Goal: Task Accomplishment & Management: Use online tool/utility

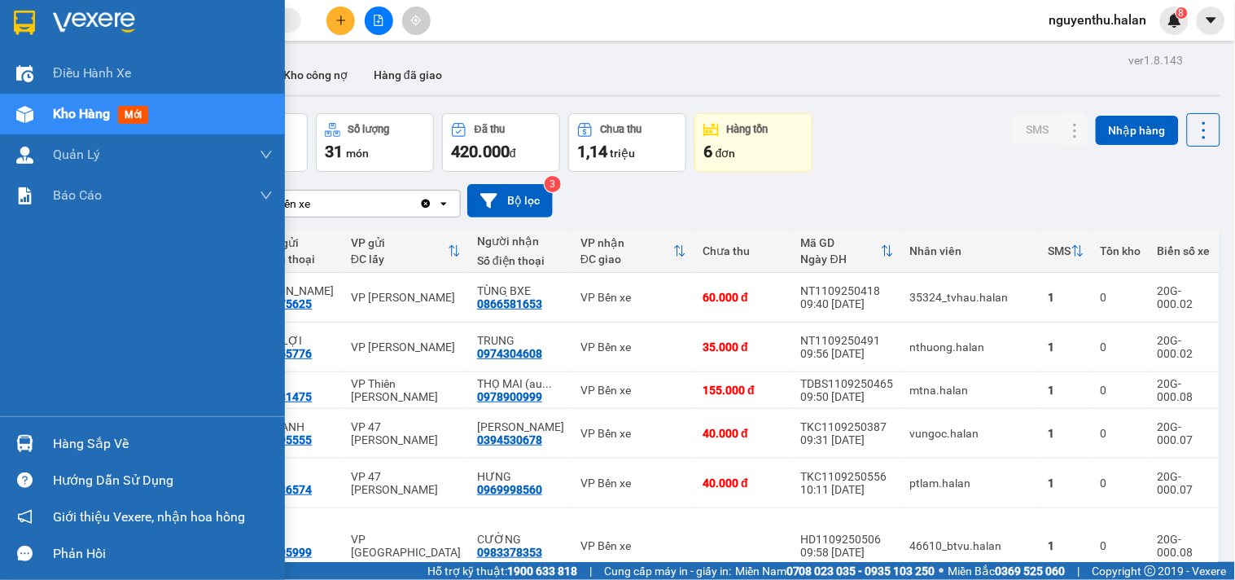
click at [46, 436] on div "Hàng sắp về" at bounding box center [142, 443] width 285 height 37
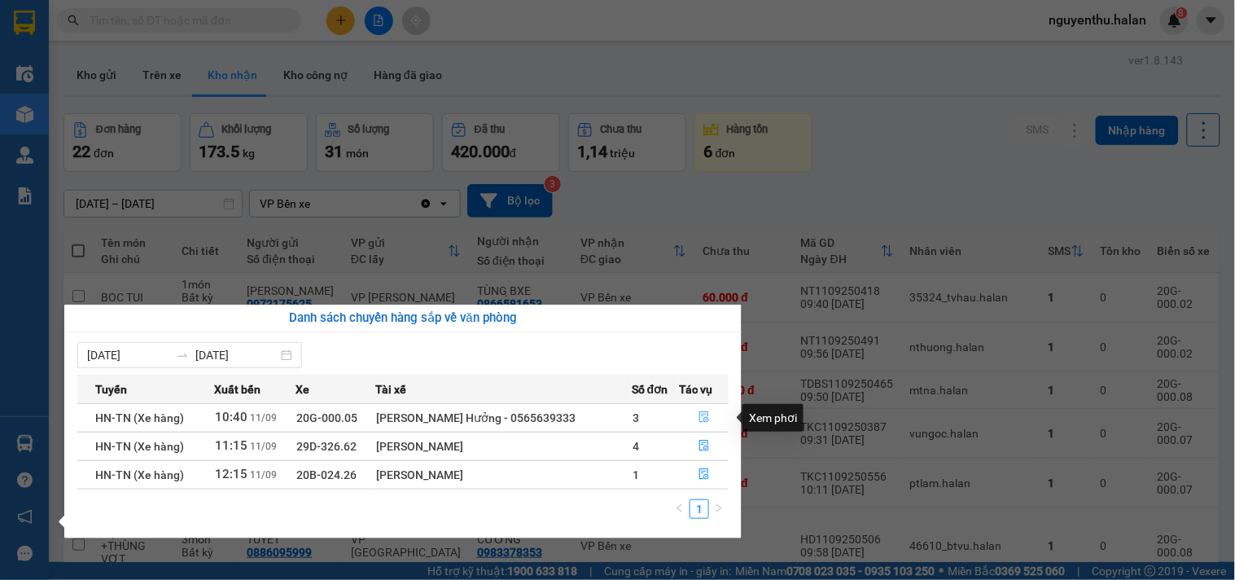
click at [701, 418] on icon "file-done" at bounding box center [704, 416] width 11 height 11
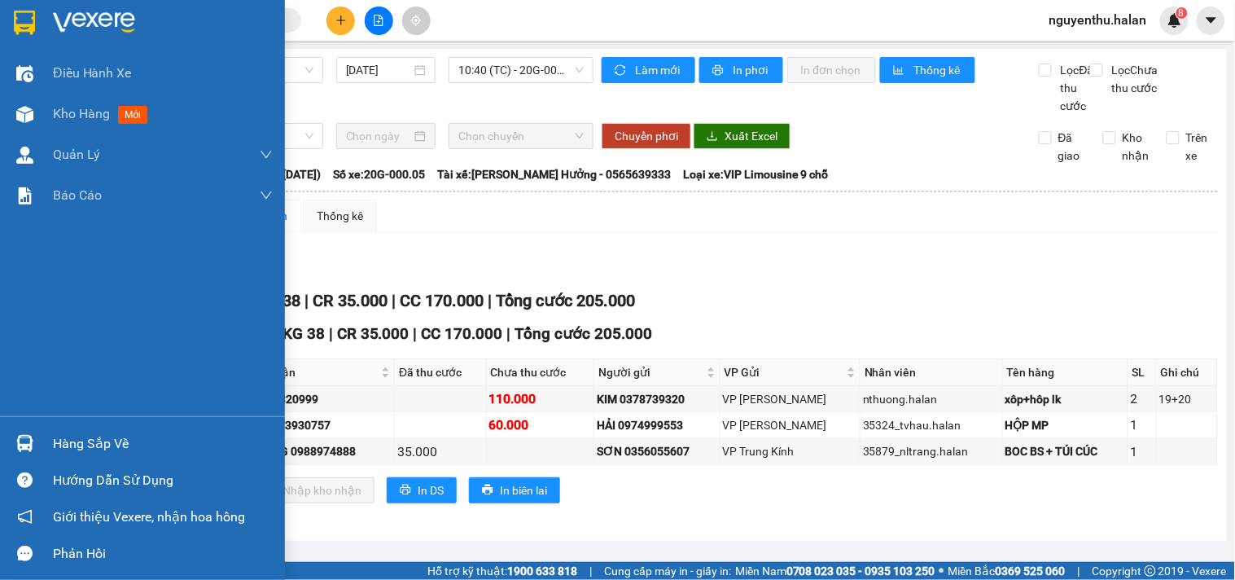
click at [79, 448] on div "Hàng sắp về" at bounding box center [163, 444] width 220 height 24
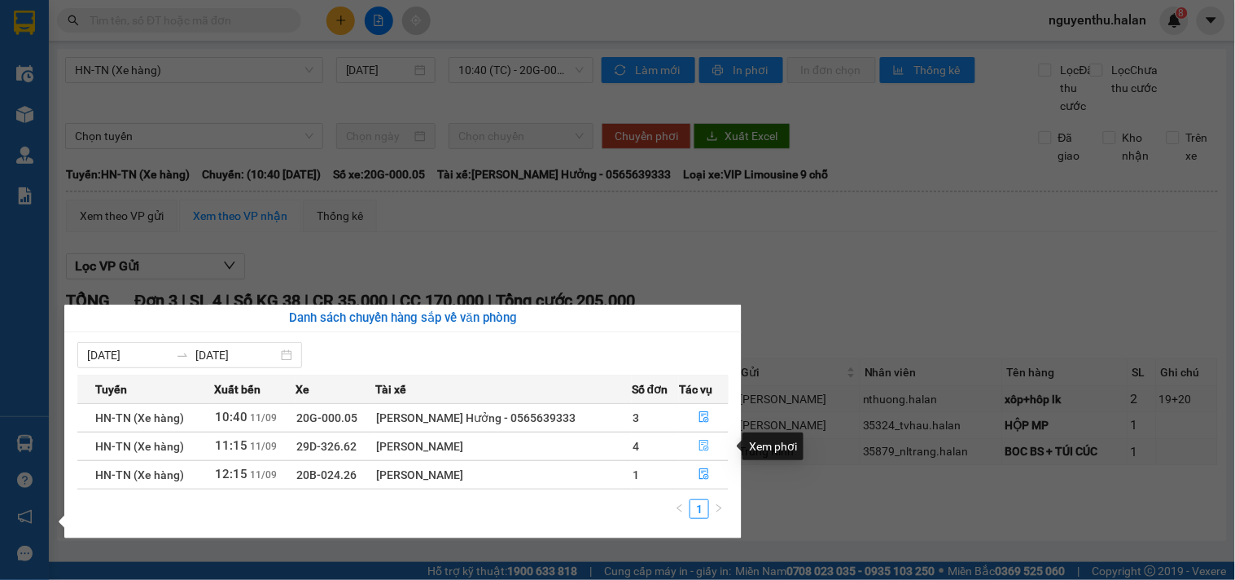
drag, startPoint x: 697, startPoint y: 450, endPoint x: 676, endPoint y: 456, distance: 21.9
click at [699, 449] on icon "file-done" at bounding box center [704, 445] width 10 height 11
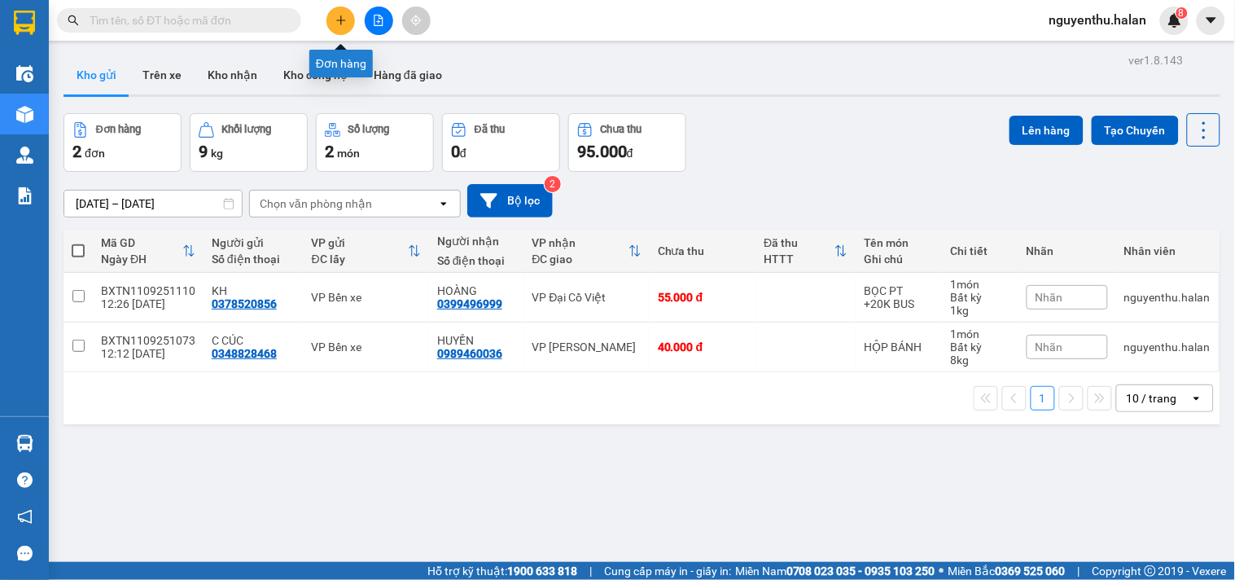
click at [339, 20] on icon "plus" at bounding box center [340, 20] width 9 height 1
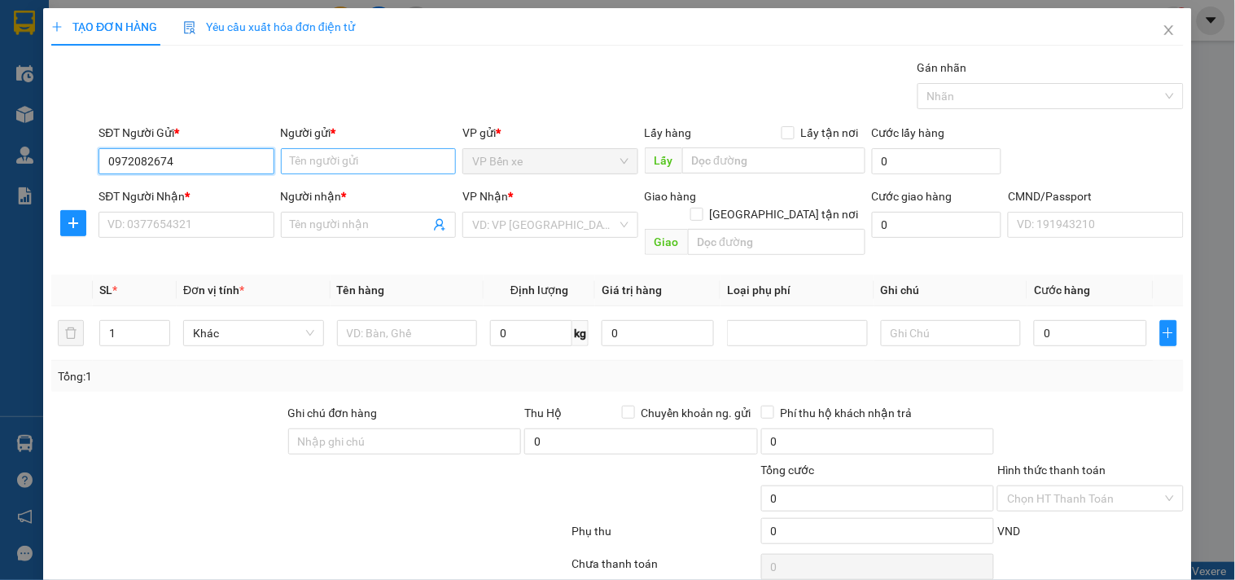
type input "0972082674"
click at [340, 169] on input "Người gửi *" at bounding box center [368, 161] width 175 height 26
type input "D"
type input "ĐƯỜNG"
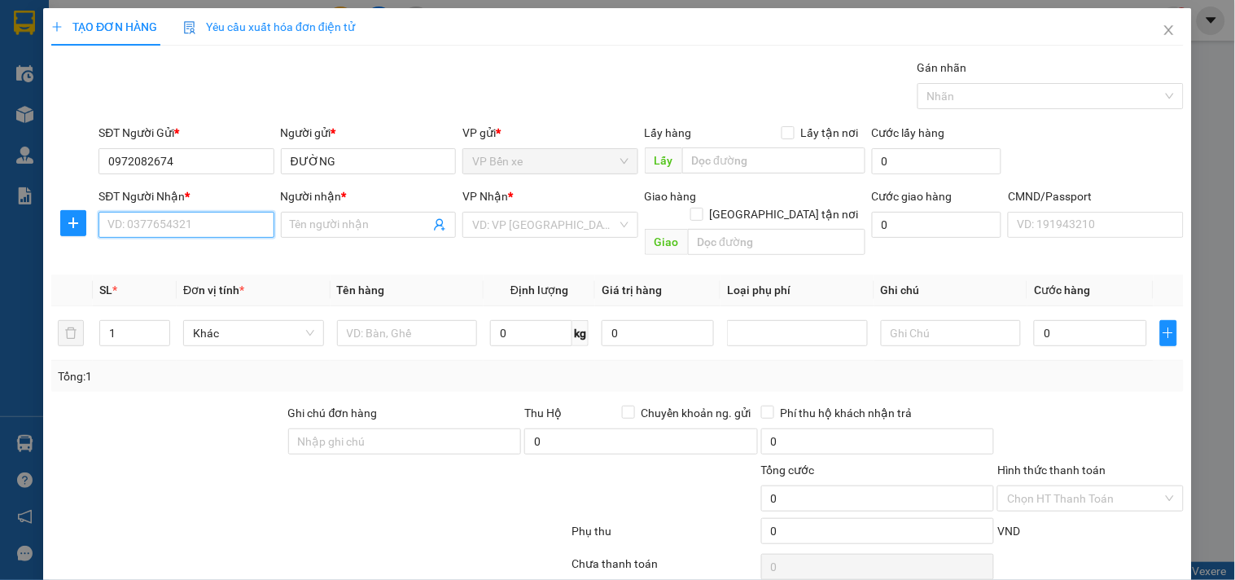
click at [205, 226] on input "SĐT Người Nhận *" at bounding box center [186, 225] width 175 height 26
drag, startPoint x: 165, startPoint y: 158, endPoint x: 81, endPoint y: 157, distance: 83.9
click at [81, 157] on div "SĐT Người Gửi * 0972082674 0972082674 Người gửi * ĐƯỜNG VP gửi * VP Bến xe Lấy …" at bounding box center [618, 152] width 1136 height 57
click at [172, 221] on input "SĐT Người Nhận *" at bounding box center [186, 225] width 175 height 26
paste input "0972082674"
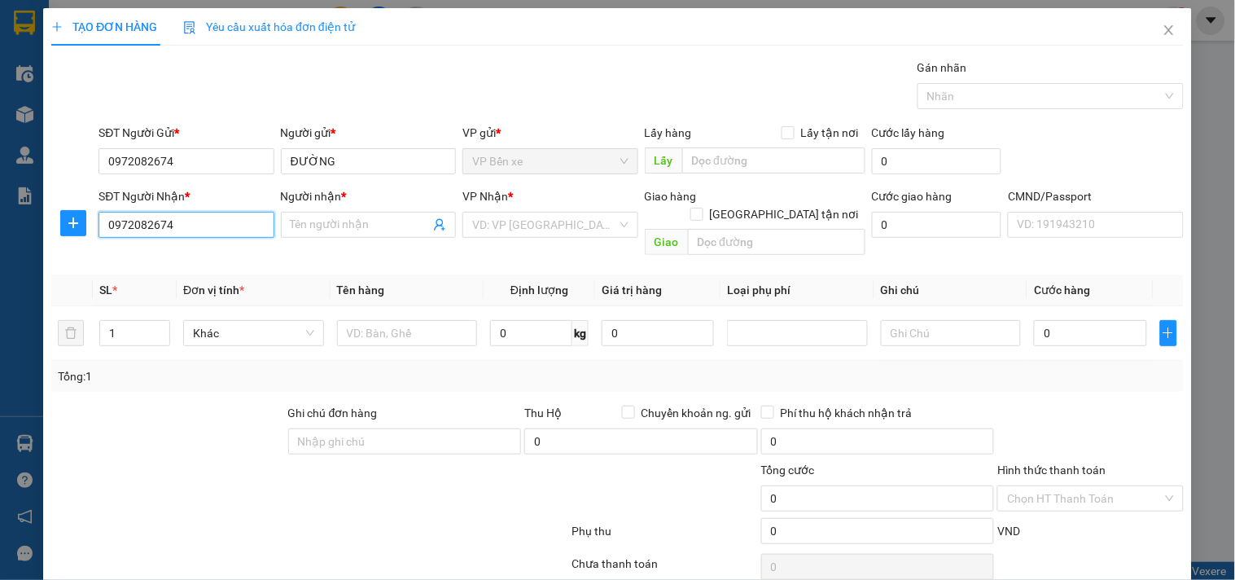
type input "0972082674"
click at [354, 274] on th "Tên hàng" at bounding box center [408, 290] width 154 height 32
click at [506, 228] on input "search" at bounding box center [544, 225] width 144 height 24
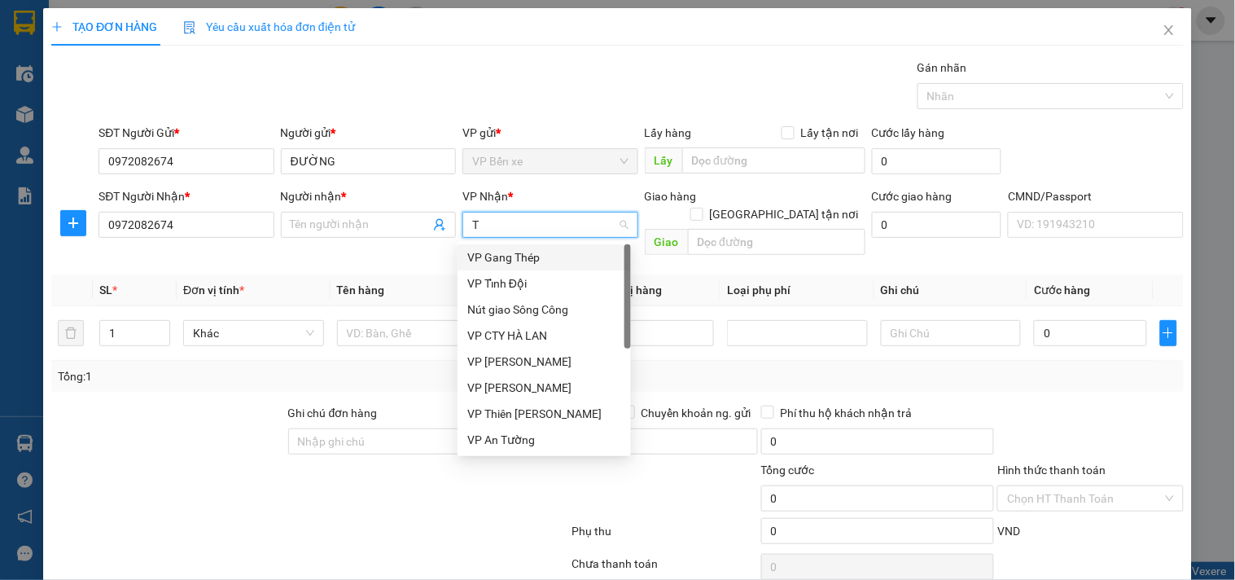
type input "TK"
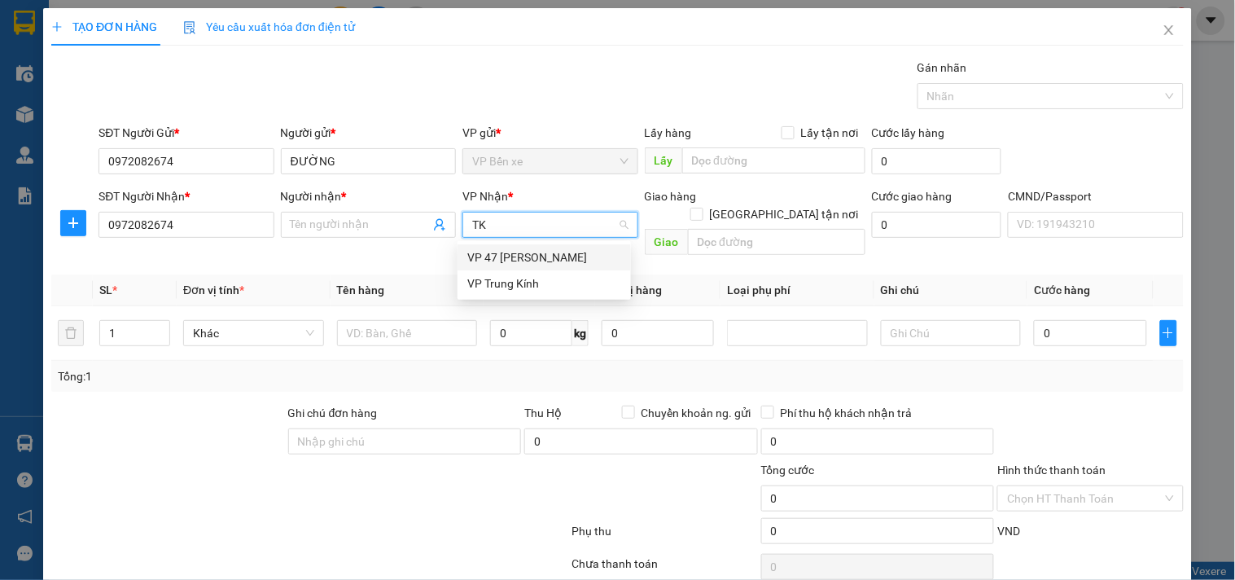
click at [518, 253] on div "VP 47 [PERSON_NAME] Khát [PERSON_NAME]" at bounding box center [544, 257] width 154 height 18
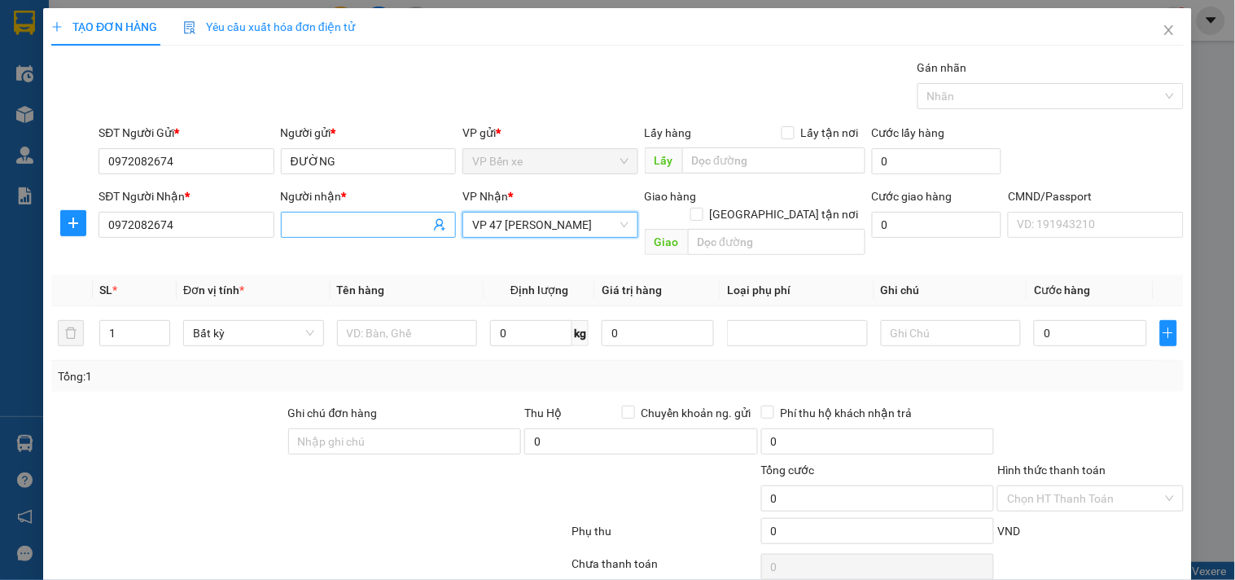
click at [384, 222] on input "Người nhận *" at bounding box center [360, 225] width 139 height 18
type input "D"
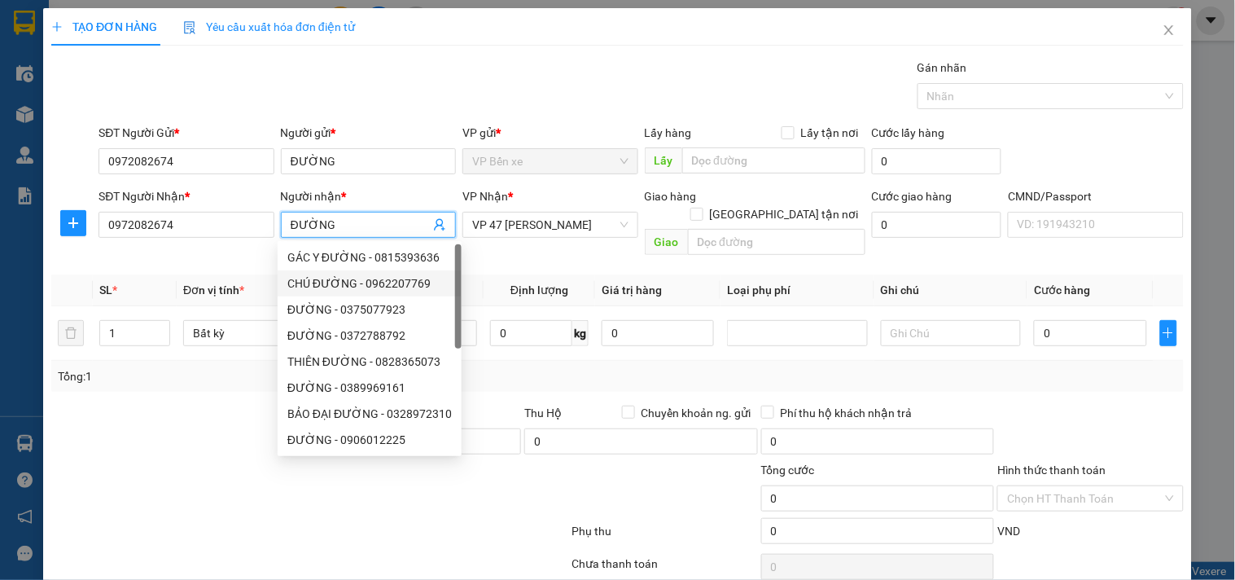
type input "ĐƯỜNG"
click at [147, 417] on div at bounding box center [168, 432] width 237 height 57
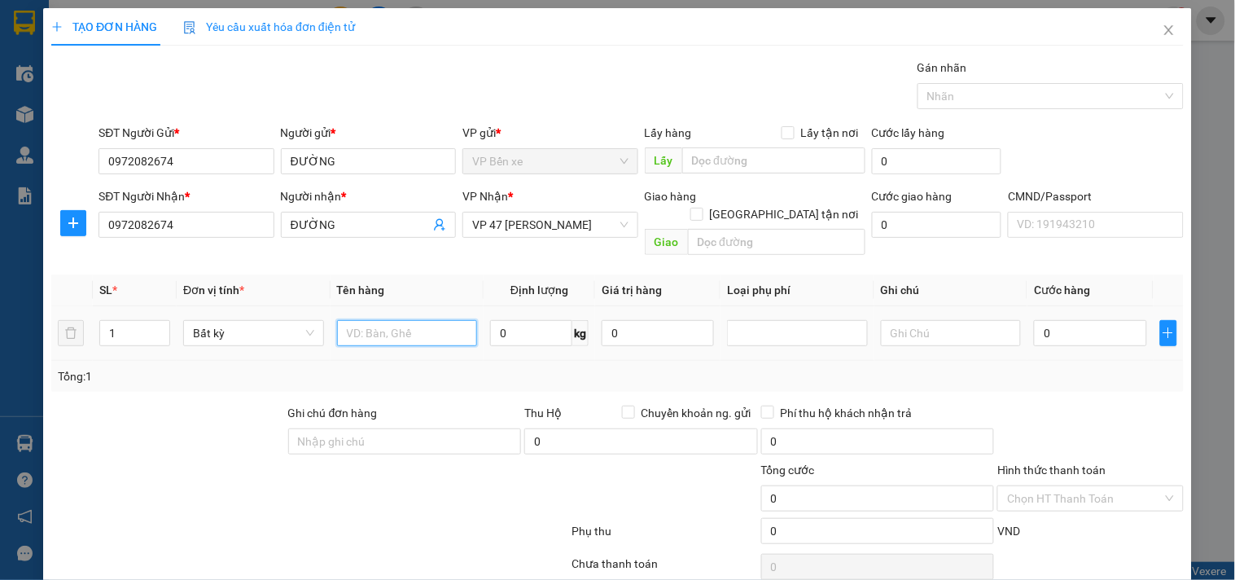
click at [428, 320] on input "text" at bounding box center [407, 333] width 141 height 26
type input "XE MÁY + 2K"
click at [918, 320] on input "text" at bounding box center [951, 333] width 141 height 26
click at [1068, 320] on input "0" at bounding box center [1090, 333] width 112 height 26
click at [1060, 320] on input "0" at bounding box center [1090, 333] width 112 height 26
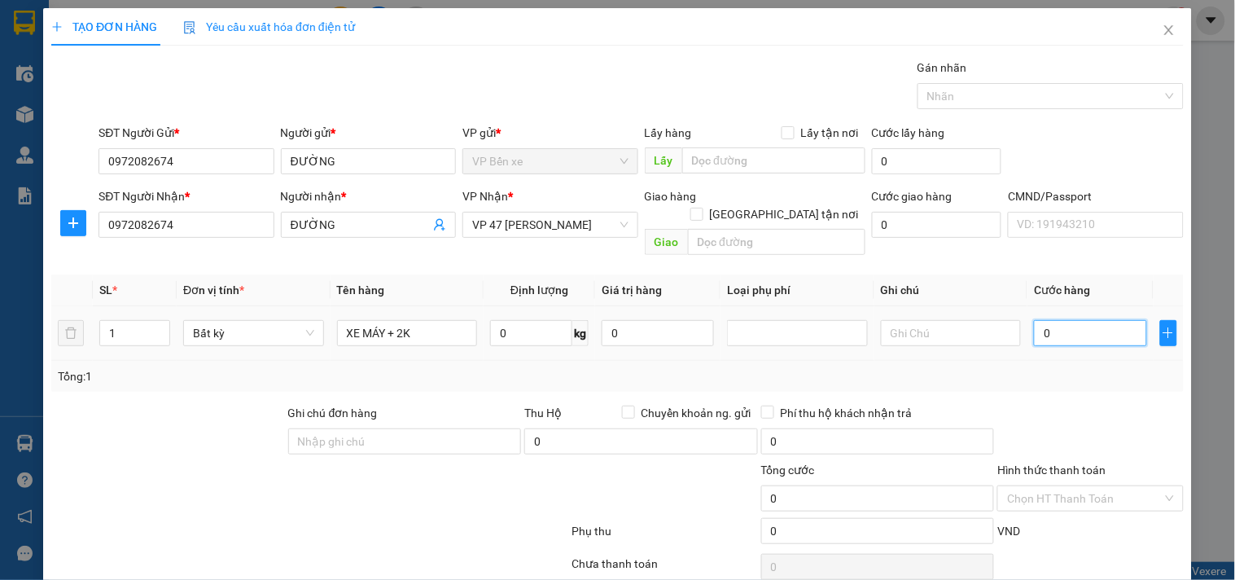
type input "04"
type input "4"
type input "041"
type input "41"
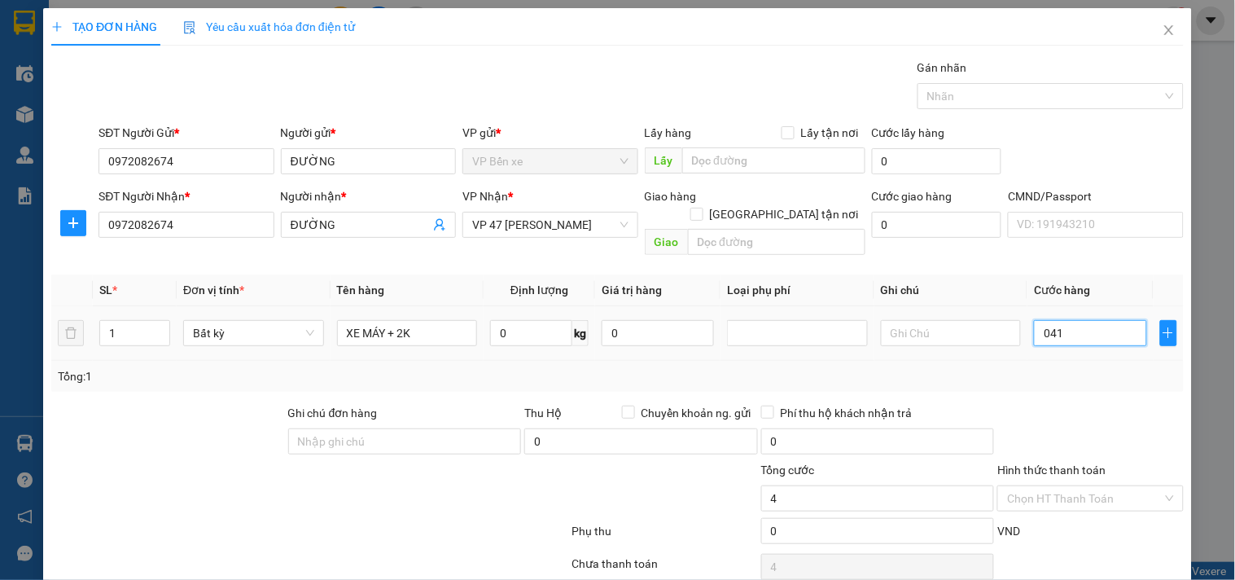
type input "41"
type input "0.410"
type input "410"
type input "410.000"
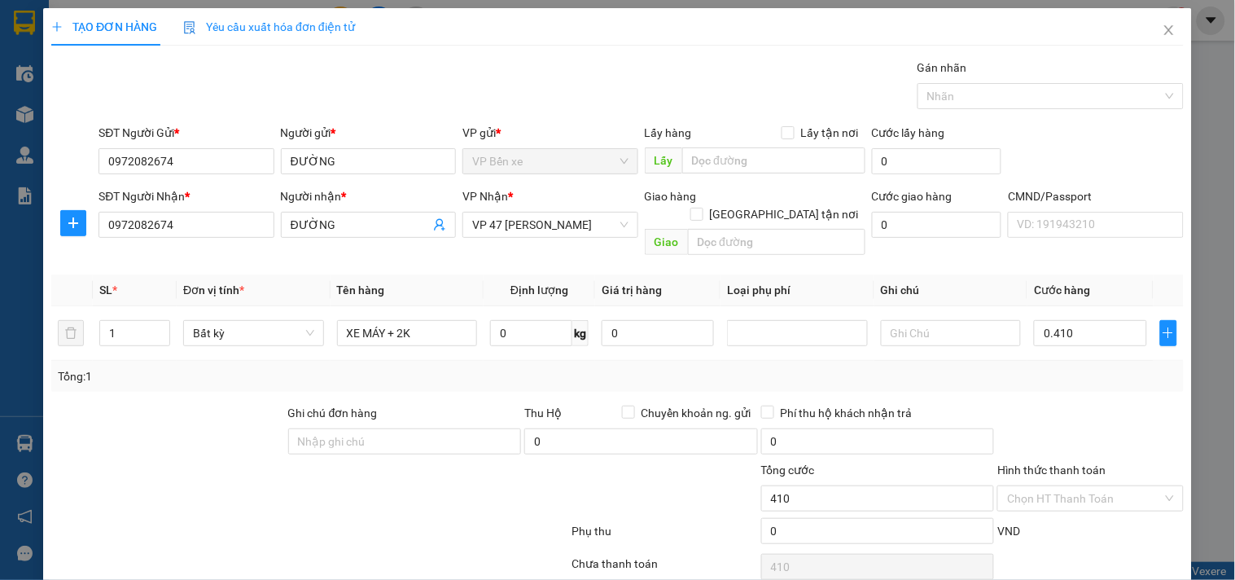
type input "410.000"
click at [1072, 361] on div "Tổng: 1" at bounding box center [617, 376] width 1133 height 31
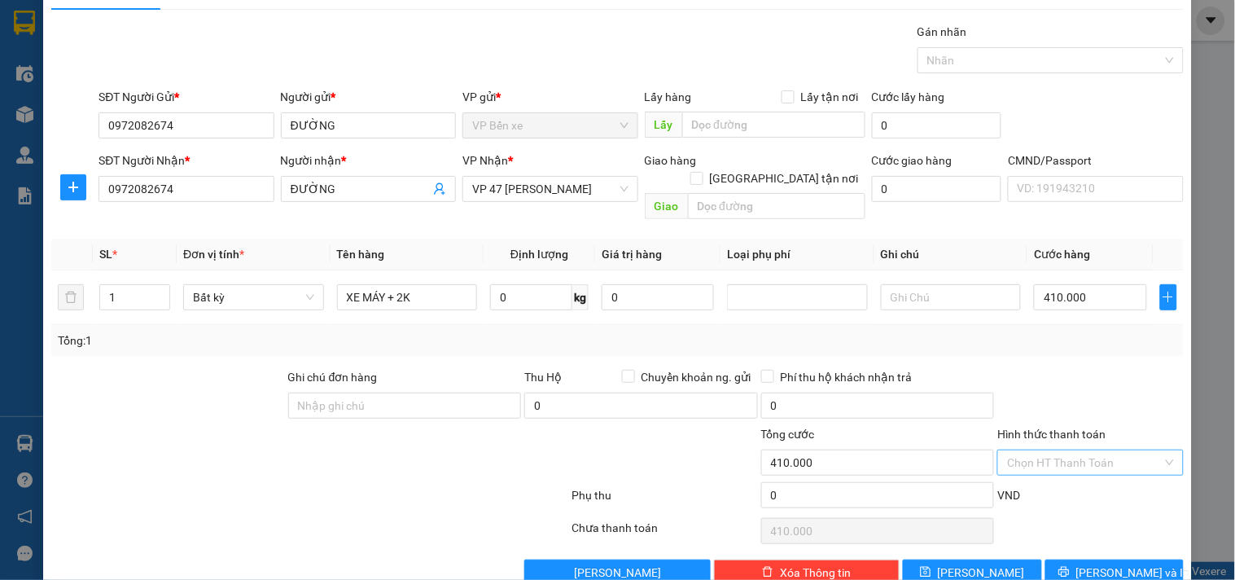
scroll to position [55, 0]
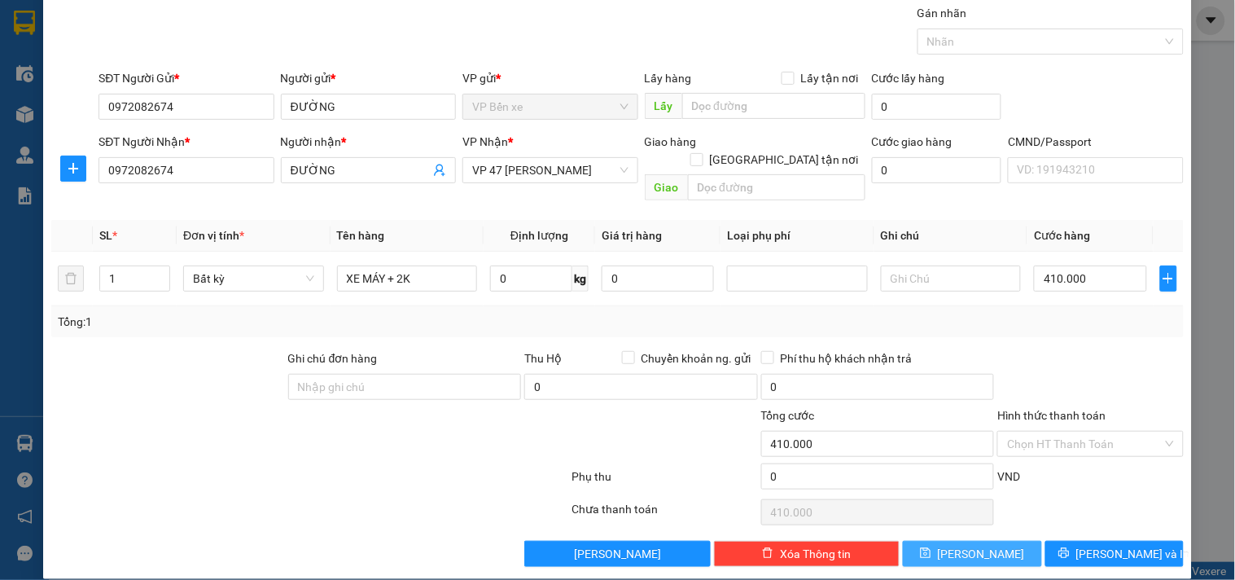
click at [980, 545] on span "[PERSON_NAME]" at bounding box center [981, 554] width 87 height 18
type input "0"
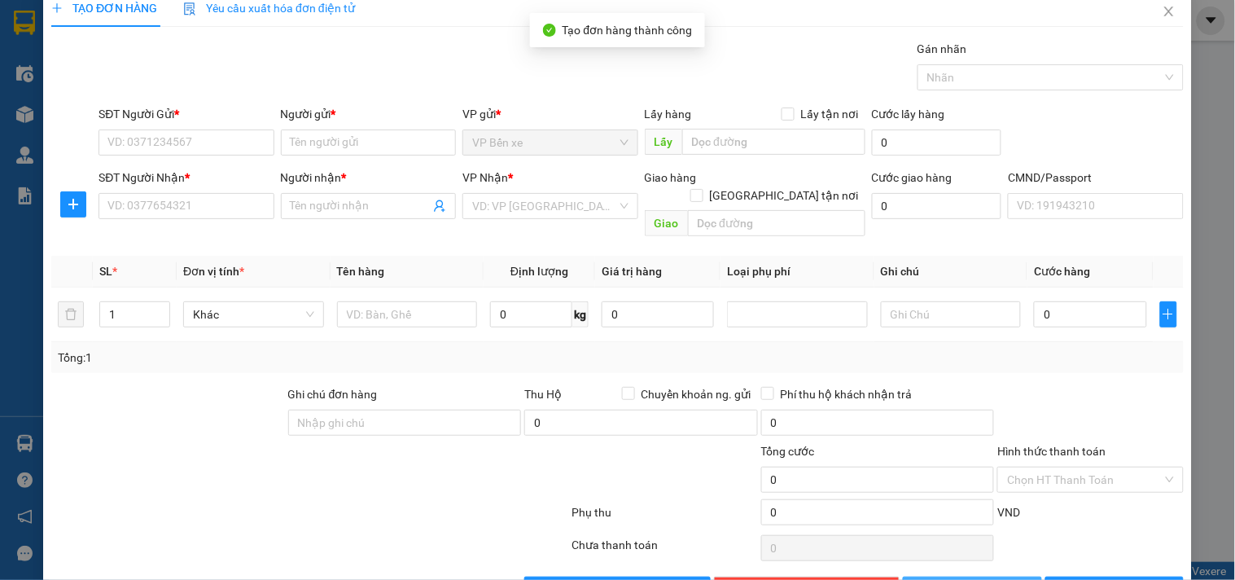
scroll to position [0, 0]
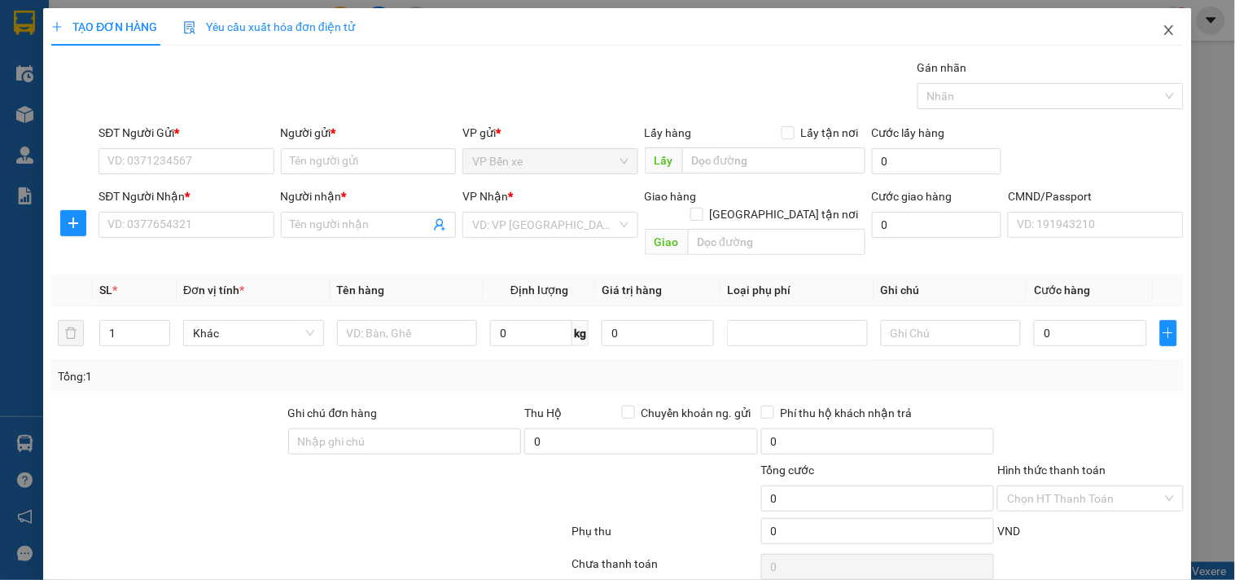
click at [1163, 29] on icon "close" at bounding box center [1169, 30] width 13 height 13
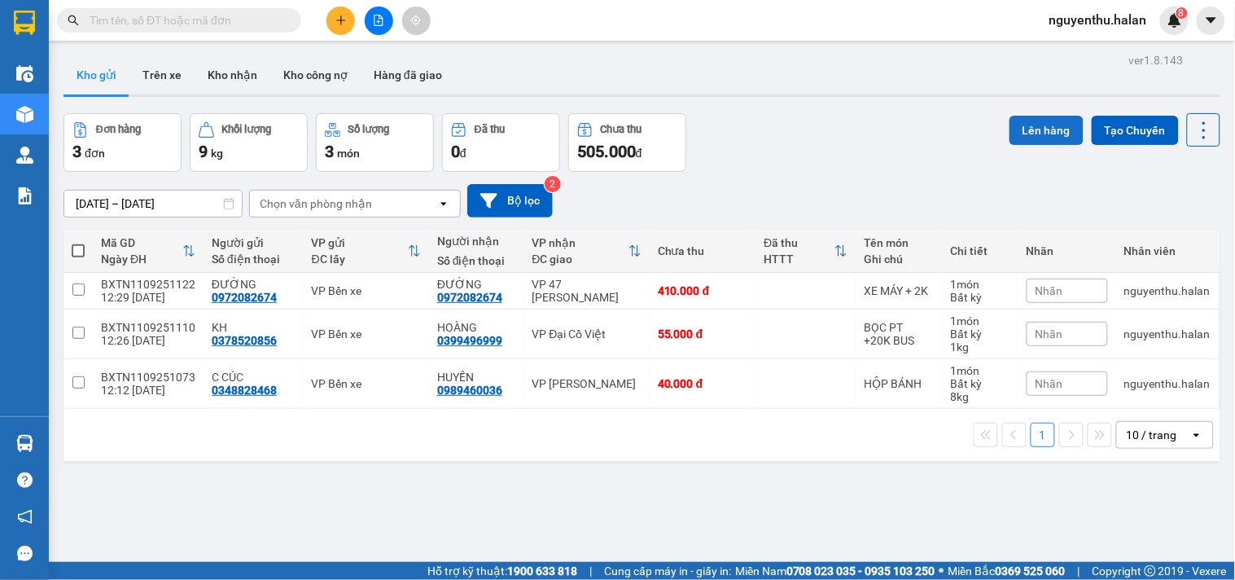
click at [1026, 127] on button "Lên hàng" at bounding box center [1047, 130] width 74 height 29
click at [340, 12] on button at bounding box center [341, 21] width 29 height 29
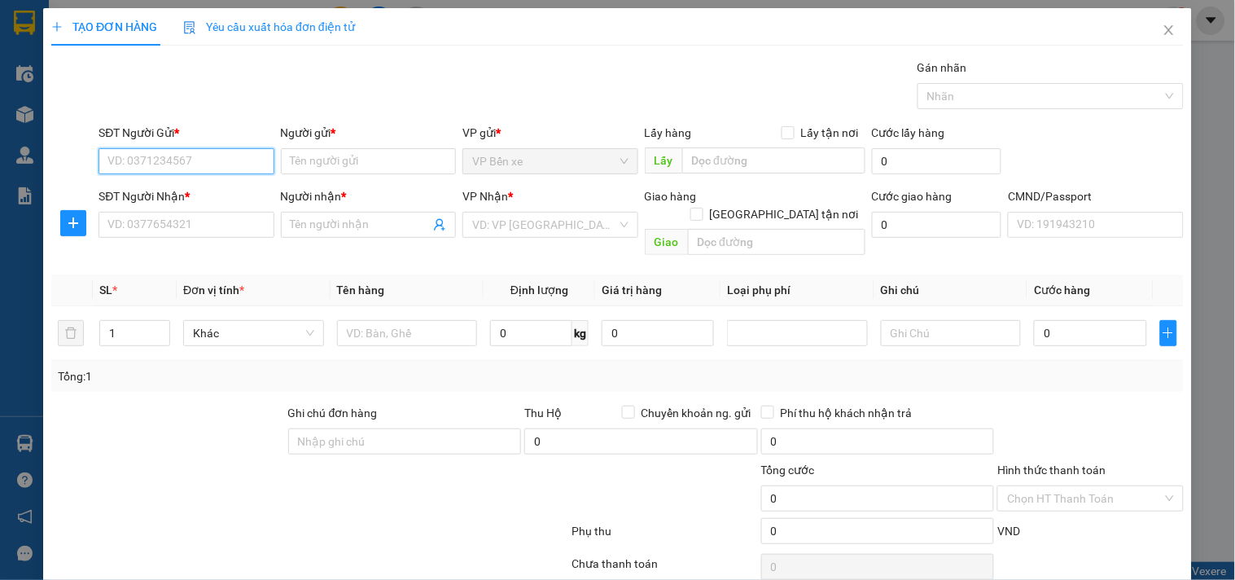
type input "2"
type input "0825501111"
click at [204, 198] on div "0825501111 - SỬA CHỮA 24H" at bounding box center [185, 194] width 156 height 18
type input "SỬA CHỮA 24H"
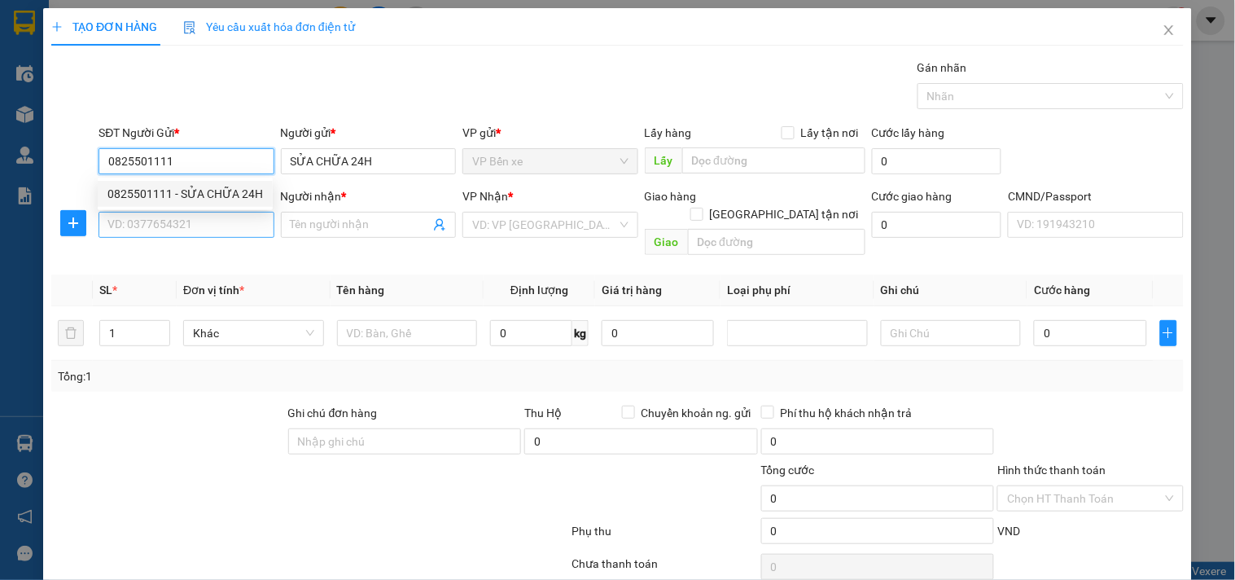
type input "0825501111"
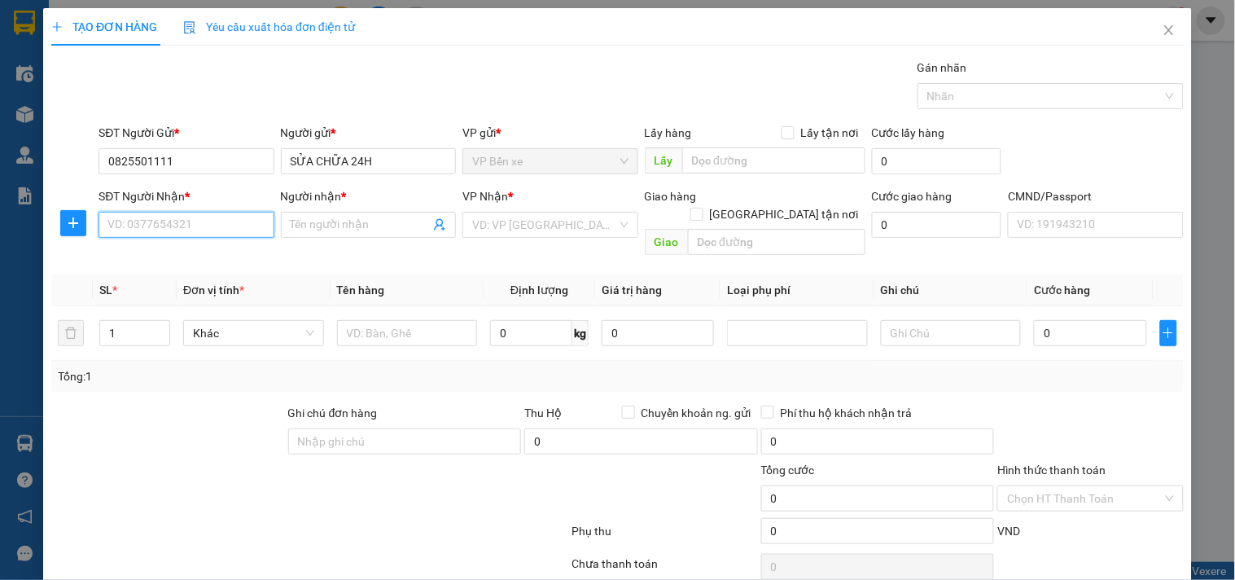
click at [205, 229] on input "SĐT Người Nhận *" at bounding box center [186, 225] width 175 height 26
type input "0962270999"
click at [220, 254] on div "0962270999 - HƯNG THỊNH 147BT" at bounding box center [197, 257] width 180 height 18
type input "HƯNG THỊNH 147BT"
type input "0962270999"
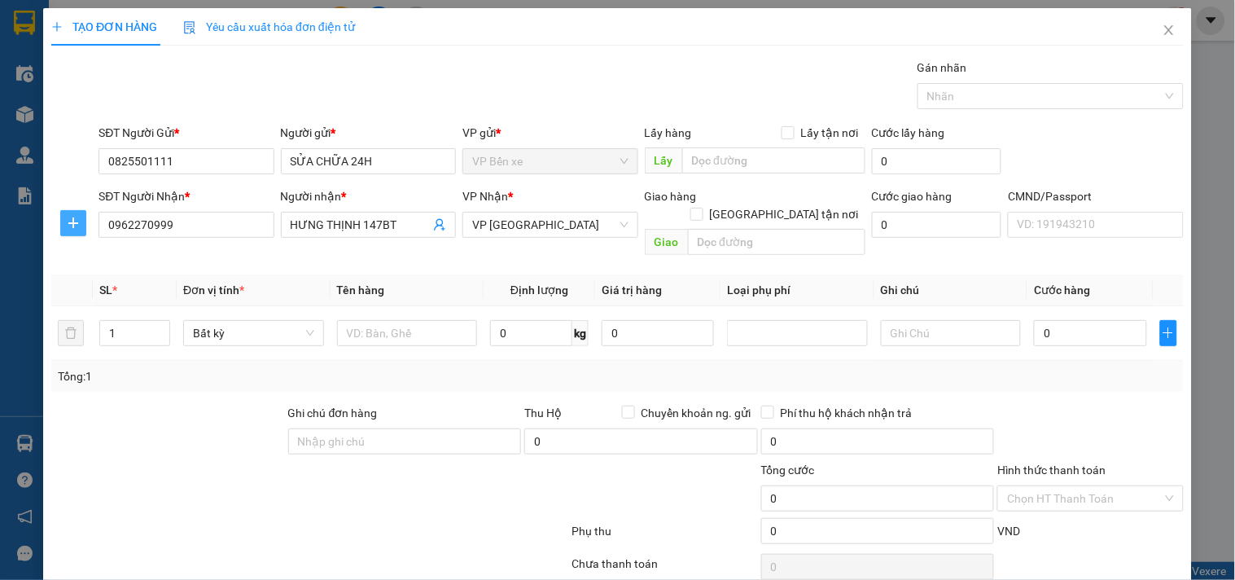
click at [77, 223] on icon "plus" at bounding box center [73, 222] width 10 height 1
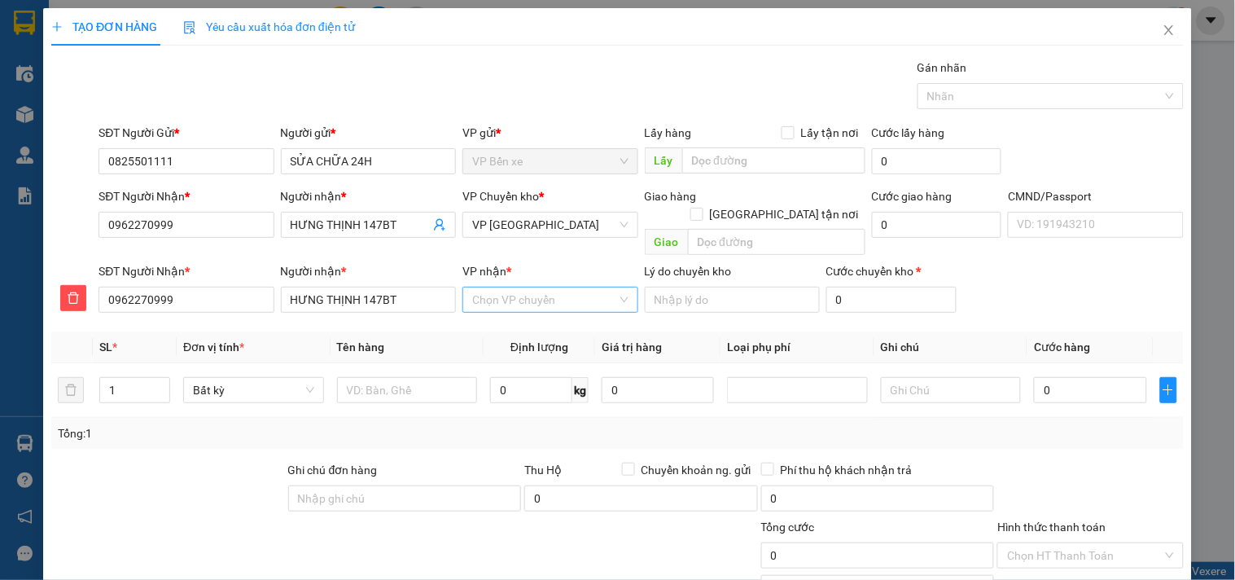
click at [554, 287] on input "VP nhận *" at bounding box center [544, 299] width 144 height 24
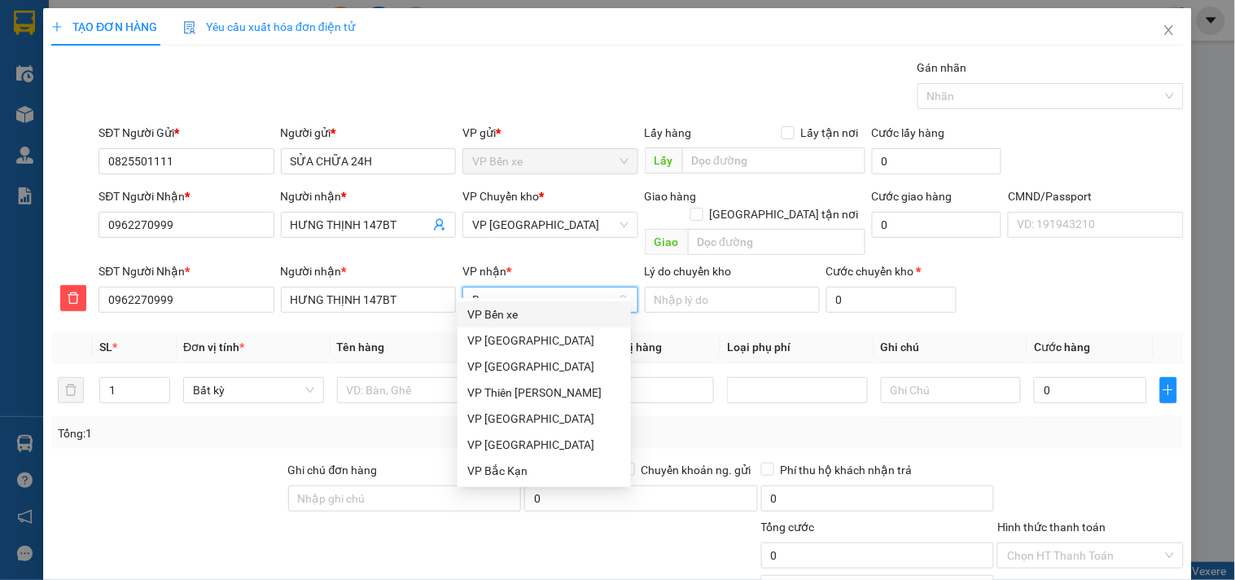
type input "BT"
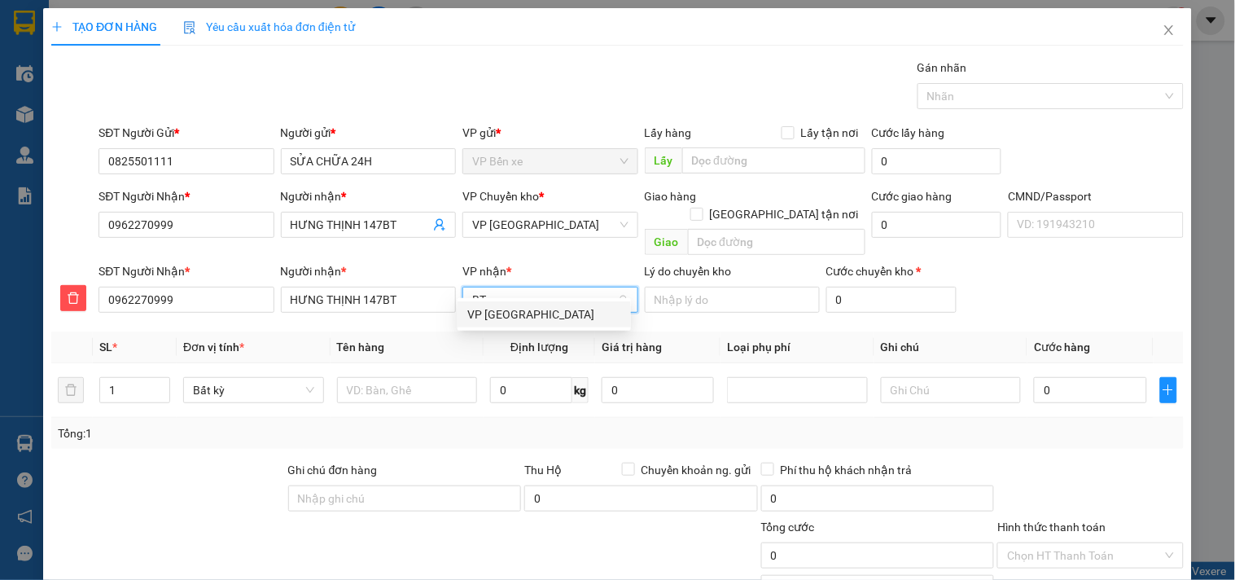
drag, startPoint x: 527, startPoint y: 322, endPoint x: 524, endPoint y: 301, distance: 21.4
click at [526, 322] on div "VP [GEOGRAPHIC_DATA]" at bounding box center [544, 314] width 154 height 18
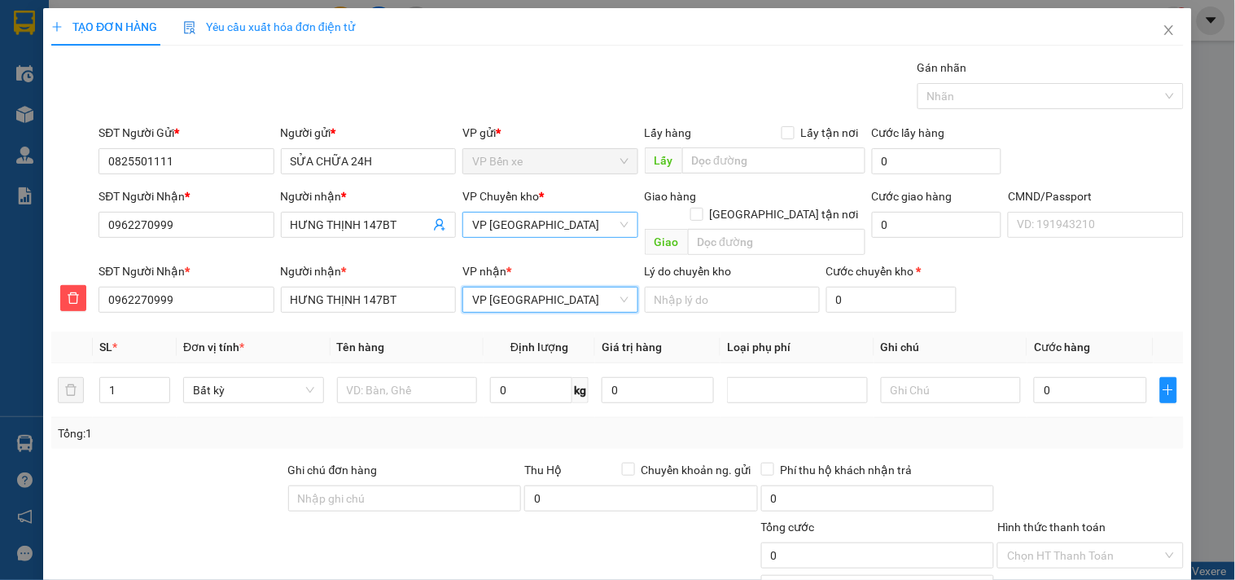
click at [509, 222] on span "VP [GEOGRAPHIC_DATA]" at bounding box center [550, 225] width 156 height 24
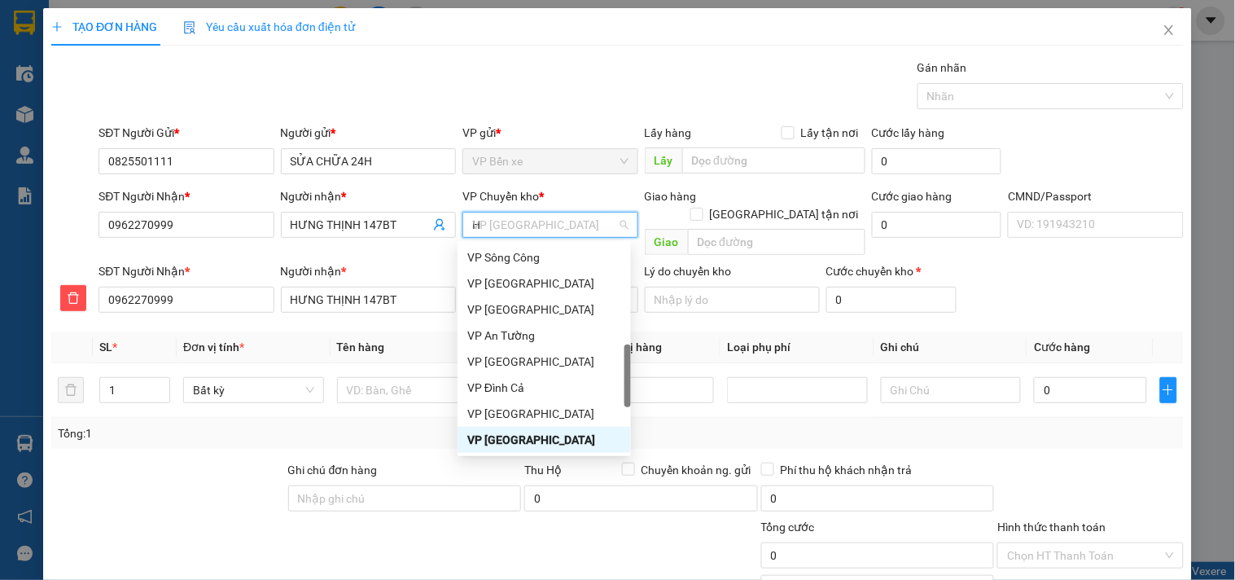
scroll to position [261, 0]
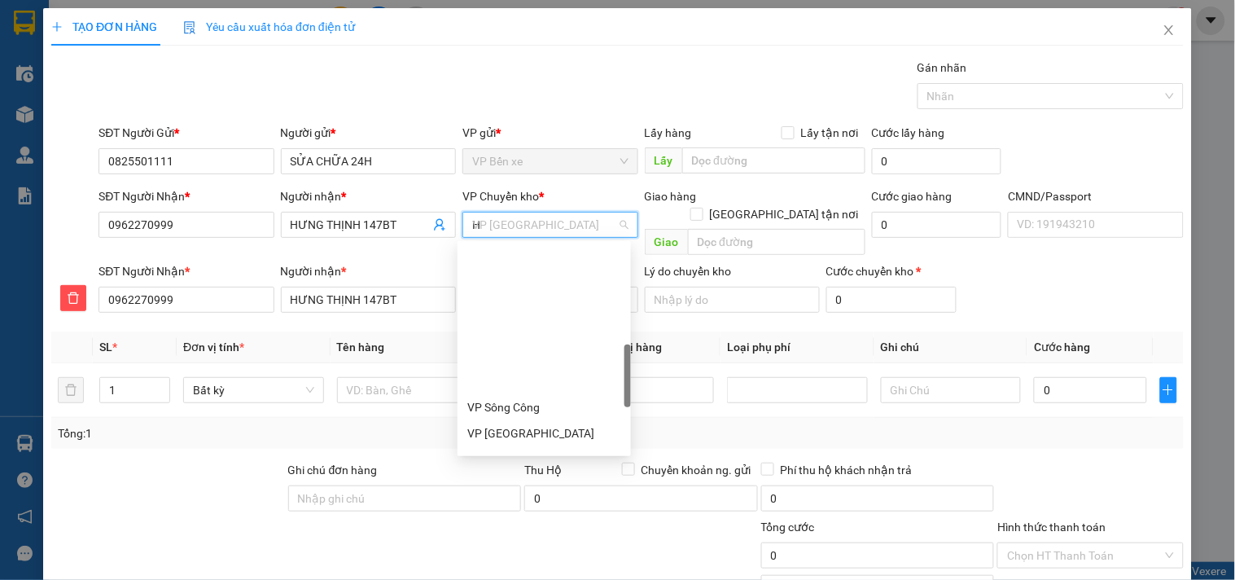
type input "HG"
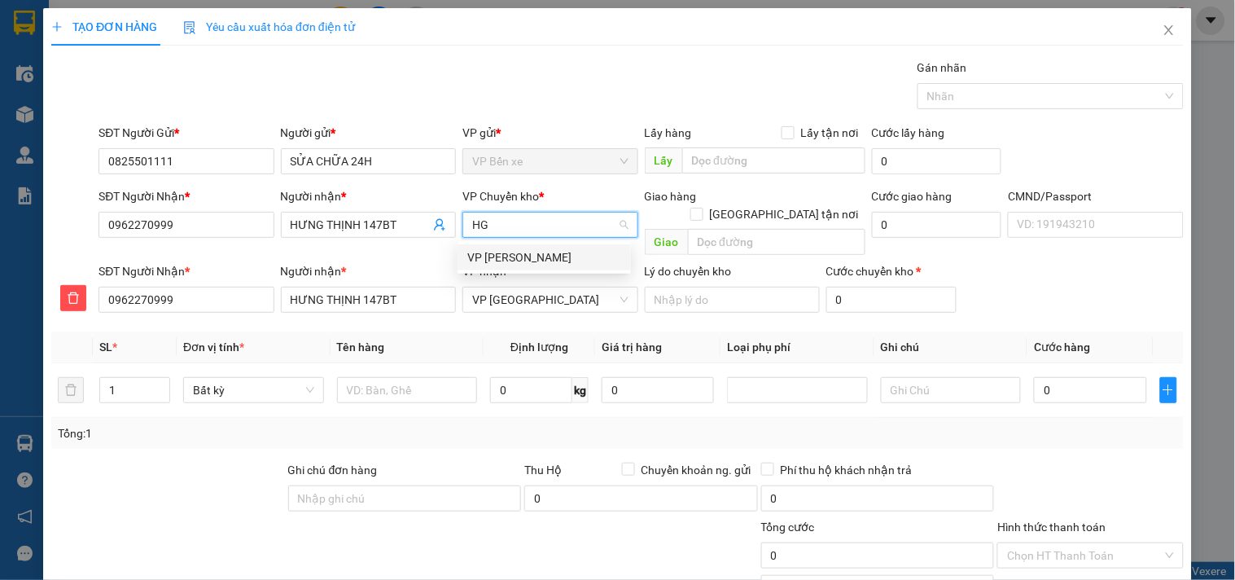
scroll to position [0, 0]
click at [506, 253] on div "VP [PERSON_NAME]" at bounding box center [544, 257] width 154 height 18
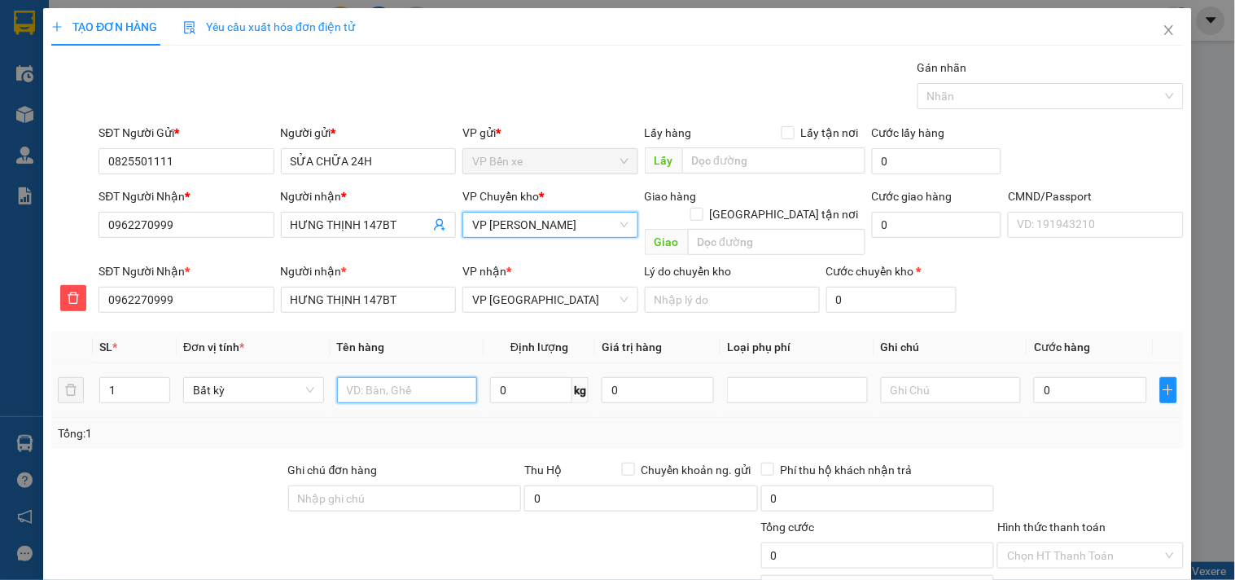
click at [402, 377] on input "text" at bounding box center [407, 390] width 141 height 26
type input "HỘP LK"
type input "5"
click at [441, 418] on div "Tổng: 1" at bounding box center [617, 433] width 1133 height 31
type input "40.000"
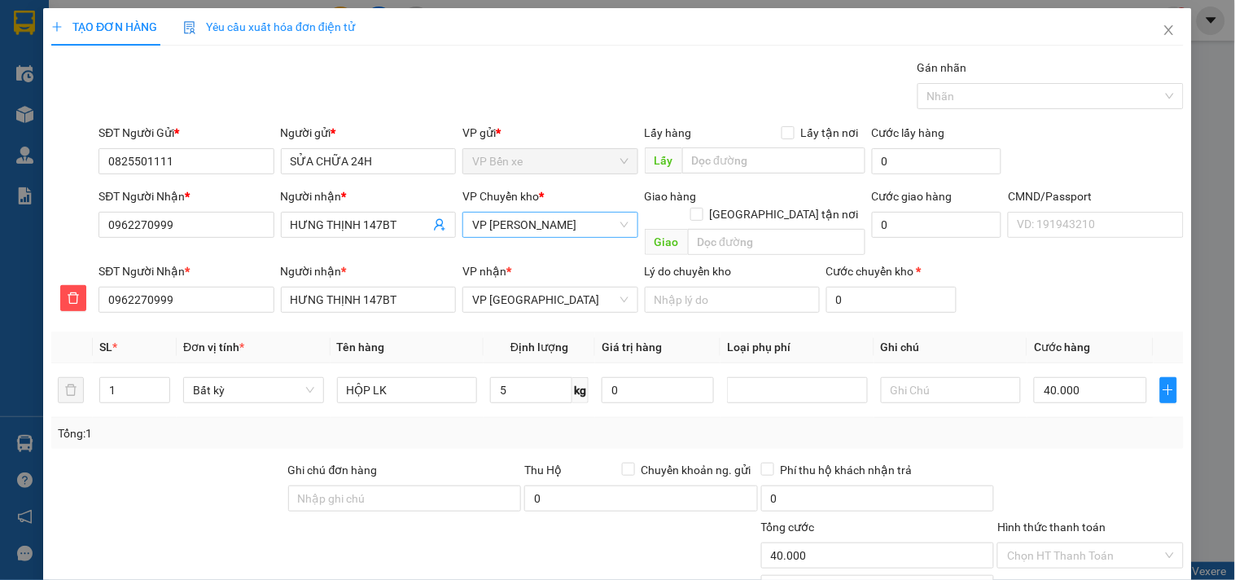
type input "40.000"
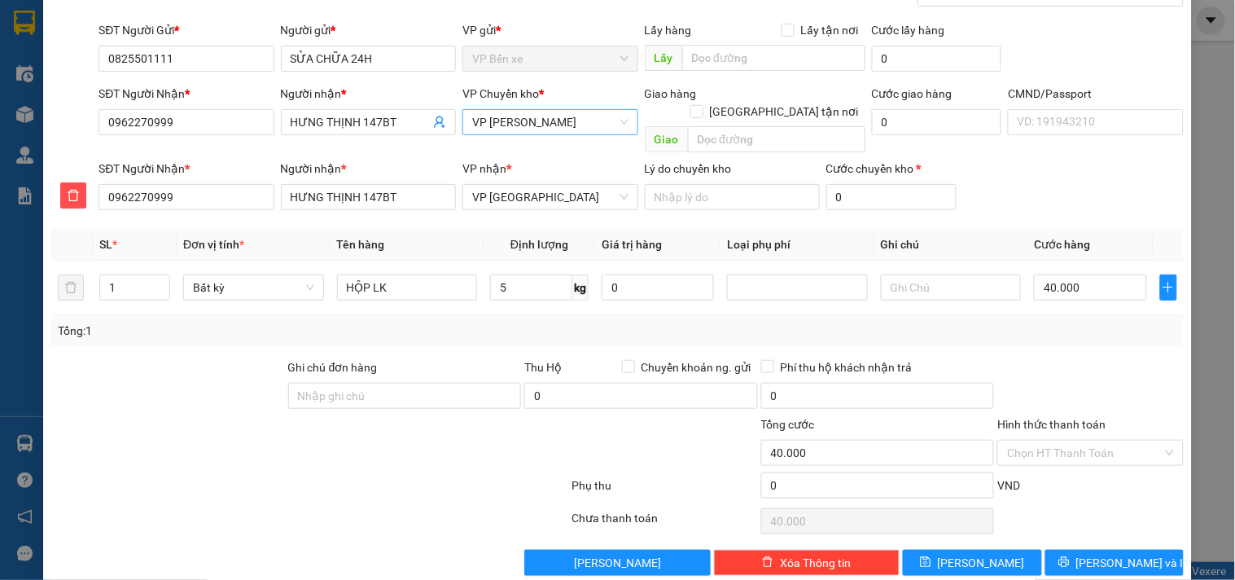
scroll to position [112, 0]
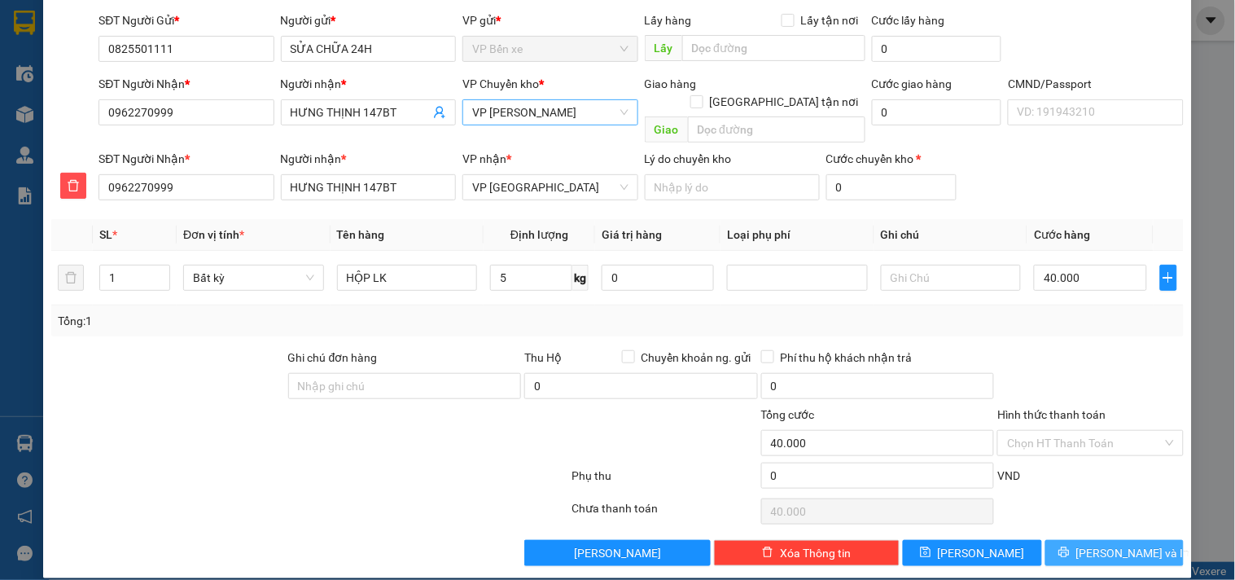
click at [1094, 544] on span "[PERSON_NAME] và In" at bounding box center [1133, 553] width 114 height 18
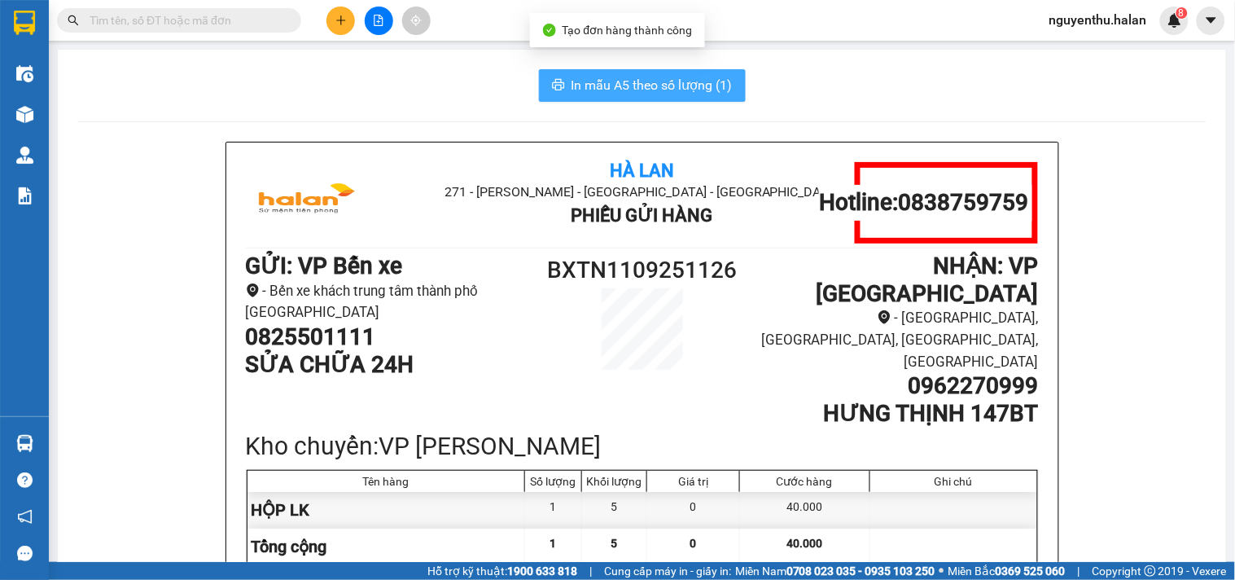
click at [650, 71] on button "In mẫu A5 theo số lượng (1)" at bounding box center [642, 85] width 207 height 33
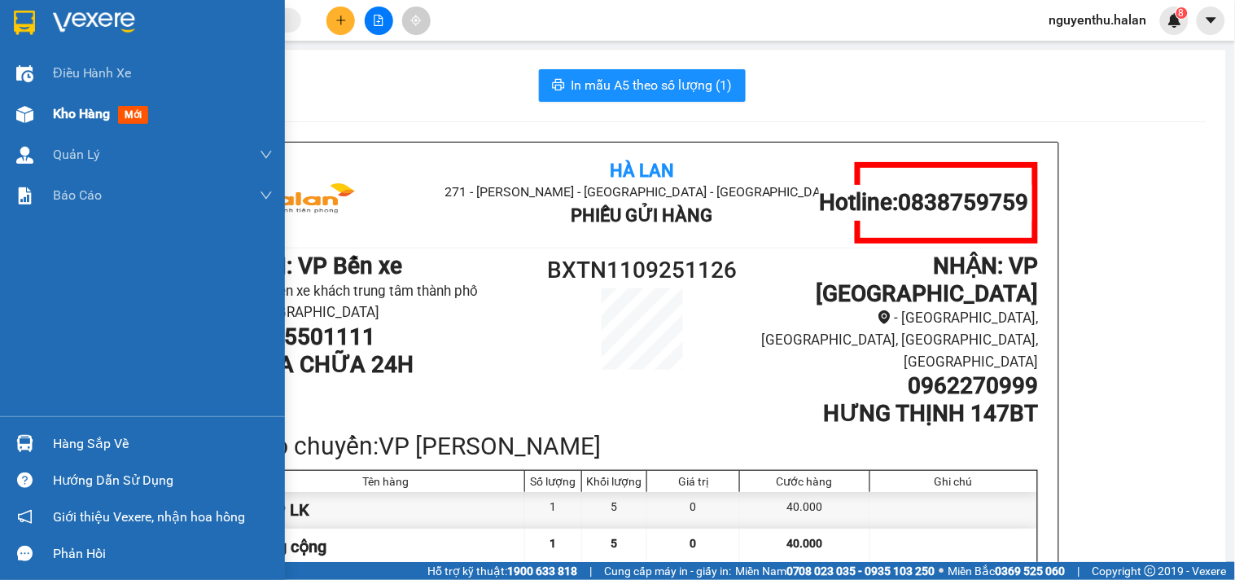
click at [69, 102] on div "Kho hàng mới" at bounding box center [163, 114] width 220 height 41
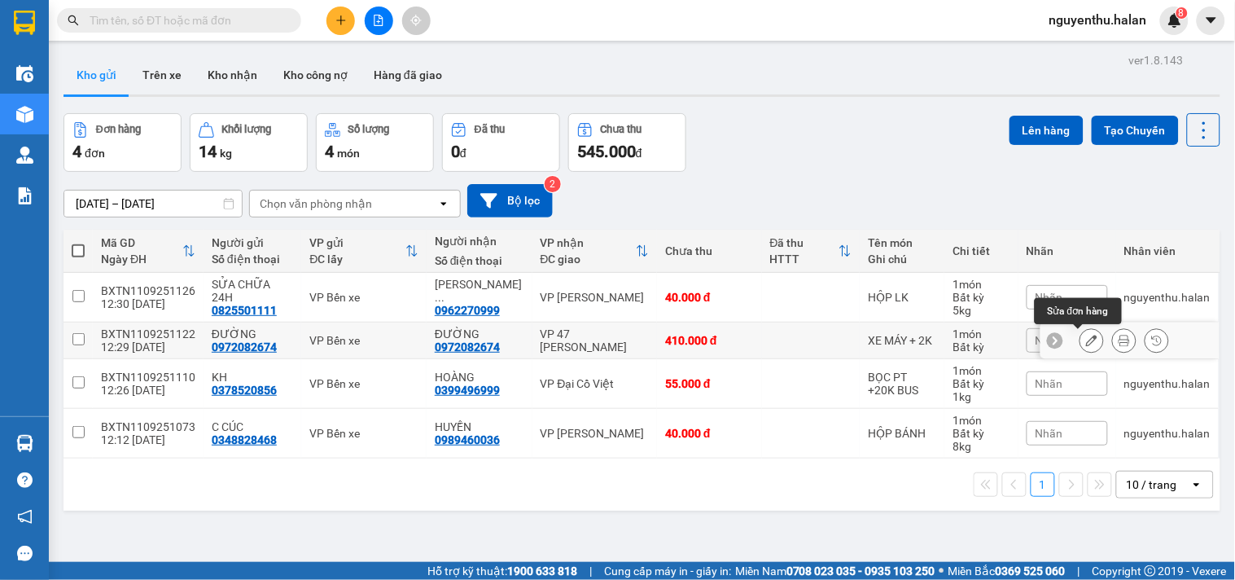
click at [1086, 335] on icon at bounding box center [1091, 340] width 11 height 11
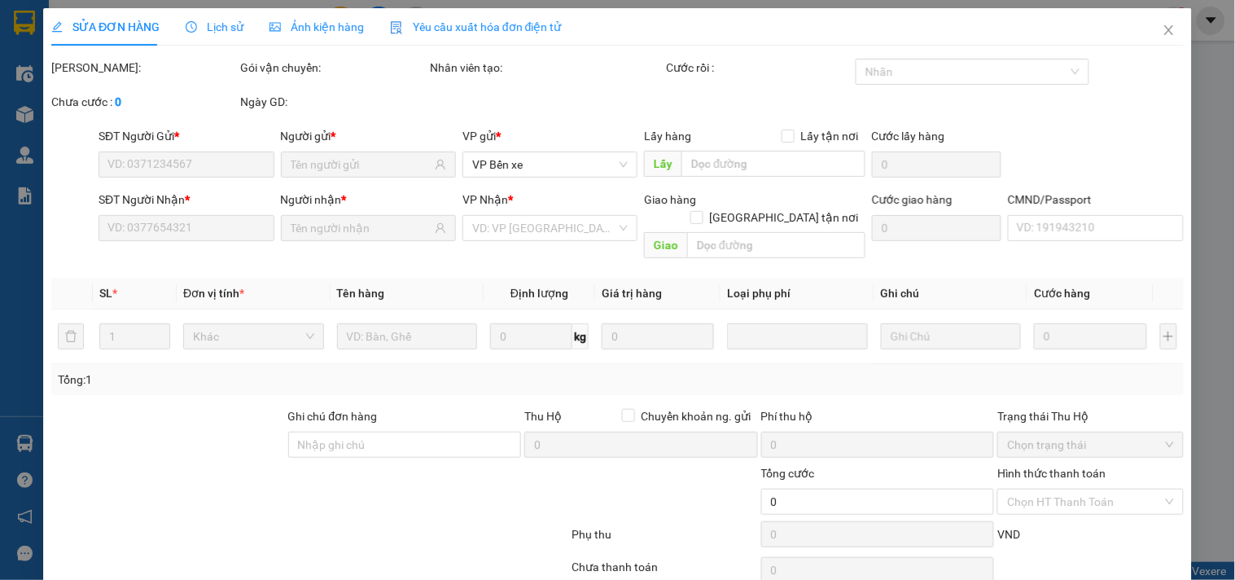
type input "0972082674"
type input "410.000"
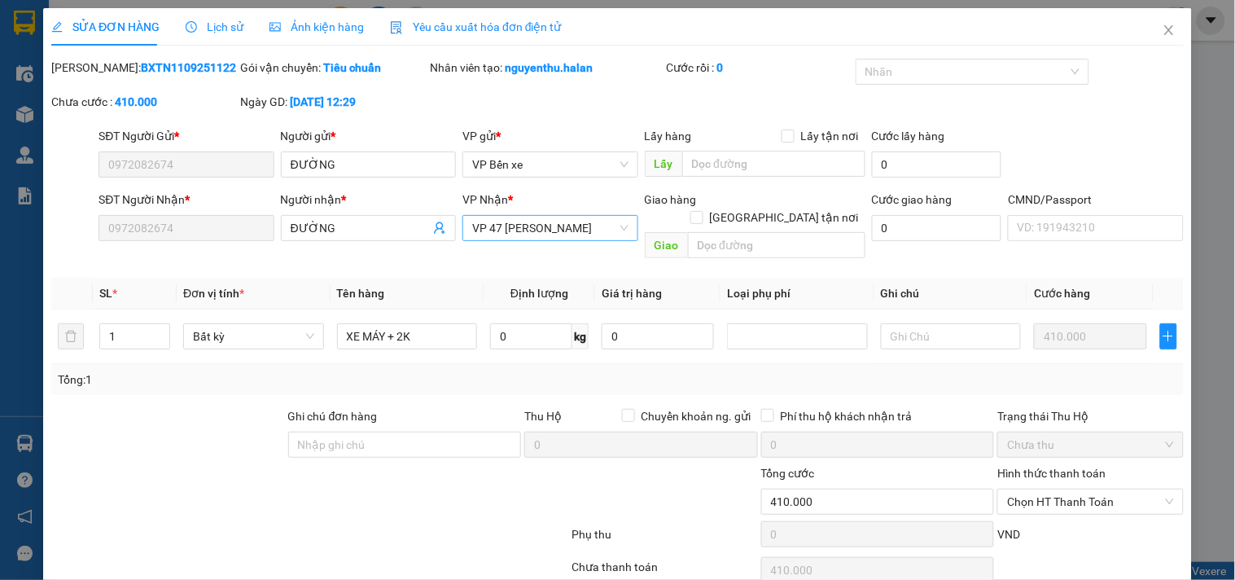
click at [531, 236] on span "VP 47 [PERSON_NAME]" at bounding box center [550, 228] width 156 height 24
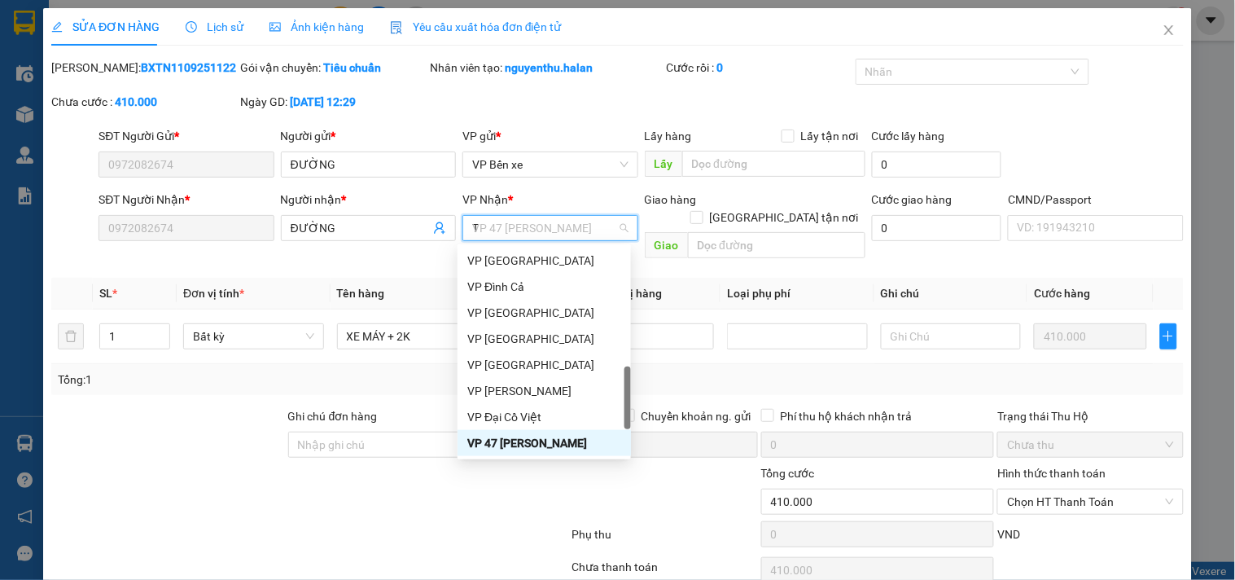
scroll to position [163, 0]
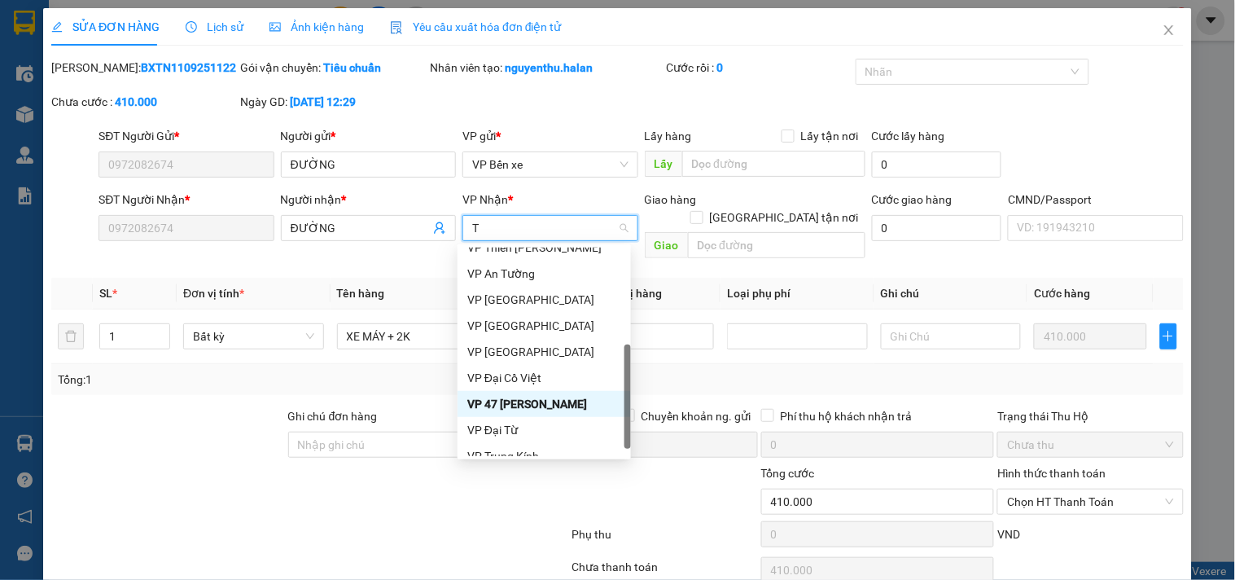
type input "TK"
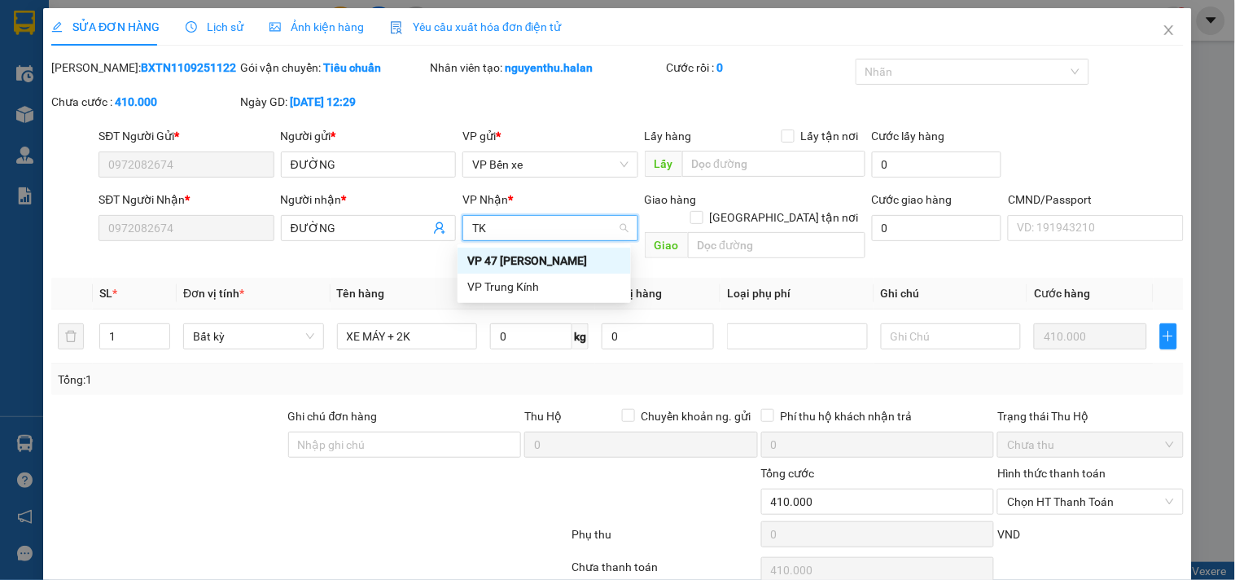
scroll to position [0, 0]
click at [531, 287] on div "VP Trung Kính" at bounding box center [544, 287] width 154 height 18
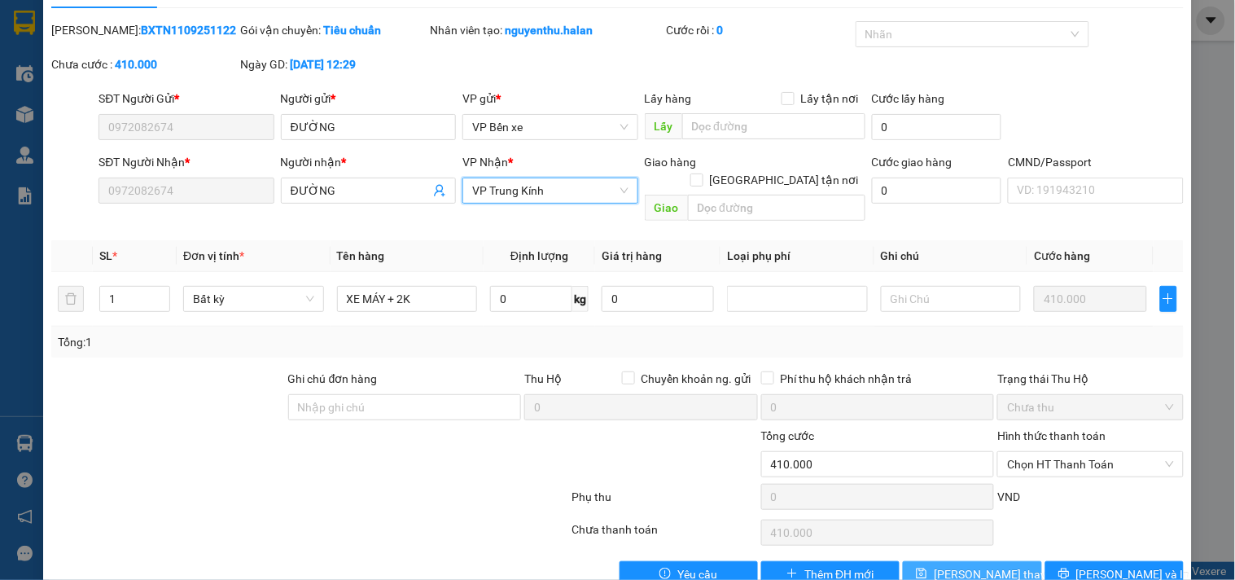
scroll to position [59, 0]
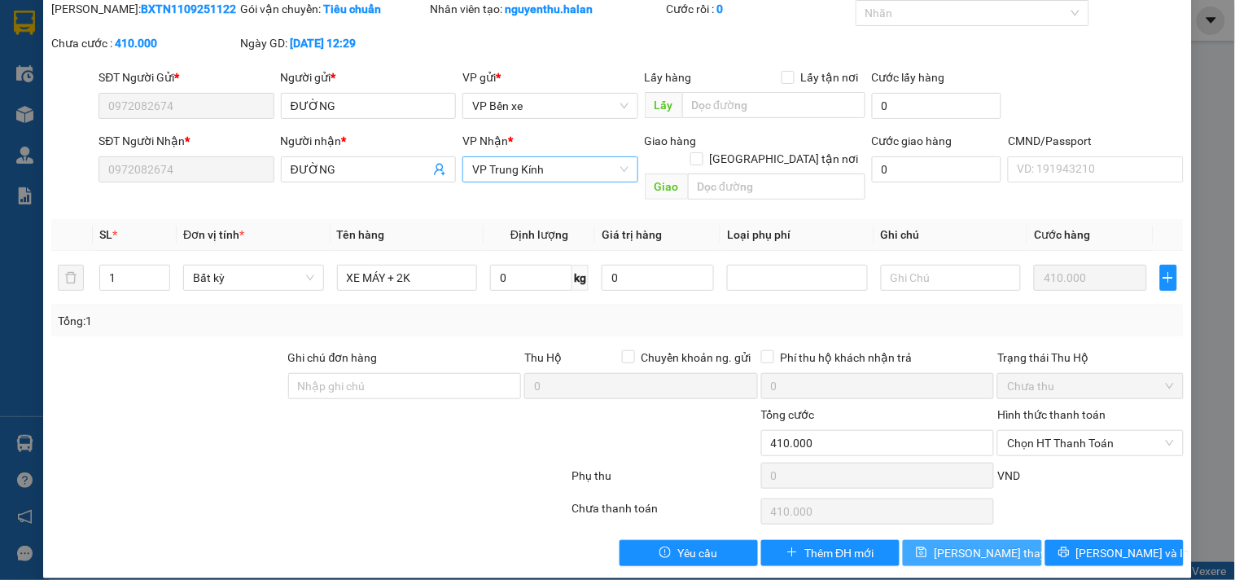
click at [941, 544] on span "Lưu thay đổi" at bounding box center [999, 553] width 130 height 18
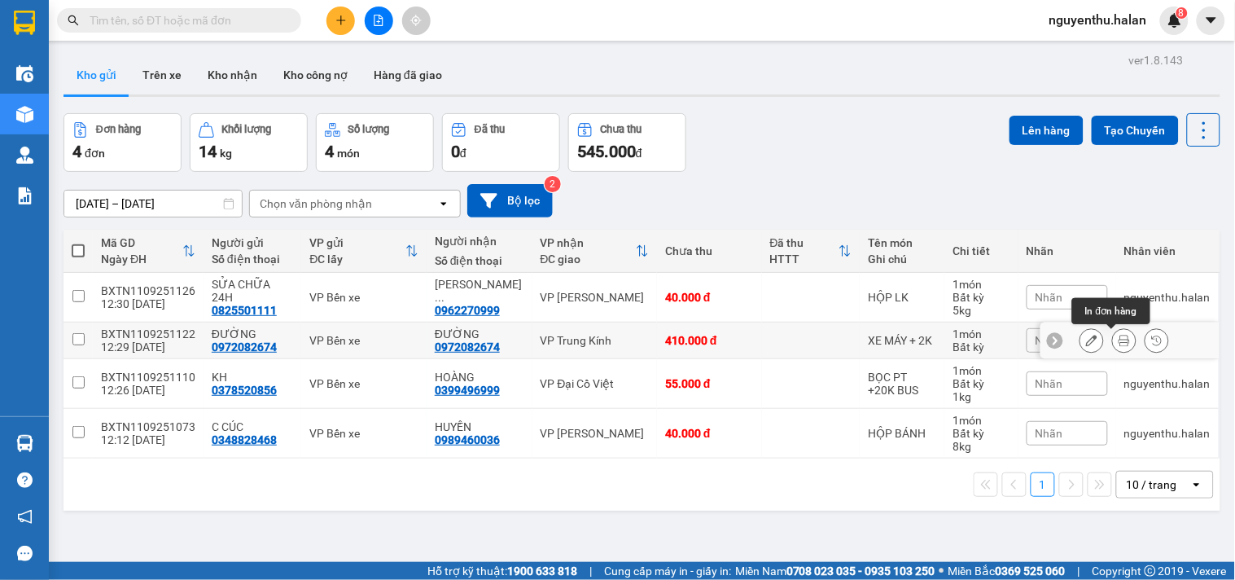
click at [1119, 344] on icon at bounding box center [1124, 340] width 11 height 11
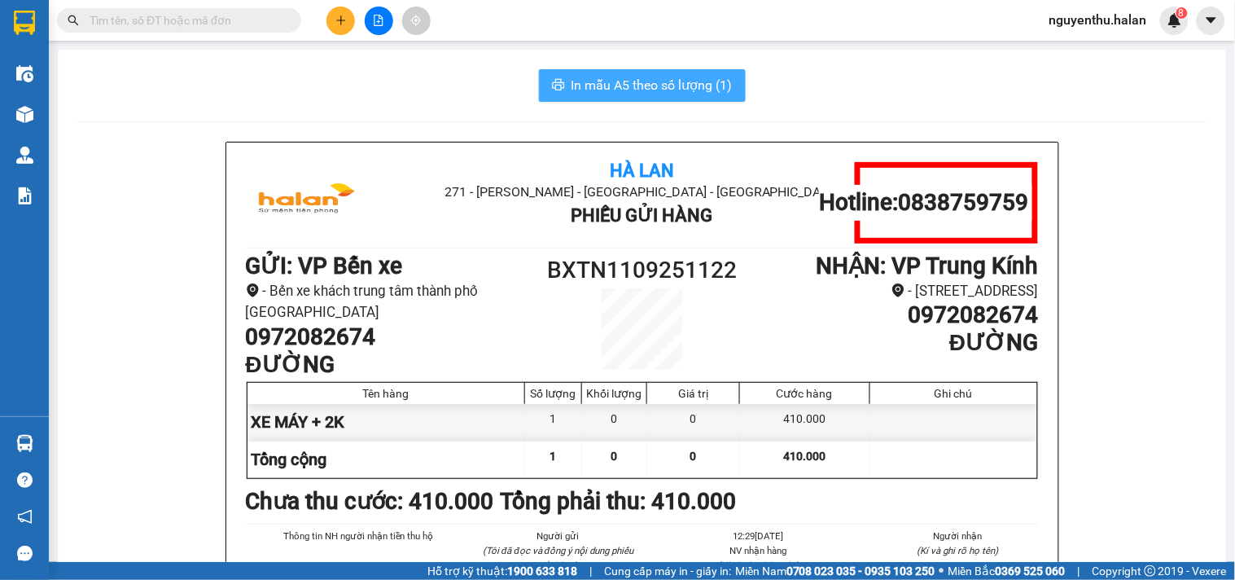
click at [642, 86] on span "In mẫu A5 theo số lượng (1)" at bounding box center [652, 85] width 161 height 20
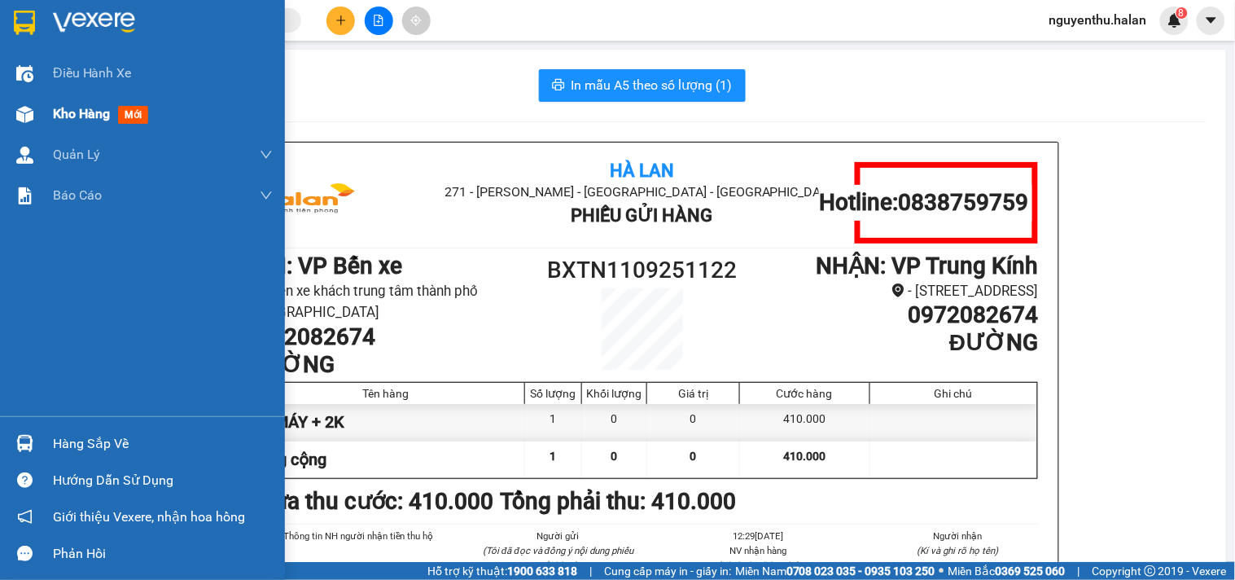
click at [62, 108] on span "Kho hàng" at bounding box center [81, 113] width 57 height 15
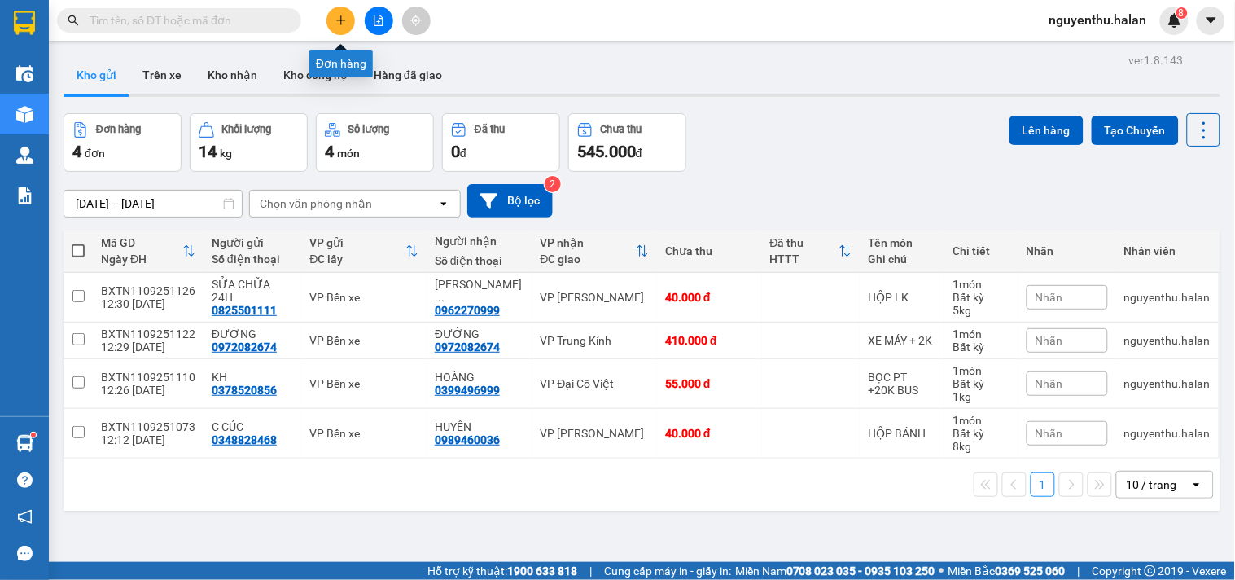
click at [335, 20] on icon "plus" at bounding box center [340, 20] width 11 height 11
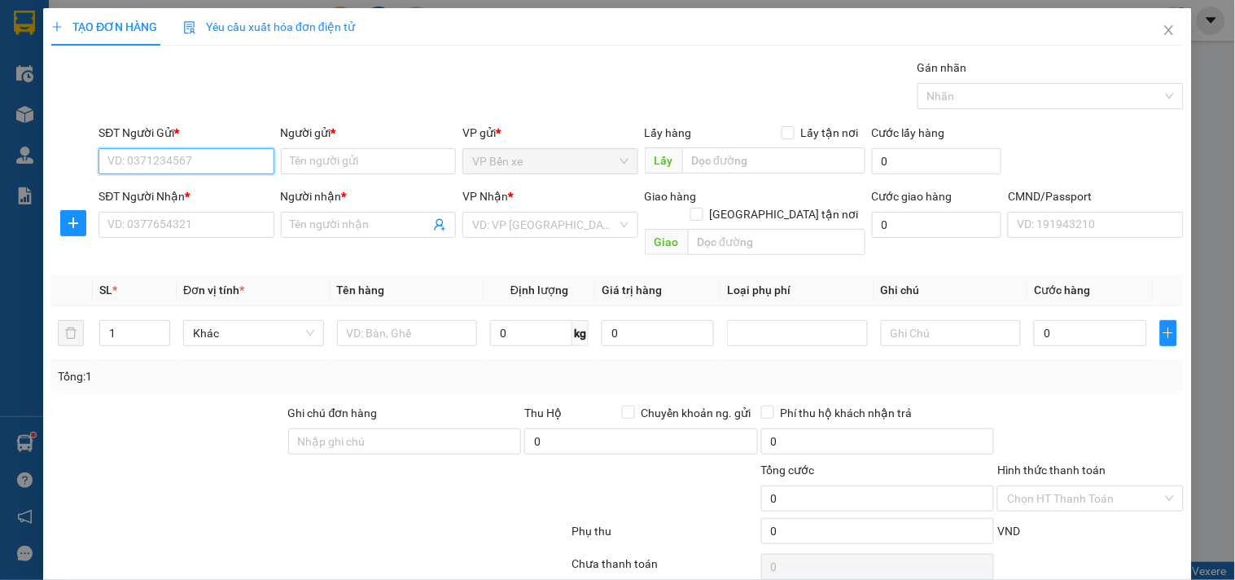
click at [192, 160] on input "SĐT Người Gửi *" at bounding box center [186, 161] width 175 height 26
type input "0385325552"
click at [111, 191] on div "0385325552 - TÚ" at bounding box center [184, 194] width 154 height 18
type input "TÚ"
type input "0385325552"
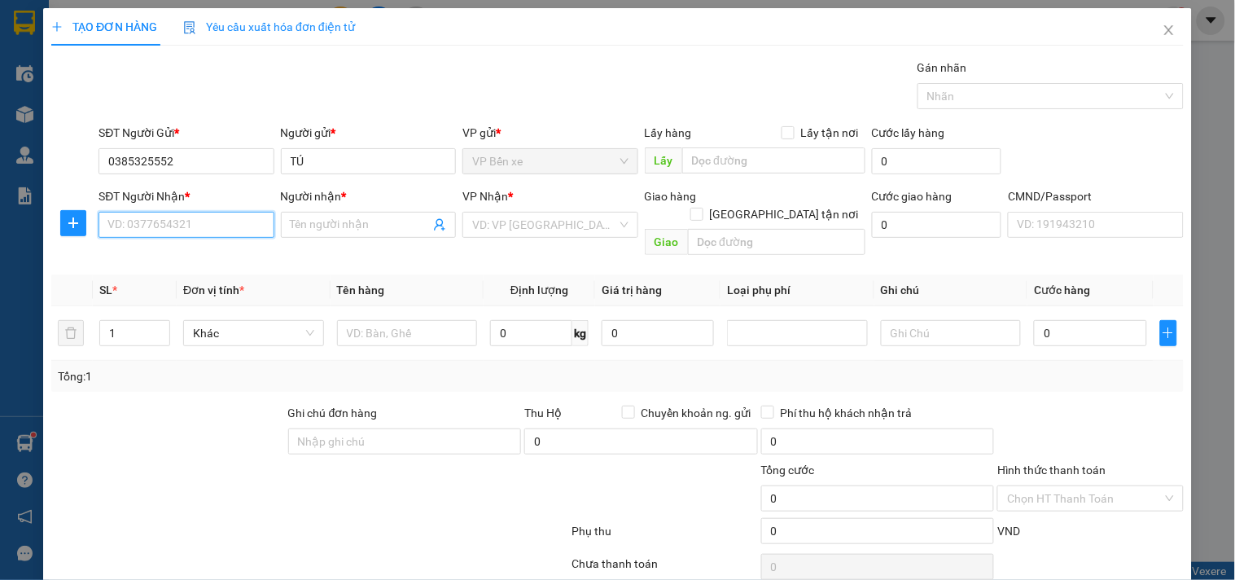
click at [174, 226] on input "SĐT Người Nhận *" at bounding box center [186, 225] width 175 height 26
click at [151, 224] on input "0944535000" at bounding box center [186, 225] width 175 height 26
type input "0944535000"
click at [335, 226] on input "Người nhận *" at bounding box center [360, 225] width 139 height 18
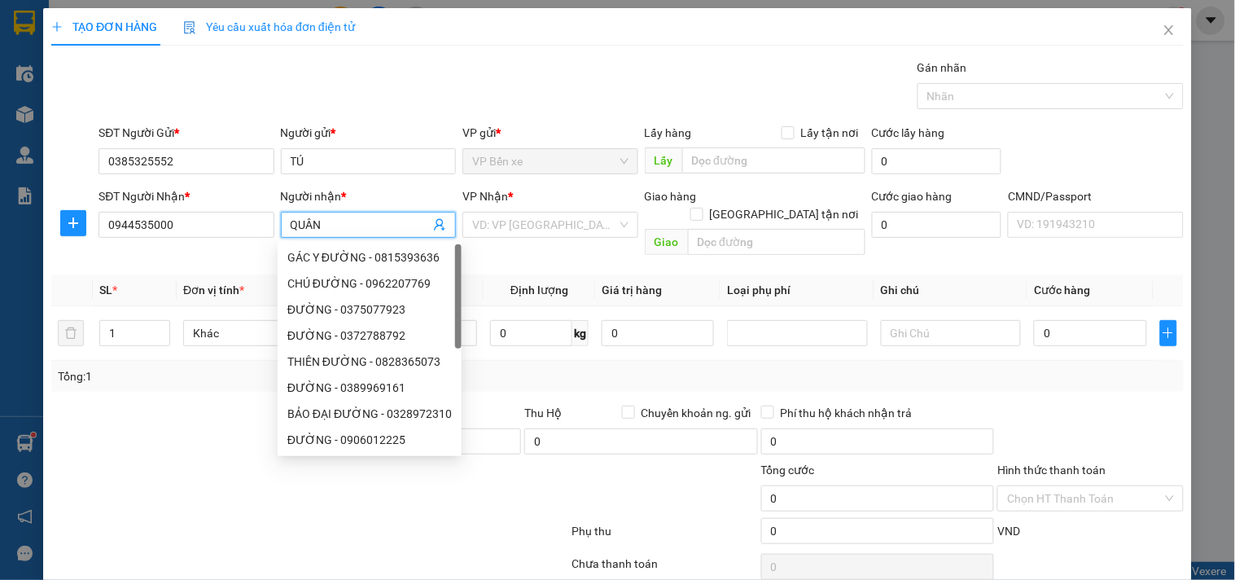
type input "QUÂN"
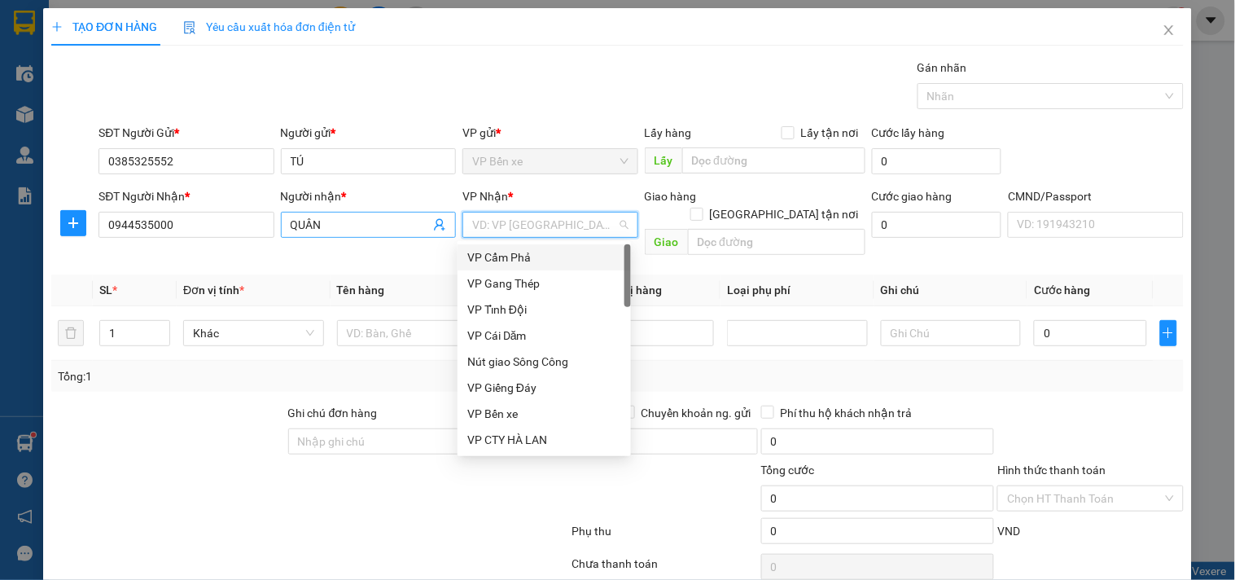
type input "D"
type input "Đ"
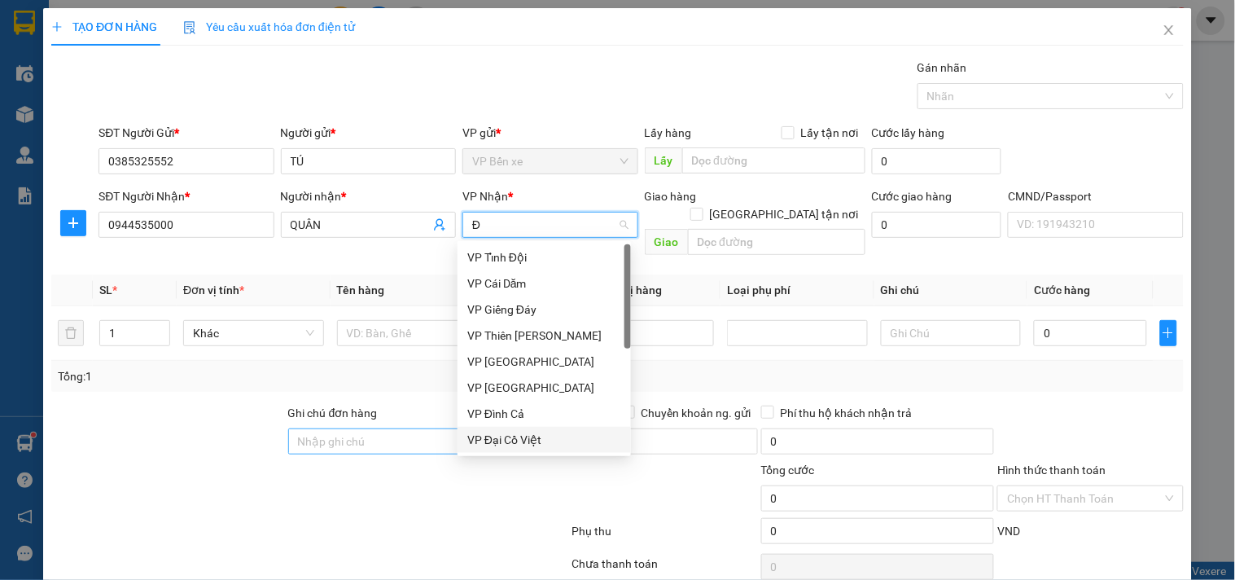
click at [502, 443] on div "VP Đại Cồ Việt" at bounding box center [544, 440] width 154 height 18
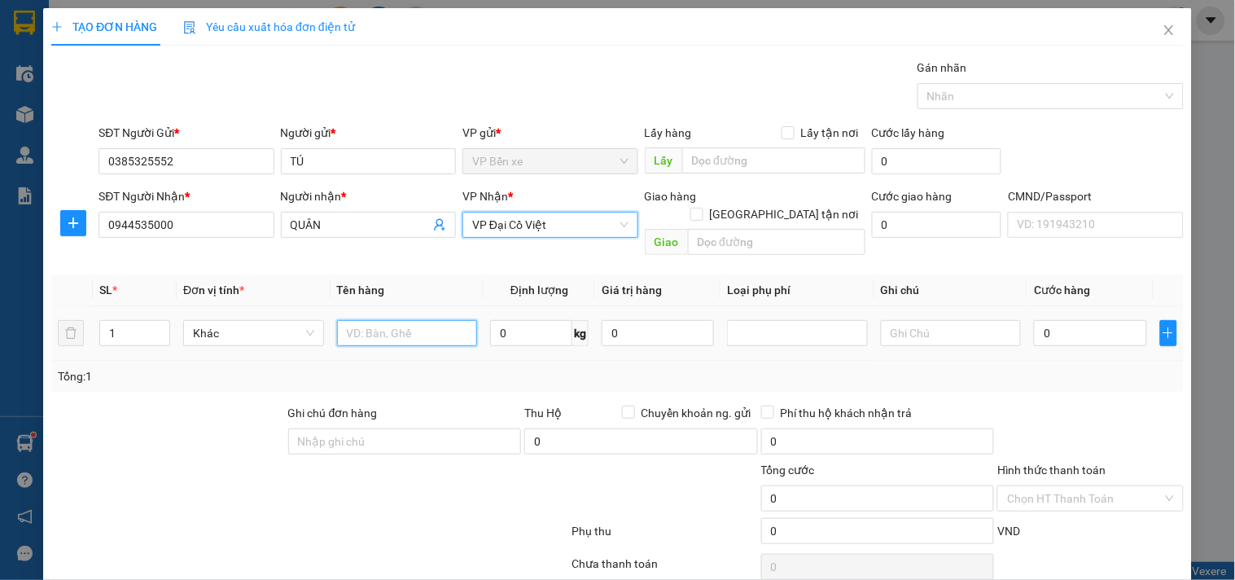
click at [375, 320] on input "text" at bounding box center [407, 333] width 141 height 26
type input "XỐP CAS CẢNH"
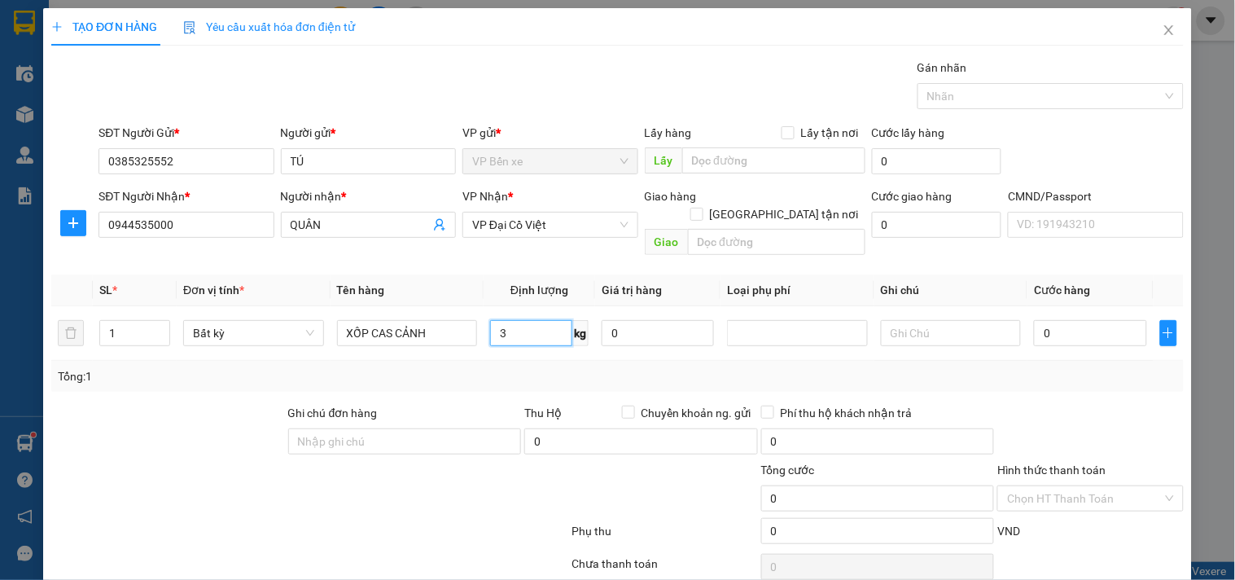
type input "3"
click at [509, 361] on div "Tổng: 1" at bounding box center [617, 376] width 1133 height 31
type input "40.000"
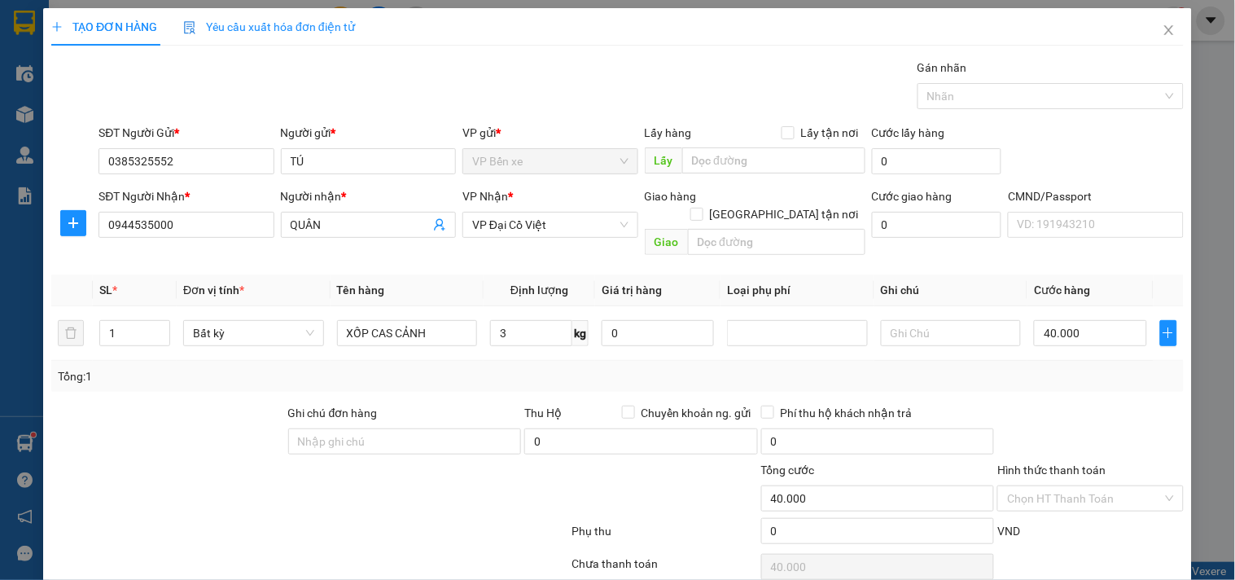
scroll to position [55, 0]
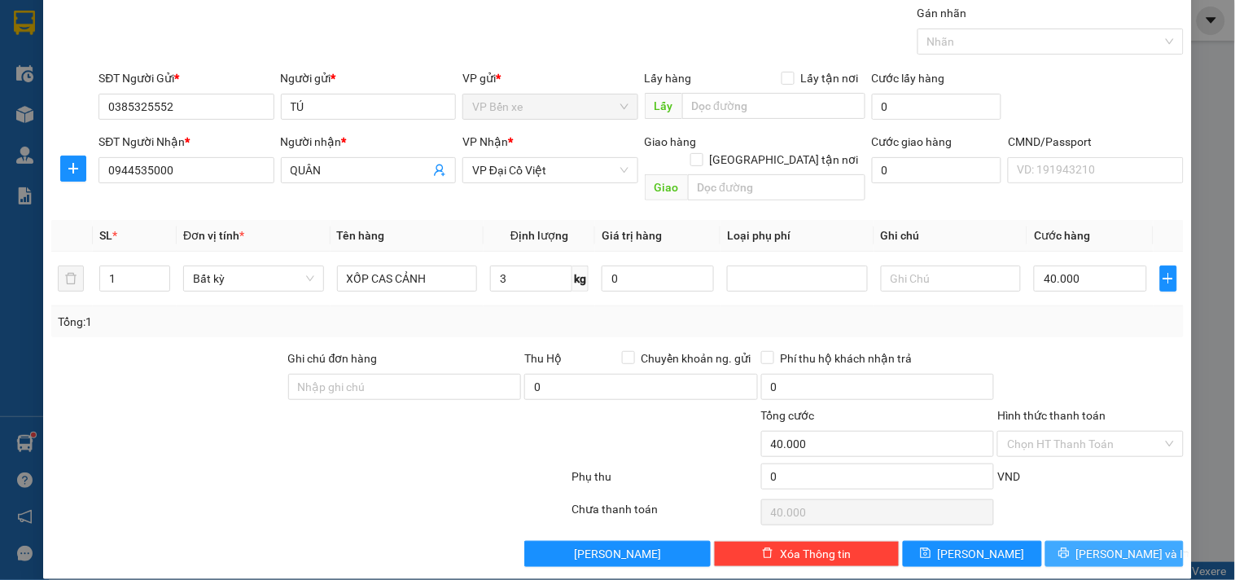
click at [1063, 541] on button "[PERSON_NAME] và In" at bounding box center [1115, 554] width 138 height 26
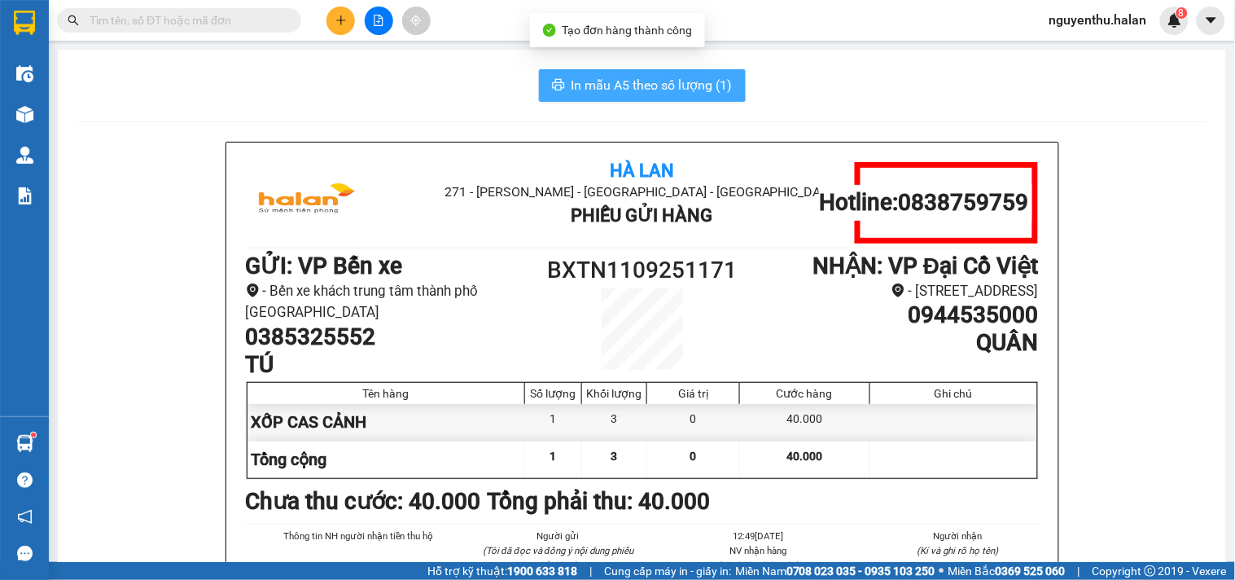
click at [582, 80] on span "In mẫu A5 theo số lượng (1)" at bounding box center [652, 85] width 161 height 20
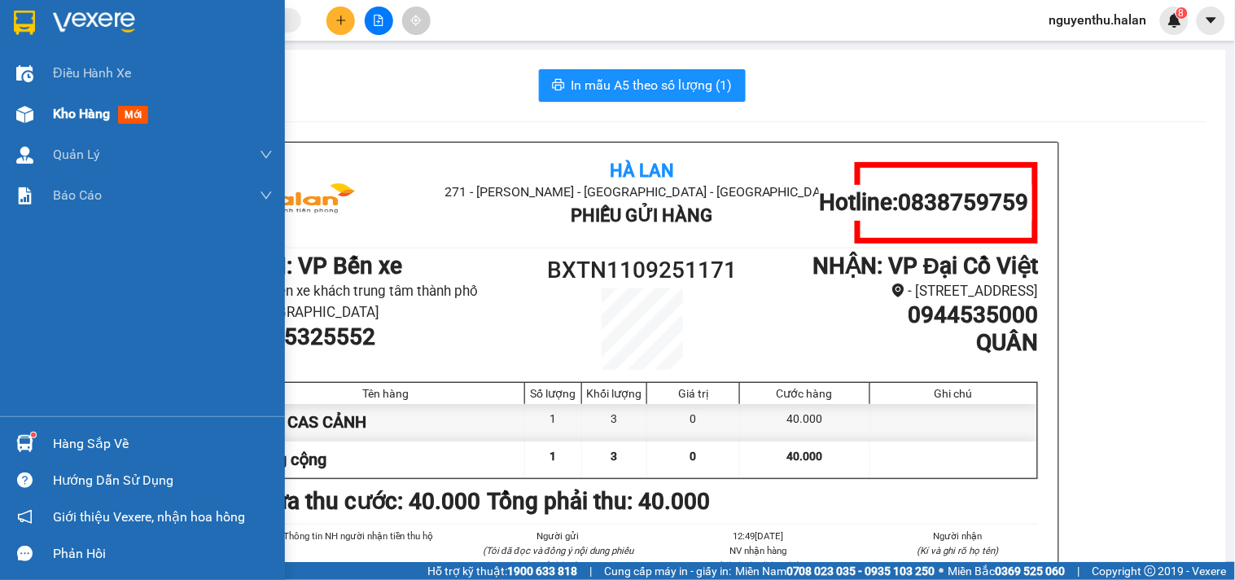
click at [61, 106] on span "Kho hàng" at bounding box center [81, 113] width 57 height 15
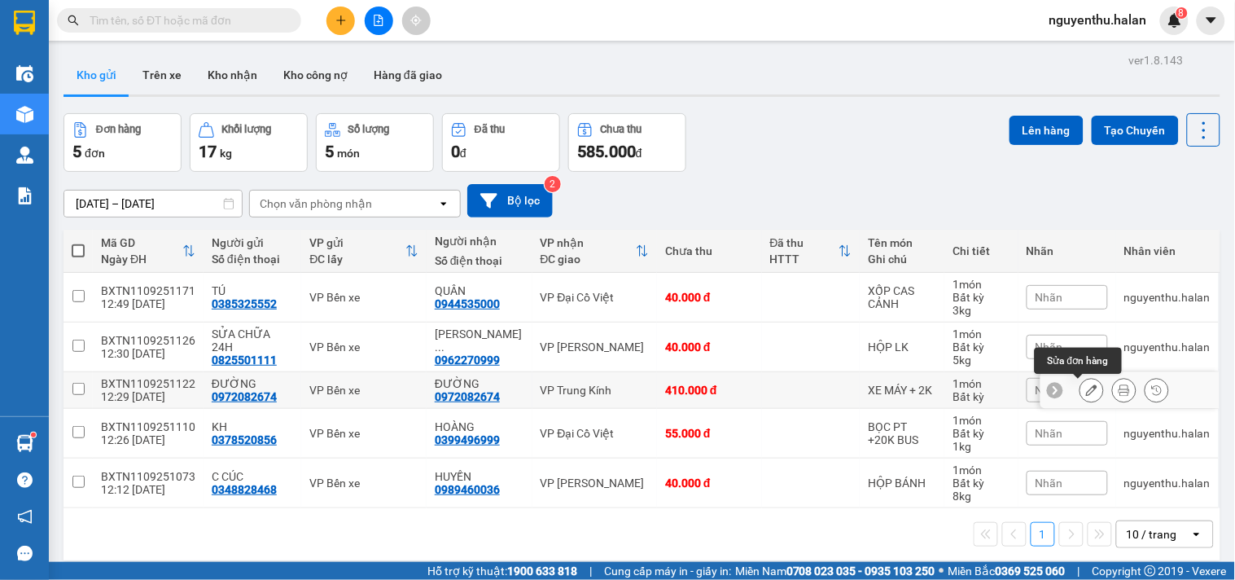
click at [1086, 388] on icon at bounding box center [1091, 389] width 11 height 11
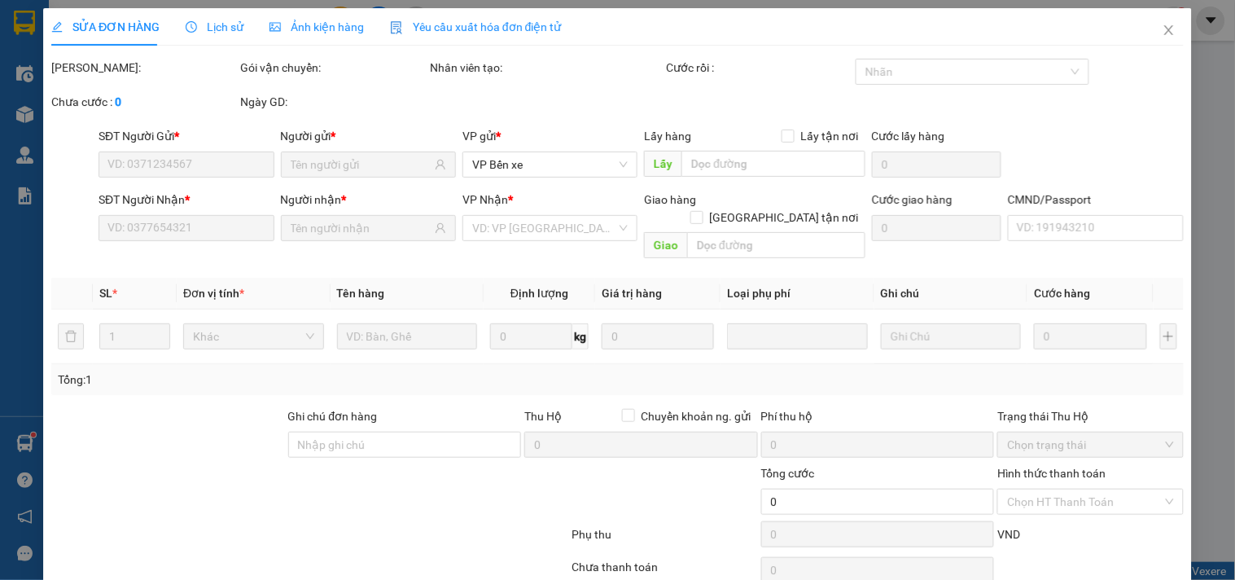
type input "0972082674"
type input "410.000"
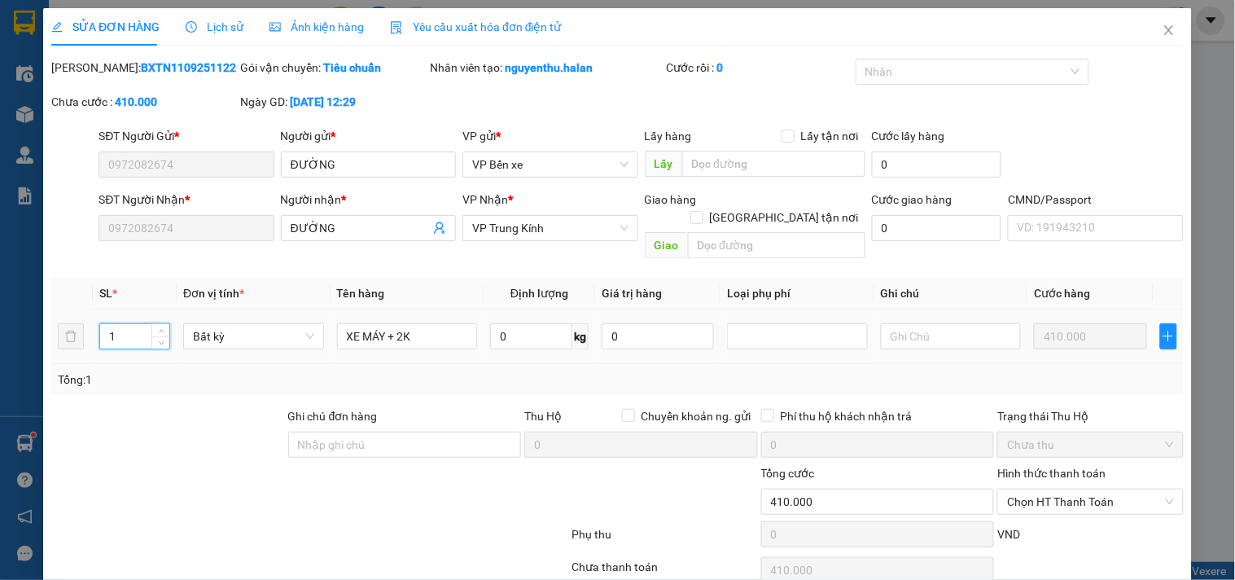
click at [133, 324] on input "1" at bounding box center [134, 336] width 69 height 24
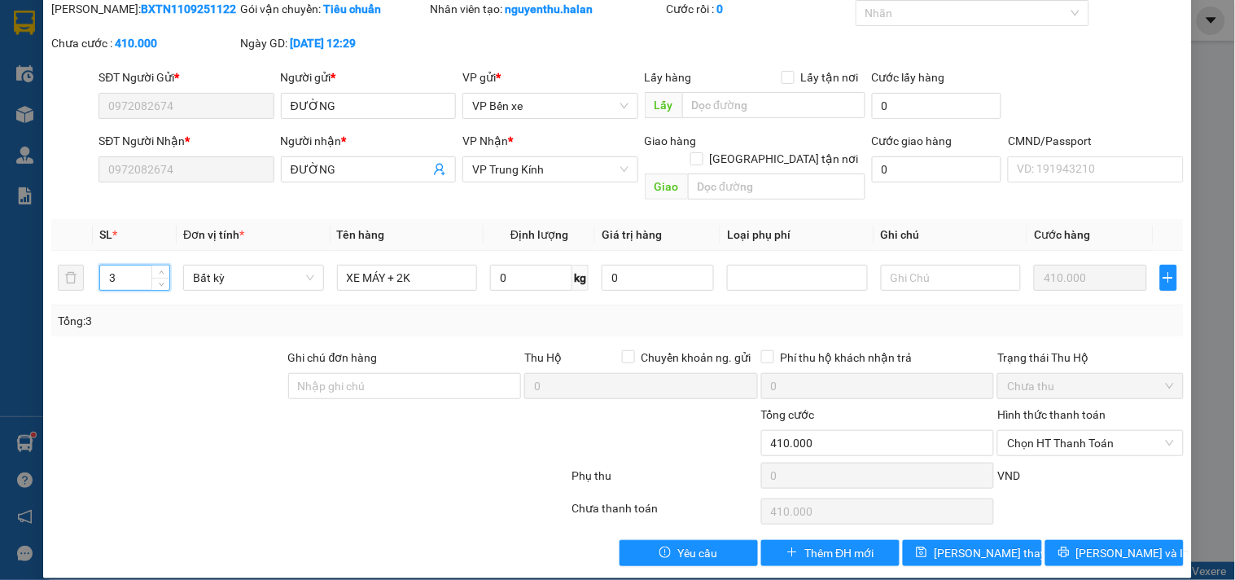
type input "3"
click at [696, 544] on span "Yêu cầu" at bounding box center [697, 553] width 40 height 18
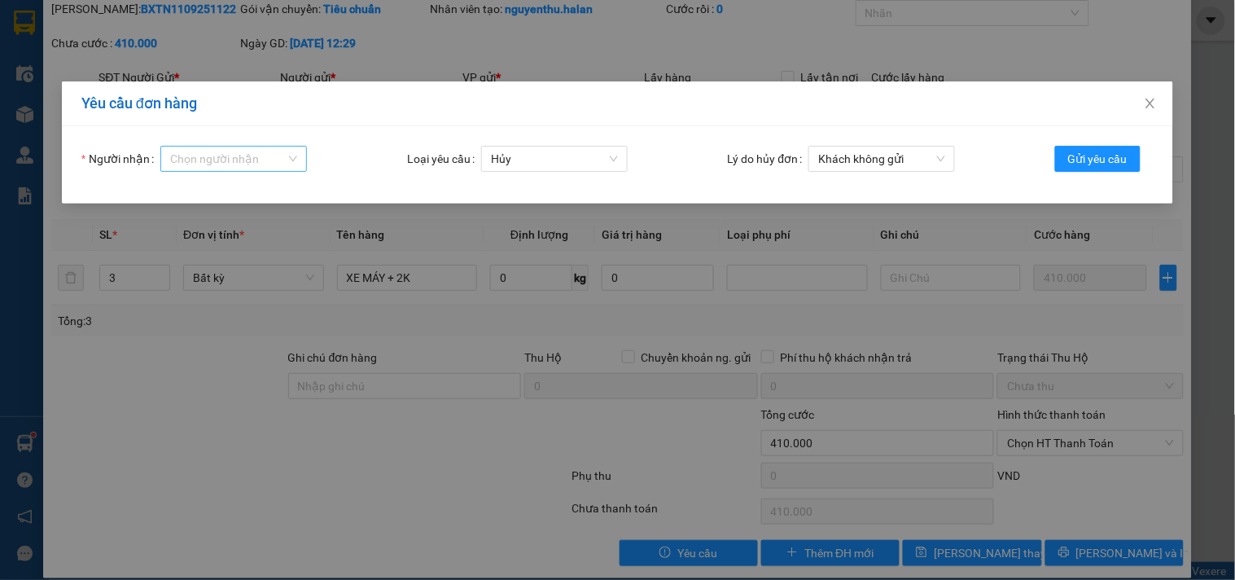
click at [215, 156] on input "Người nhận" at bounding box center [228, 159] width 116 height 24
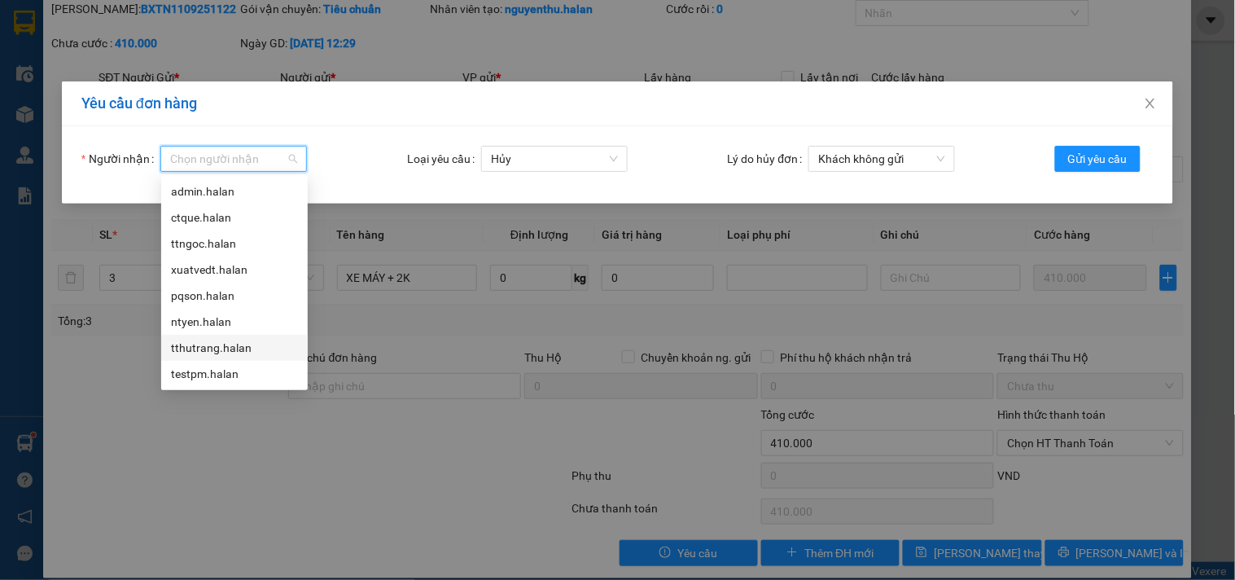
click at [208, 339] on div "tthutrang.halan" at bounding box center [234, 348] width 127 height 18
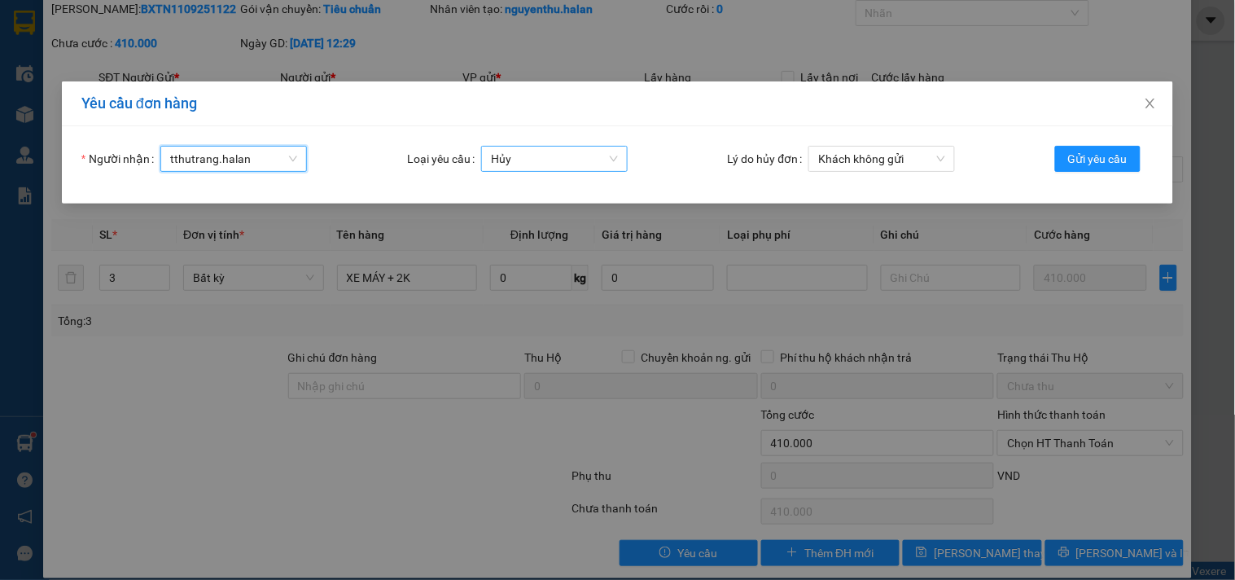
click at [506, 155] on span "Hủy" at bounding box center [554, 159] width 127 height 24
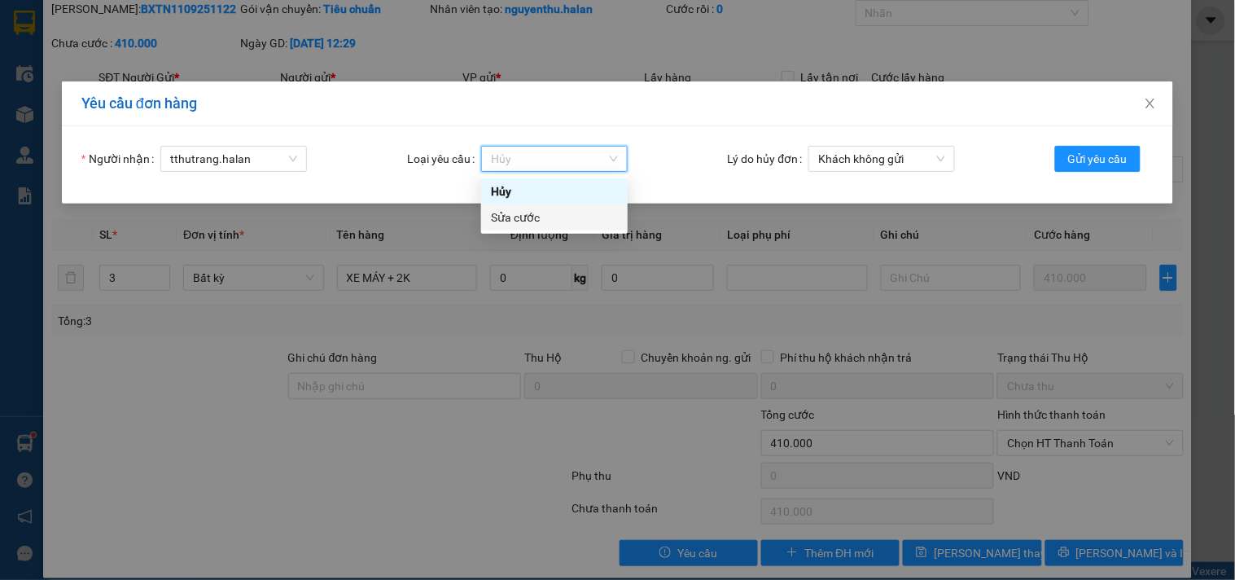
click at [519, 215] on div "Sửa cước" at bounding box center [554, 217] width 127 height 18
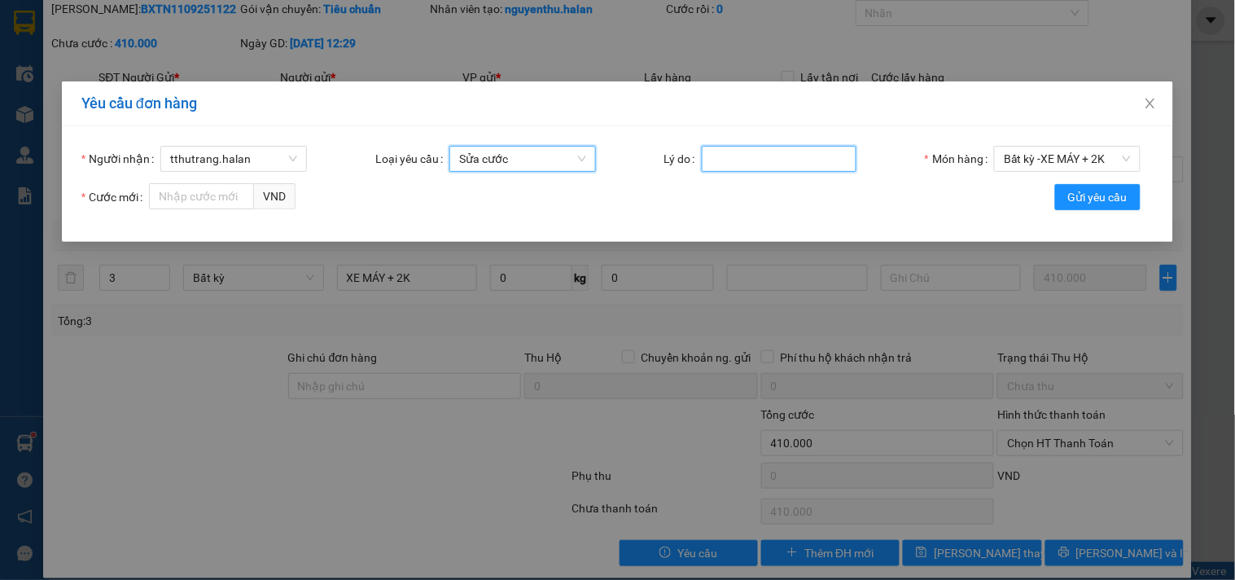
click at [730, 151] on input "Lý do" at bounding box center [779, 159] width 155 height 26
type input "khách thêm hàng"
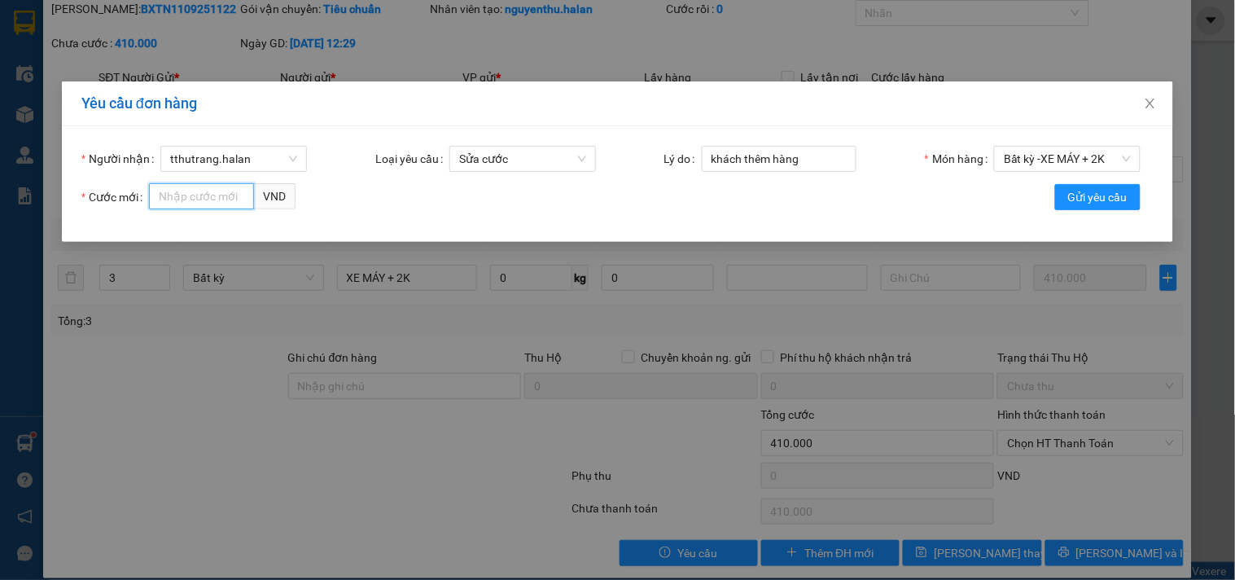
click at [226, 200] on input "Cước mới" at bounding box center [201, 196] width 105 height 26
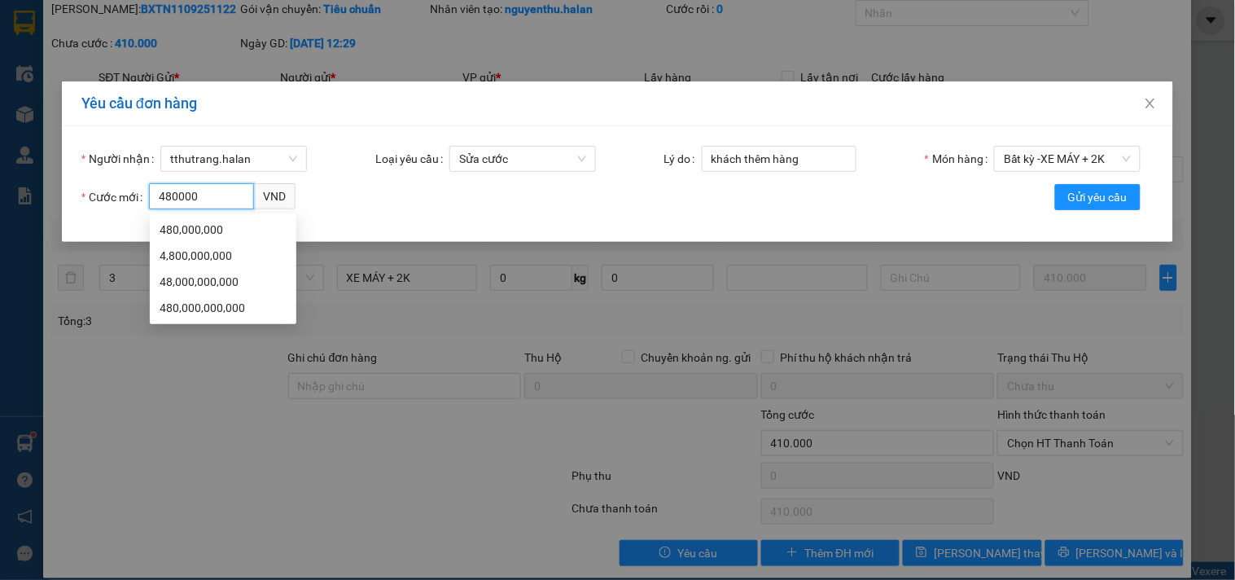
type input "480000"
click at [590, 220] on form "Người nhận tthutrang.halan Loại yêu cầu Sửa cước Lý do khách thêm hàng Món hàng…" at bounding box center [617, 184] width 1072 height 77
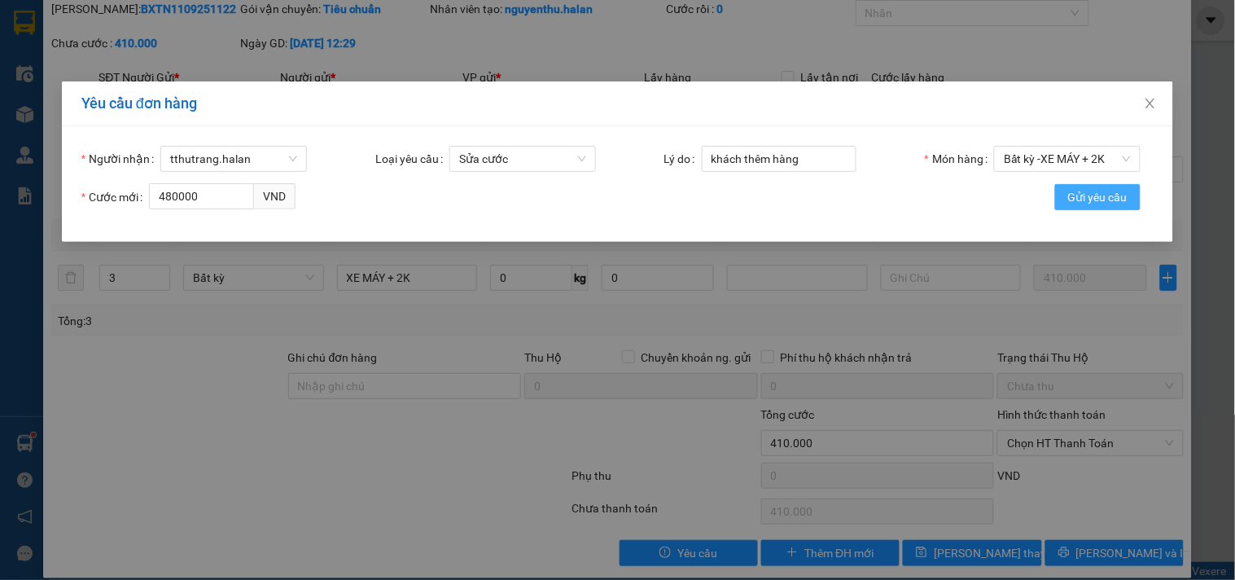
click at [1078, 192] on span "Gửi yêu cầu" at bounding box center [1097, 197] width 59 height 18
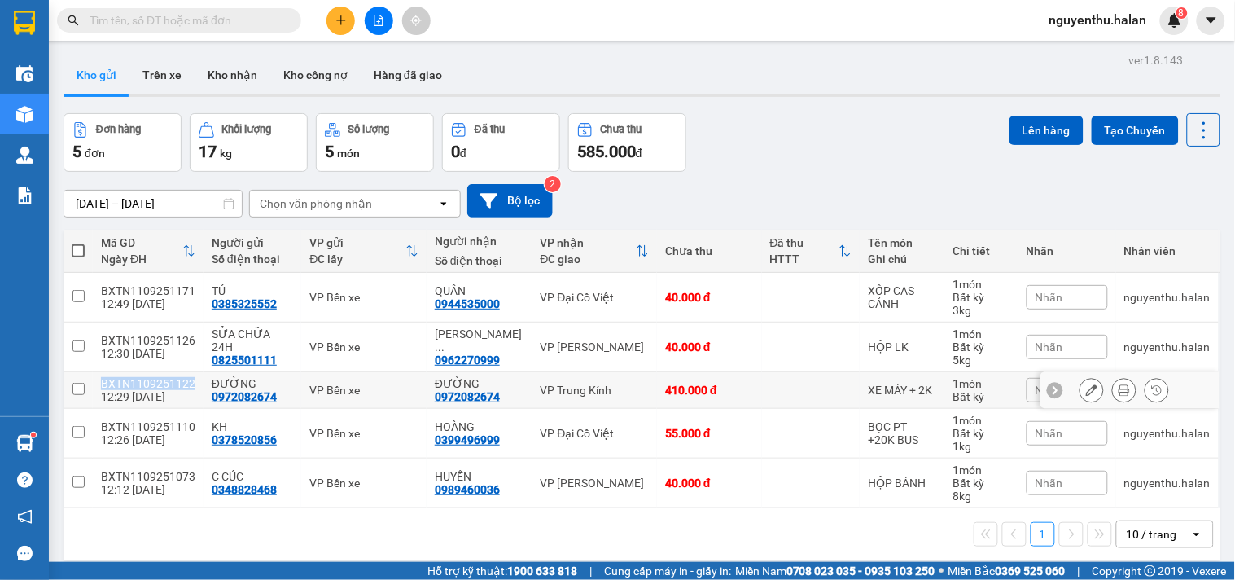
drag, startPoint x: 194, startPoint y: 384, endPoint x: 103, endPoint y: 384, distance: 91.2
click at [103, 384] on td "BXTN1109251122 12:29 11/09" at bounding box center [148, 390] width 111 height 37
checkbox input "true"
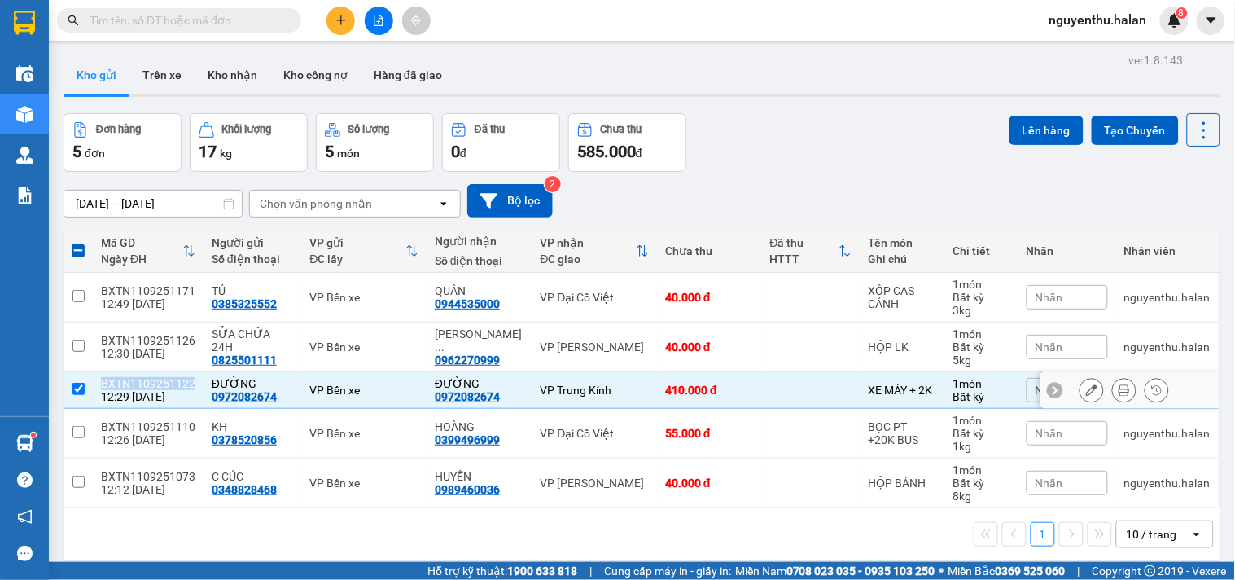
copy div "BXTN1109251122"
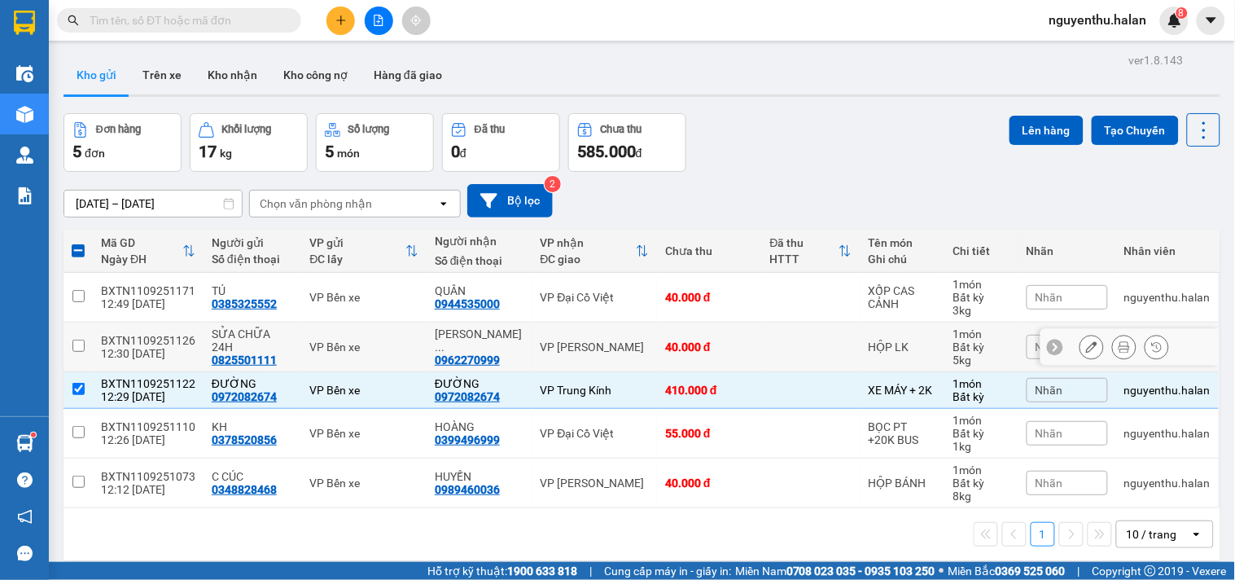
click at [125, 350] on div "12:30 11/09" at bounding box center [148, 353] width 94 height 13
checkbox input "true"
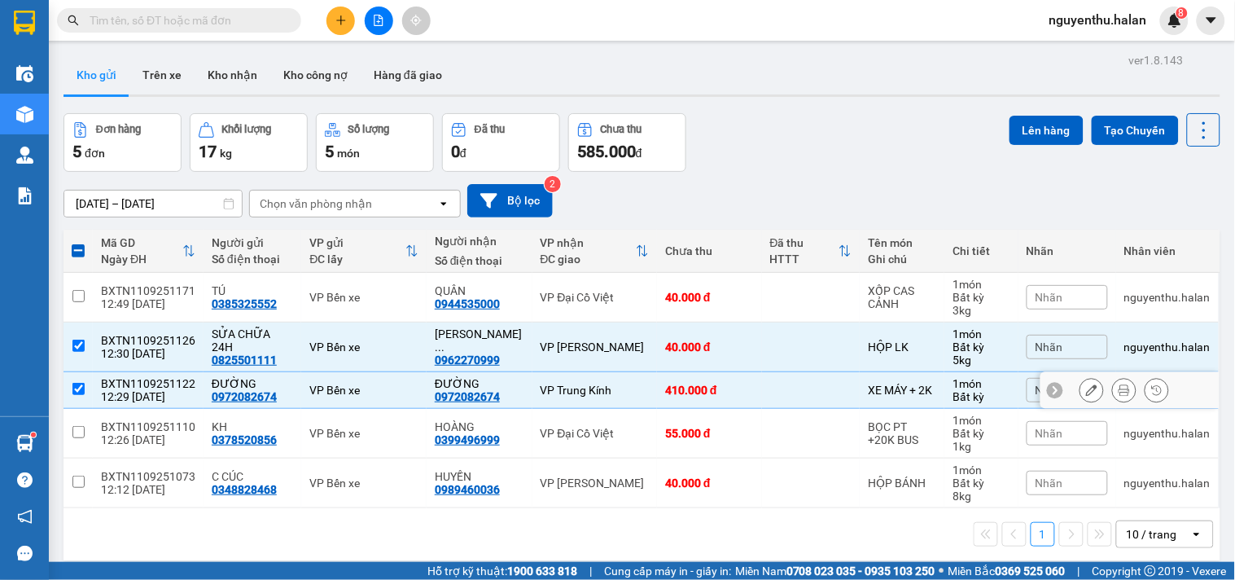
click at [99, 396] on td "BXTN1109251122 12:29 11/09" at bounding box center [148, 390] width 111 height 37
checkbox input "false"
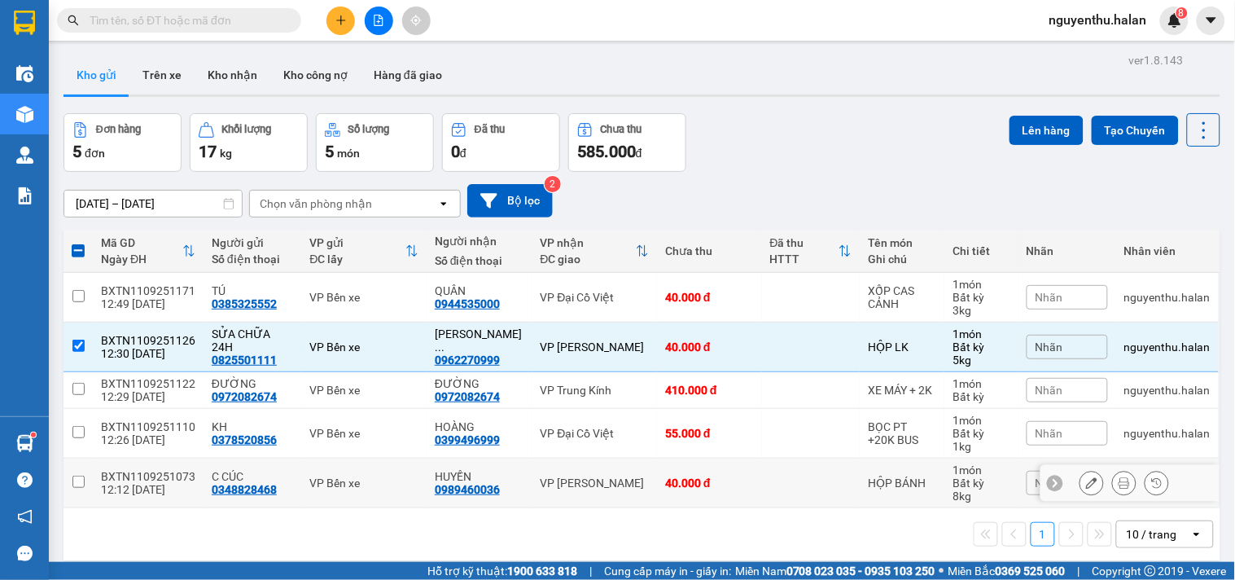
click at [138, 481] on div "BXTN1109251073" at bounding box center [148, 476] width 94 height 13
checkbox input "true"
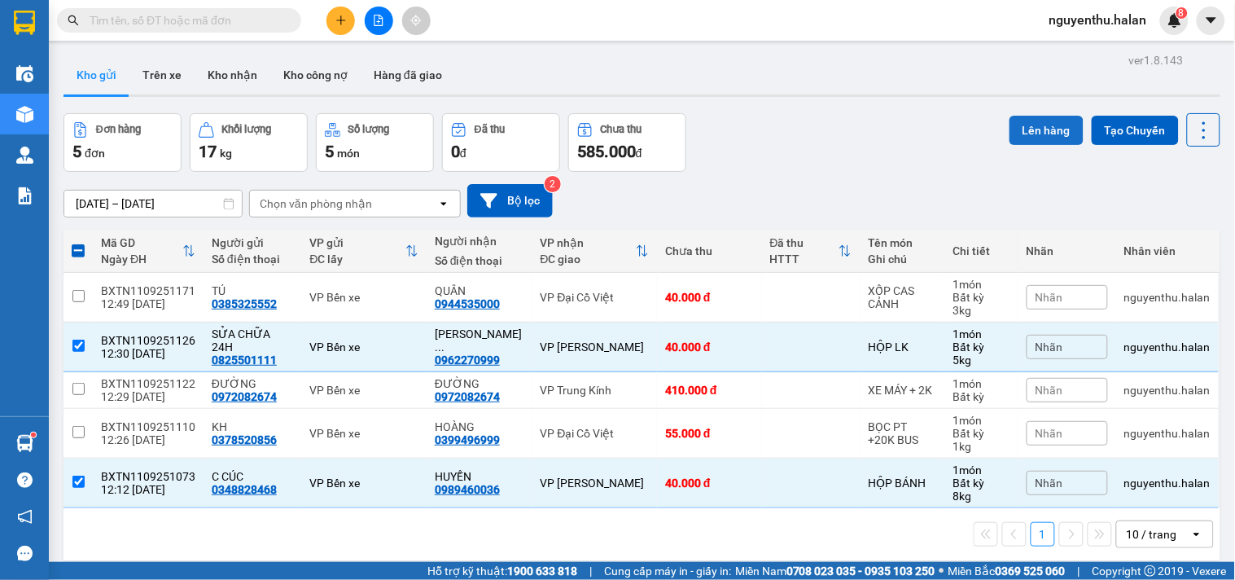
click at [1012, 129] on button "Lên hàng" at bounding box center [1047, 130] width 74 height 29
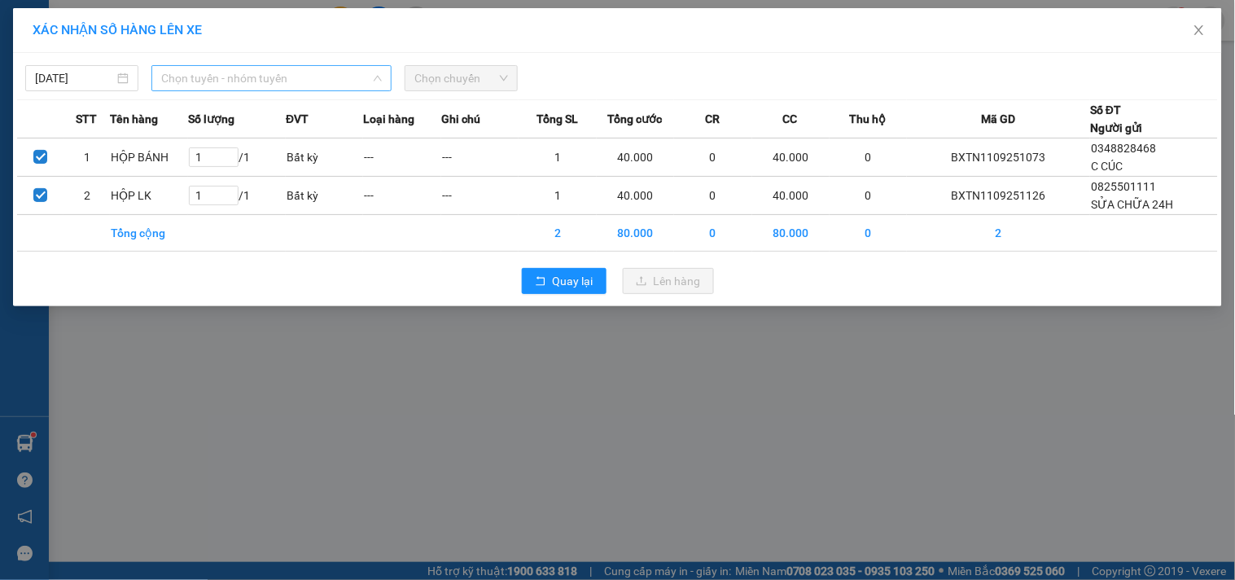
click at [309, 80] on span "Chọn tuyến - nhóm tuyến" at bounding box center [271, 78] width 221 height 24
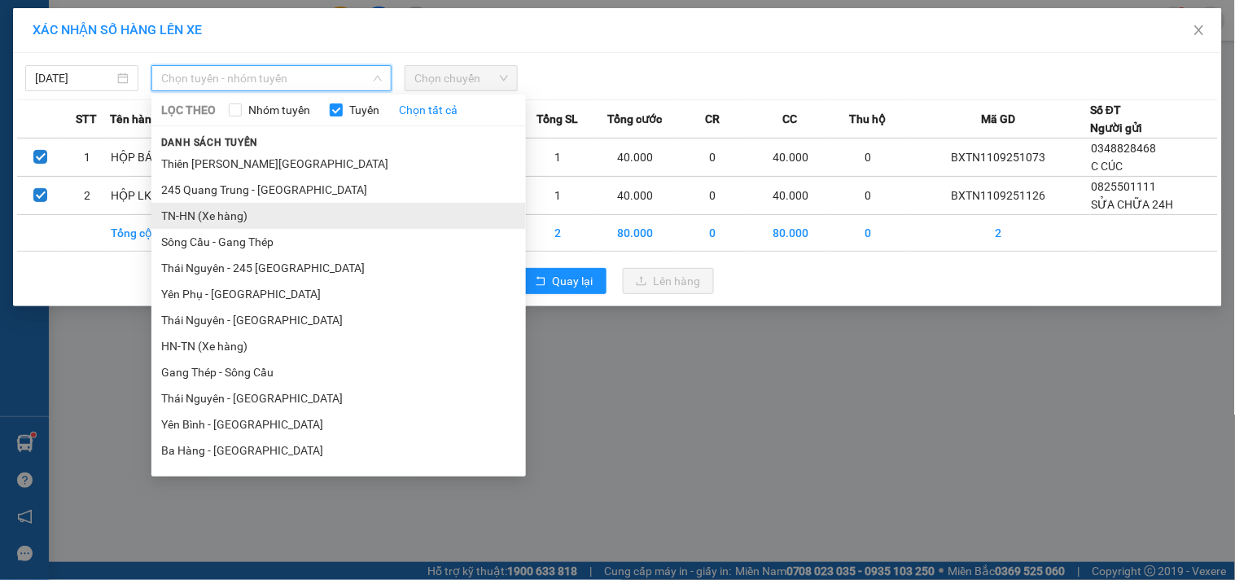
click at [223, 212] on li "TN-HN (Xe hàng)" at bounding box center [338, 216] width 375 height 26
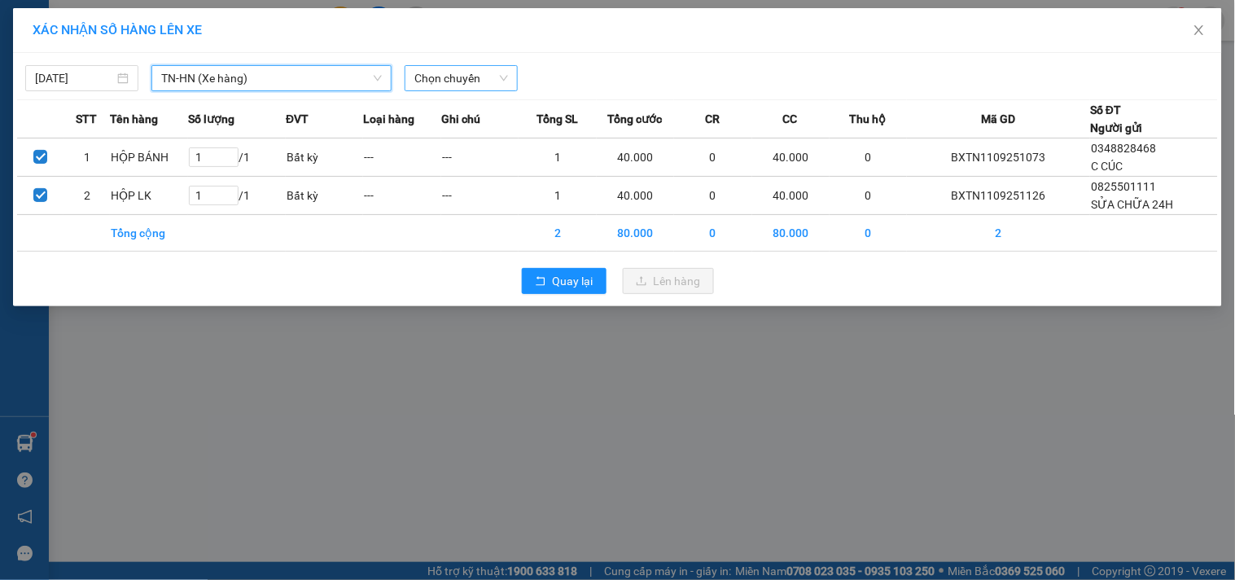
click at [463, 67] on span "Chọn chuyến" at bounding box center [461, 78] width 94 height 24
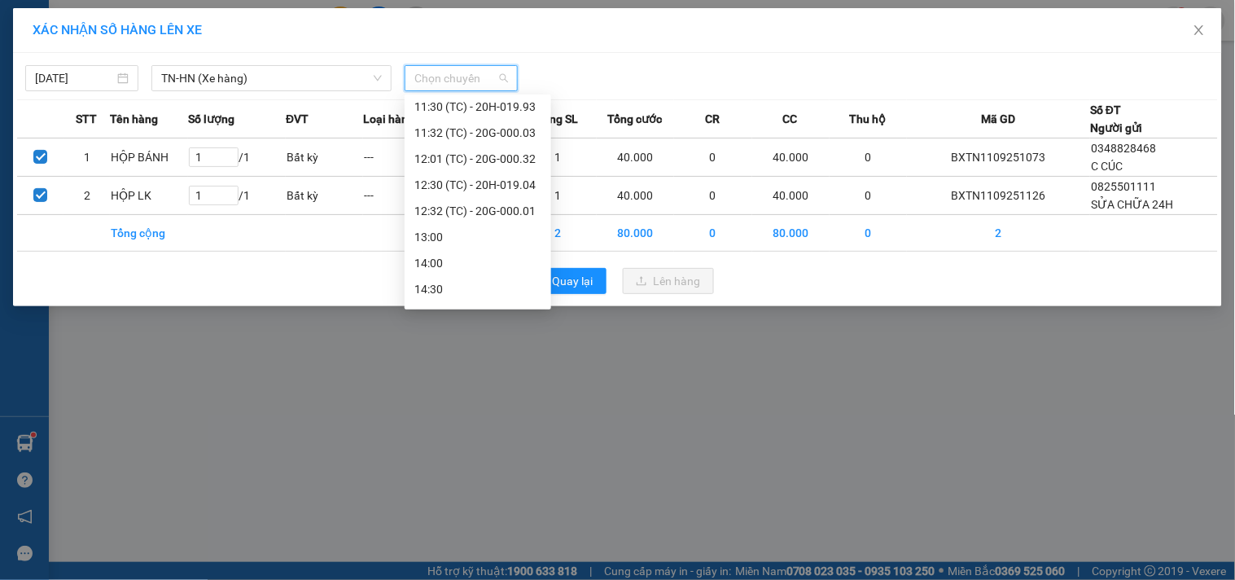
scroll to position [521, 0]
click at [489, 159] on div "12:32 (TC) - 20G-000.01" at bounding box center [477, 163] width 127 height 18
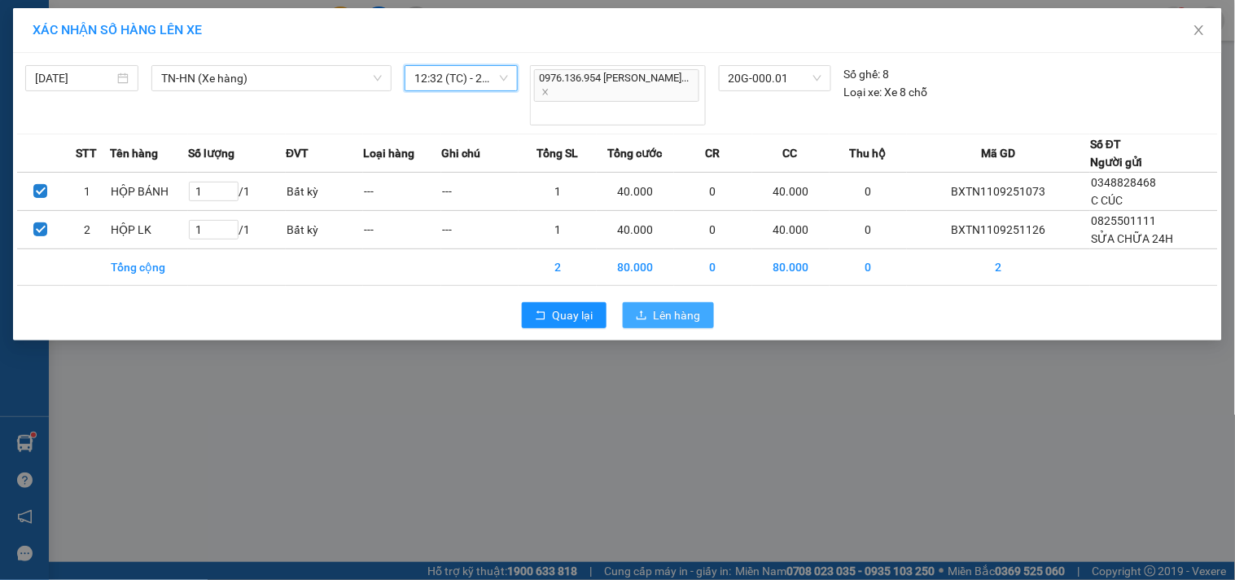
click at [676, 302] on button "Lên hàng" at bounding box center [668, 315] width 91 height 26
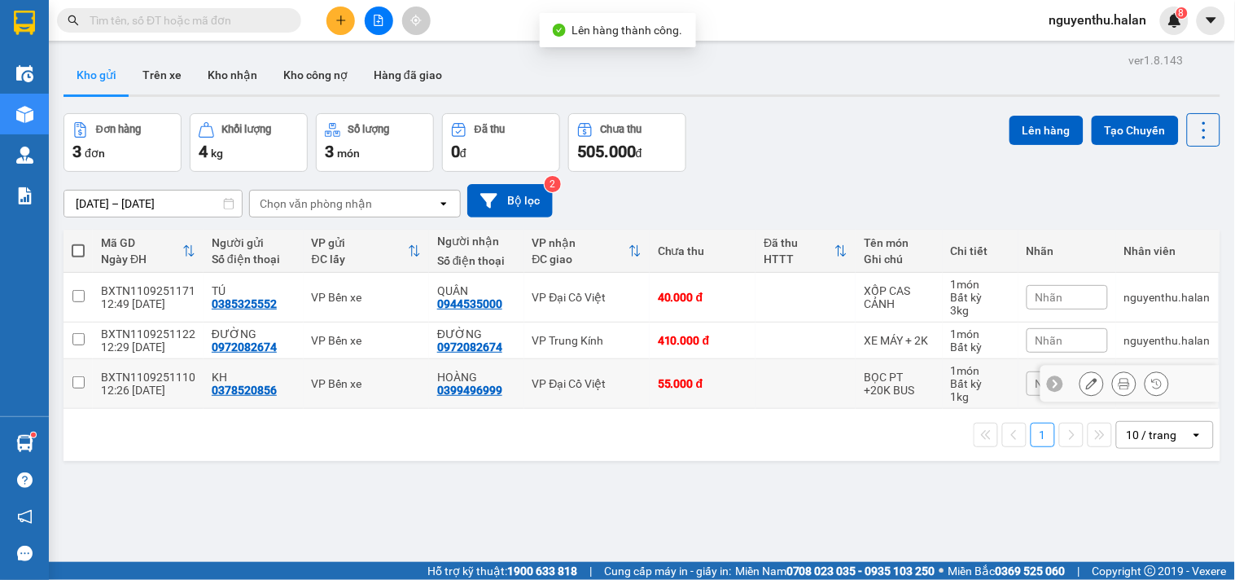
drag, startPoint x: 140, startPoint y: 383, endPoint x: 134, endPoint y: 324, distance: 59.0
click at [141, 380] on td "BXTN1109251110 12:26 11/09" at bounding box center [148, 384] width 111 height 50
checkbox input "true"
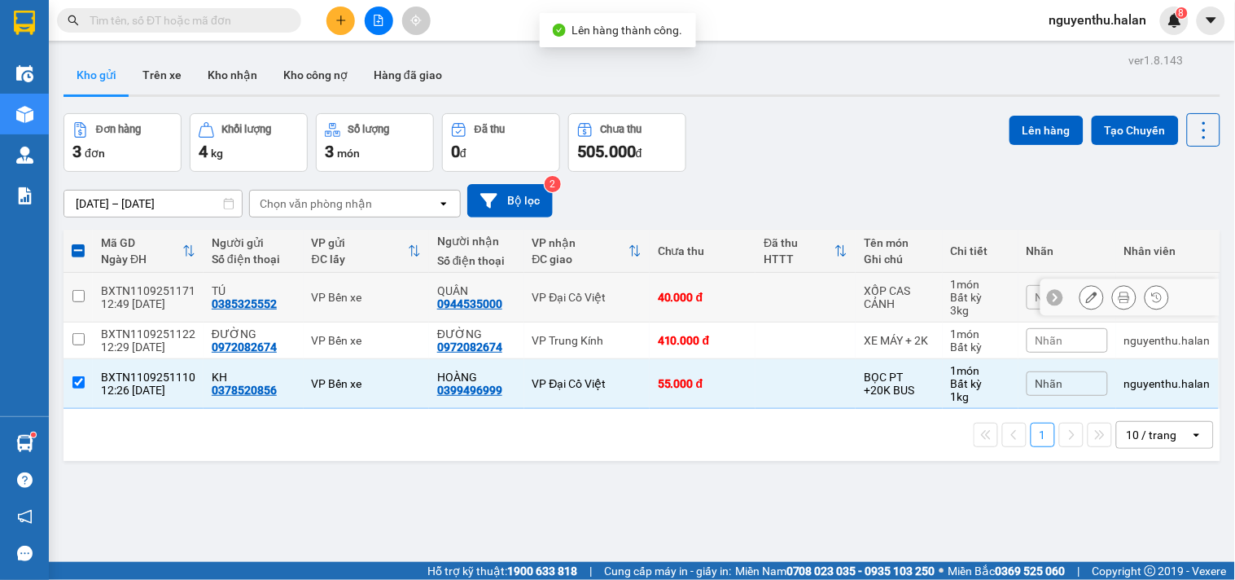
click at [131, 297] on div "12:49 11/09" at bounding box center [148, 303] width 94 height 13
checkbox input "true"
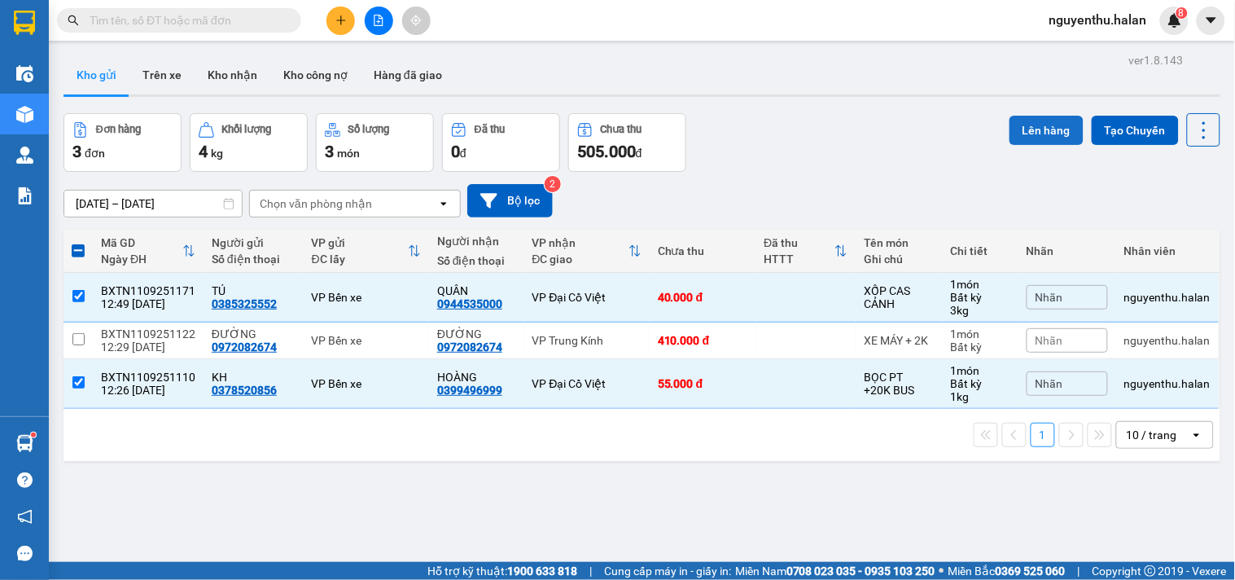
click at [1034, 123] on button "Lên hàng" at bounding box center [1047, 130] width 74 height 29
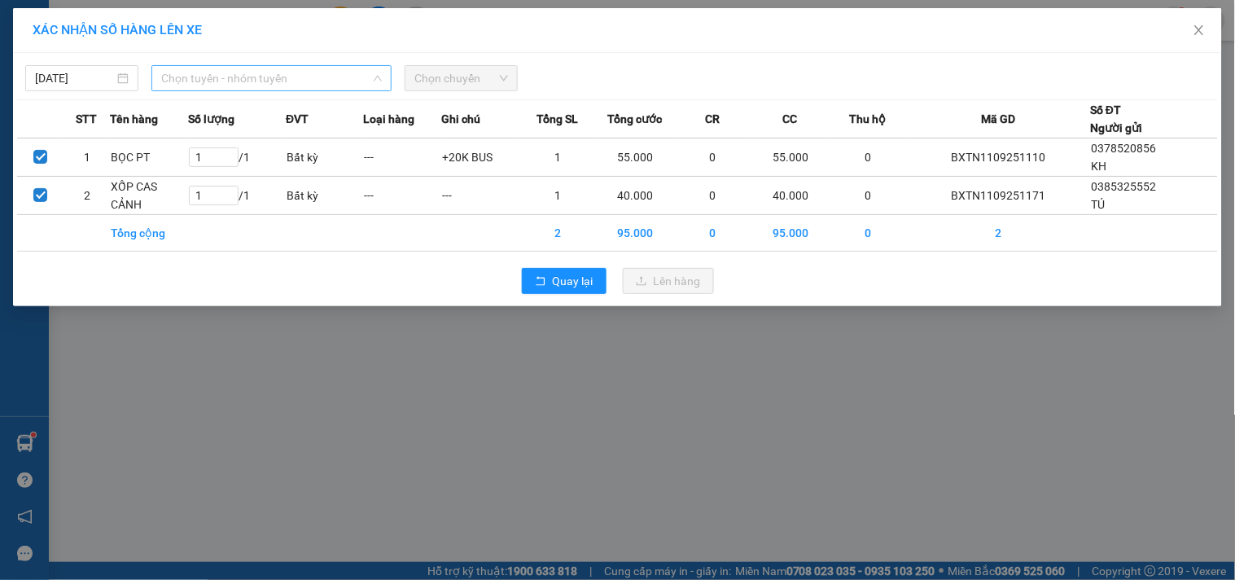
click at [241, 84] on span "Chọn tuyến - nhóm tuyến" at bounding box center [271, 78] width 221 height 24
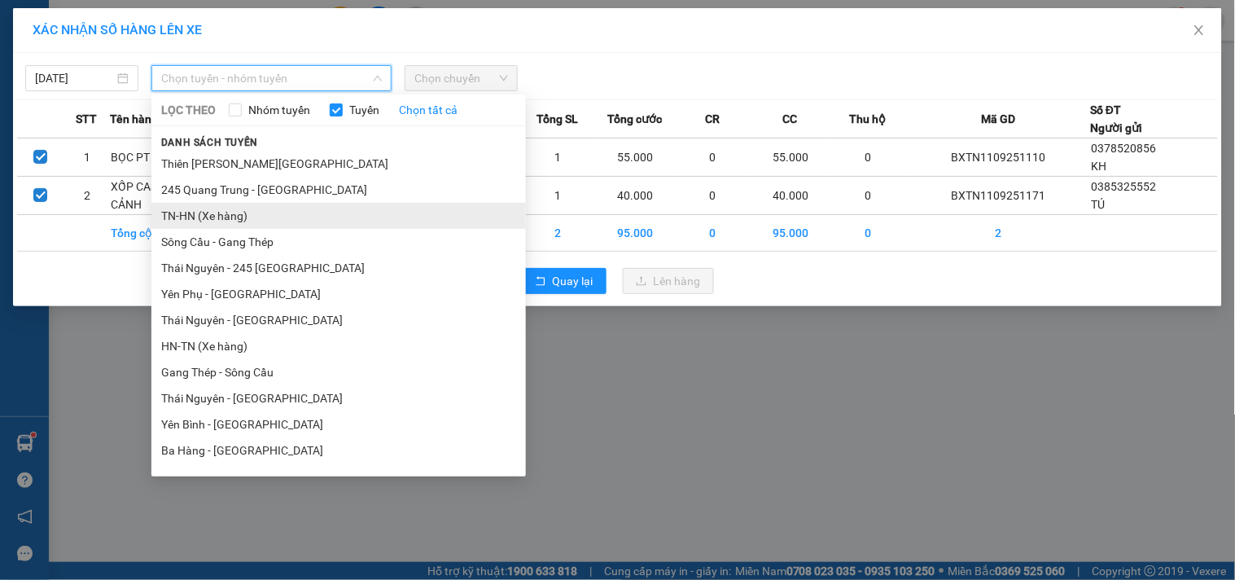
click at [204, 207] on li "TN-HN (Xe hàng)" at bounding box center [338, 216] width 375 height 26
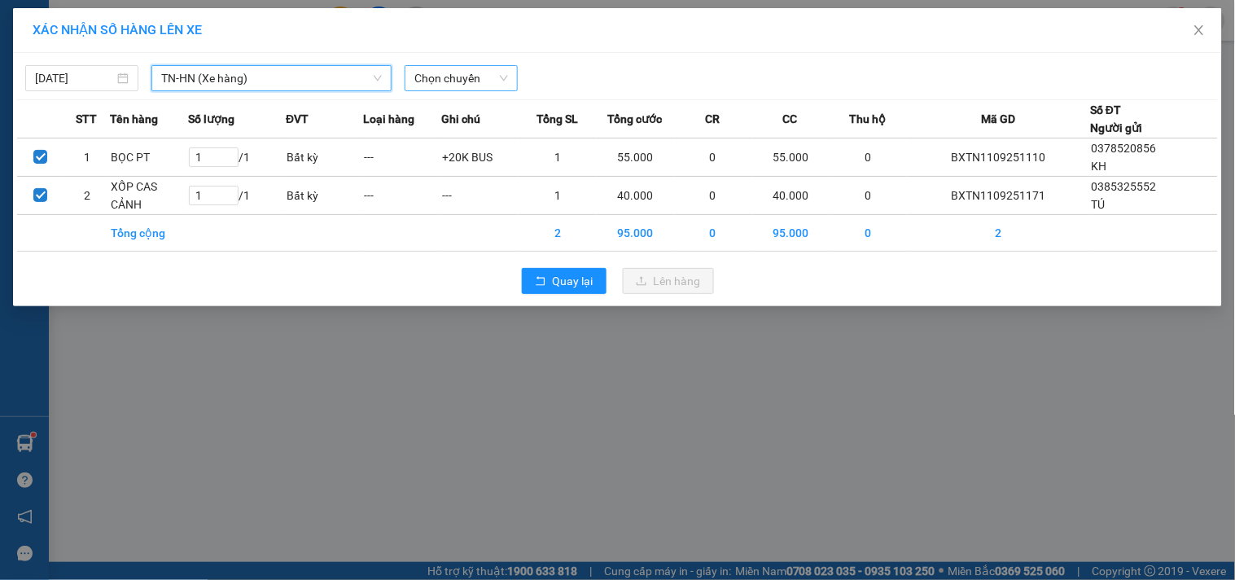
click at [479, 74] on span "Chọn chuyến" at bounding box center [461, 78] width 94 height 24
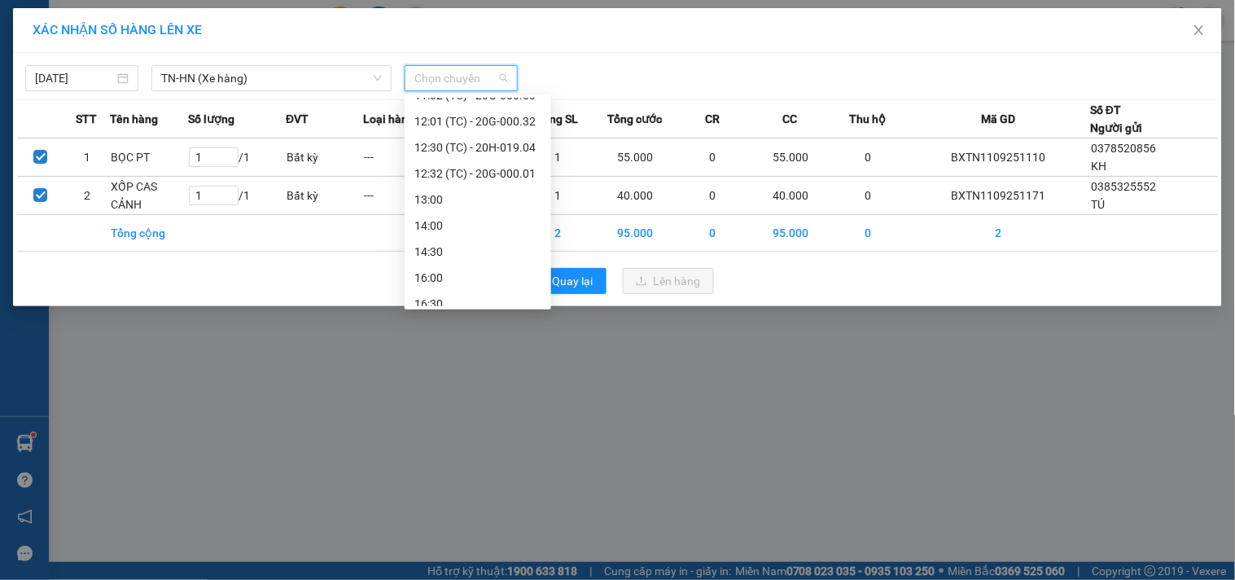
scroll to position [521, 0]
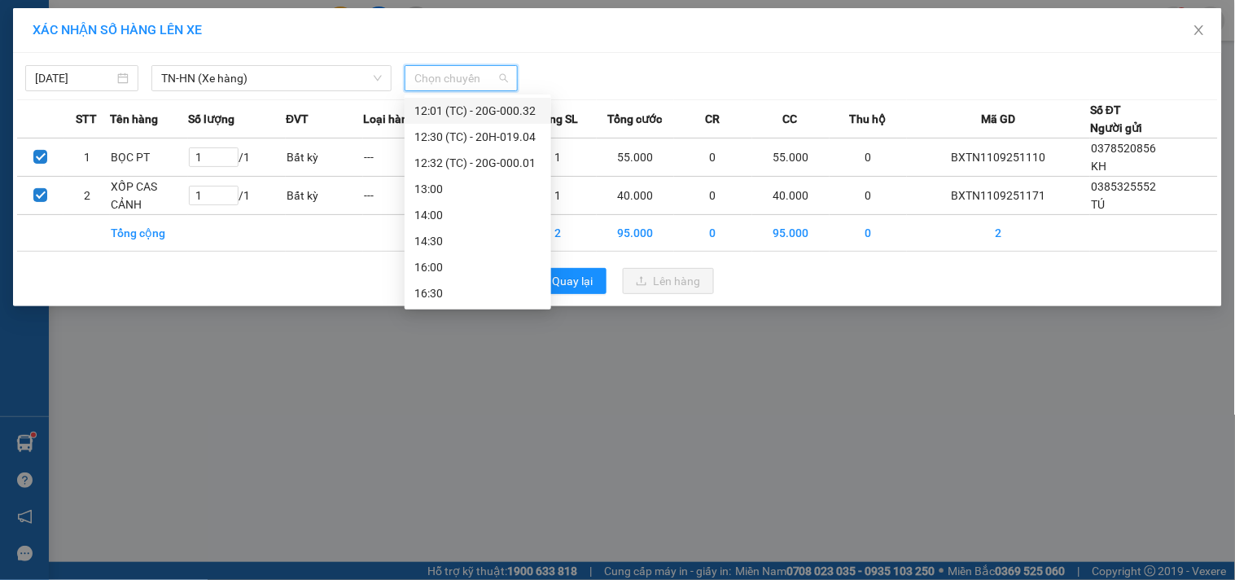
click at [492, 107] on div "12:01 (TC) - 20G-000.32" at bounding box center [477, 111] width 127 height 18
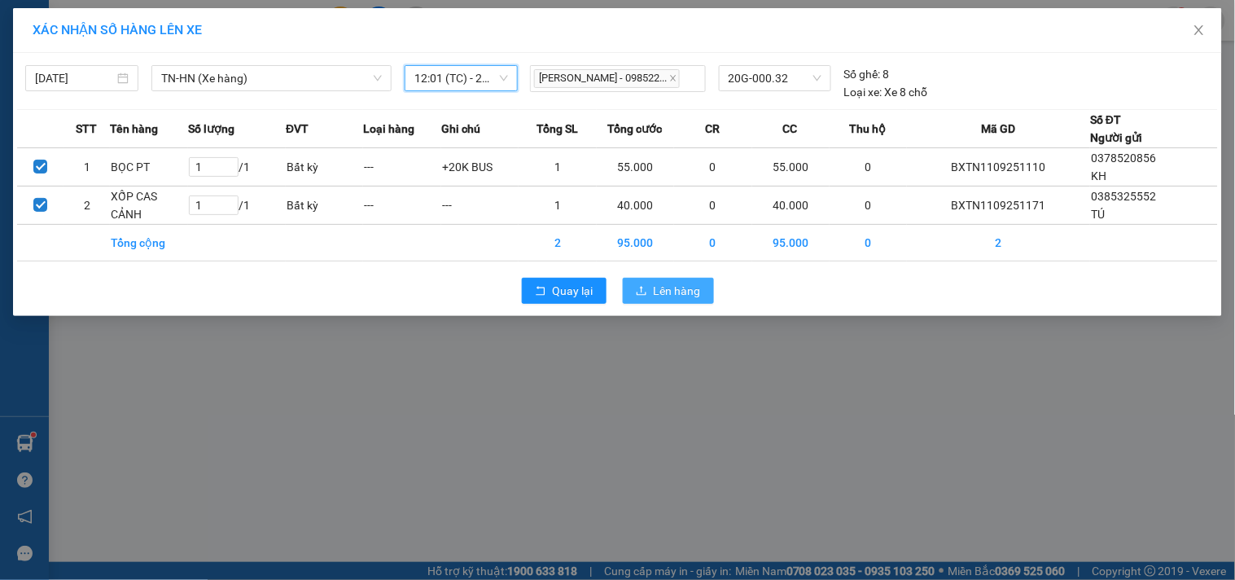
click at [673, 292] on span "Lên hàng" at bounding box center [677, 291] width 47 height 18
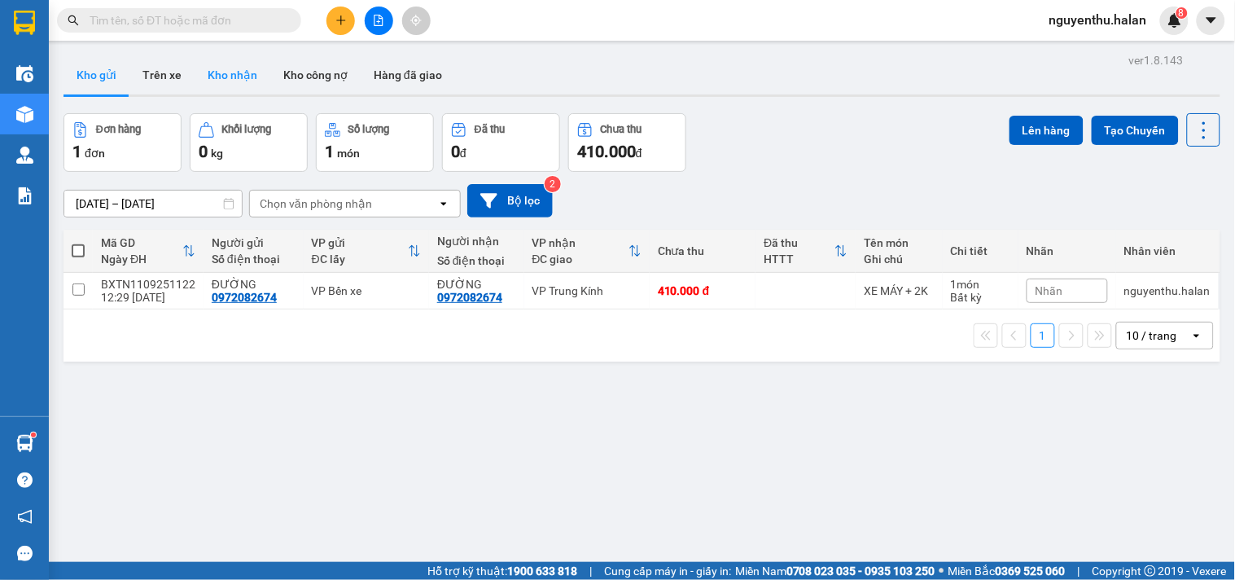
click at [214, 55] on button "Kho nhận" at bounding box center [233, 74] width 76 height 39
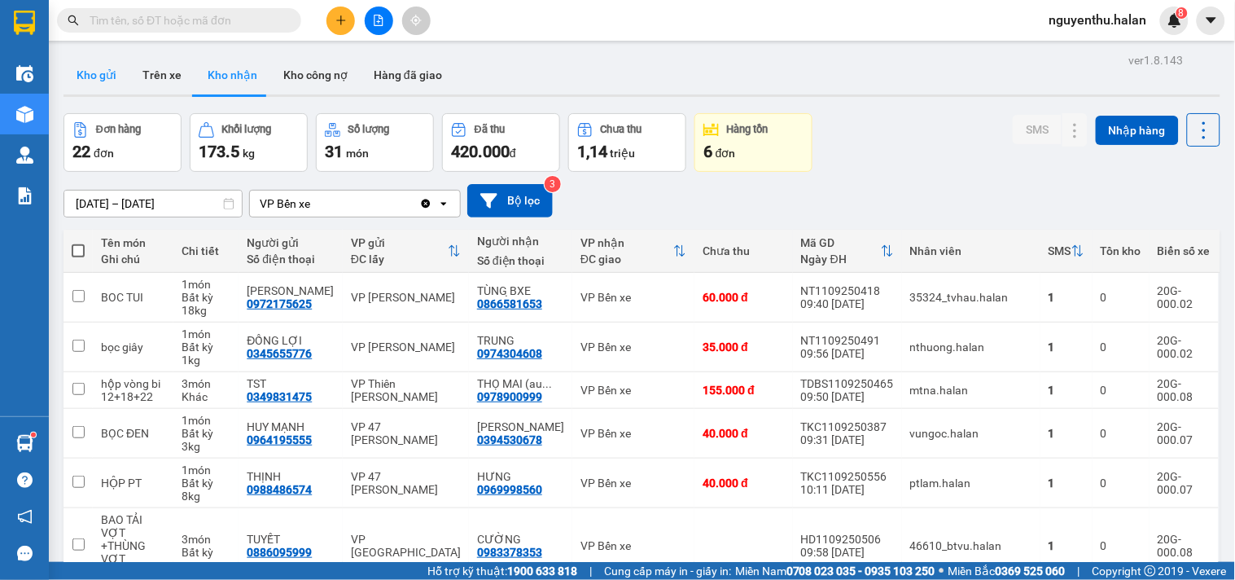
click at [78, 70] on button "Kho gửi" at bounding box center [97, 74] width 66 height 39
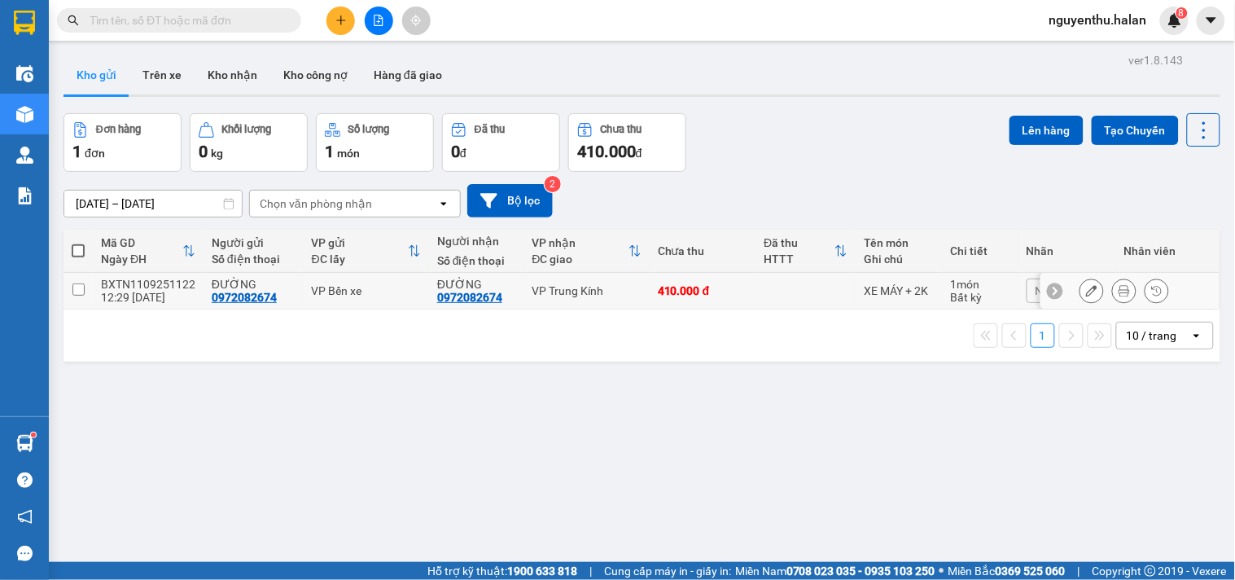
click at [75, 286] on input "checkbox" at bounding box center [78, 289] width 12 height 12
checkbox input "true"
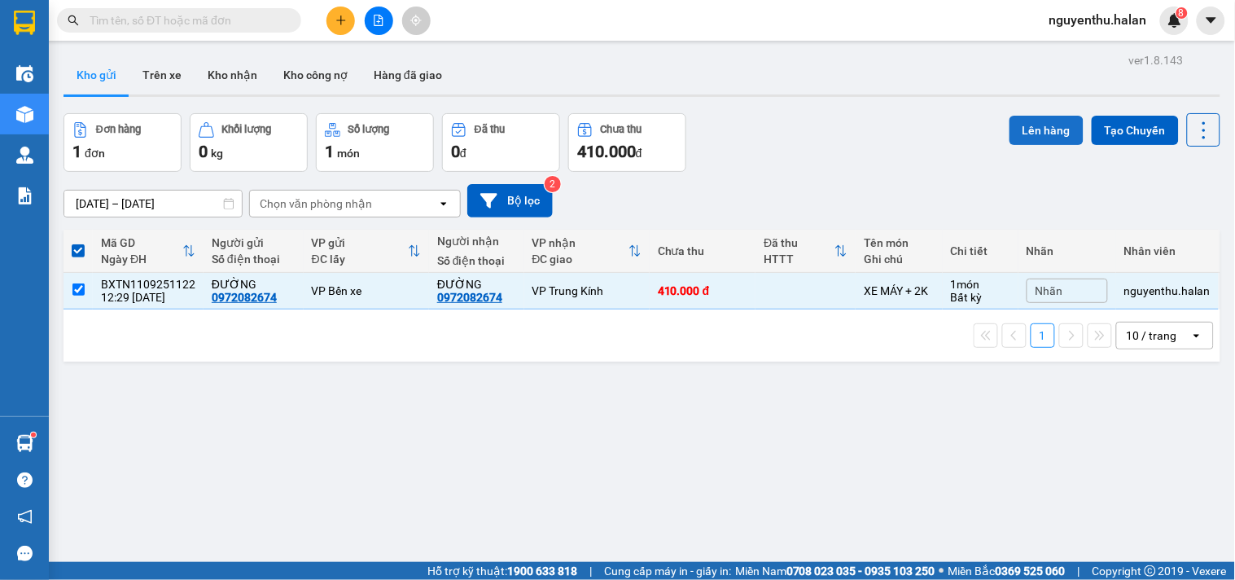
click at [1028, 134] on button "Lên hàng" at bounding box center [1047, 130] width 74 height 29
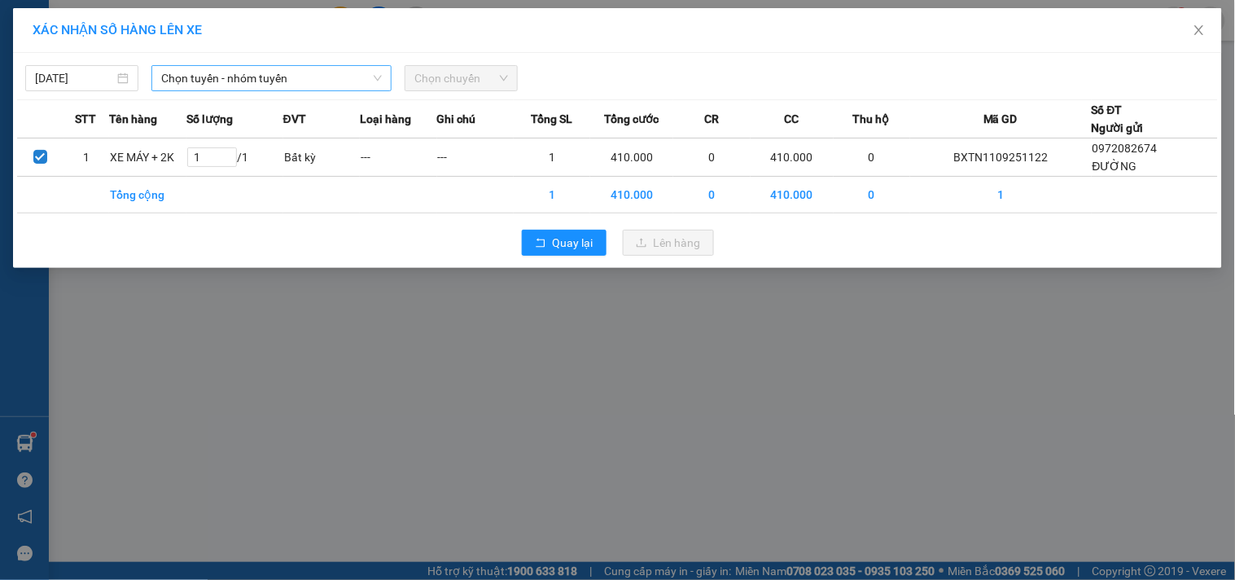
click at [199, 75] on span "Chọn tuyến - nhóm tuyến" at bounding box center [271, 78] width 221 height 24
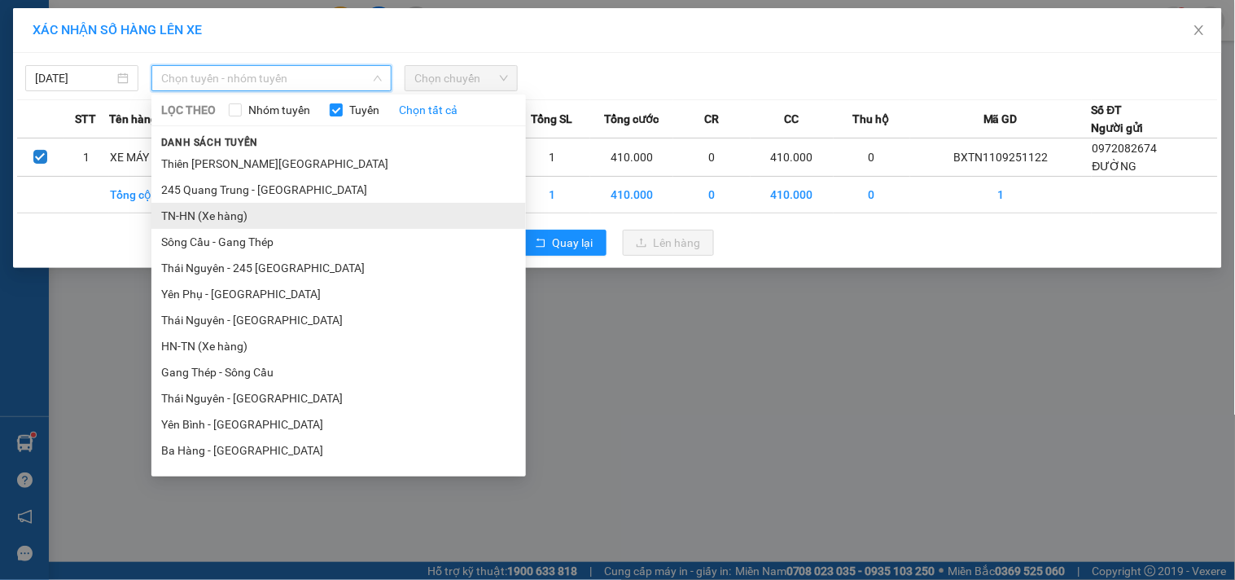
click at [239, 221] on li "TN-HN (Xe hàng)" at bounding box center [338, 216] width 375 height 26
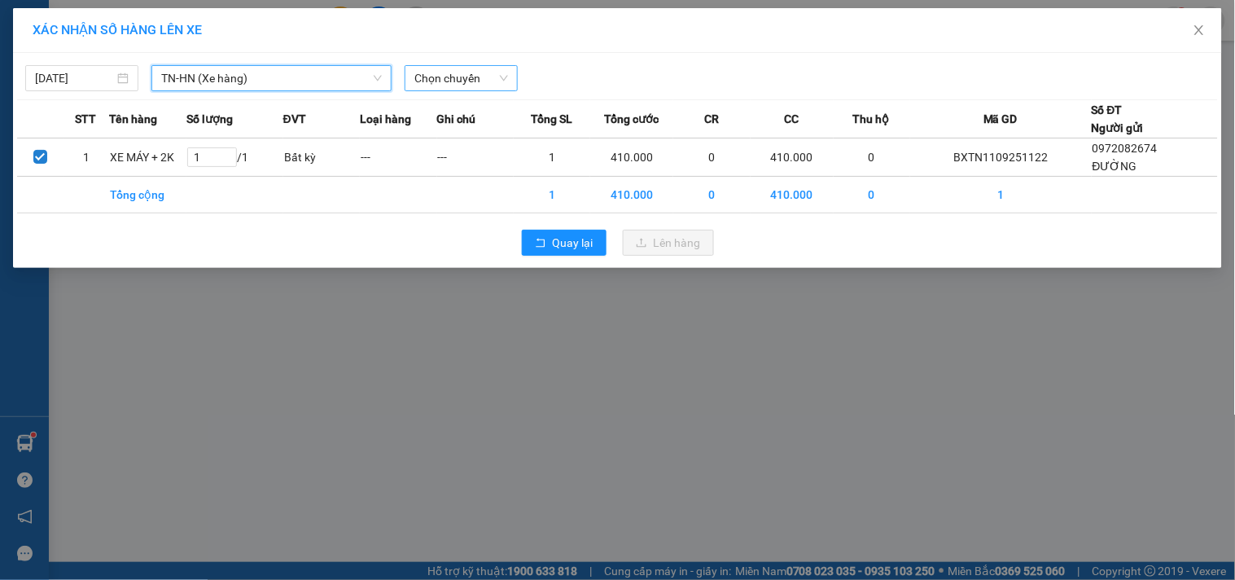
click at [441, 77] on span "Chọn chuyến" at bounding box center [461, 78] width 94 height 24
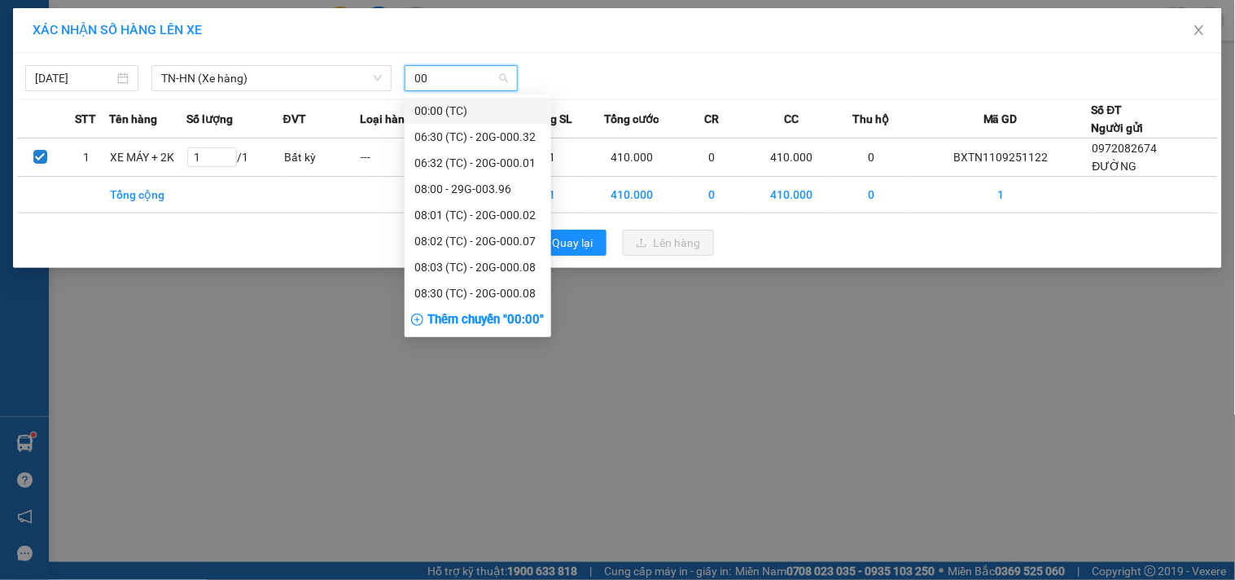
type input "001"
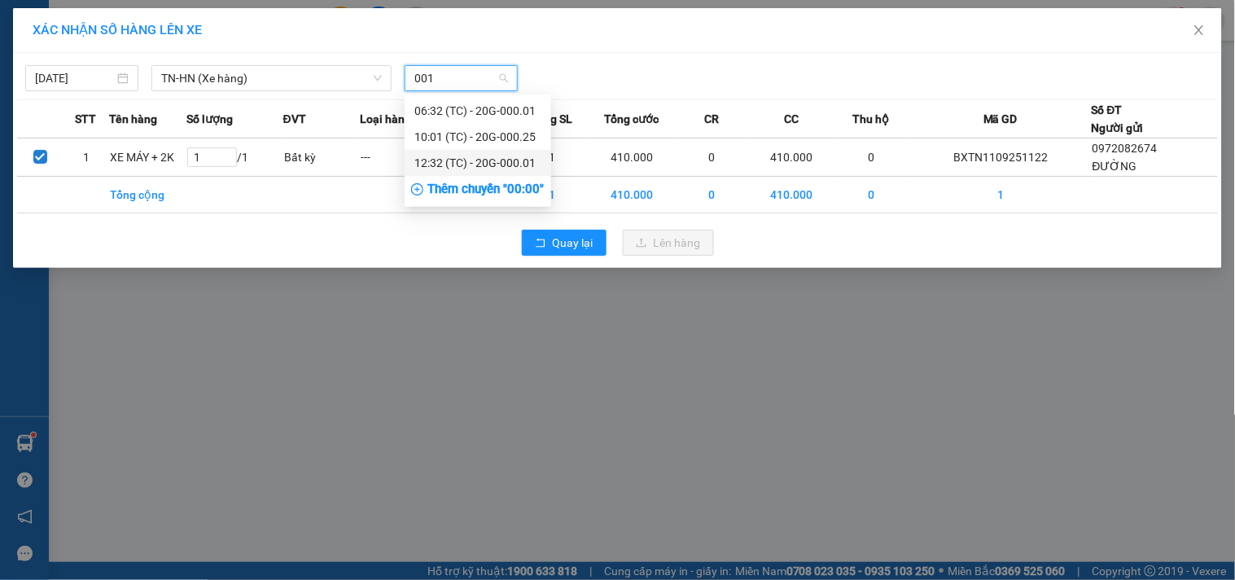
click at [463, 152] on div "12:32 (TC) - 20G-000.01" at bounding box center [478, 163] width 147 height 26
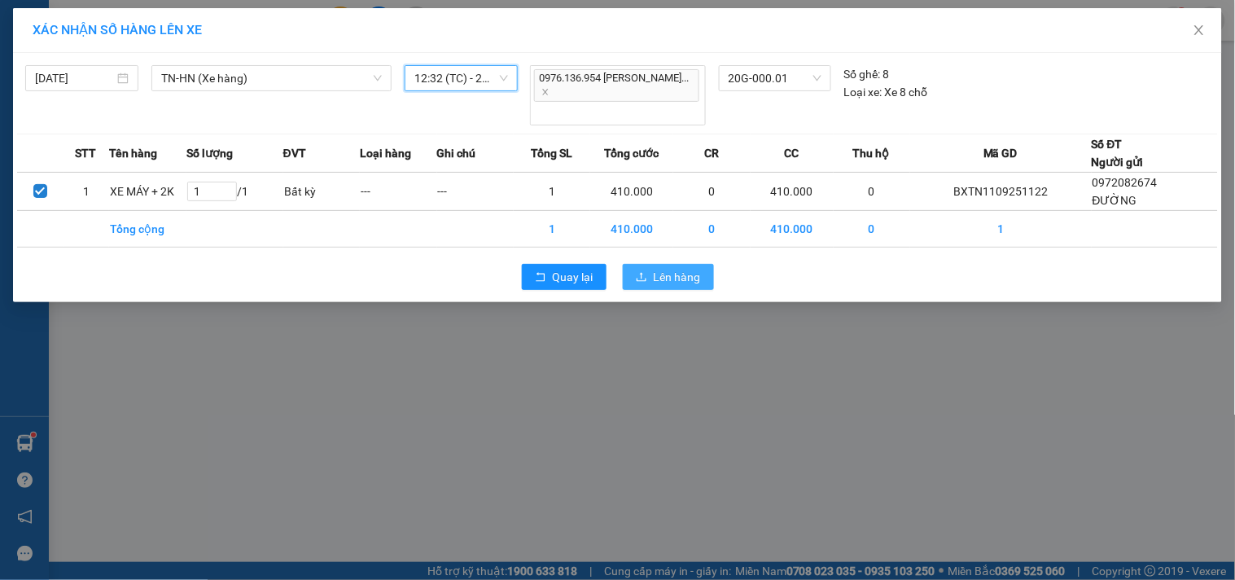
click at [668, 268] on span "Lên hàng" at bounding box center [677, 277] width 47 height 18
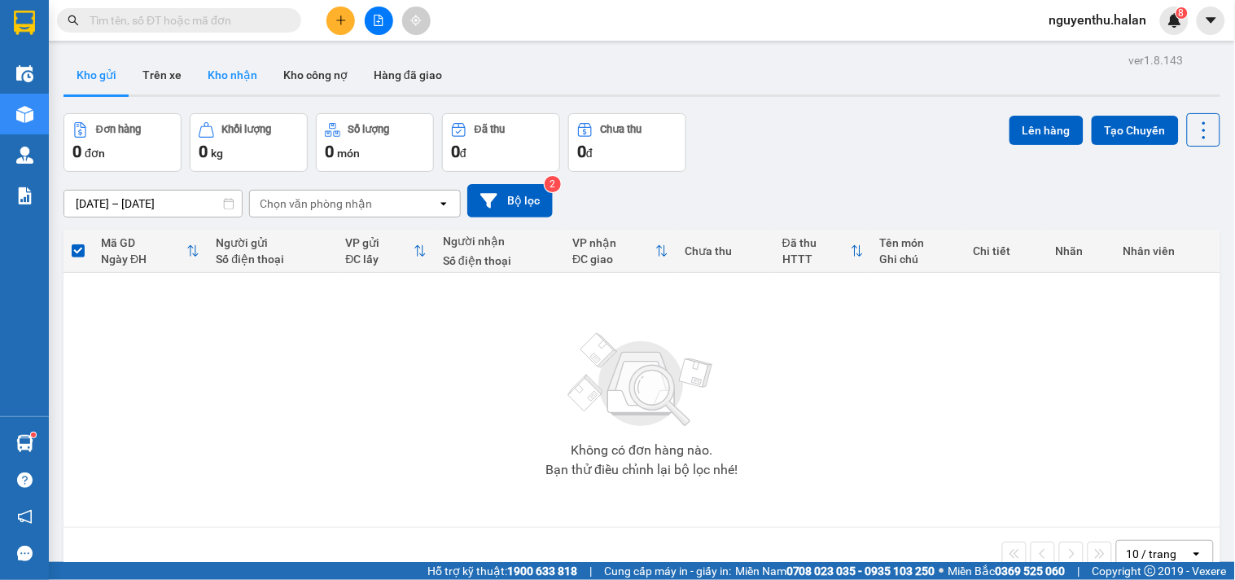
click at [236, 77] on button "Kho nhận" at bounding box center [233, 74] width 76 height 39
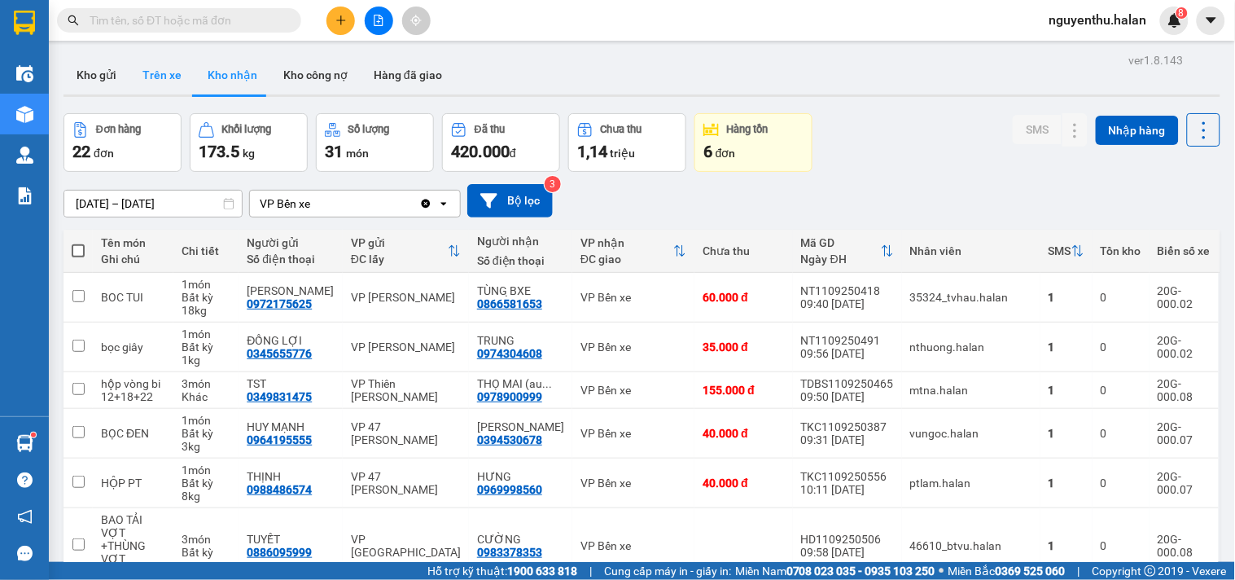
click at [164, 78] on button "Trên xe" at bounding box center [161, 74] width 65 height 39
type input "04/01/2012 – 11/09/2025"
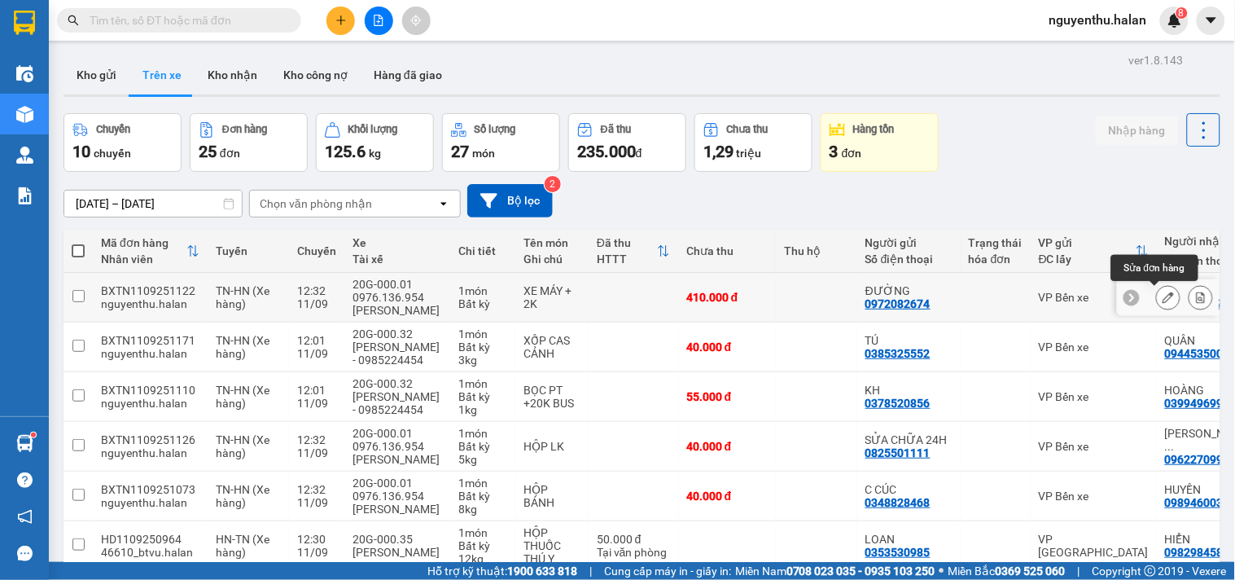
click at [1157, 302] on button at bounding box center [1168, 297] width 23 height 29
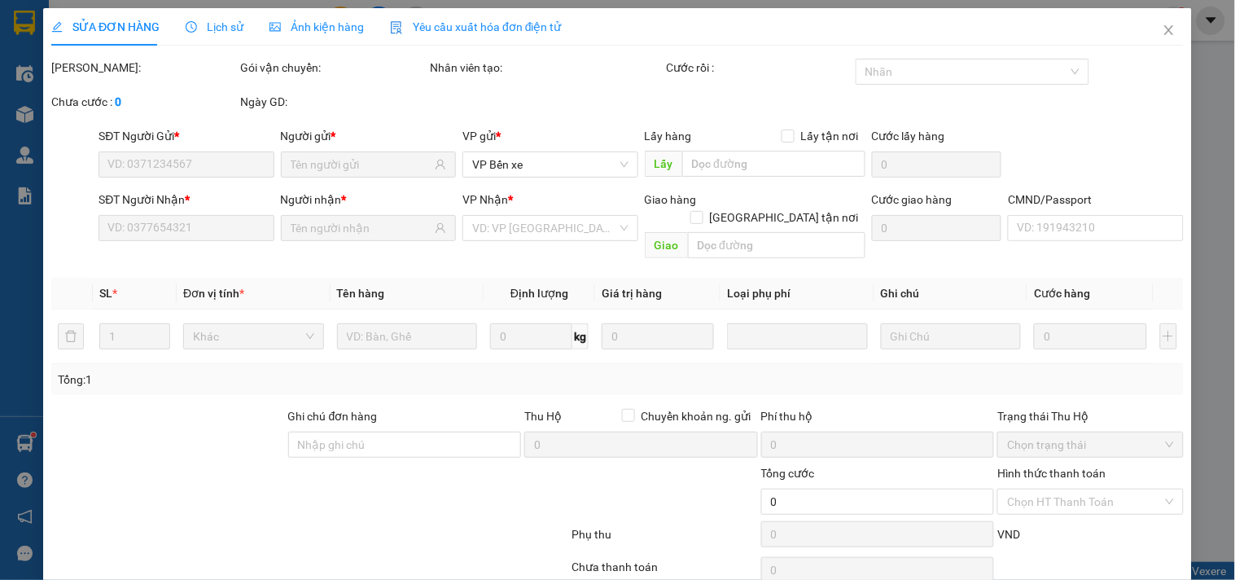
type input "0972082674"
type input "410.000"
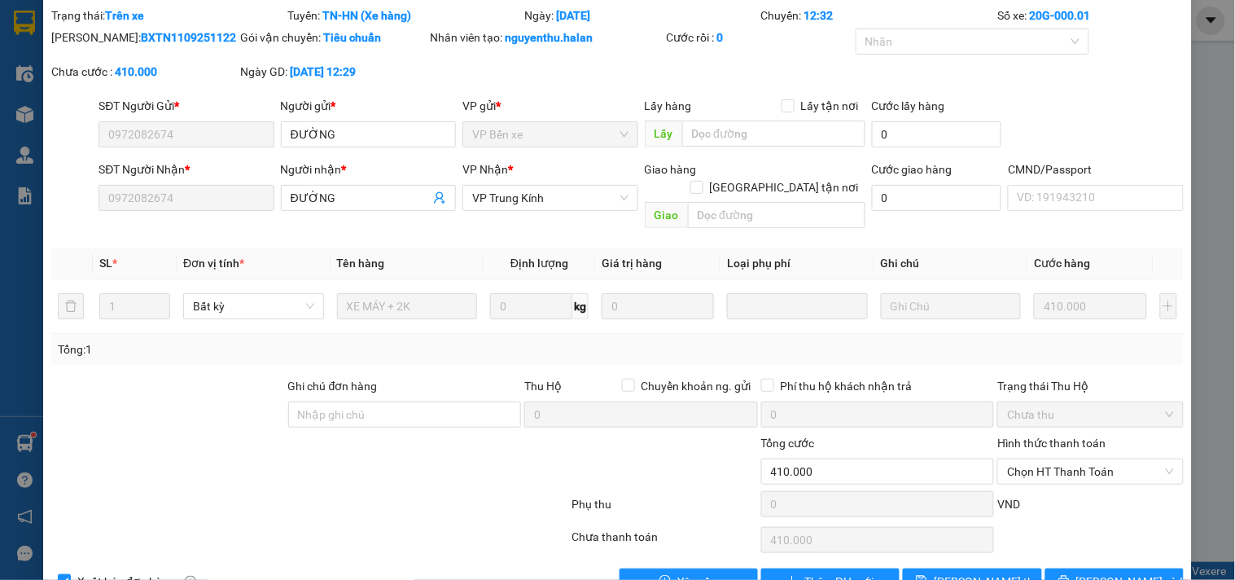
scroll to position [80, 0]
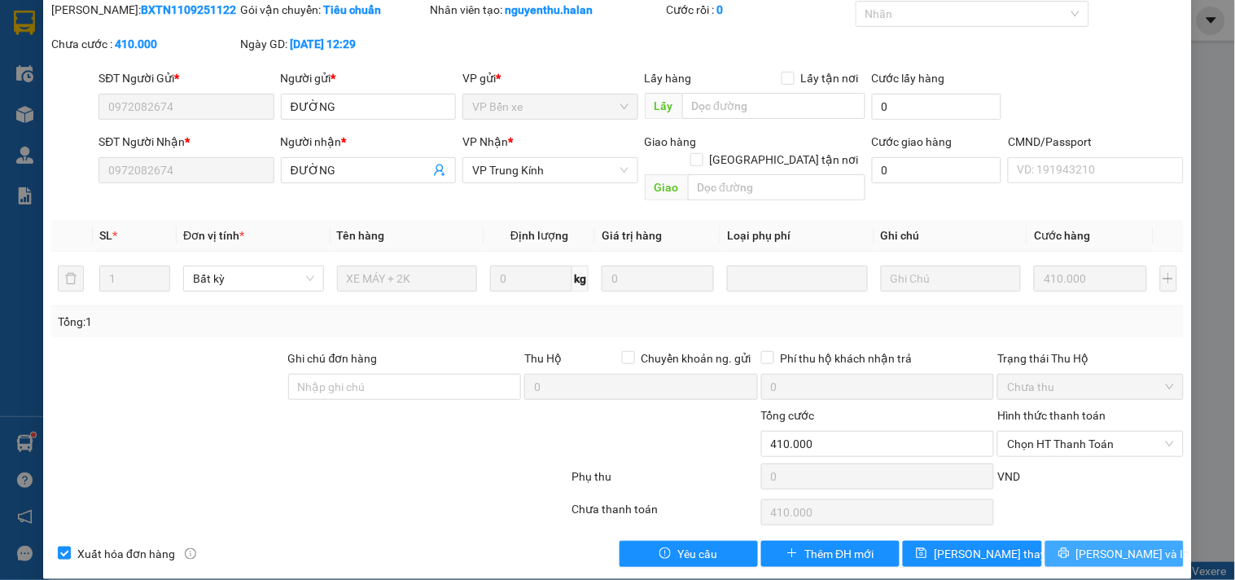
click at [1070, 547] on icon "printer" at bounding box center [1064, 552] width 11 height 11
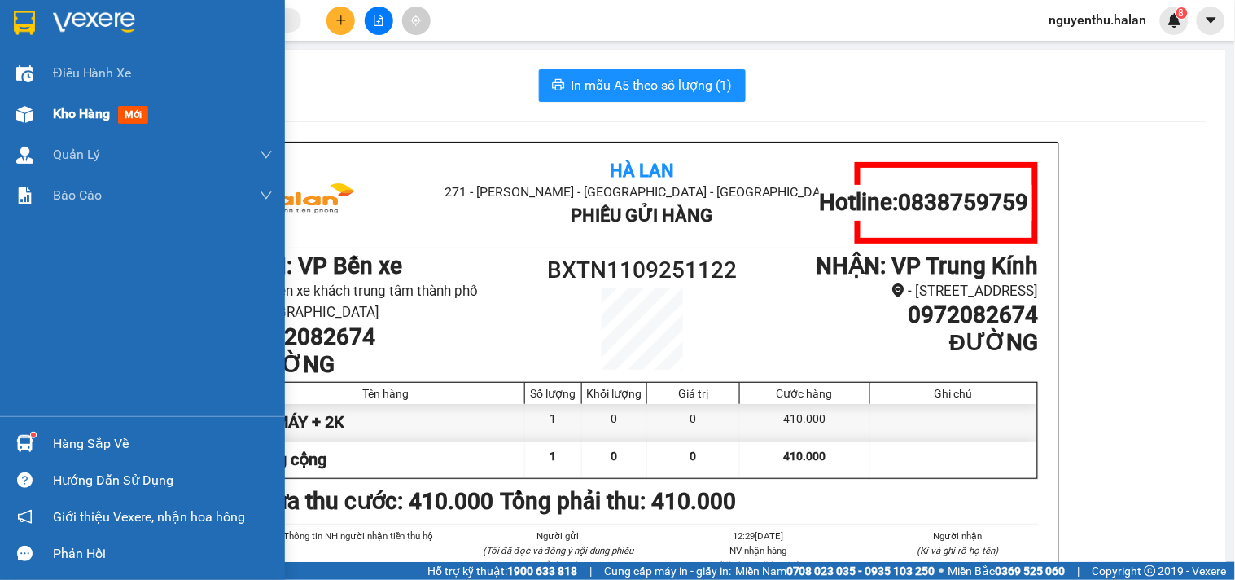
click at [69, 125] on div "Kho hàng mới" at bounding box center [163, 114] width 220 height 41
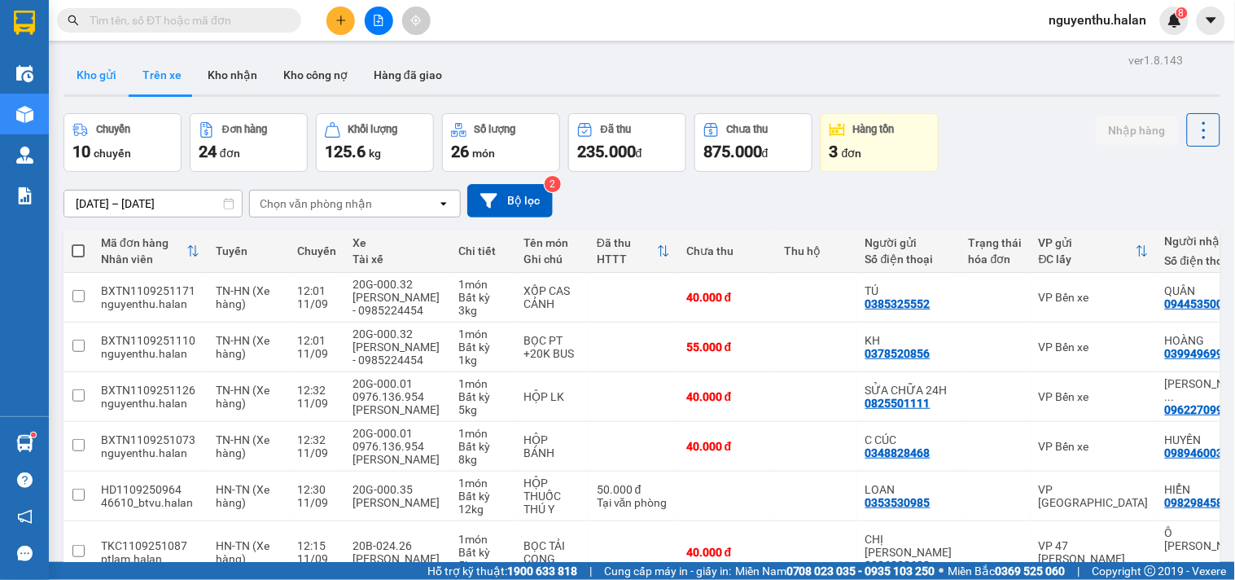
click at [109, 69] on button "Kho gửi" at bounding box center [97, 74] width 66 height 39
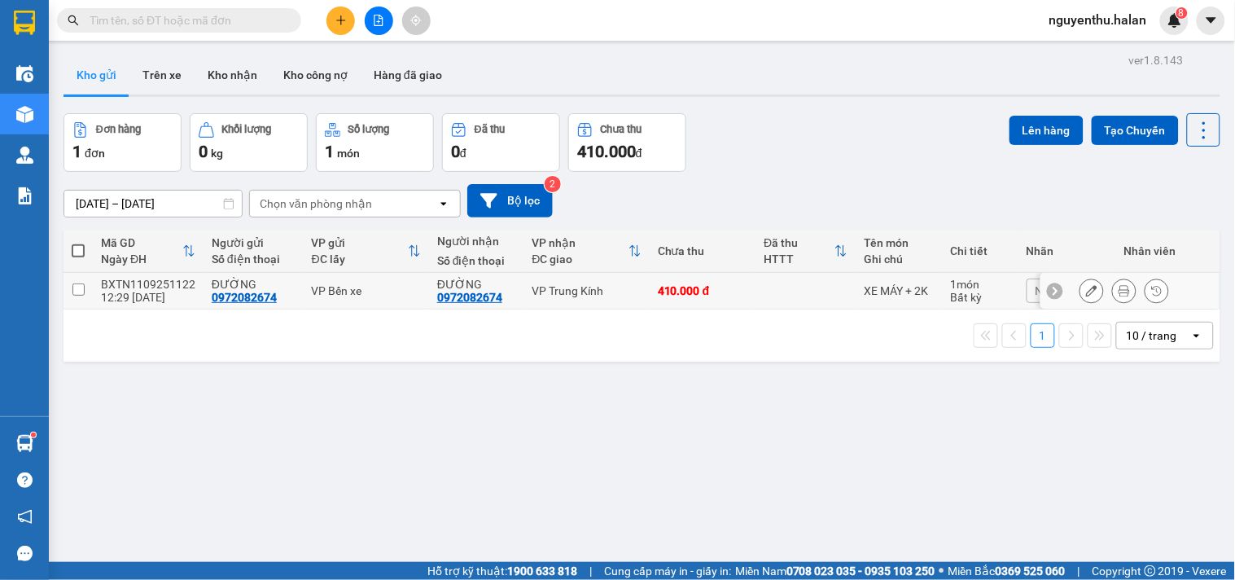
click at [1086, 292] on icon at bounding box center [1091, 290] width 11 height 11
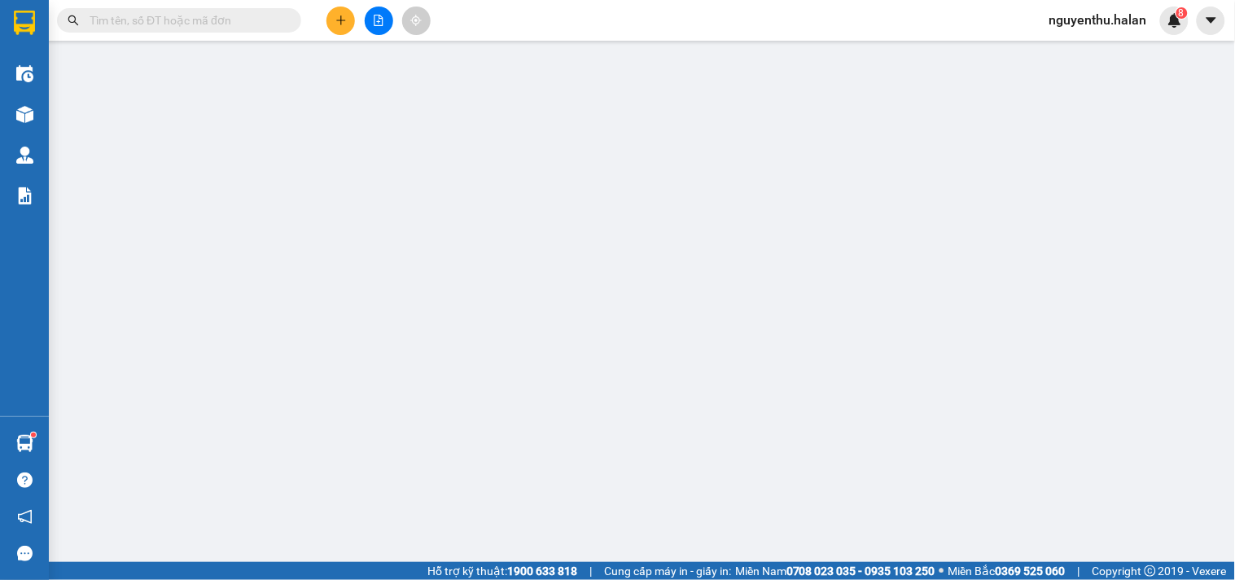
type input "0972082674"
type input "410.000"
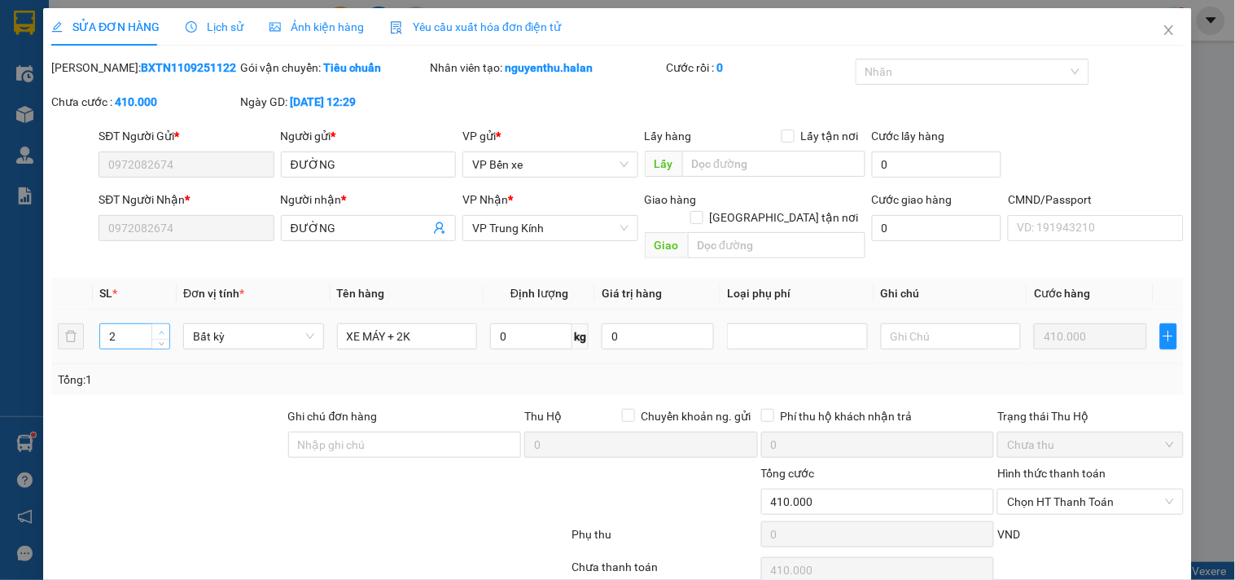
click at [159, 330] on icon "up" at bounding box center [162, 333] width 6 height 6
type input "3"
click at [159, 330] on icon "up" at bounding box center [162, 333] width 6 height 6
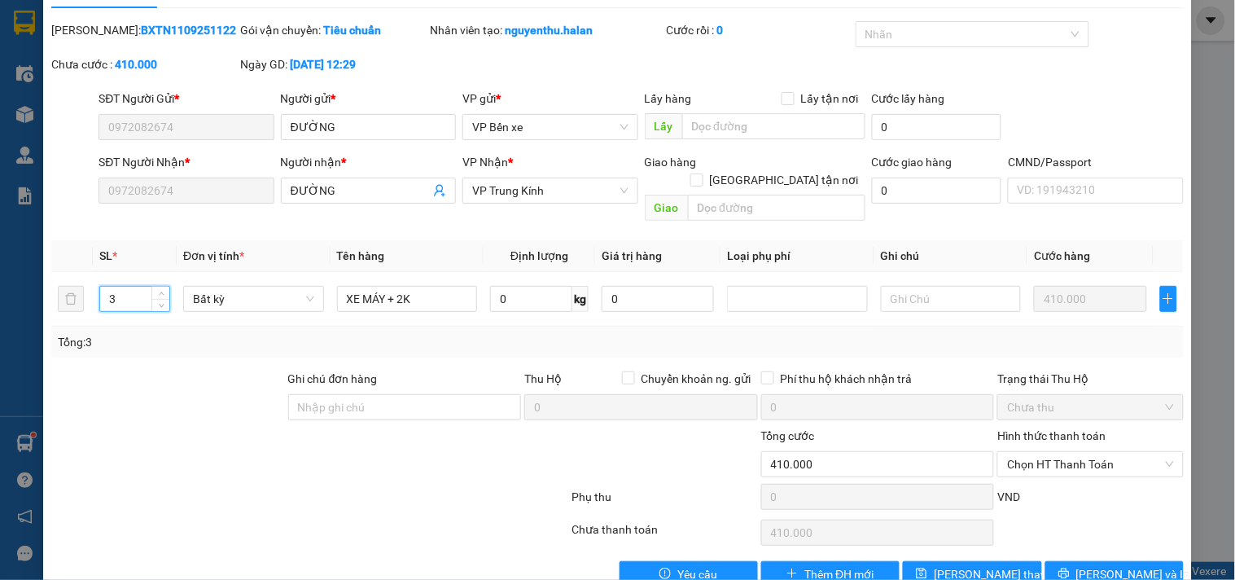
scroll to position [59, 0]
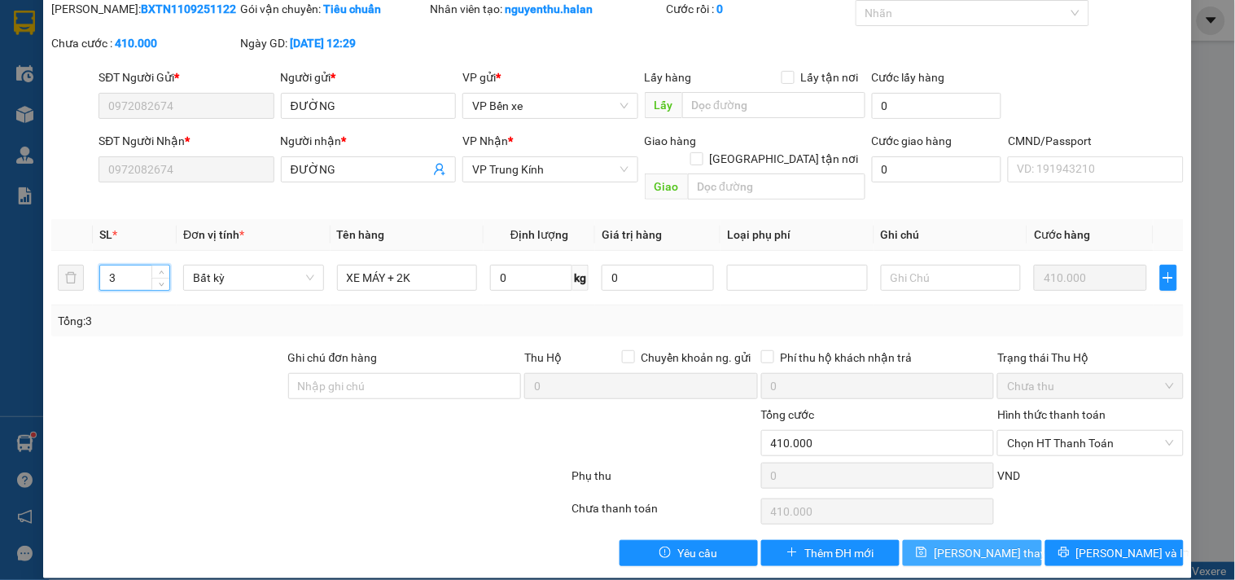
click at [982, 544] on span "[PERSON_NAME] thay đổi" at bounding box center [999, 553] width 130 height 18
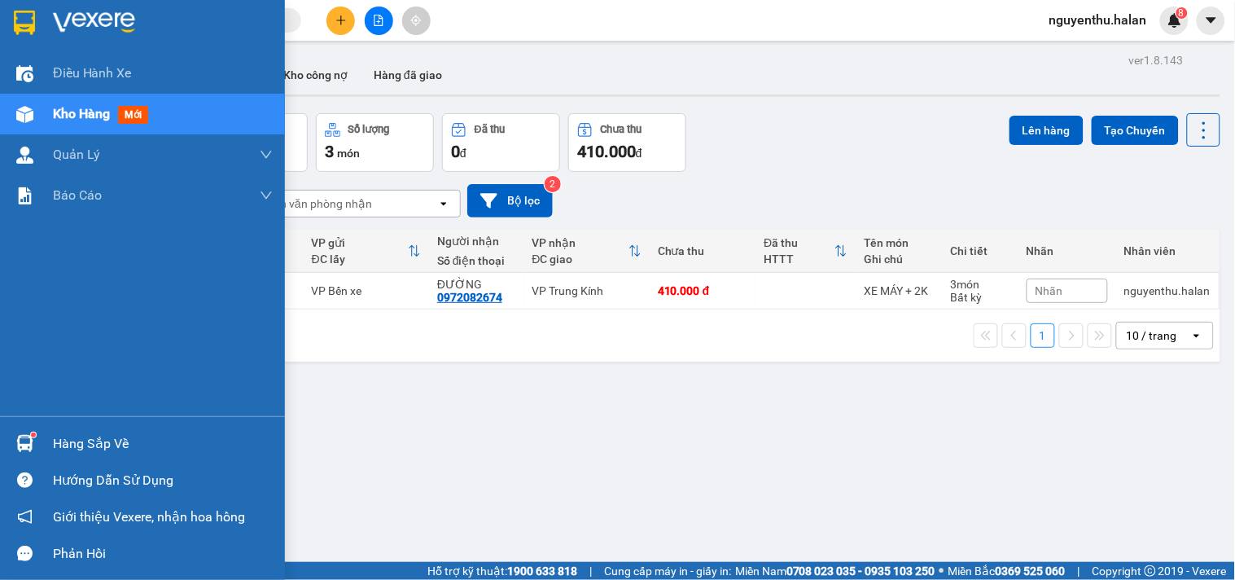
click at [92, 445] on div "Hàng sắp về" at bounding box center [163, 444] width 220 height 24
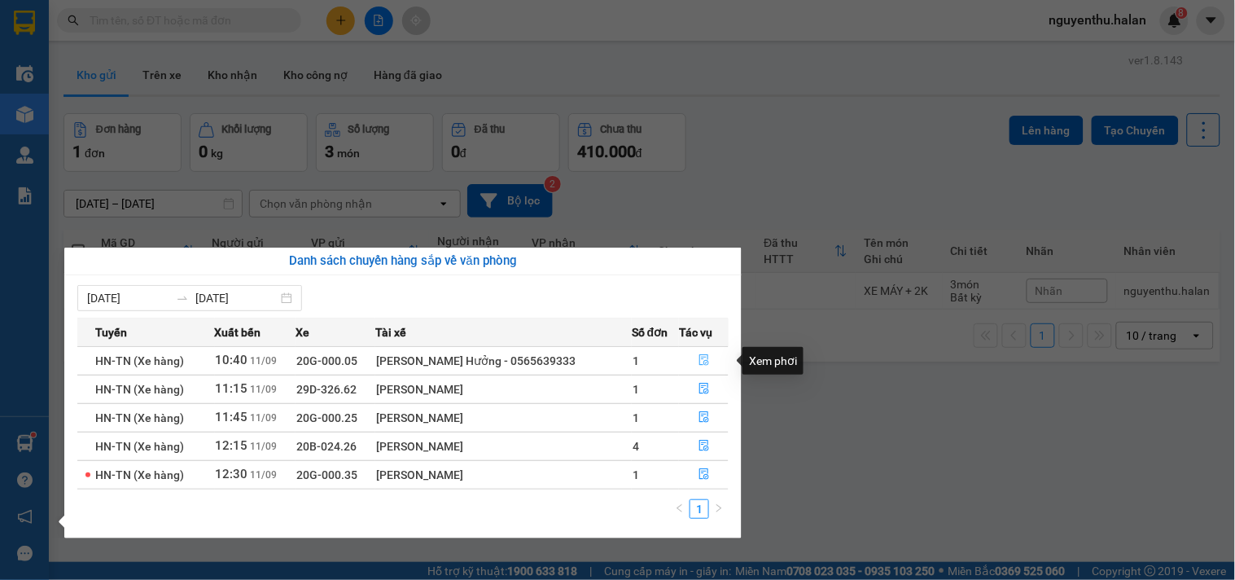
click at [701, 360] on icon "file-done" at bounding box center [704, 359] width 10 height 11
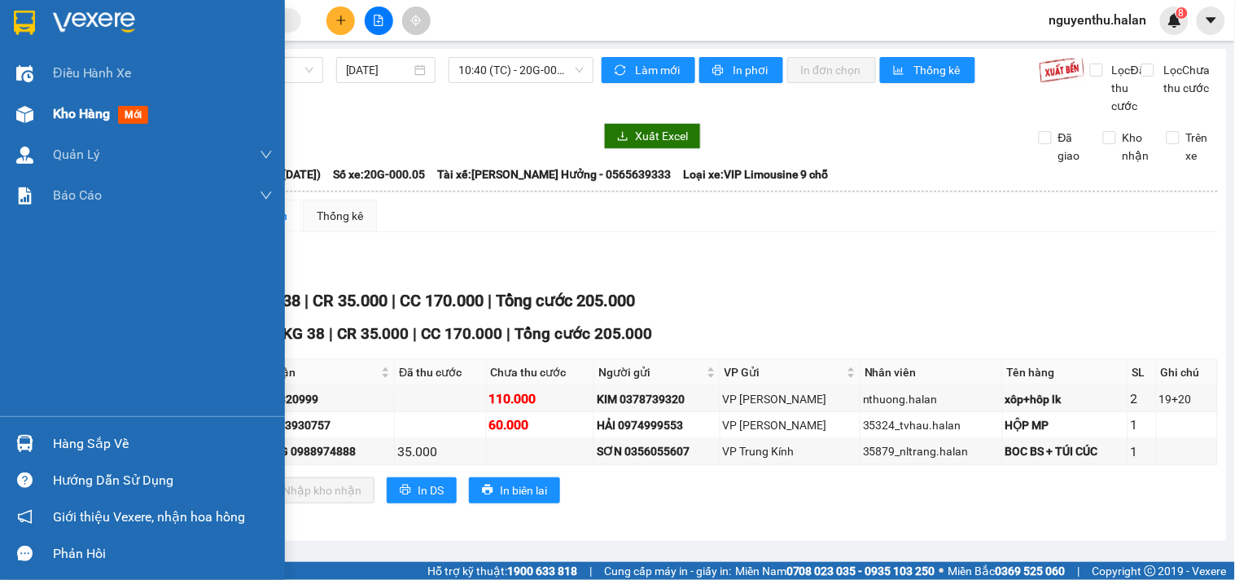
click at [110, 117] on span "Kho hàng" at bounding box center [81, 113] width 57 height 15
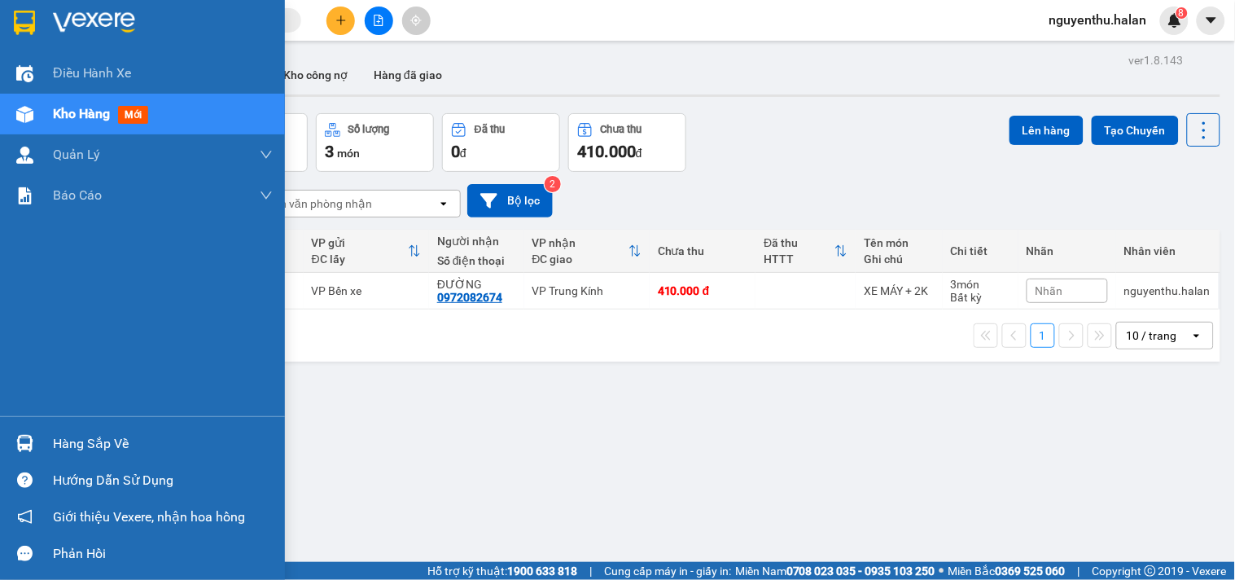
click at [94, 444] on div "Hàng sắp về" at bounding box center [163, 444] width 220 height 24
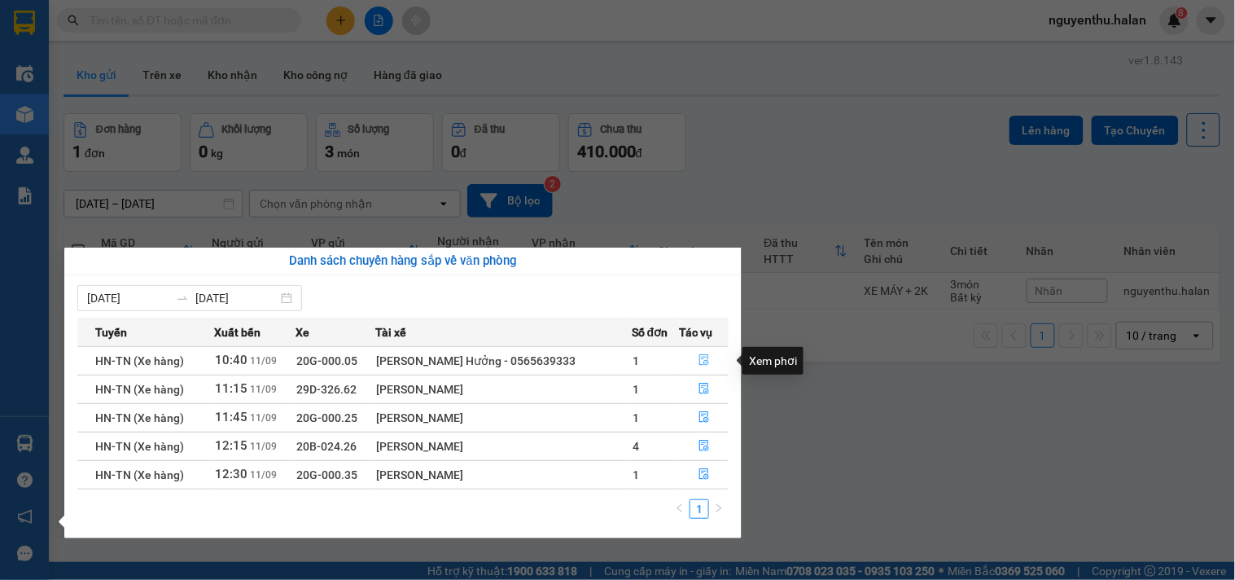
click at [704, 356] on icon "file-done" at bounding box center [704, 359] width 11 height 11
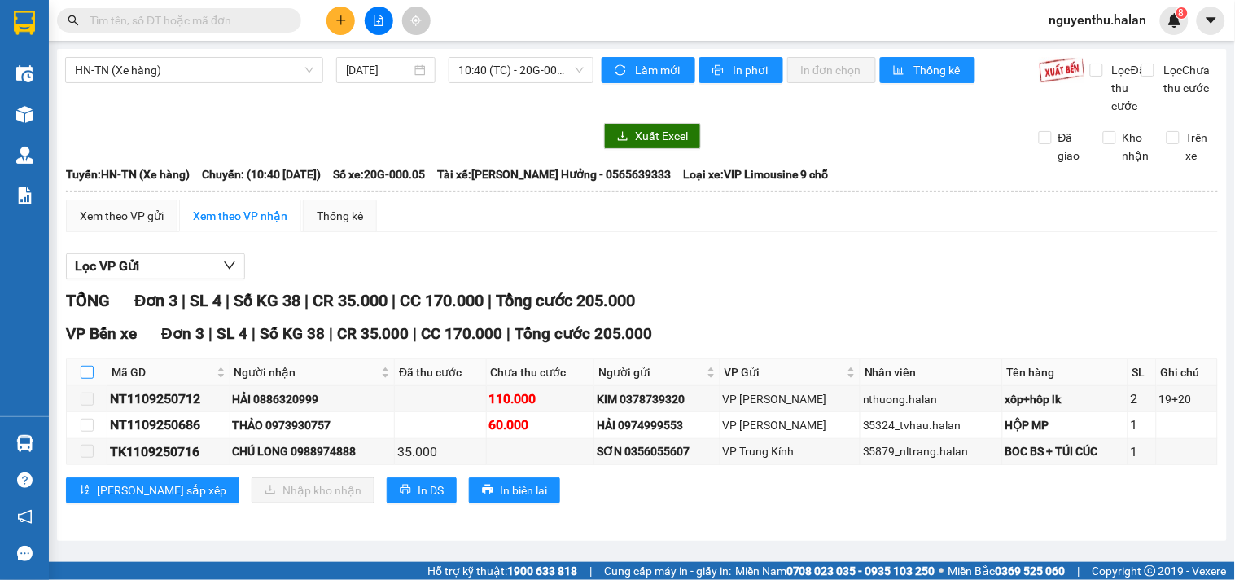
click at [90, 379] on input "checkbox" at bounding box center [87, 372] width 13 height 13
checkbox input "true"
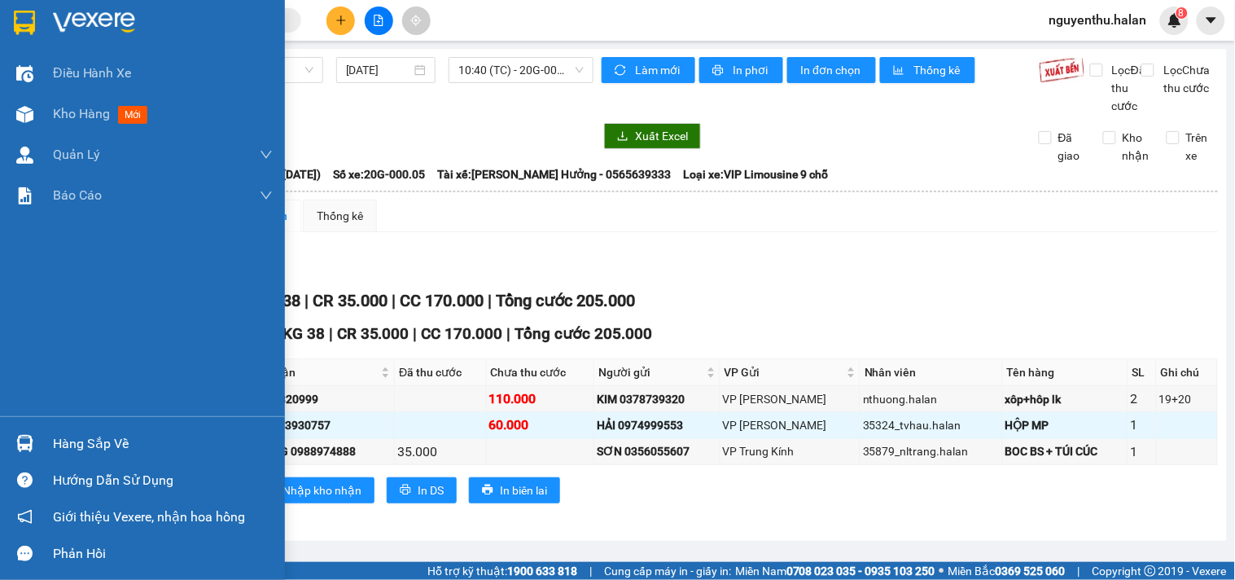
click at [99, 441] on div "Hàng sắp về" at bounding box center [163, 444] width 220 height 24
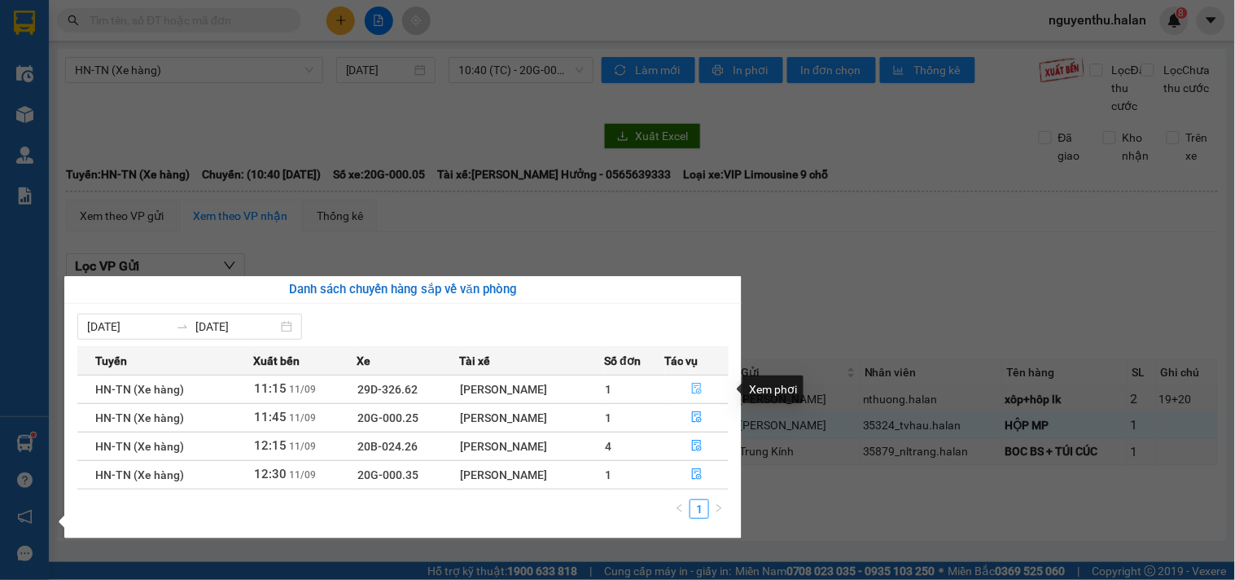
click at [701, 387] on icon "file-done" at bounding box center [696, 388] width 11 height 11
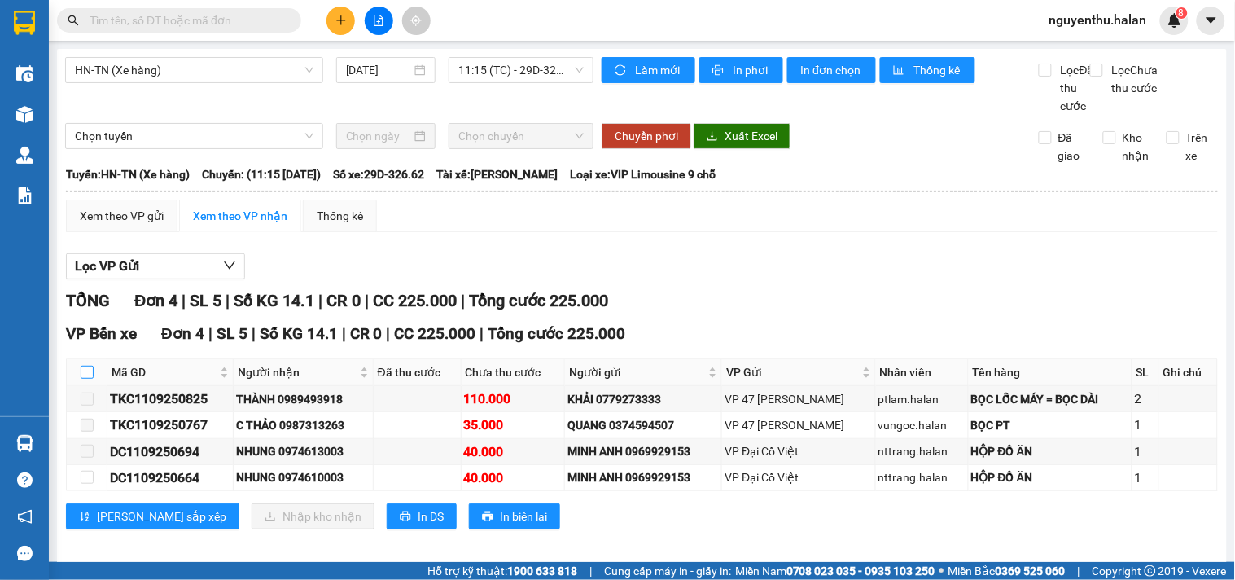
click at [86, 379] on input "checkbox" at bounding box center [87, 372] width 13 height 13
checkbox input "true"
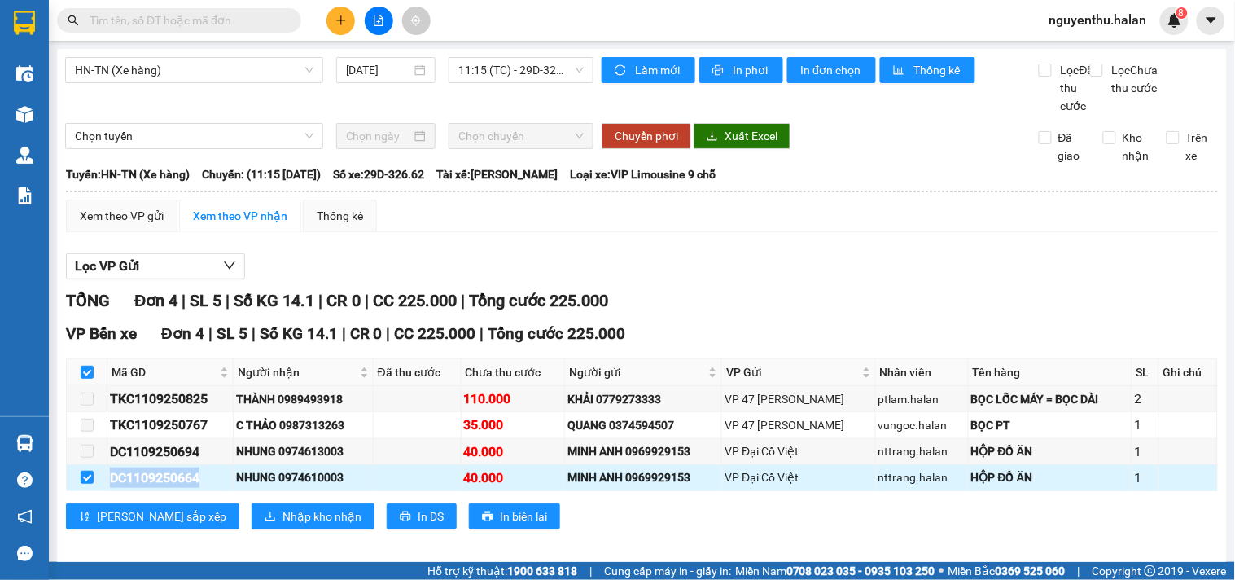
drag, startPoint x: 210, startPoint y: 493, endPoint x: 107, endPoint y: 493, distance: 103.4
click at [107, 491] on td "DC1109250664" at bounding box center [170, 478] width 126 height 26
copy div "DC1109250664"
click at [241, 10] on span at bounding box center [179, 20] width 244 height 24
click at [241, 15] on input "text" at bounding box center [186, 20] width 192 height 18
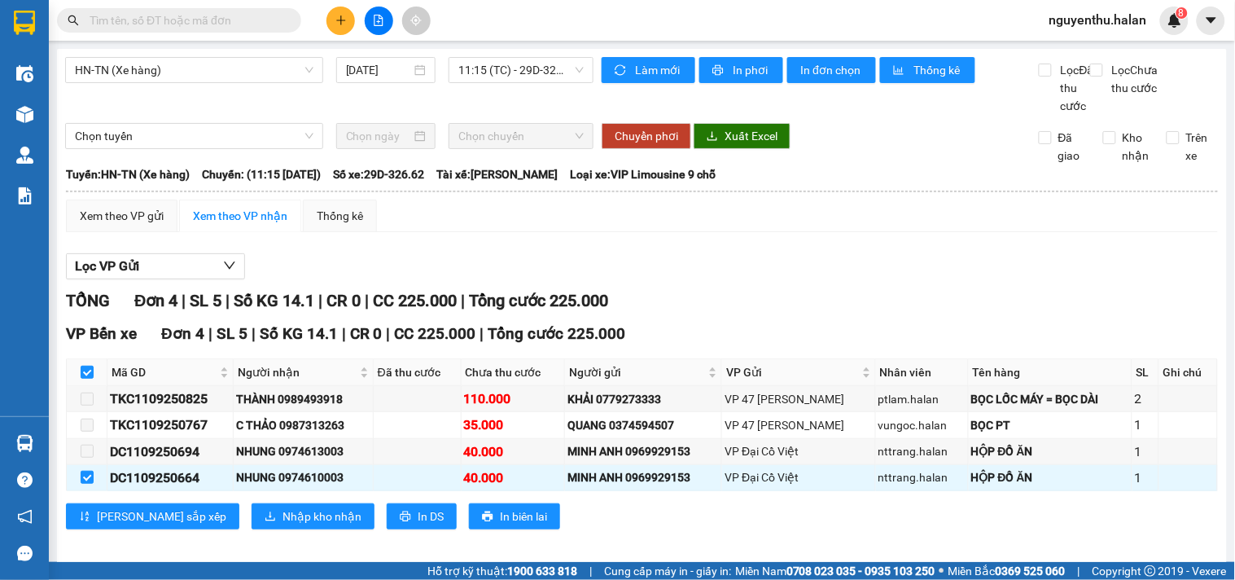
paste input "DC1109250664"
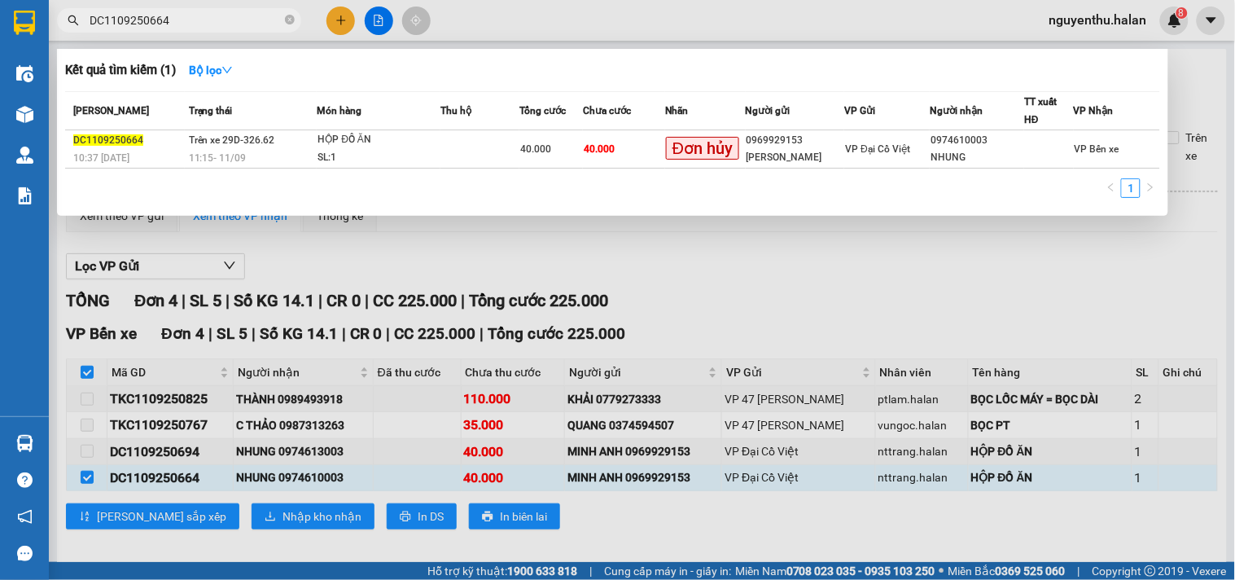
type input "DC1109250664"
click at [513, 22] on div at bounding box center [617, 290] width 1235 height 580
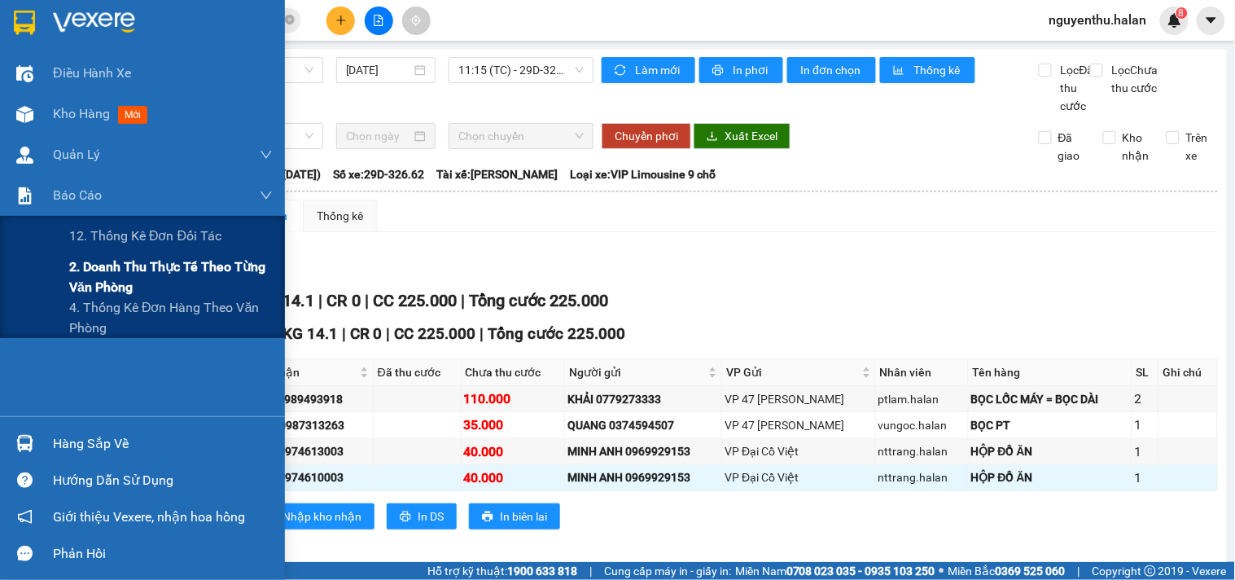
click at [77, 279] on span "2. Doanh thu thực tế theo từng văn phòng" at bounding box center [171, 277] width 204 height 41
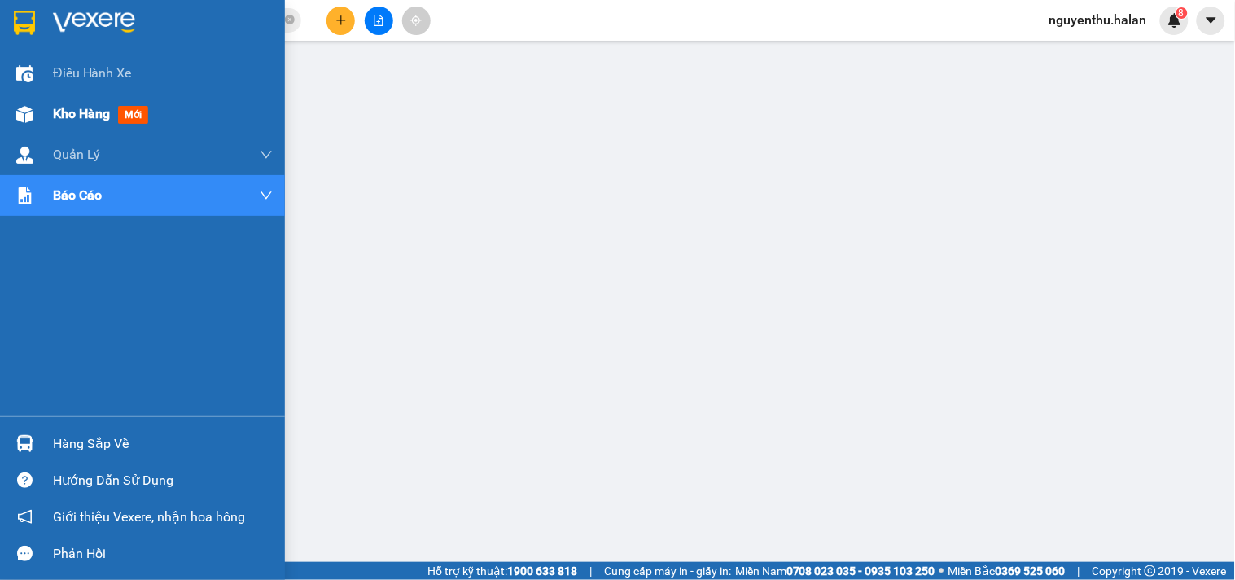
click at [53, 112] on span "Kho hàng" at bounding box center [81, 113] width 57 height 15
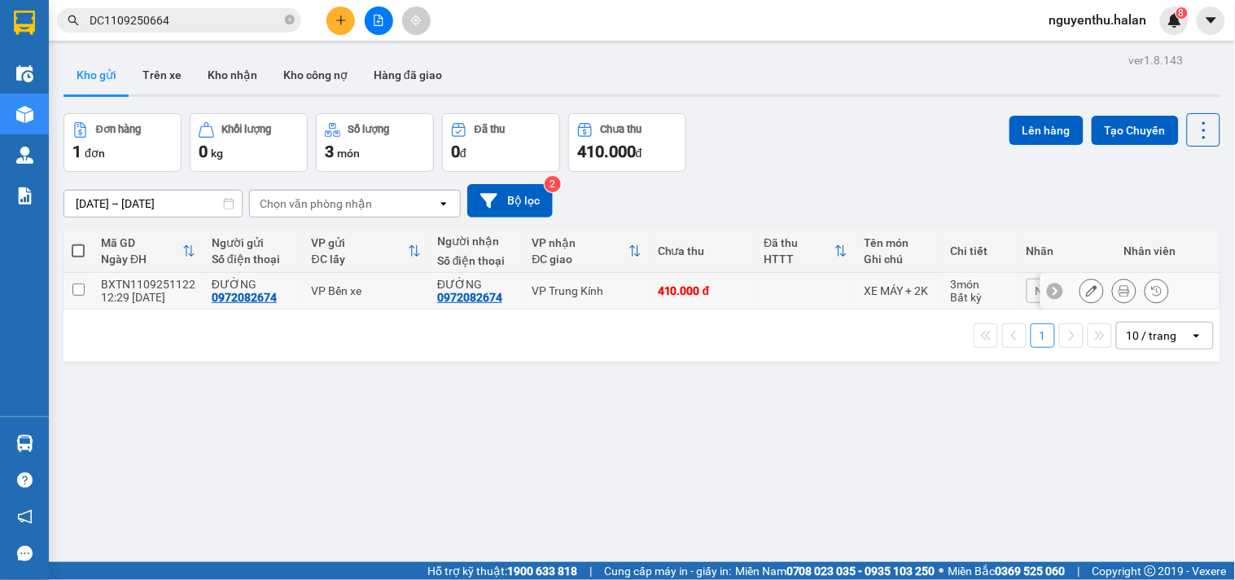
click at [135, 294] on div "12:29 11/09" at bounding box center [148, 297] width 94 height 13
checkbox input "true"
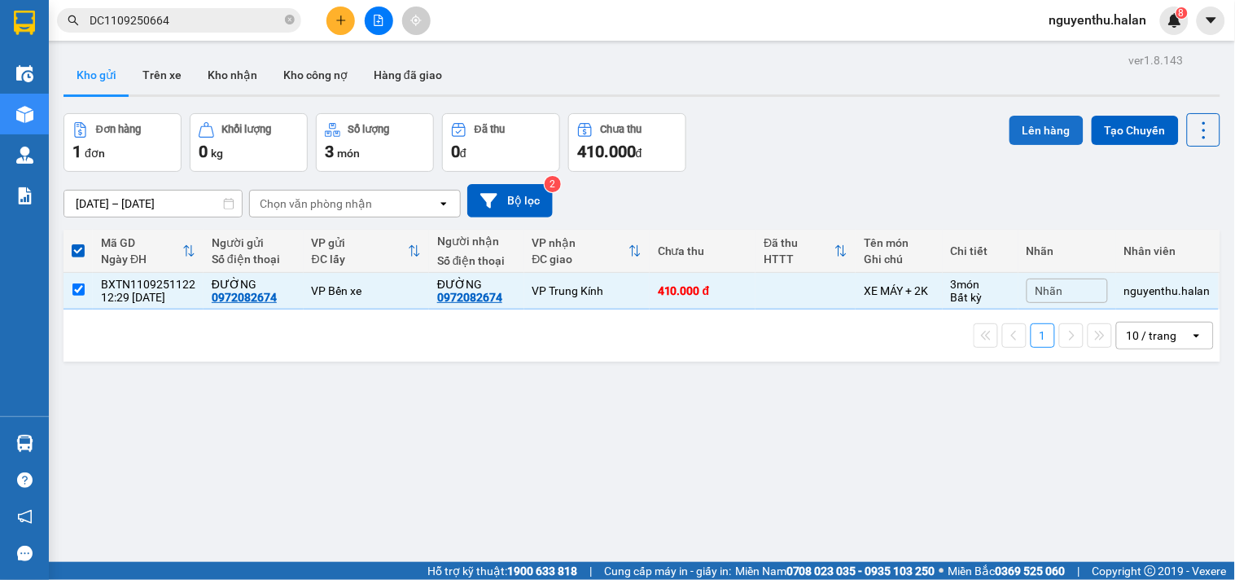
click at [1010, 125] on button "Lên hàng" at bounding box center [1047, 130] width 74 height 29
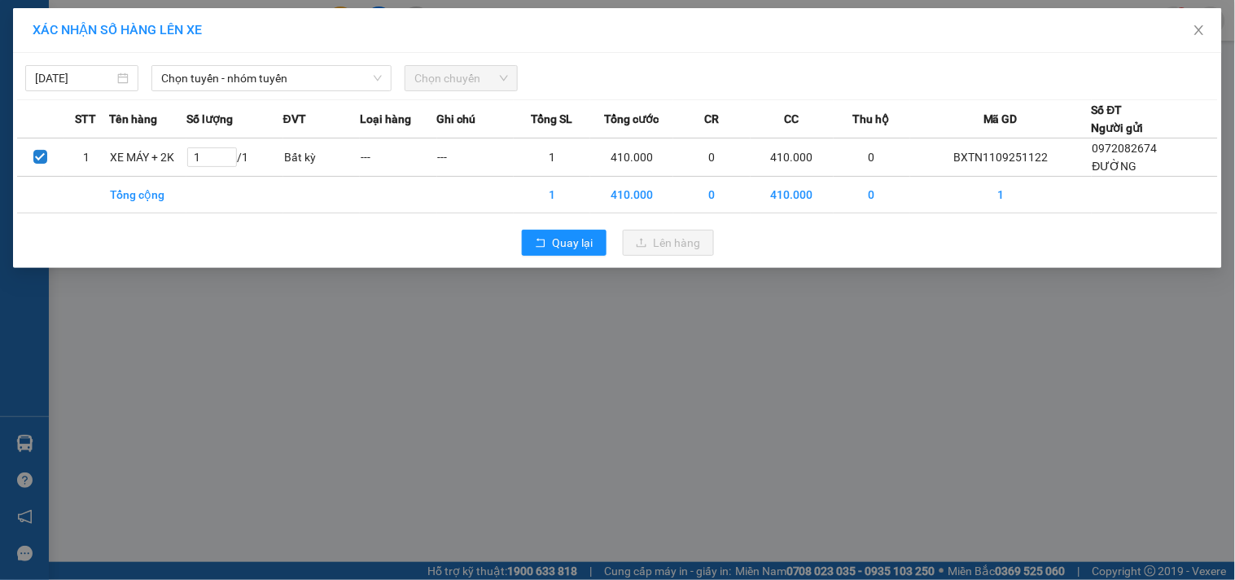
type input "3"
click at [244, 76] on span "Chọn tuyến - nhóm tuyến" at bounding box center [271, 78] width 221 height 24
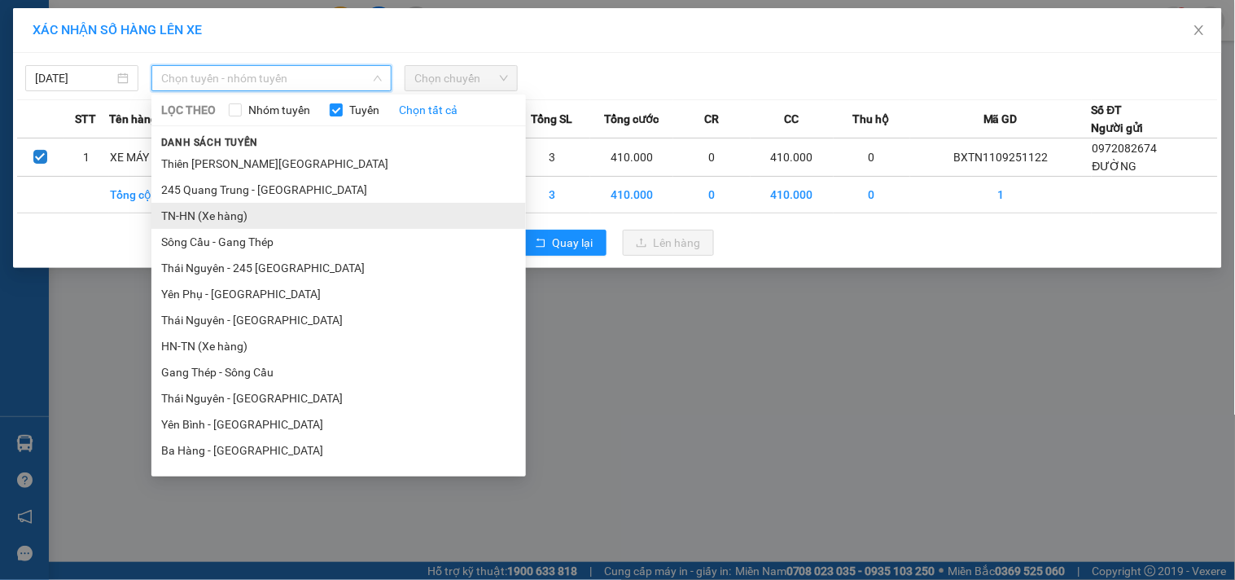
click at [225, 217] on li "TN-HN (Xe hàng)" at bounding box center [338, 216] width 375 height 26
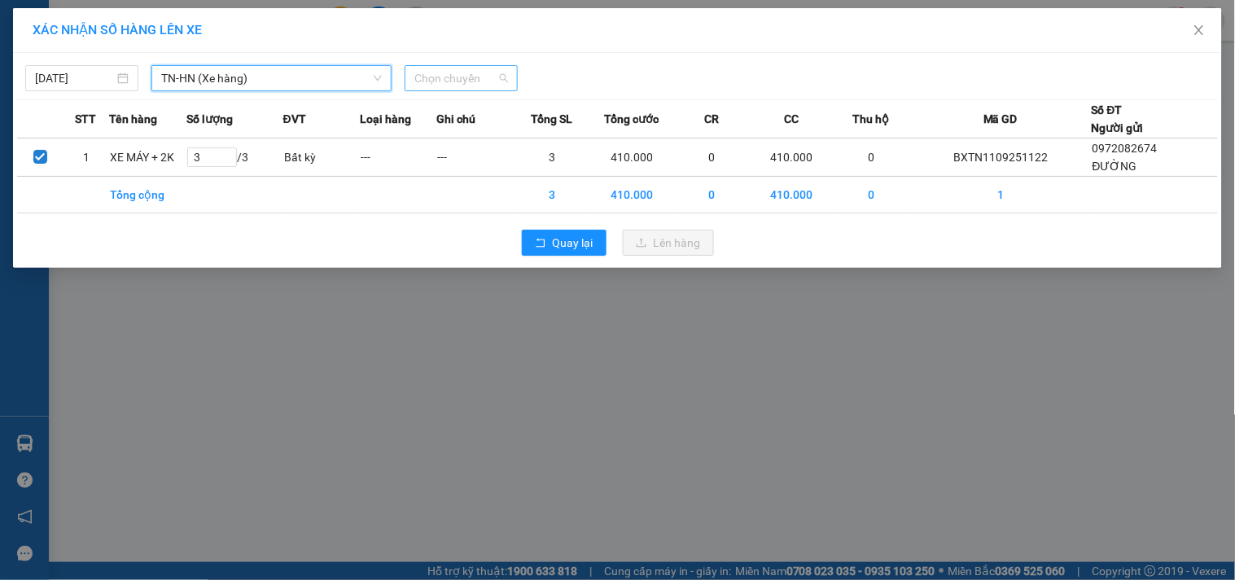
click at [453, 75] on span "Chọn chuyến" at bounding box center [461, 78] width 94 height 24
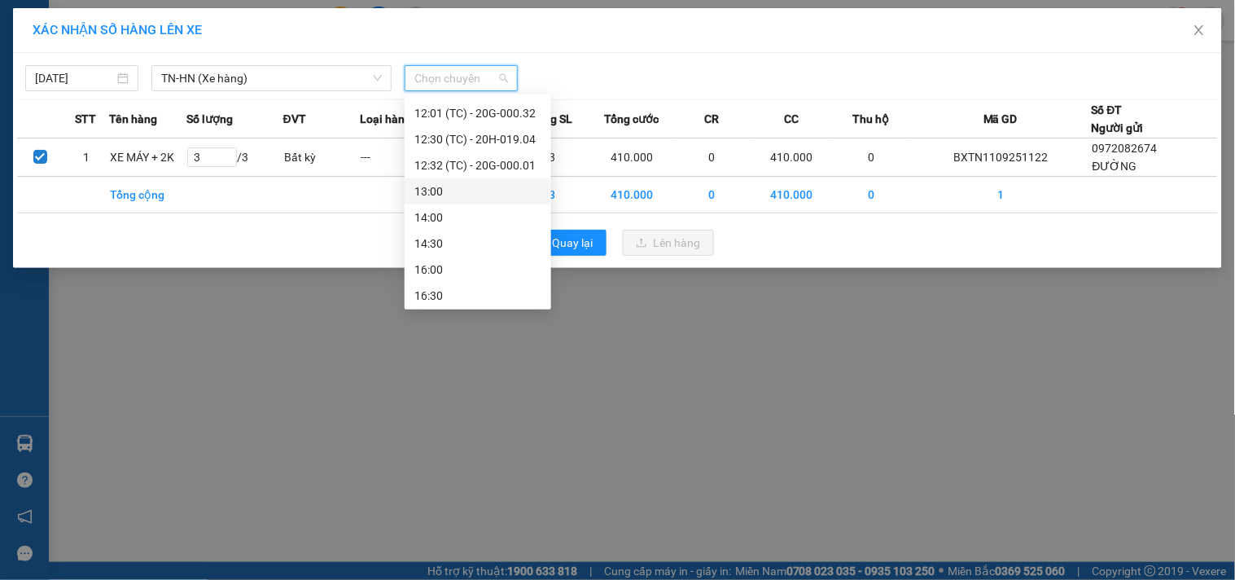
scroll to position [521, 0]
click at [471, 156] on div "12:32 (TC) - 20G-000.01" at bounding box center [477, 163] width 127 height 18
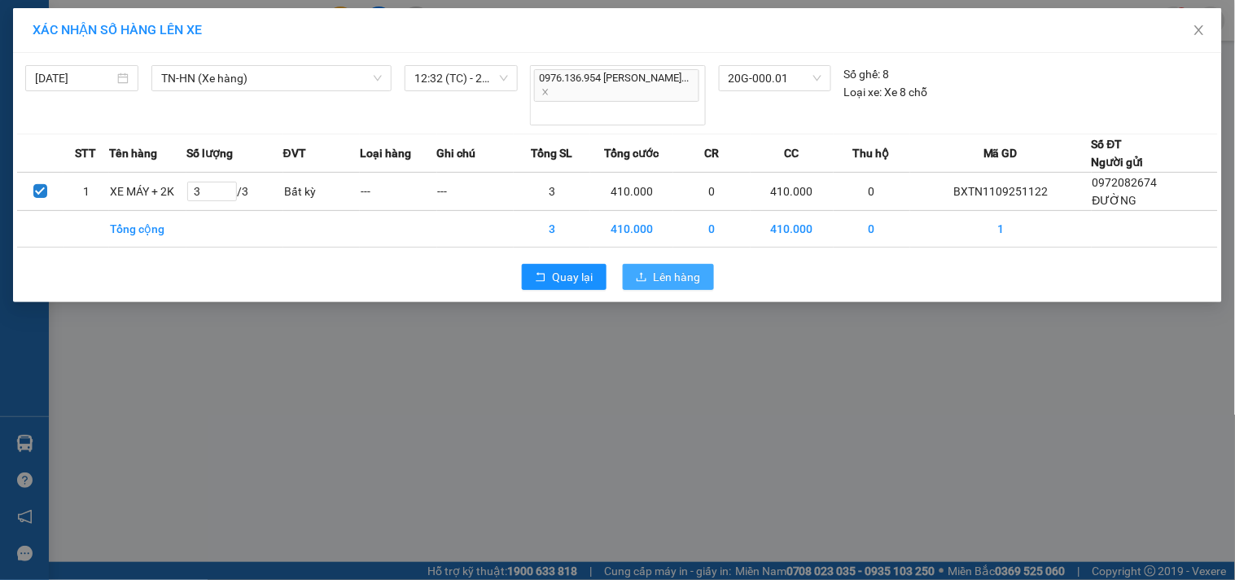
click at [663, 264] on button "Lên hàng" at bounding box center [668, 277] width 91 height 26
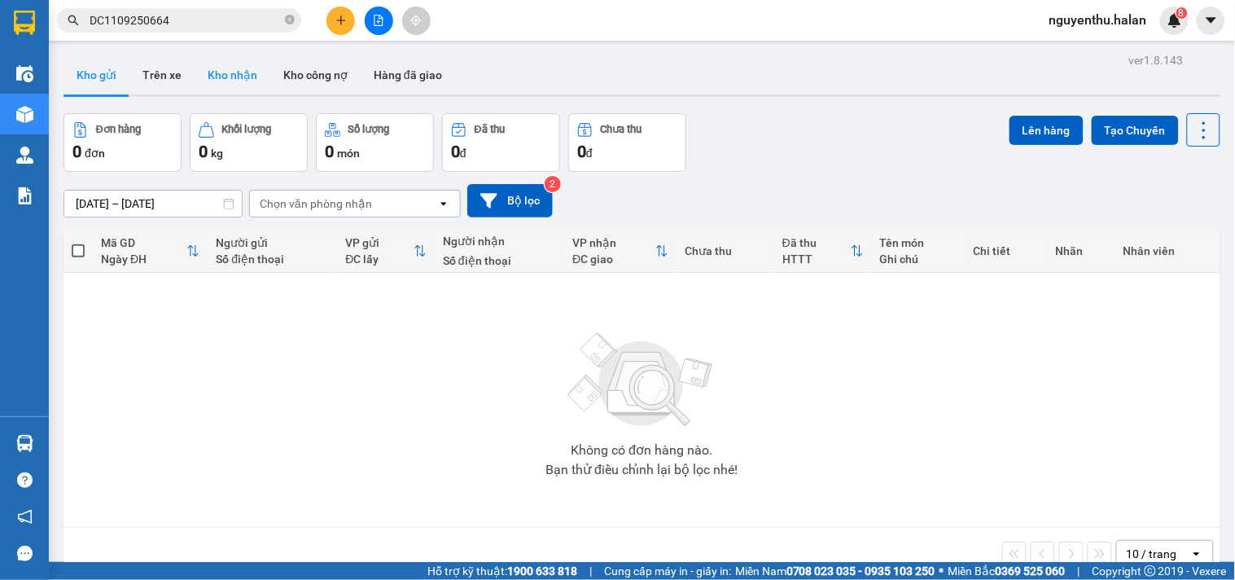
click at [249, 71] on button "Kho nhận" at bounding box center [233, 74] width 76 height 39
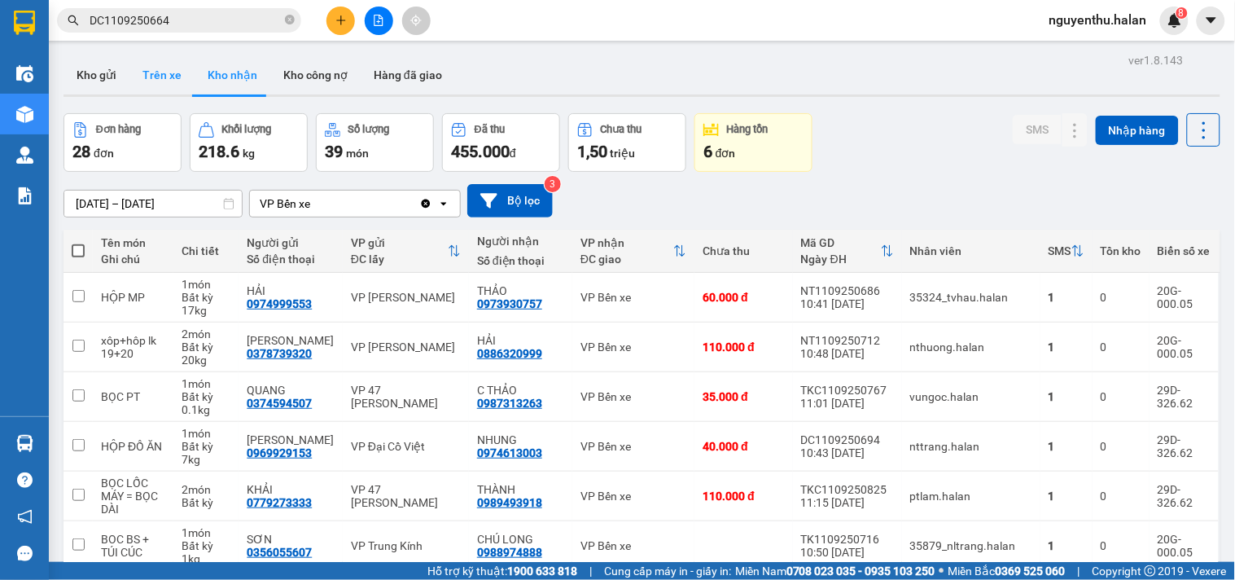
click at [168, 76] on button "Trên xe" at bounding box center [161, 74] width 65 height 39
type input "04/01/2012 – 11/09/2025"
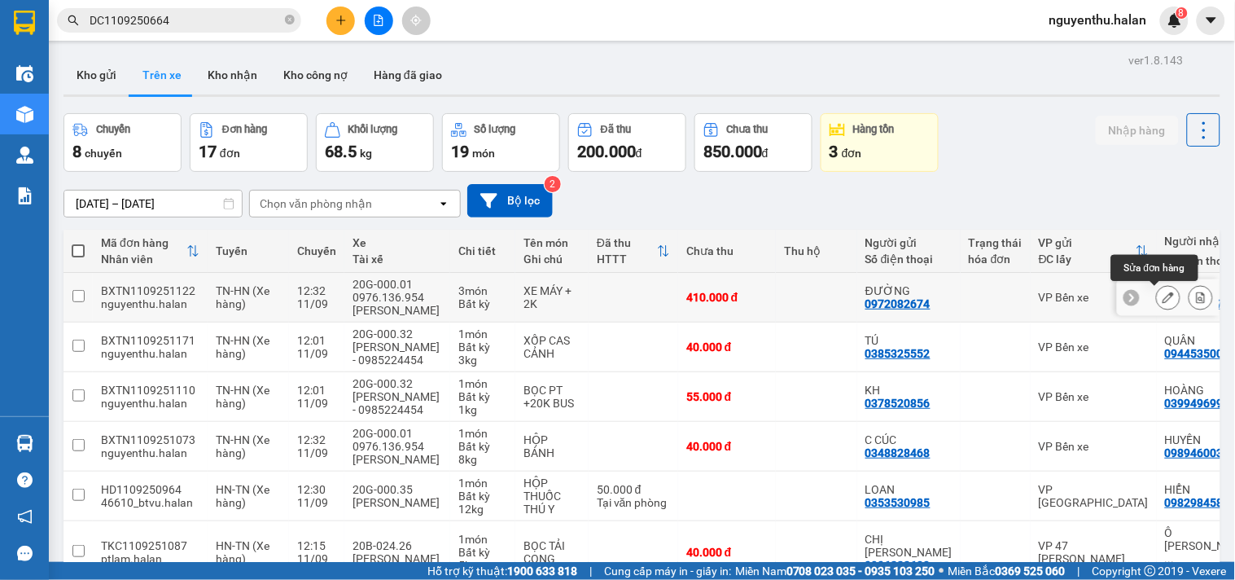
click at [1163, 299] on icon at bounding box center [1168, 297] width 11 height 11
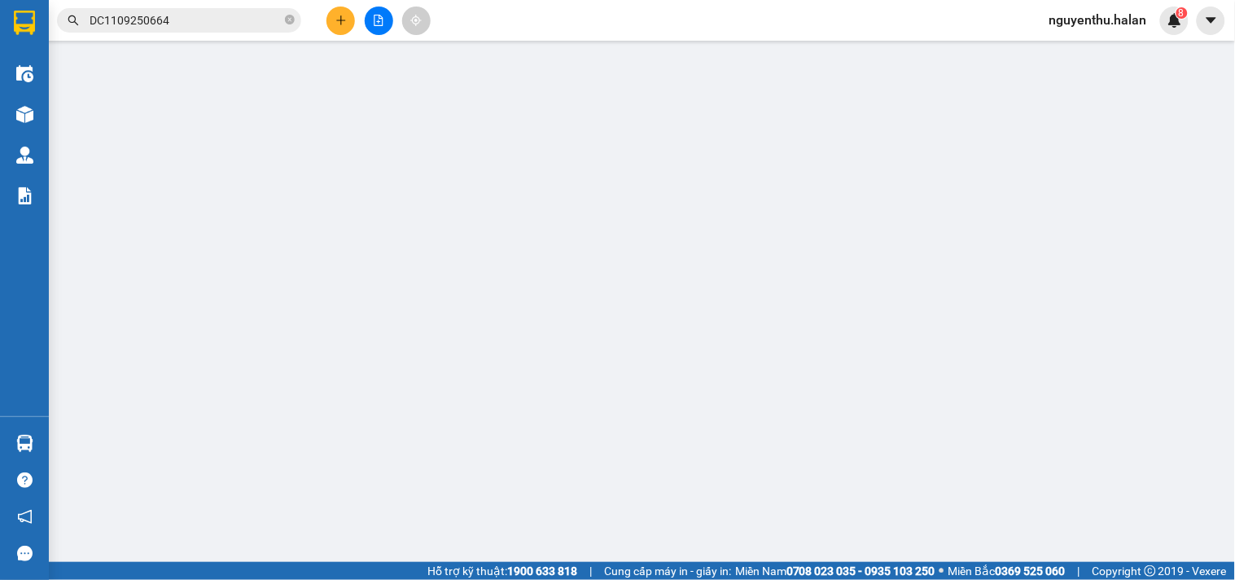
type input "0972082674"
type input "410.000"
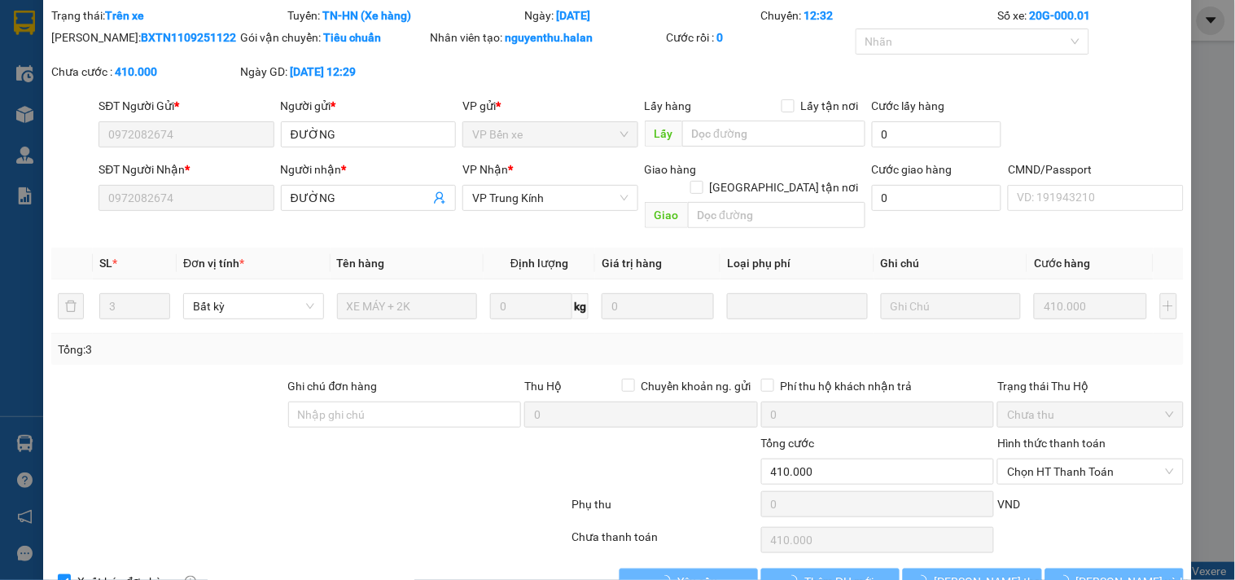
scroll to position [80, 0]
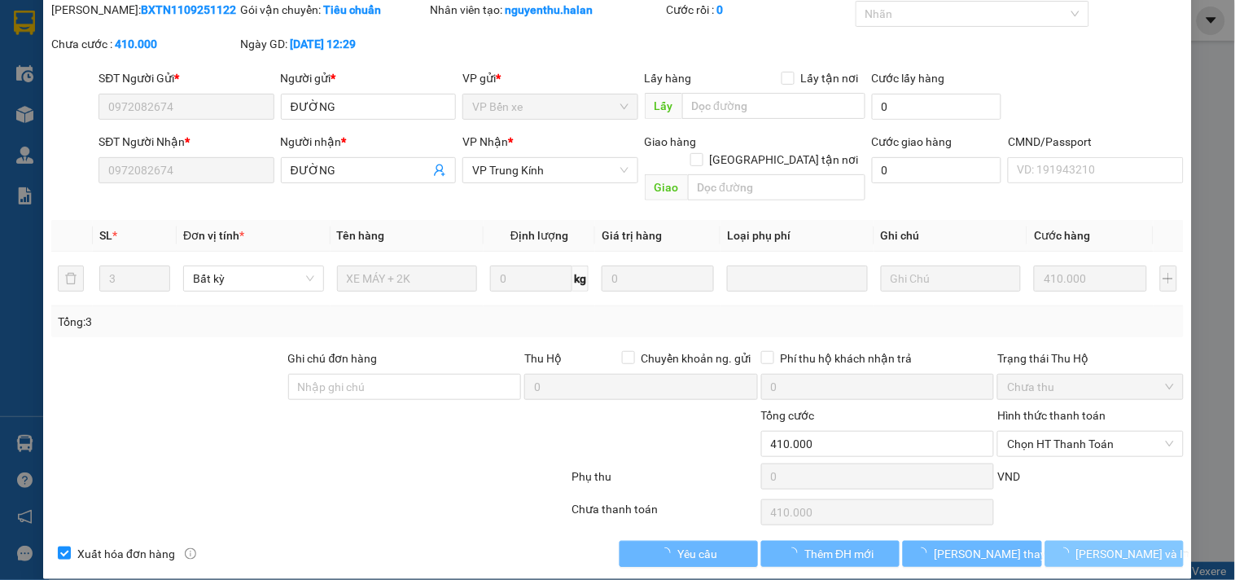
click at [1107, 545] on span "[PERSON_NAME] và In" at bounding box center [1133, 554] width 114 height 18
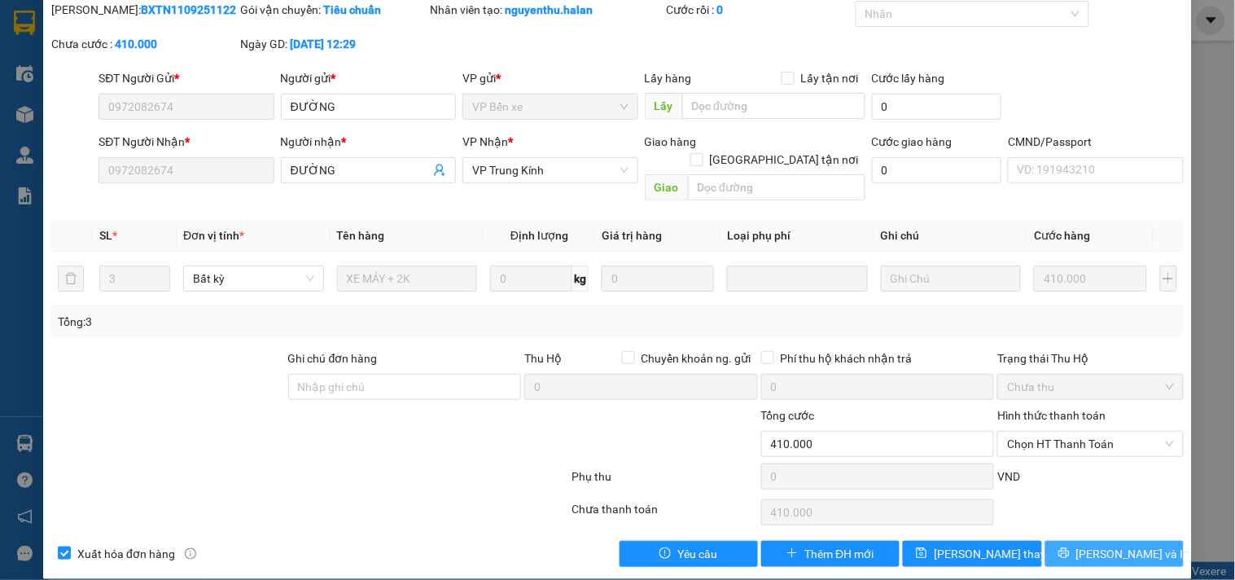
click at [1060, 541] on button "[PERSON_NAME] và In" at bounding box center [1115, 554] width 138 height 26
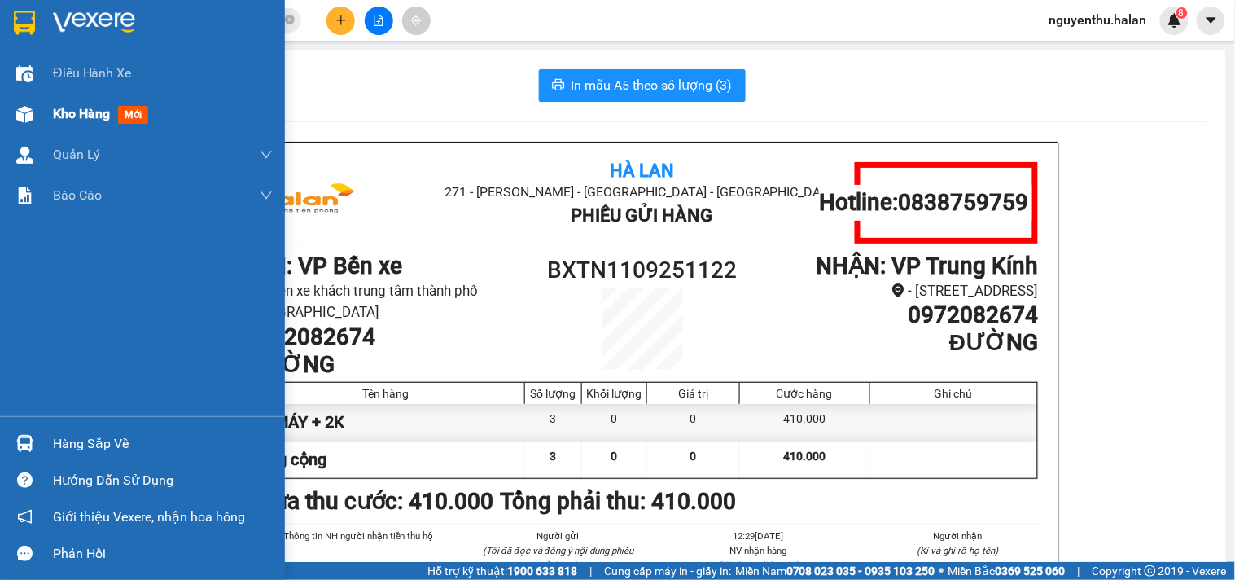
click at [73, 130] on div "Kho hàng mới" at bounding box center [163, 114] width 220 height 41
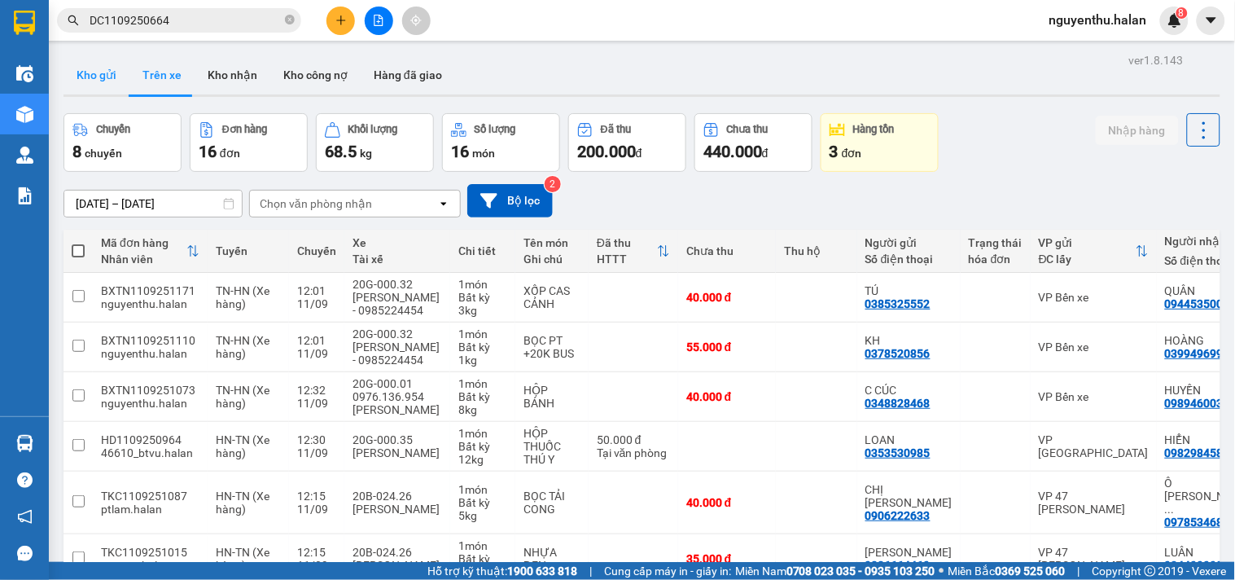
click at [96, 74] on button "Kho gửi" at bounding box center [97, 74] width 66 height 39
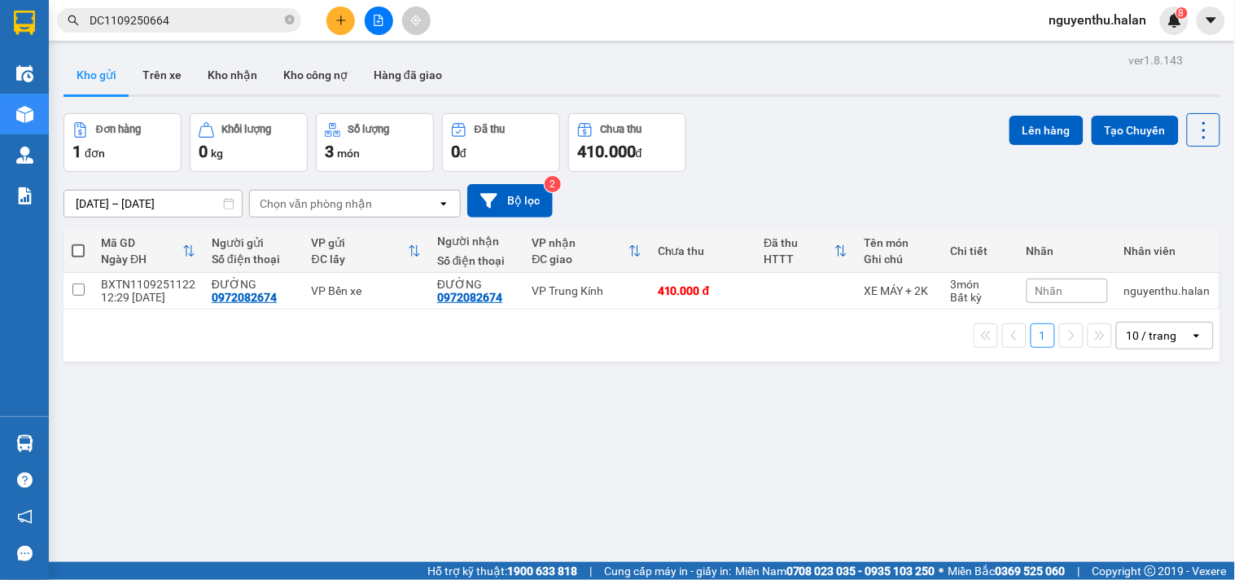
click at [1036, 290] on span "Nhãn" at bounding box center [1050, 290] width 28 height 13
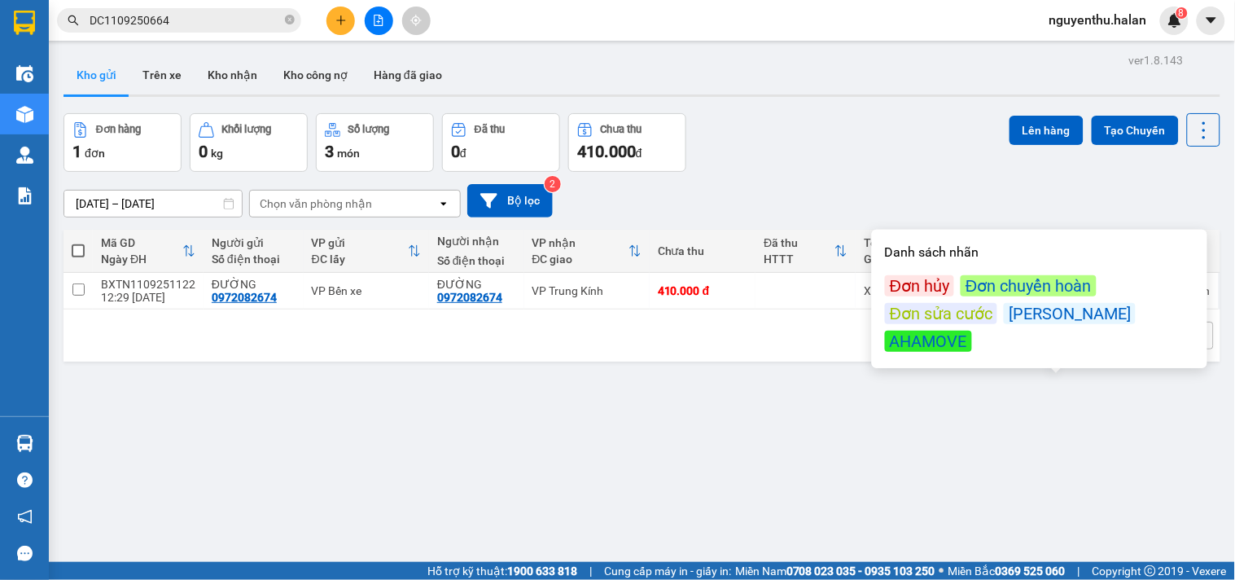
click at [929, 309] on div "Đơn sửa cước" at bounding box center [941, 313] width 112 height 21
click at [725, 423] on div "ver 1.8.143 Kho gửi Trên xe Kho nhận Kho công nợ Hàng đã giao Đơn hàng 1 đơn Kh…" at bounding box center [642, 339] width 1170 height 580
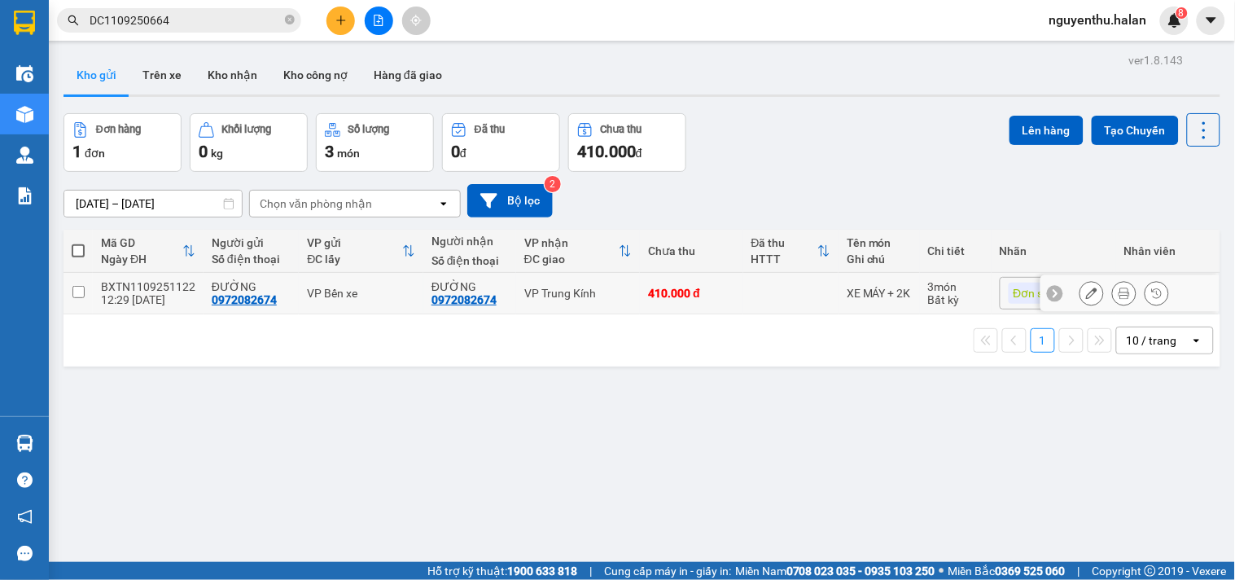
click at [86, 292] on td at bounding box center [78, 294] width 29 height 42
checkbox input "true"
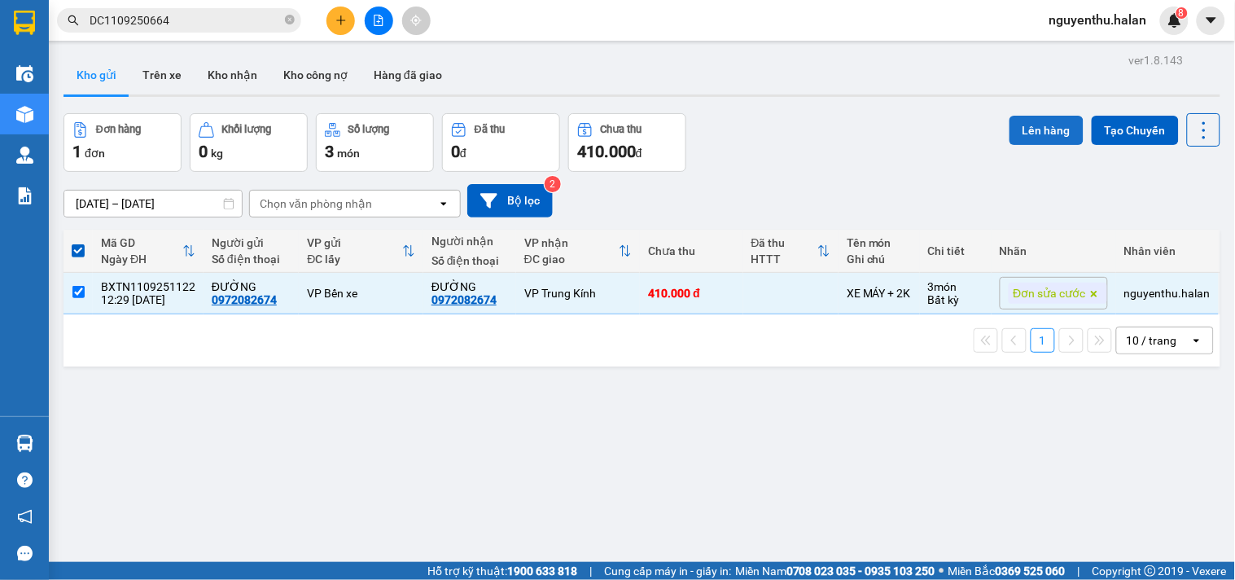
click at [1024, 136] on button "Lên hàng" at bounding box center [1047, 130] width 74 height 29
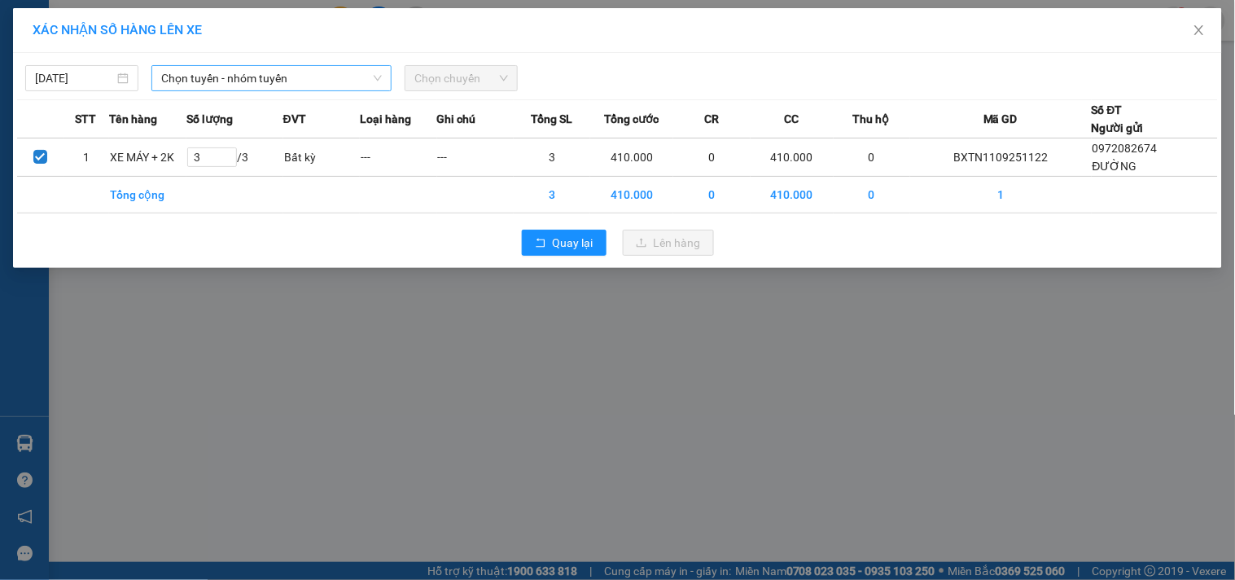
click at [314, 77] on span "Chọn tuyến - nhóm tuyến" at bounding box center [271, 78] width 221 height 24
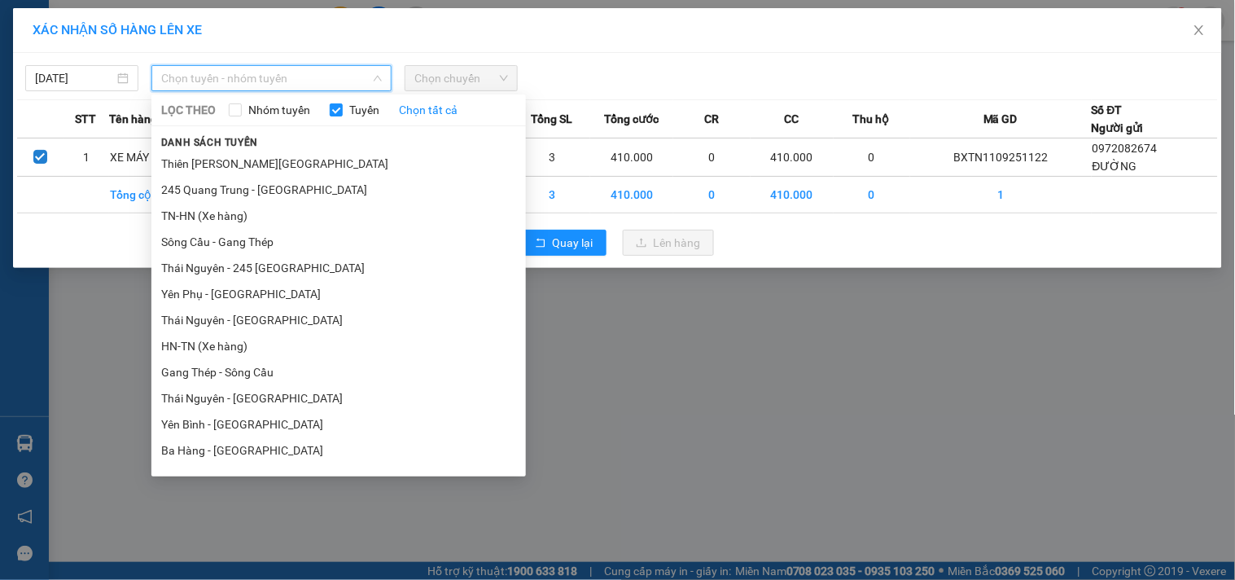
click at [613, 344] on div "XÁC NHẬN SỐ HÀNG LÊN XE [DATE] Chọn tuyến - nhóm tuyến LỌC THEO Nhóm tuyến Tuyế…" at bounding box center [617, 290] width 1235 height 580
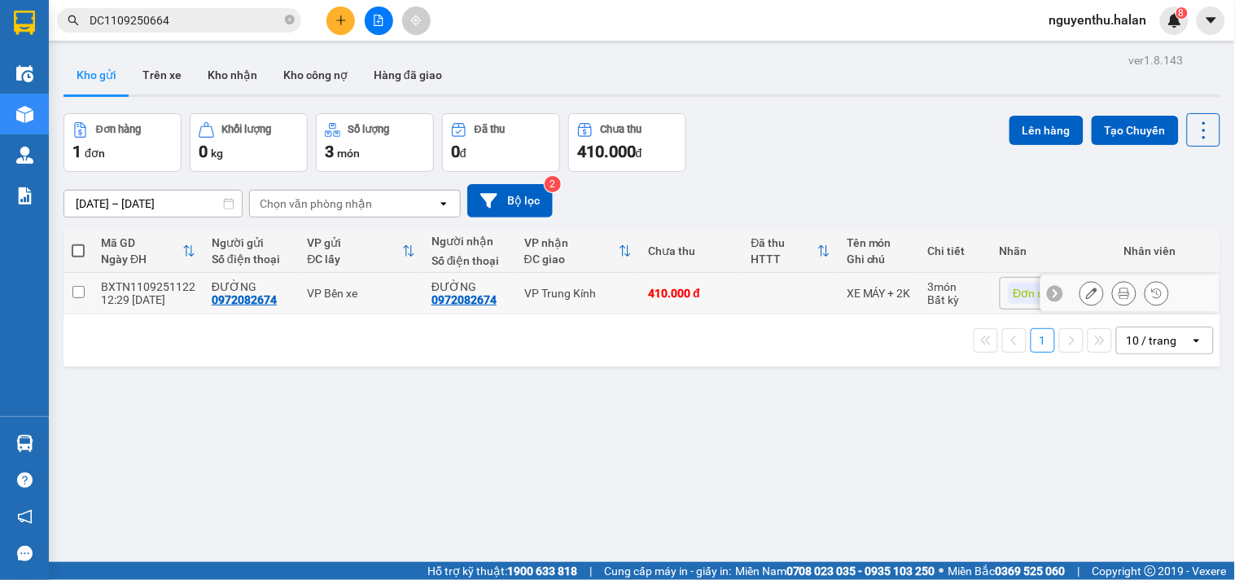
click at [98, 289] on td "BXTN1109251122 12:29 11/09" at bounding box center [148, 294] width 111 height 42
checkbox input "true"
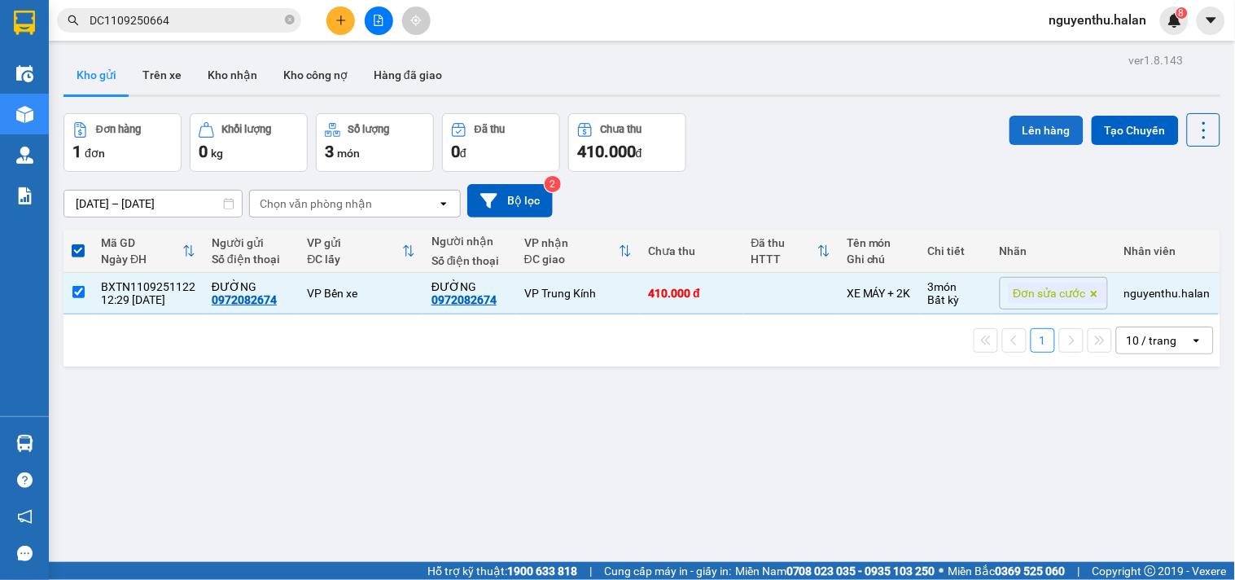
click at [1049, 135] on button "Lên hàng" at bounding box center [1047, 130] width 74 height 29
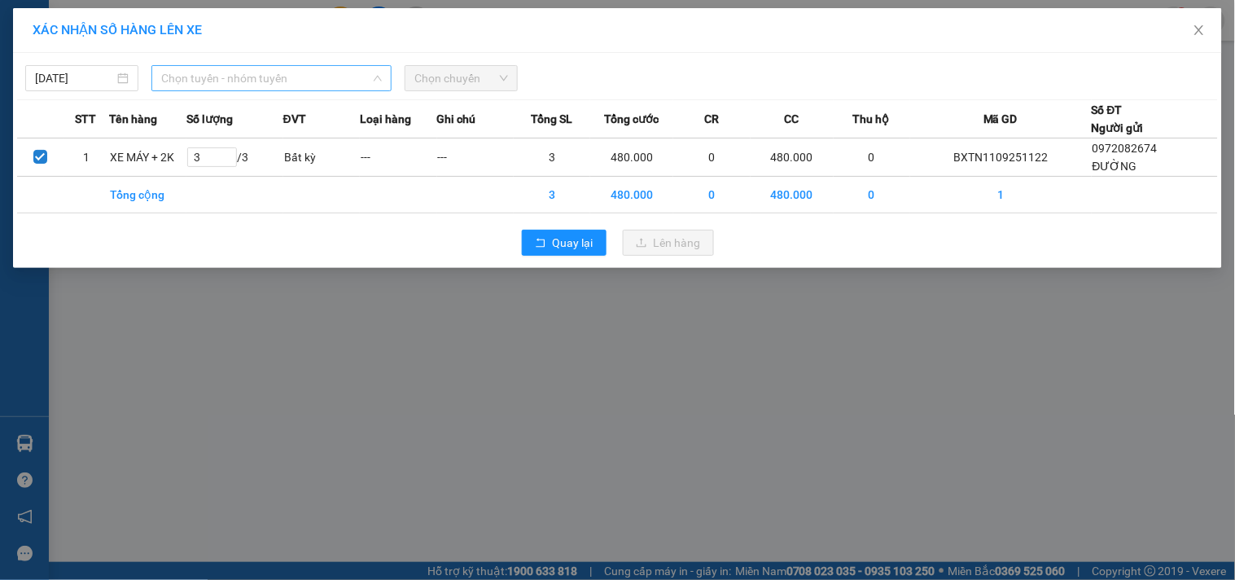
click at [324, 77] on span "Chọn tuyến - nhóm tuyến" at bounding box center [271, 78] width 221 height 24
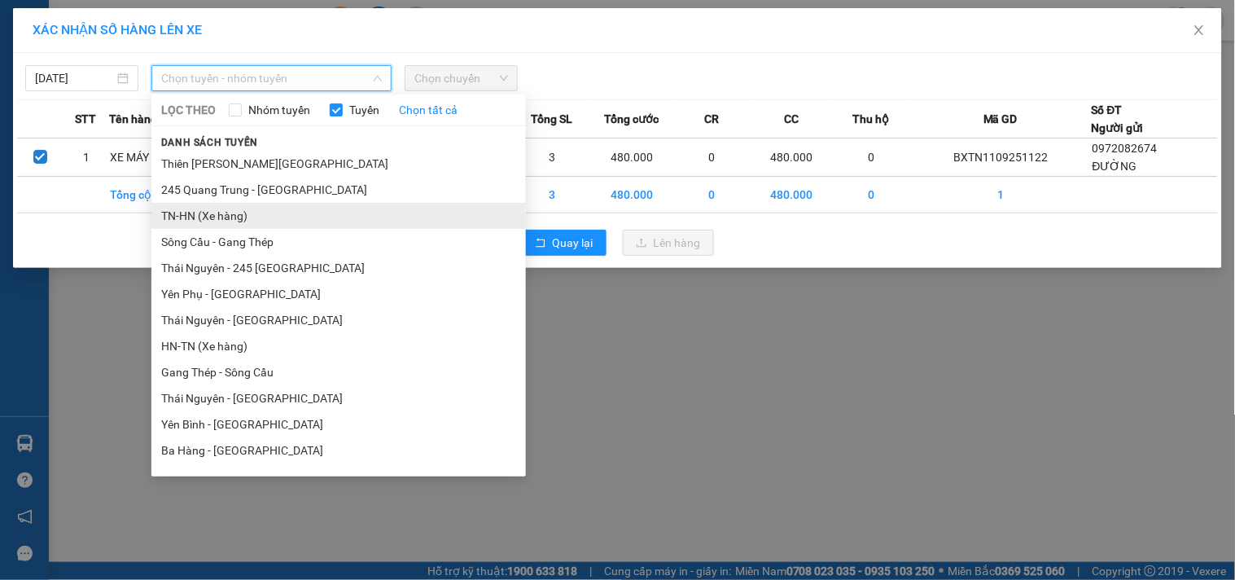
click at [235, 212] on li "TN-HN (Xe hàng)" at bounding box center [338, 216] width 375 height 26
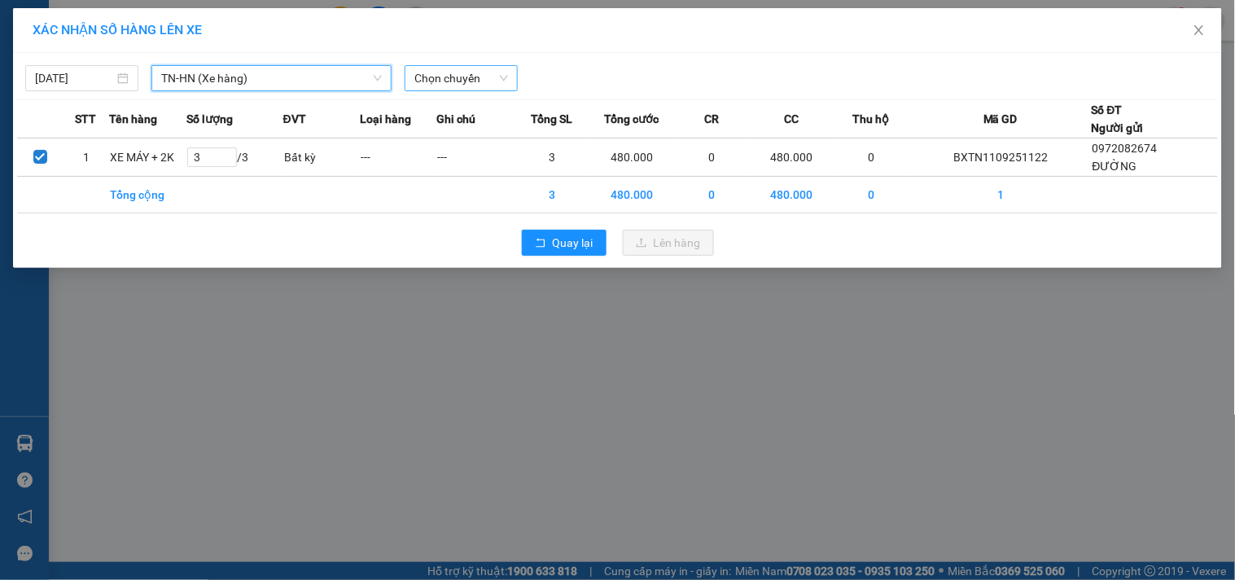
click at [434, 74] on span "Chọn chuyến" at bounding box center [461, 78] width 94 height 24
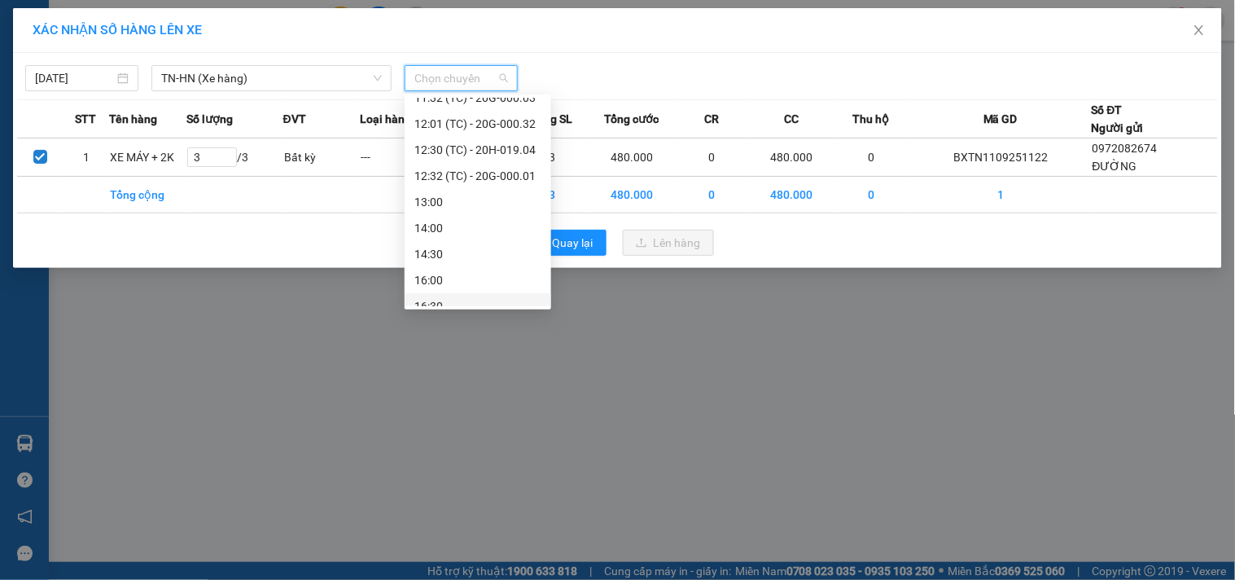
scroll to position [521, 0]
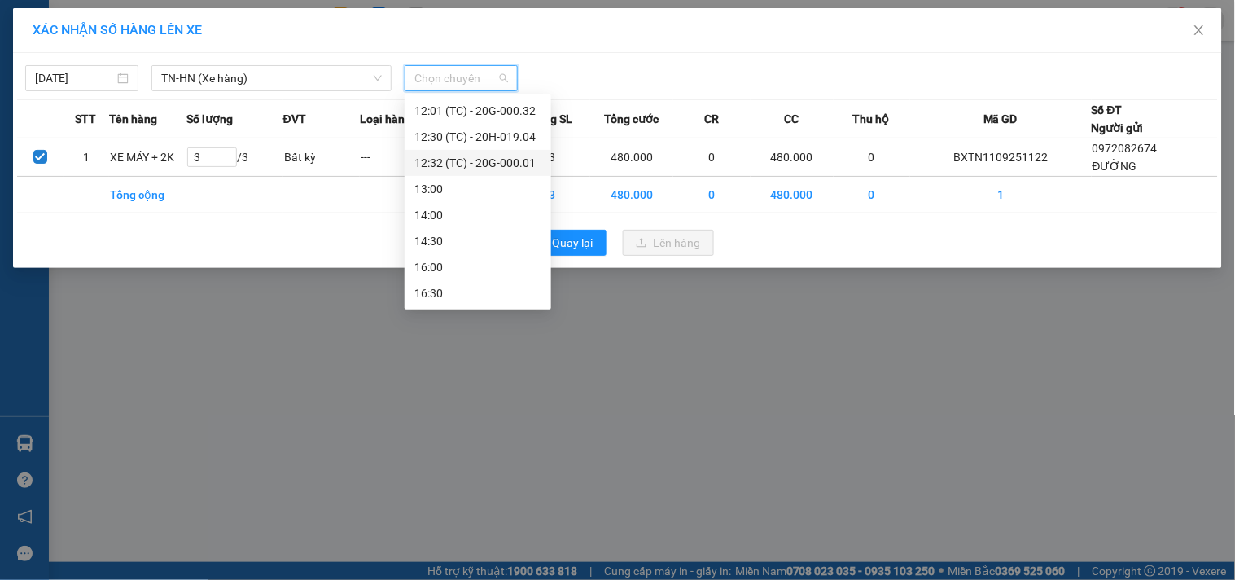
click at [502, 165] on div "12:32 (TC) - 20G-000.01" at bounding box center [477, 163] width 127 height 18
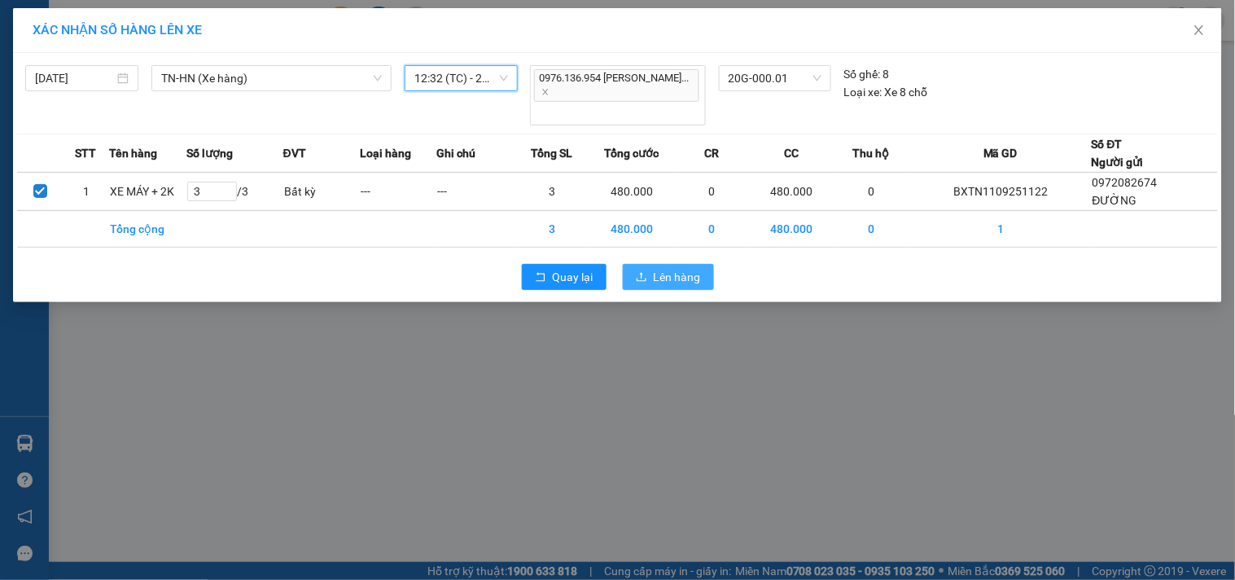
click at [676, 268] on span "Lên hàng" at bounding box center [677, 277] width 47 height 18
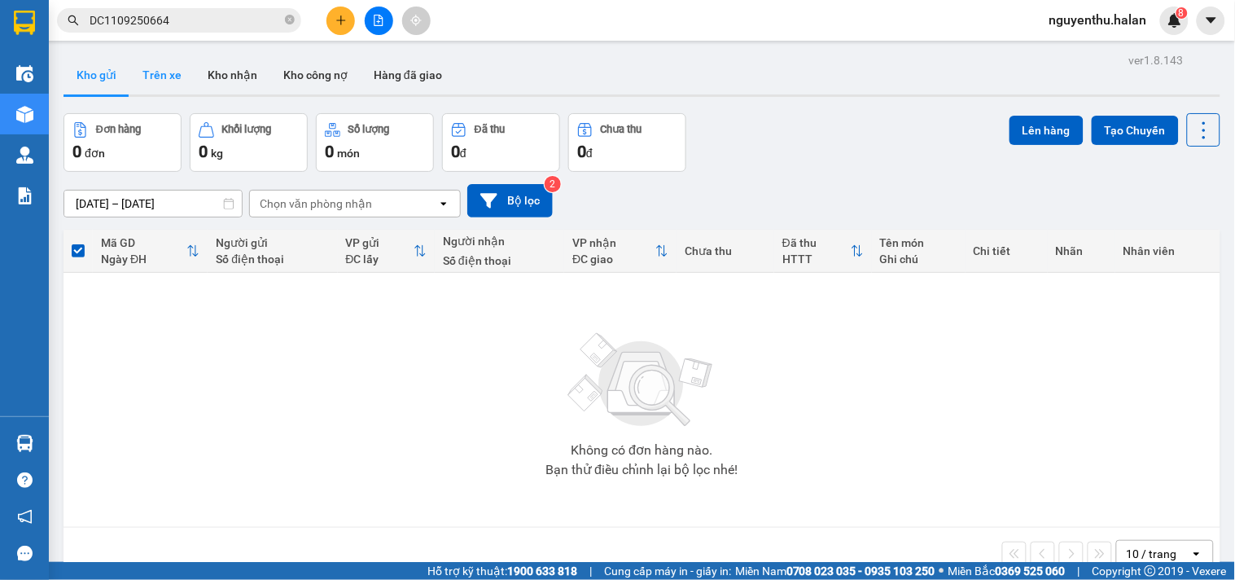
click at [160, 81] on button "Trên xe" at bounding box center [161, 74] width 65 height 39
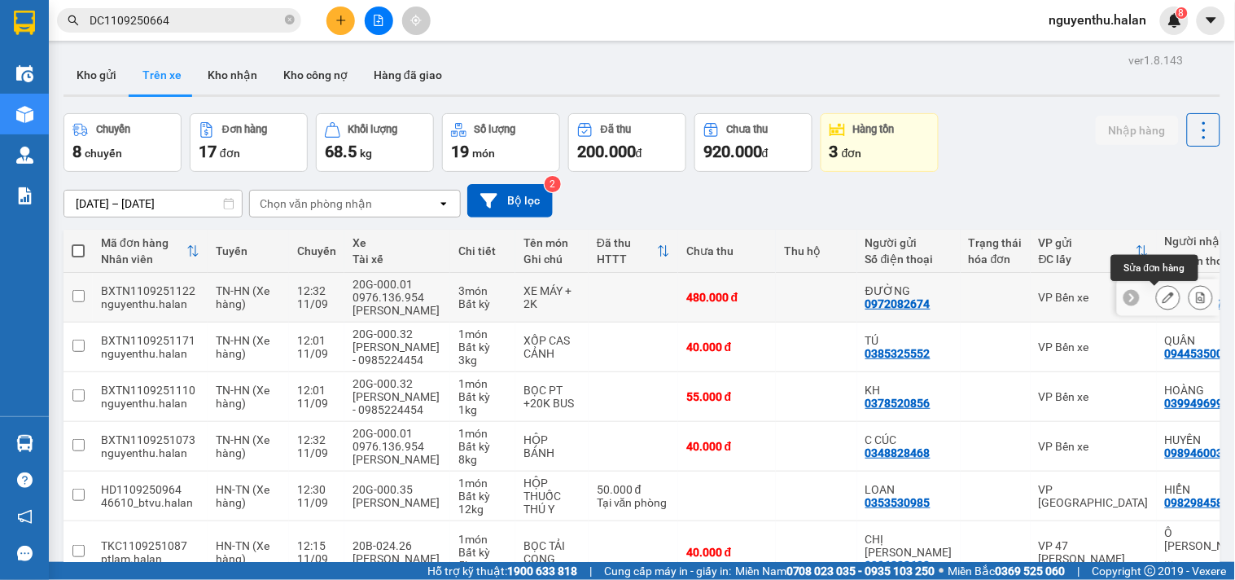
click at [1157, 295] on button at bounding box center [1168, 297] width 23 height 29
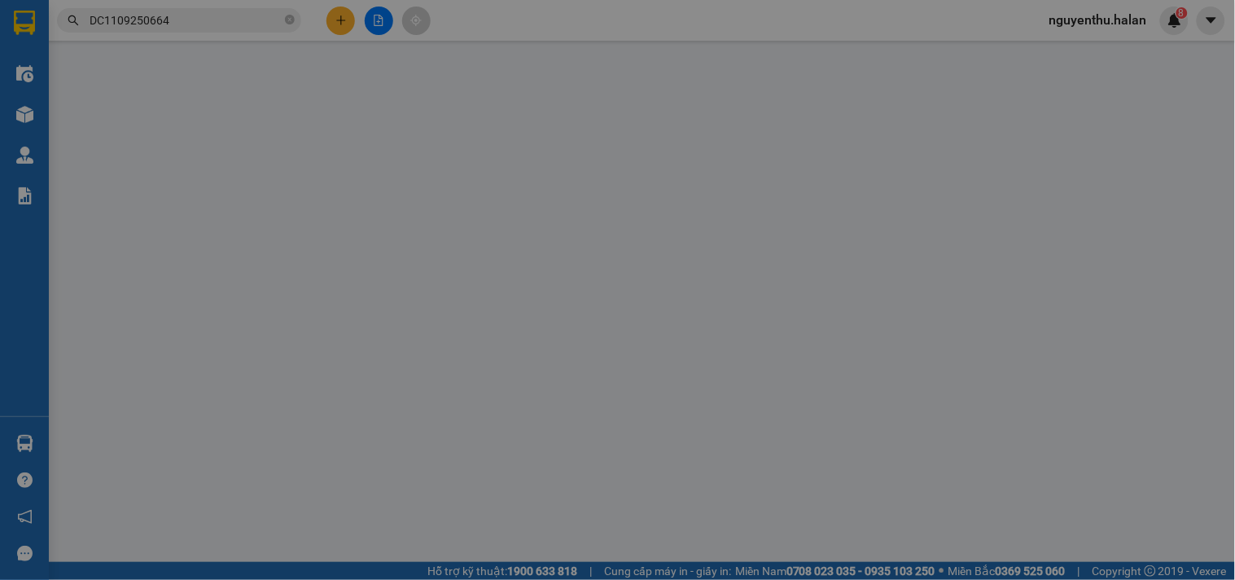
type input "0972082674"
type input "480.000"
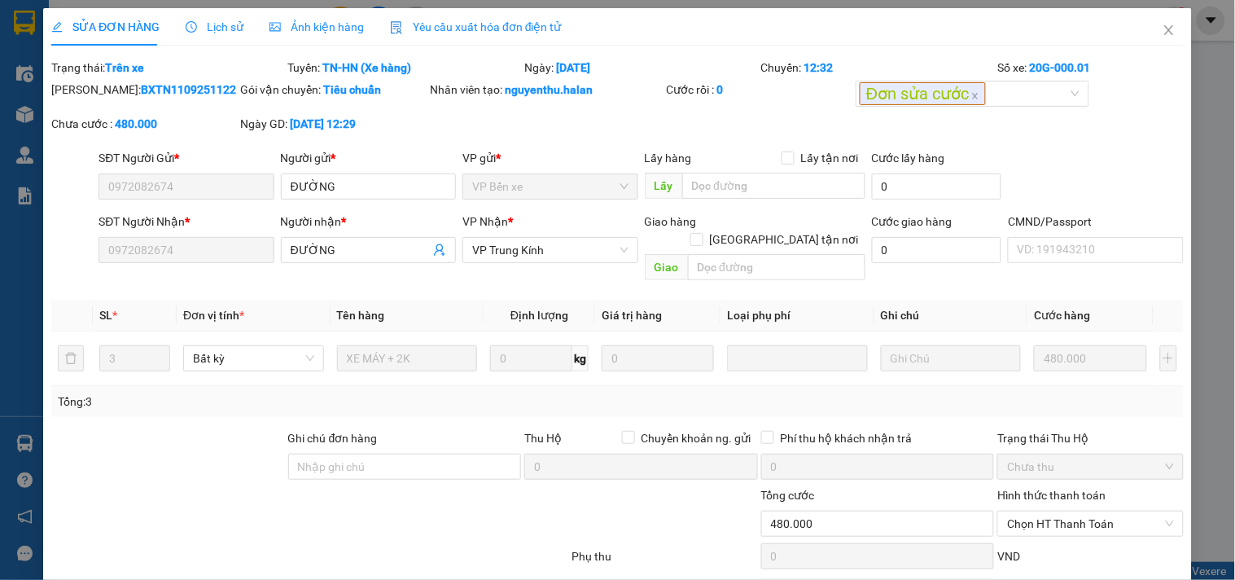
scroll to position [80, 0]
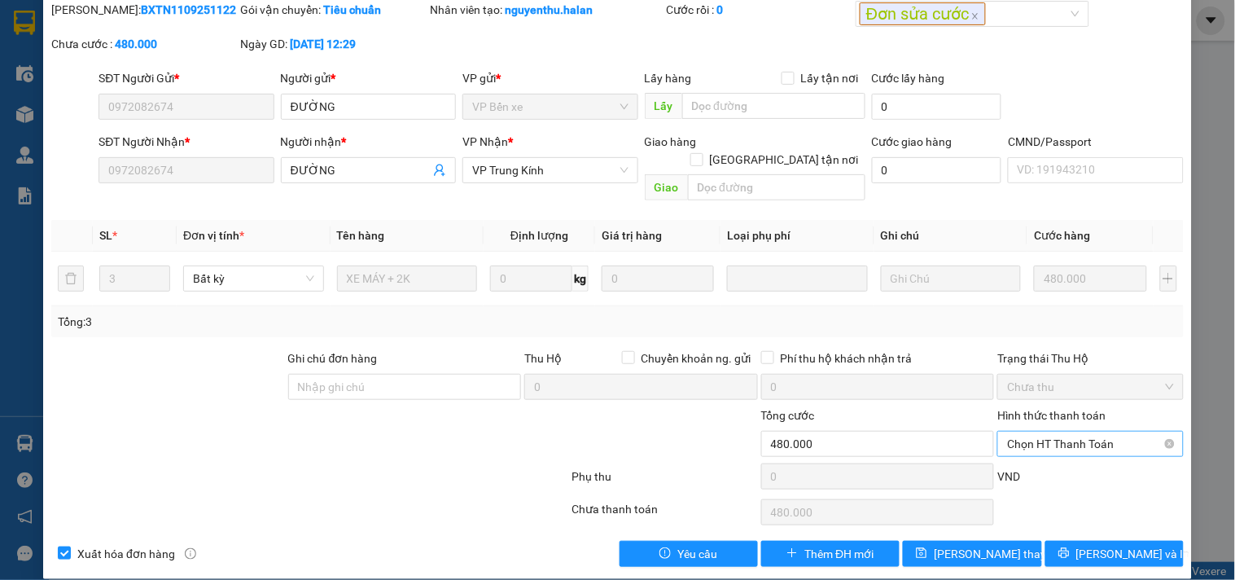
click at [1013, 432] on span "Chọn HT Thanh Toán" at bounding box center [1090, 444] width 166 height 24
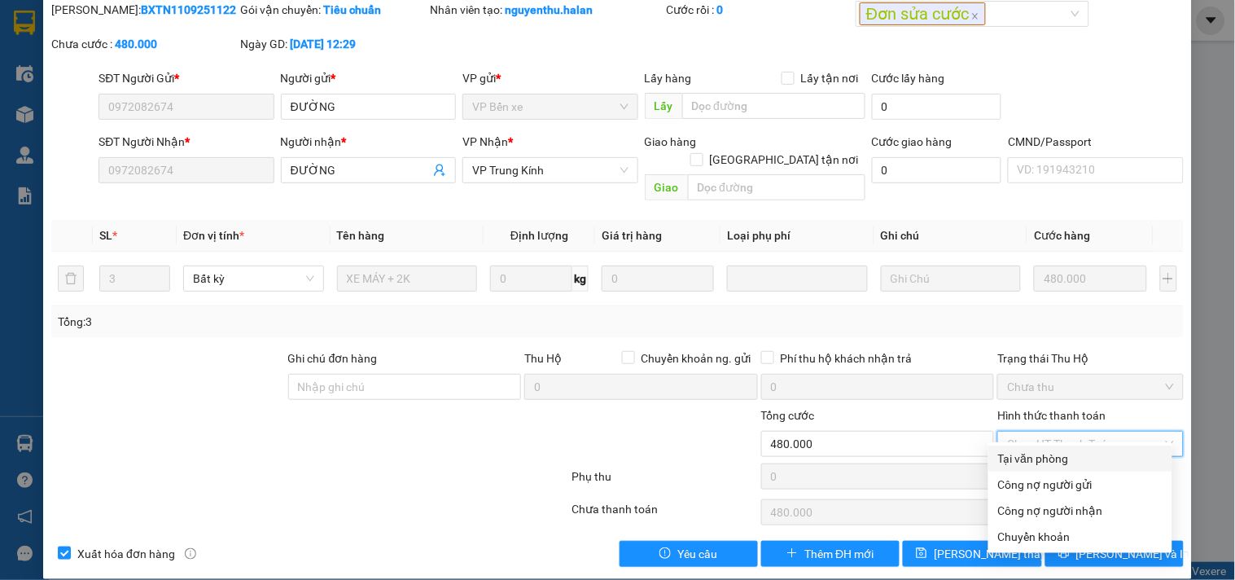
click at [1028, 456] on div "Tại văn phòng" at bounding box center [1080, 458] width 164 height 18
type input "0"
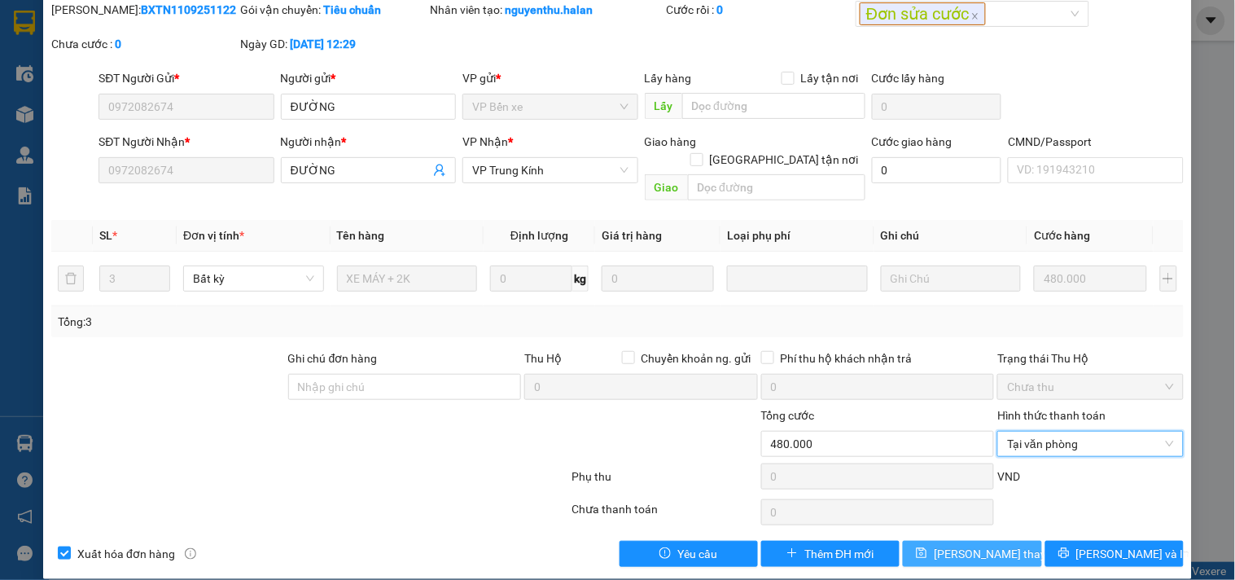
click at [932, 541] on button "[PERSON_NAME] thay đổi" at bounding box center [972, 554] width 138 height 26
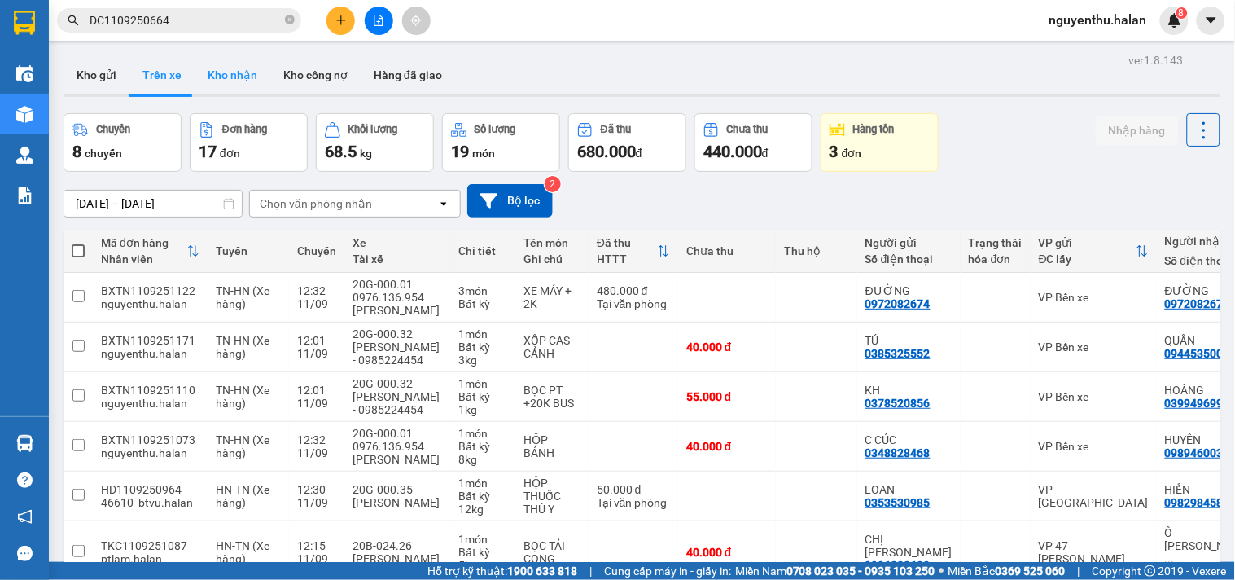
click at [234, 68] on button "Kho nhận" at bounding box center [233, 74] width 76 height 39
type input "14/07/2025 – 11/09/2025"
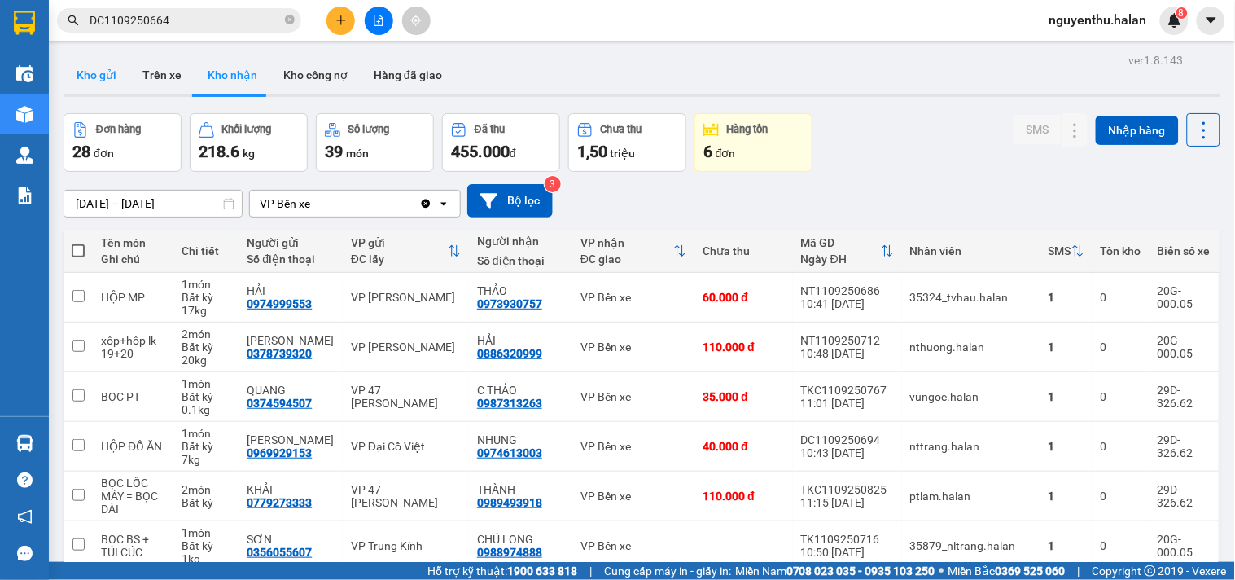
click at [91, 70] on button "Kho gửi" at bounding box center [97, 74] width 66 height 39
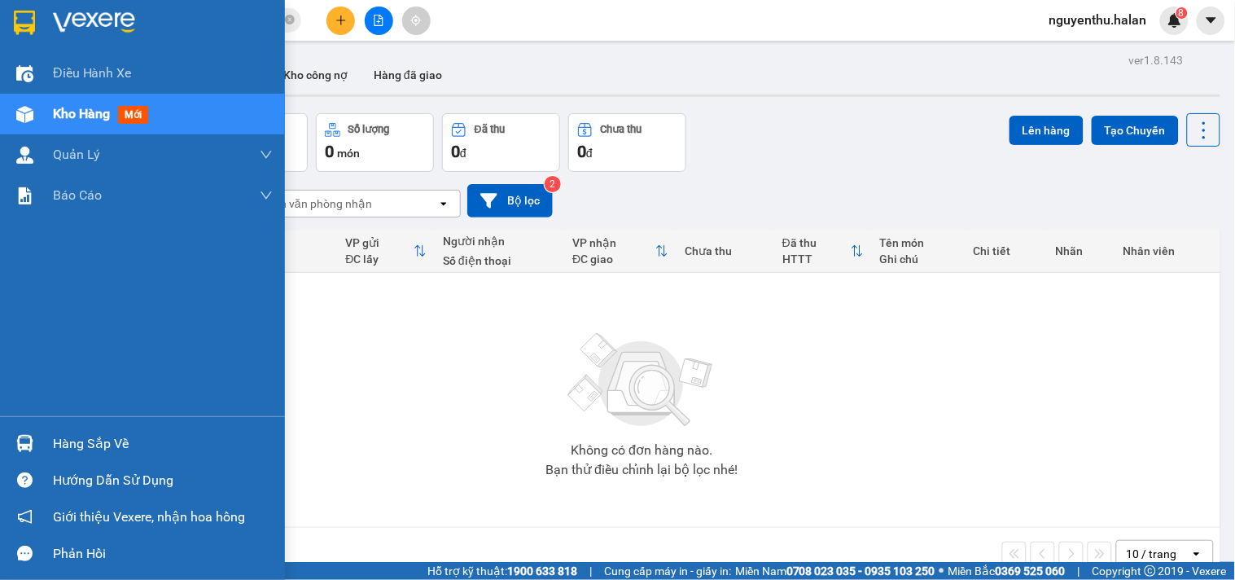
click at [95, 451] on div "Hàng sắp về" at bounding box center [163, 444] width 220 height 24
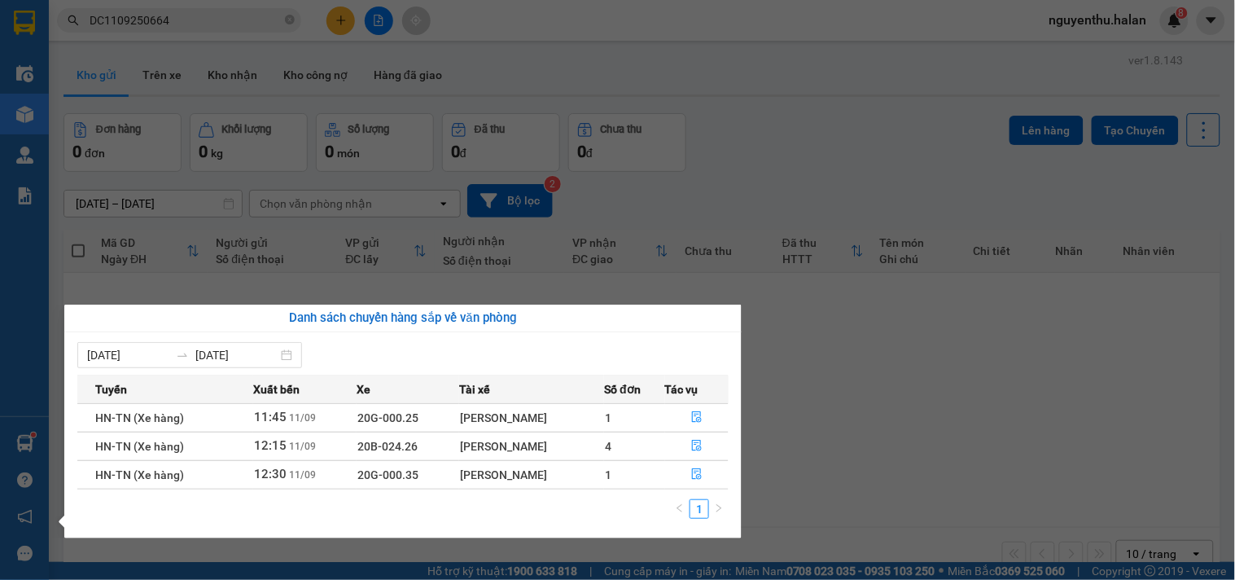
click at [147, 69] on section "Kết quả tìm kiếm ( 1 ) Bộ lọc Mã ĐH Trạng thái Món hàng Thu hộ Tổng cước Chưa c…" at bounding box center [617, 290] width 1235 height 580
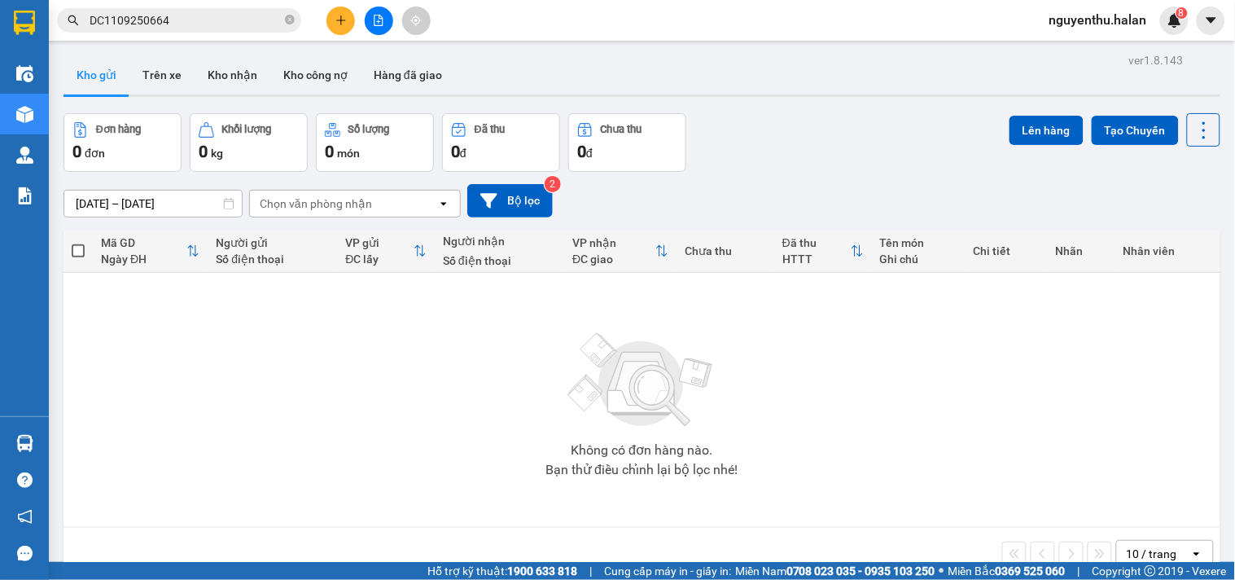
click at [147, 69] on button "Trên xe" at bounding box center [161, 74] width 65 height 39
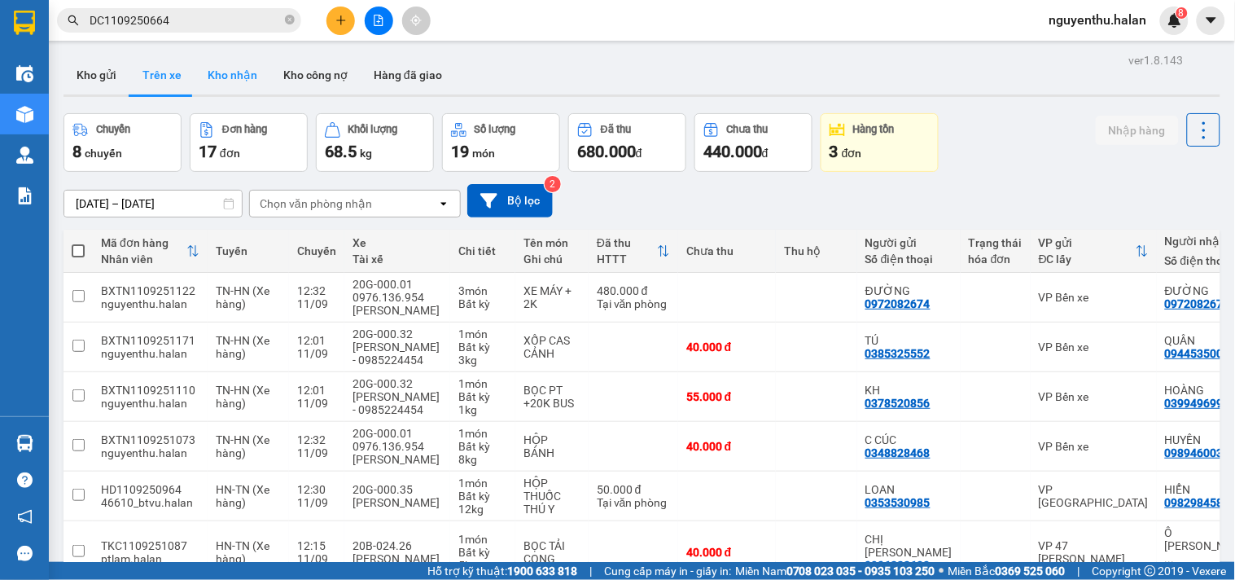
click at [208, 79] on button "Kho nhận" at bounding box center [233, 74] width 76 height 39
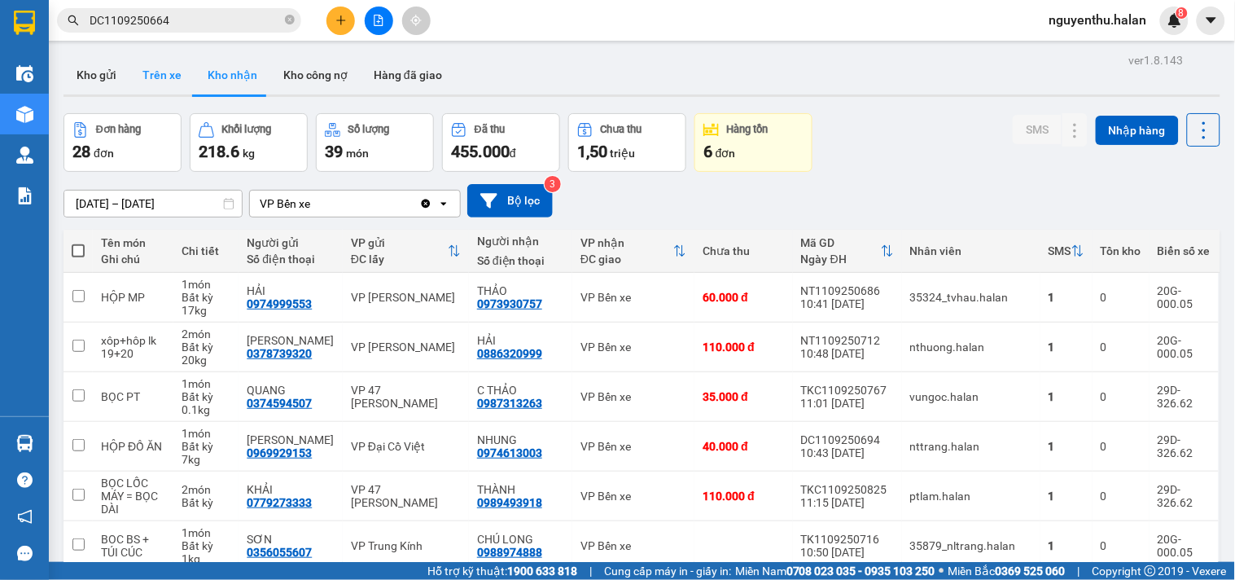
click at [157, 72] on button "Trên xe" at bounding box center [161, 74] width 65 height 39
type input "04/01/2012 – 11/09/2025"
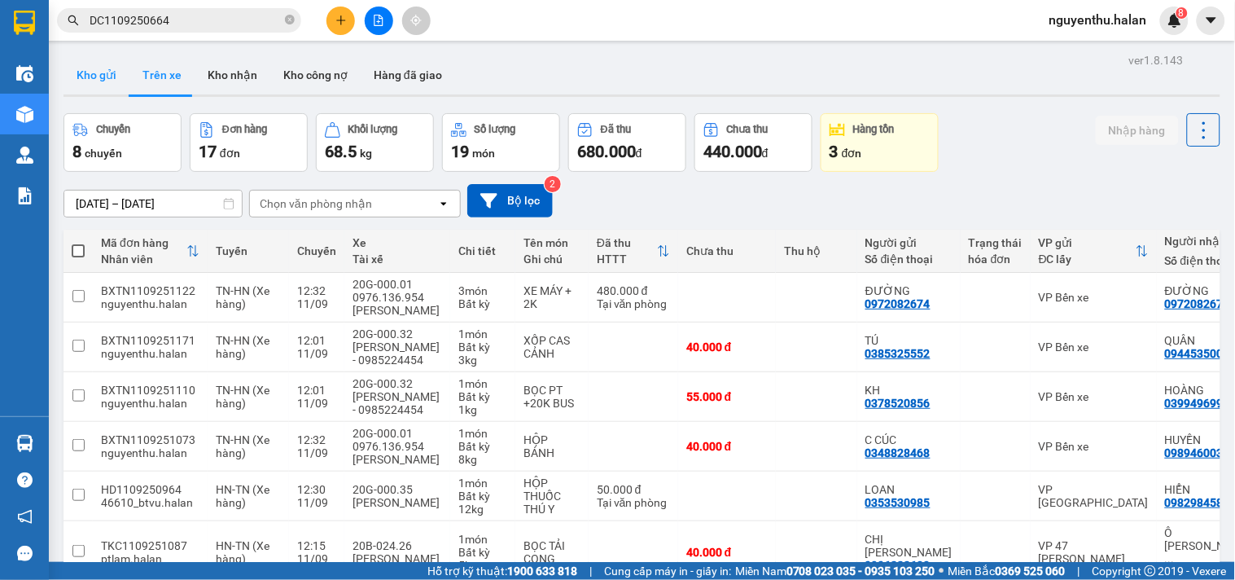
click at [85, 73] on button "Kho gửi" at bounding box center [97, 74] width 66 height 39
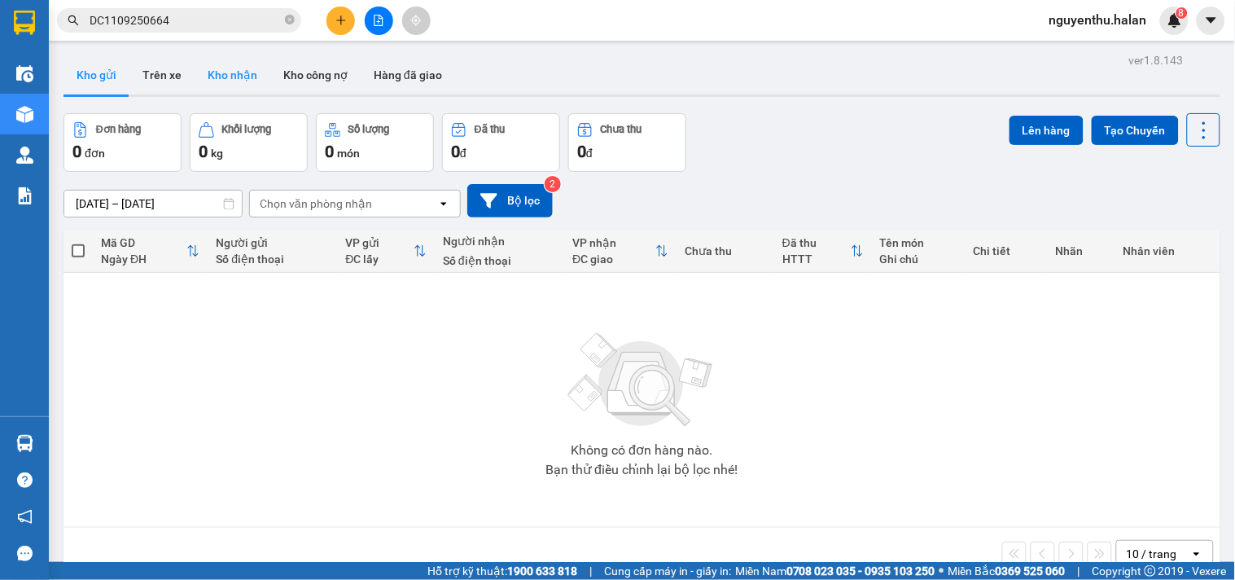
click at [208, 83] on button "Kho nhận" at bounding box center [233, 74] width 76 height 39
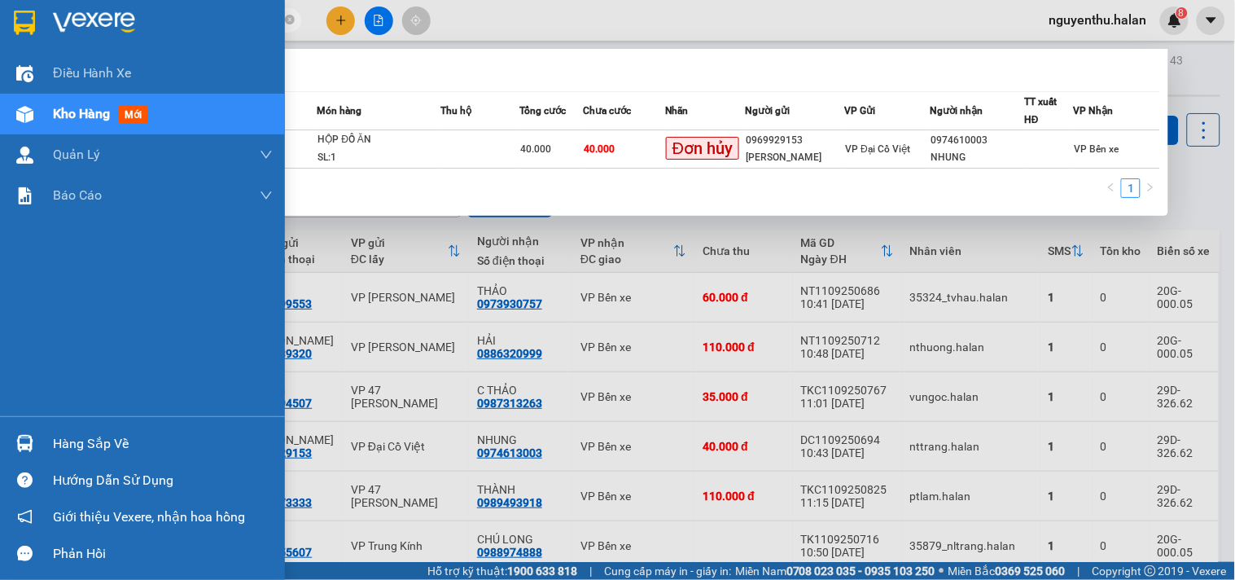
drag, startPoint x: 181, startPoint y: 28, endPoint x: 42, endPoint y: 26, distance: 139.3
click at [42, 26] on section "Kết quả tìm kiếm ( 1 ) Bộ lọc Mã ĐH Trạng thái Món hàng Thu hộ Tổng cước Chưa c…" at bounding box center [617, 290] width 1235 height 580
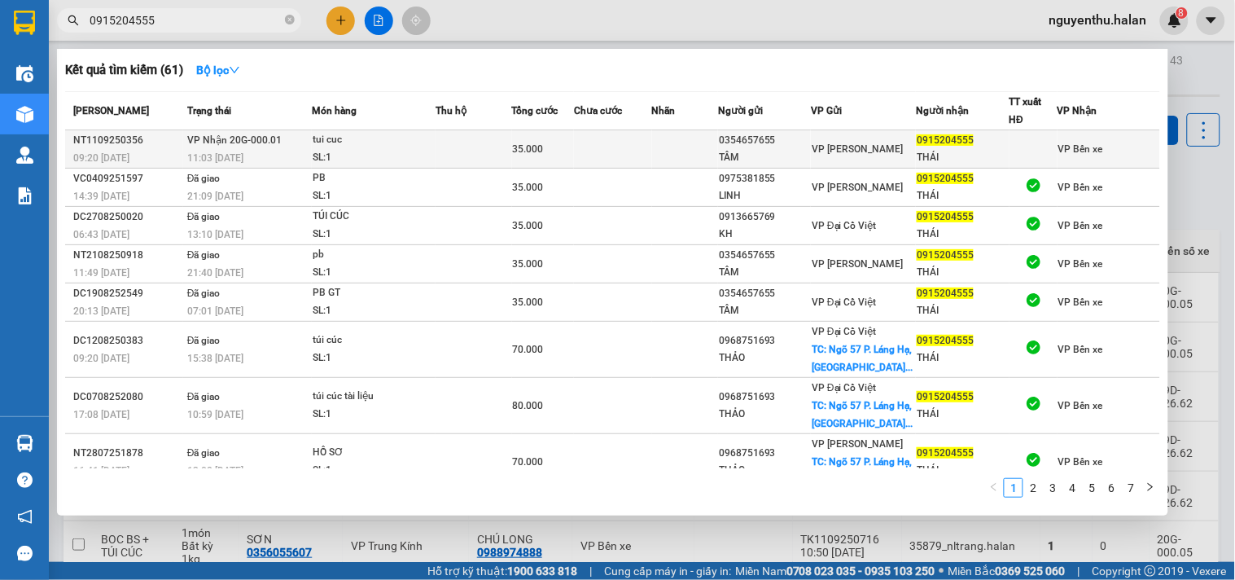
type input "0915204555"
click at [375, 147] on div "tui cuc" at bounding box center [374, 140] width 122 height 18
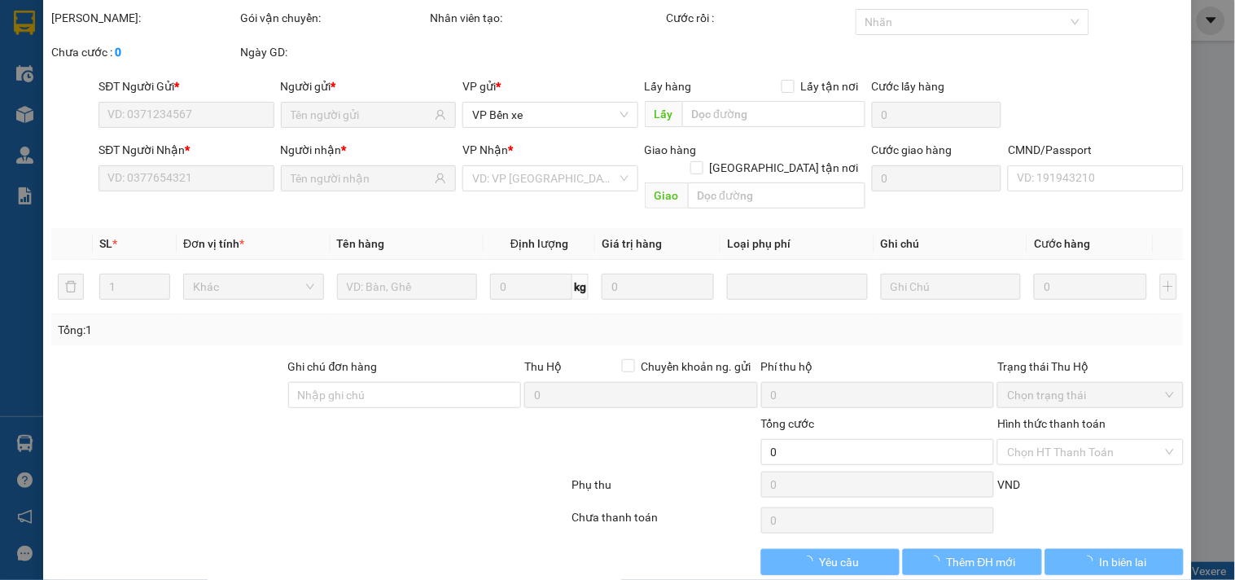
scroll to position [58, 0]
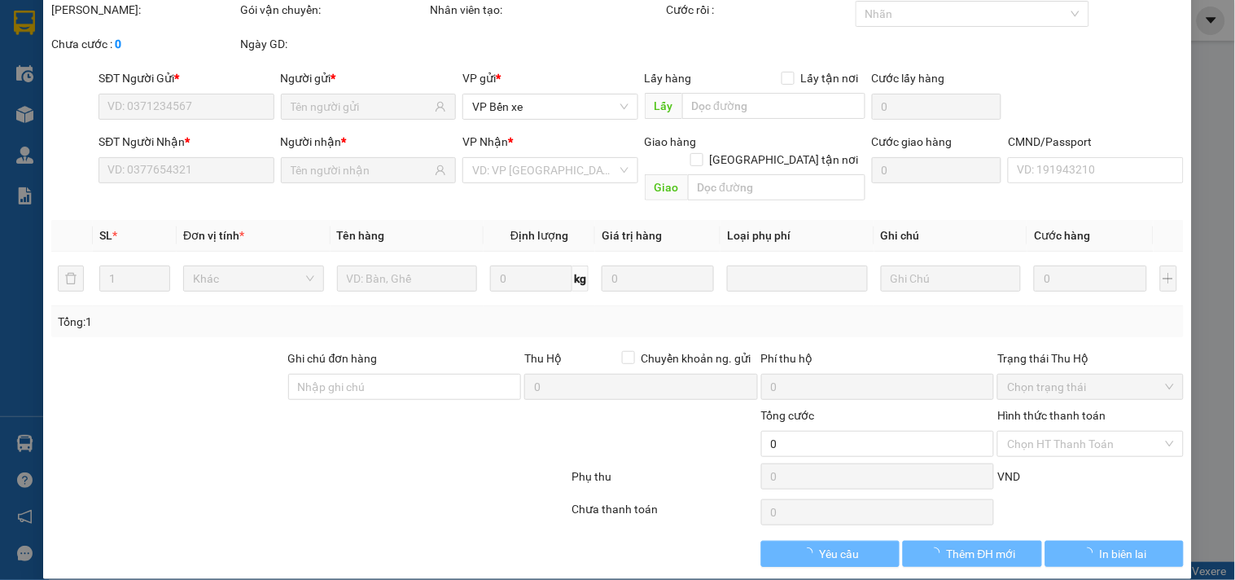
type input "0354657655"
type input "TÂM"
type input "0915204555"
type input "THÁI"
type input "35.000"
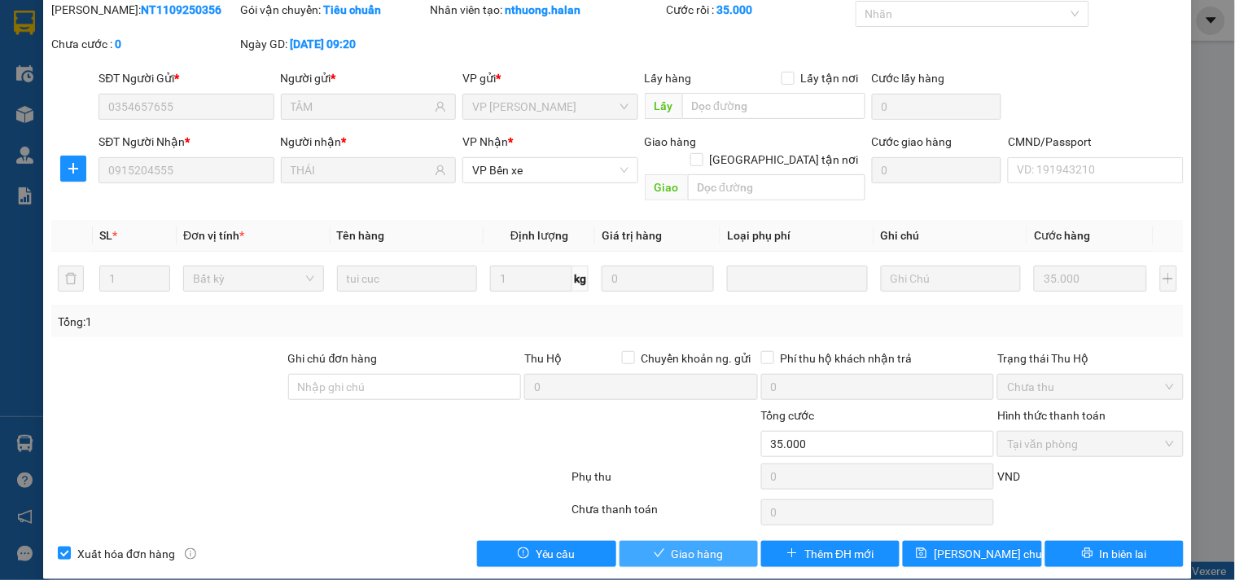
click at [687, 545] on span "Giao hàng" at bounding box center [698, 554] width 52 height 18
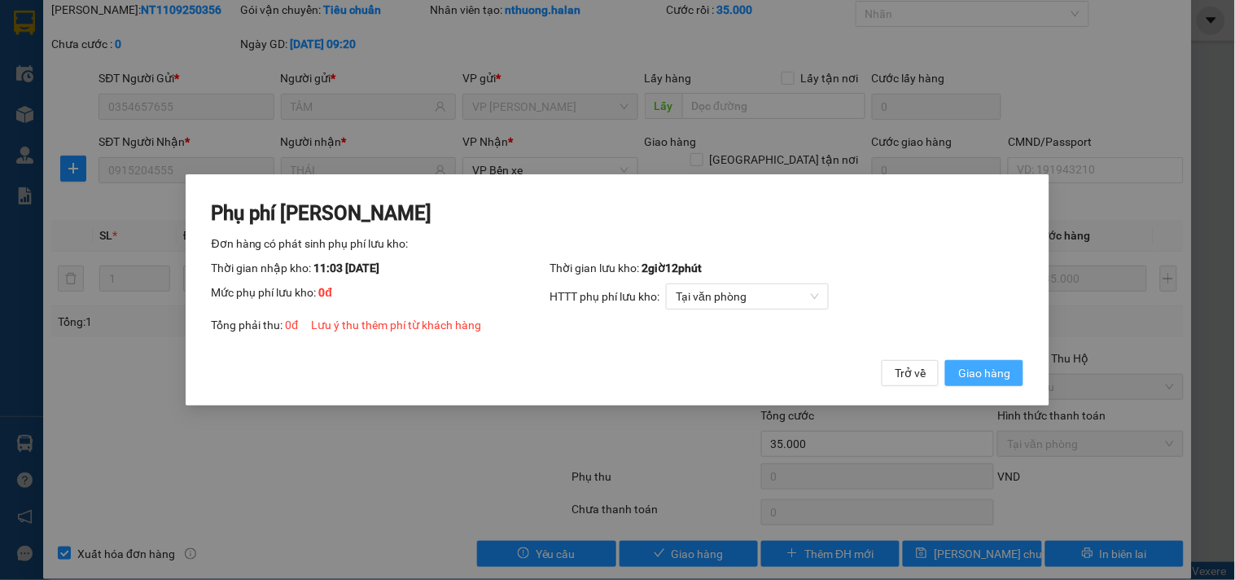
drag, startPoint x: 998, startPoint y: 371, endPoint x: 936, endPoint y: 302, distance: 92.8
click at [998, 371] on span "Giao hàng" at bounding box center [984, 373] width 52 height 18
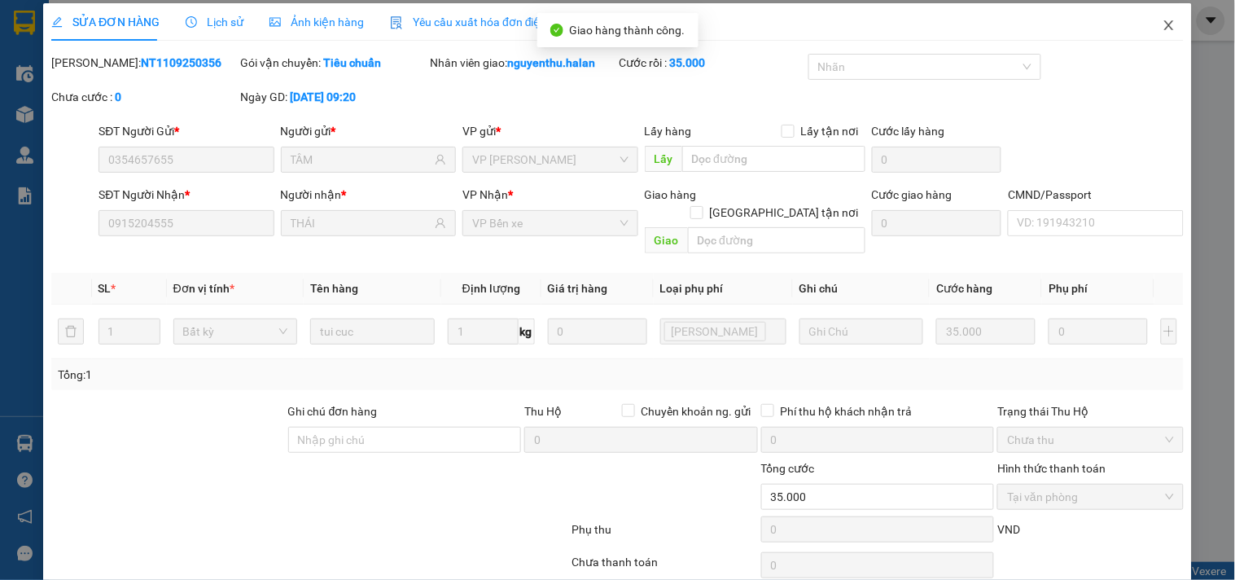
scroll to position [0, 0]
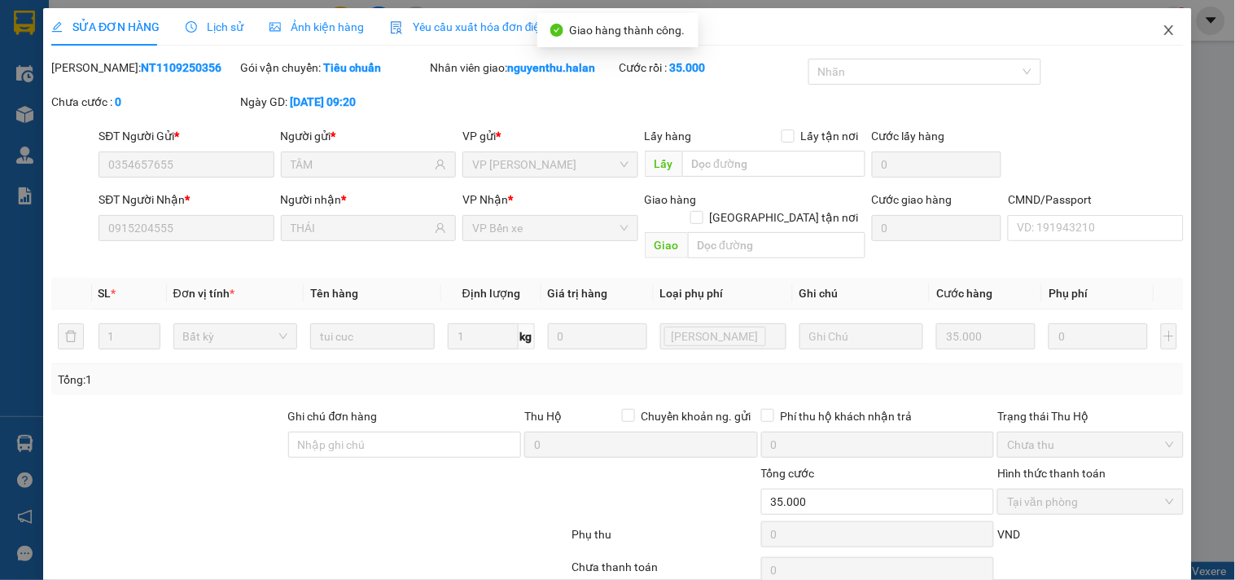
click at [1163, 28] on icon "close" at bounding box center [1169, 30] width 13 height 13
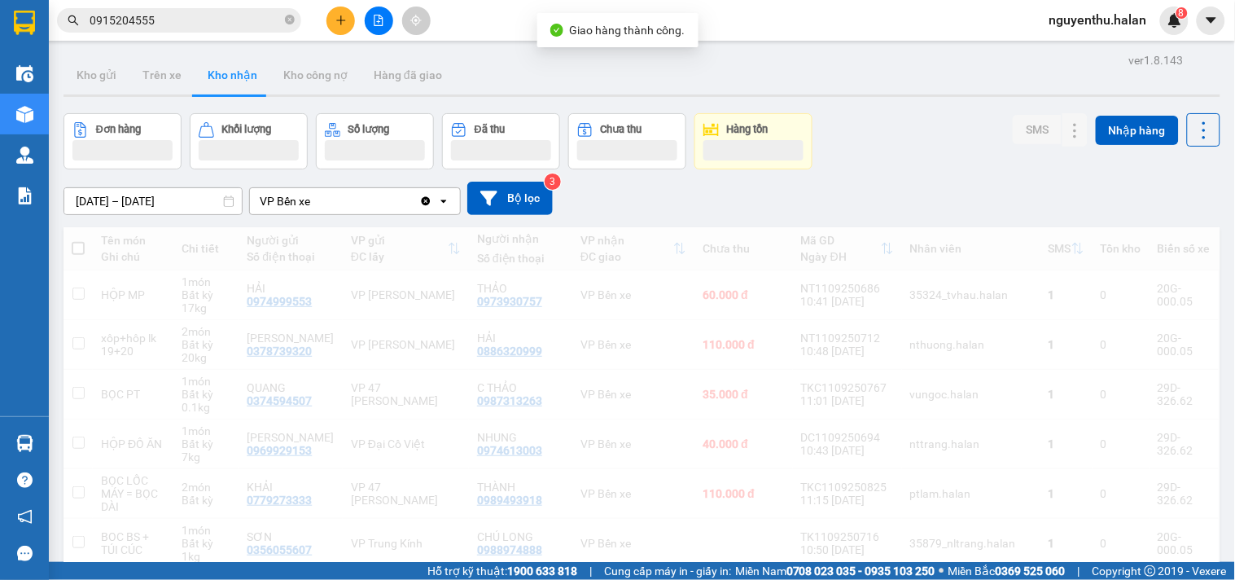
click at [295, 18] on span "0915204555" at bounding box center [179, 20] width 244 height 24
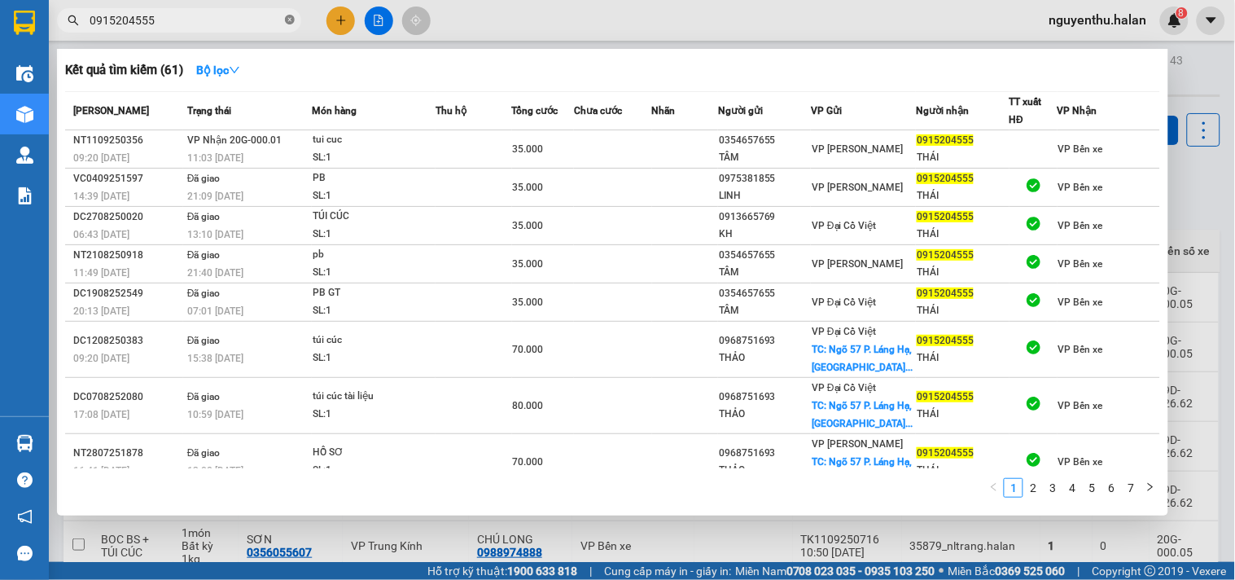
click at [292, 20] on icon "close-circle" at bounding box center [290, 20] width 10 height 10
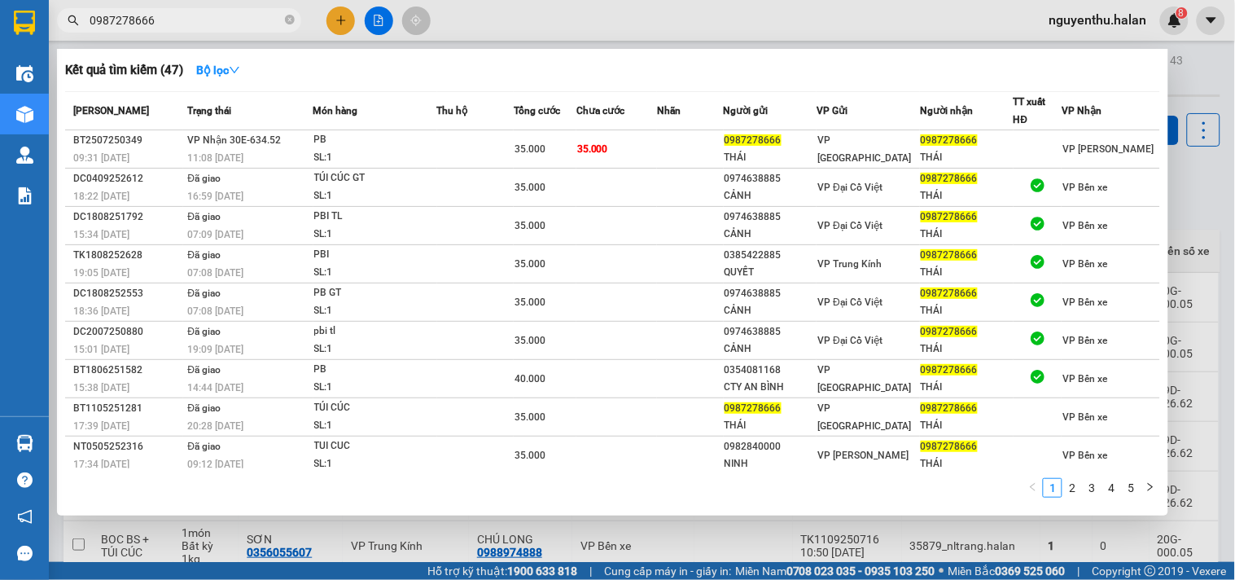
type input "0987278666"
click at [540, 25] on div at bounding box center [617, 290] width 1235 height 580
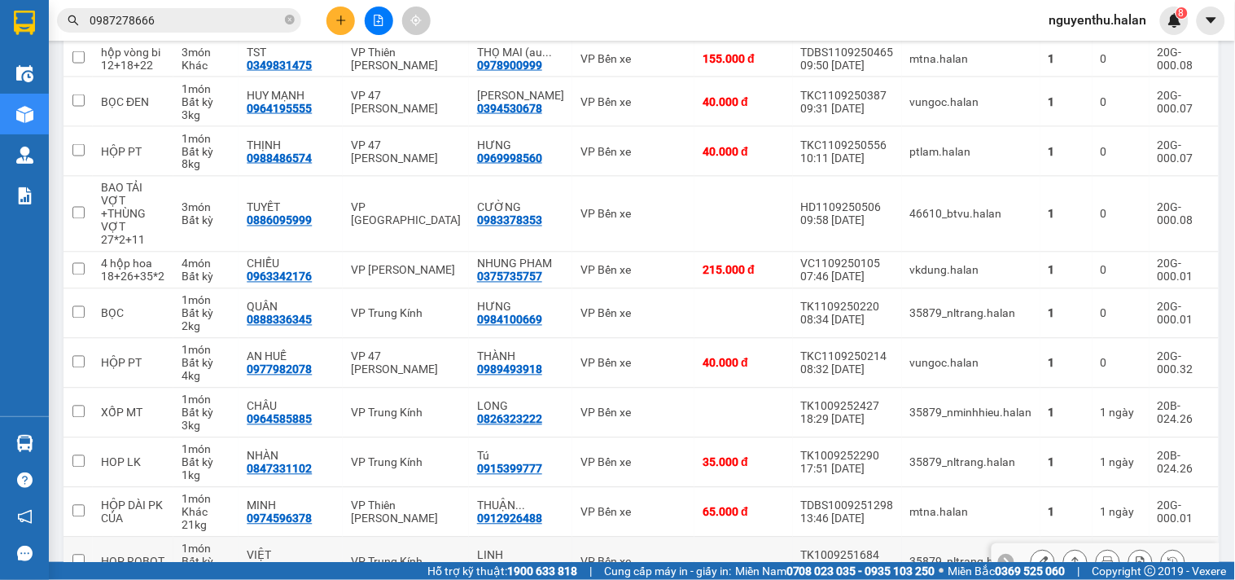
scroll to position [723, 0]
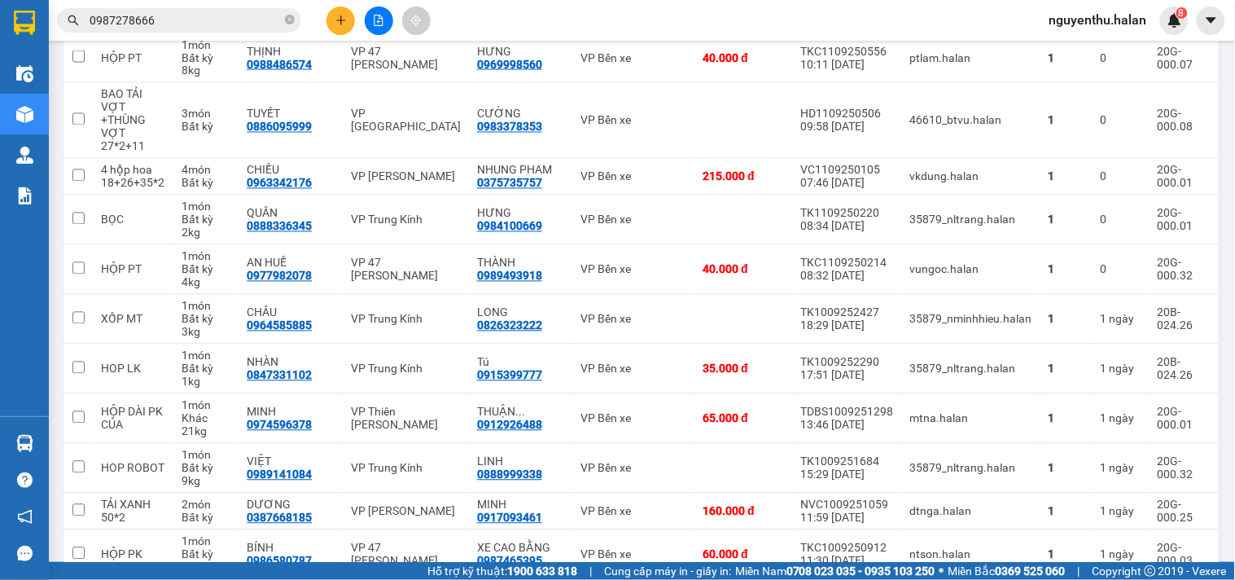
click at [254, 17] on input "0987278666" at bounding box center [186, 20] width 192 height 18
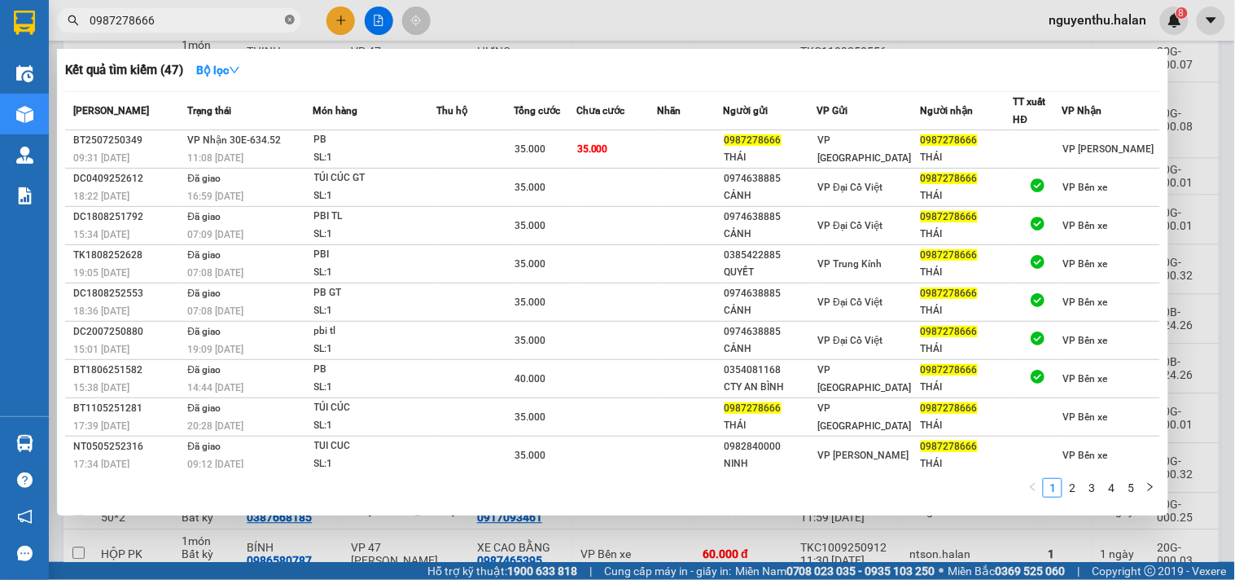
click at [290, 15] on icon "close-circle" at bounding box center [290, 20] width 10 height 10
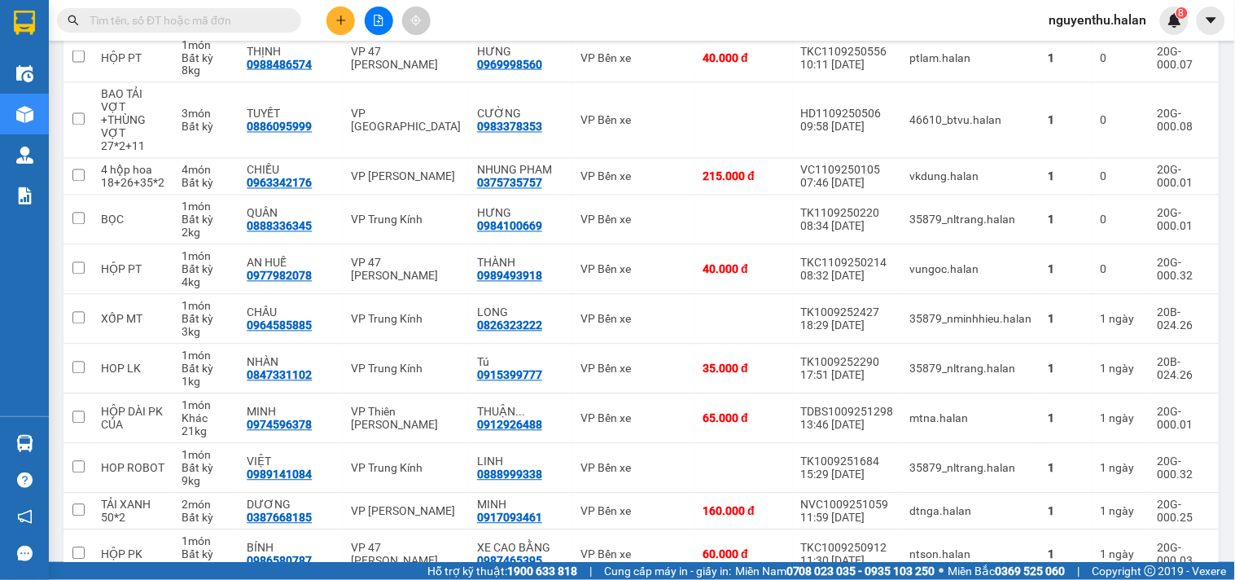
click at [210, 20] on input "text" at bounding box center [186, 20] width 192 height 18
click at [173, 20] on input "text" at bounding box center [186, 20] width 192 height 18
click at [340, 23] on icon "plus" at bounding box center [340, 19] width 1 height 9
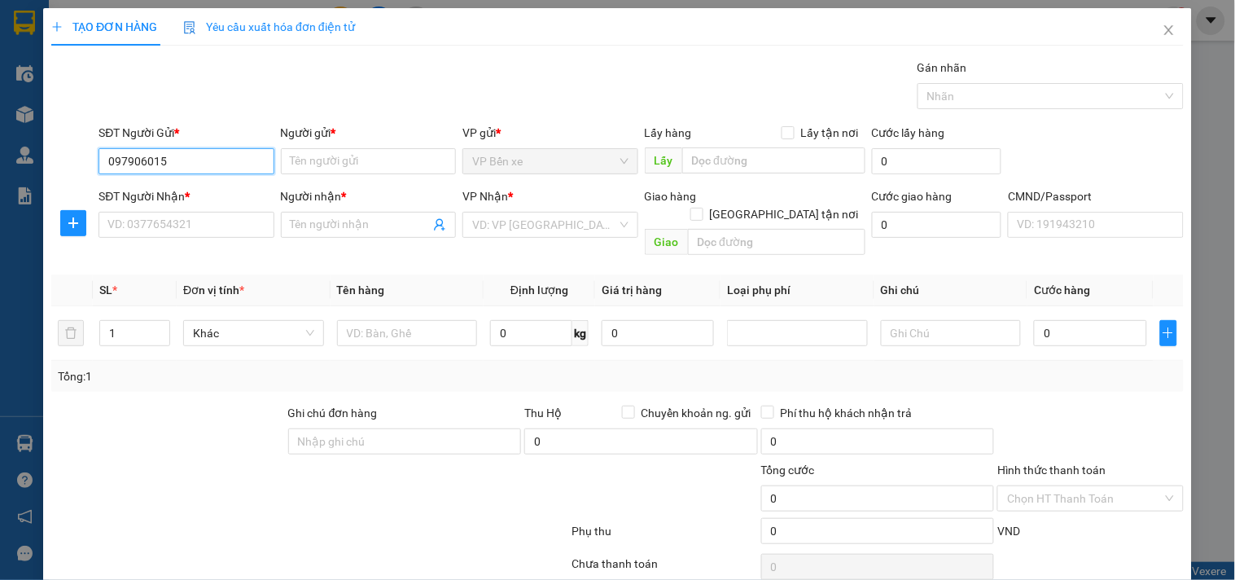
type input "0979060156"
click at [213, 196] on div "0979060156 - HUYỀN" at bounding box center [184, 194] width 154 height 18
type input "HUYỀN"
type input "0979060156"
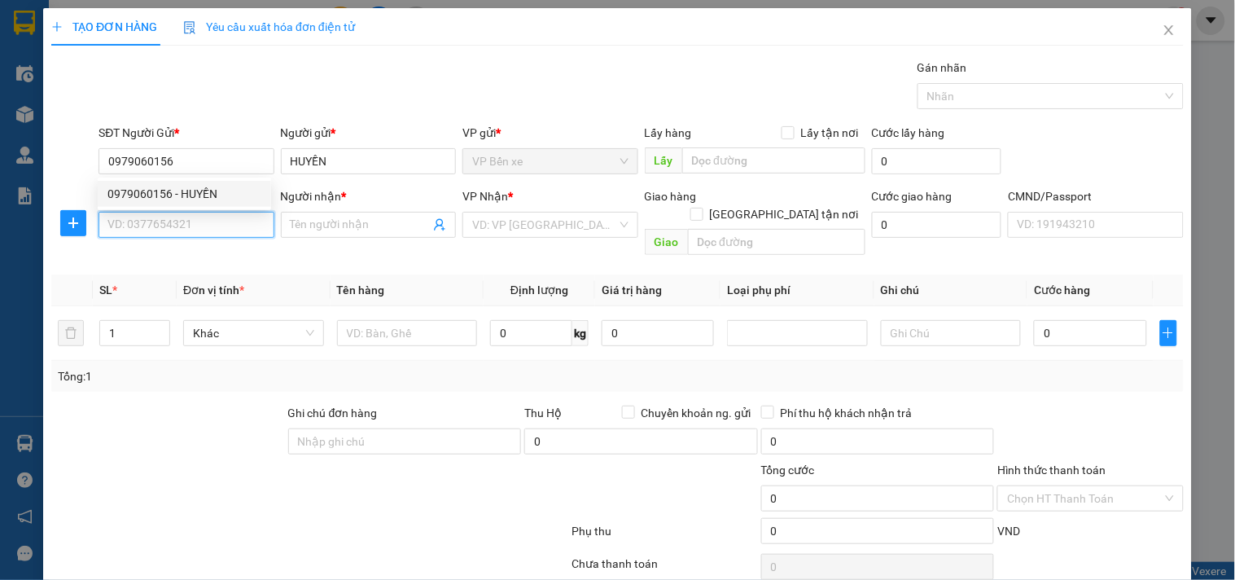
click at [214, 222] on input "SĐT Người Nhận *" at bounding box center [186, 225] width 175 height 26
type input "0941031982"
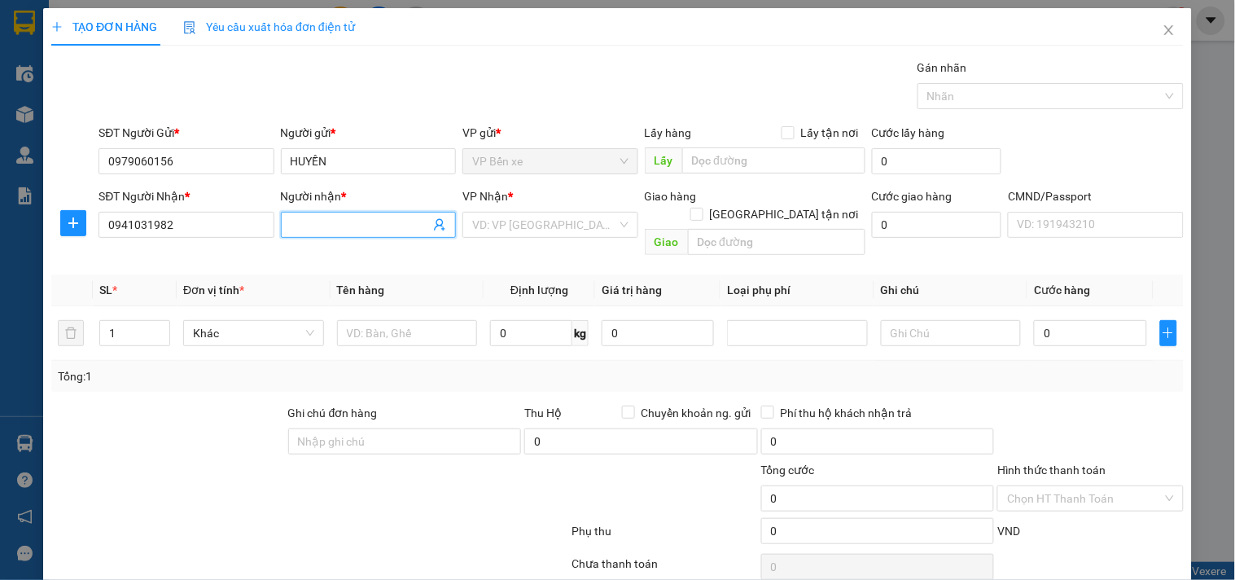
click at [329, 226] on input "Người nhận *" at bounding box center [360, 225] width 139 height 18
type input "D"
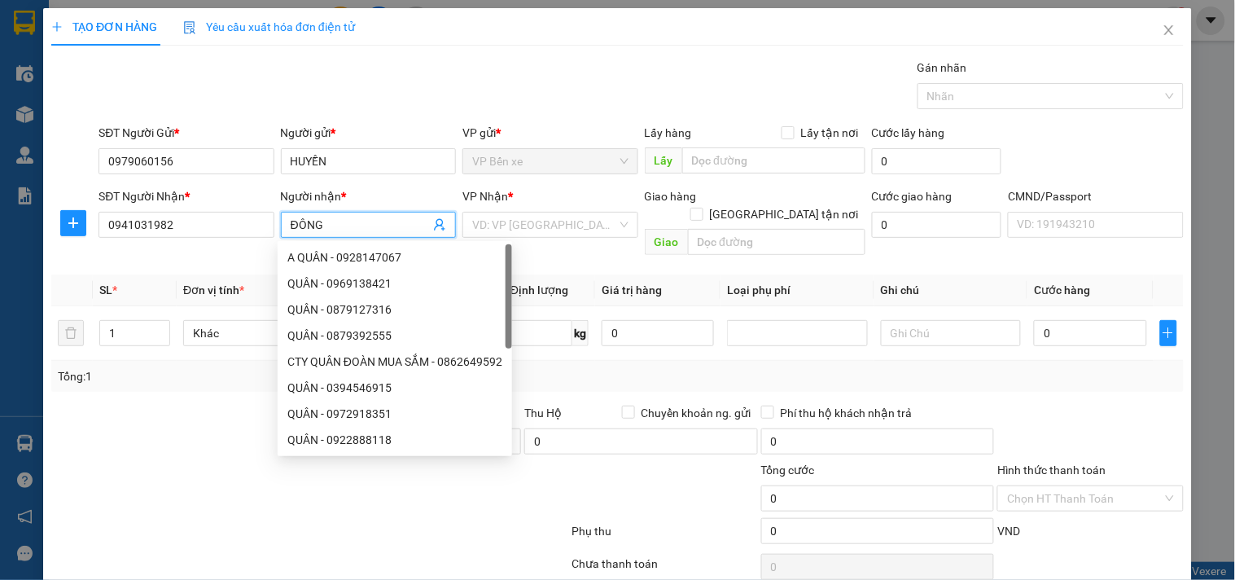
type input "ĐÔNG"
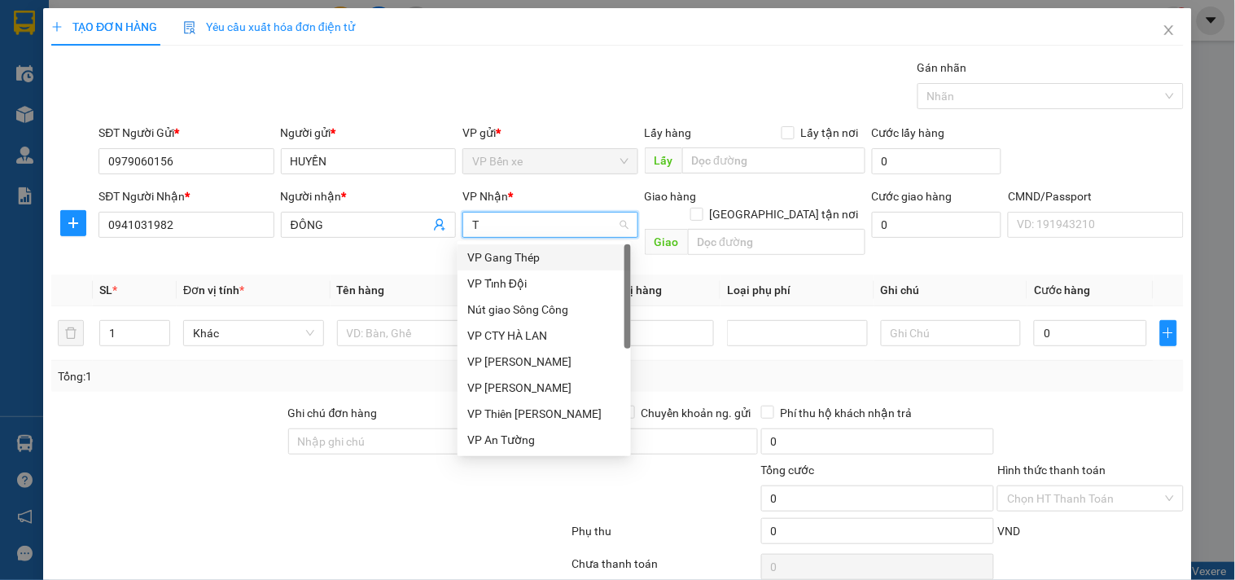
type input "TK"
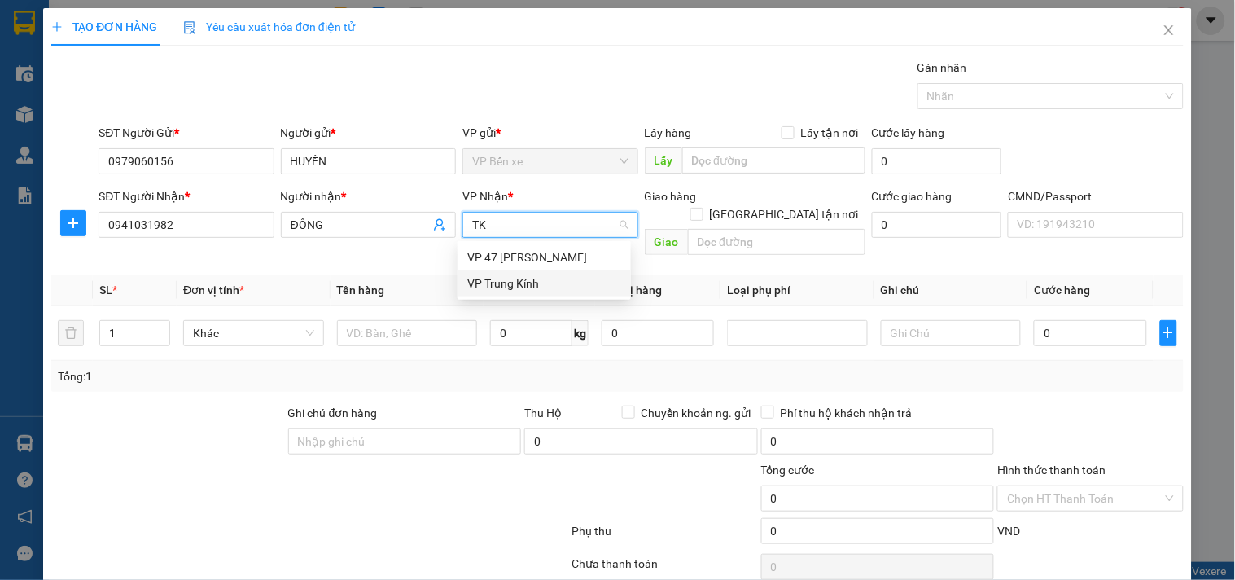
drag, startPoint x: 538, startPoint y: 282, endPoint x: 662, endPoint y: 262, distance: 125.3
click at [537, 281] on div "VP Trung Kính" at bounding box center [544, 283] width 154 height 18
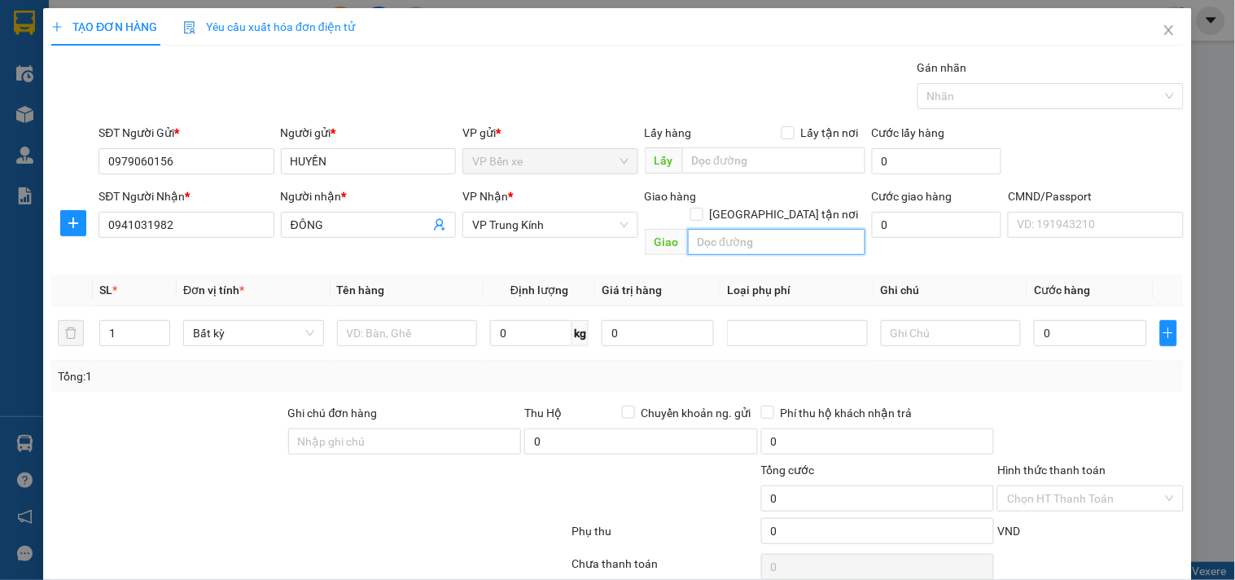
click at [754, 229] on input "text" at bounding box center [777, 242] width 178 height 26
click at [737, 229] on input "text" at bounding box center [777, 242] width 178 height 26
paste input "168 Đ. Phạm Văn Đồng, Mai Dịch, Cầu Giấy, Hà Nội, Việt Nam"
type input "168 Đ. Phạm Văn Đồng, Mai Dịch, Cầu Giấy, Hà Nội, Việt Nam"
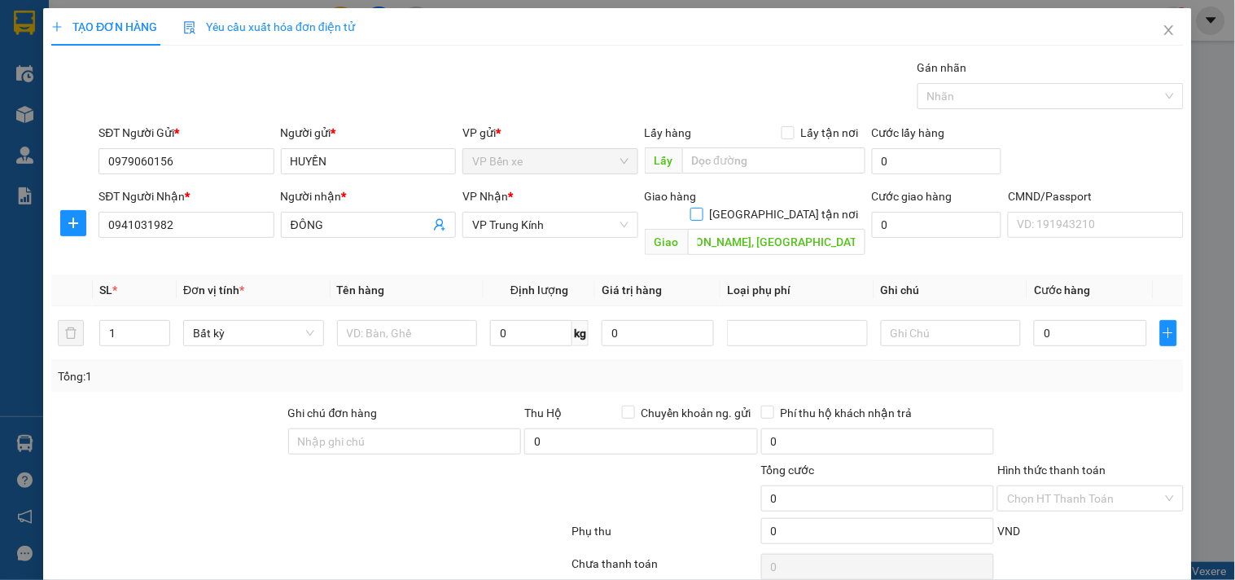
click at [783, 205] on span "[GEOGRAPHIC_DATA] tận nơi" at bounding box center [785, 214] width 162 height 18
click at [702, 208] on input "[GEOGRAPHIC_DATA] tận nơi" at bounding box center [696, 213] width 11 height 11
checkbox input "true"
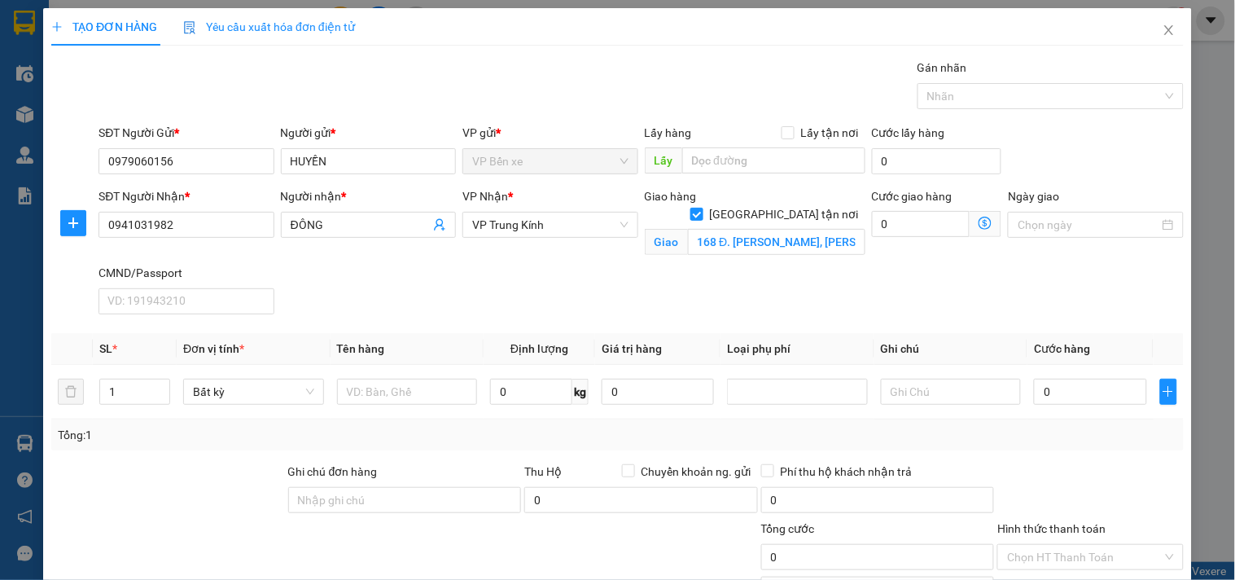
click at [979, 221] on icon "dollar-circle" at bounding box center [985, 223] width 13 height 13
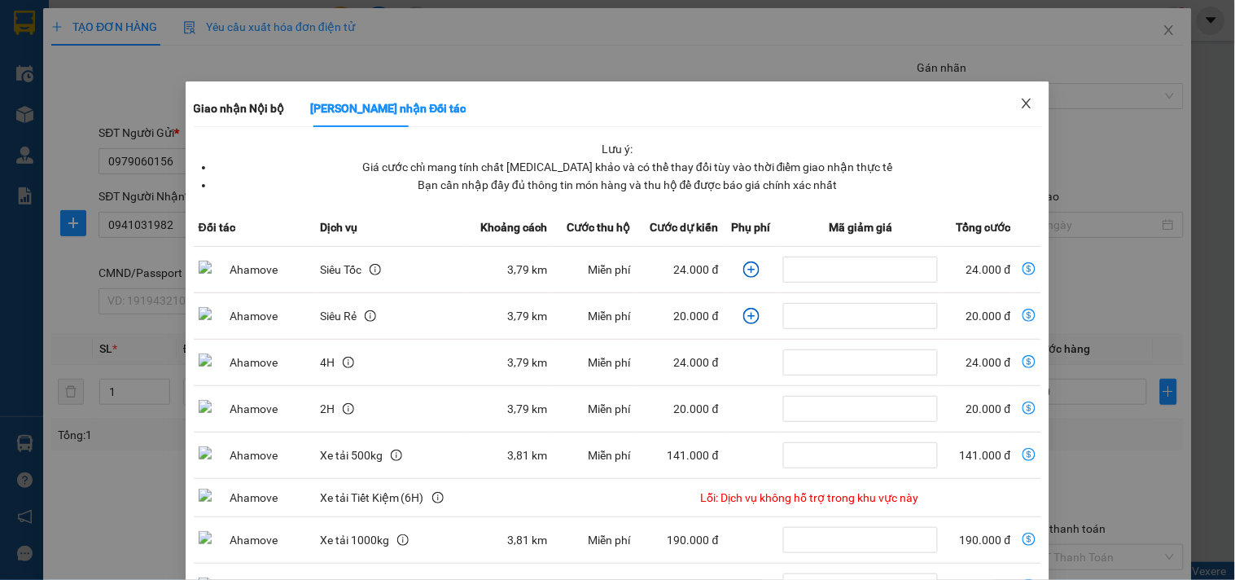
click at [1023, 103] on icon "close" at bounding box center [1027, 104] width 9 height 10
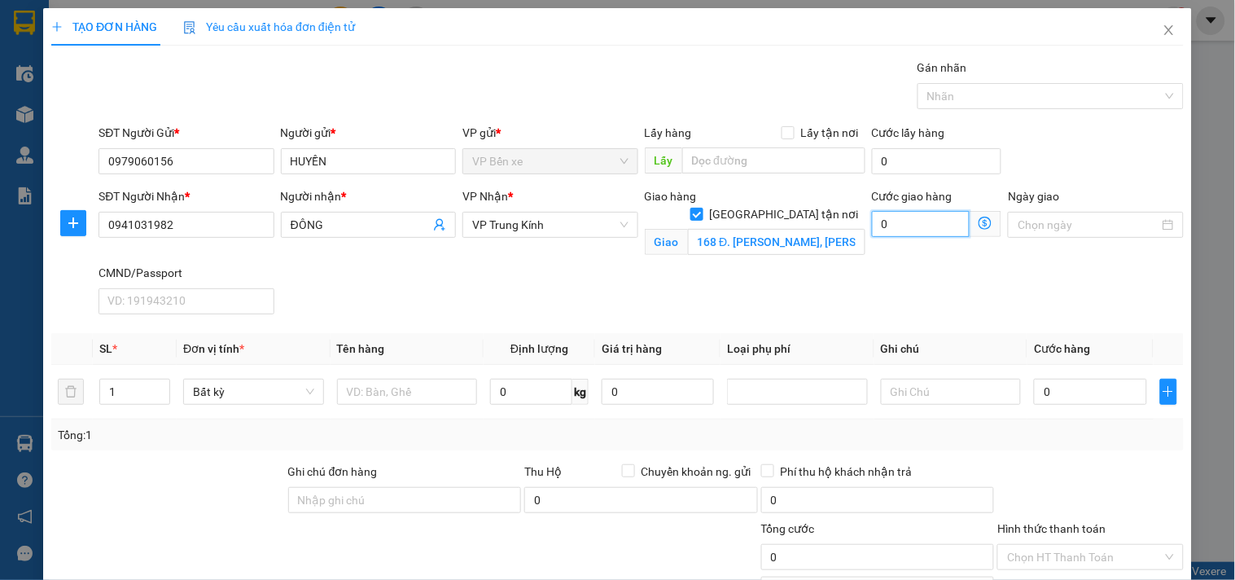
click at [878, 226] on input "0" at bounding box center [921, 224] width 99 height 26
type input "3"
type input "35"
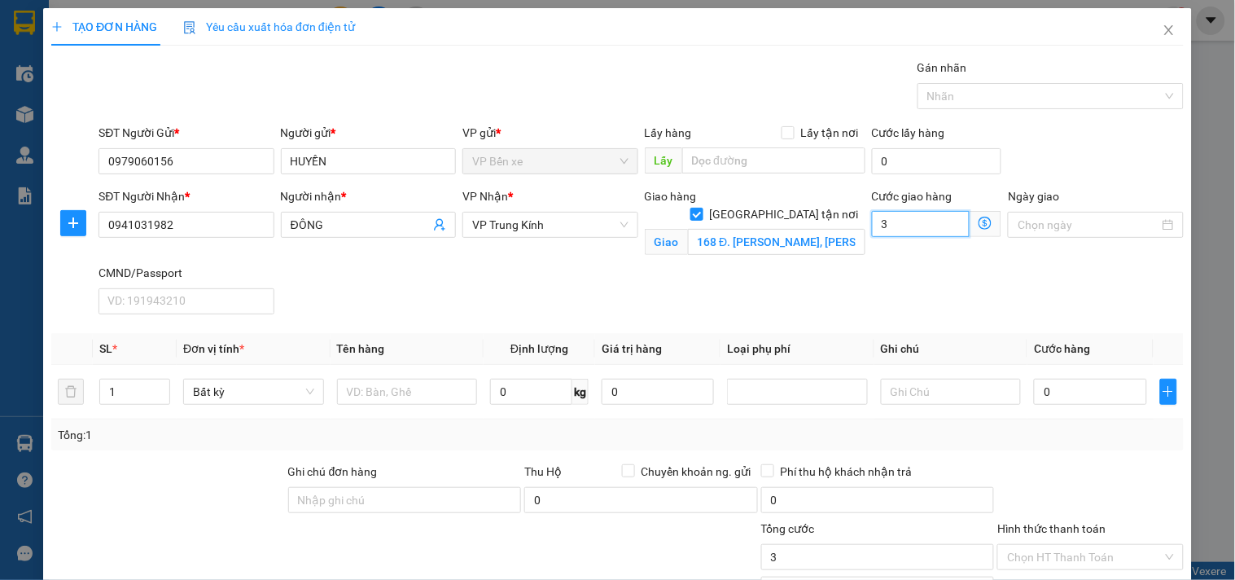
type input "35"
type input "35.000"
click at [399, 383] on input "text" at bounding box center [407, 392] width 141 height 26
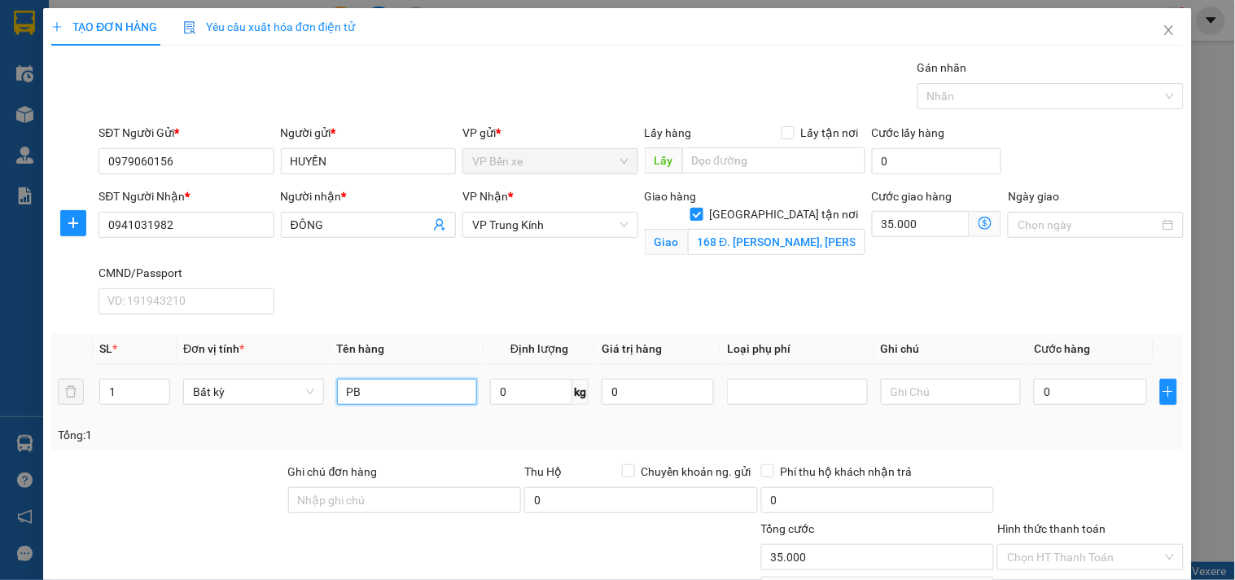
type input "PB"
type input "1"
click at [621, 283] on div "SĐT Người Nhận * 0941031982 Người nhận * ĐÔNG VP Nhận * VP Trung Kính Giao hàng…" at bounding box center [641, 254] width 1092 height 134
type input "35.000"
type input "70.000"
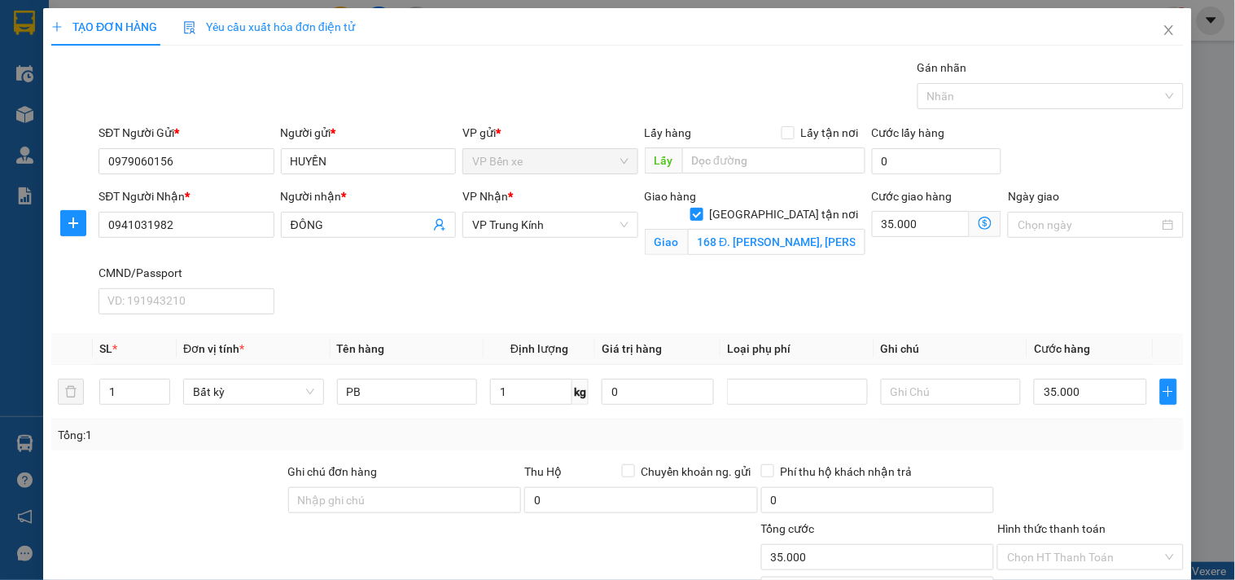
type input "70.000"
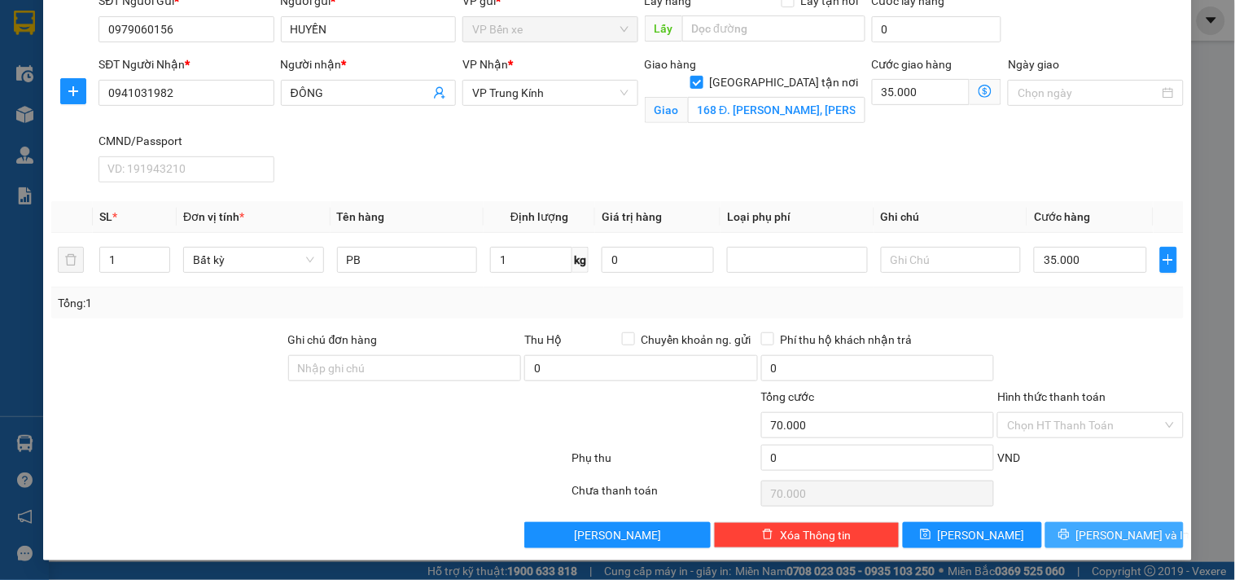
click at [1076, 528] on button "[PERSON_NAME] và In" at bounding box center [1115, 535] width 138 height 26
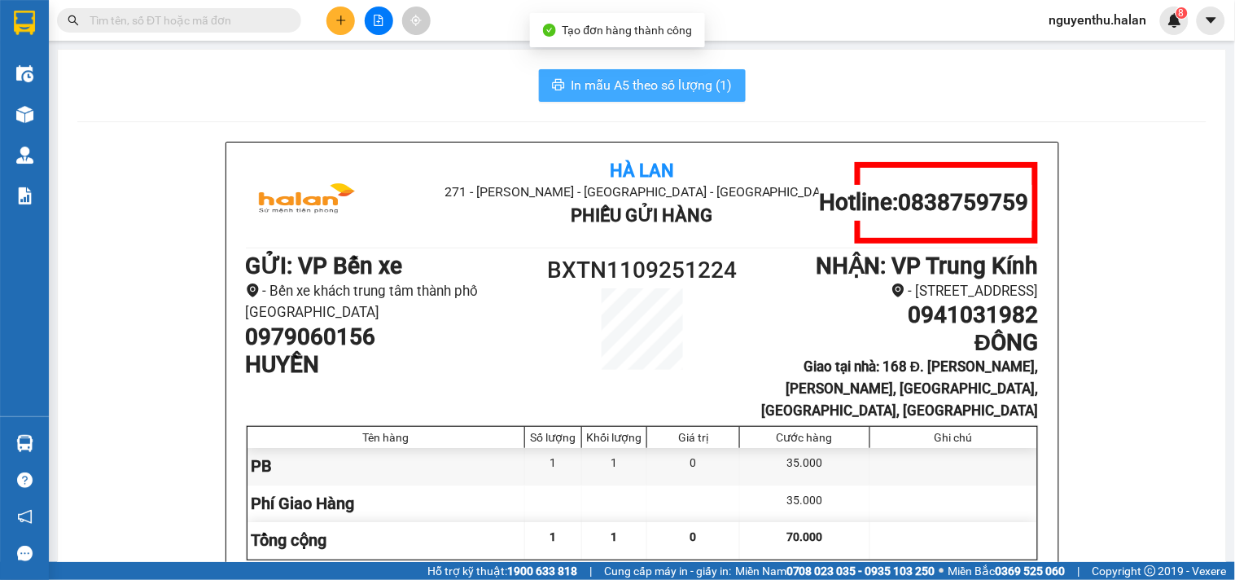
click at [628, 81] on span "In mẫu A5 theo số lượng (1)" at bounding box center [652, 85] width 161 height 20
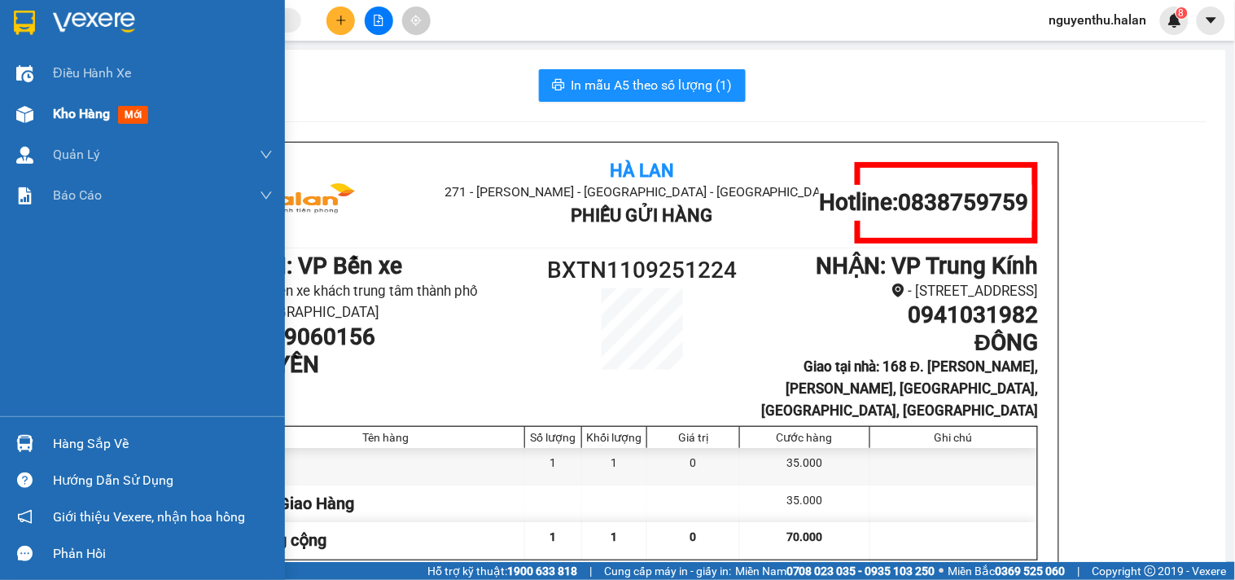
click at [68, 121] on span "Kho hàng" at bounding box center [81, 113] width 57 height 15
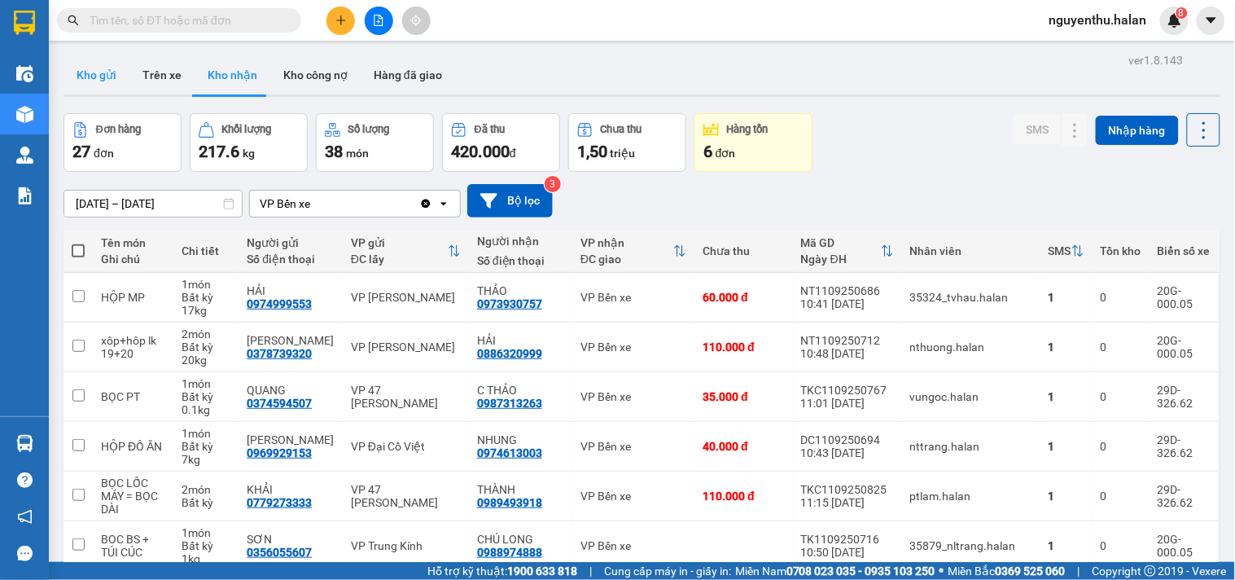
click at [94, 68] on button "Kho gửi" at bounding box center [97, 74] width 66 height 39
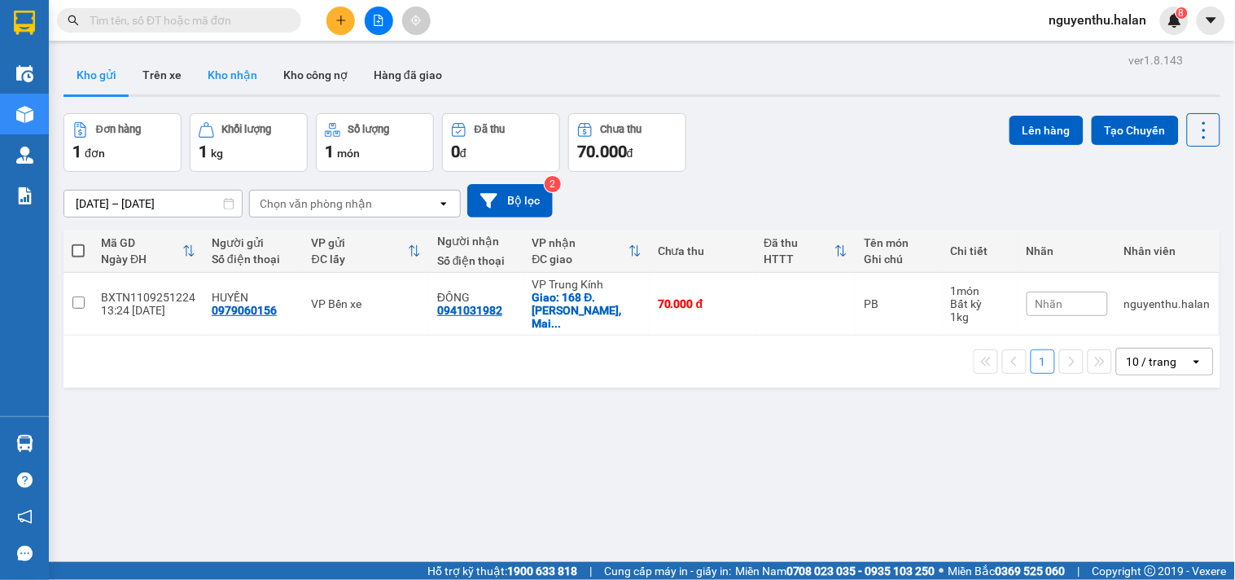
click at [205, 75] on button "Kho nhận" at bounding box center [233, 74] width 76 height 39
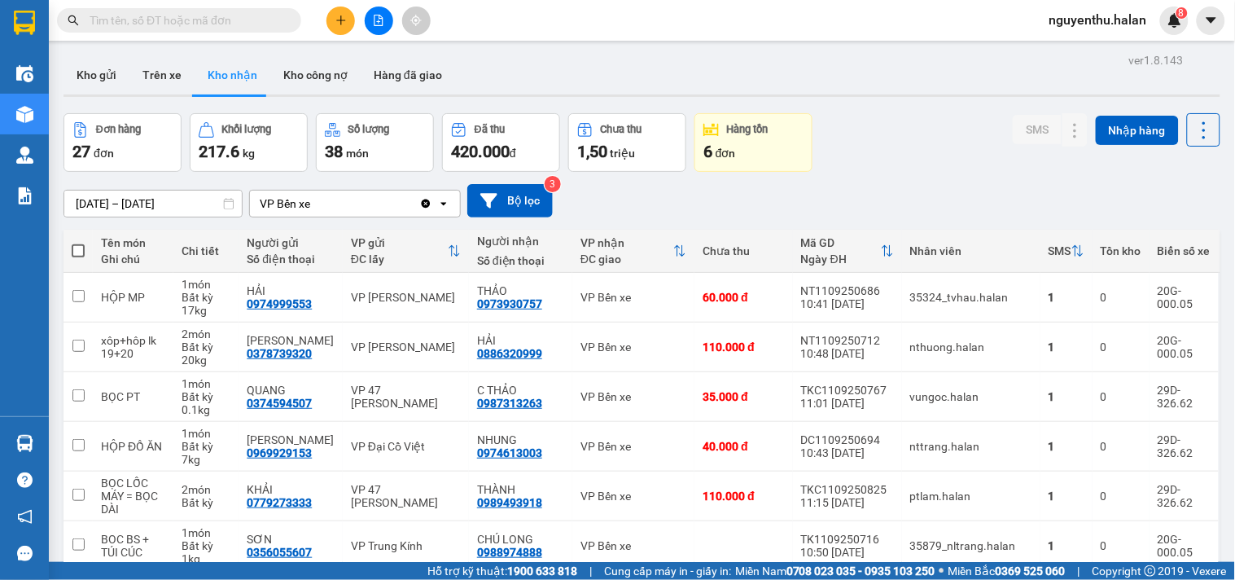
click at [221, 10] on span at bounding box center [179, 20] width 244 height 24
click at [201, 24] on input "text" at bounding box center [186, 20] width 192 height 18
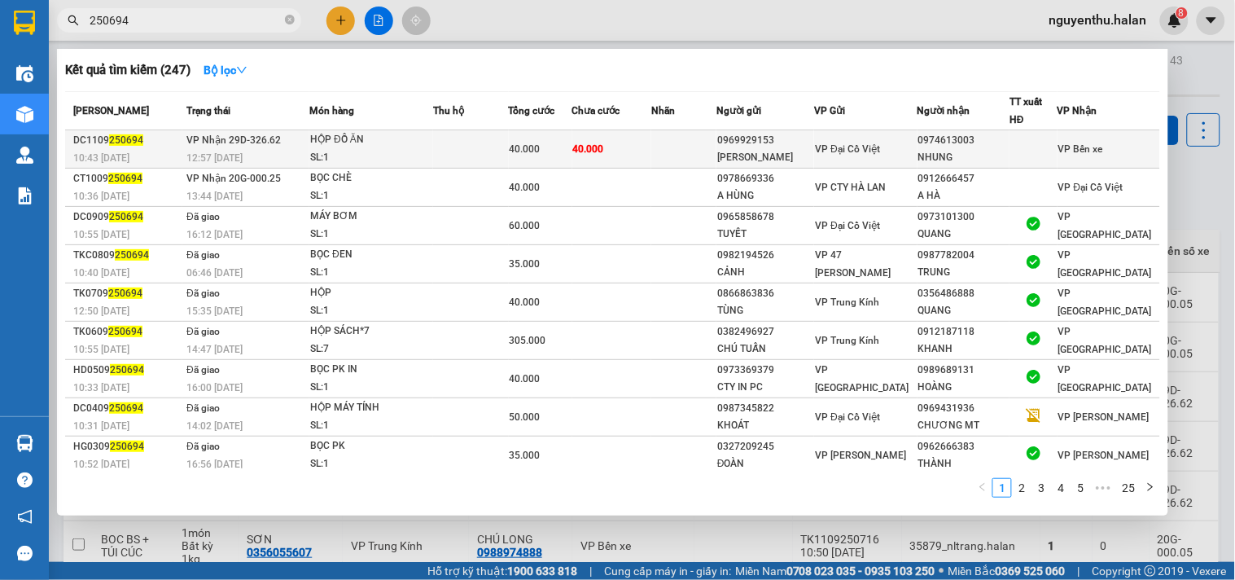
type input "250694"
click at [432, 152] on div "SL: 1" at bounding box center [371, 158] width 122 height 18
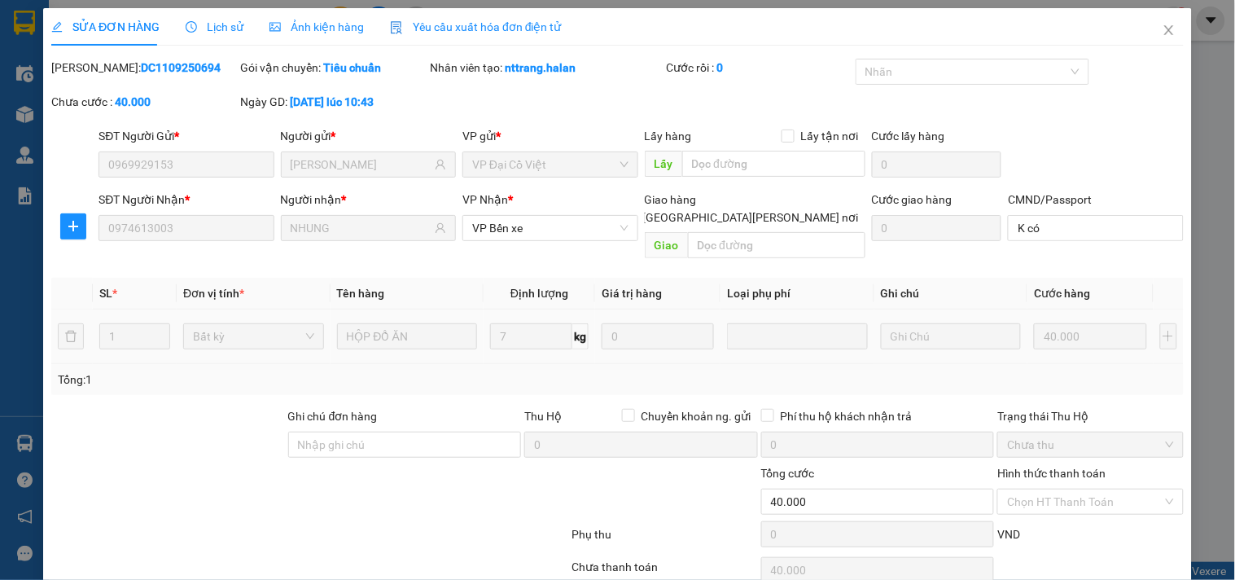
scroll to position [57, 0]
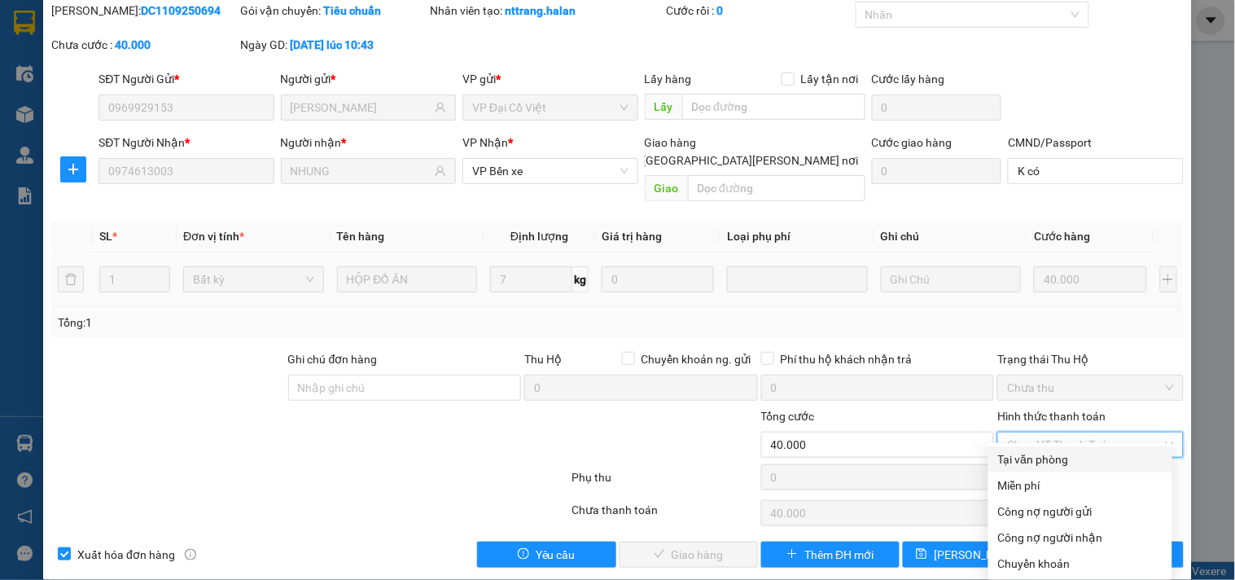
click at [1021, 451] on div "Tại văn phòng" at bounding box center [1080, 459] width 164 height 18
type input "0"
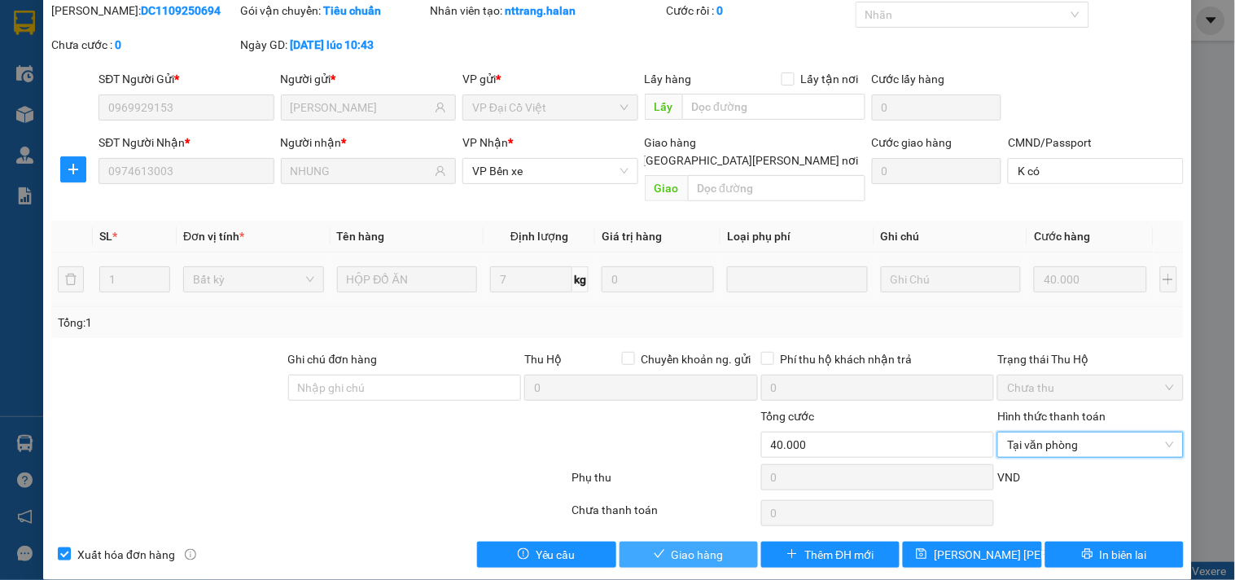
click at [686, 546] on span "Giao hàng" at bounding box center [698, 555] width 52 height 18
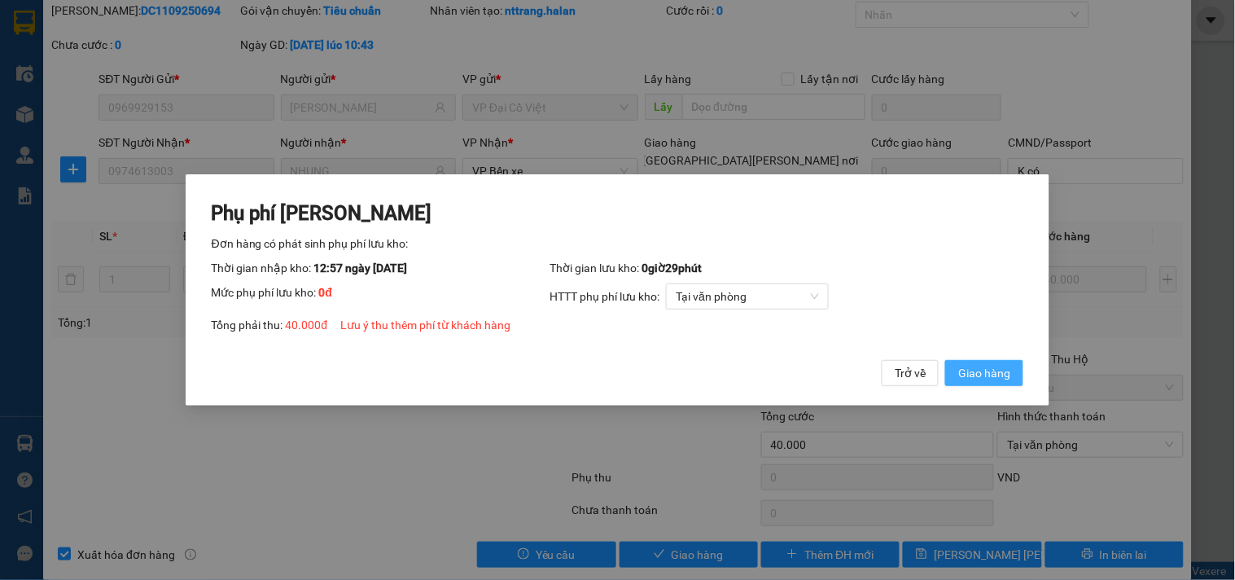
click at [969, 369] on span "Giao hàng" at bounding box center [984, 373] width 52 height 18
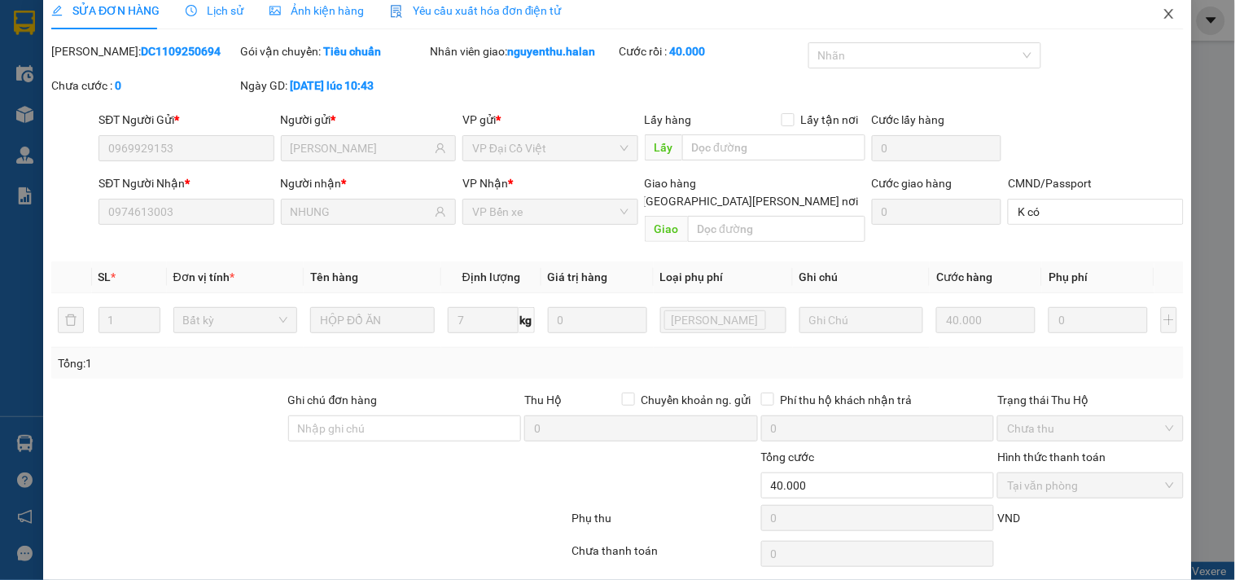
scroll to position [0, 0]
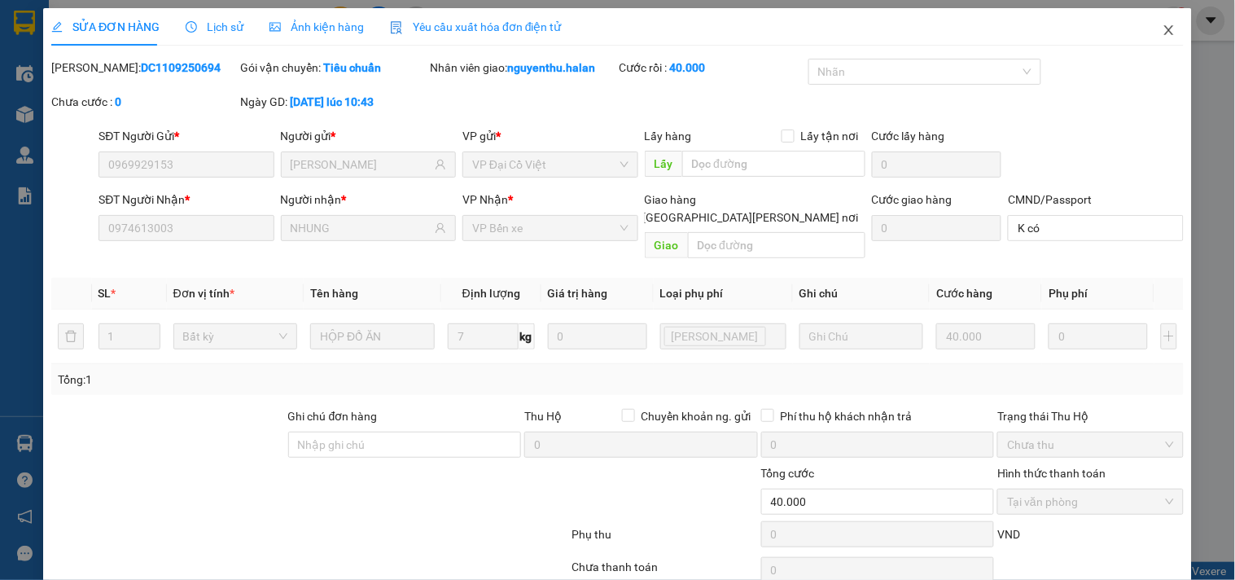
click at [1149, 33] on span "Close" at bounding box center [1170, 31] width 46 height 46
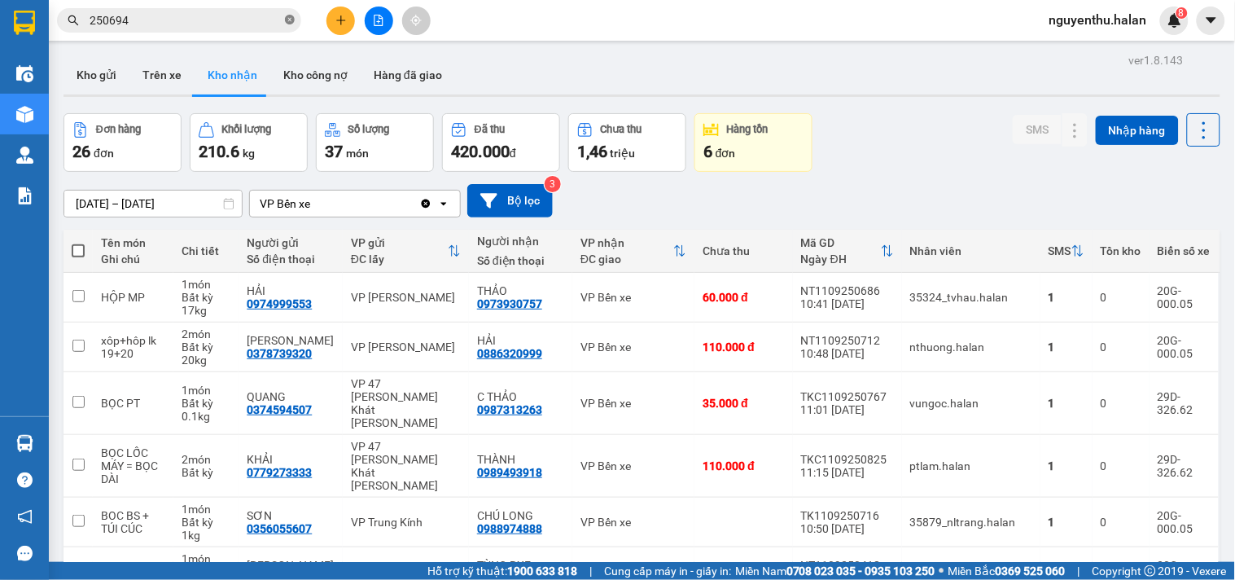
click at [290, 18] on icon "close-circle" at bounding box center [290, 20] width 10 height 10
click at [251, 16] on input "text" at bounding box center [186, 20] width 192 height 18
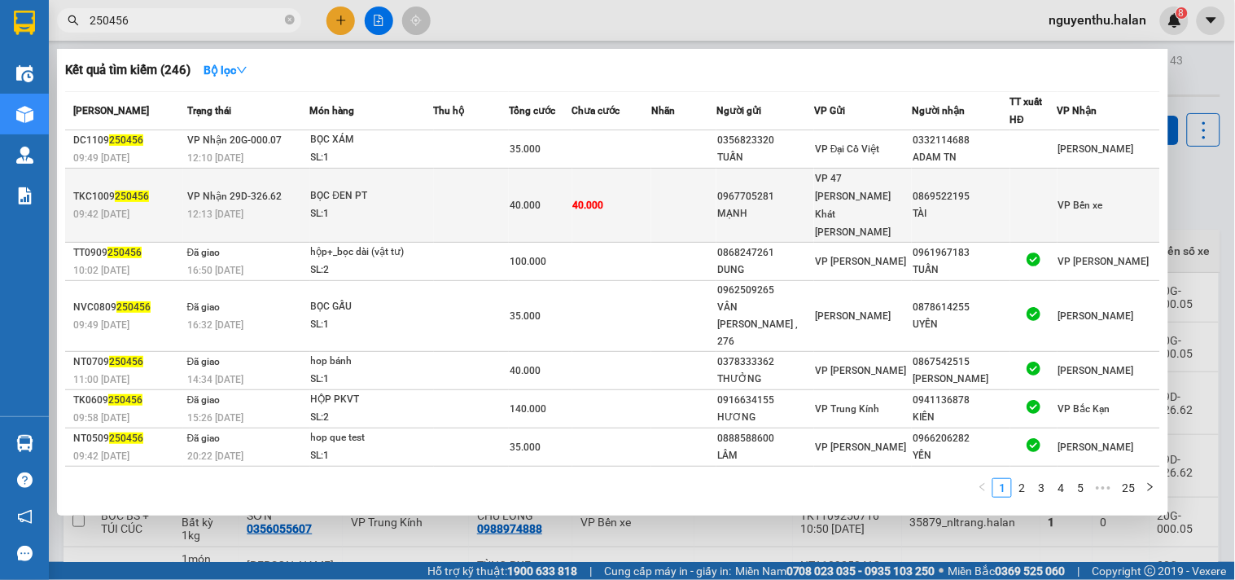
type input "250456"
click at [378, 205] on div "SL: 1" at bounding box center [372, 214] width 122 height 18
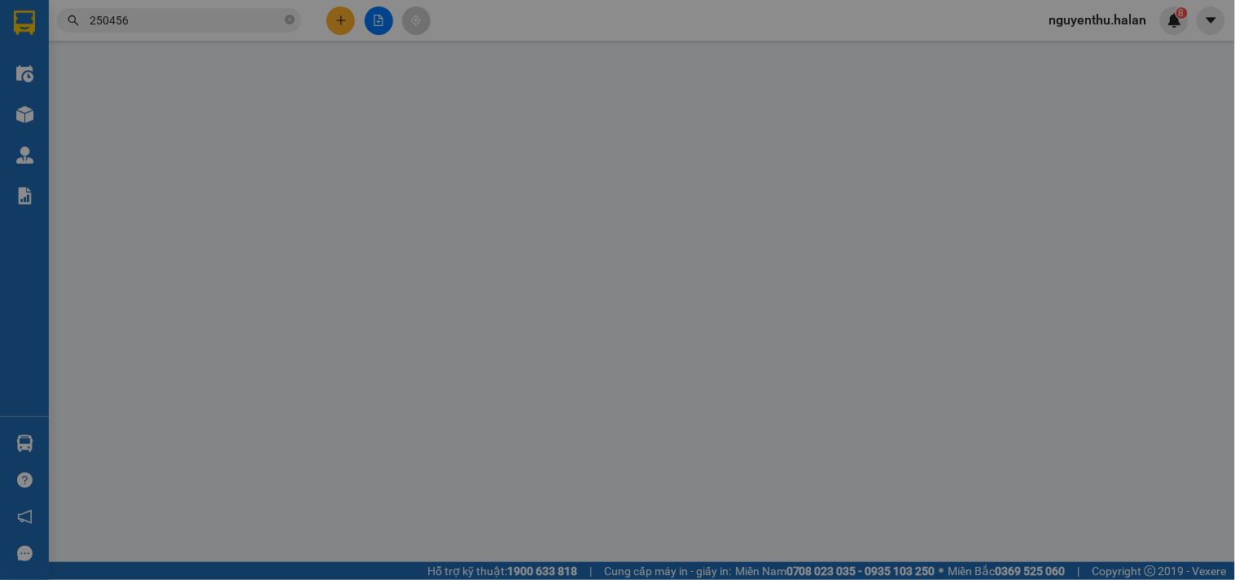
type input "0967705281"
type input "MẠNH"
type input "0869522195"
type input "TÀI"
type input "40.000"
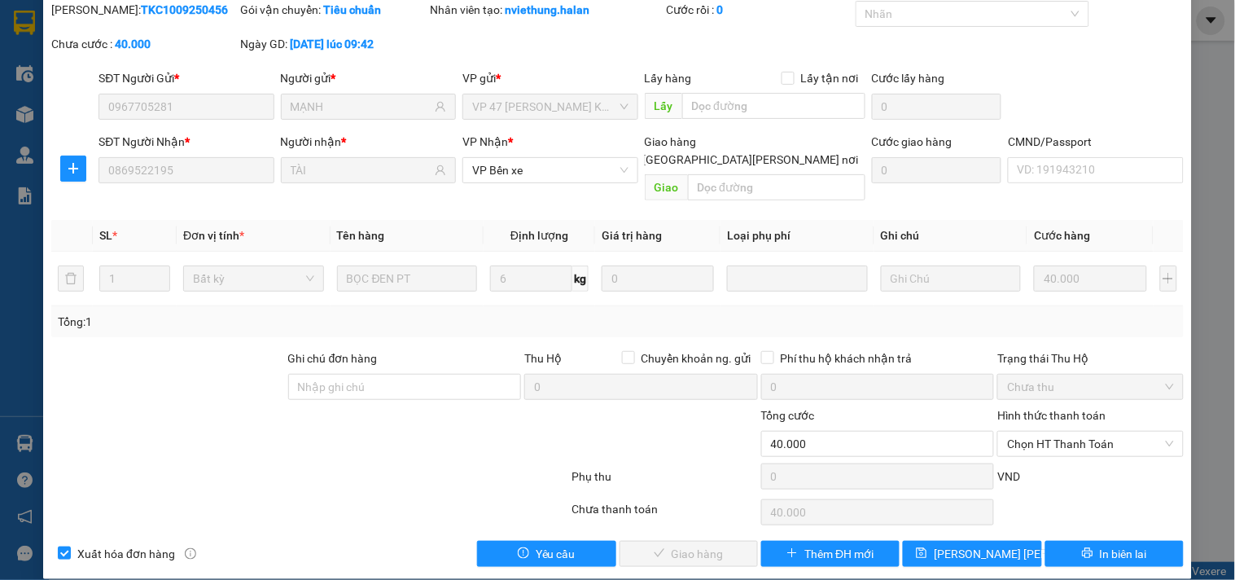
scroll to position [59, 0]
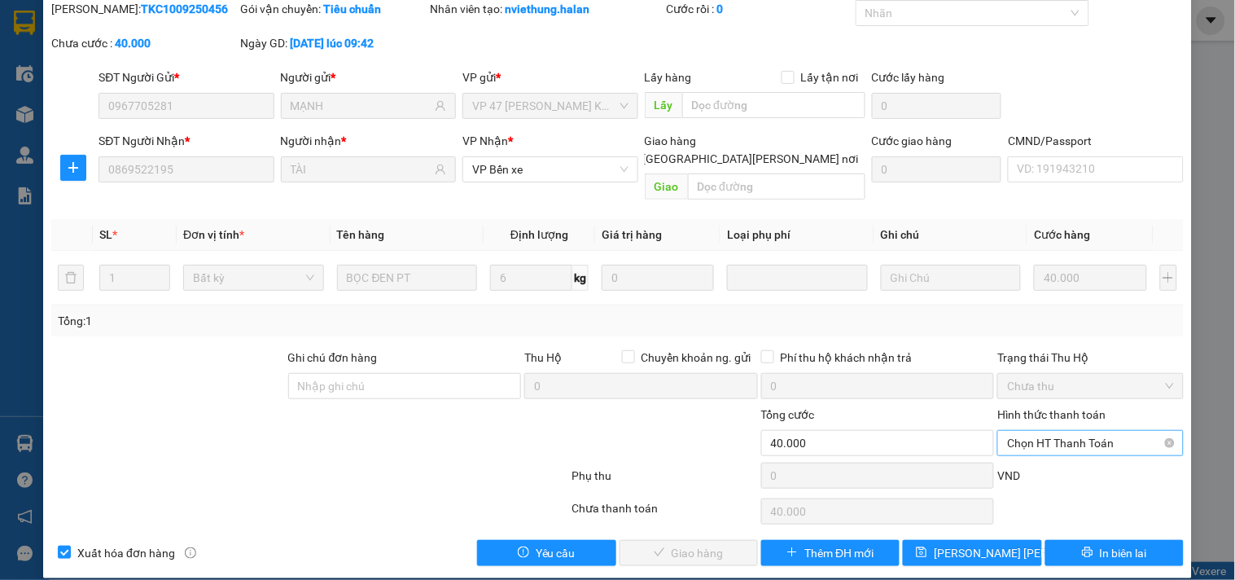
click at [1013, 431] on span "Chọn HT Thanh Toán" at bounding box center [1090, 443] width 166 height 24
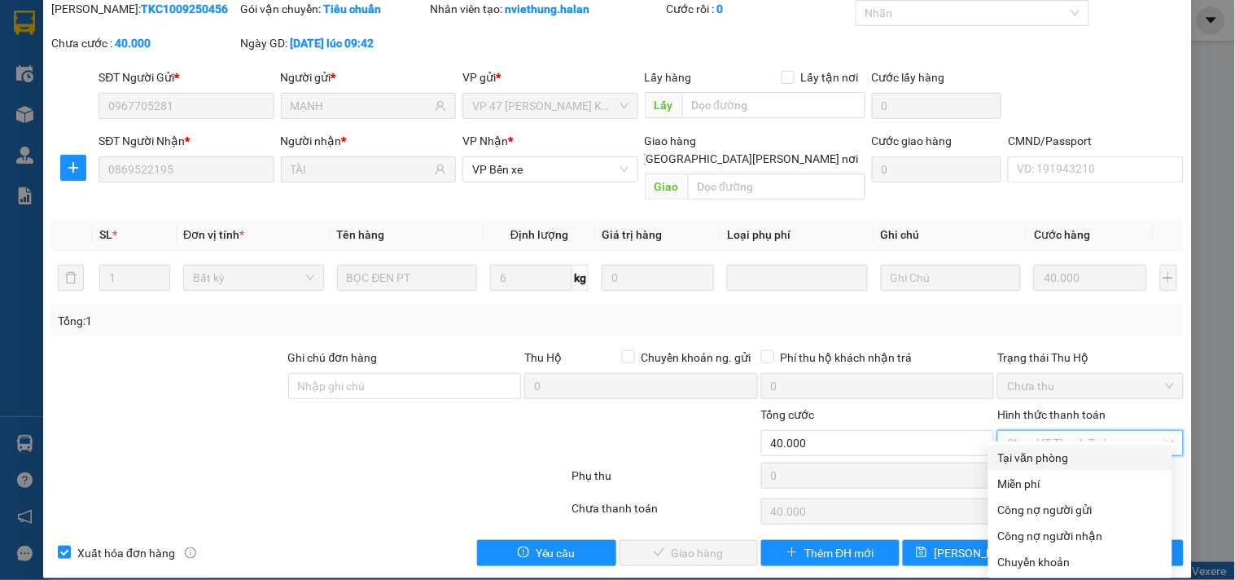
click at [1011, 459] on div "Tại văn phòng" at bounding box center [1080, 458] width 164 height 18
type input "0"
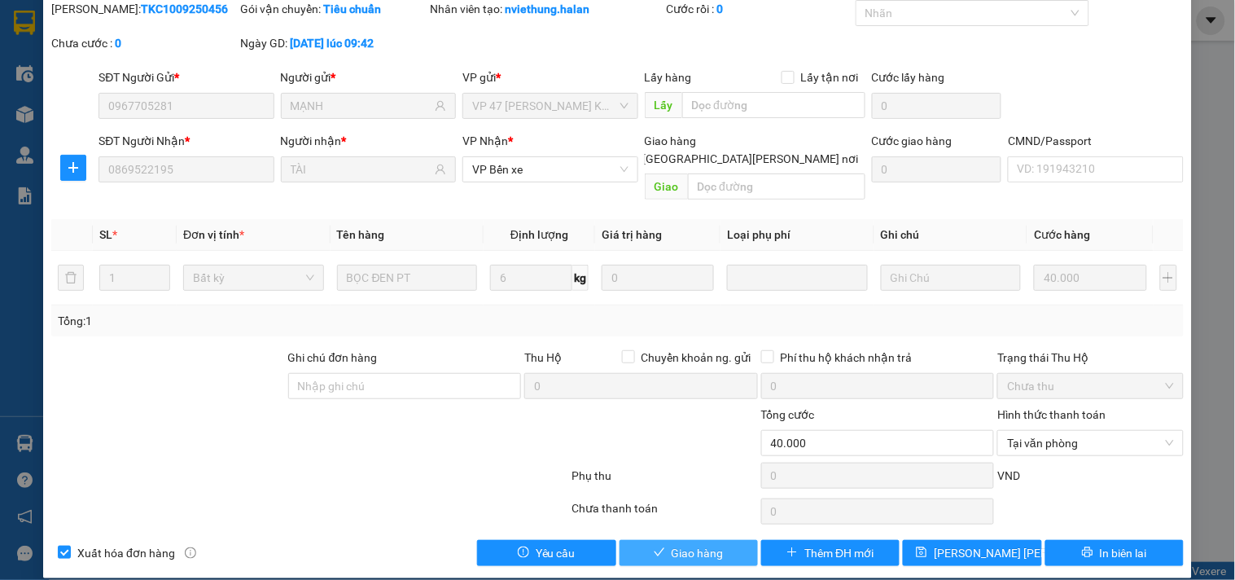
click at [692, 544] on span "Giao hàng" at bounding box center [698, 553] width 52 height 18
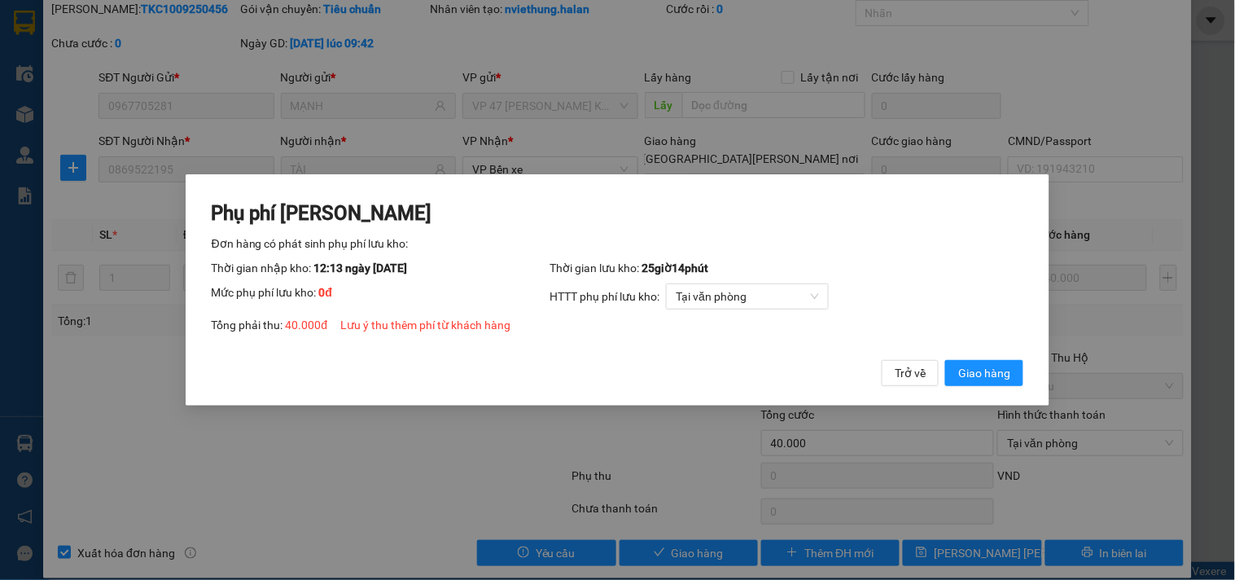
click at [993, 351] on div "Phụ phí Lưu kho Đơn hàng có phát sinh phụ phí lưu kho: Thời gian nhập kho: 12:1…" at bounding box center [618, 293] width 813 height 186
click at [1007, 365] on span "Giao hàng" at bounding box center [984, 373] width 52 height 18
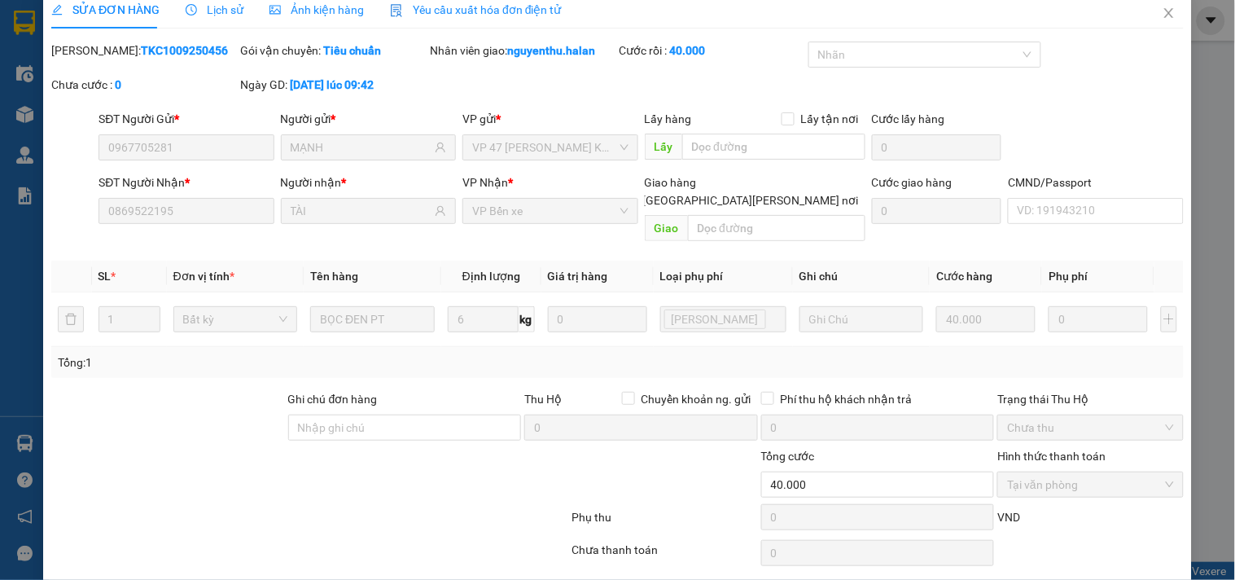
scroll to position [0, 0]
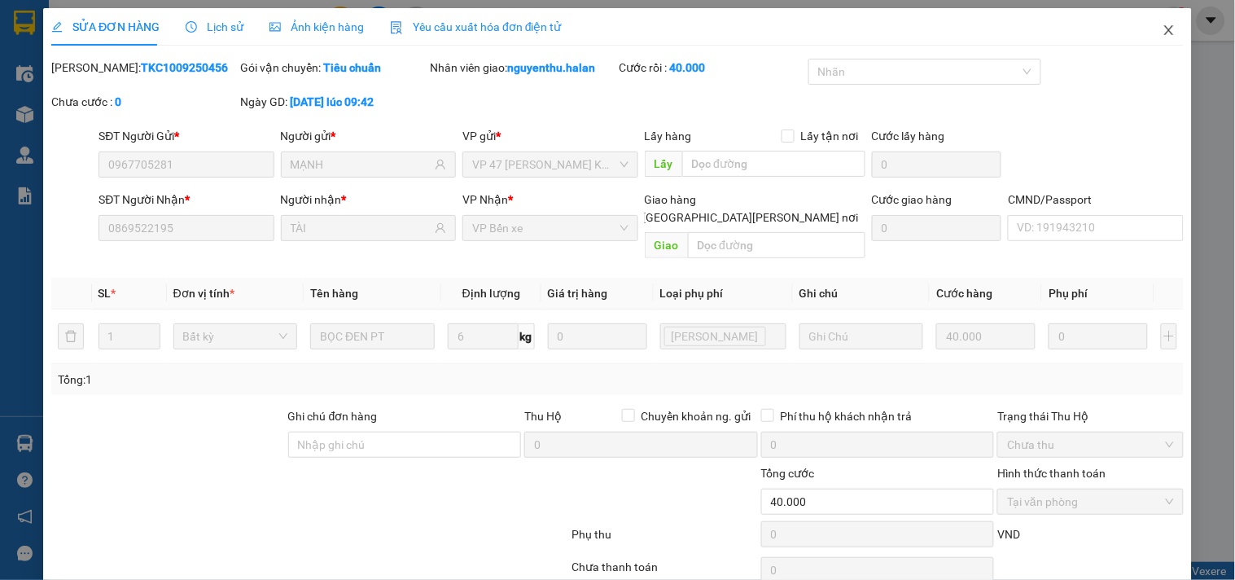
click at [1156, 22] on span "Close" at bounding box center [1170, 31] width 46 height 46
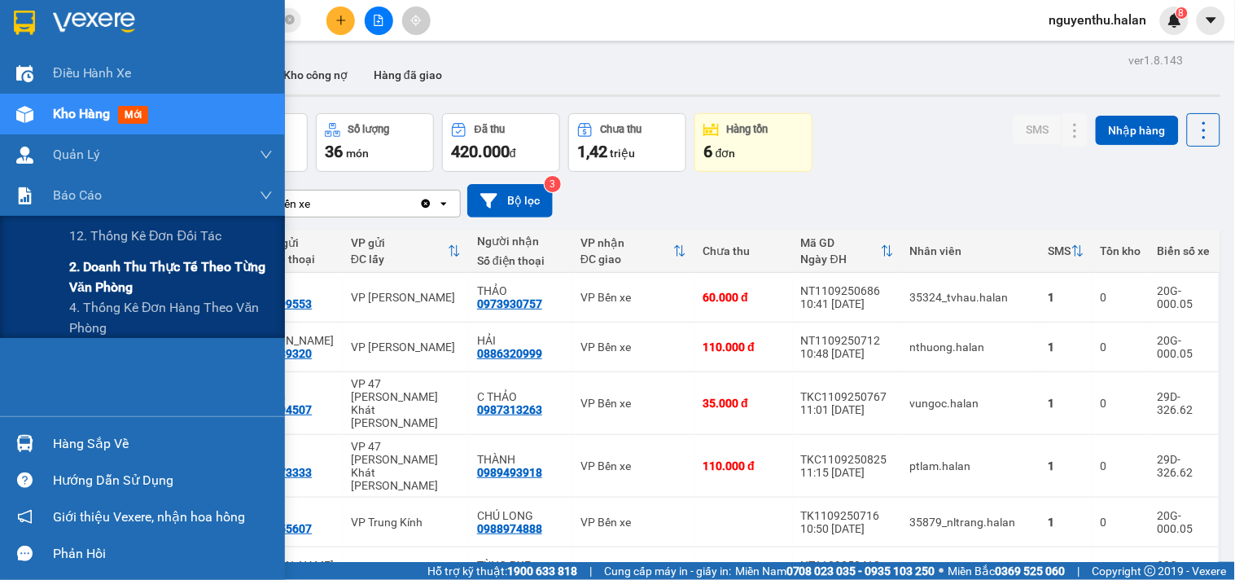
click at [94, 286] on span "2. Doanh thu thực tế theo từng văn phòng" at bounding box center [171, 277] width 204 height 41
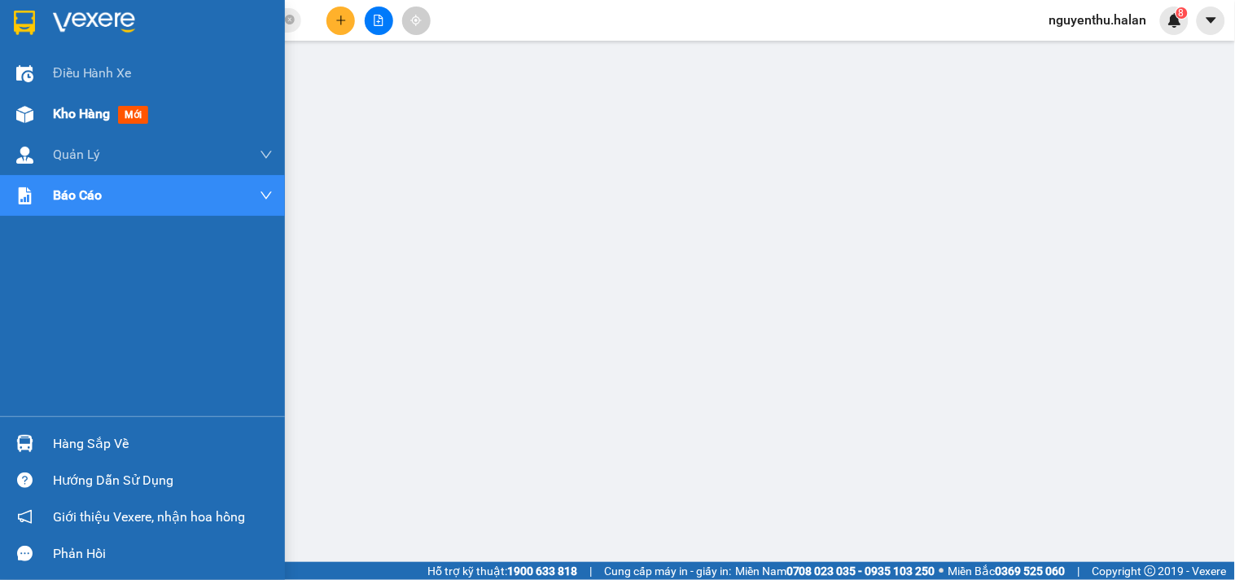
click at [88, 116] on span "Kho hàng" at bounding box center [81, 113] width 57 height 15
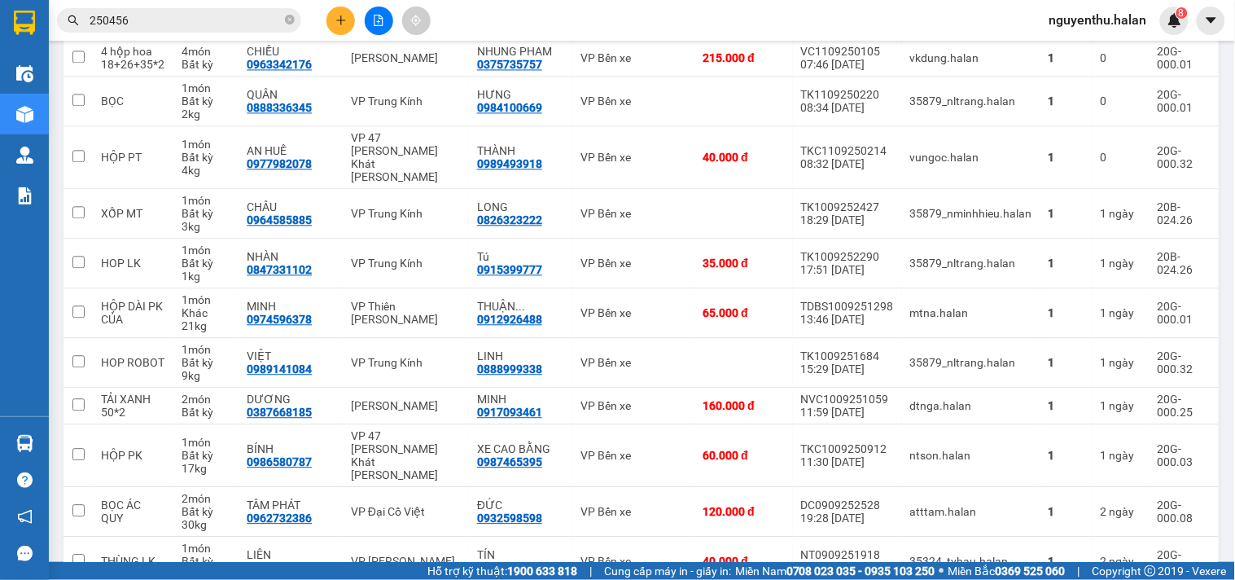
scroll to position [996, 0]
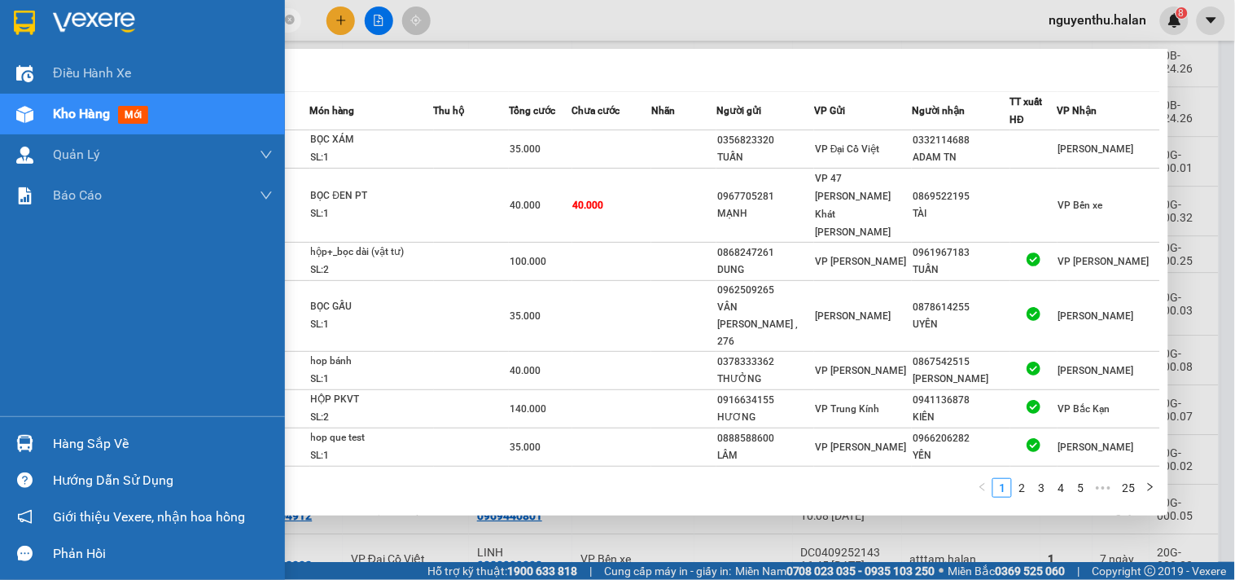
drag, startPoint x: 221, startPoint y: 25, endPoint x: 33, endPoint y: 43, distance: 189.0
click at [33, 43] on section "Kết quả tìm kiếm ( 246 ) Bộ lọc Mã ĐH Trạng thái Món hàng Thu hộ Tổng cước Chưa…" at bounding box center [617, 290] width 1235 height 580
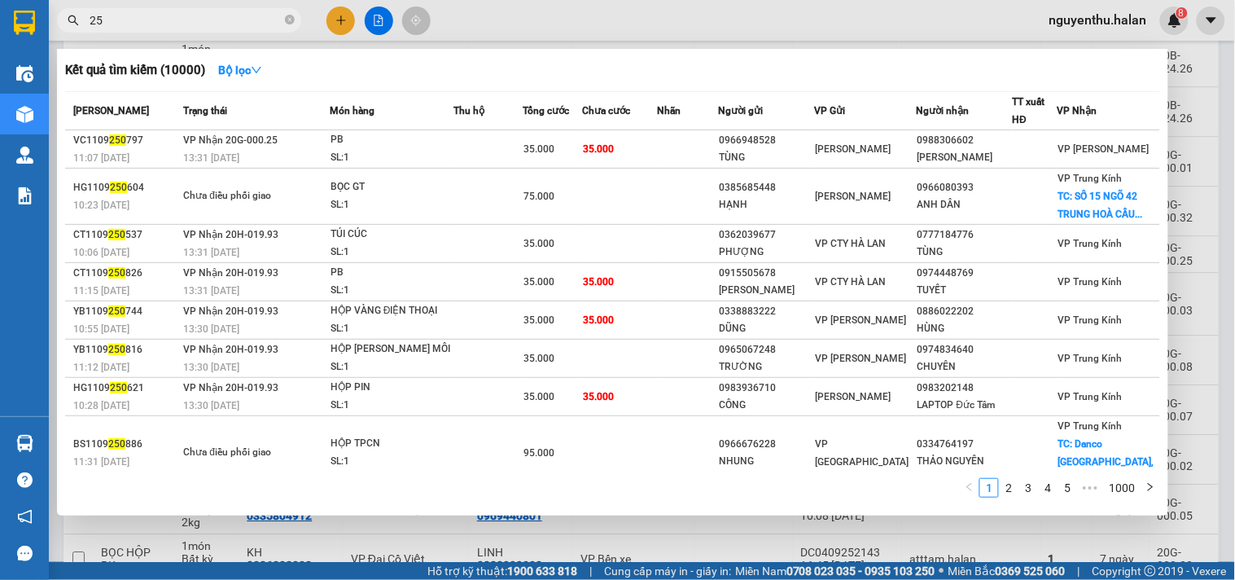
type input "2"
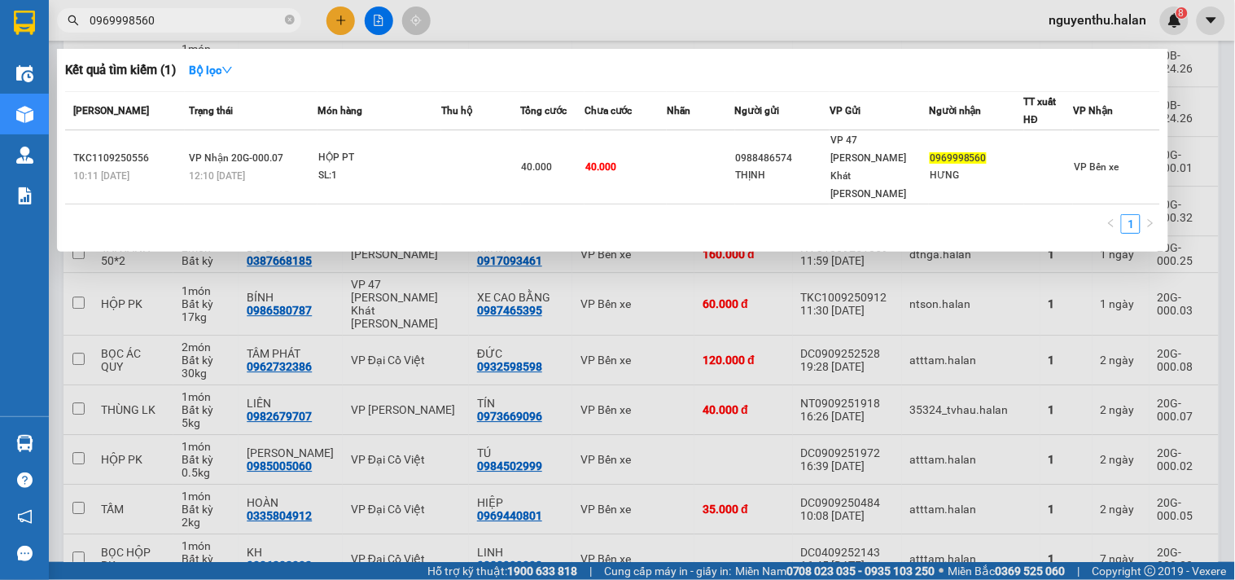
type input "0969998560"
click at [592, 16] on div at bounding box center [617, 290] width 1235 height 580
click at [287, 19] on icon "close-circle" at bounding box center [290, 20] width 10 height 10
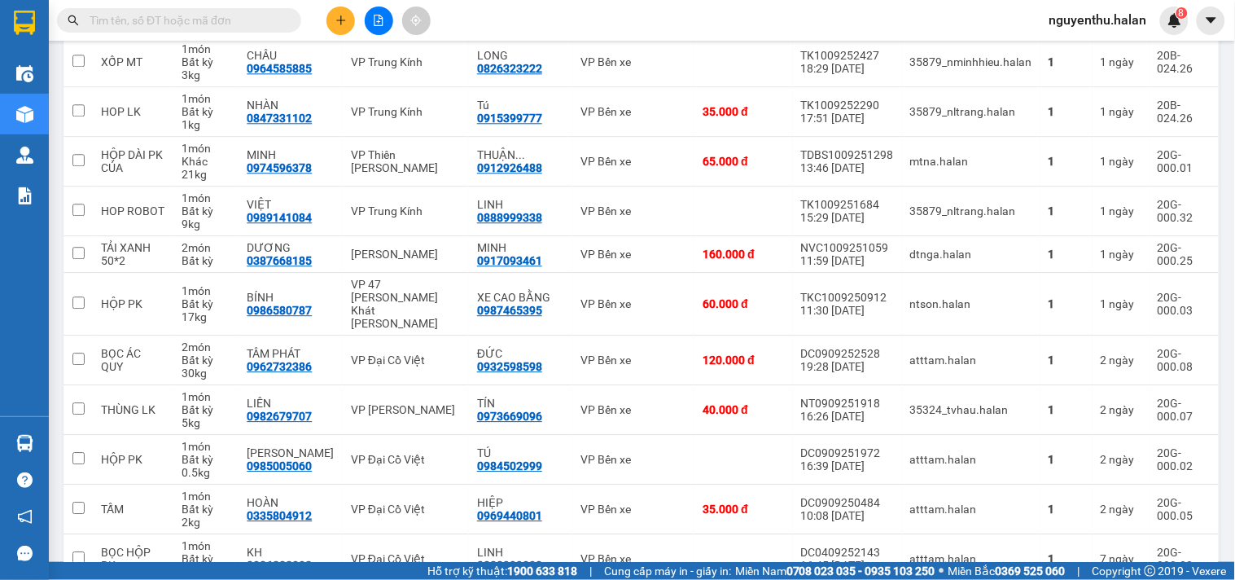
click at [222, 12] on input "text" at bounding box center [186, 20] width 192 height 18
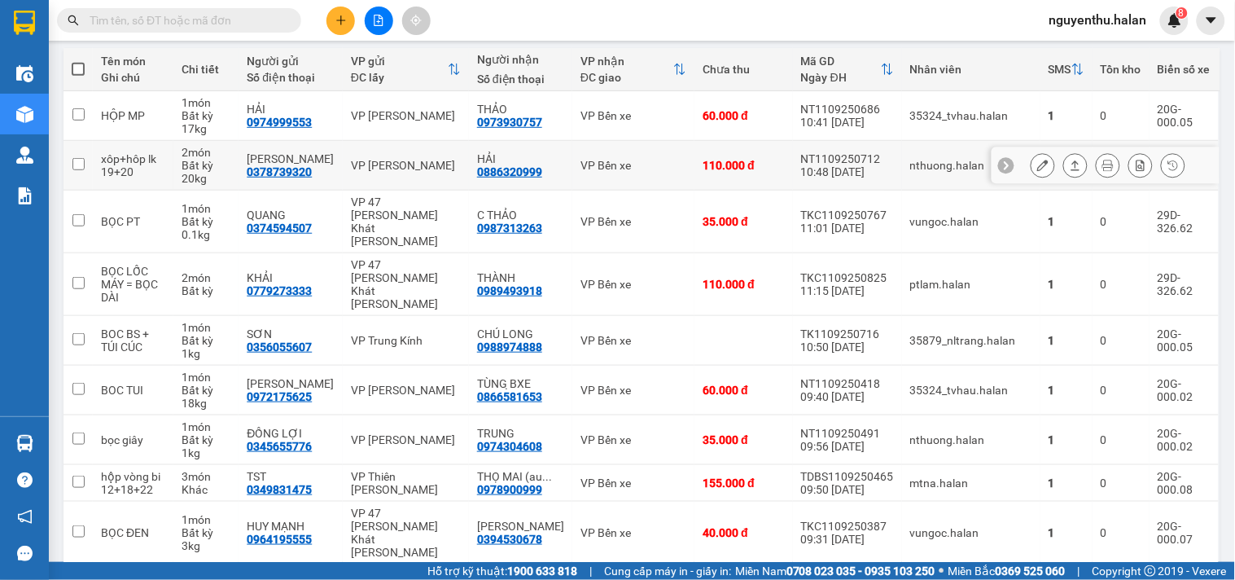
scroll to position [0, 0]
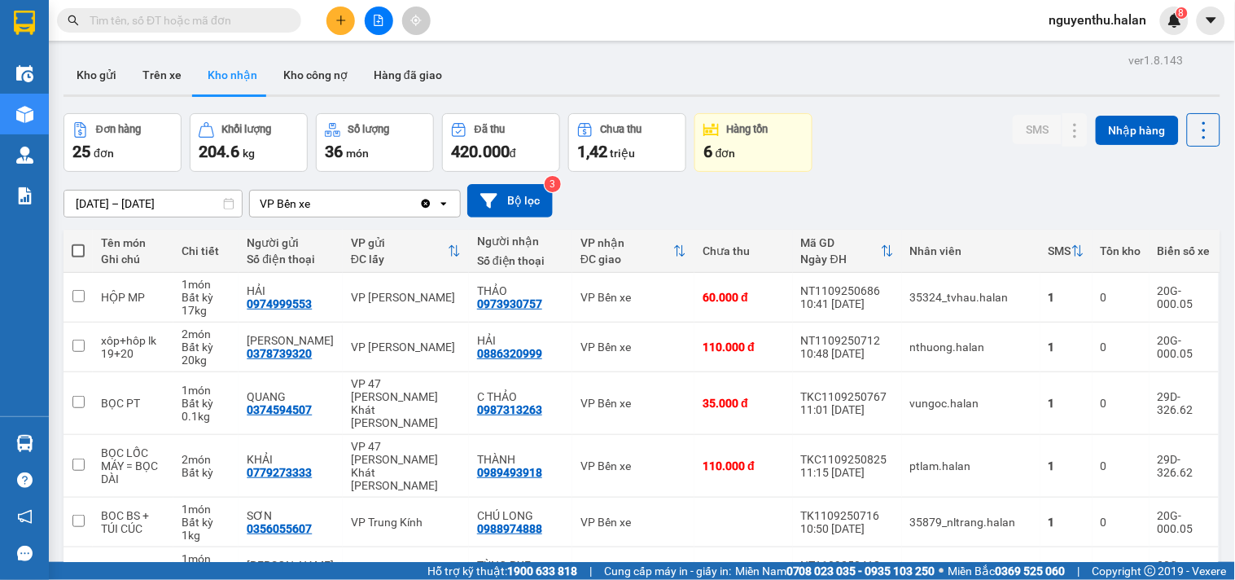
click at [231, 18] on input "text" at bounding box center [186, 20] width 192 height 18
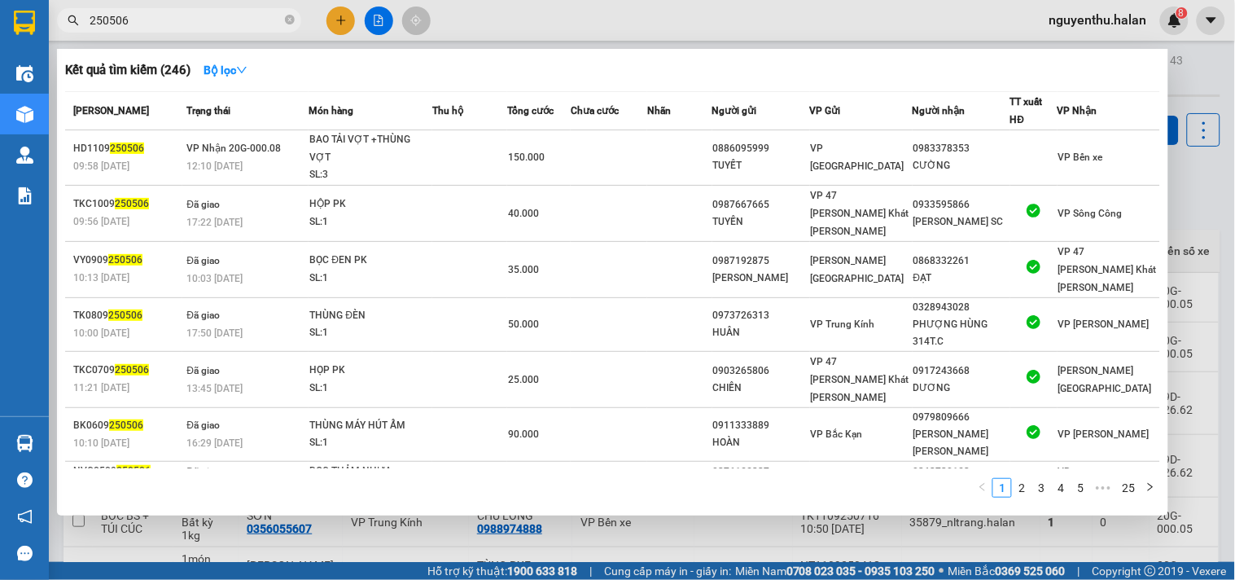
type input "250506"
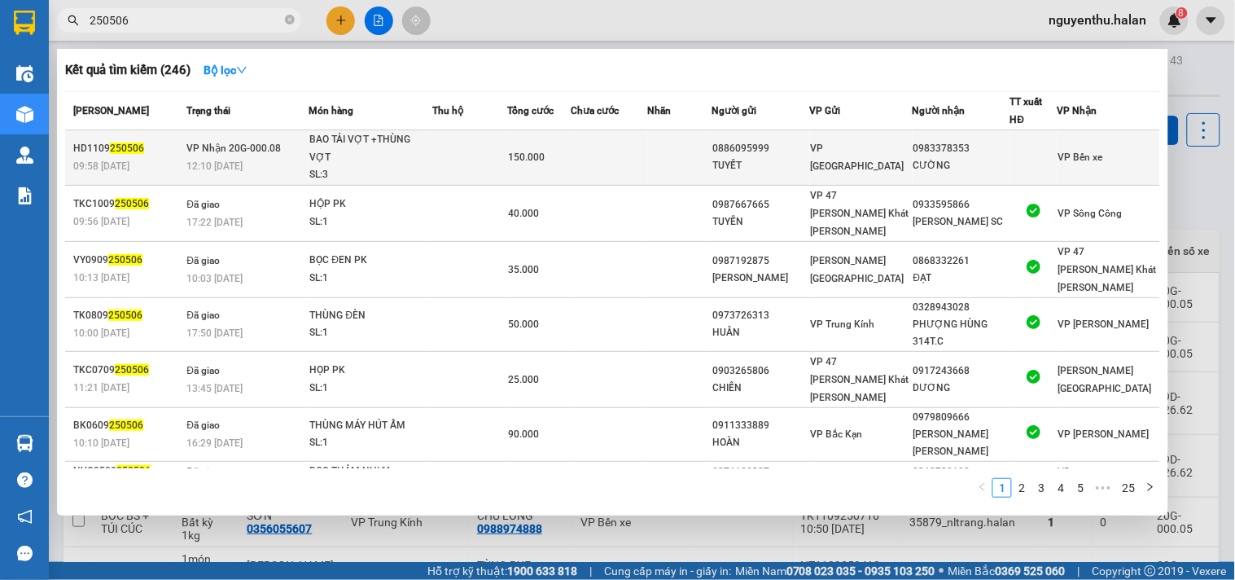
click at [424, 150] on div "BAO TẢI VỢT +THÙNG VỢT" at bounding box center [370, 148] width 122 height 35
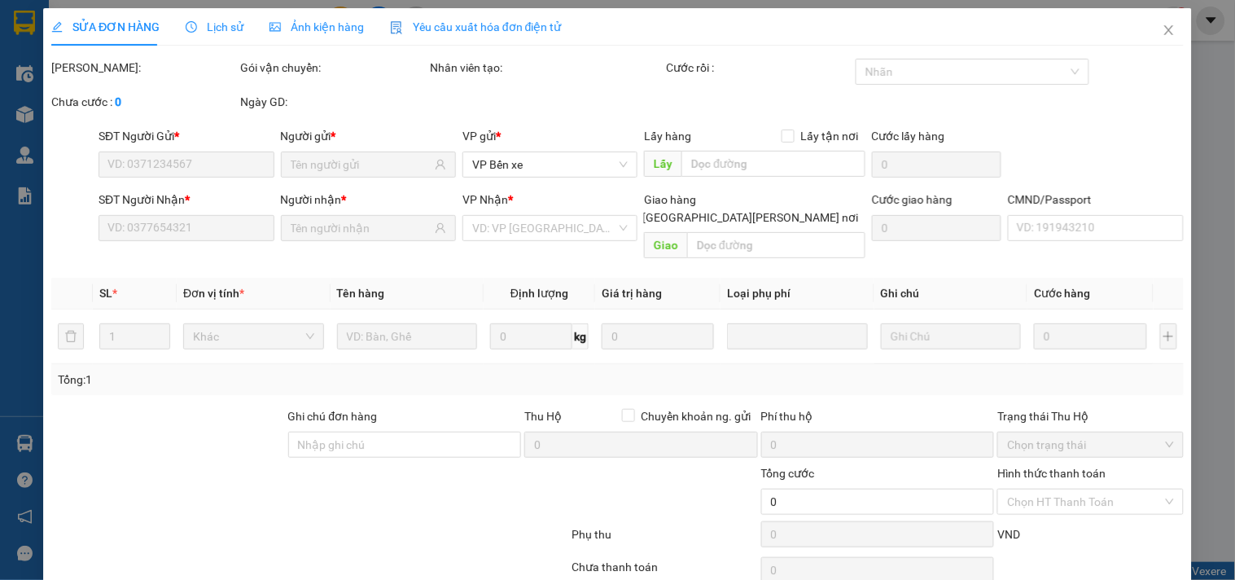
type input "0886095999"
type input "TUYẾT"
type input "0983378353"
type input "CƯỜNG"
type input "150.000"
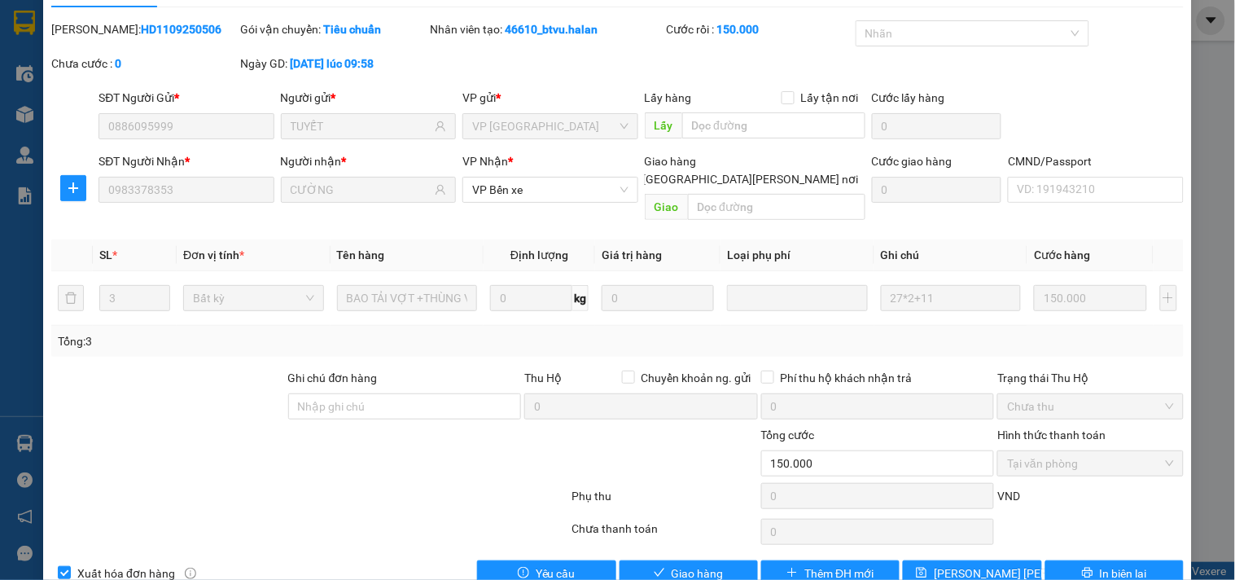
scroll to position [59, 0]
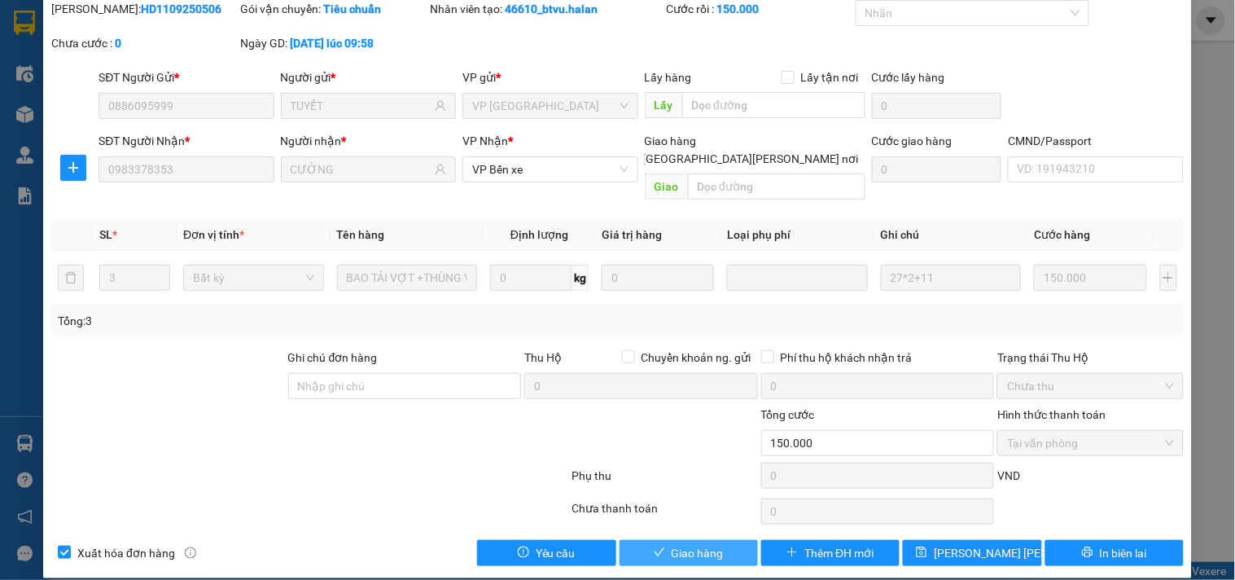
click at [687, 544] on span "Giao hàng" at bounding box center [698, 553] width 52 height 18
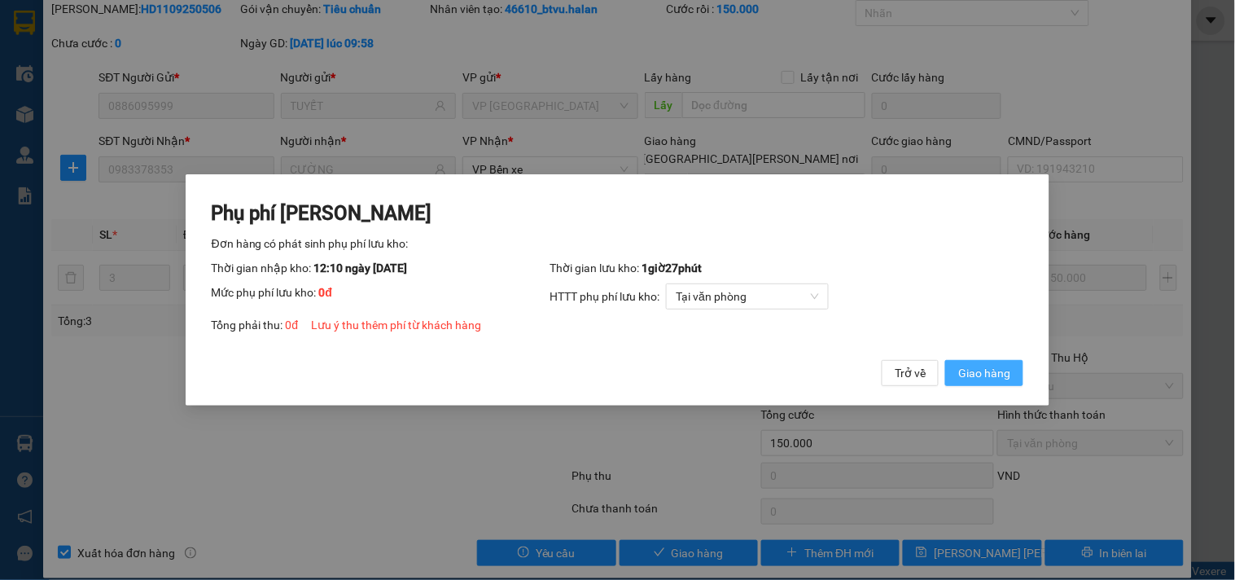
click at [1002, 368] on span "Giao hàng" at bounding box center [984, 373] width 52 height 18
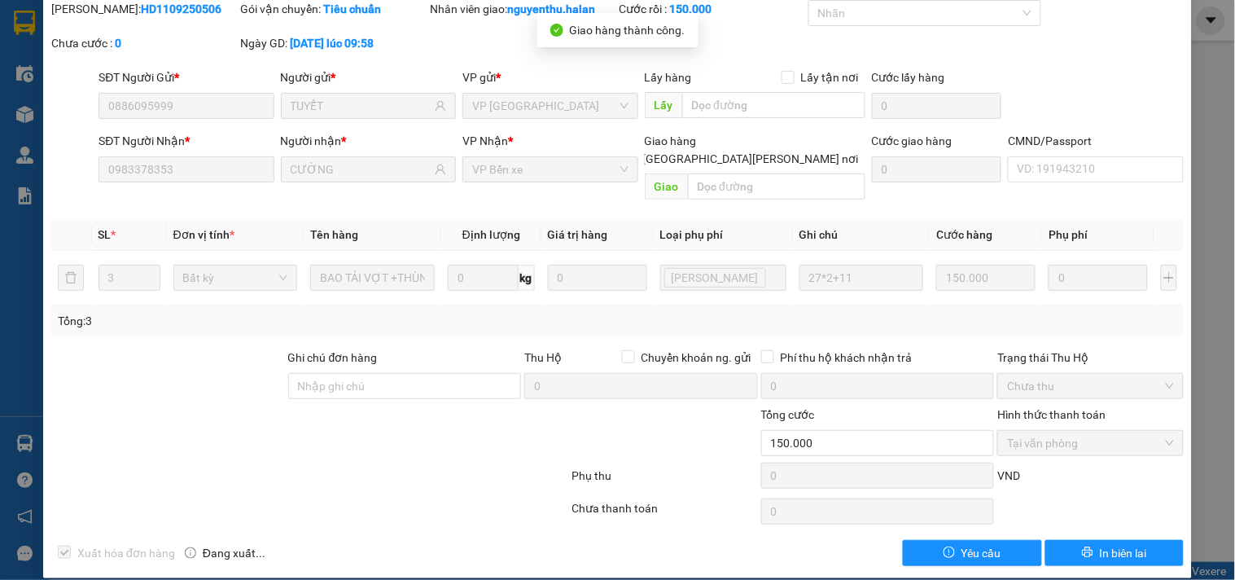
scroll to position [0, 0]
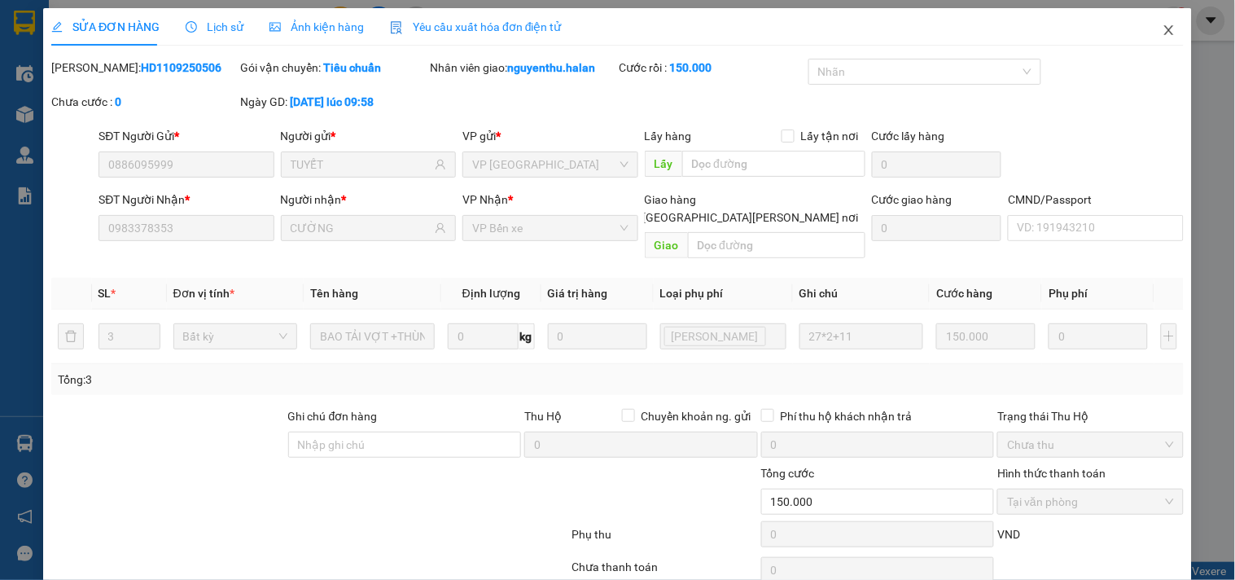
click at [1163, 29] on icon "close" at bounding box center [1169, 30] width 13 height 13
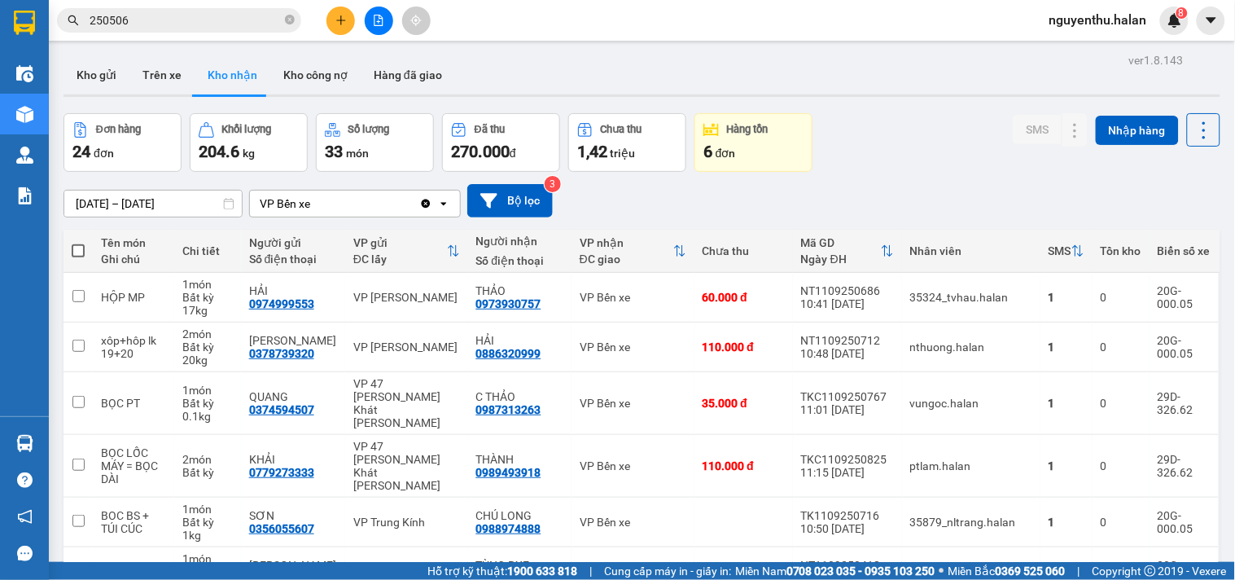
click at [209, 20] on input "250506" at bounding box center [186, 20] width 192 height 18
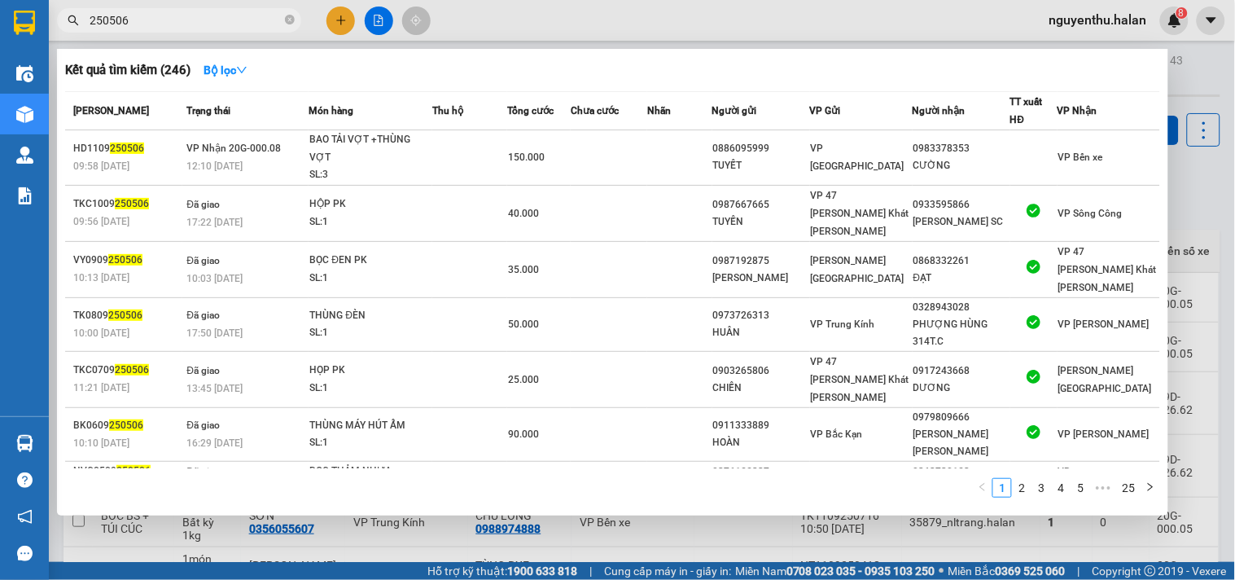
click at [343, 19] on div at bounding box center [617, 290] width 1235 height 580
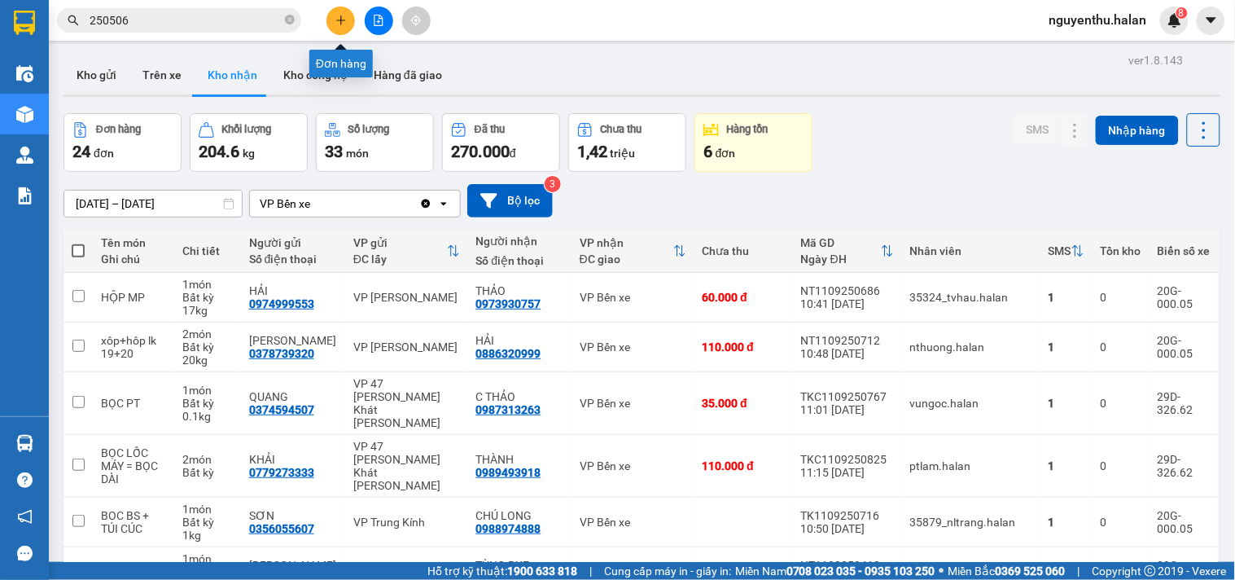
click at [350, 17] on button at bounding box center [341, 21] width 29 height 29
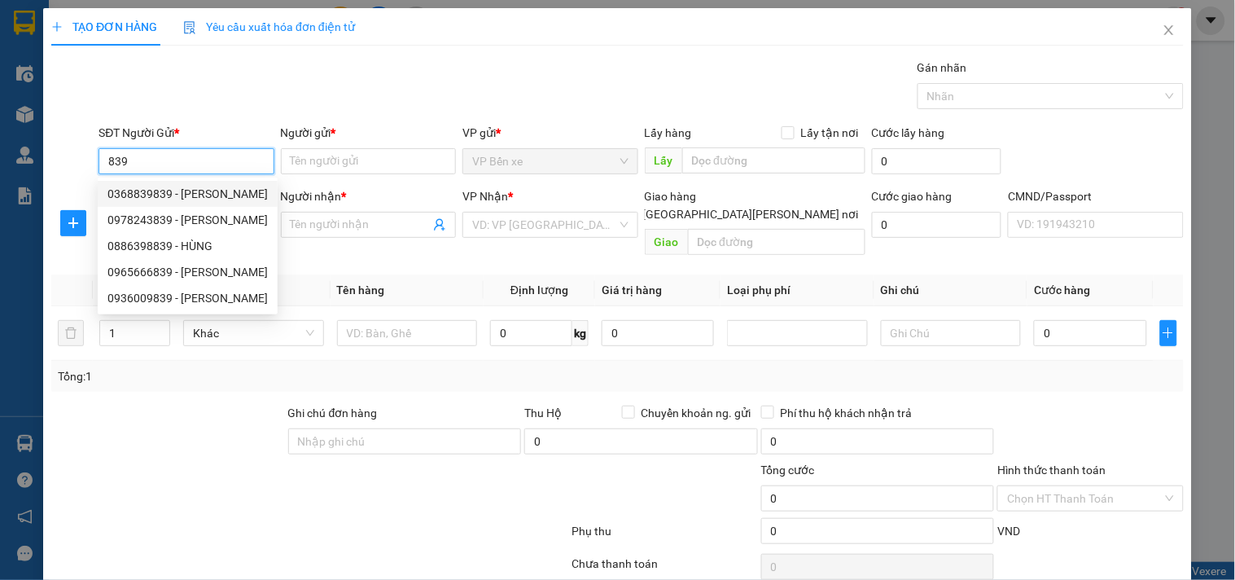
click at [104, 160] on input "839" at bounding box center [186, 161] width 175 height 26
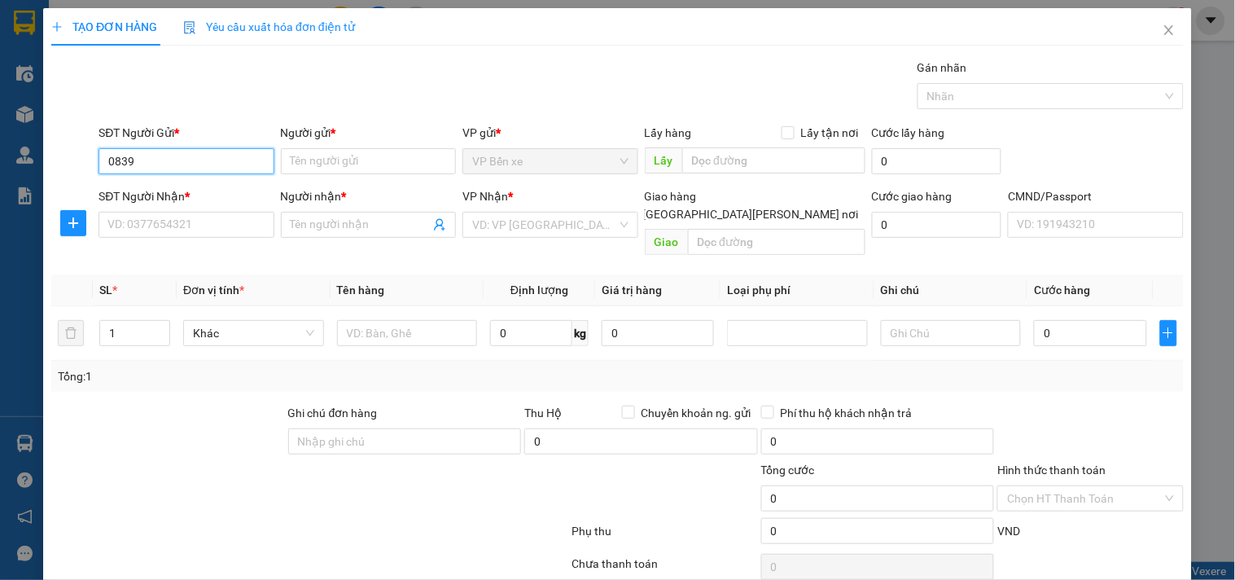
click at [148, 156] on input "0839" at bounding box center [186, 161] width 175 height 26
type input "0839486999"
click at [180, 195] on div "0839486999 - ĐÔNG" at bounding box center [184, 194] width 154 height 18
type input "ĐÔNG"
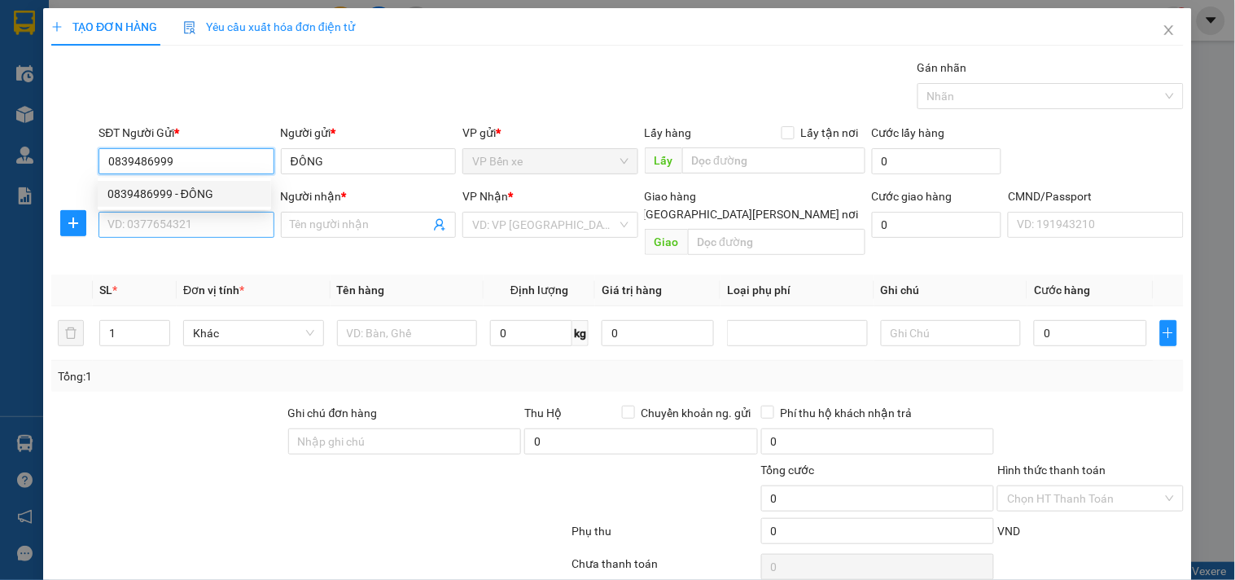
type input "0839486999"
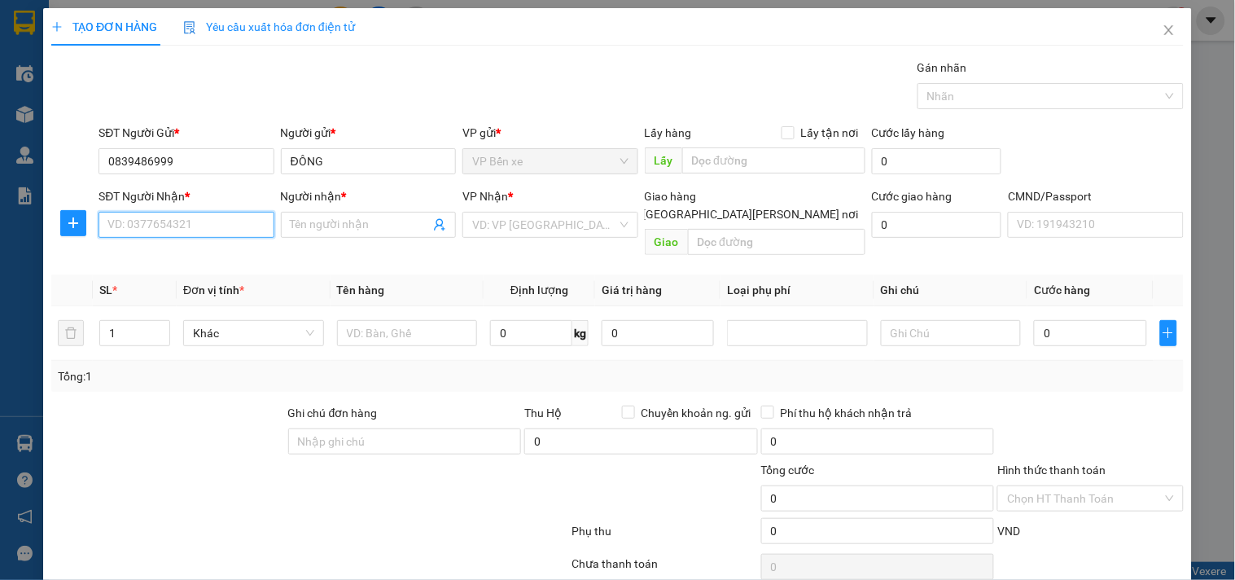
click at [182, 229] on input "SĐT Người Nhận *" at bounding box center [186, 225] width 175 height 26
type input "0961885151"
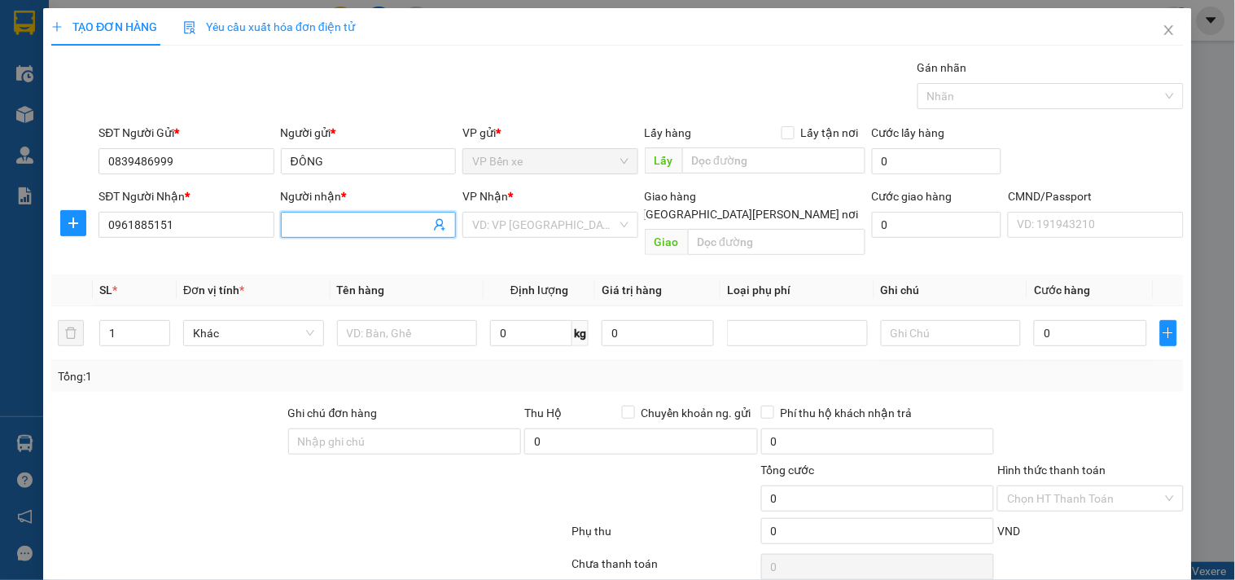
click at [347, 218] on input "Người nhận *" at bounding box center [360, 225] width 139 height 18
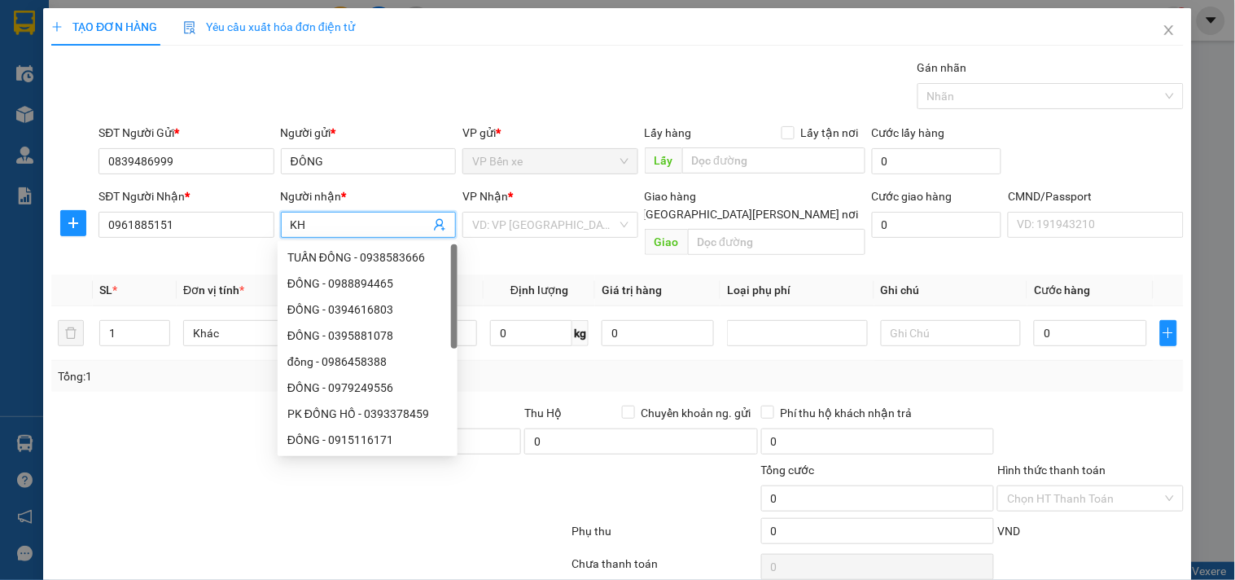
type input "KH"
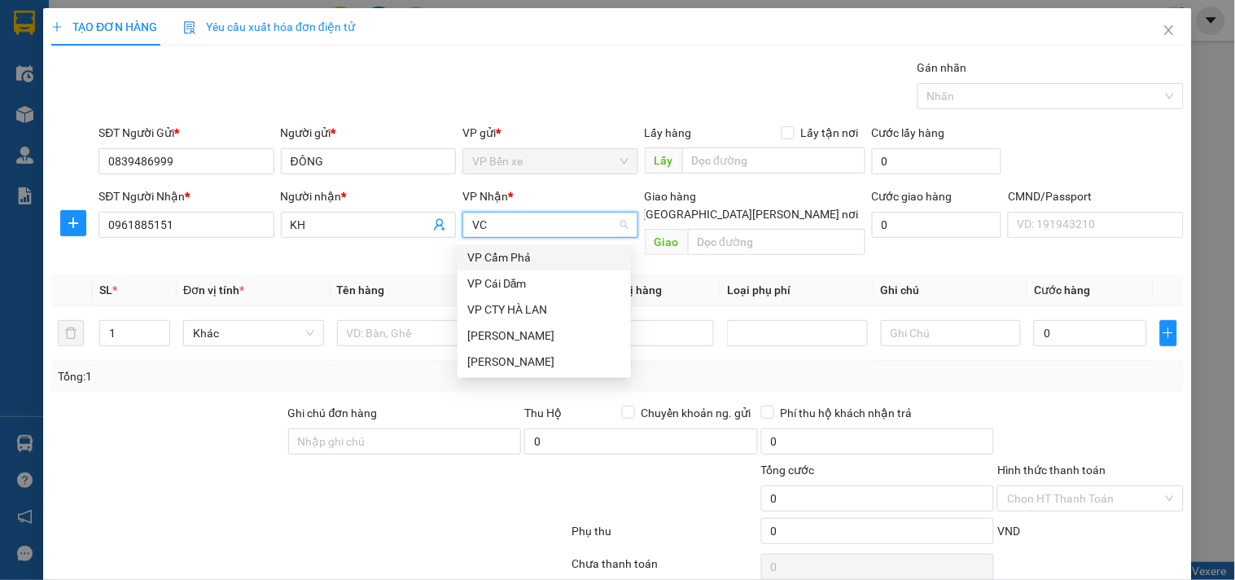
type input "VCC"
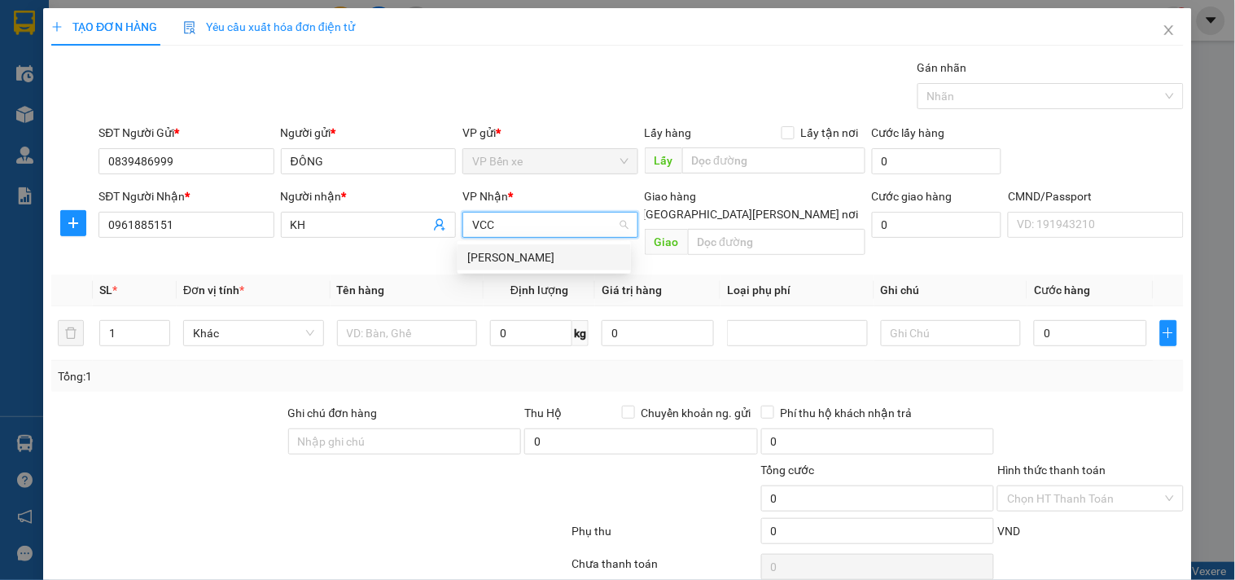
click at [485, 258] on div "VP [PERSON_NAME]" at bounding box center [544, 257] width 154 height 18
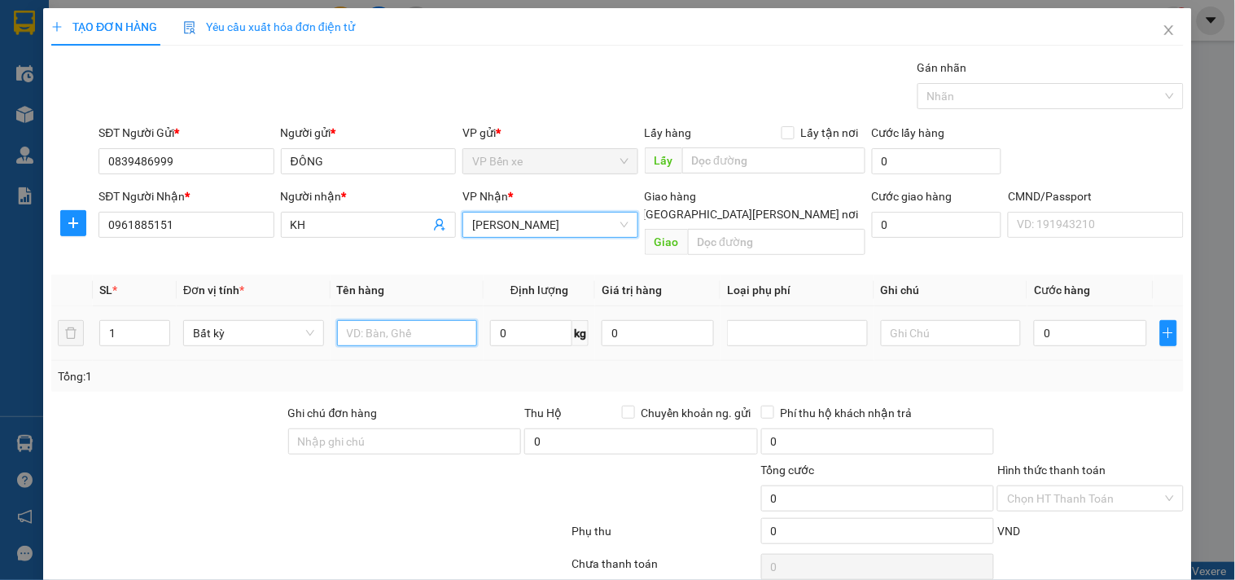
click at [409, 322] on input "text" at bounding box center [407, 333] width 141 height 26
type input "XỐP ĐỒ ĂN"
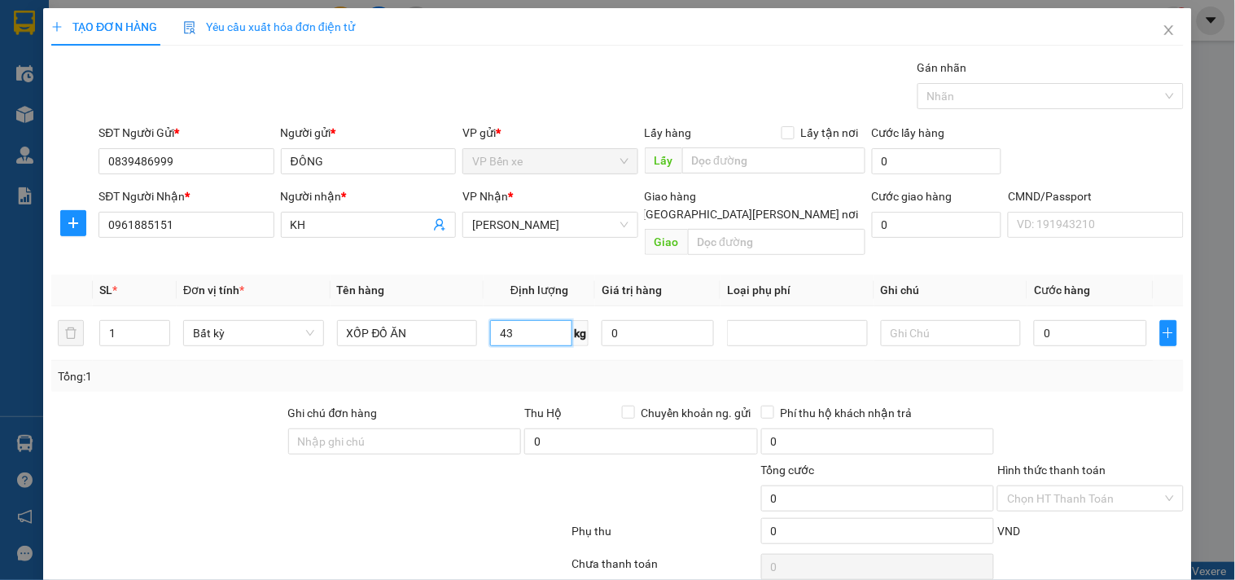
type input "43"
click at [524, 406] on span "Thu Hộ" at bounding box center [542, 412] width 37 height 13
type input "85.000"
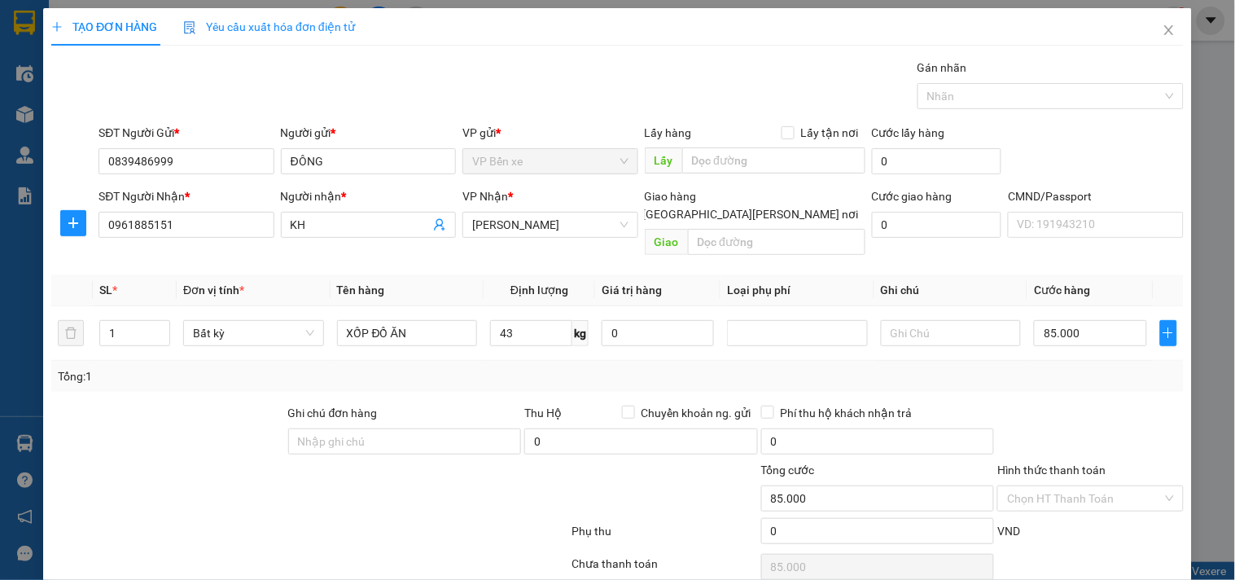
scroll to position [55, 0]
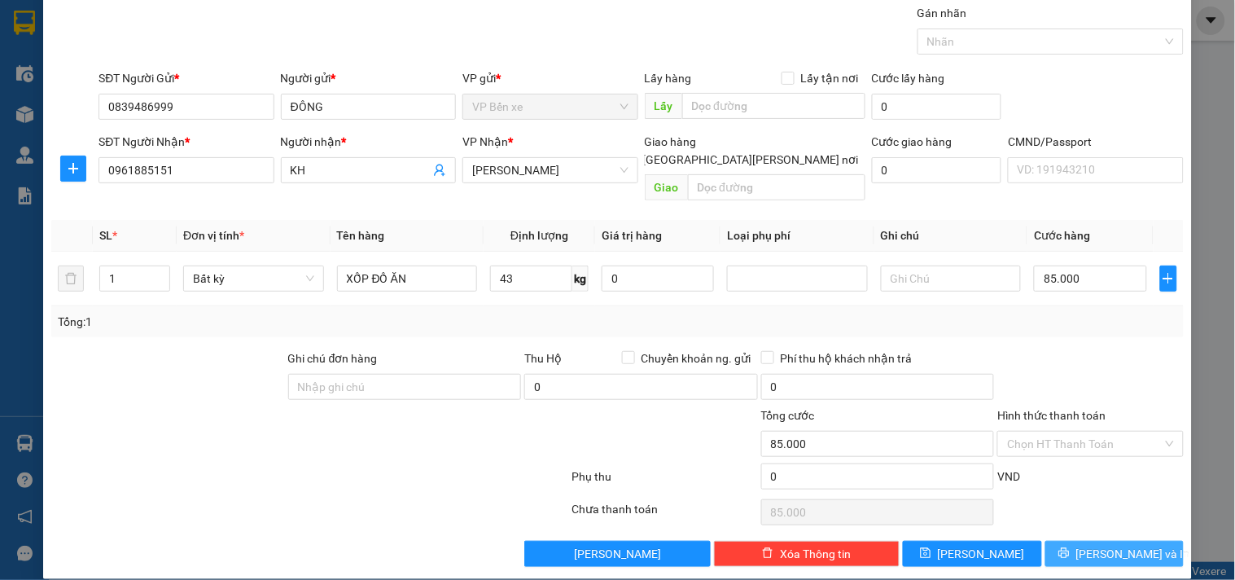
click at [1070, 547] on icon "printer" at bounding box center [1064, 552] width 11 height 11
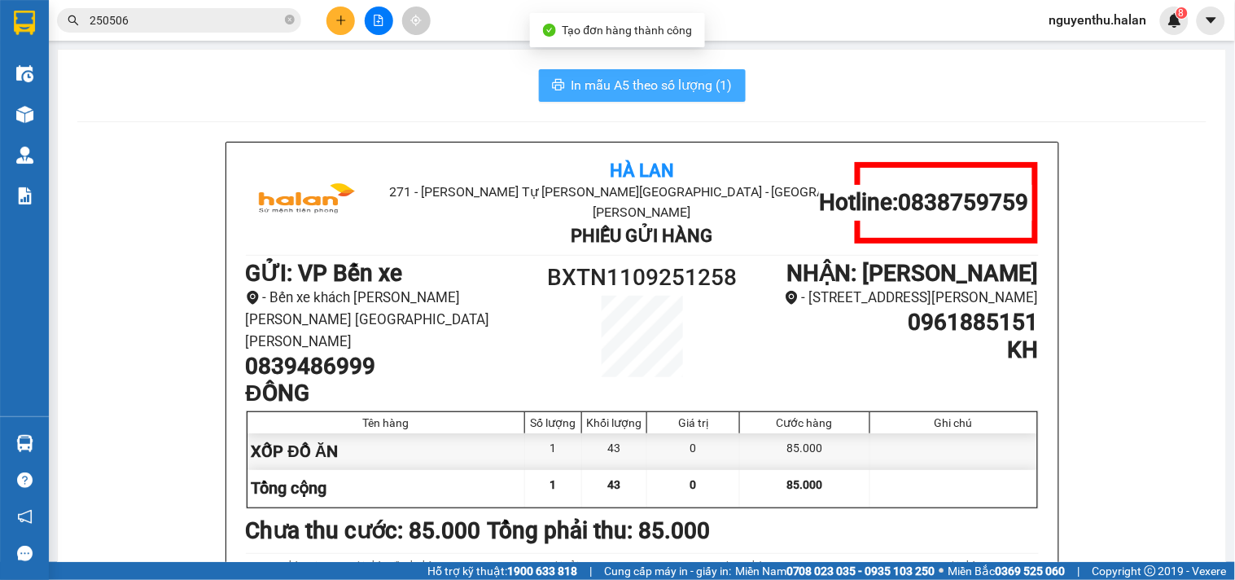
click at [600, 75] on span "In mẫu A5 theo số lượng (1)" at bounding box center [652, 85] width 161 height 20
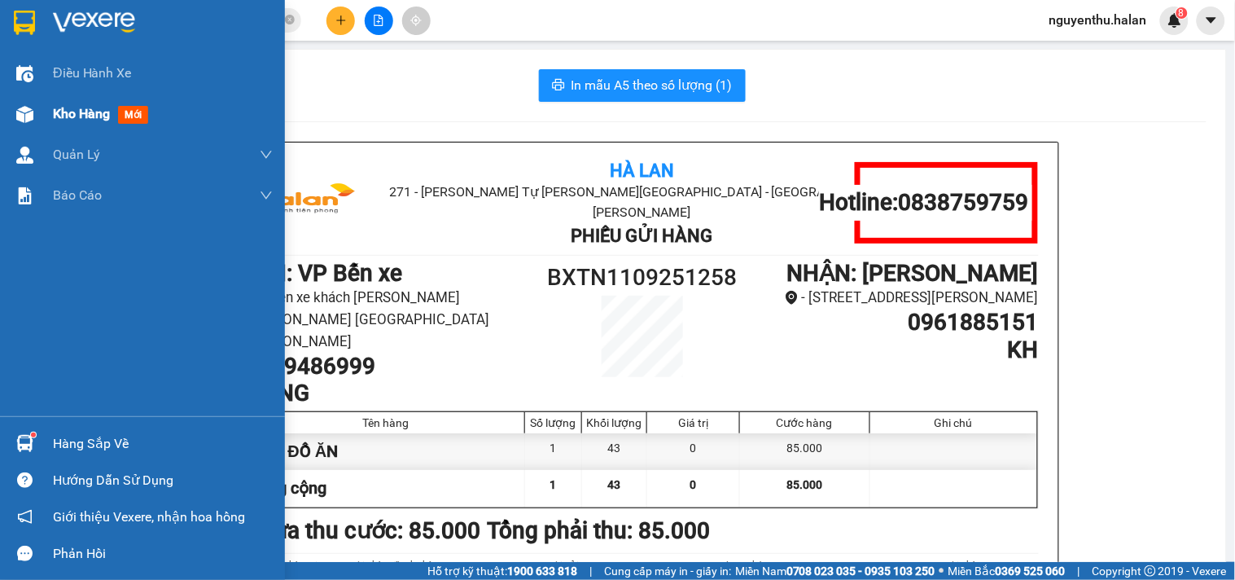
click at [90, 115] on span "Kho hàng" at bounding box center [81, 113] width 57 height 15
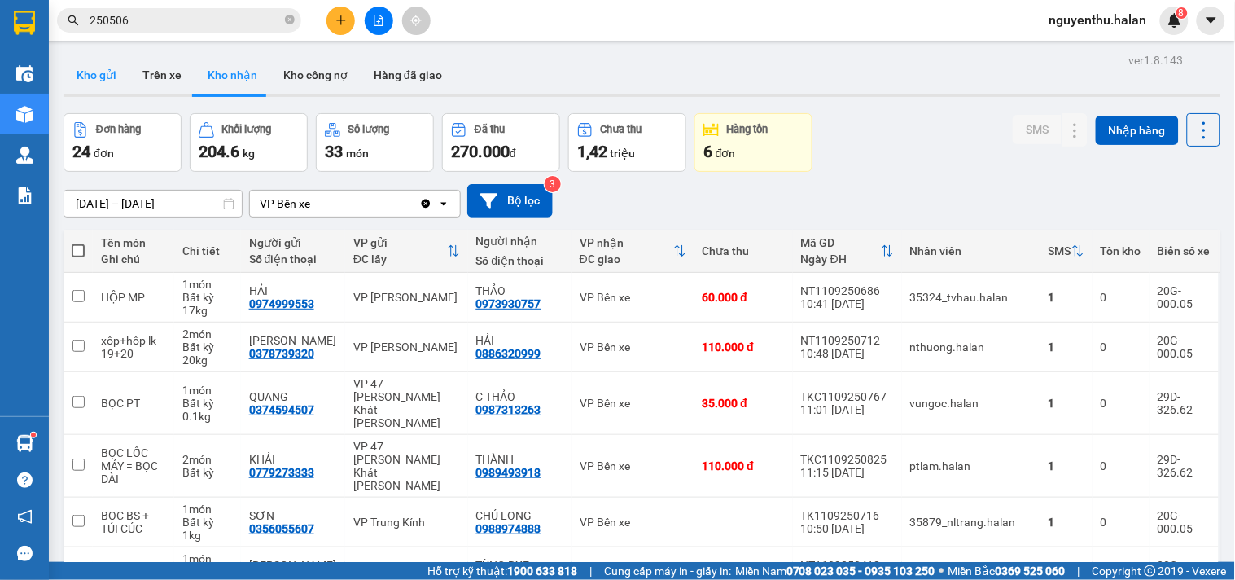
click at [92, 73] on button "Kho gửi" at bounding box center [97, 74] width 66 height 39
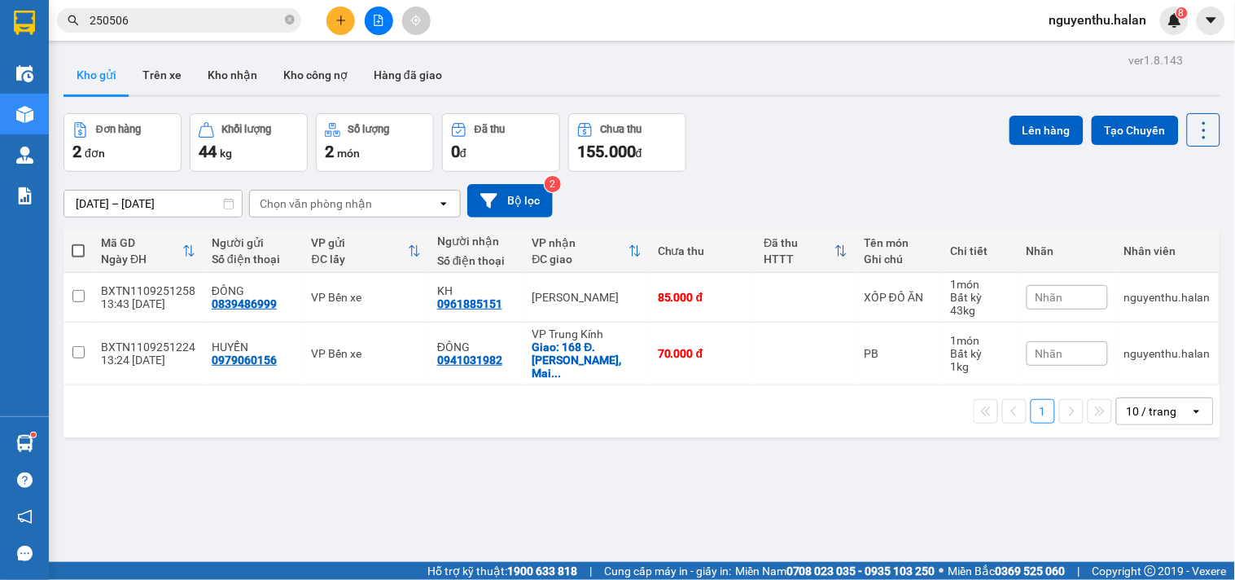
click at [75, 243] on label at bounding box center [78, 251] width 13 height 16
click at [78, 243] on input "checkbox" at bounding box center [78, 243] width 0 height 0
checkbox input "true"
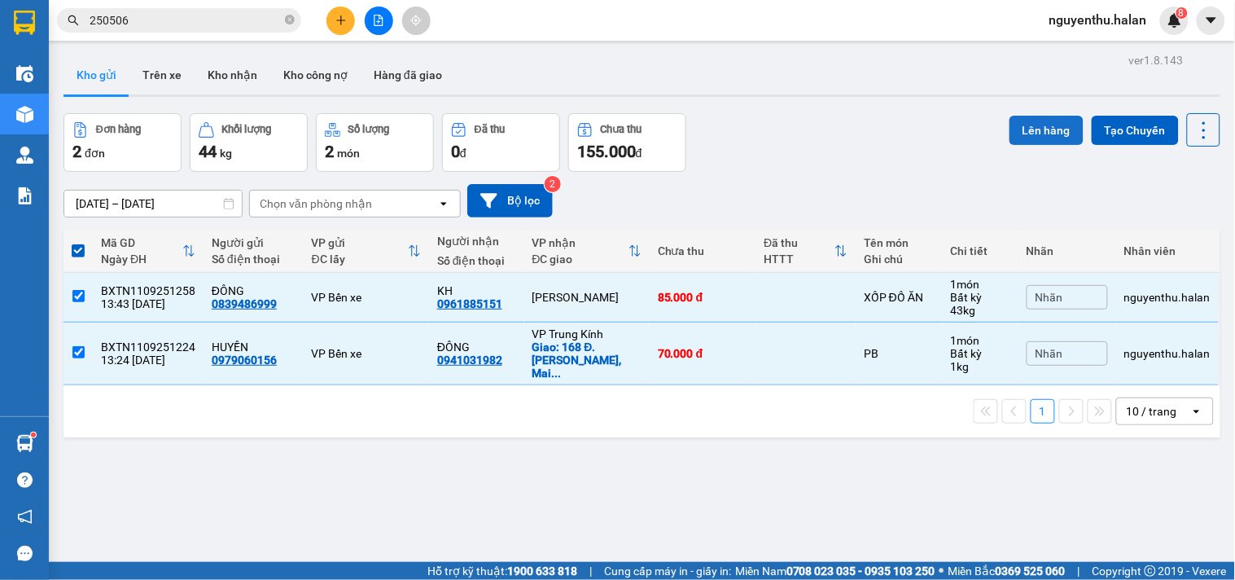
click at [1028, 125] on button "Lên hàng" at bounding box center [1047, 130] width 74 height 29
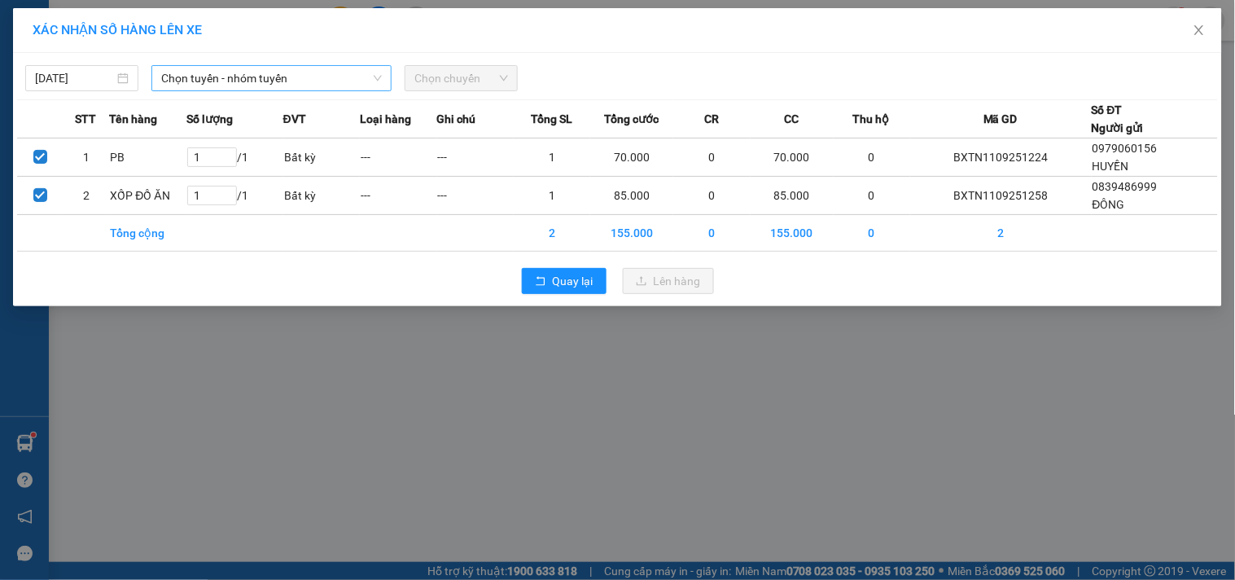
click at [193, 77] on span "Chọn tuyến - nhóm tuyến" at bounding box center [271, 78] width 221 height 24
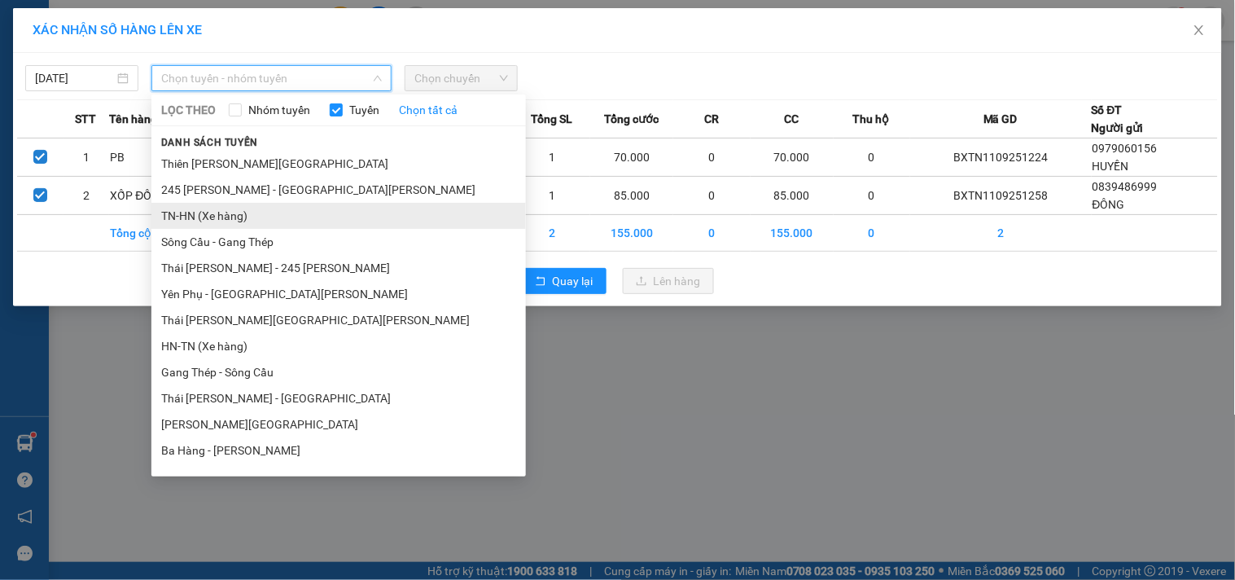
click at [225, 212] on li "TN-HN (Xe hàng)" at bounding box center [338, 216] width 375 height 26
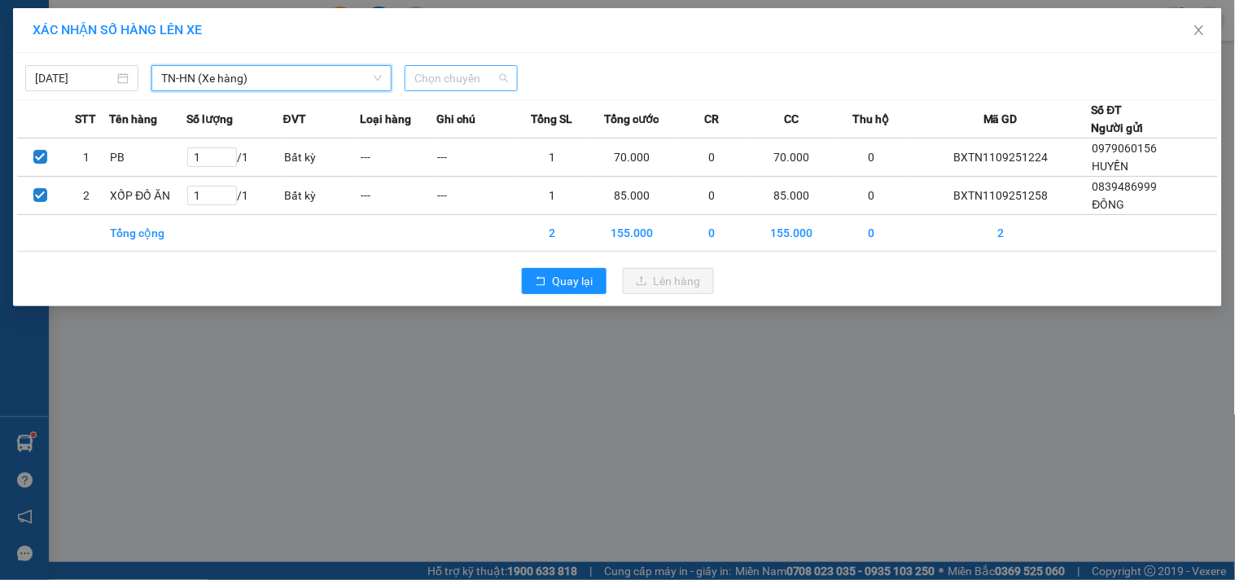
click at [475, 79] on span "Chọn chuyến" at bounding box center [461, 78] width 94 height 24
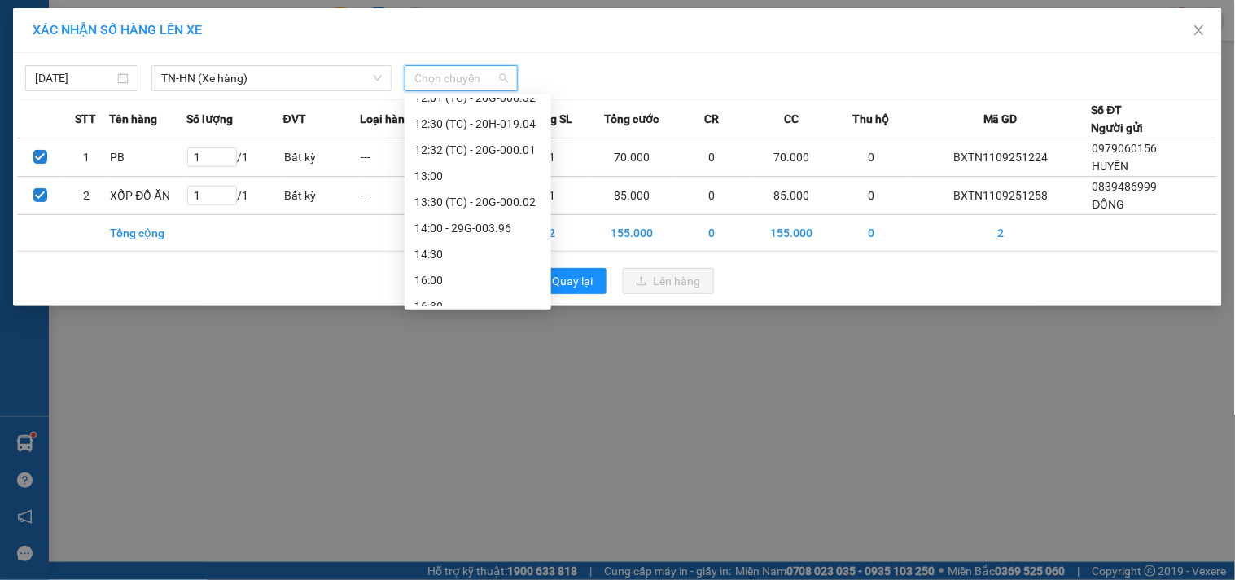
scroll to position [547, 0]
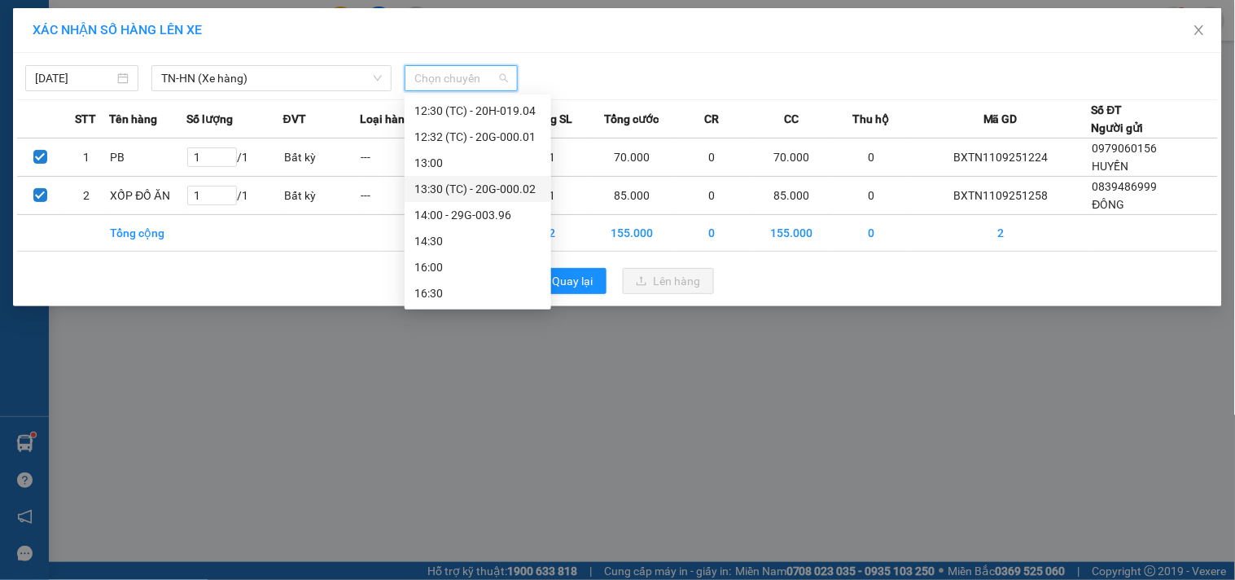
click at [511, 182] on div "13:30 (TC) - 20G-000.02" at bounding box center [477, 189] width 127 height 18
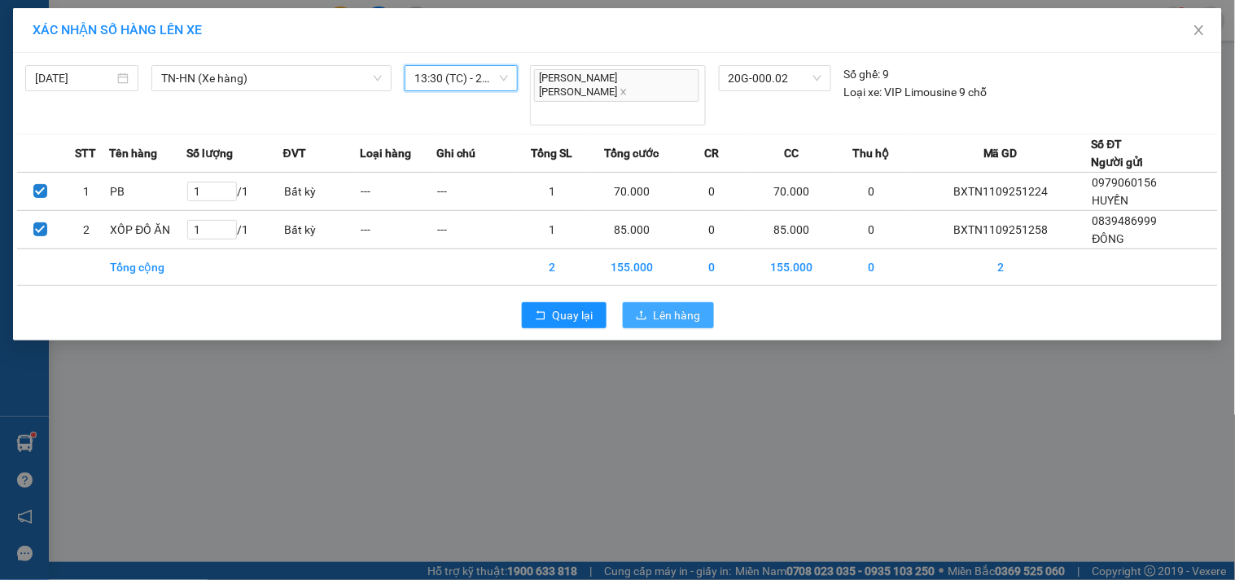
click at [677, 306] on span "Lên hàng" at bounding box center [677, 315] width 47 height 18
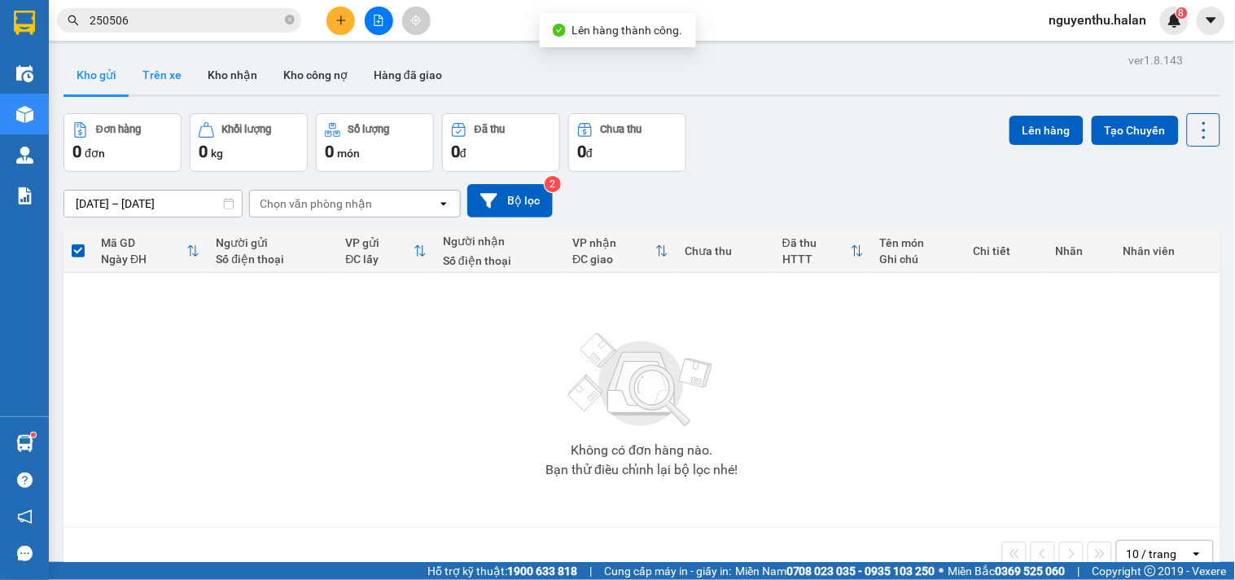
click at [173, 78] on button "Trên xe" at bounding box center [161, 74] width 65 height 39
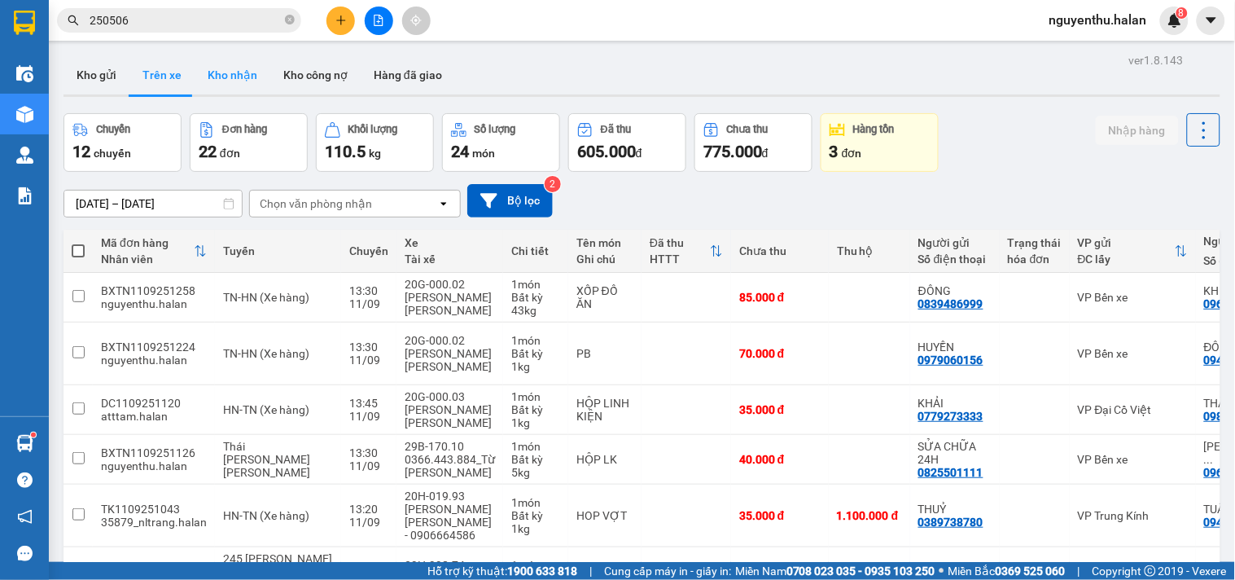
click at [231, 74] on button "Kho nhận" at bounding box center [233, 74] width 76 height 39
type input "[DATE] – [DATE]"
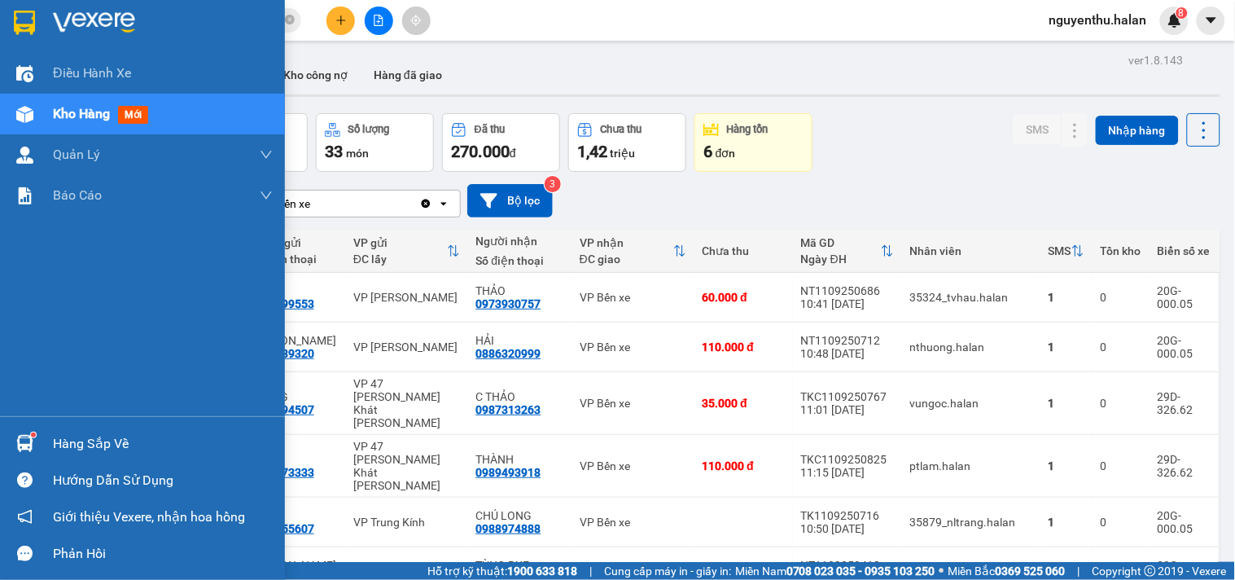
click at [64, 444] on div "Hàng sắp về" at bounding box center [163, 444] width 220 height 24
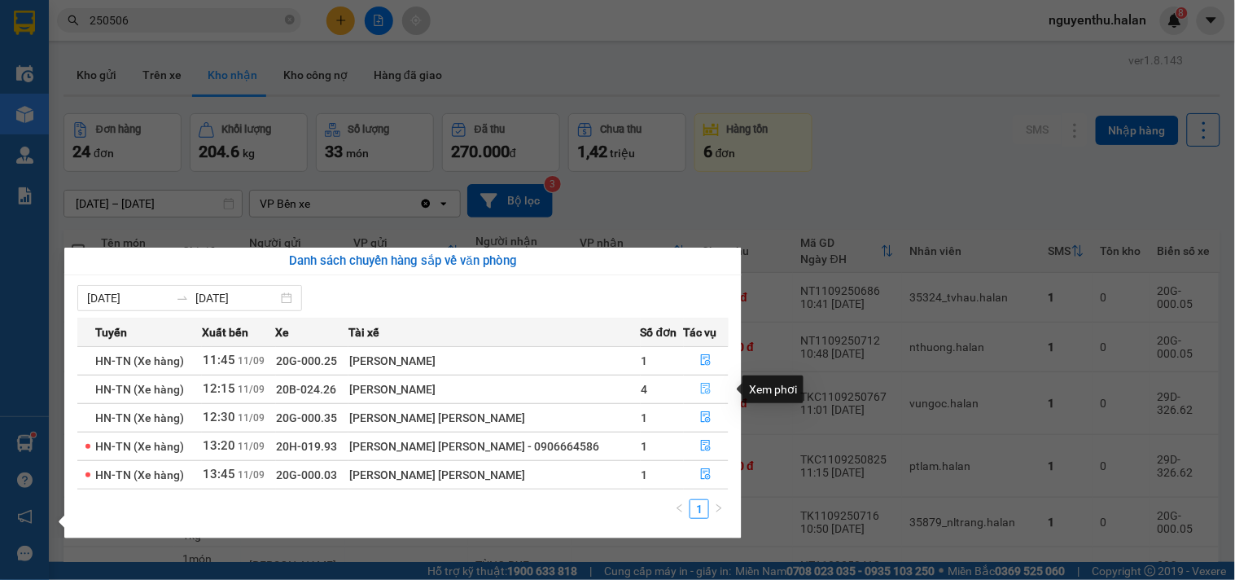
click at [690, 389] on button "button" at bounding box center [707, 389] width 44 height 26
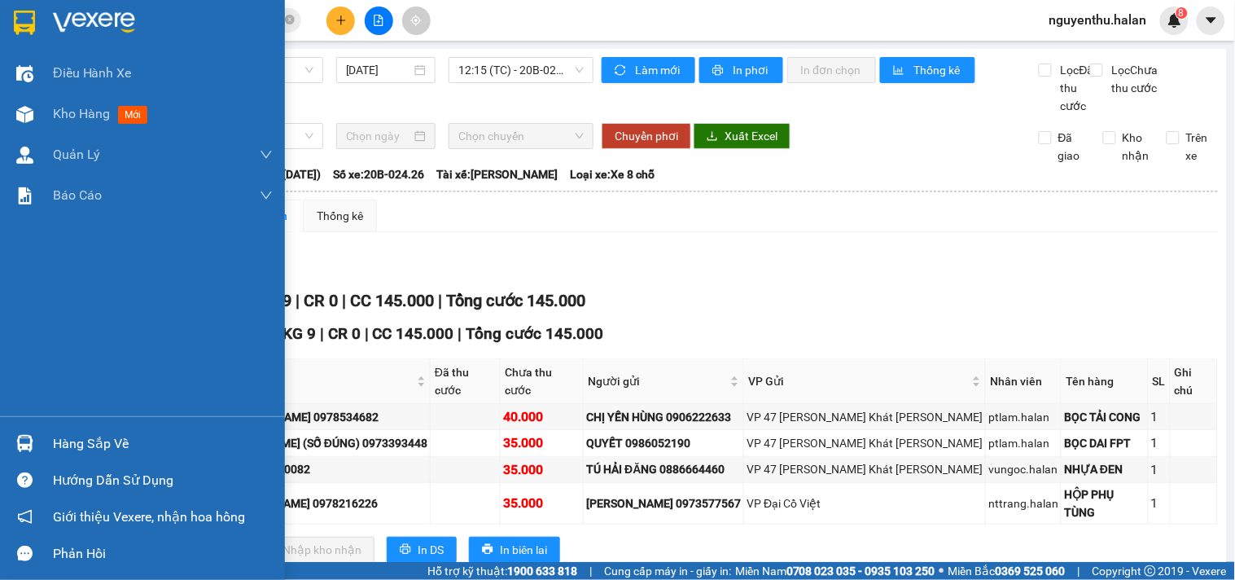
click at [50, 448] on div "Hàng sắp về" at bounding box center [142, 443] width 285 height 37
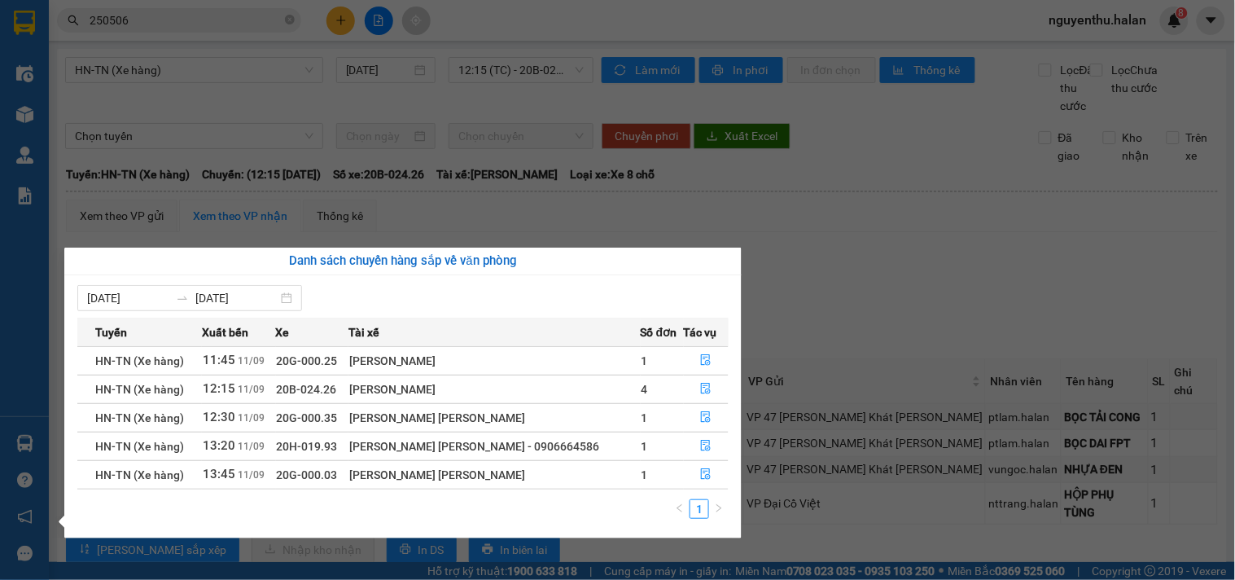
click at [869, 301] on section "Kết quả tìm kiếm ( 246 ) Bộ lọc Mã ĐH Trạng thái Món hàng Thu hộ Tổng cước Chưa…" at bounding box center [617, 290] width 1235 height 580
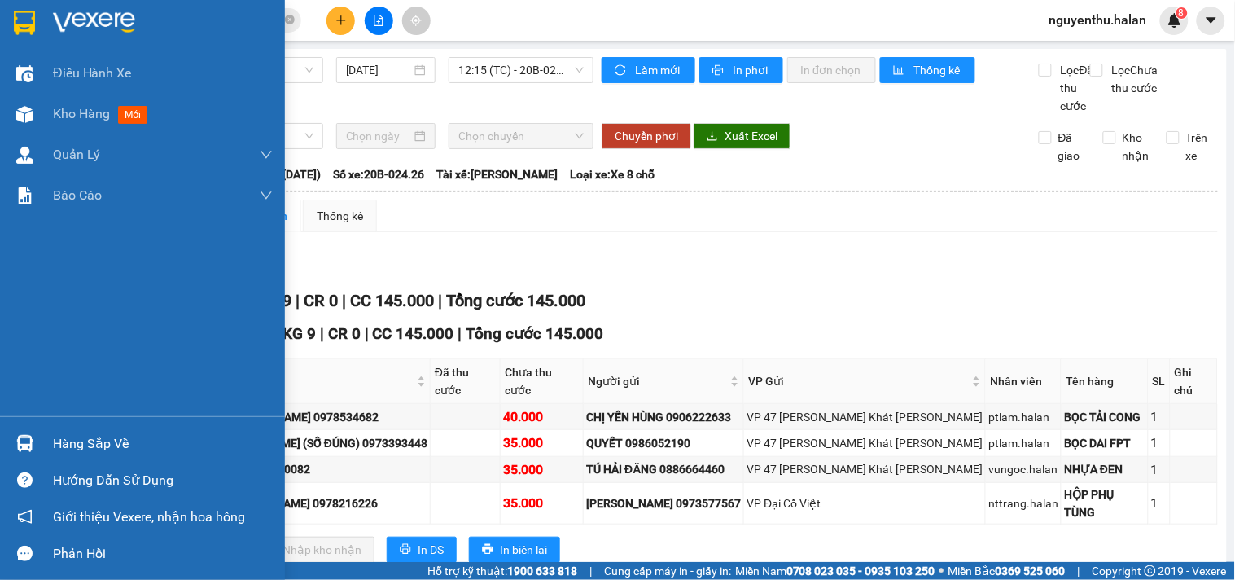
click at [90, 445] on div "Hàng sắp về" at bounding box center [163, 444] width 220 height 24
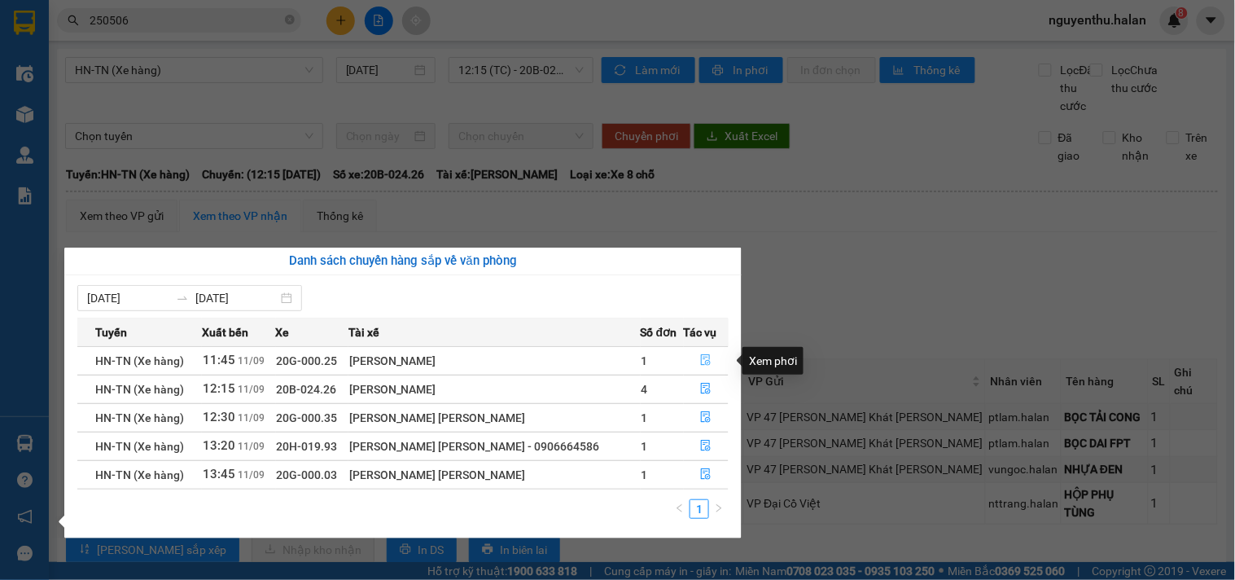
drag, startPoint x: 707, startPoint y: 357, endPoint x: 693, endPoint y: 359, distance: 14.1
click at [705, 357] on icon "file-done" at bounding box center [705, 359] width 11 height 11
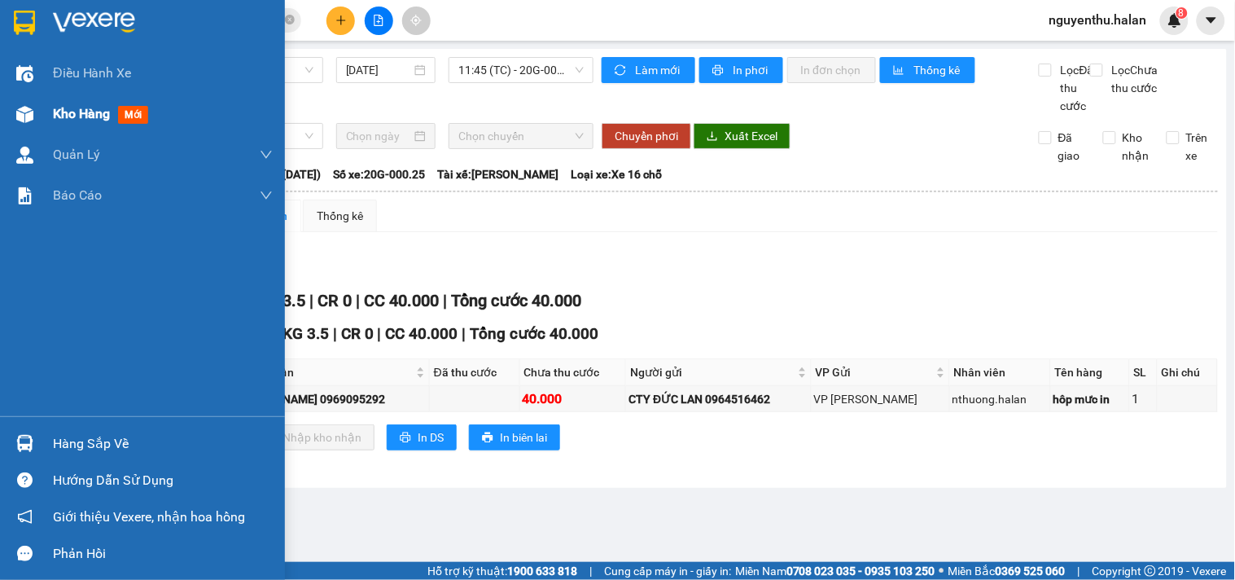
click at [57, 112] on span "Kho hàng" at bounding box center [81, 113] width 57 height 15
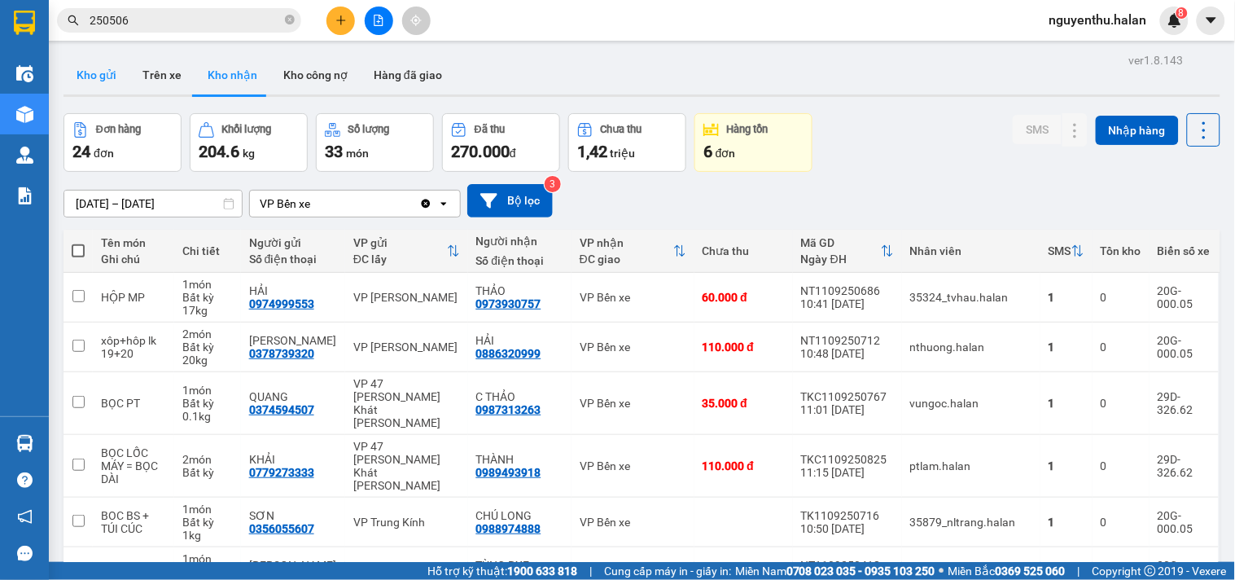
click at [90, 68] on button "Kho gửi" at bounding box center [97, 74] width 66 height 39
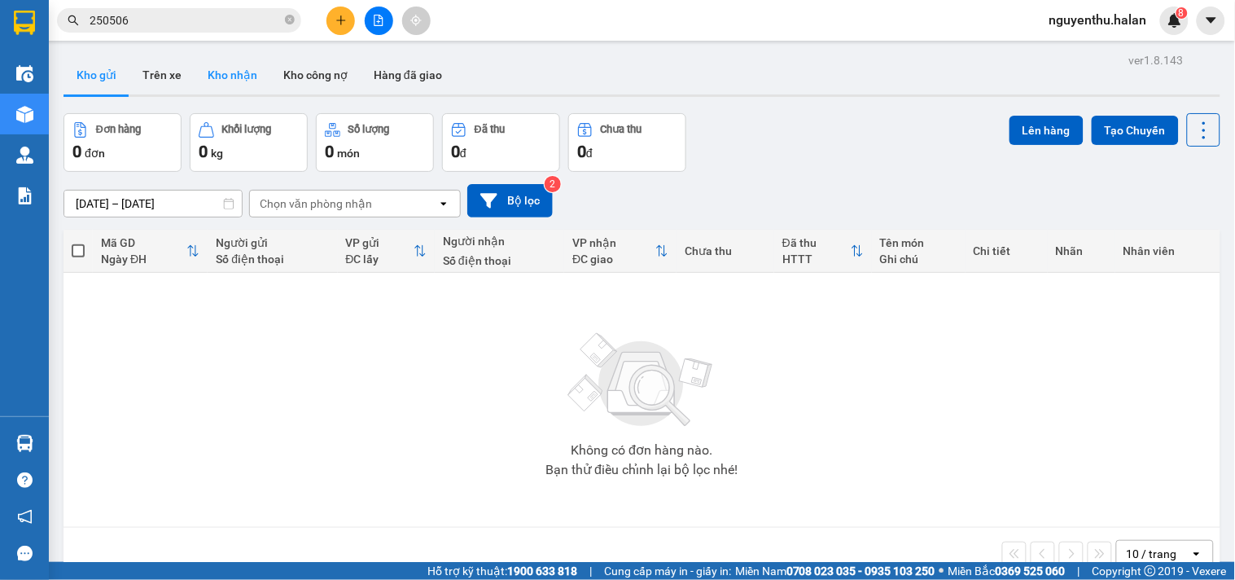
click at [225, 76] on button "Kho nhận" at bounding box center [233, 74] width 76 height 39
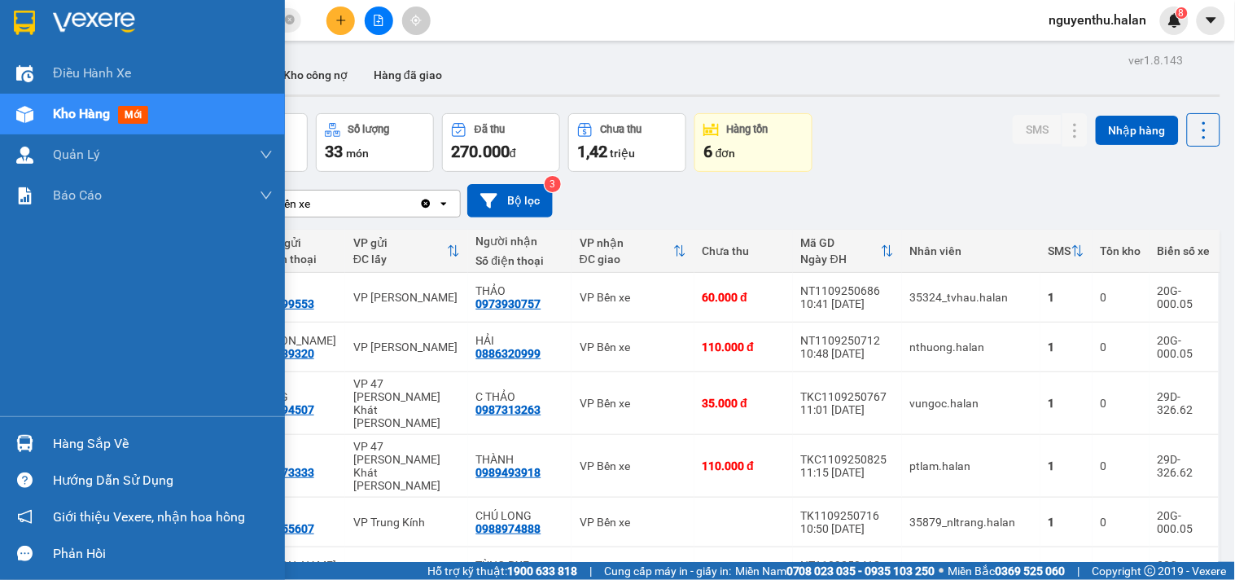
click at [69, 443] on div "Hàng sắp về" at bounding box center [163, 444] width 220 height 24
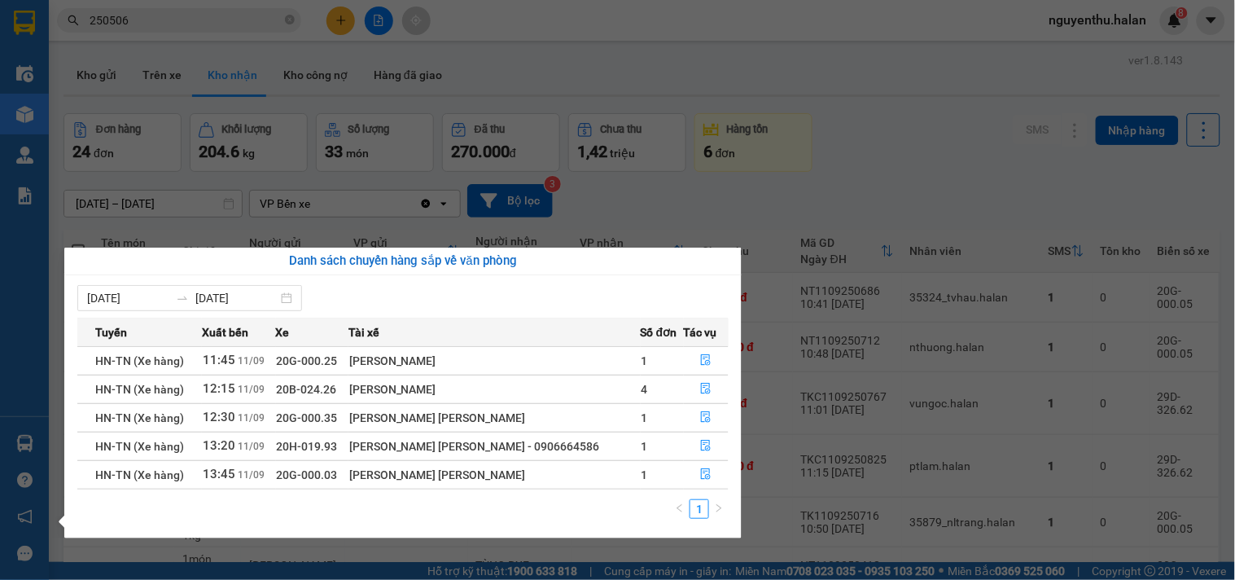
click at [537, 72] on section "Kết quả tìm kiếm ( 246 ) Bộ lọc Mã ĐH Trạng thái Món hàng Thu hộ Tổng cước Chưa…" at bounding box center [617, 290] width 1235 height 580
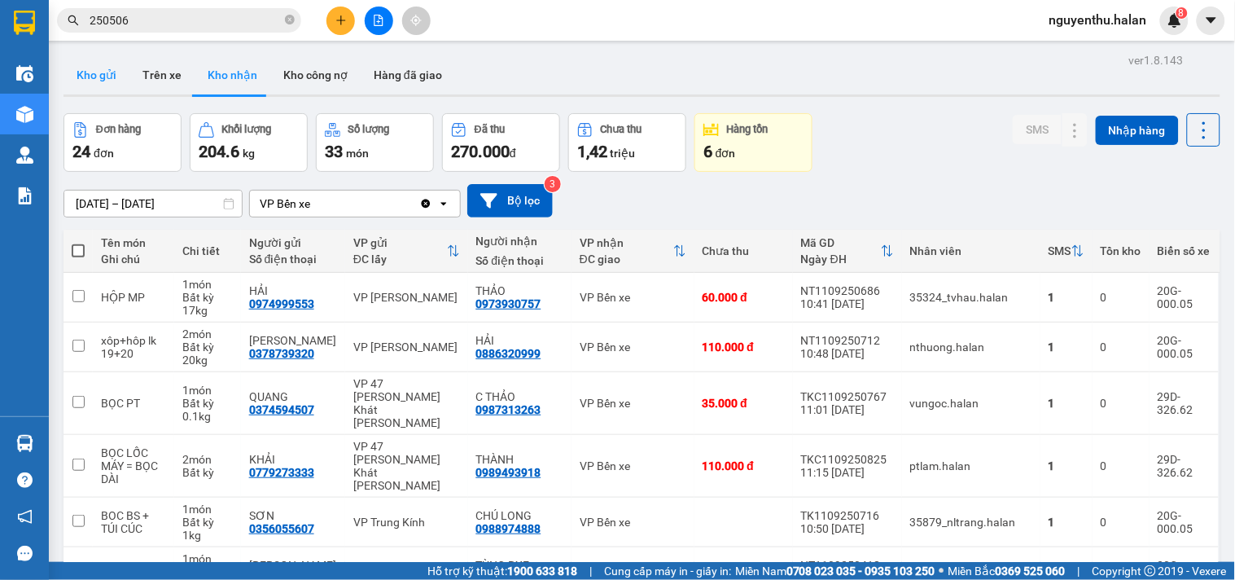
click at [90, 63] on button "Kho gửi" at bounding box center [97, 74] width 66 height 39
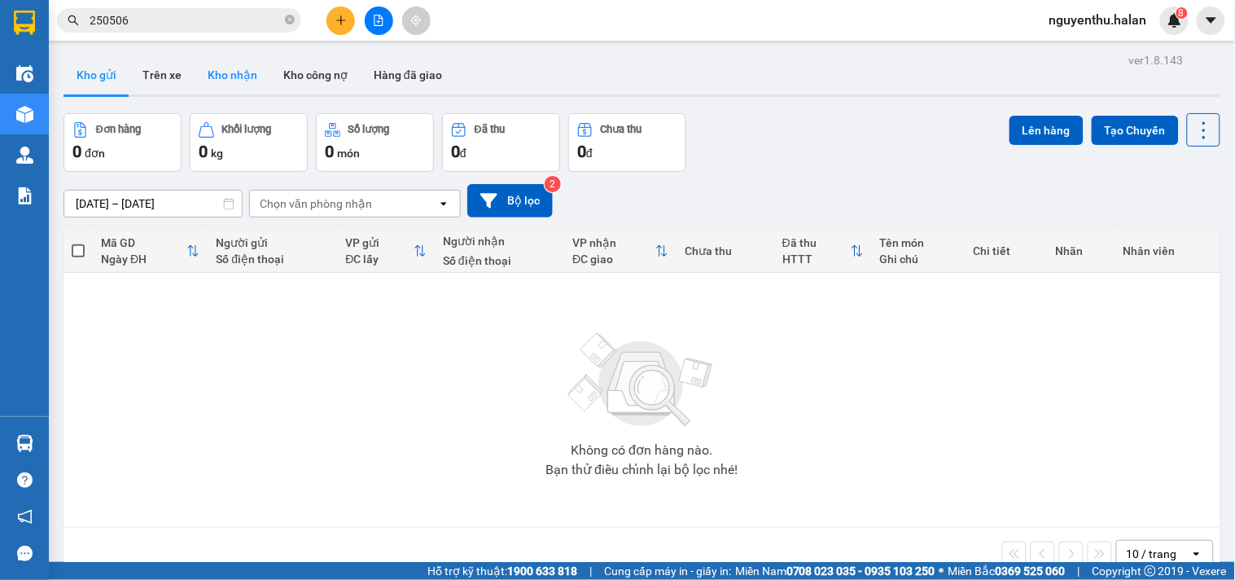
click at [234, 72] on button "Kho nhận" at bounding box center [233, 74] width 76 height 39
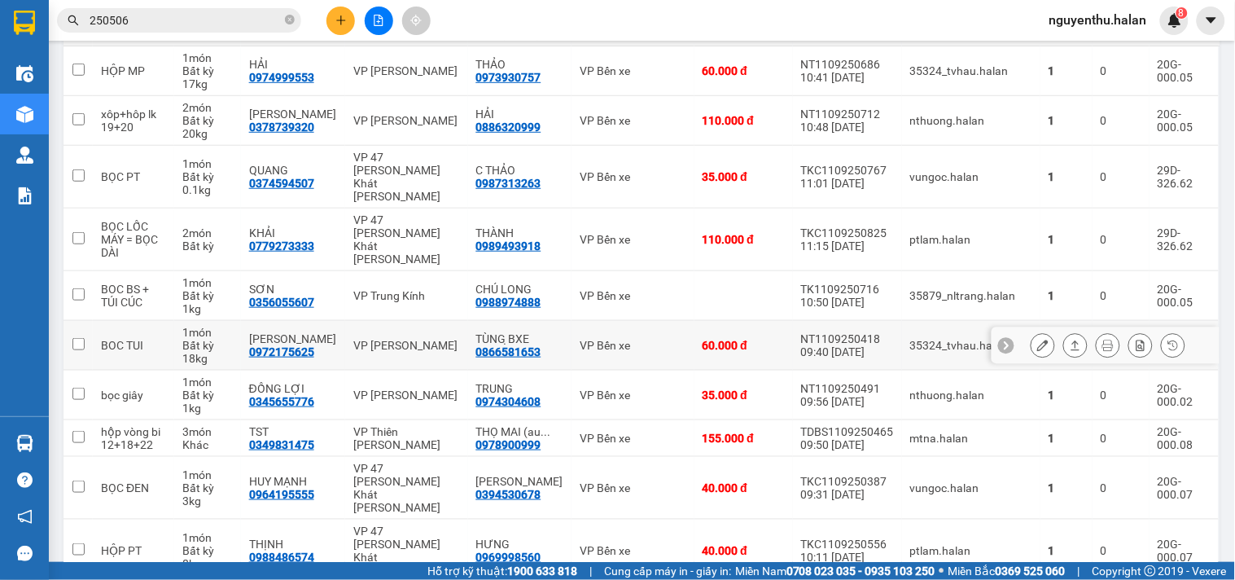
scroll to position [271, 0]
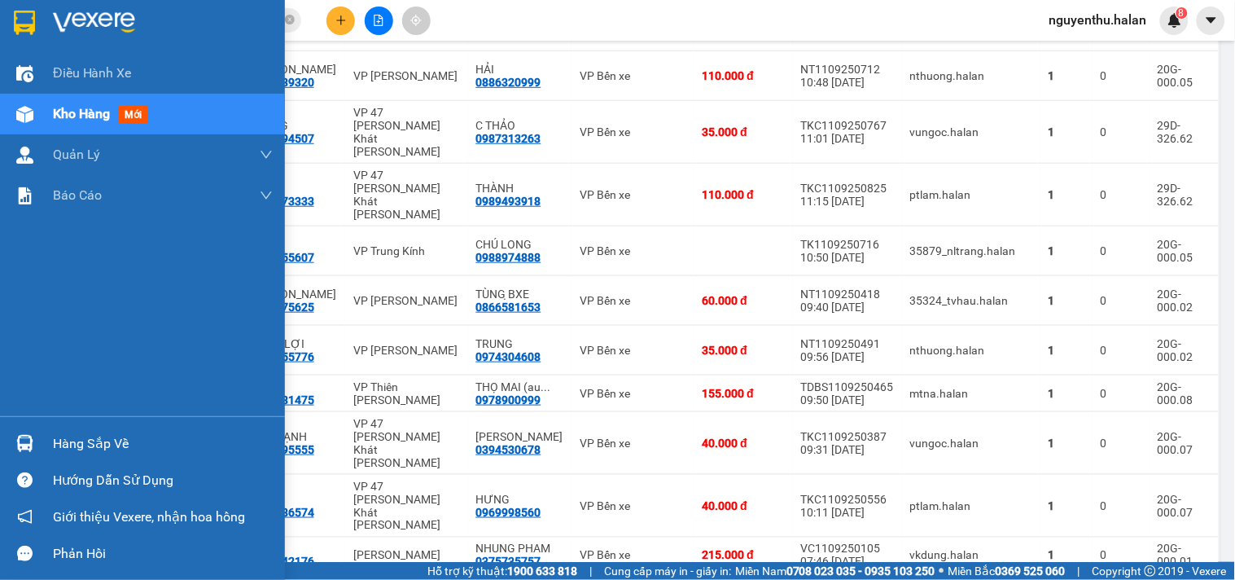
click at [81, 443] on div "Hàng sắp về" at bounding box center [163, 444] width 220 height 24
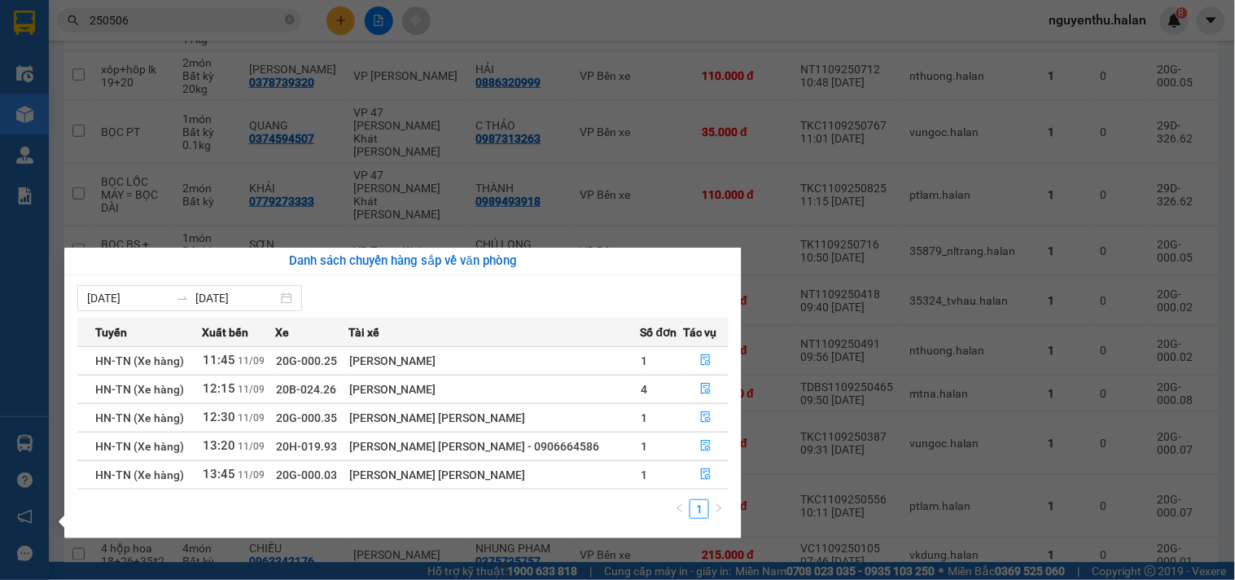
click at [614, 11] on section "Kết quả tìm kiếm ( 246 ) Bộ lọc Mã ĐH Trạng thái Món hàng Thu hộ Tổng cước Chưa…" at bounding box center [617, 290] width 1235 height 580
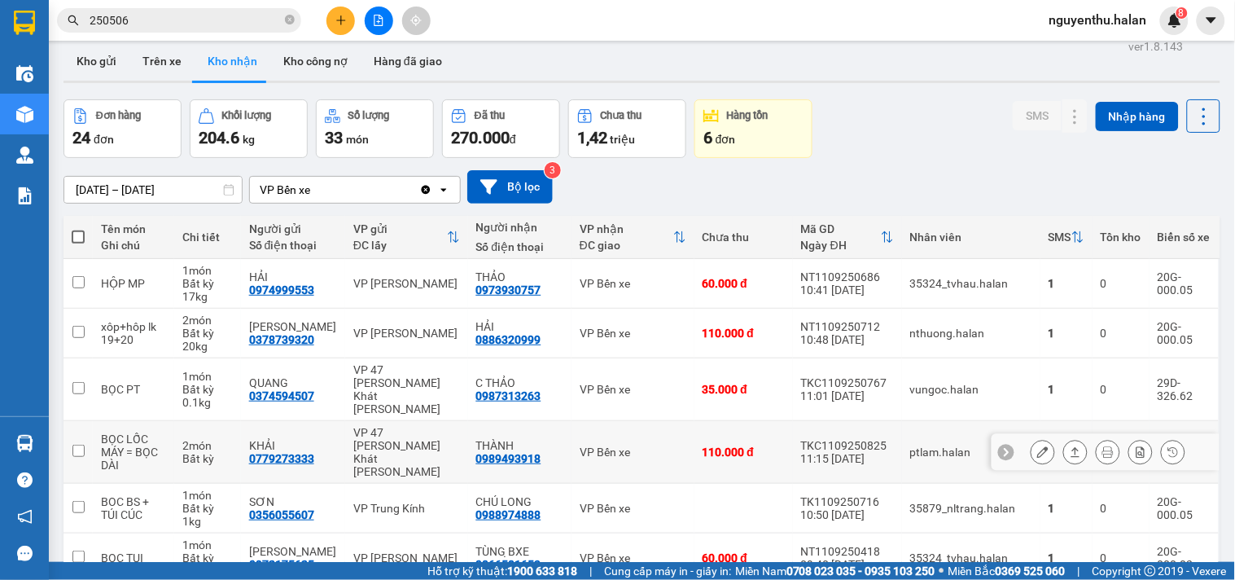
scroll to position [0, 0]
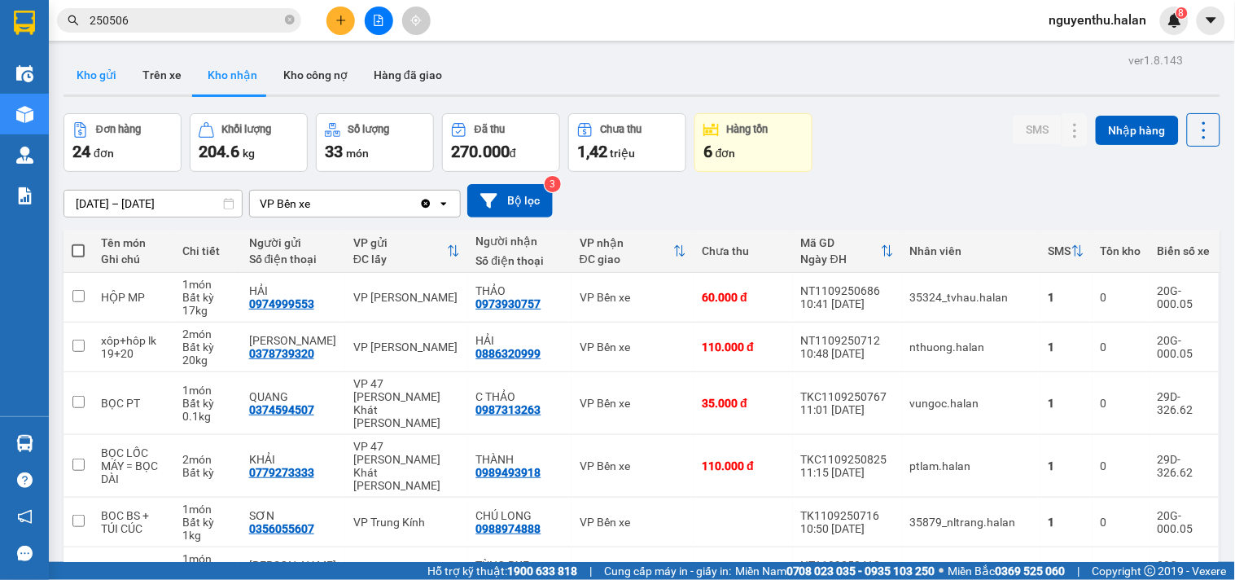
click at [98, 73] on button "Kho gửi" at bounding box center [97, 74] width 66 height 39
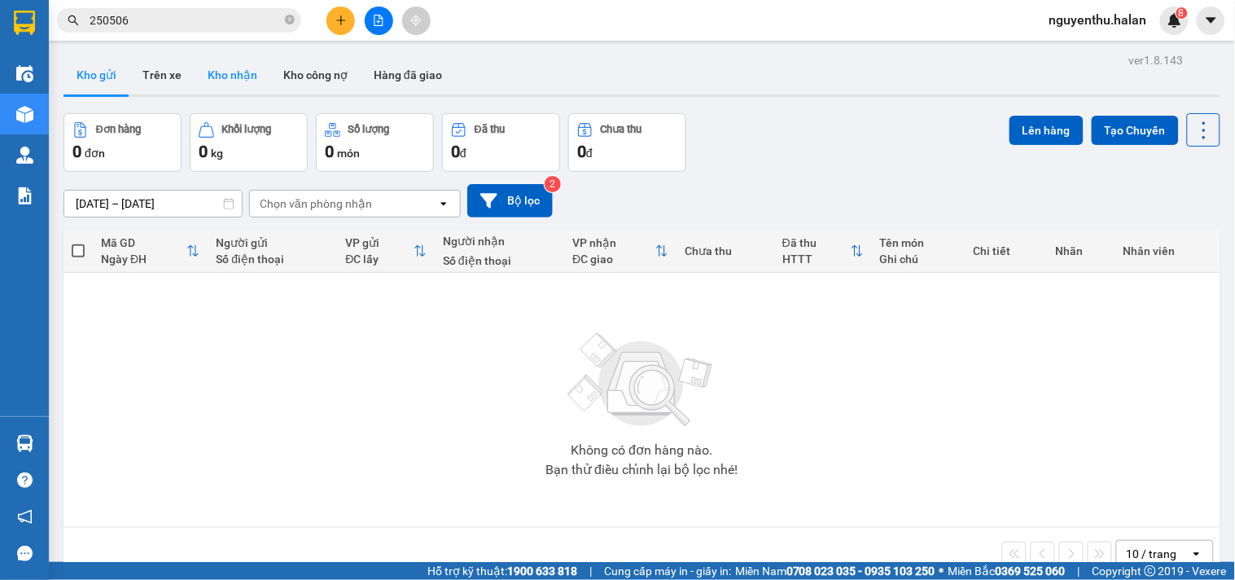
click at [230, 69] on button "Kho nhận" at bounding box center [233, 74] width 76 height 39
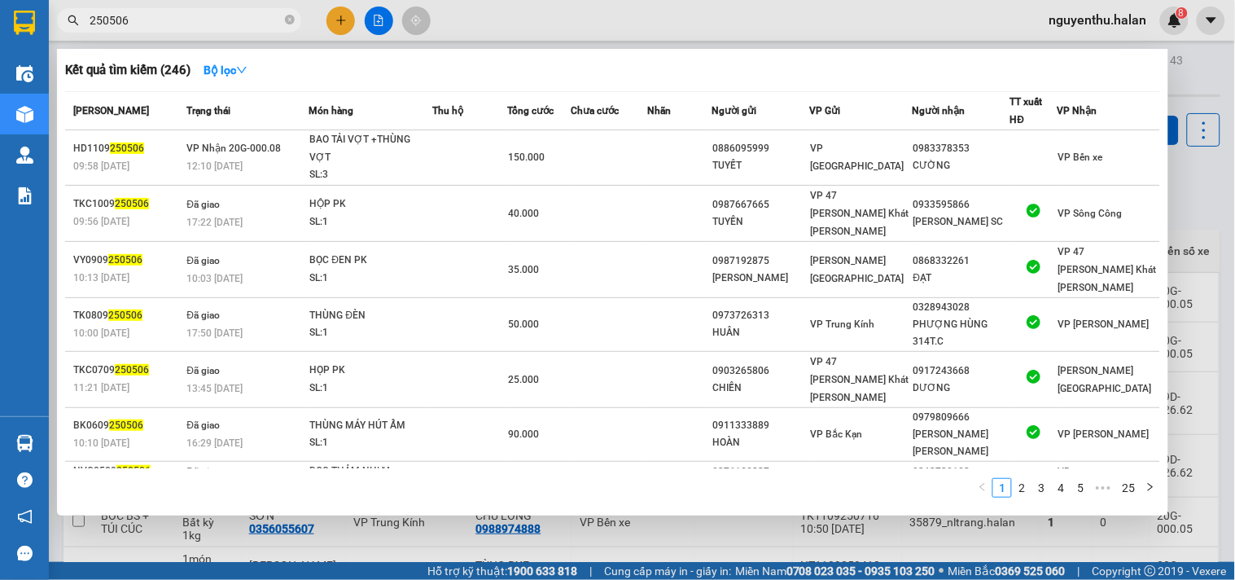
drag, startPoint x: 157, startPoint y: 22, endPoint x: 37, endPoint y: 25, distance: 119.7
click at [37, 25] on section "Kết quả tìm kiếm ( 246 ) Bộ lọc Mã ĐH Trạng thái Món hàng Thu hộ Tổng cước Chưa…" at bounding box center [617, 290] width 1235 height 580
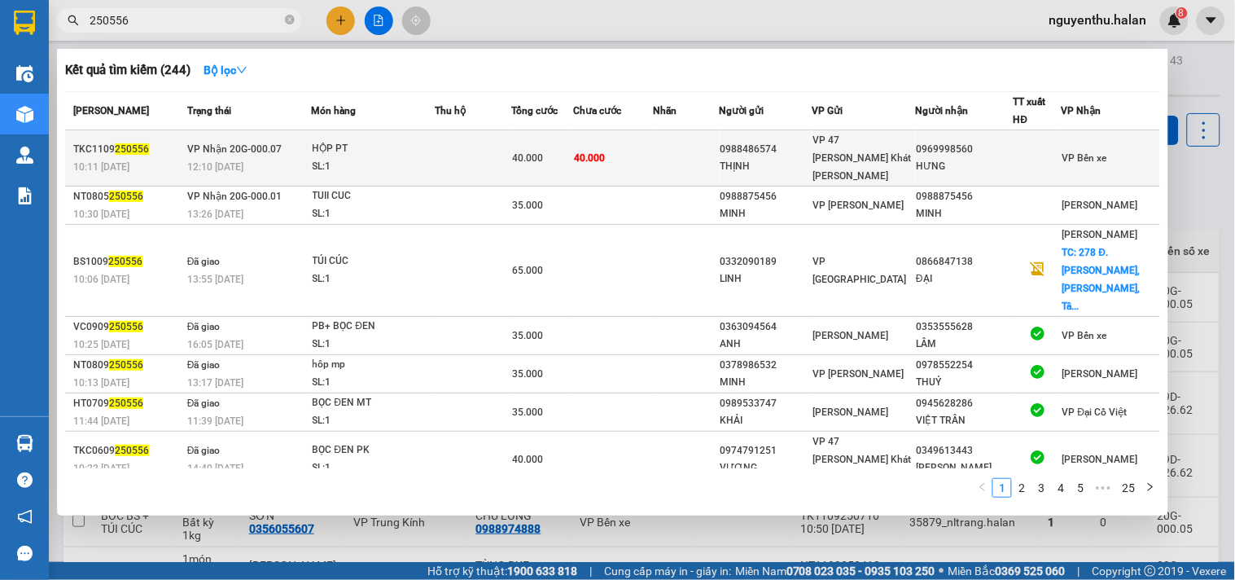
type input "250556"
click at [498, 147] on td at bounding box center [474, 158] width 76 height 56
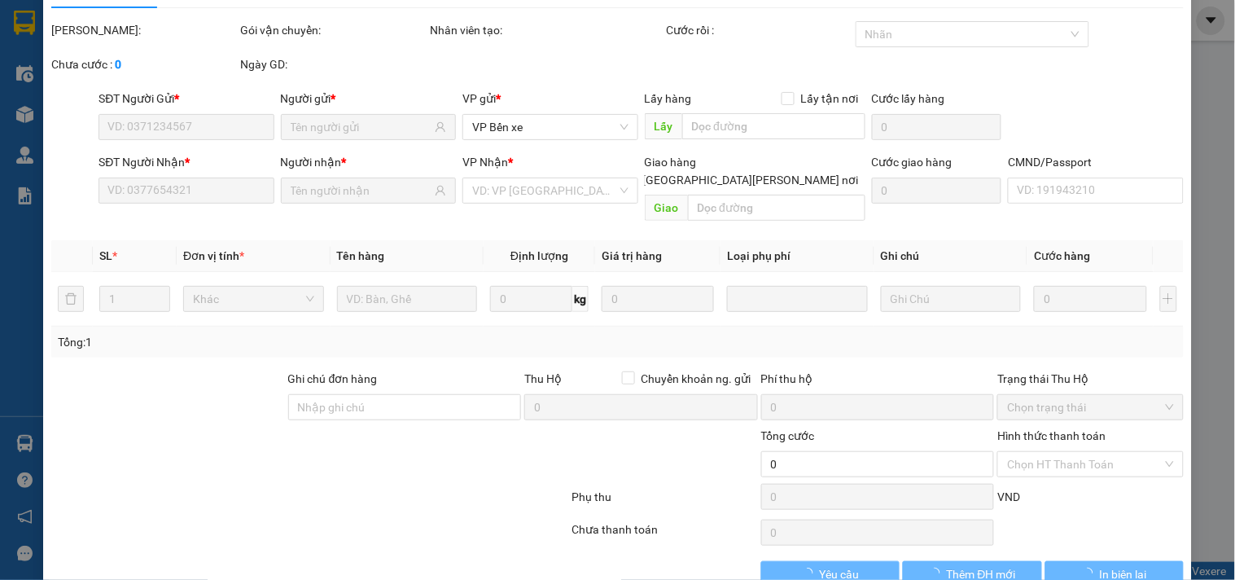
type input "0988486574"
type input "THỊNH"
type input "0969998560"
type input "HƯNG"
type input "40.000"
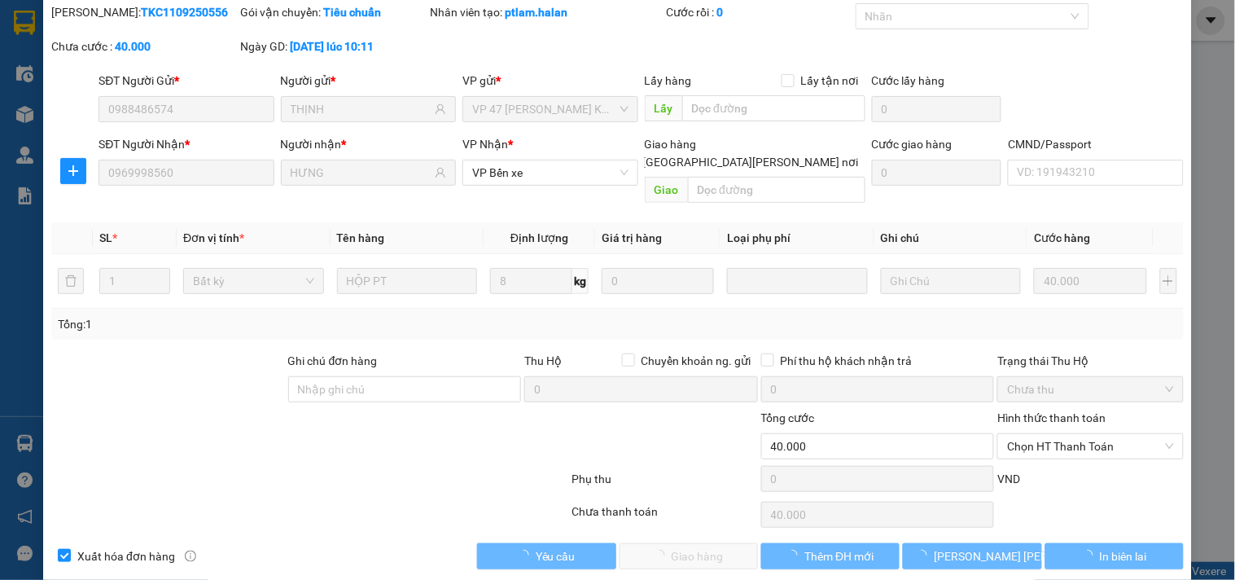
scroll to position [59, 0]
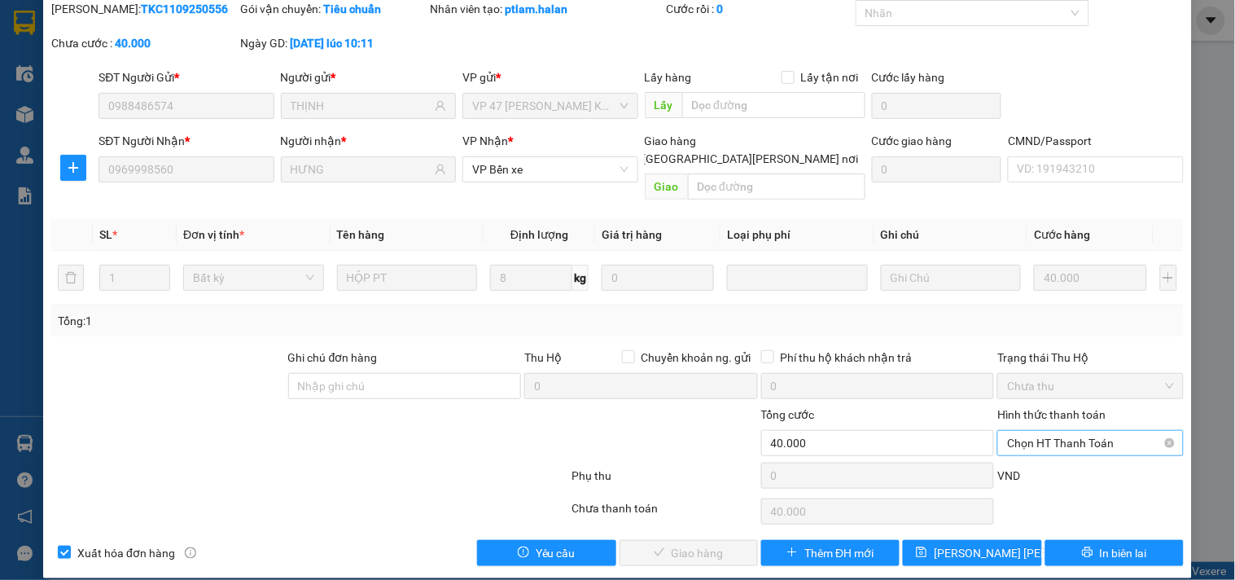
click at [1024, 431] on span "Chọn HT Thanh Toán" at bounding box center [1090, 443] width 166 height 24
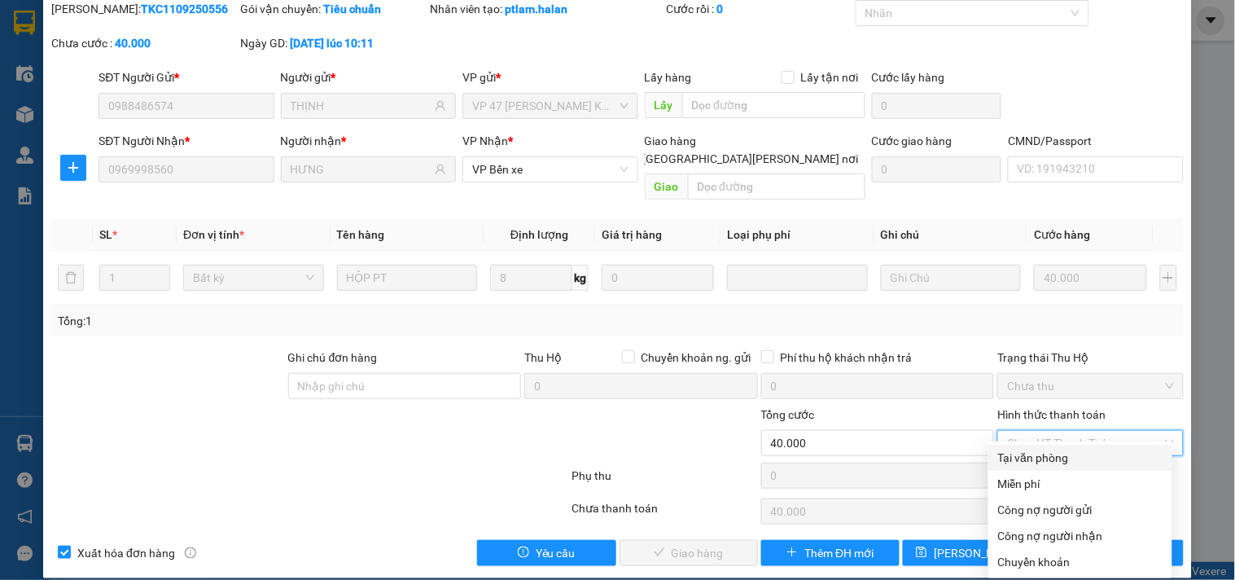
click at [1031, 458] on div "Tại văn phòng" at bounding box center [1080, 458] width 164 height 18
type input "0"
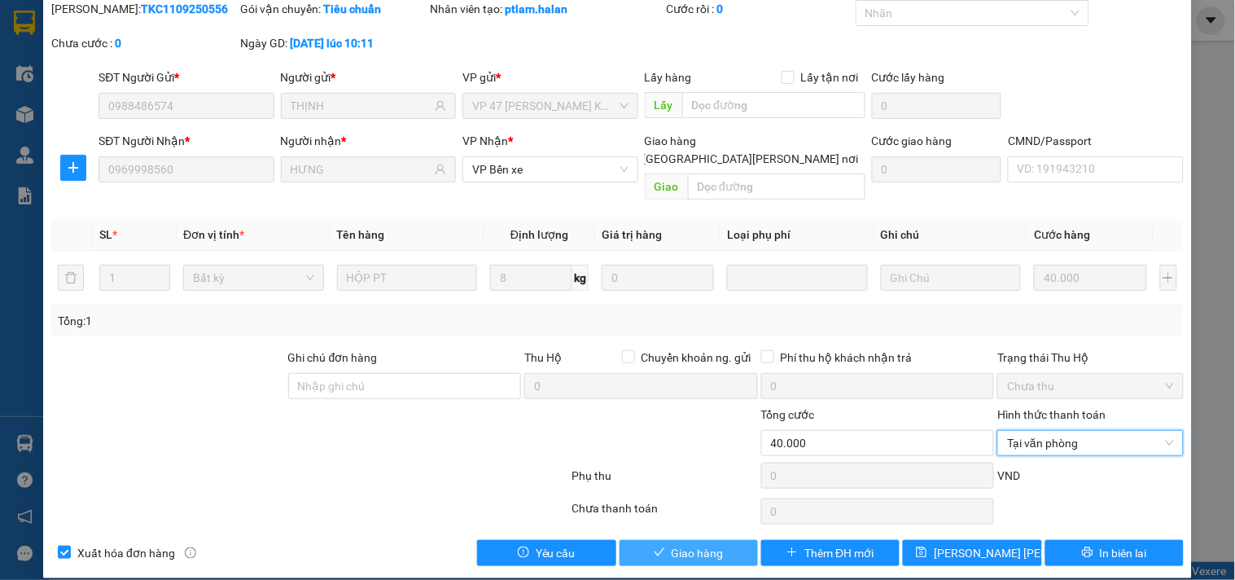
click at [725, 540] on button "Giao hàng" at bounding box center [689, 553] width 138 height 26
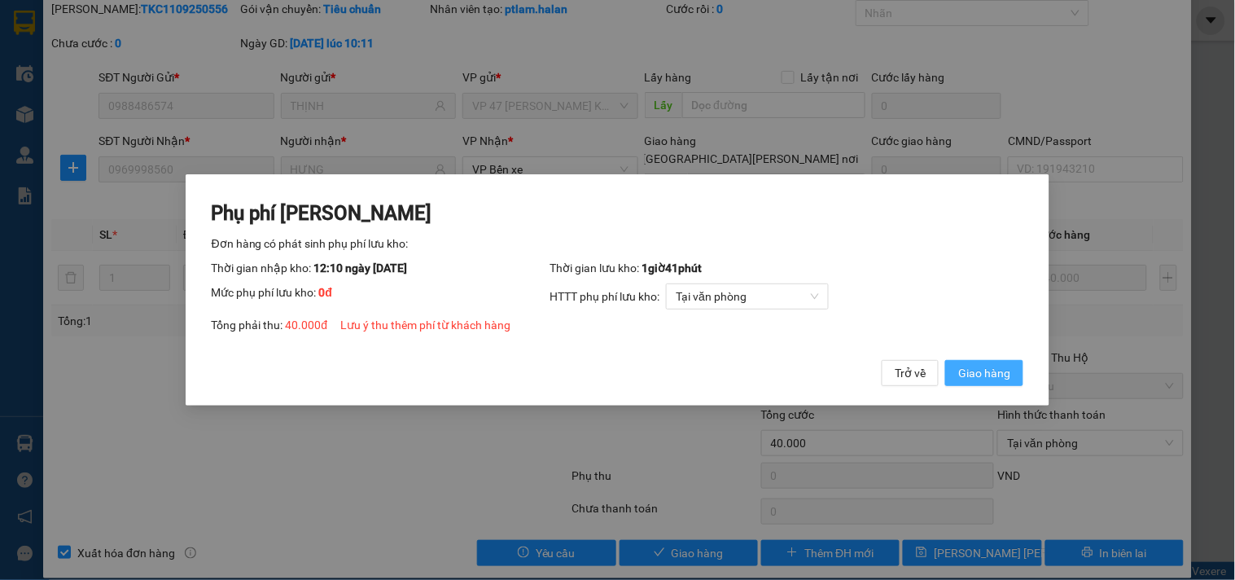
click at [959, 370] on span "Giao hàng" at bounding box center [984, 373] width 52 height 18
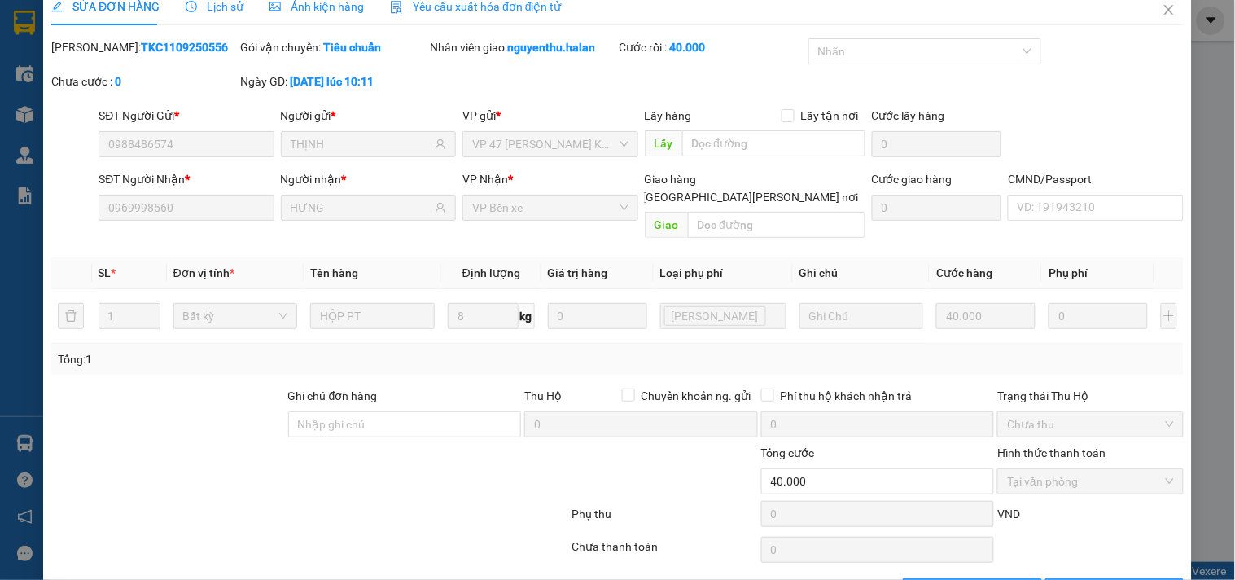
scroll to position [0, 0]
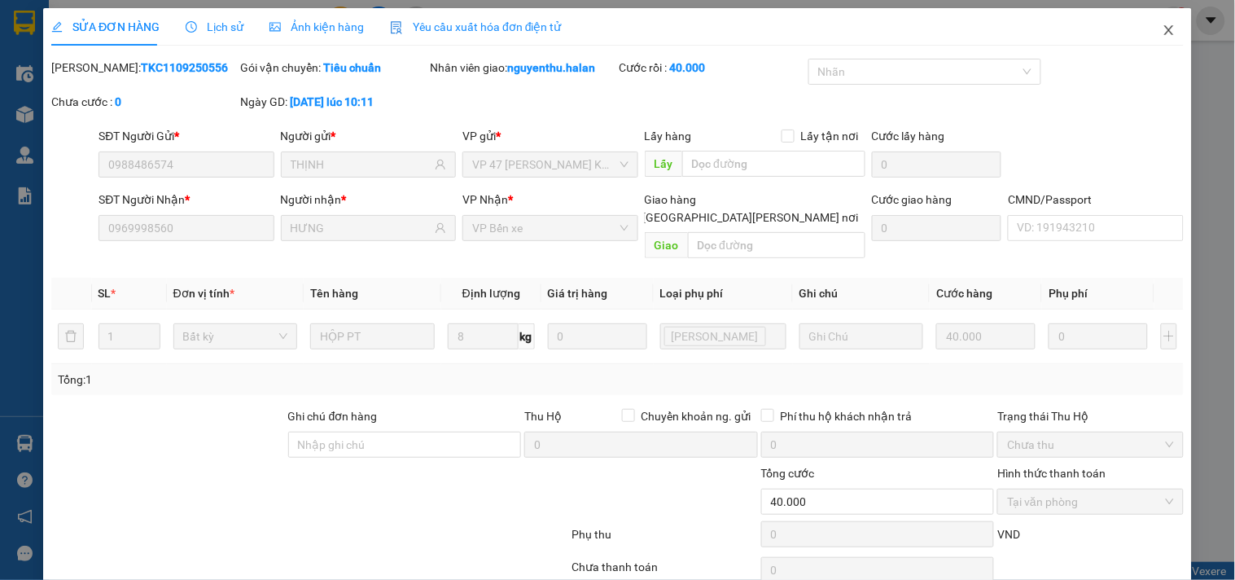
click at [1163, 36] on icon "close" at bounding box center [1169, 30] width 13 height 13
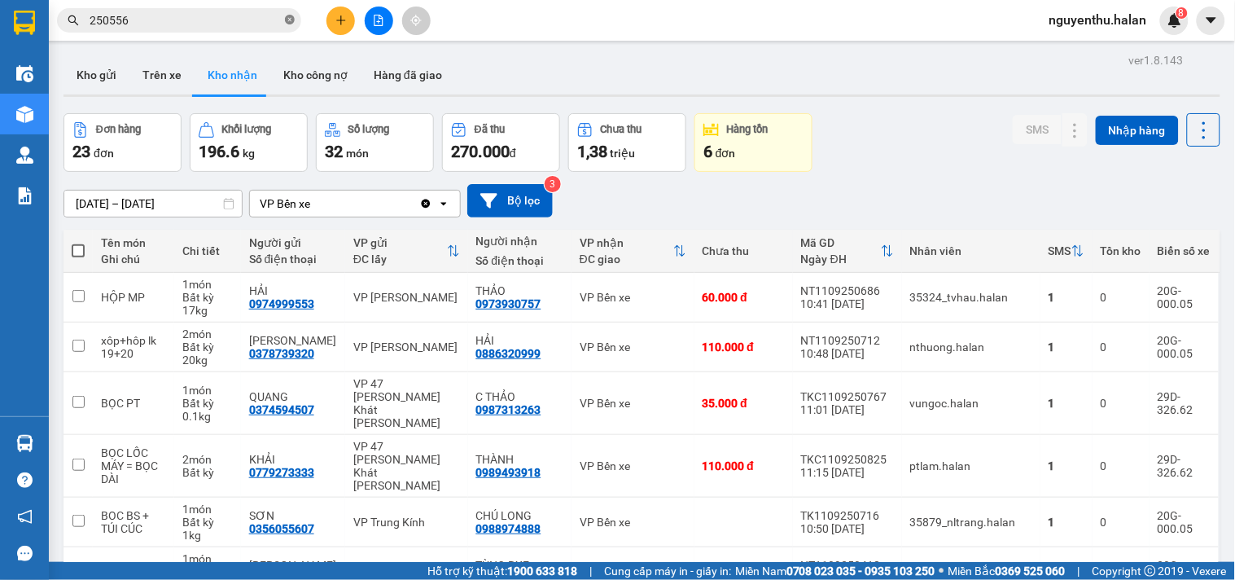
click at [288, 15] on icon "close-circle" at bounding box center [290, 20] width 10 height 10
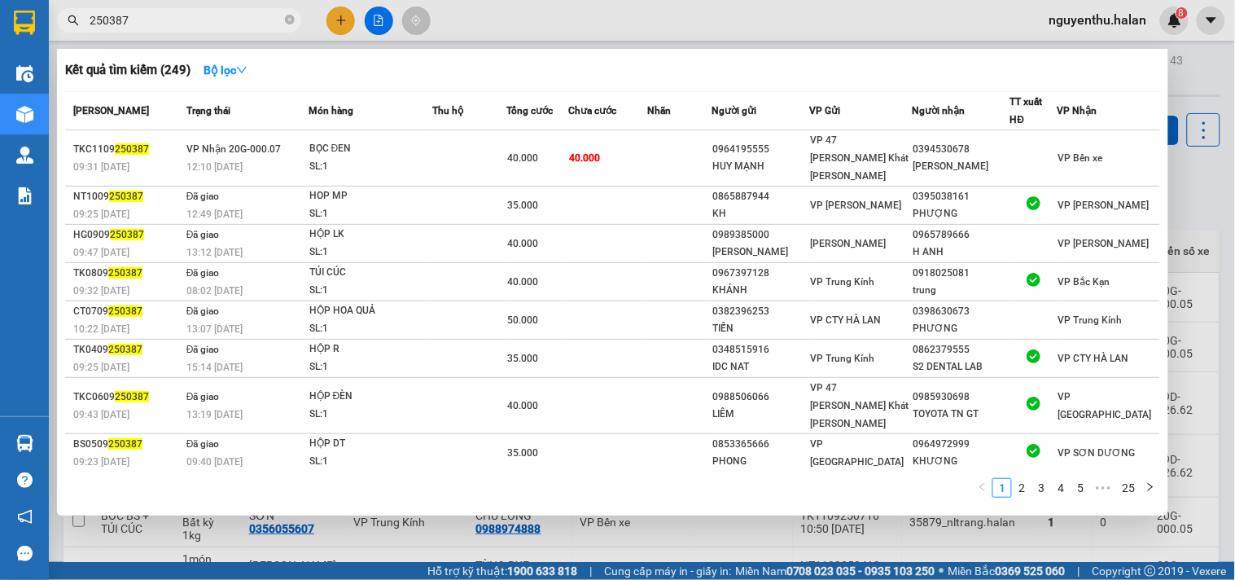
click at [572, 20] on div at bounding box center [617, 290] width 1235 height 580
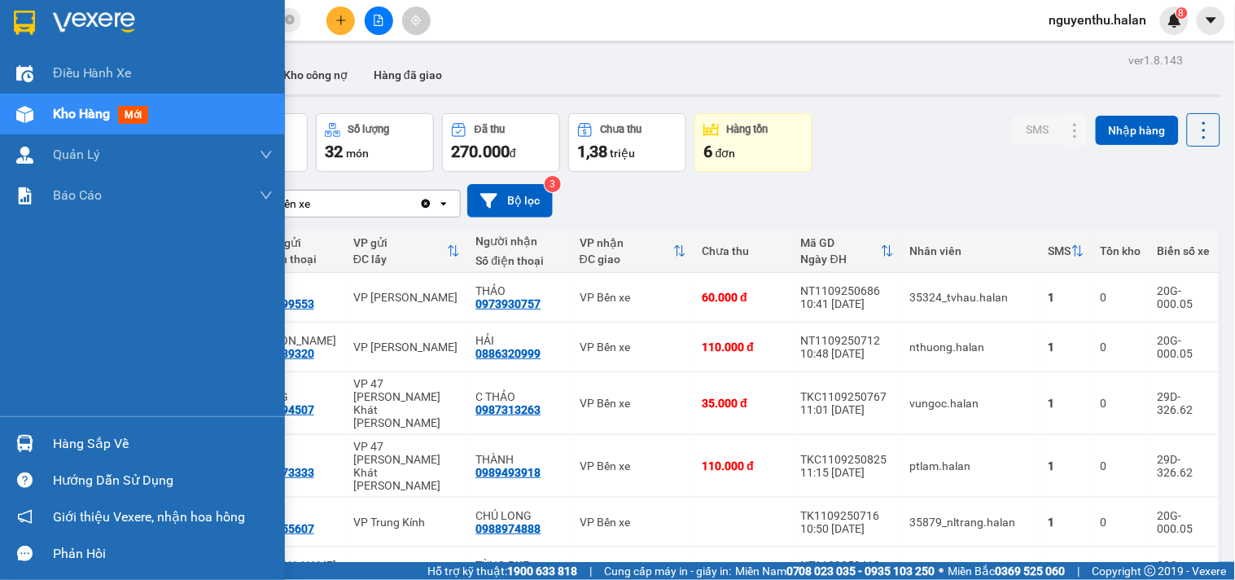
click at [80, 446] on div "Hàng sắp về" at bounding box center [163, 444] width 220 height 24
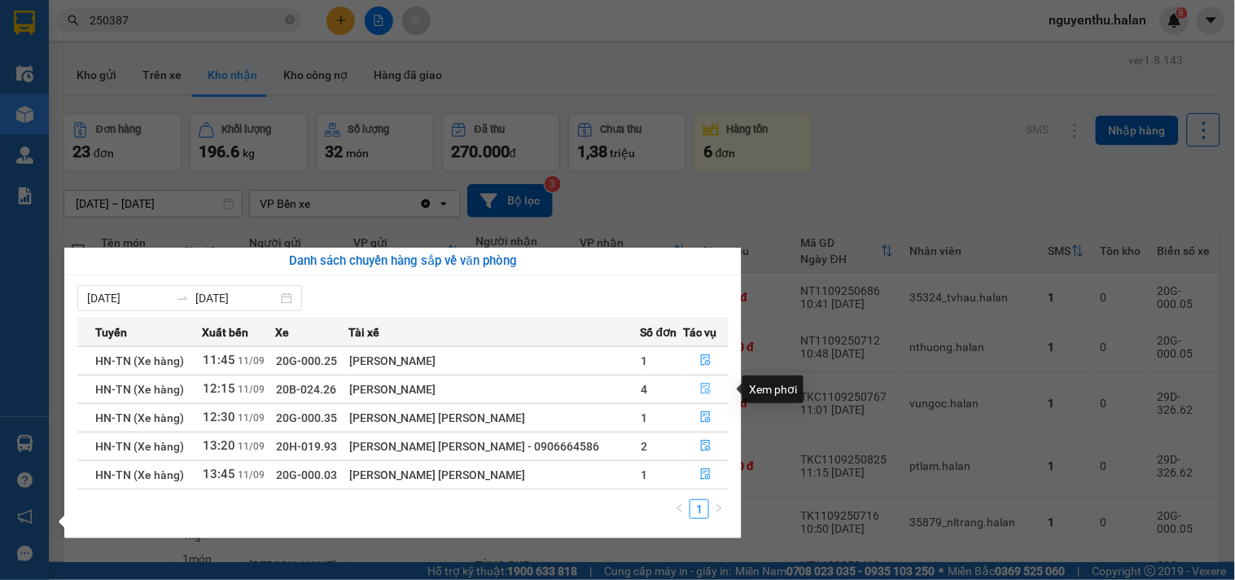
click at [700, 392] on icon "file-done" at bounding box center [705, 388] width 11 height 11
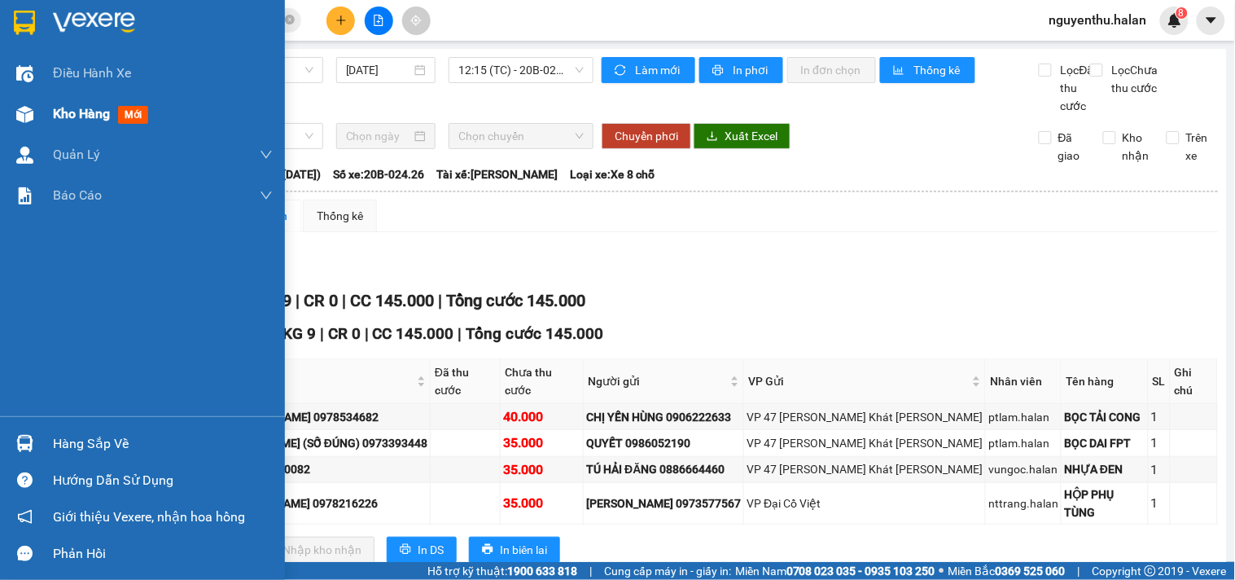
click at [60, 116] on span "Kho hàng" at bounding box center [81, 113] width 57 height 15
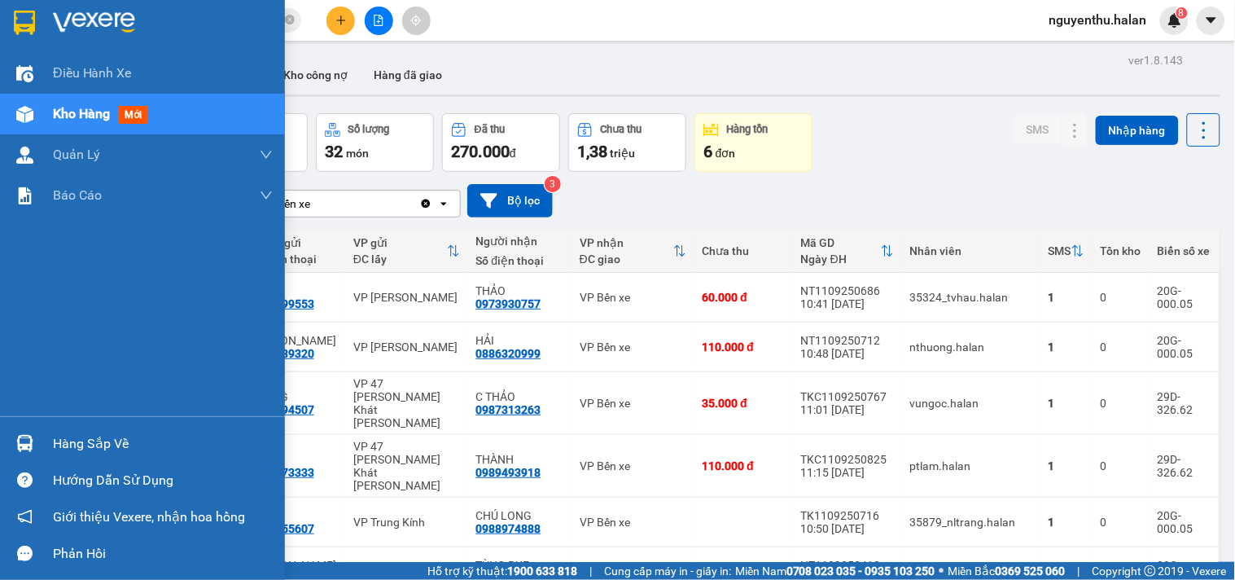
click at [61, 444] on div "Hàng sắp về" at bounding box center [163, 444] width 220 height 24
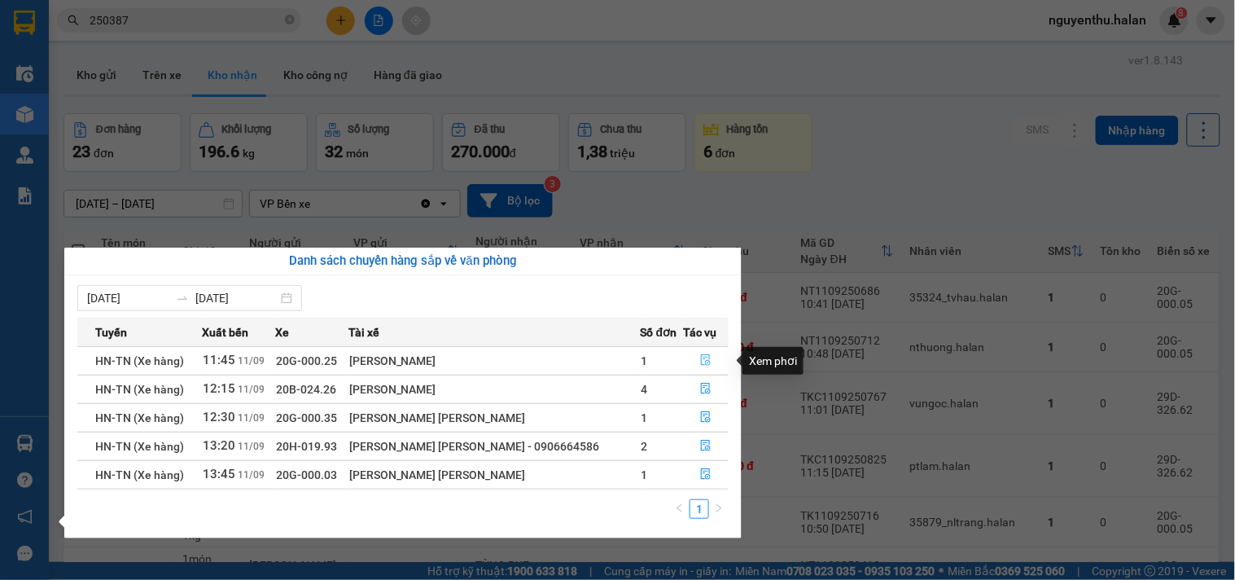
click at [704, 359] on icon "file-done" at bounding box center [705, 359] width 11 height 11
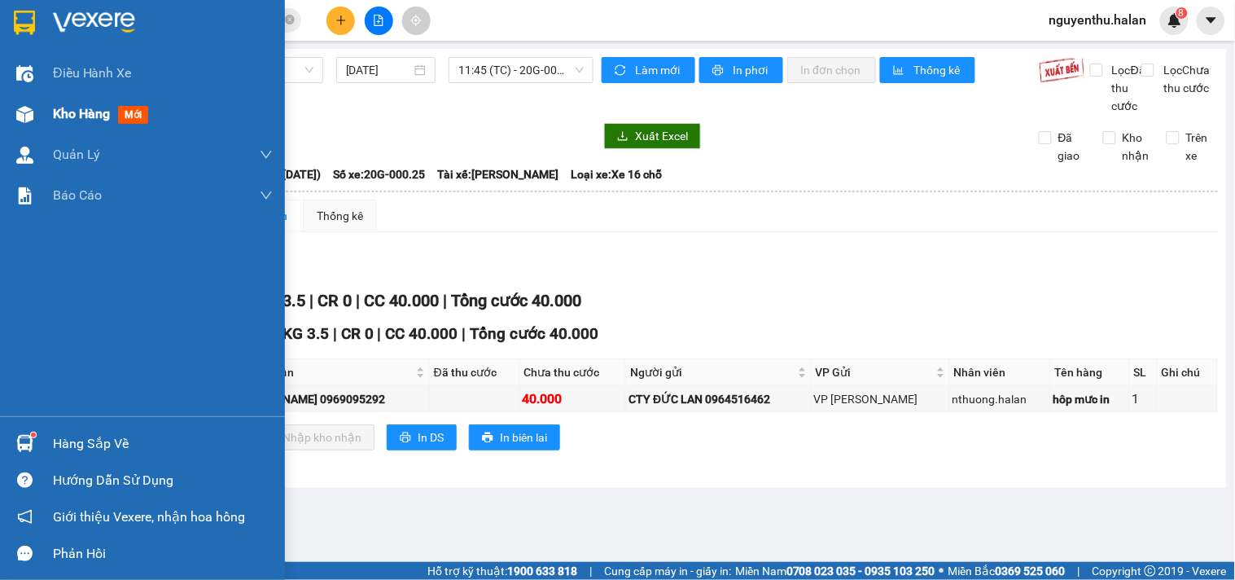
click at [67, 120] on span "Kho hàng" at bounding box center [81, 113] width 57 height 15
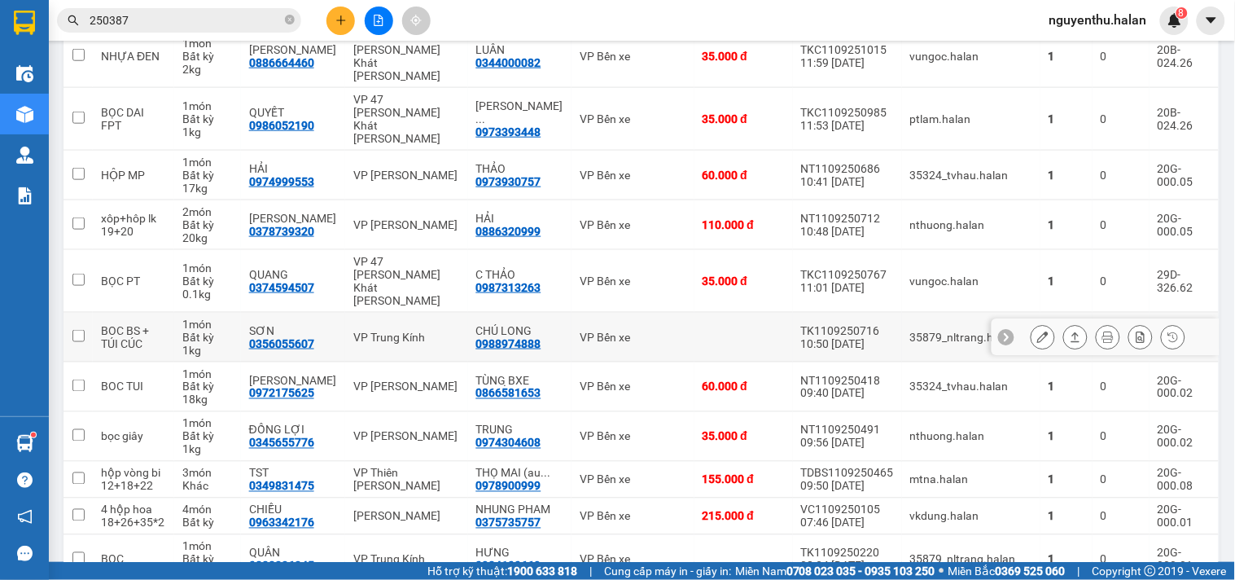
scroll to position [452, 0]
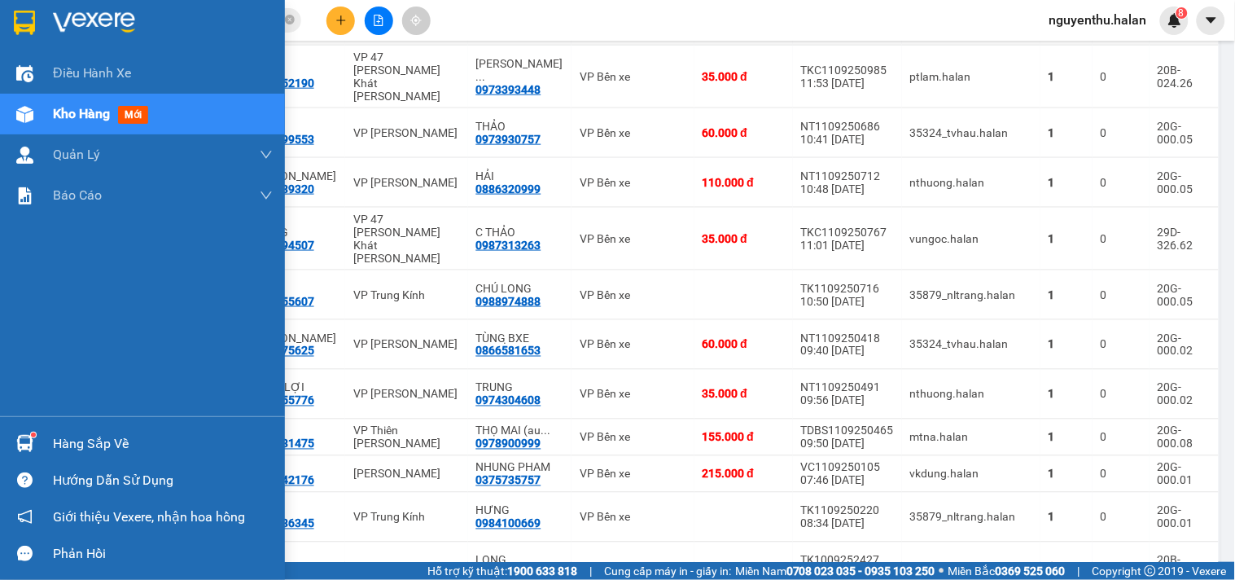
click at [100, 432] on div "Hàng sắp về" at bounding box center [163, 444] width 220 height 24
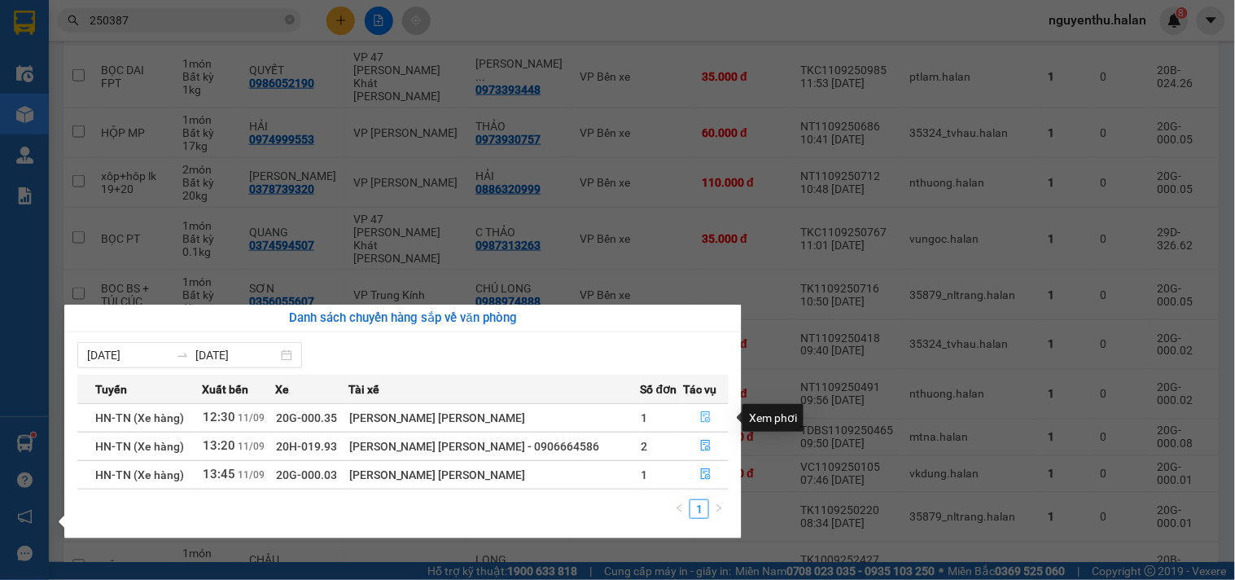
click at [700, 415] on icon "file-done" at bounding box center [705, 416] width 11 height 11
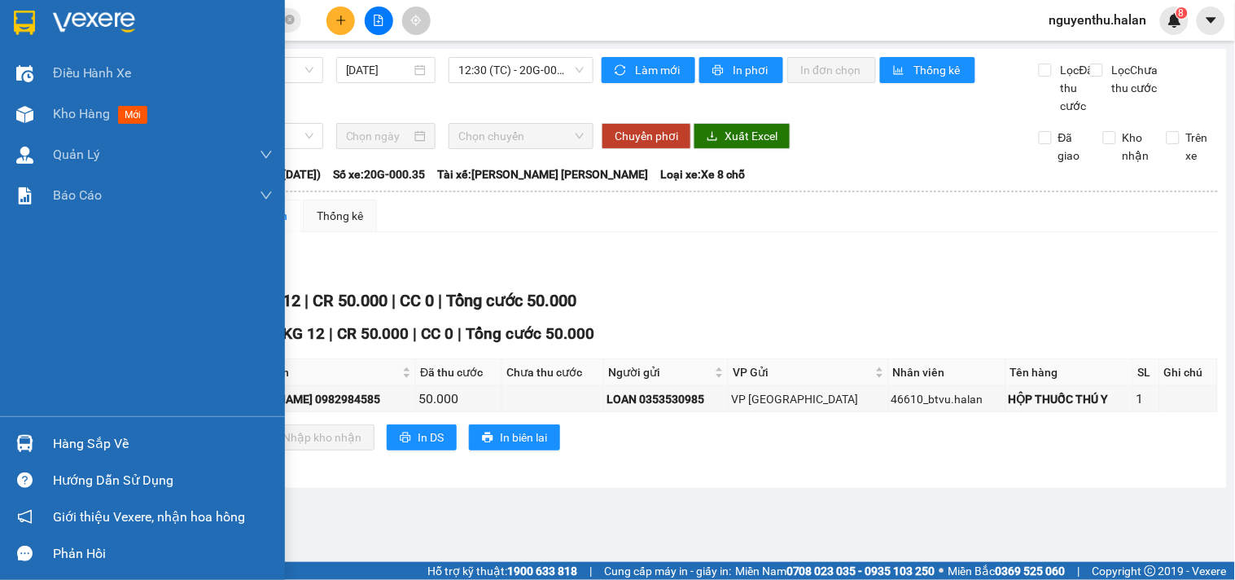
click at [77, 442] on div "Hàng sắp về" at bounding box center [163, 444] width 220 height 24
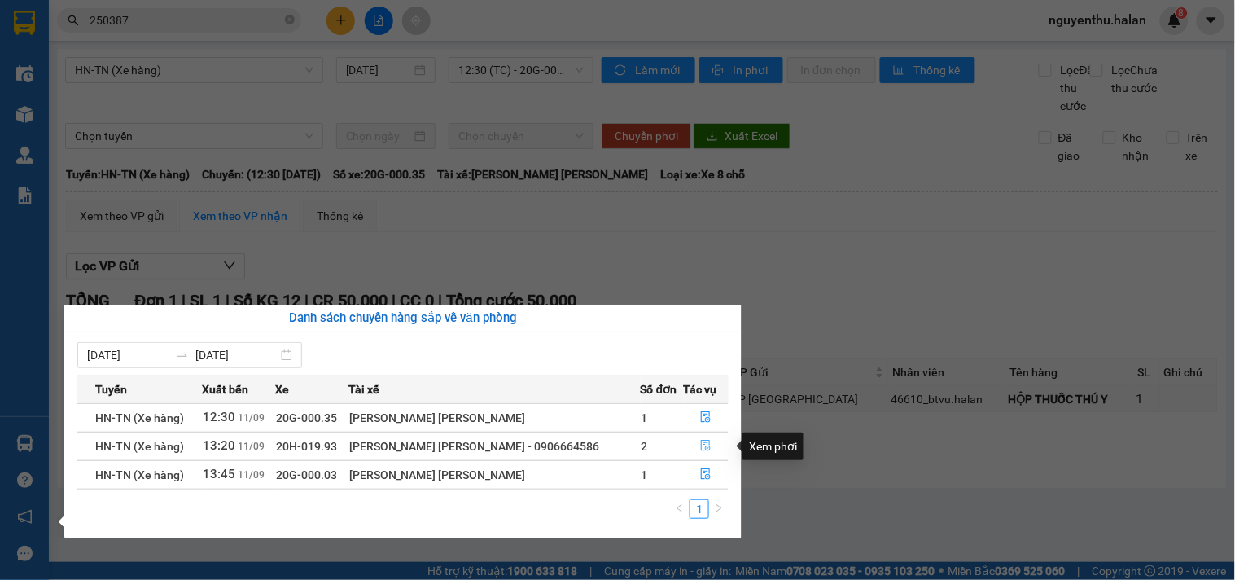
click at [700, 445] on icon "file-done" at bounding box center [705, 445] width 11 height 11
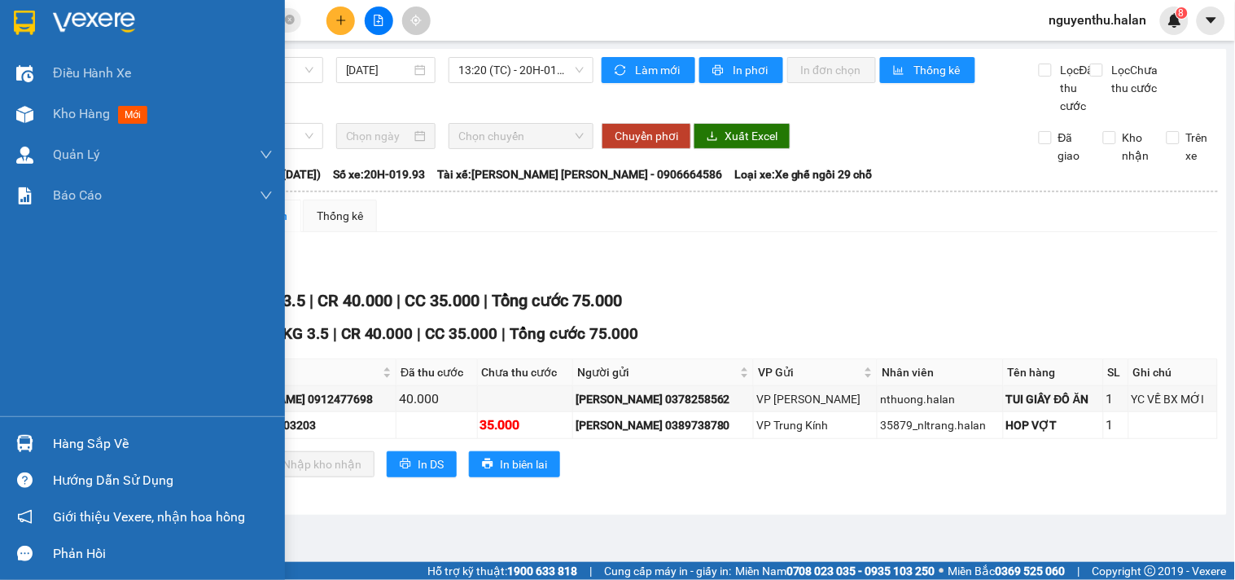
click at [59, 440] on div "Hàng sắp về" at bounding box center [163, 444] width 220 height 24
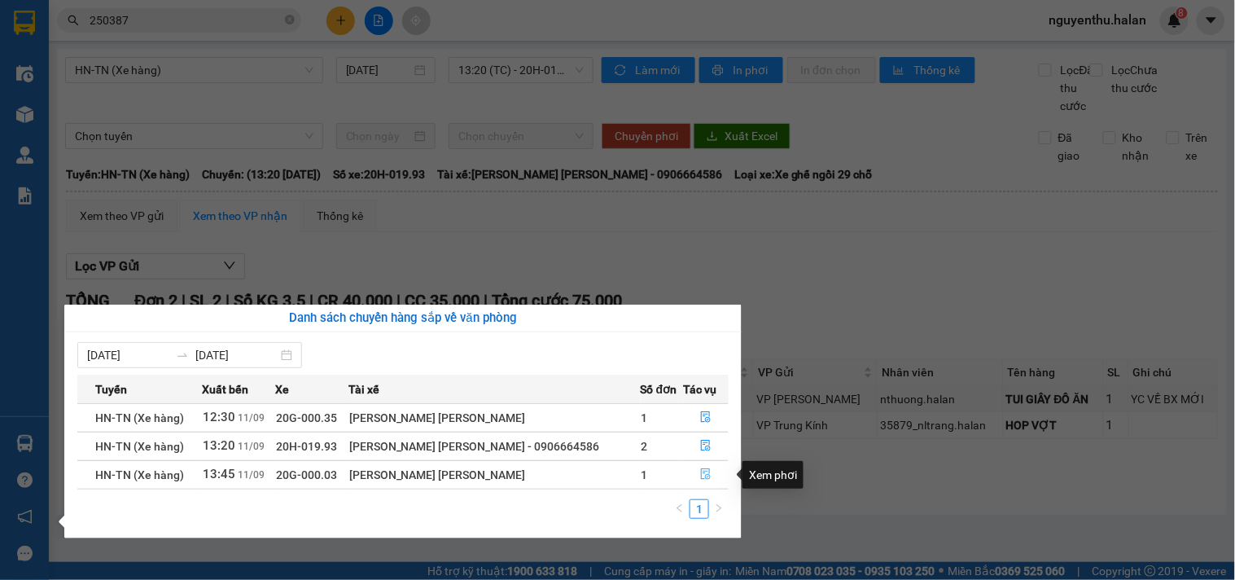
click at [703, 466] on button "button" at bounding box center [707, 475] width 44 height 26
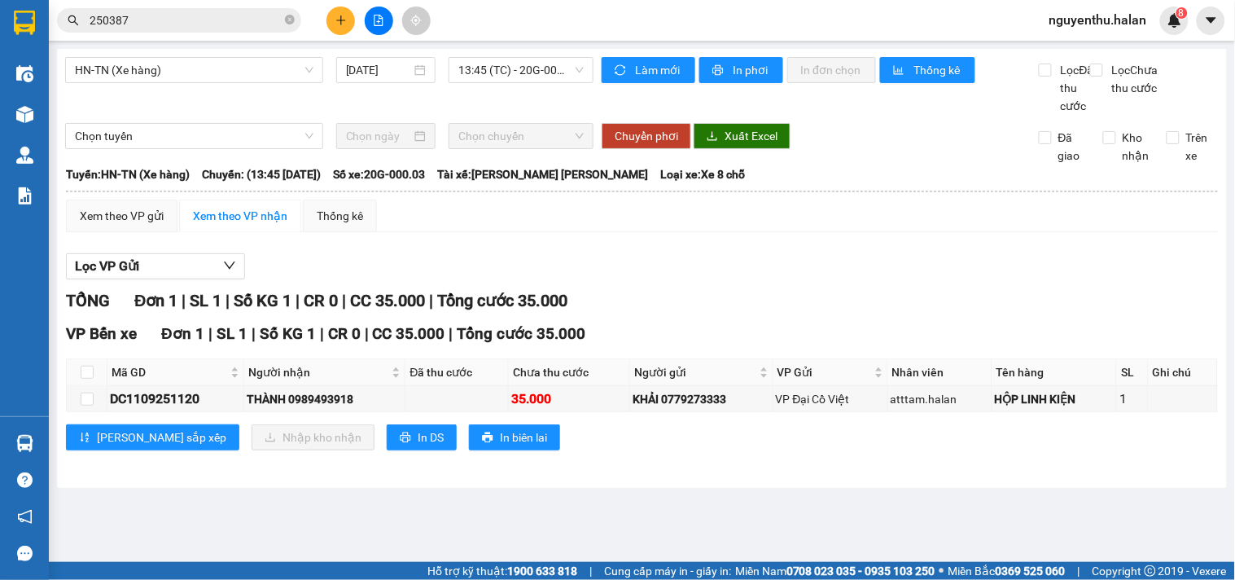
click at [72, 107] on div "HN-TN (Xe hàng) 11/09/2025 13:45 (TC) - 20G-000.03" at bounding box center [329, 86] width 528 height 58
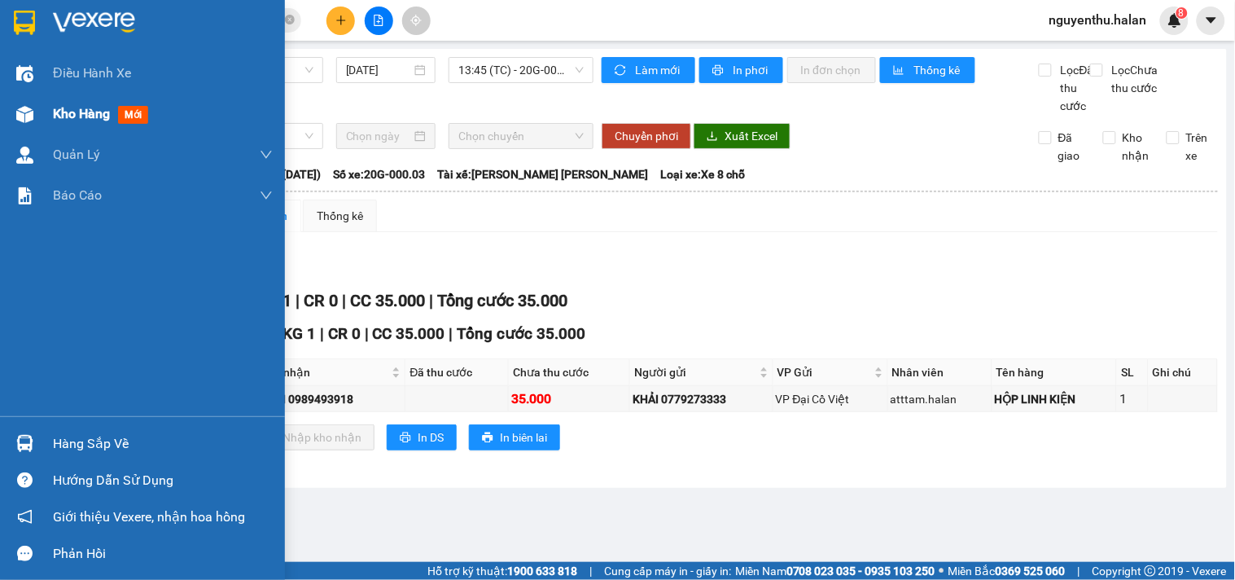
click at [68, 112] on span "Kho hàng" at bounding box center [81, 113] width 57 height 15
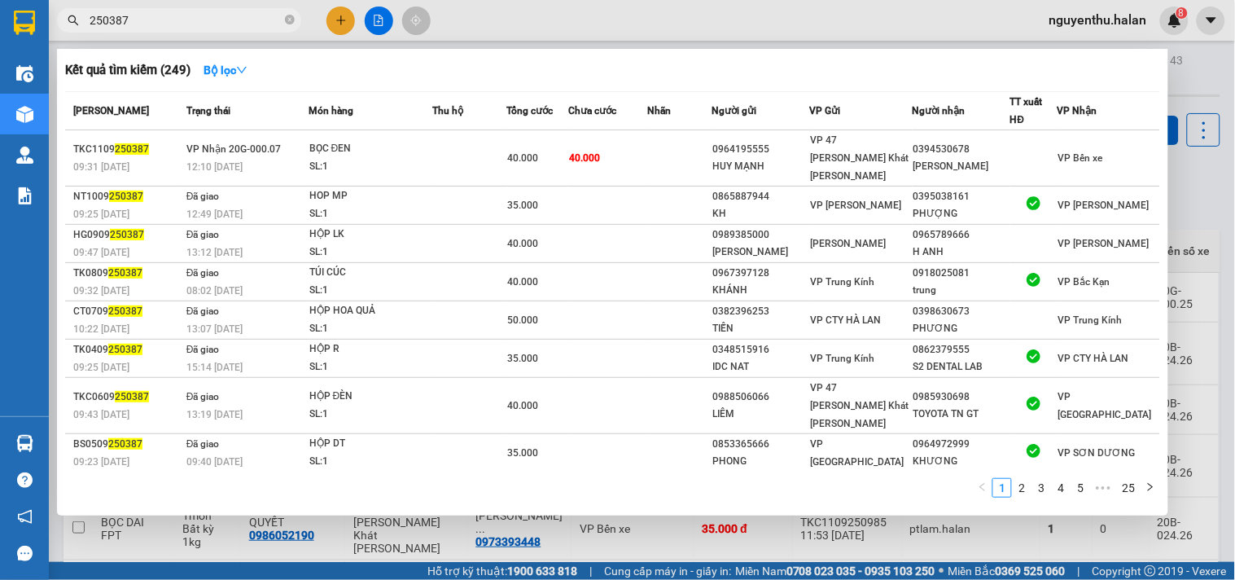
click at [191, 24] on input "250387" at bounding box center [186, 20] width 192 height 18
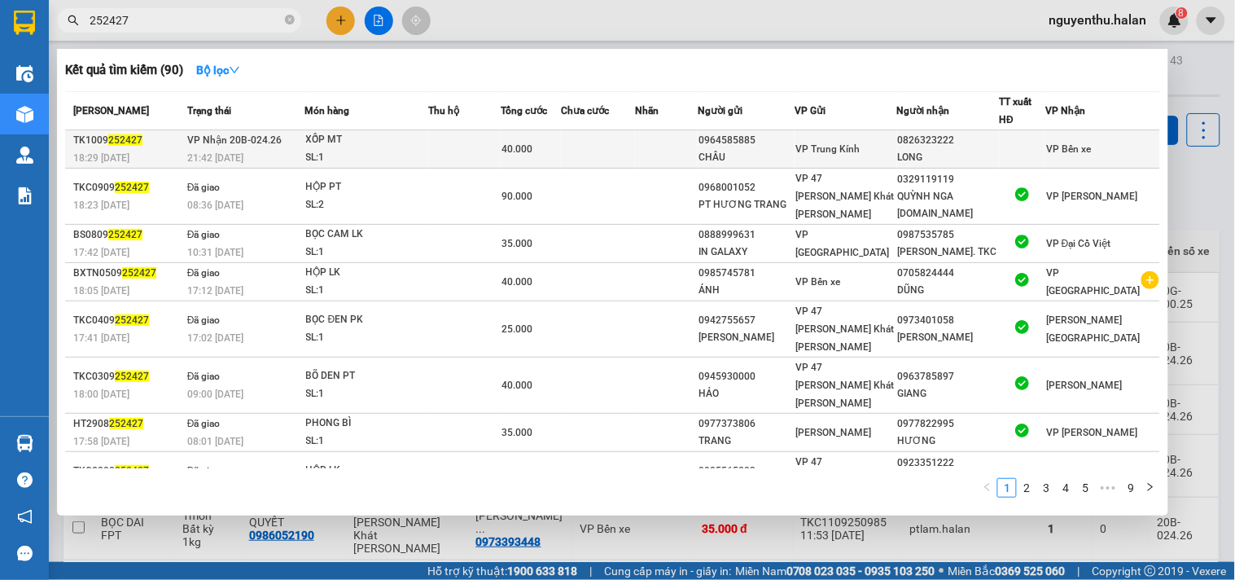
type input "252427"
click at [487, 151] on td at bounding box center [465, 149] width 72 height 38
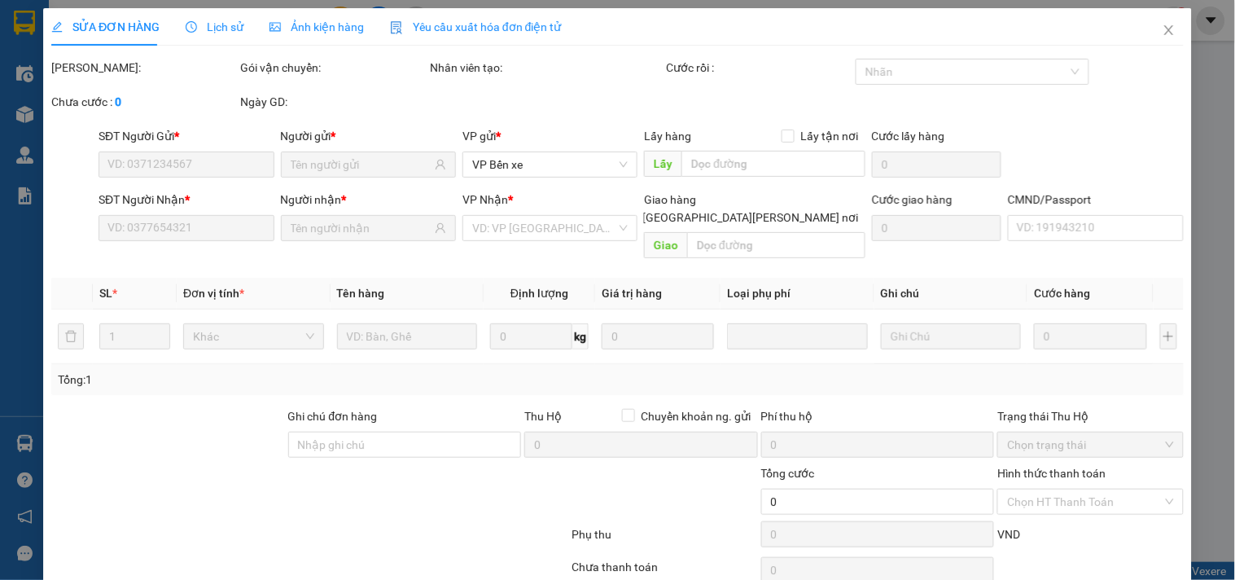
type input "0964585885"
type input "CHÂU"
type input "0826323222"
type input "LONG"
type input "40.000"
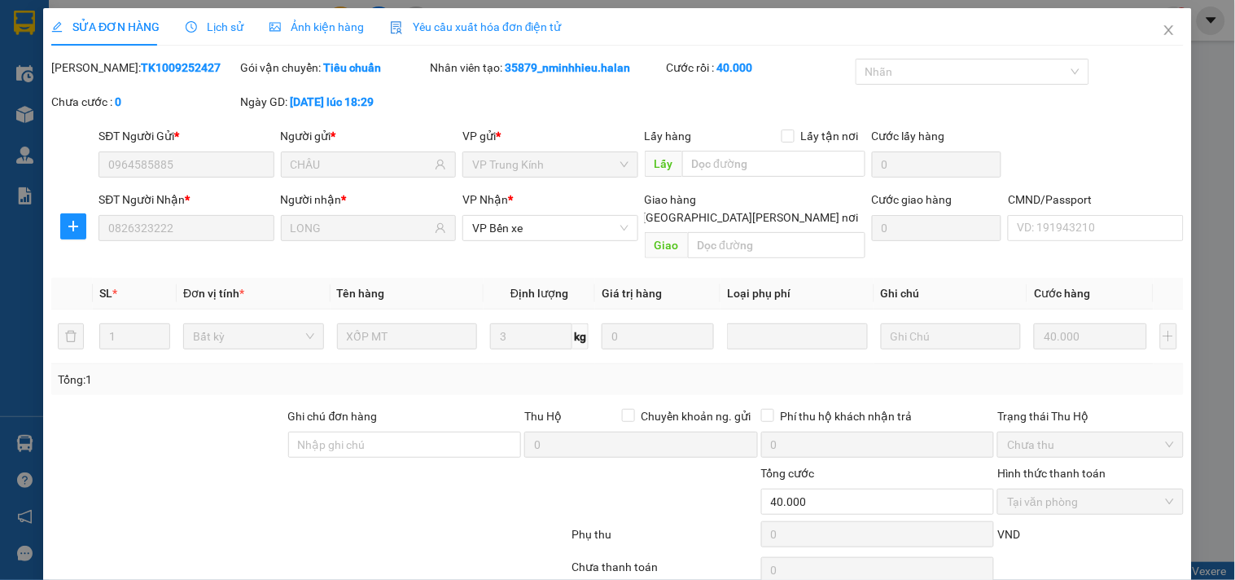
scroll to position [59, 0]
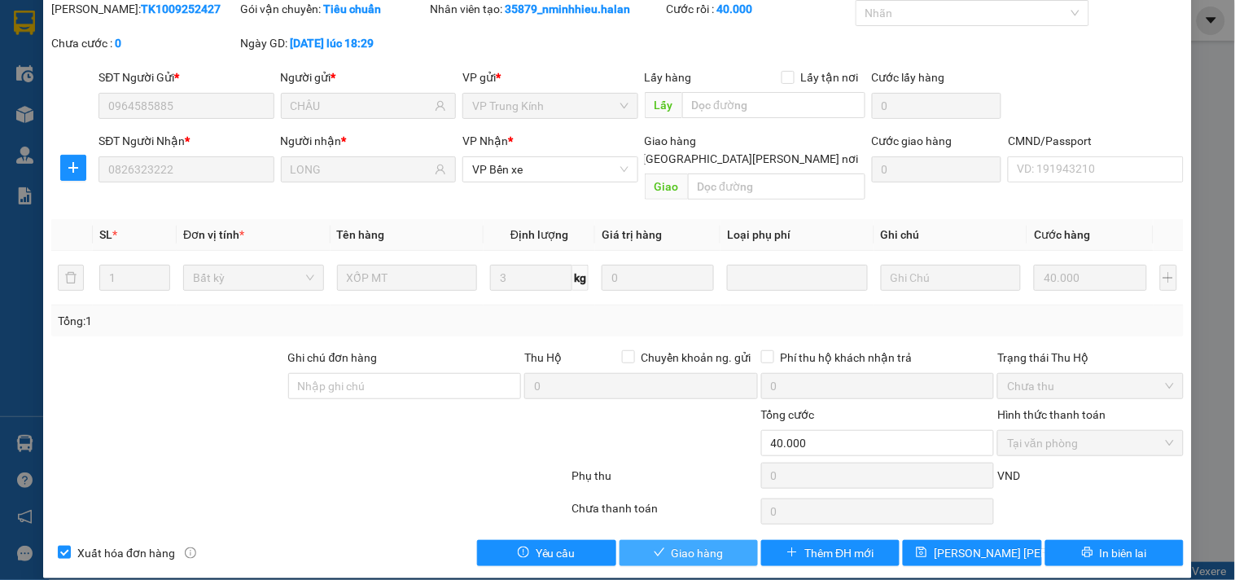
click at [676, 544] on span "Giao hàng" at bounding box center [698, 553] width 52 height 18
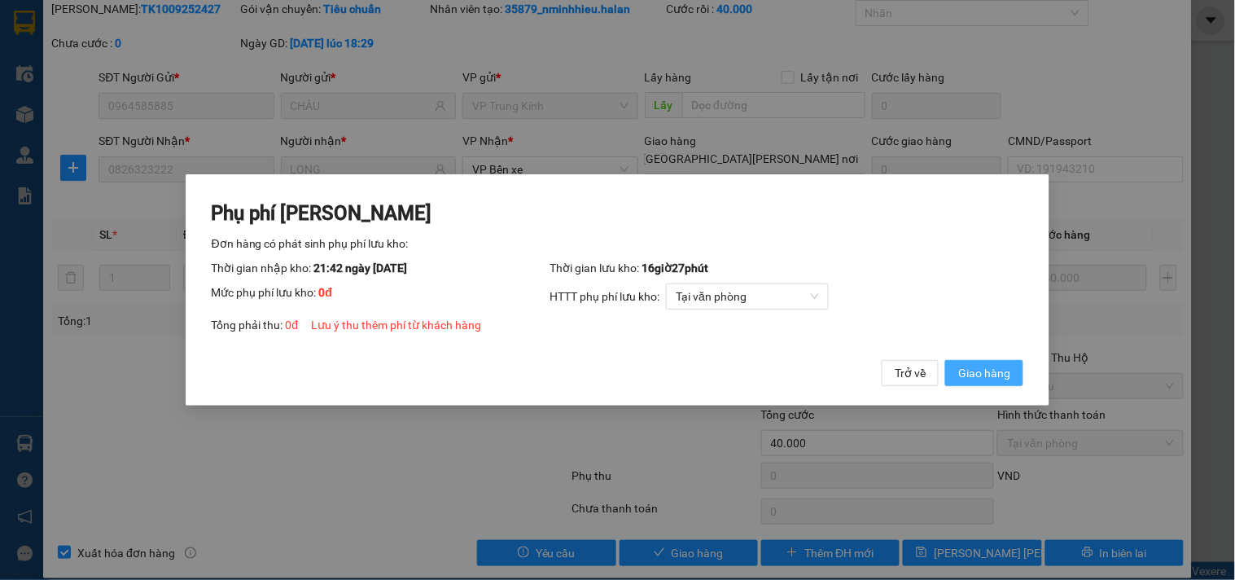
click at [980, 369] on span "Giao hàng" at bounding box center [984, 373] width 52 height 18
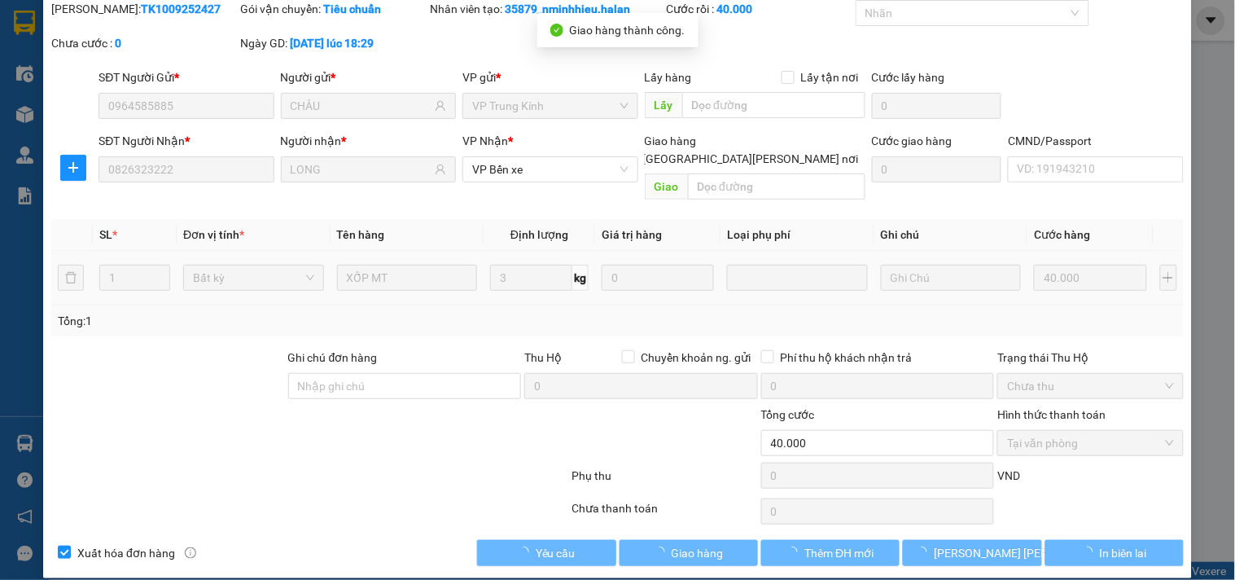
scroll to position [0, 0]
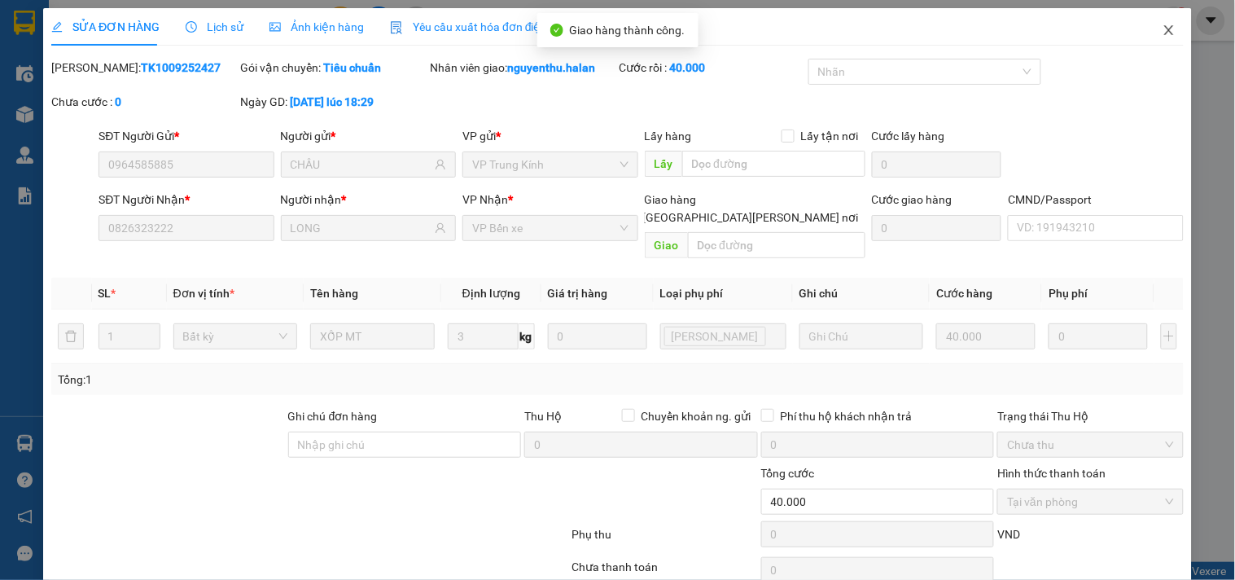
click at [1164, 29] on icon "close" at bounding box center [1168, 30] width 9 height 10
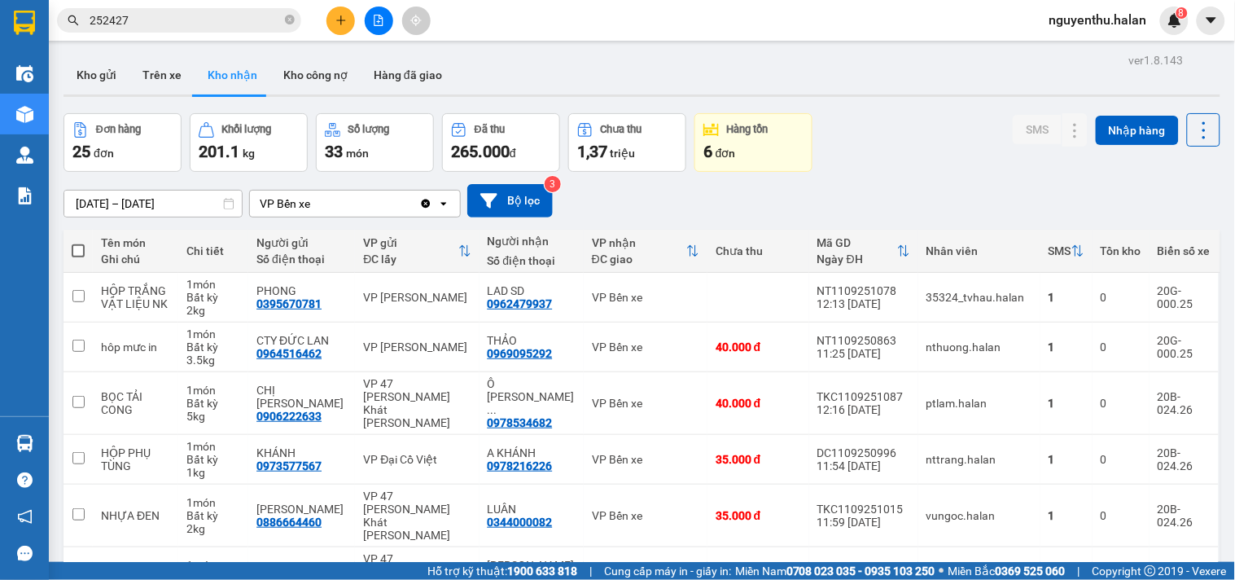
click at [174, 15] on input "252427" at bounding box center [186, 20] width 192 height 18
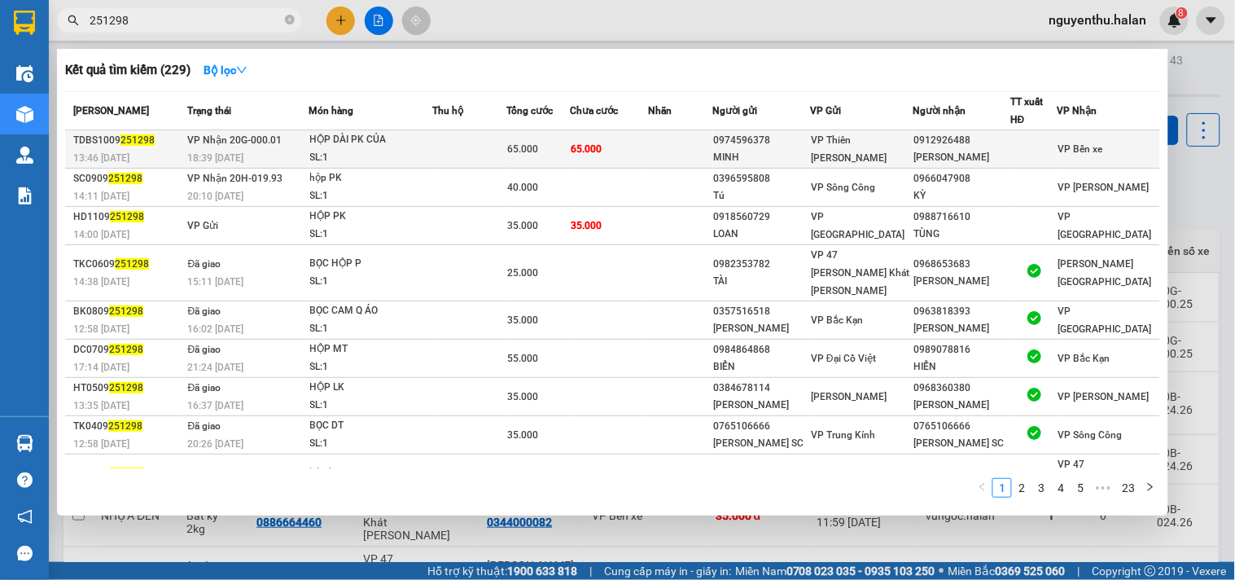
type input "251298"
click at [476, 157] on td at bounding box center [470, 149] width 74 height 38
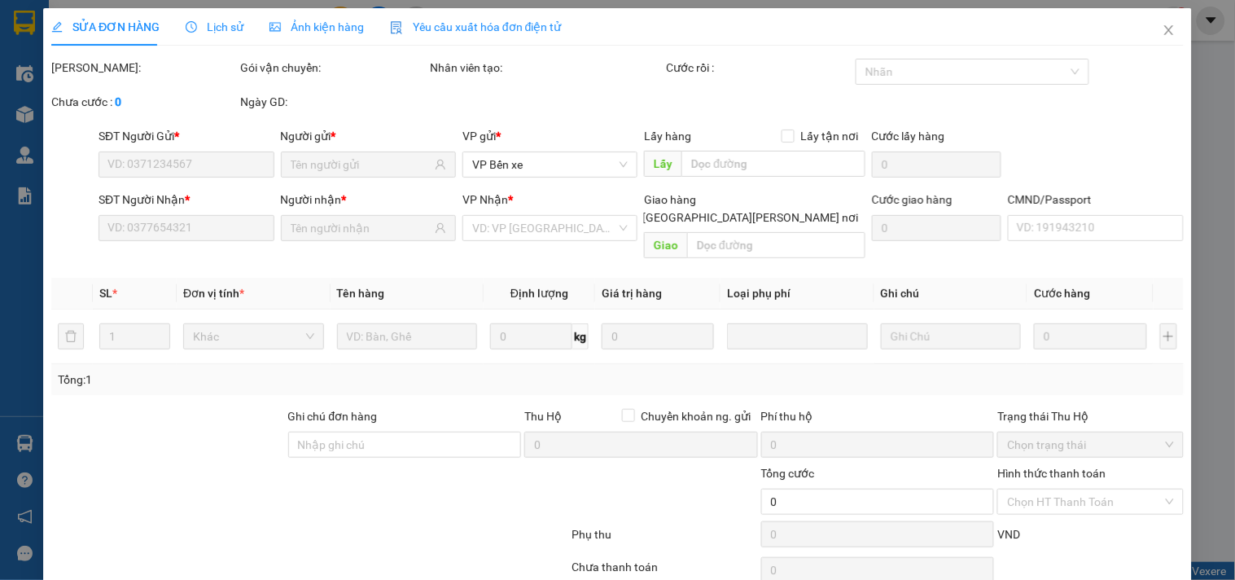
type input "0974596378"
type input "MINH"
type input "0912926488"
type input "THUẬN THANH"
type input "65.000"
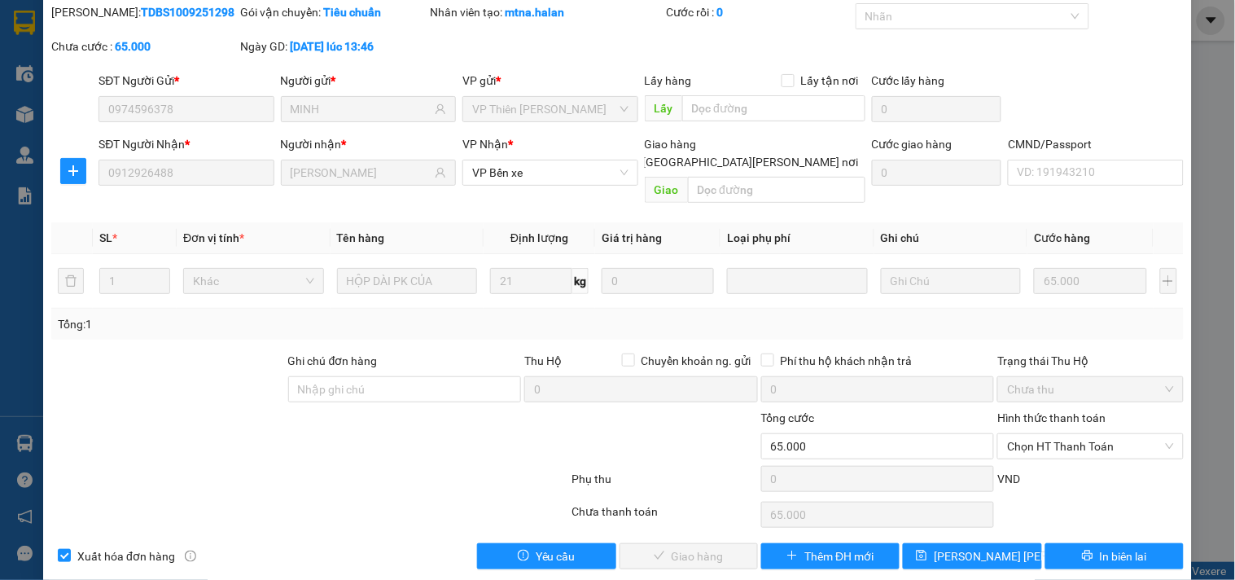
scroll to position [59, 0]
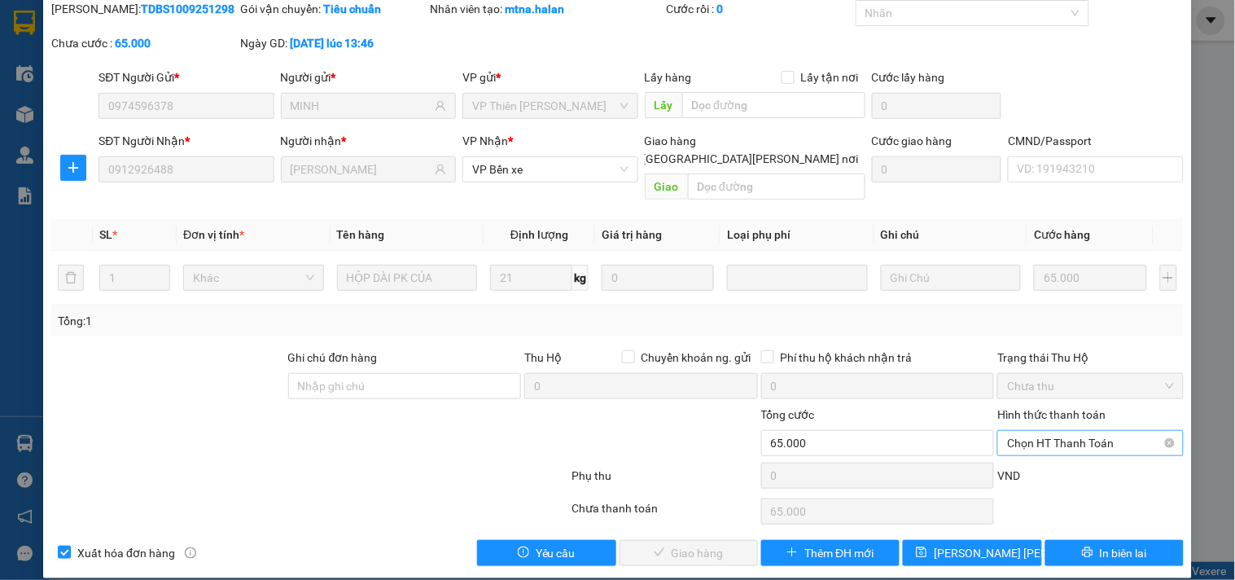
click at [1039, 431] on span "Chọn HT Thanh Toán" at bounding box center [1090, 443] width 166 height 24
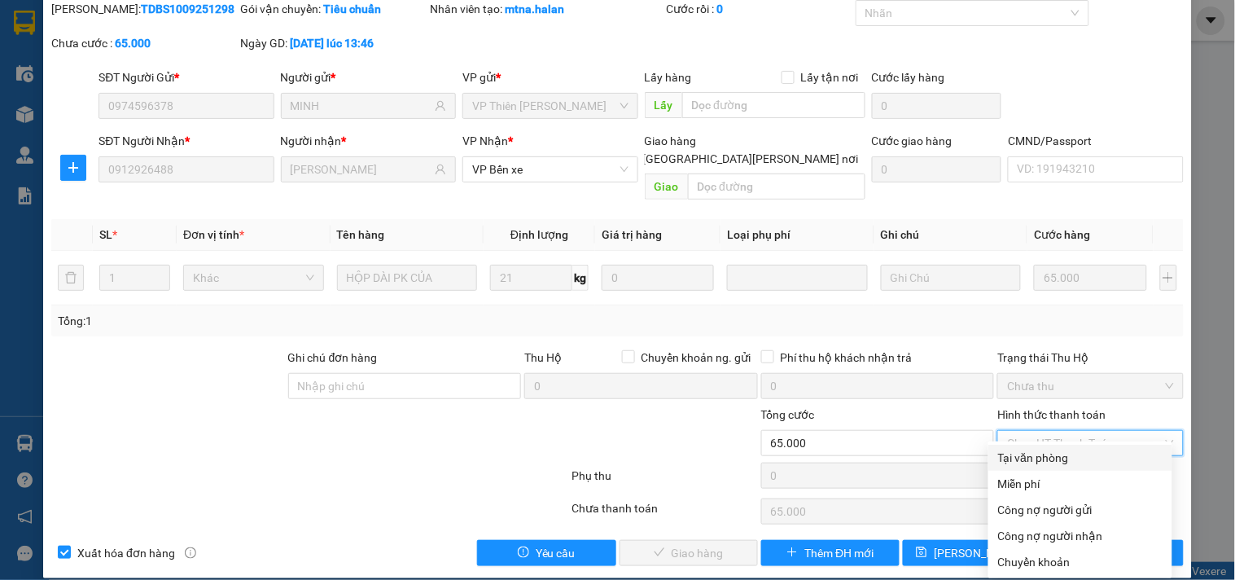
click at [1061, 457] on div "Tại văn phòng" at bounding box center [1080, 458] width 164 height 18
type input "0"
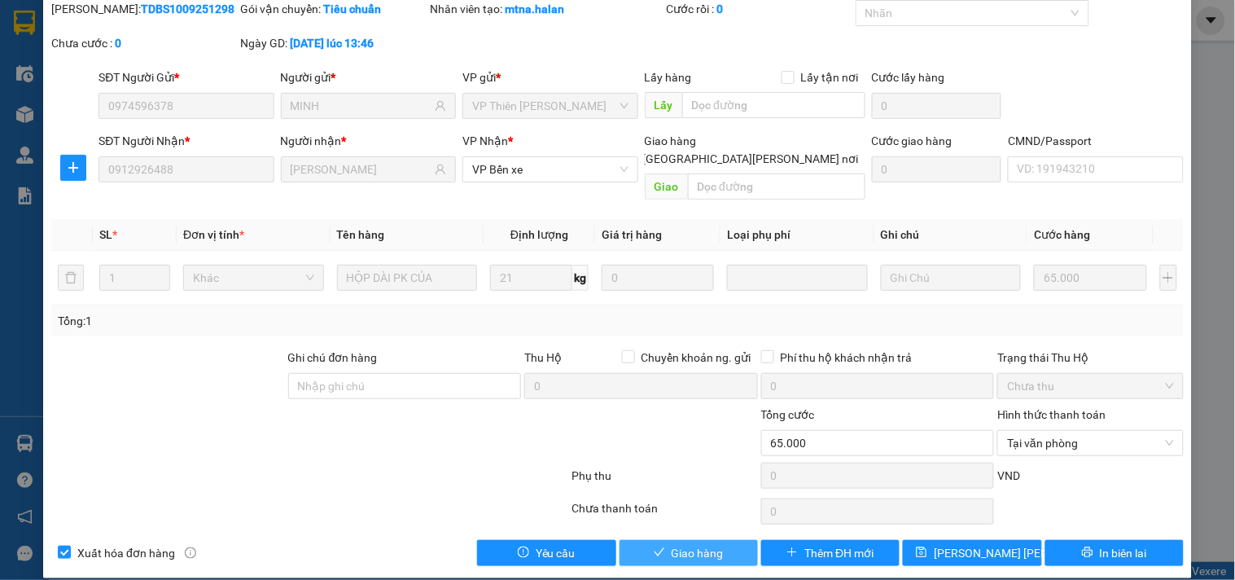
click at [707, 544] on span "Giao hàng" at bounding box center [698, 553] width 52 height 18
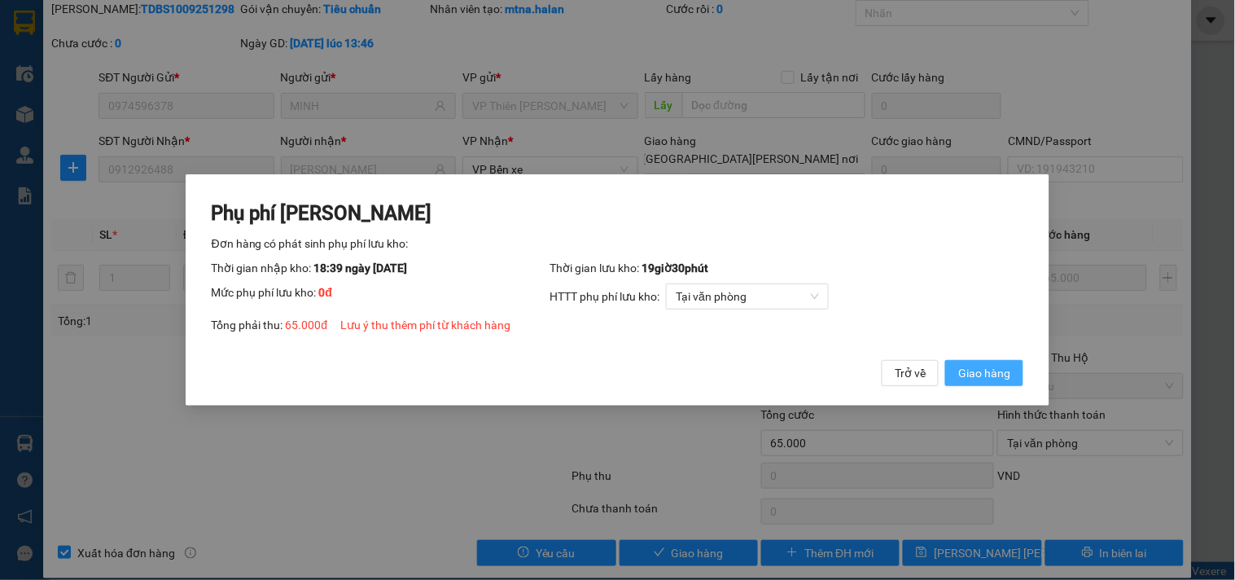
click at [989, 373] on span "Giao hàng" at bounding box center [984, 373] width 52 height 18
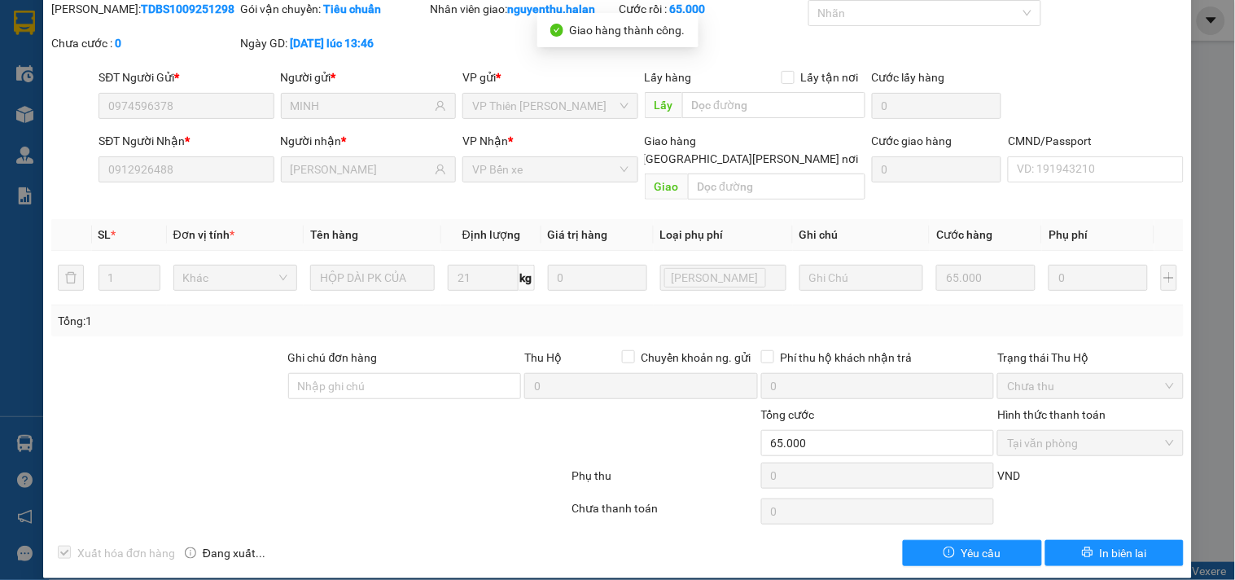
scroll to position [0, 0]
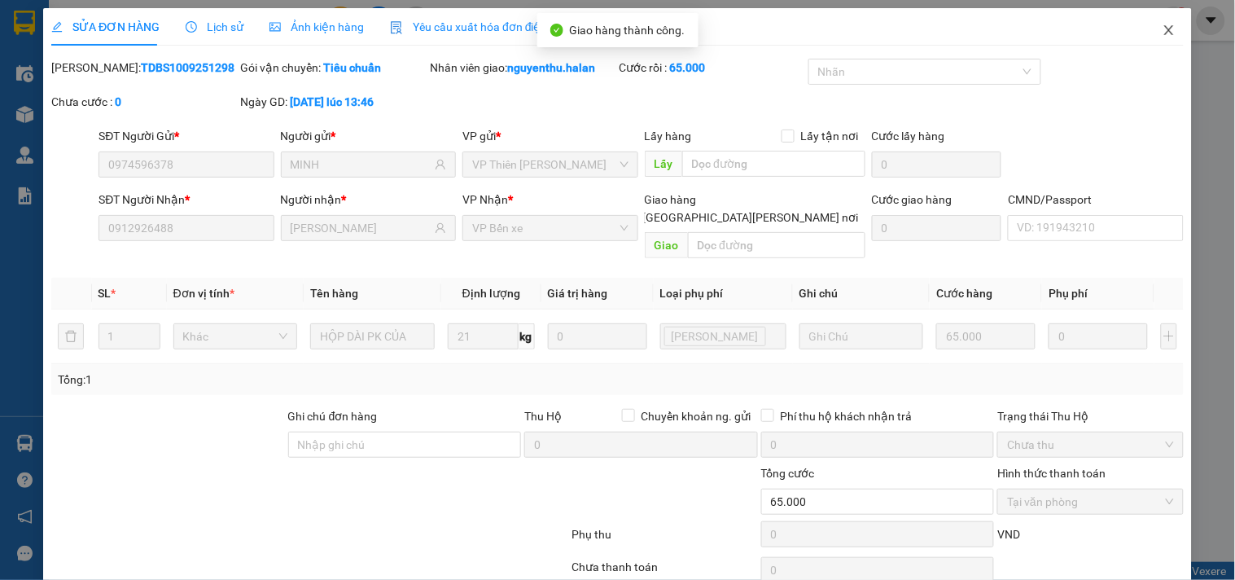
click at [1164, 33] on icon "close" at bounding box center [1168, 30] width 9 height 10
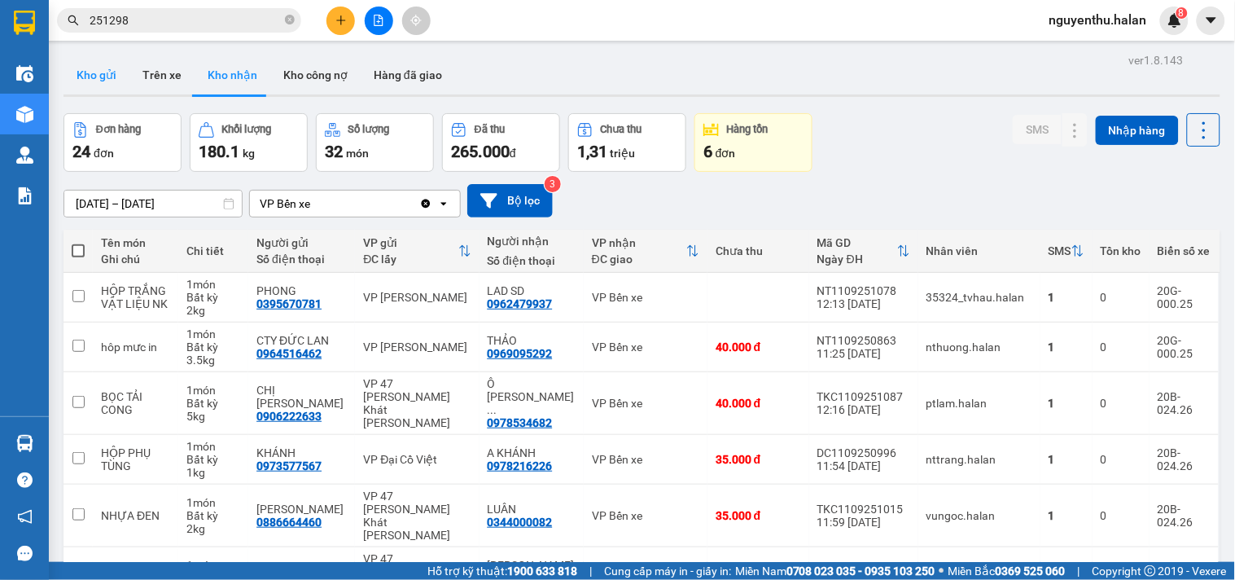
click at [112, 69] on button "Kho gửi" at bounding box center [97, 74] width 66 height 39
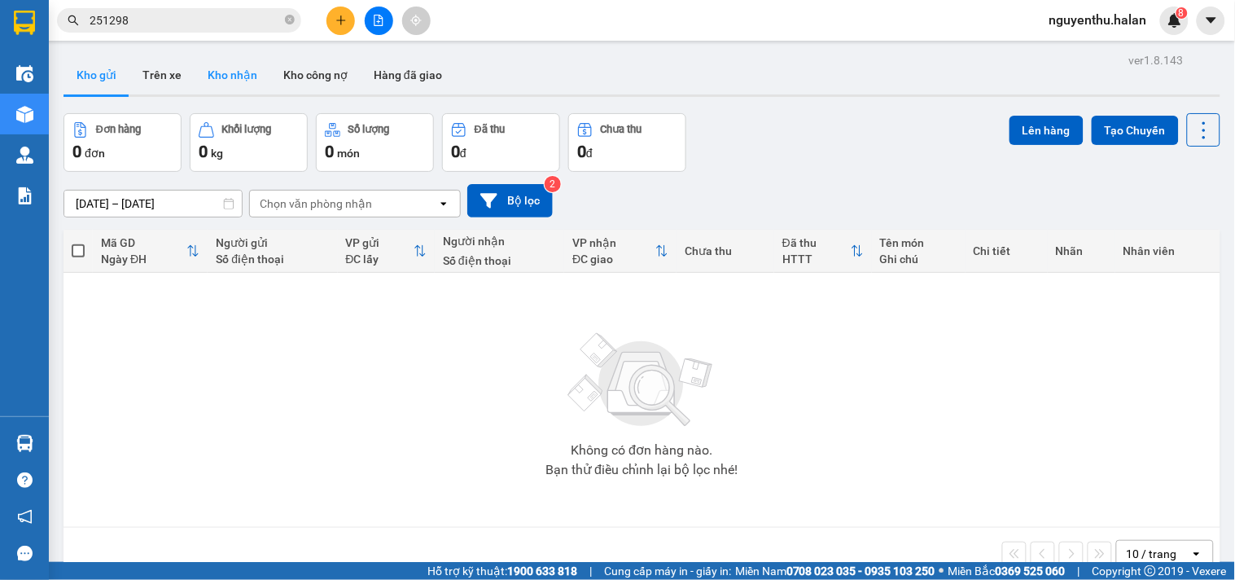
click at [225, 68] on button "Kho nhận" at bounding box center [233, 74] width 76 height 39
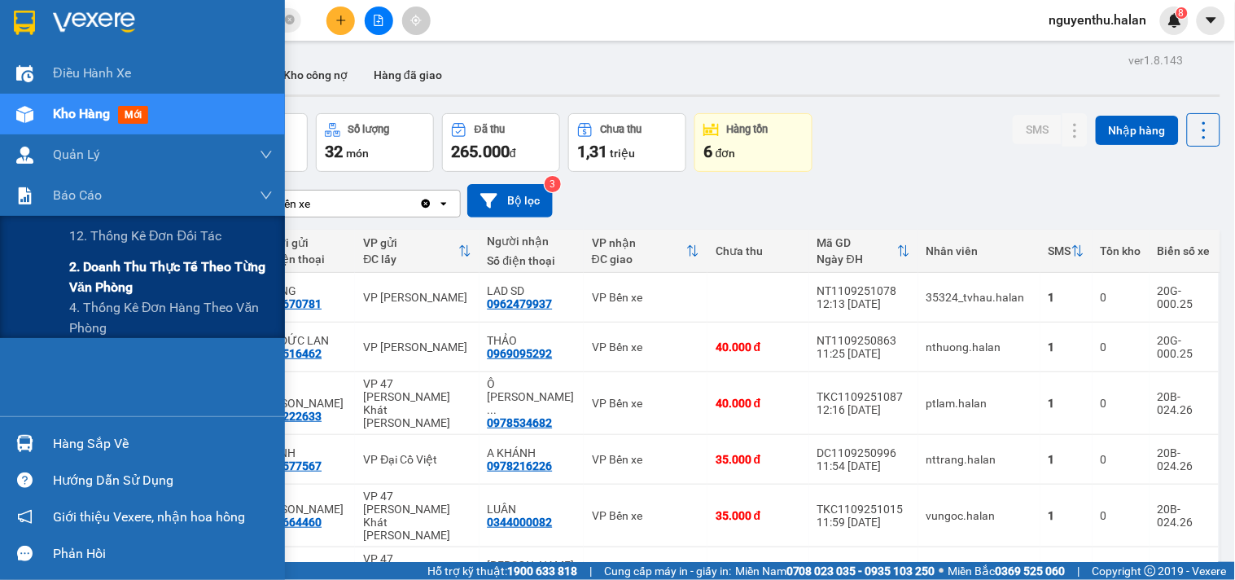
click at [122, 274] on span "2. Doanh thu thực tế theo từng văn phòng" at bounding box center [171, 277] width 204 height 41
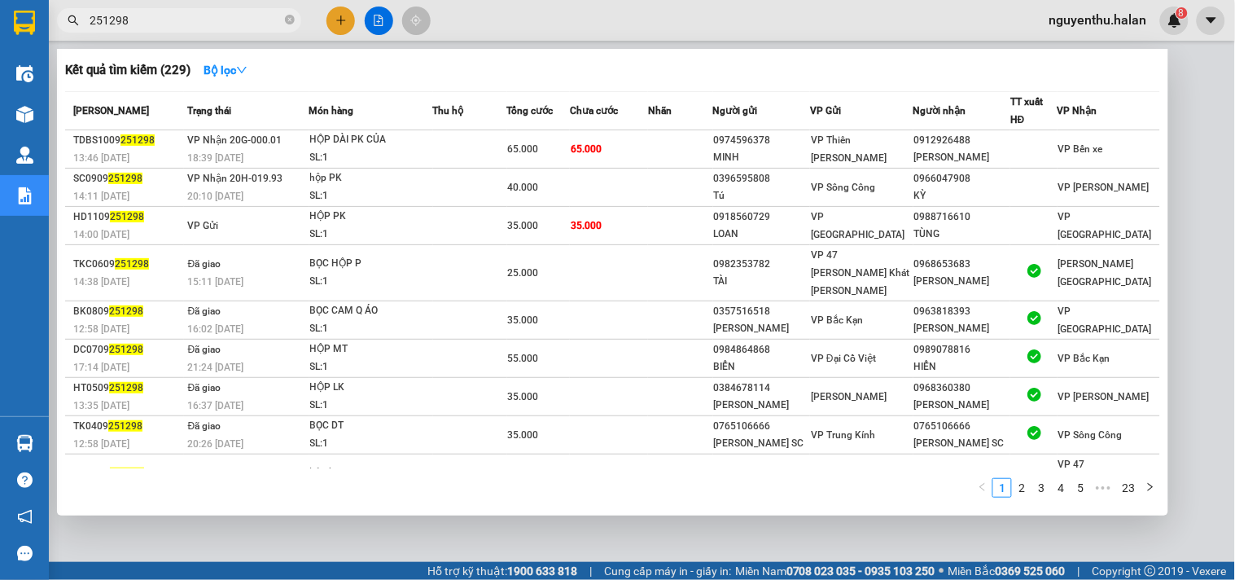
click at [161, 26] on input "251298" at bounding box center [186, 20] width 192 height 18
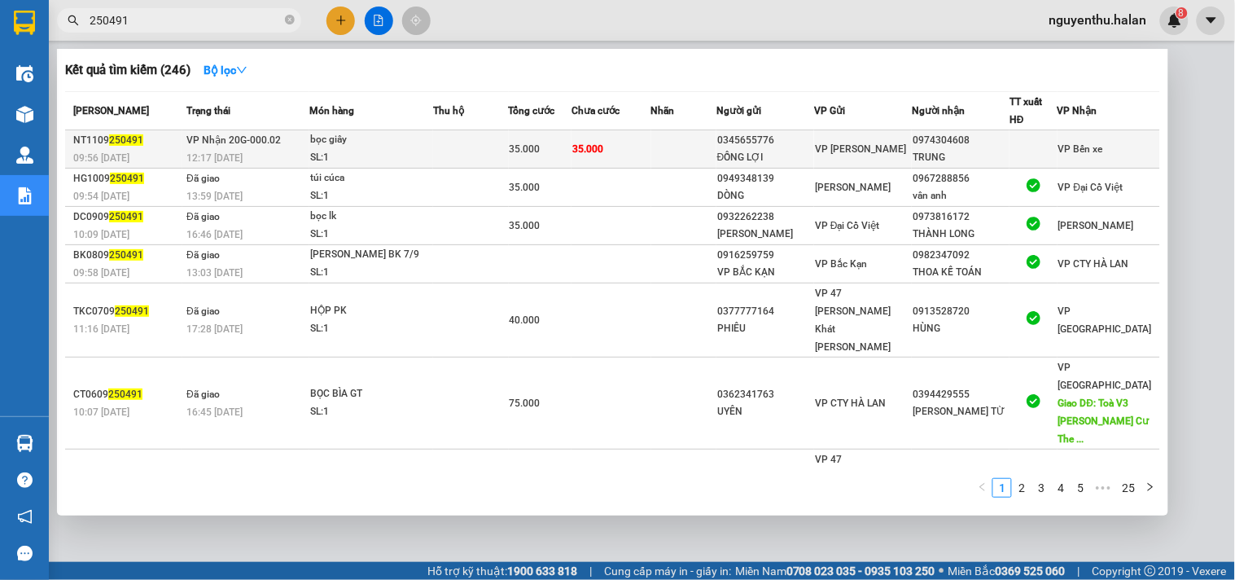
type input "250491"
click at [651, 147] on td "35.000" at bounding box center [611, 149] width 79 height 38
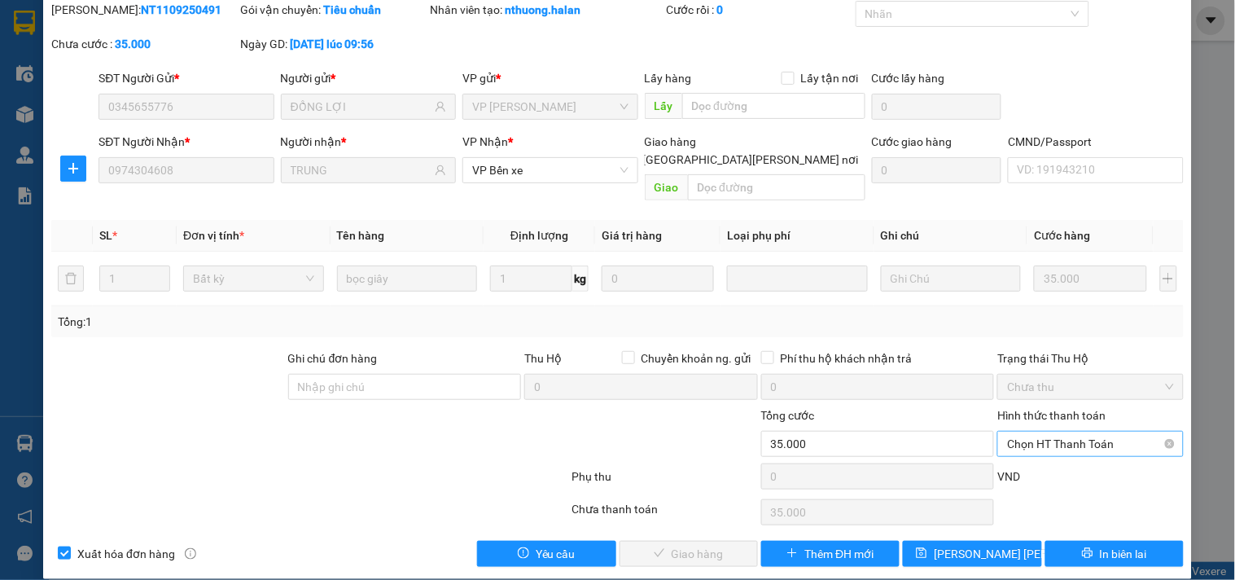
type input "0345655776"
type input "ĐỒNG LỢI"
type input "0974304608"
type input "TRUNG"
type input "35.000"
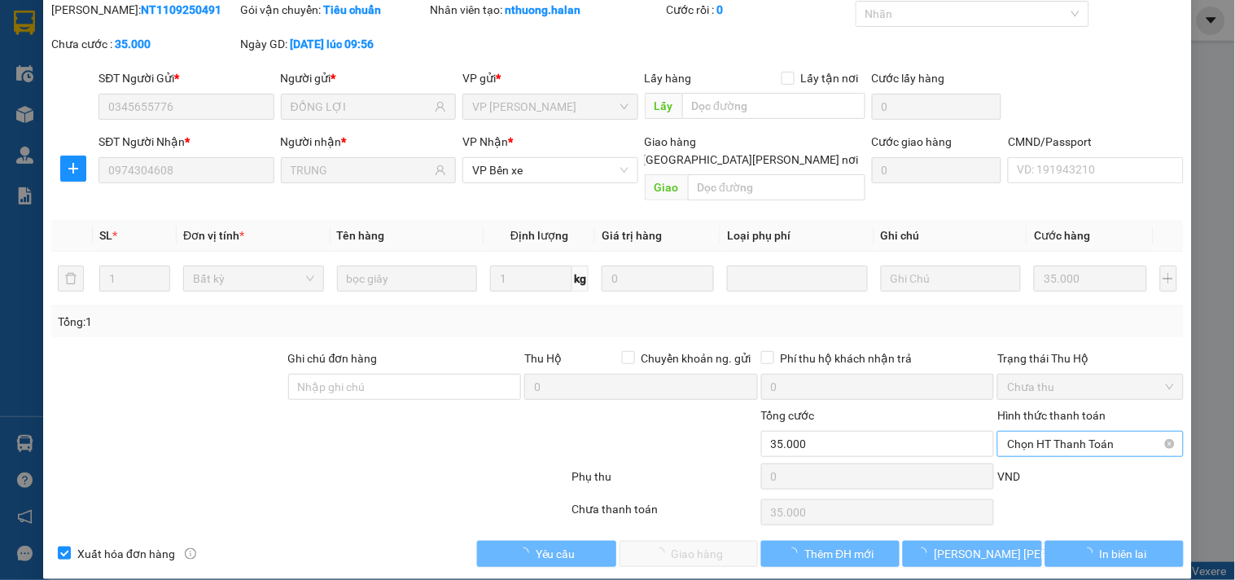
scroll to position [59, 0]
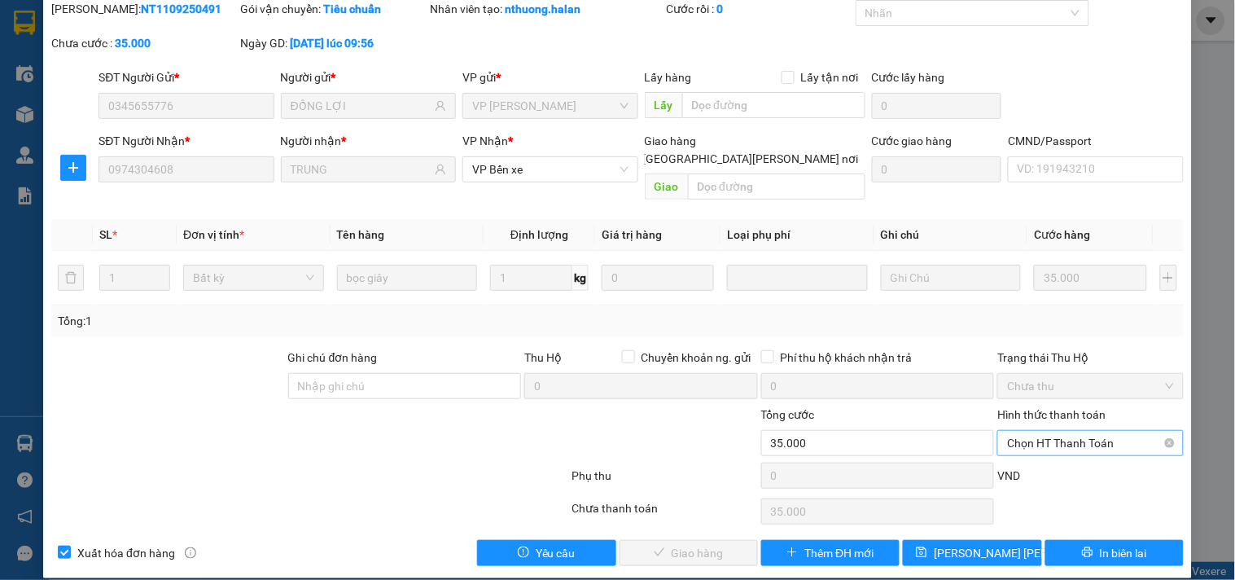
click at [1044, 431] on span "Chọn HT Thanh Toán" at bounding box center [1090, 443] width 166 height 24
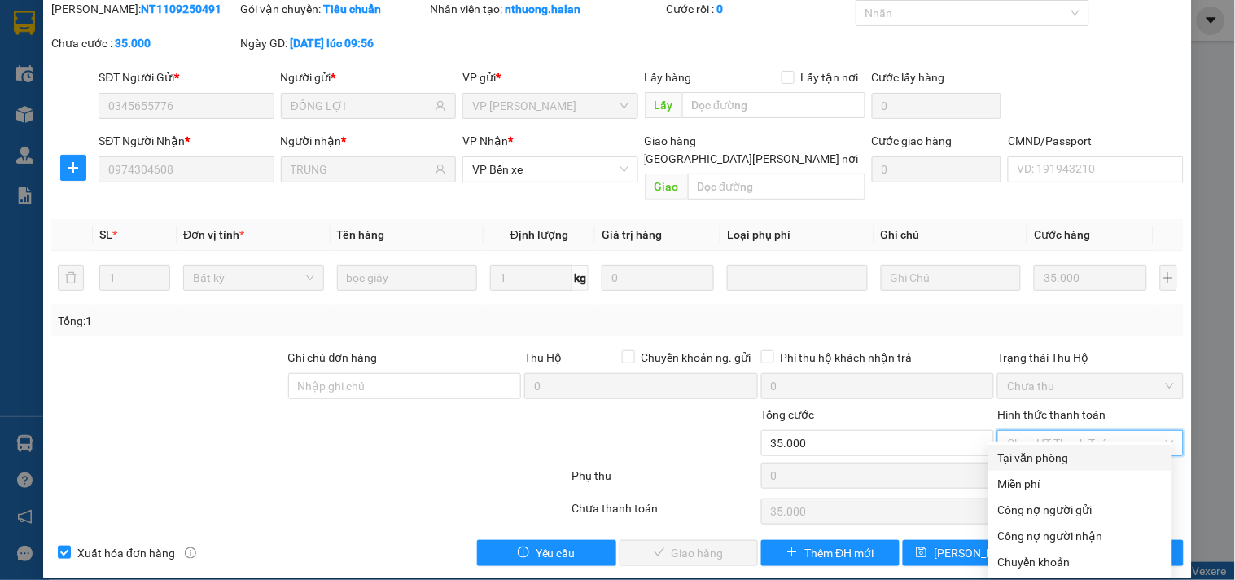
click at [1039, 456] on div "Tại văn phòng" at bounding box center [1080, 458] width 164 height 18
type input "0"
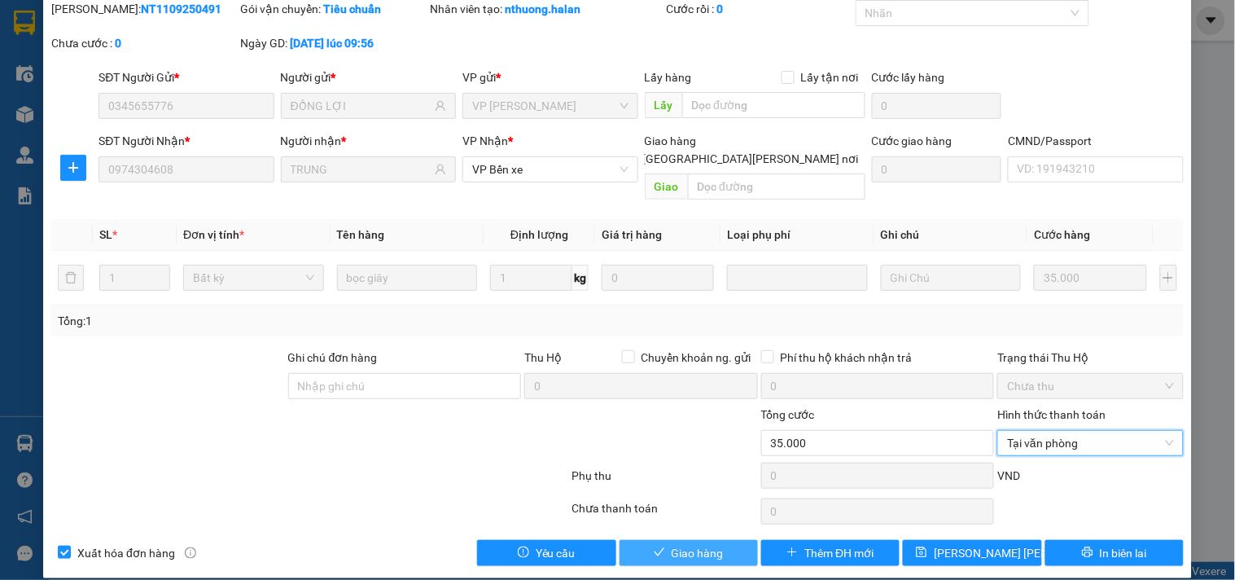
click at [726, 546] on button "Giao hàng" at bounding box center [689, 553] width 138 height 26
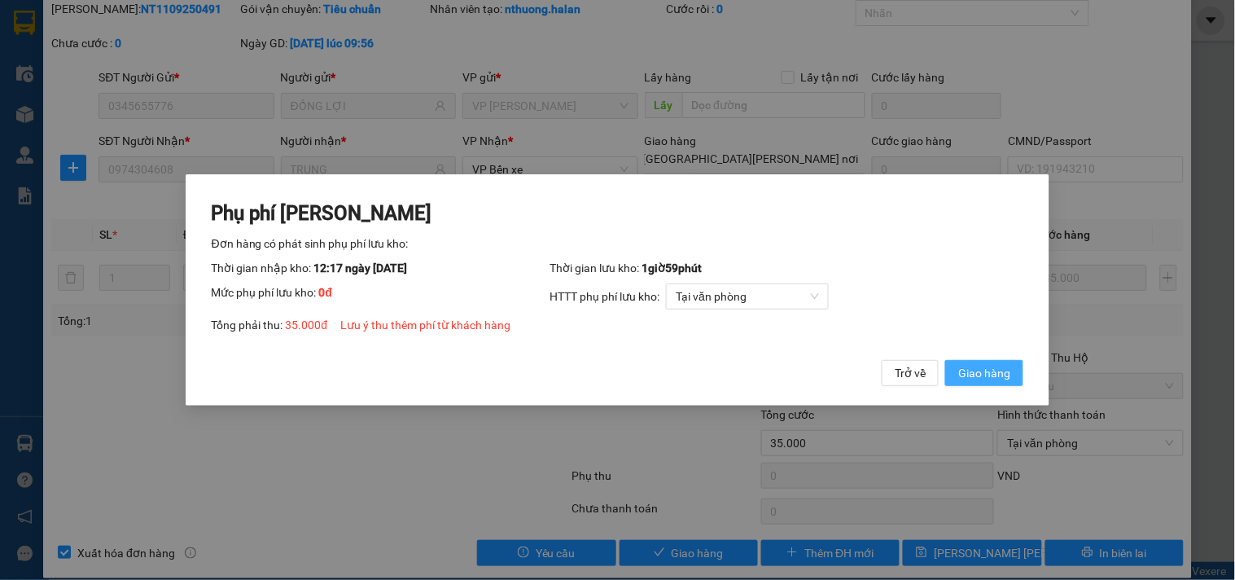
click at [980, 364] on span "Giao hàng" at bounding box center [984, 373] width 52 height 18
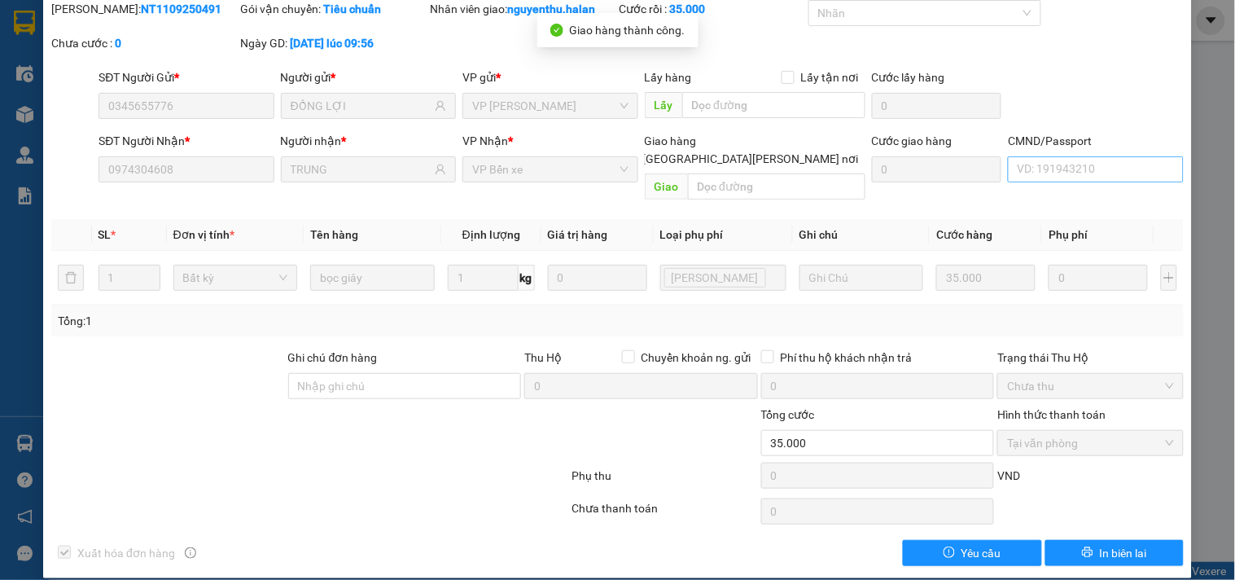
scroll to position [0, 0]
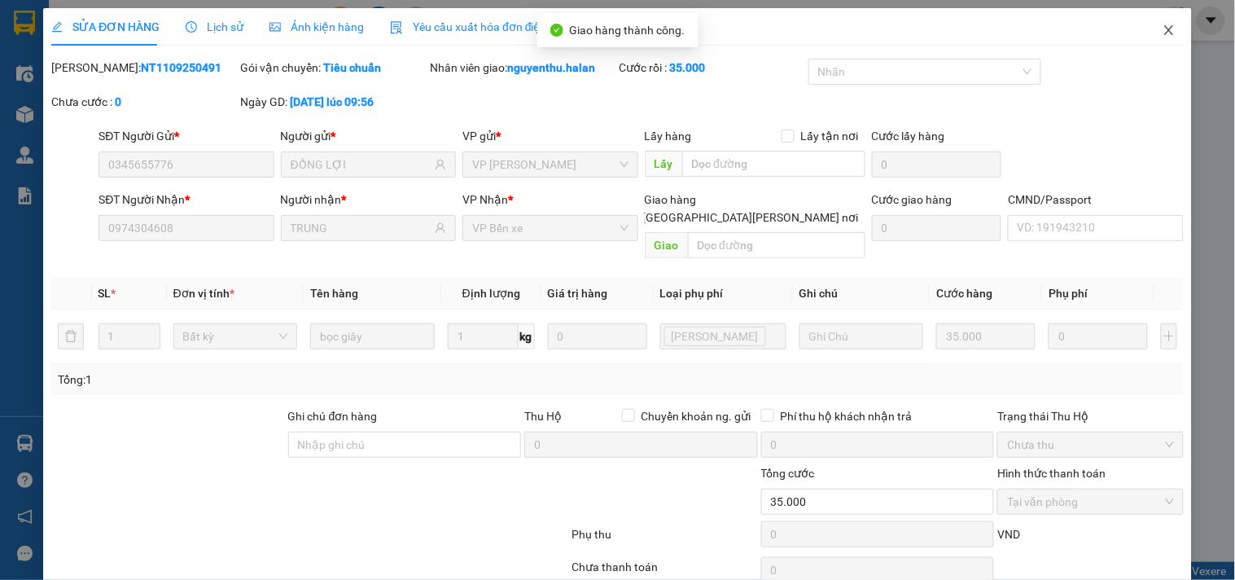
click at [1163, 26] on icon "close" at bounding box center [1169, 30] width 13 height 13
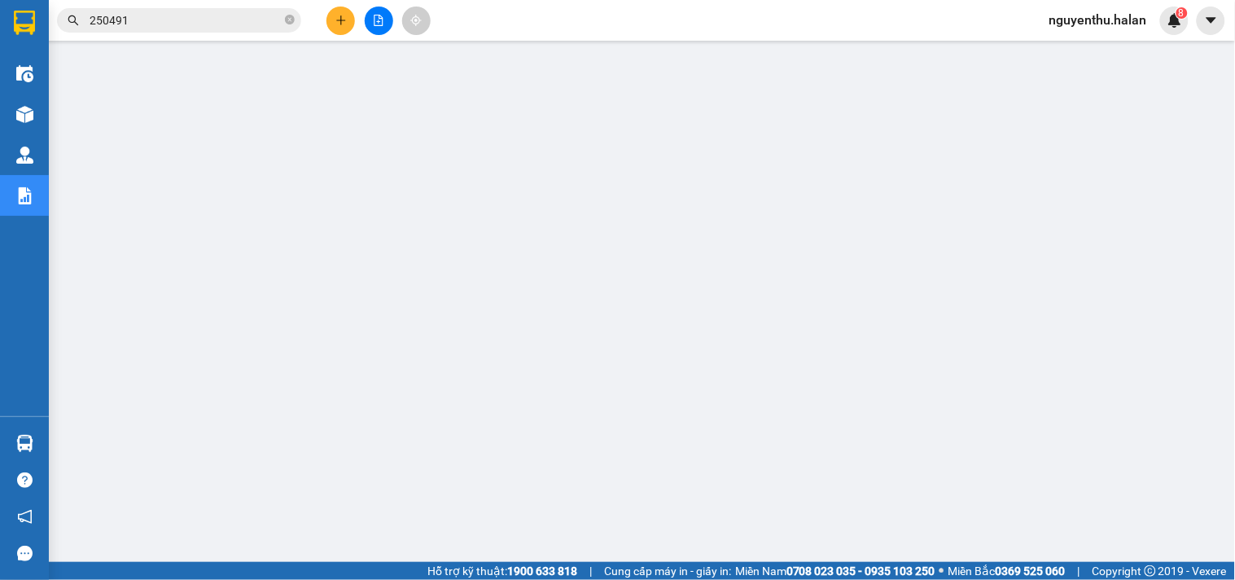
click at [160, 20] on input "250491" at bounding box center [186, 20] width 192 height 18
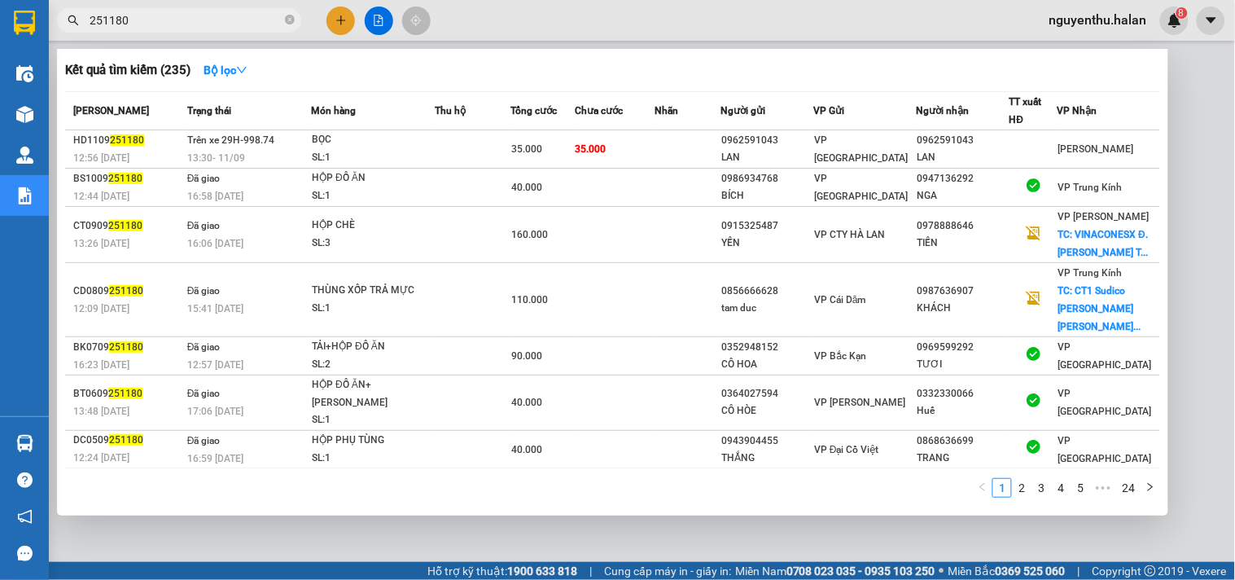
click at [515, 14] on div at bounding box center [617, 290] width 1235 height 580
click at [194, 25] on input "251180" at bounding box center [186, 20] width 192 height 18
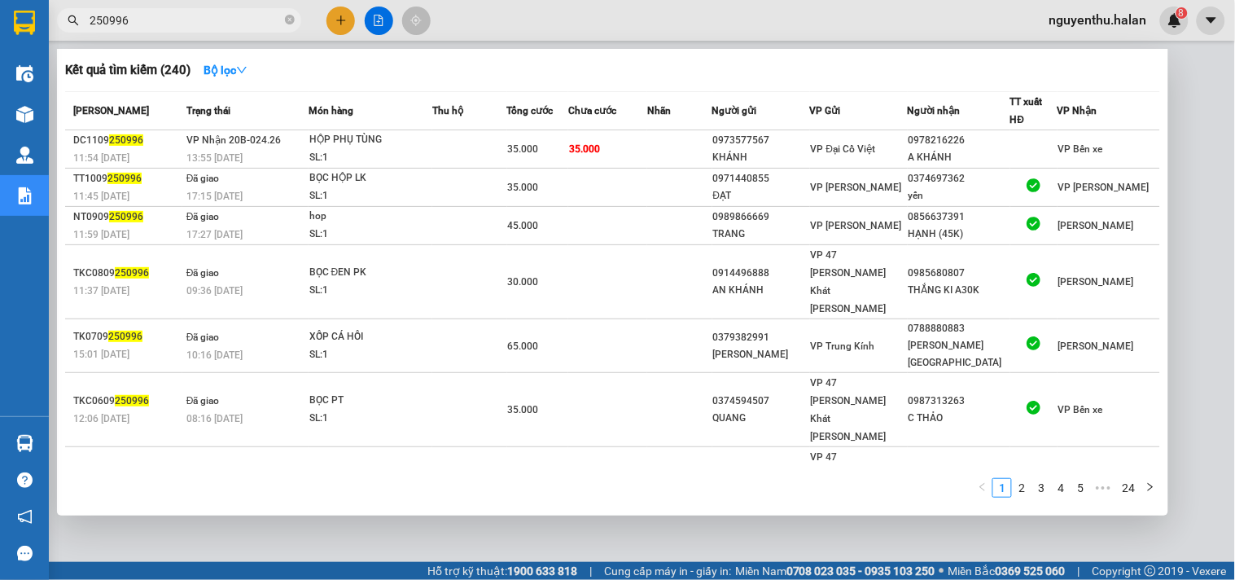
type input "250996"
click at [340, 21] on div at bounding box center [617, 290] width 1235 height 580
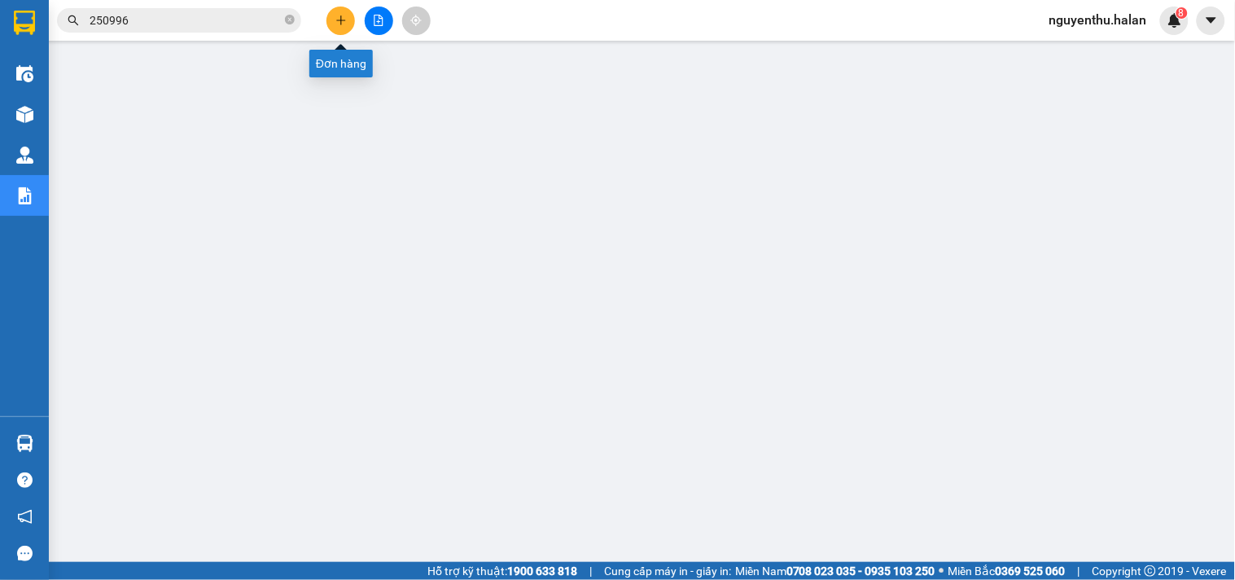
click at [345, 27] on button at bounding box center [341, 21] width 29 height 29
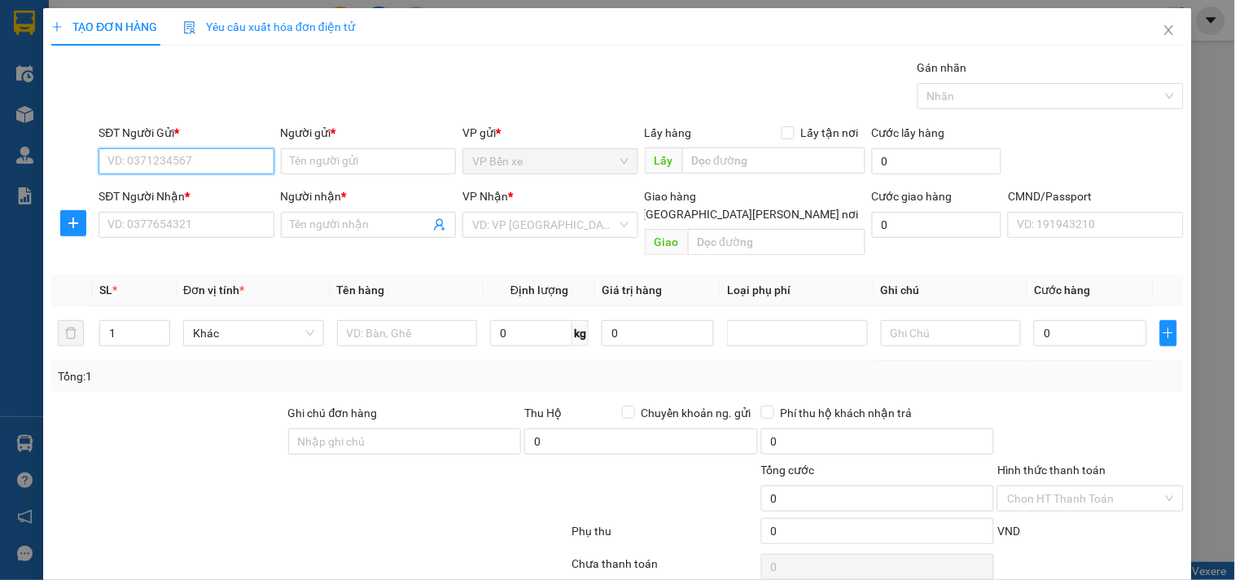
click at [248, 160] on input "SĐT Người Gửi *" at bounding box center [186, 161] width 175 height 26
type input "0332760166"
click at [183, 199] on div "0332760166 - Quý" at bounding box center [187, 194] width 160 height 18
type input "Quý"
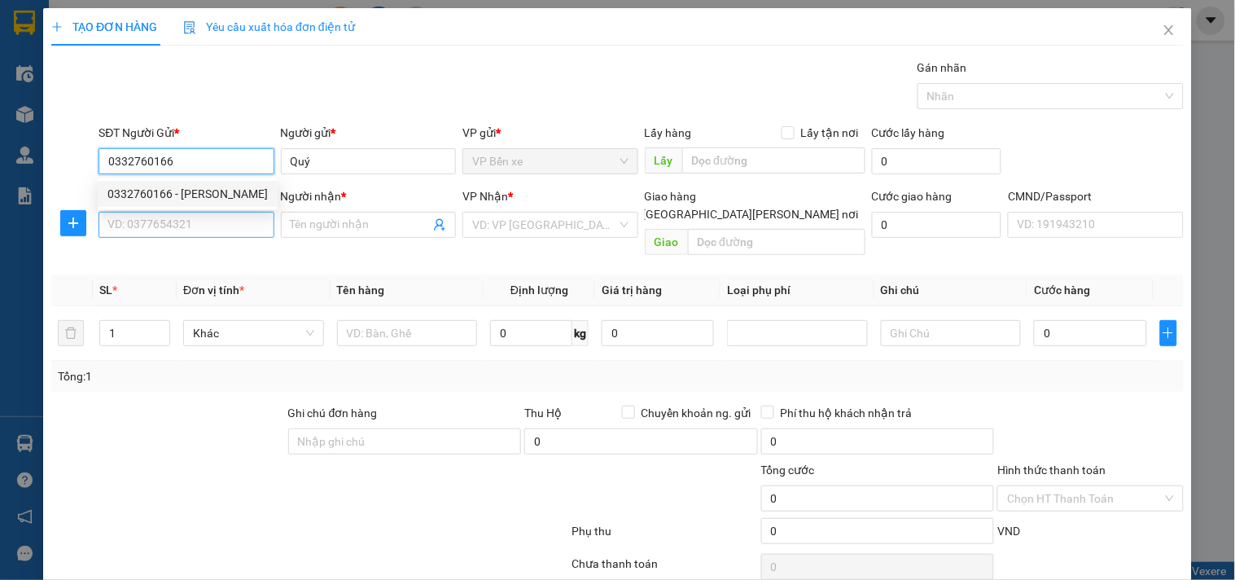
type input "0332760166"
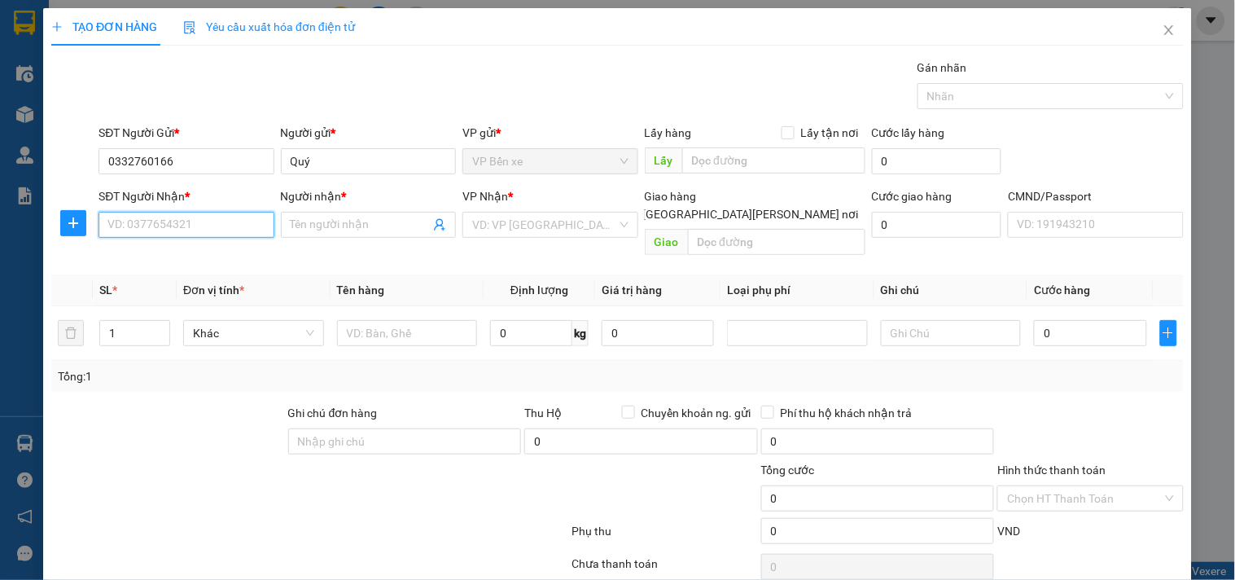
click at [183, 221] on input "SĐT Người Nhận *" at bounding box center [186, 225] width 175 height 26
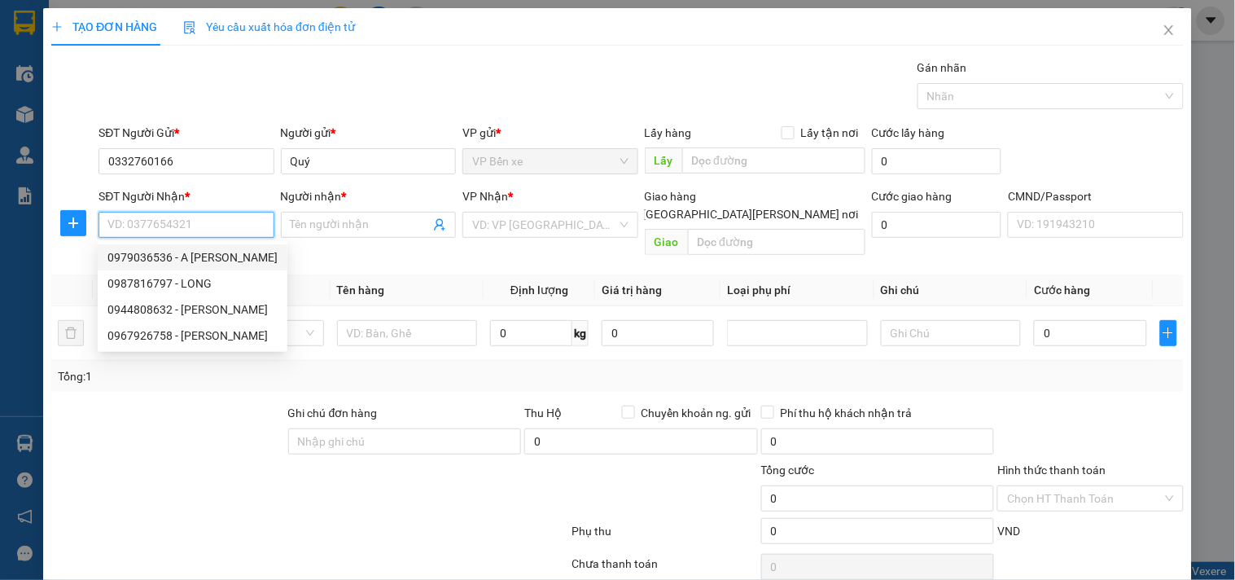
click at [150, 258] on div "0979036536 - A BÌNH" at bounding box center [192, 257] width 170 height 18
type input "0979036536"
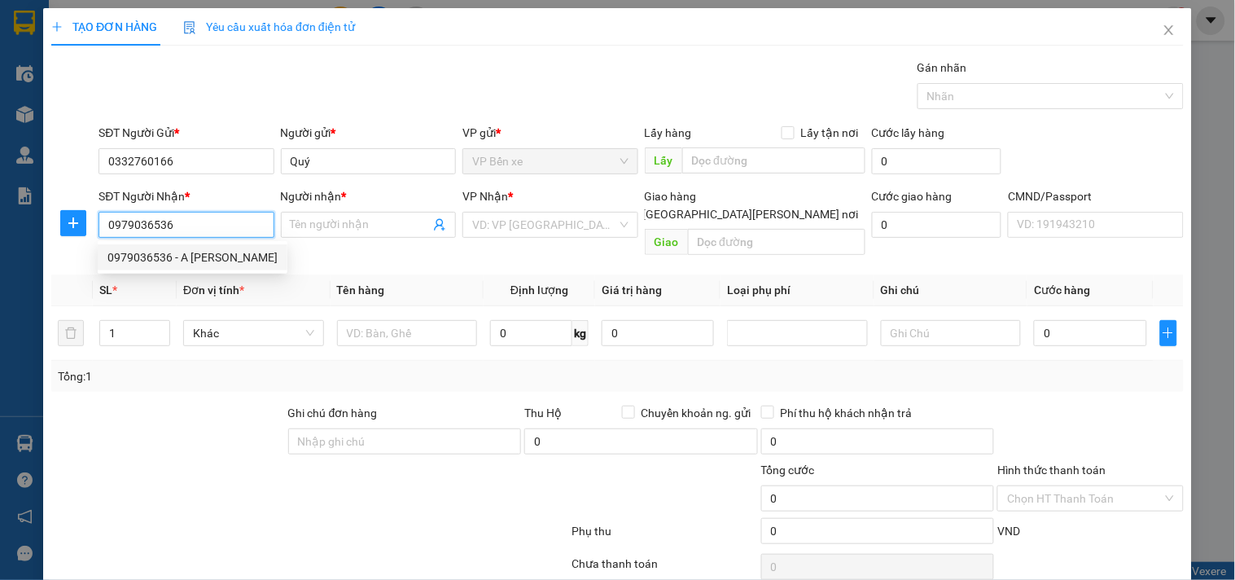
type input "A BÌNH"
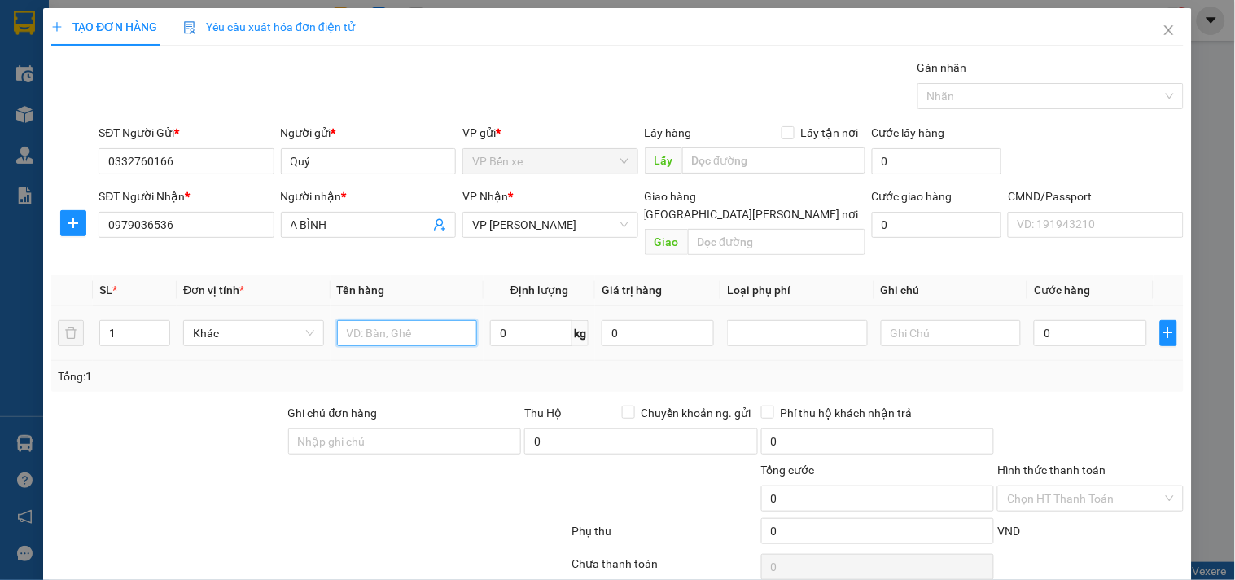
click at [418, 320] on input "text" at bounding box center [407, 333] width 141 height 26
type input "TÚI CÚC TL"
click at [521, 322] on input "0" at bounding box center [531, 333] width 82 height 26
type input "1"
click at [660, 320] on input "0" at bounding box center [658, 333] width 112 height 26
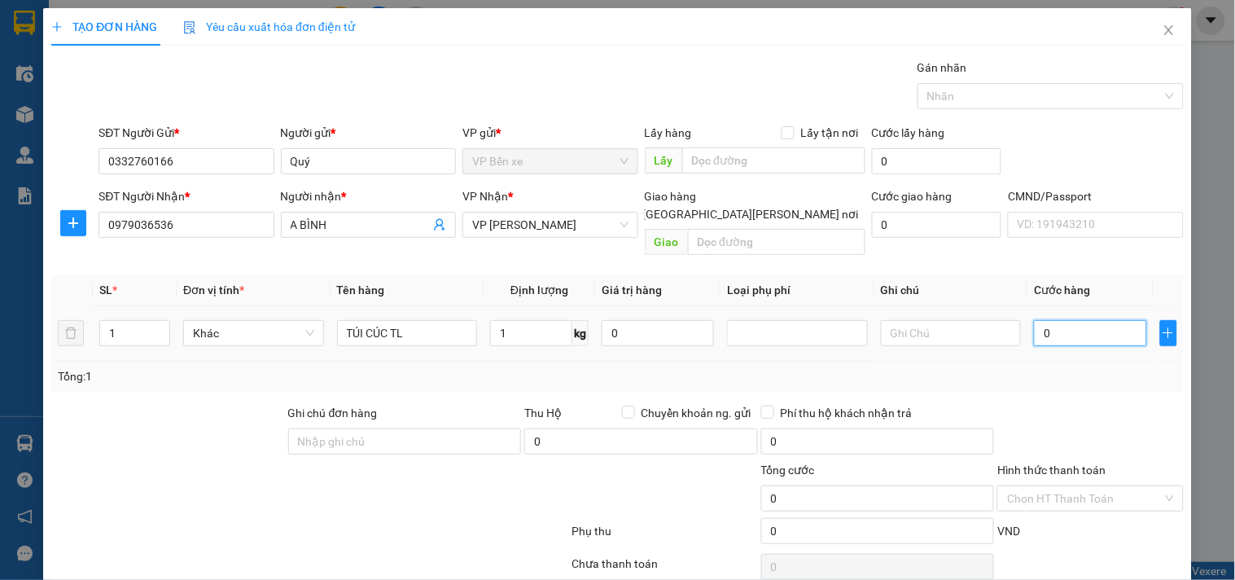
click at [1067, 320] on input "0" at bounding box center [1090, 333] width 112 height 26
type input "2"
type input "20"
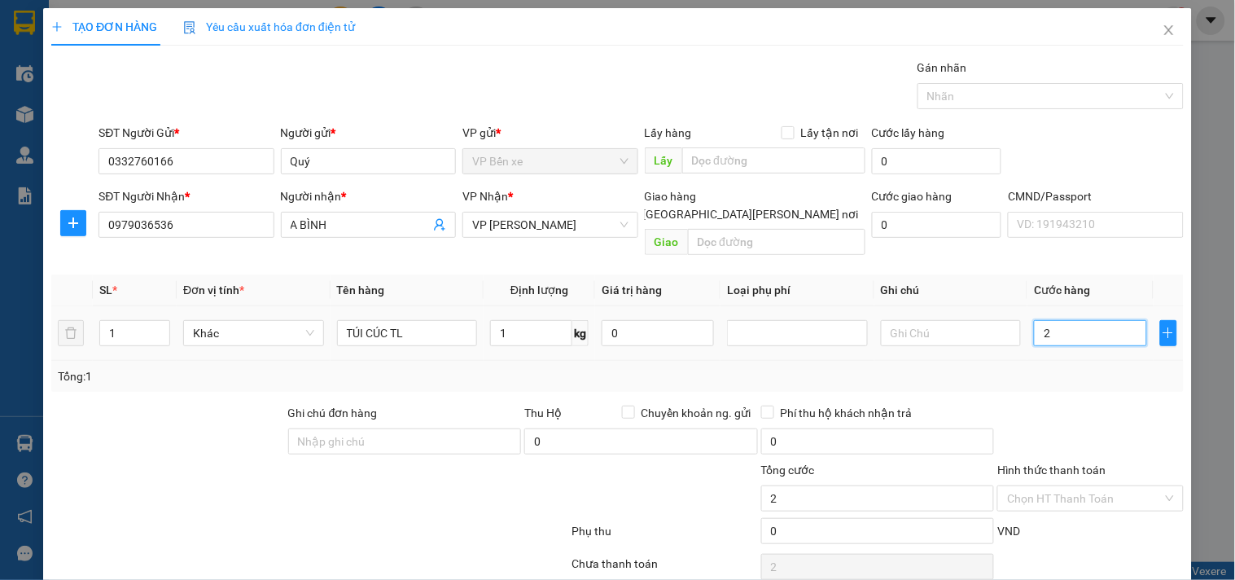
type input "20"
type input "200"
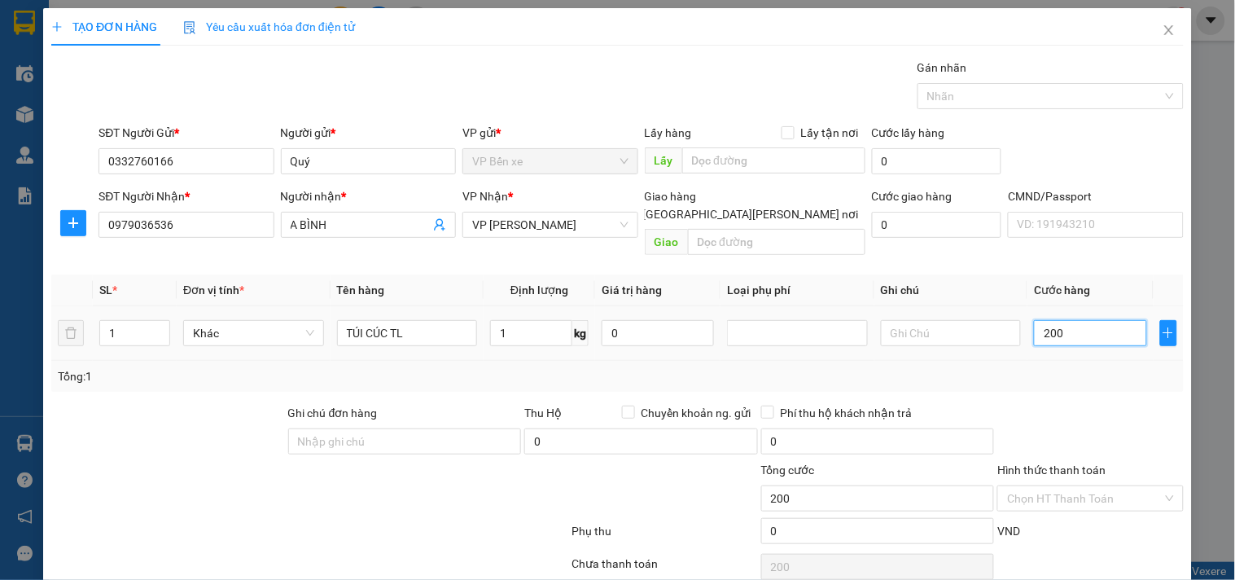
type input "2.000"
type input "20.000"
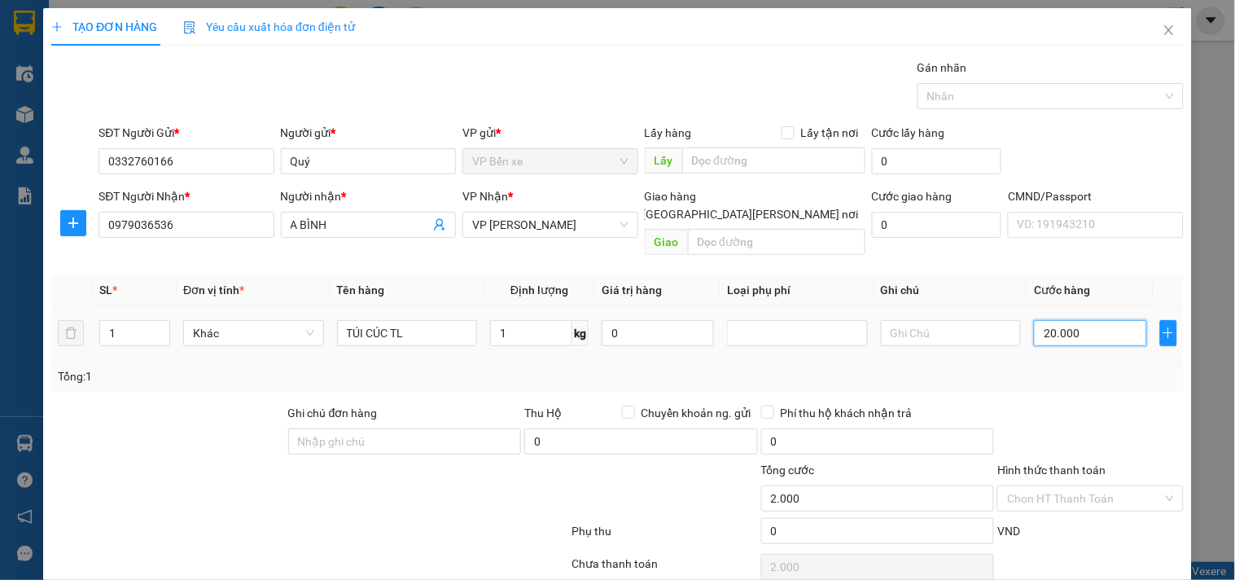
type input "20.000"
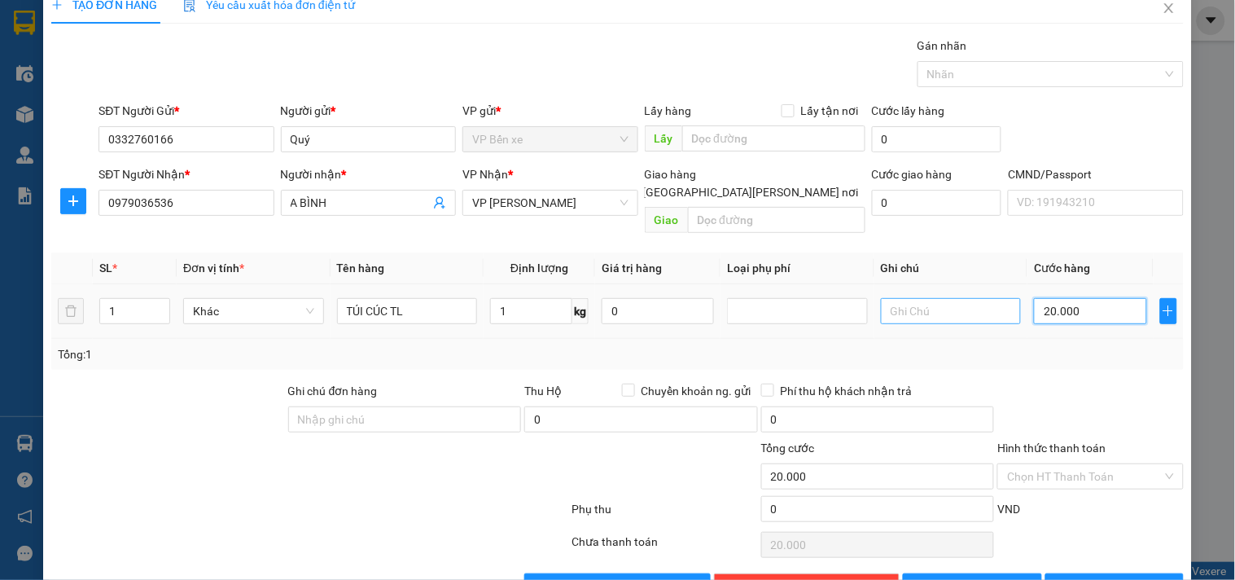
scroll to position [55, 0]
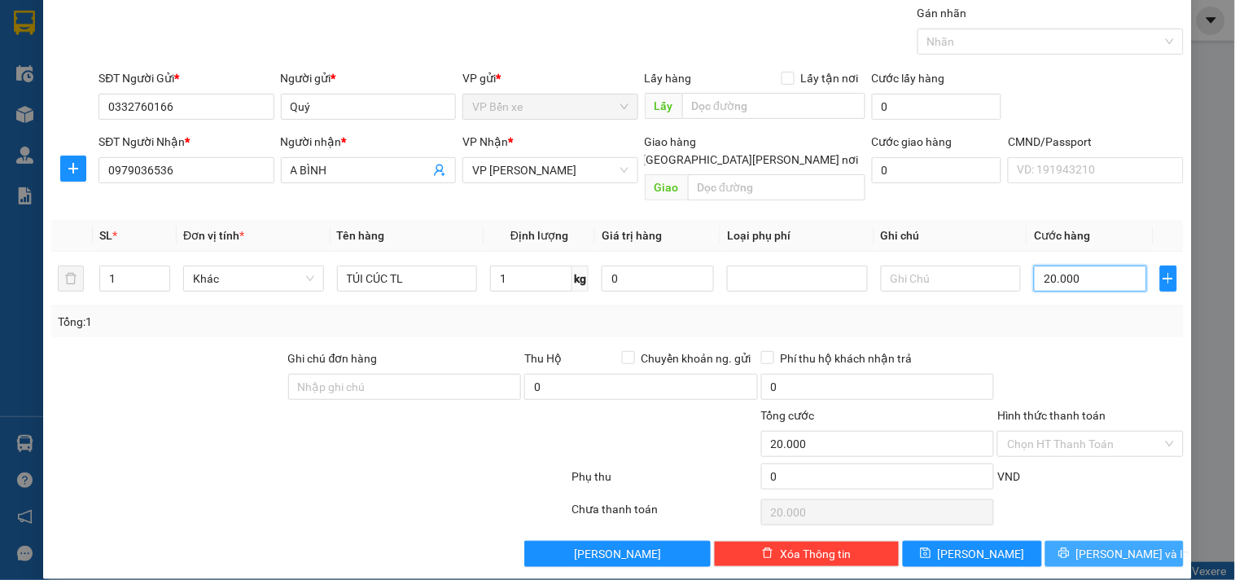
type input "20.000"
click at [1095, 545] on span "[PERSON_NAME] và In" at bounding box center [1133, 554] width 114 height 18
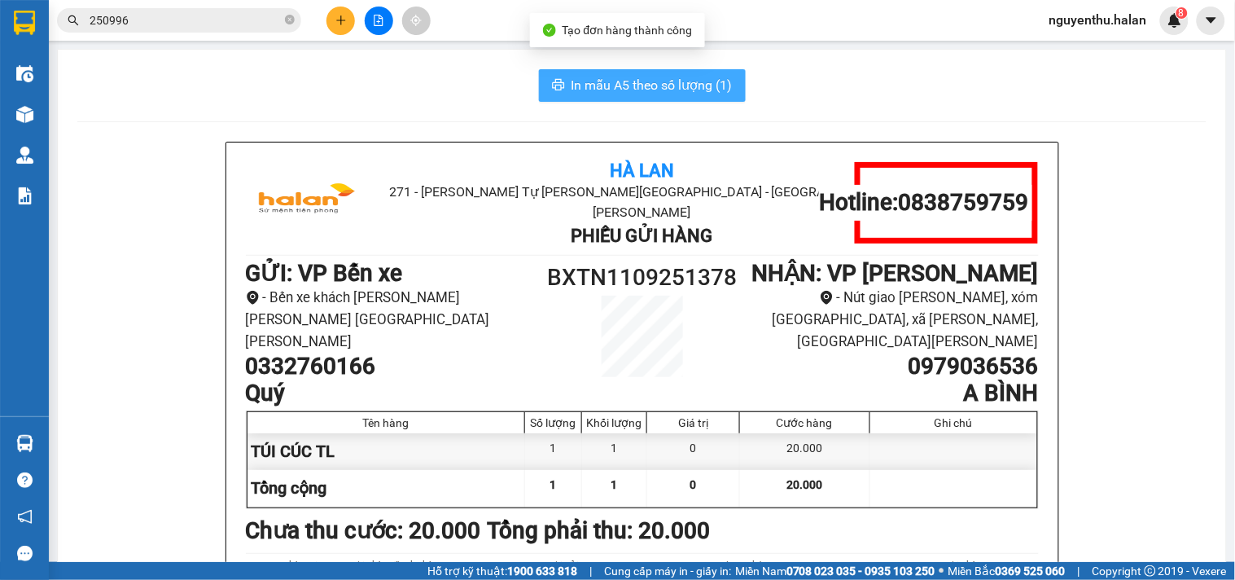
click at [656, 86] on span "In mẫu A5 theo số lượng (1)" at bounding box center [652, 85] width 161 height 20
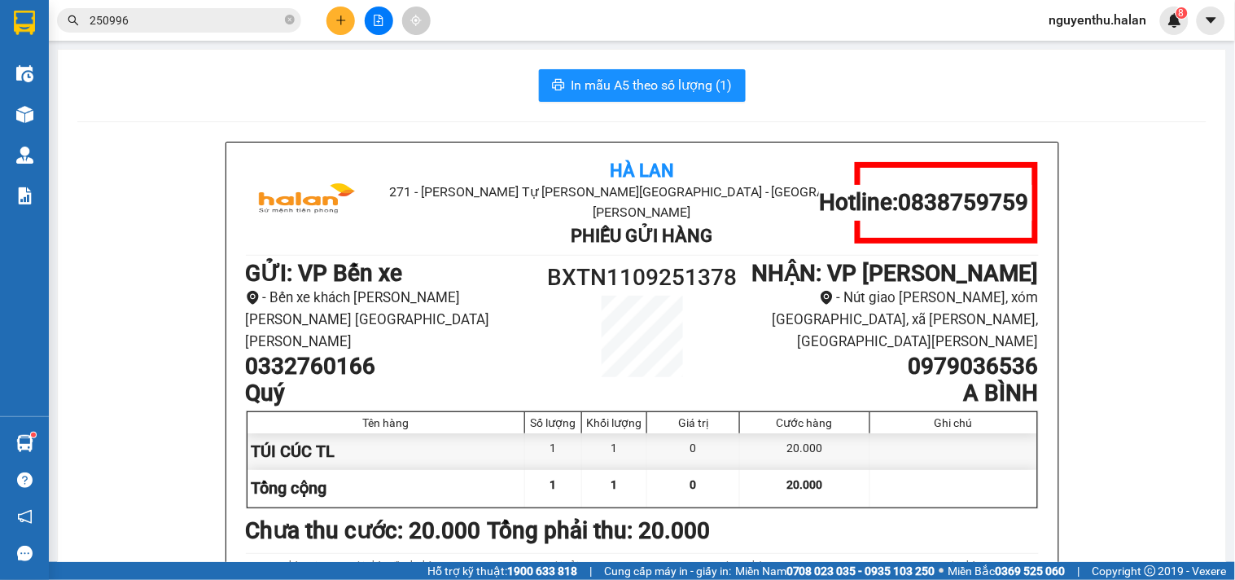
click at [208, 16] on input "250996" at bounding box center [186, 20] width 192 height 18
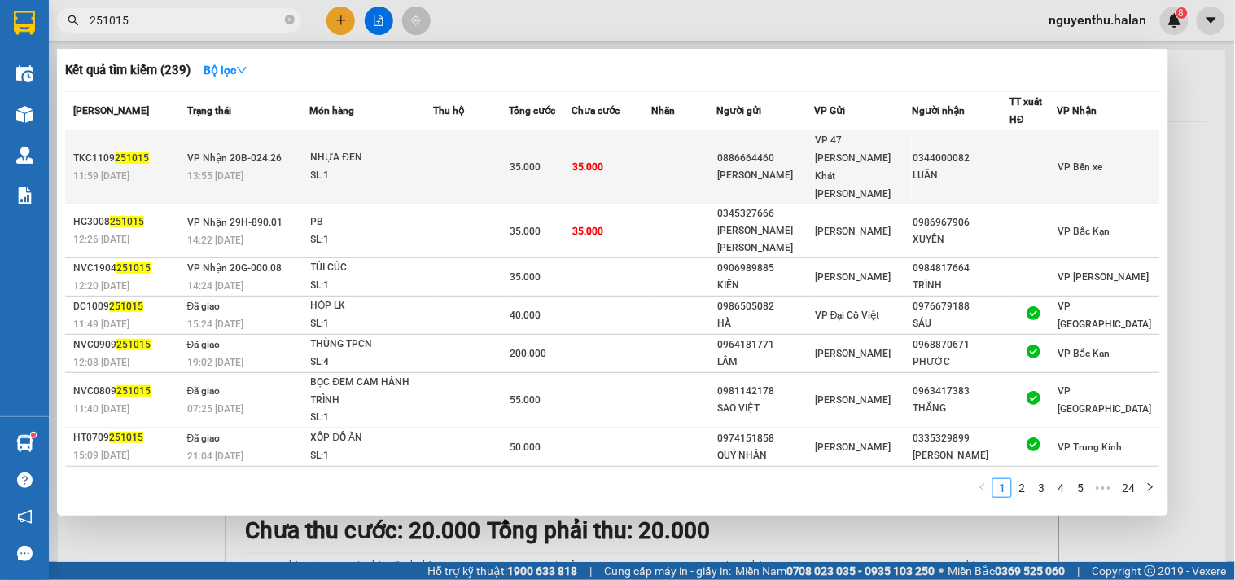
type input "251015"
click at [441, 151] on td at bounding box center [471, 167] width 75 height 74
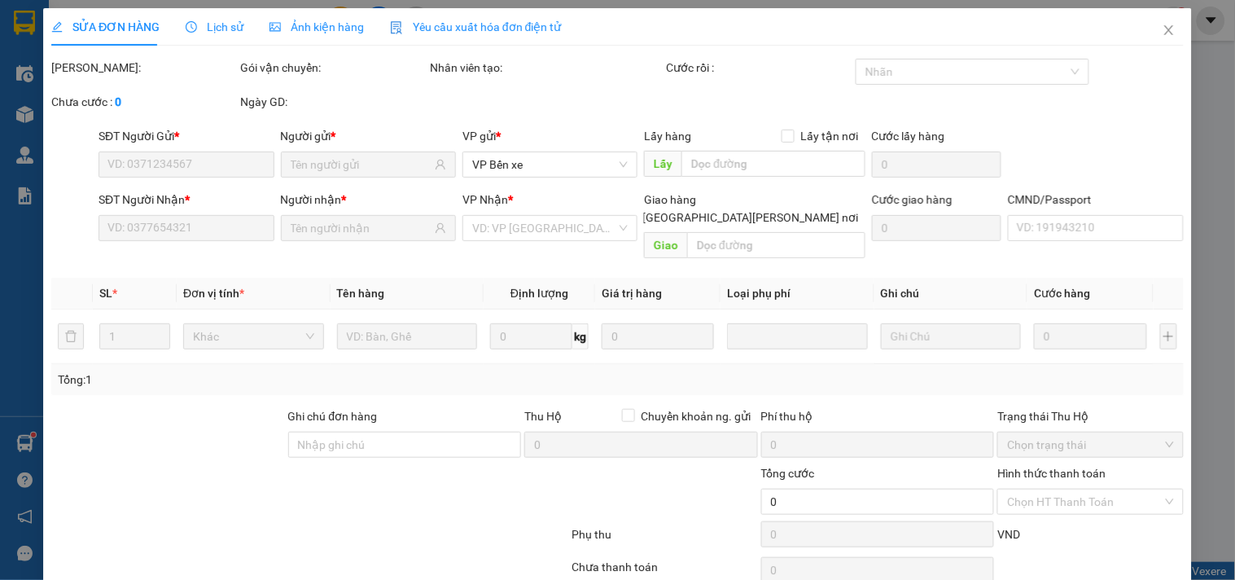
type input "0886664460"
type input "TÚ HẢI ĐĂNG"
type input "0344000082"
type input "LUÂN"
type input "35.000"
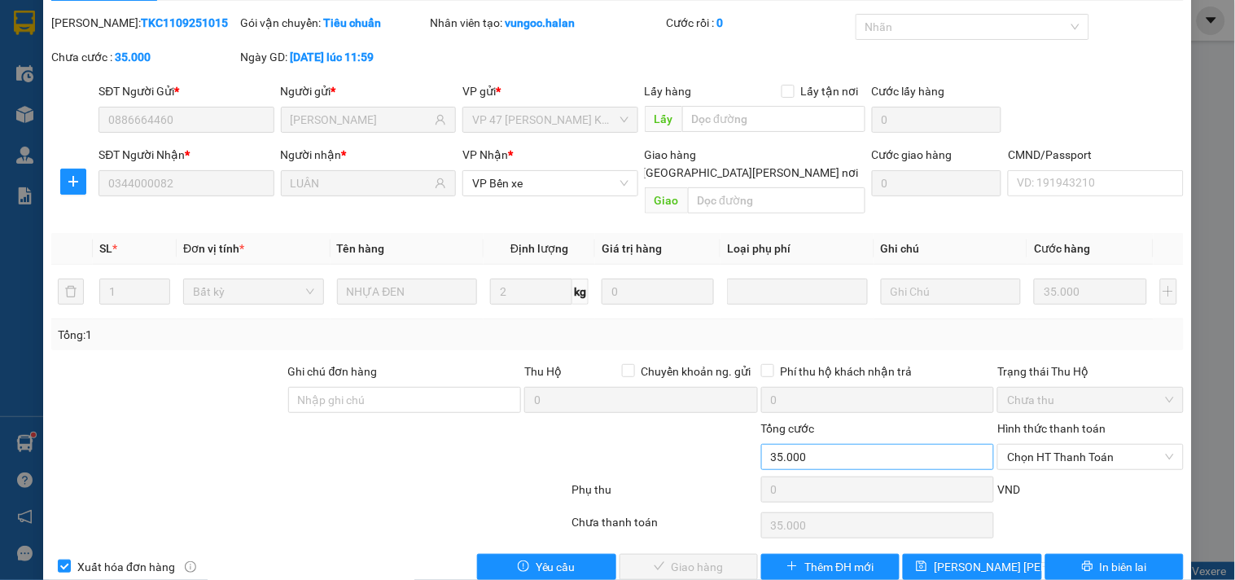
scroll to position [59, 0]
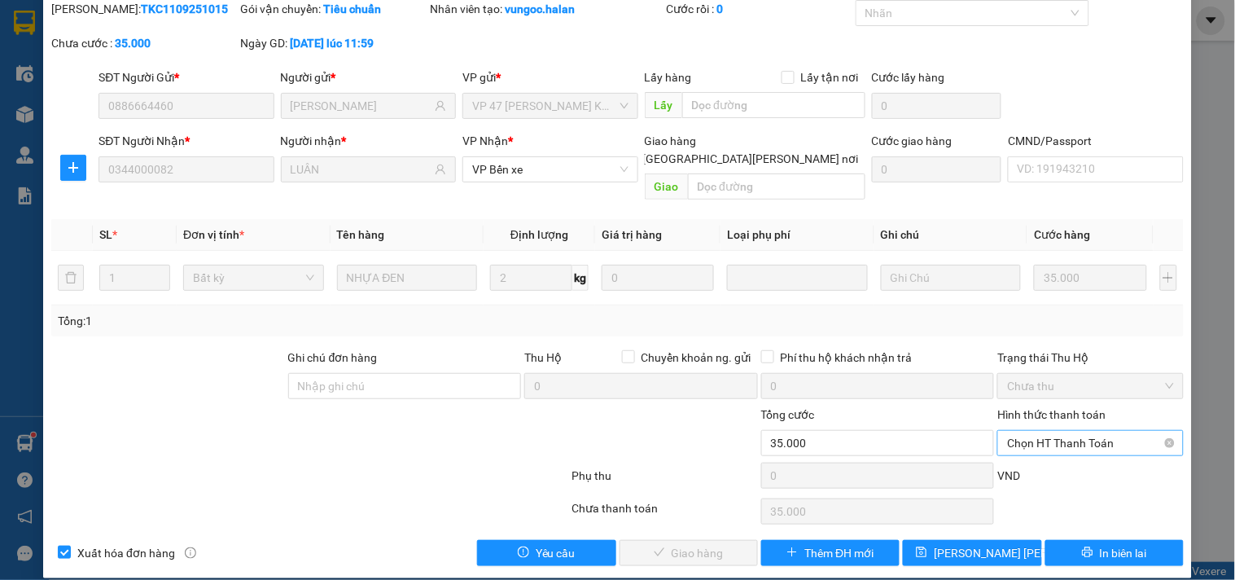
click at [1020, 431] on span "Chọn HT Thanh Toán" at bounding box center [1090, 443] width 166 height 24
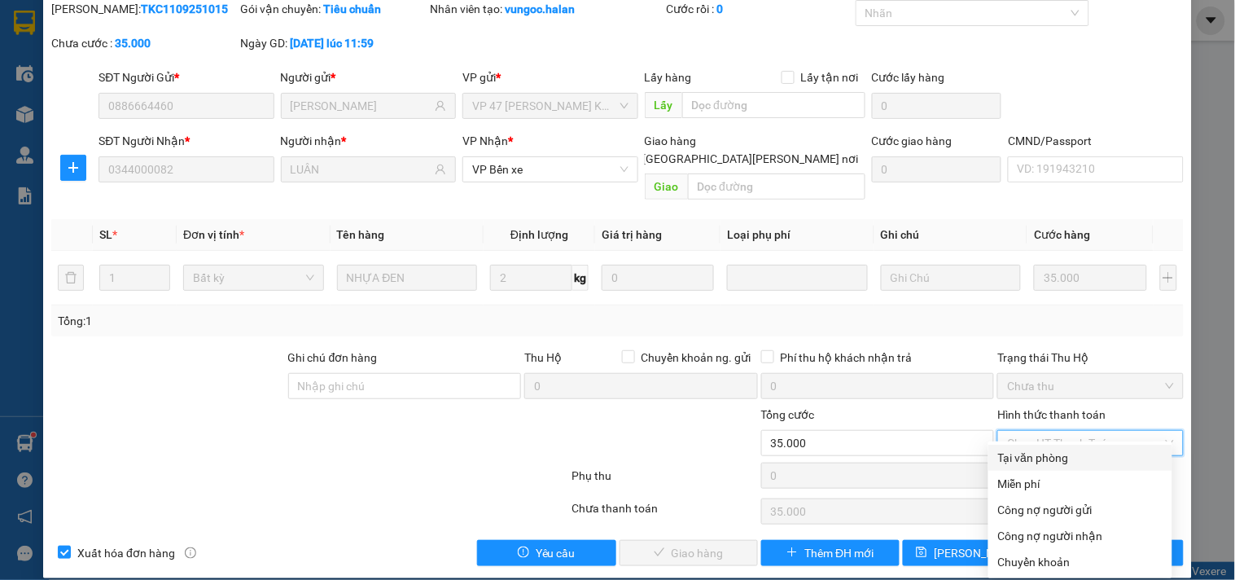
click at [1043, 457] on div "Tại văn phòng" at bounding box center [1080, 458] width 164 height 18
type input "0"
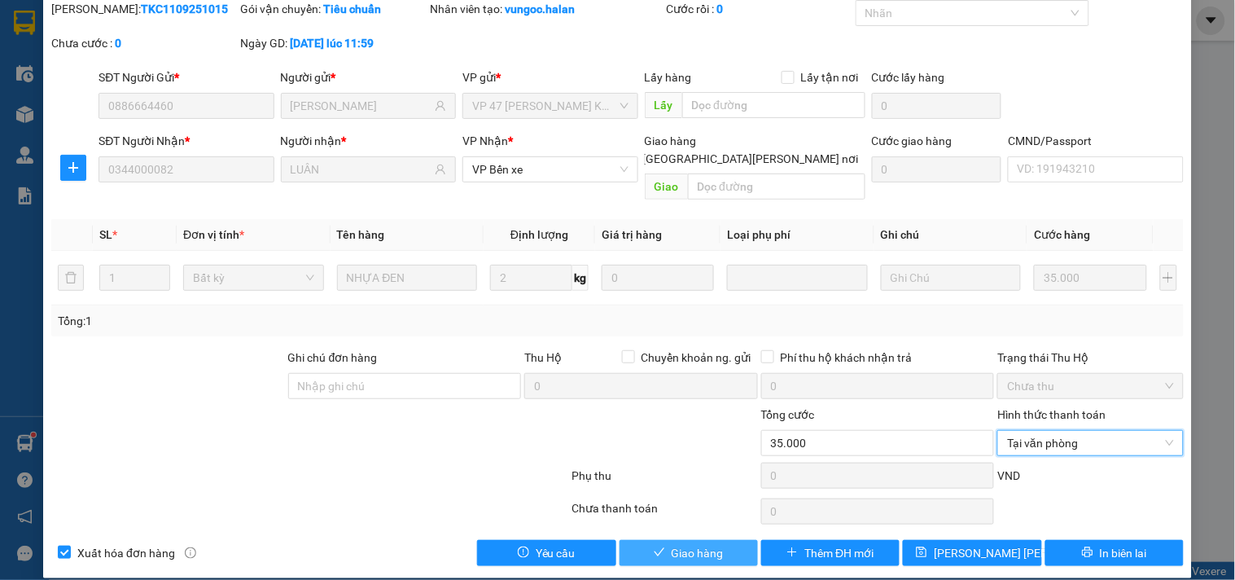
click at [711, 544] on span "Giao hàng" at bounding box center [698, 553] width 52 height 18
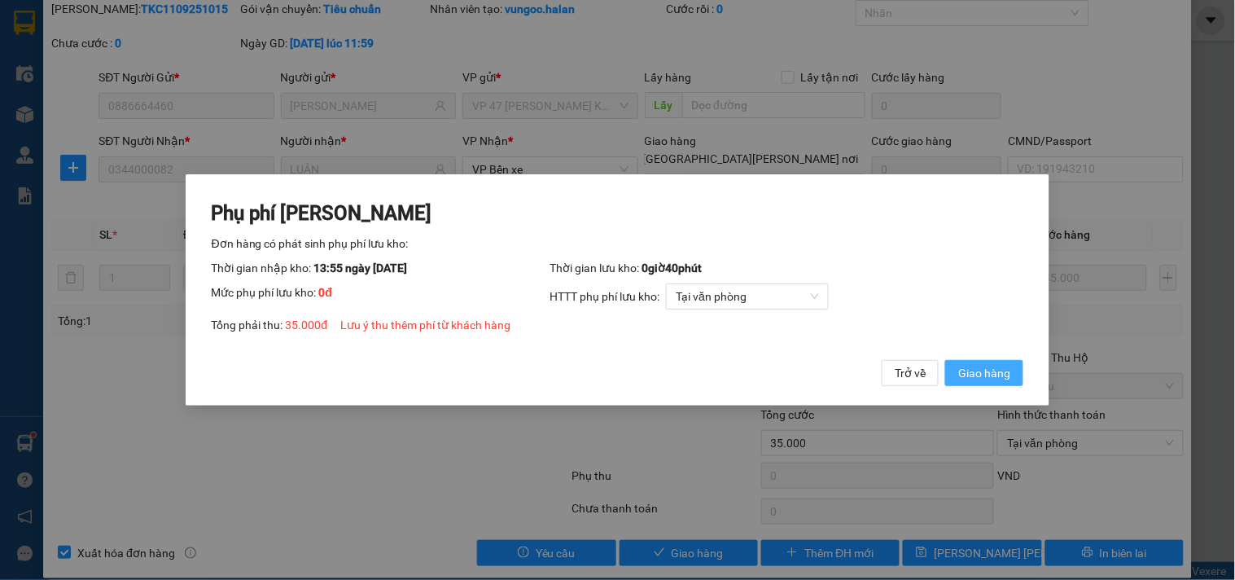
click at [991, 368] on span "Giao hàng" at bounding box center [984, 373] width 52 height 18
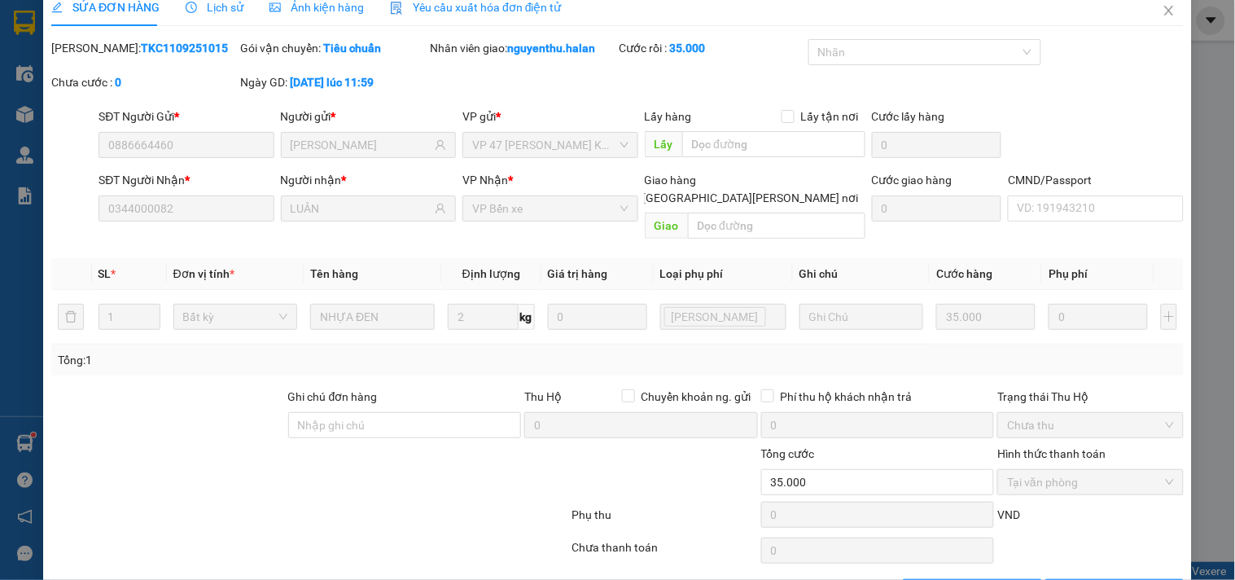
scroll to position [0, 0]
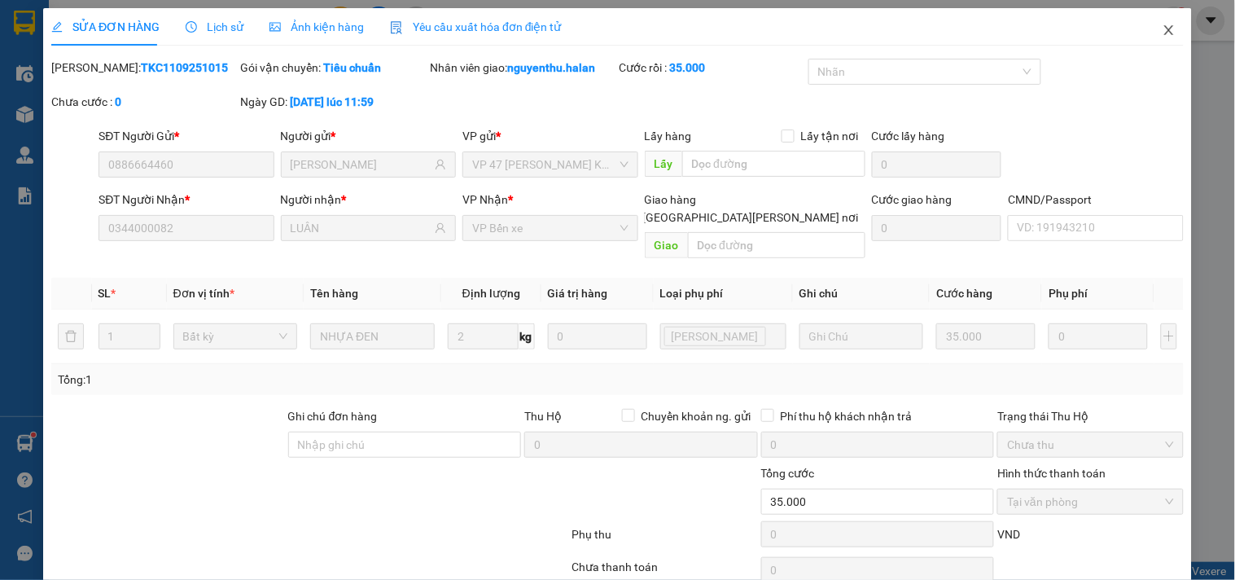
click at [1163, 29] on icon "close" at bounding box center [1169, 30] width 13 height 13
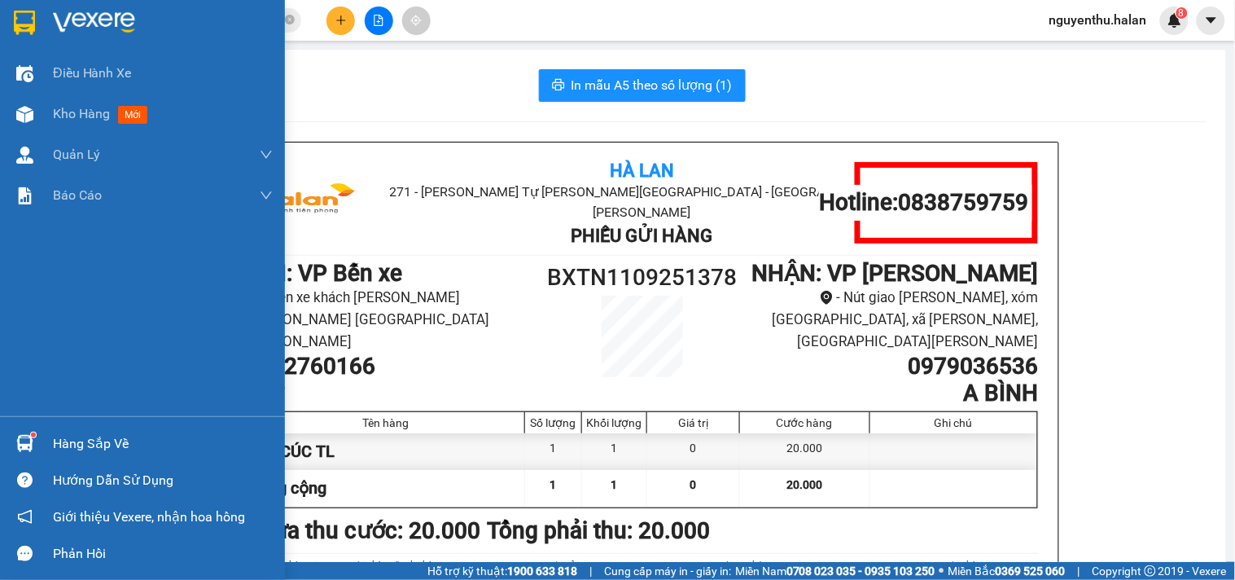
click at [91, 443] on div "Hàng sắp về" at bounding box center [163, 444] width 220 height 24
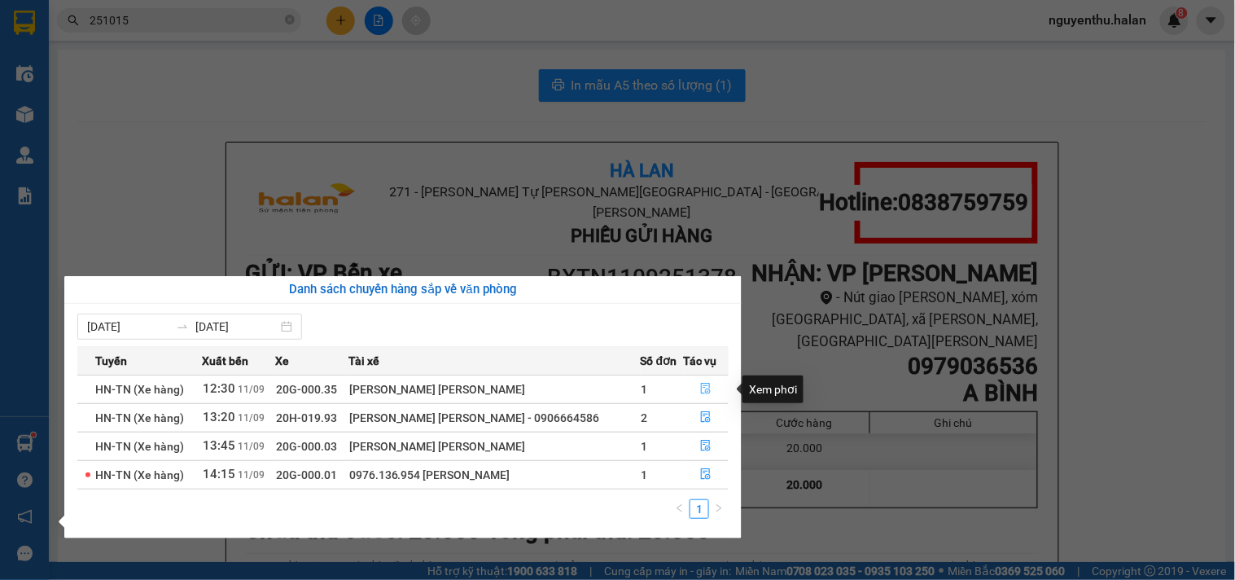
click at [702, 389] on icon "file-done" at bounding box center [705, 388] width 11 height 11
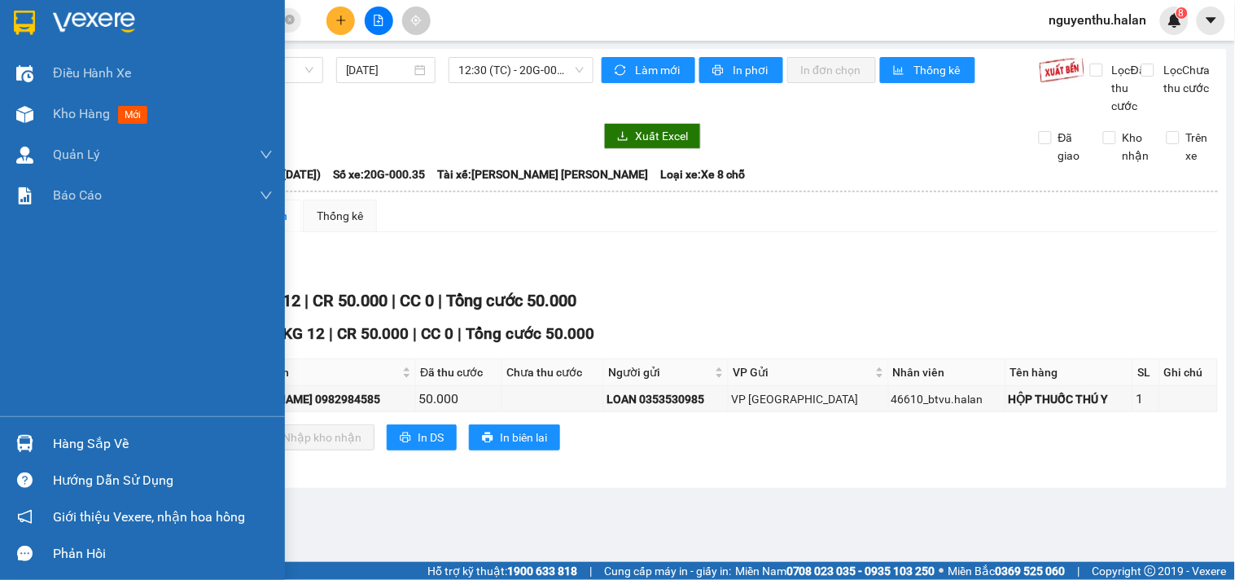
click at [115, 445] on div "Hàng sắp về" at bounding box center [163, 444] width 220 height 24
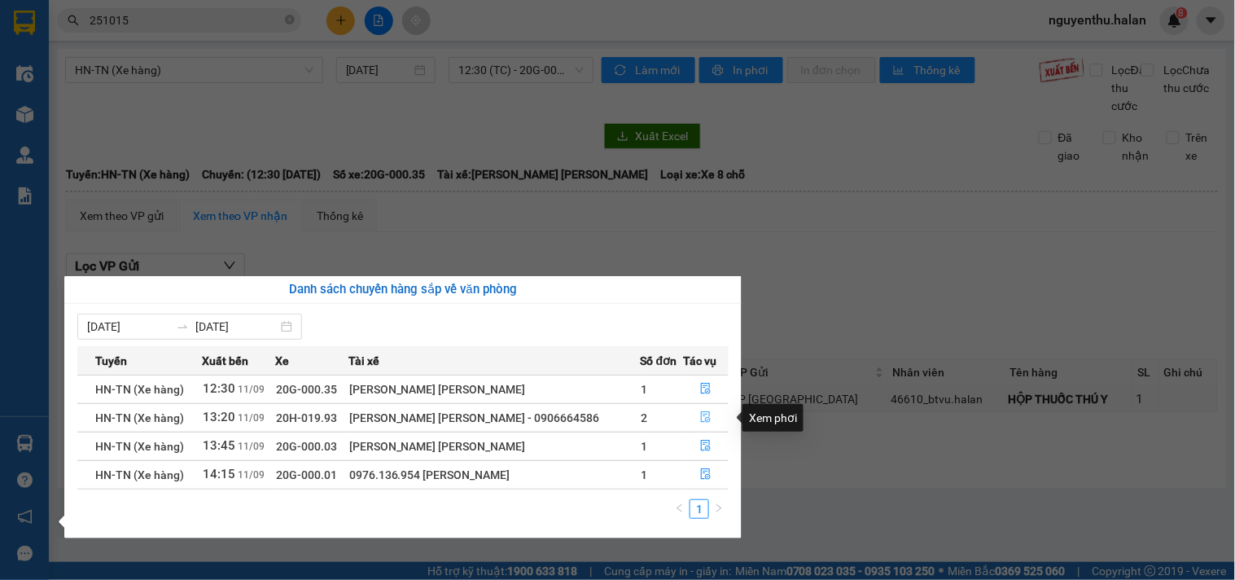
click at [705, 423] on icon "file-done" at bounding box center [705, 416] width 11 height 11
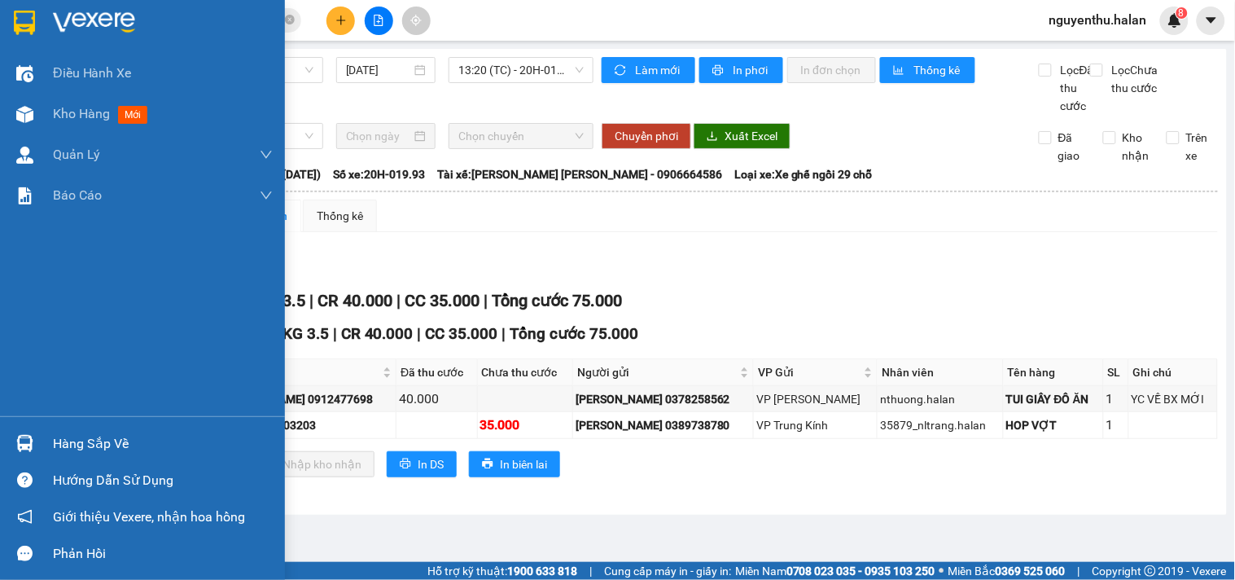
click at [87, 443] on div "Hàng sắp về" at bounding box center [163, 444] width 220 height 24
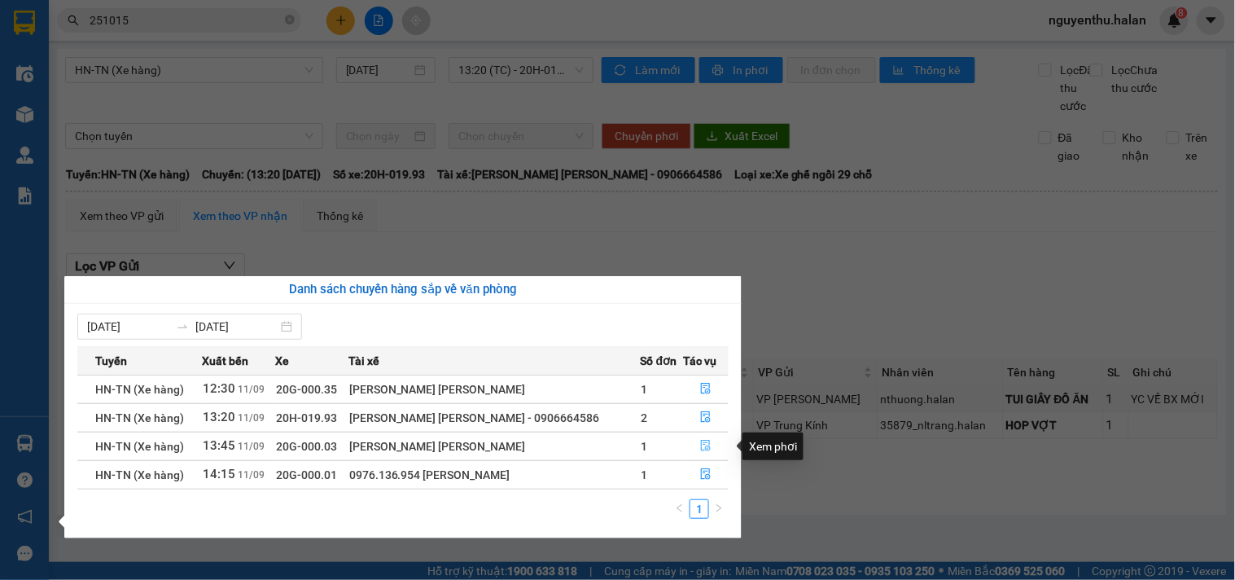
click at [702, 448] on icon "file-done" at bounding box center [707, 445] width 10 height 11
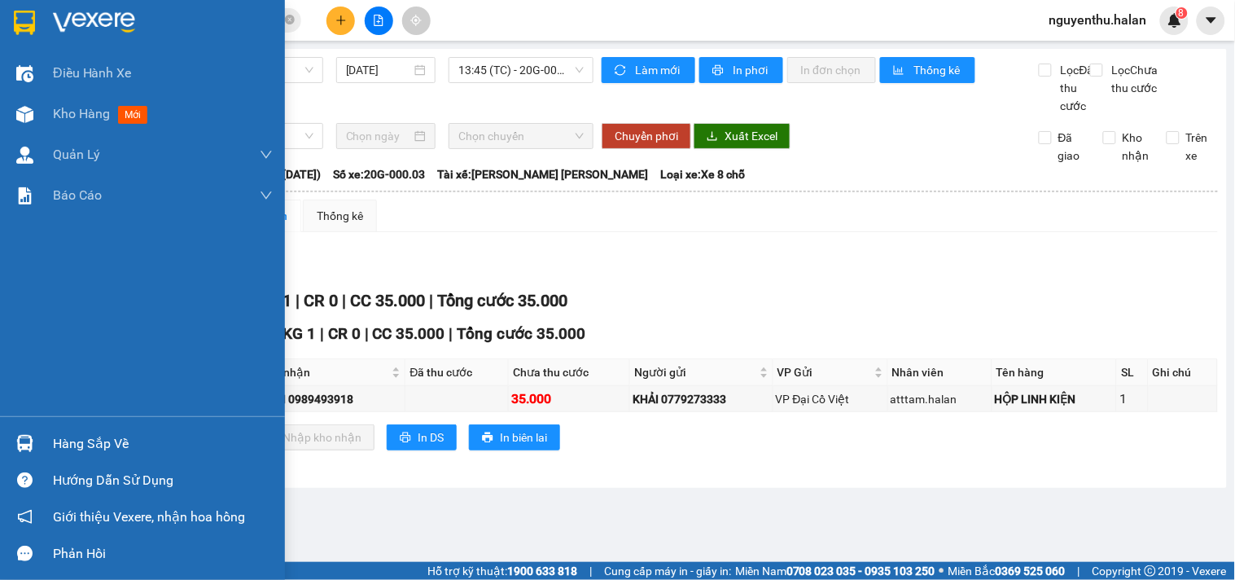
click at [66, 444] on div "Hàng sắp về" at bounding box center [163, 444] width 220 height 24
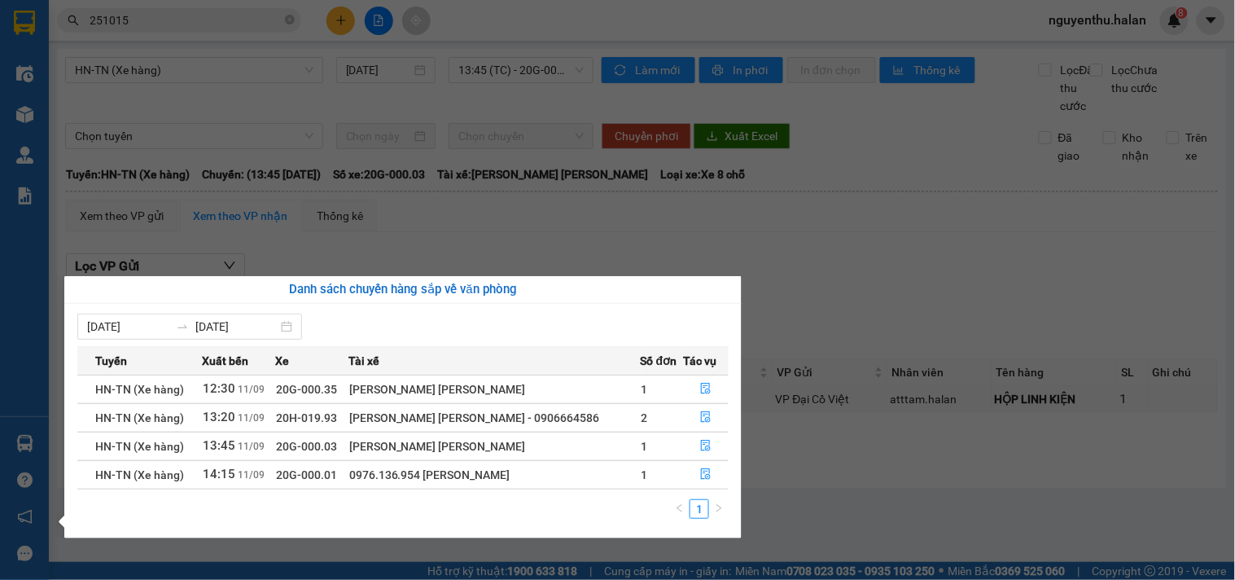
click at [226, 14] on section "Kết quả tìm kiếm ( 239 ) Bộ lọc Mã ĐH Trạng thái Món hàng Thu hộ Tổng cước Chưa…" at bounding box center [617, 290] width 1235 height 580
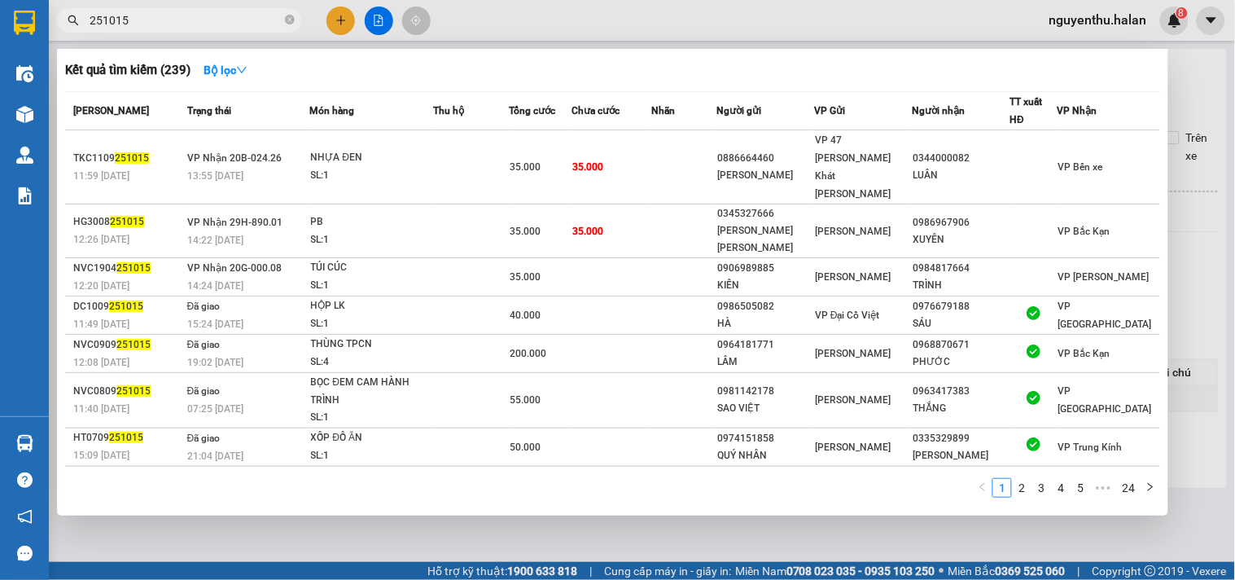
click at [226, 14] on input "251015" at bounding box center [186, 20] width 192 height 18
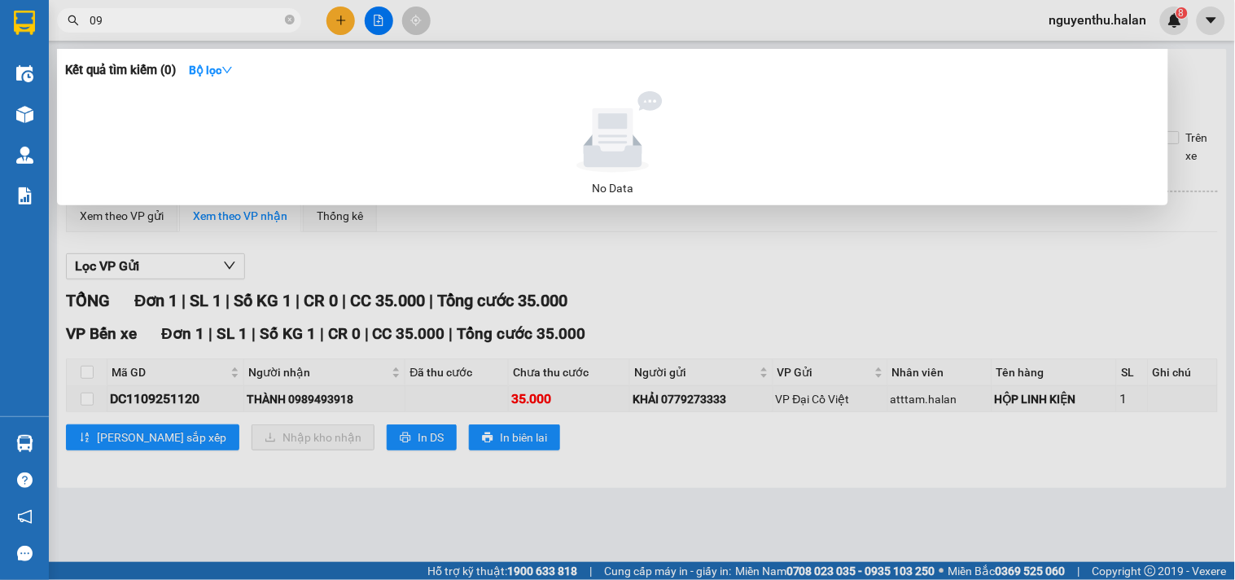
type input "0"
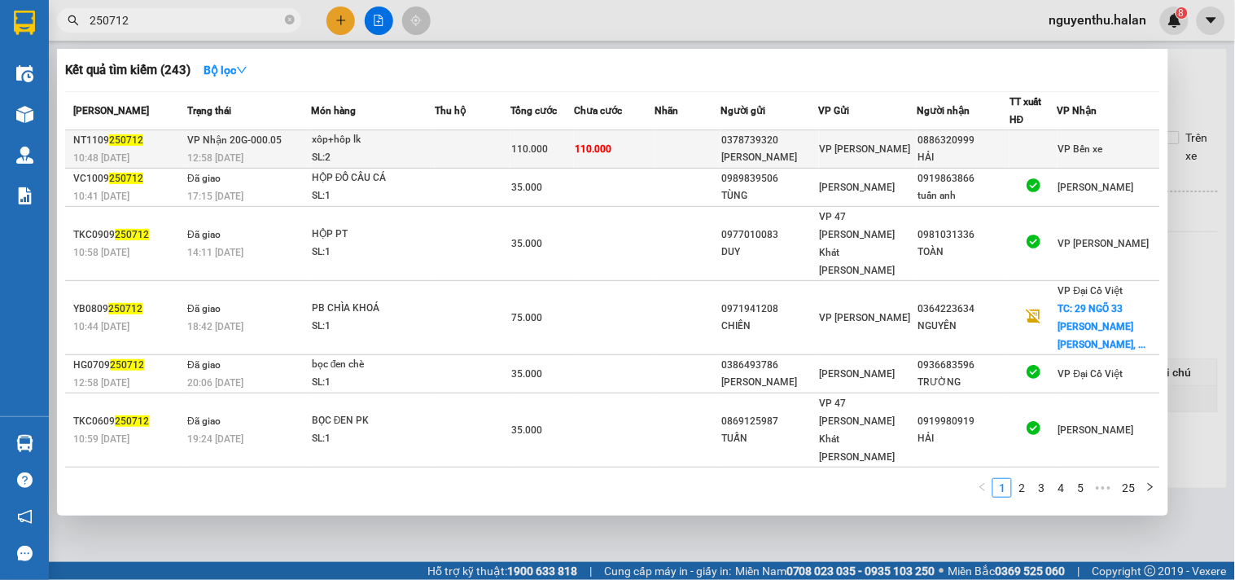
type input "250712"
click at [642, 153] on td "110.000" at bounding box center [614, 149] width 81 height 38
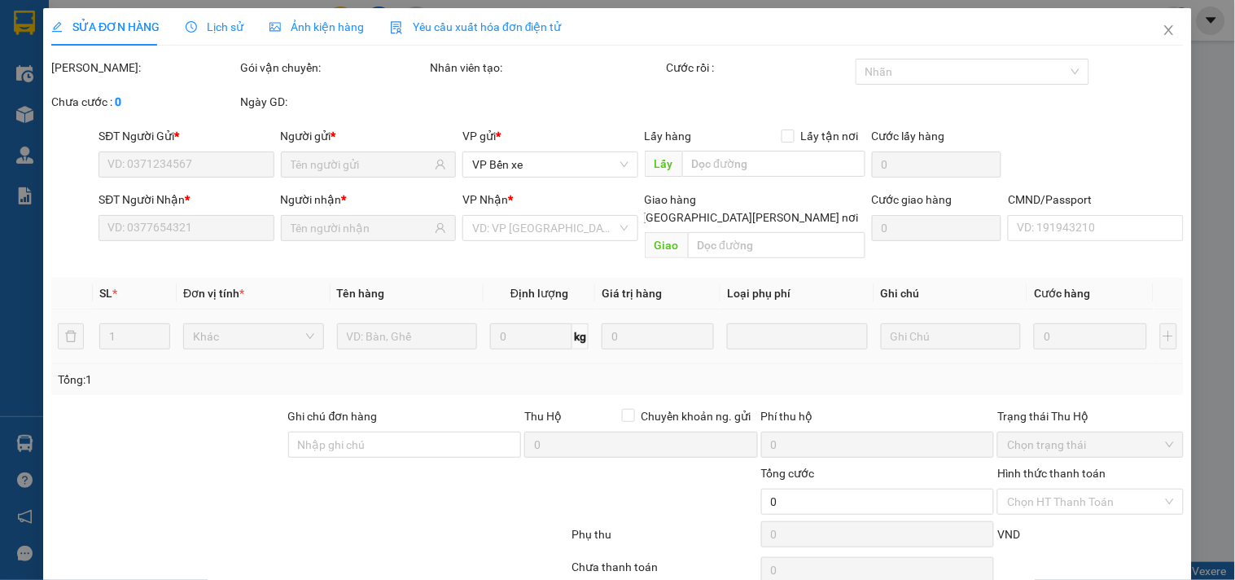
type input "0378739320"
type input "KIM"
type input "0886320999"
type input "HẢI"
type input "110.000"
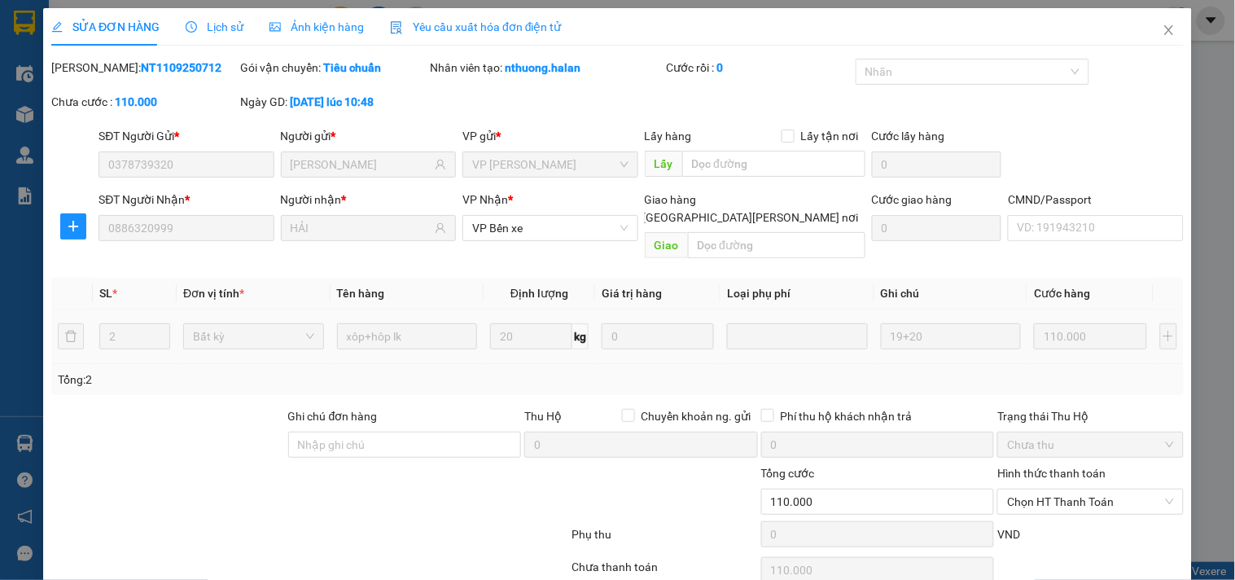
scroll to position [59, 0]
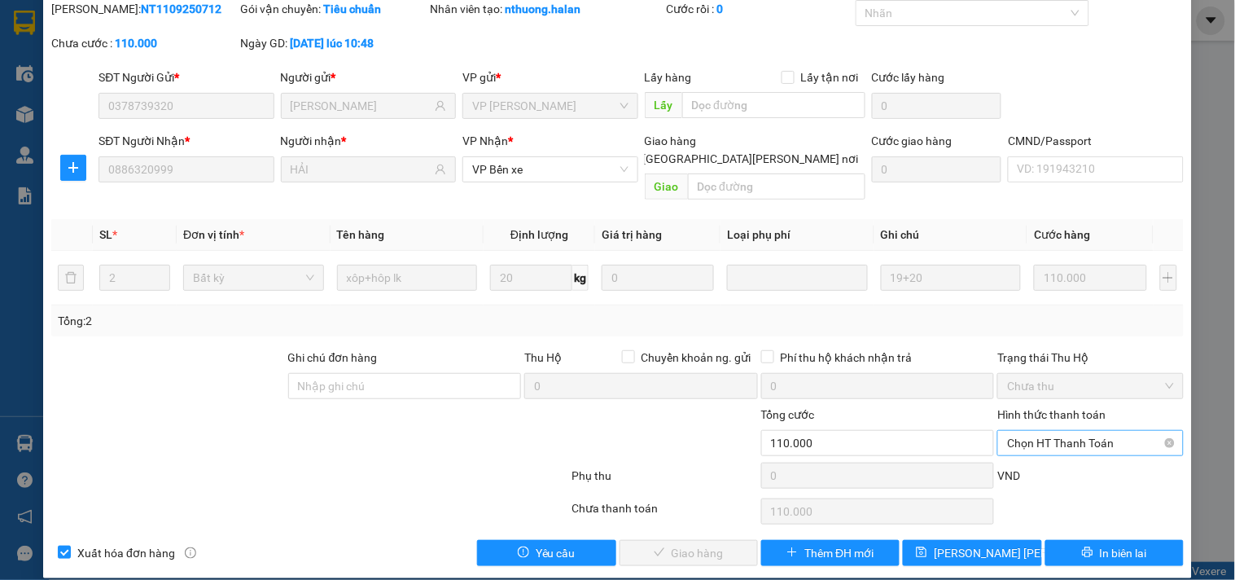
click at [1061, 431] on span "Chọn HT Thanh Toán" at bounding box center [1090, 443] width 166 height 24
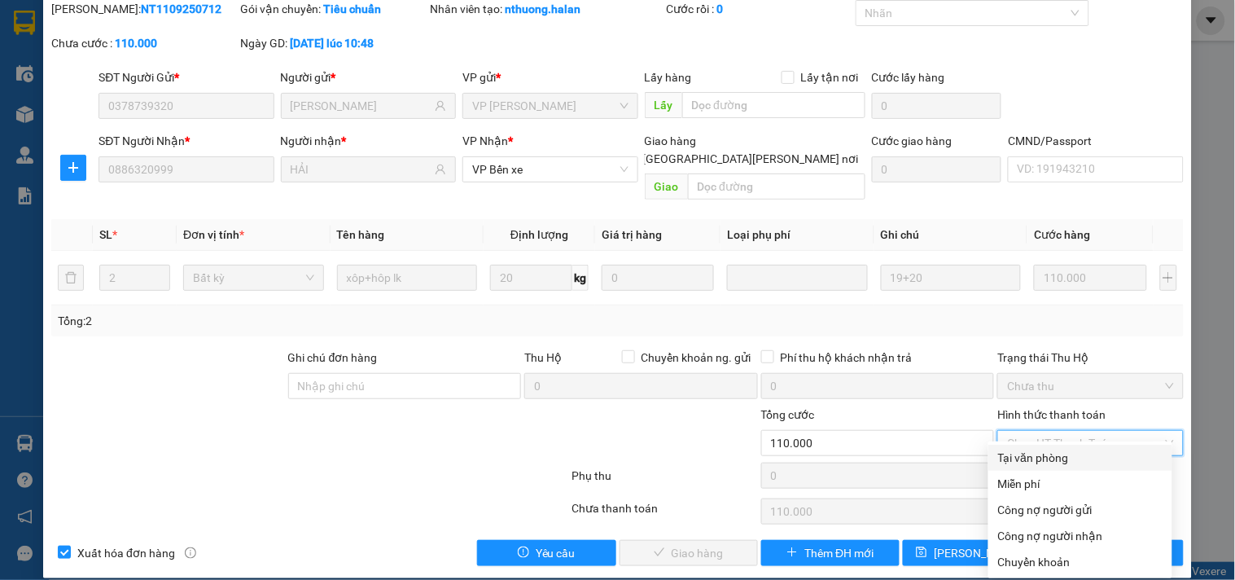
click at [1046, 458] on div "Tại văn phòng" at bounding box center [1080, 458] width 164 height 18
type input "0"
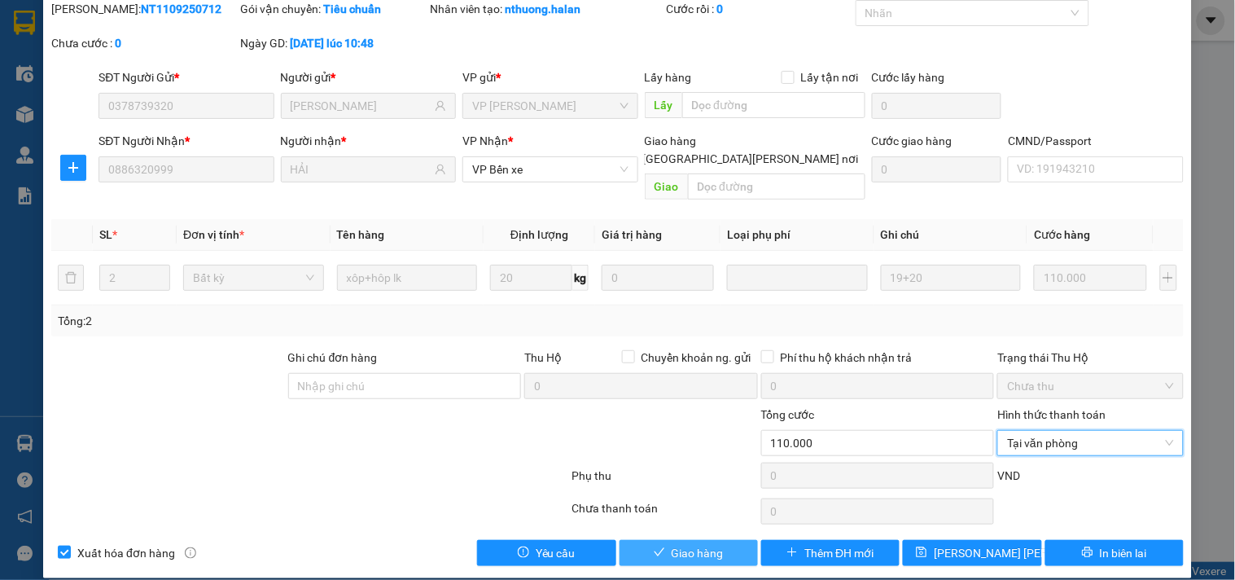
click at [726, 540] on button "Giao hàng" at bounding box center [689, 553] width 138 height 26
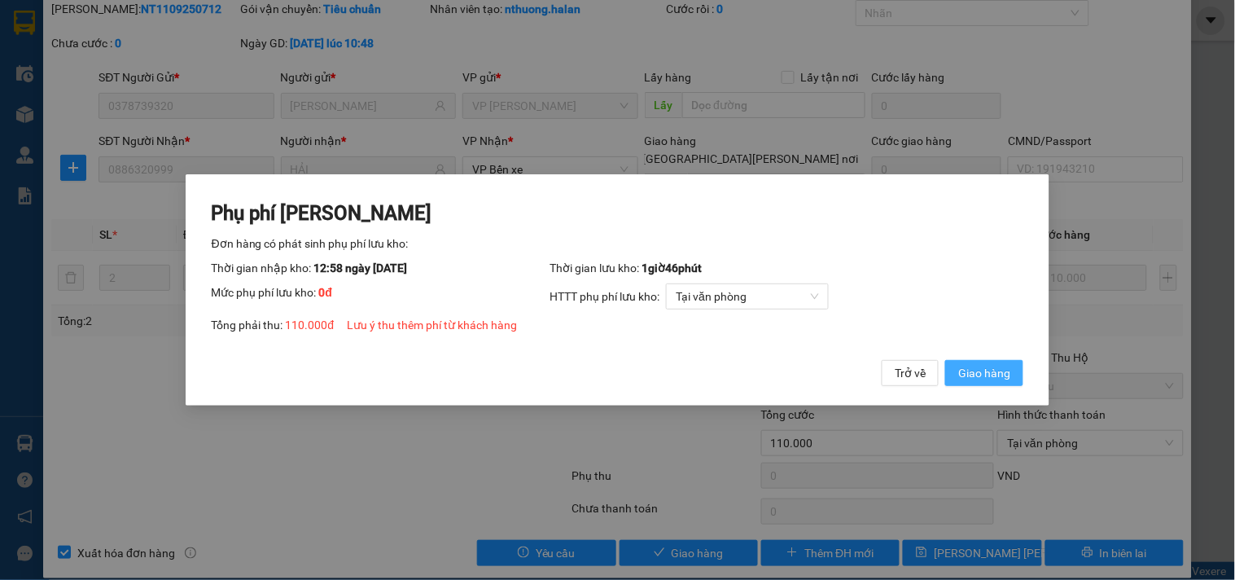
click at [1006, 362] on button "Giao hàng" at bounding box center [984, 373] width 78 height 26
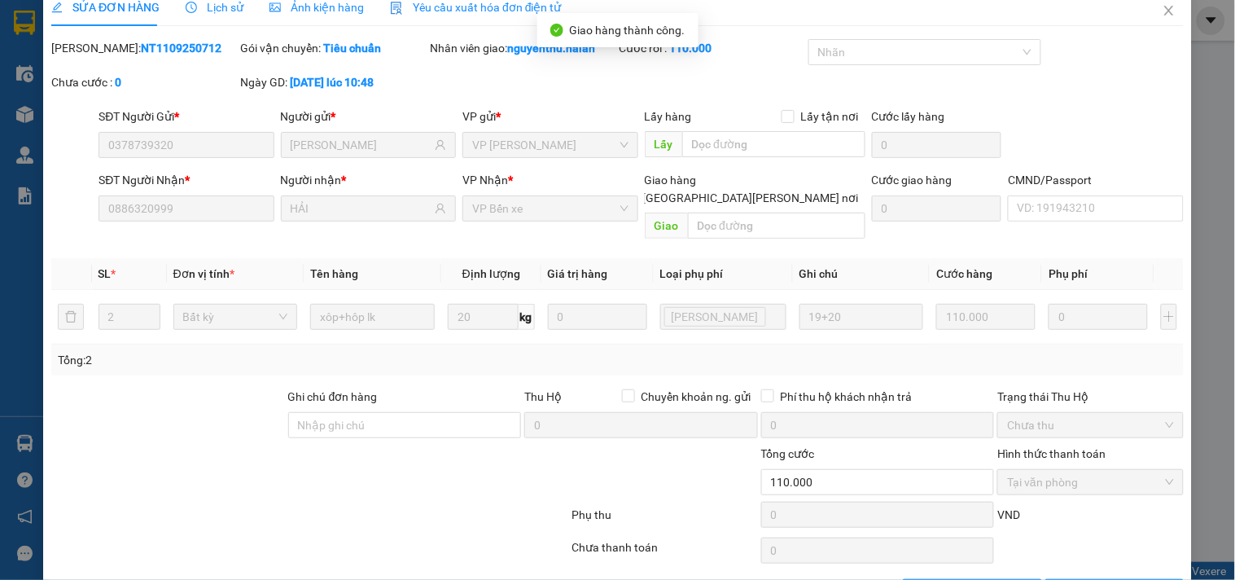
scroll to position [0, 0]
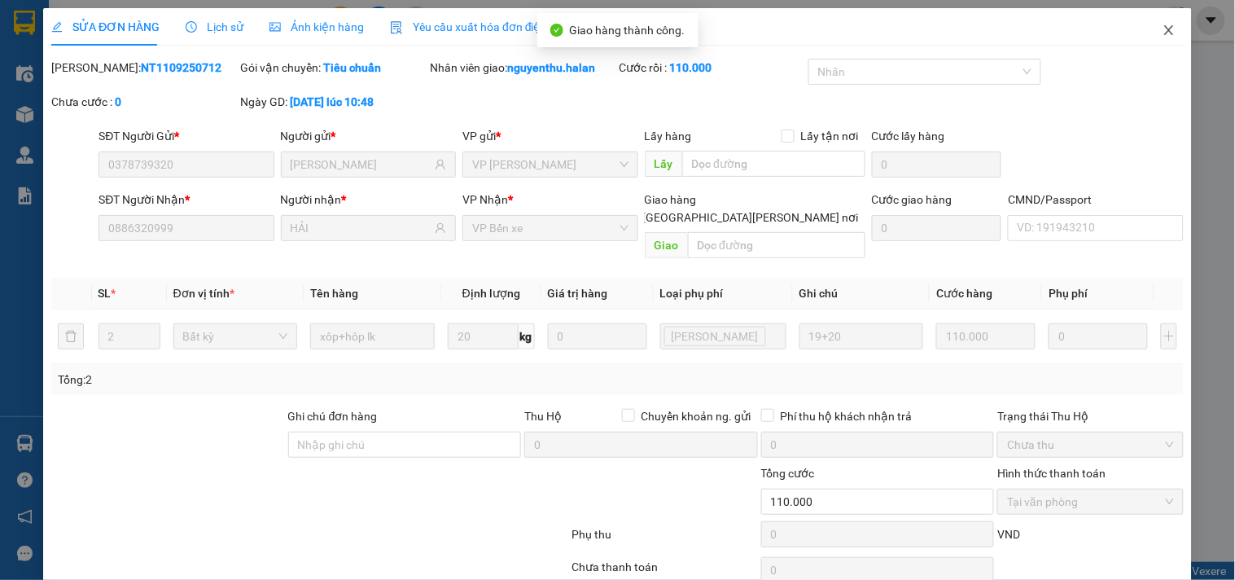
click at [1163, 29] on icon "close" at bounding box center [1169, 30] width 13 height 13
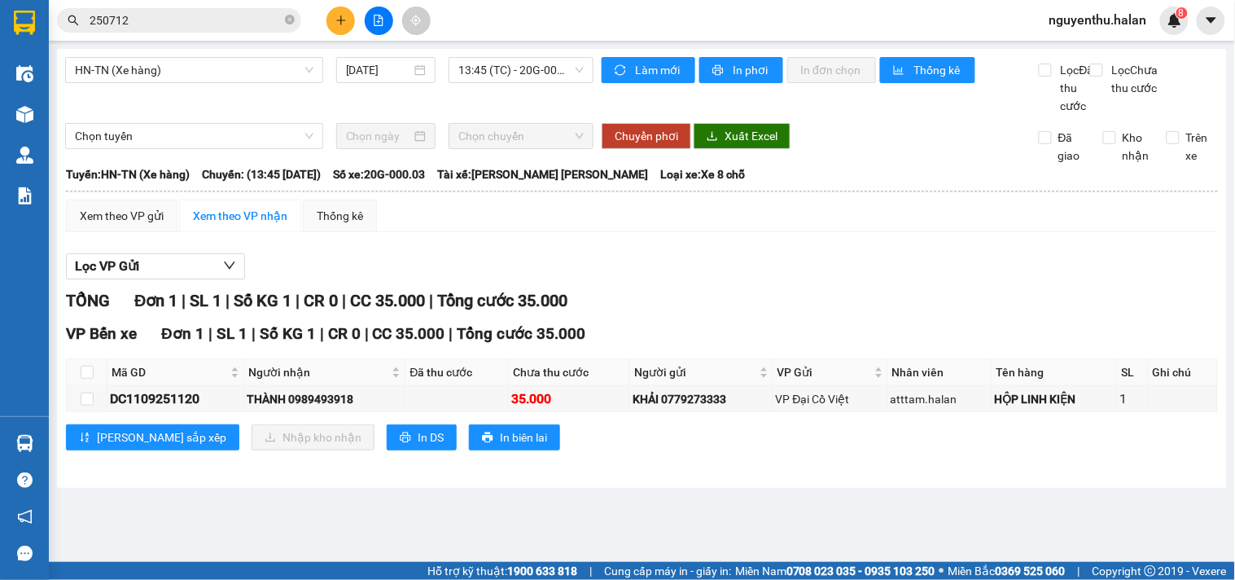
click at [185, 17] on input "250712" at bounding box center [186, 20] width 192 height 18
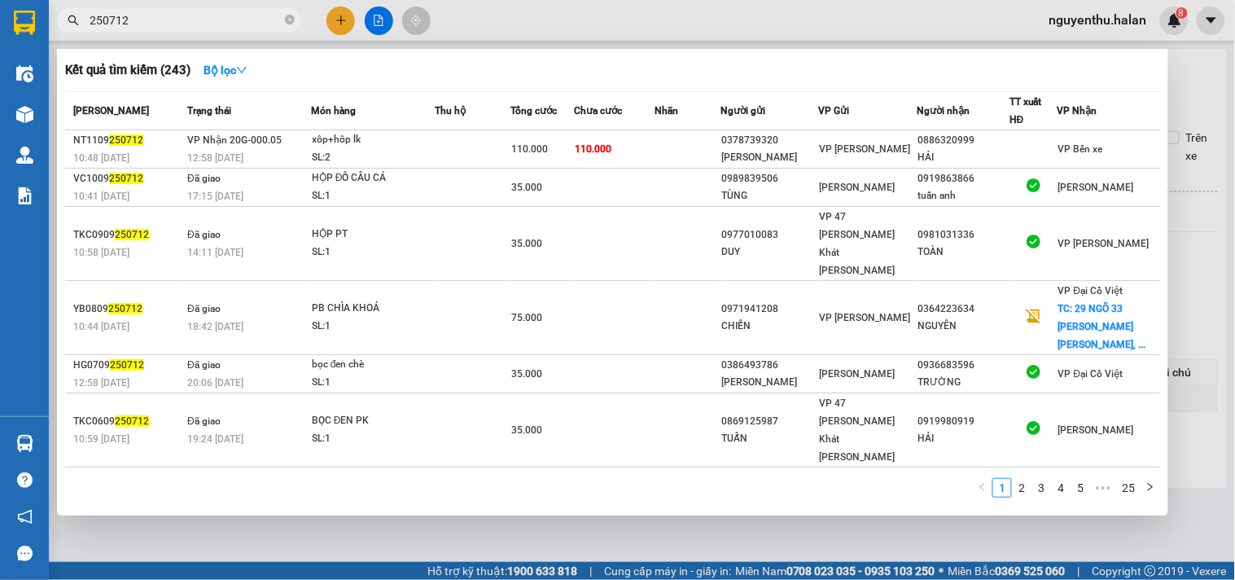
click at [185, 17] on input "250712" at bounding box center [186, 20] width 192 height 18
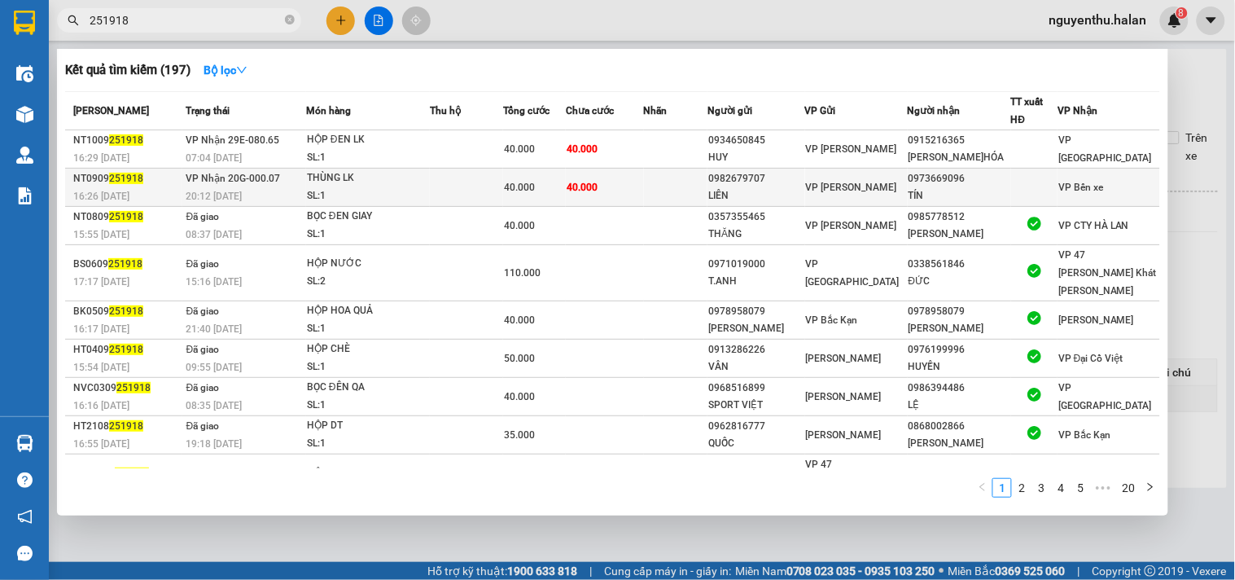
type input "251918"
click at [528, 190] on span "40.000" at bounding box center [519, 187] width 31 height 11
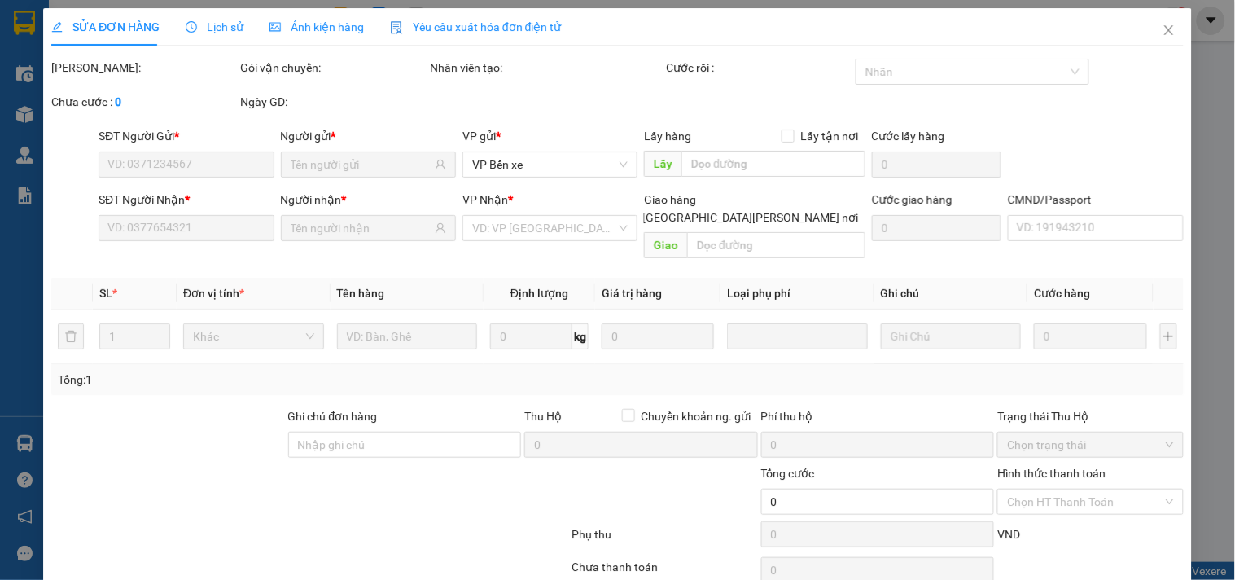
type input "0982679707"
type input "LIÊN"
type input "0973669096"
type input "TÍN"
type input "40.000"
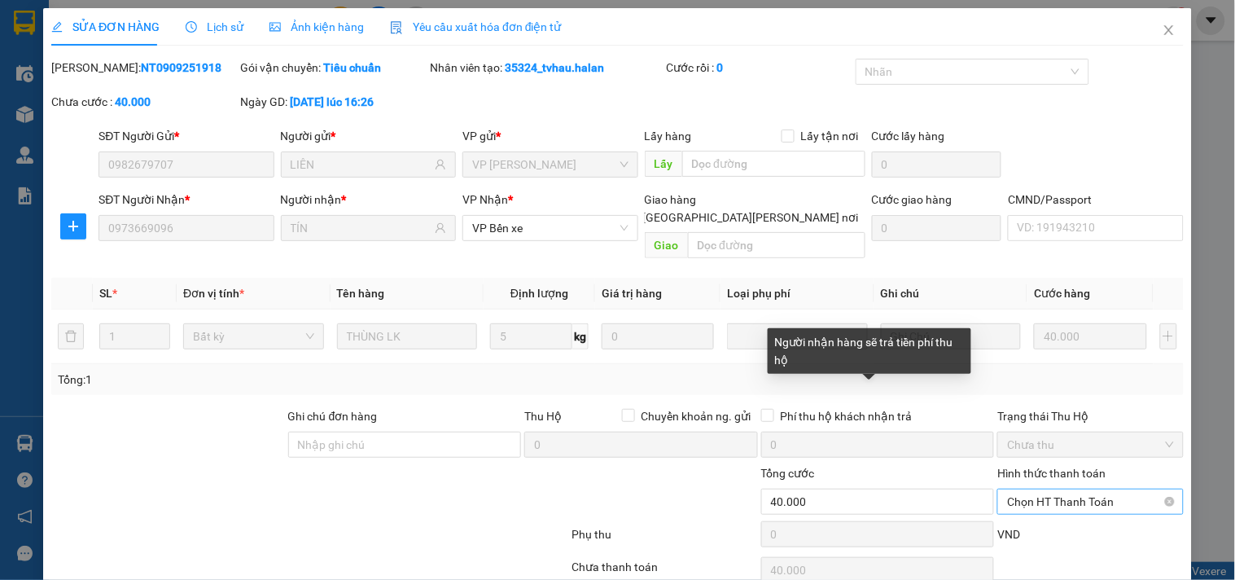
scroll to position [59, 0]
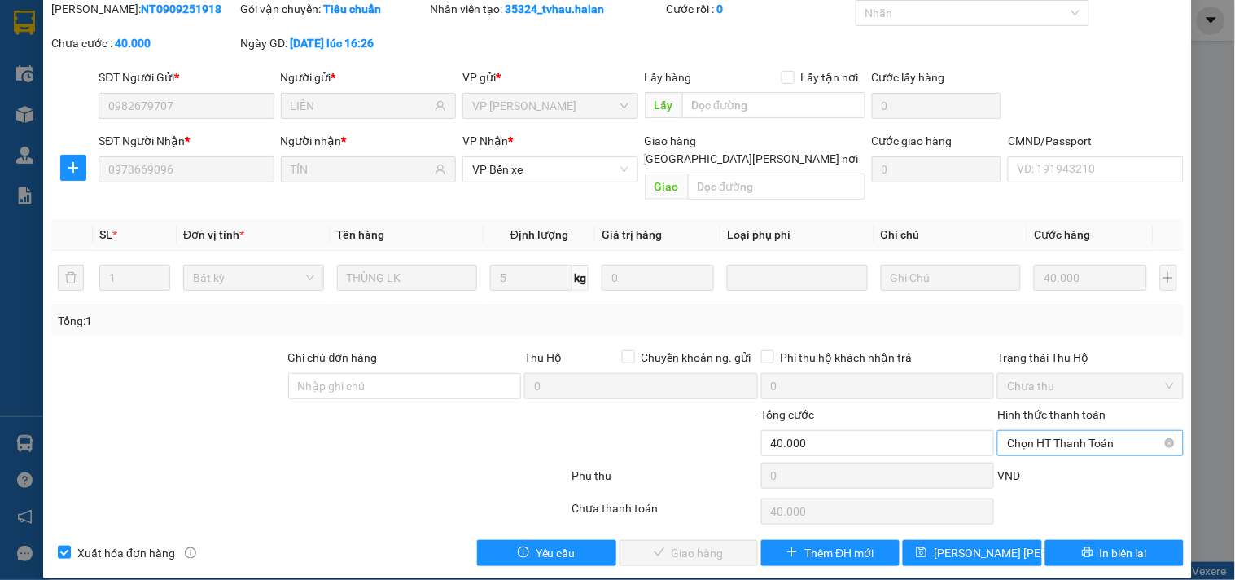
click at [1101, 431] on span "Chọn HT Thanh Toán" at bounding box center [1090, 443] width 166 height 24
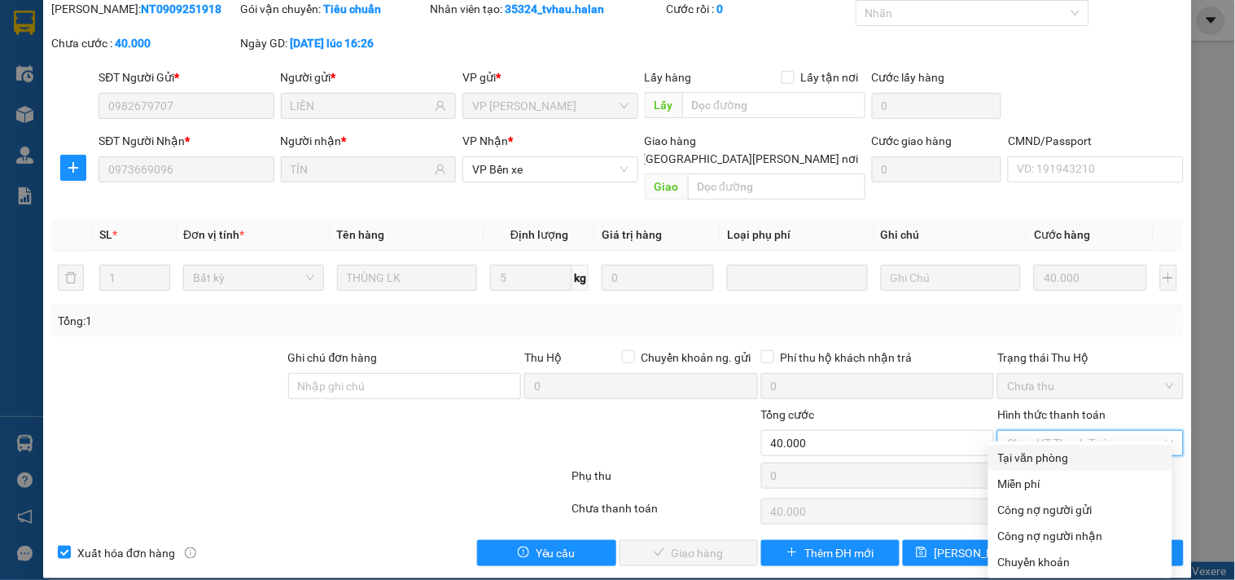
click at [1060, 465] on div "Tại văn phòng" at bounding box center [1080, 458] width 164 height 18
type input "0"
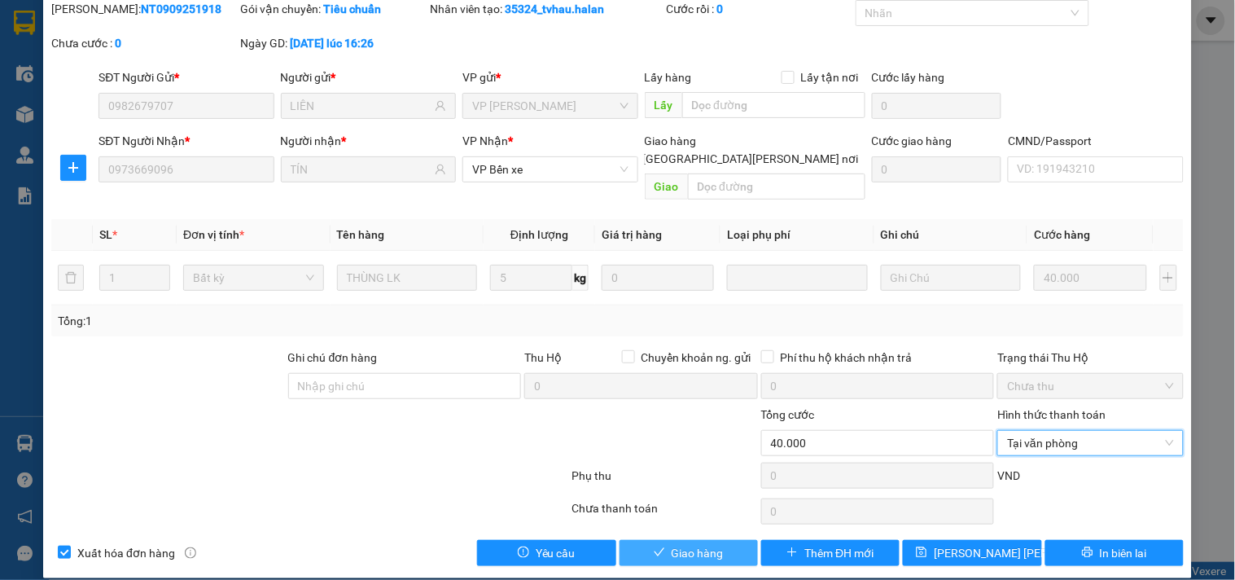
click at [729, 540] on button "Giao hàng" at bounding box center [689, 553] width 138 height 26
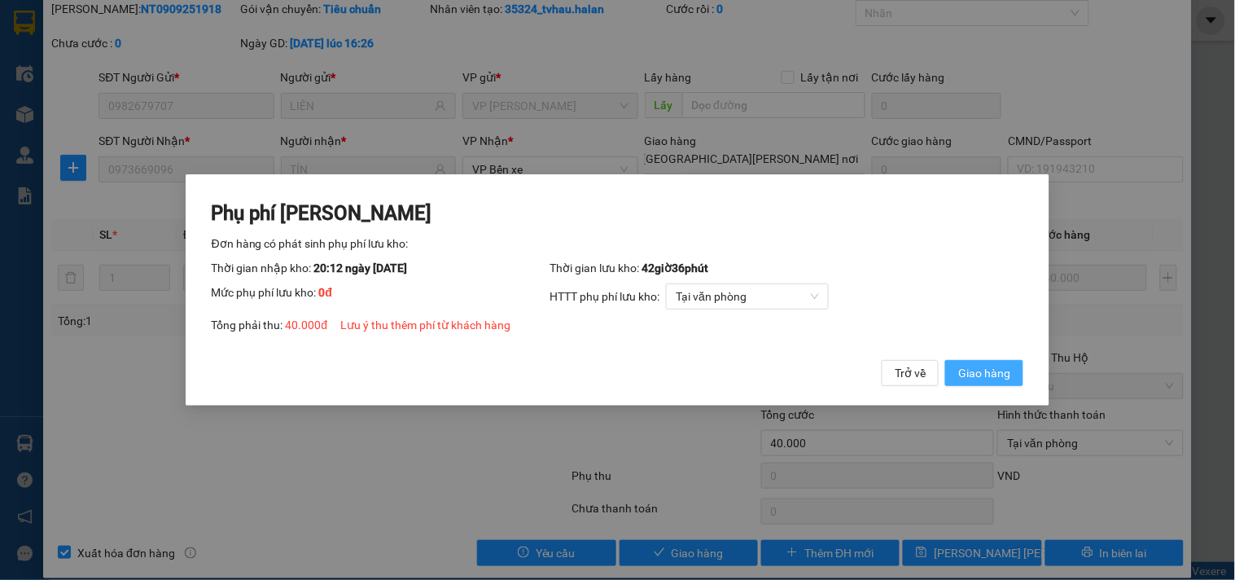
click at [1002, 380] on span "Giao hàng" at bounding box center [984, 373] width 52 height 18
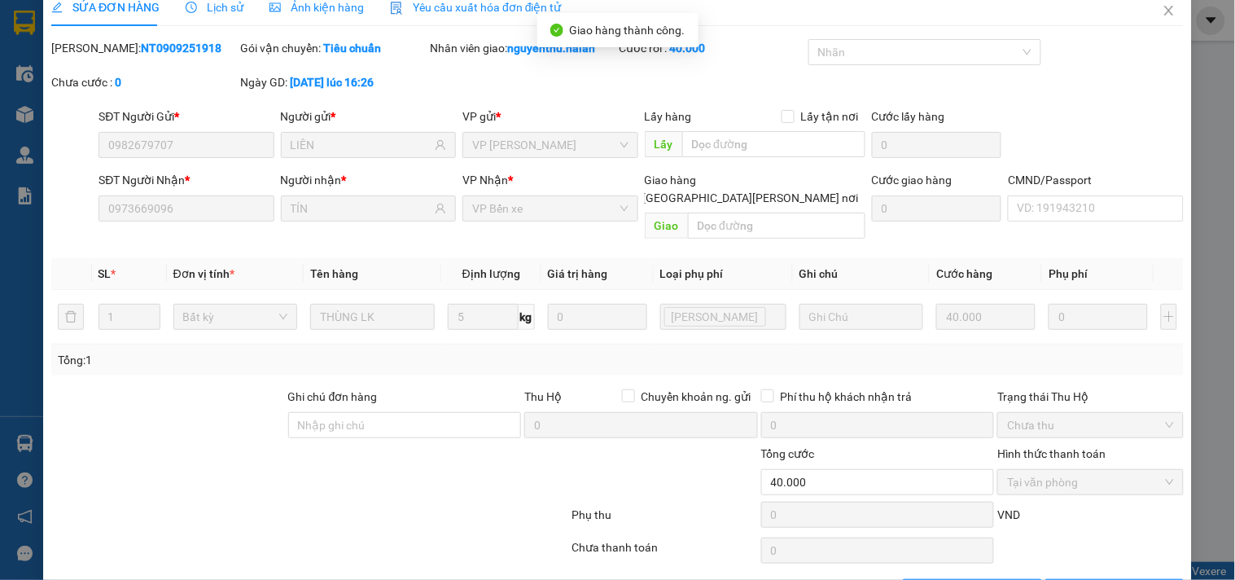
scroll to position [0, 0]
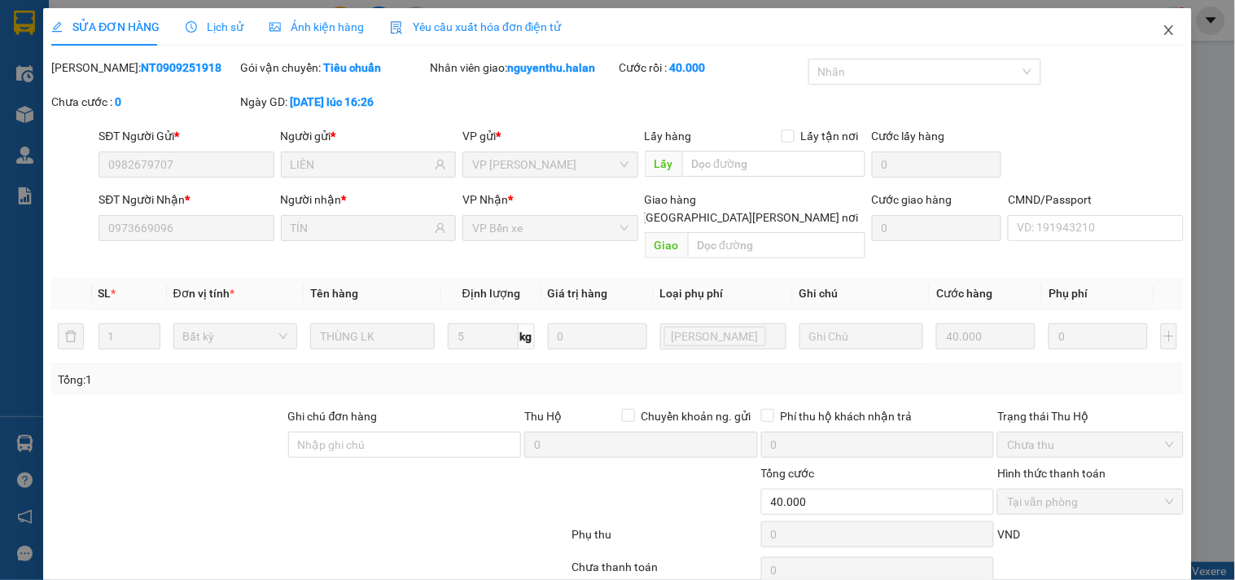
click at [1163, 29] on icon "close" at bounding box center [1169, 30] width 13 height 13
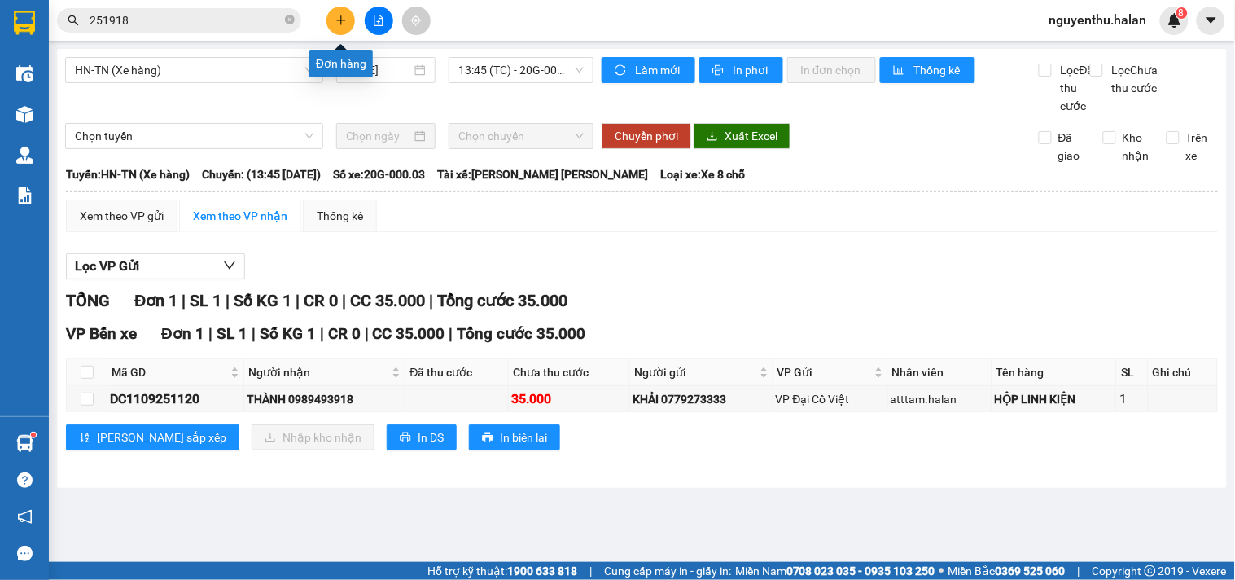
click at [340, 24] on icon "plus" at bounding box center [340, 20] width 11 height 11
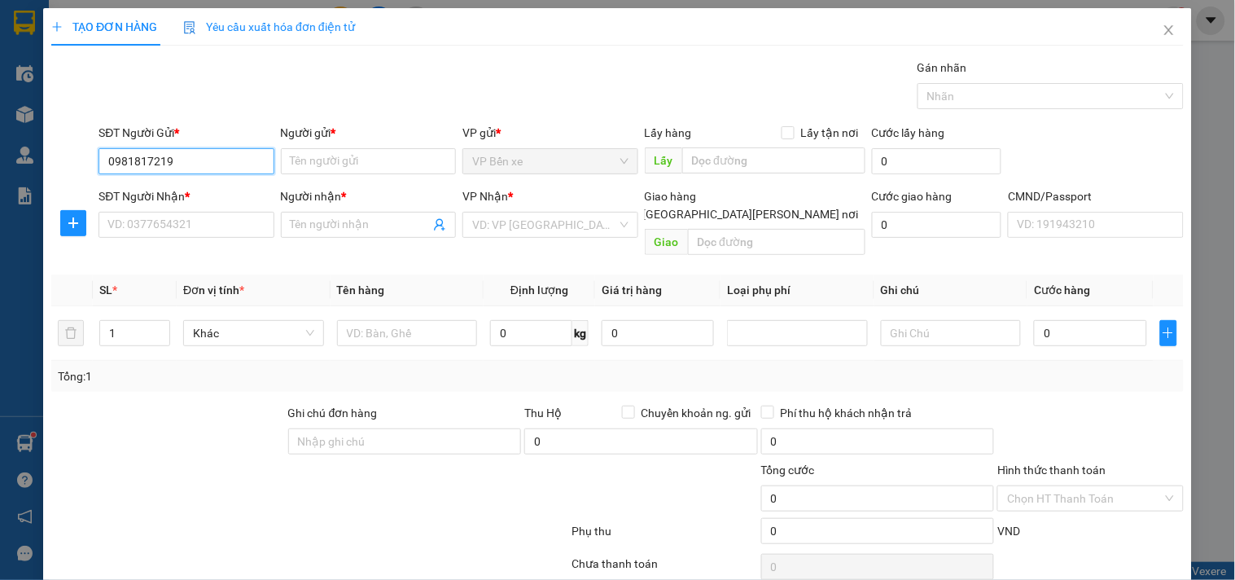
click at [201, 156] on input "0981817219" at bounding box center [186, 161] width 175 height 26
click at [215, 153] on input "0981817219" at bounding box center [186, 161] width 175 height 26
type input "0981817219"
click at [353, 159] on input "Người gửi *" at bounding box center [368, 161] width 175 height 26
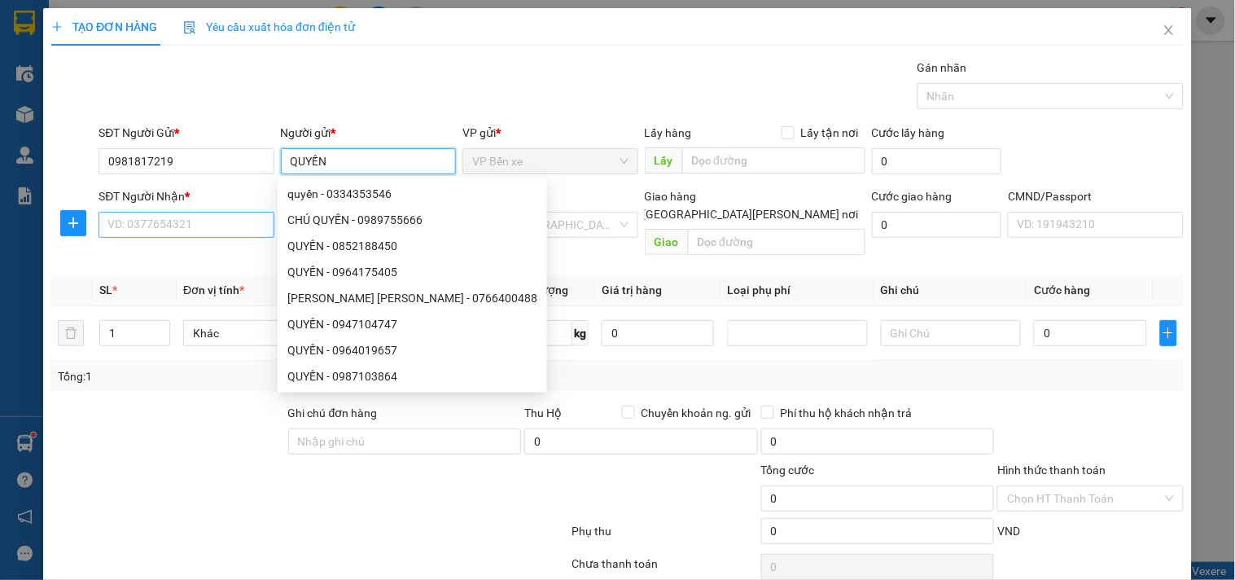
type input "QUYẾN"
click at [194, 225] on input "SĐT Người Nhận *" at bounding box center [186, 225] width 175 height 26
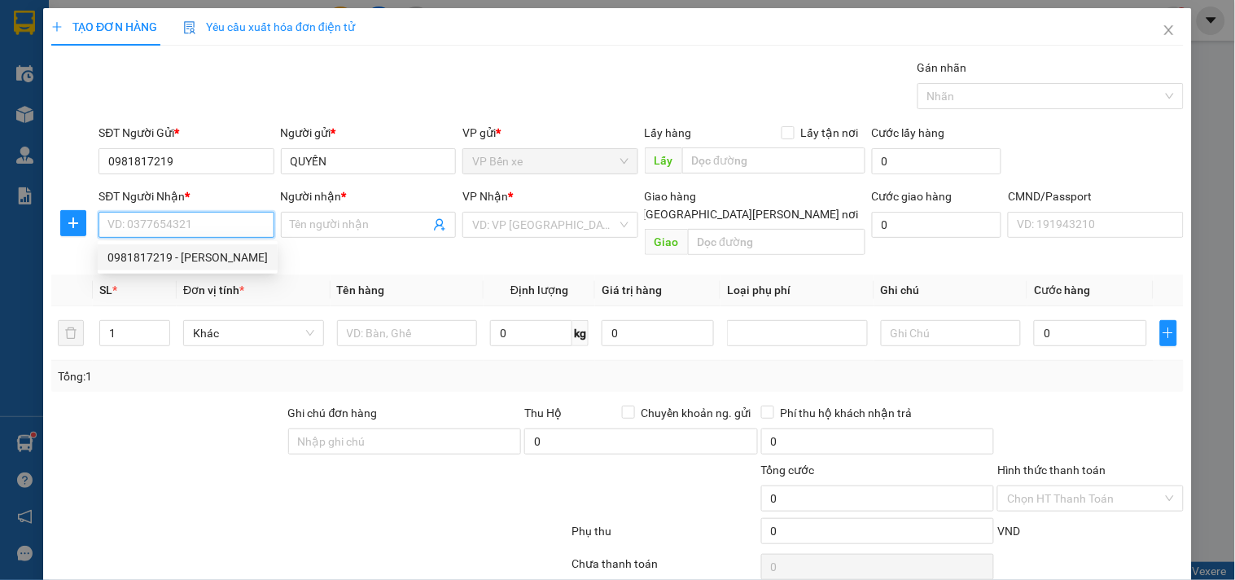
click at [139, 255] on div "0981817219 - QUYẾN" at bounding box center [187, 257] width 160 height 18
type input "0981817219"
type input "QUYẾN"
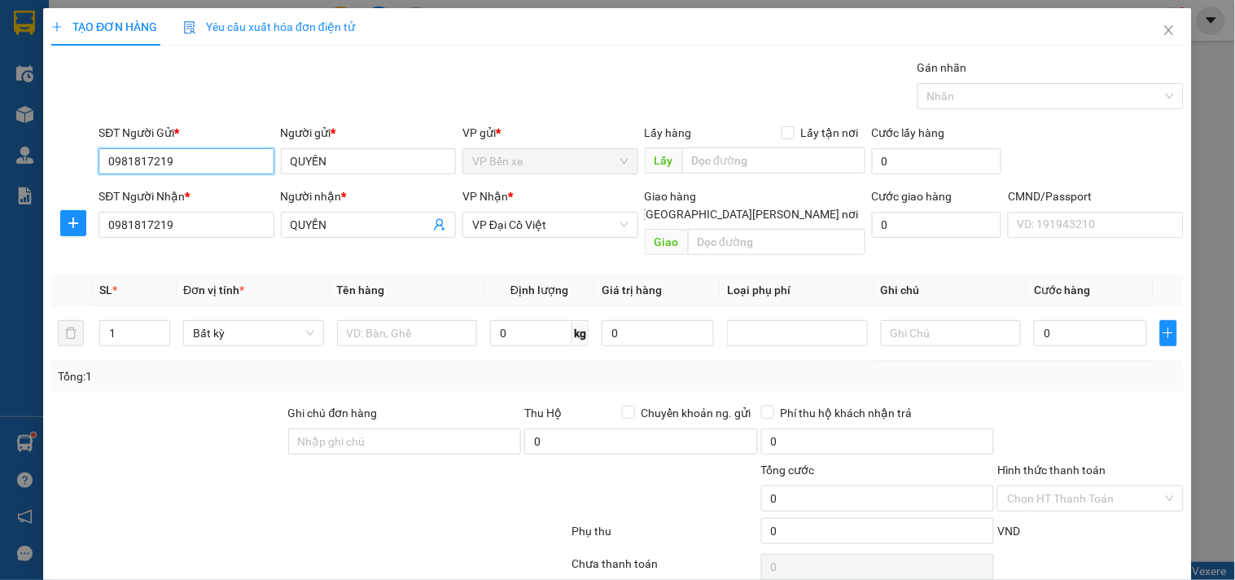
click at [188, 164] on input "0981817219" at bounding box center [186, 161] width 175 height 26
type input "0"
click at [166, 164] on input "SĐT Người Gửi *" at bounding box center [186, 161] width 175 height 26
click at [161, 195] on div "0383506456 - ĐIỆP" at bounding box center [184, 194] width 154 height 18
type input "0383506456"
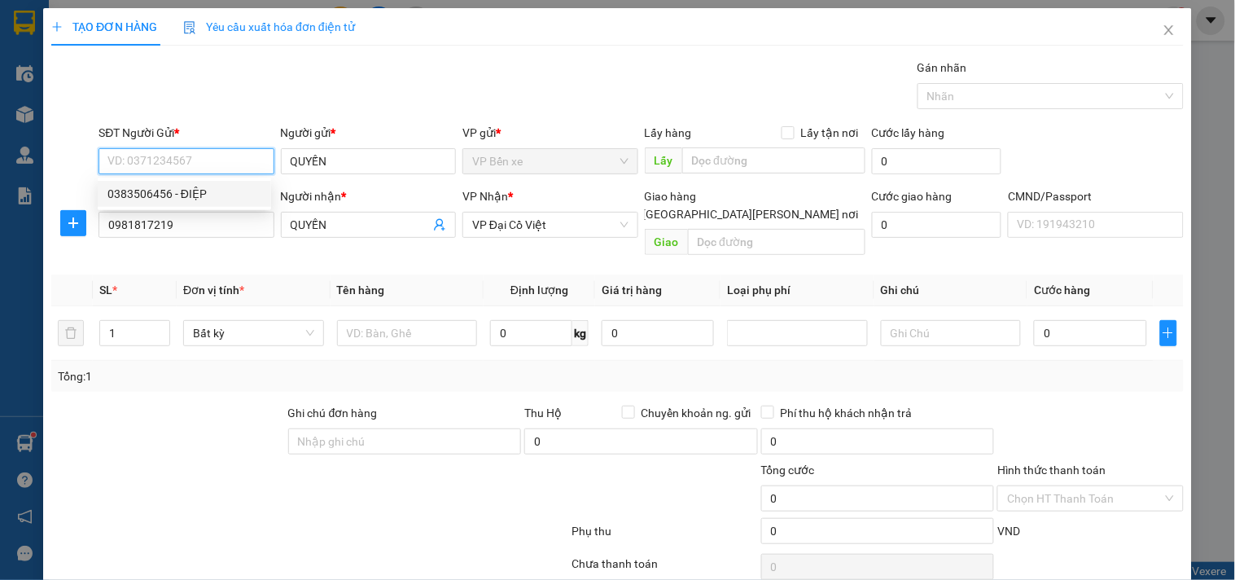
type input "ĐIỆP"
type input "0383506456"
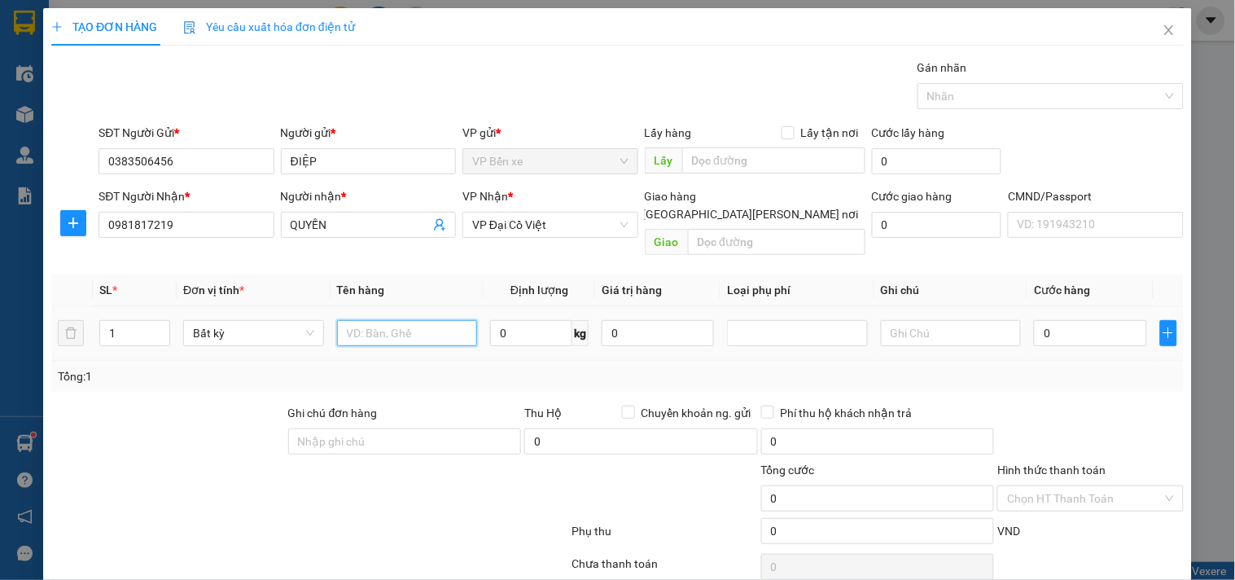
click at [408, 320] on input "text" at bounding box center [407, 333] width 141 height 26
type input "H"
type input "XỐP ĐỒ ĂN"
click at [521, 320] on input "0" at bounding box center [531, 333] width 82 height 26
type input "10"
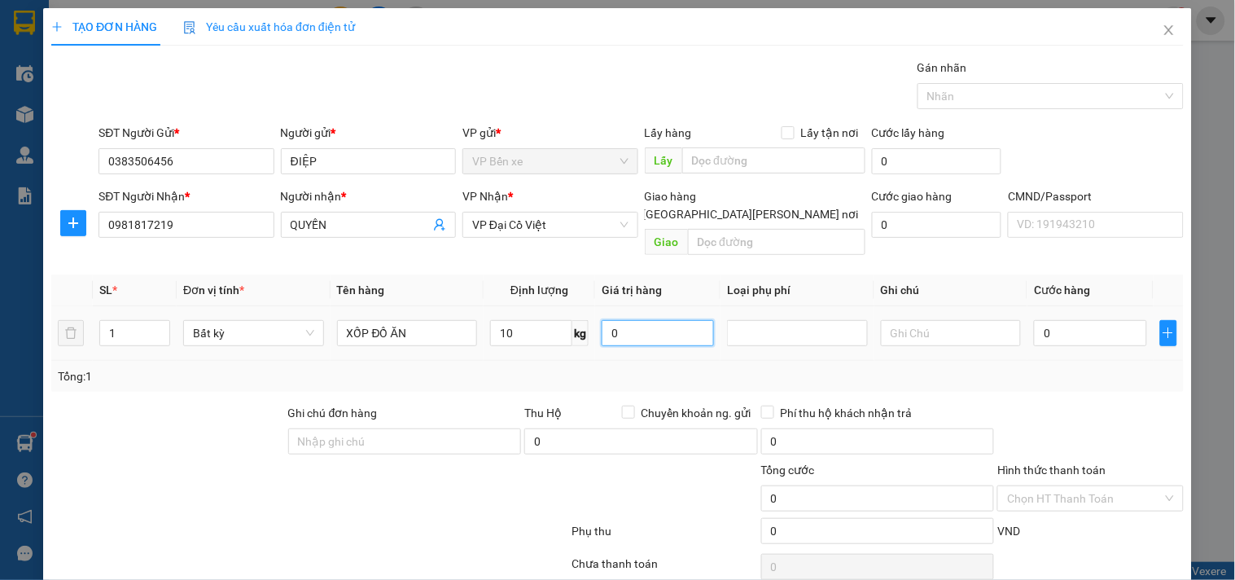
click at [653, 320] on input "0" at bounding box center [658, 333] width 112 height 26
type input "40.000"
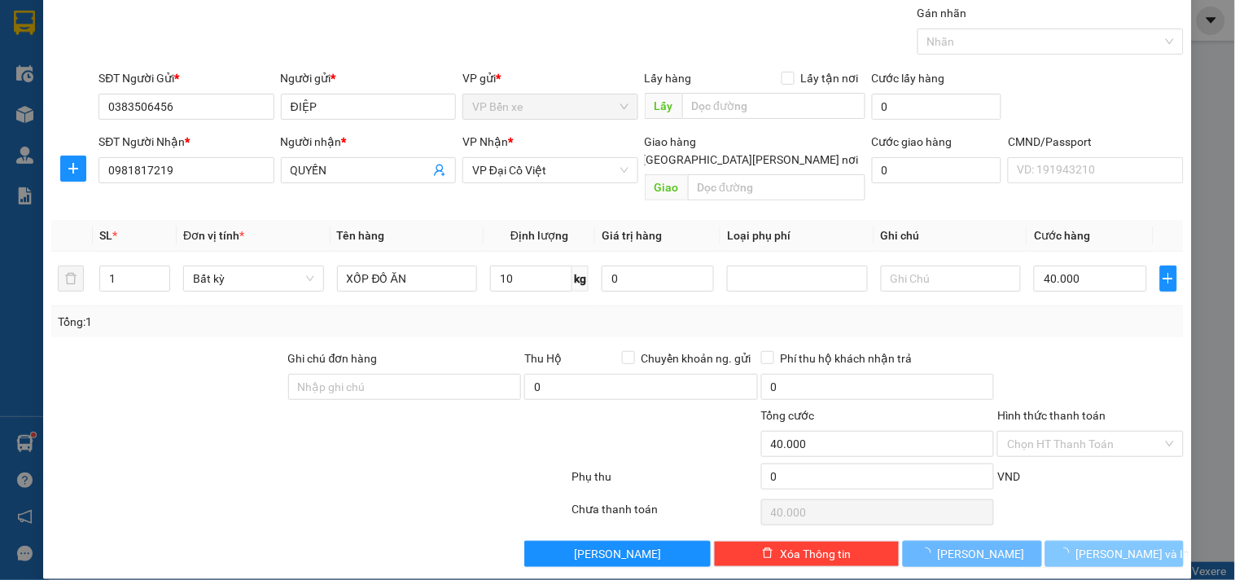
click at [1089, 545] on span "[PERSON_NAME] và In" at bounding box center [1133, 554] width 114 height 18
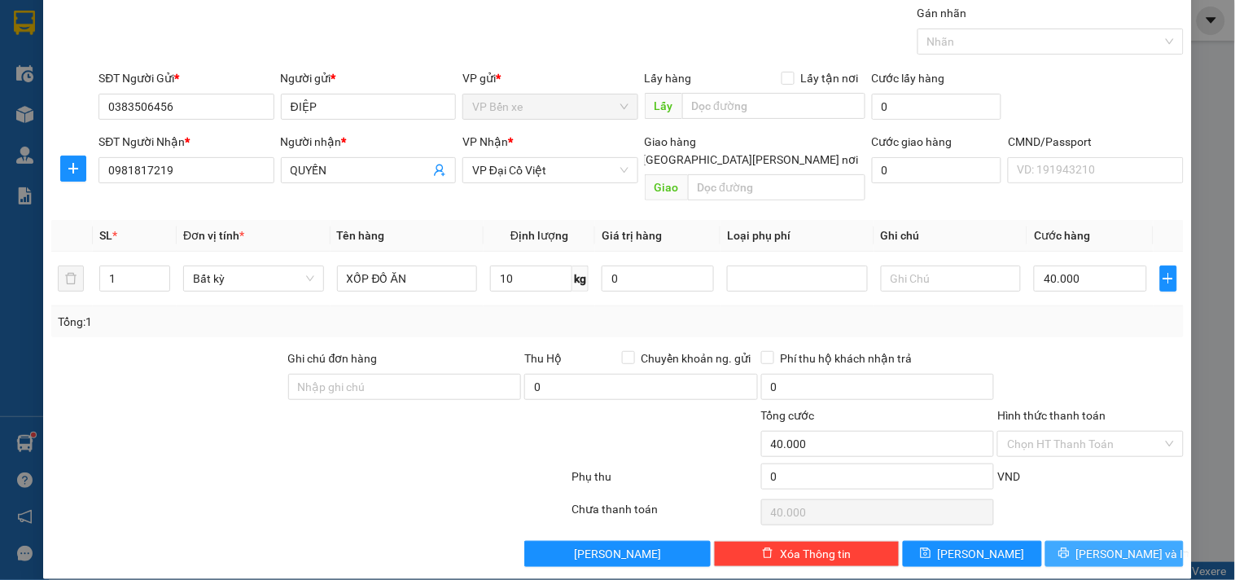
click at [1070, 547] on icon "printer" at bounding box center [1064, 552] width 11 height 11
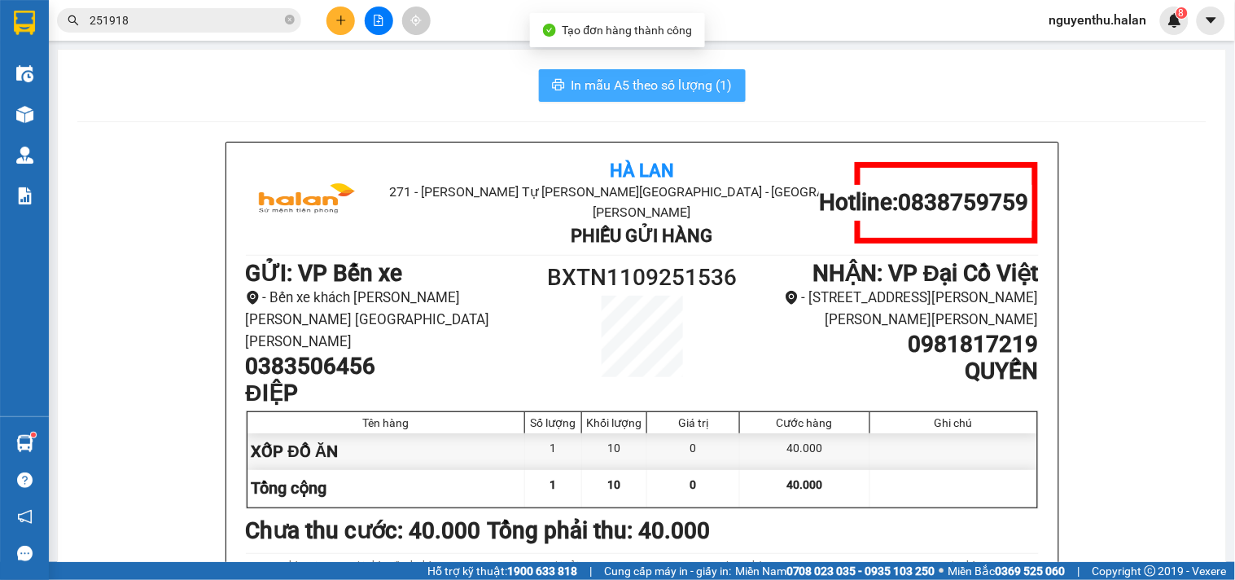
click at [648, 90] on span "In mẫu A5 theo số lượng (1)" at bounding box center [652, 85] width 161 height 20
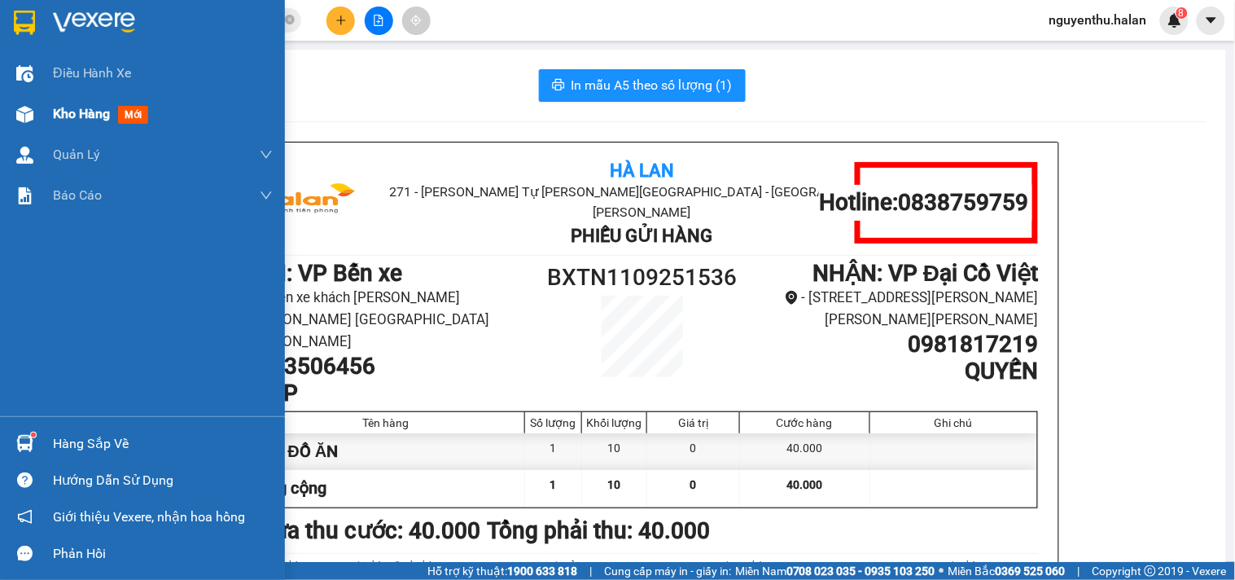
click at [78, 119] on span "Kho hàng" at bounding box center [81, 113] width 57 height 15
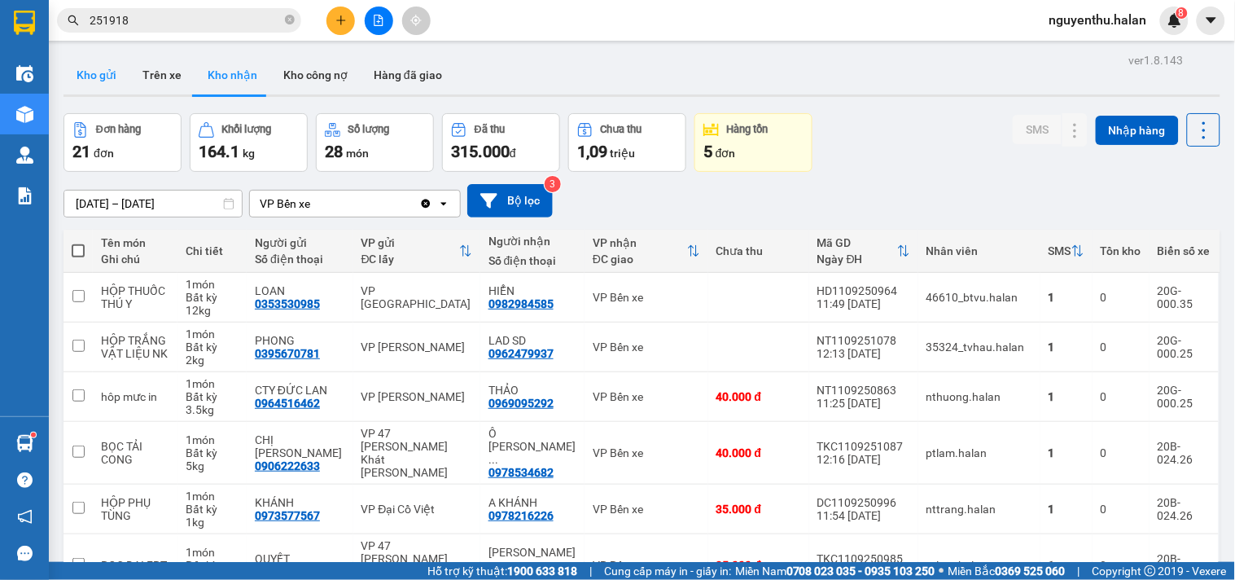
click at [90, 64] on button "Kho gửi" at bounding box center [97, 74] width 66 height 39
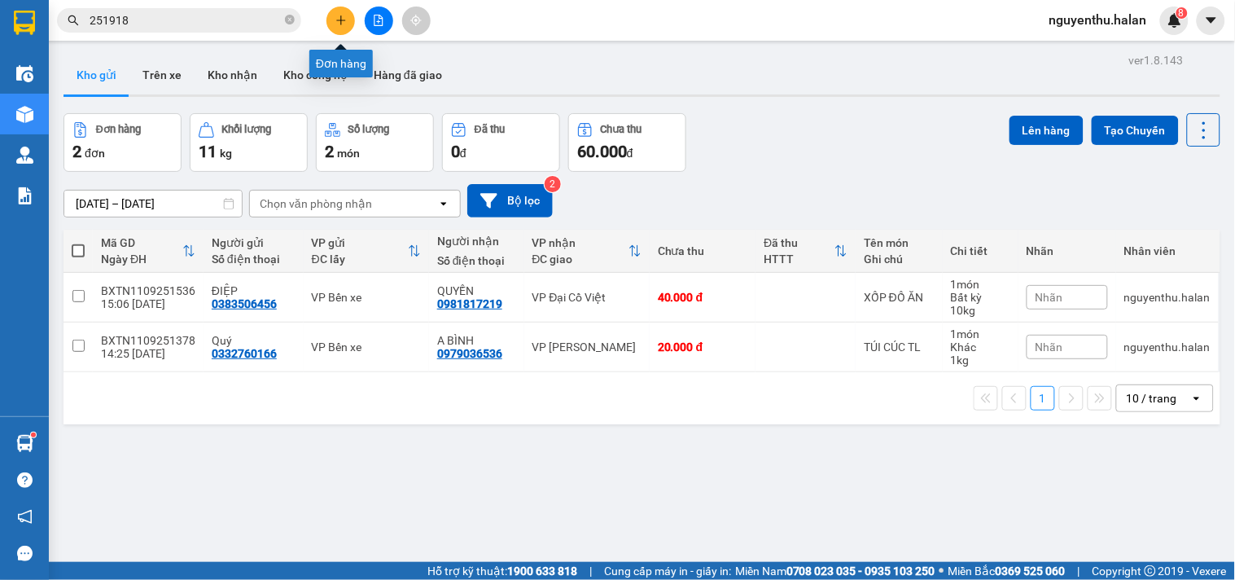
click at [340, 28] on button at bounding box center [341, 21] width 29 height 29
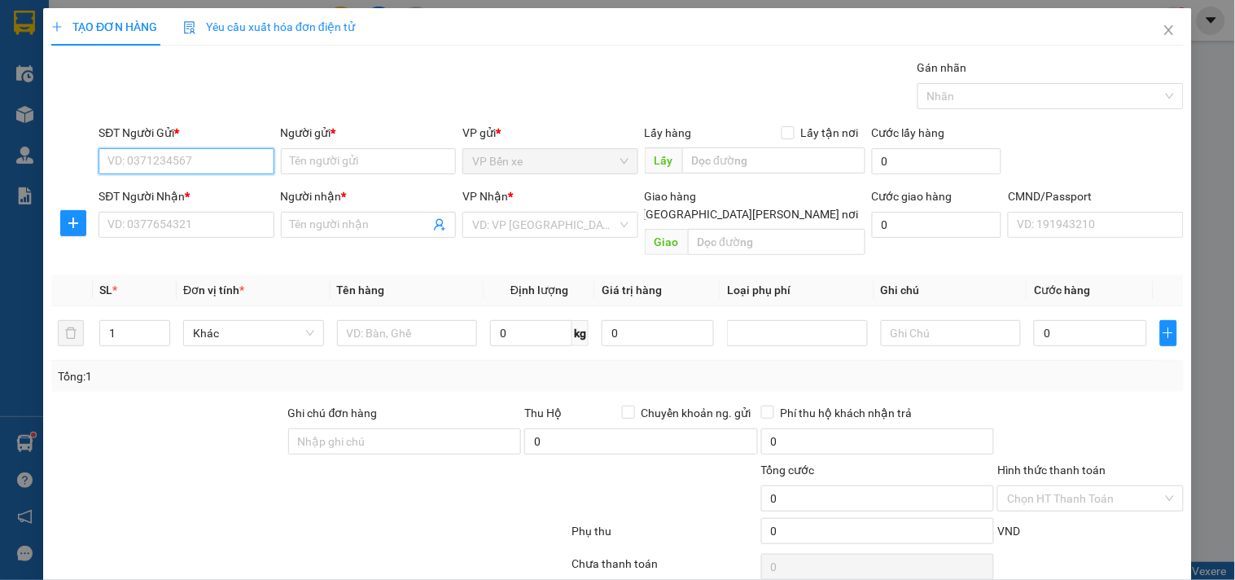
click at [226, 165] on input "SĐT Người Gửi *" at bounding box center [186, 161] width 175 height 26
type input "0973100073"
click at [197, 196] on div "0973100073 - HUY" at bounding box center [187, 194] width 160 height 18
type input "HUY"
type input "0973100073"
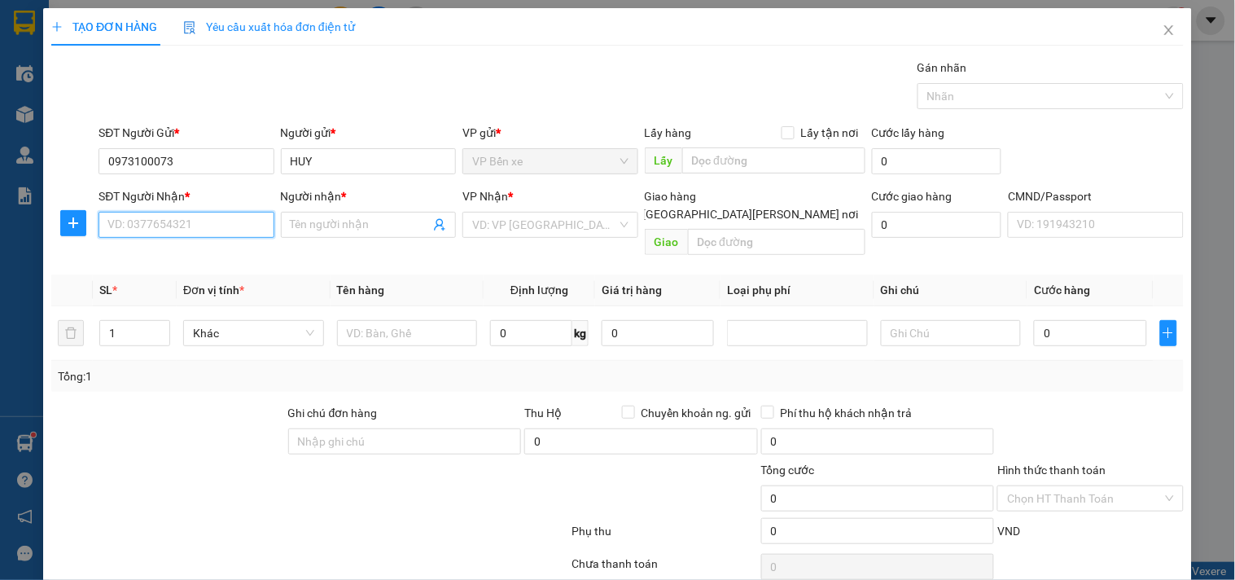
click at [217, 223] on input "SĐT Người Nhận *" at bounding box center [186, 225] width 175 height 26
click at [204, 283] on div "0942726315 - TRANG" at bounding box center [187, 283] width 160 height 18
type input "0942726315"
type input "TRANG"
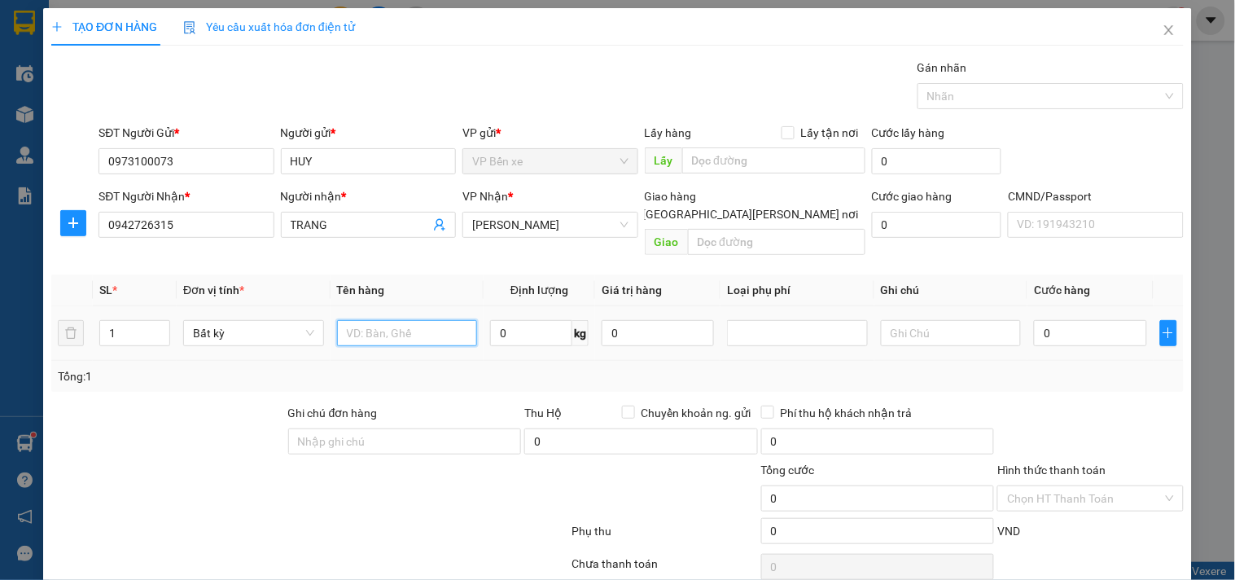
click at [385, 320] on input "text" at bounding box center [407, 333] width 141 height 26
type input "BỌC TẢI"
click at [524, 320] on input "0" at bounding box center [531, 333] width 82 height 26
type input "28"
click at [656, 320] on input "0" at bounding box center [658, 333] width 112 height 26
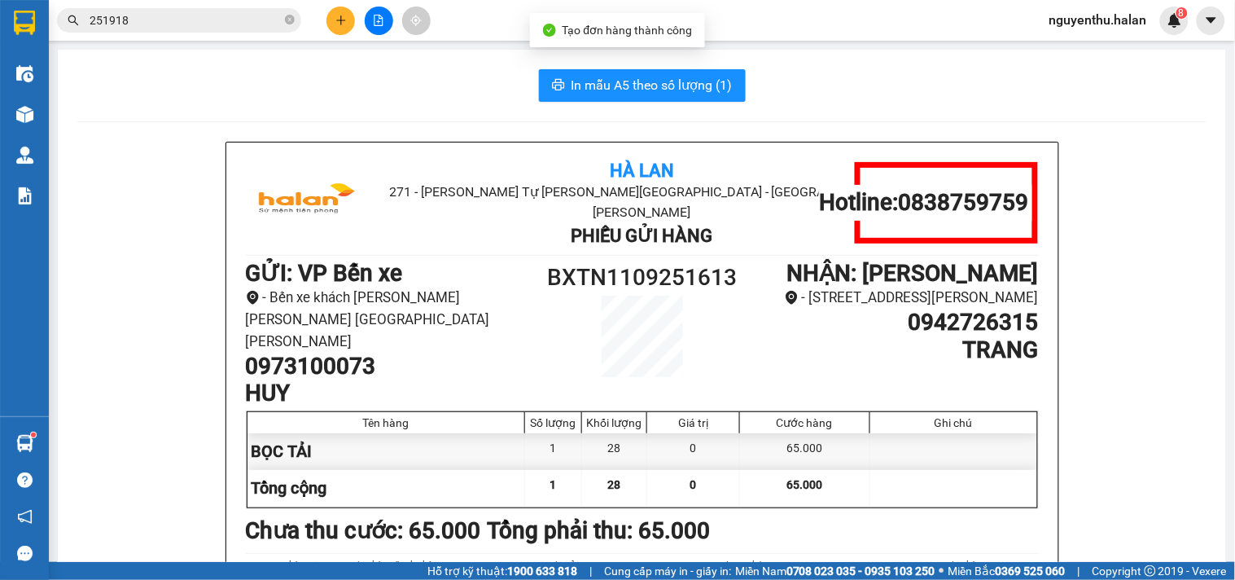
click at [669, 87] on span "In mẫu A5 theo số lượng (1)" at bounding box center [652, 85] width 161 height 20
click at [234, 23] on input "251918" at bounding box center [186, 20] width 192 height 18
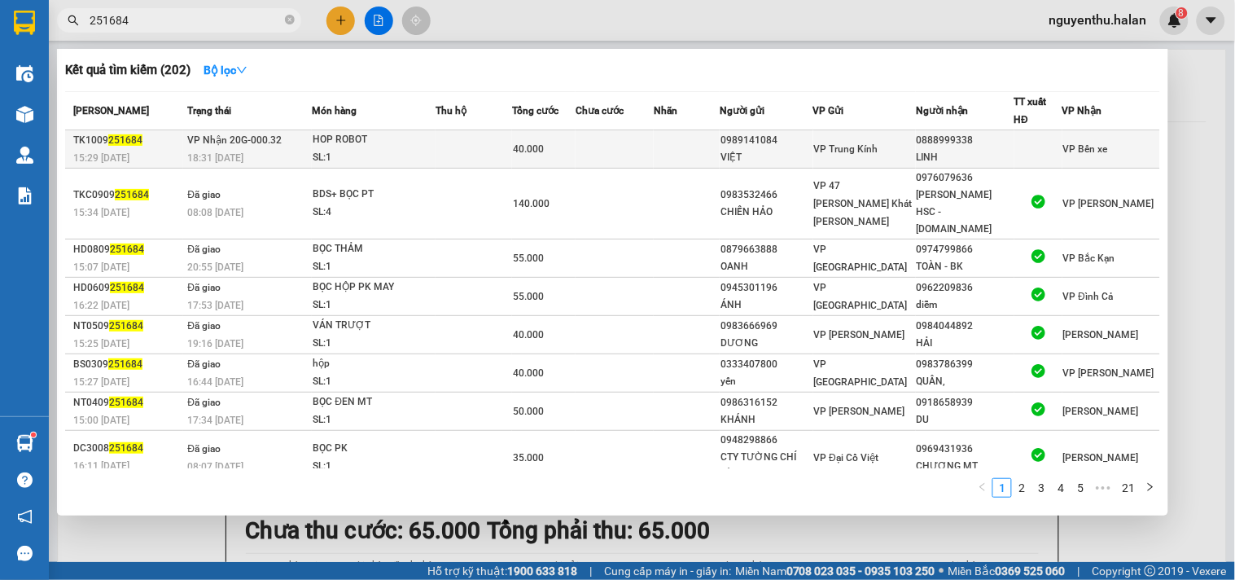
type input "251684"
click at [471, 147] on td at bounding box center [474, 149] width 77 height 38
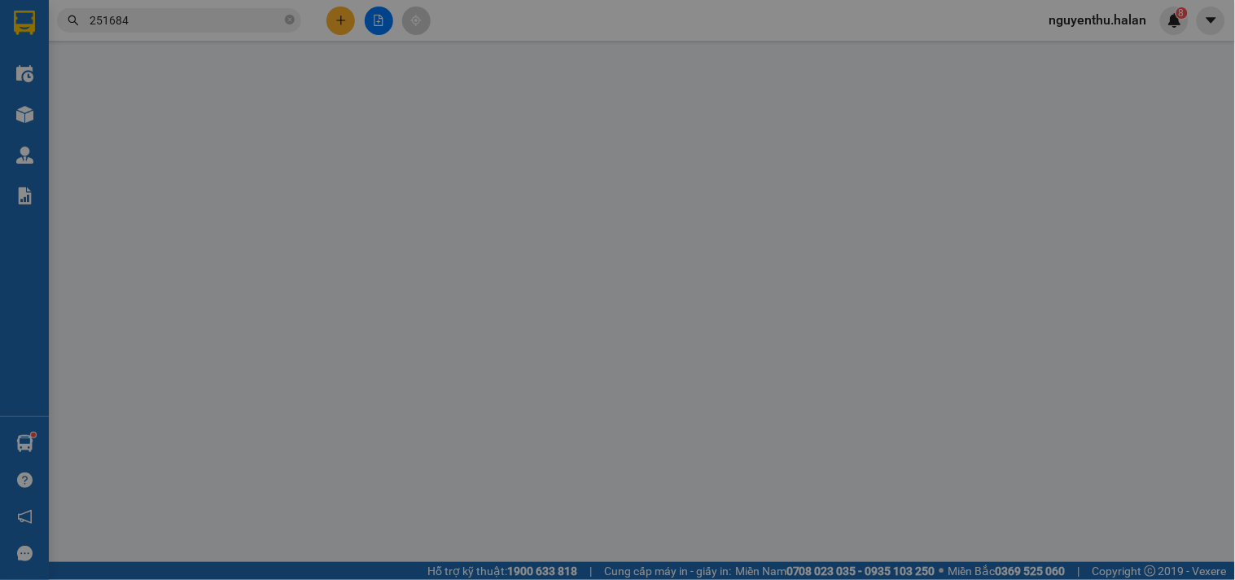
type input "0989141084"
type input "VIỆT"
type input "0888999338"
type input "LINH"
type input "40.000"
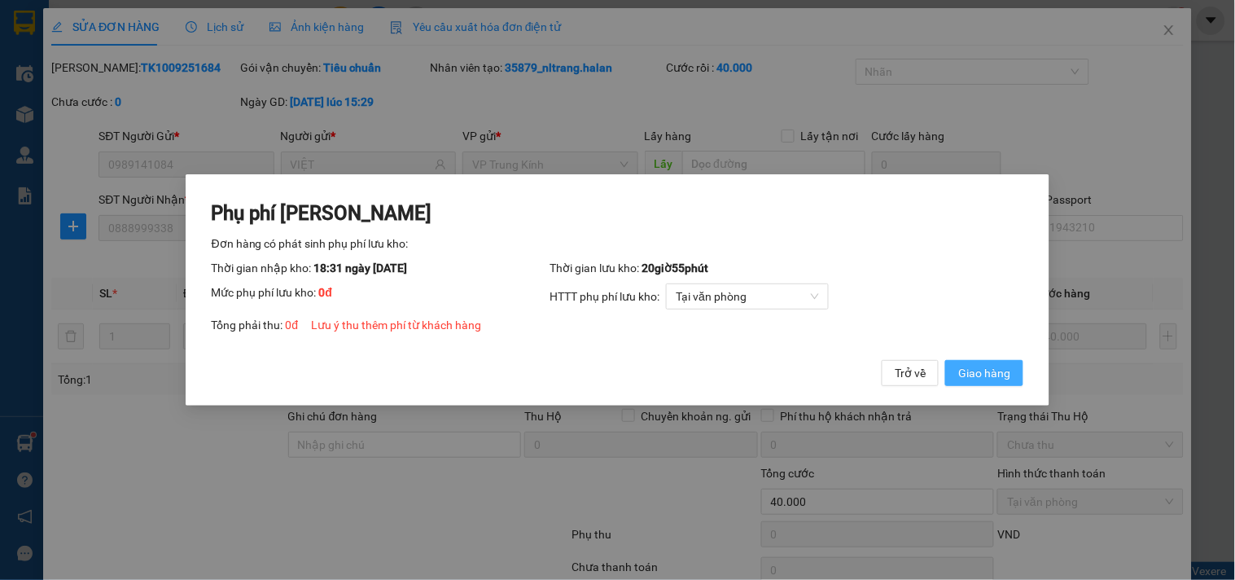
click at [993, 371] on span "Giao hàng" at bounding box center [984, 373] width 52 height 18
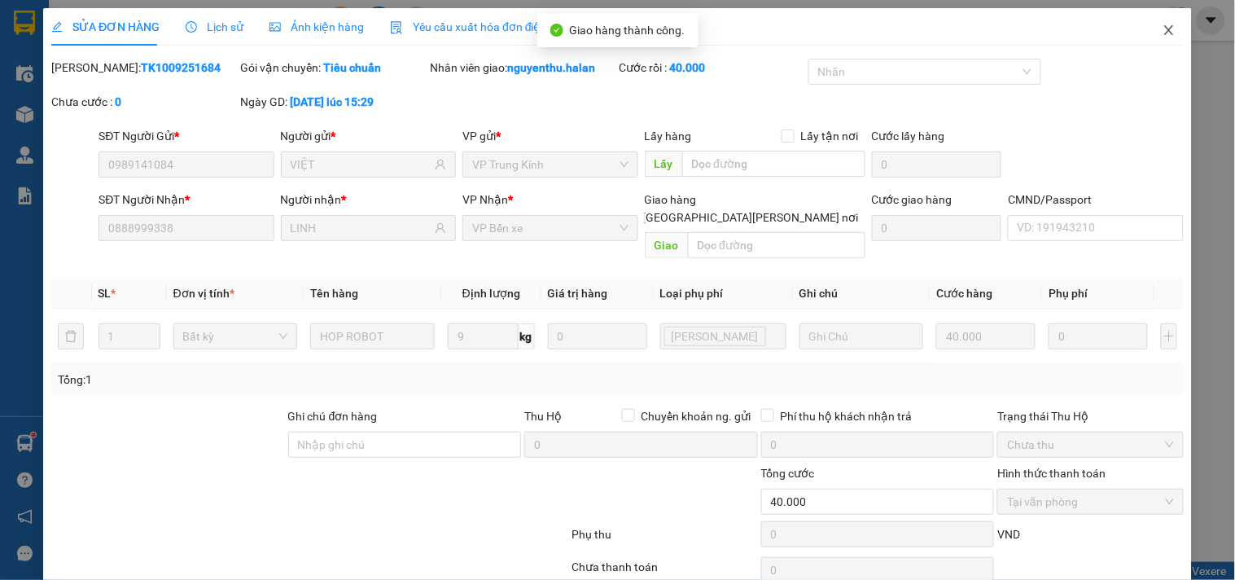
click at [1163, 30] on icon "close" at bounding box center [1169, 30] width 13 height 13
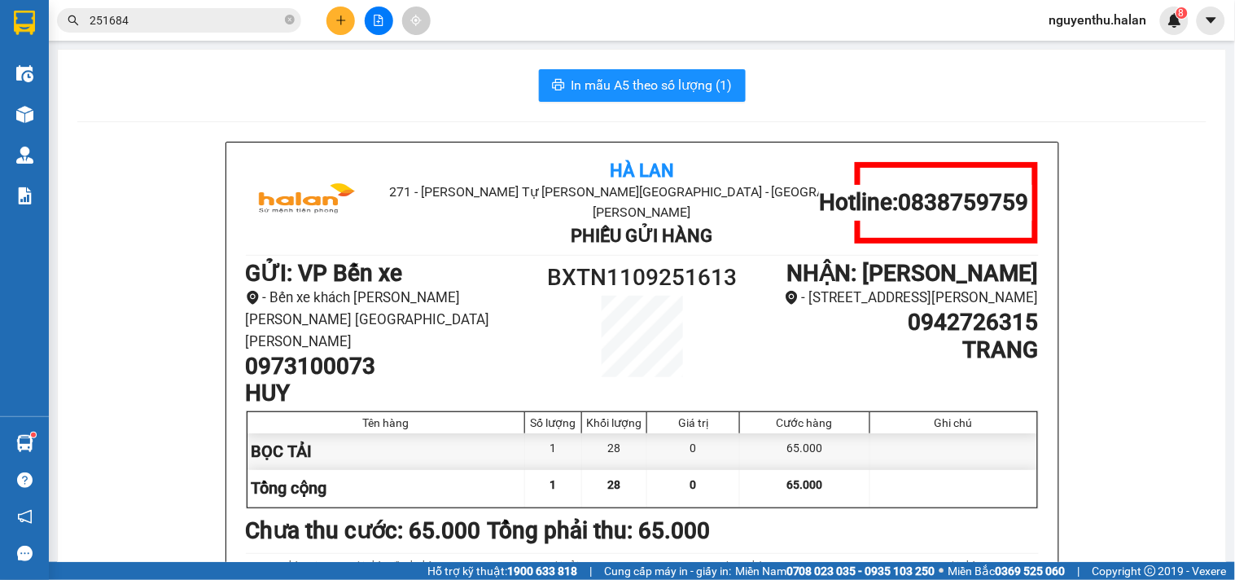
click at [181, 20] on input "251684" at bounding box center [186, 20] width 192 height 18
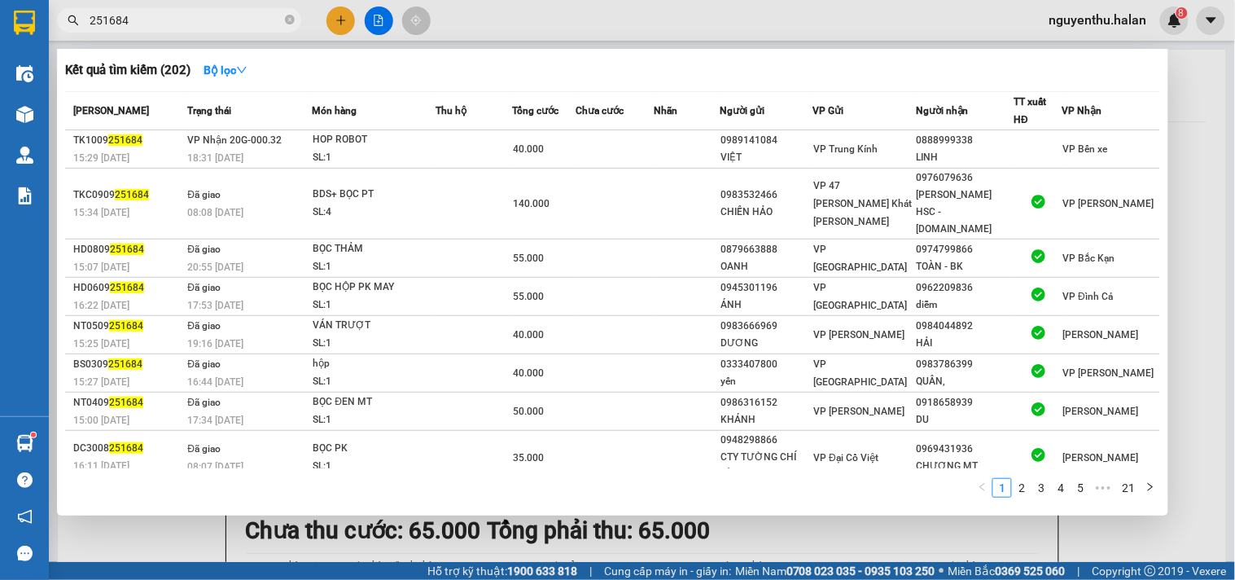
click at [181, 20] on input "251684" at bounding box center [186, 20] width 192 height 18
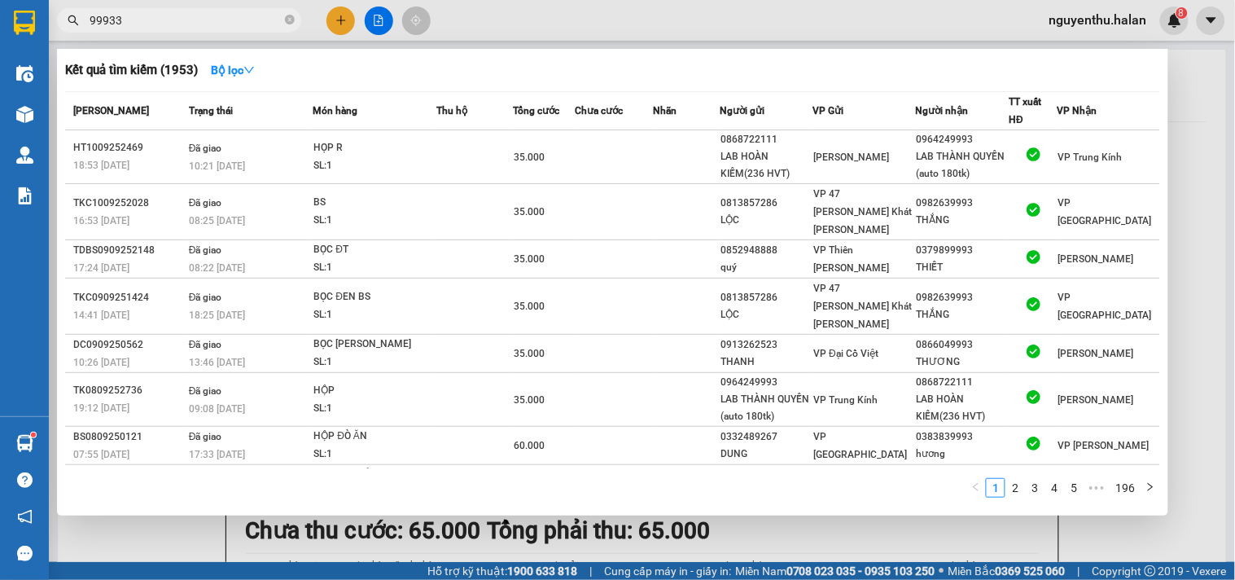
type input "999338"
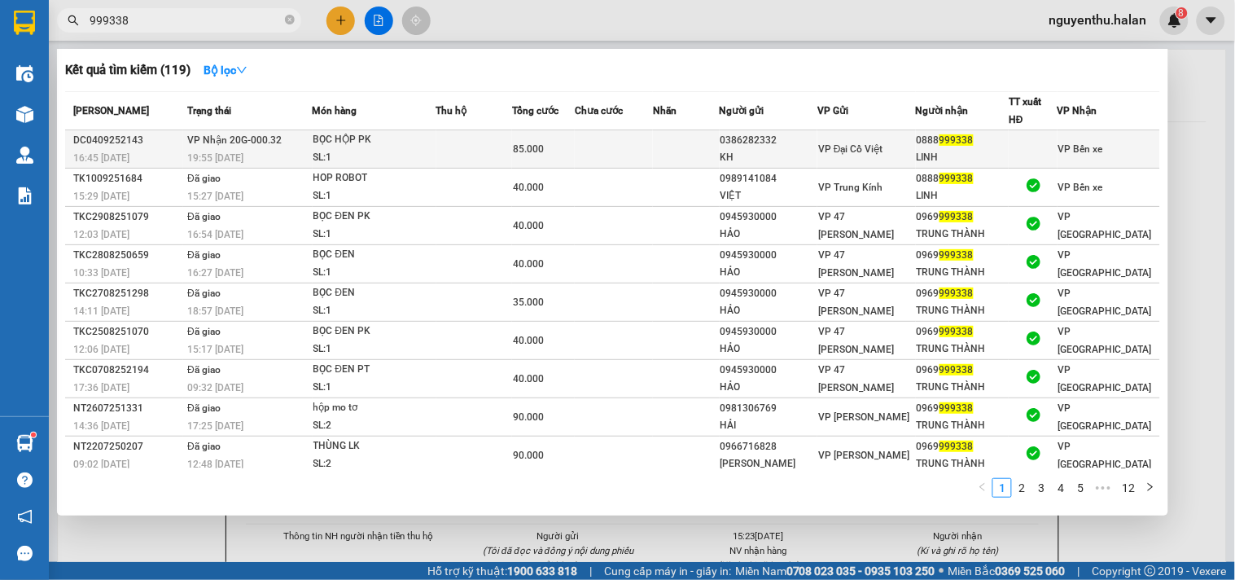
type input "999338"
click at [513, 152] on td at bounding box center [474, 149] width 77 height 38
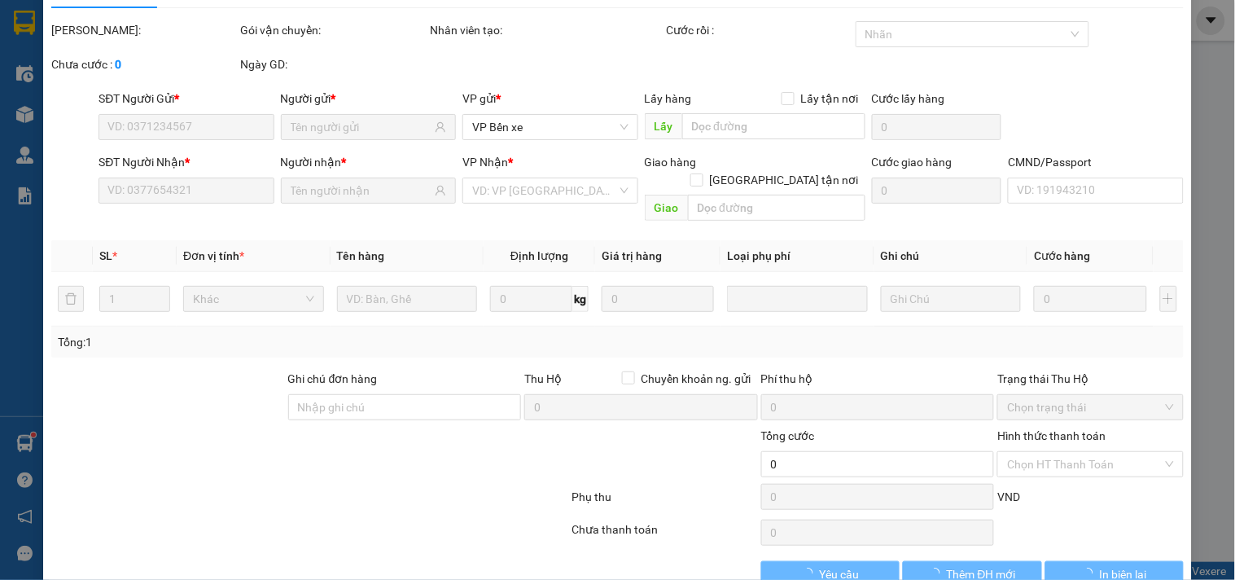
scroll to position [59, 0]
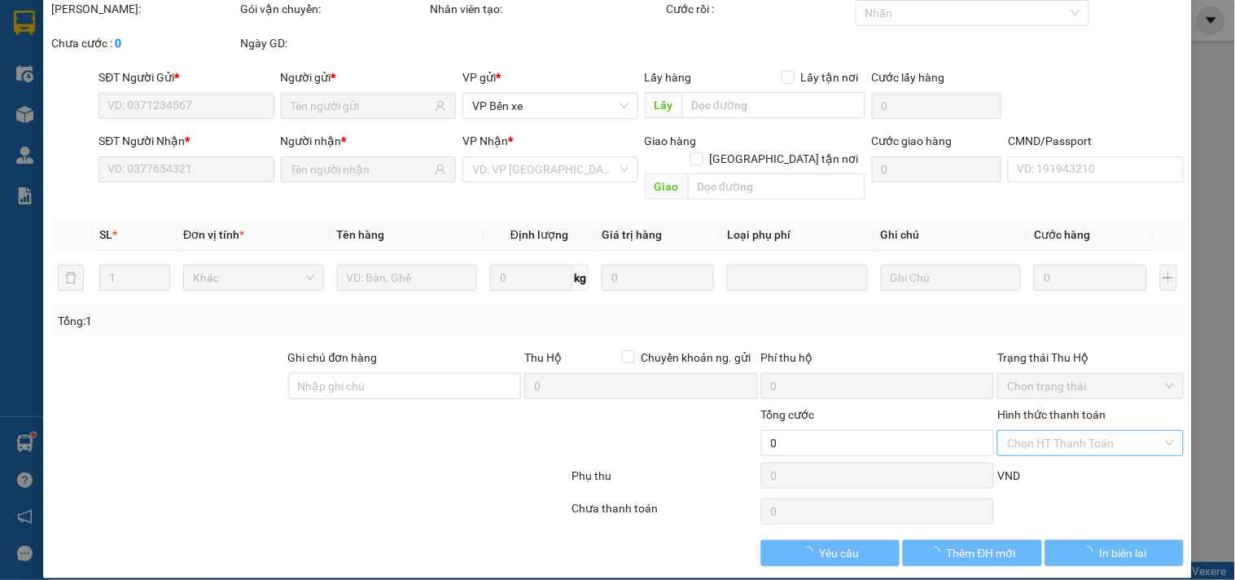
type input "0386282332"
type input "KH"
type input "0888999338"
type input "LINH"
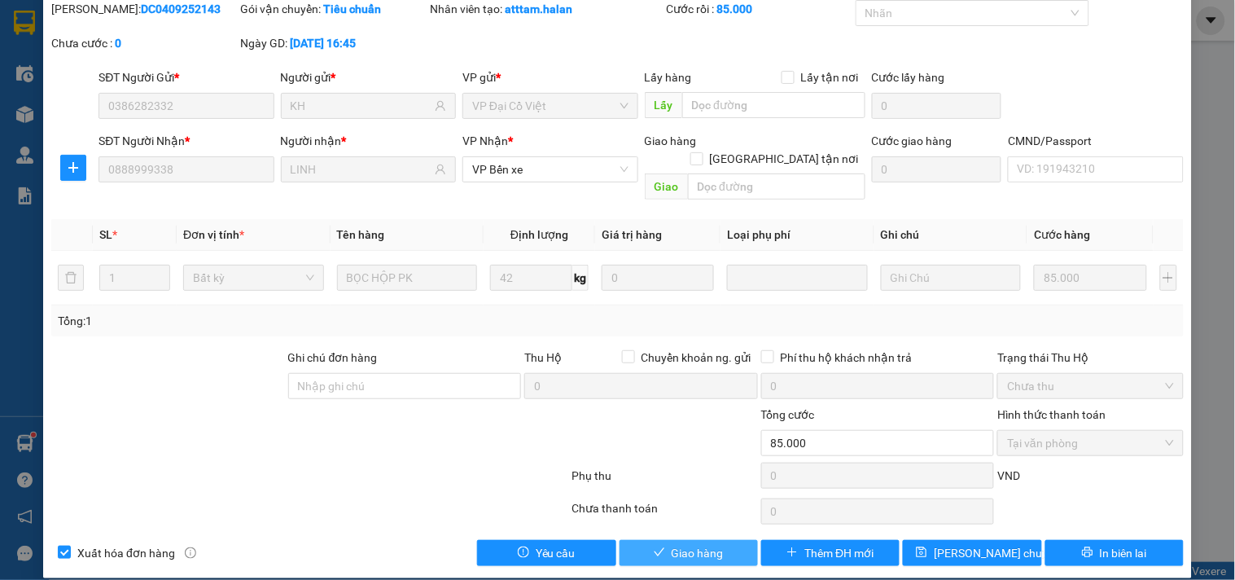
click at [717, 540] on button "Giao hàng" at bounding box center [689, 553] width 138 height 26
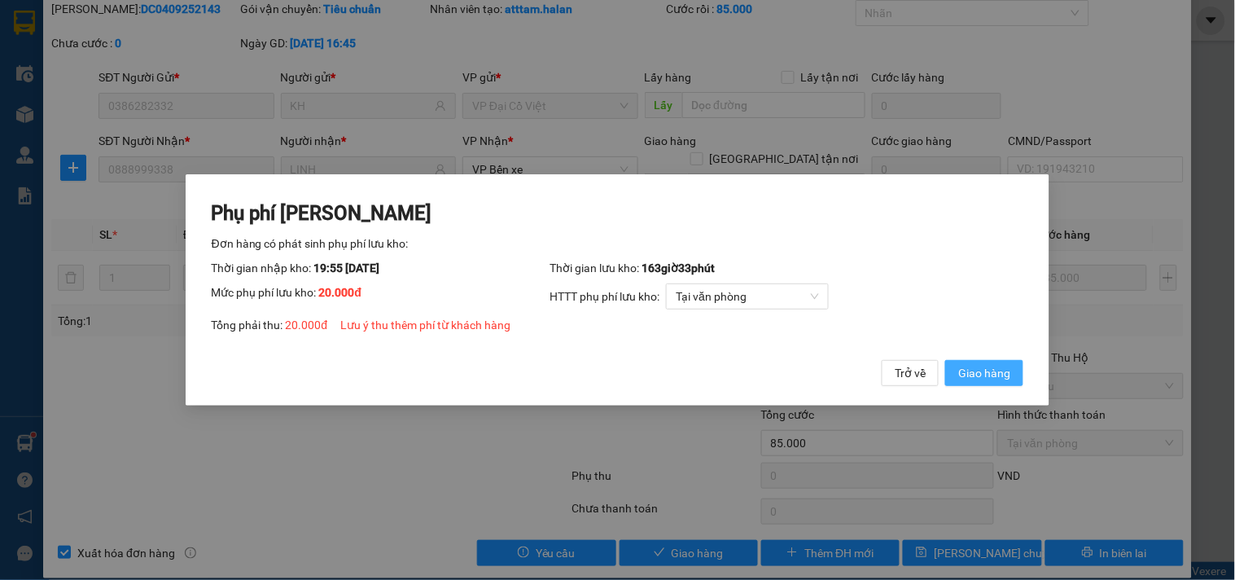
click at [1002, 379] on span "Giao hàng" at bounding box center [984, 373] width 52 height 18
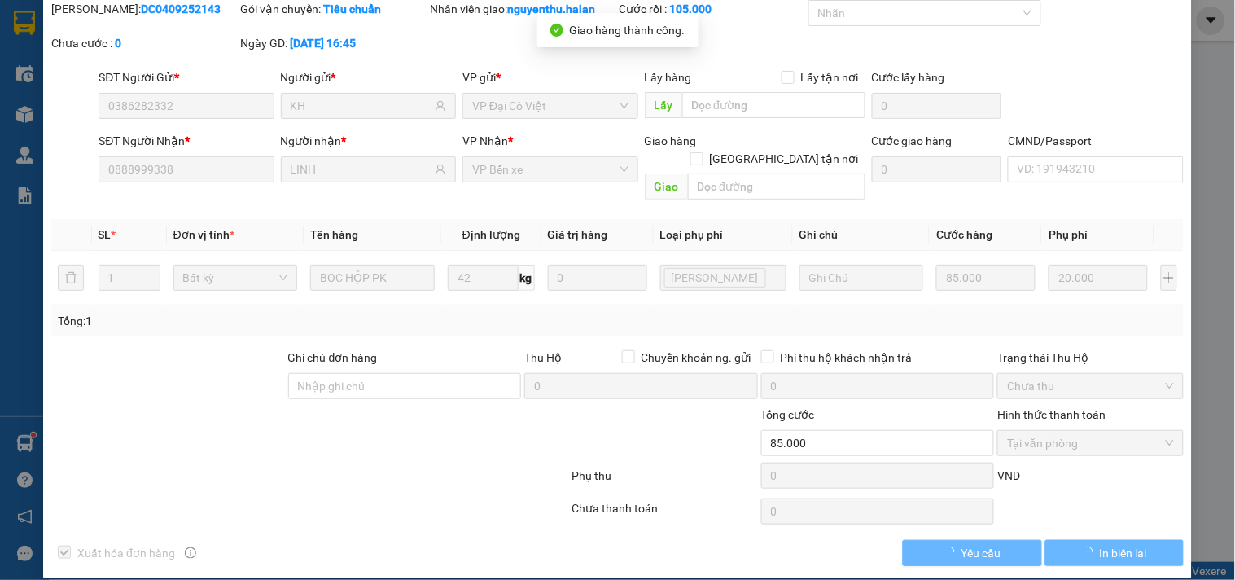
type input "105.000"
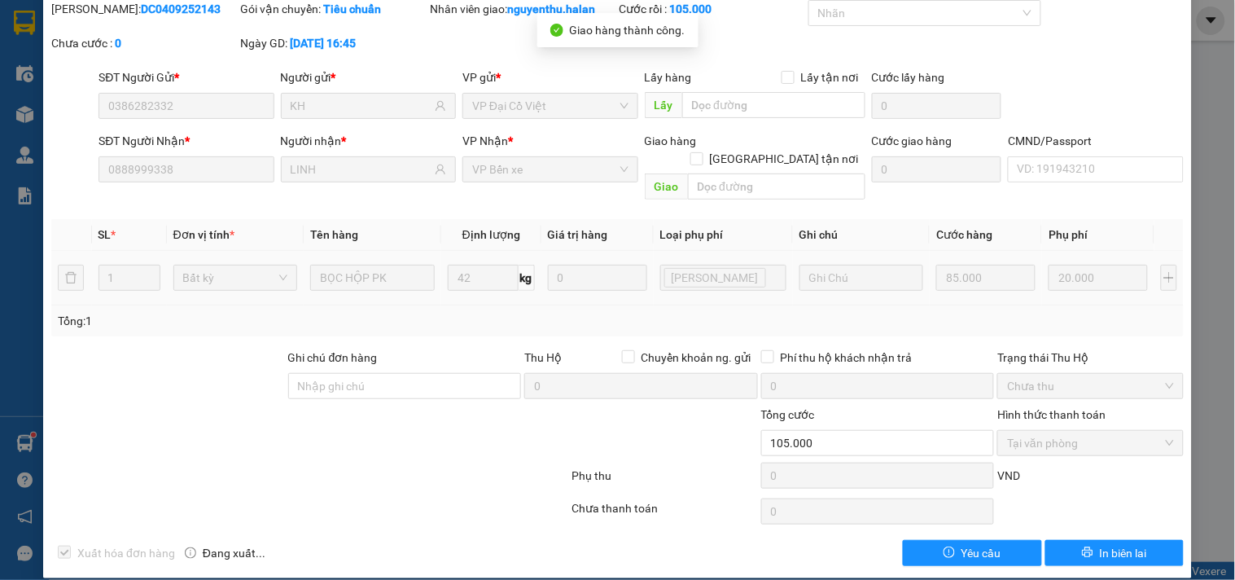
scroll to position [0, 0]
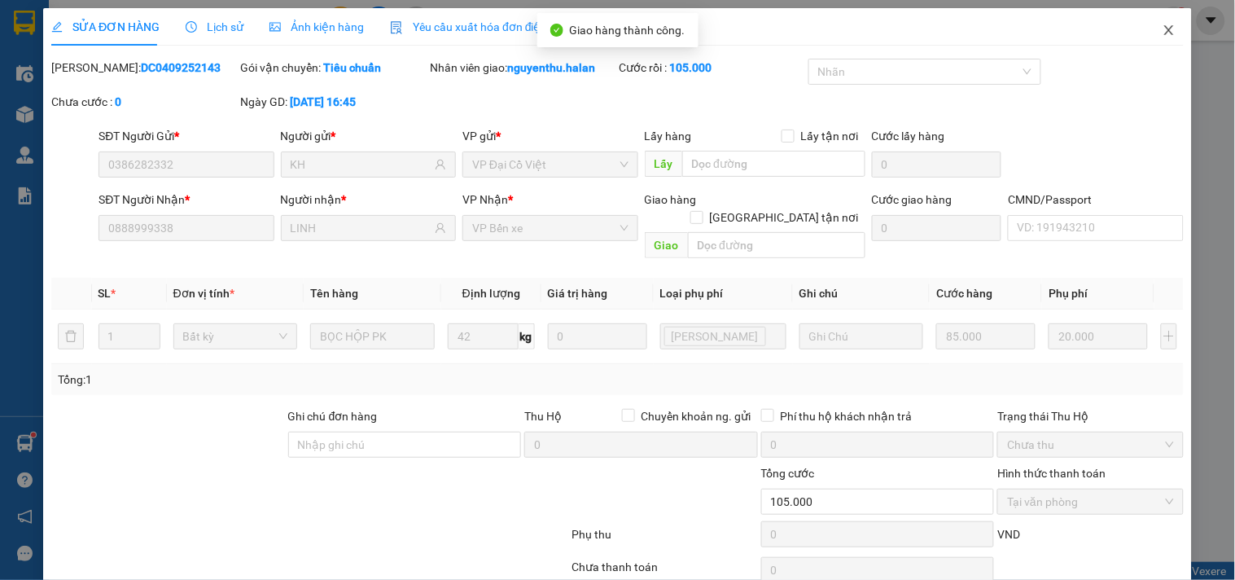
click at [1164, 29] on icon "close" at bounding box center [1168, 30] width 9 height 10
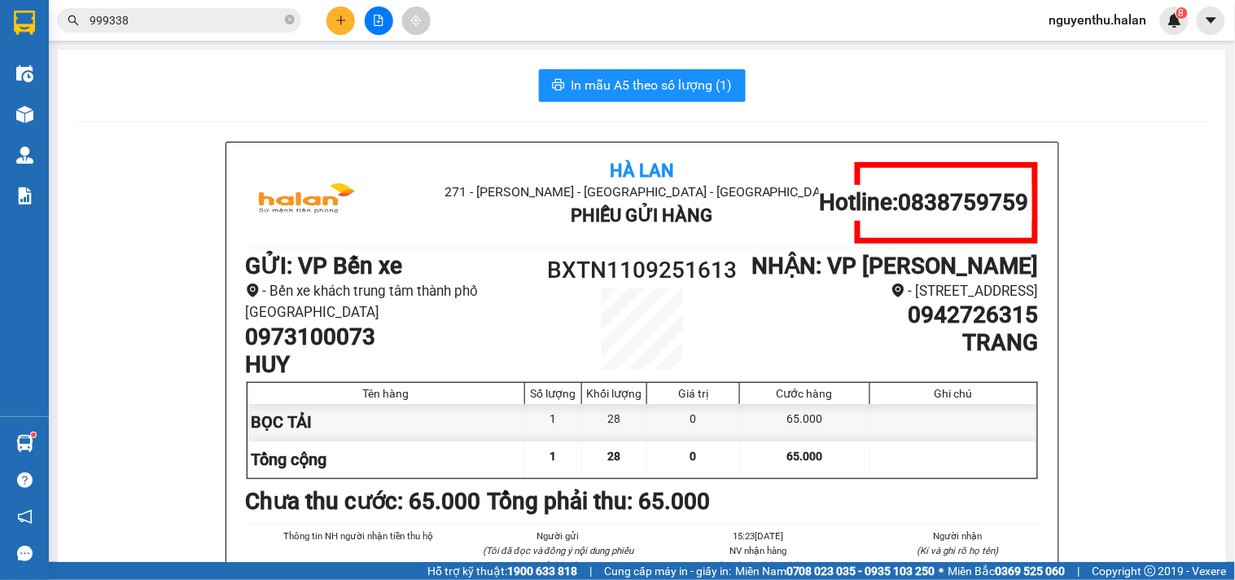
click at [145, 22] on input "999338" at bounding box center [186, 20] width 192 height 18
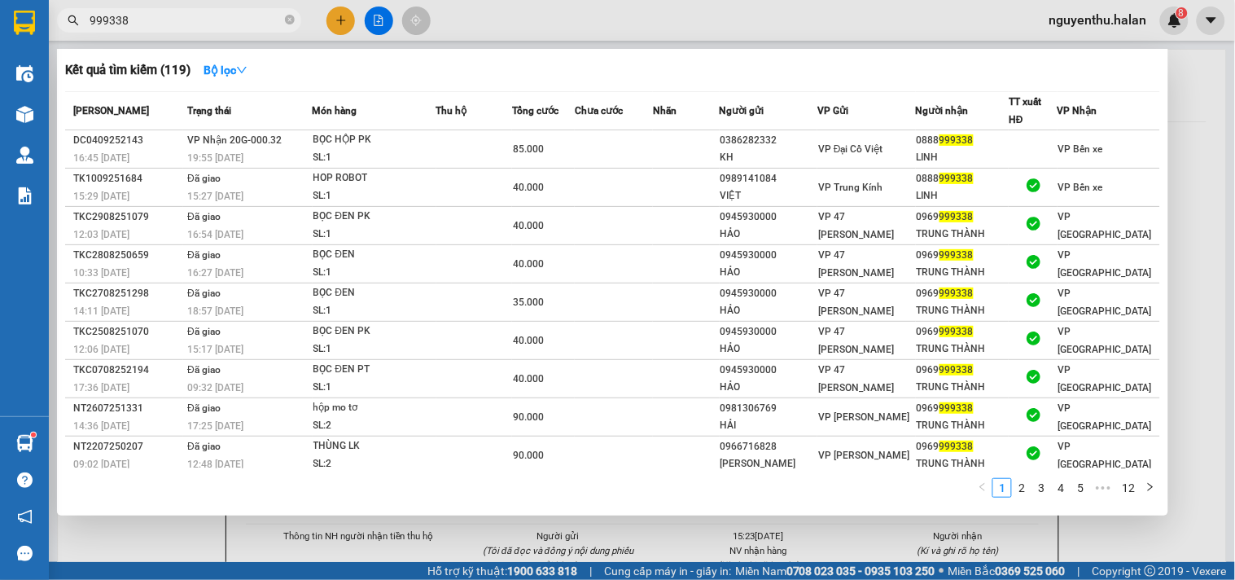
click at [145, 22] on input "999338" at bounding box center [186, 20] width 192 height 18
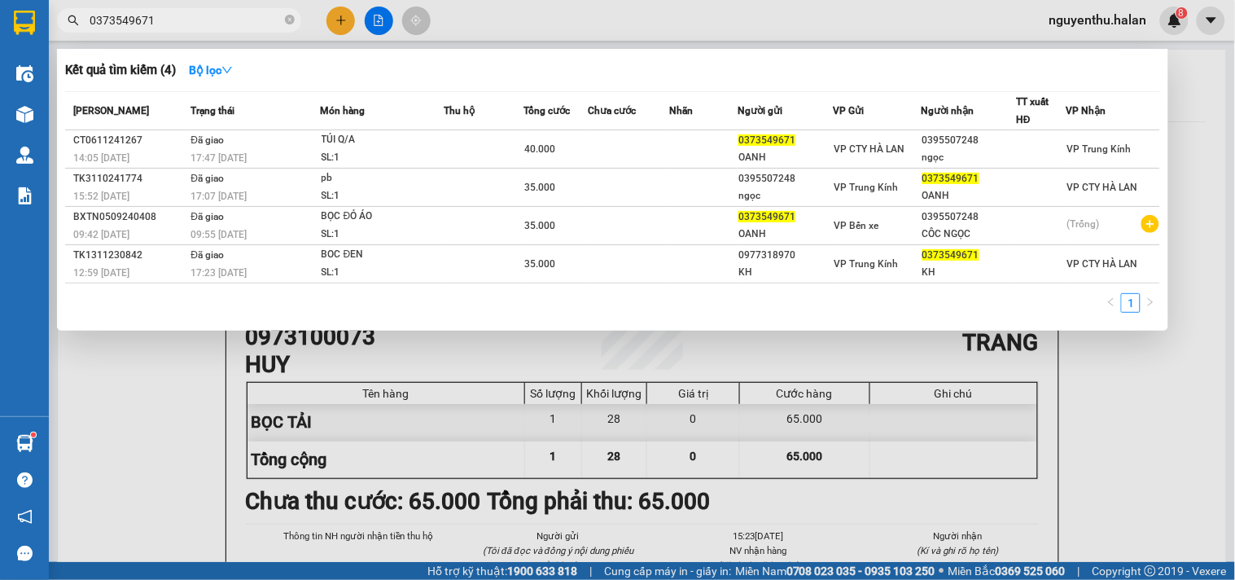
click at [173, 30] on span "0373549671" at bounding box center [179, 20] width 244 height 24
click at [182, 21] on input "0373549671" at bounding box center [186, 20] width 192 height 18
click at [171, 24] on input "0373549671" at bounding box center [186, 20] width 192 height 18
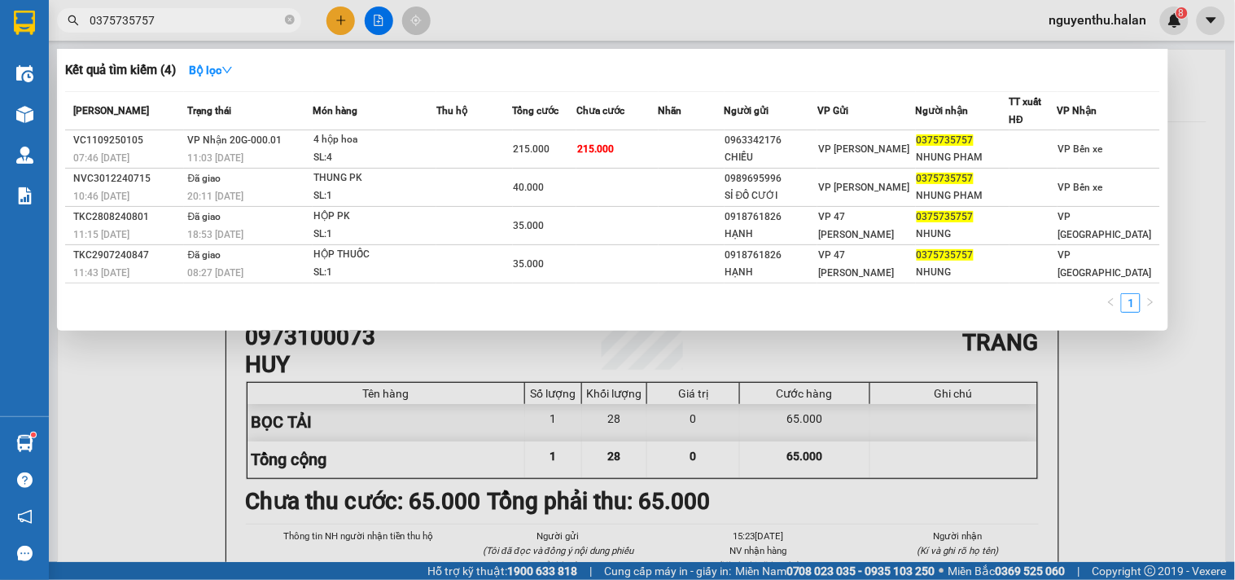
click at [222, 19] on input "0375735757" at bounding box center [186, 20] width 192 height 18
type input "0375735757"
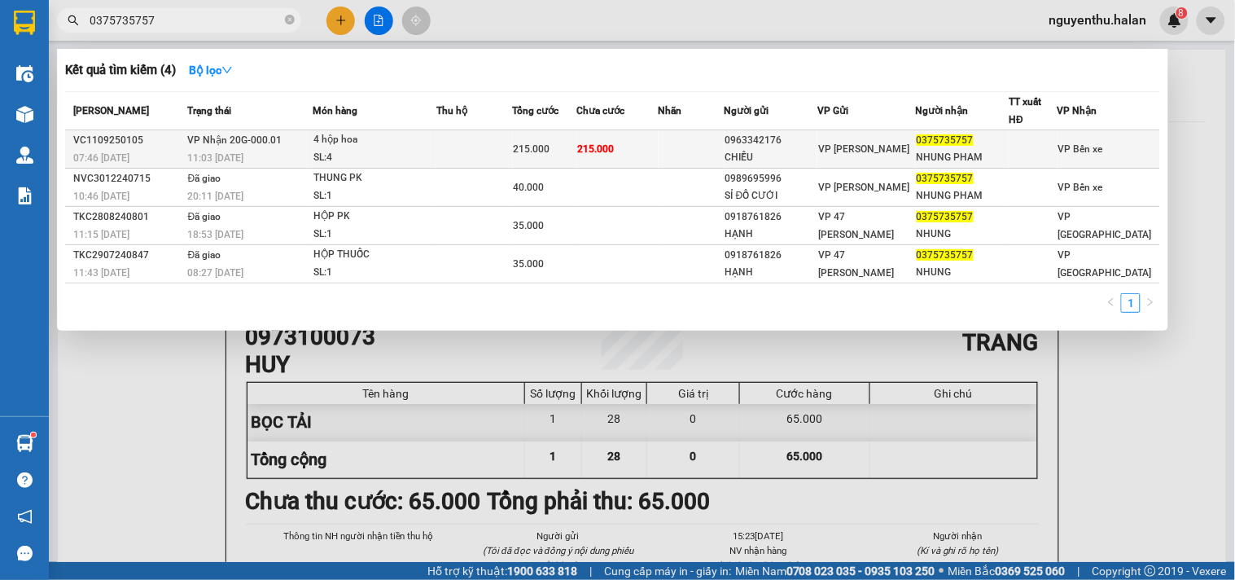
click at [418, 145] on div "4 hộp hoa" at bounding box center [375, 140] width 122 height 18
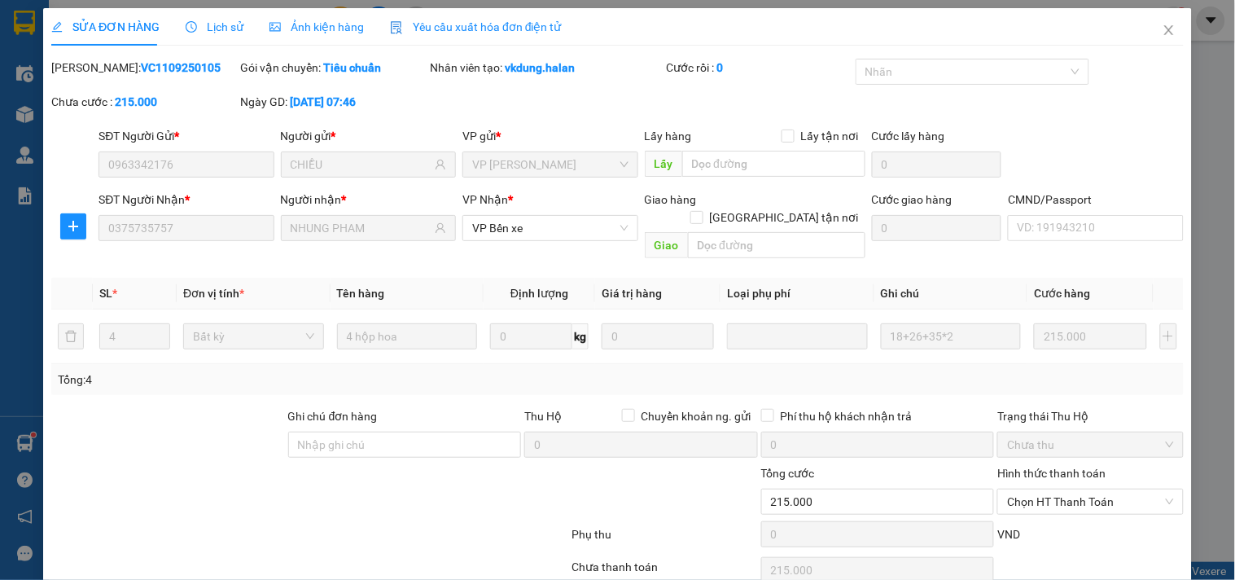
type input "0963342176"
type input "CHIỀU"
type input "0375735757"
type input "NHUNG PHAM"
type input "215.000"
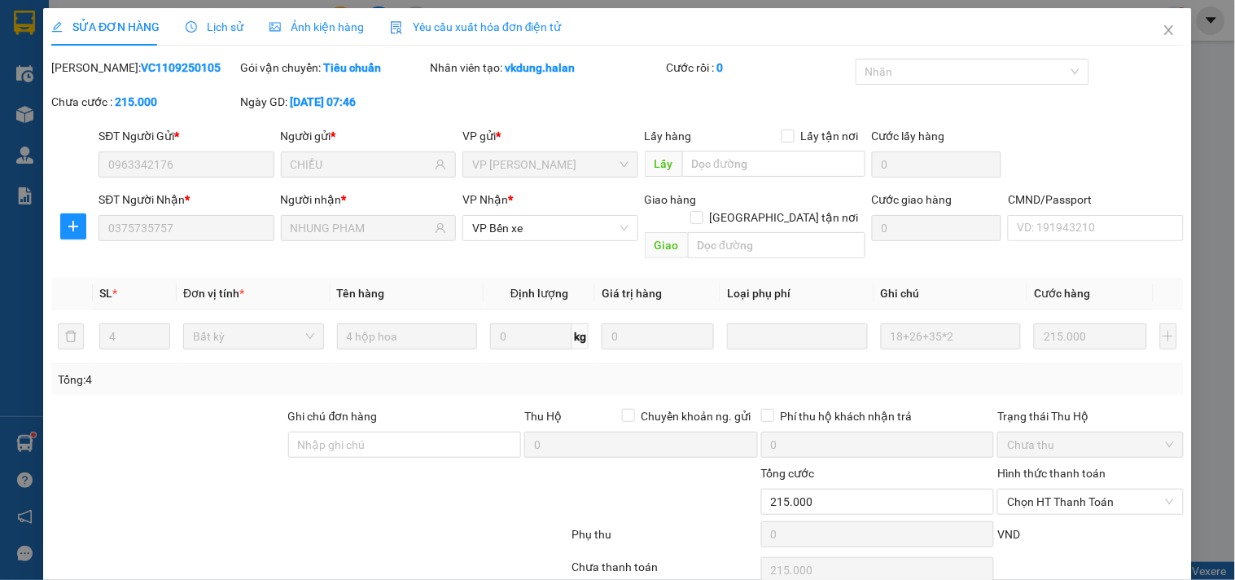
scroll to position [59, 0]
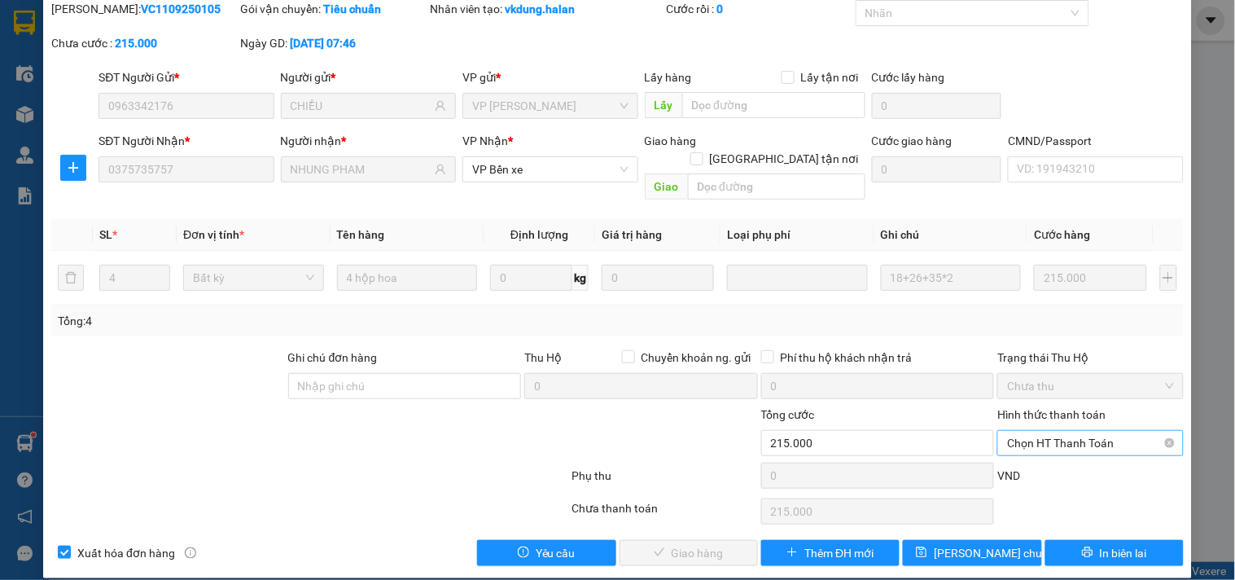
click at [1049, 431] on span "Chọn HT Thanh Toán" at bounding box center [1090, 443] width 166 height 24
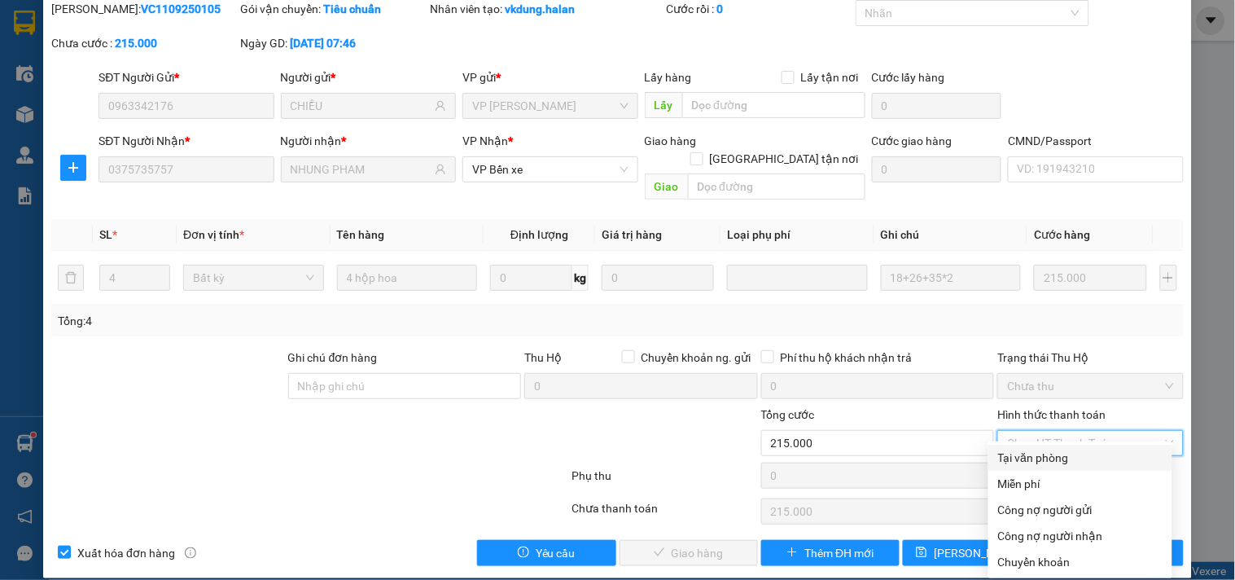
click at [1060, 456] on div "Tại văn phòng" at bounding box center [1080, 458] width 164 height 18
type input "0"
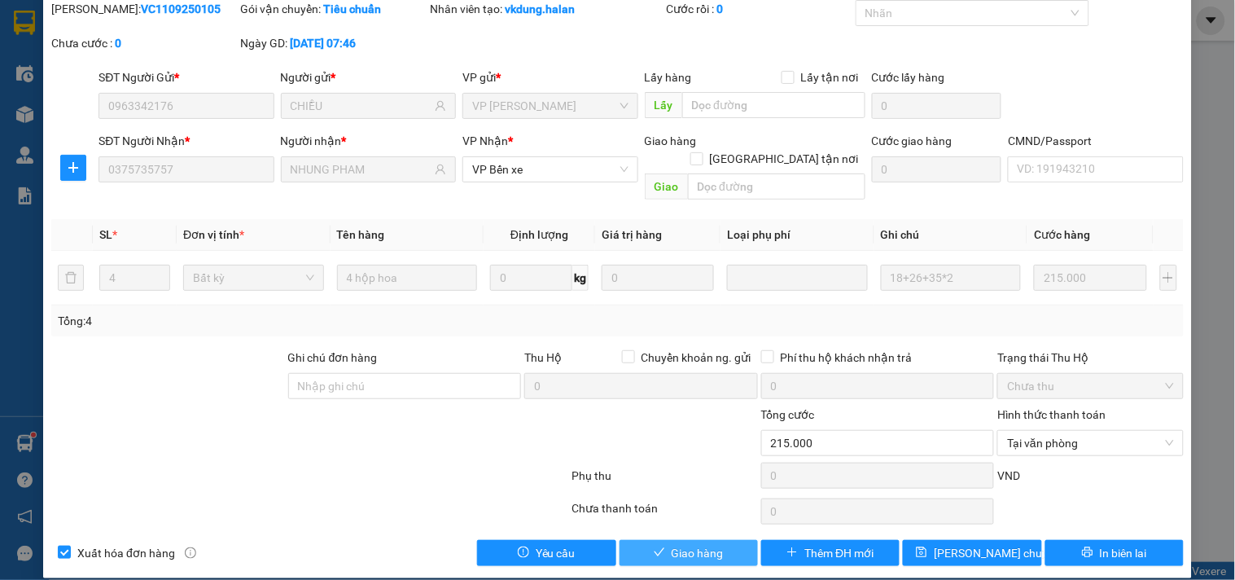
click at [721, 540] on button "Giao hàng" at bounding box center [689, 553] width 138 height 26
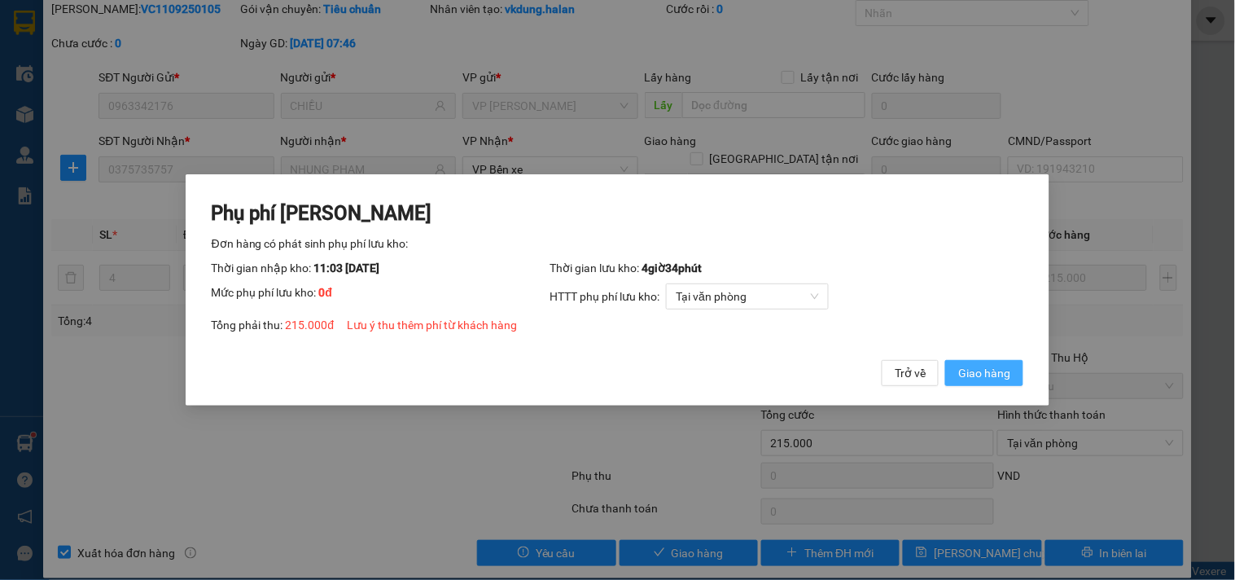
click at [988, 376] on span "Giao hàng" at bounding box center [984, 373] width 52 height 18
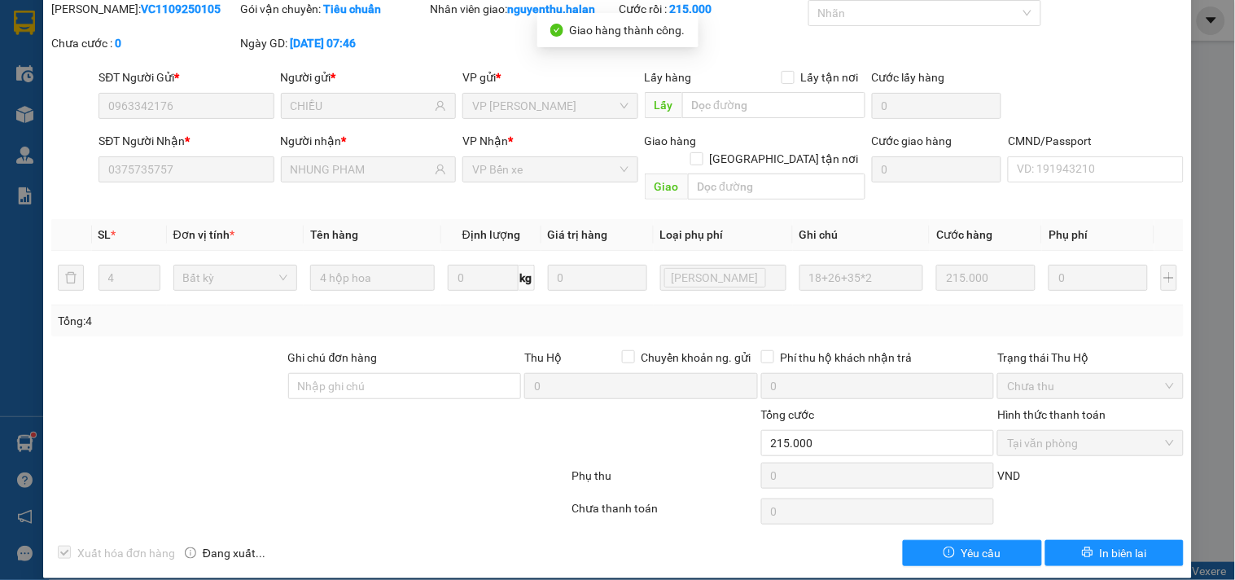
scroll to position [0, 0]
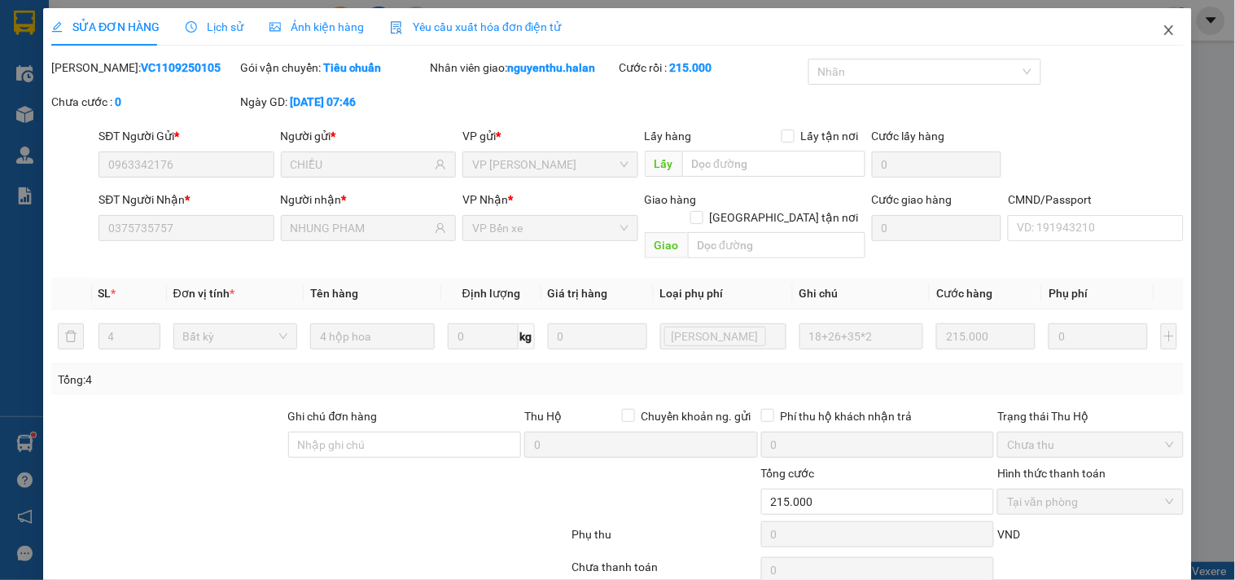
click at [1164, 30] on icon "close" at bounding box center [1168, 30] width 9 height 10
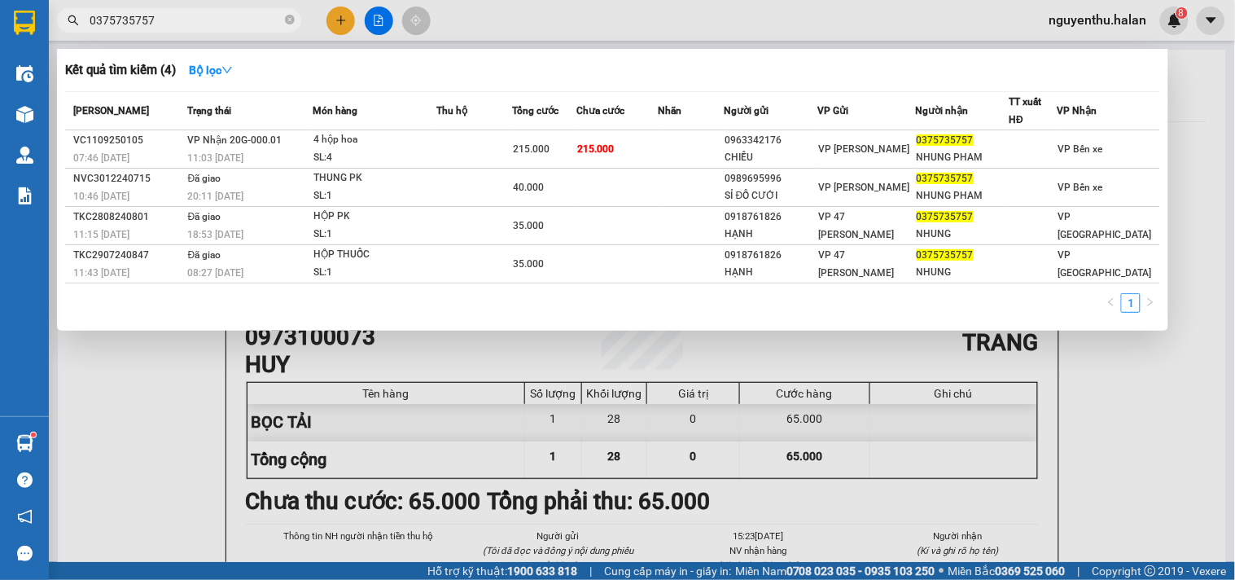
click at [168, 21] on input "0375735757" at bounding box center [186, 20] width 192 height 18
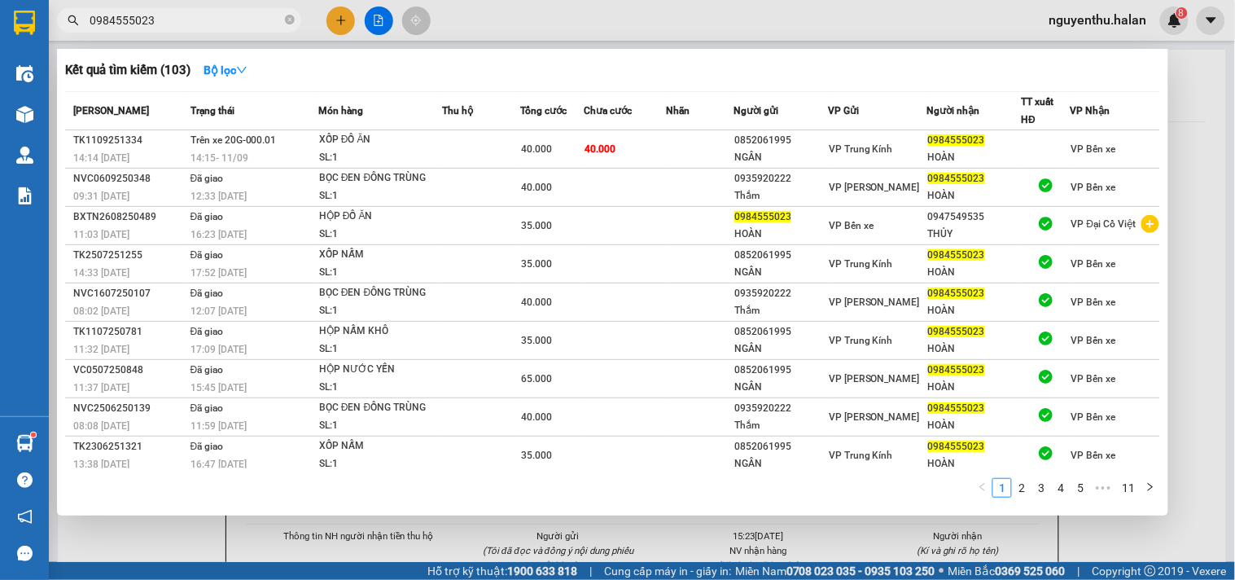
click at [217, 21] on input "0984555023" at bounding box center [186, 20] width 192 height 18
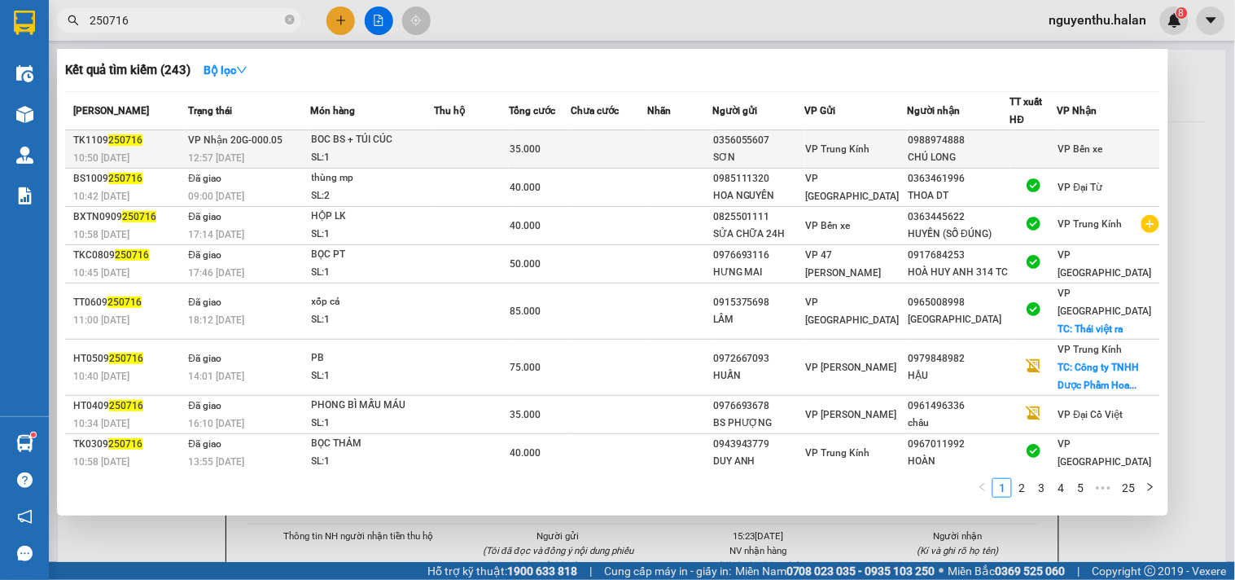
type input "250716"
click at [430, 151] on div "SL: 1" at bounding box center [373, 158] width 122 height 18
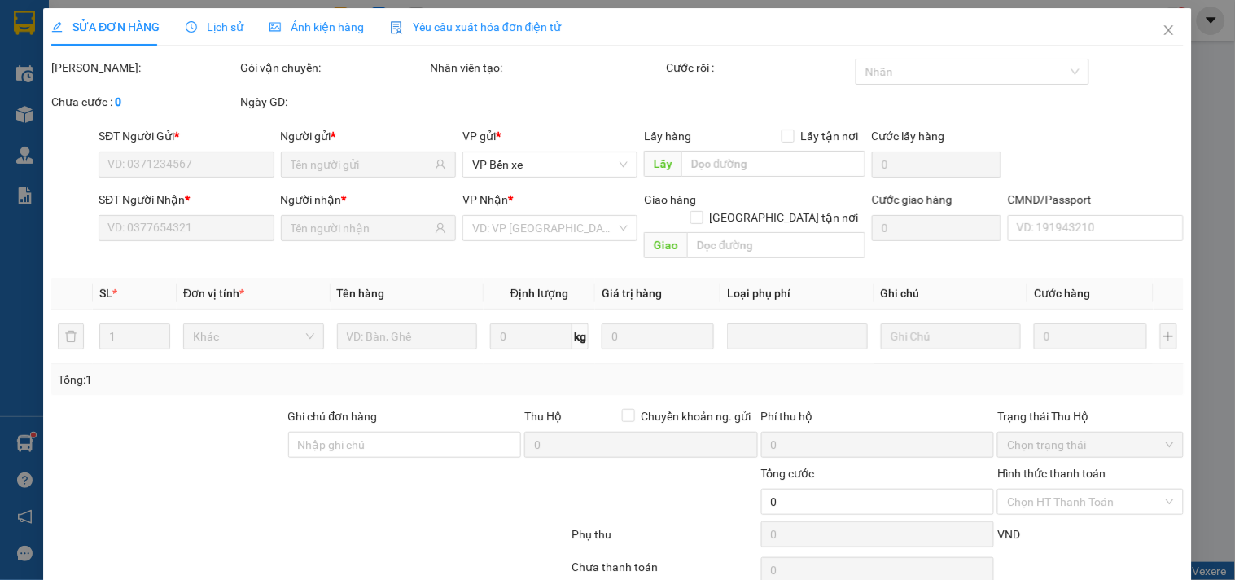
type input "0356055607"
type input "SƠN"
type input "0988974888"
type input "CHÚ LONG"
type input "35.000"
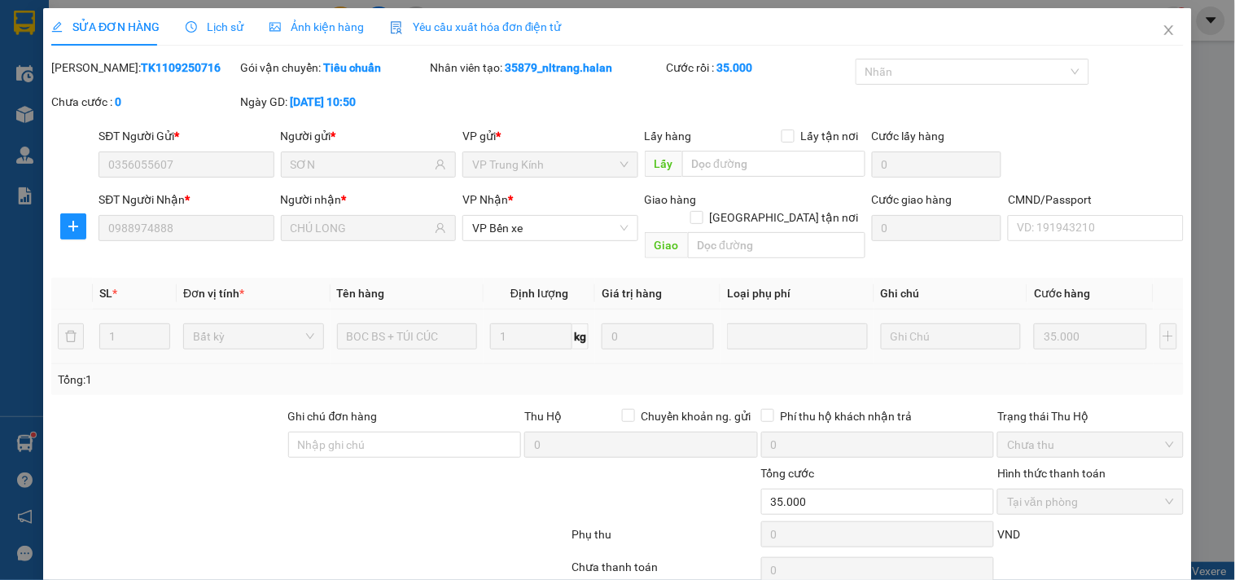
scroll to position [59, 0]
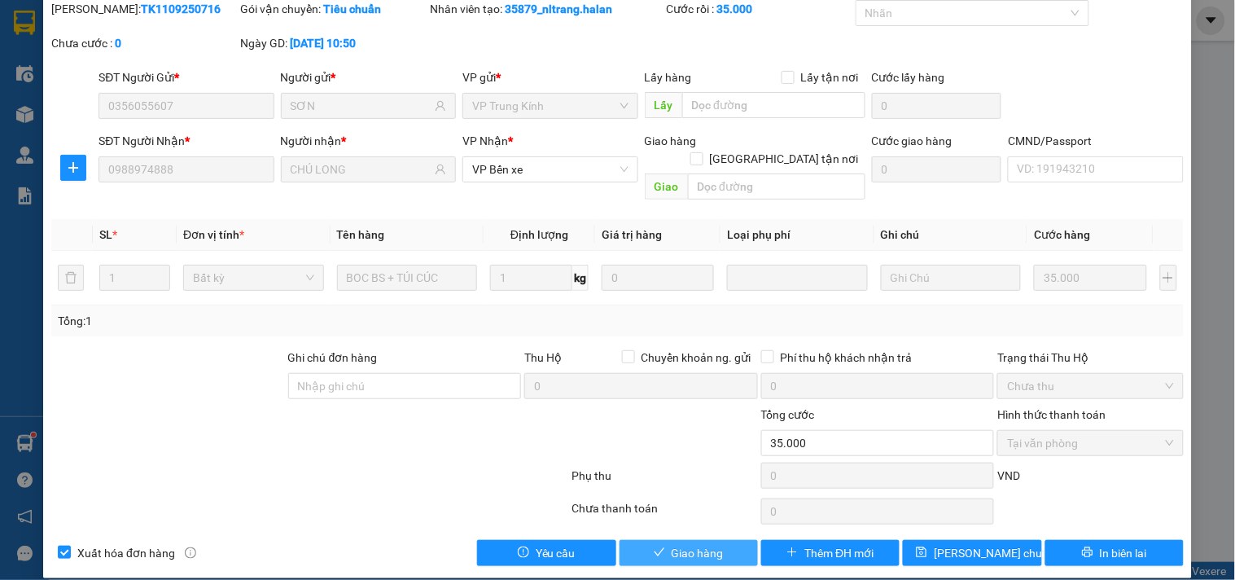
click at [690, 544] on span "Giao hàng" at bounding box center [698, 553] width 52 height 18
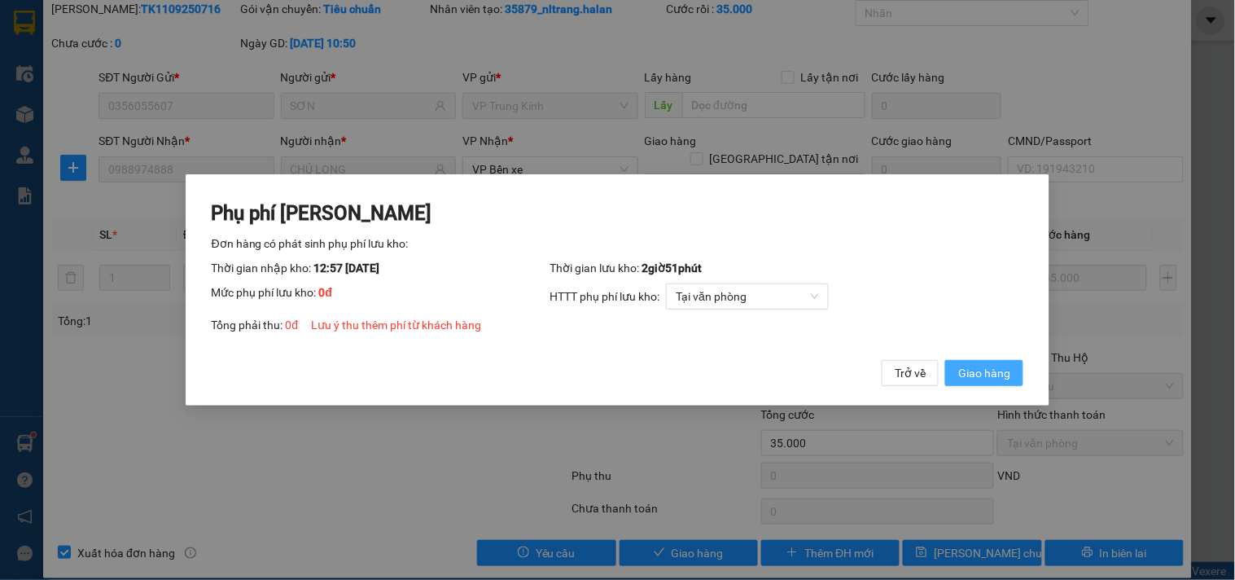
click at [973, 364] on span "Giao hàng" at bounding box center [984, 373] width 52 height 18
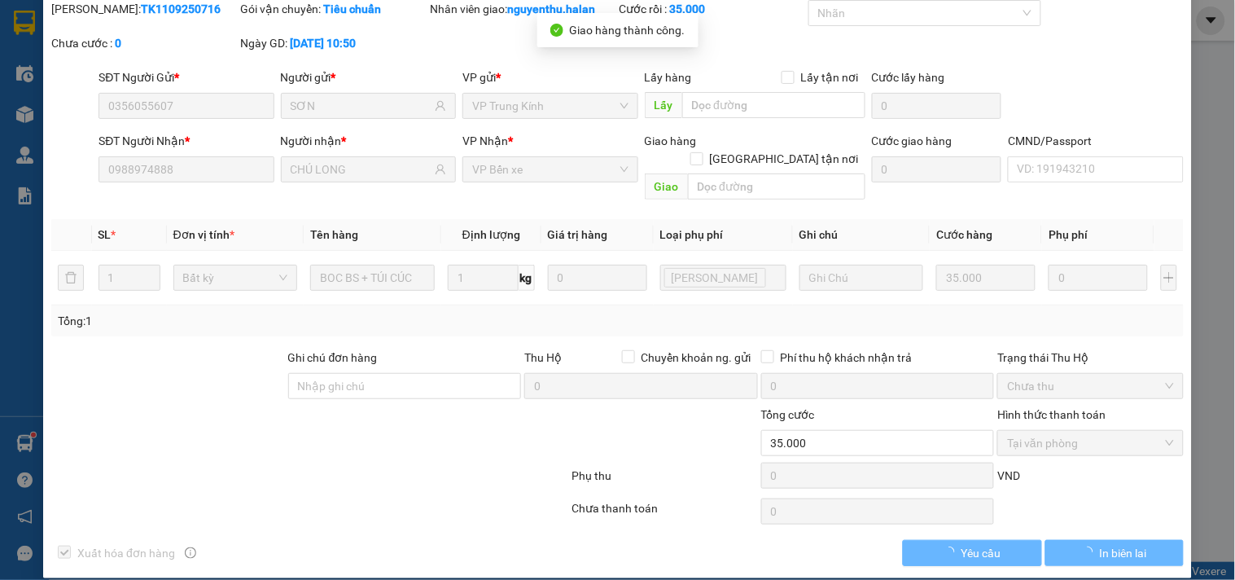
scroll to position [0, 0]
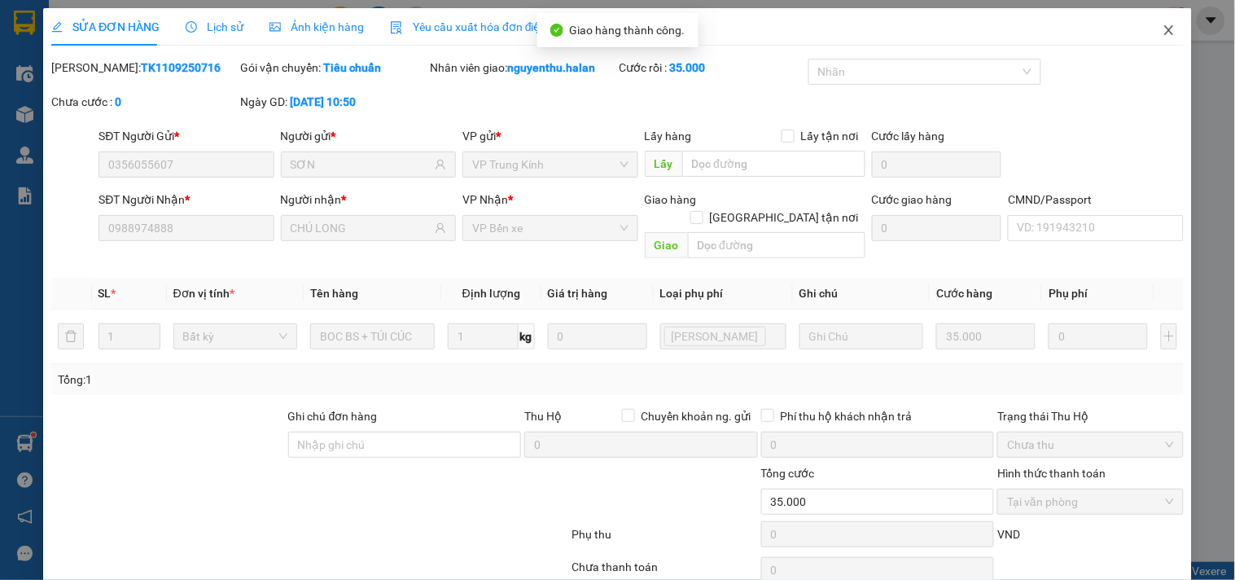
click at [1163, 29] on icon "close" at bounding box center [1169, 30] width 13 height 13
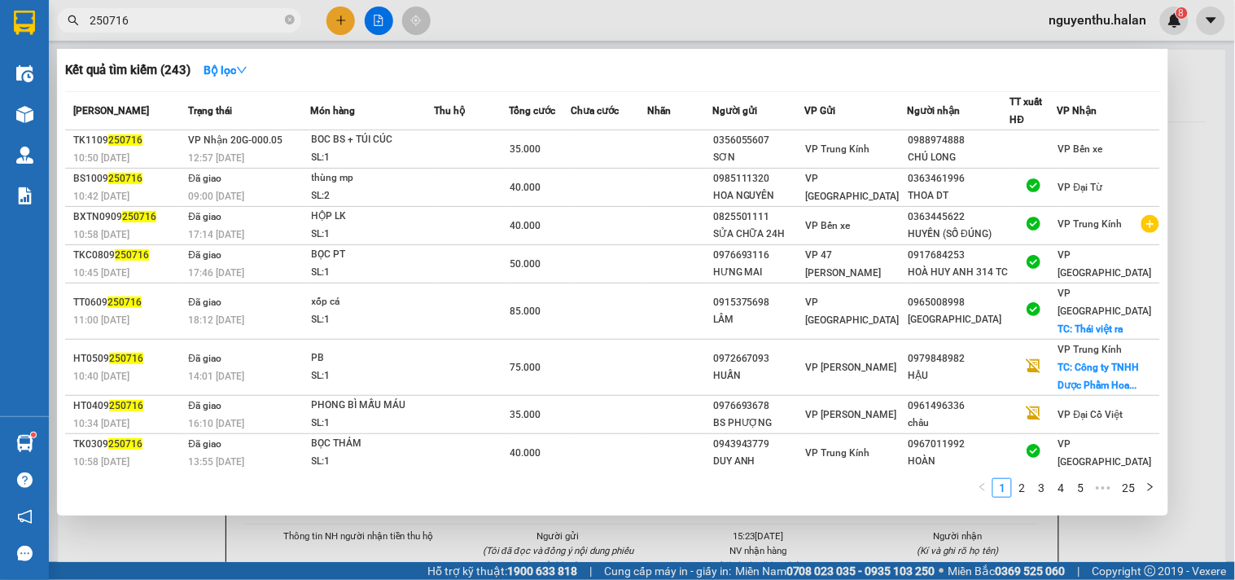
click at [155, 20] on input "250716" at bounding box center [186, 20] width 192 height 18
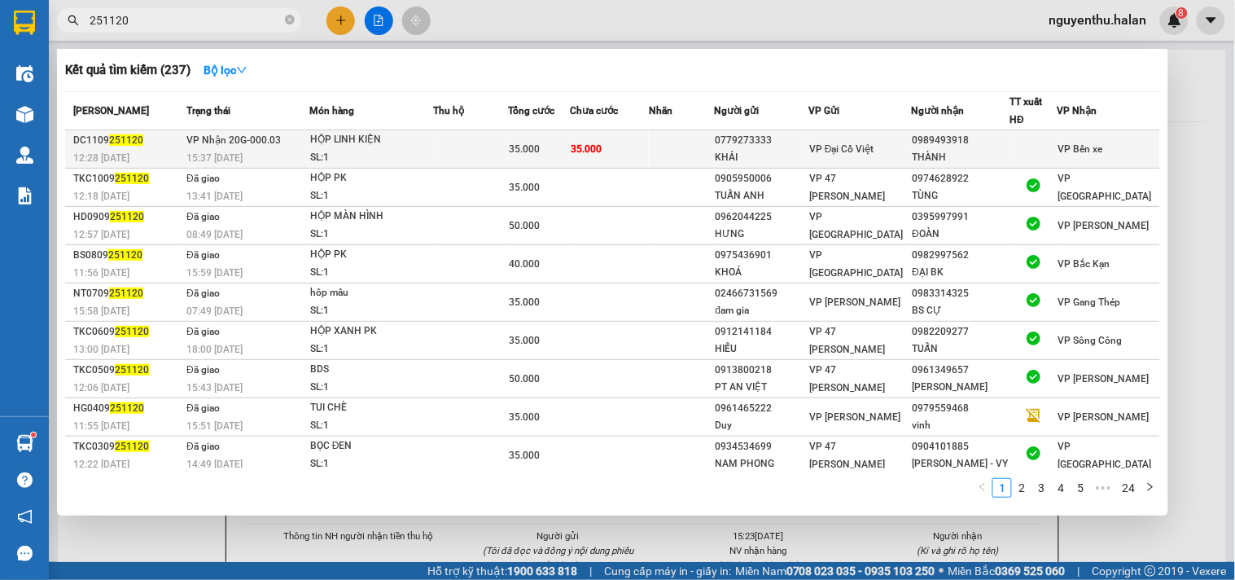
type input "251120"
click at [460, 151] on td at bounding box center [470, 149] width 75 height 38
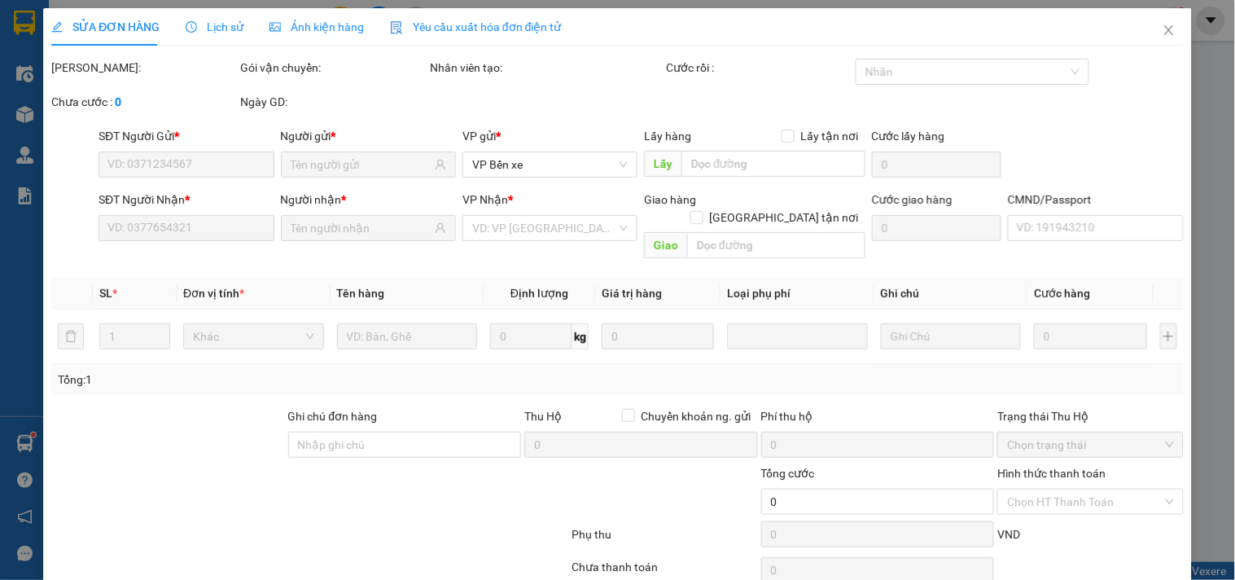
type input "0779273333"
type input "KHẢI"
type input "0989493918"
type input "THÀNH"
type input "35.000"
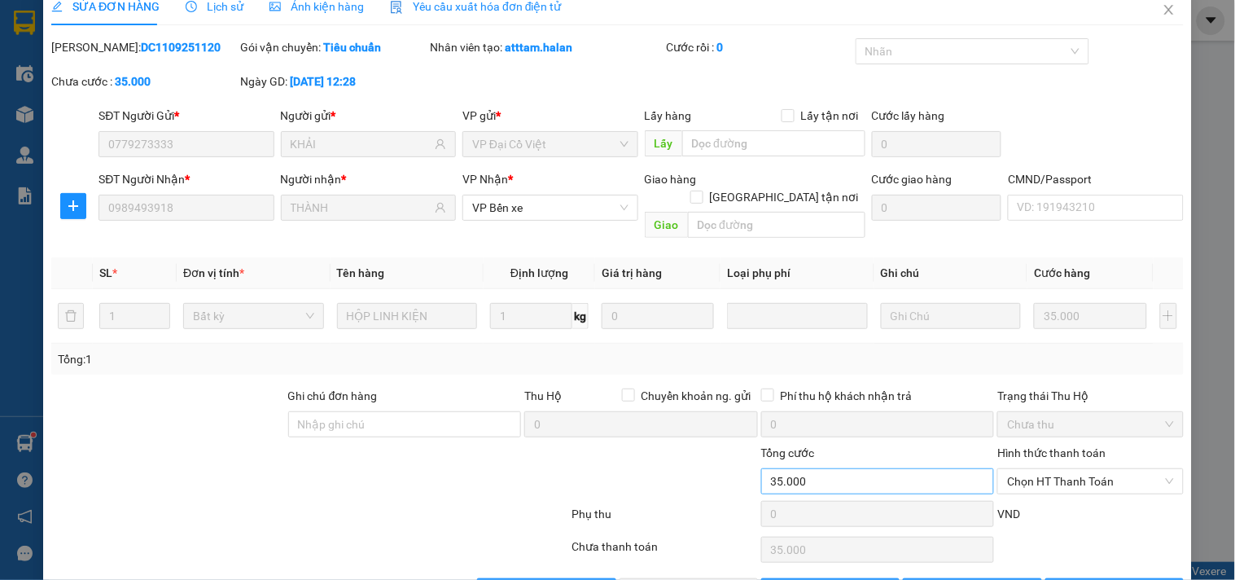
scroll to position [59, 0]
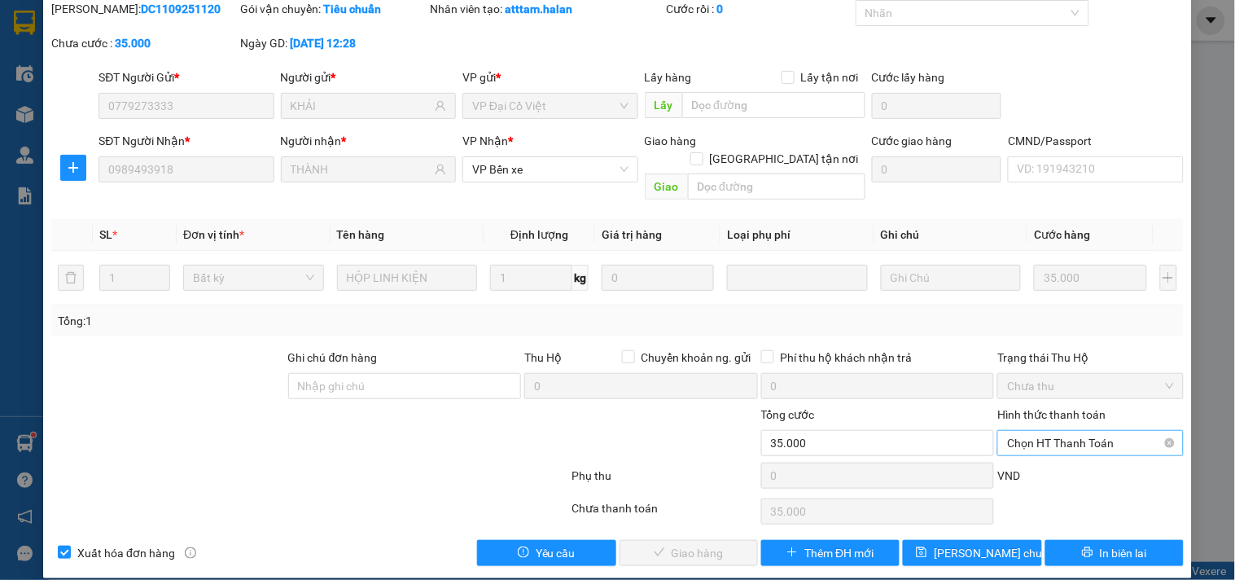
click at [1028, 431] on span "Chọn HT Thanh Toán" at bounding box center [1090, 443] width 166 height 24
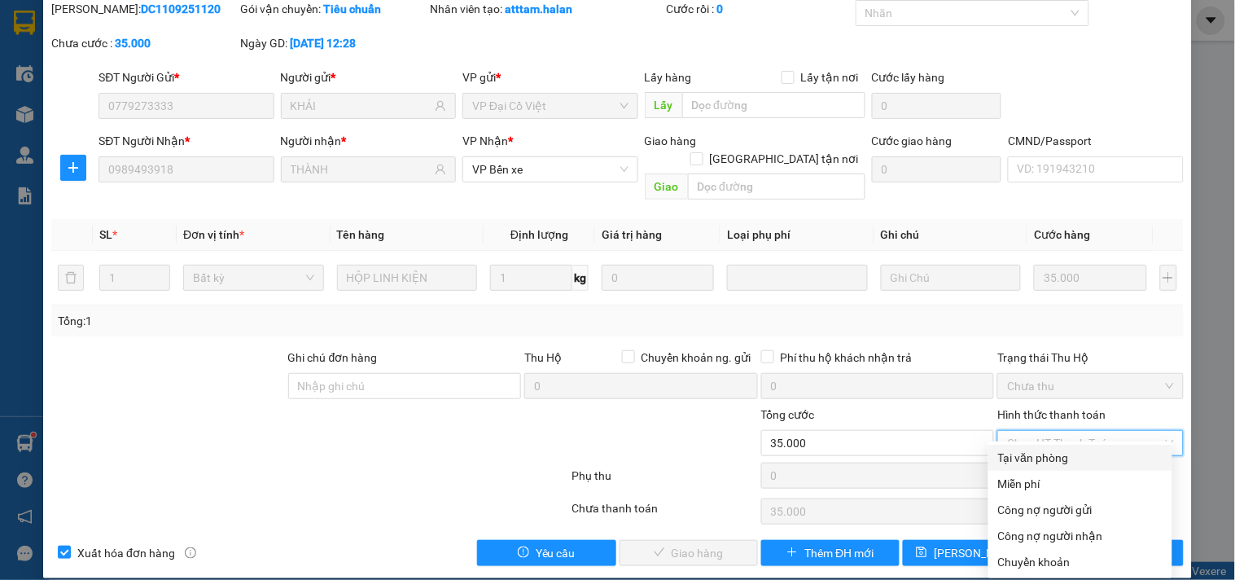
click at [1037, 451] on div "Tại văn phòng" at bounding box center [1080, 458] width 164 height 18
type input "0"
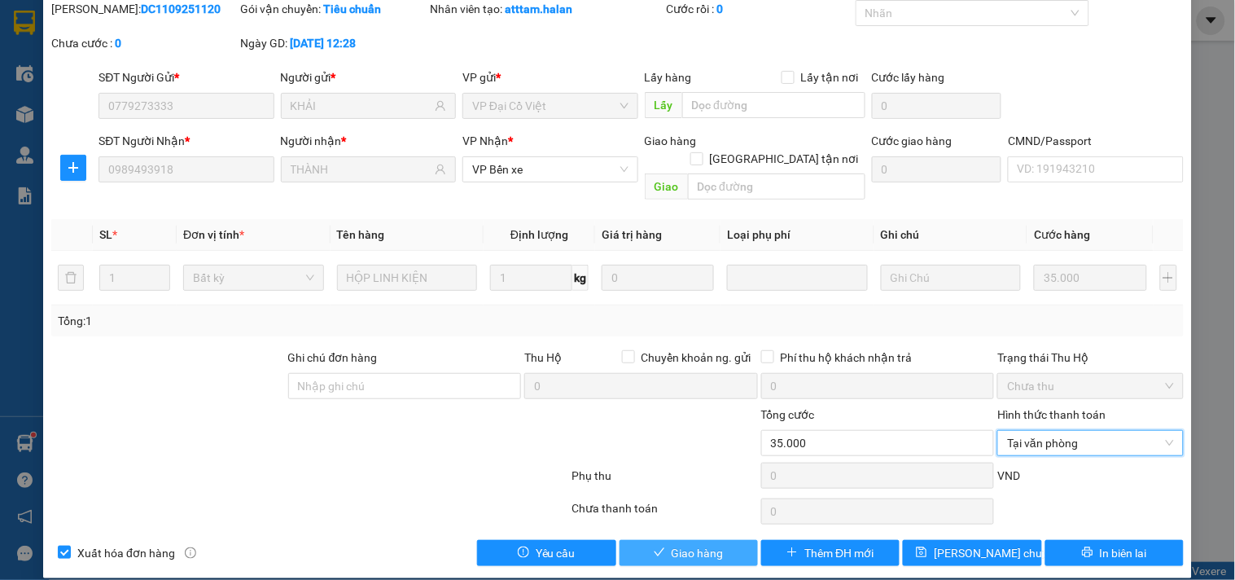
click at [707, 544] on span "Giao hàng" at bounding box center [698, 553] width 52 height 18
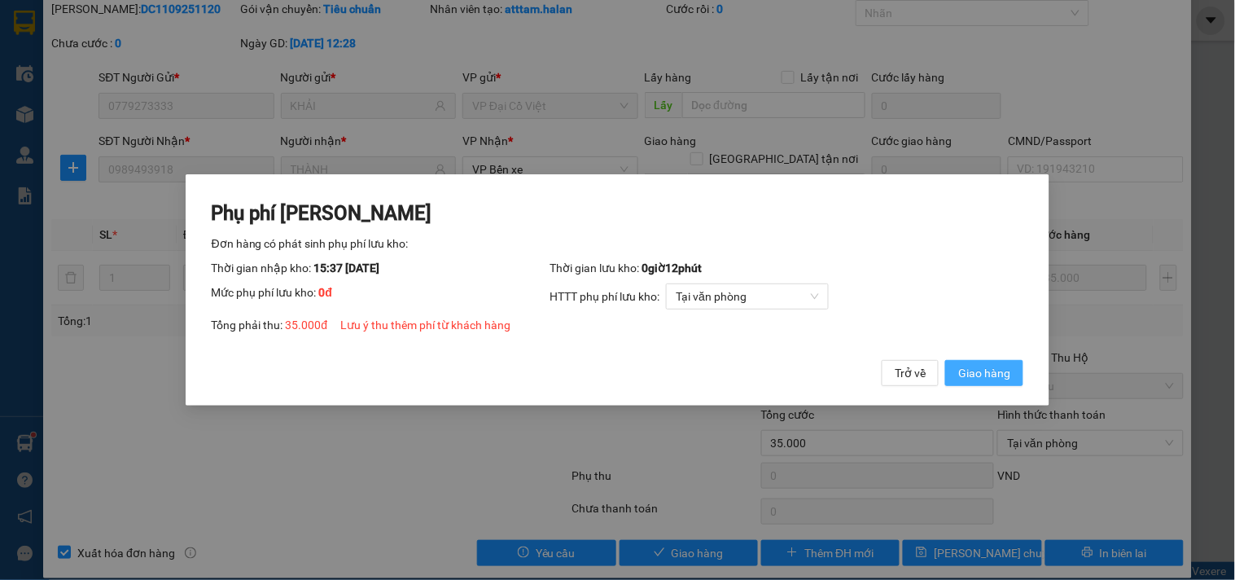
click at [981, 368] on span "Giao hàng" at bounding box center [984, 373] width 52 height 18
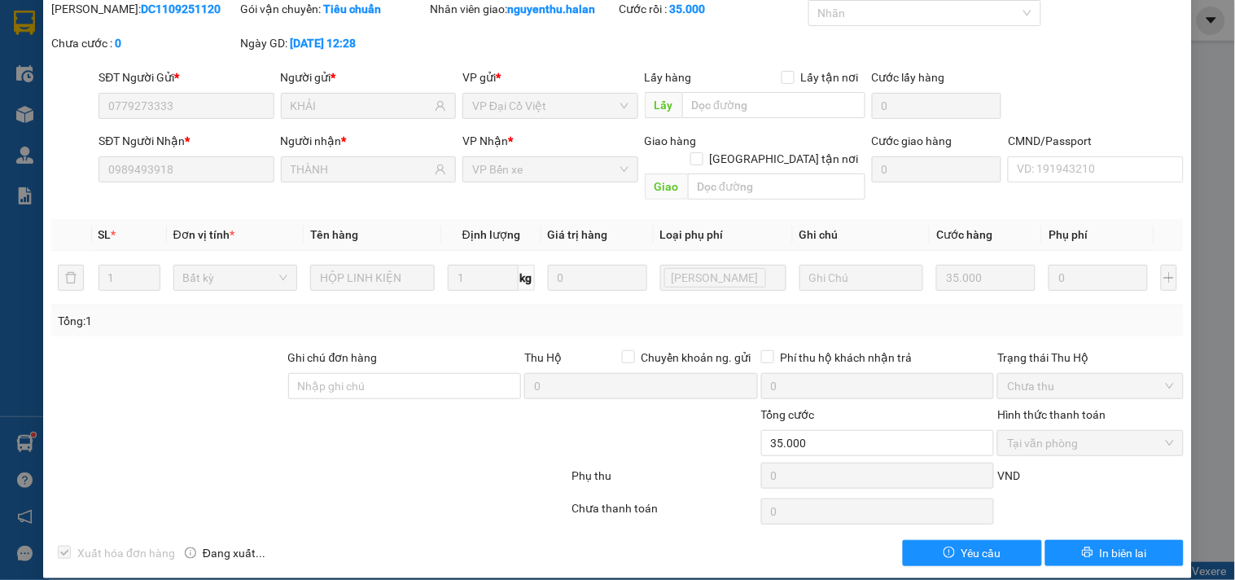
scroll to position [0, 0]
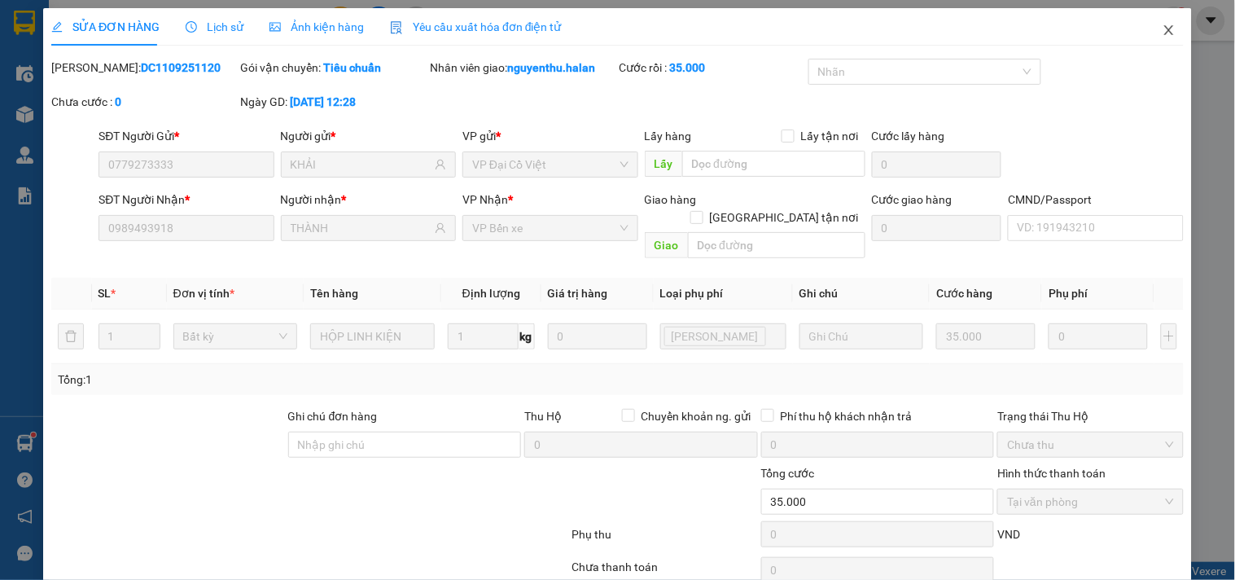
click at [1163, 31] on icon "close" at bounding box center [1169, 30] width 13 height 13
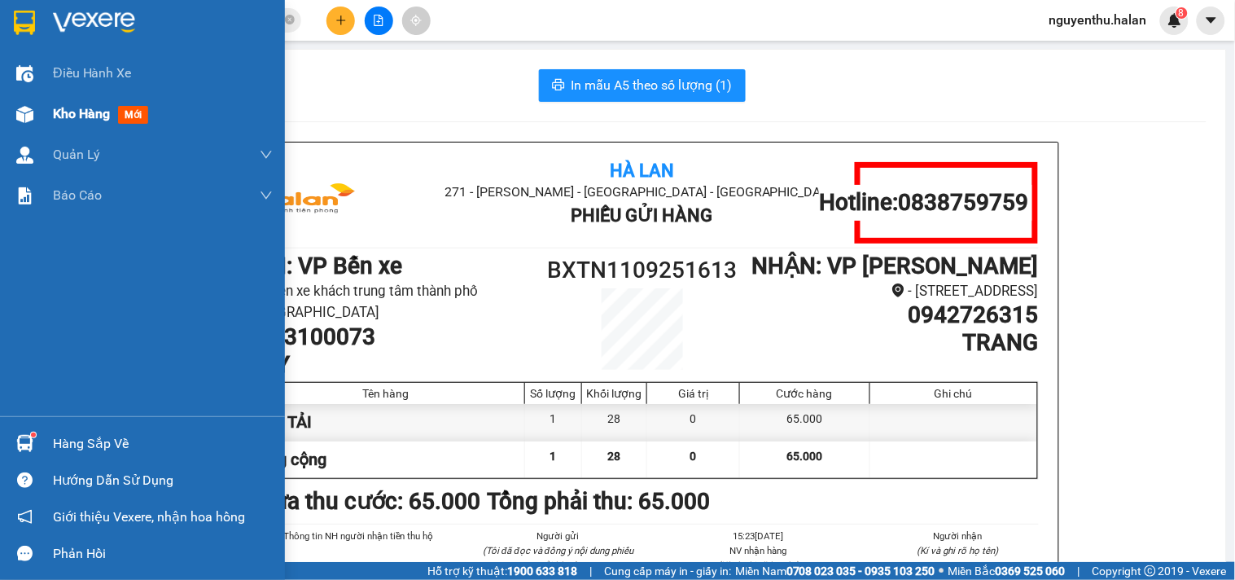
click at [73, 112] on span "Kho hàng" at bounding box center [81, 113] width 57 height 15
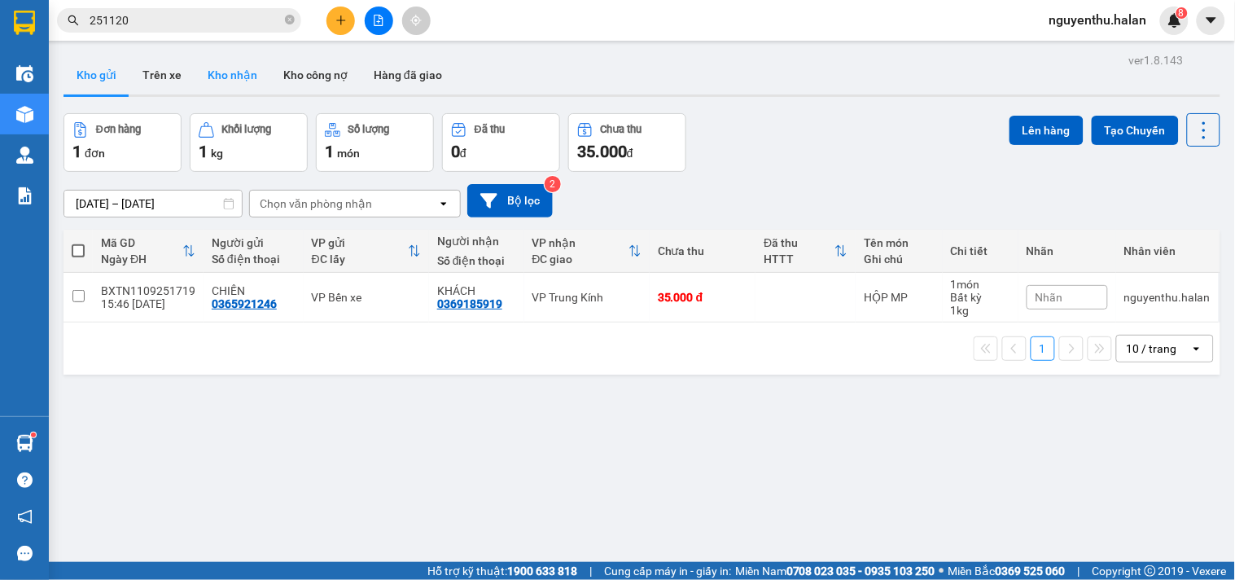
click at [234, 73] on button "Kho nhận" at bounding box center [233, 74] width 76 height 39
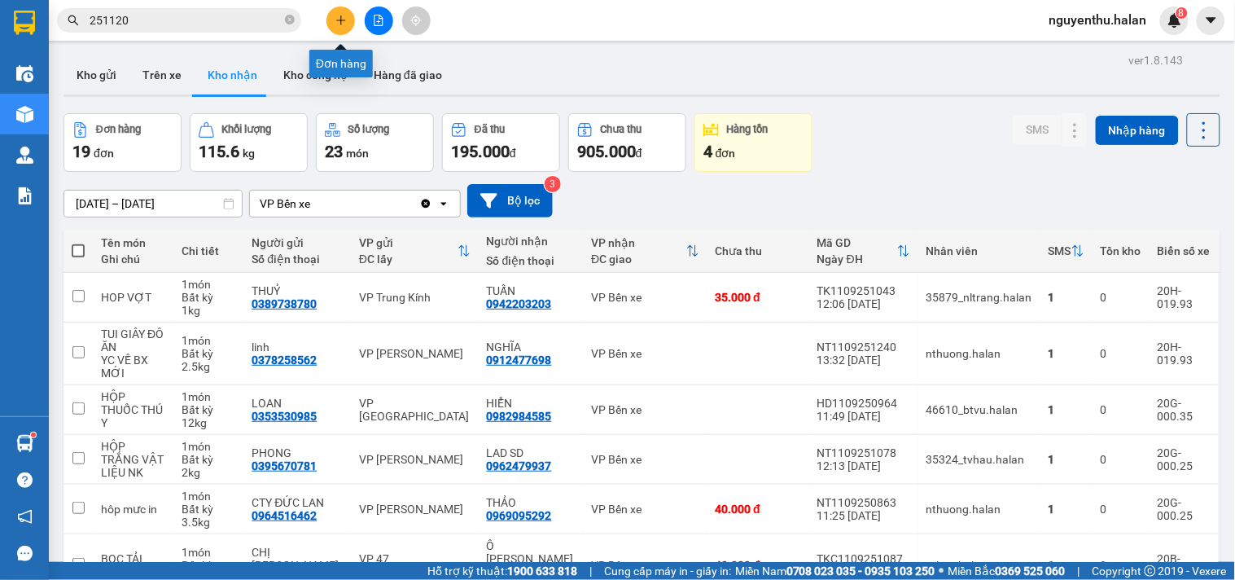
click at [345, 15] on icon "plus" at bounding box center [340, 20] width 11 height 11
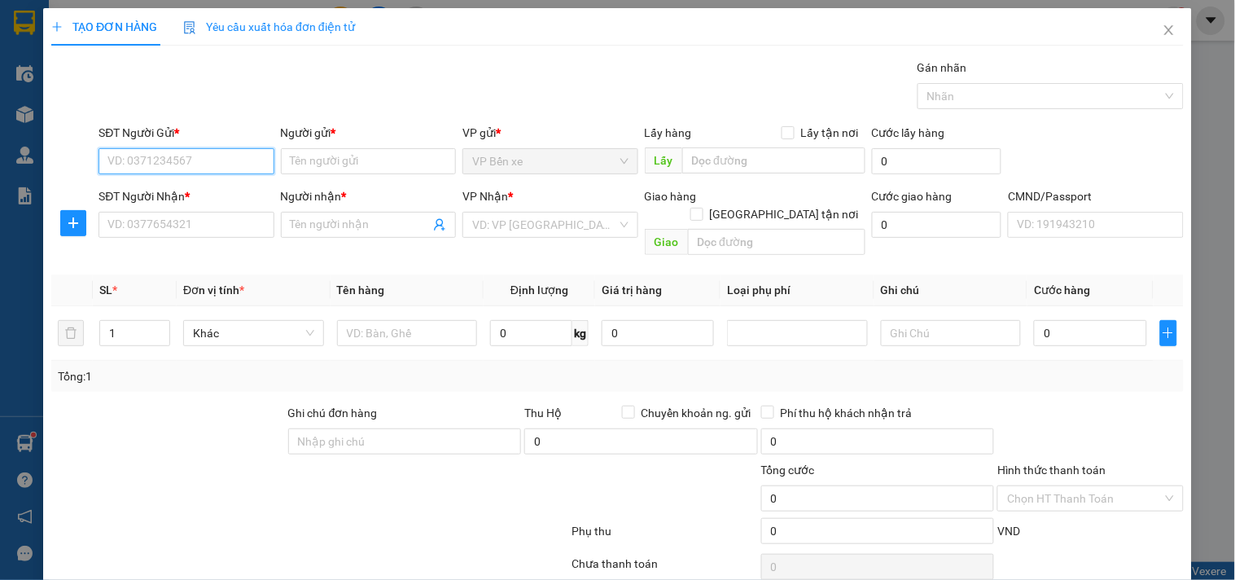
click at [188, 164] on input "SĐT Người Gửi *" at bounding box center [186, 161] width 175 height 26
type input "0985336710"
click at [222, 196] on div "0985336710 - NGHĨA BXE" at bounding box center [184, 194] width 154 height 18
type input "NGHĨA BXE"
type input "0985336710"
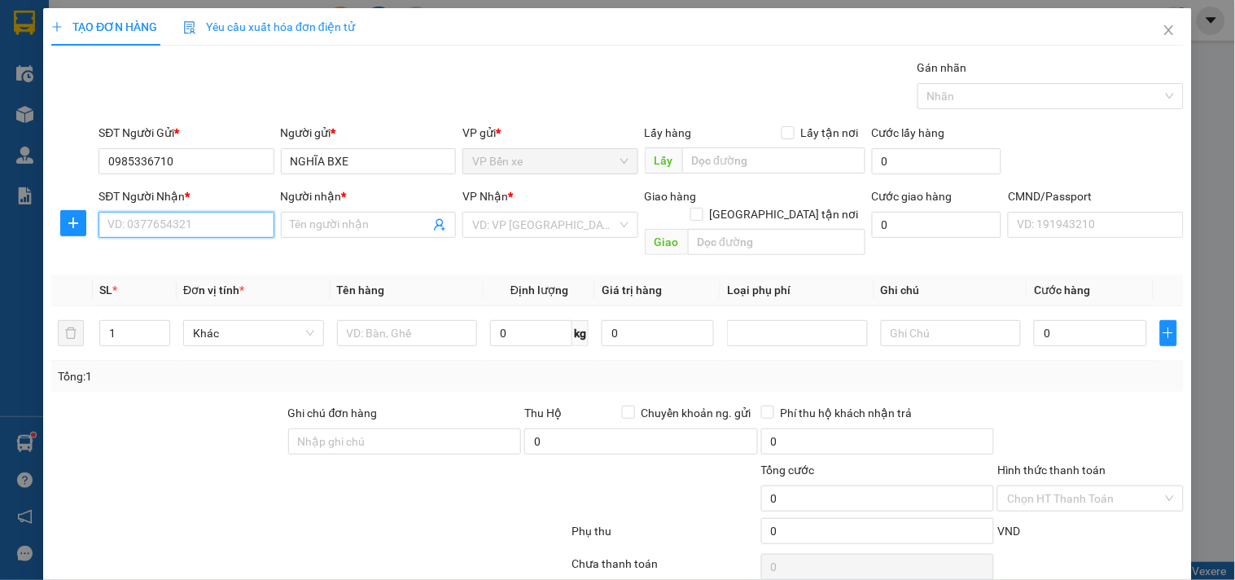
click at [200, 225] on input "SĐT Người Nhận *" at bounding box center [186, 225] width 175 height 26
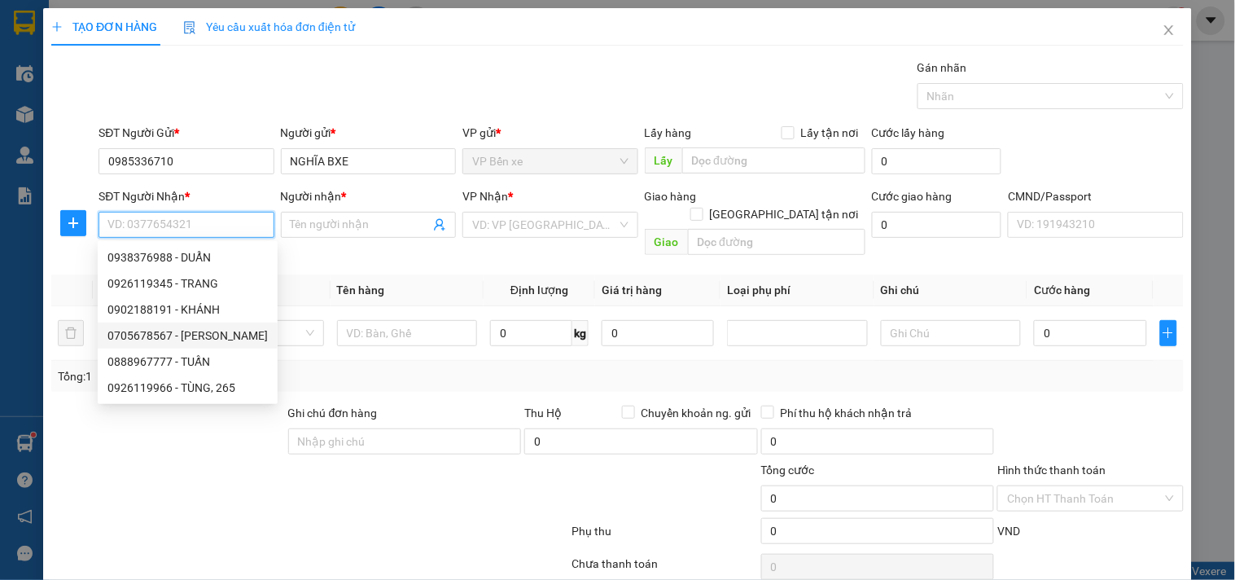
click at [192, 336] on div "0705678567 - GIA BẢO" at bounding box center [187, 336] width 160 height 18
type input "0705678567"
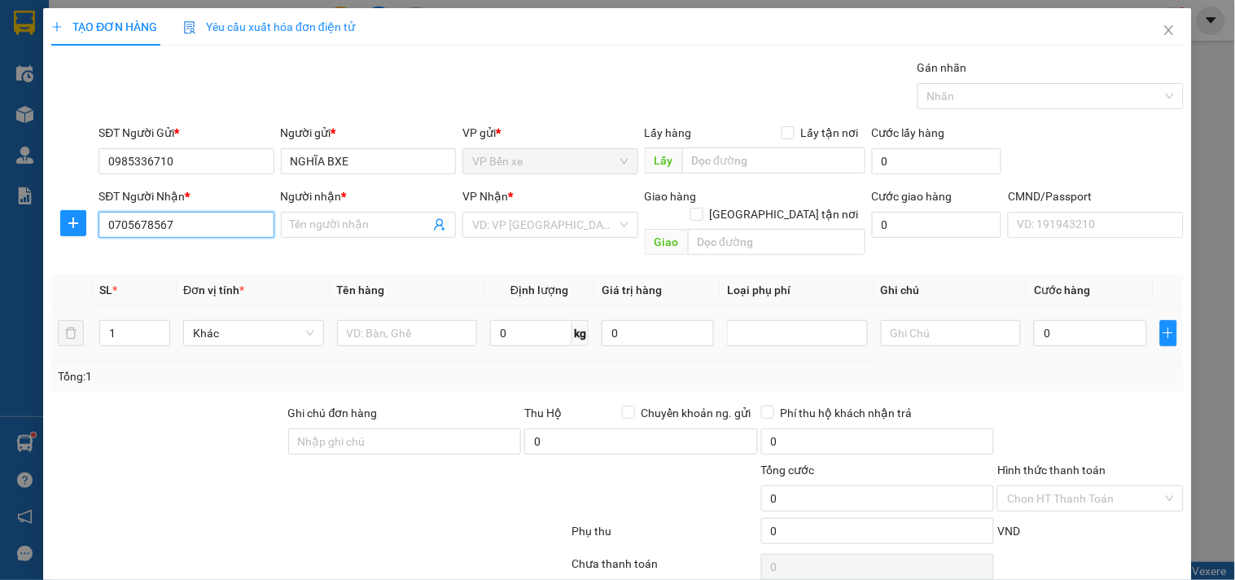
type input "GIA BẢO"
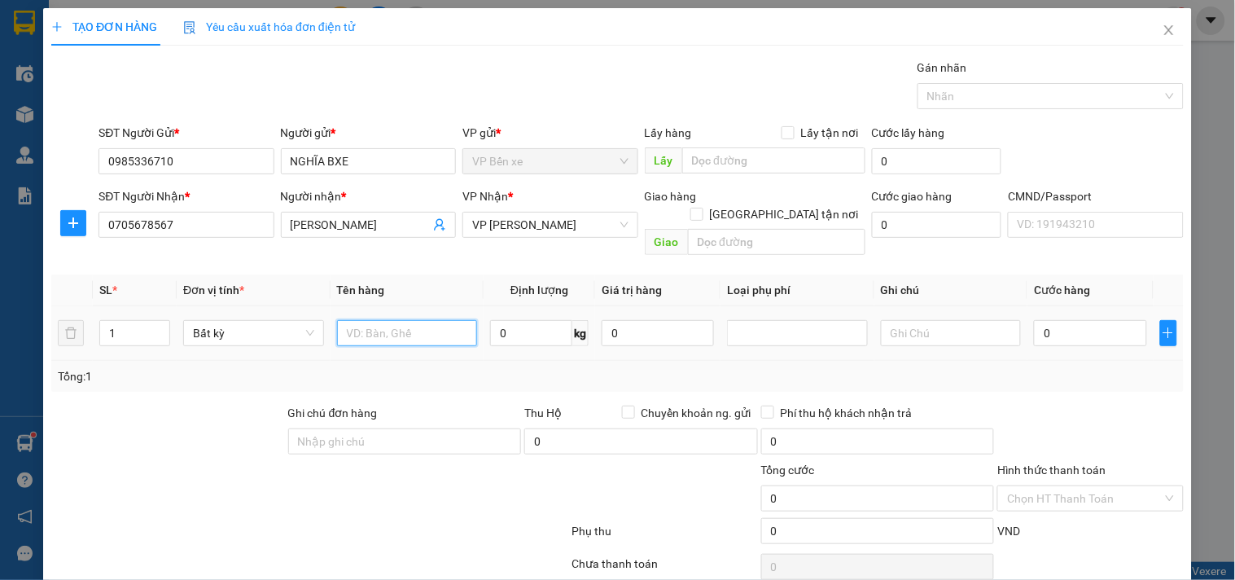
click at [410, 320] on input "text" at bounding box center [407, 333] width 141 height 26
type input "H"
click at [372, 320] on input "BPCK DÀI" at bounding box center [407, 333] width 141 height 26
click at [396, 322] on input "BỌC DÀI" at bounding box center [407, 333] width 141 height 26
type input "BỌC DÀI PT"
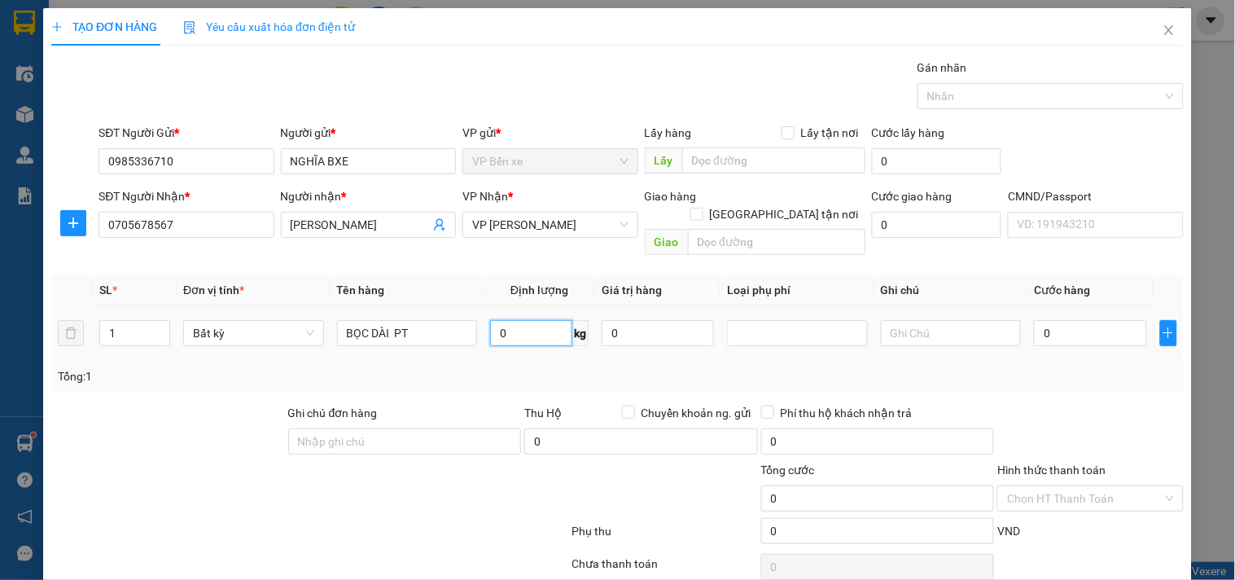
click at [544, 320] on input "0" at bounding box center [531, 333] width 82 height 26
type input "2.5"
click at [650, 323] on input "0" at bounding box center [658, 333] width 112 height 26
type input "40.000"
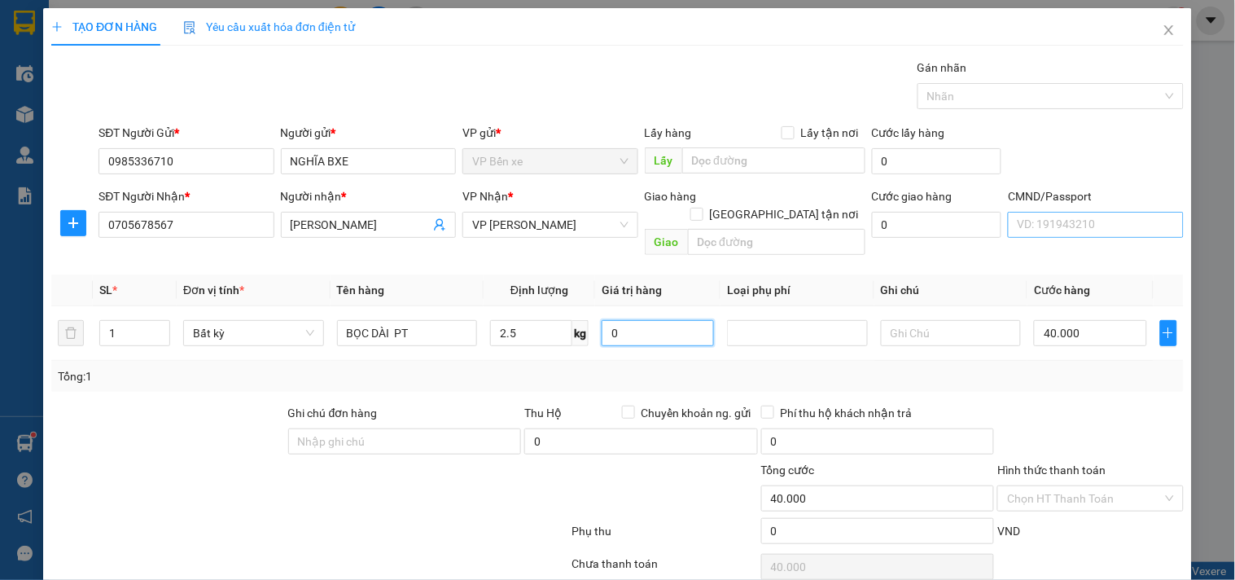
type input "40.000"
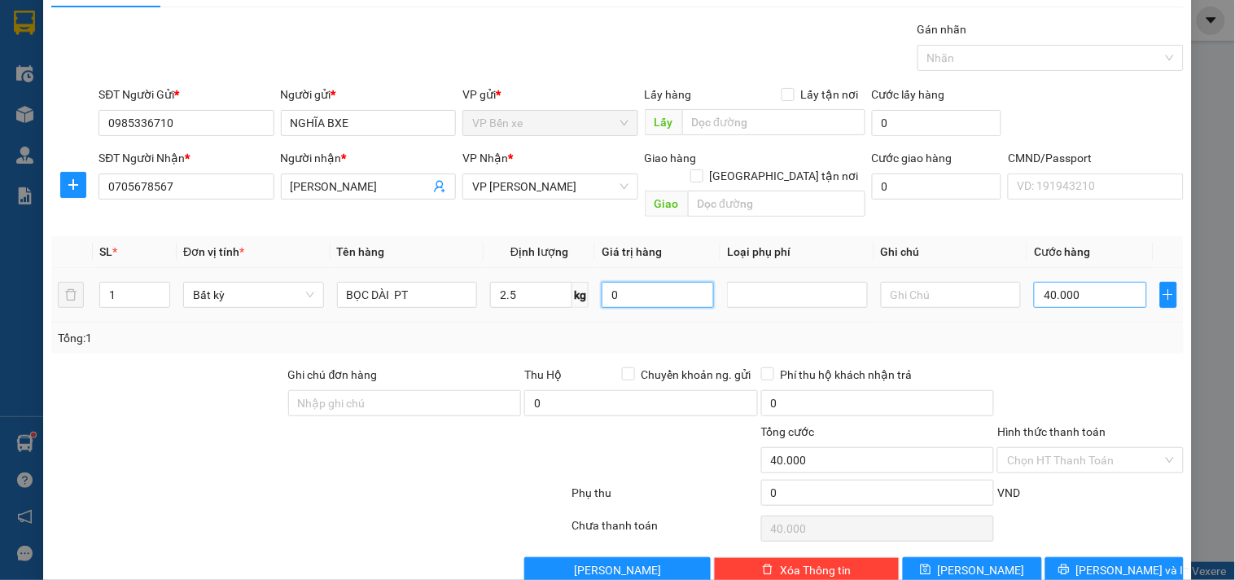
scroll to position [55, 0]
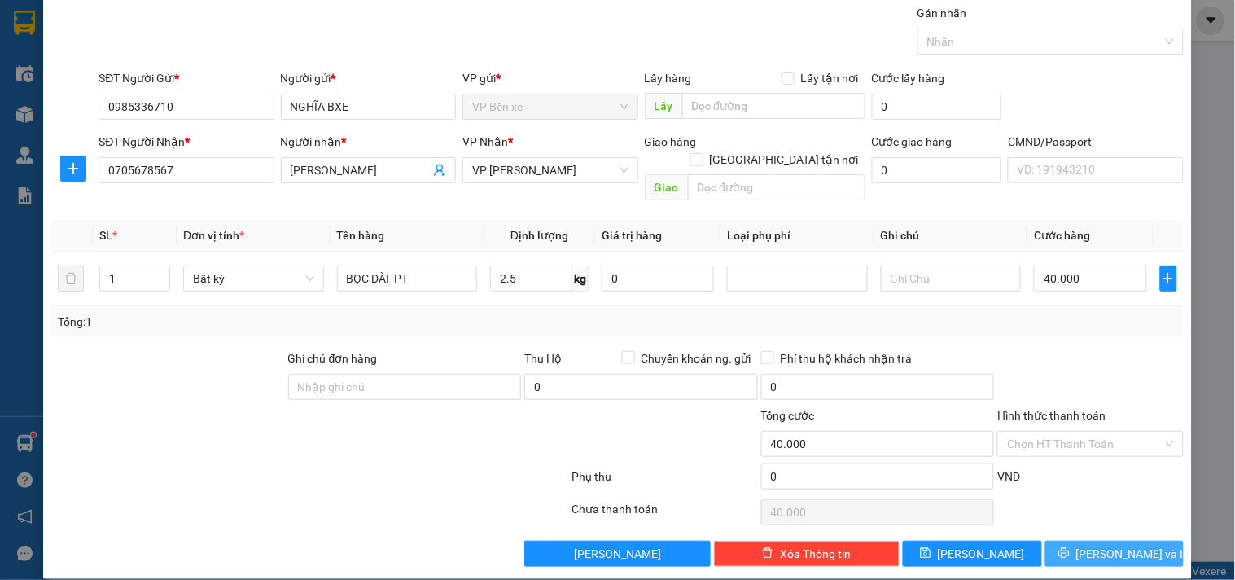
click at [1070, 547] on icon "printer" at bounding box center [1064, 552] width 11 height 11
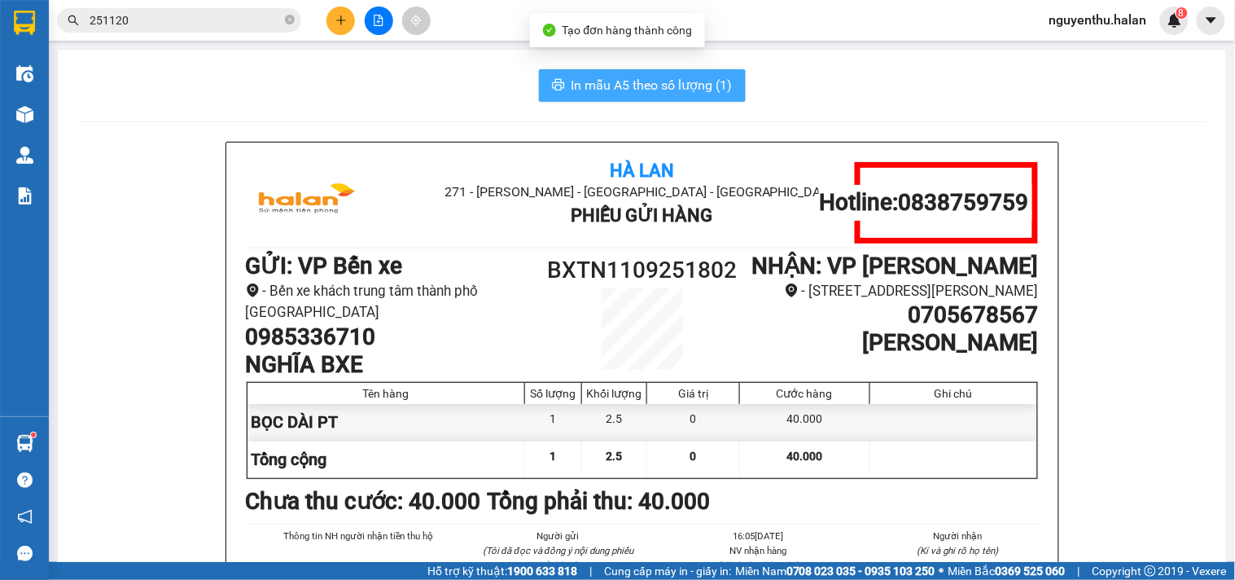
click at [637, 84] on span "In mẫu A5 theo số lượng (1)" at bounding box center [652, 85] width 161 height 20
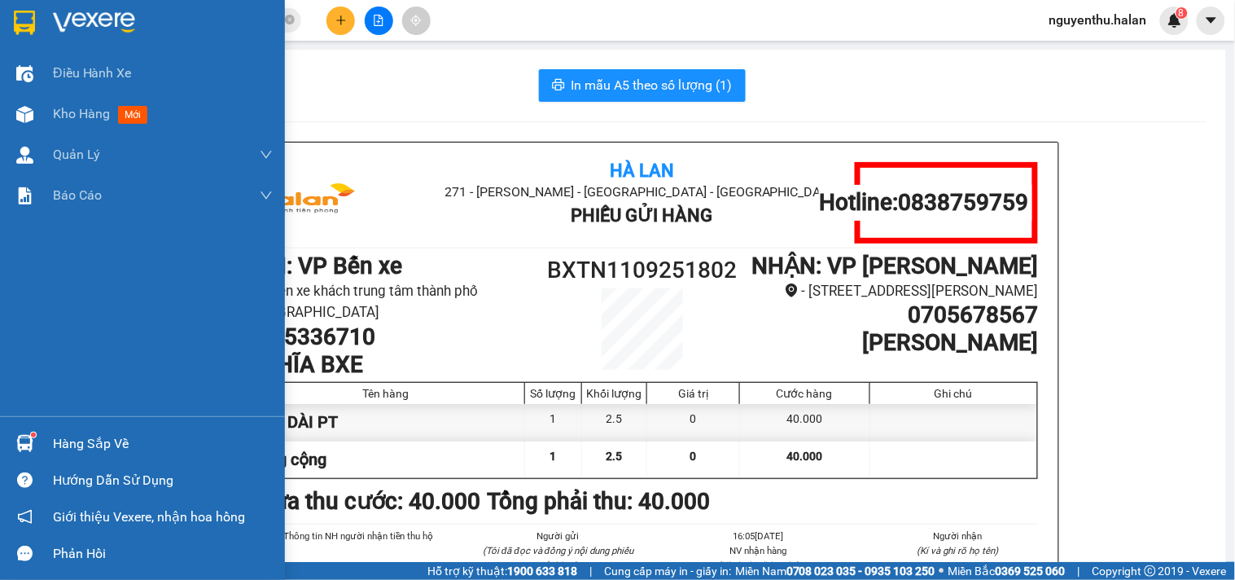
click at [121, 450] on div "Hàng sắp về" at bounding box center [163, 444] width 220 height 24
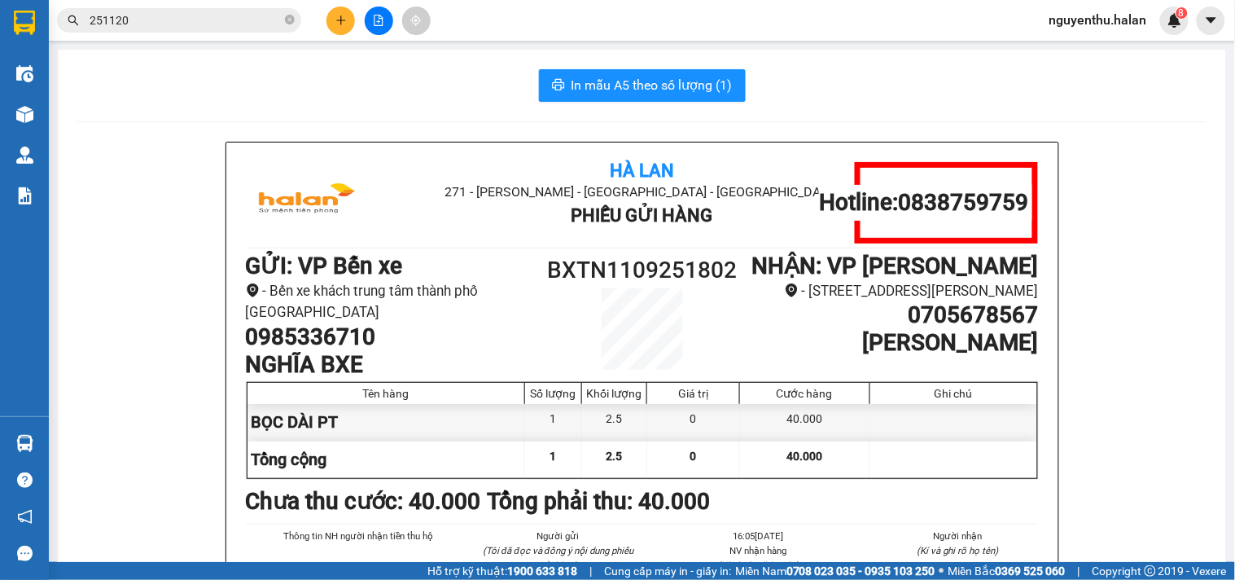
click at [224, 107] on section "Kết quả tìm kiếm ( 237 ) Bộ lọc Mã ĐH Trạng thái Món hàng Thu hộ Tổng cước Chưa…" at bounding box center [617, 290] width 1235 height 580
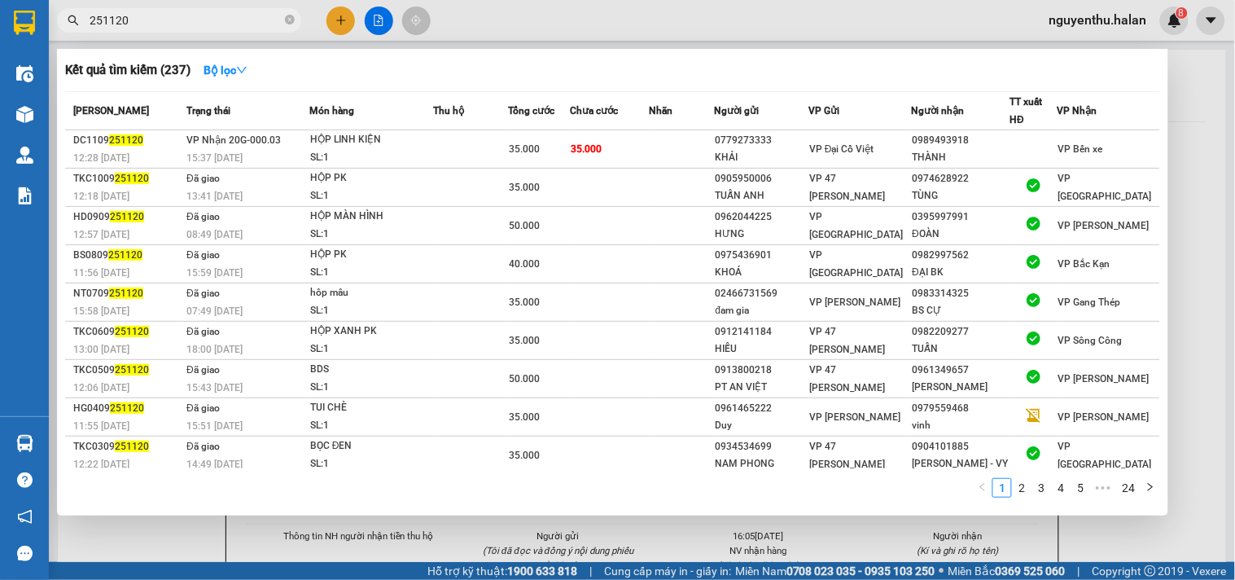
click at [157, 24] on input "251120" at bounding box center [186, 20] width 192 height 18
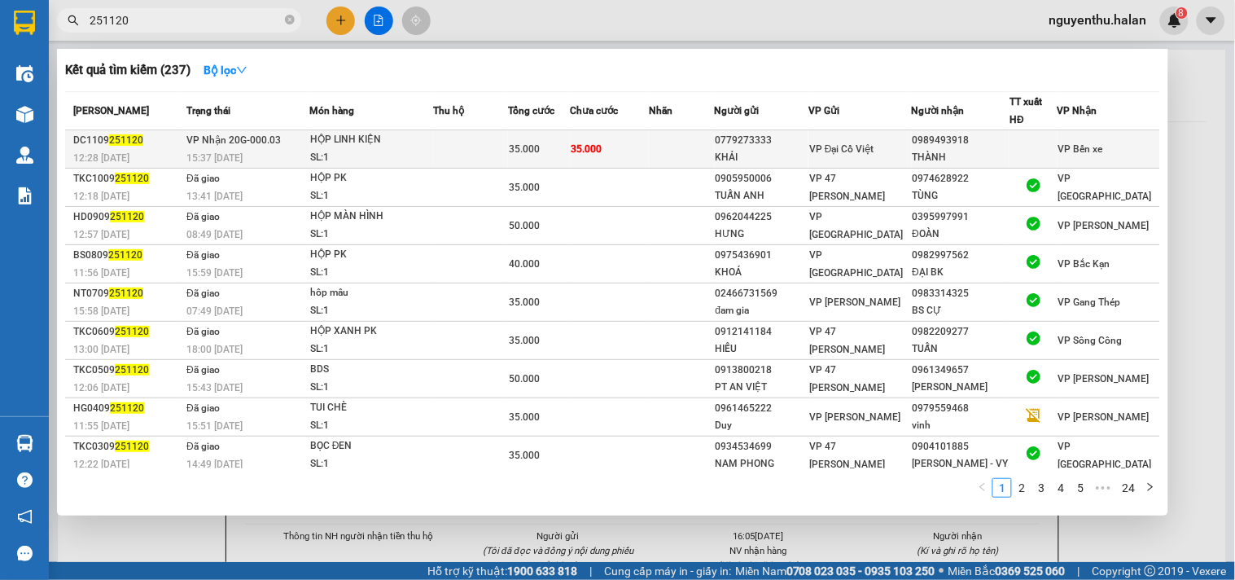
click at [474, 148] on td at bounding box center [470, 149] width 75 height 38
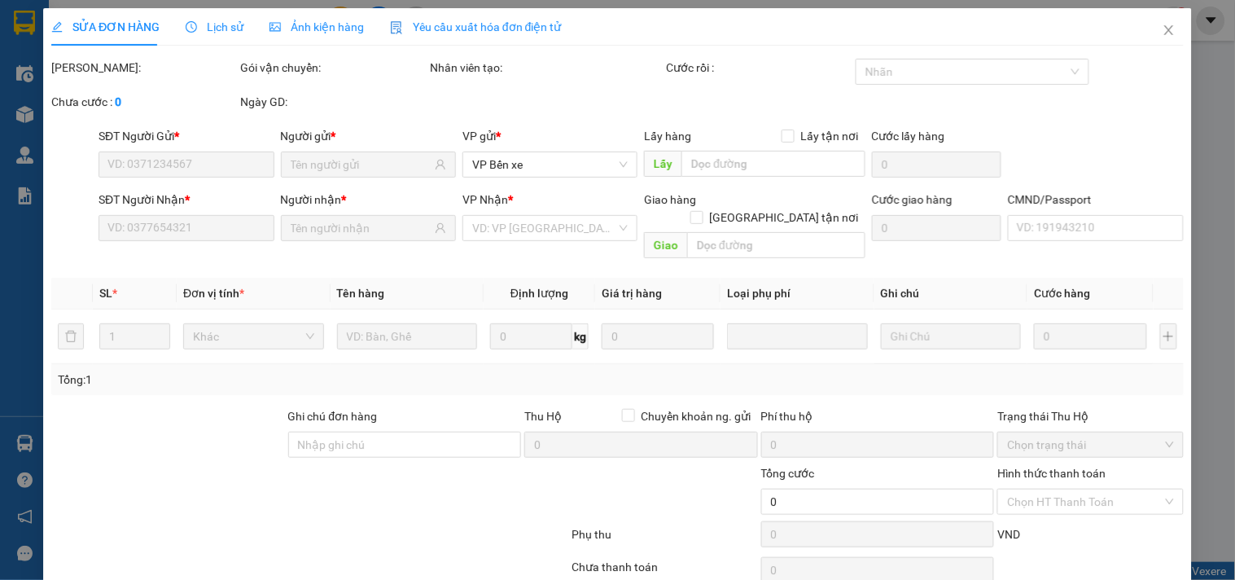
type input "0779273333"
type input "KHẢI"
type input "0989493918"
type input "THÀNH"
type input "35.000"
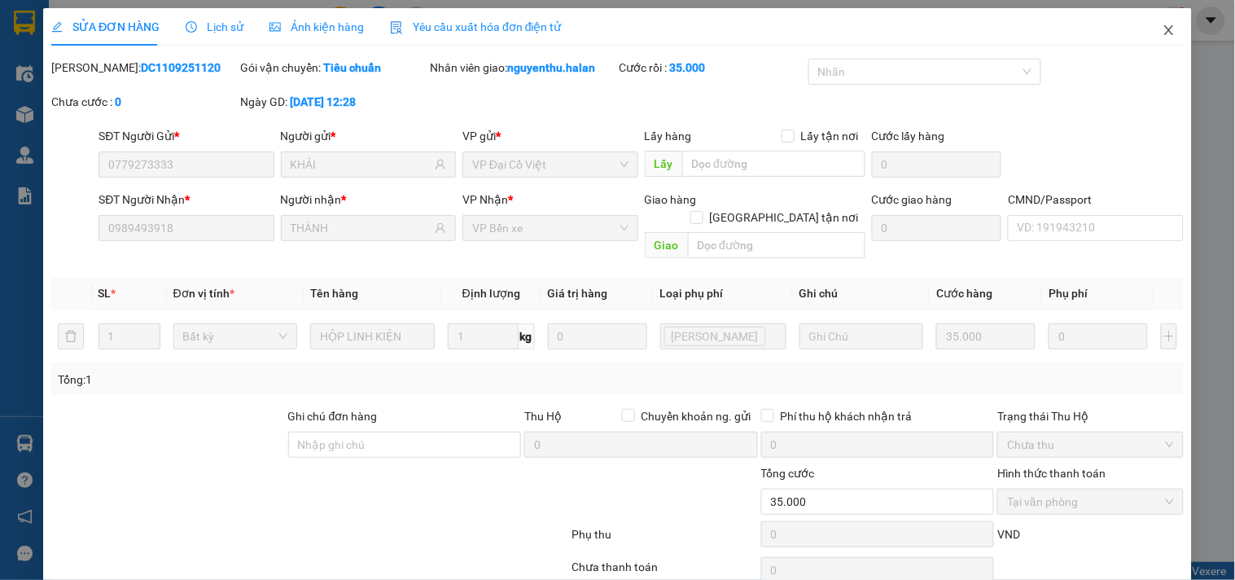
click at [1169, 28] on span "Close" at bounding box center [1170, 31] width 46 height 46
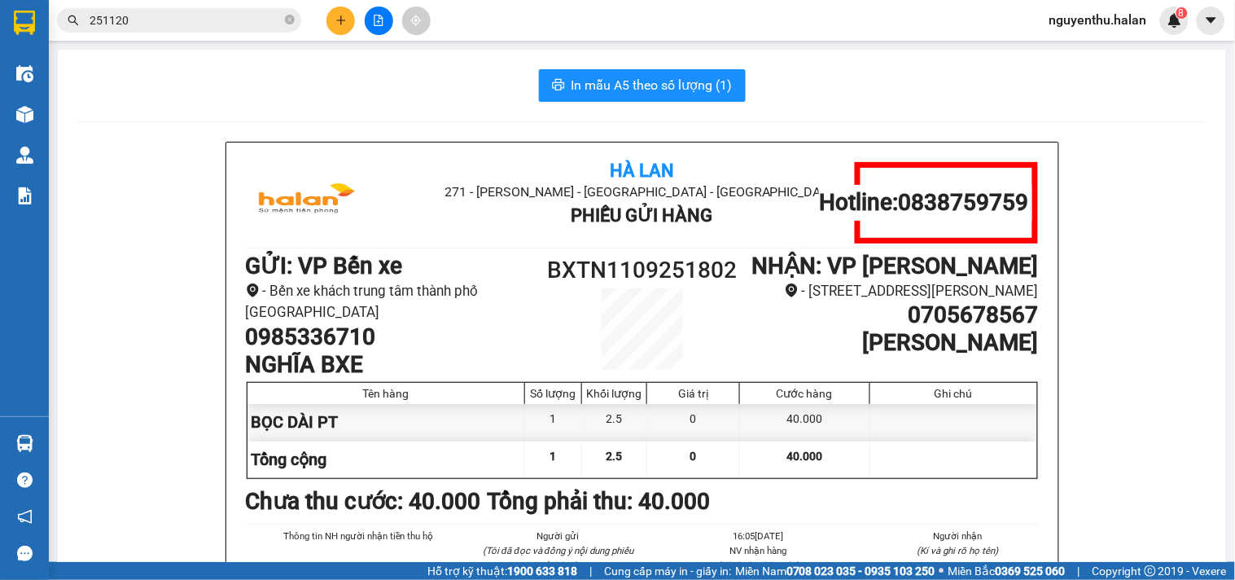
click at [221, 20] on input "251120" at bounding box center [186, 20] width 192 height 18
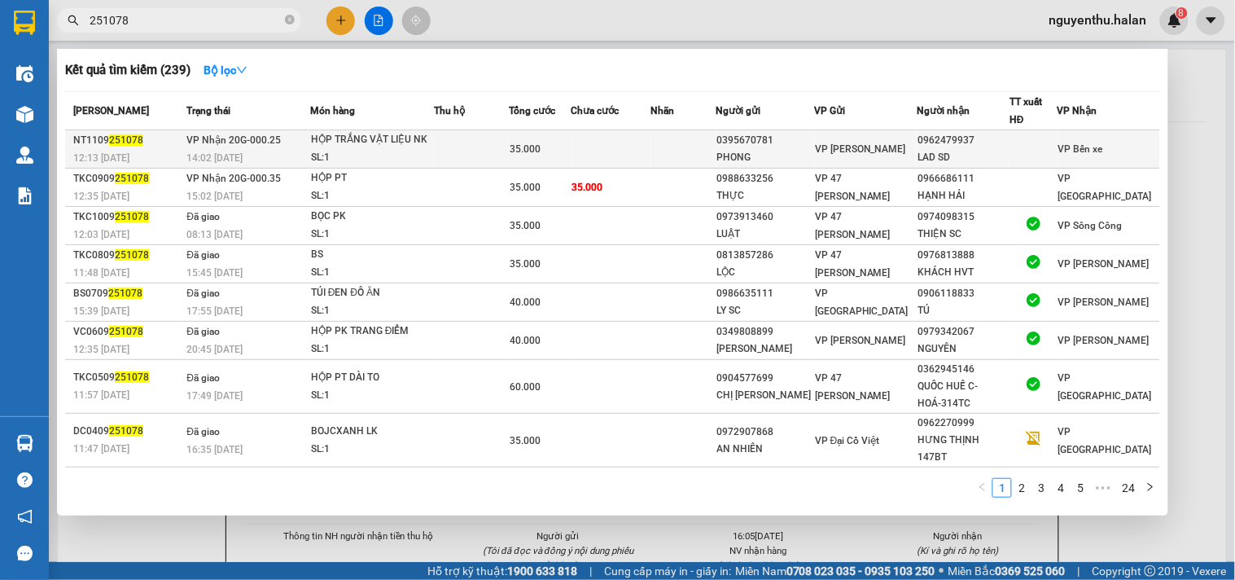
type input "251078"
click at [589, 143] on td at bounding box center [612, 149] width 80 height 38
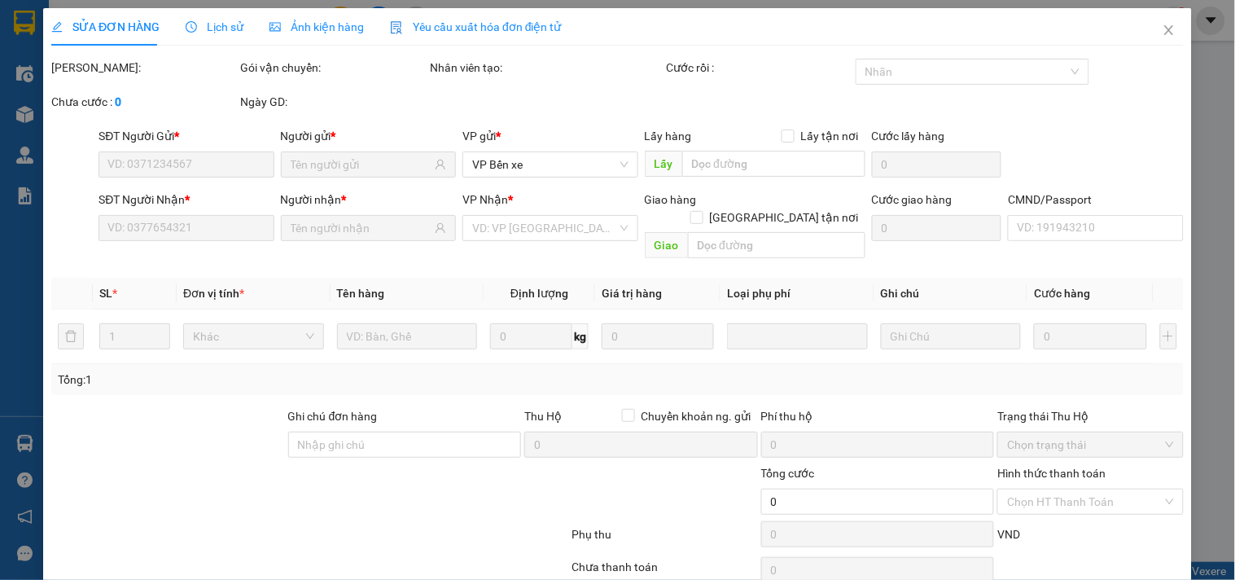
type input "0395670781"
type input "PHONG"
type input "0962479937"
type input "LAD SD"
type input "35.000"
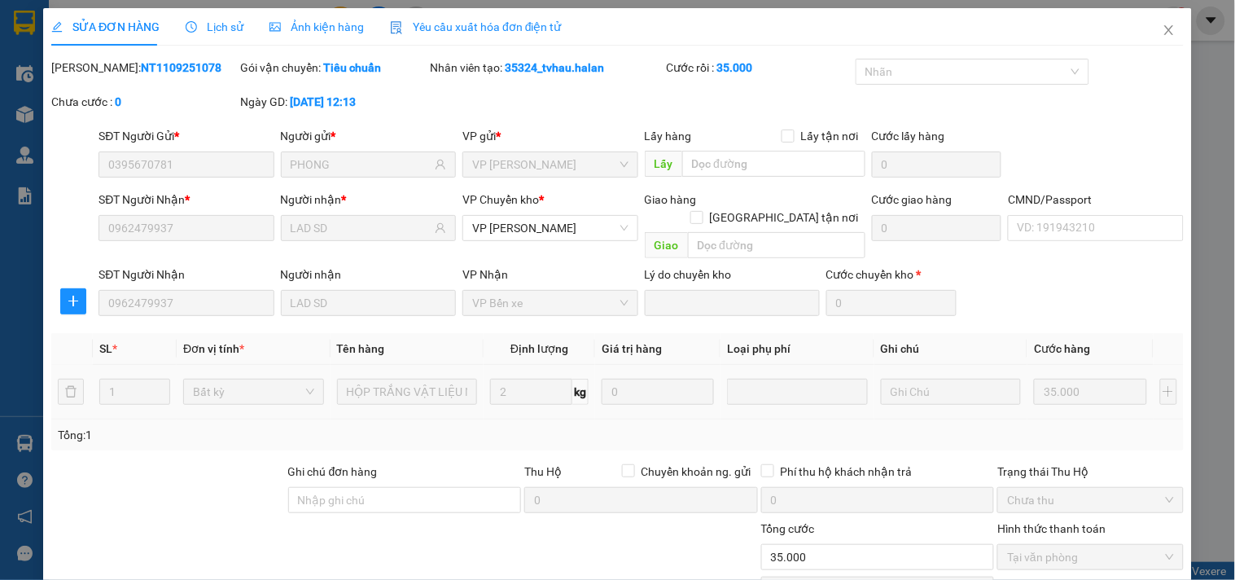
scroll to position [114, 0]
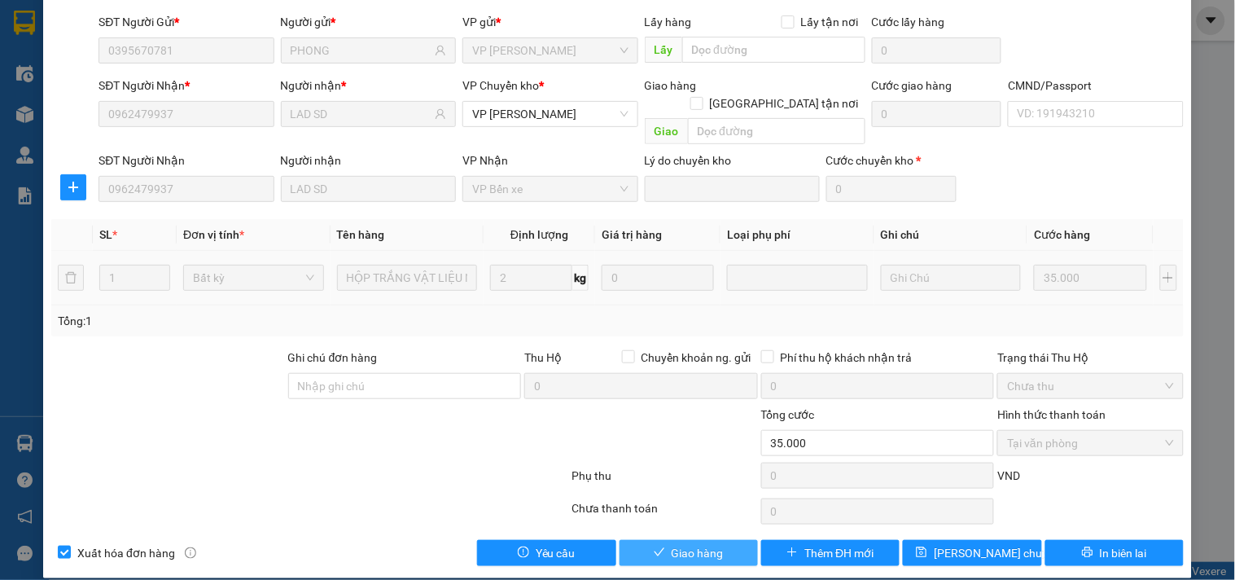
click at [696, 544] on span "Giao hàng" at bounding box center [698, 553] width 52 height 18
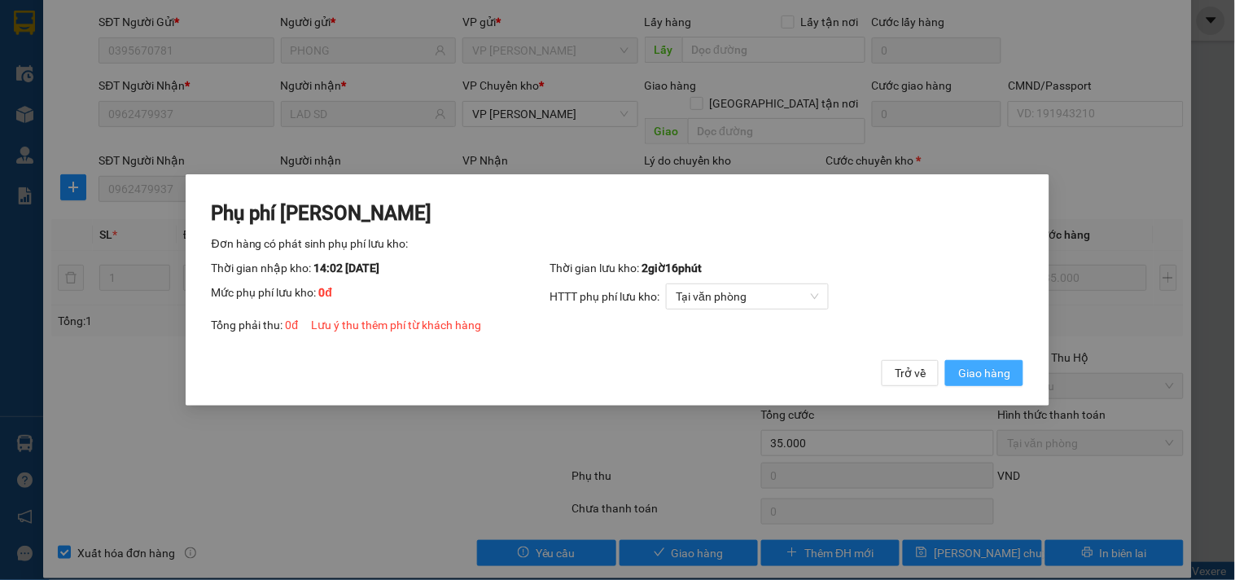
click at [980, 371] on span "Giao hàng" at bounding box center [984, 373] width 52 height 18
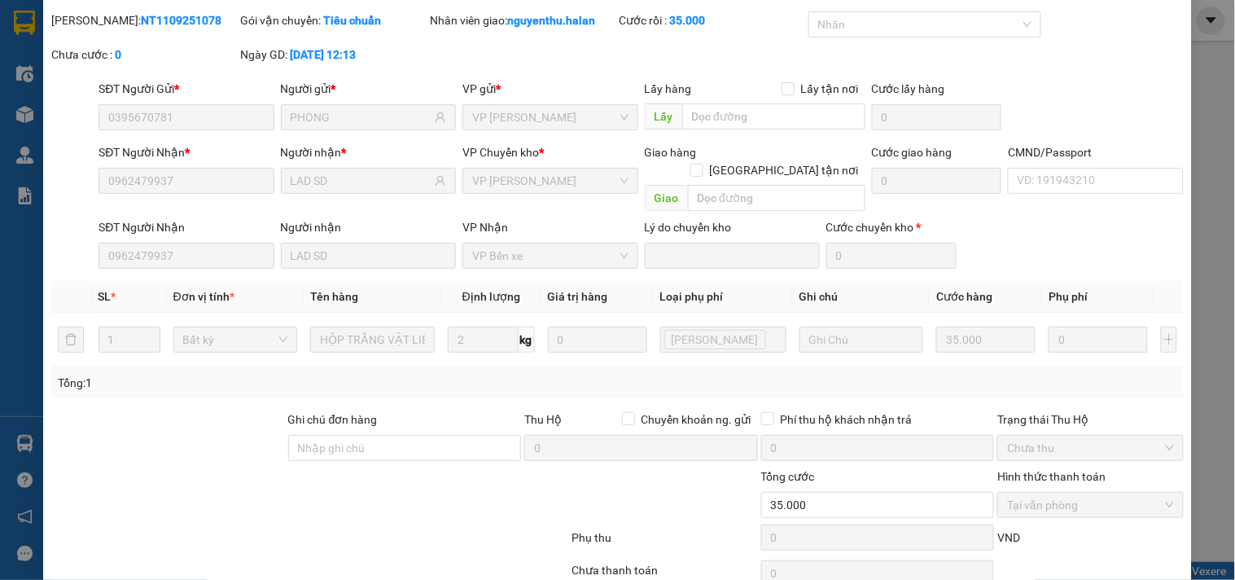
scroll to position [0, 0]
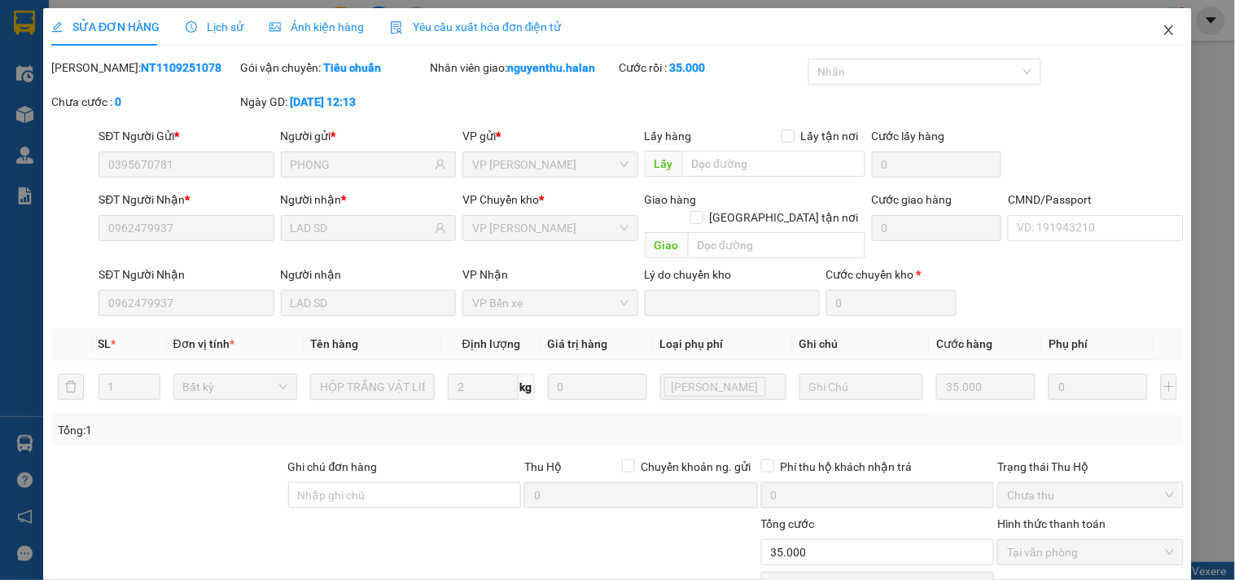
click at [1163, 34] on icon "close" at bounding box center [1169, 30] width 13 height 13
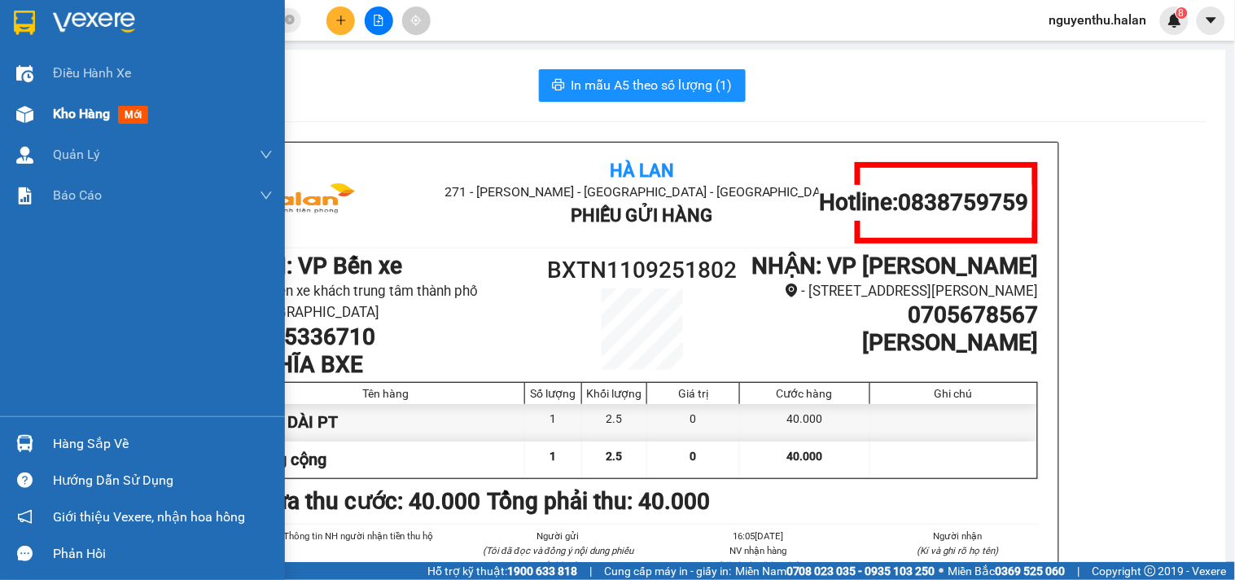
click at [86, 119] on span "Kho hàng" at bounding box center [81, 113] width 57 height 15
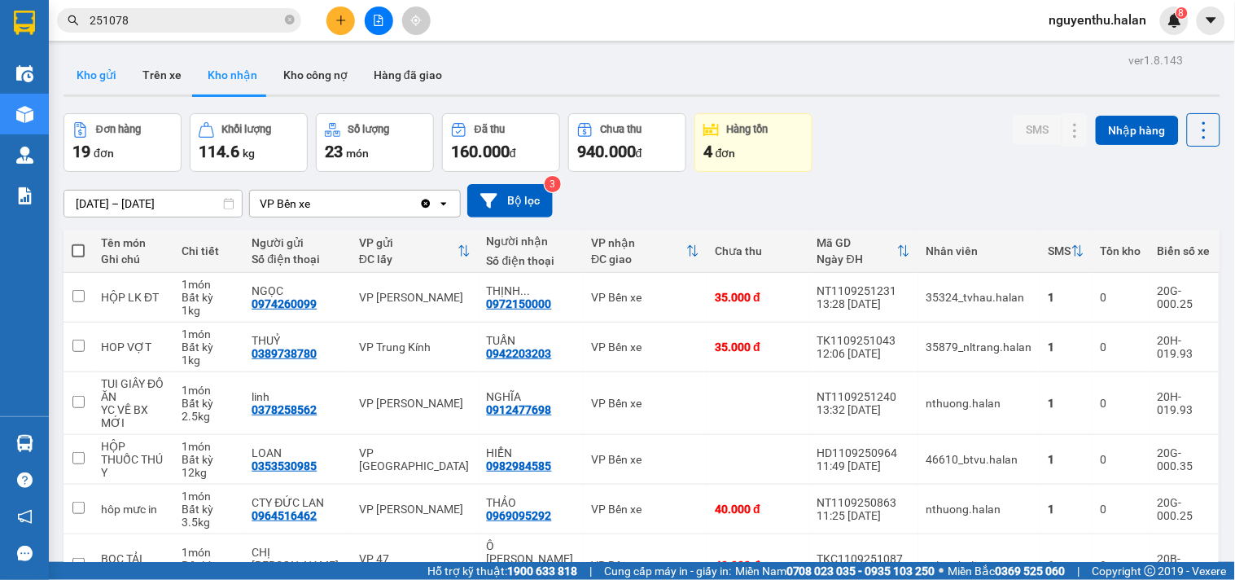
click at [94, 69] on button "Kho gửi" at bounding box center [97, 74] width 66 height 39
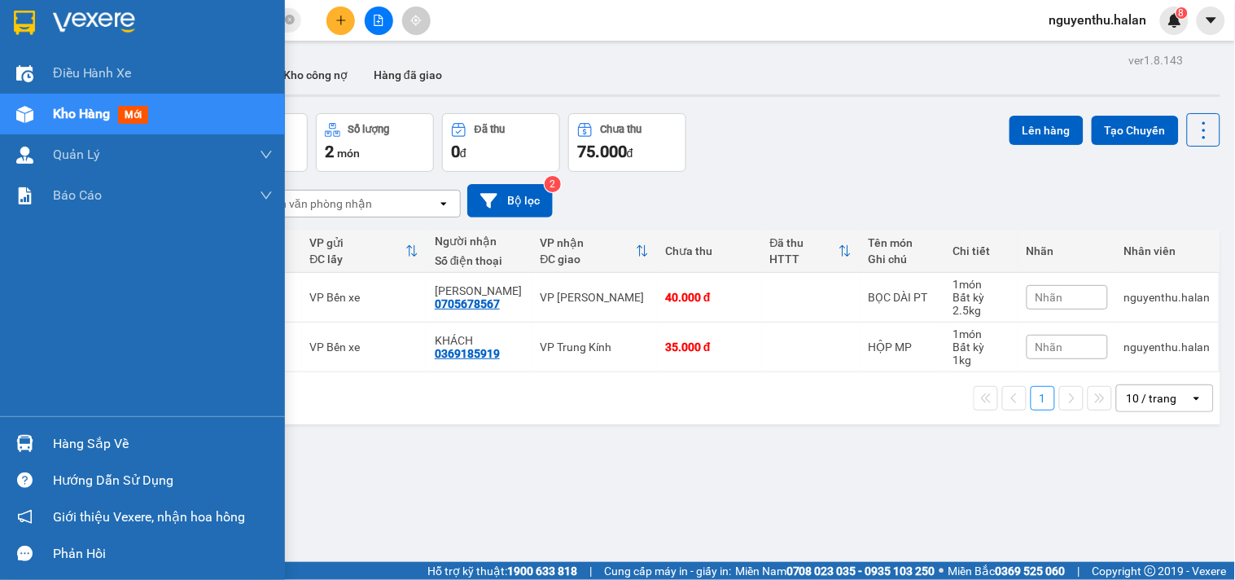
click at [90, 445] on div "Hàng sắp về" at bounding box center [163, 444] width 220 height 24
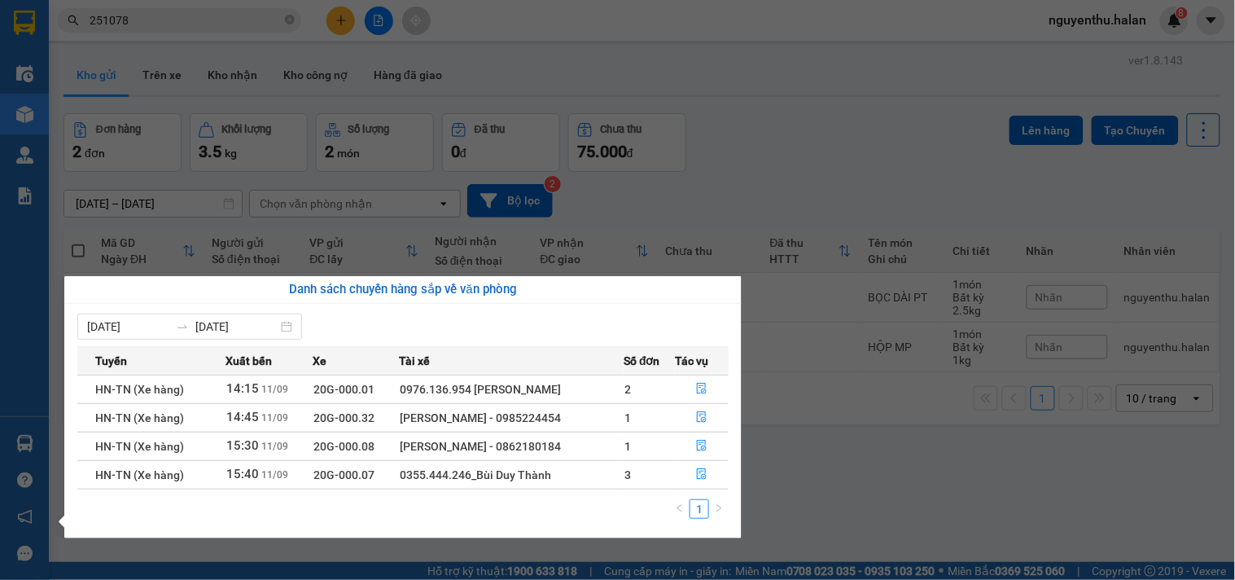
click at [787, 182] on section "Kết quả tìm kiếm ( 239 ) Bộ lọc Mã ĐH Trạng thái Món hàng Thu hộ Tổng cước Chưa…" at bounding box center [617, 290] width 1235 height 580
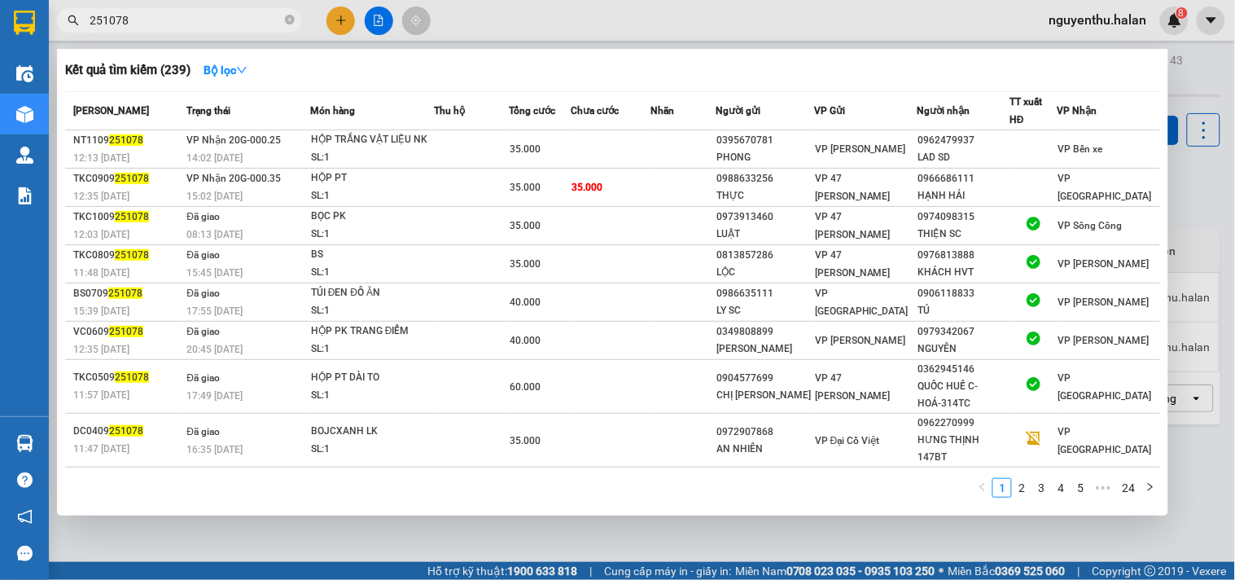
click at [159, 23] on input "251078" at bounding box center [186, 20] width 192 height 18
type input "2"
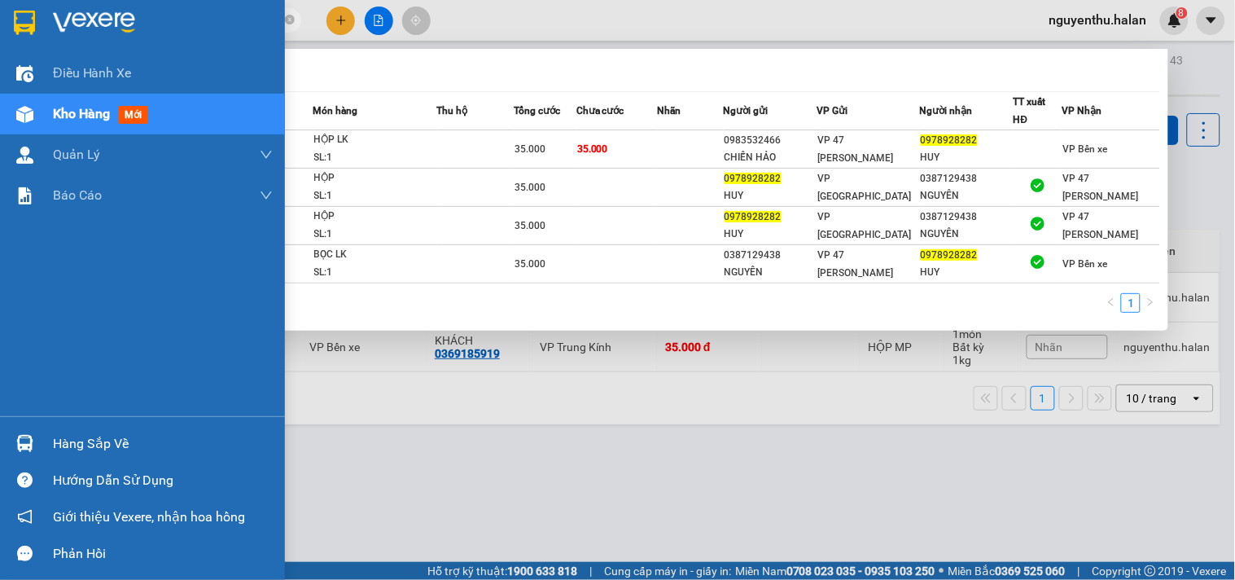
click at [59, 444] on div "Hàng sắp về" at bounding box center [163, 444] width 220 height 24
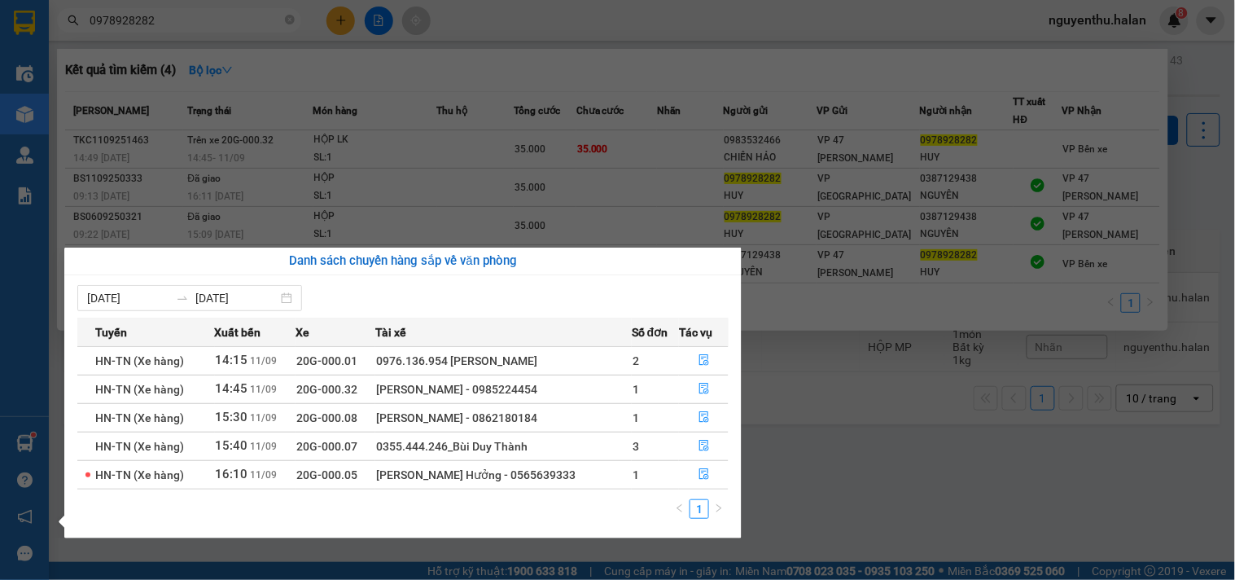
click at [872, 471] on section "Kết quả tìm kiếm ( 4 ) Bộ lọc Mã ĐH Trạng thái Món hàng Thu hộ Tổng cước Chưa c…" at bounding box center [617, 290] width 1235 height 580
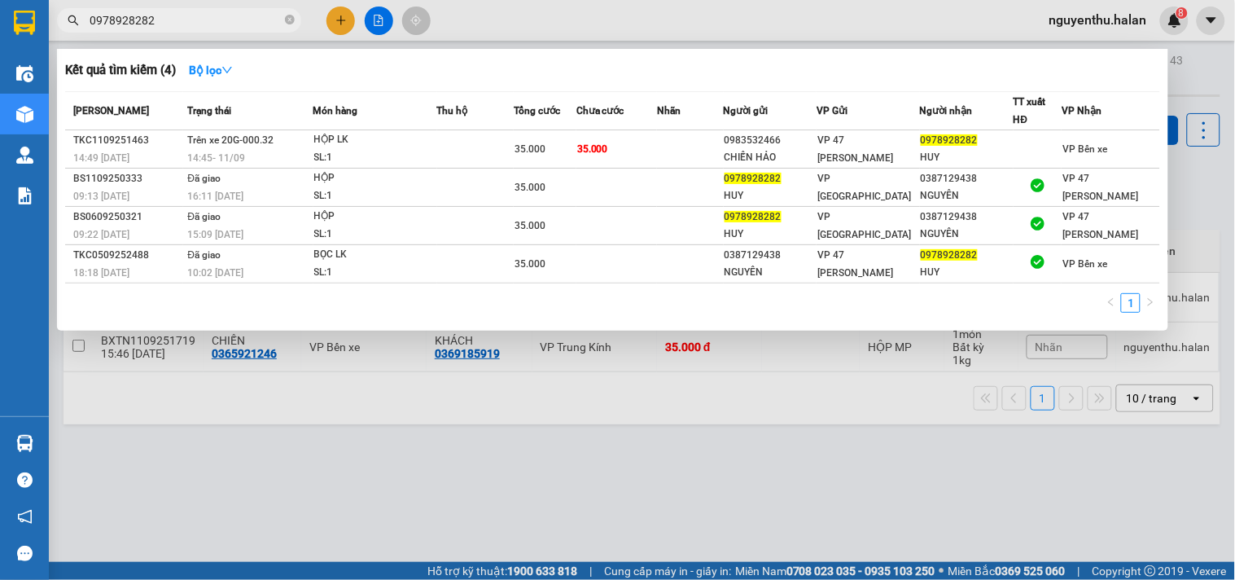
click at [226, 14] on input "0978928282" at bounding box center [186, 20] width 192 height 18
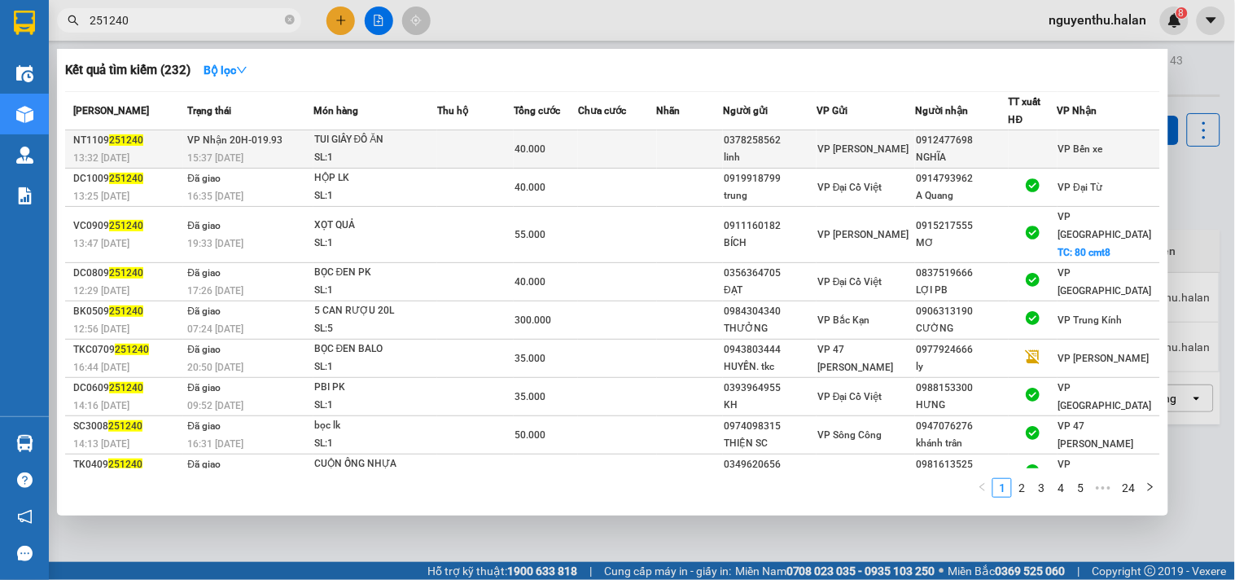
type input "251240"
click at [389, 151] on div "SL: 1" at bounding box center [375, 158] width 122 height 18
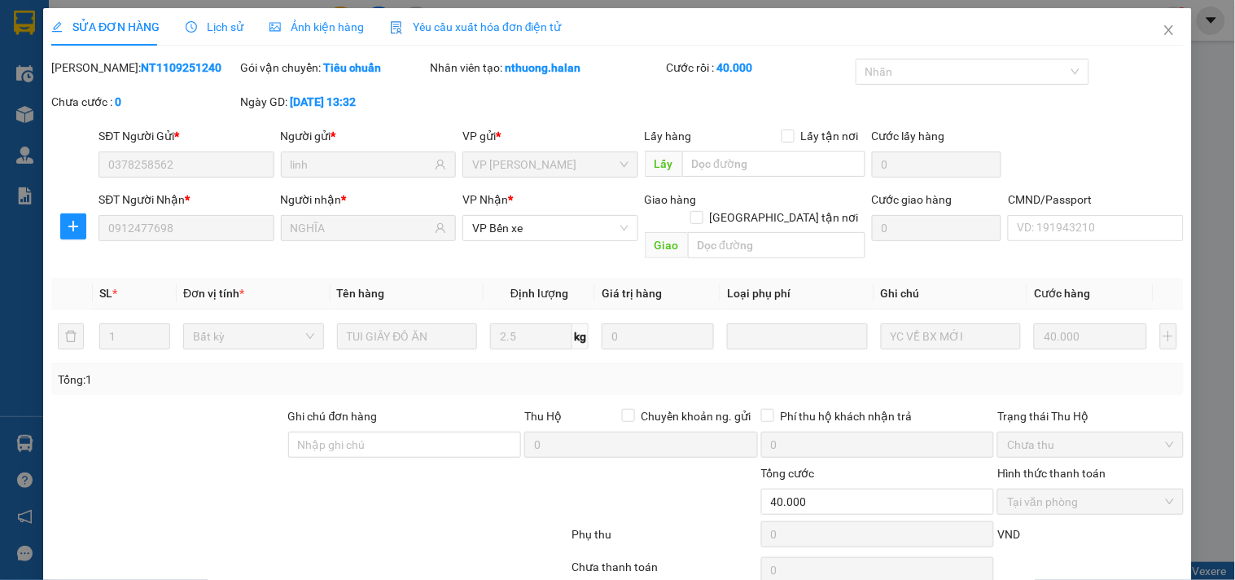
type input "0378258562"
type input "linh"
type input "0912477698"
type input "NGHĨA"
type input "40.000"
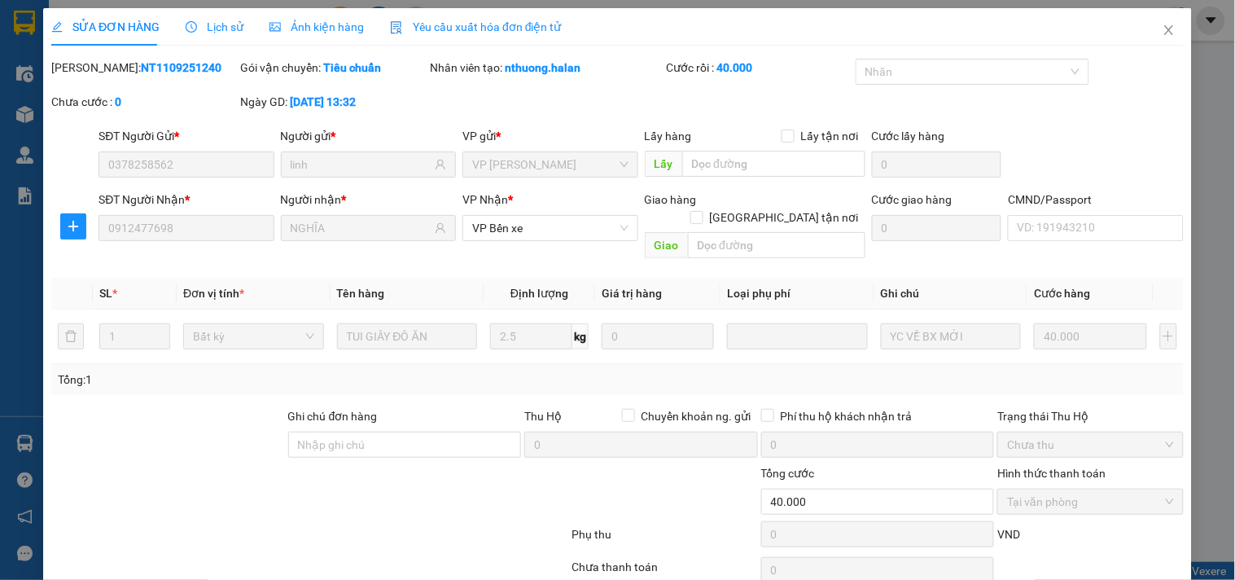
scroll to position [59, 0]
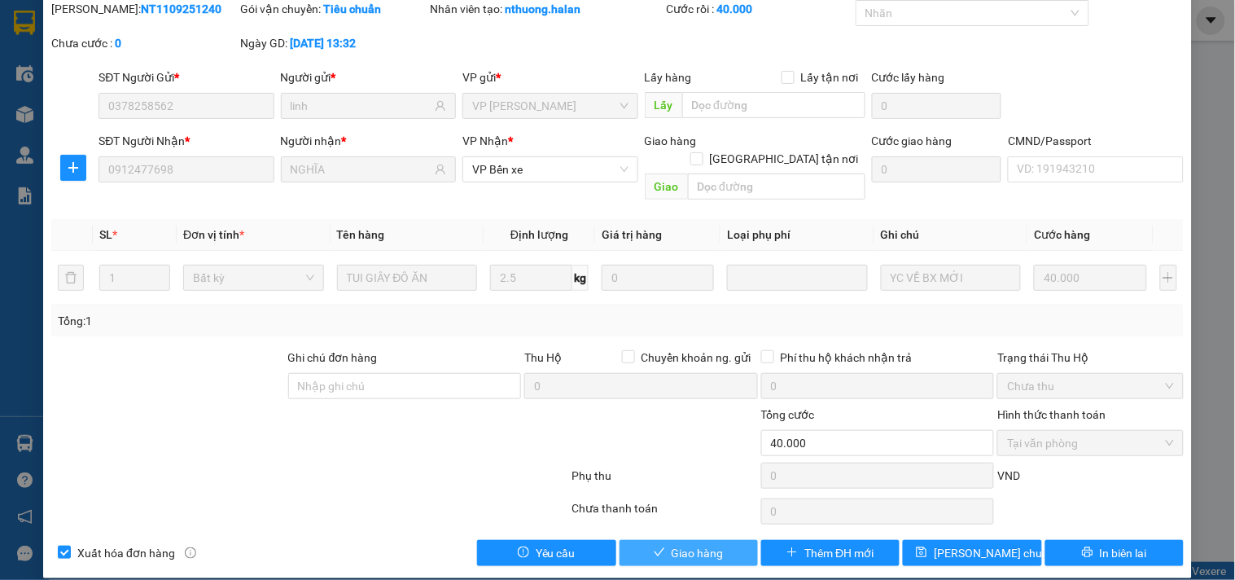
click at [678, 544] on span "Giao hàng" at bounding box center [698, 553] width 52 height 18
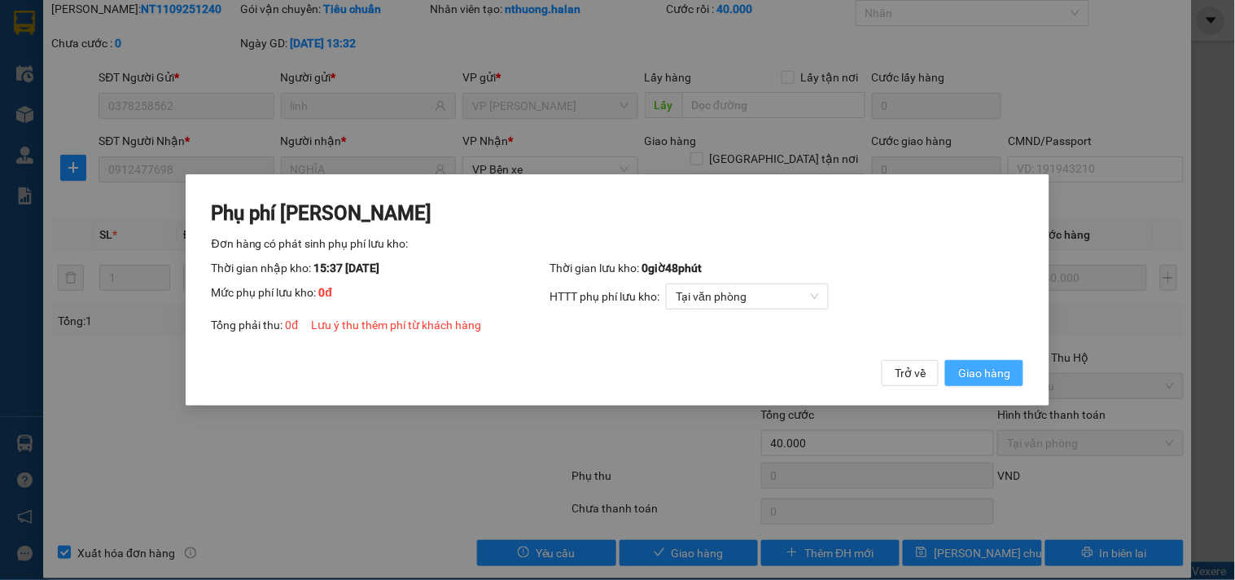
click at [981, 376] on span "Giao hàng" at bounding box center [984, 373] width 52 height 18
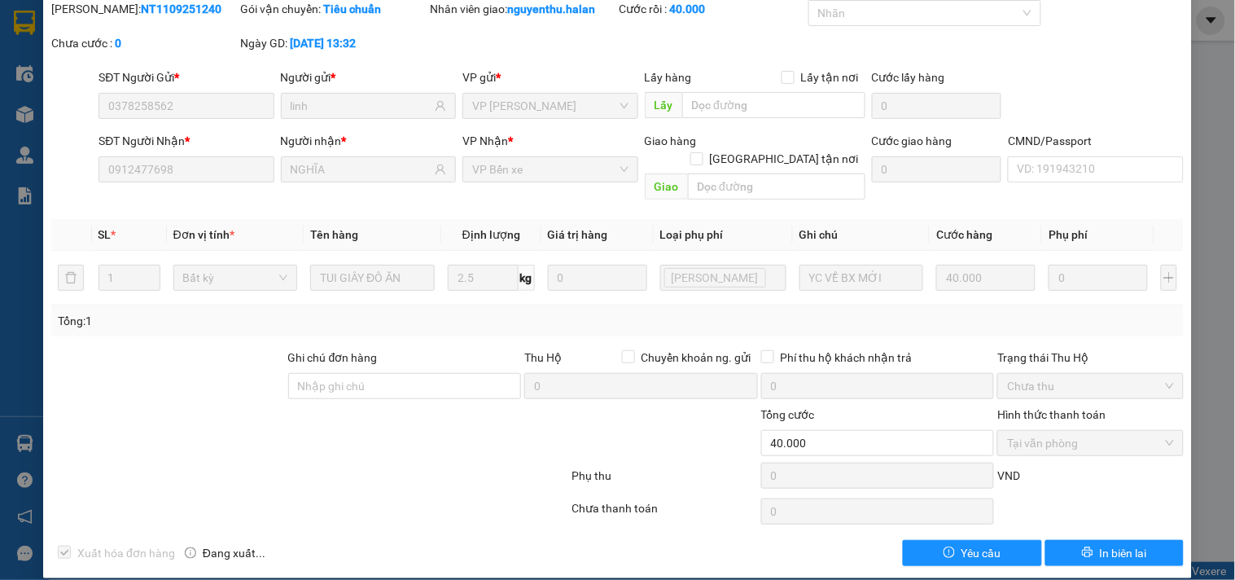
scroll to position [0, 0]
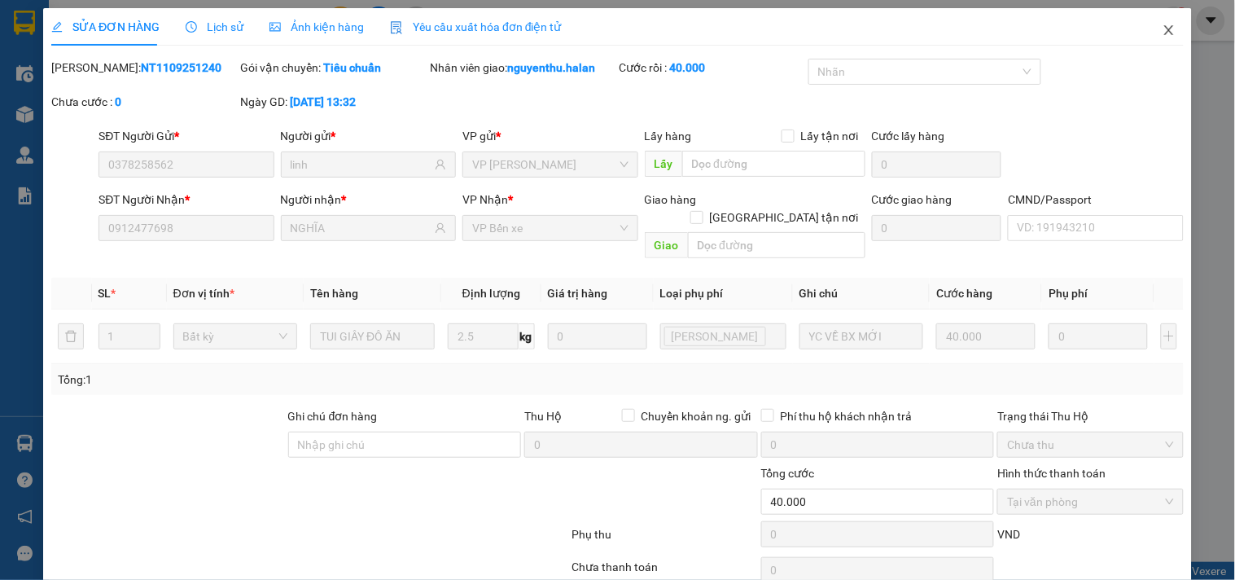
click at [1163, 33] on icon "close" at bounding box center [1169, 30] width 13 height 13
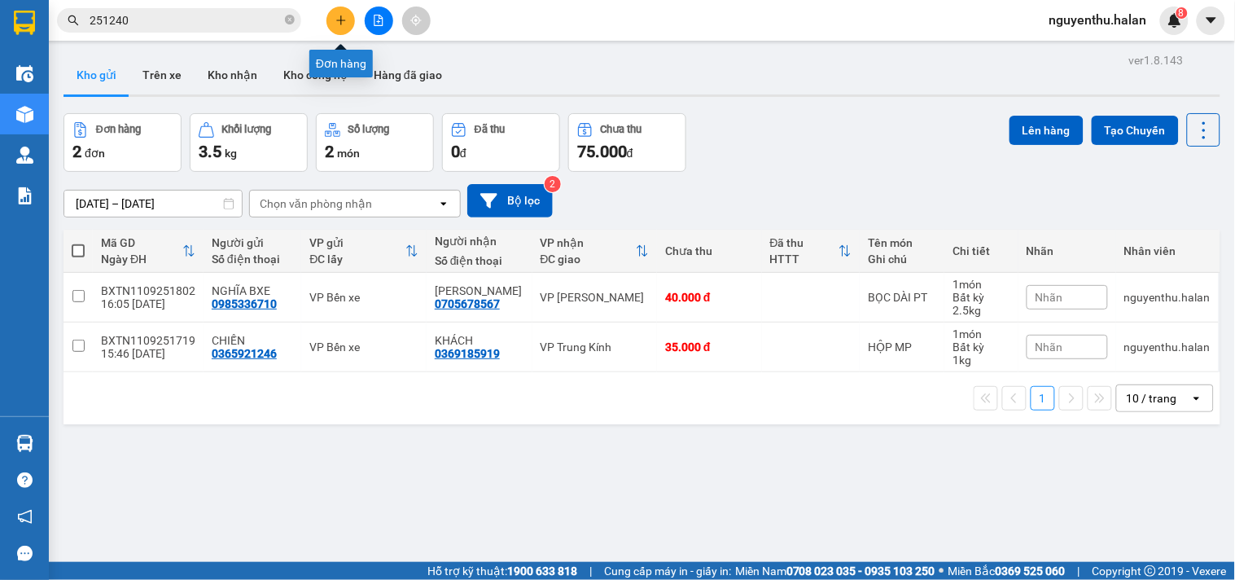
click at [340, 20] on icon "plus" at bounding box center [340, 20] width 9 height 1
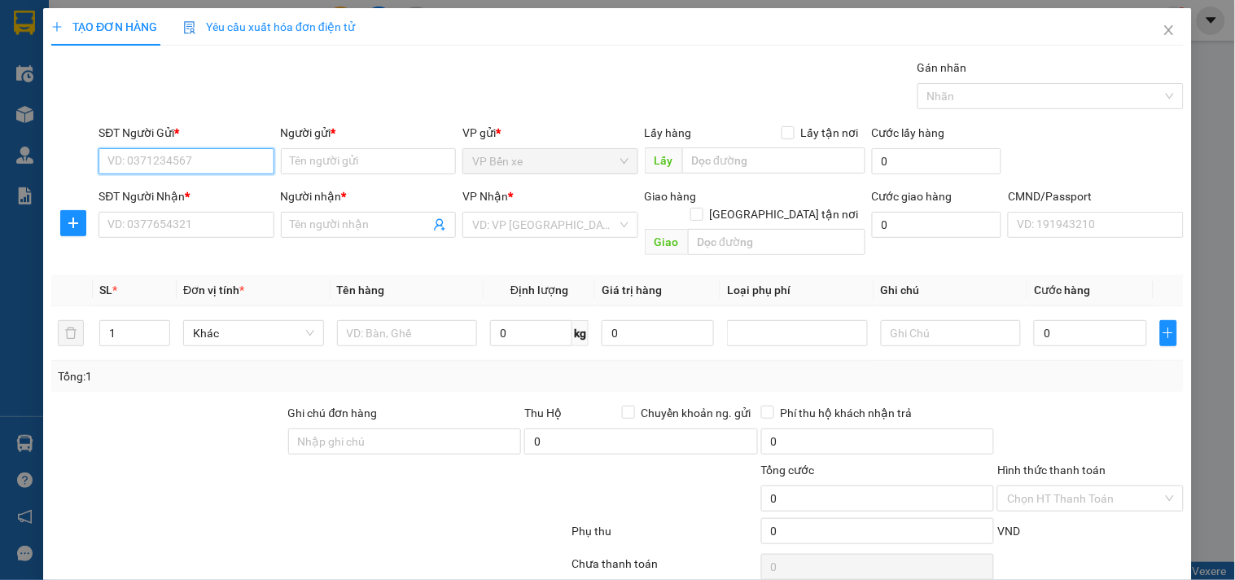
click at [208, 159] on input "SĐT Người Gửi *" at bounding box center [186, 161] width 175 height 26
type input "0975907333"
click at [164, 191] on div "0975907333 - HÀ" at bounding box center [184, 194] width 154 height 18
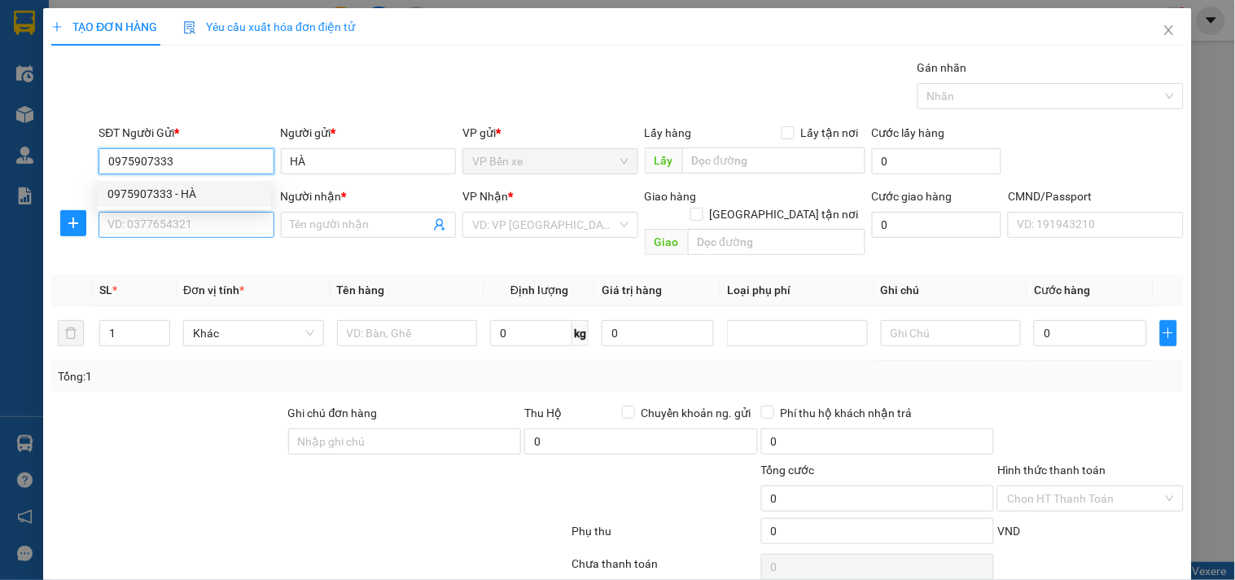
type input "HÀ"
type input "0975907333"
click at [169, 223] on input "SĐT Người Nhận *" at bounding box center [186, 225] width 175 height 26
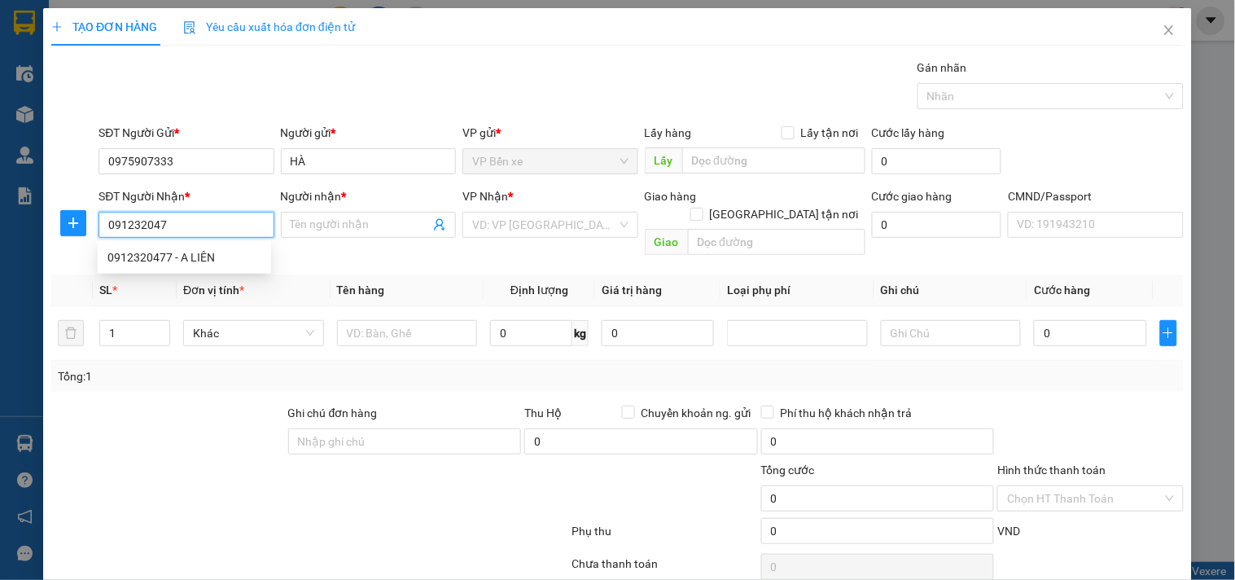
type input "0912320477"
click at [150, 259] on div "0912320477 - A LIÊN" at bounding box center [184, 257] width 154 height 18
type input "A LIÊN"
type input "0912320477"
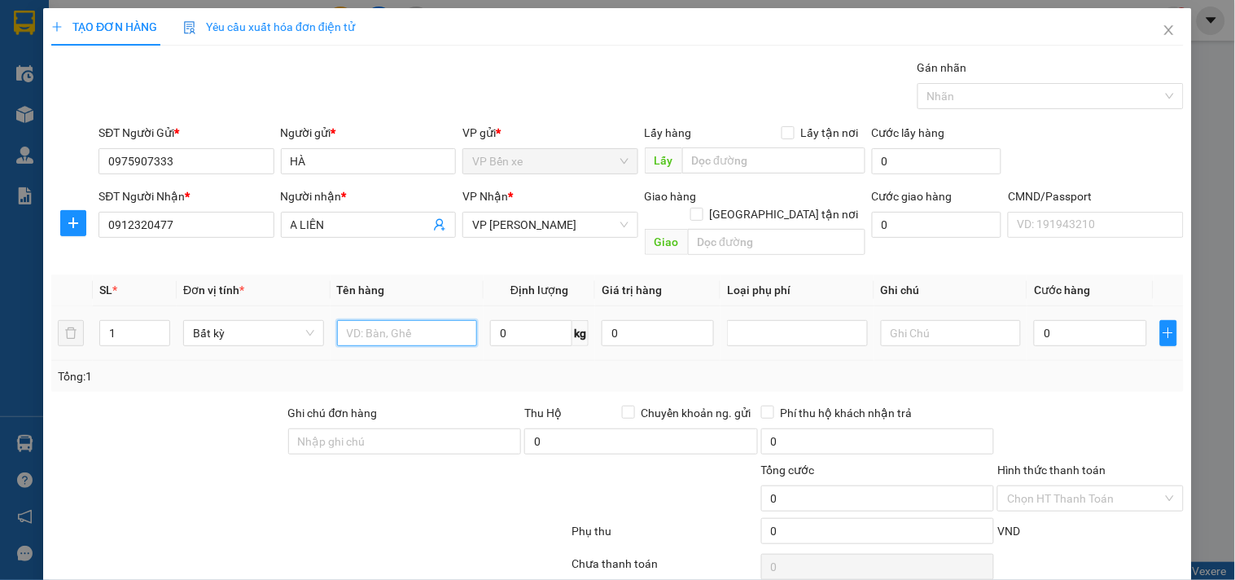
click at [377, 320] on input "text" at bounding box center [407, 333] width 141 height 26
type input "BỌC QUẢ"
click at [530, 322] on input "0" at bounding box center [531, 333] width 82 height 26
type input "5"
click at [639, 320] on input "0" at bounding box center [658, 333] width 112 height 26
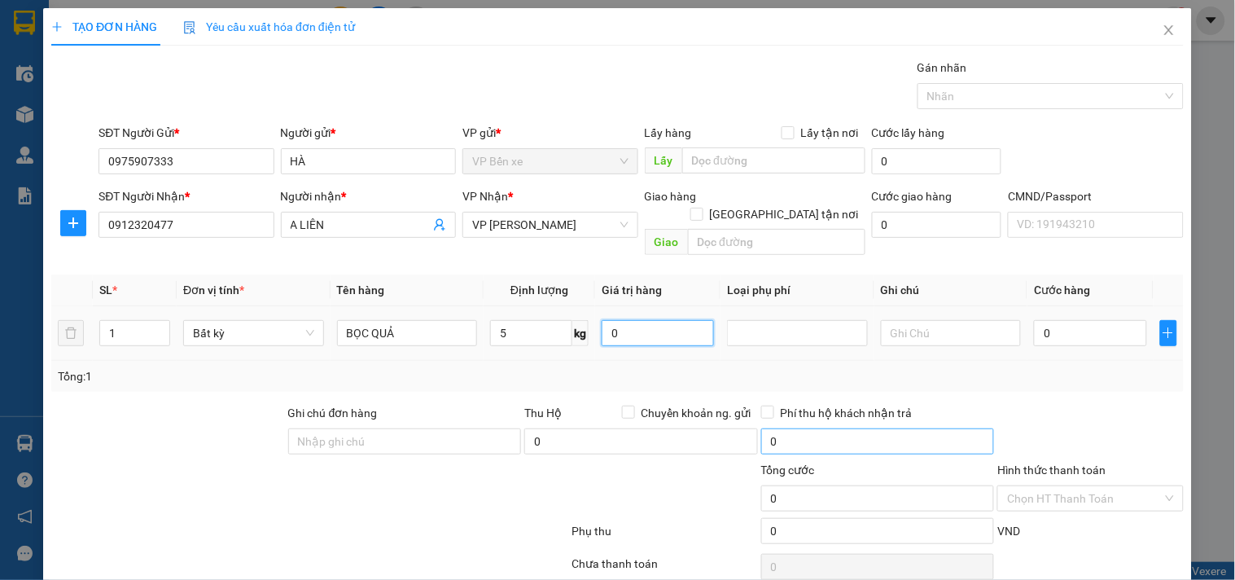
type input "40.000"
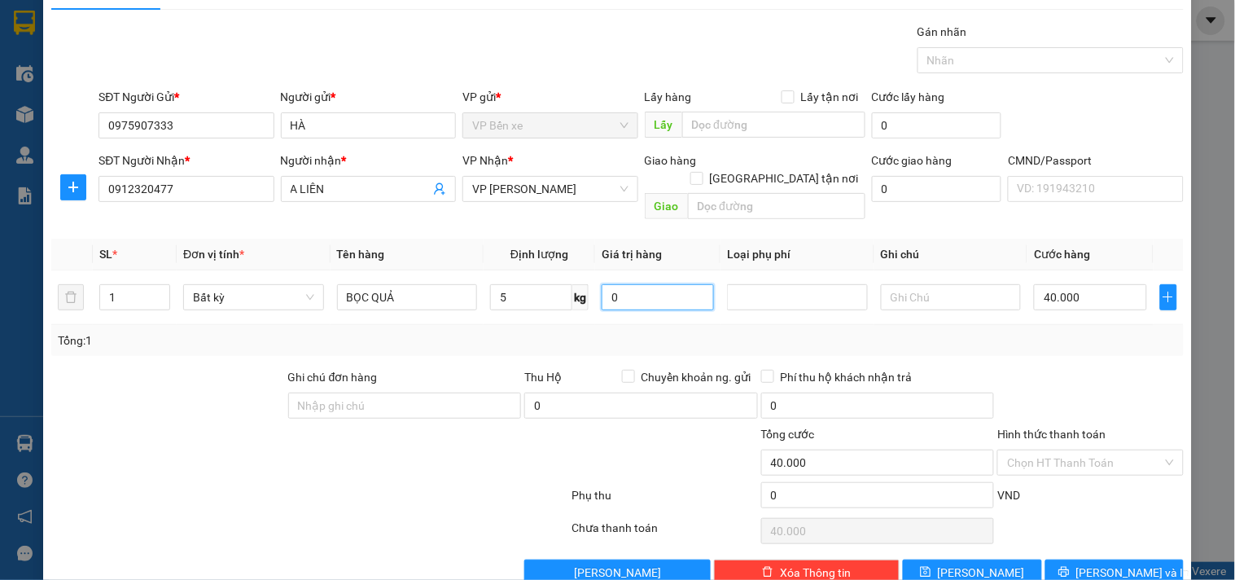
scroll to position [55, 0]
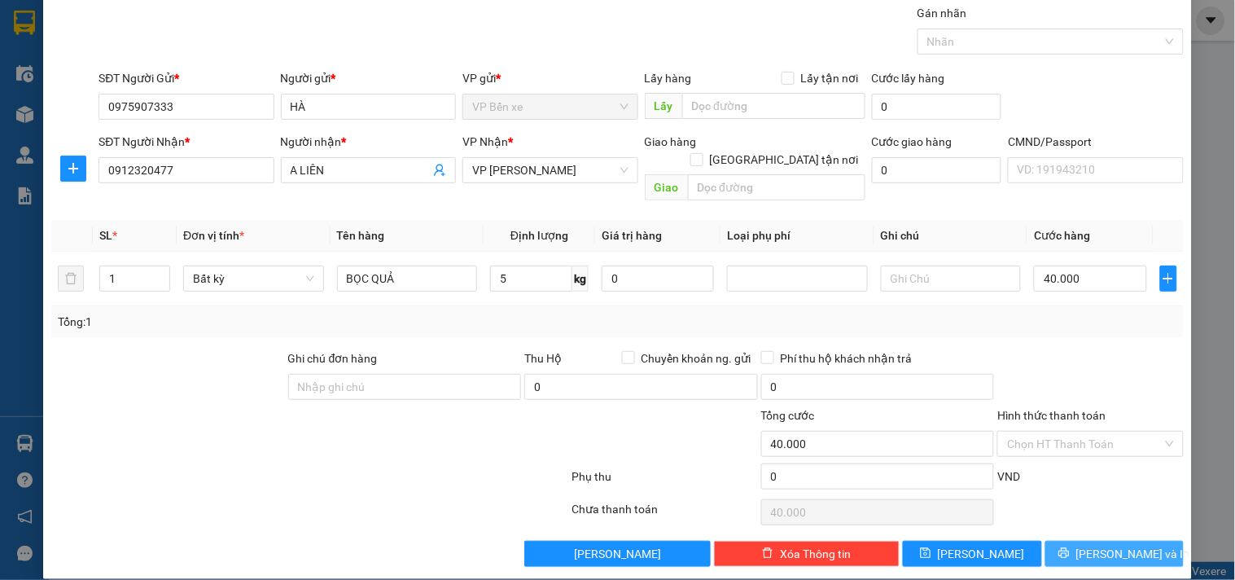
click at [1117, 545] on span "[PERSON_NAME] và In" at bounding box center [1133, 554] width 114 height 18
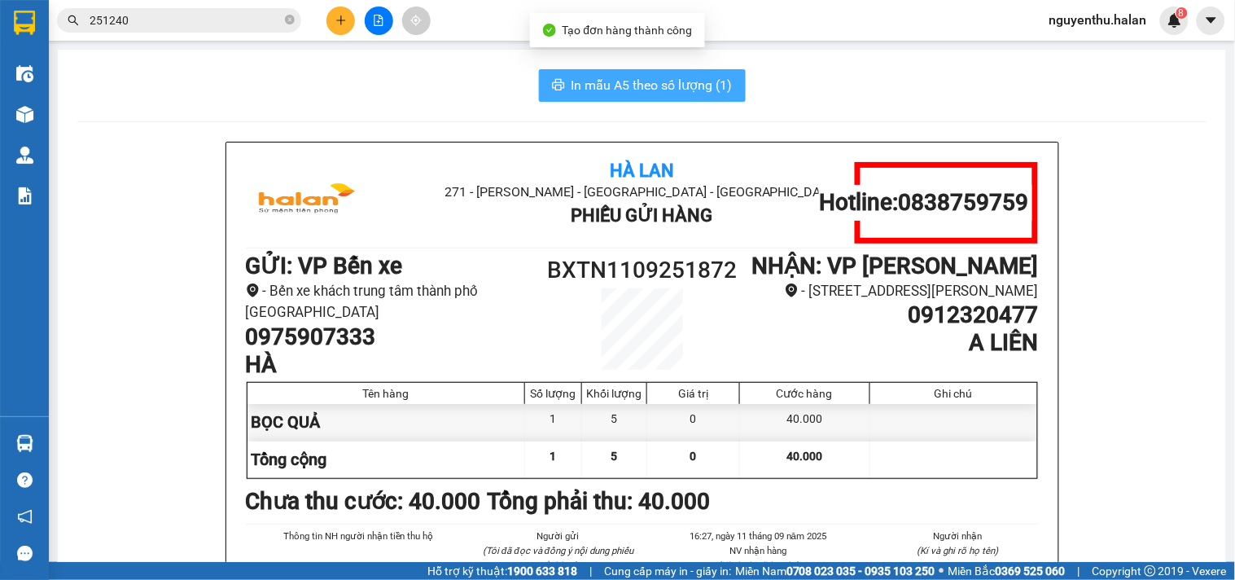
click at [622, 81] on span "In mẫu A5 theo số lượng (1)" at bounding box center [652, 85] width 161 height 20
click at [628, 80] on span "In mẫu A5 theo số lượng (1)" at bounding box center [652, 85] width 161 height 20
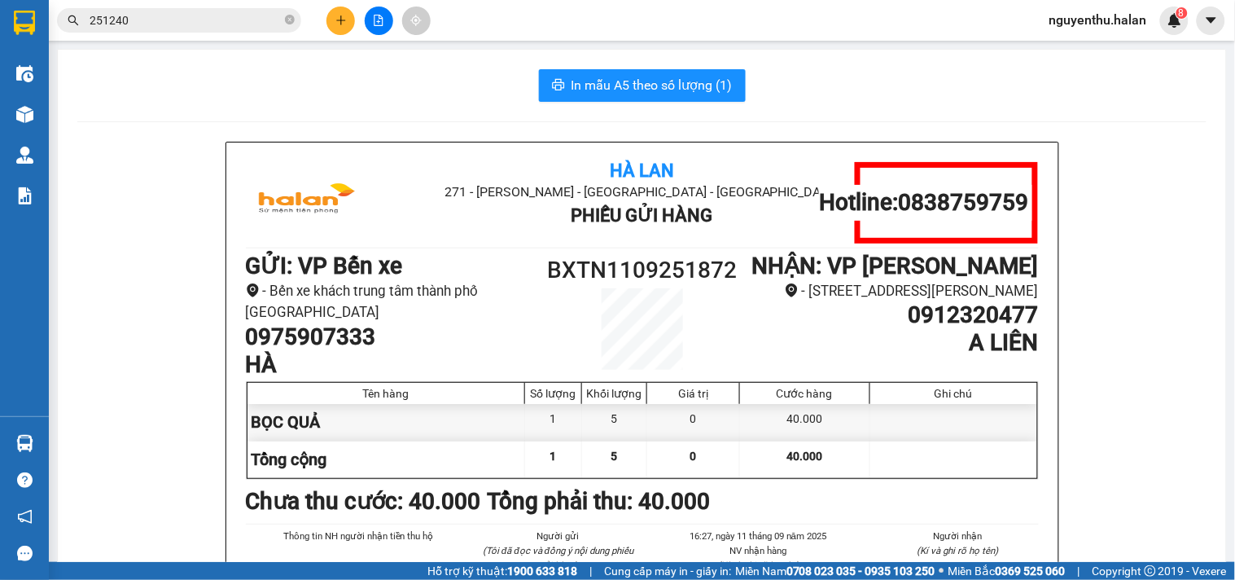
click at [559, 321] on div "BXTN1109251872" at bounding box center [642, 310] width 199 height 117
click at [345, 340] on h1 "0975907333" at bounding box center [394, 337] width 297 height 28
copy h1 "0975907333"
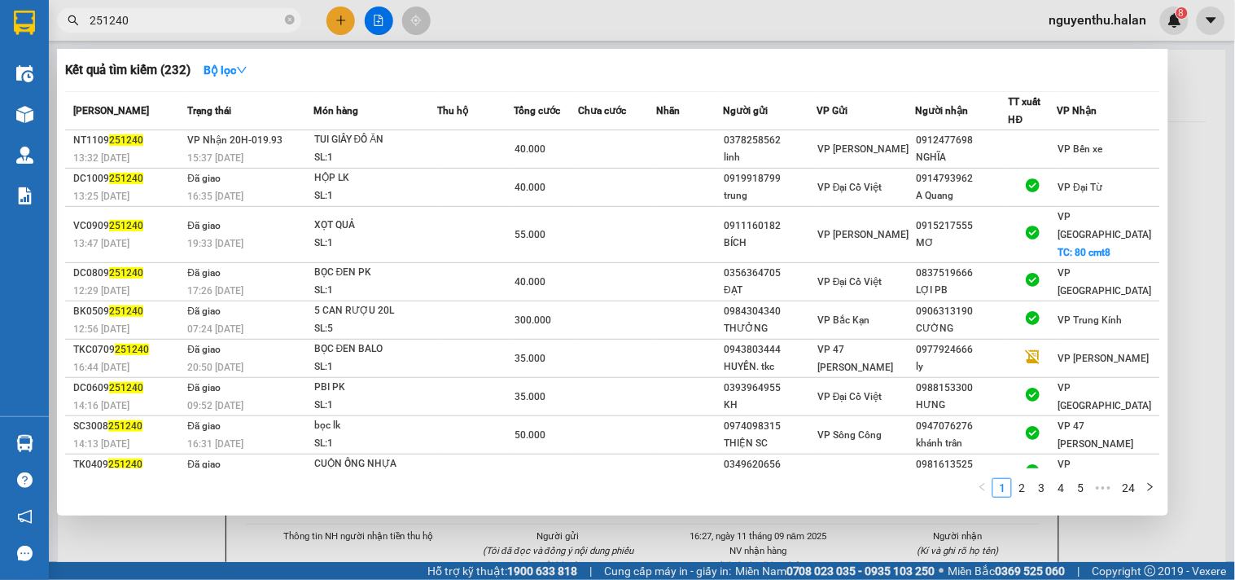
click at [231, 23] on input "251240" at bounding box center [186, 20] width 192 height 18
click at [346, 26] on div at bounding box center [617, 290] width 1235 height 580
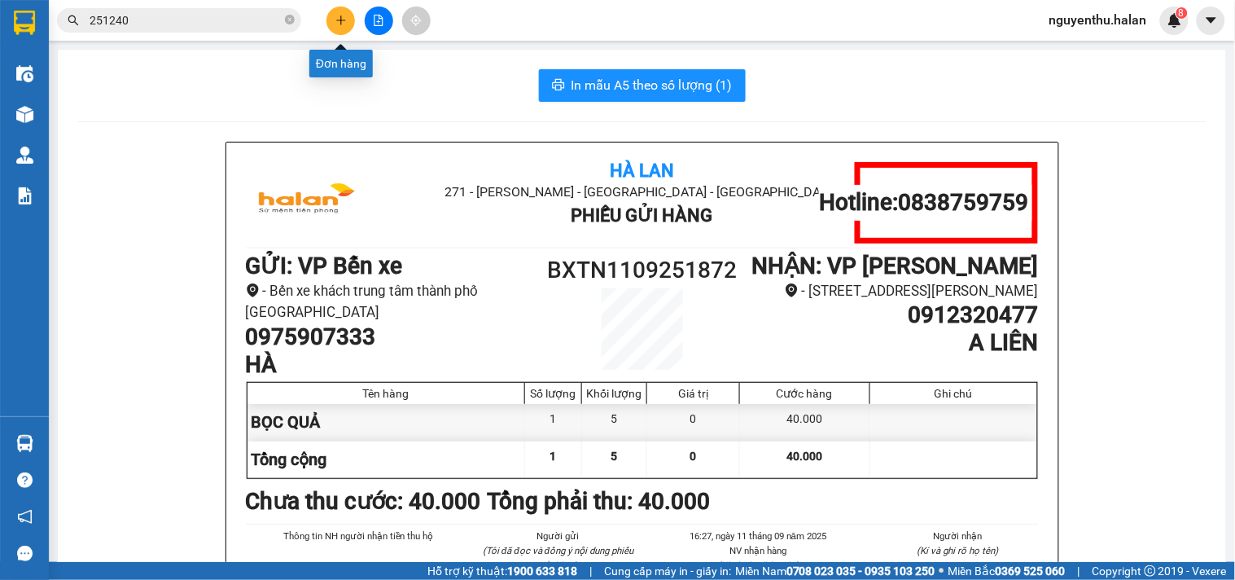
click at [346, 26] on button at bounding box center [341, 21] width 29 height 29
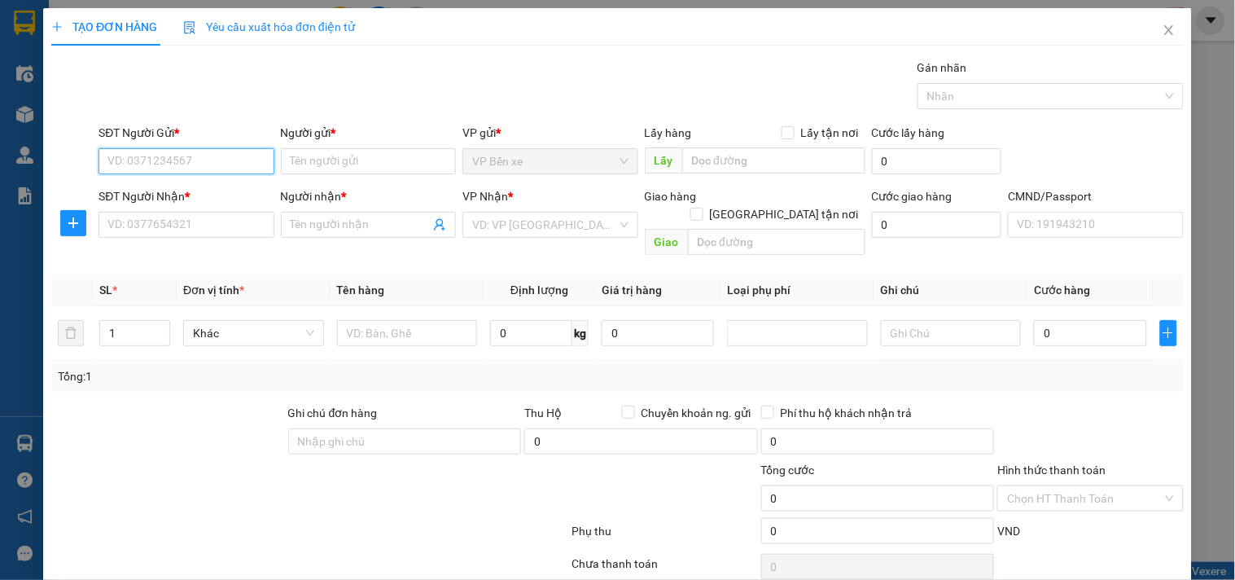
click at [208, 158] on input "SĐT Người Gửi *" at bounding box center [186, 161] width 175 height 26
paste input "0975907333"
type input "0975907333"
click at [149, 186] on div "0975907333 - HÀ" at bounding box center [184, 194] width 154 height 18
type input "HÀ"
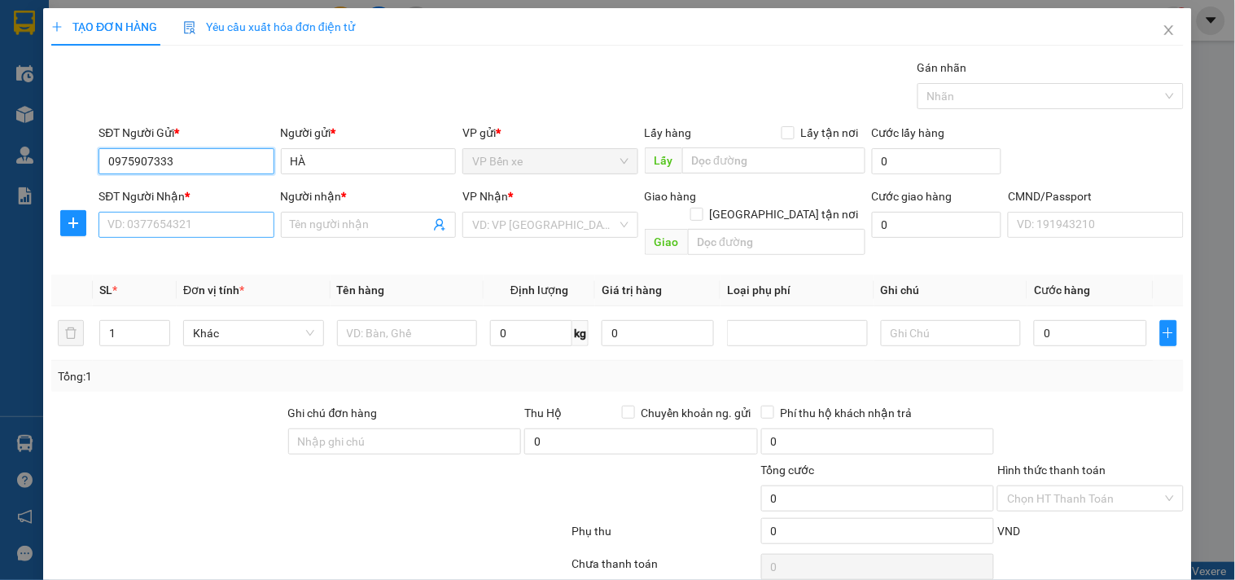
type input "0975907333"
click at [209, 230] on input "SĐT Người Nhận *" at bounding box center [186, 225] width 175 height 26
click at [229, 230] on input "0982492129" at bounding box center [186, 225] width 175 height 26
type input "0982492129"
click at [402, 221] on input "Người nhận *" at bounding box center [360, 225] width 139 height 18
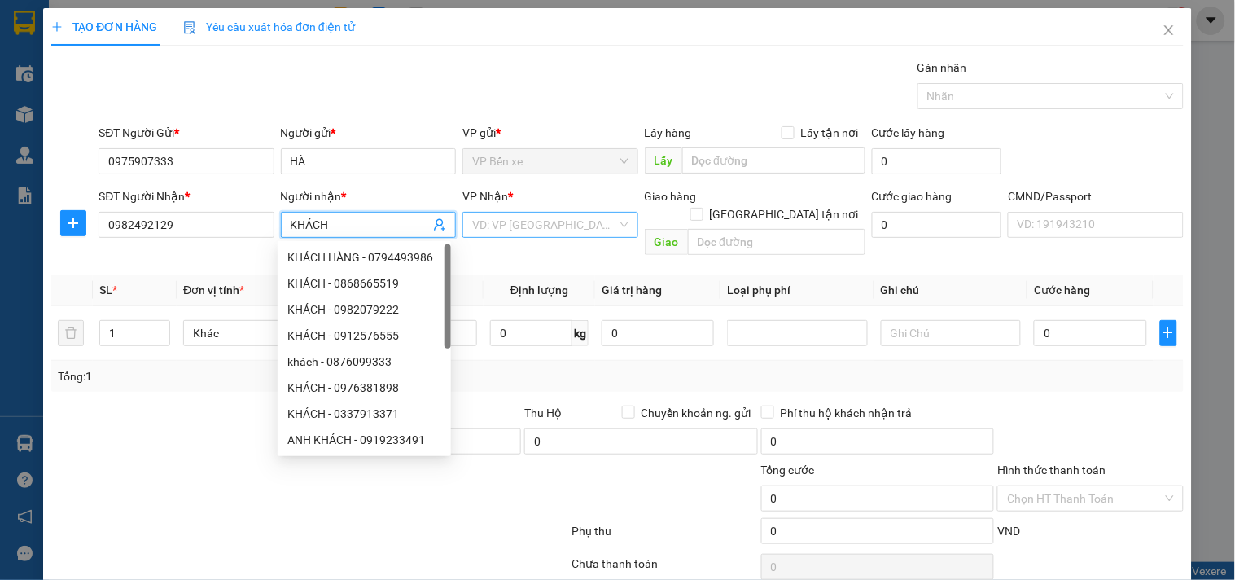
type input "KHÁCH"
click at [505, 222] on input "search" at bounding box center [544, 225] width 144 height 24
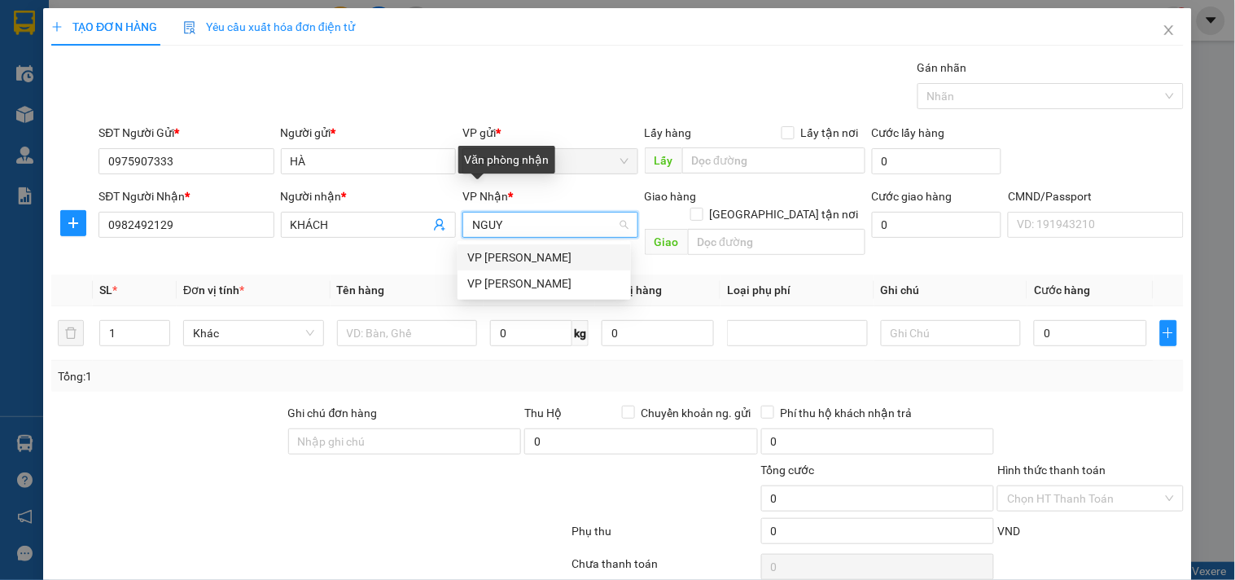
type input "NGUYÊ"
click at [502, 255] on div "VP [PERSON_NAME]" at bounding box center [544, 257] width 154 height 18
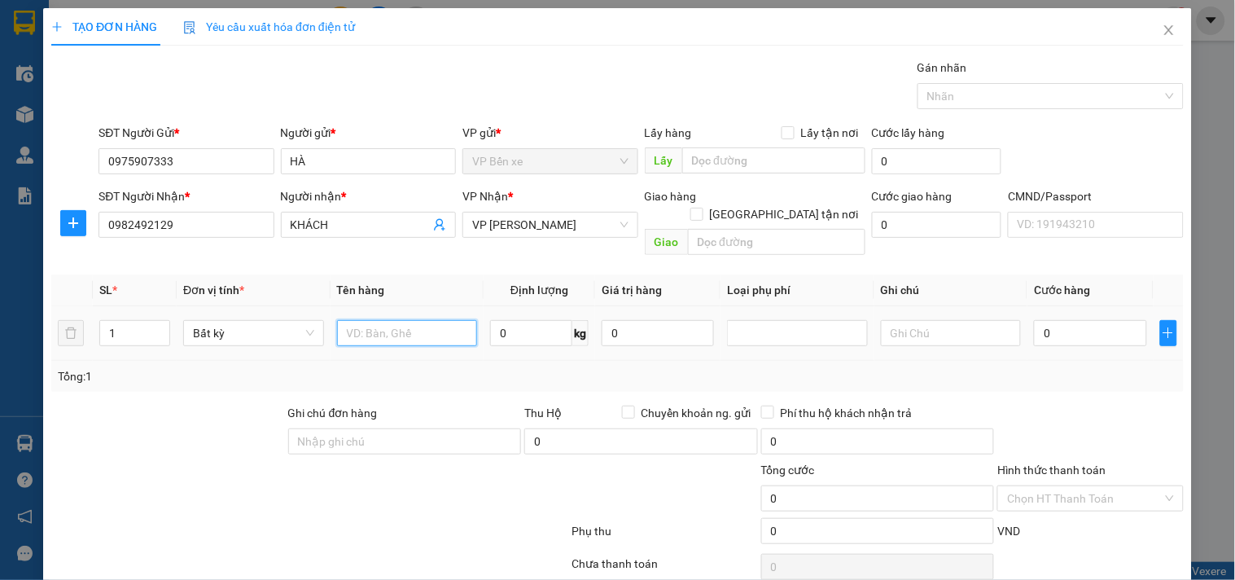
click at [388, 320] on input "text" at bounding box center [407, 333] width 141 height 26
type input "HỘP TRỨNG"
click at [535, 320] on input "0" at bounding box center [531, 333] width 82 height 26
type input "9"
click at [631, 320] on input "0" at bounding box center [658, 333] width 112 height 26
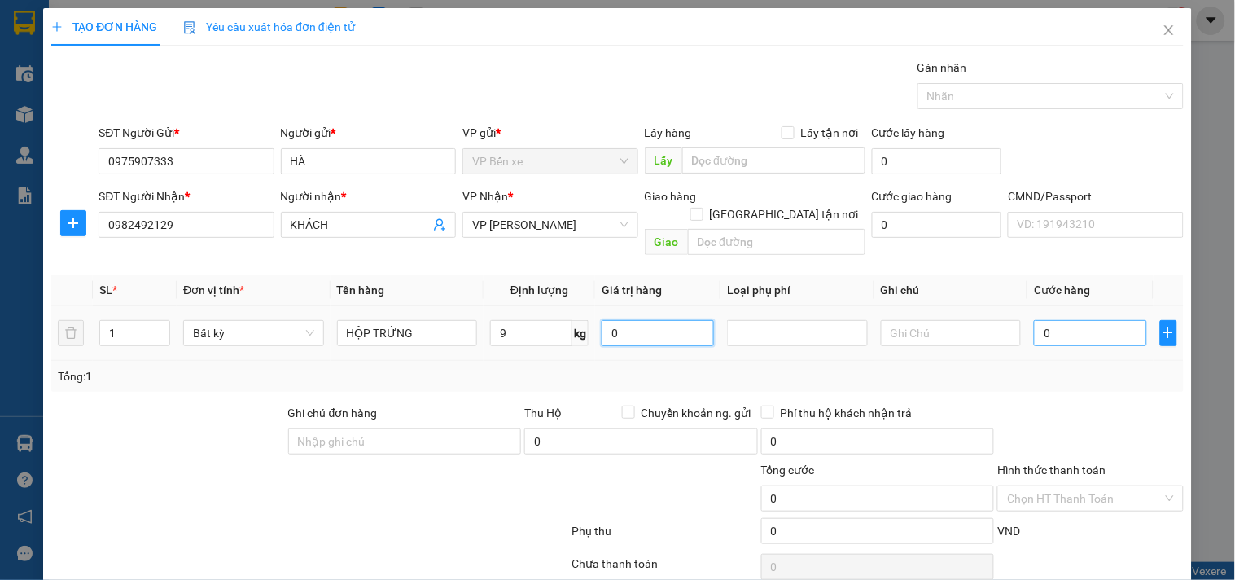
type input "40.000"
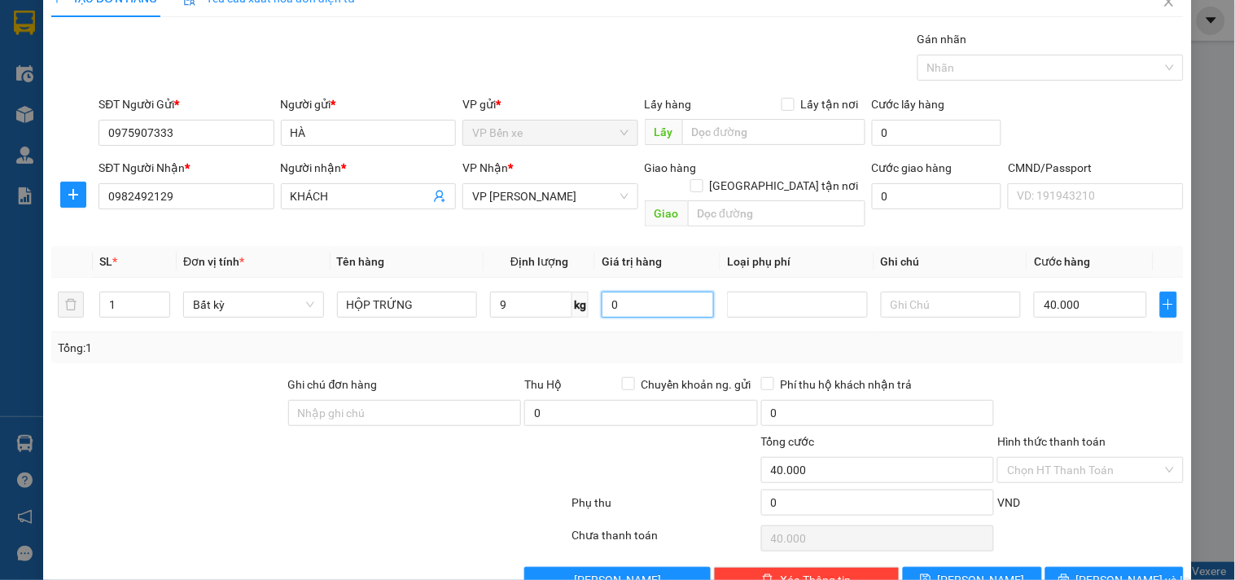
scroll to position [55, 0]
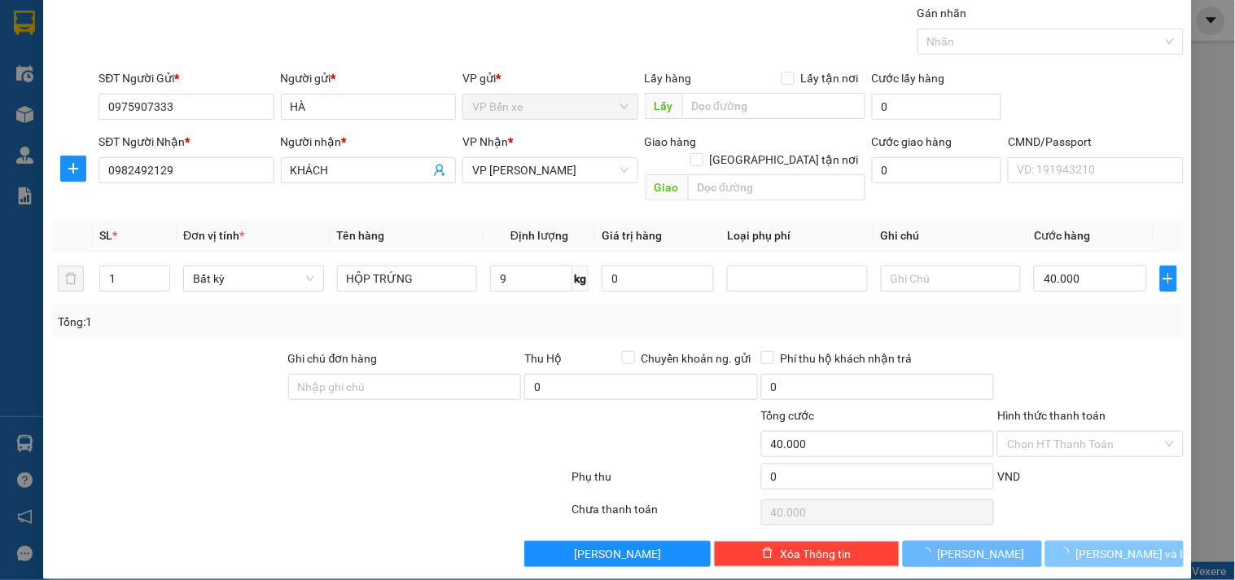
click at [1097, 545] on span "[PERSON_NAME] và In" at bounding box center [1133, 554] width 114 height 18
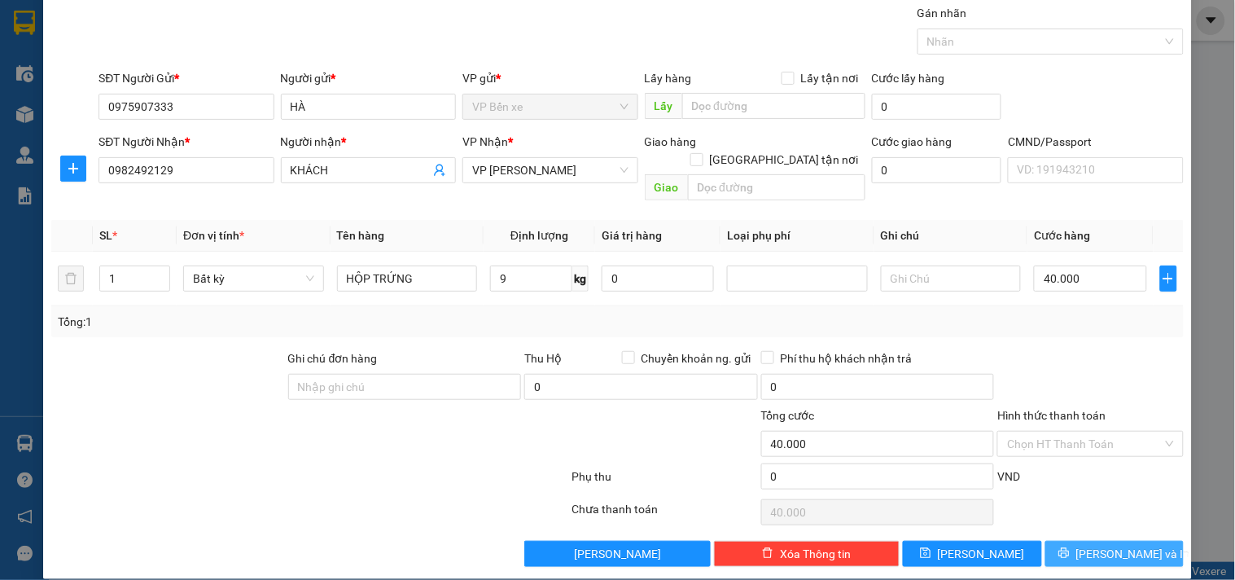
click at [1097, 545] on span "[PERSON_NAME] và In" at bounding box center [1133, 554] width 114 height 18
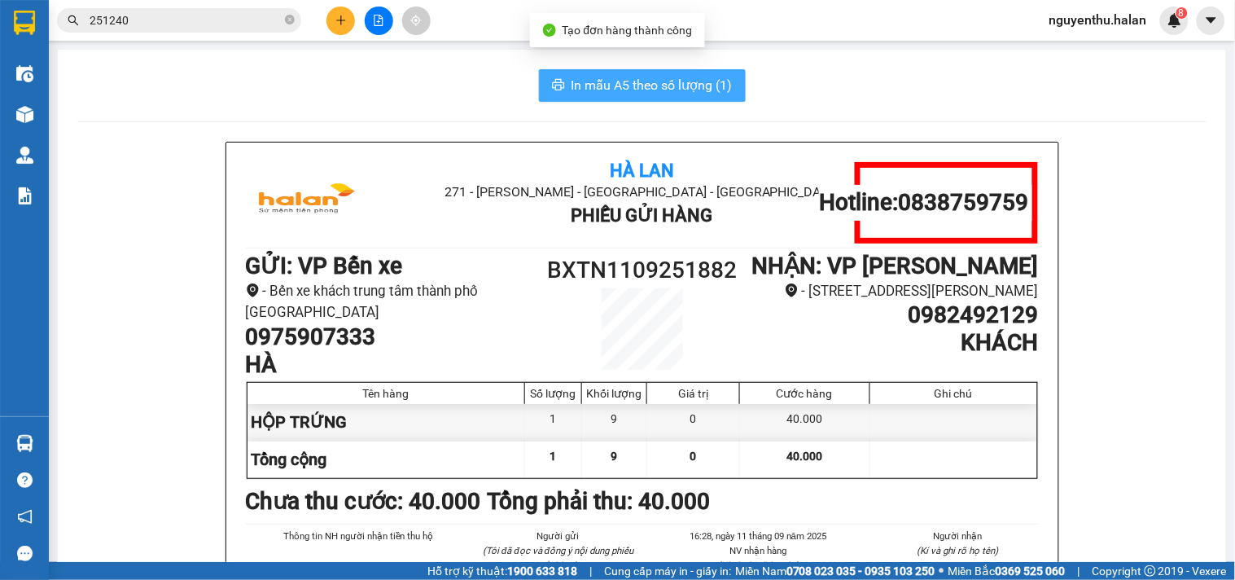
click at [614, 91] on span "In mẫu A5 theo số lượng (1)" at bounding box center [652, 85] width 161 height 20
click at [614, 92] on span "In mẫu A5 theo số lượng (1)" at bounding box center [652, 85] width 161 height 20
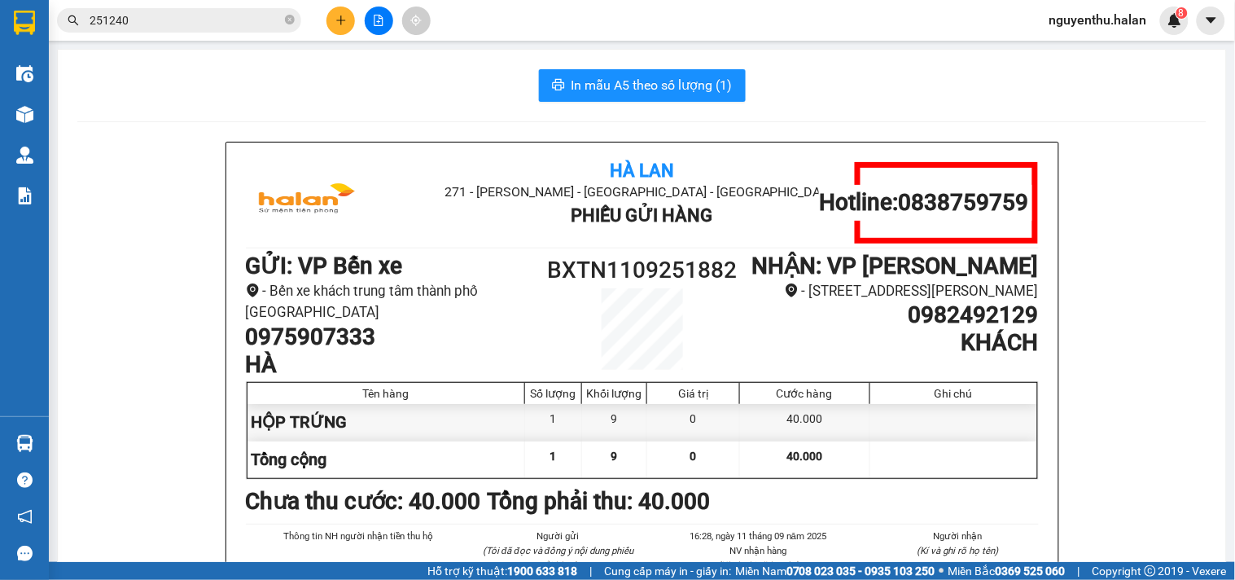
click at [1092, 18] on span "nguyenthu.halan" at bounding box center [1099, 20] width 124 height 20
click at [1078, 50] on span "Đăng xuất" at bounding box center [1107, 51] width 90 height 18
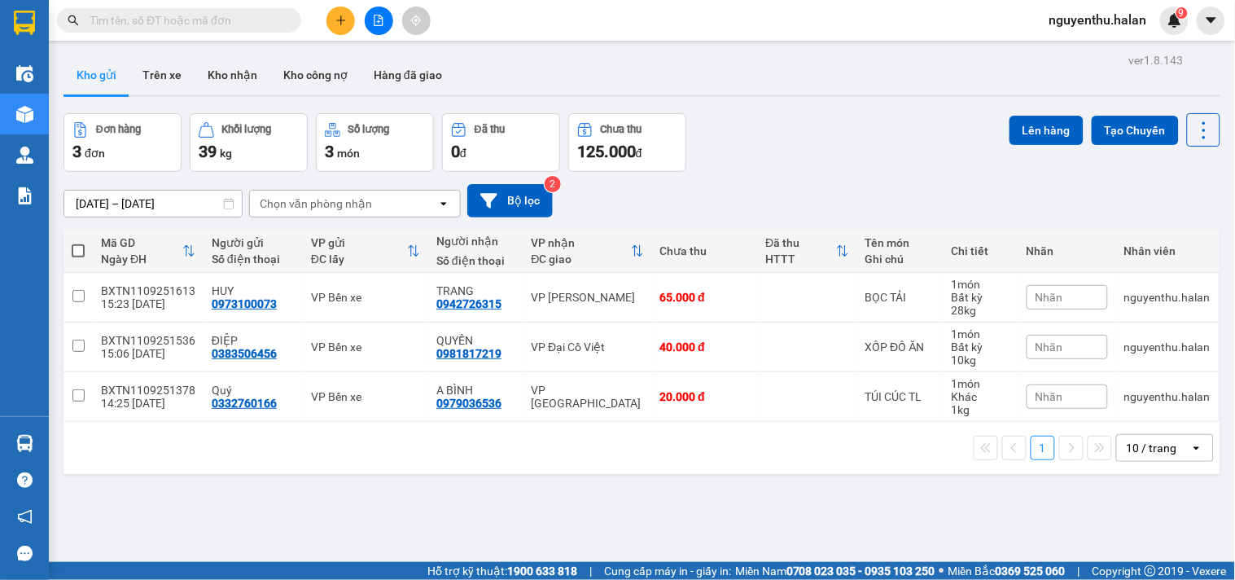
click at [207, 18] on input "text" at bounding box center [186, 20] width 192 height 18
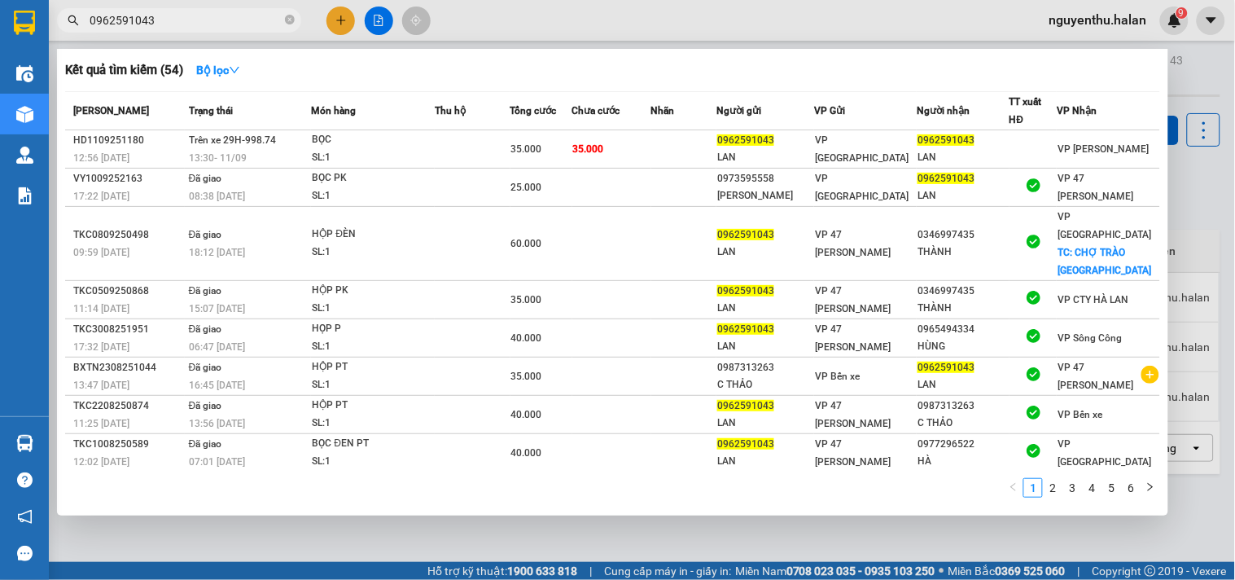
type input "0962591043"
click at [581, 11] on div at bounding box center [617, 290] width 1235 height 580
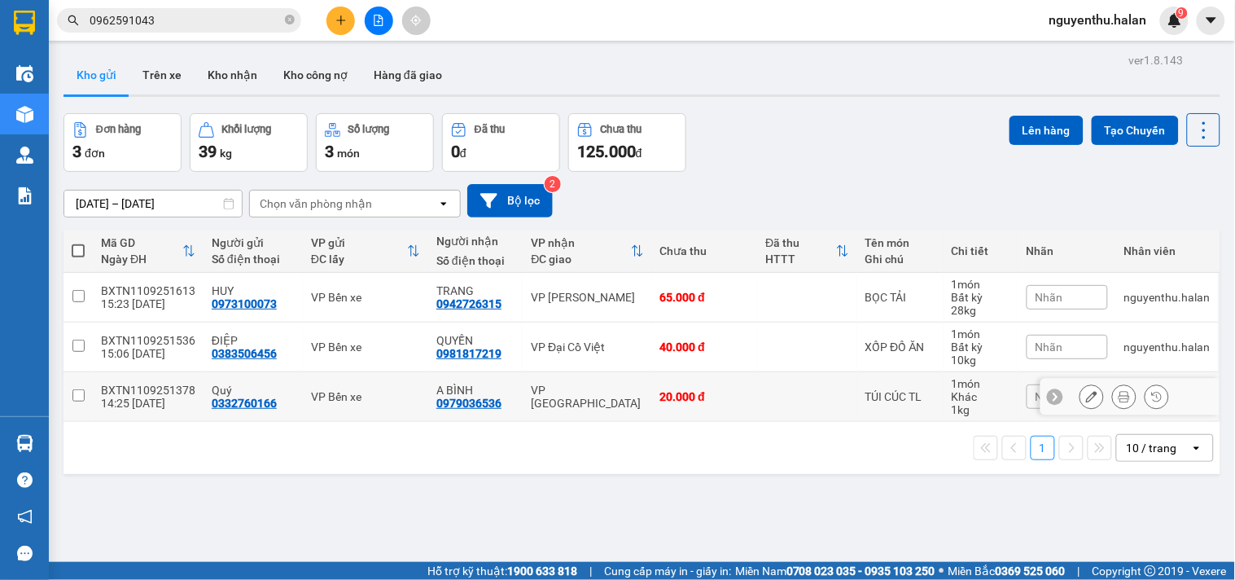
click at [79, 394] on input "checkbox" at bounding box center [78, 395] width 12 height 12
checkbox input "true"
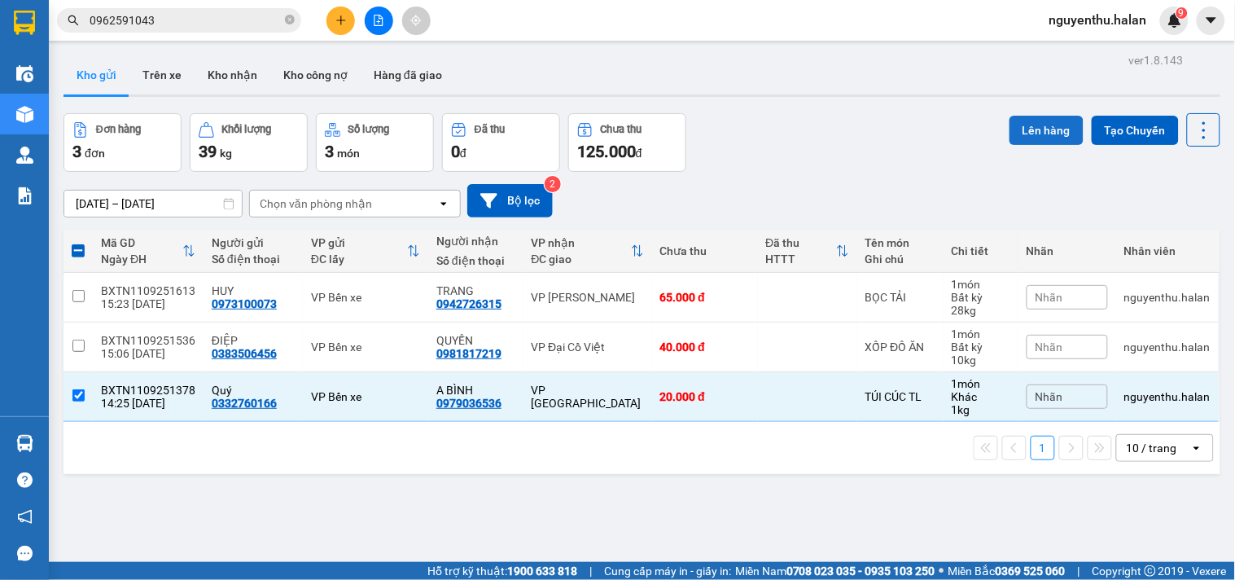
click at [1019, 125] on button "Lên hàng" at bounding box center [1047, 130] width 74 height 29
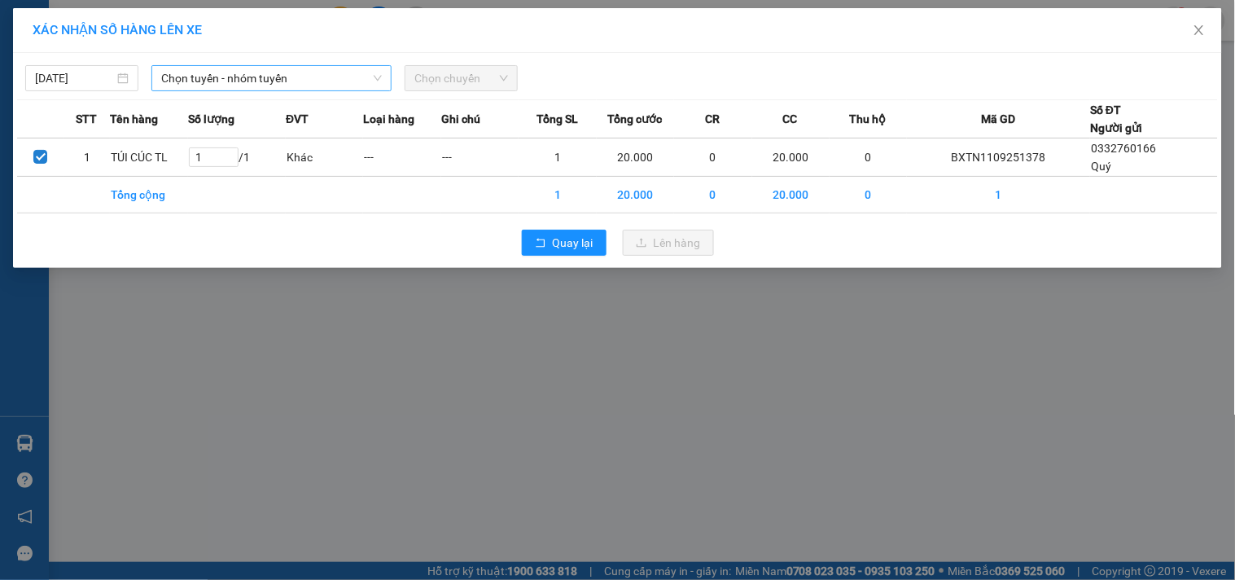
click at [225, 77] on span "Chọn tuyến - nhóm tuyến" at bounding box center [271, 78] width 221 height 24
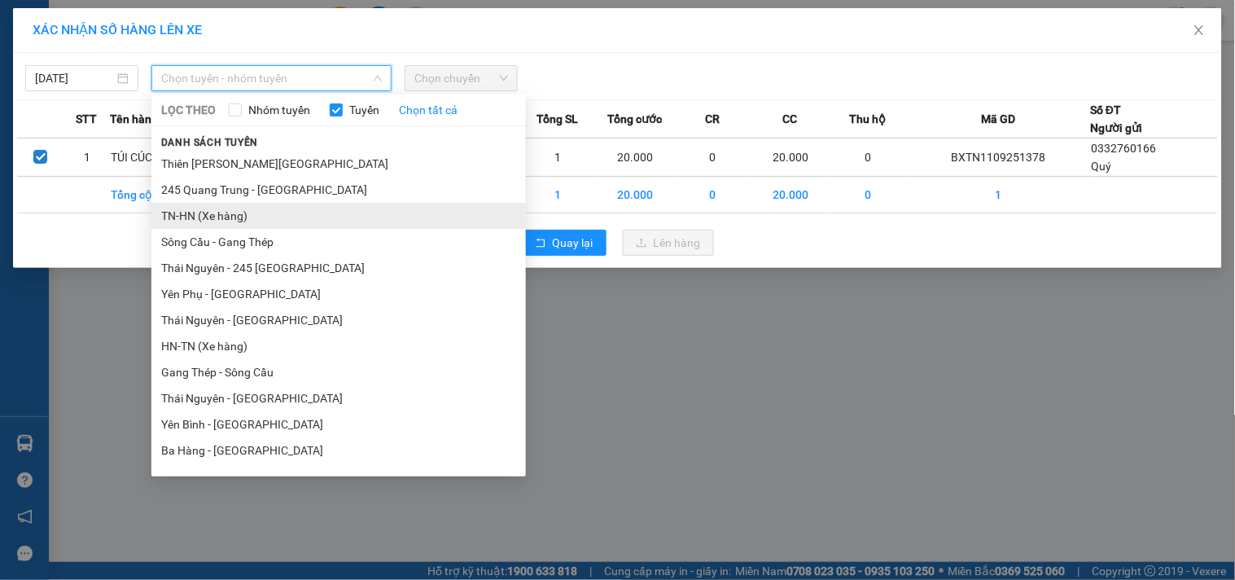
click at [208, 213] on li "TN-HN (Xe hàng)" at bounding box center [338, 216] width 375 height 26
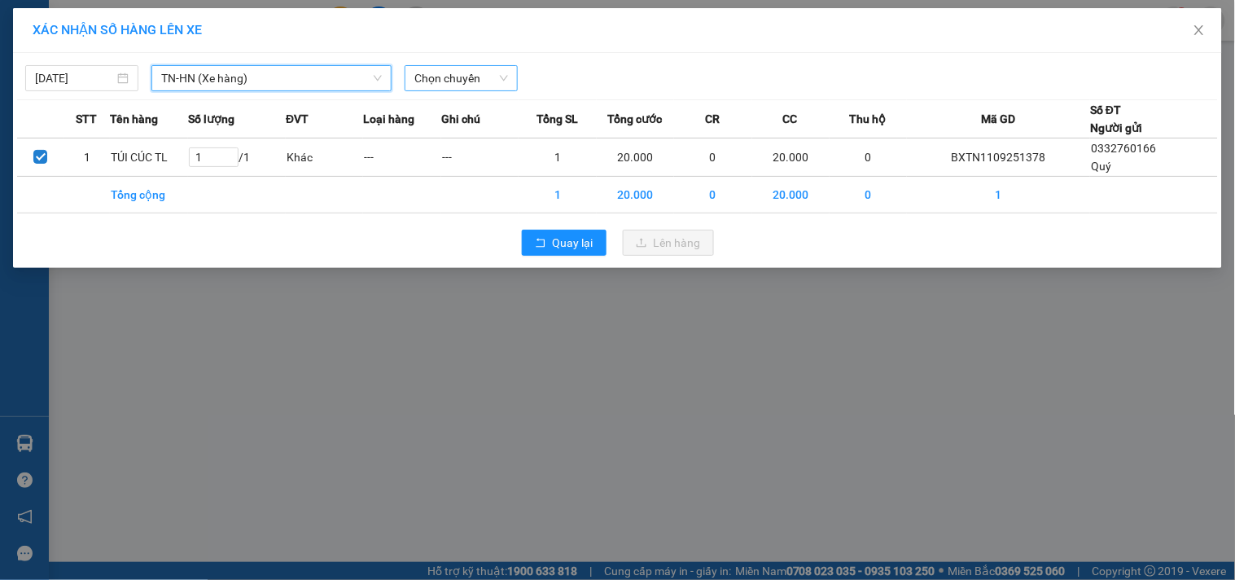
click at [474, 80] on span "Chọn chuyến" at bounding box center [461, 78] width 94 height 24
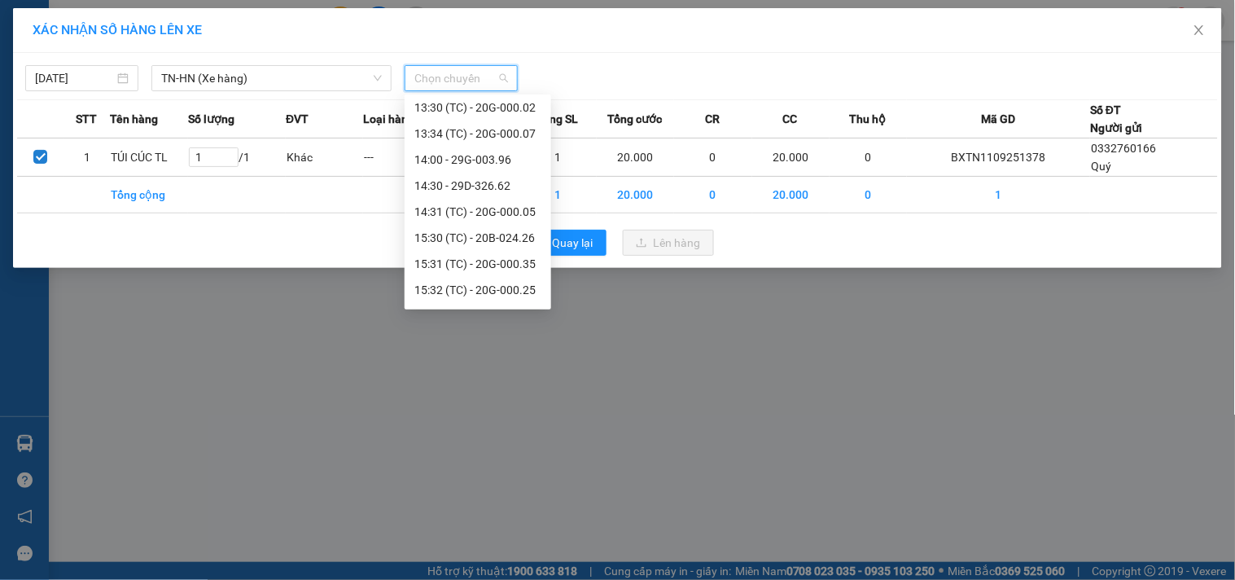
scroll to position [704, 0]
click at [506, 188] on div "15:31 (TC) - 20G-000.35" at bounding box center [477, 189] width 127 height 18
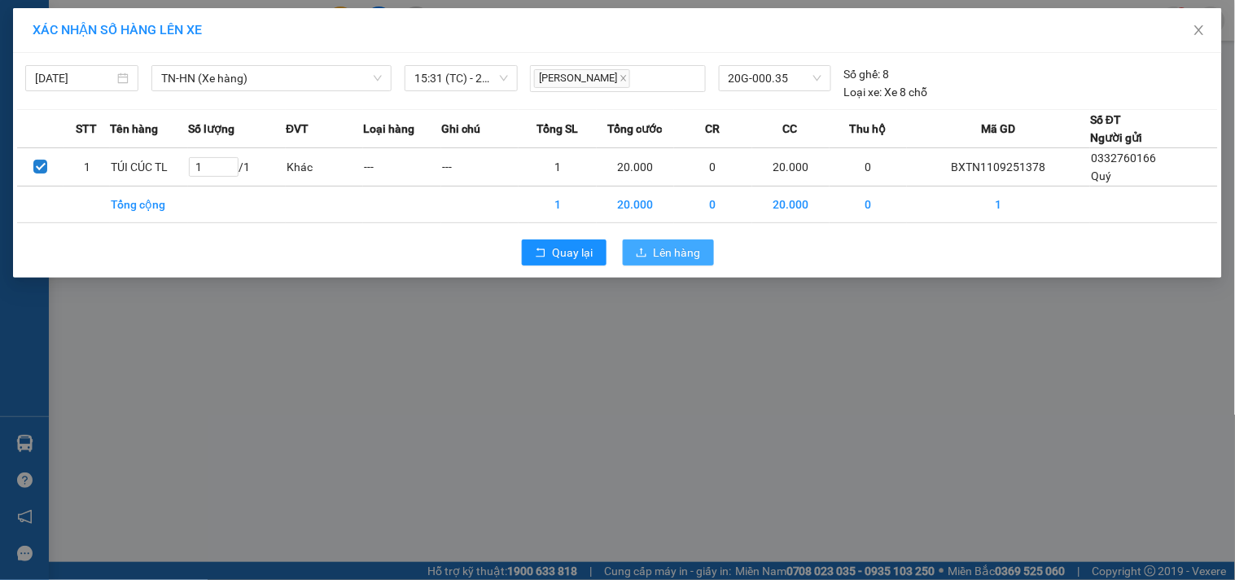
click at [665, 254] on span "Lên hàng" at bounding box center [677, 252] width 47 height 18
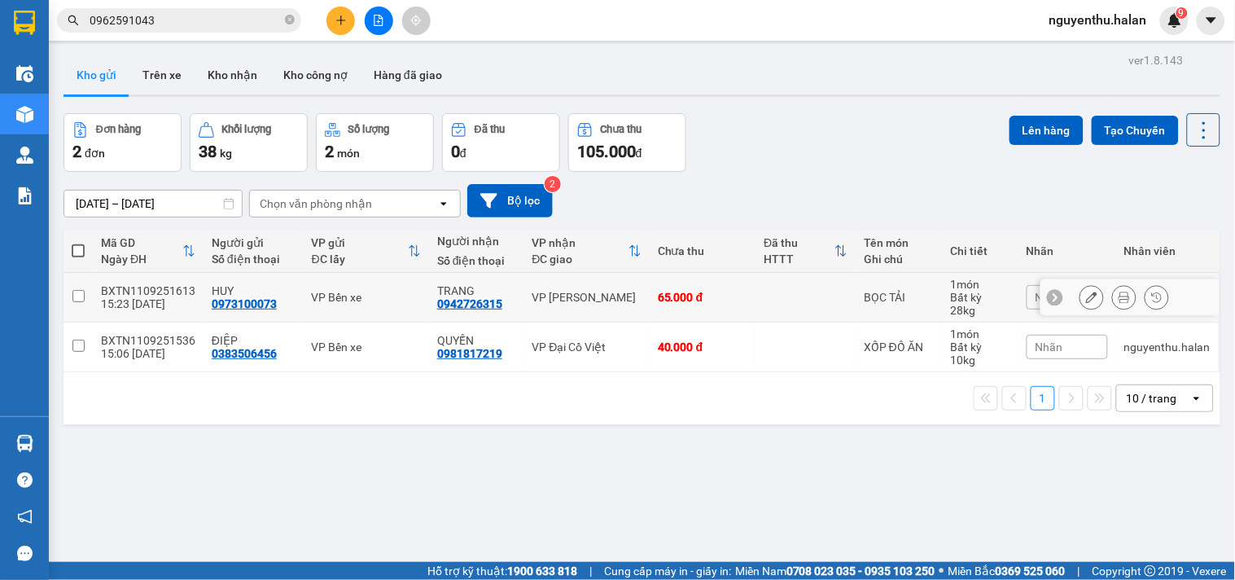
click at [78, 295] on input "checkbox" at bounding box center [78, 296] width 12 height 12
checkbox input "true"
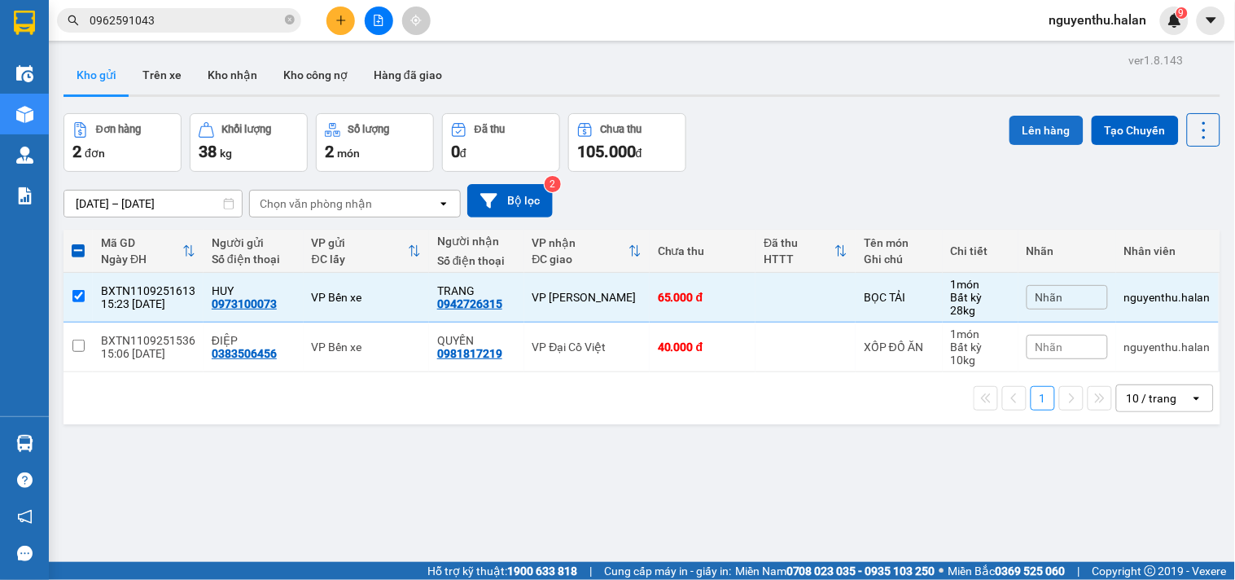
click at [1023, 121] on button "Lên hàng" at bounding box center [1047, 130] width 74 height 29
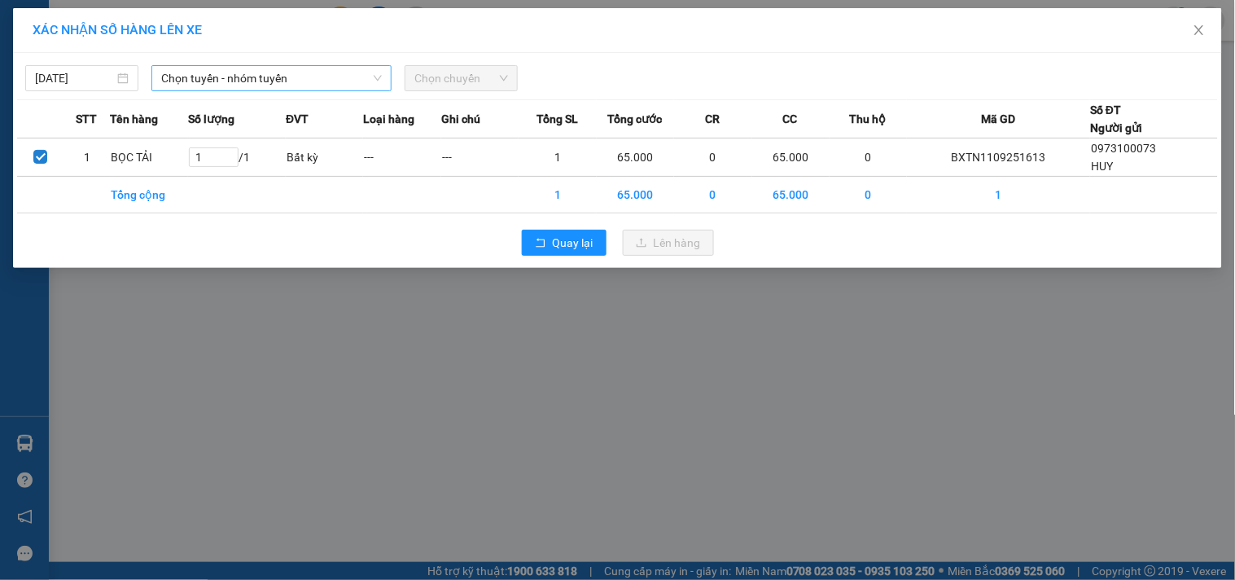
click at [239, 74] on span "Chọn tuyến - nhóm tuyến" at bounding box center [271, 78] width 221 height 24
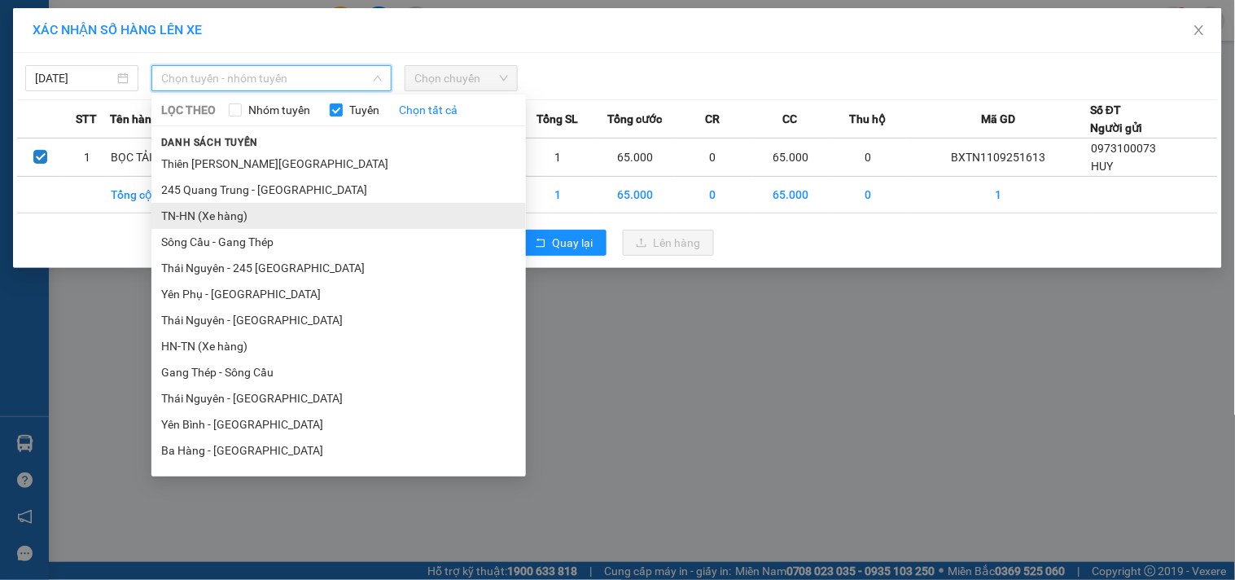
click at [221, 217] on li "TN-HN (Xe hàng)" at bounding box center [338, 216] width 375 height 26
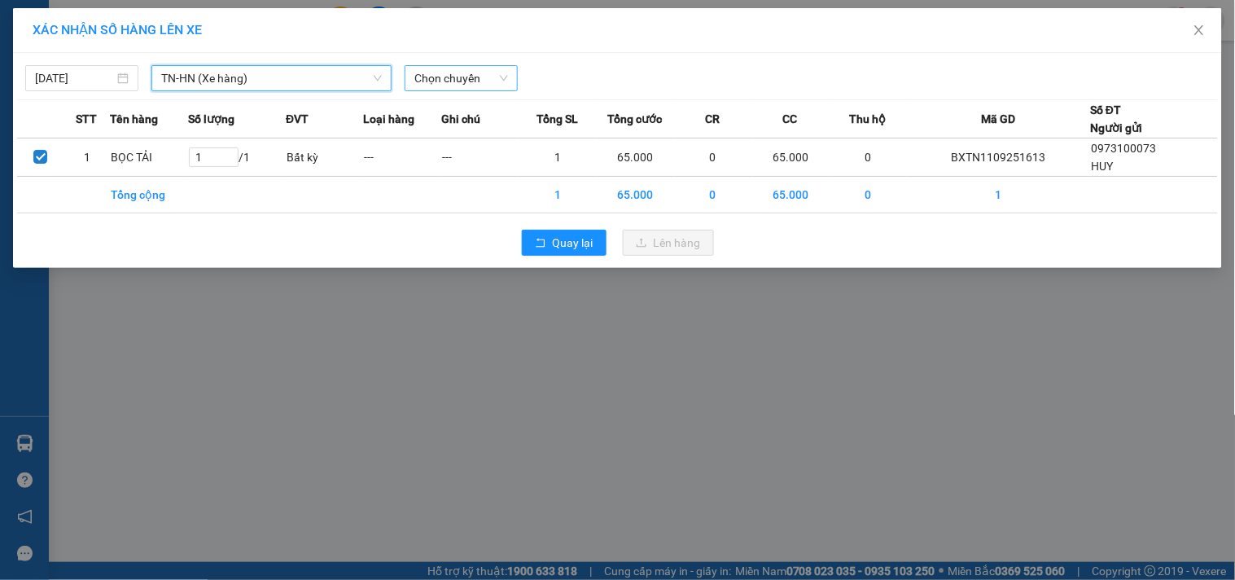
click at [453, 81] on span "Chọn chuyến" at bounding box center [461, 78] width 94 height 24
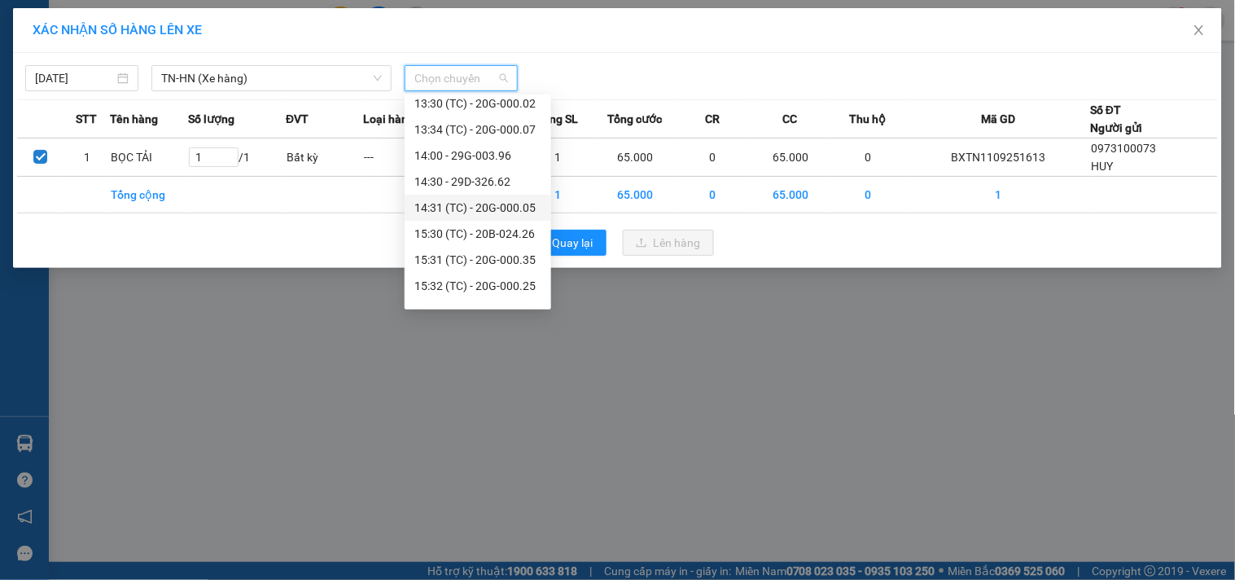
scroll to position [704, 0]
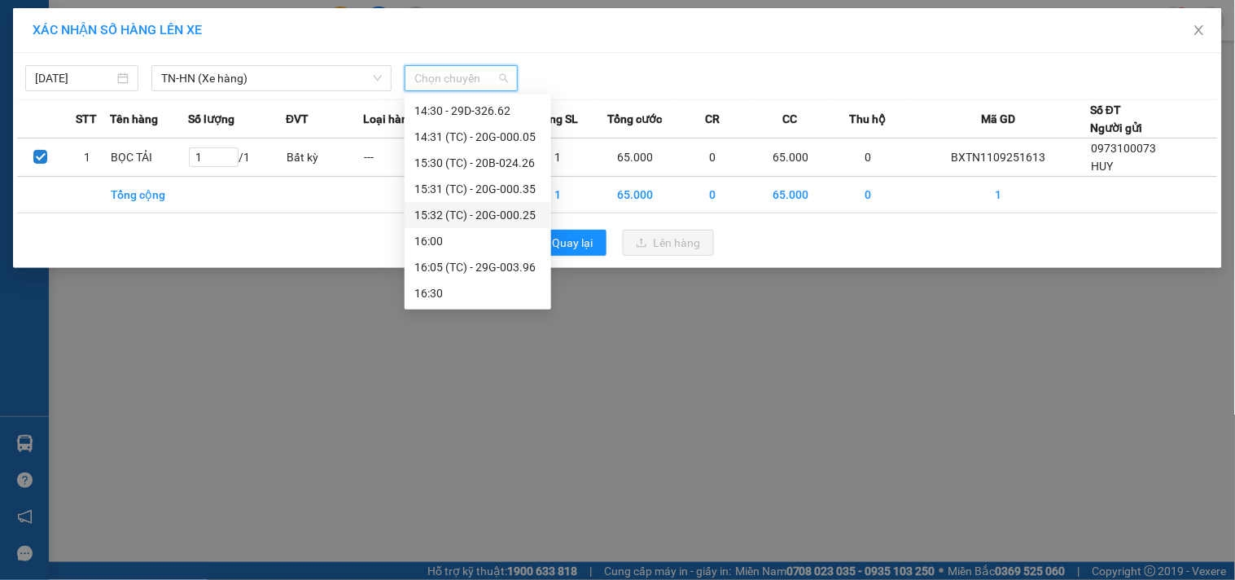
click at [500, 217] on div "15:32 (TC) - 20G-000.25" at bounding box center [477, 215] width 127 height 18
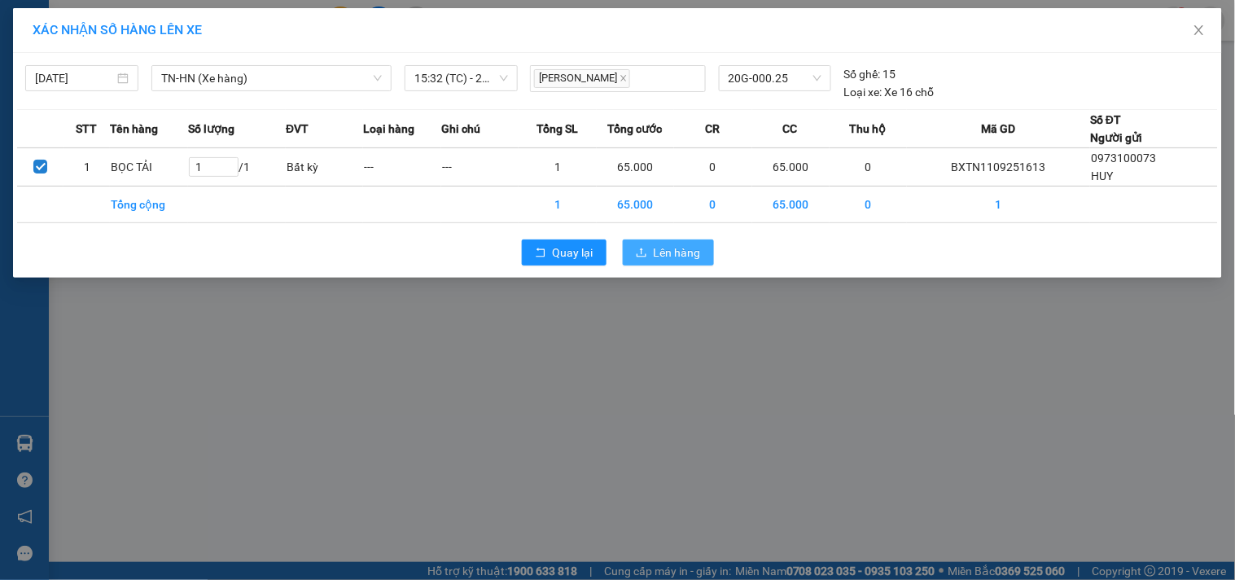
click at [673, 257] on span "Lên hàng" at bounding box center [677, 252] width 47 height 18
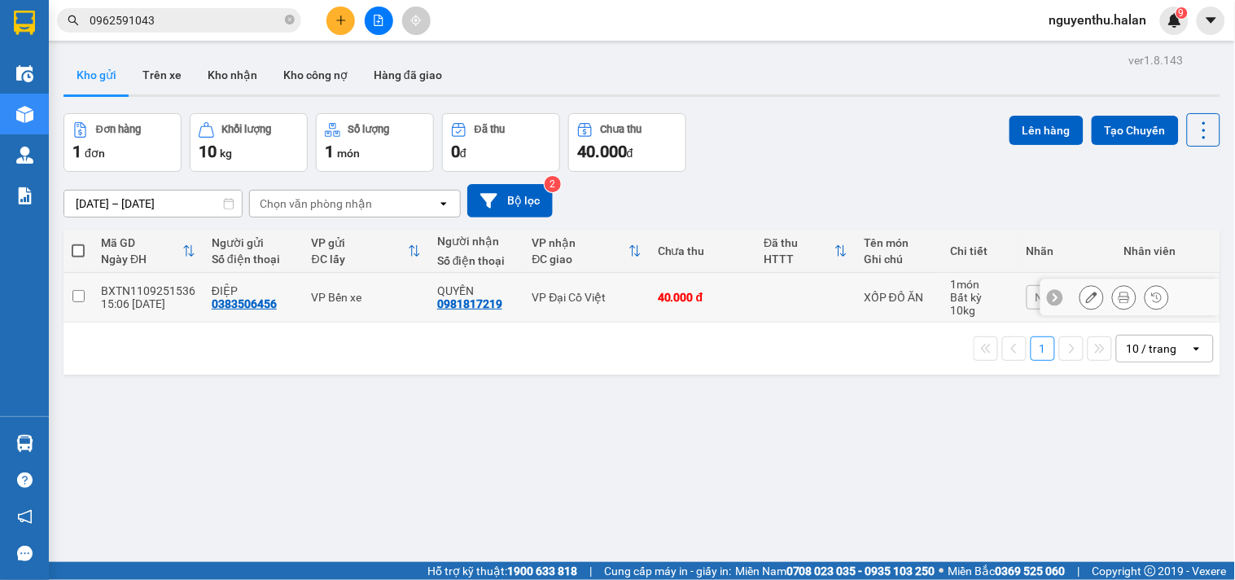
click at [70, 300] on td at bounding box center [78, 298] width 29 height 50
checkbox input "true"
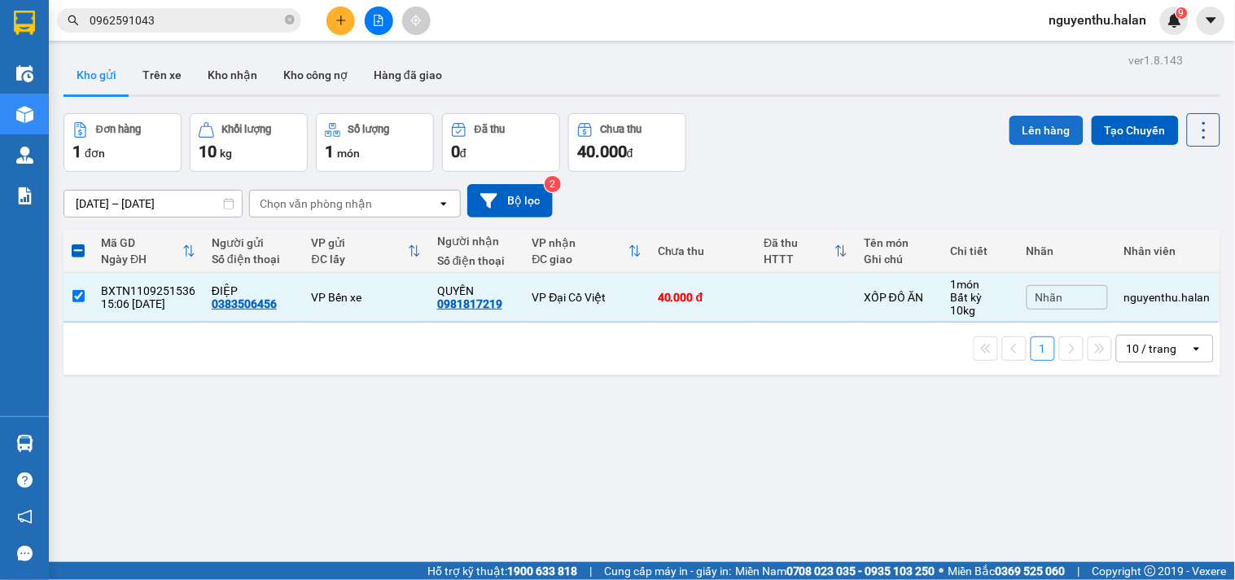
click at [1024, 119] on button "Lên hàng" at bounding box center [1047, 130] width 74 height 29
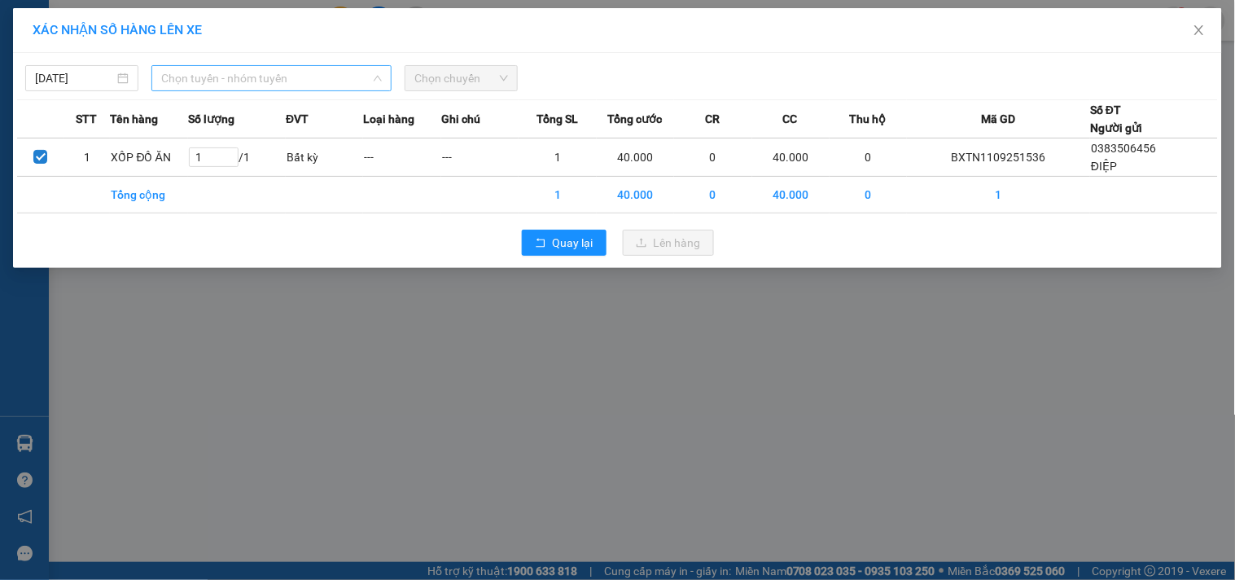
click at [270, 77] on span "Chọn tuyến - nhóm tuyến" at bounding box center [271, 78] width 221 height 24
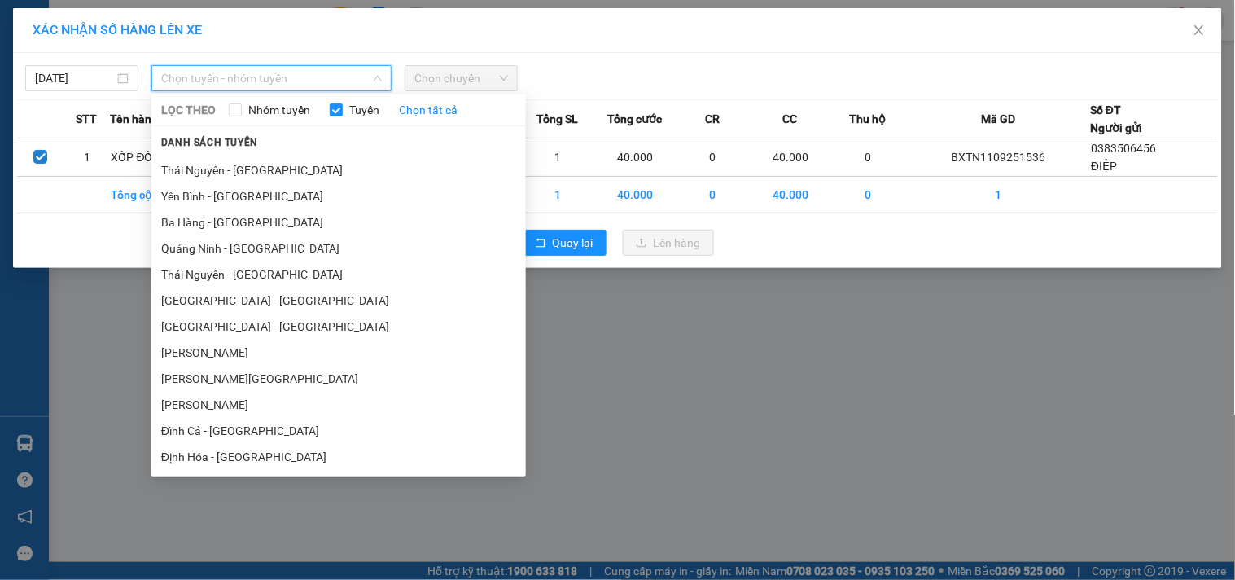
scroll to position [181, 0]
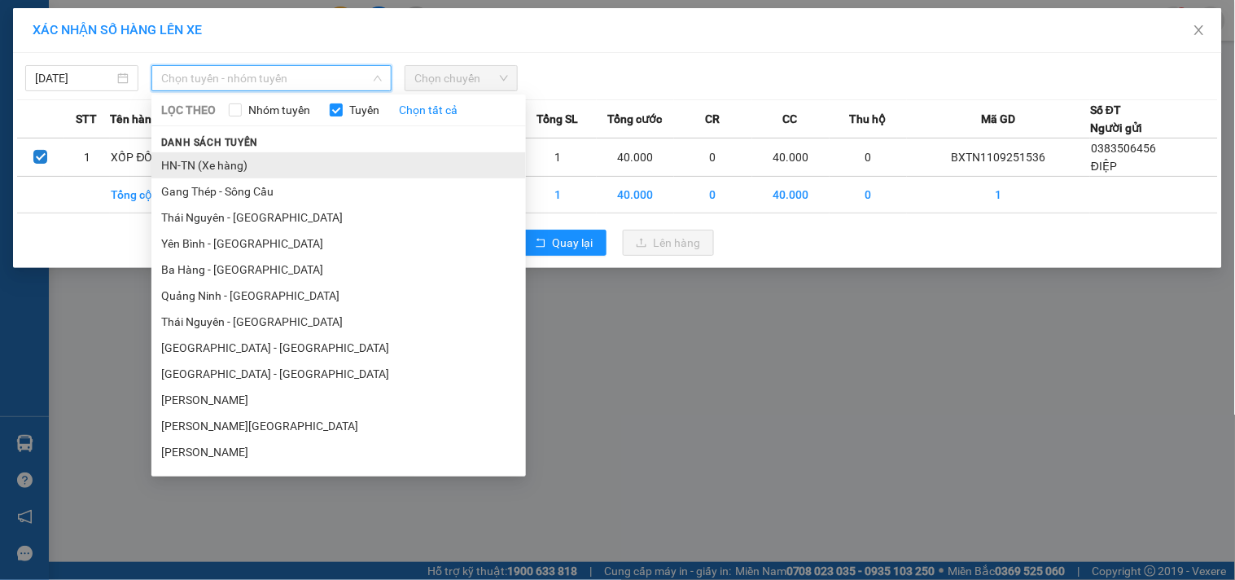
click at [230, 164] on li "HN-TN (Xe hàng)" at bounding box center [338, 165] width 375 height 26
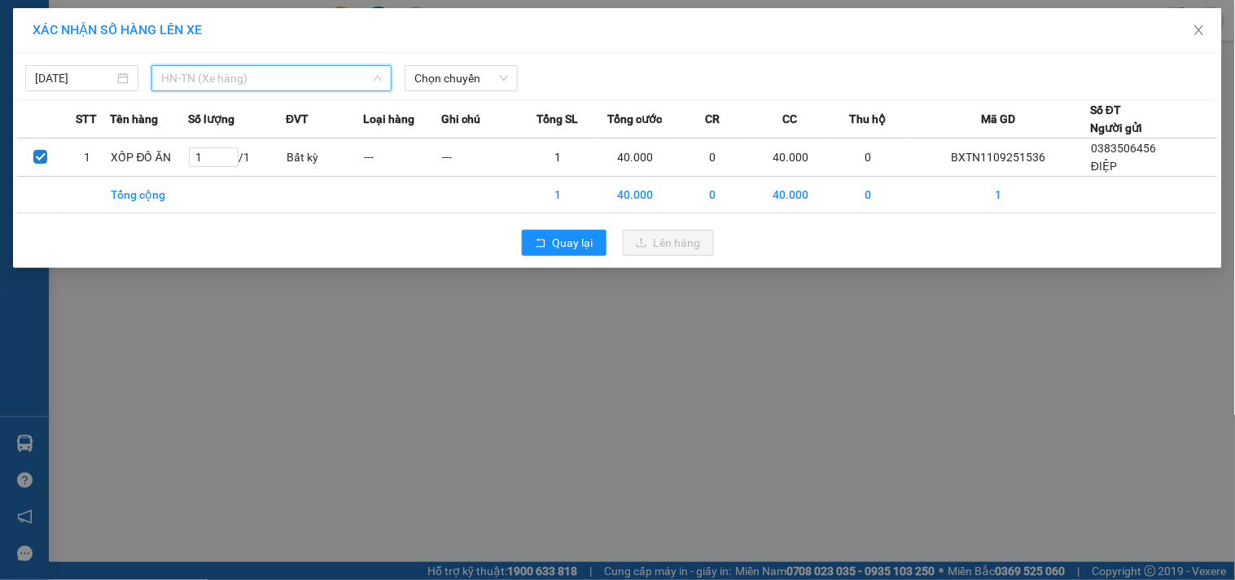
click at [327, 81] on span "HN-TN (Xe hàng)" at bounding box center [271, 78] width 221 height 24
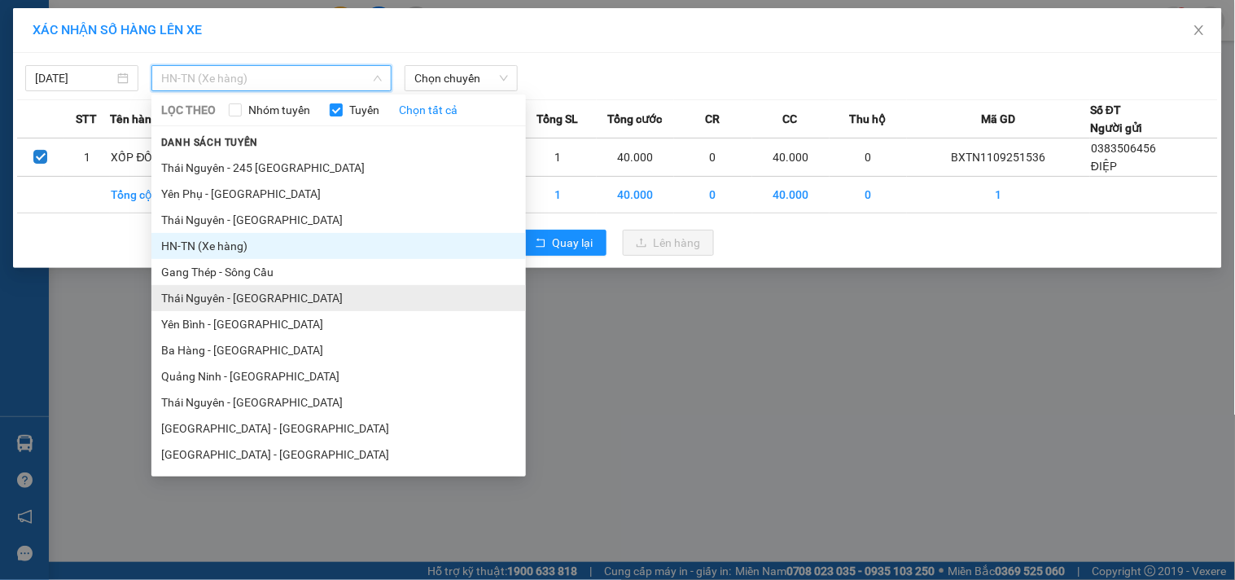
scroll to position [0, 0]
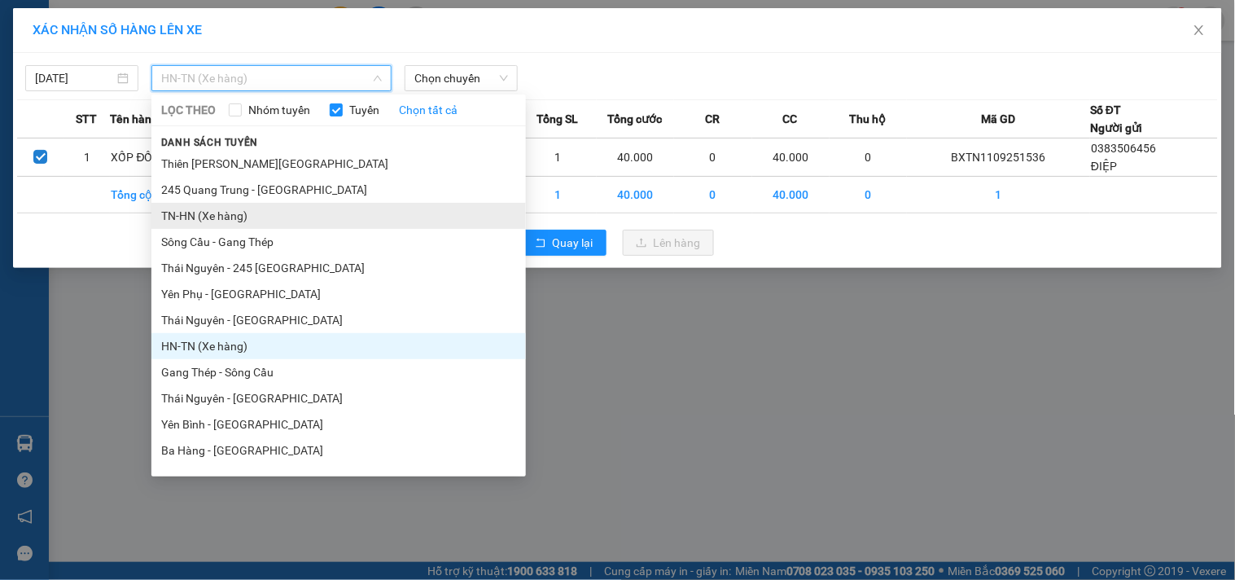
click at [217, 221] on li "TN-HN (Xe hàng)" at bounding box center [338, 216] width 375 height 26
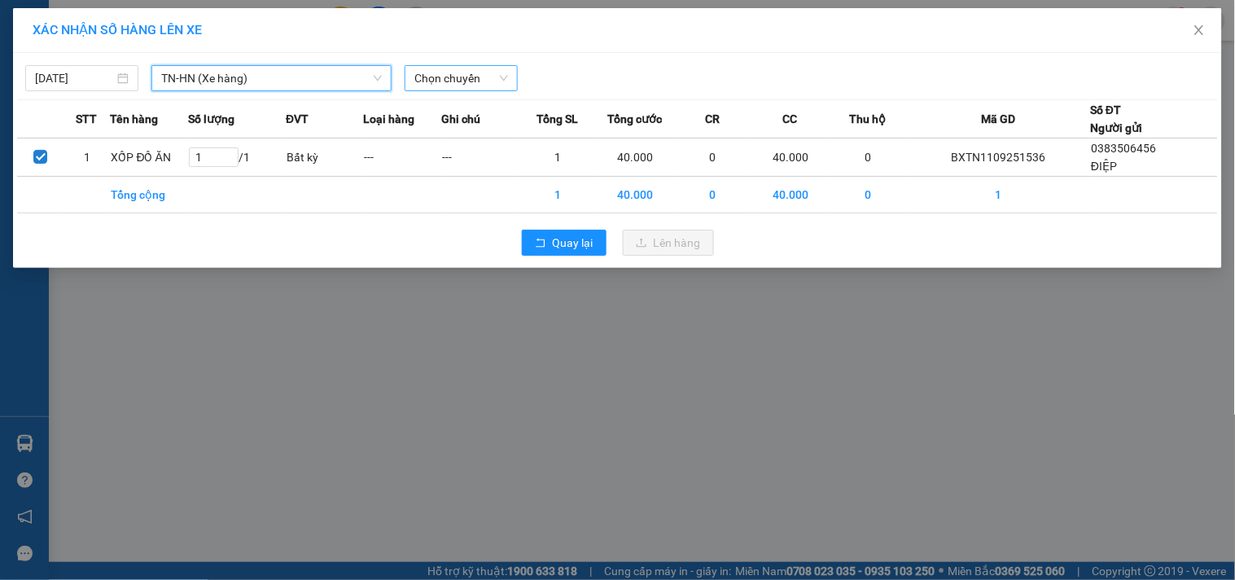
click at [473, 77] on span "Chọn chuyến" at bounding box center [461, 78] width 94 height 24
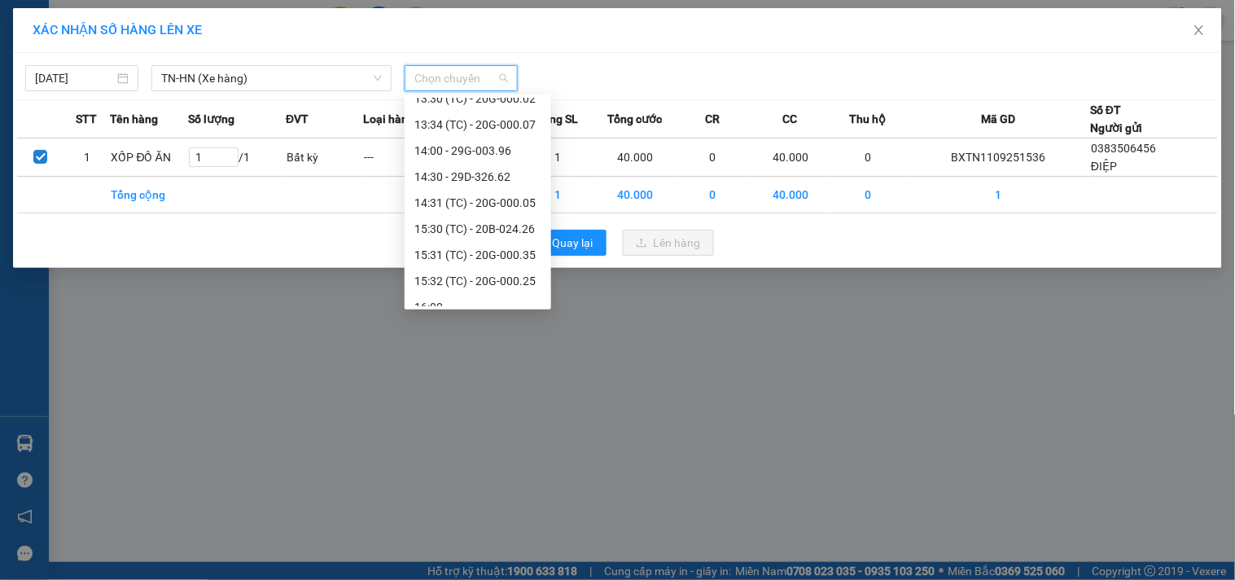
scroll to position [704, 0]
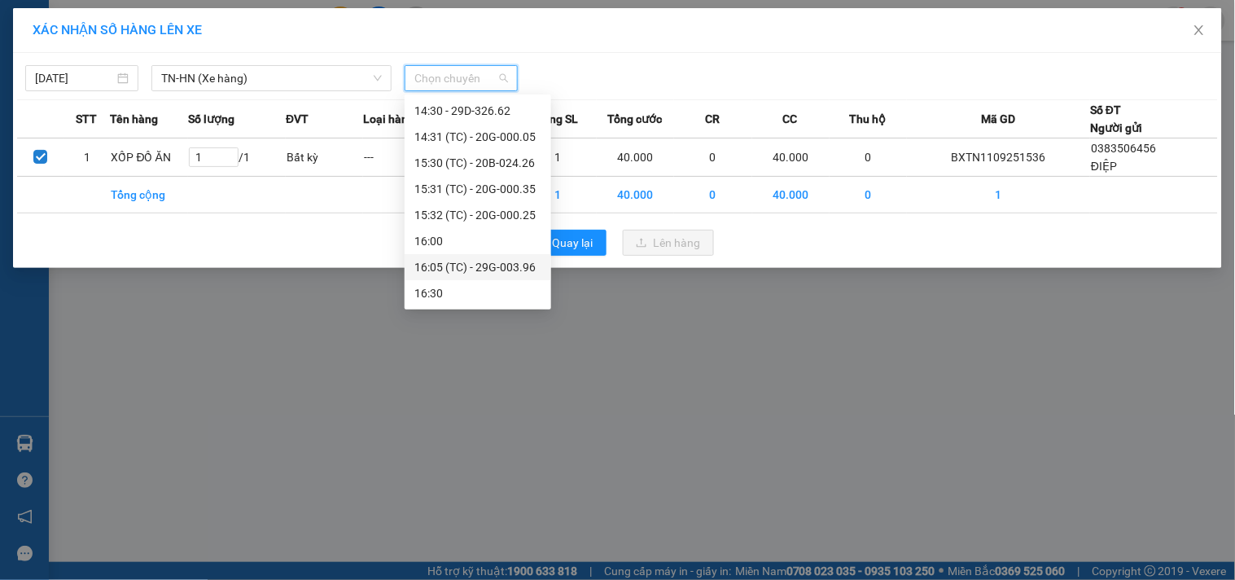
click at [511, 262] on div "16:05 (TC) - 29G-003.96" at bounding box center [477, 267] width 127 height 18
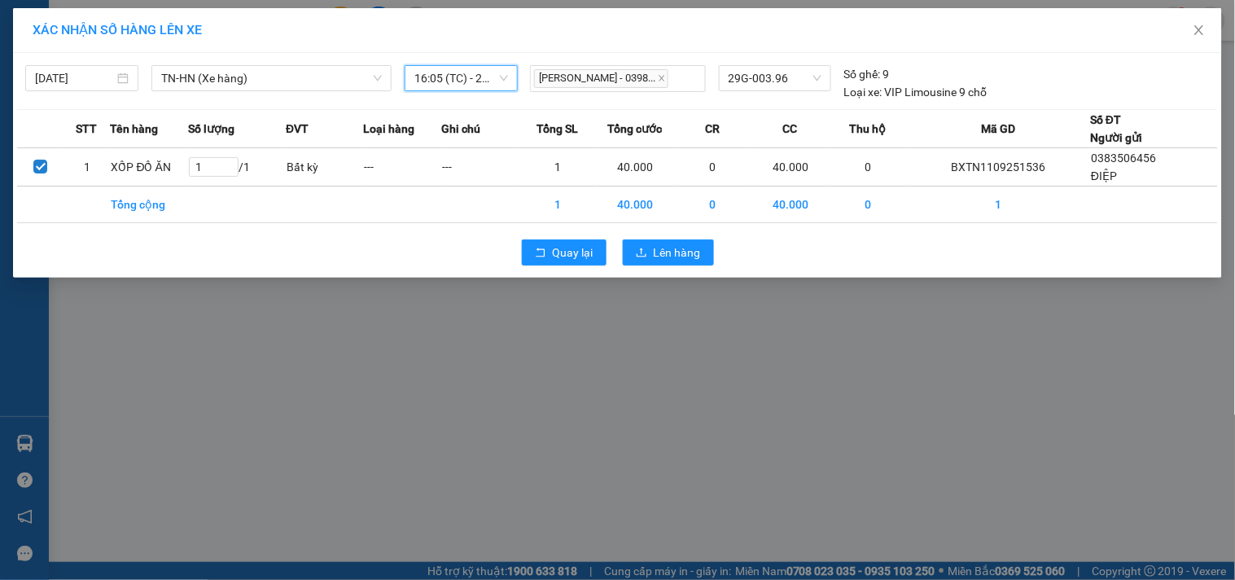
click at [485, 77] on span "16:05 (TC) - 29G-003.96" at bounding box center [461, 78] width 94 height 24
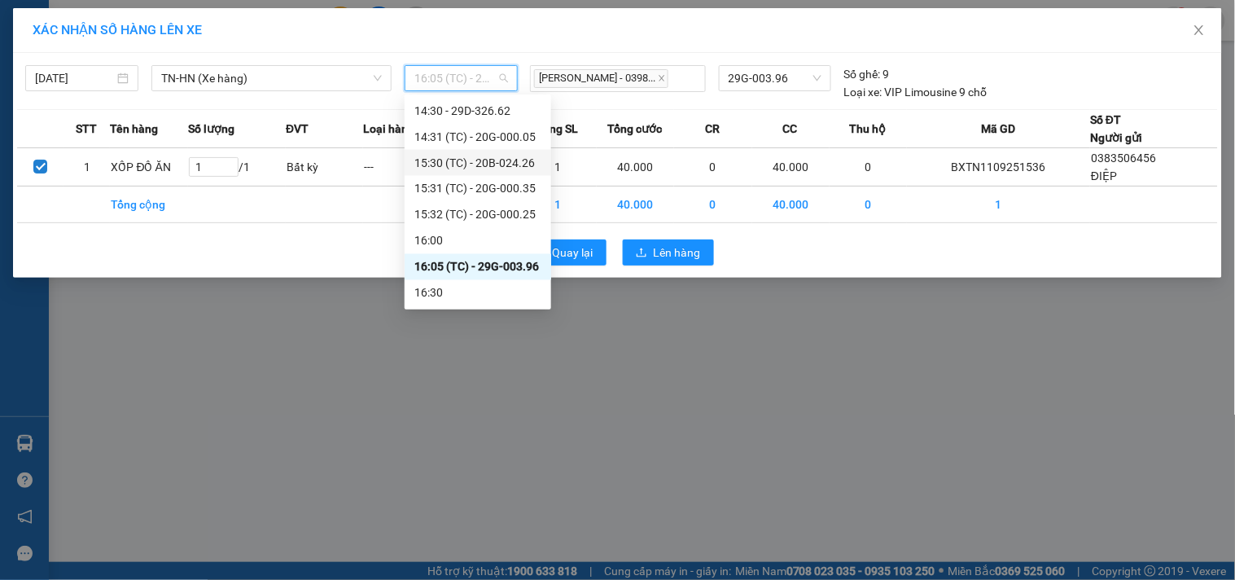
click at [522, 161] on div "15:30 (TC) - 20B-024.26" at bounding box center [477, 163] width 127 height 18
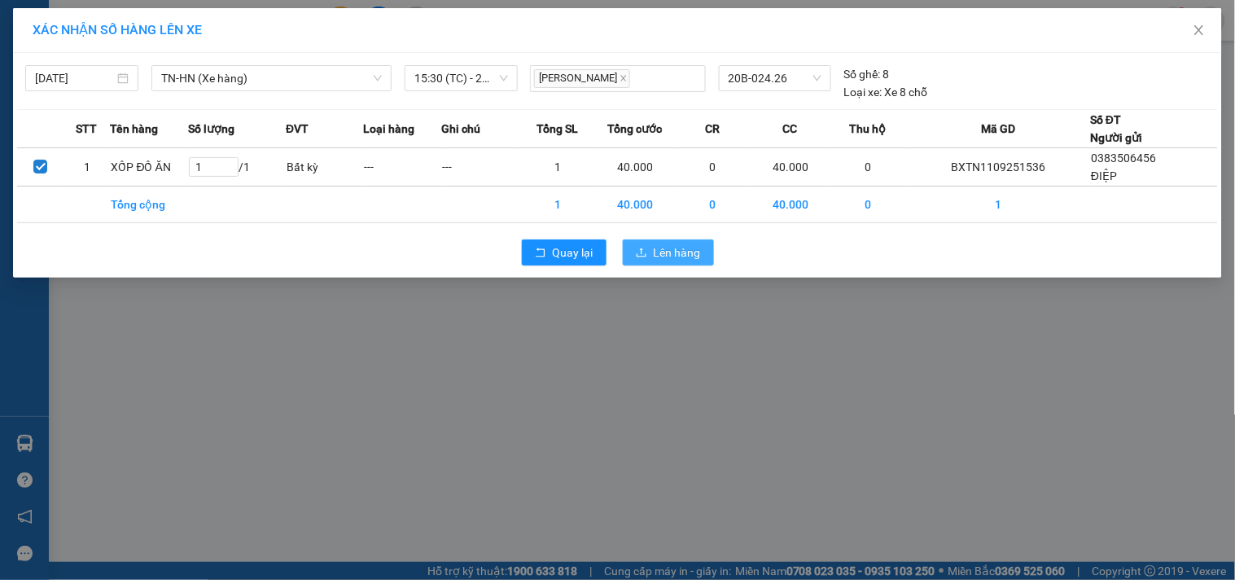
click at [669, 248] on span "Lên hàng" at bounding box center [677, 252] width 47 height 18
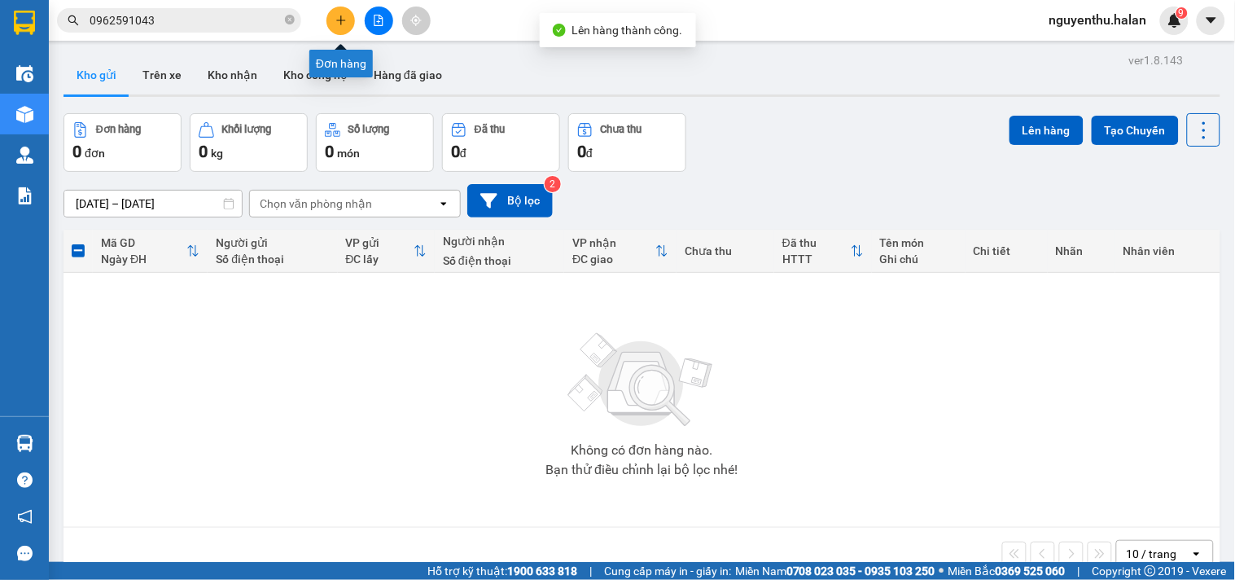
click at [332, 24] on button at bounding box center [341, 21] width 29 height 29
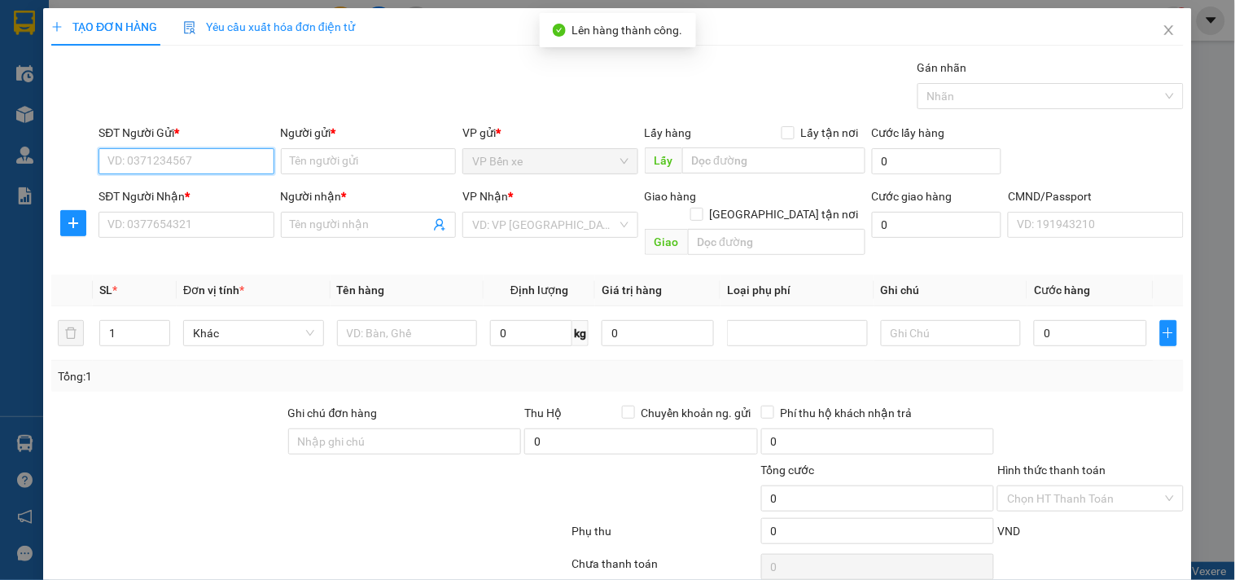
click at [228, 166] on input "SĐT Người Gửi *" at bounding box center [186, 161] width 175 height 26
type input "0365921246"
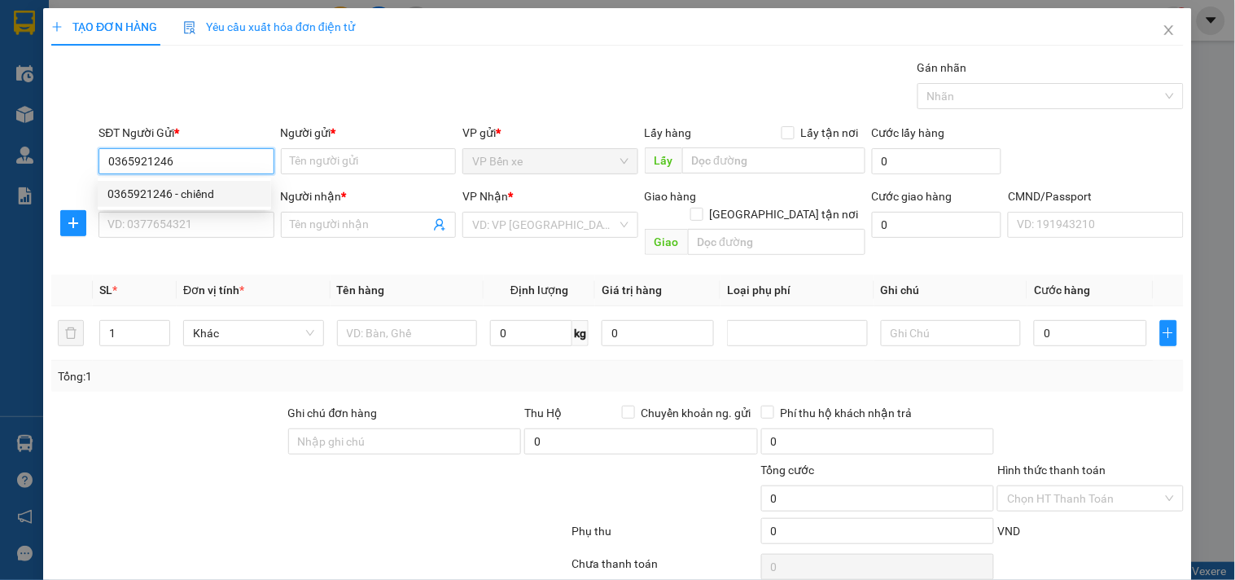
click at [200, 199] on div "0365921246 - chiếnd" at bounding box center [184, 194] width 154 height 18
type input "chiếnd"
type input "0365921246"
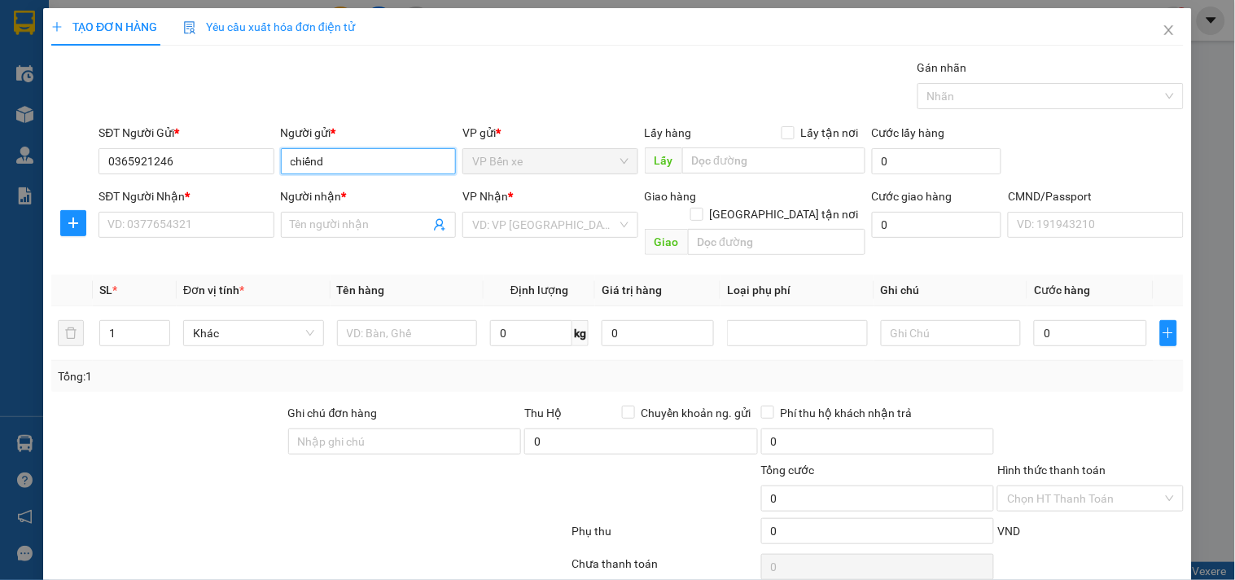
click at [340, 166] on input "chiếnd" at bounding box center [368, 161] width 175 height 26
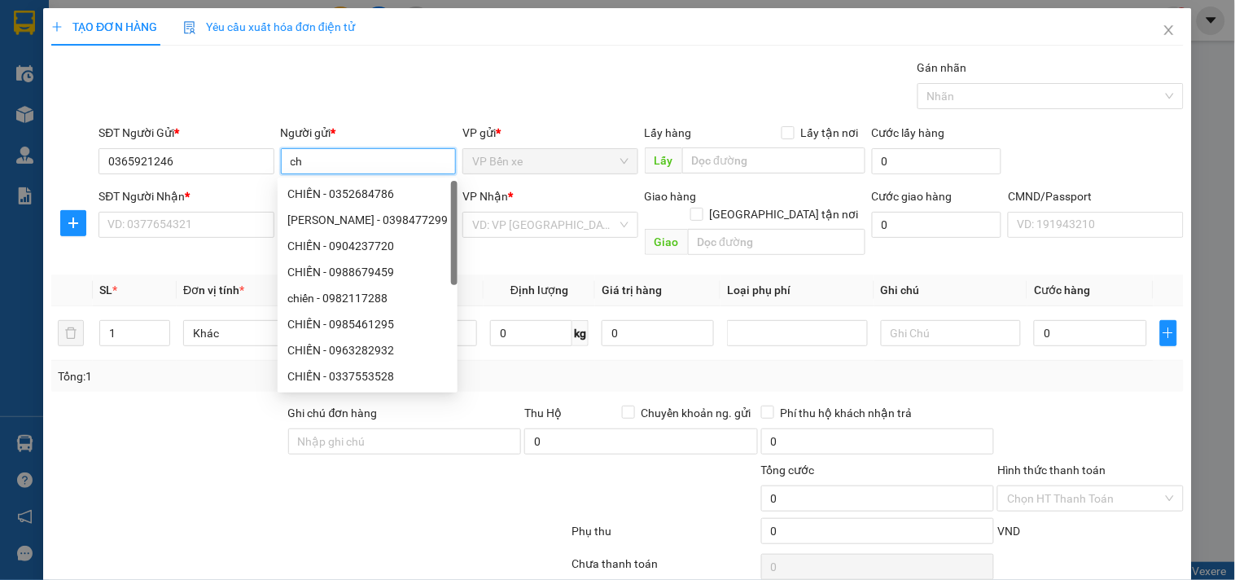
type input "c"
type input "CHIẾN"
click at [182, 222] on input "SĐT Người Nhận *" at bounding box center [186, 225] width 175 height 26
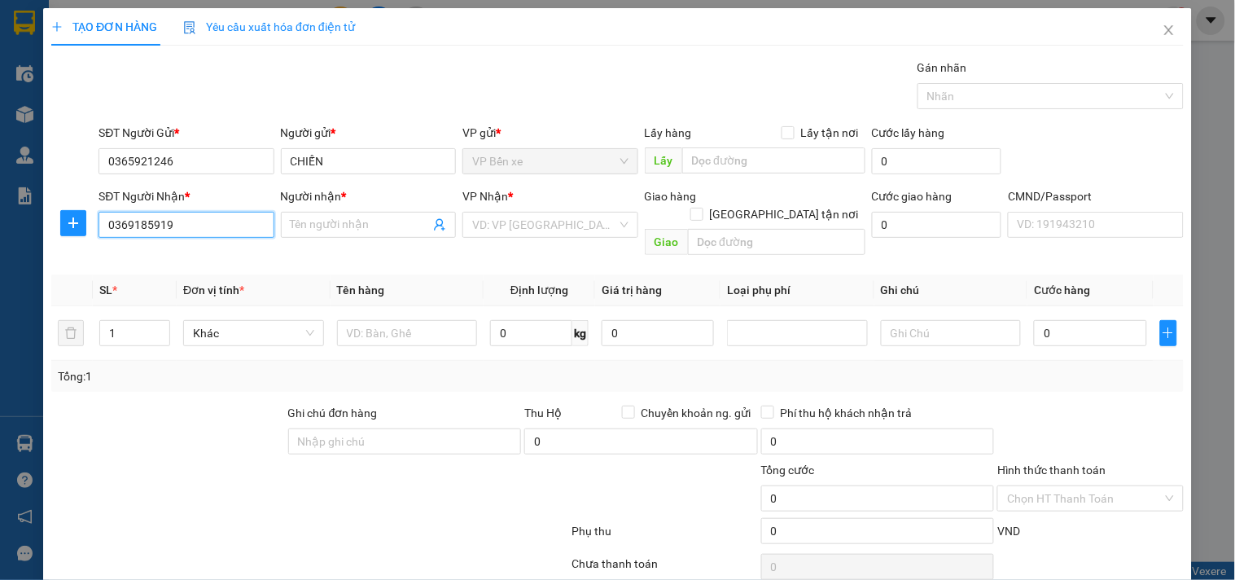
click at [182, 222] on input "0369185919" at bounding box center [186, 225] width 175 height 26
type input "0369185919"
click at [349, 225] on input "Người nhận *" at bounding box center [360, 225] width 139 height 18
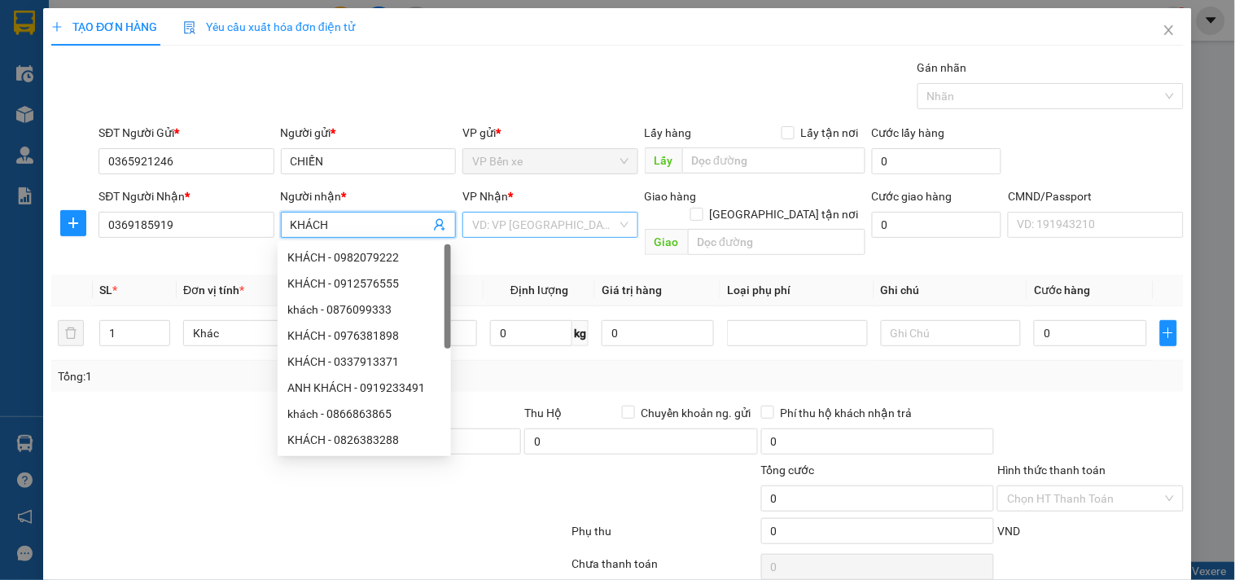
type input "KHÁCH"
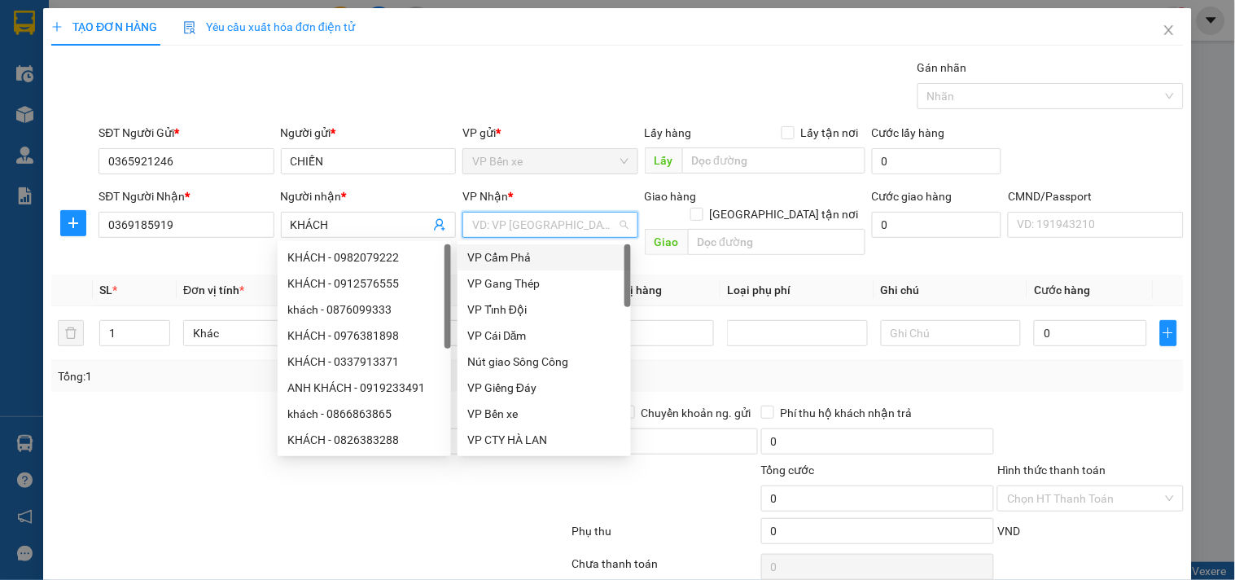
click at [532, 226] on input "search" at bounding box center [544, 225] width 144 height 24
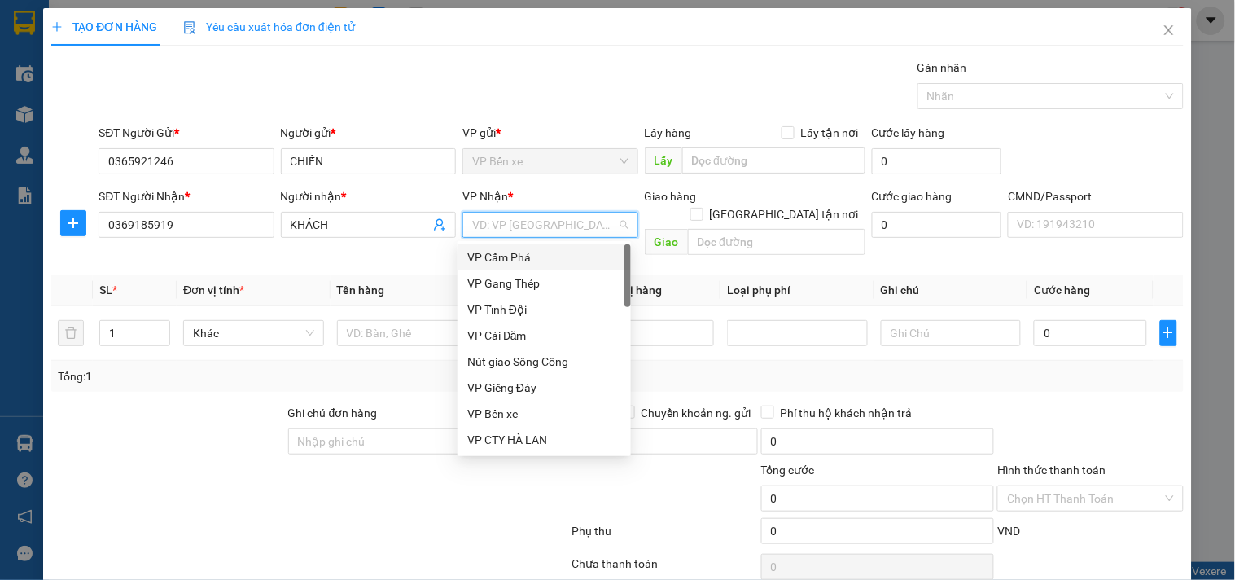
type input "1"
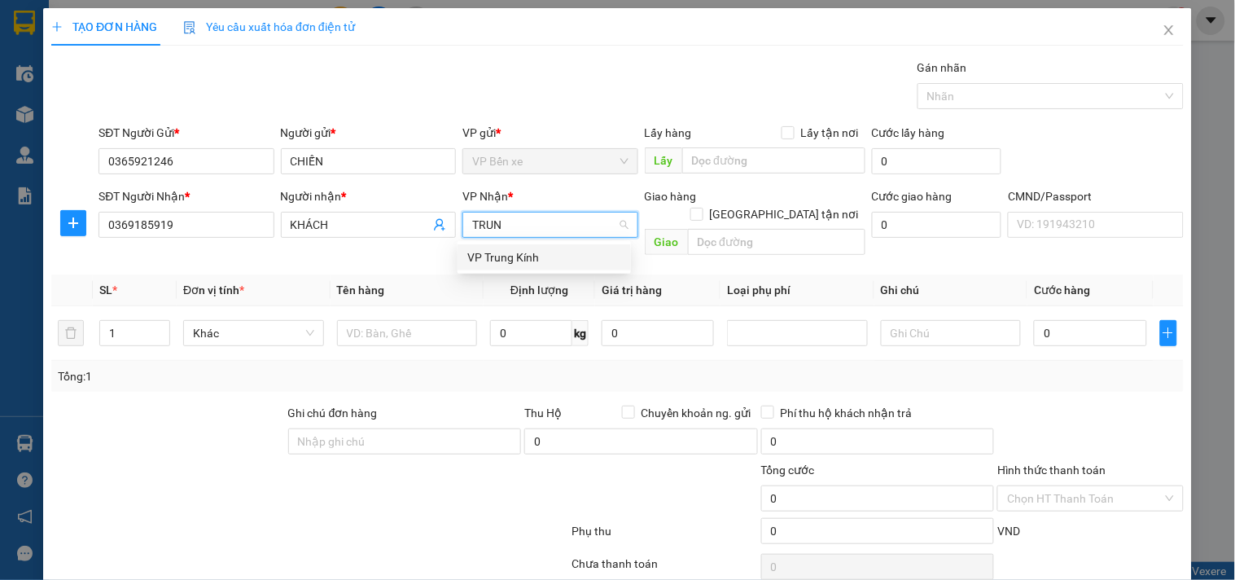
type input "TRUNG"
click at [500, 257] on div "VP Trung Kính" at bounding box center [544, 257] width 154 height 18
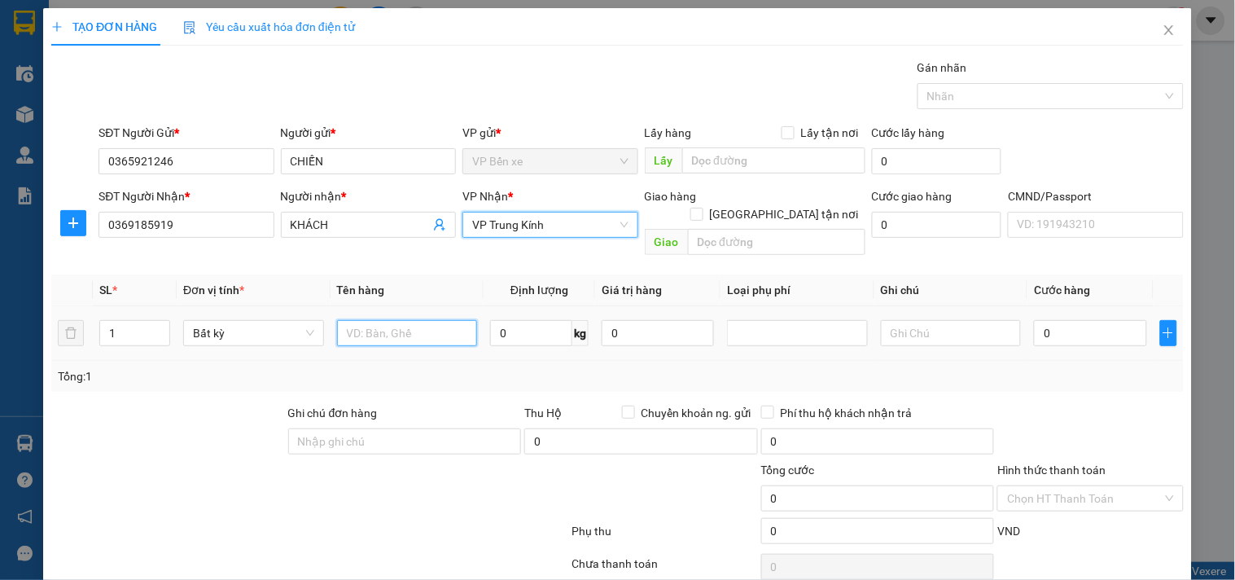
click at [410, 320] on input "text" at bounding box center [407, 333] width 141 height 26
type input "HỘP MP"
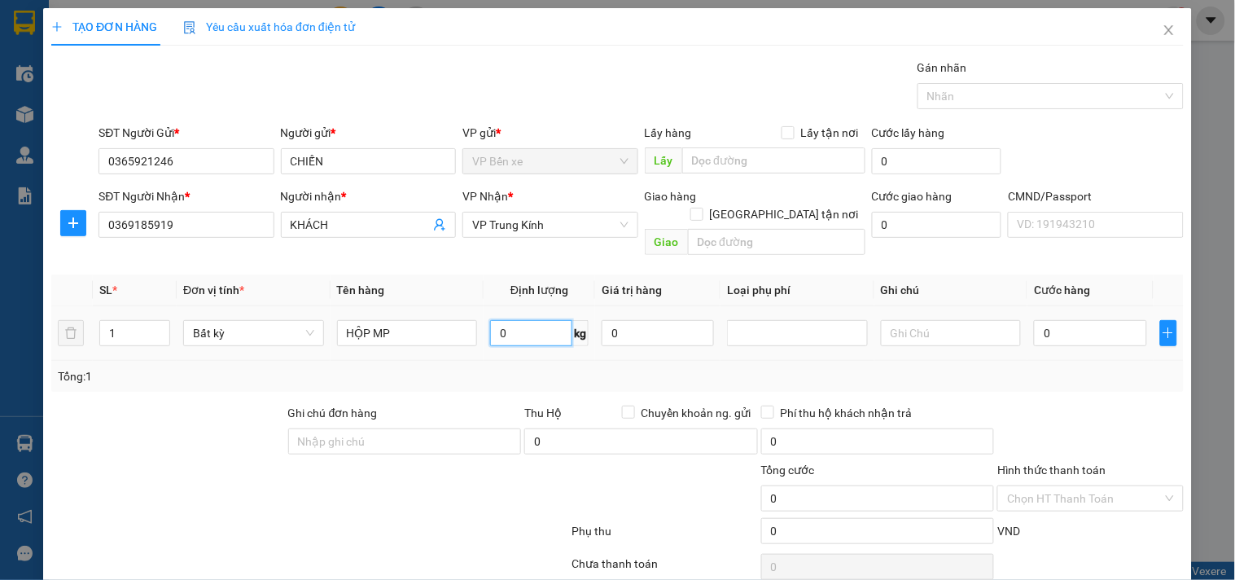
click at [532, 320] on input "0" at bounding box center [531, 333] width 82 height 26
type input "1"
click at [652, 320] on input "0" at bounding box center [658, 333] width 112 height 26
type input "35.000"
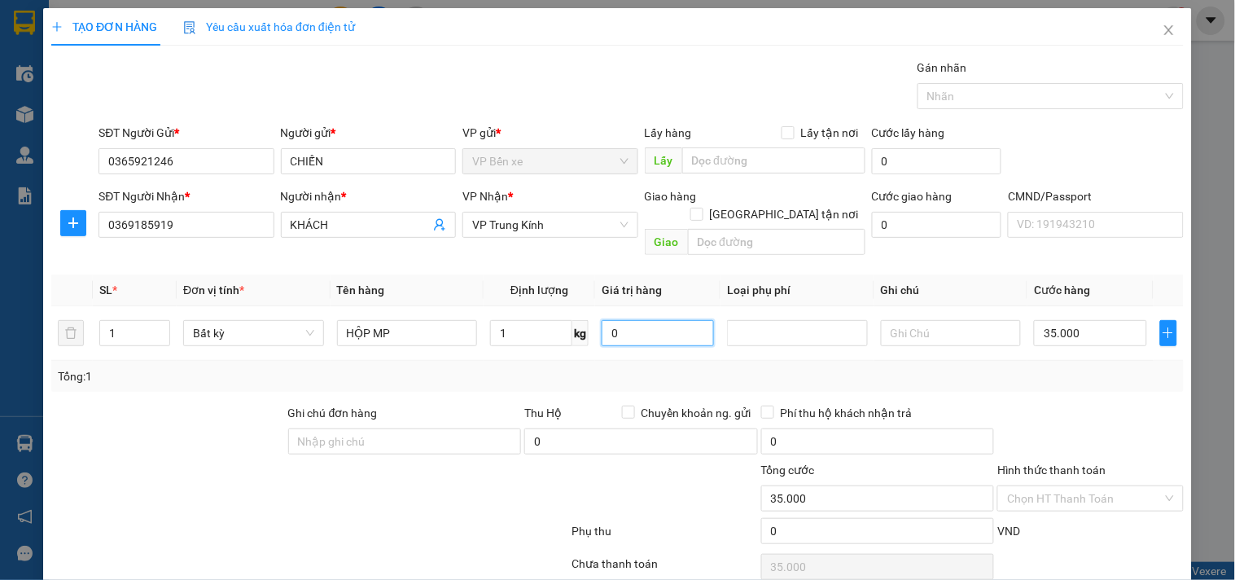
type input "35.000"
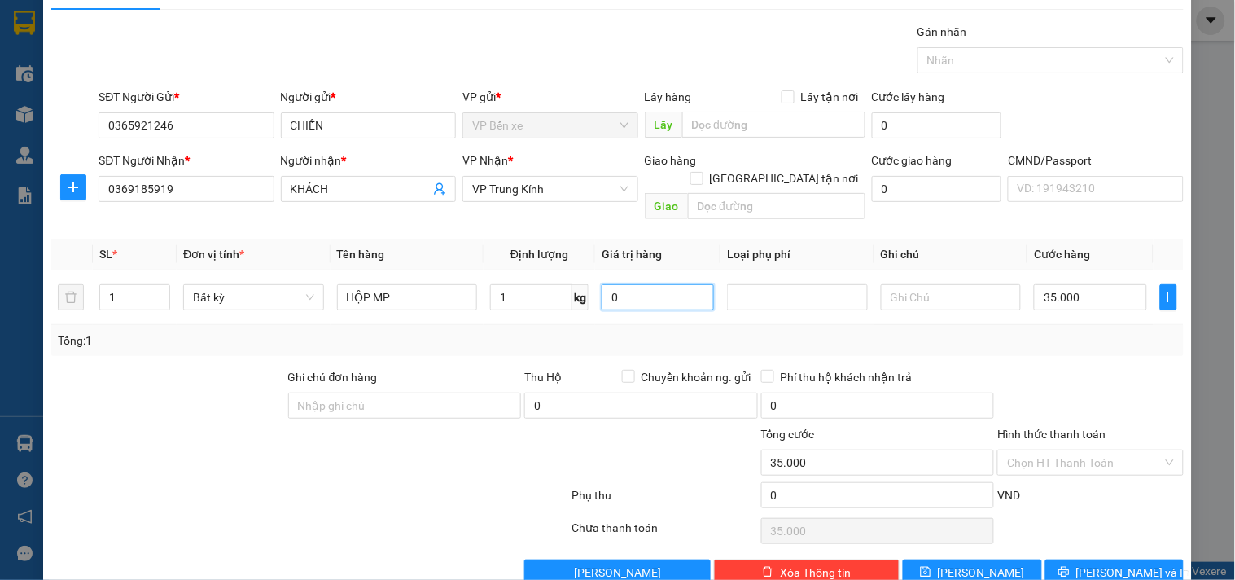
scroll to position [55, 0]
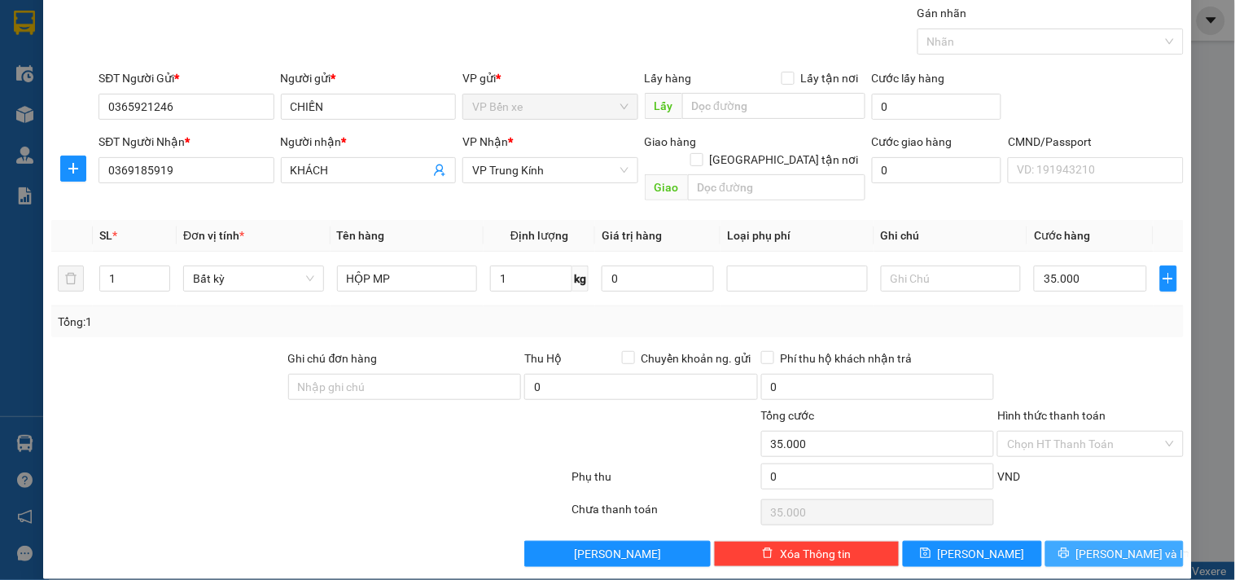
click at [1098, 545] on span "[PERSON_NAME] và In" at bounding box center [1133, 554] width 114 height 18
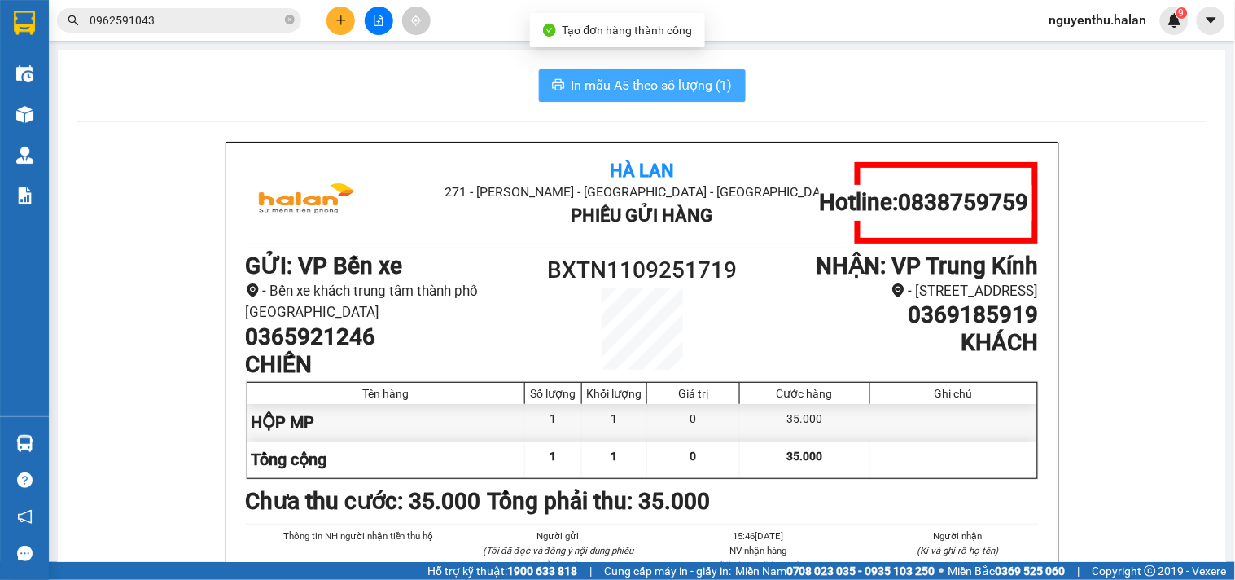
click at [649, 83] on span "In mẫu A5 theo số lượng (1)" at bounding box center [652, 85] width 161 height 20
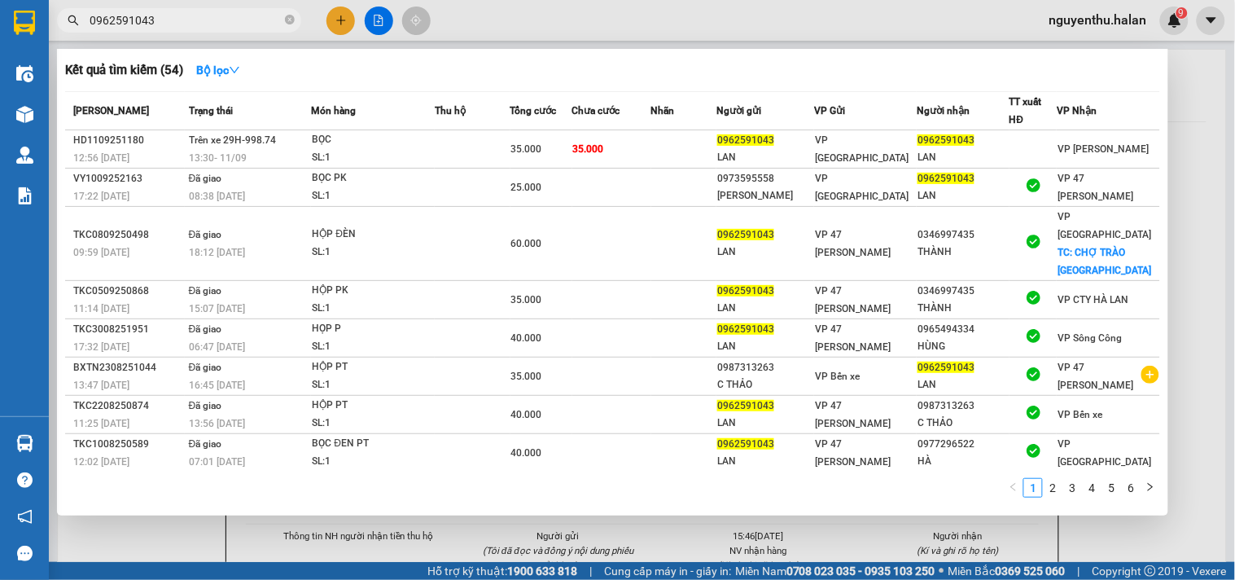
click at [196, 20] on input "0962591043" at bounding box center [186, 20] width 192 height 18
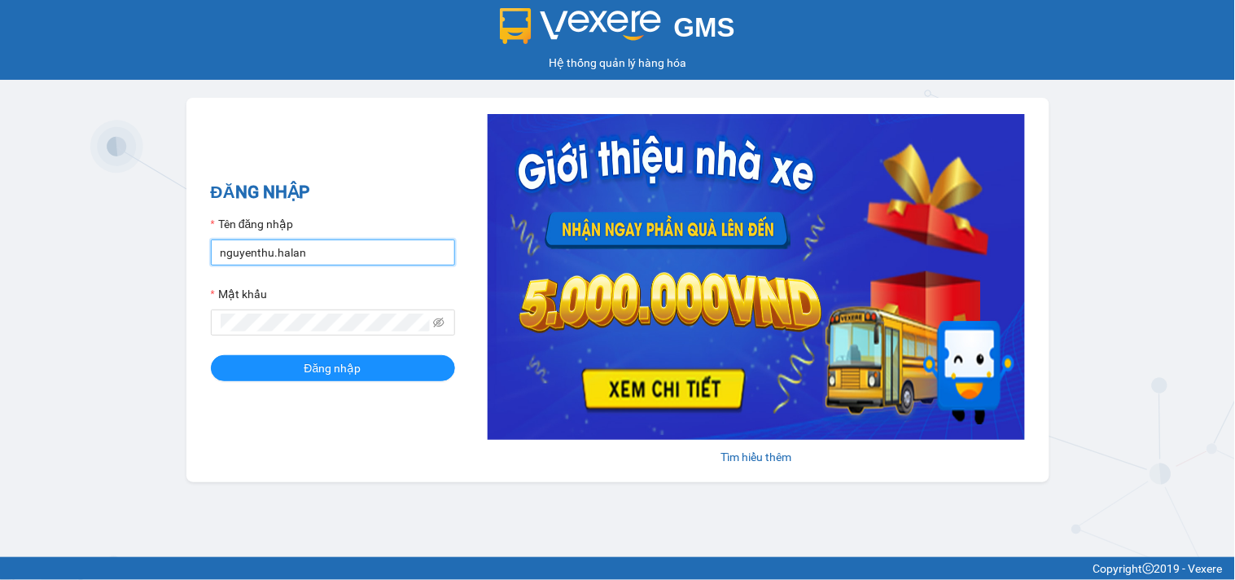
click at [318, 254] on input "nguyenthu.halan" at bounding box center [333, 252] width 244 height 26
type input "ntthuy.halan"
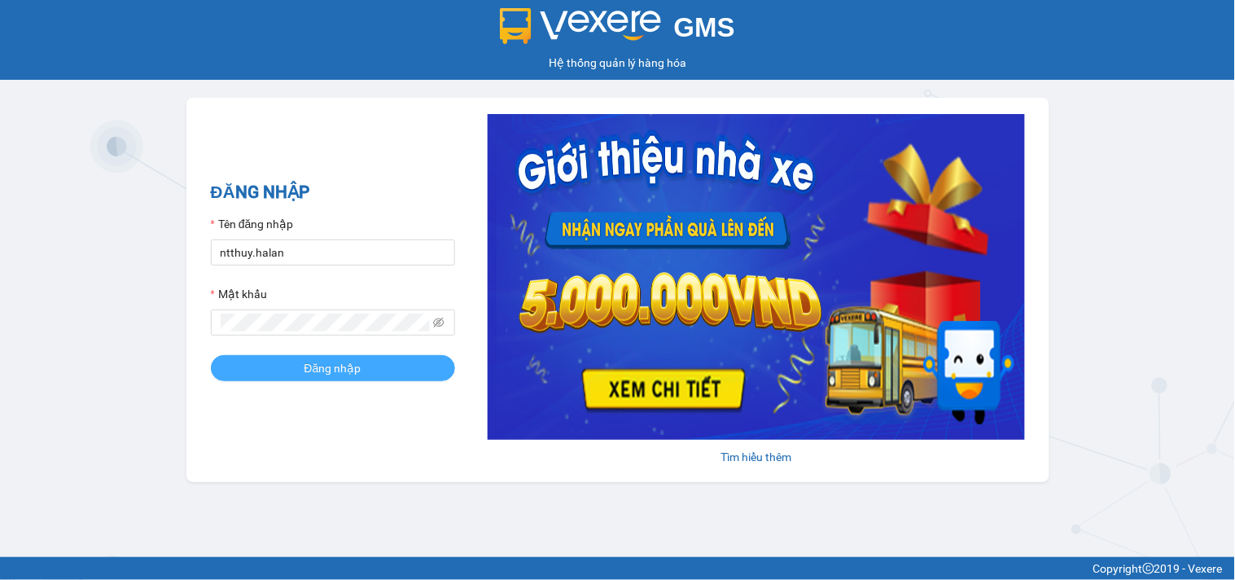
click at [370, 362] on button "Đăng nhập" at bounding box center [333, 368] width 244 height 26
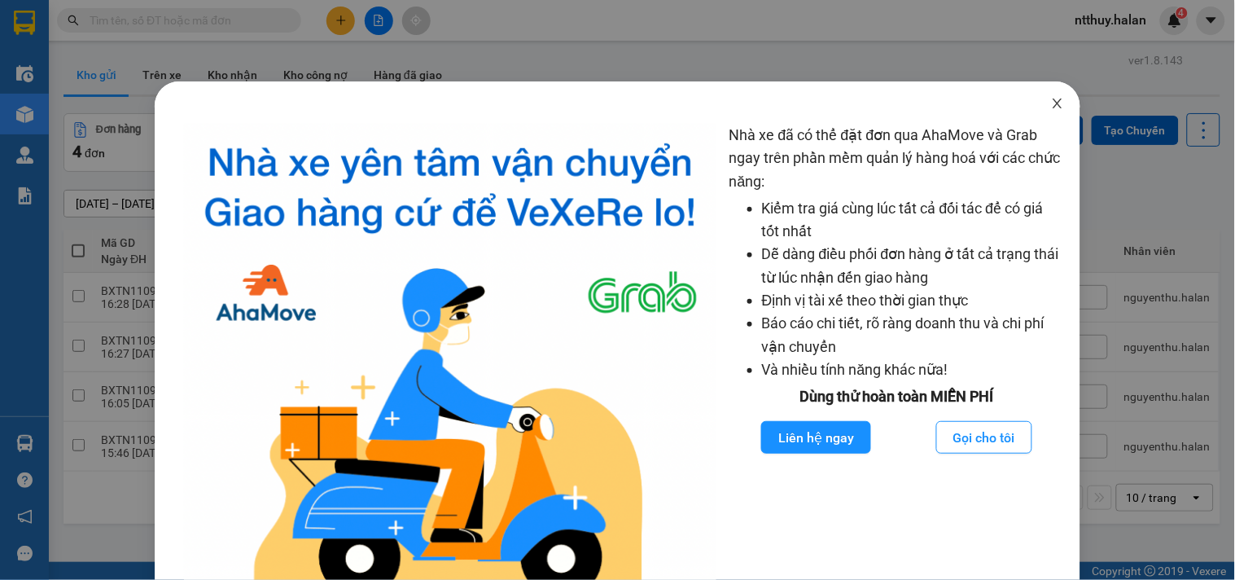
click at [1051, 99] on icon "close" at bounding box center [1057, 103] width 13 height 13
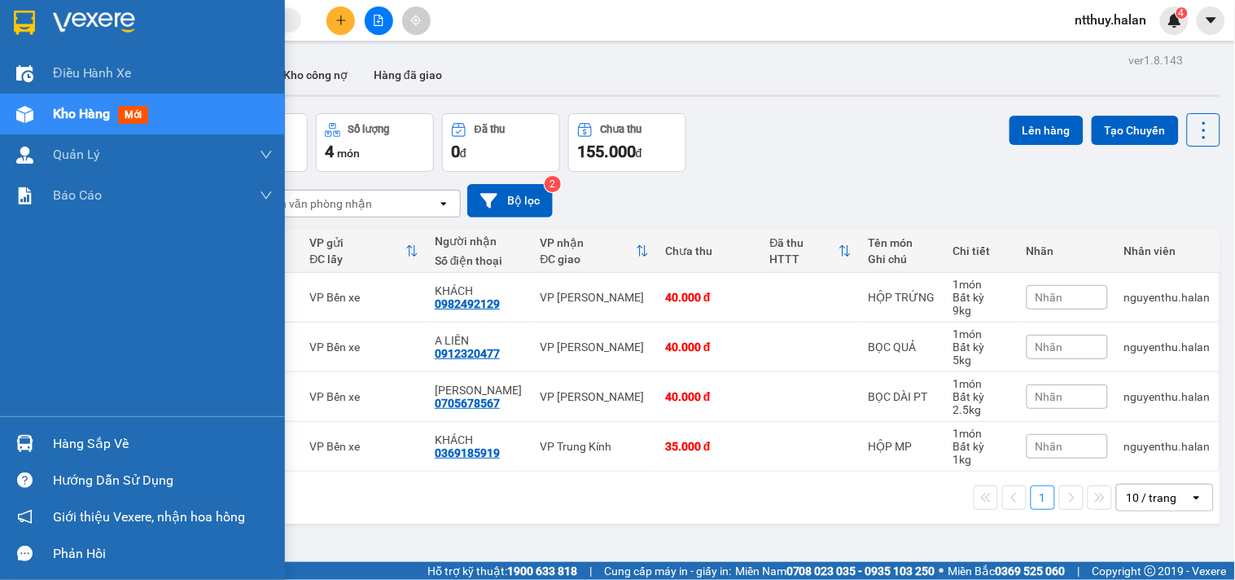
click at [90, 441] on div "Hàng sắp về" at bounding box center [163, 444] width 220 height 24
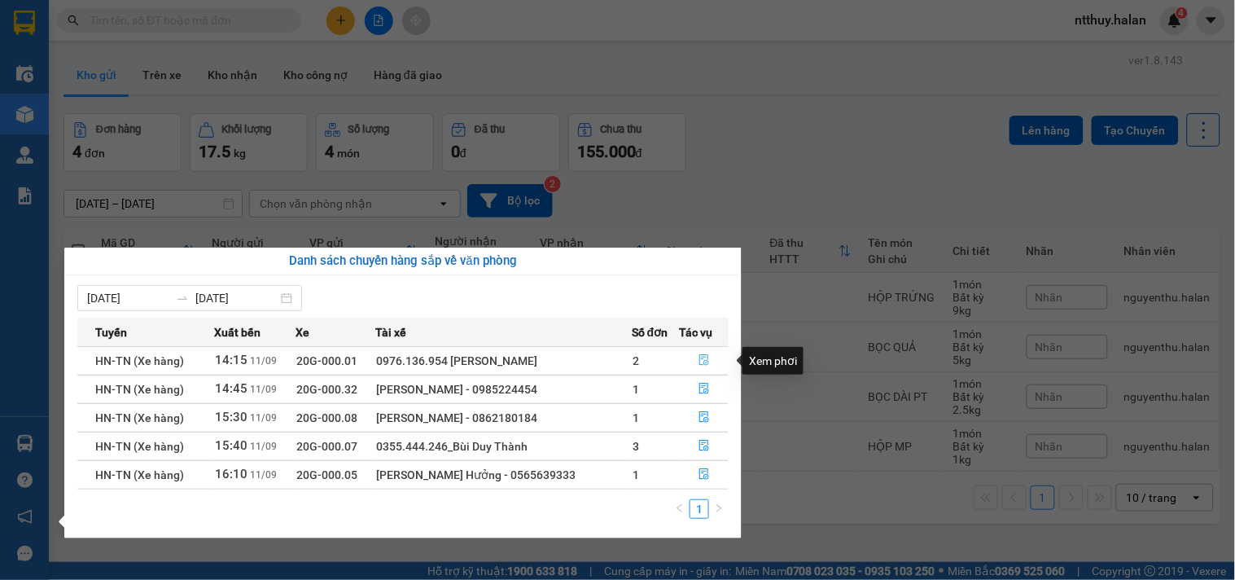
click at [696, 362] on button "button" at bounding box center [704, 361] width 48 height 26
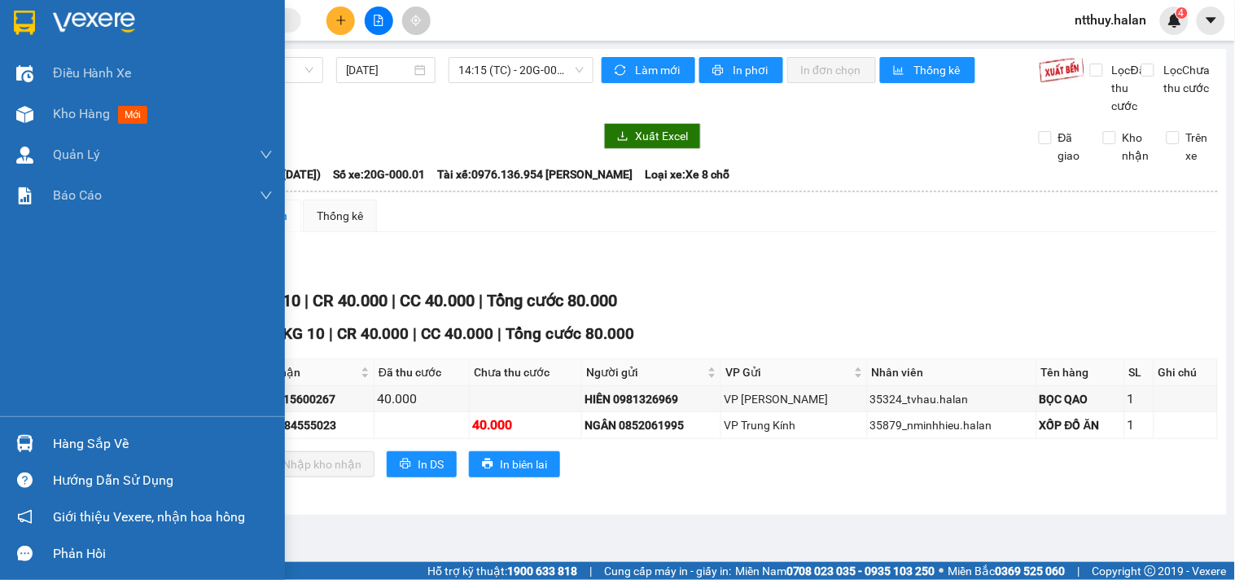
click at [87, 441] on div "Hàng sắp về" at bounding box center [163, 444] width 220 height 24
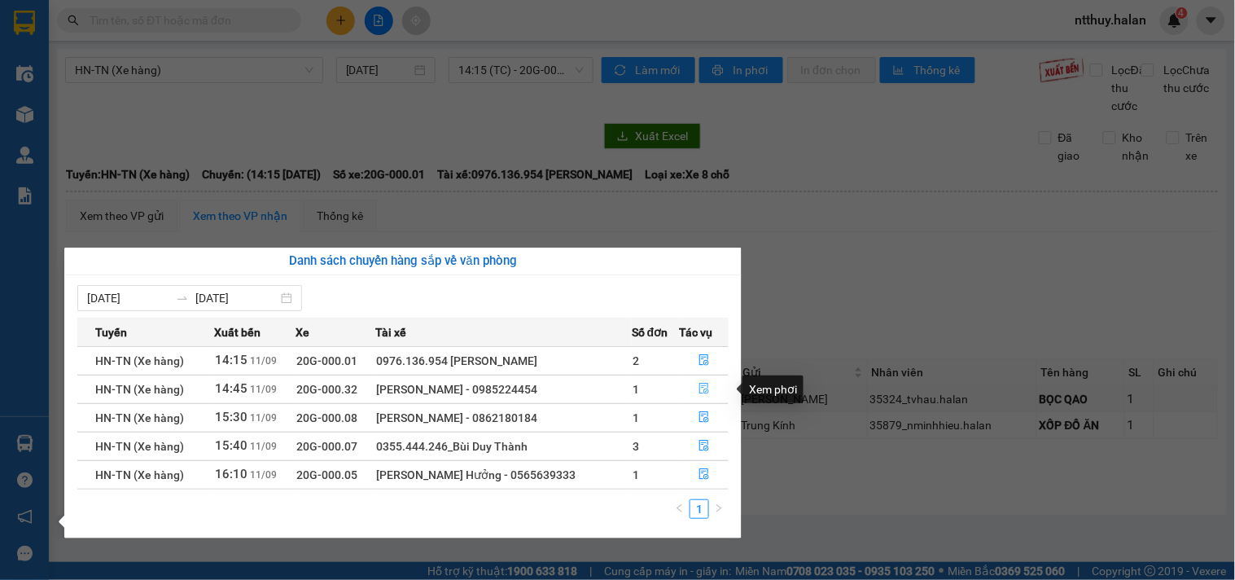
click at [703, 392] on icon "file-done" at bounding box center [704, 388] width 10 height 11
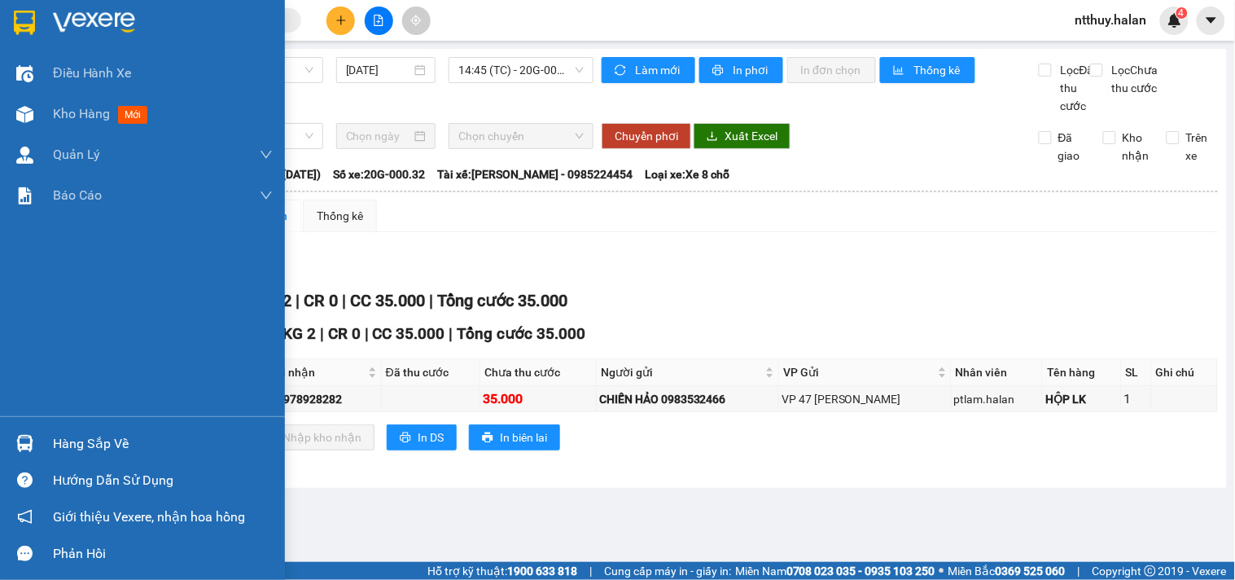
click at [63, 445] on div "Hàng sắp về" at bounding box center [163, 444] width 220 height 24
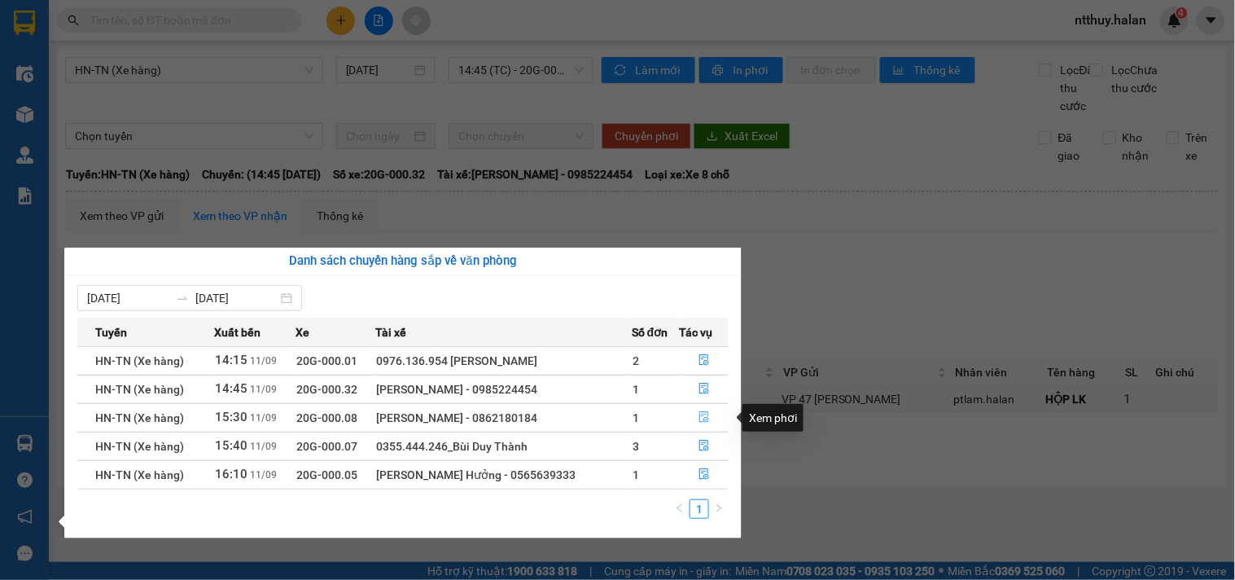
click at [705, 423] on icon "file-done" at bounding box center [704, 416] width 10 height 11
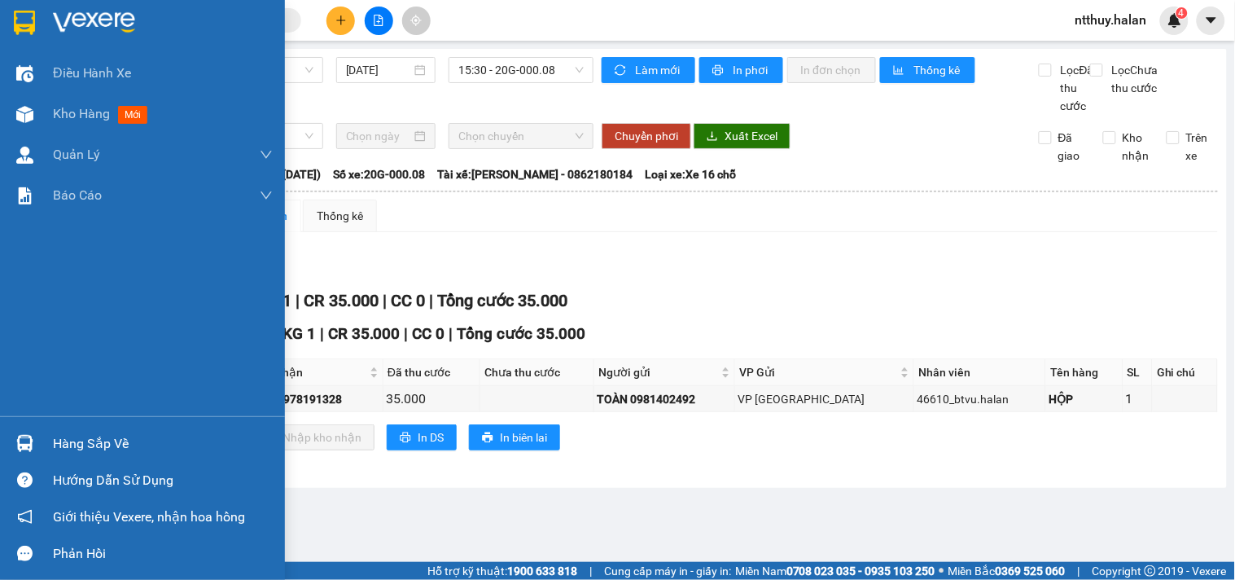
click at [88, 445] on div "Hàng sắp về" at bounding box center [163, 444] width 220 height 24
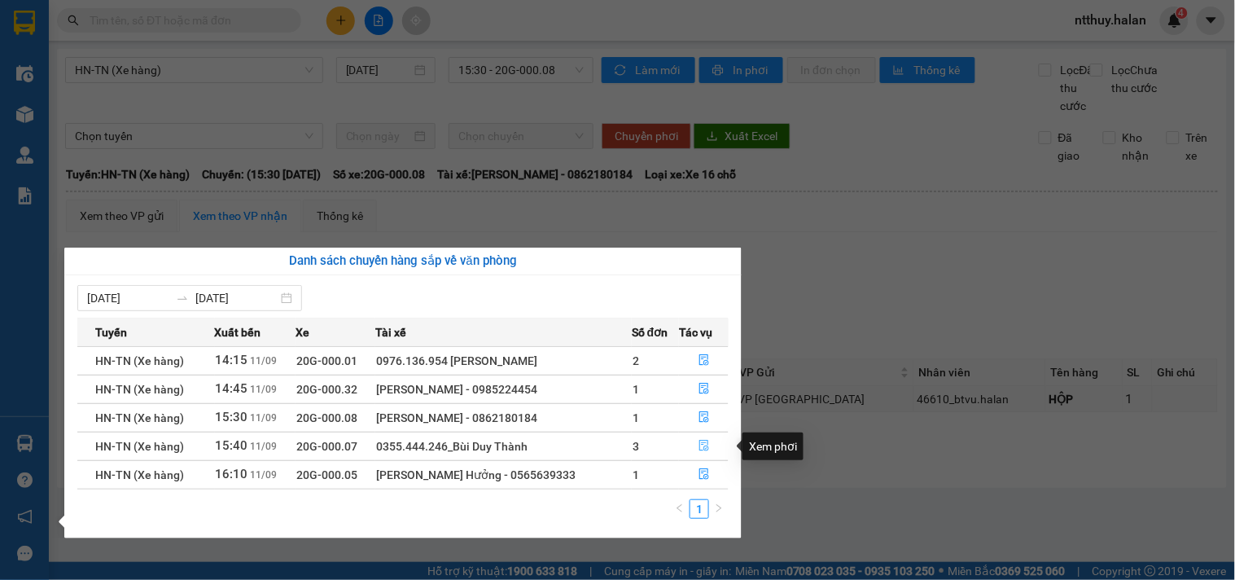
click at [701, 449] on icon "file-done" at bounding box center [704, 445] width 11 height 11
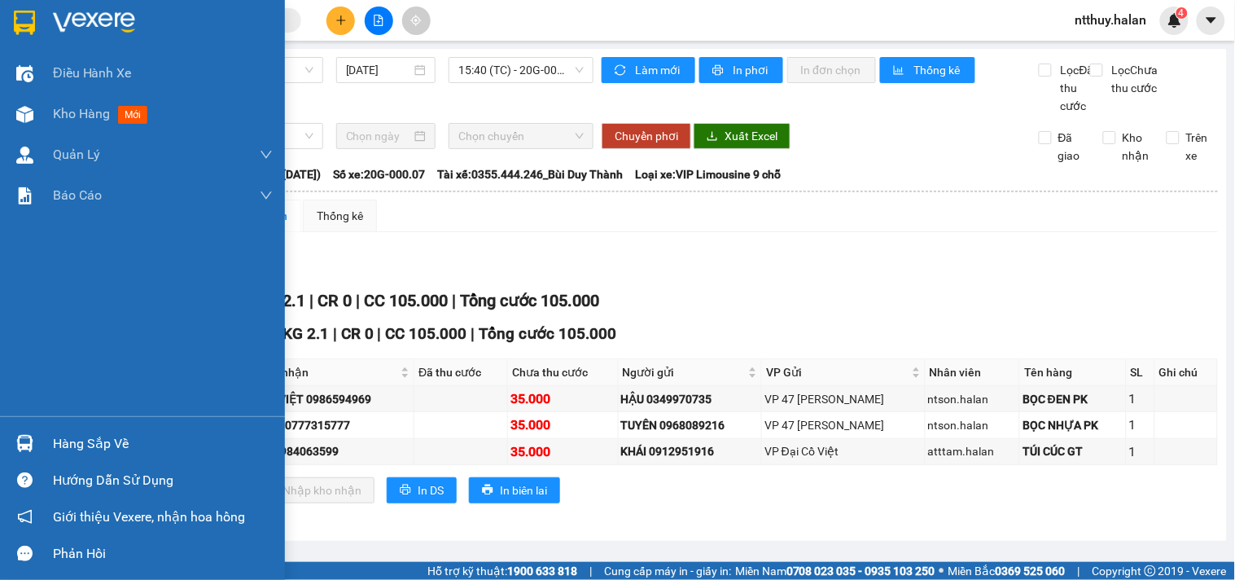
click at [50, 442] on div "Hàng sắp về" at bounding box center [142, 443] width 285 height 37
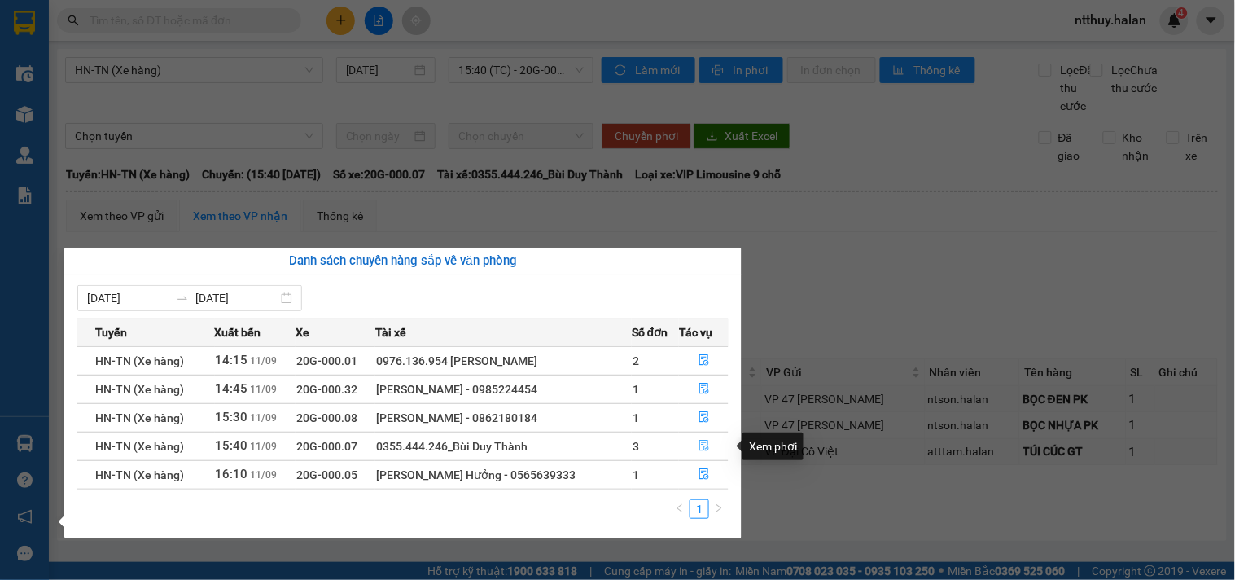
click at [699, 450] on icon "file-done" at bounding box center [704, 445] width 11 height 11
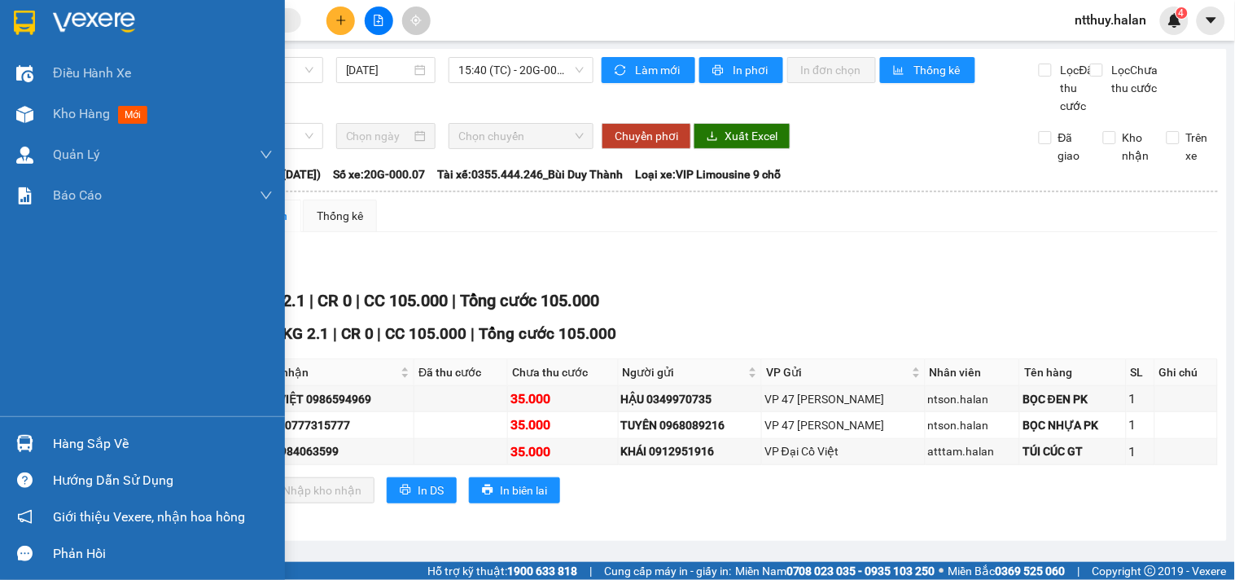
click at [69, 445] on div "Hàng sắp về" at bounding box center [163, 444] width 220 height 24
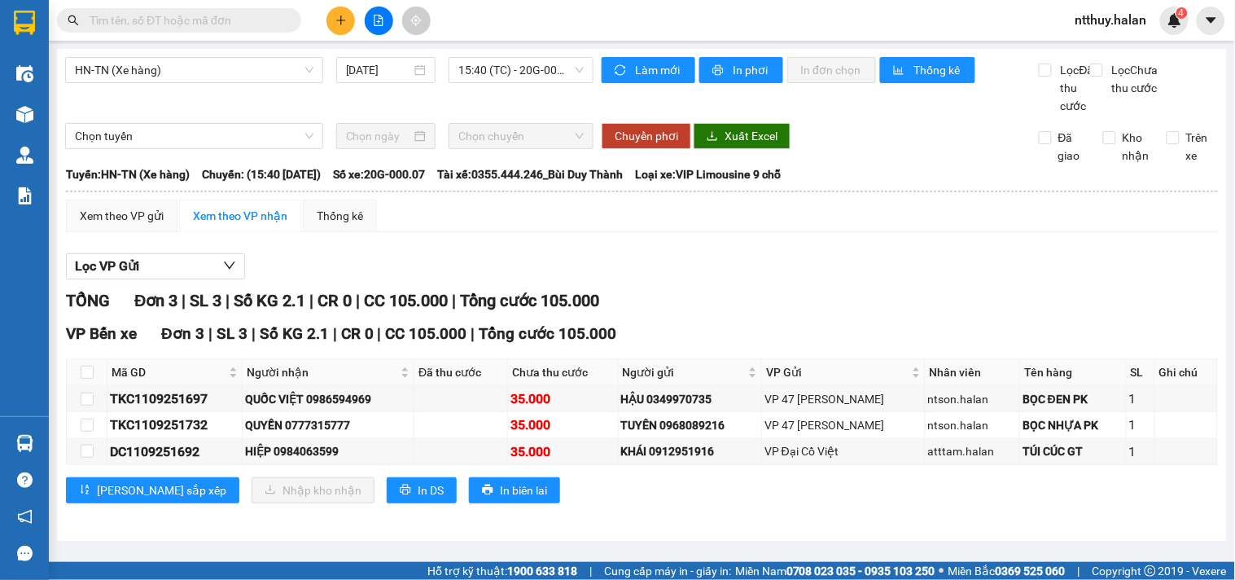
click at [234, 15] on section "Kết quả tìm kiếm ( 0 ) Bộ lọc No Data ntthuy.halan 4 Điều hành xe Kho hàng mới …" at bounding box center [617, 290] width 1235 height 580
click at [234, 15] on input "text" at bounding box center [186, 20] width 192 height 18
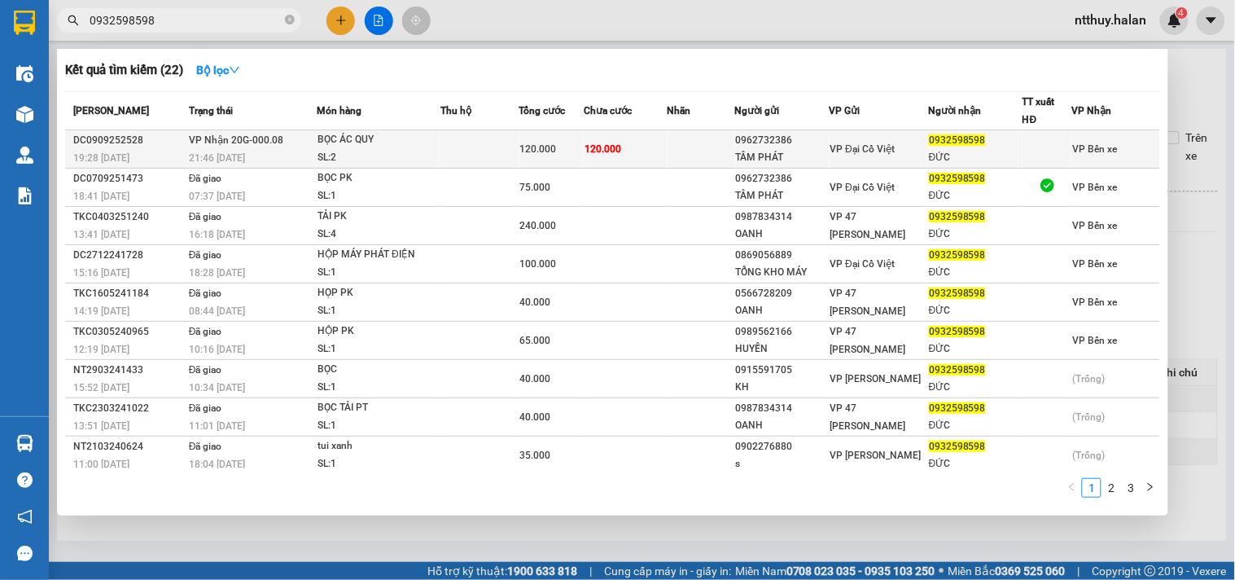
type input "0932598598"
click at [491, 160] on td at bounding box center [480, 149] width 78 height 38
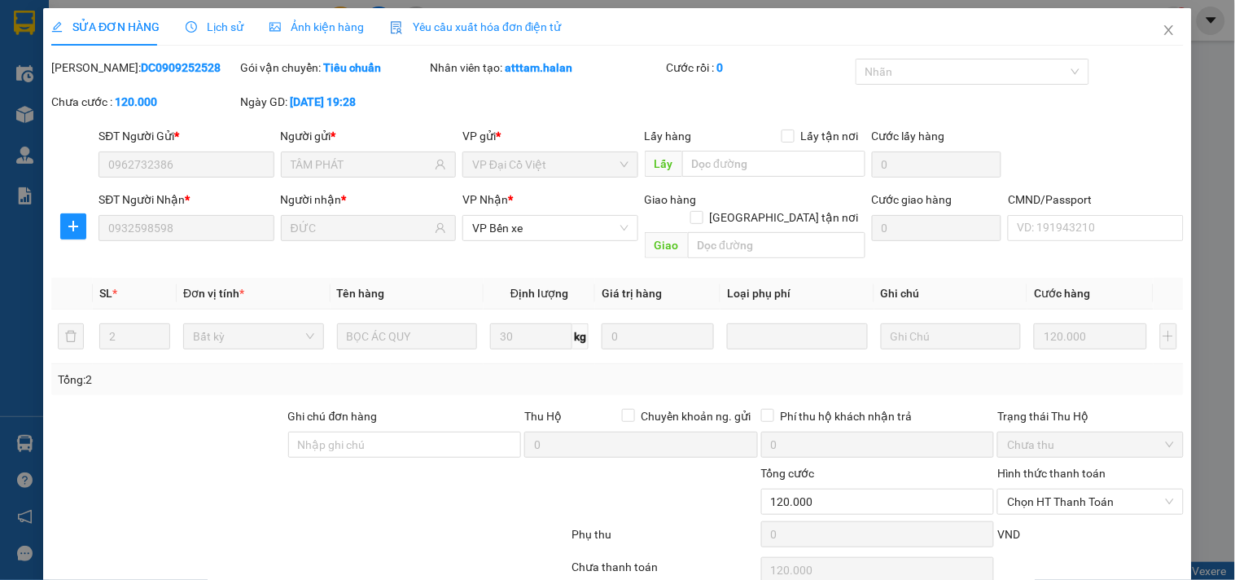
type input "0962732386"
type input "TÂM PHÁT"
type input "0932598598"
type input "ĐỨC"
type input "120.000"
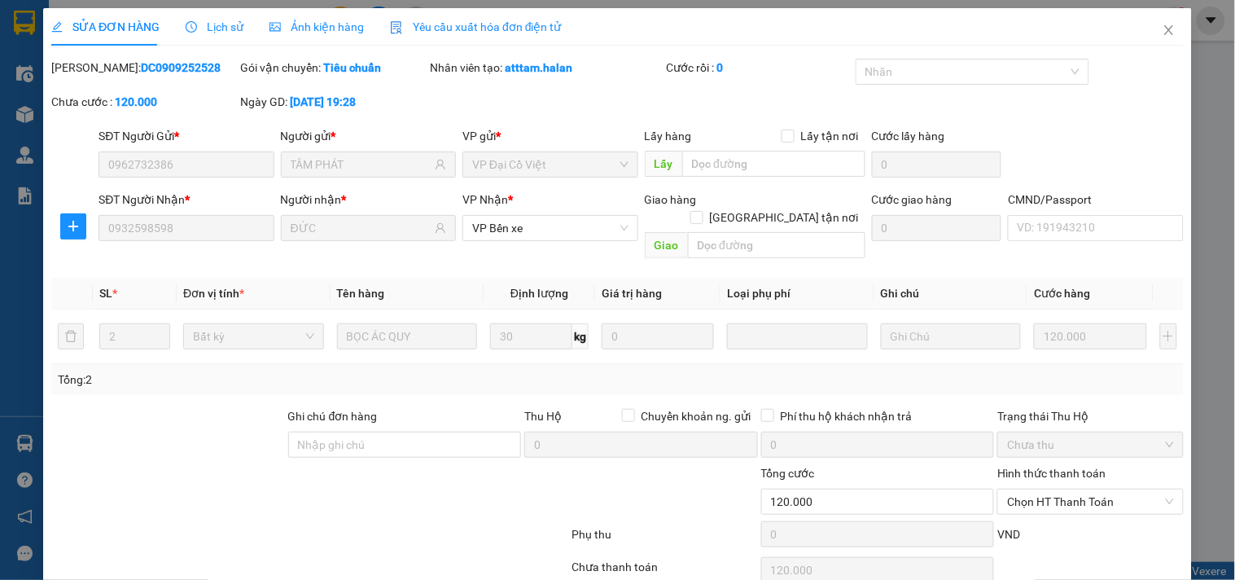
scroll to position [59, 0]
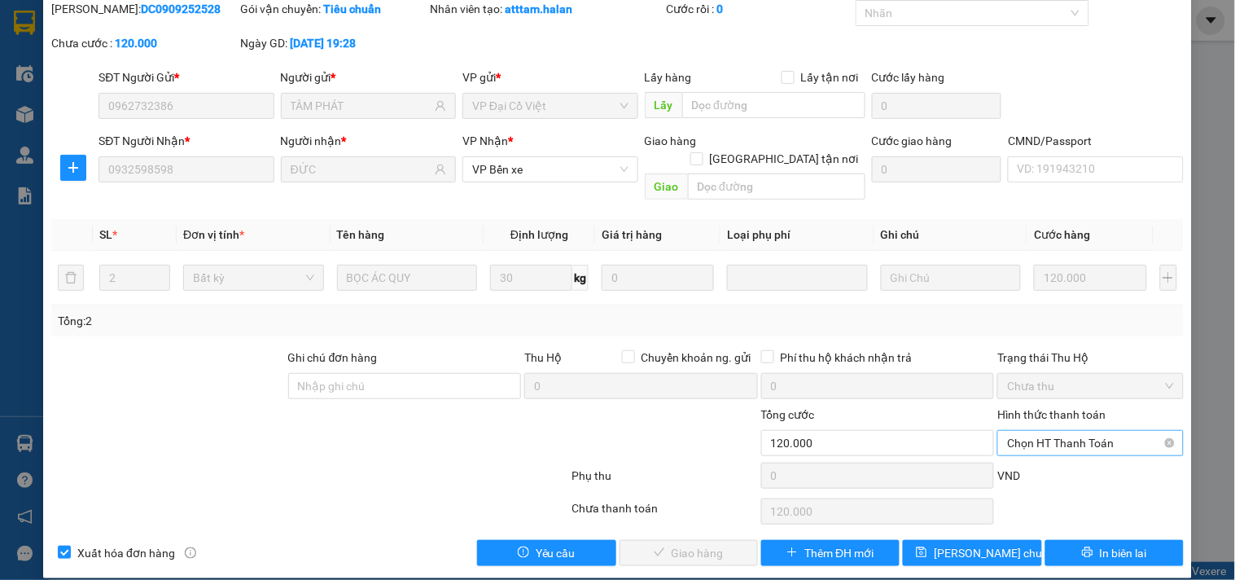
click at [1046, 431] on span "Chọn HT Thanh Toán" at bounding box center [1090, 443] width 166 height 24
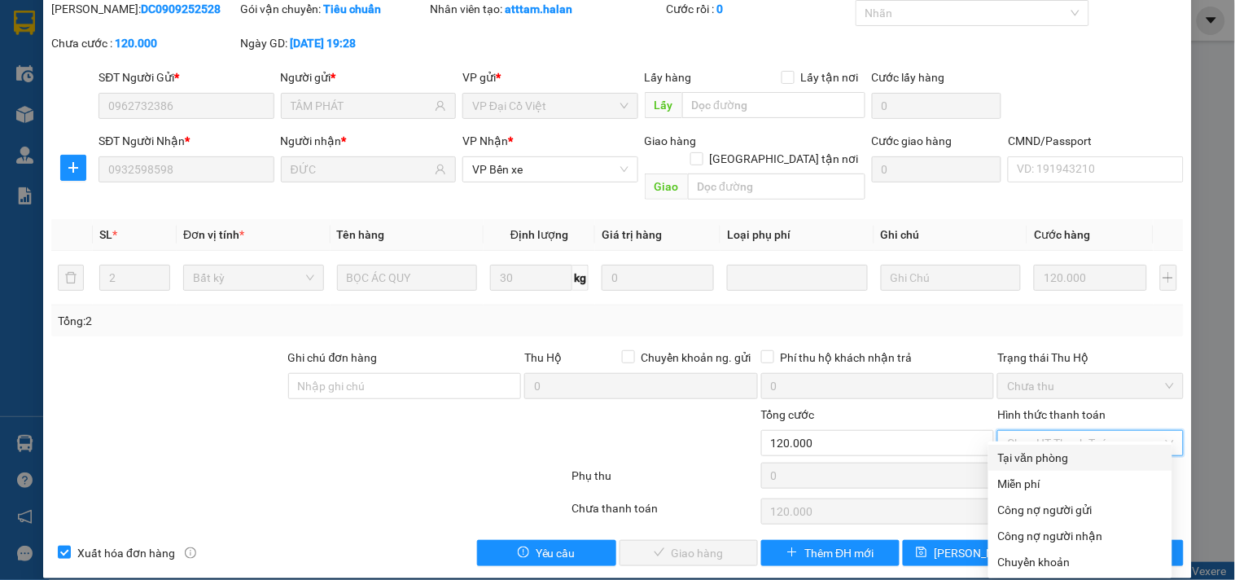
click at [1029, 457] on div "Tại văn phòng" at bounding box center [1080, 458] width 164 height 18
type input "0"
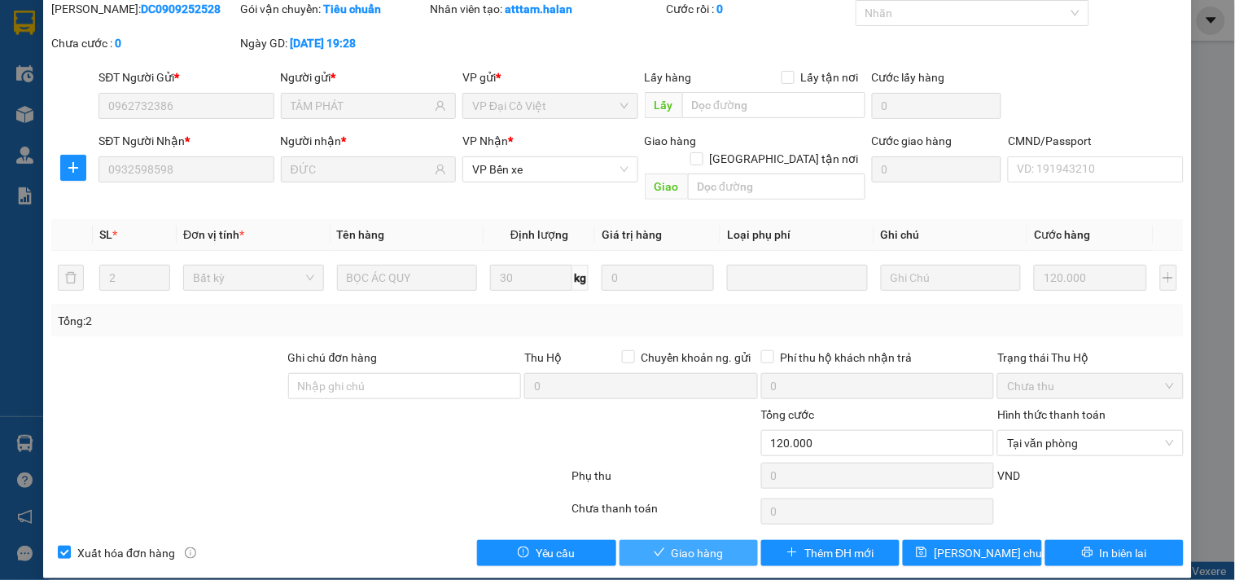
click at [710, 544] on span "Giao hàng" at bounding box center [698, 553] width 52 height 18
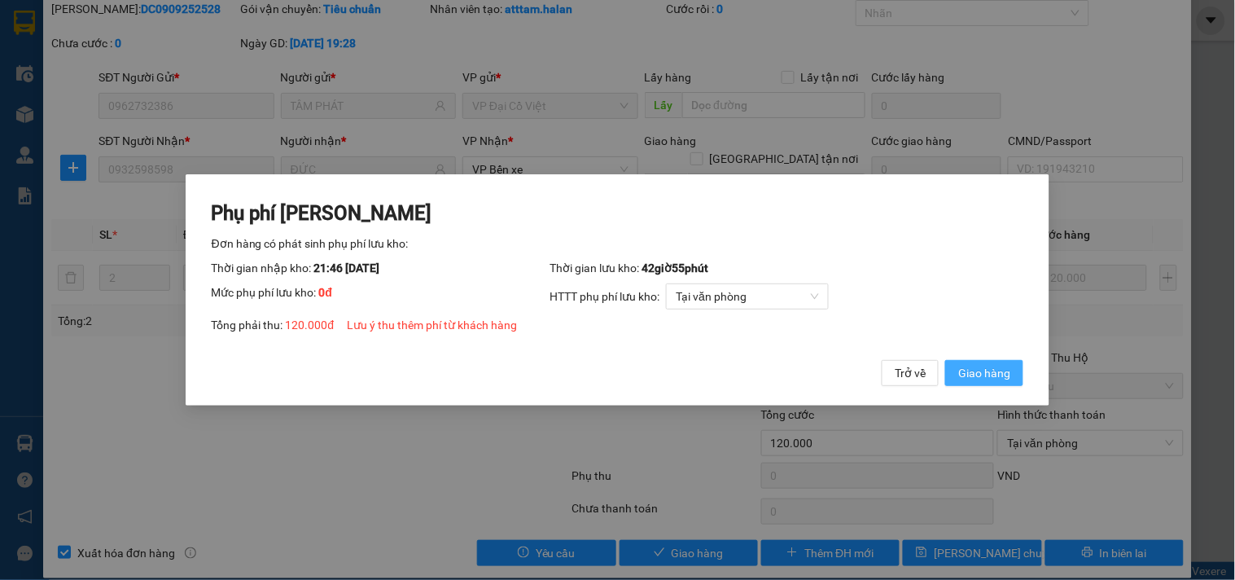
click at [999, 376] on span "Giao hàng" at bounding box center [984, 373] width 52 height 18
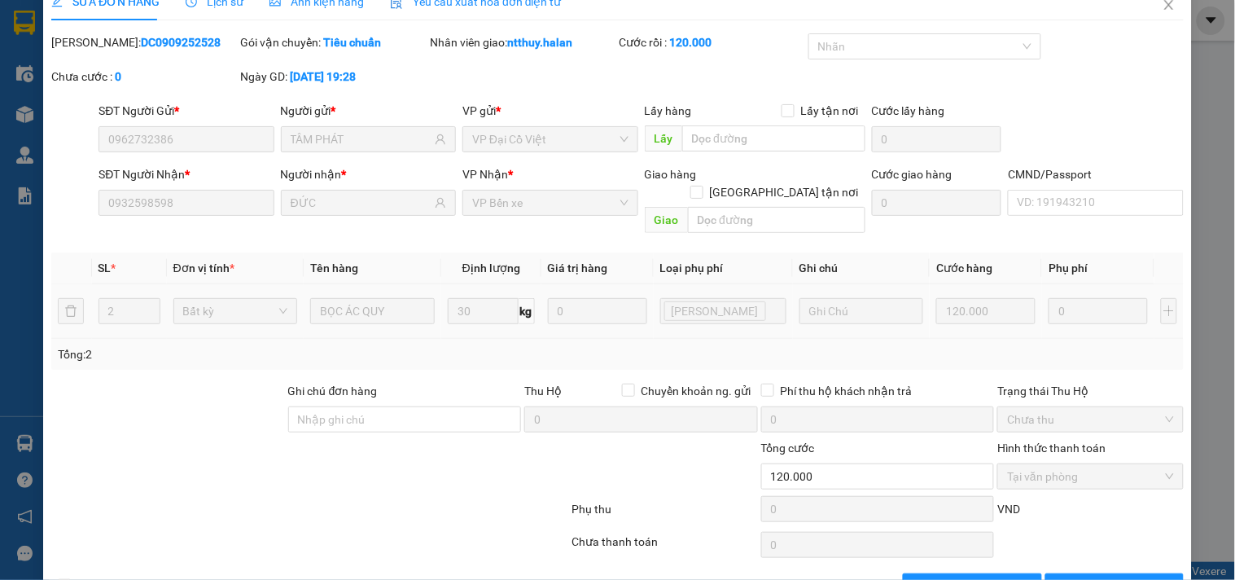
scroll to position [0, 0]
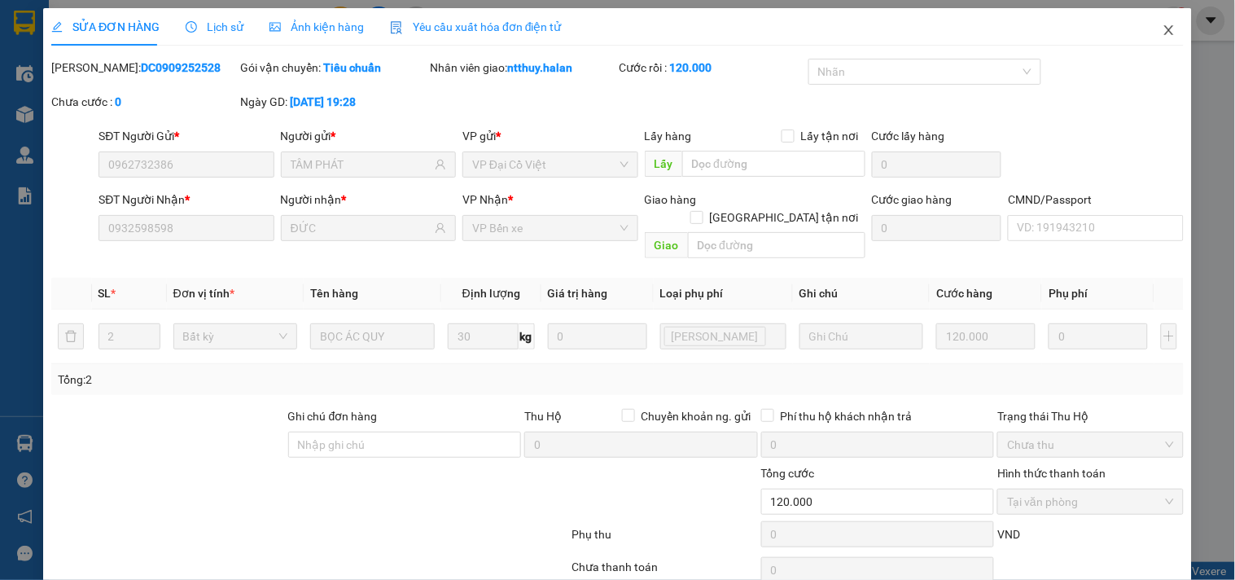
click at [1164, 33] on icon "close" at bounding box center [1168, 30] width 9 height 10
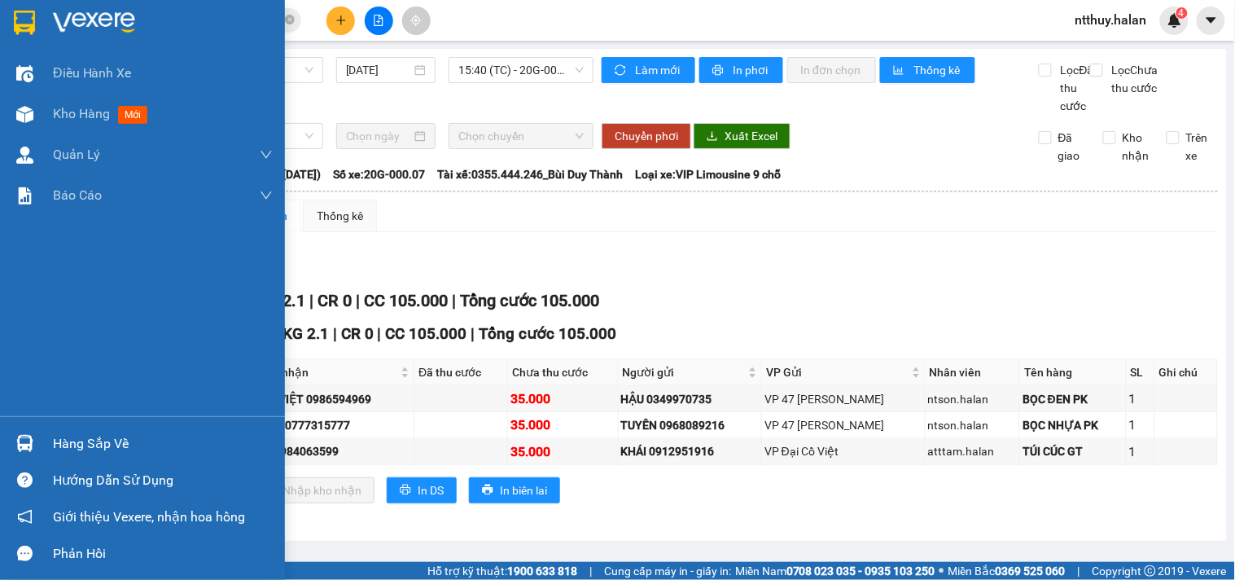
click at [66, 445] on div "Hàng sắp về" at bounding box center [163, 444] width 220 height 24
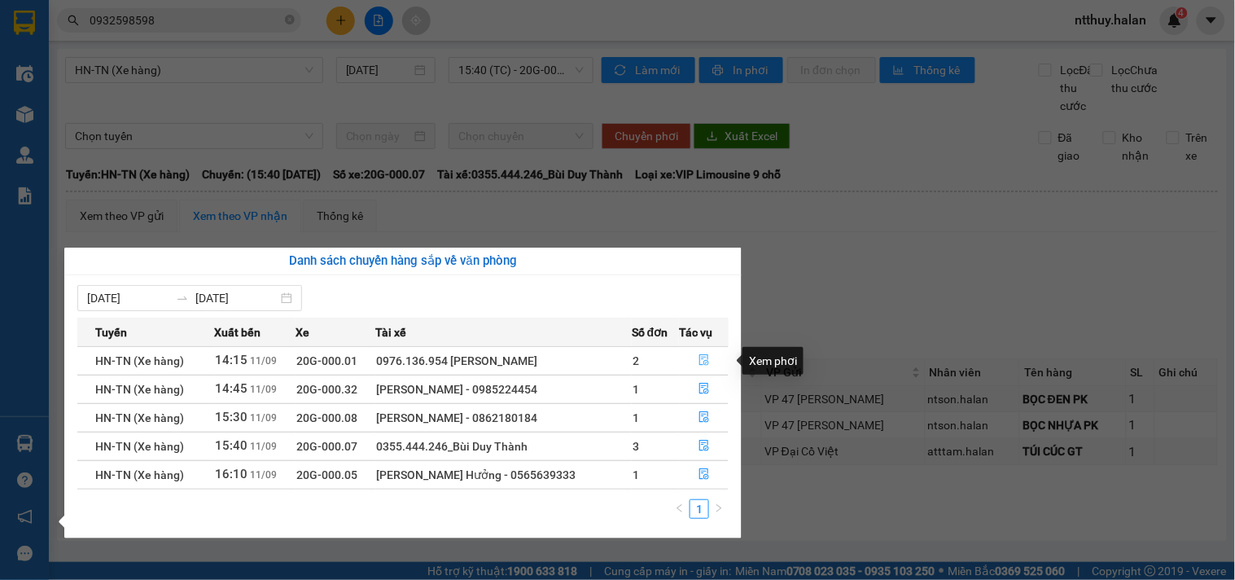
click at [709, 362] on button "button" at bounding box center [704, 361] width 48 height 26
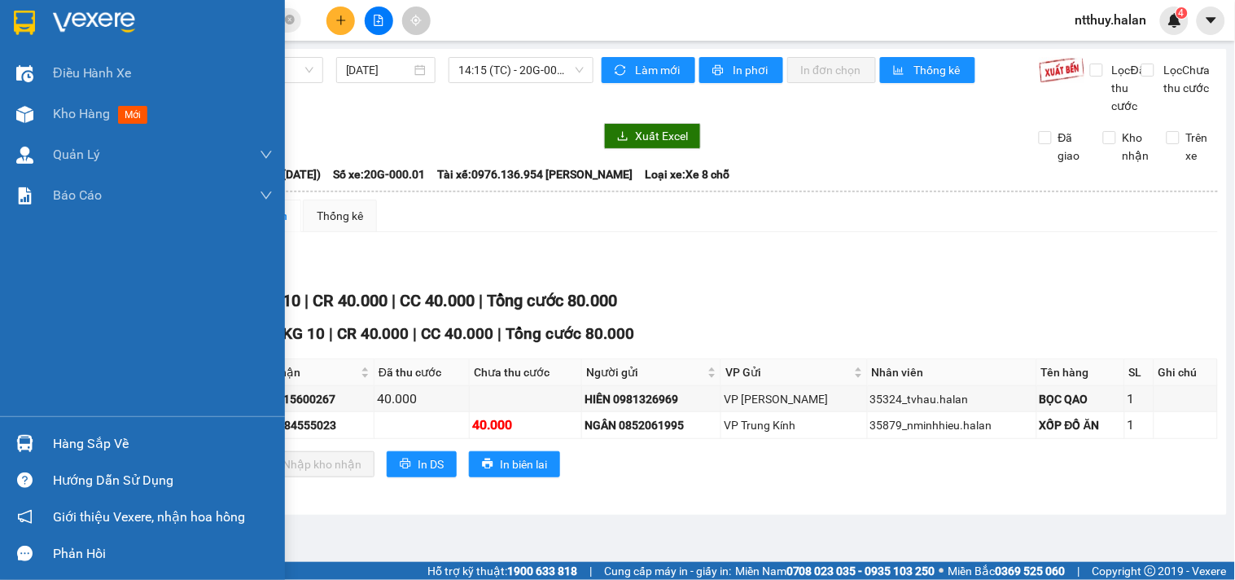
click at [79, 441] on div "Hàng sắp về" at bounding box center [163, 444] width 220 height 24
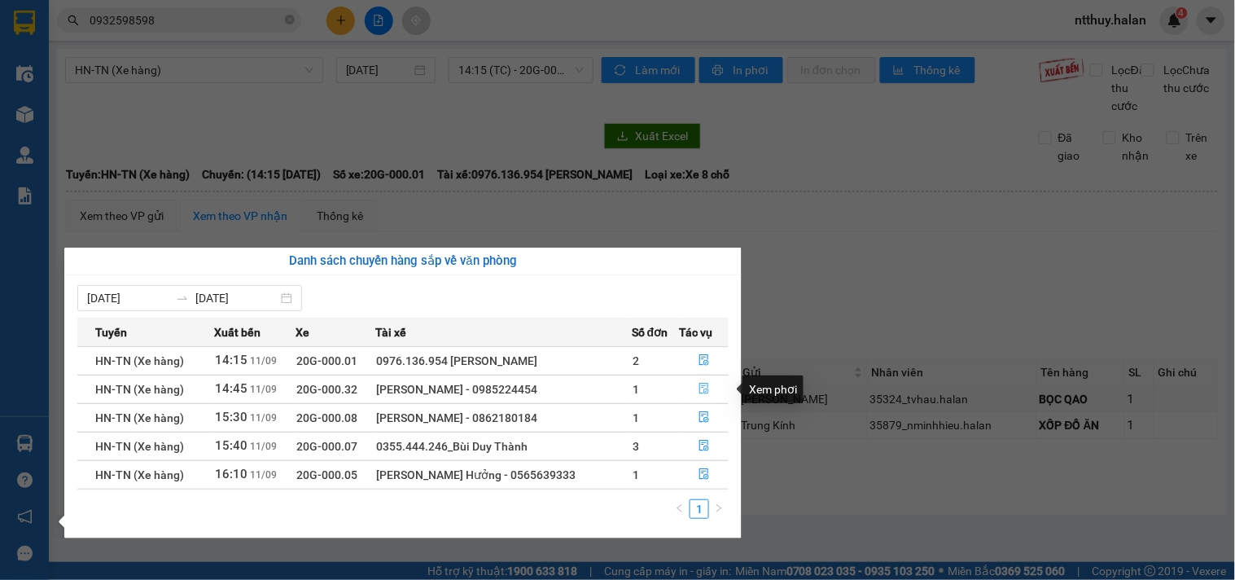
click at [700, 388] on icon "file-done" at bounding box center [704, 388] width 11 height 11
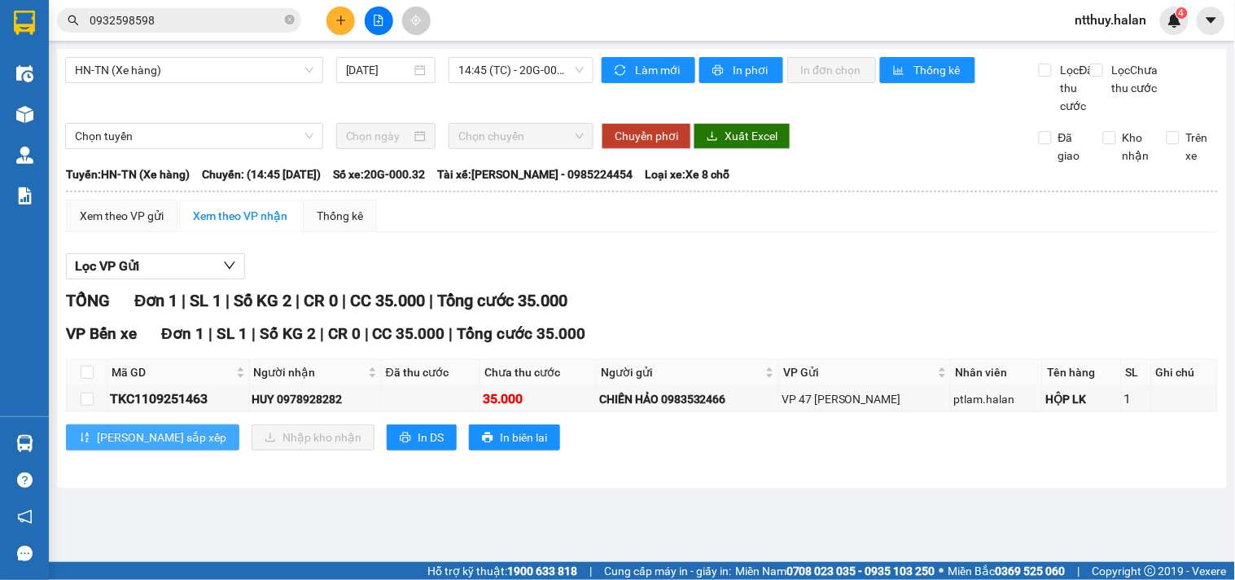
click at [84, 443] on button "[PERSON_NAME] sắp xếp" at bounding box center [152, 437] width 173 height 26
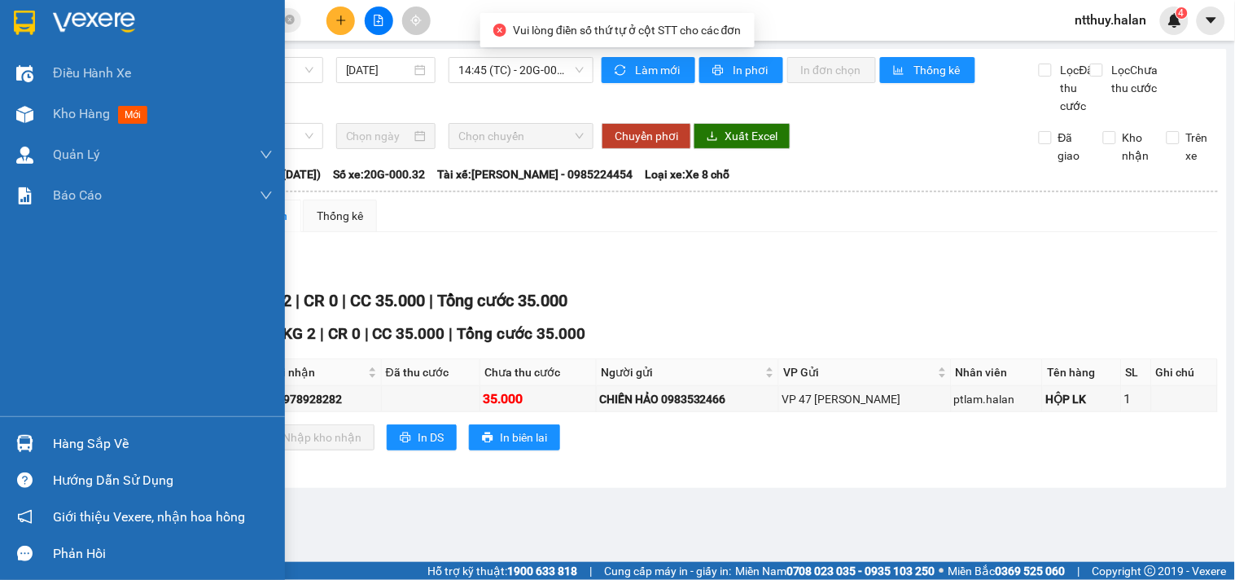
click at [64, 441] on div "Hàng sắp về" at bounding box center [163, 444] width 220 height 24
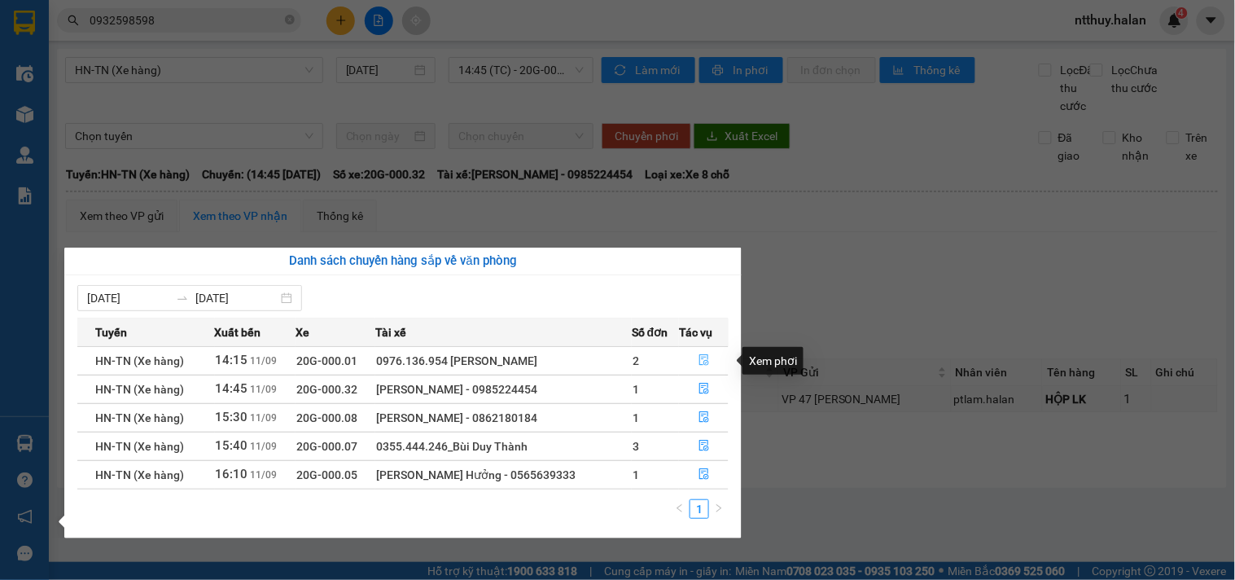
click at [699, 359] on icon "file-done" at bounding box center [704, 359] width 11 height 11
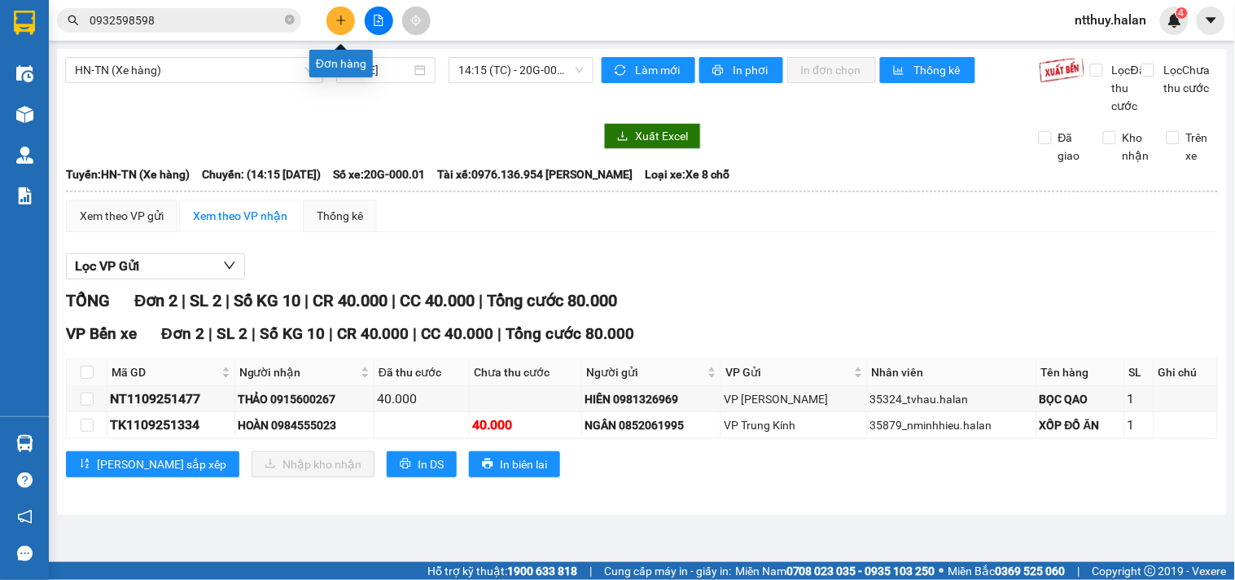
click at [331, 20] on button at bounding box center [341, 21] width 29 height 29
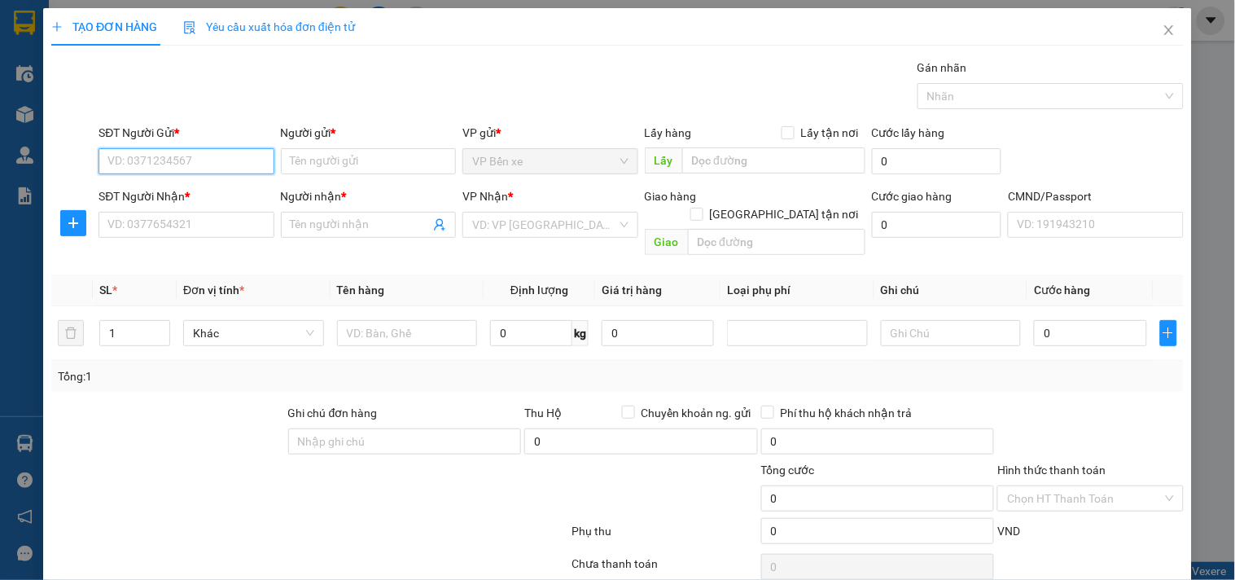
click at [222, 163] on input "SĐT Người Gửi *" at bounding box center [186, 161] width 175 height 26
type input "0968883556"
click at [194, 190] on div "0968883556 - TUẤN" at bounding box center [184, 194] width 154 height 18
type input "TUẤN"
type input "0968883556"
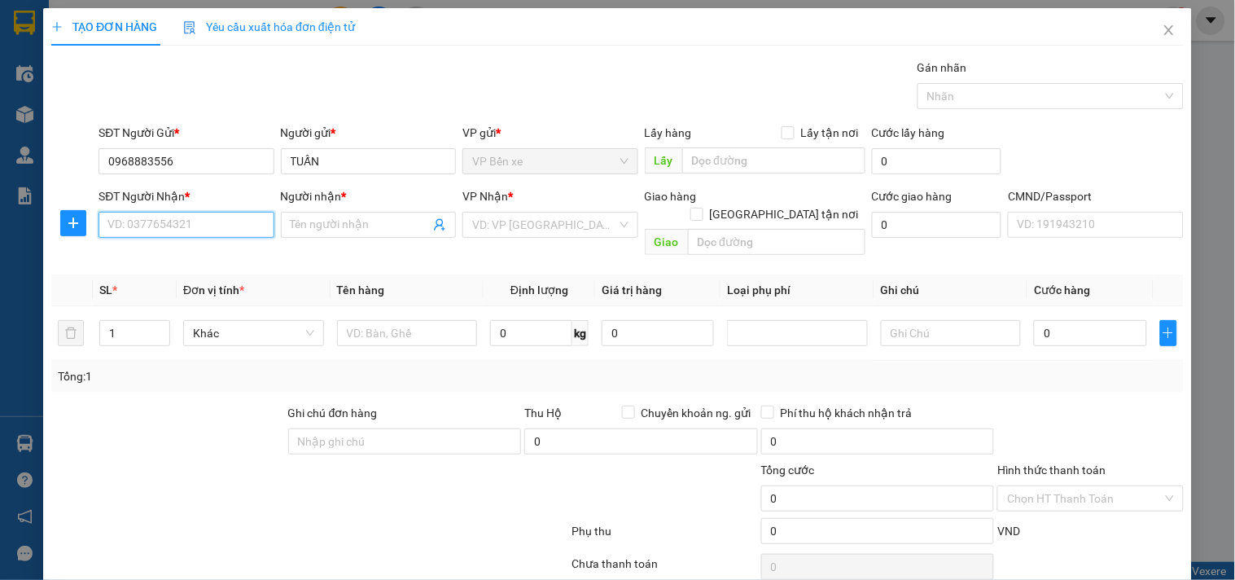
click at [209, 226] on input "SĐT Người Nhận *" at bounding box center [186, 225] width 175 height 26
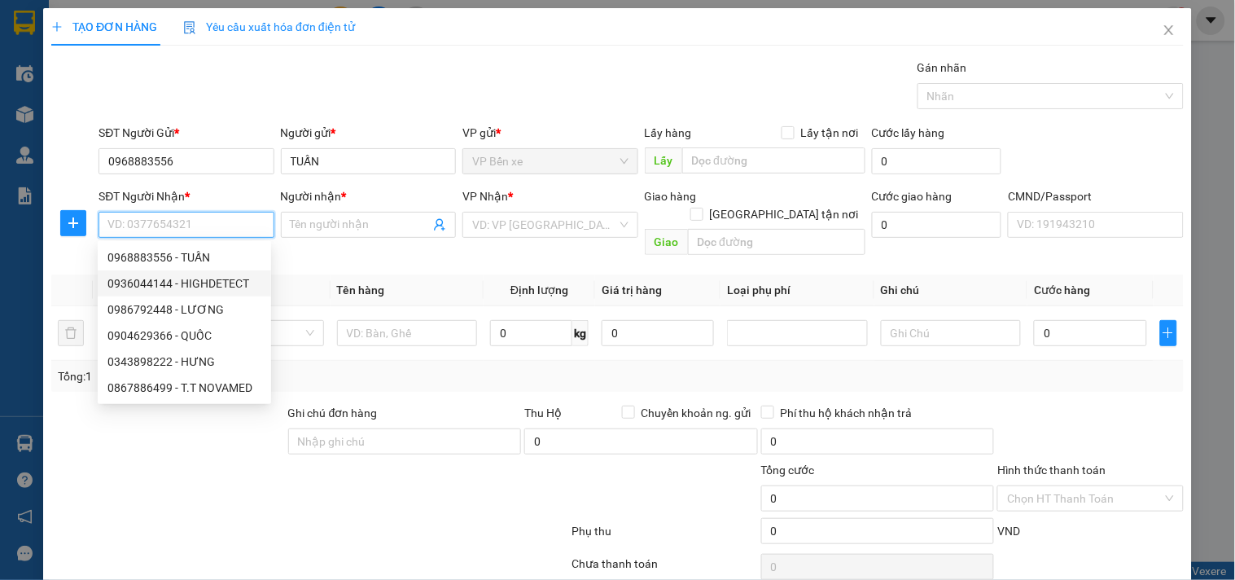
click at [212, 282] on div "0936044144 - HIGHDETECT" at bounding box center [184, 283] width 154 height 18
type input "0936044144"
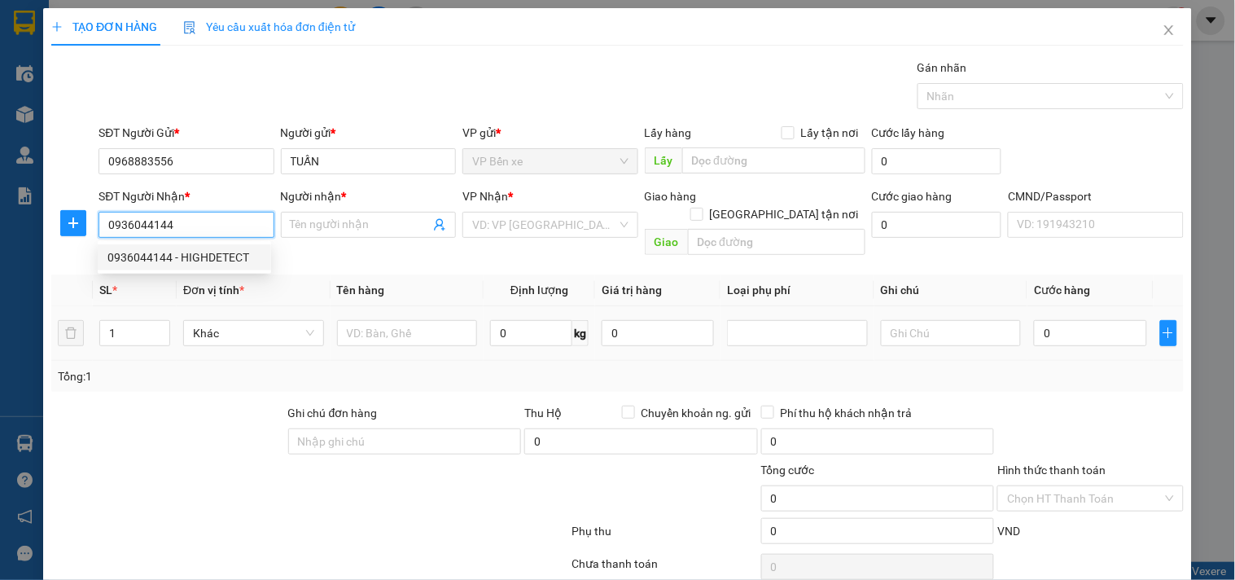
type input "HIGHDETECT"
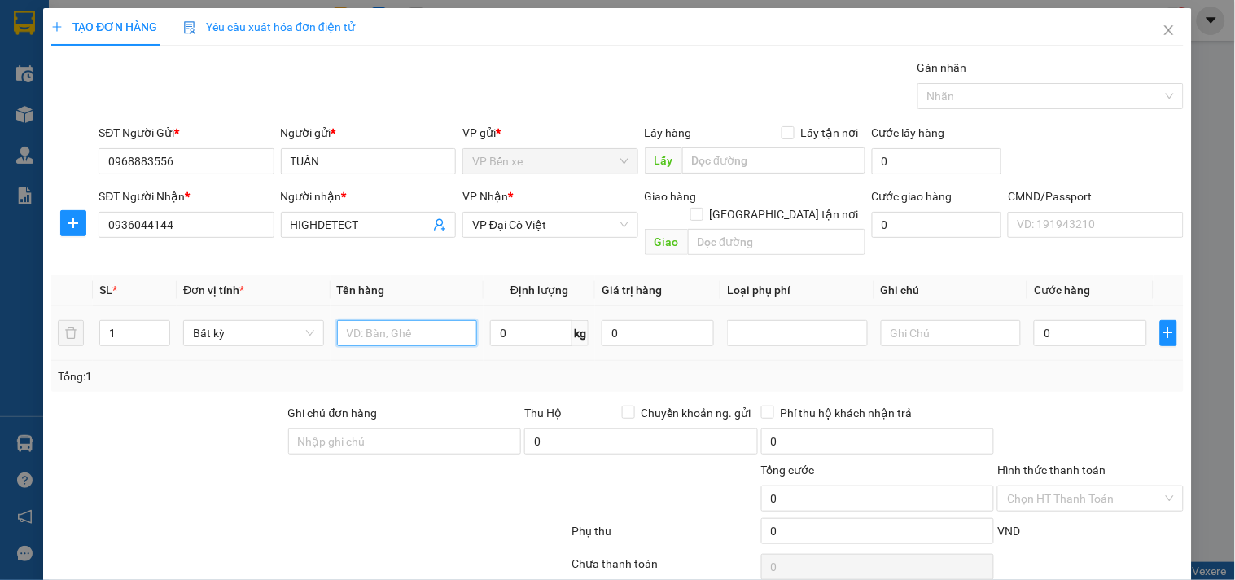
click at [401, 320] on input "text" at bounding box center [407, 333] width 141 height 26
type input "XỐP MẪU"
click at [537, 322] on input "0" at bounding box center [531, 333] width 82 height 26
type input "1"
drag, startPoint x: 666, startPoint y: 322, endPoint x: 982, endPoint y: 391, distance: 323.3
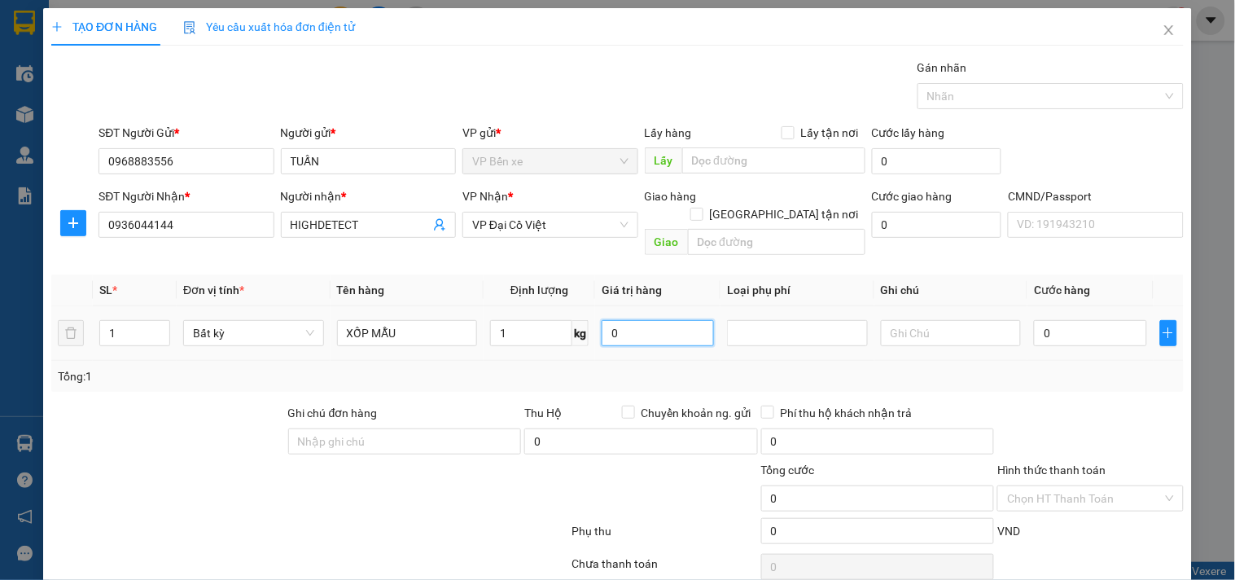
click at [666, 322] on input "0" at bounding box center [658, 333] width 112 height 26
type input "35.000"
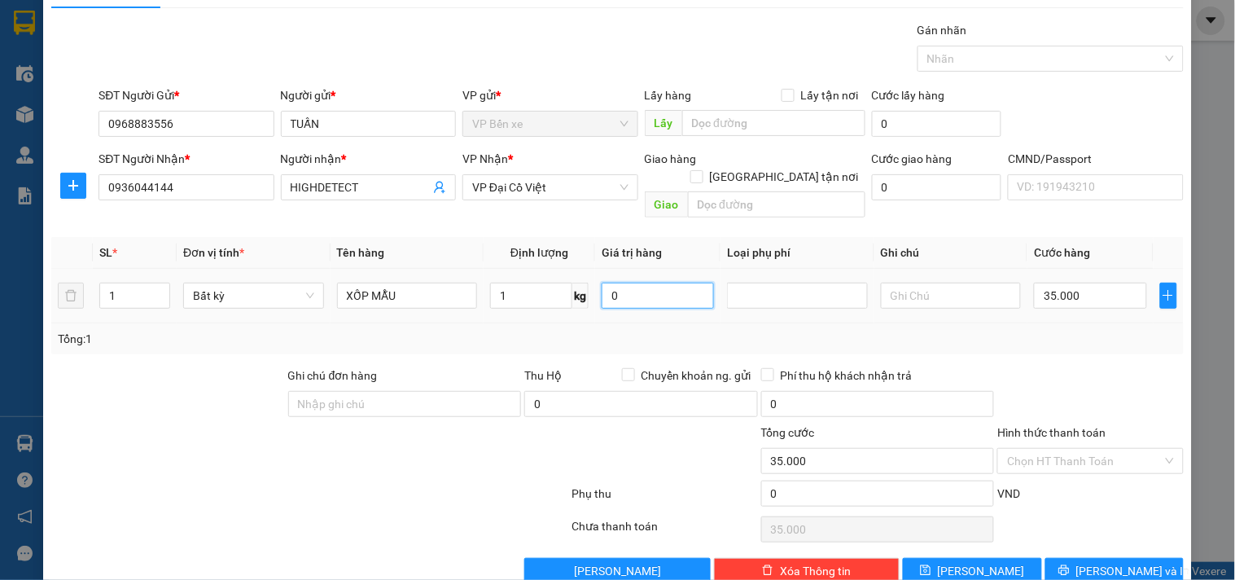
scroll to position [55, 0]
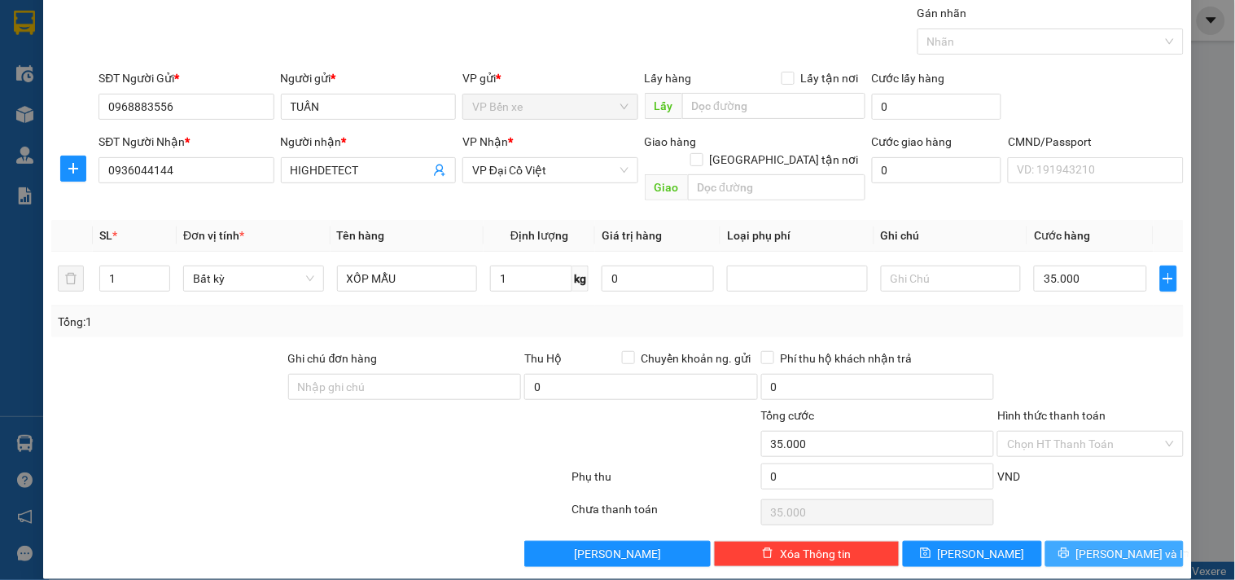
click at [1094, 545] on span "[PERSON_NAME] và In" at bounding box center [1133, 554] width 114 height 18
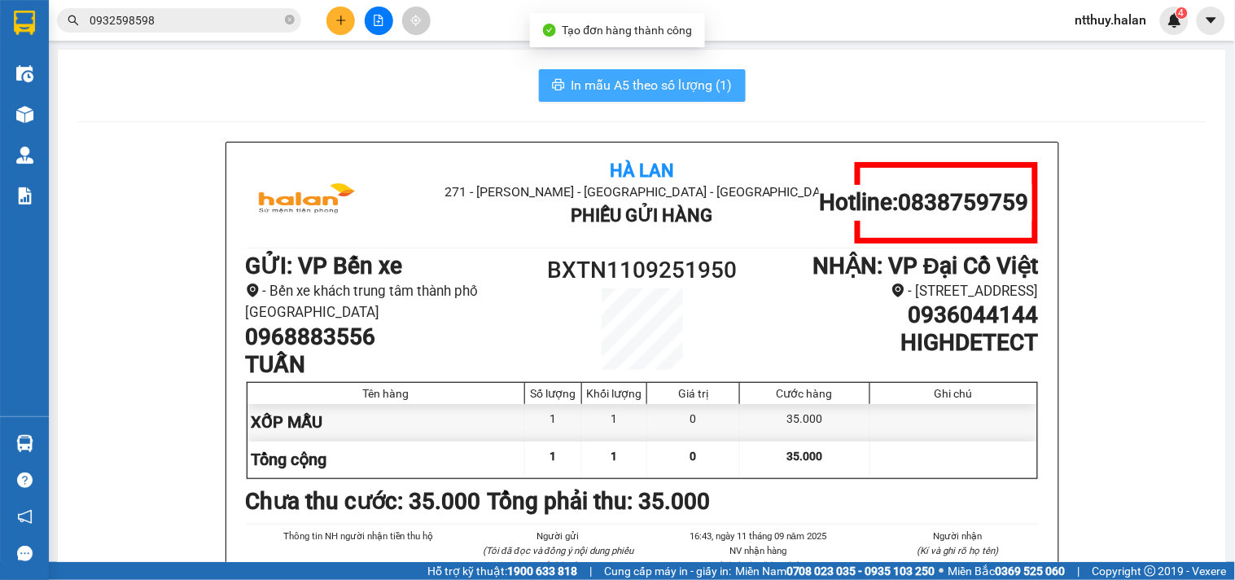
click at [637, 88] on span "In mẫu A5 theo số lượng (1)" at bounding box center [652, 85] width 161 height 20
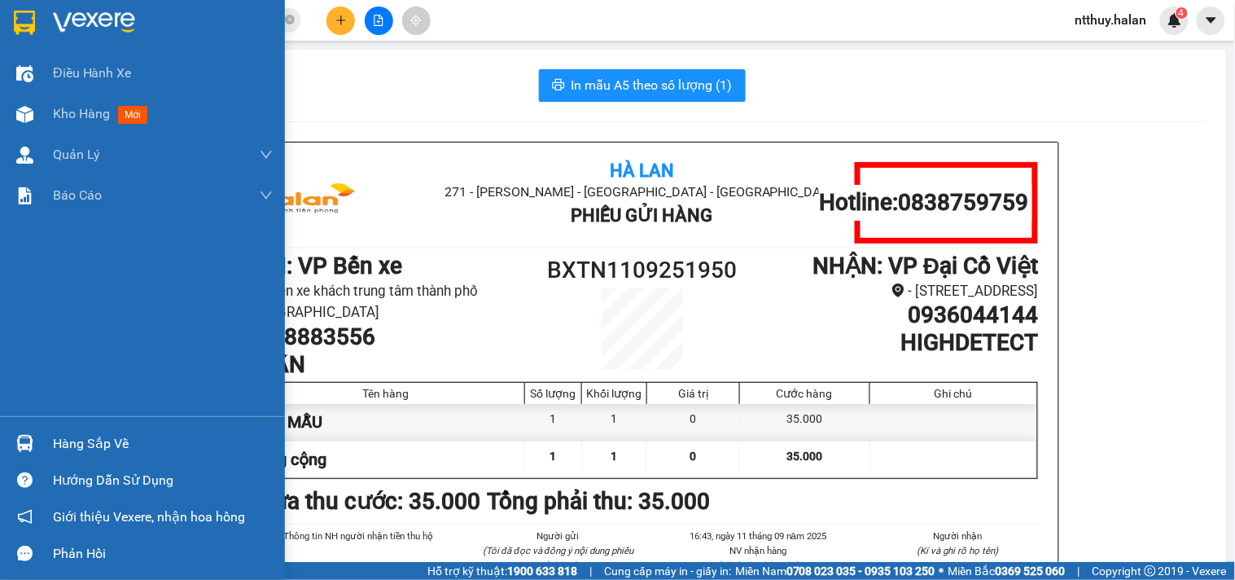
click at [79, 441] on div "Hàng sắp về" at bounding box center [163, 444] width 220 height 24
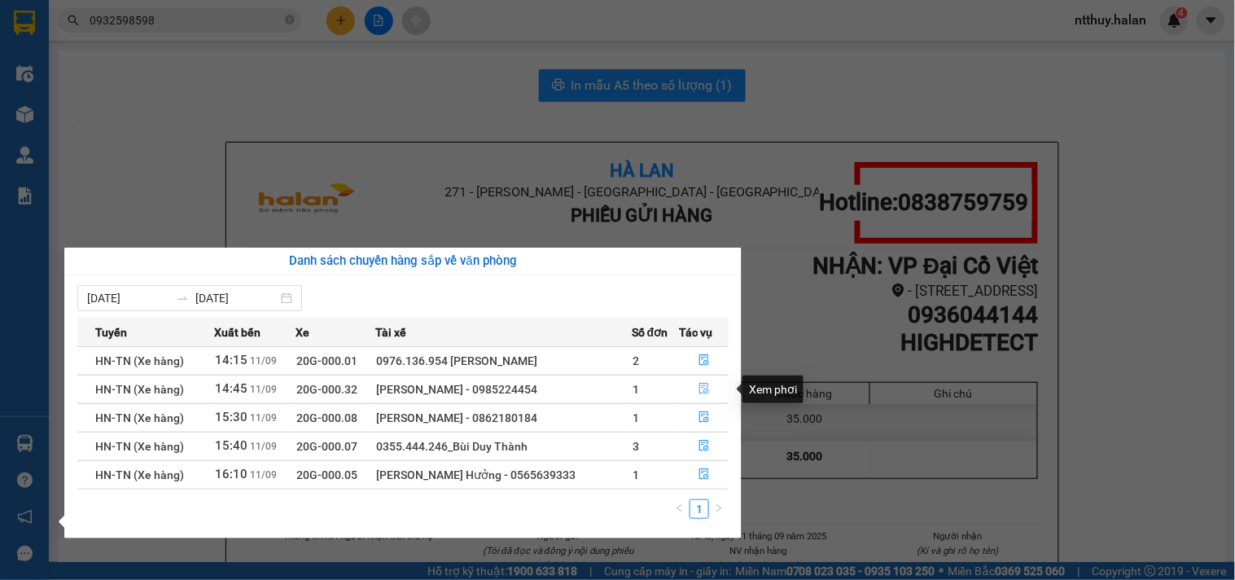
click at [703, 387] on icon "file-done" at bounding box center [704, 388] width 11 height 11
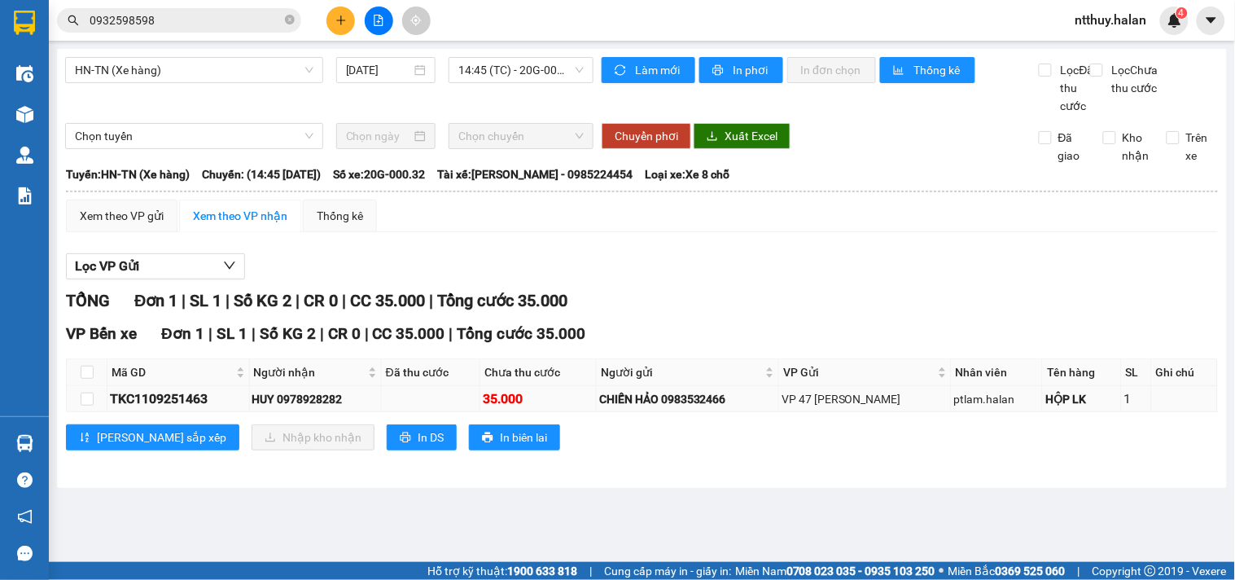
click at [173, 409] on div "TKC1109251463" at bounding box center [178, 398] width 137 height 20
copy div "TKC1109251463"
click at [248, 22] on input "0932598598" at bounding box center [186, 20] width 192 height 18
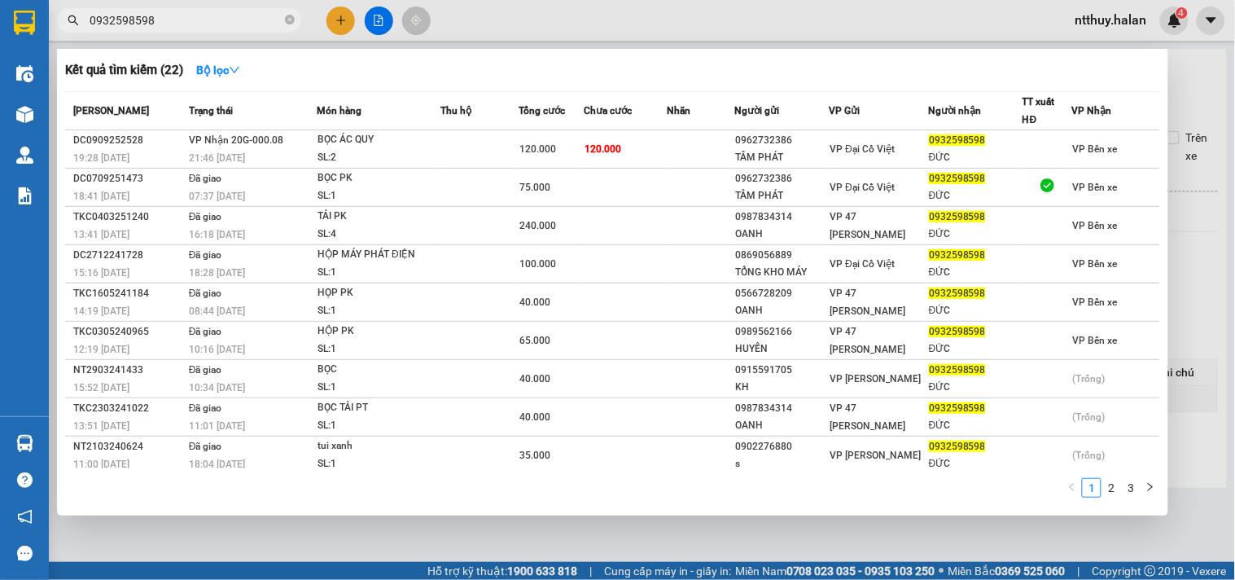
click at [248, 22] on input "0932598598" at bounding box center [186, 20] width 192 height 18
paste input "TKC1109251463"
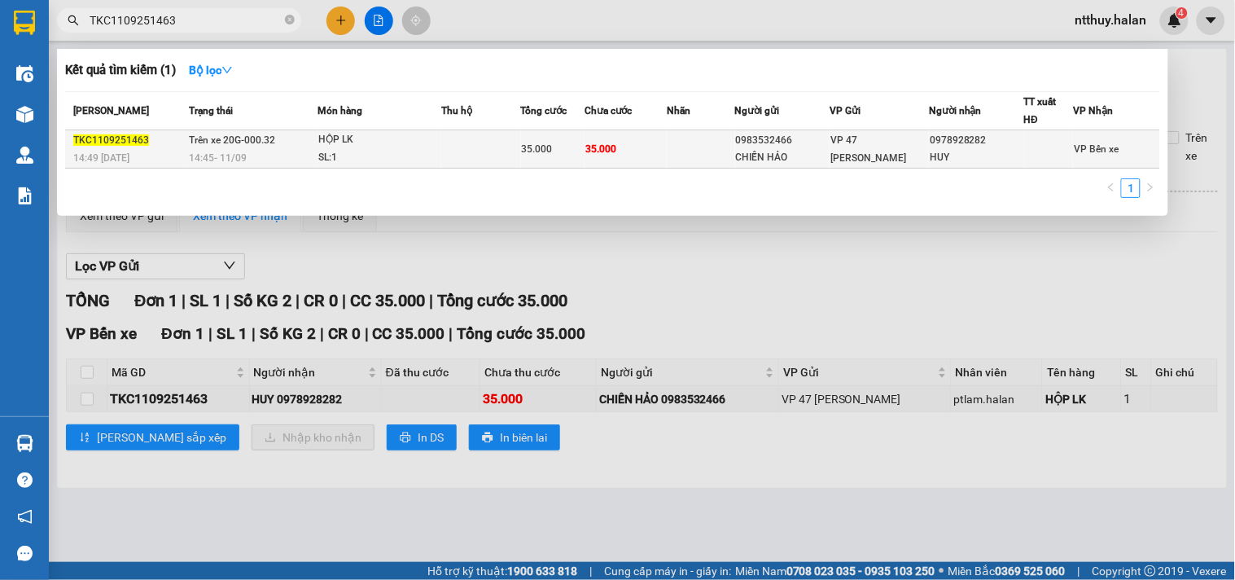
type input "TKC1109251463"
click at [489, 156] on td at bounding box center [480, 149] width 79 height 38
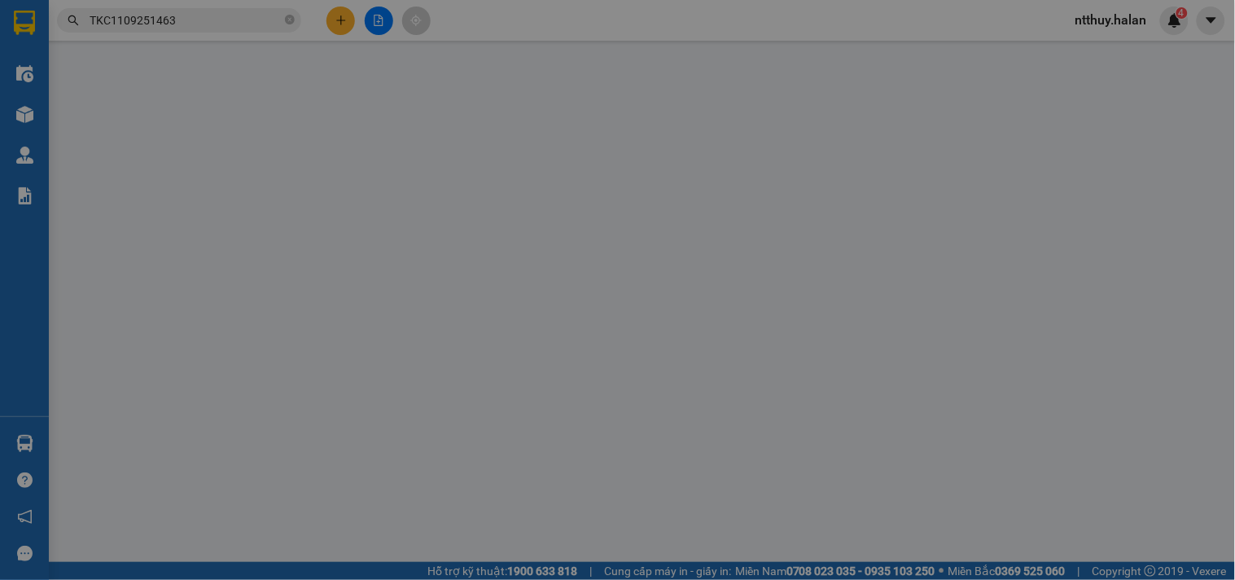
type input "0983532466"
type input "CHIẾN HẢO"
type input "0978928282"
type input "HUY"
type input "35.000"
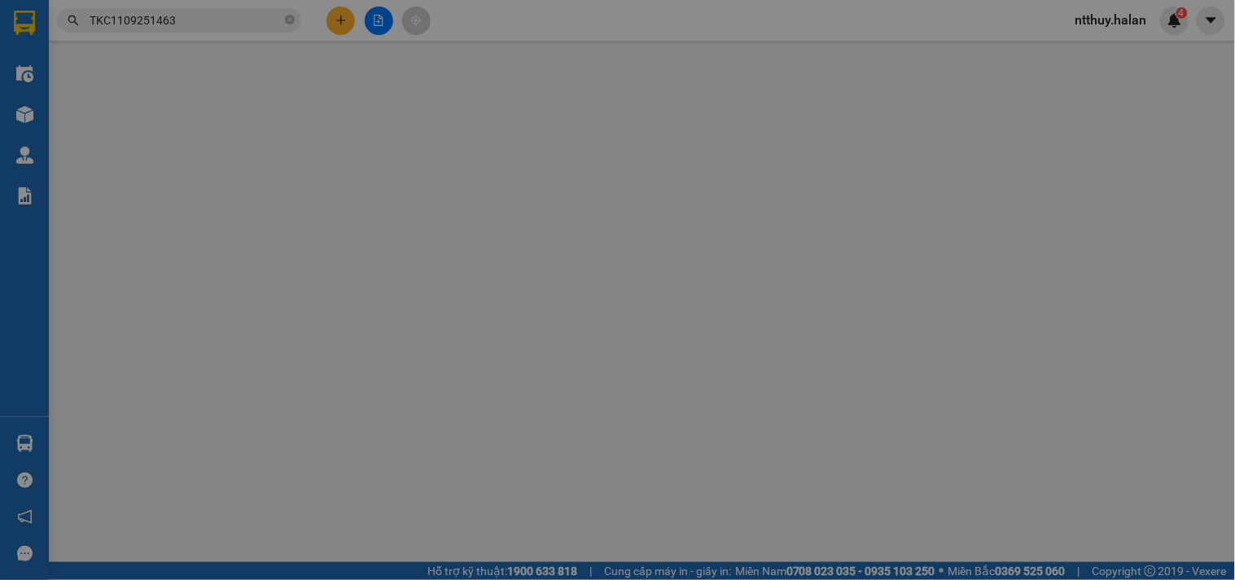
type input "35.000"
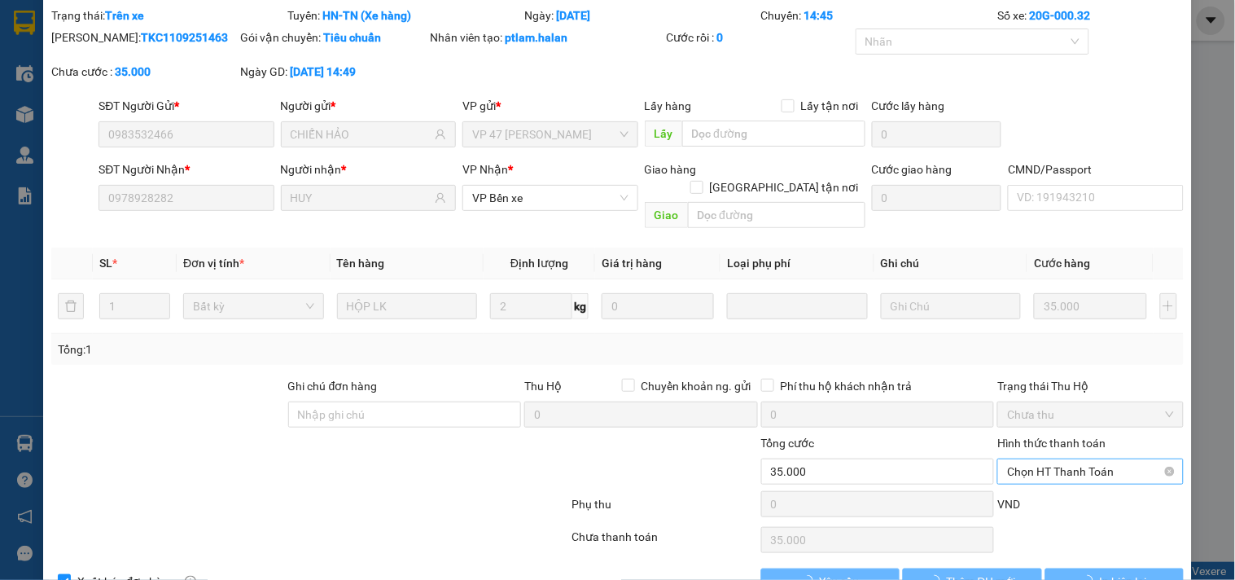
scroll to position [80, 0]
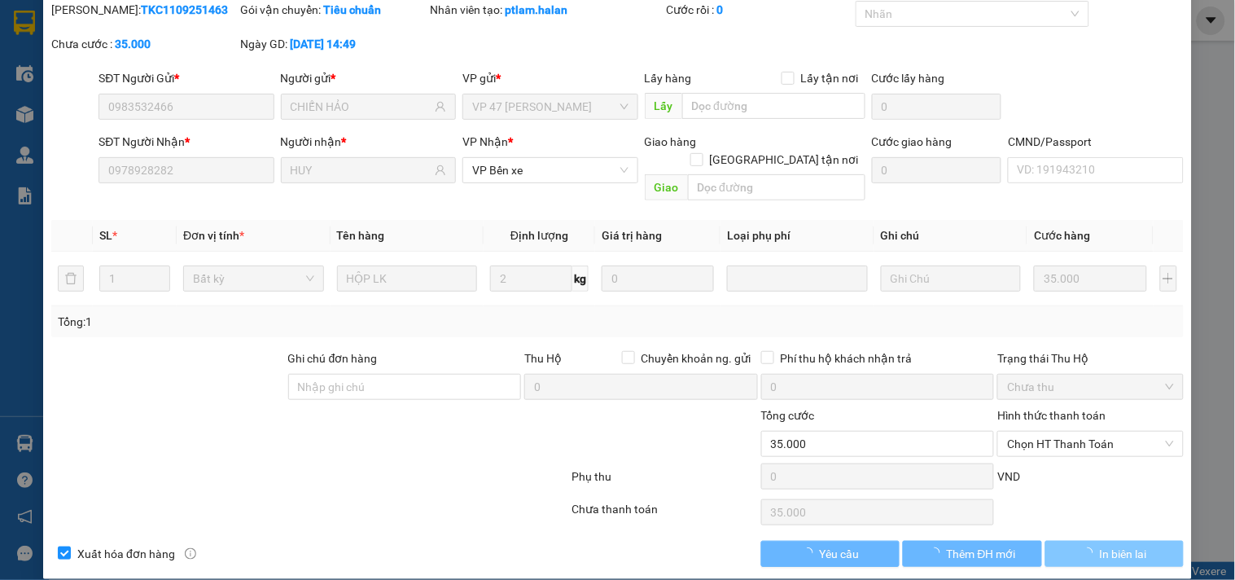
click at [1100, 545] on span "In biên lai" at bounding box center [1123, 554] width 47 height 18
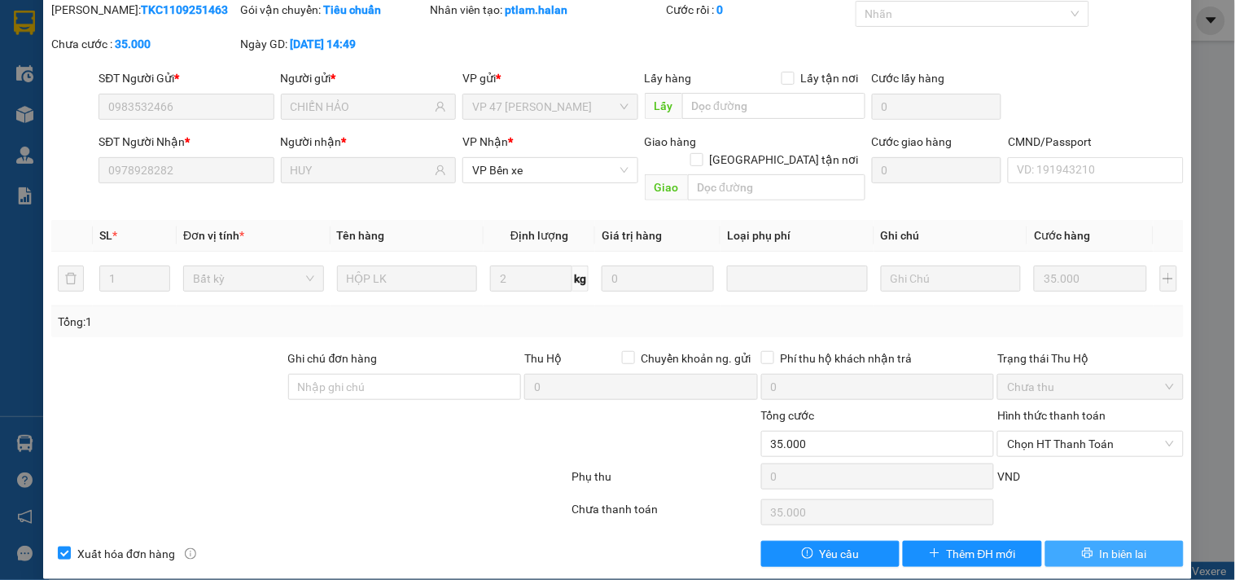
click at [1101, 545] on span "In biên lai" at bounding box center [1123, 554] width 47 height 18
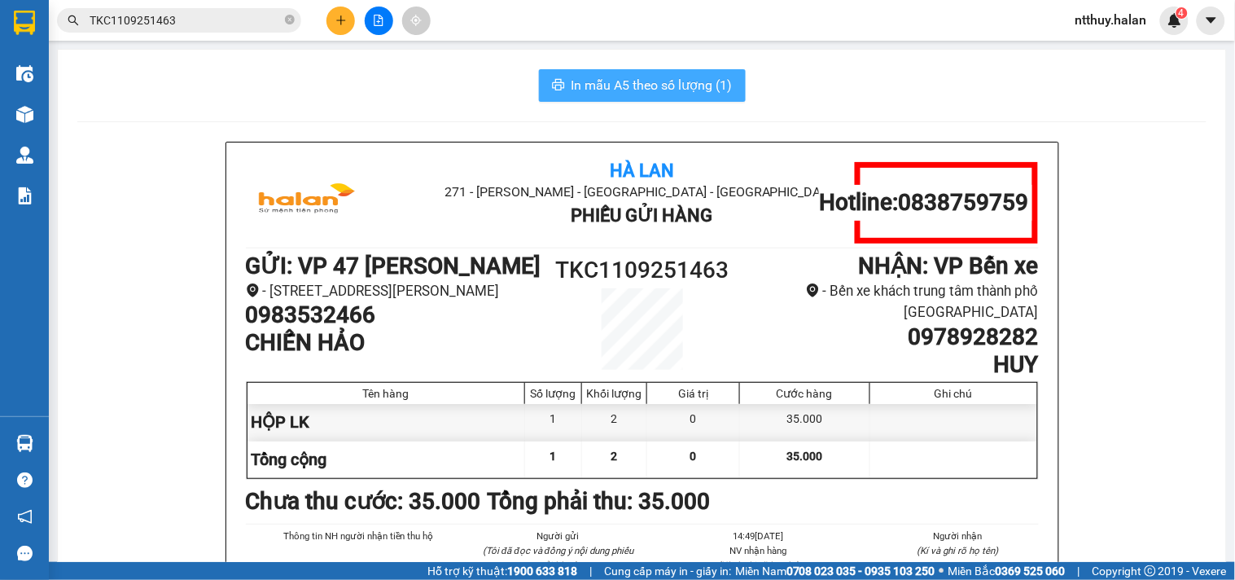
click at [641, 82] on span "In mẫu A5 theo số lượng (1)" at bounding box center [652, 85] width 161 height 20
click at [213, 16] on input "TKC1109251463" at bounding box center [186, 20] width 192 height 18
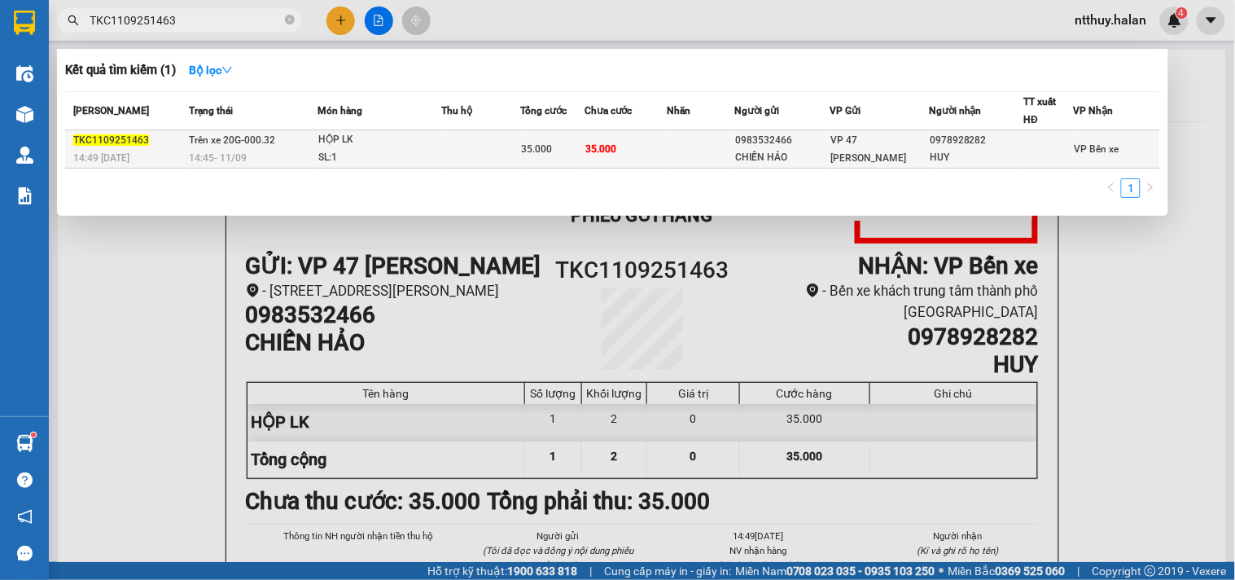
click at [357, 156] on div "SL: 1" at bounding box center [379, 158] width 122 height 18
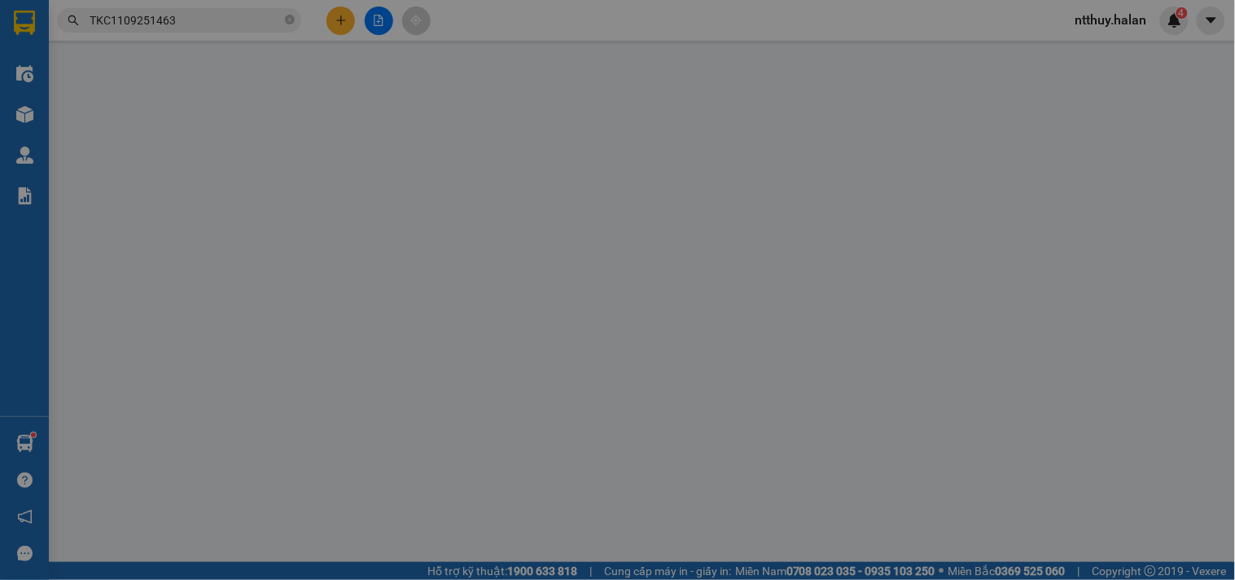
type input "0983532466"
type input "CHIẾN HẢO"
type input "0978928282"
type input "HUY"
type input "35.000"
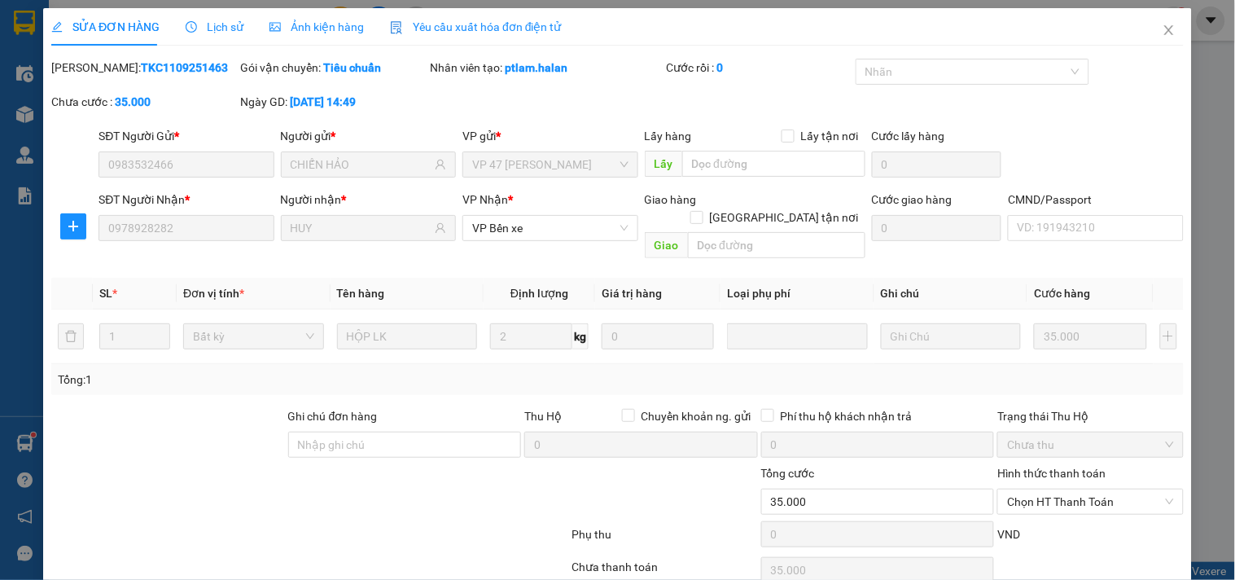
scroll to position [59, 0]
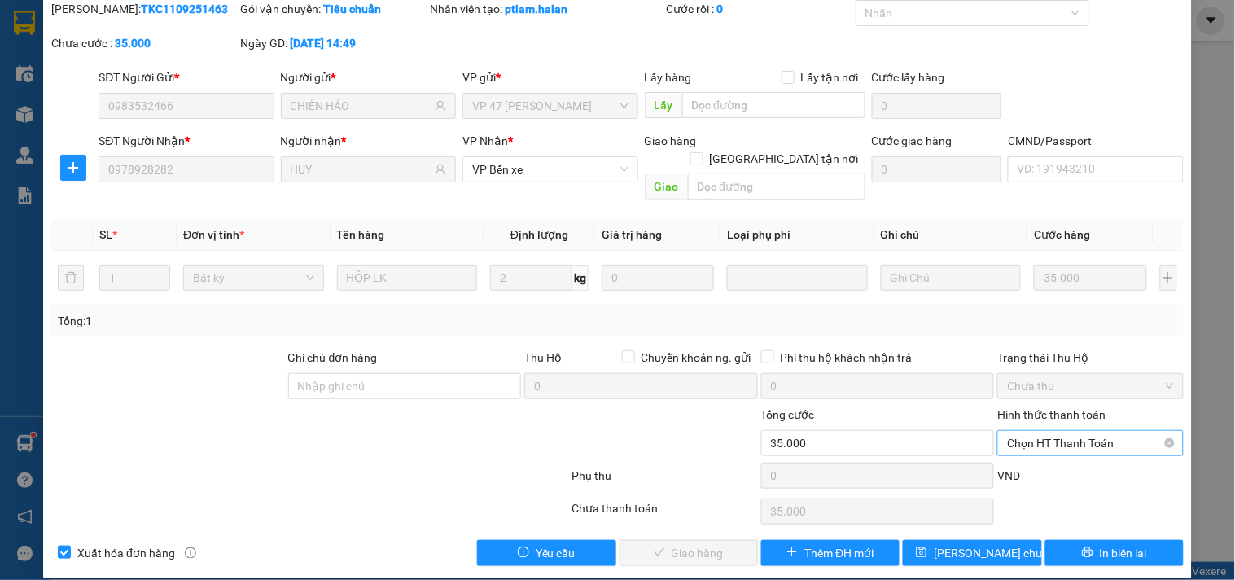
click at [1044, 431] on span "Chọn HT Thanh Toán" at bounding box center [1090, 443] width 166 height 24
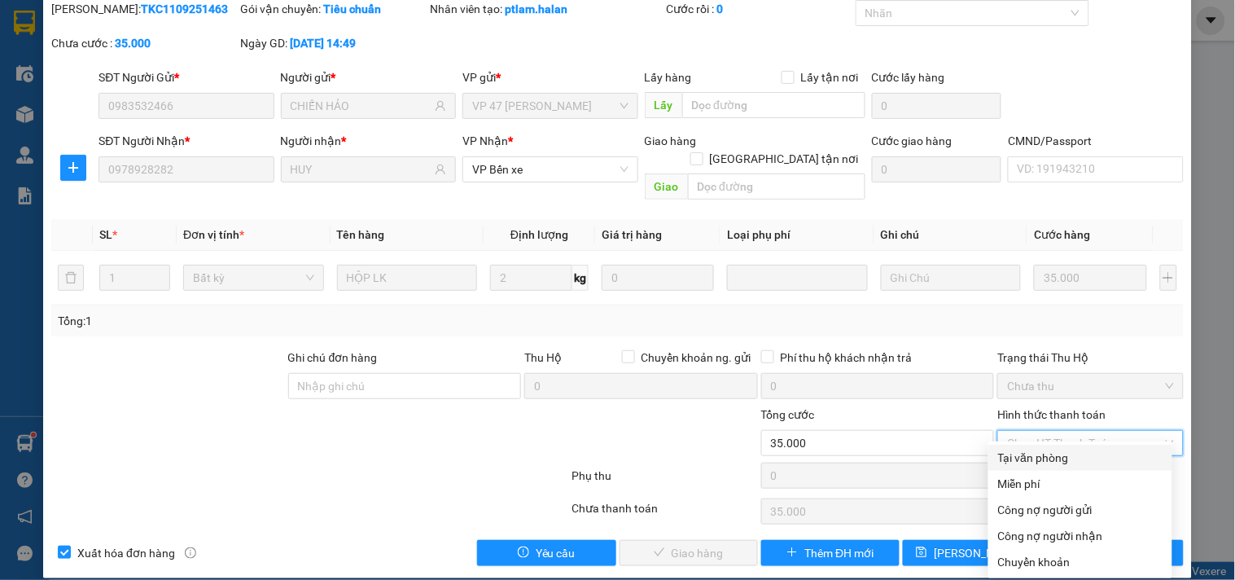
click at [1026, 456] on div "Tại văn phòng" at bounding box center [1080, 458] width 164 height 18
type input "0"
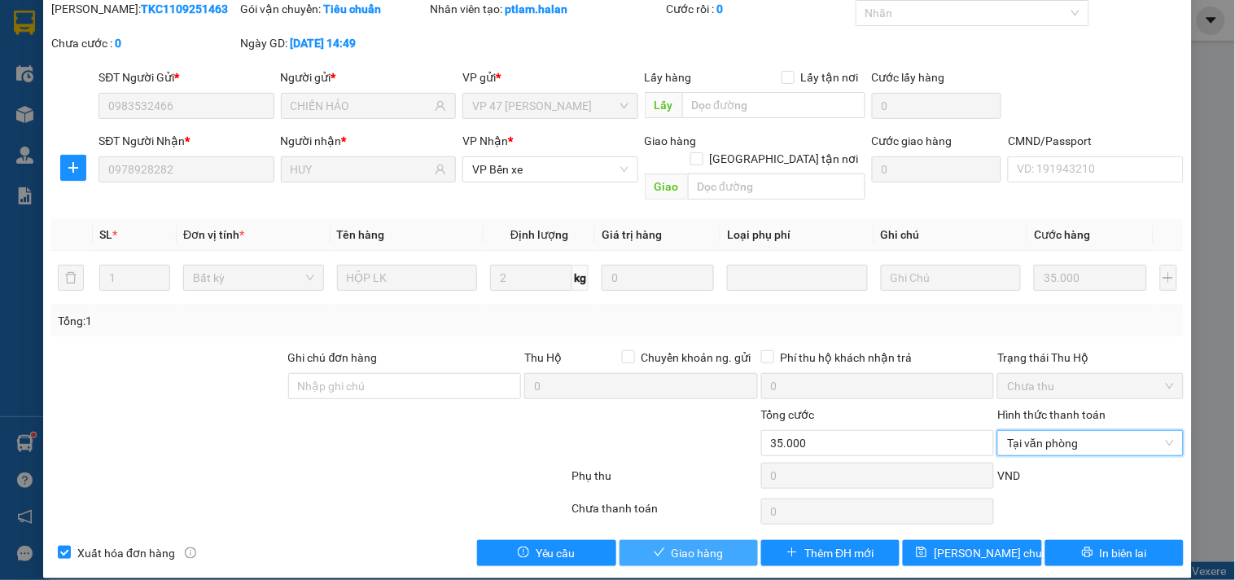
click at [710, 544] on span "Giao hàng" at bounding box center [698, 553] width 52 height 18
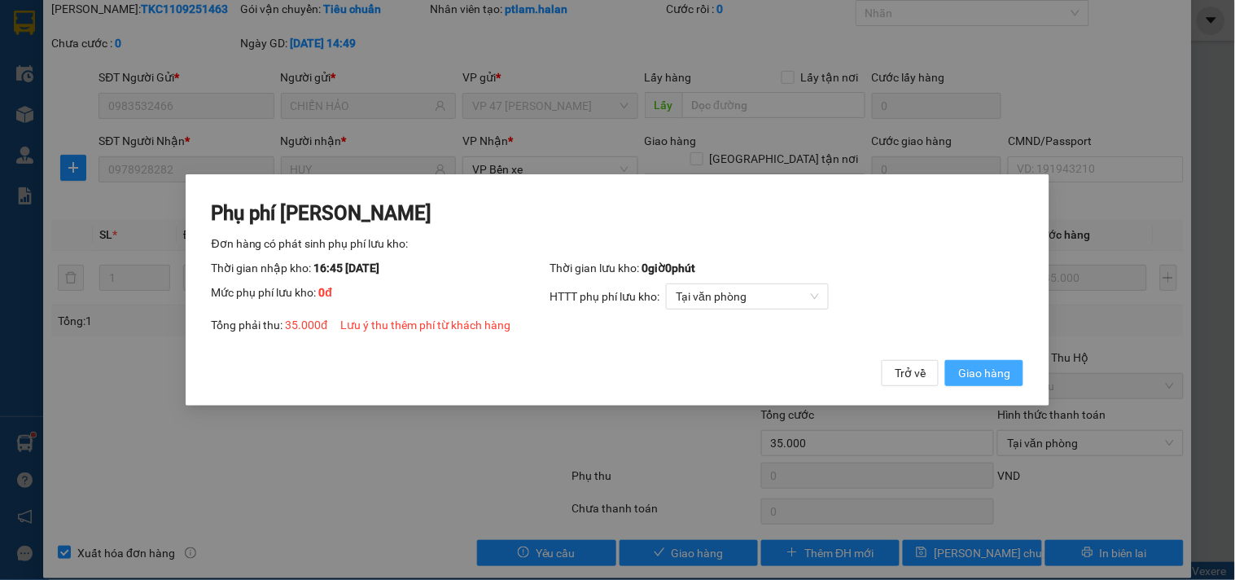
click at [1002, 370] on span "Giao hàng" at bounding box center [984, 373] width 52 height 18
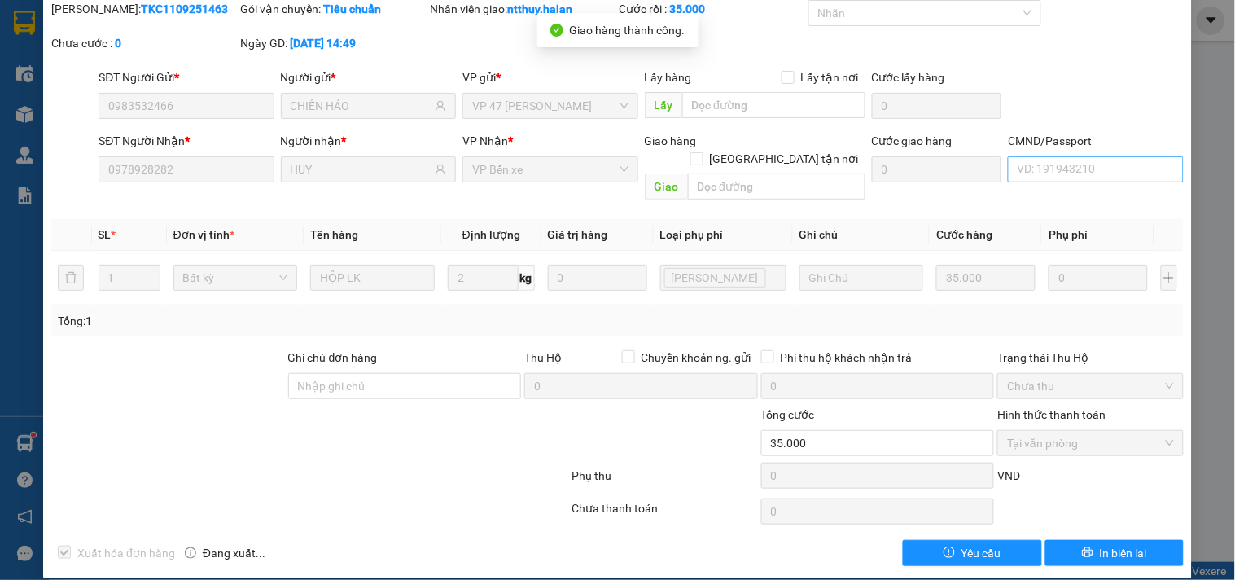
scroll to position [0, 0]
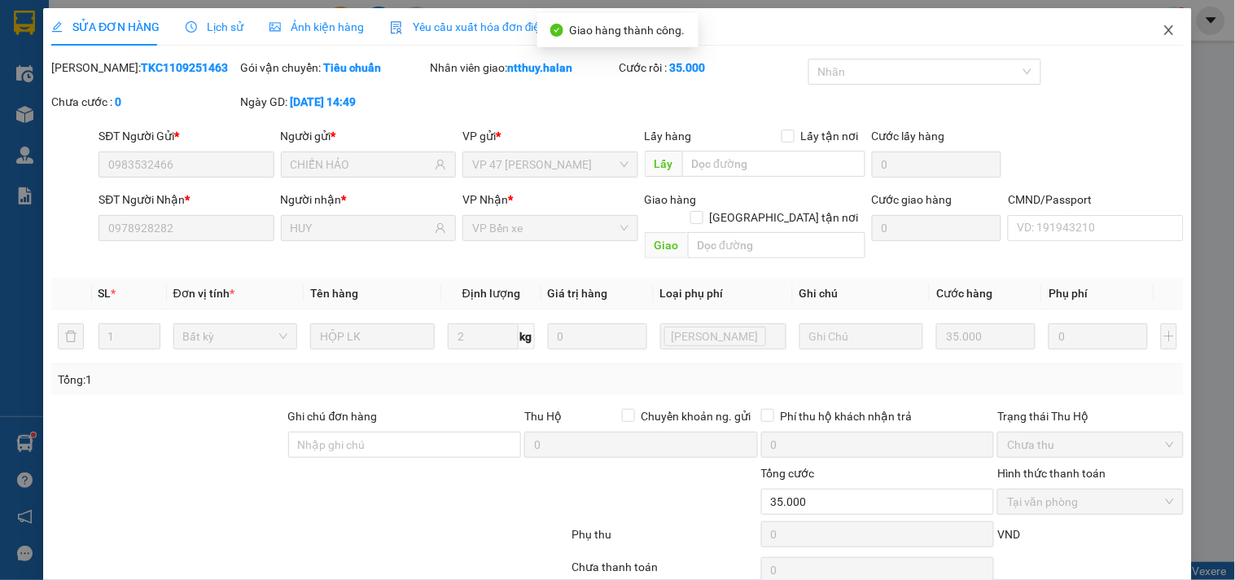
click at [1163, 29] on icon "close" at bounding box center [1169, 30] width 13 height 13
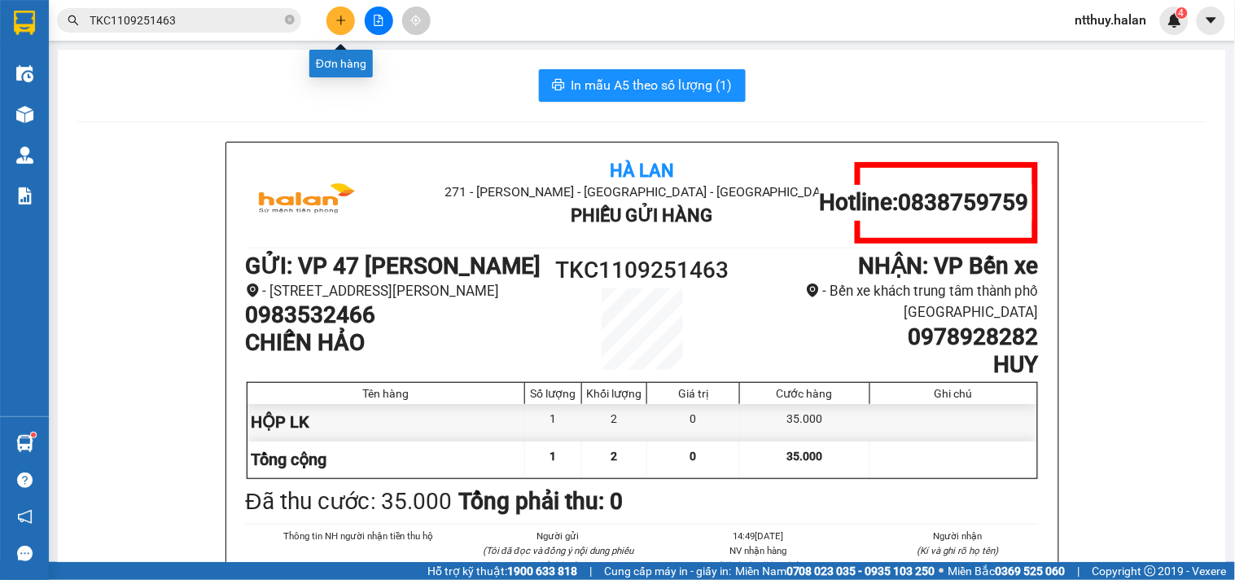
click at [351, 22] on button at bounding box center [341, 21] width 29 height 29
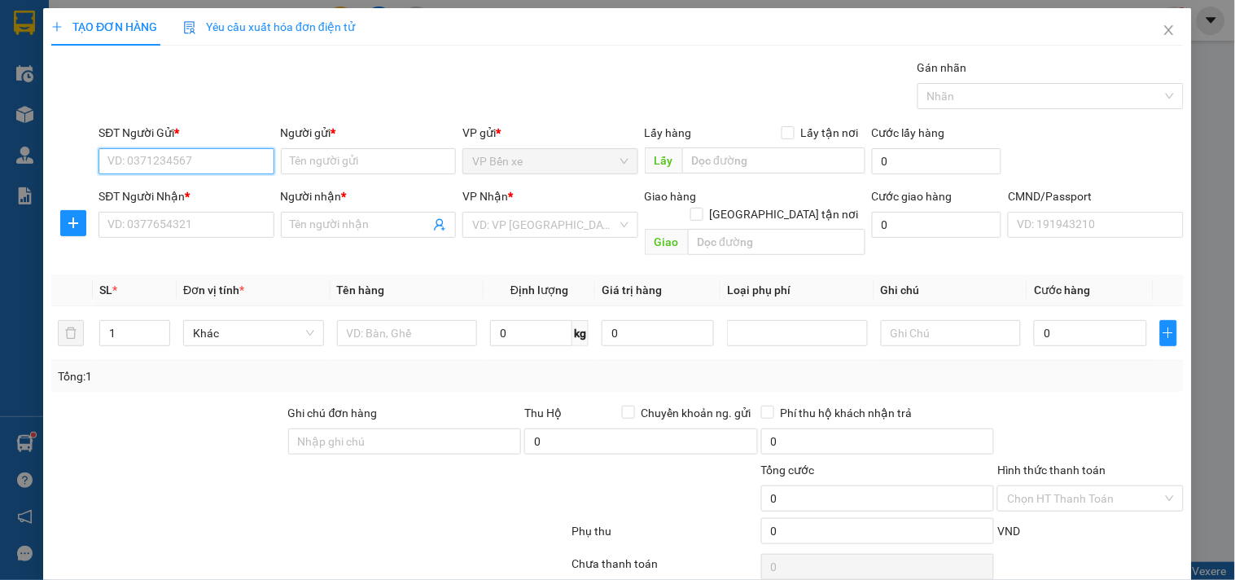
click at [249, 156] on input "SĐT Người Gửi *" at bounding box center [186, 161] width 175 height 26
type input "0989897238"
click at [151, 186] on div "0989897238 - LY" at bounding box center [184, 194] width 154 height 18
type input "LY"
type input "0989897238"
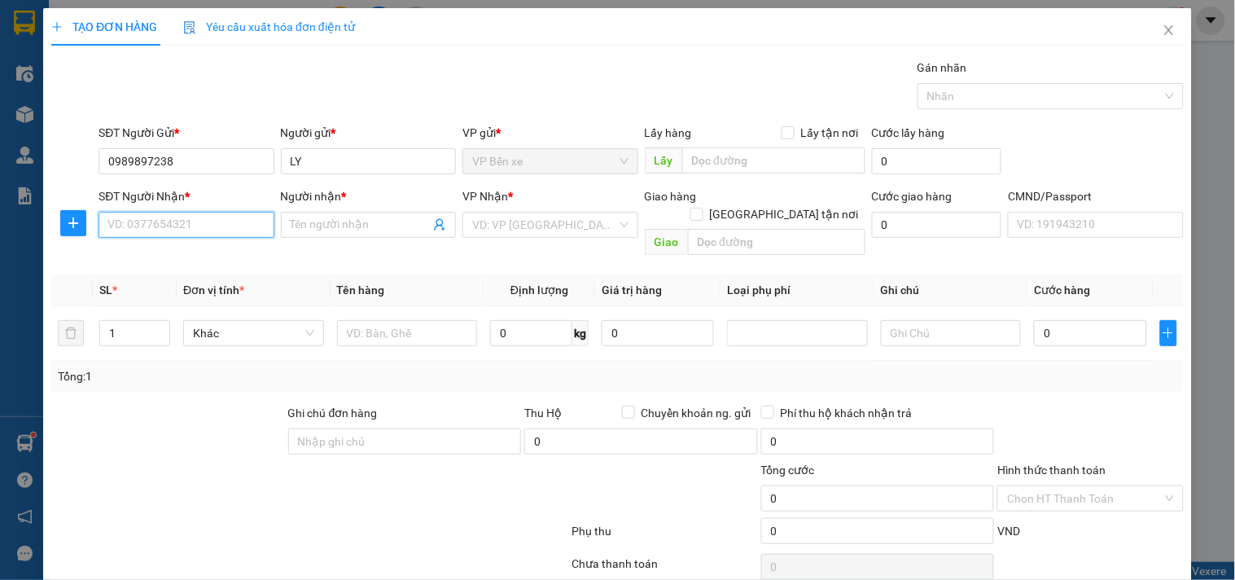
click at [183, 225] on input "SĐT Người Nhận *" at bounding box center [186, 225] width 175 height 26
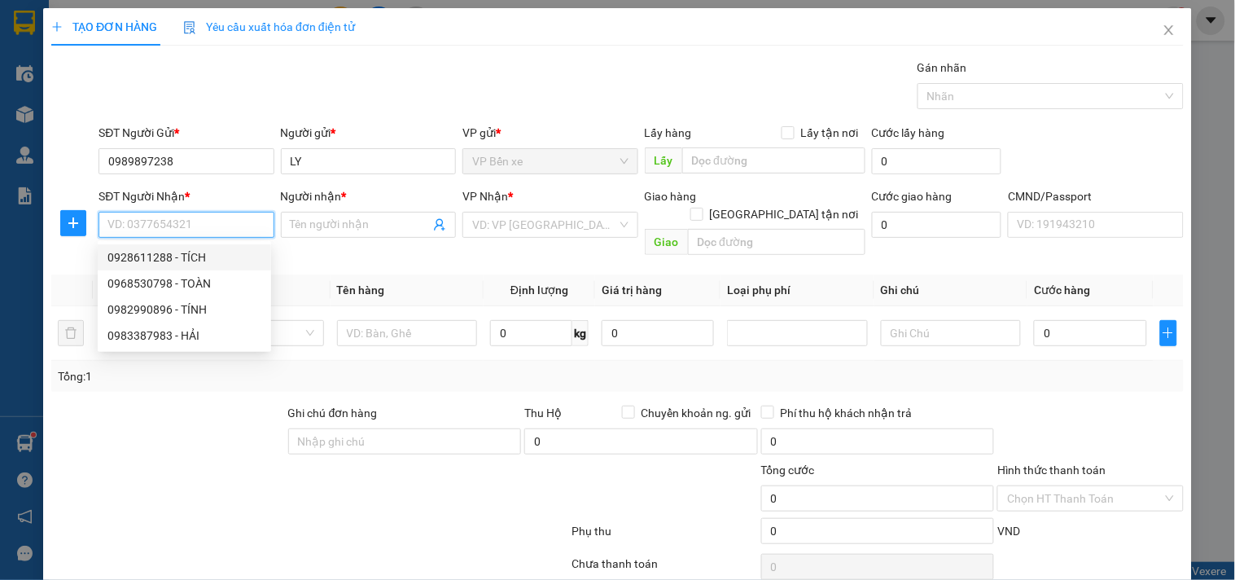
click at [156, 261] on div "0928611288 - TÍCH" at bounding box center [184, 257] width 154 height 18
type input "0928611288"
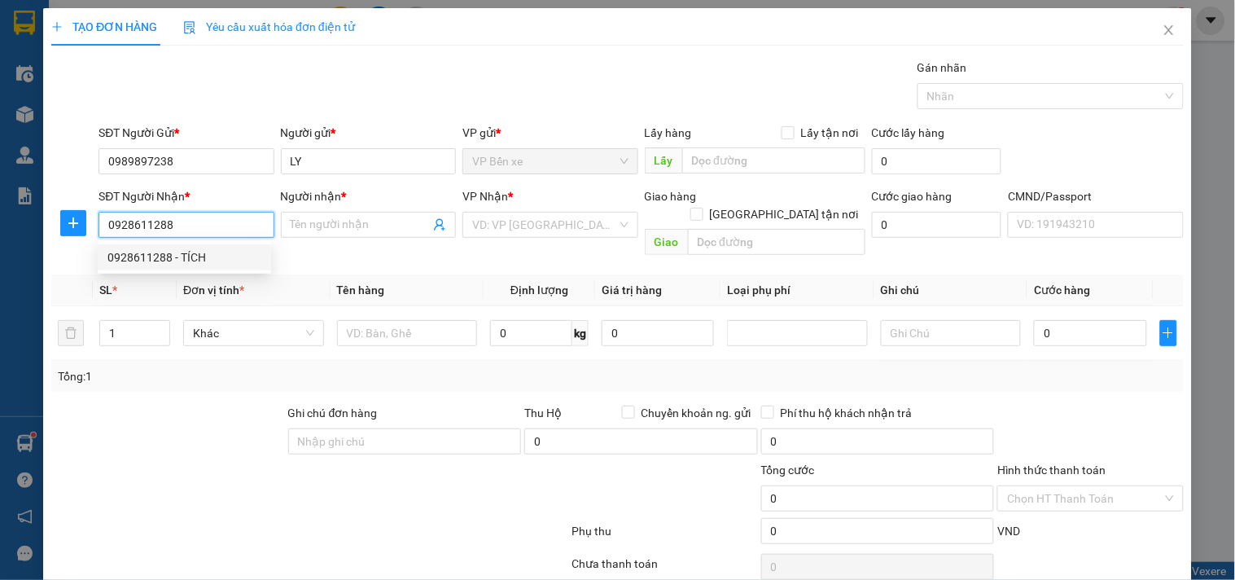
type input "TÍCH"
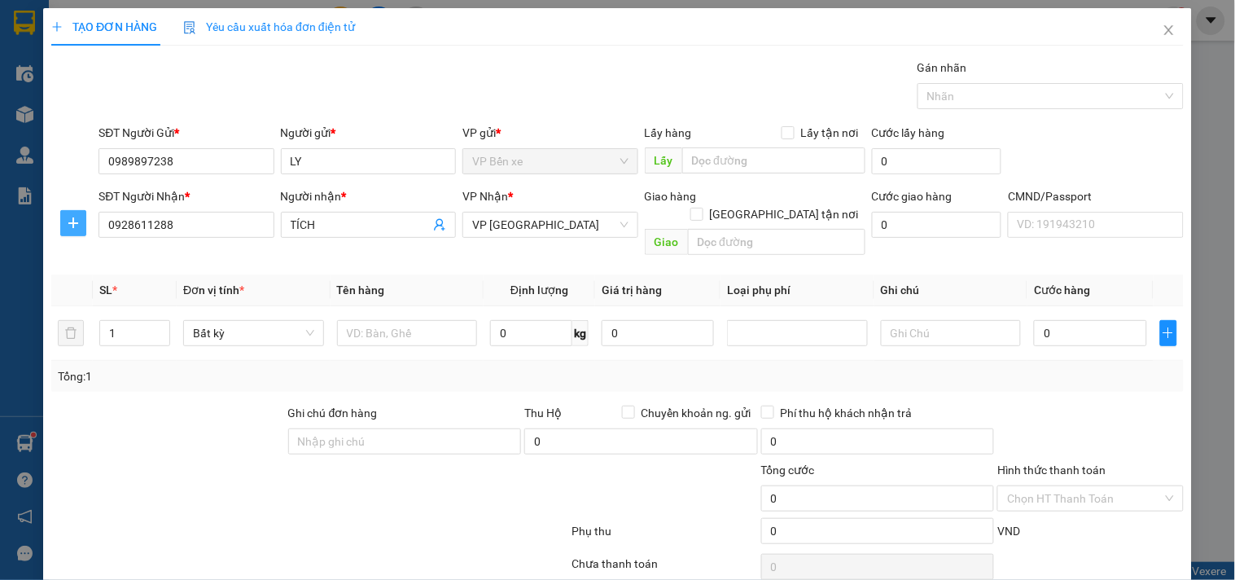
click at [73, 217] on icon "plus" at bounding box center [73, 223] width 13 height 13
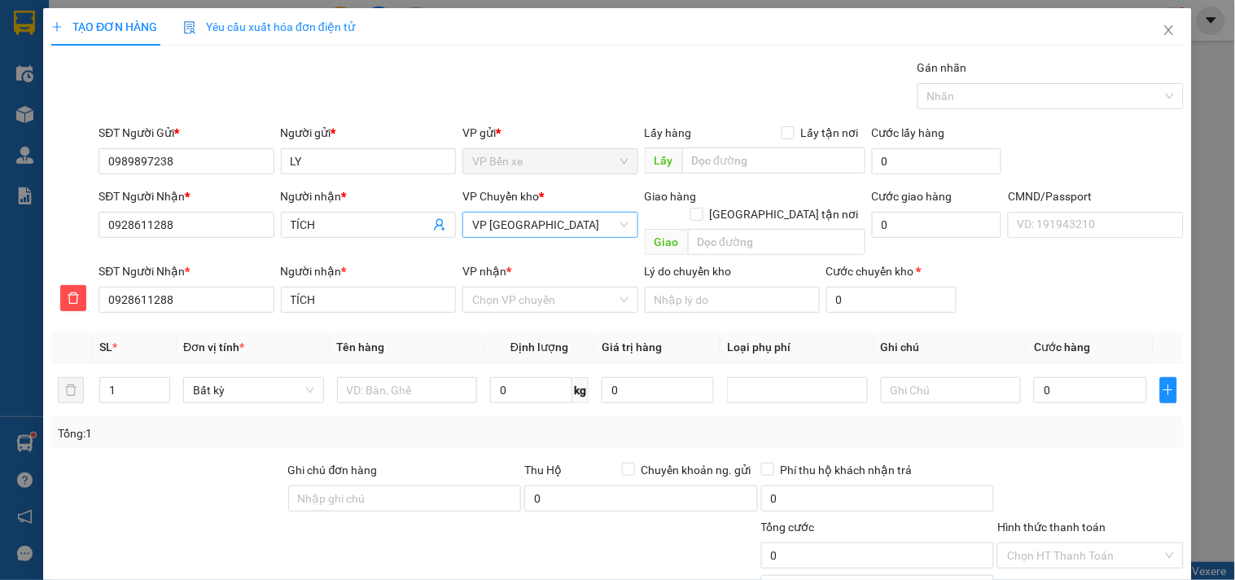
click at [538, 226] on span "VP [GEOGRAPHIC_DATA]" at bounding box center [550, 225] width 156 height 24
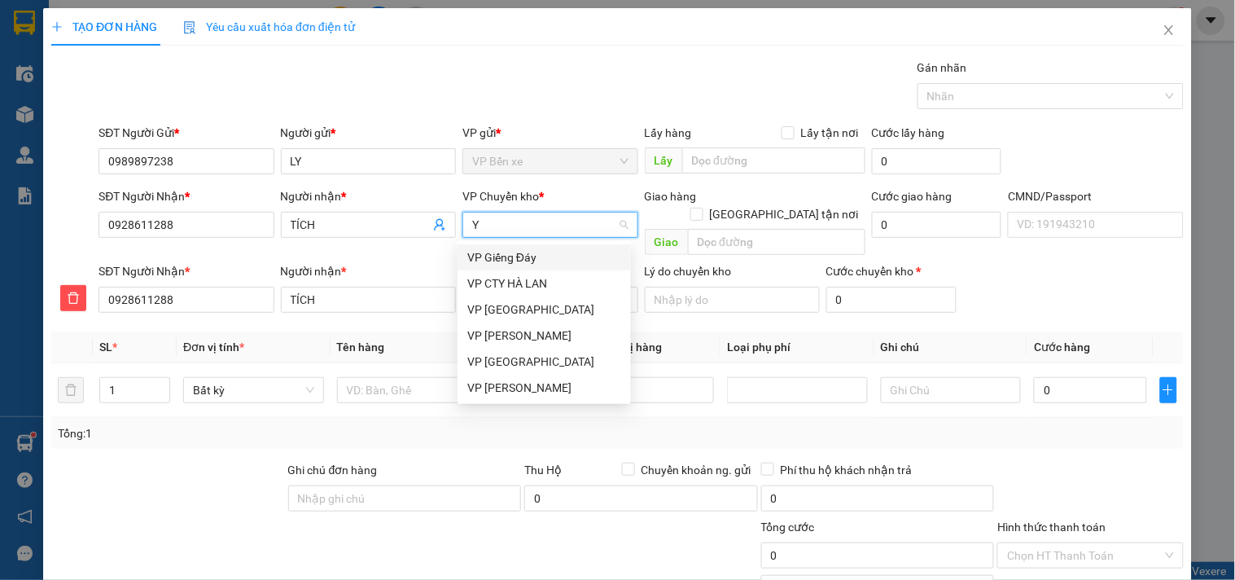
type input "YÊ"
click at [495, 261] on div "VP [GEOGRAPHIC_DATA]" at bounding box center [544, 257] width 154 height 18
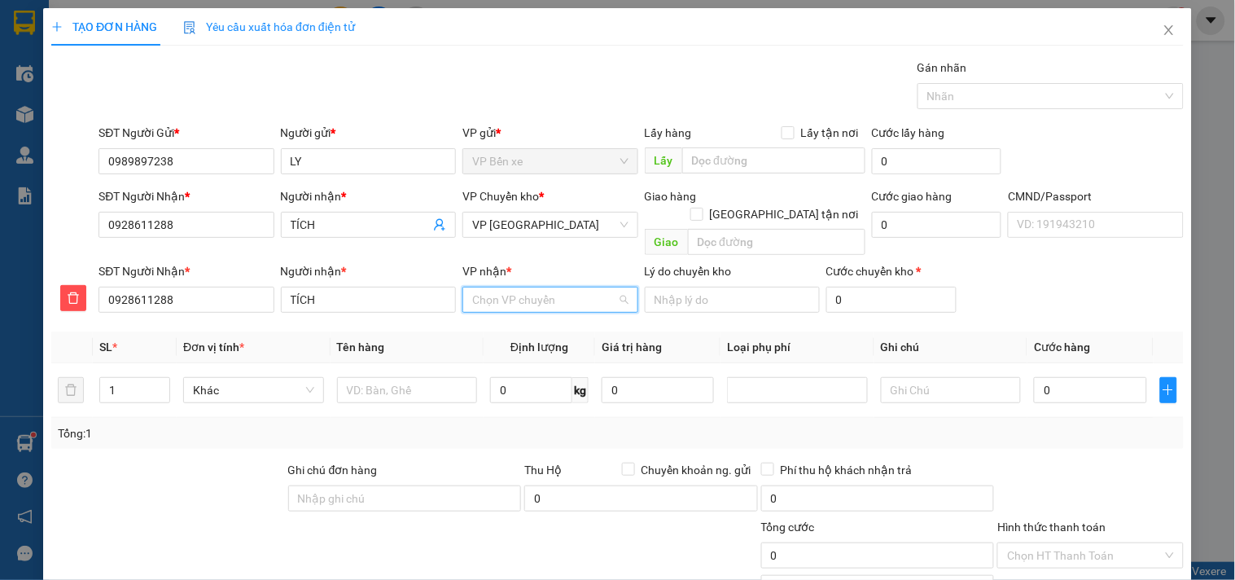
click at [525, 287] on input "VP nhận *" at bounding box center [544, 299] width 144 height 24
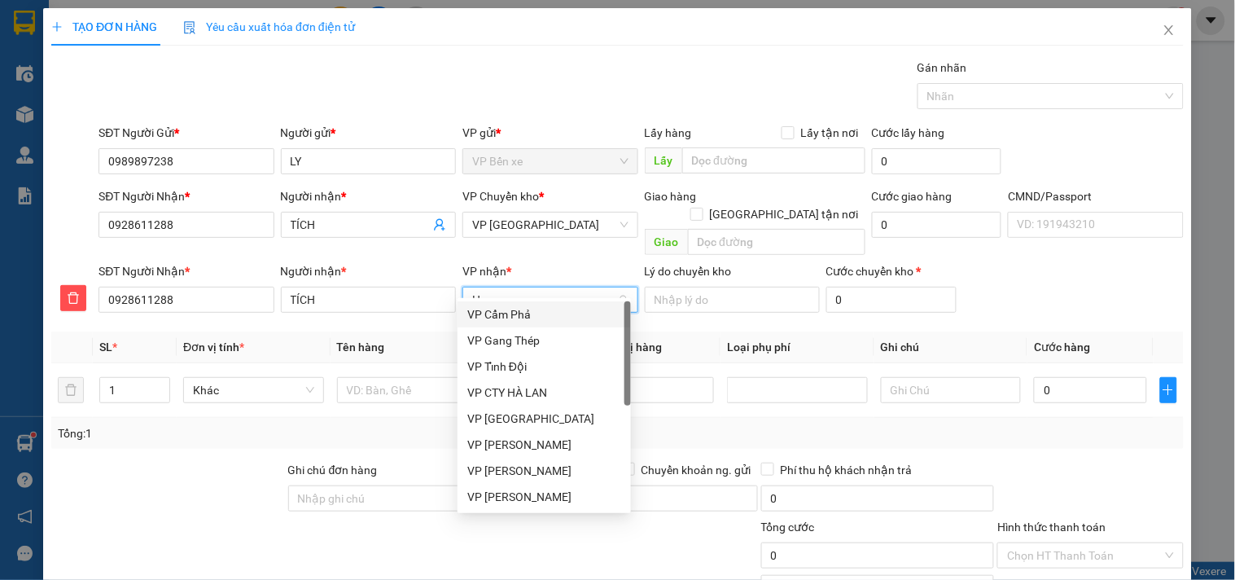
type input "HA"
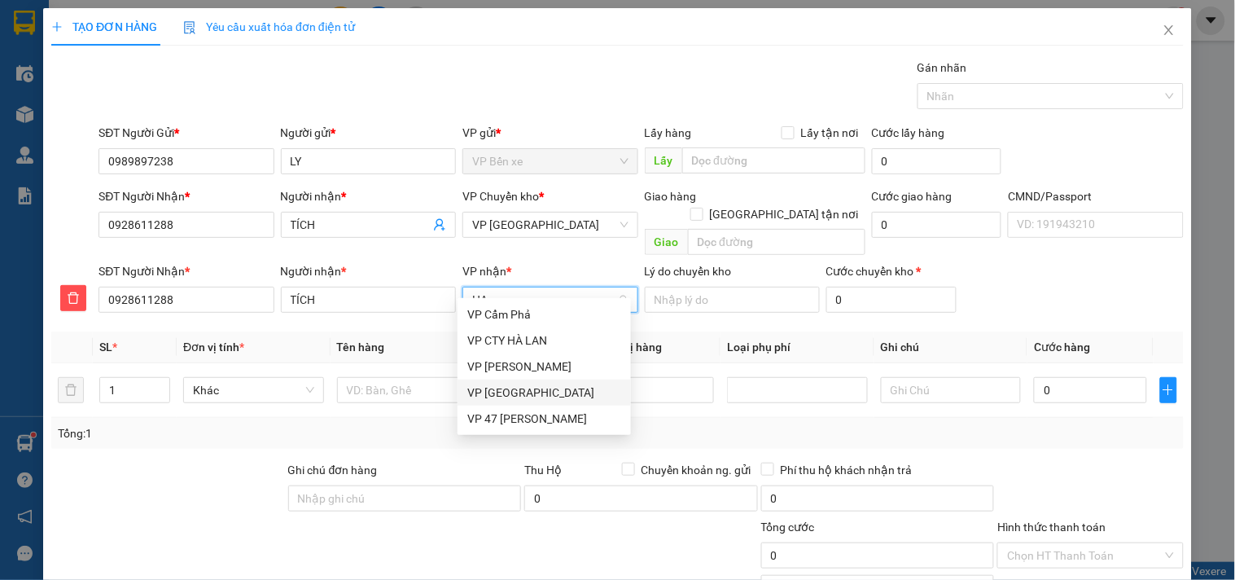
click at [515, 396] on div "VP [GEOGRAPHIC_DATA]" at bounding box center [544, 393] width 154 height 18
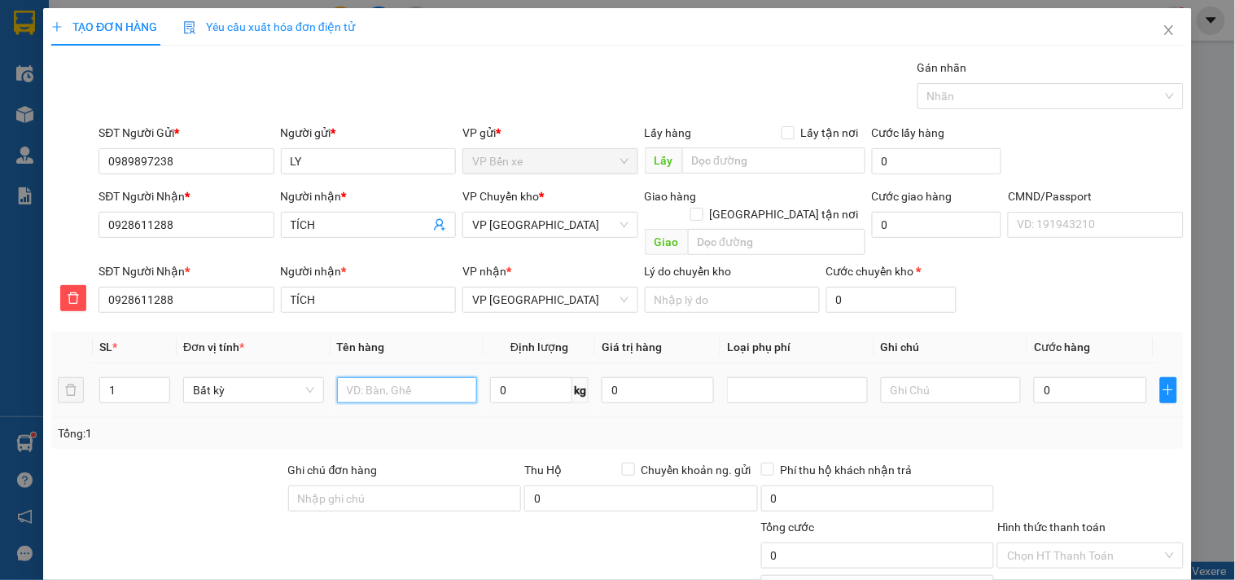
click at [434, 377] on input "text" at bounding box center [407, 390] width 141 height 26
type input "PB TL"
click at [534, 377] on input "0" at bounding box center [531, 390] width 82 height 26
type input "1"
click at [622, 377] on input "0" at bounding box center [658, 390] width 112 height 26
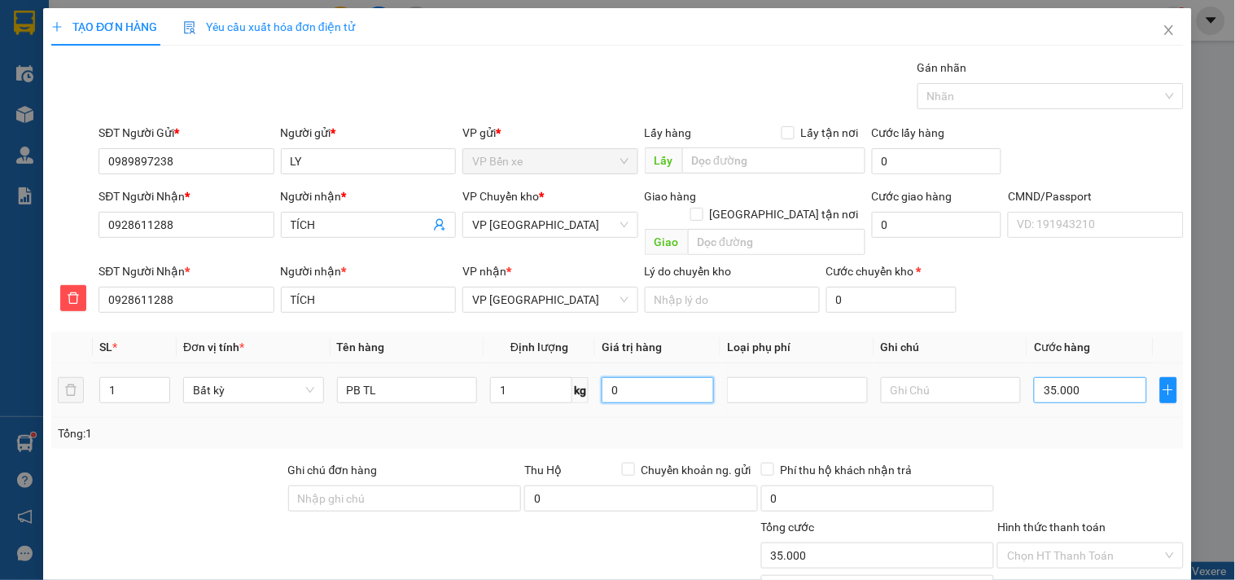
type input "35.000"
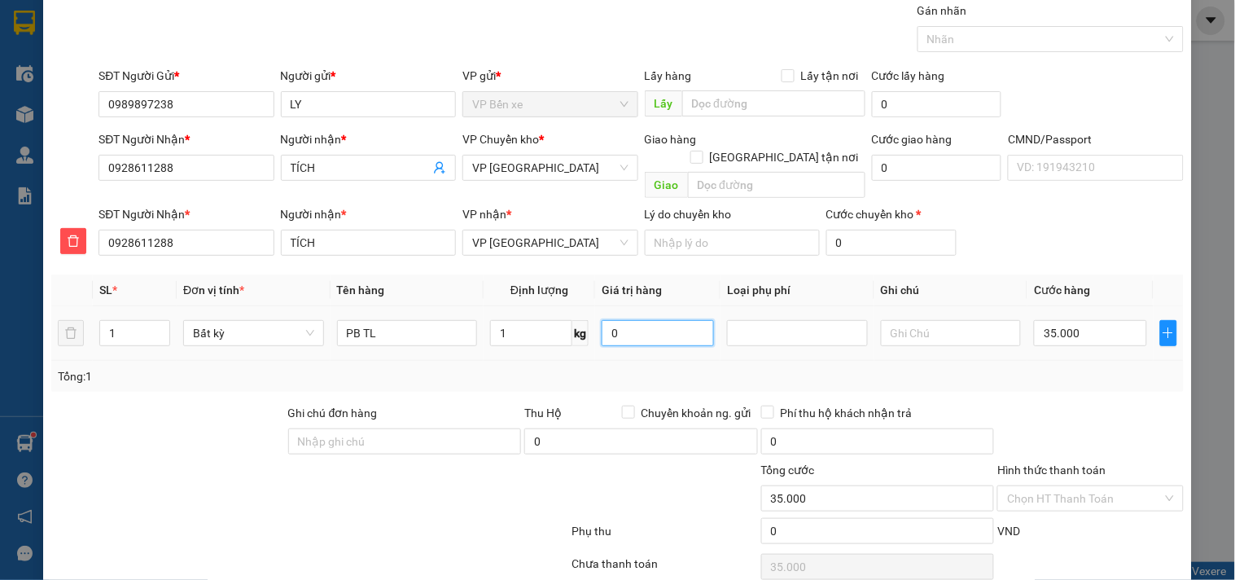
scroll to position [112, 0]
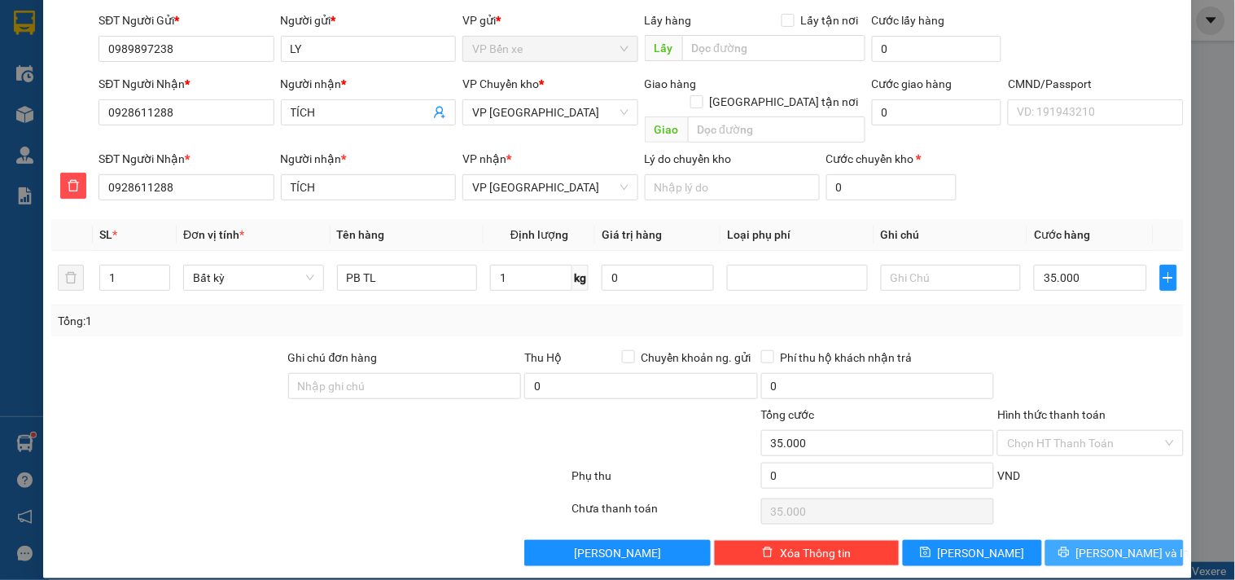
click at [1088, 544] on span "[PERSON_NAME] và In" at bounding box center [1133, 553] width 114 height 18
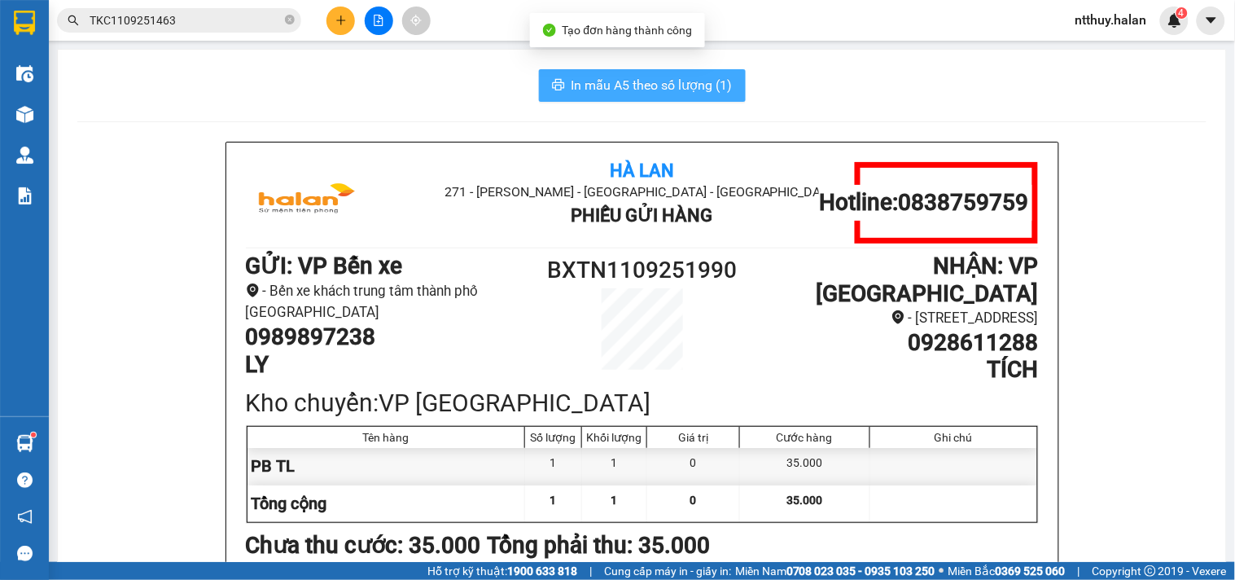
click at [656, 86] on span "In mẫu A5 theo số lượng (1)" at bounding box center [652, 85] width 161 height 20
click at [650, 85] on span "In mẫu A5 theo số lượng (1)" at bounding box center [652, 85] width 161 height 20
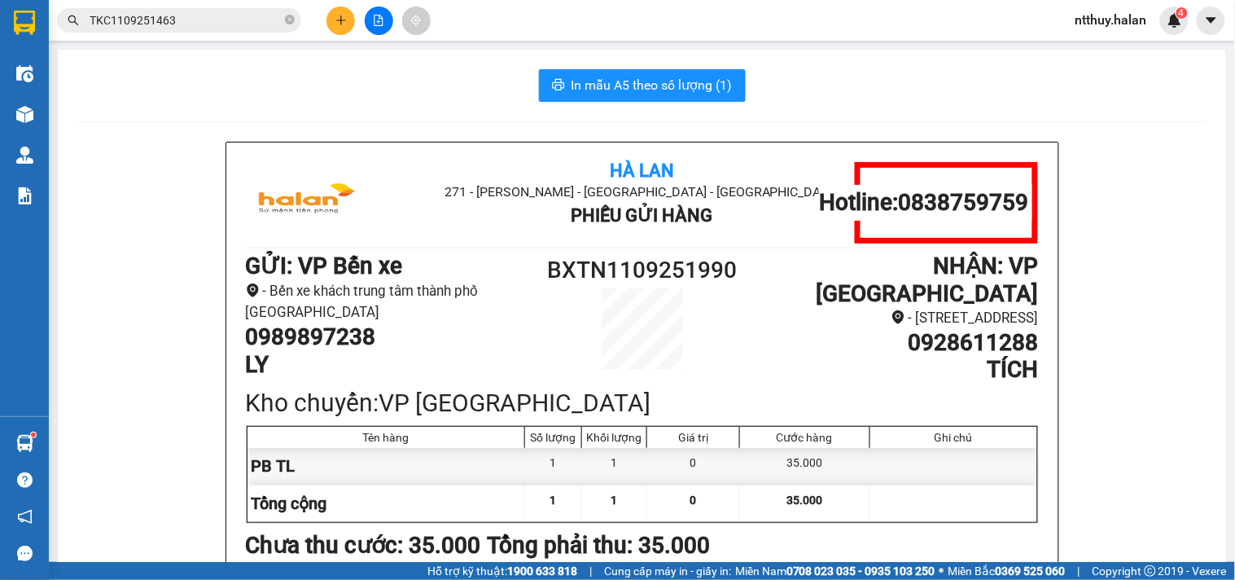
click at [200, 20] on input "TKC1109251463" at bounding box center [186, 20] width 192 height 18
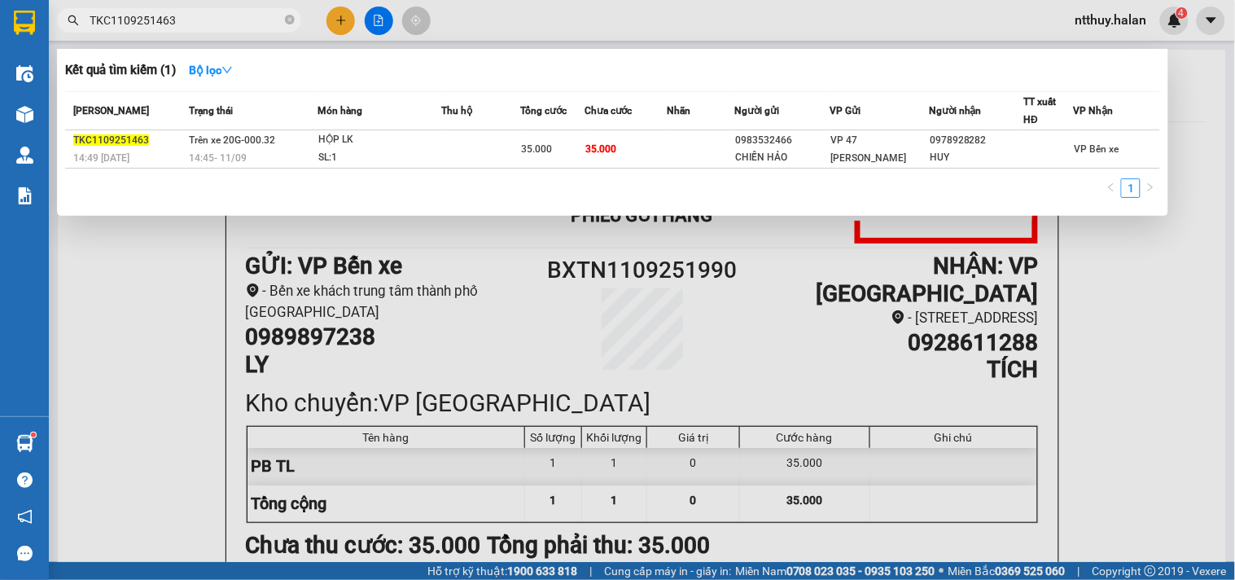
click at [200, 20] on input "TKC1109251463" at bounding box center [186, 20] width 192 height 18
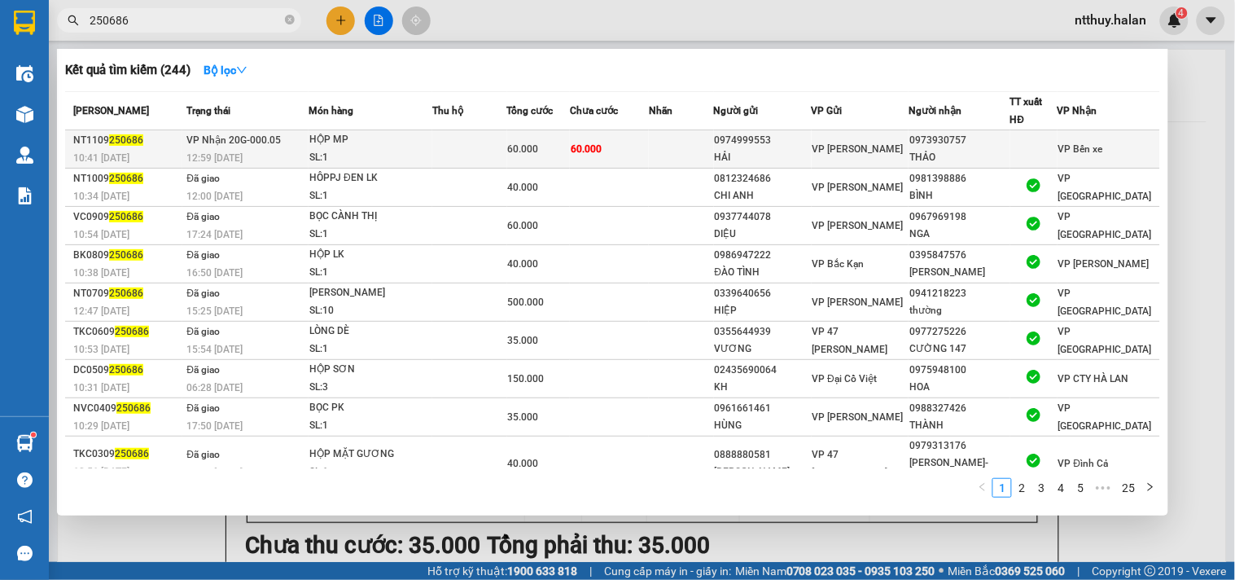
type input "250686"
click at [413, 151] on div "SL: 1" at bounding box center [370, 158] width 122 height 18
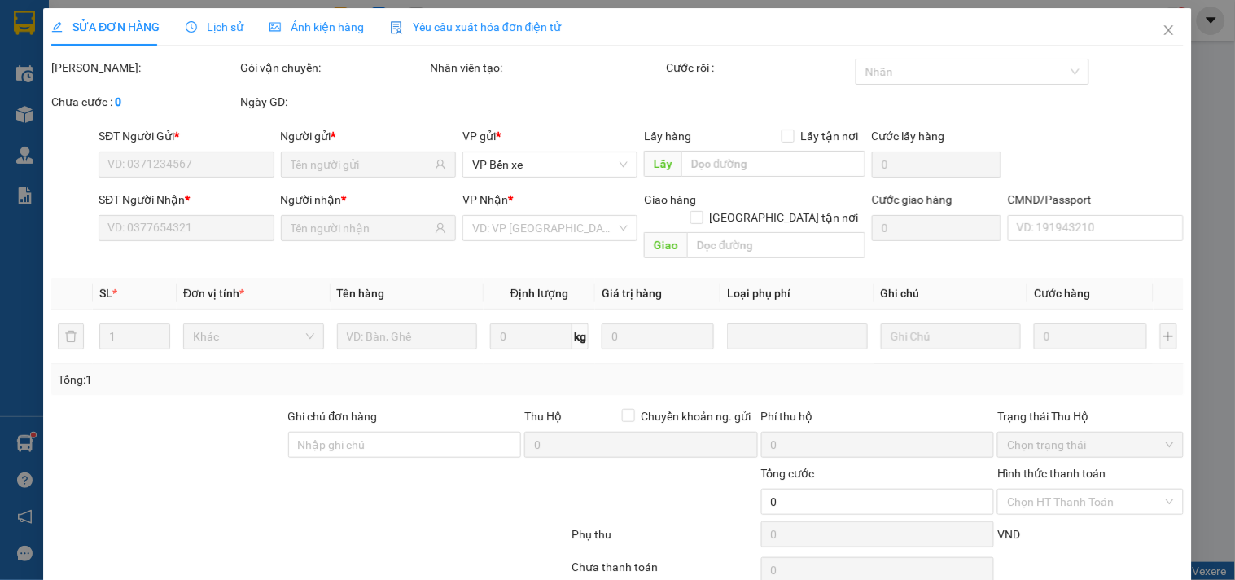
type input "0974999553"
type input "HẢI"
type input "0973930757"
type input "THẢO"
type input "60.000"
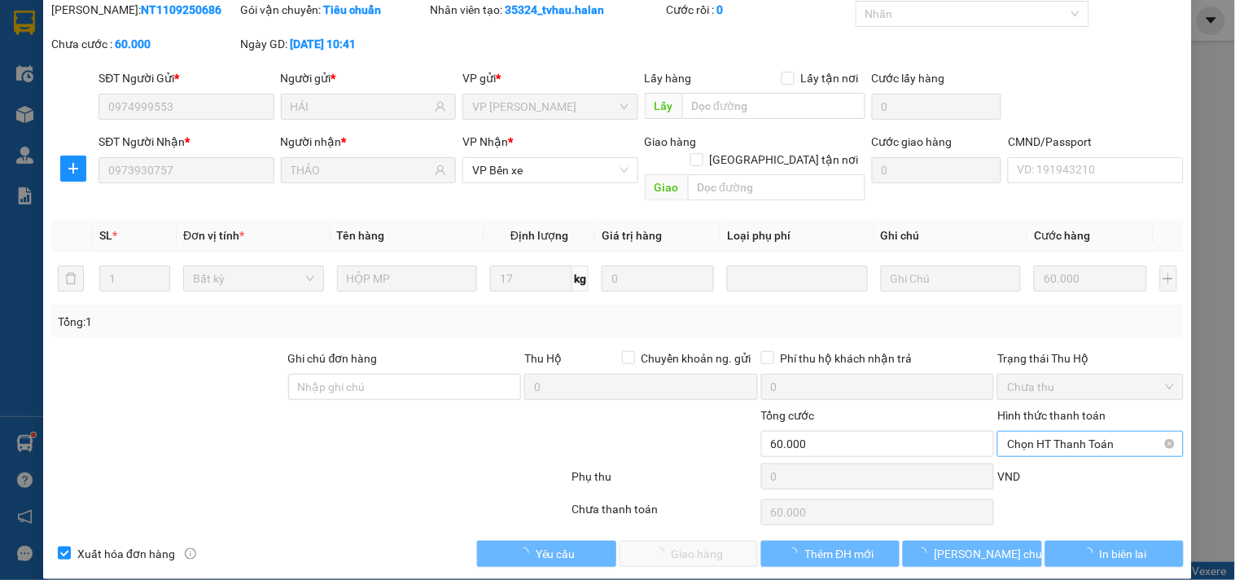
scroll to position [59, 0]
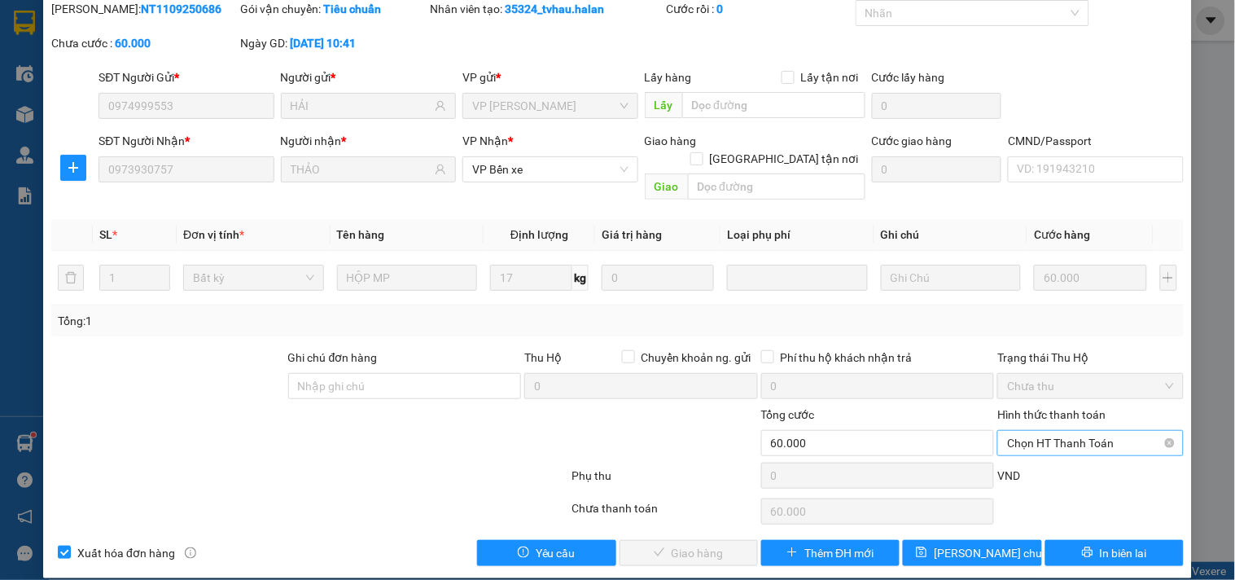
click at [1069, 431] on span "Chọn HT Thanh Toán" at bounding box center [1090, 443] width 166 height 24
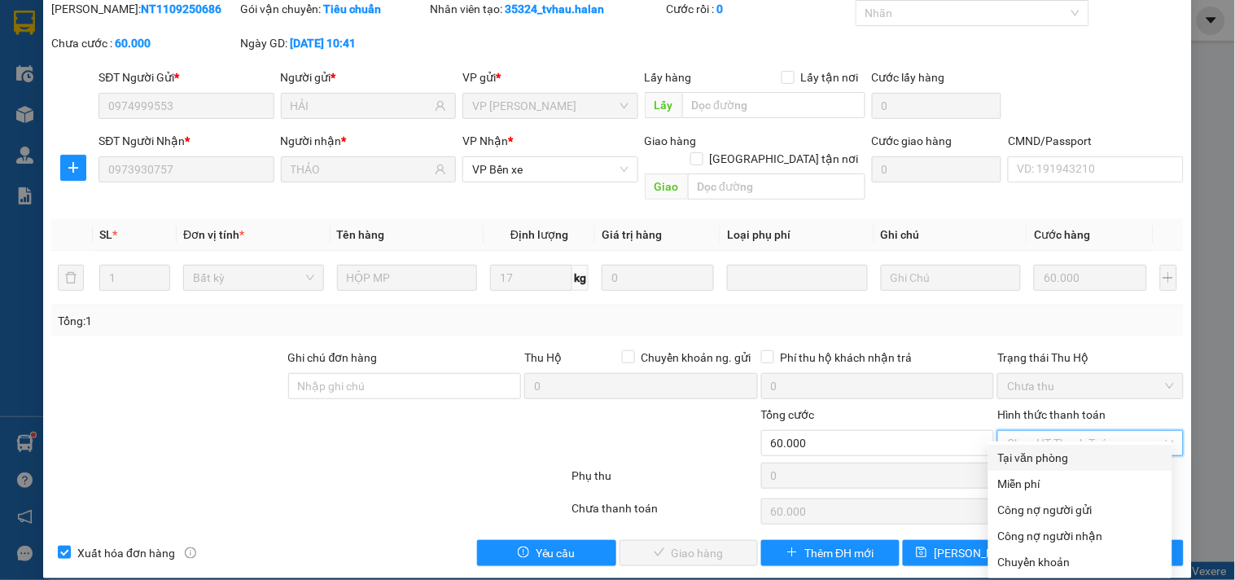
click at [1061, 454] on div "Tại văn phòng" at bounding box center [1080, 458] width 164 height 18
type input "0"
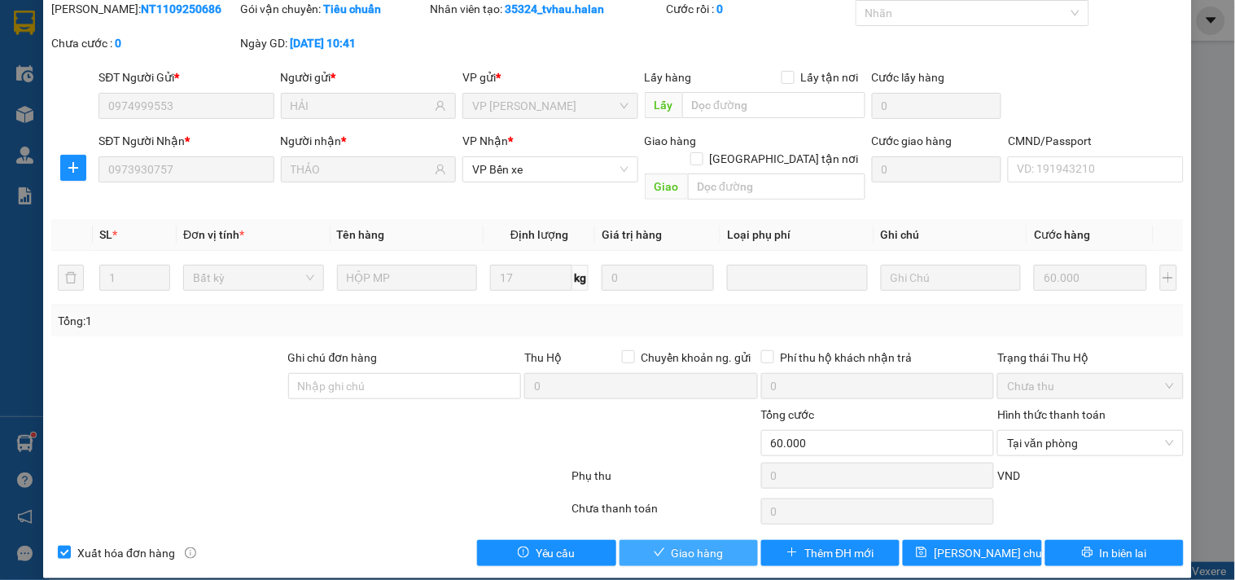
click at [690, 544] on span "Giao hàng" at bounding box center [698, 553] width 52 height 18
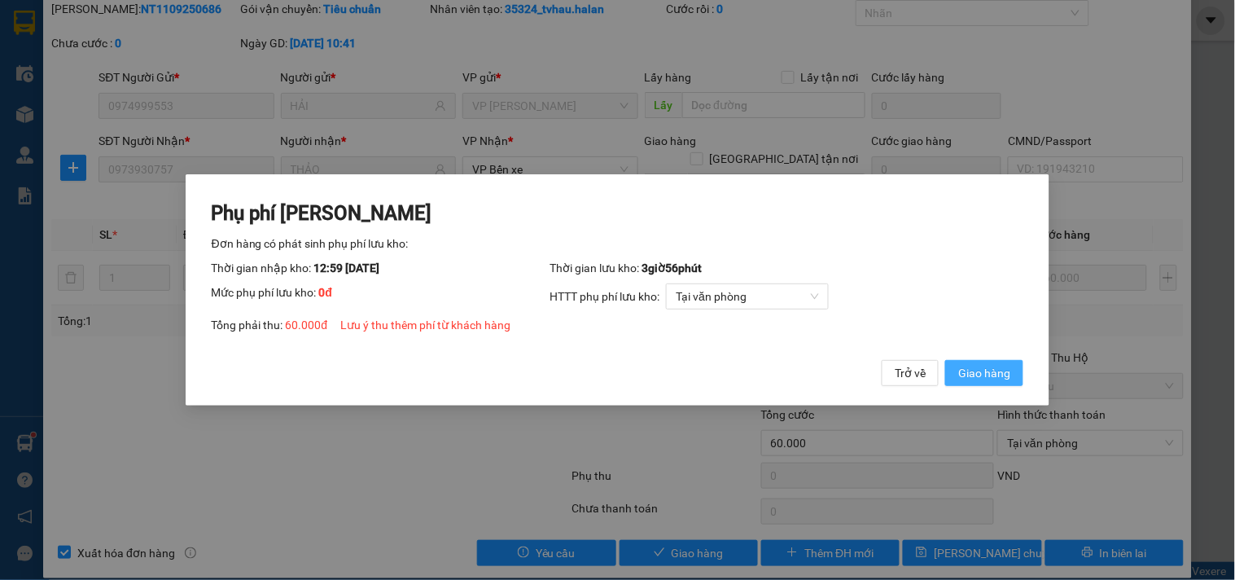
click at [966, 371] on span "Giao hàng" at bounding box center [984, 373] width 52 height 18
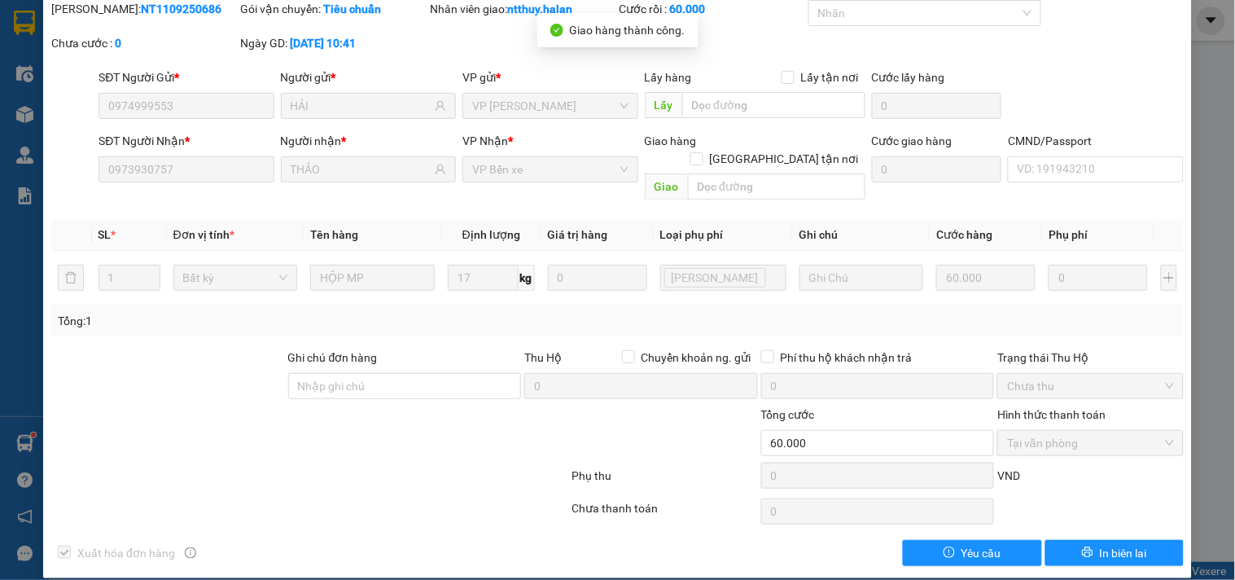
scroll to position [0, 0]
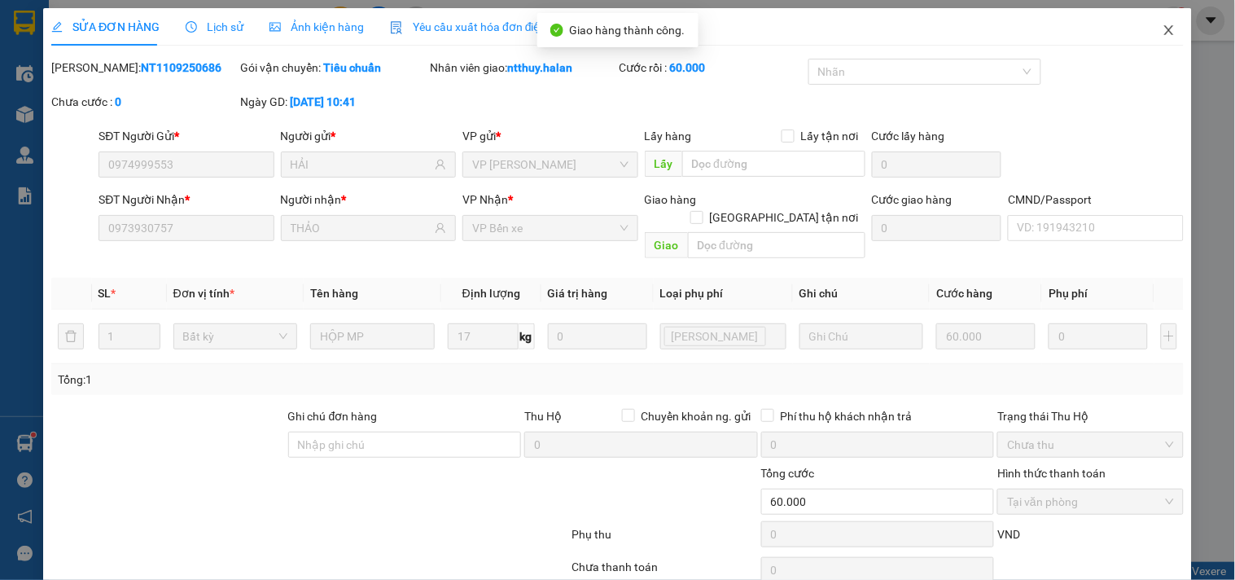
click at [1163, 33] on icon "close" at bounding box center [1169, 30] width 13 height 13
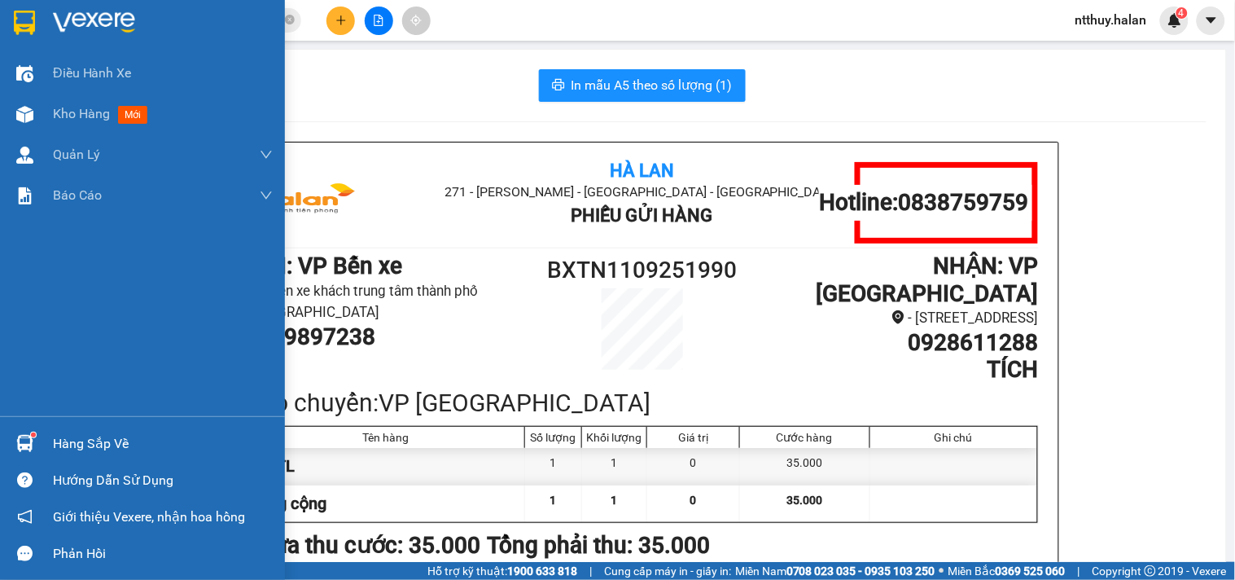
click at [77, 441] on div "Hàng sắp về" at bounding box center [163, 444] width 220 height 24
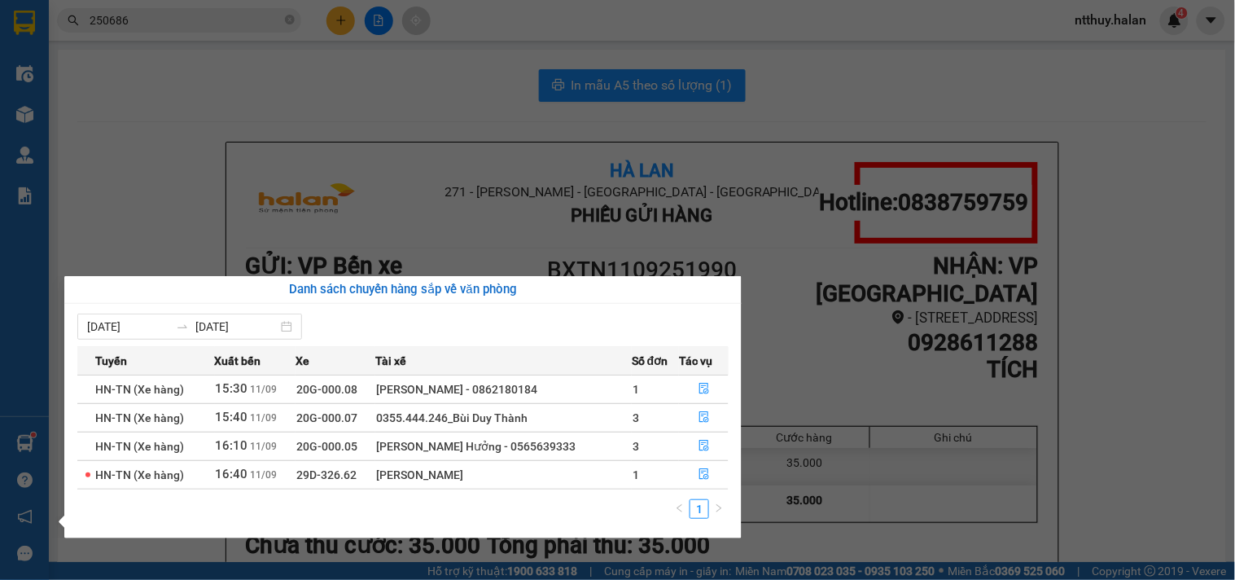
click at [463, 107] on section "Kết quả tìm kiếm ( 244 ) Bộ lọc Mã ĐH Trạng thái Món hàng Thu hộ Tổng cước Chưa…" at bounding box center [617, 290] width 1235 height 580
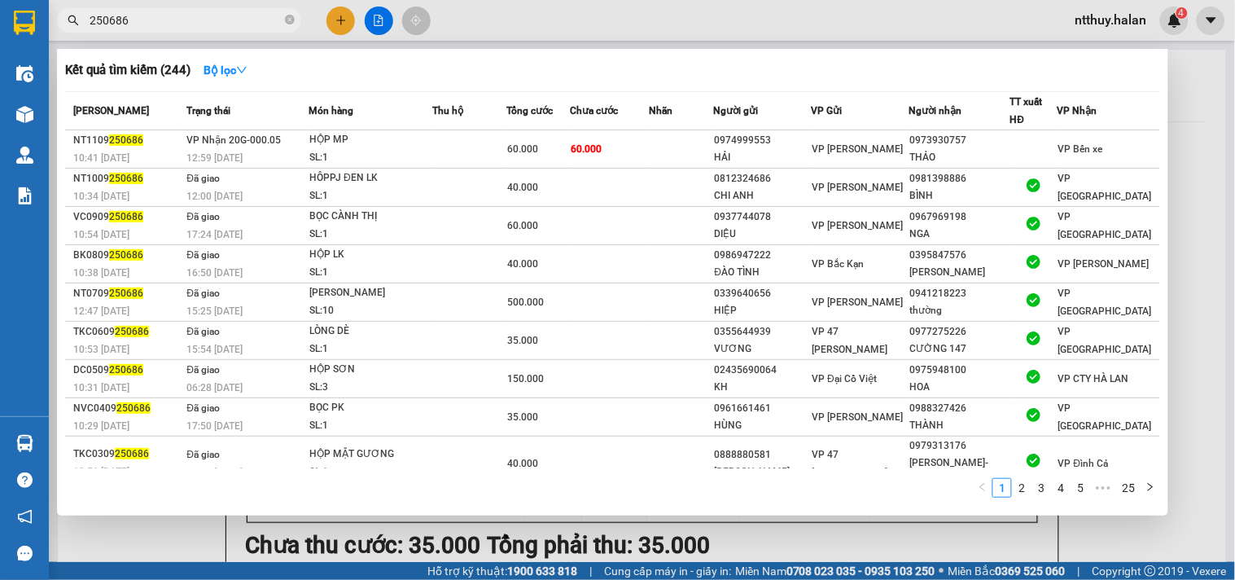
click at [201, 23] on input "250686" at bounding box center [186, 20] width 192 height 18
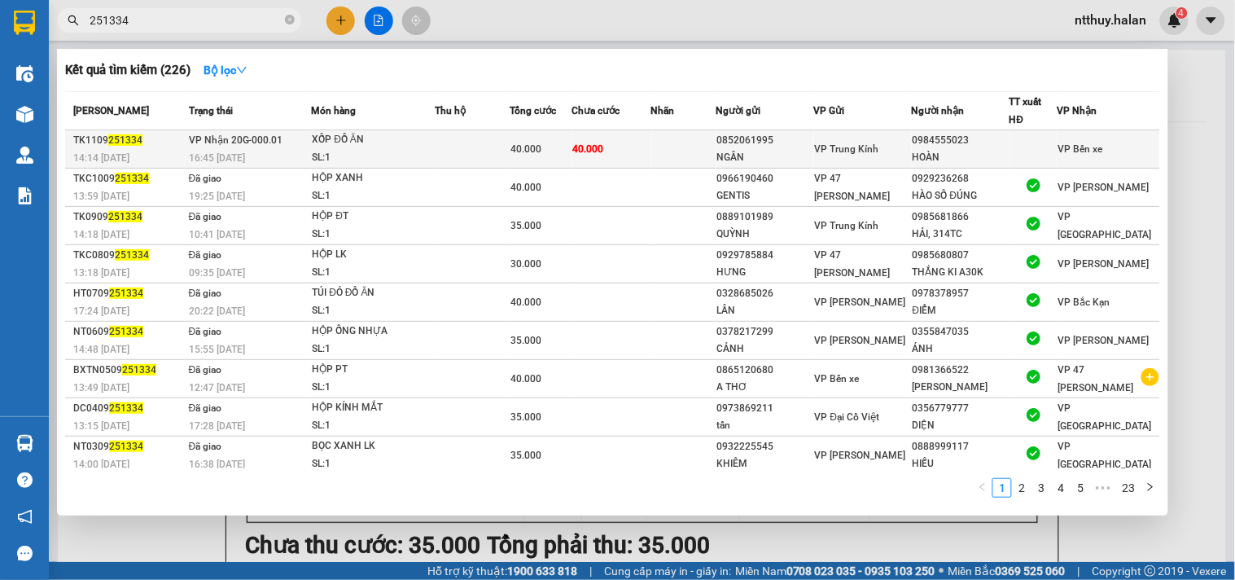
type input "251334"
click at [454, 147] on td at bounding box center [472, 149] width 75 height 38
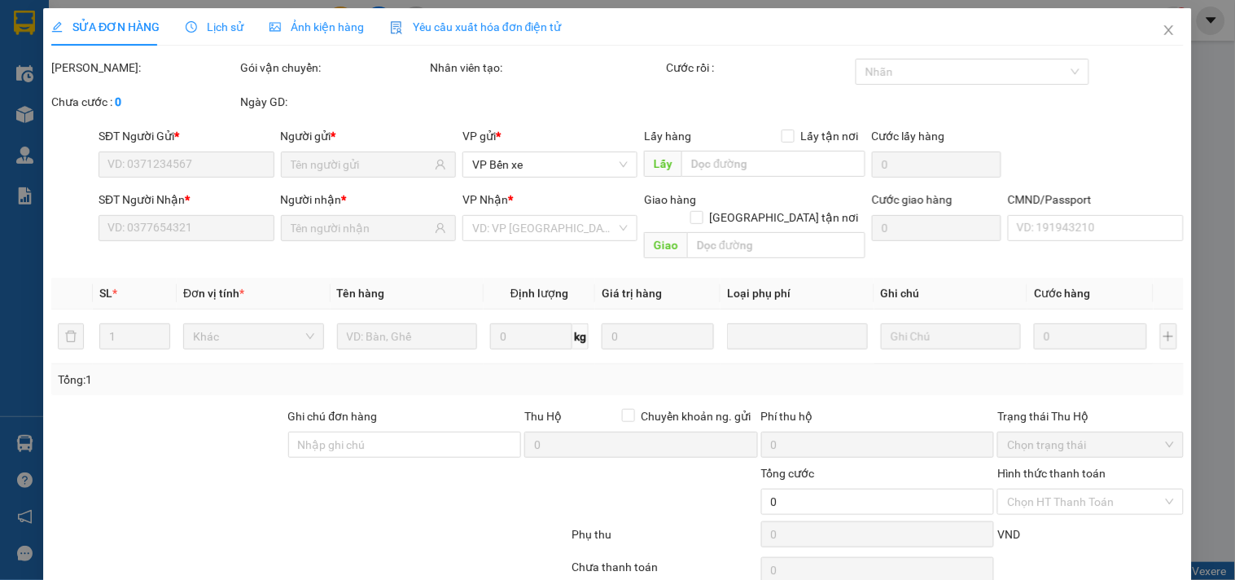
type input "0852061995"
type input "NGÂN"
type input "0984555023"
type input "HOÀN"
type input "40.000"
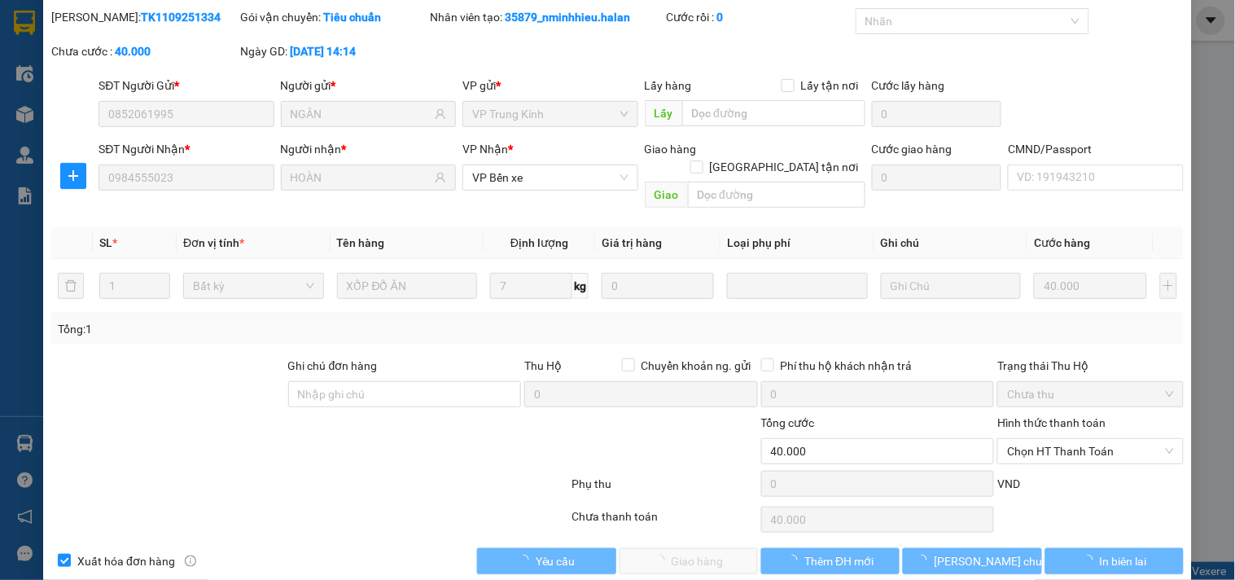
scroll to position [59, 0]
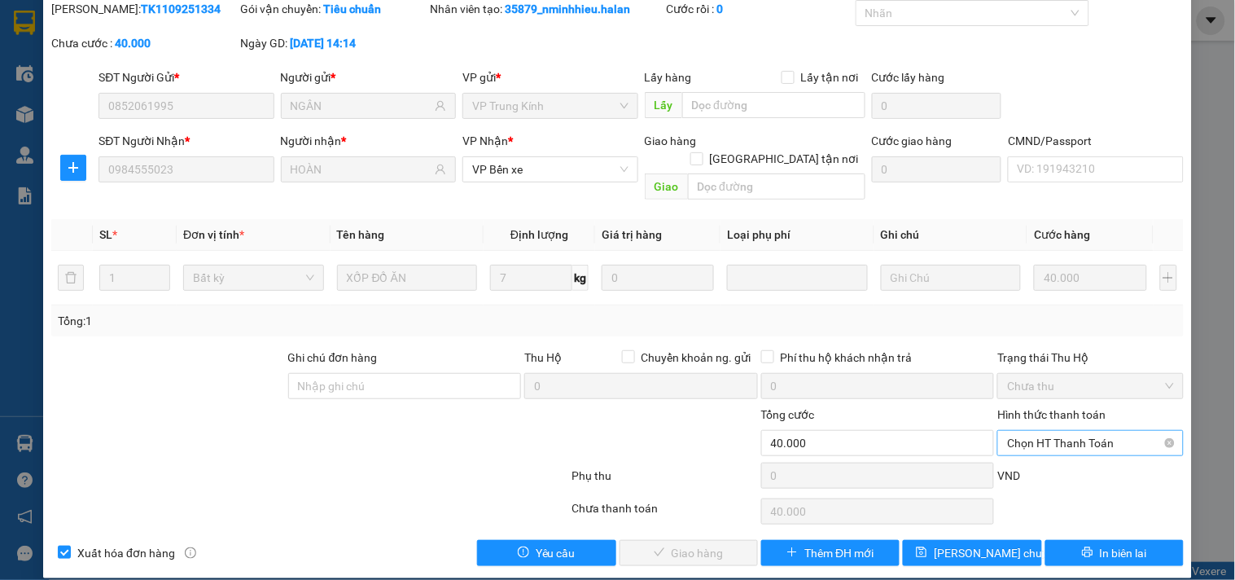
click at [1072, 431] on span "Chọn HT Thanh Toán" at bounding box center [1090, 443] width 166 height 24
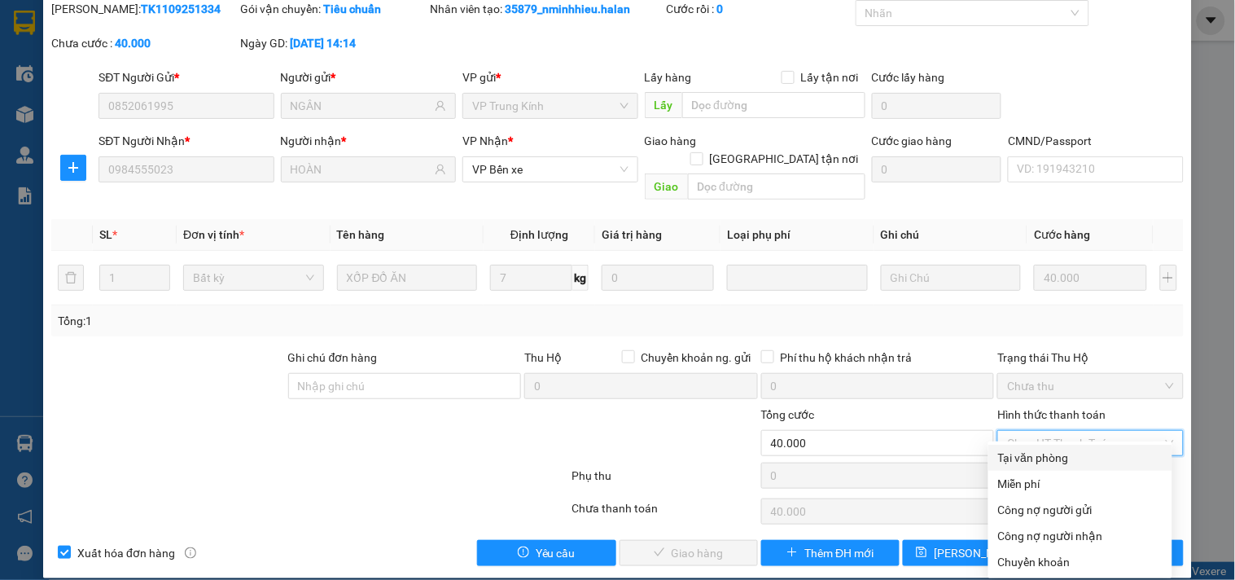
click at [1026, 457] on div "Tại văn phòng" at bounding box center [1080, 458] width 164 height 18
type input "0"
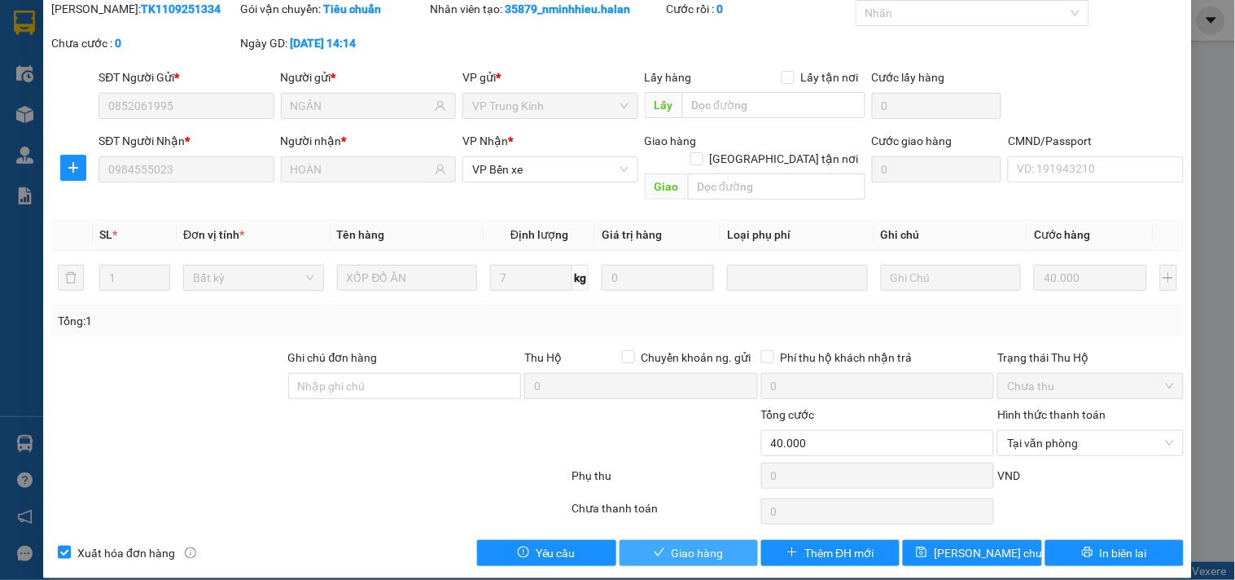
click at [711, 544] on span "Giao hàng" at bounding box center [698, 553] width 52 height 18
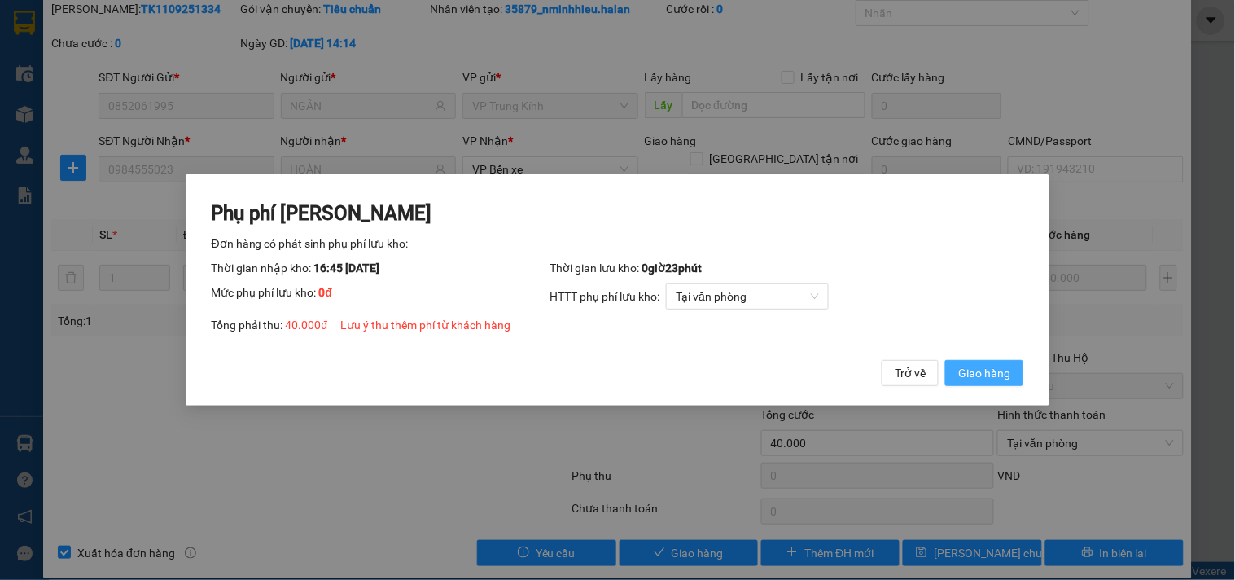
click at [972, 370] on span "Giao hàng" at bounding box center [984, 373] width 52 height 18
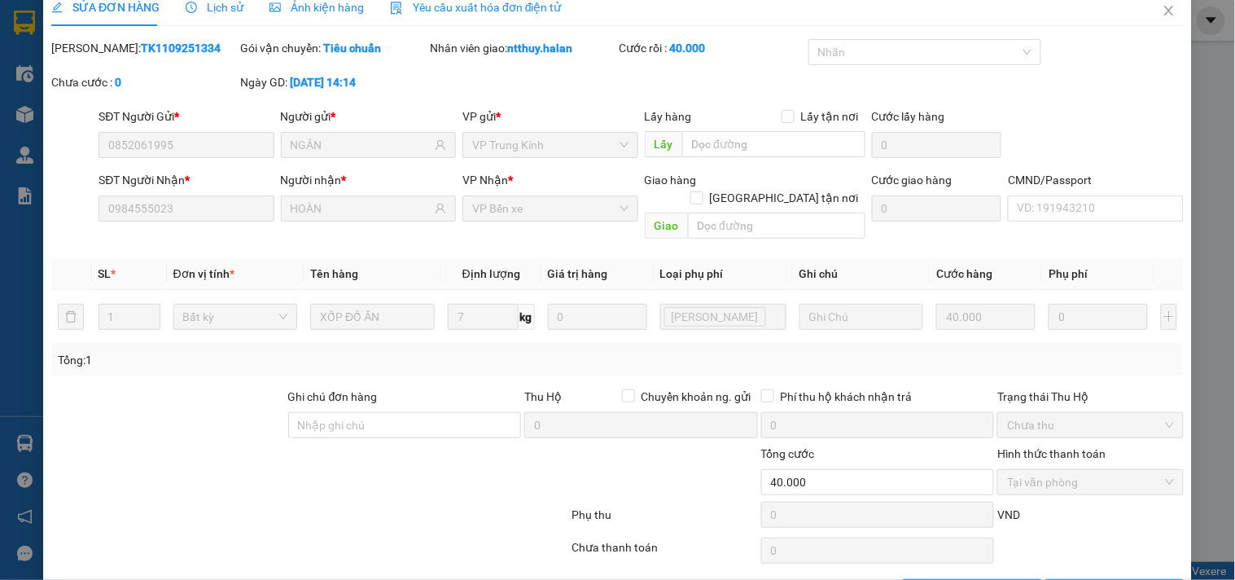
scroll to position [0, 0]
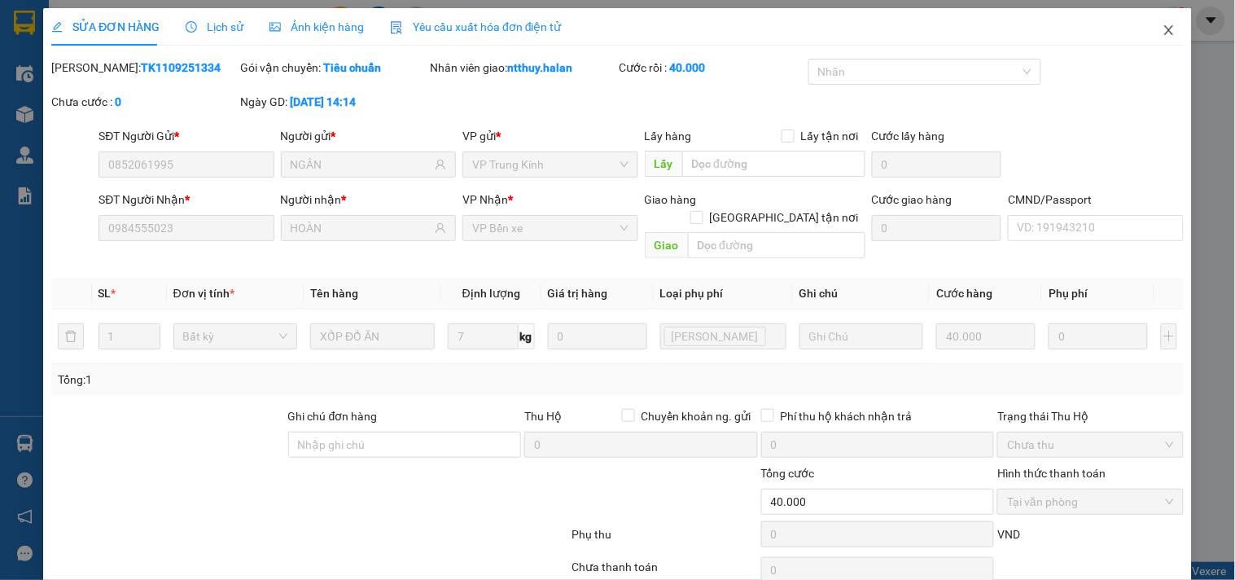
click at [1163, 29] on icon "close" at bounding box center [1169, 30] width 13 height 13
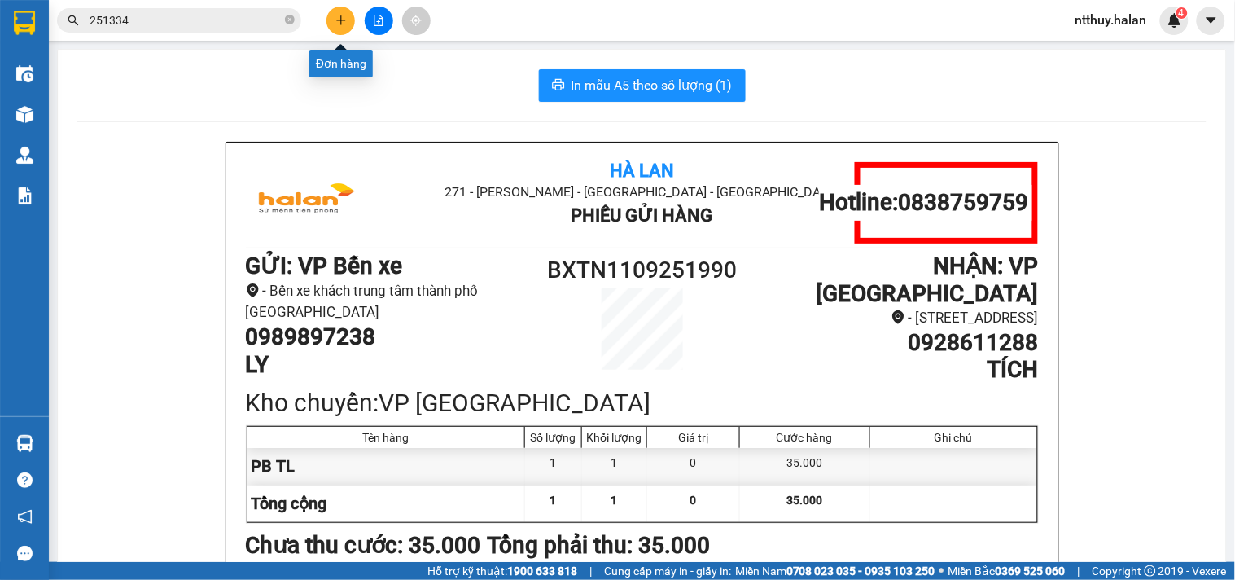
click at [340, 22] on icon "plus" at bounding box center [340, 20] width 11 height 11
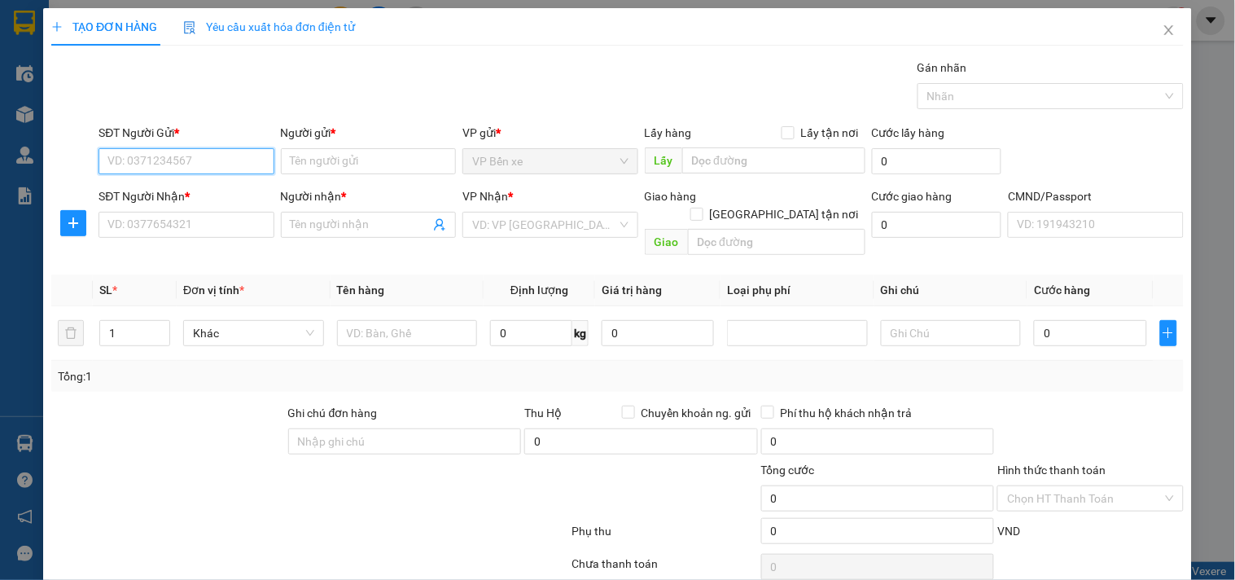
click at [230, 164] on input "SĐT Người Gửi *" at bounding box center [186, 161] width 175 height 26
type input "0833244566"
click at [201, 192] on div "0833244566 - TÙNG" at bounding box center [184, 194] width 154 height 18
type input "TÙNG"
type input "0833244566"
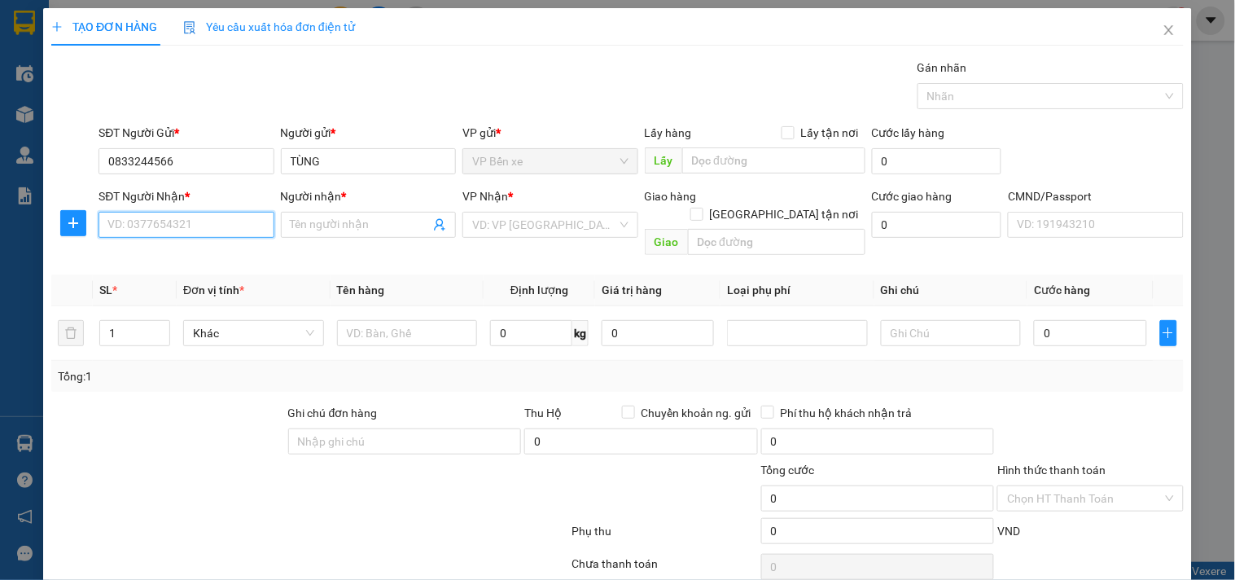
click at [173, 230] on input "SĐT Người Nhận *" at bounding box center [186, 225] width 175 height 26
click at [209, 255] on div "0833244566 - TÙNG" at bounding box center [184, 257] width 154 height 18
type input "0833244566"
type input "TÙNG"
click at [590, 218] on span "VP [PERSON_NAME]" at bounding box center [550, 225] width 156 height 24
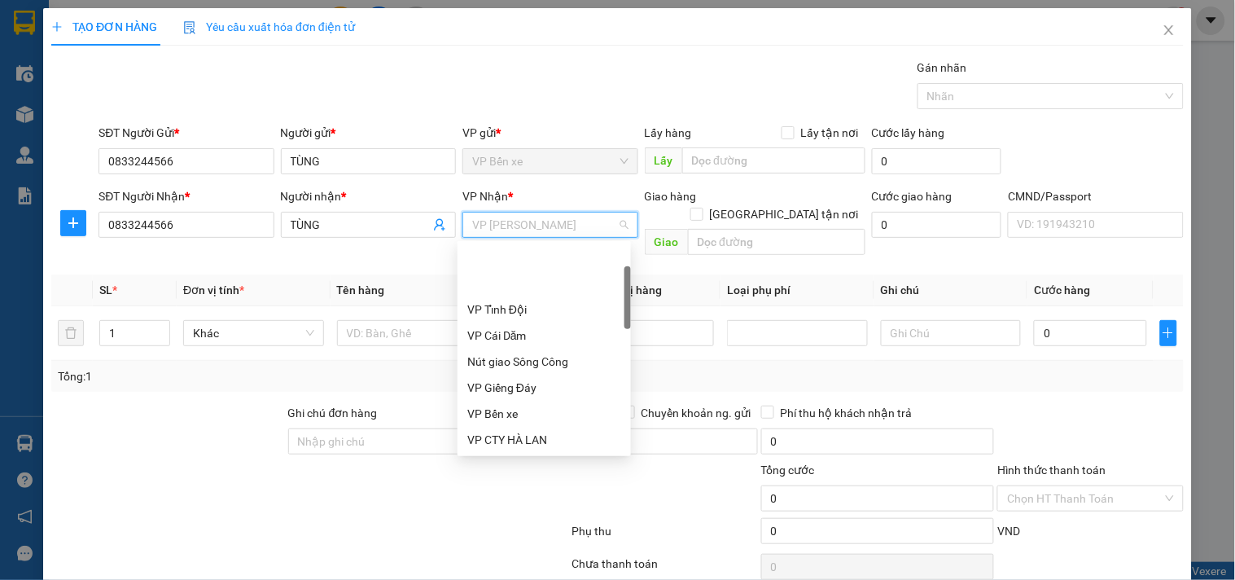
scroll to position [77, 0]
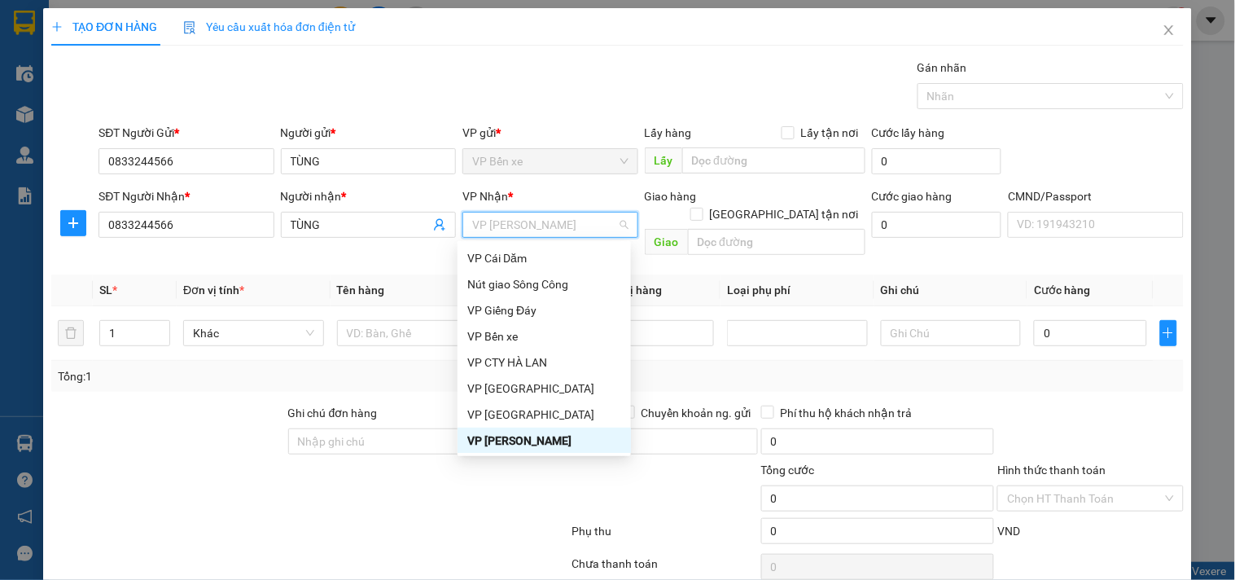
type input "D"
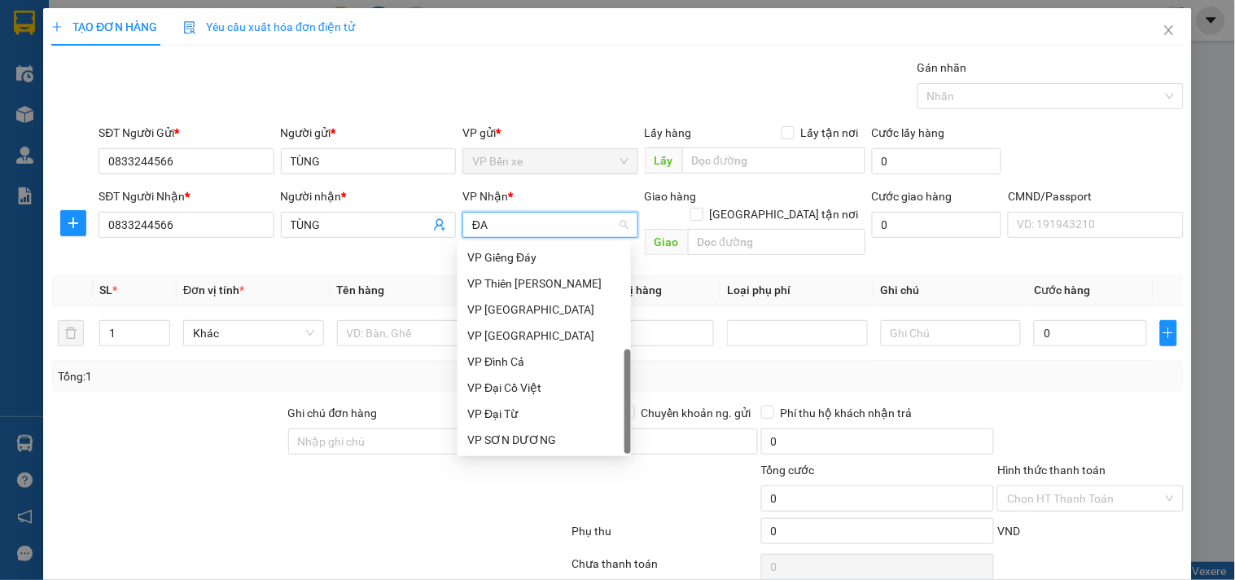
scroll to position [0, 0]
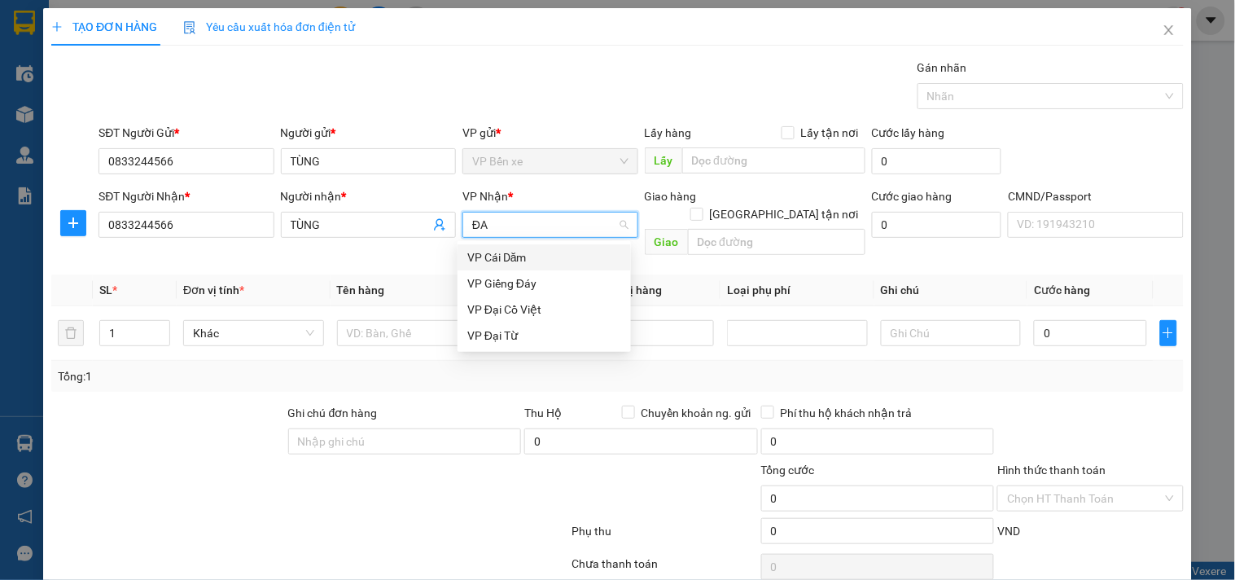
type input "ĐAI"
click at [511, 257] on div "VP Đại Cồ Việt" at bounding box center [544, 257] width 154 height 18
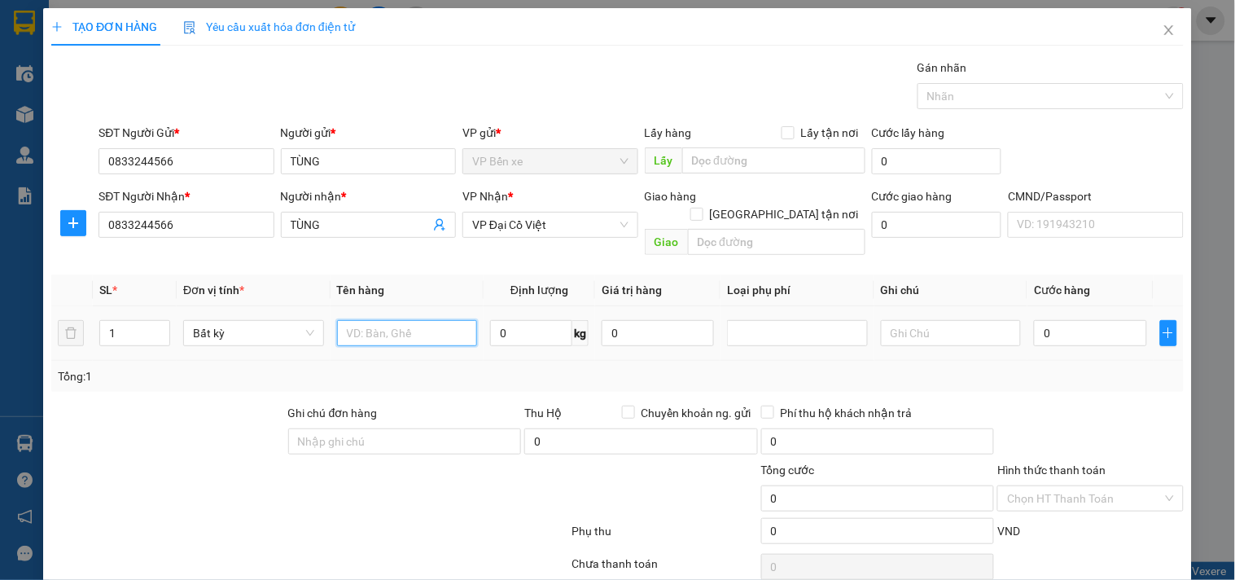
drag, startPoint x: 384, startPoint y: 322, endPoint x: 397, endPoint y: 320, distance: 13.1
click at [392, 321] on input "text" at bounding box center [407, 333] width 141 height 26
type input "HỘP MẪU"
click at [533, 320] on input "0" at bounding box center [531, 333] width 82 height 26
type input "1"
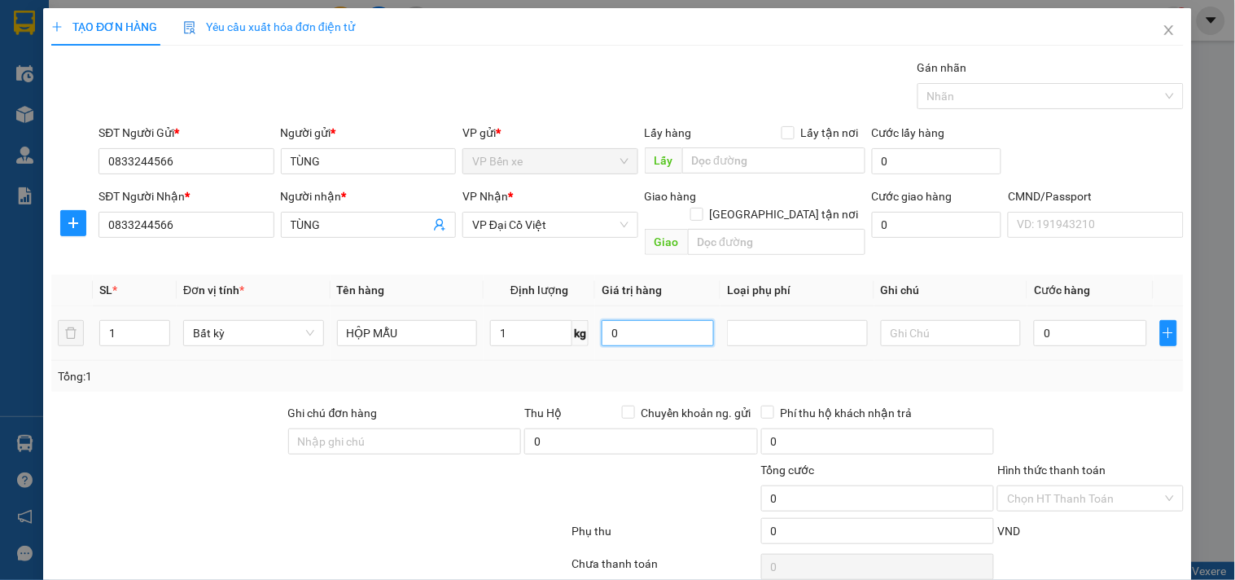
click at [677, 320] on input "0" at bounding box center [658, 333] width 112 height 26
type input "35.000"
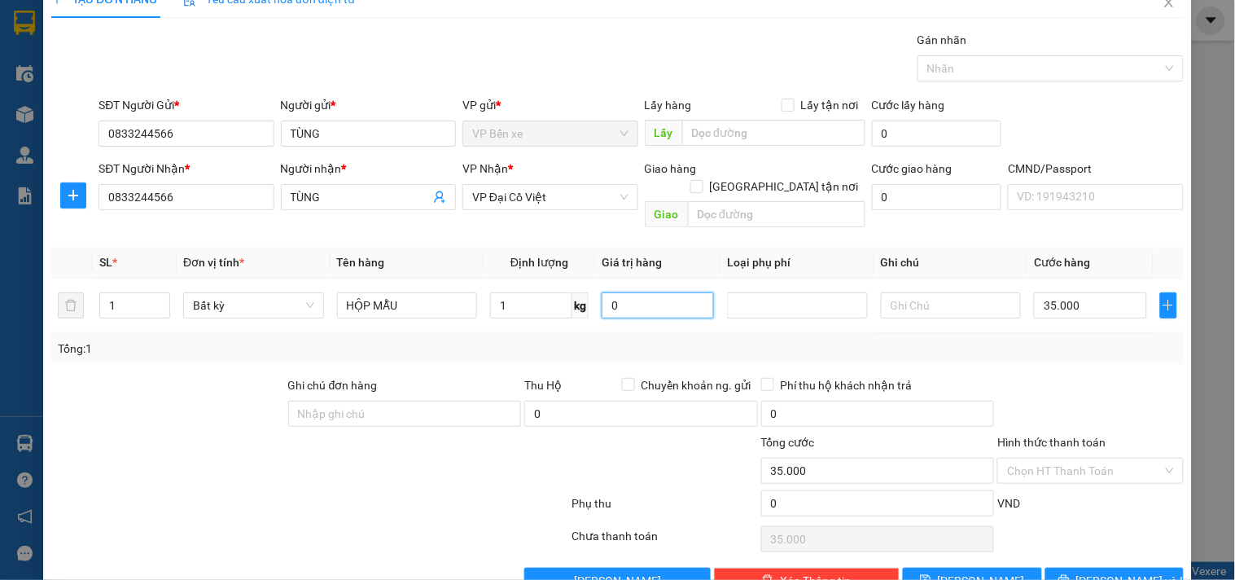
scroll to position [55, 0]
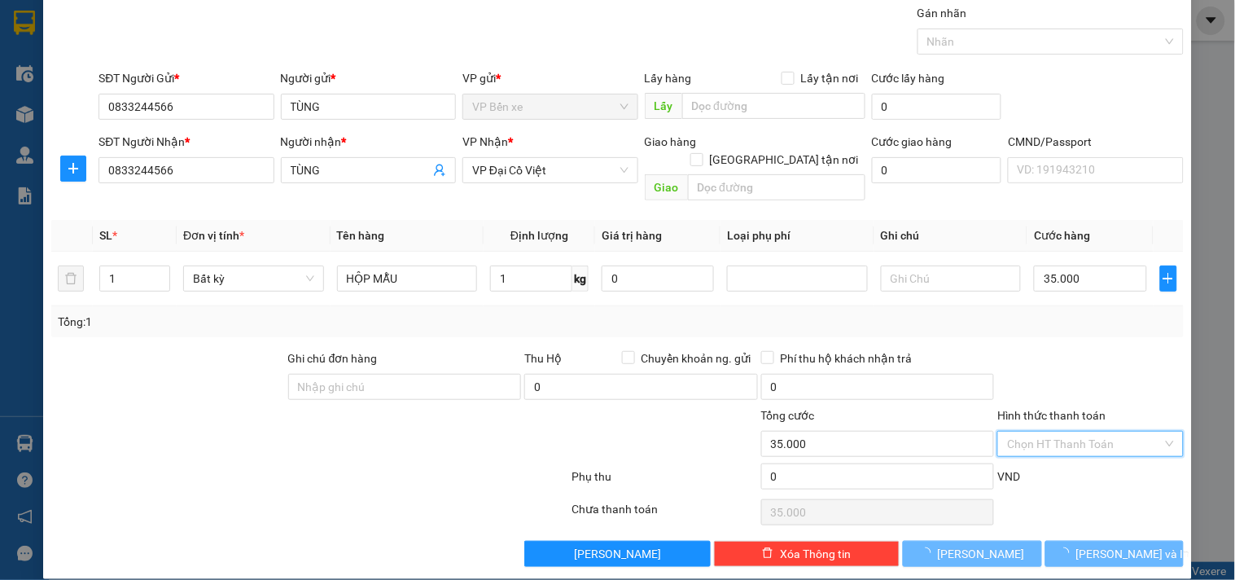
click at [1052, 432] on input "Hình thức thanh toán" at bounding box center [1084, 444] width 155 height 24
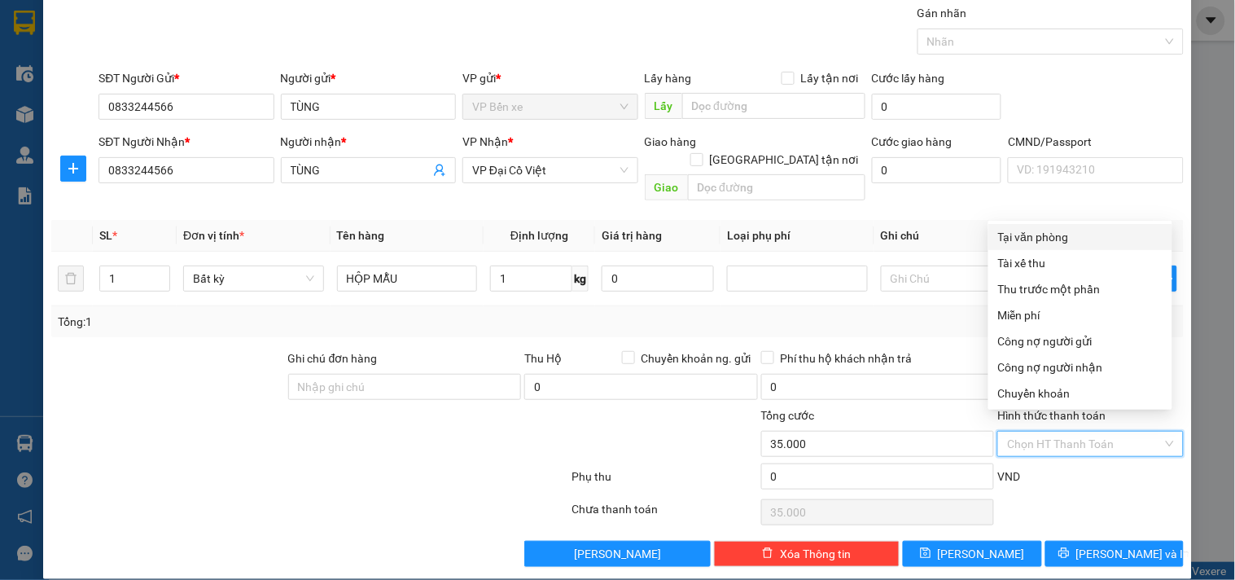
click at [1035, 232] on div "Tại văn phòng" at bounding box center [1080, 237] width 164 height 18
type input "0"
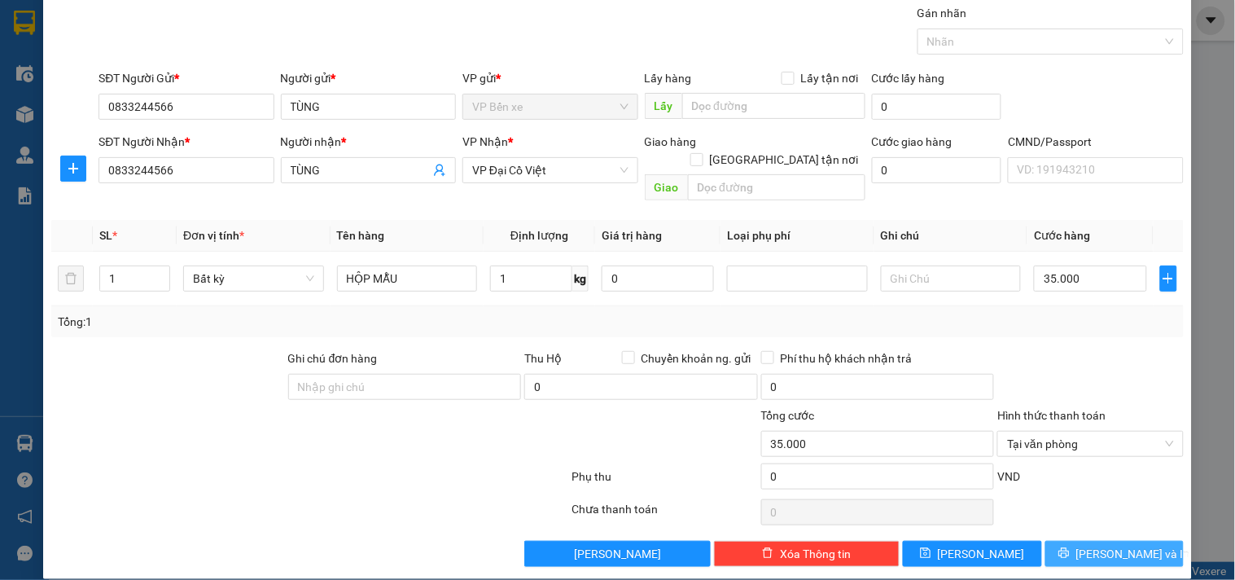
click at [1087, 541] on button "[PERSON_NAME] và In" at bounding box center [1115, 554] width 138 height 26
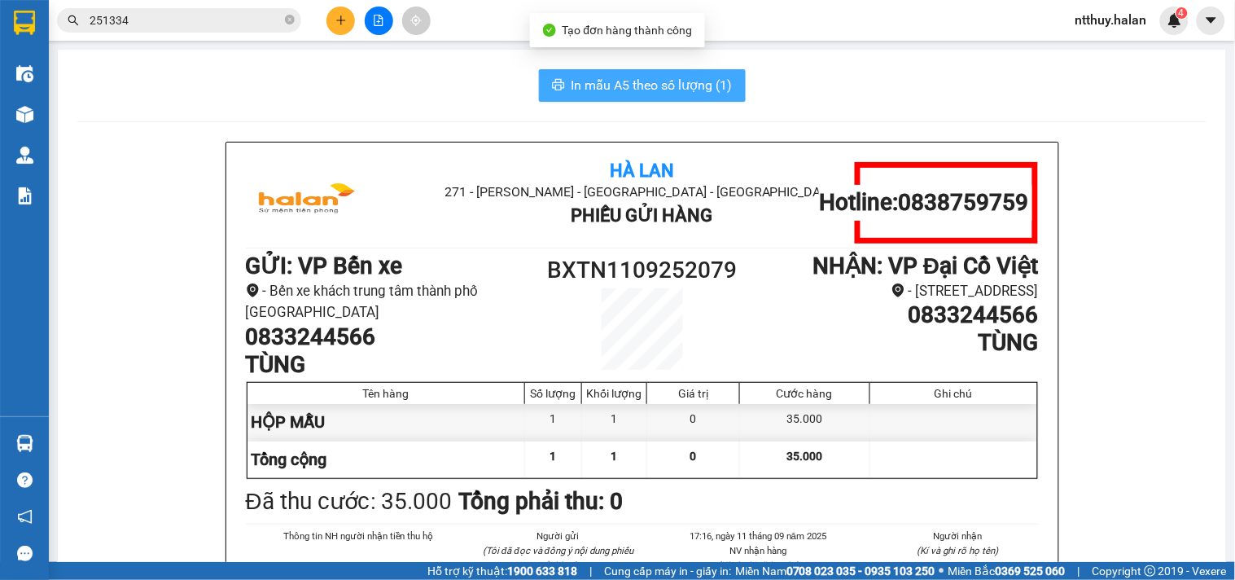
click at [617, 79] on span "In mẫu A5 theo số lượng (1)" at bounding box center [652, 85] width 161 height 20
click at [615, 79] on span "In mẫu A5 theo số lượng (1)" at bounding box center [652, 85] width 161 height 20
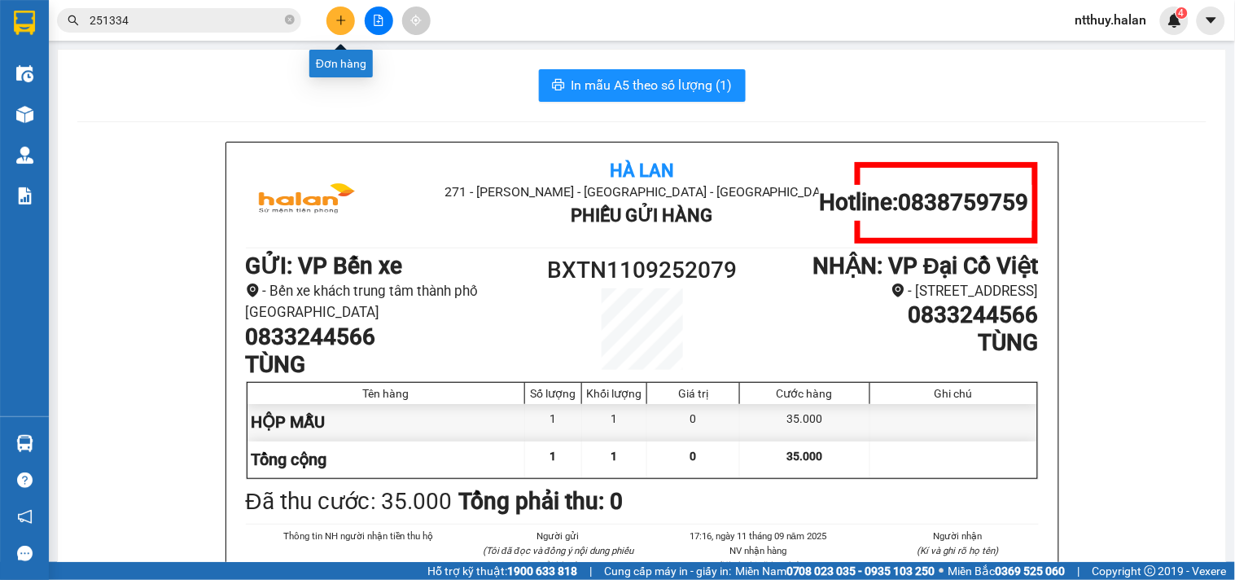
click at [340, 21] on icon "plus" at bounding box center [340, 19] width 1 height 9
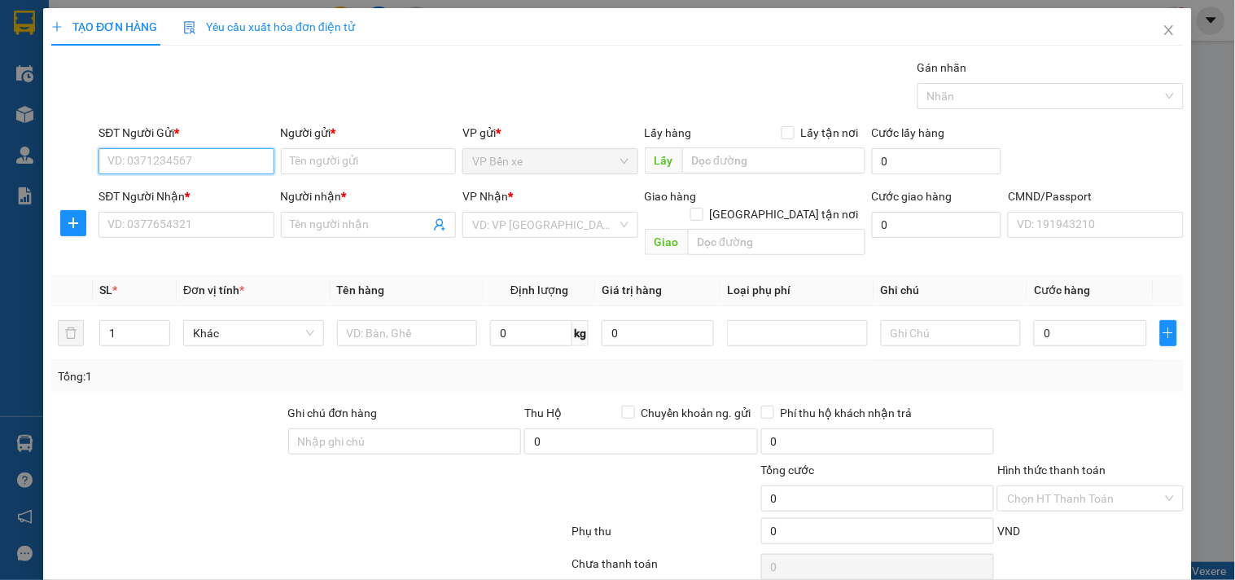
click at [226, 171] on input "SĐT Người Gửi *" at bounding box center [186, 161] width 175 height 26
type input "0869867504"
click at [190, 191] on div "0869867504 - khanh. 265" at bounding box center [184, 194] width 154 height 18
type input "khanh. 265"
type input "0869867504"
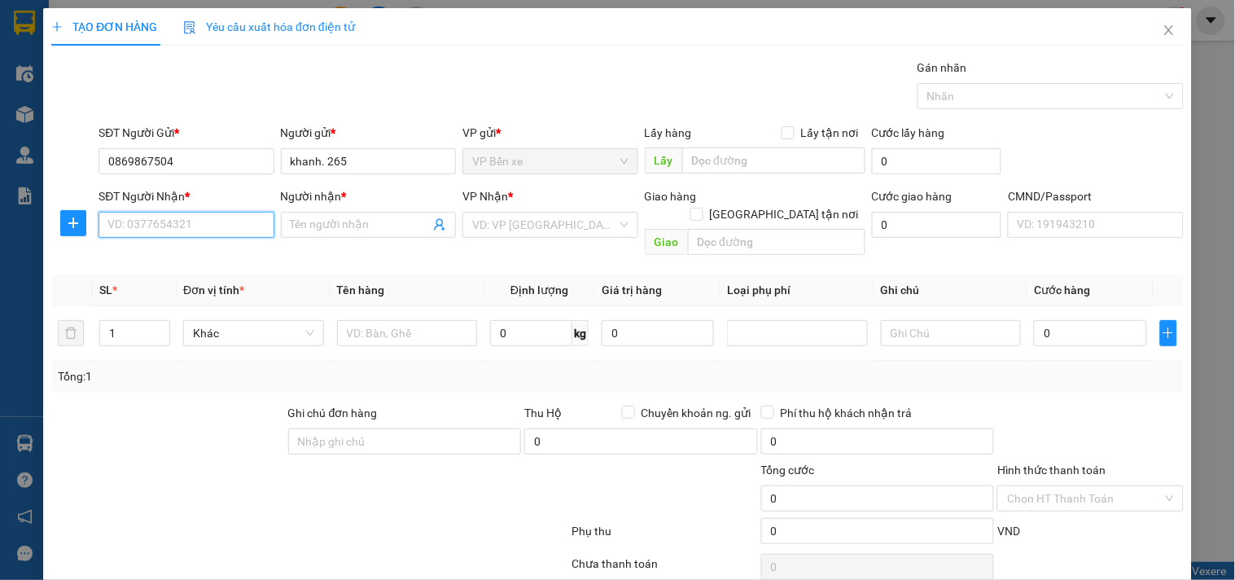
click at [216, 222] on input "SĐT Người Nhận *" at bounding box center [186, 225] width 175 height 26
type input "0965194958"
click at [221, 226] on input "0965194958" at bounding box center [186, 225] width 175 height 26
click at [201, 259] on div "0965194958 - HẰNG" at bounding box center [184, 257] width 154 height 18
type input "HẰNG"
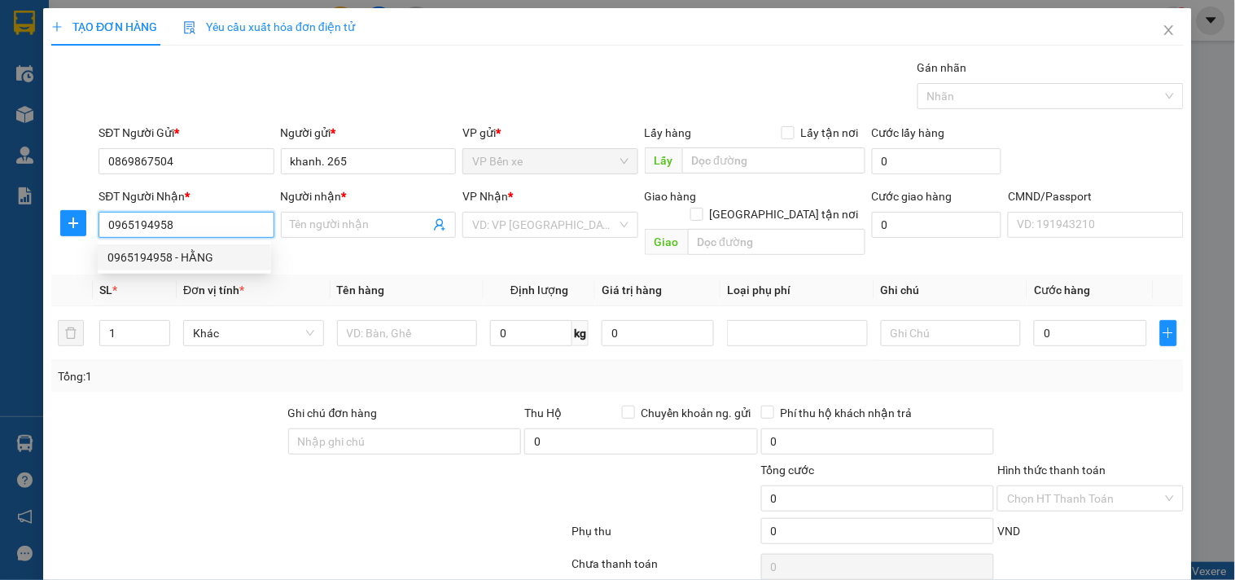
checkbox input "true"
type input "G3 Vinhomes Green Bay Mễ Trì, Nam Từ Liêm, Hà Nội"
type input "45.000"
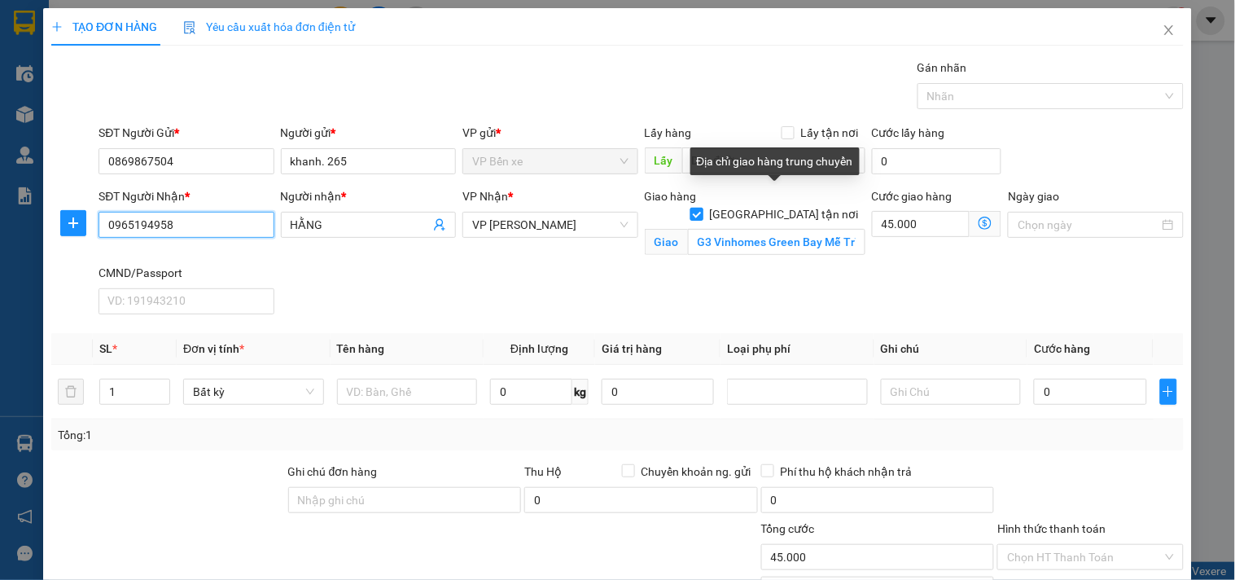
type input "0965194958"
click at [702, 208] on input "[GEOGRAPHIC_DATA] tận nơi" at bounding box center [696, 213] width 11 height 11
checkbox input "false"
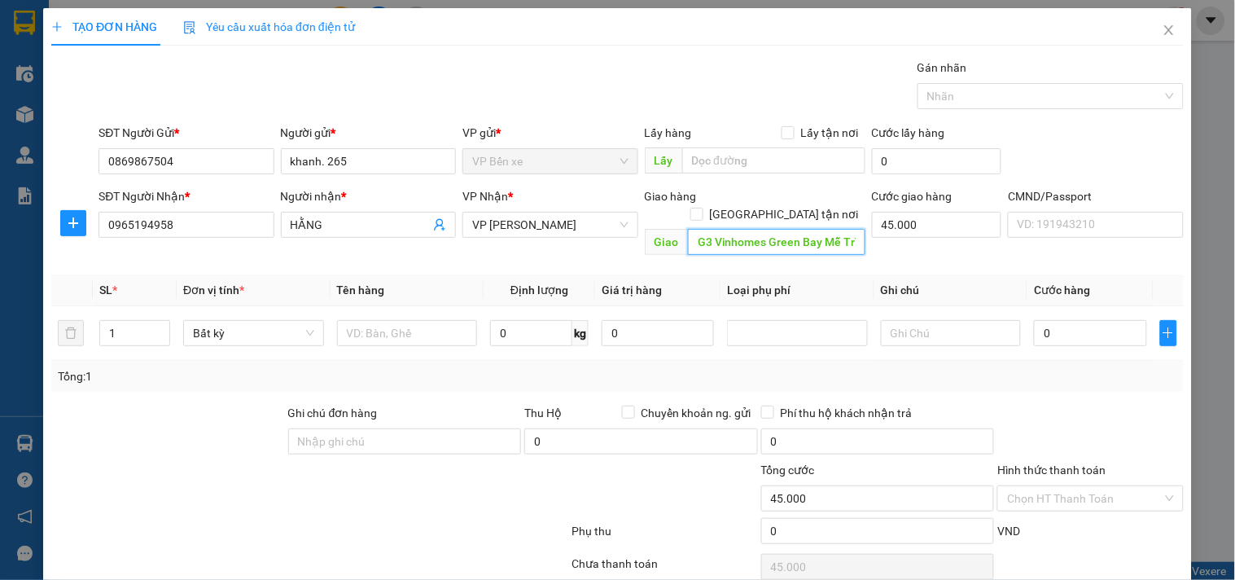
click at [818, 229] on input "G3 Vinhomes Green Bay Mễ Trì, Nam Từ Liêm, Hà Nội" at bounding box center [777, 242] width 178 height 26
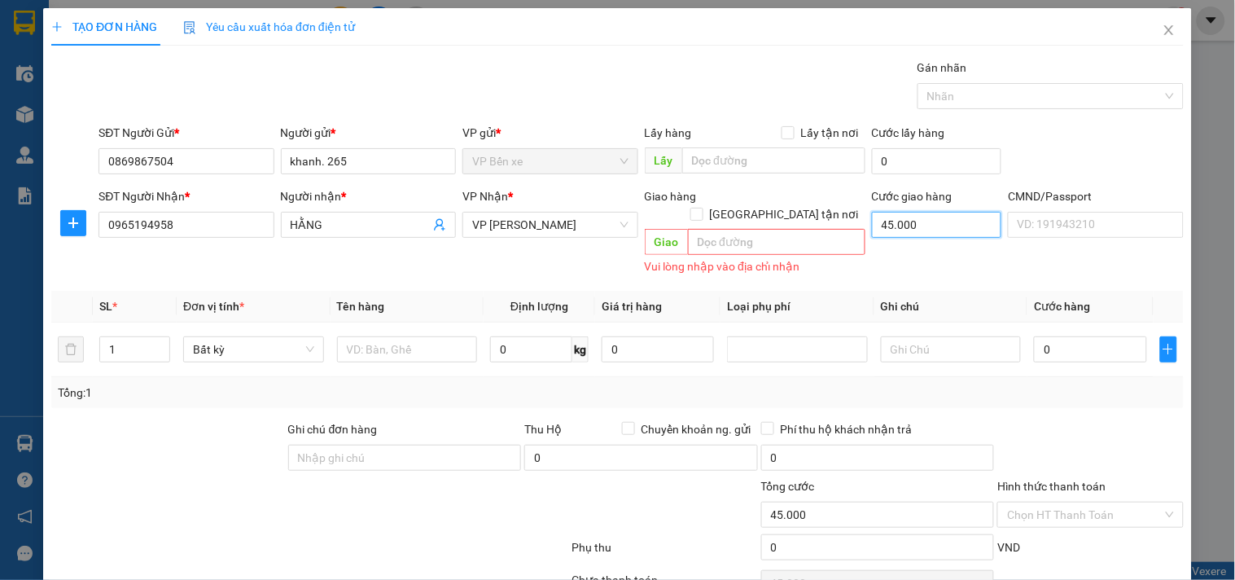
click at [924, 226] on input "45.000" at bounding box center [937, 225] width 130 height 26
type input "0"
drag, startPoint x: 409, startPoint y: 347, endPoint x: 402, endPoint y: 356, distance: 11.1
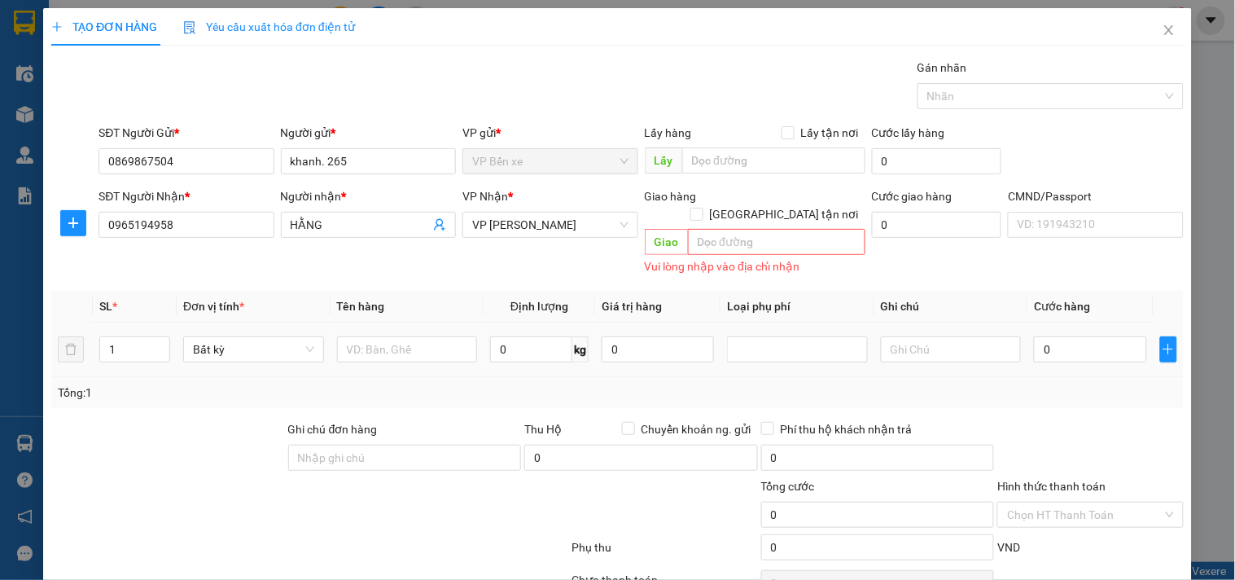
click at [402, 356] on td at bounding box center [408, 349] width 154 height 55
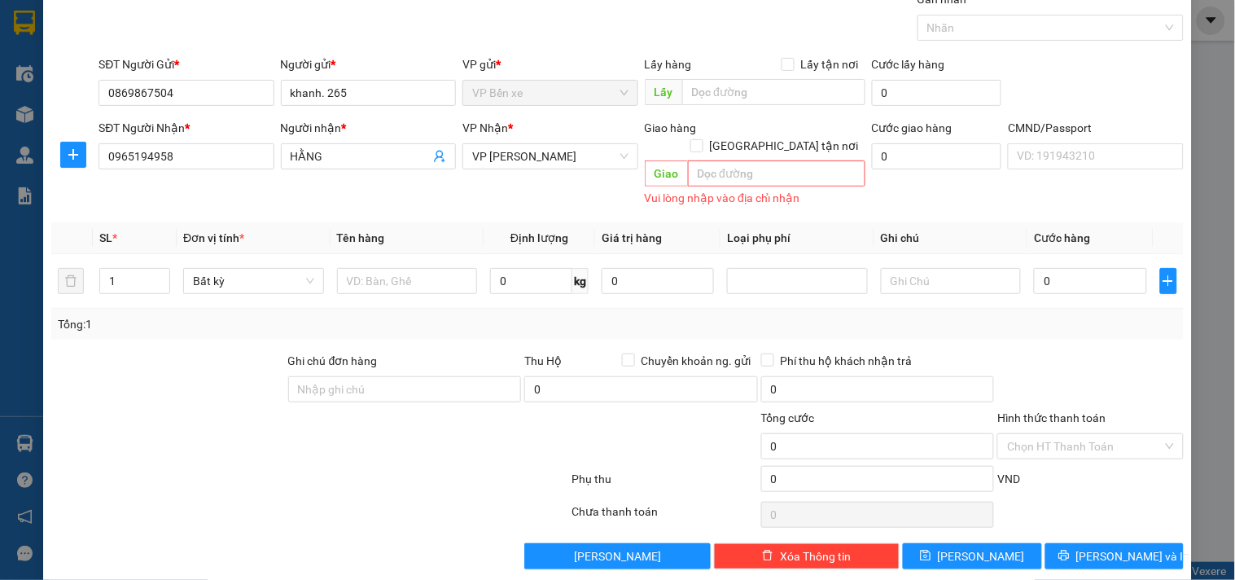
scroll to position [71, 0]
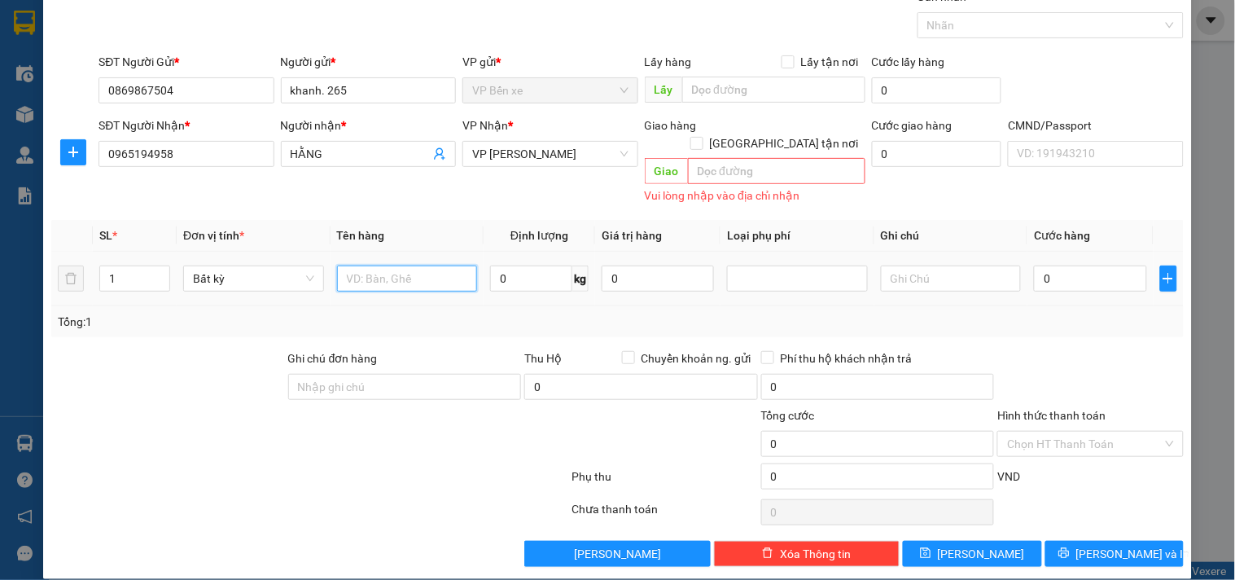
click at [375, 265] on input "text" at bounding box center [407, 278] width 141 height 26
type input "TÚI CÚC TL"
click at [526, 265] on input "0" at bounding box center [531, 278] width 82 height 26
type input "1"
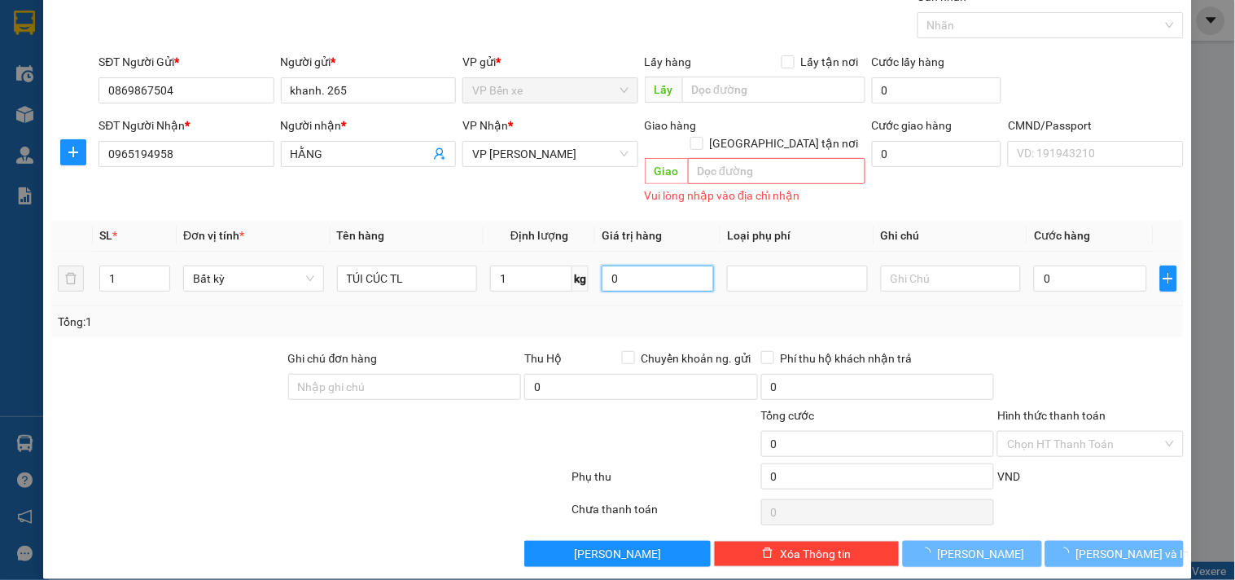
click at [643, 265] on input "0" at bounding box center [658, 278] width 112 height 26
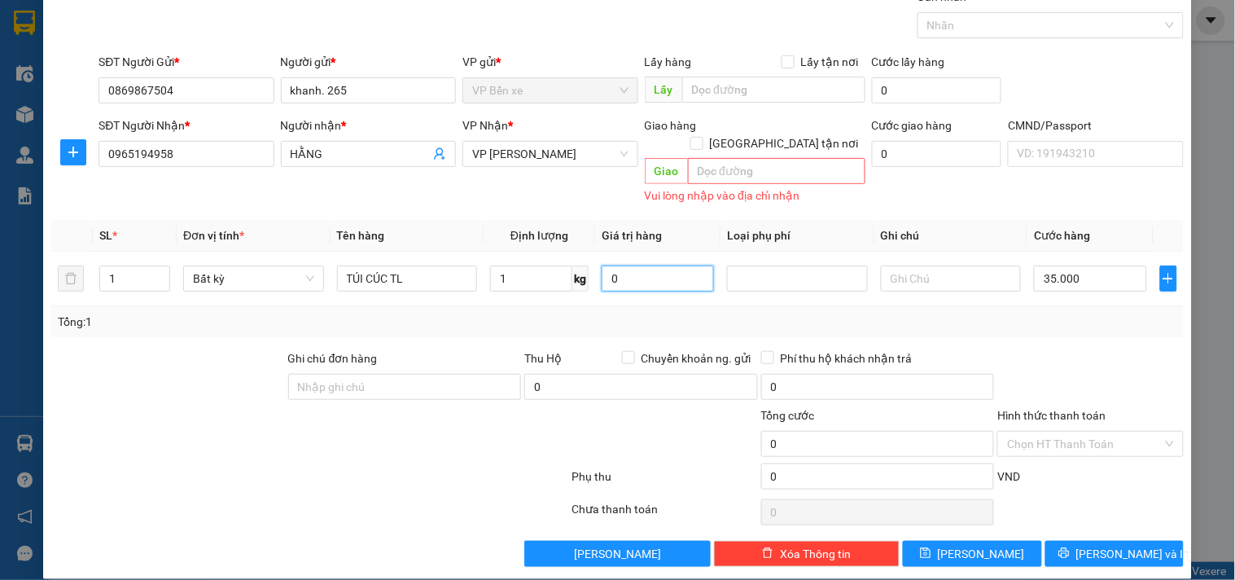
type input "35.000"
drag, startPoint x: 1103, startPoint y: 546, endPoint x: 1108, endPoint y: 535, distance: 12.7
click at [1103, 544] on button "[PERSON_NAME] và In" at bounding box center [1115, 554] width 138 height 26
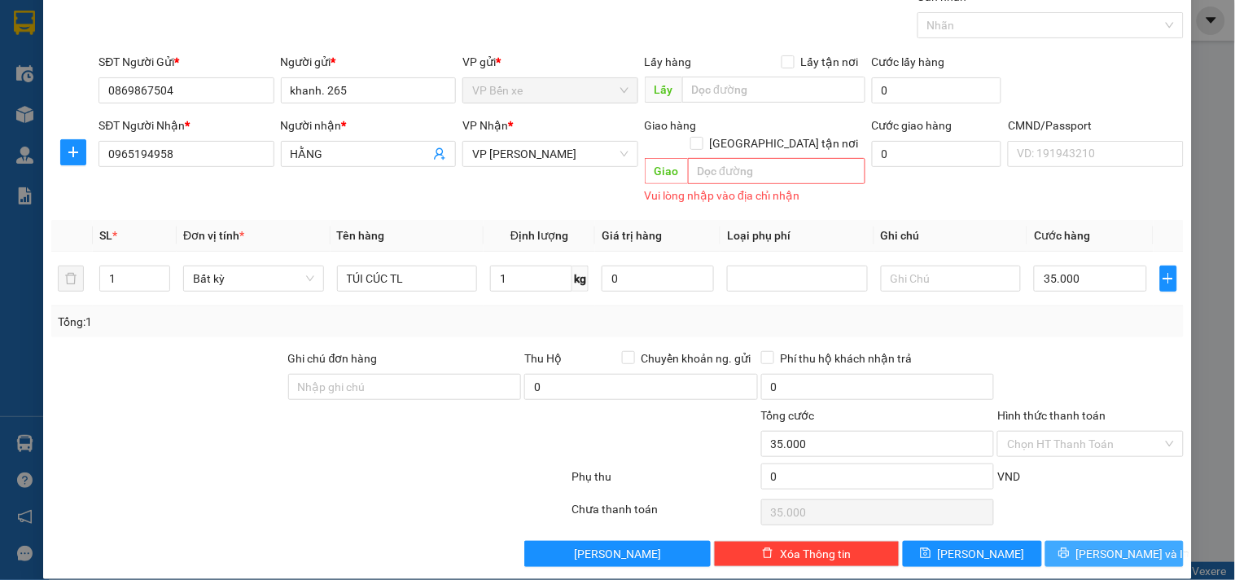
click at [1108, 545] on span "[PERSON_NAME] và In" at bounding box center [1133, 554] width 114 height 18
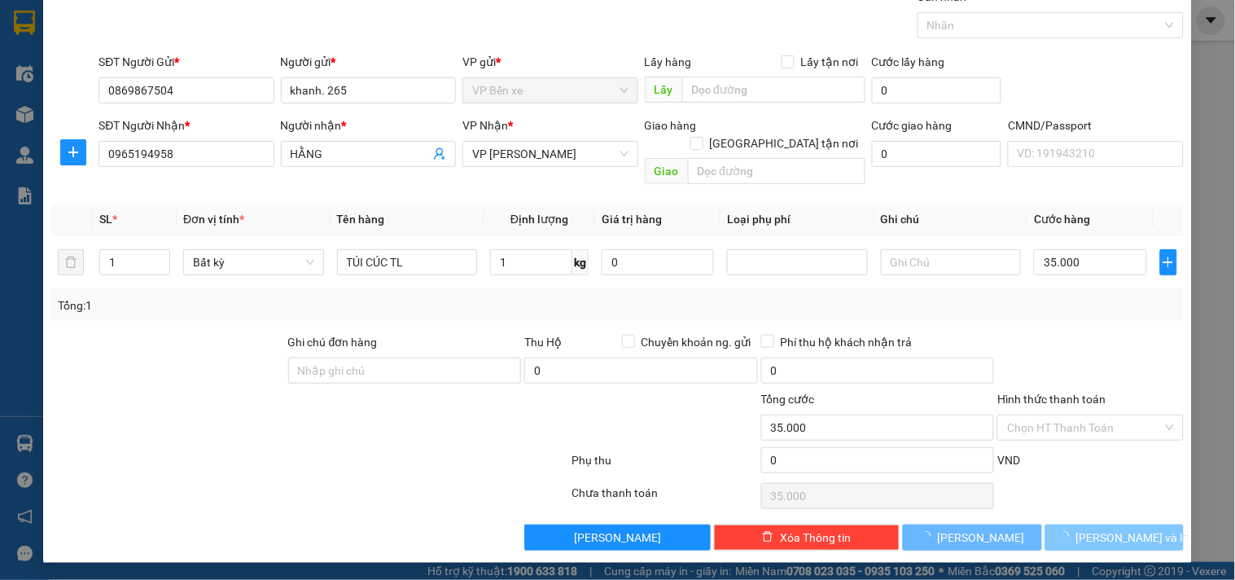
click at [1108, 535] on span "[PERSON_NAME] và In" at bounding box center [1133, 537] width 114 height 18
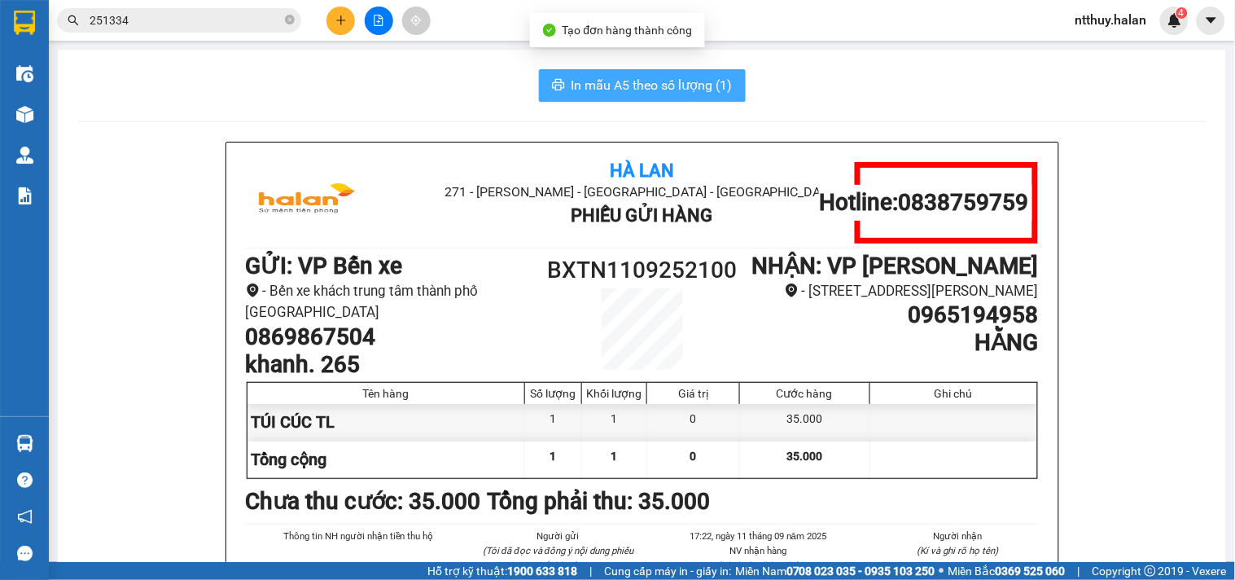
click at [623, 90] on span "In mẫu A5 theo số lượng (1)" at bounding box center [652, 85] width 161 height 20
click at [335, 21] on icon "plus" at bounding box center [340, 20] width 11 height 11
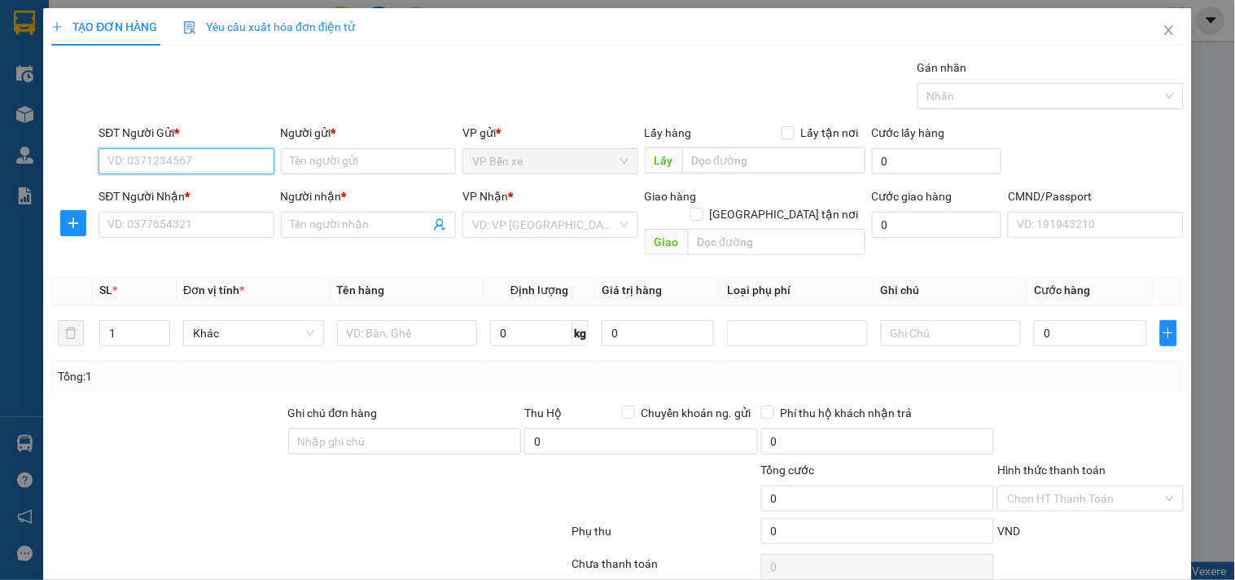
drag, startPoint x: 200, startPoint y: 157, endPoint x: 213, endPoint y: 156, distance: 13.1
click at [208, 156] on input "SĐT Người Gửi *" at bounding box center [186, 161] width 175 height 26
type input "0976327777"
click at [213, 156] on input "0976327777" at bounding box center [186, 161] width 175 height 26
click at [179, 187] on div "0976327777 - THẤN HVT" at bounding box center [184, 194] width 154 height 18
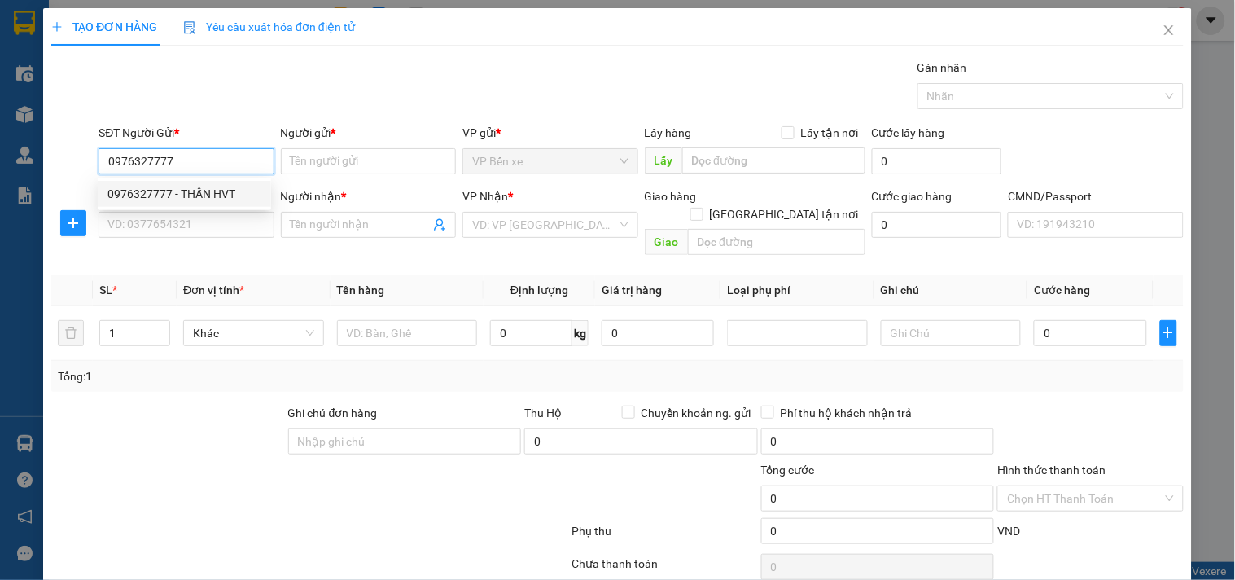
type input "THẤN HVT"
click at [179, 187] on div "0976327777 - THẤN HVT" at bounding box center [184, 194] width 154 height 18
type input "0976327777"
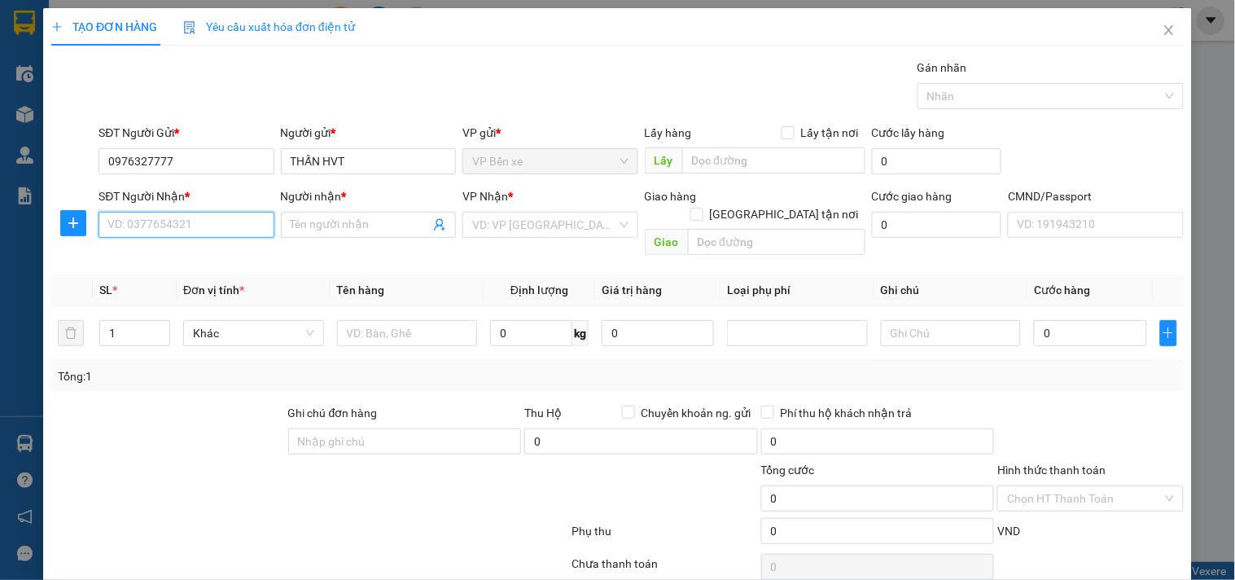
click at [218, 226] on input "SĐT Người Nhận *" at bounding box center [186, 225] width 175 height 26
type input "0912060598"
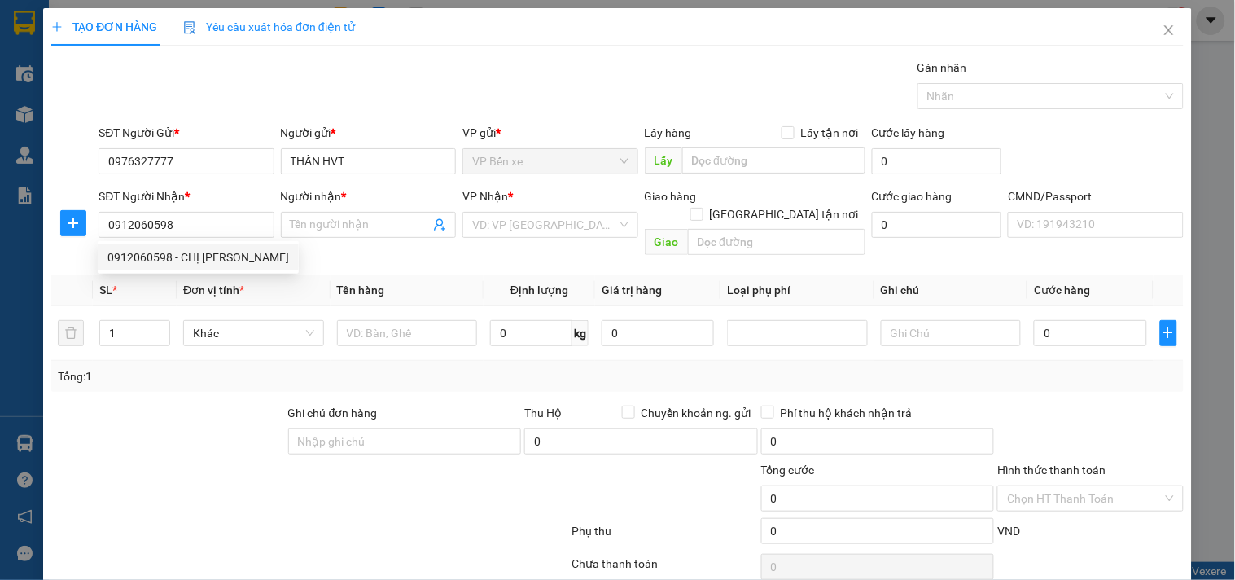
click at [213, 239] on div "SĐT Người Nhận * 0912060598" at bounding box center [186, 215] width 175 height 57
click at [195, 223] on input "0912060598" at bounding box center [186, 225] width 175 height 26
click at [200, 259] on div "0912060598 - CHỊ DUNG" at bounding box center [198, 257] width 182 height 18
type input "CHỊ [PERSON_NAME]"
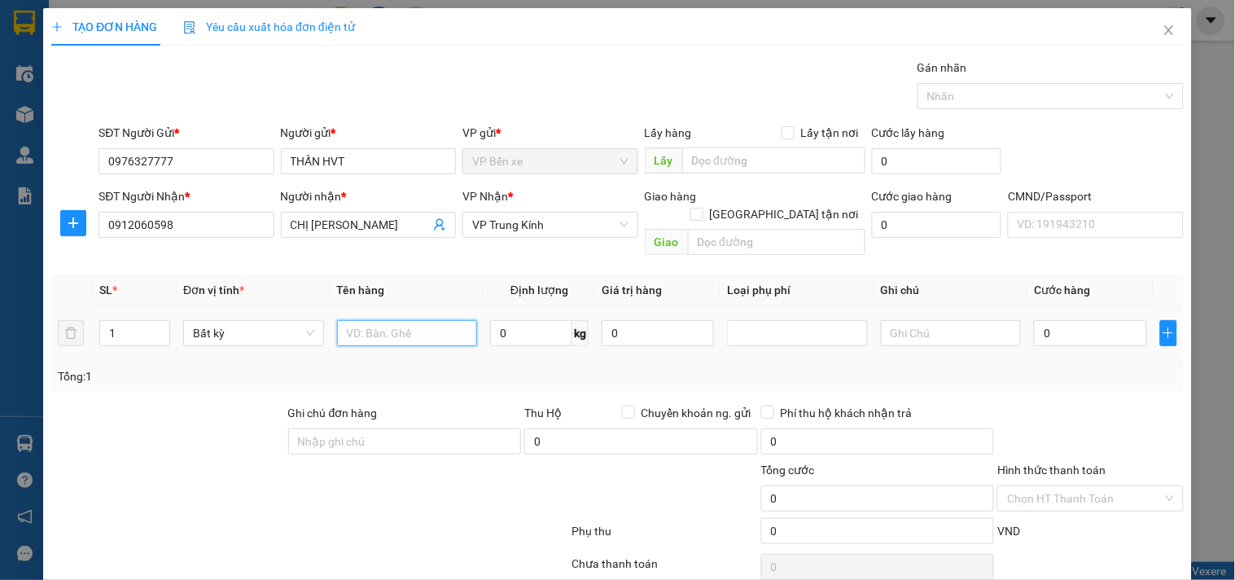
click at [432, 320] on input "text" at bounding box center [407, 333] width 141 height 26
type input "PB TL"
click at [525, 324] on input "0" at bounding box center [531, 333] width 82 height 26
type input "1"
click at [662, 323] on input "0" at bounding box center [658, 333] width 112 height 26
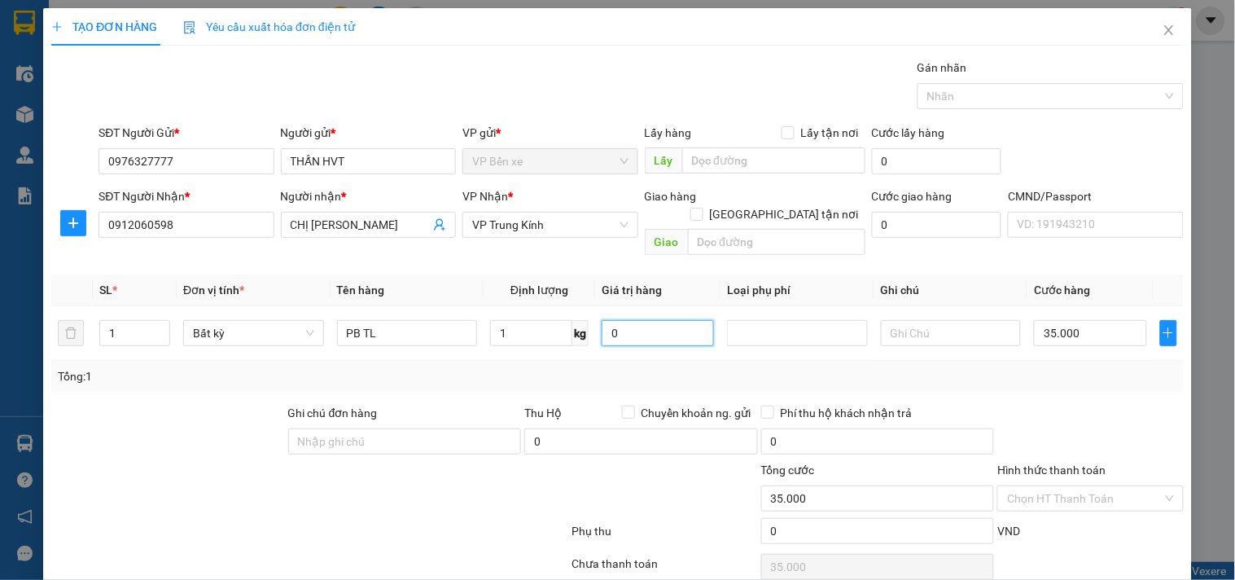
type input "35.000"
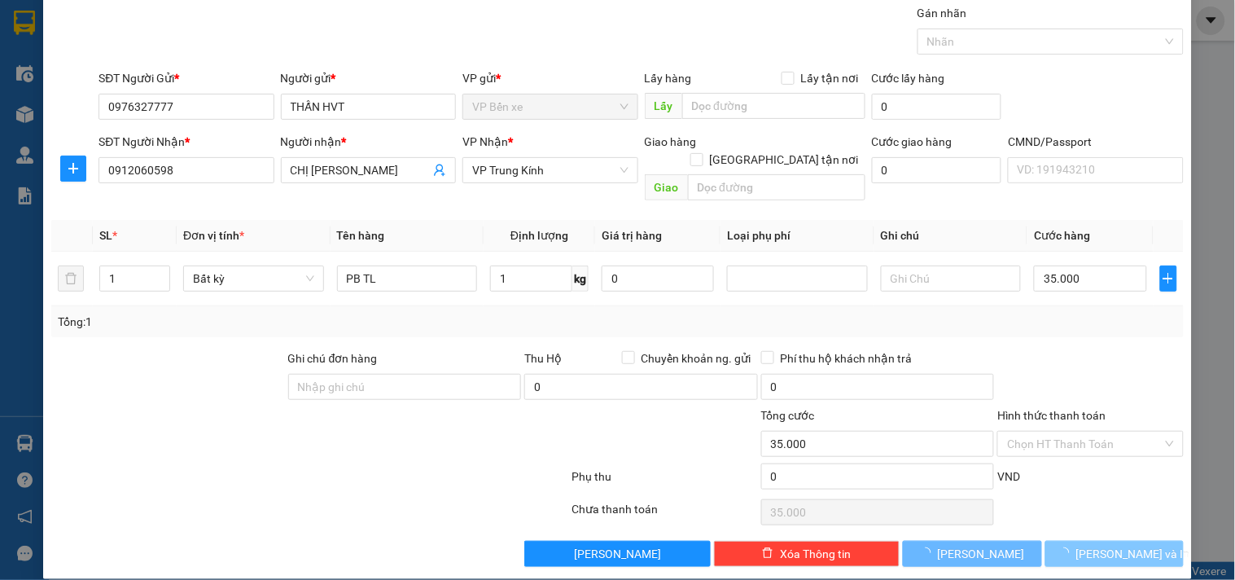
click at [1116, 545] on span "[PERSON_NAME] và In" at bounding box center [1133, 554] width 114 height 18
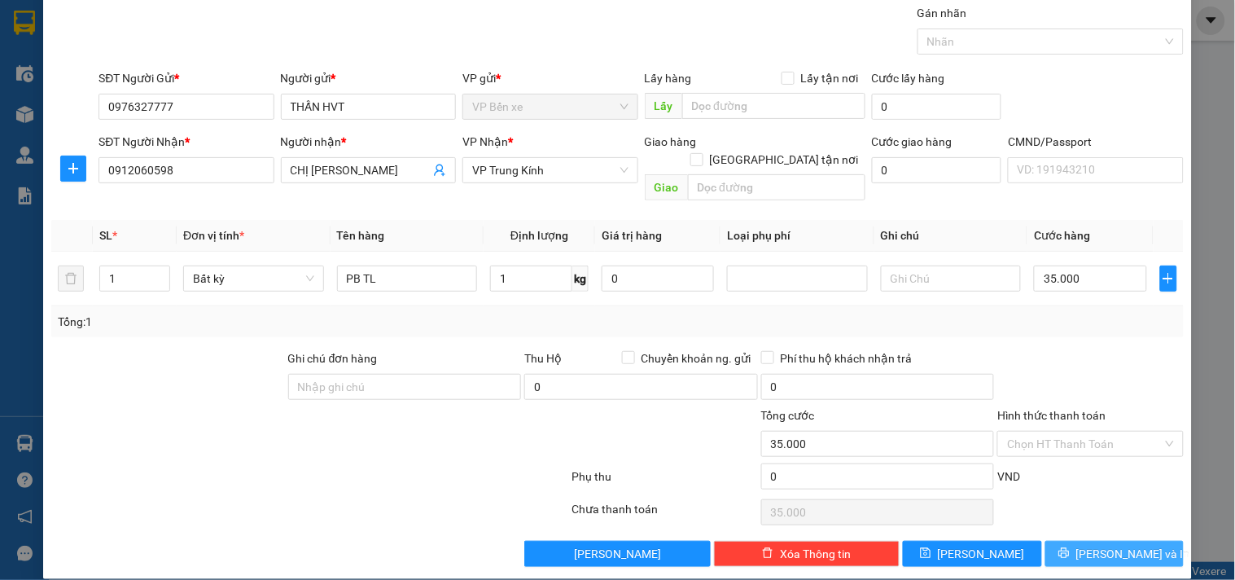
click at [1114, 545] on span "[PERSON_NAME] và In" at bounding box center [1133, 554] width 114 height 18
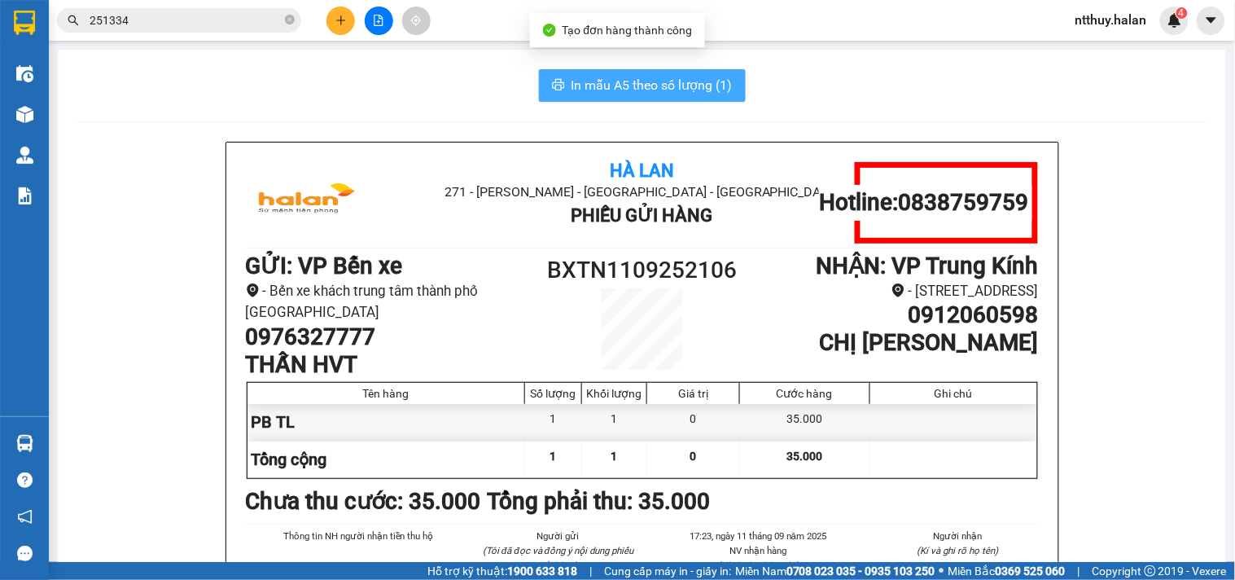
drag, startPoint x: 641, startPoint y: 83, endPoint x: 647, endPoint y: 71, distance: 13.5
click at [647, 73] on button "In mẫu A5 theo số lượng (1)" at bounding box center [642, 85] width 207 height 33
click at [651, 92] on span "In mẫu A5 theo số lượng (1)" at bounding box center [652, 85] width 161 height 20
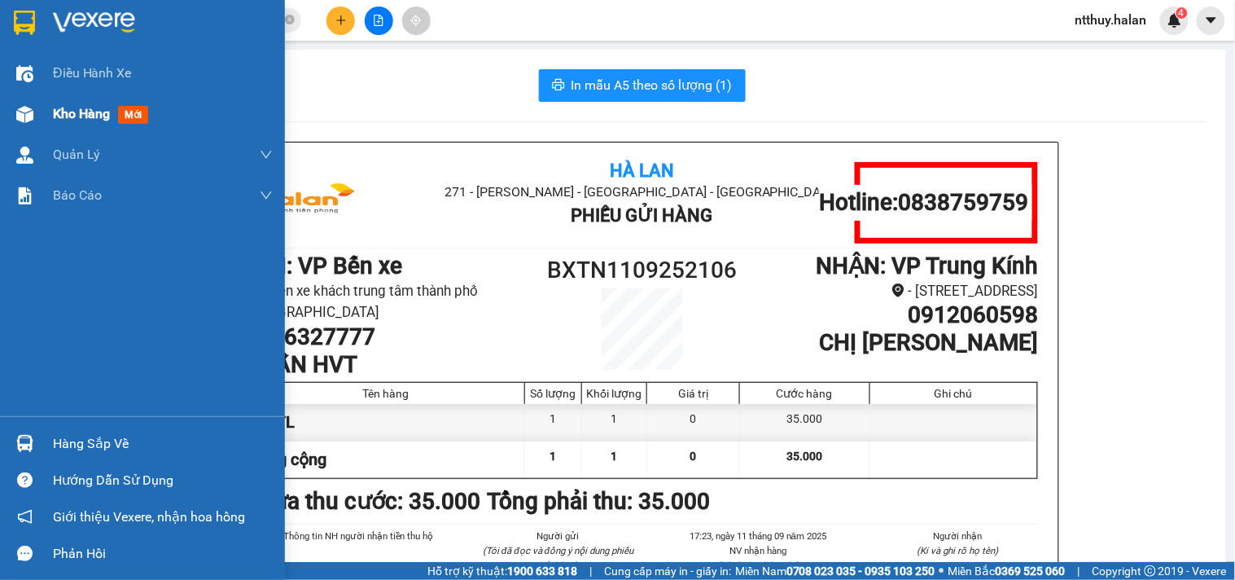
click at [98, 116] on span "Kho hàng" at bounding box center [81, 113] width 57 height 15
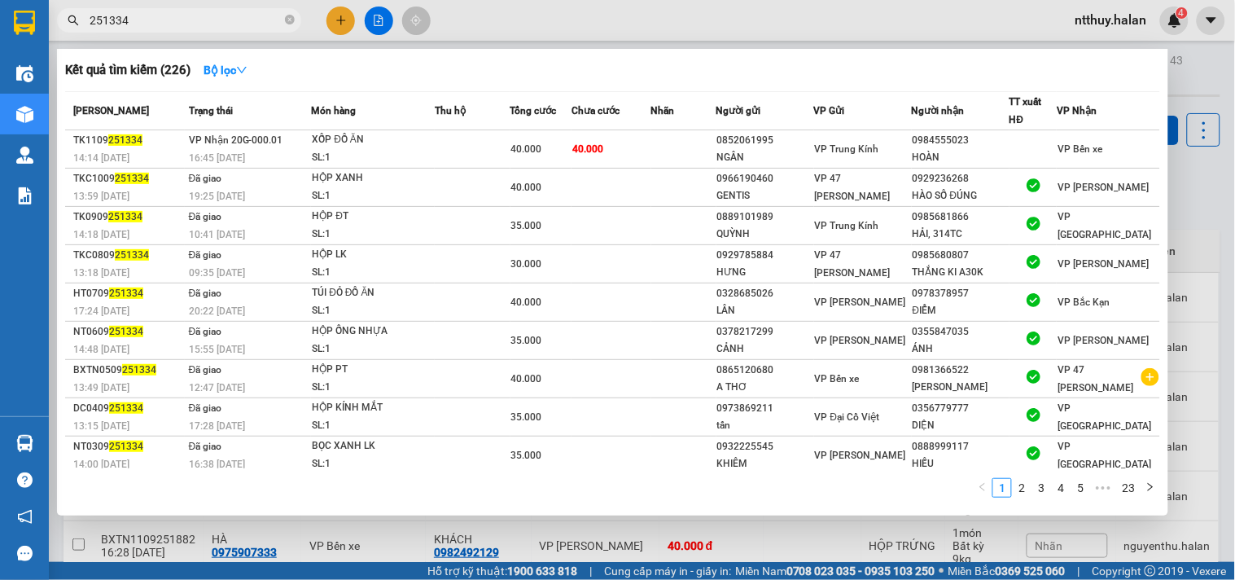
click at [169, 26] on input "251334" at bounding box center [186, 20] width 192 height 18
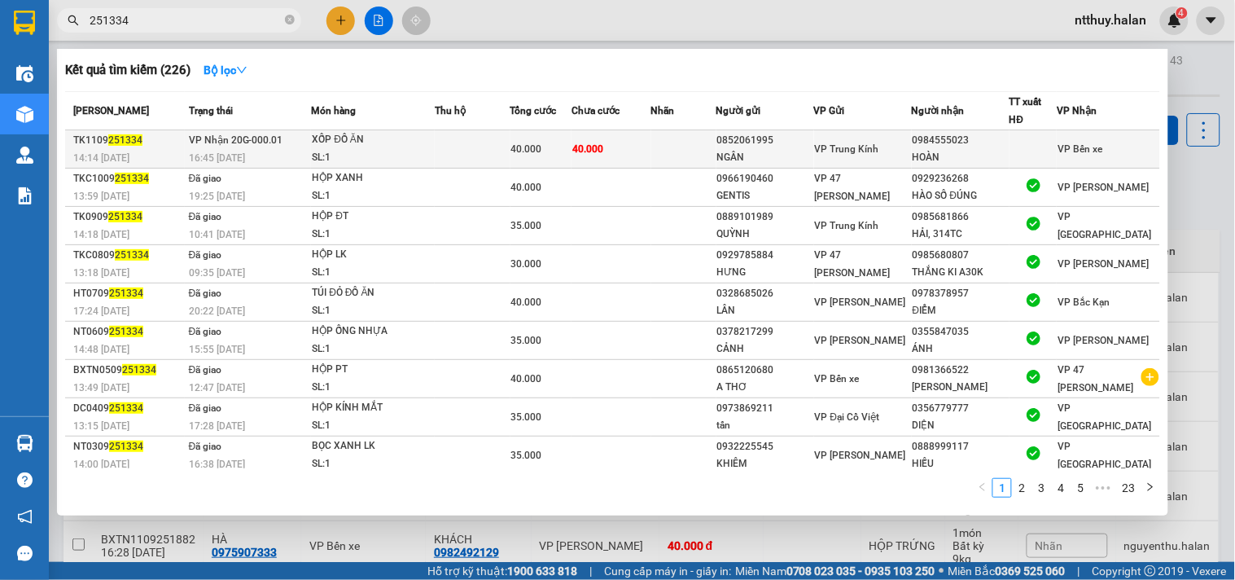
click at [404, 144] on div "XỐP ĐỒ ĂN" at bounding box center [373, 140] width 122 height 18
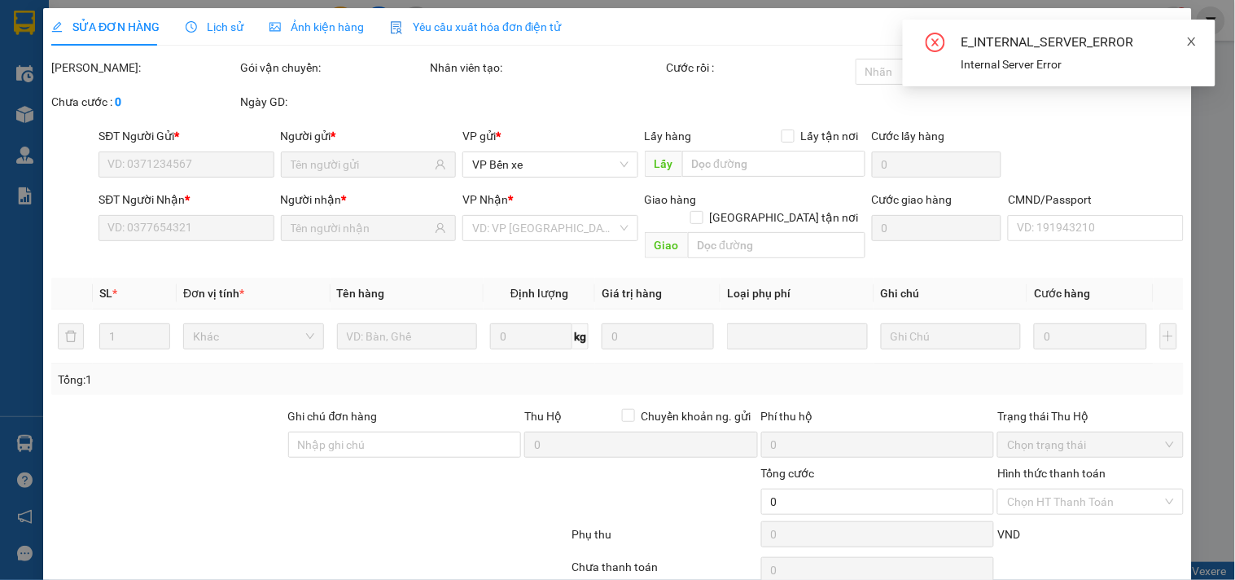
click at [1190, 45] on icon "close" at bounding box center [1191, 41] width 11 height 11
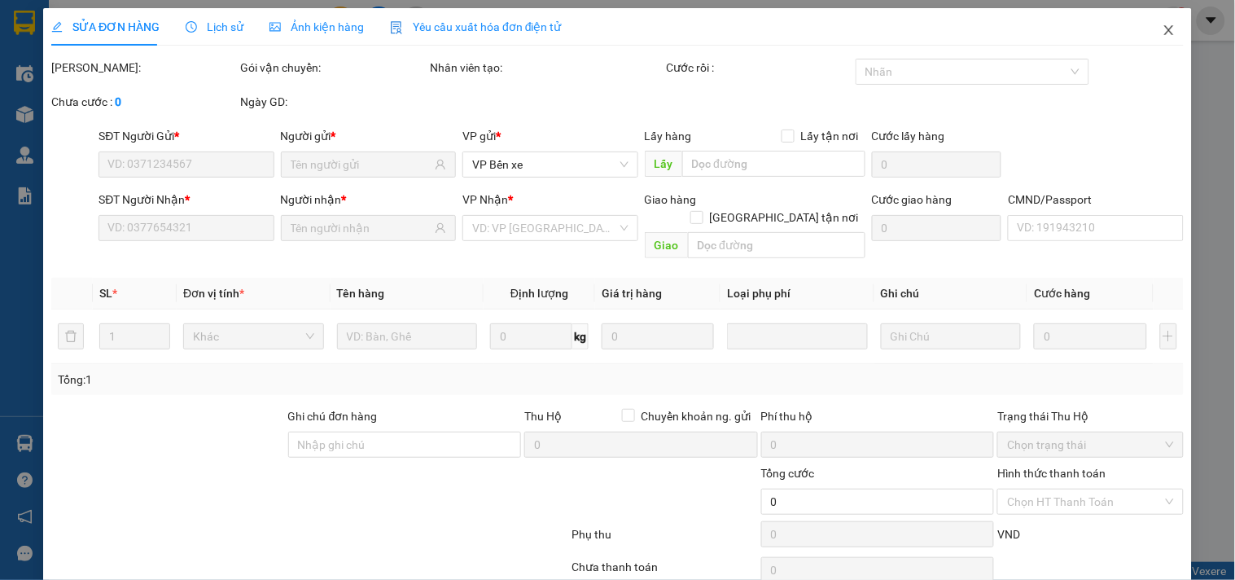
click at [1163, 30] on icon "close" at bounding box center [1169, 30] width 13 height 13
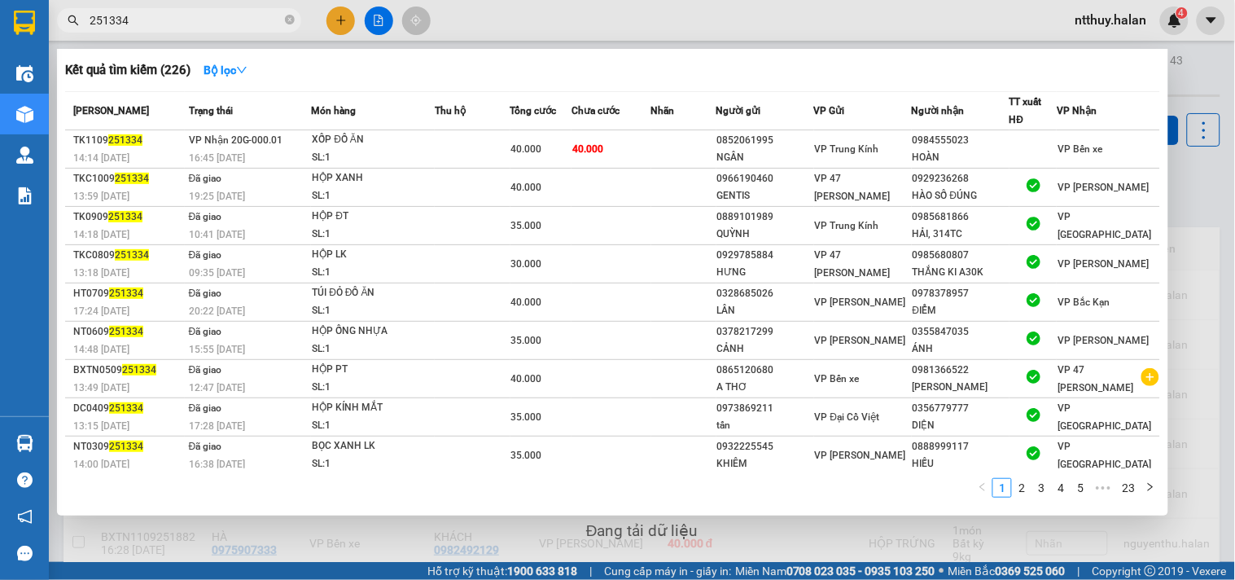
click at [208, 22] on input "251334" at bounding box center [186, 20] width 192 height 18
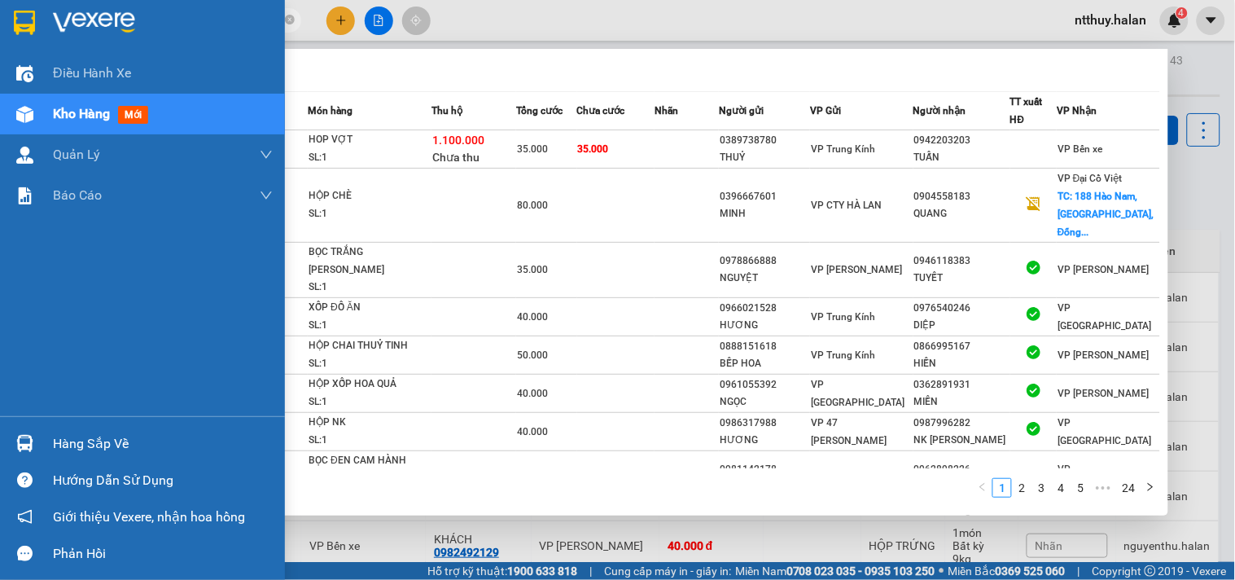
type input "251043"
click at [71, 446] on div "Hàng sắp về" at bounding box center [163, 444] width 220 height 24
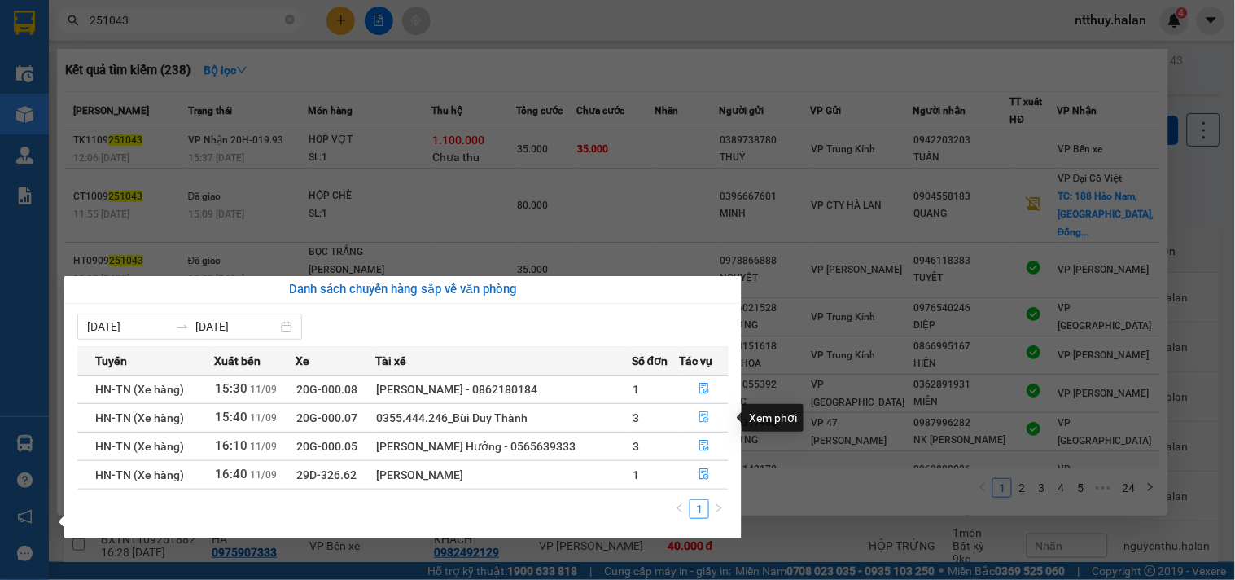
click at [704, 421] on icon "file-done" at bounding box center [704, 416] width 10 height 11
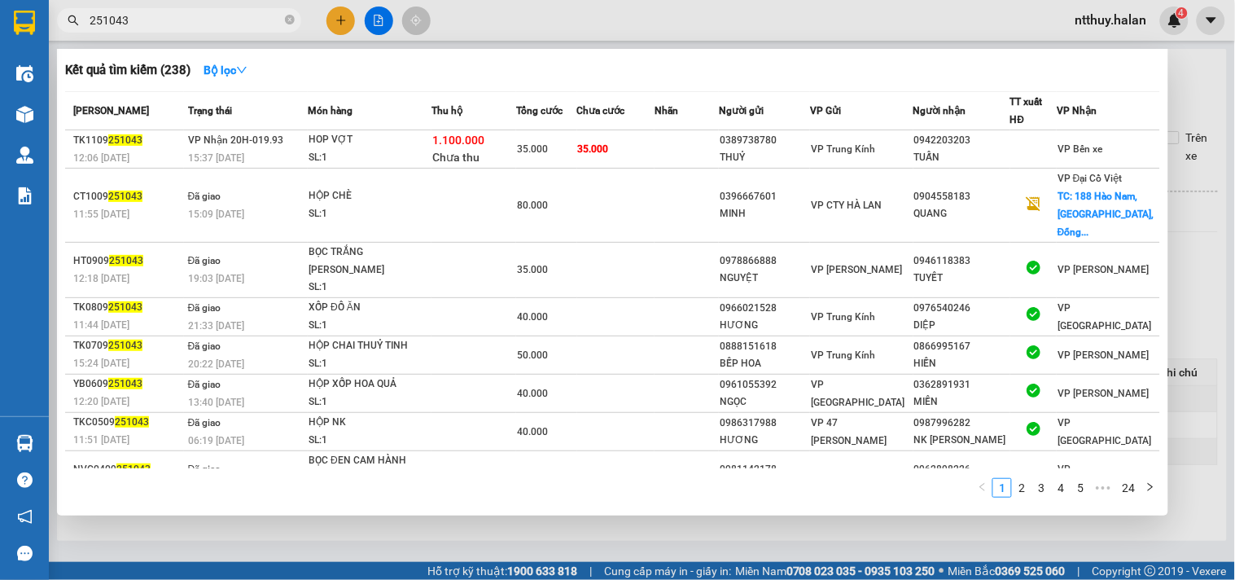
click at [723, 13] on div at bounding box center [617, 290] width 1235 height 580
drag, startPoint x: 172, startPoint y: 29, endPoint x: 182, endPoint y: 25, distance: 10.6
click at [173, 29] on span "251043" at bounding box center [179, 20] width 244 height 24
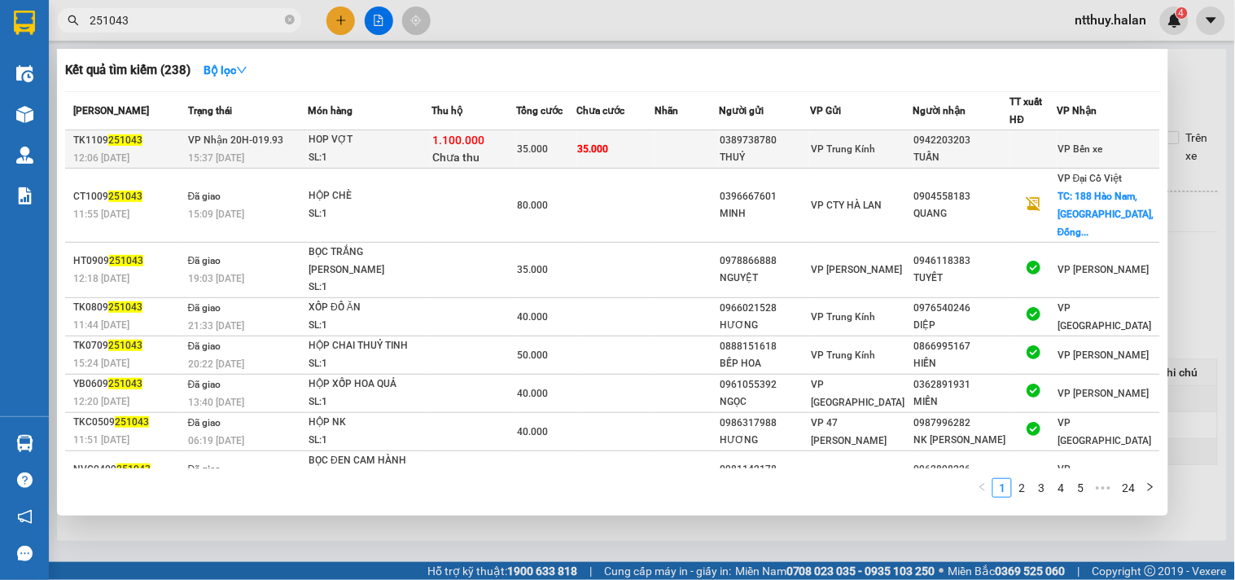
click at [413, 153] on div "SL: 1" at bounding box center [370, 158] width 122 height 18
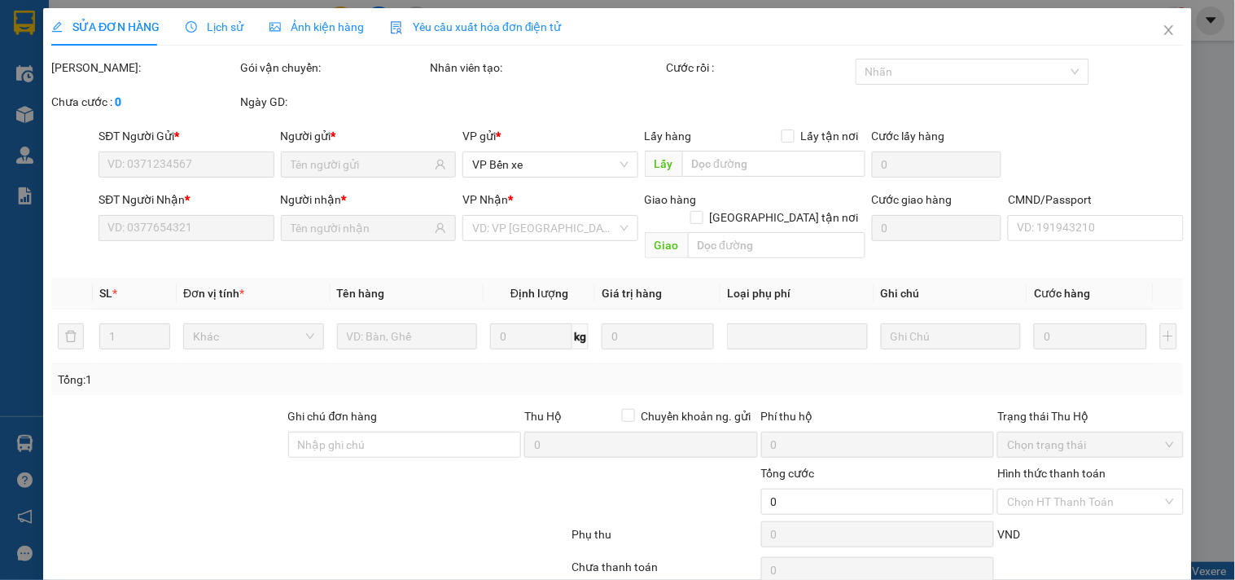
type input "0389738780"
type input "THUỶ"
type input "0942203203"
type input "TUẤN"
checkbox input "true"
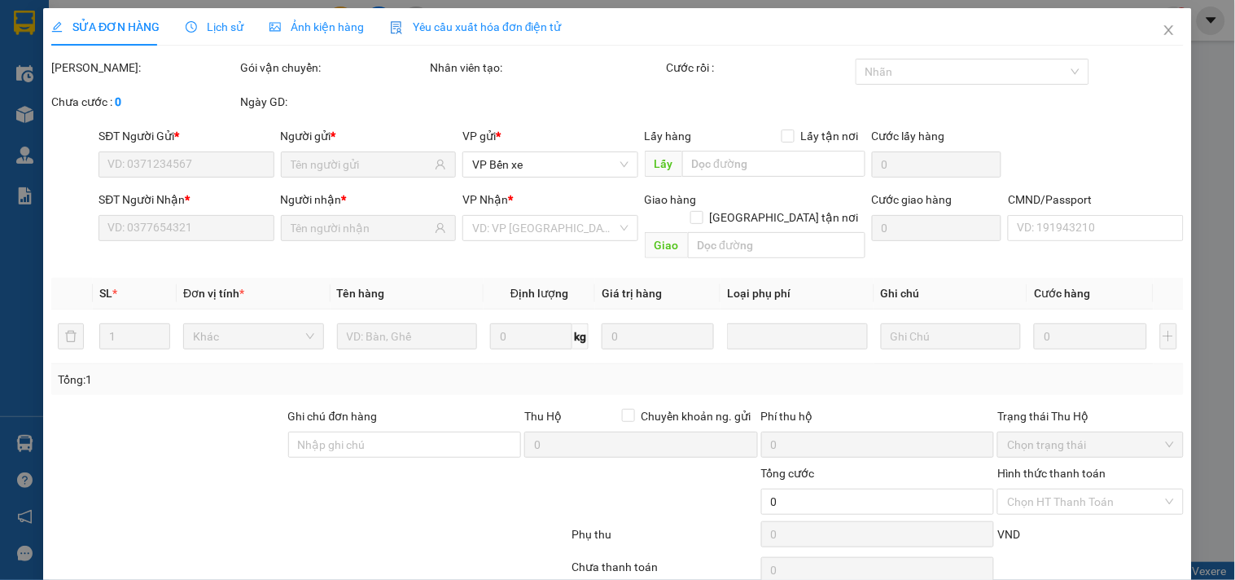
type input "1.100.000"
type input "30.000"
type input "35.000"
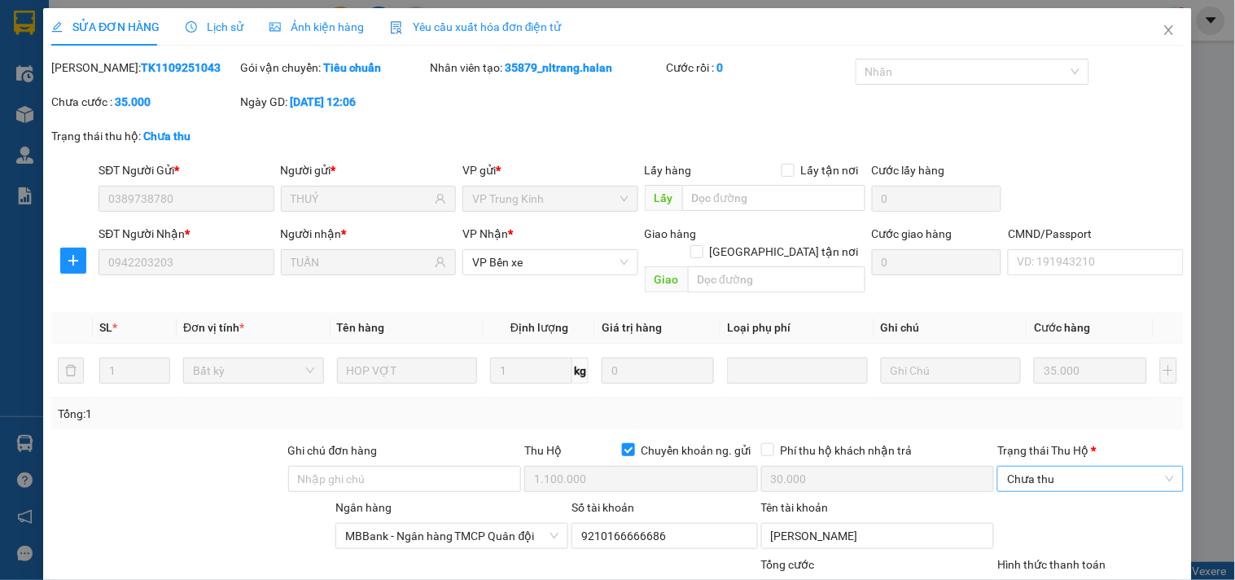
click at [1061, 467] on span "Chưa thu" at bounding box center [1090, 479] width 166 height 24
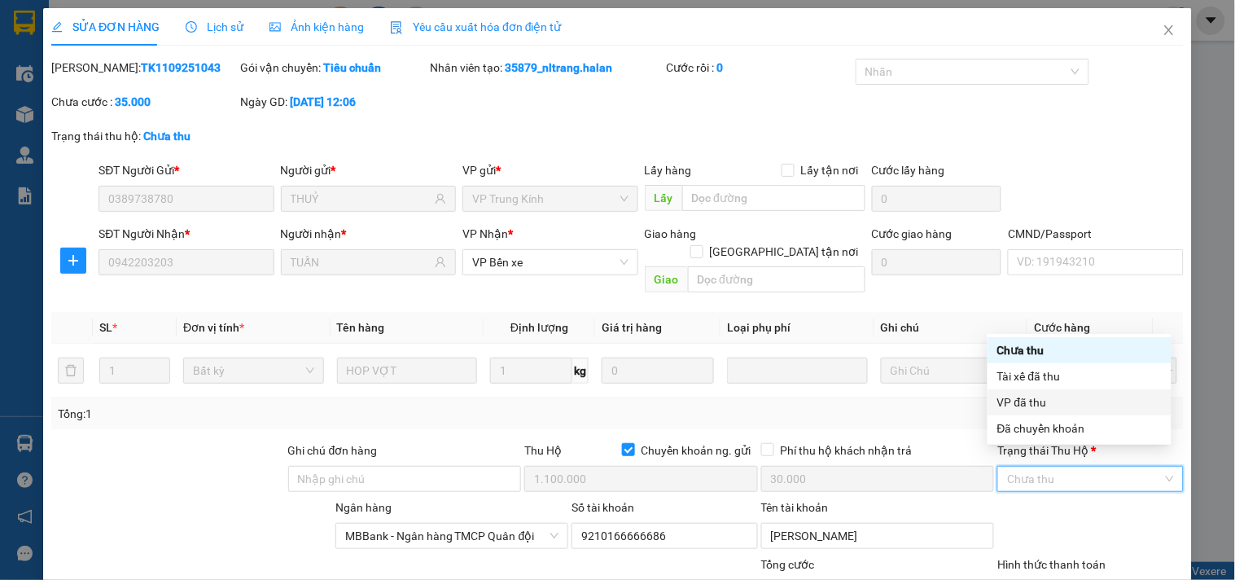
click at [1038, 401] on div "VP đã thu" at bounding box center [1080, 402] width 164 height 18
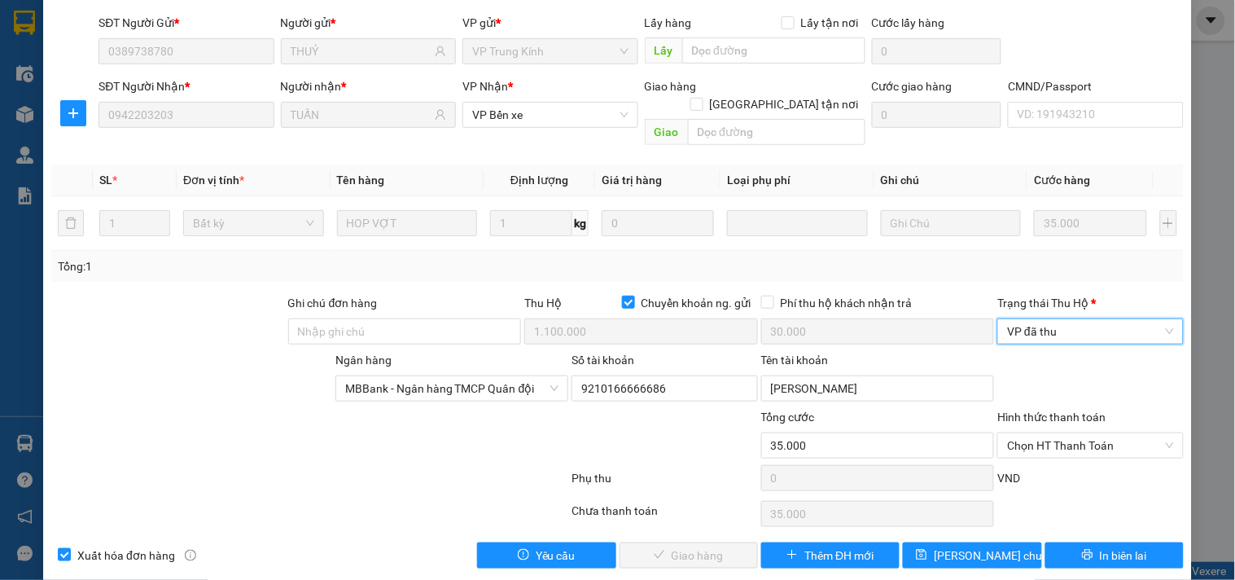
scroll to position [150, 0]
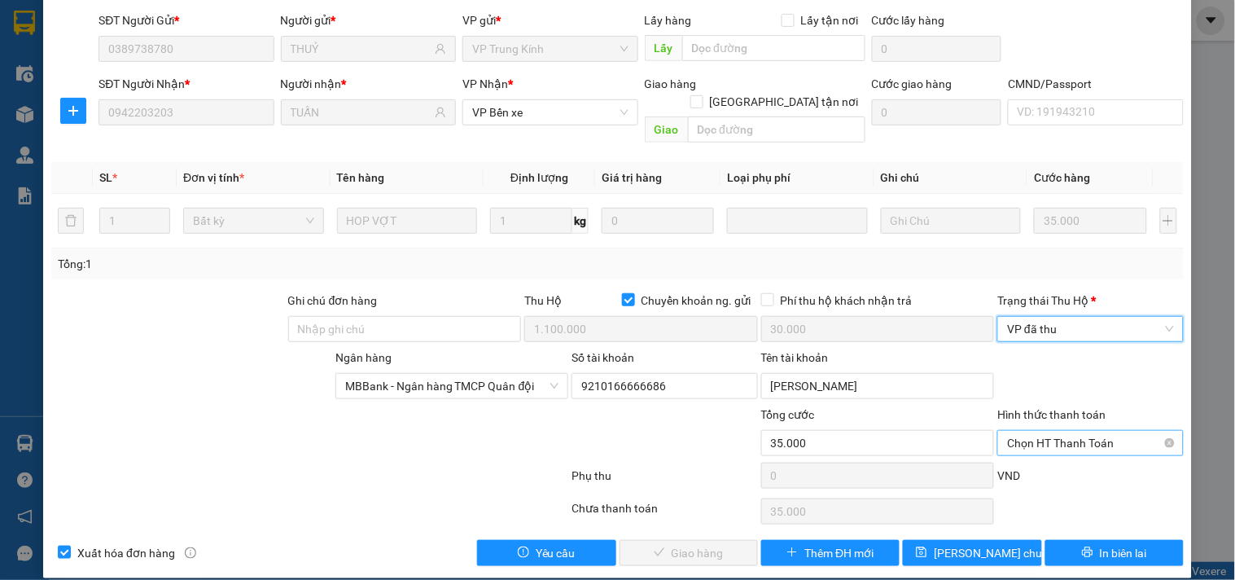
click at [1052, 431] on span "Chọn HT Thanh Toán" at bounding box center [1090, 443] width 166 height 24
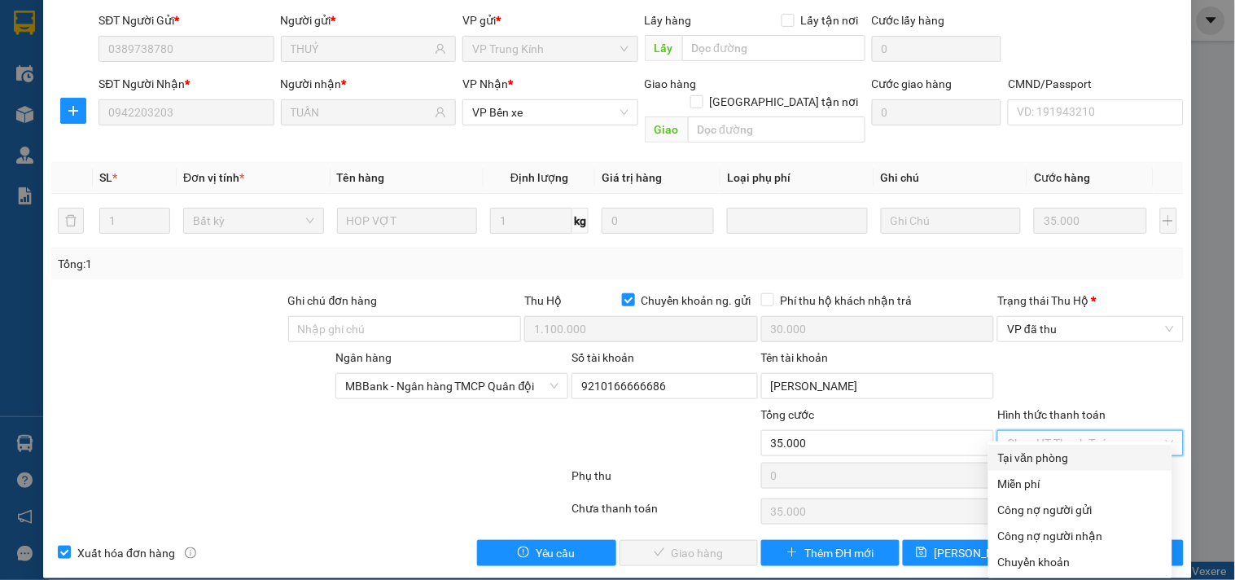
click at [1029, 463] on div "Tại văn phòng" at bounding box center [1080, 458] width 164 height 18
type input "0"
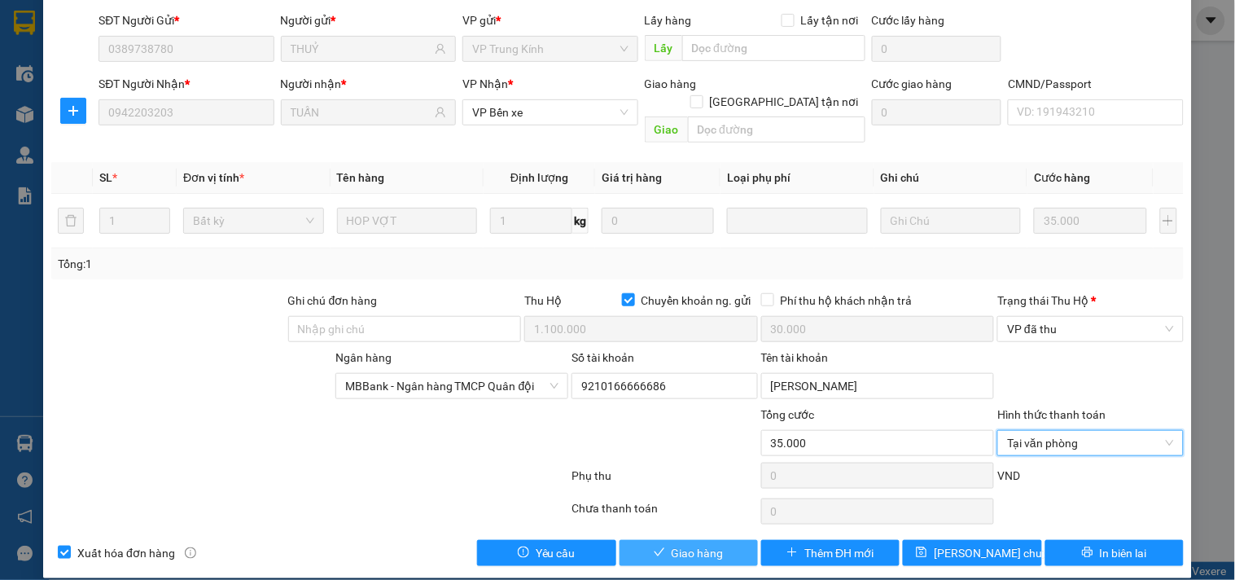
click at [692, 544] on span "Giao hàng" at bounding box center [698, 553] width 52 height 18
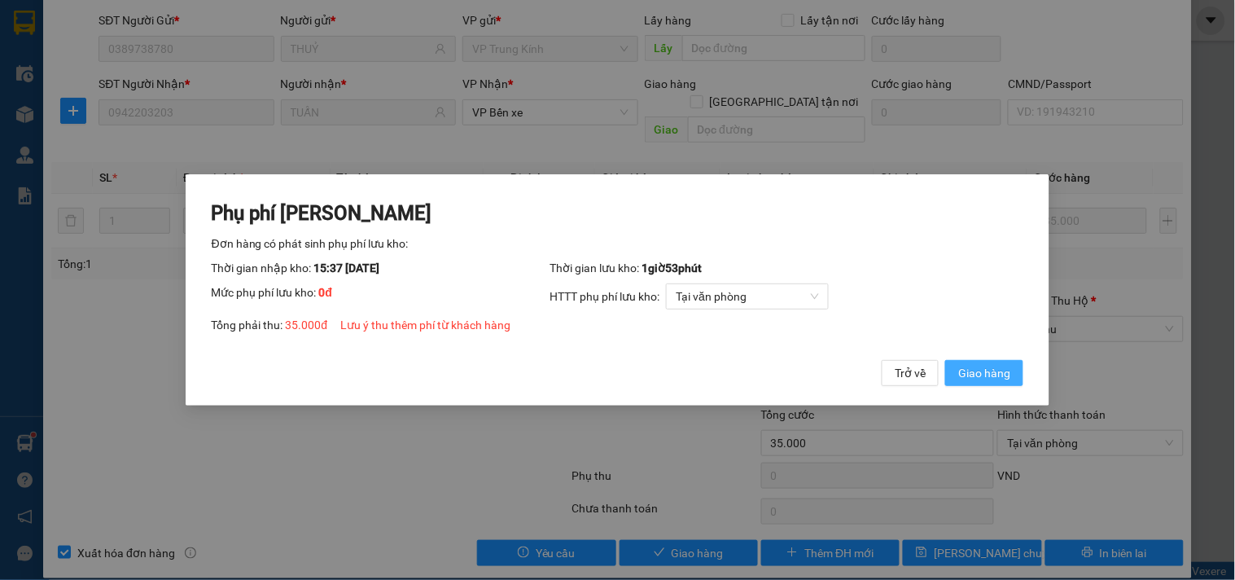
click at [981, 370] on span "Giao hàng" at bounding box center [984, 373] width 52 height 18
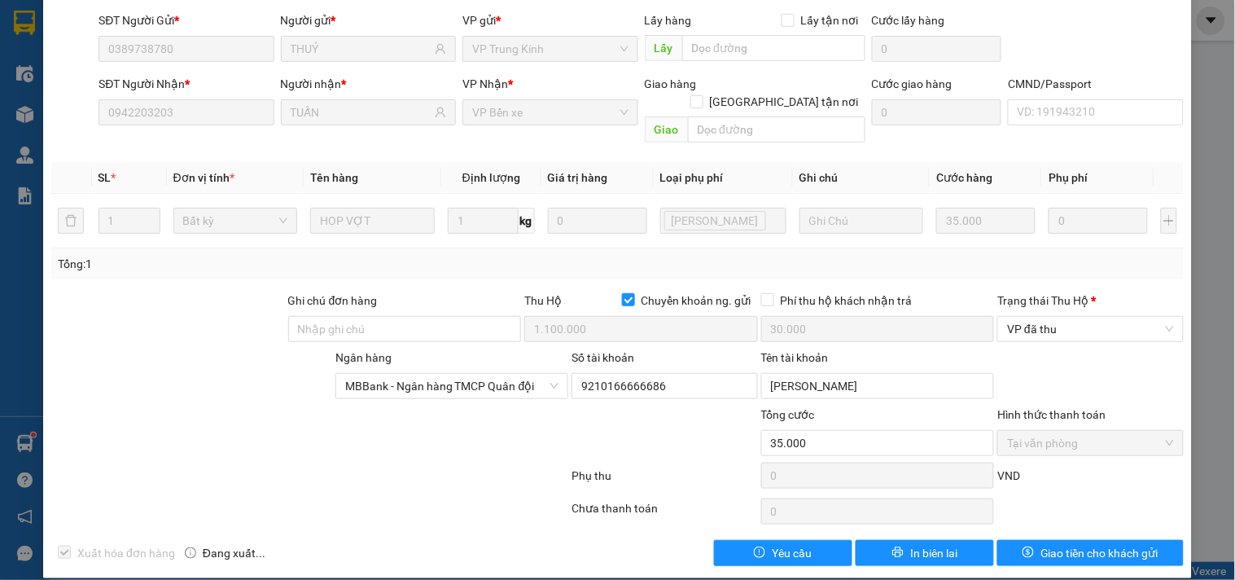
scroll to position [0, 0]
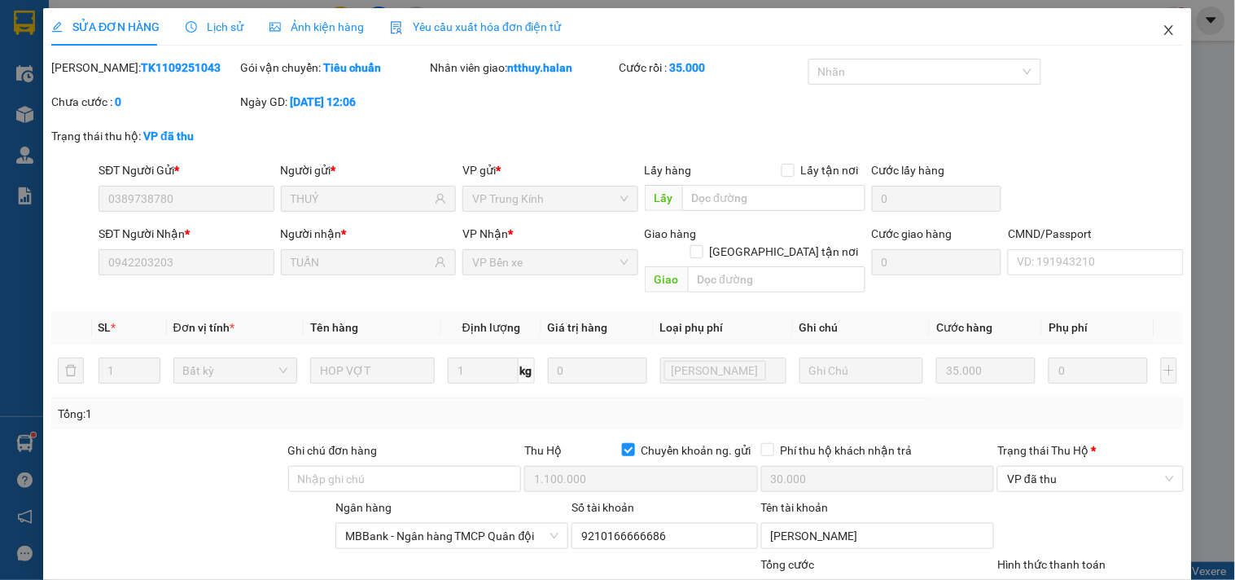
click at [1163, 25] on span "Close" at bounding box center [1170, 31] width 46 height 46
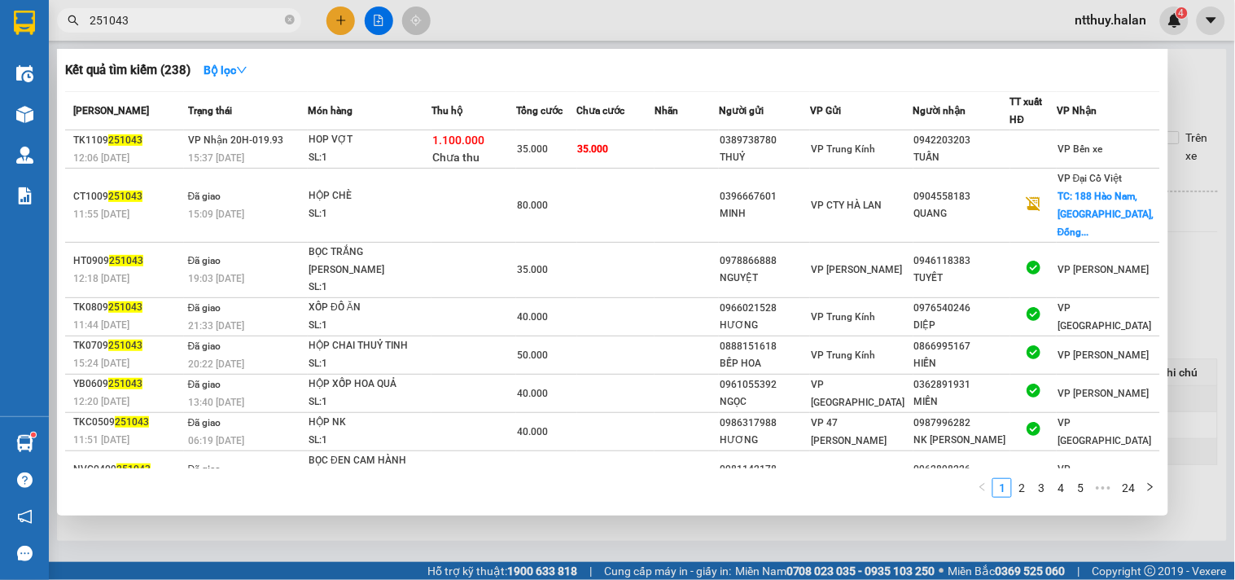
click at [214, 25] on input "251043" at bounding box center [186, 20] width 192 height 18
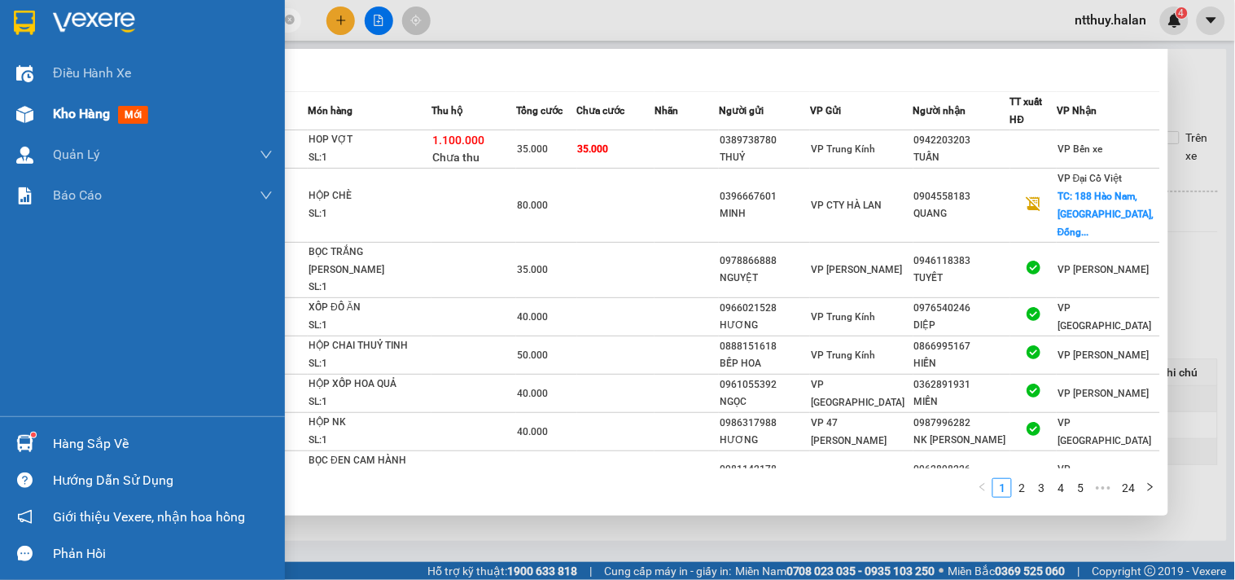
click at [99, 110] on span "Kho hàng" at bounding box center [81, 113] width 57 height 15
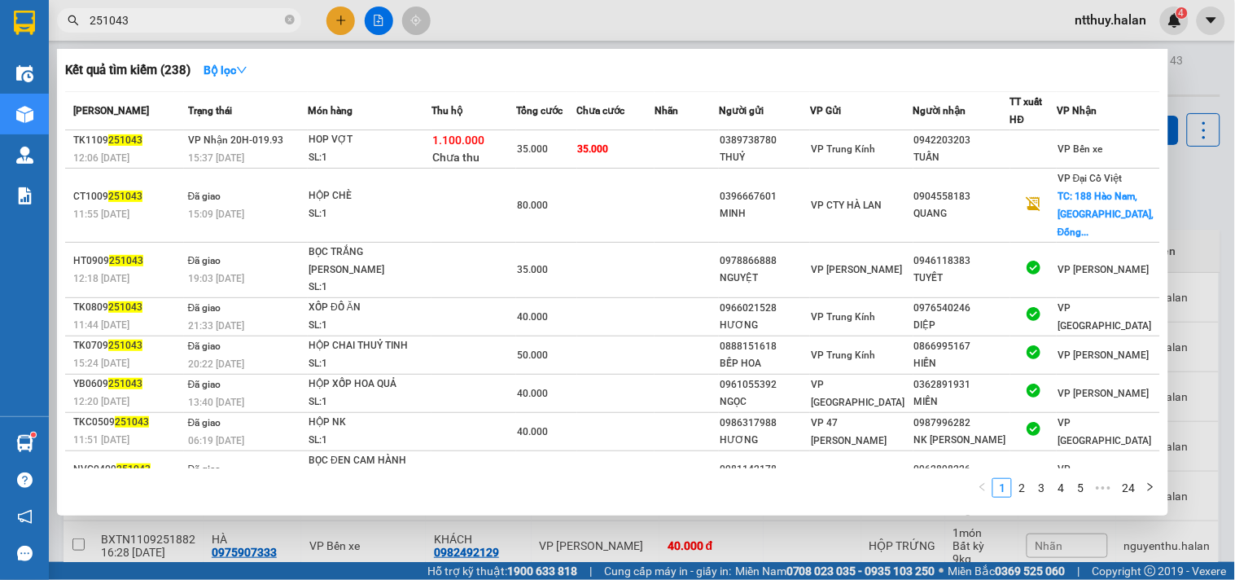
click at [549, 26] on div at bounding box center [617, 290] width 1235 height 580
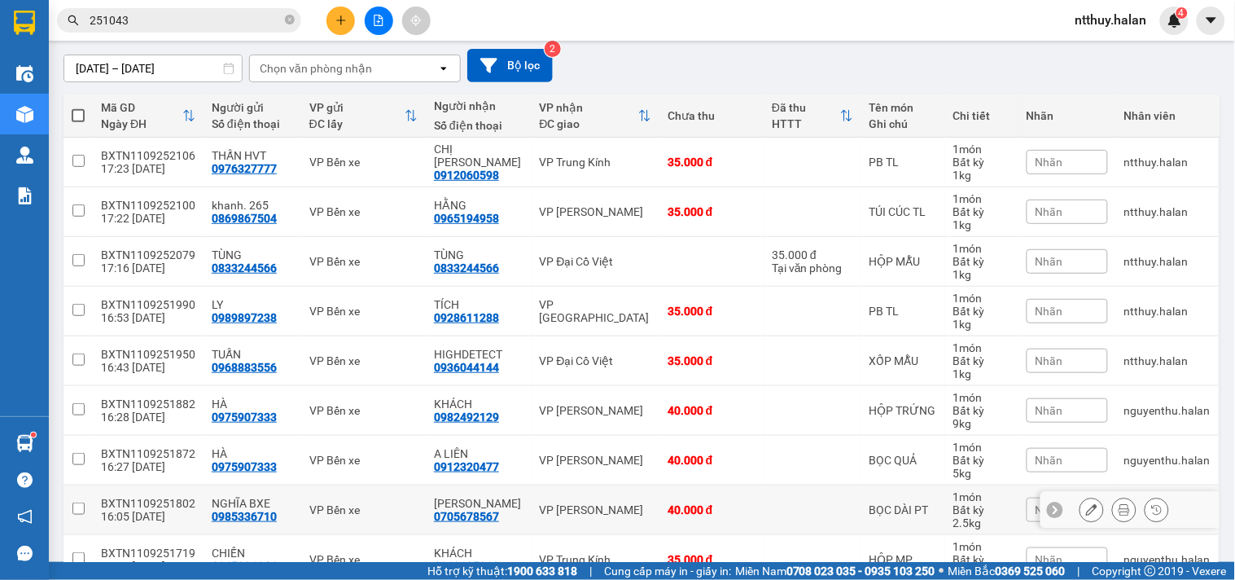
scroll to position [226, 0]
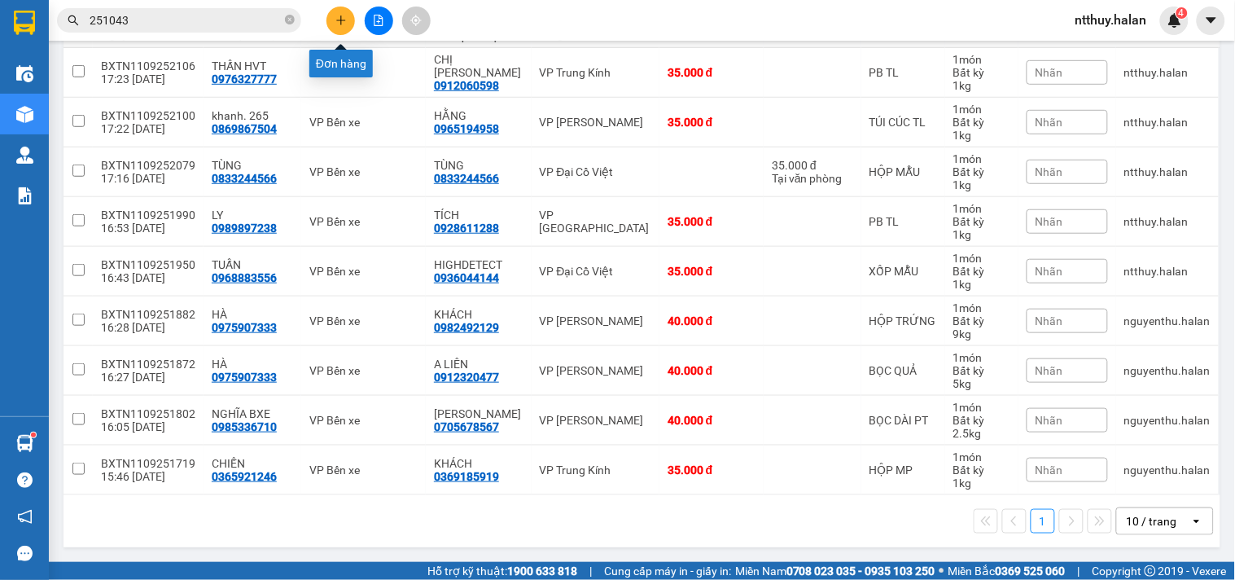
click at [346, 19] on icon "plus" at bounding box center [340, 20] width 11 height 11
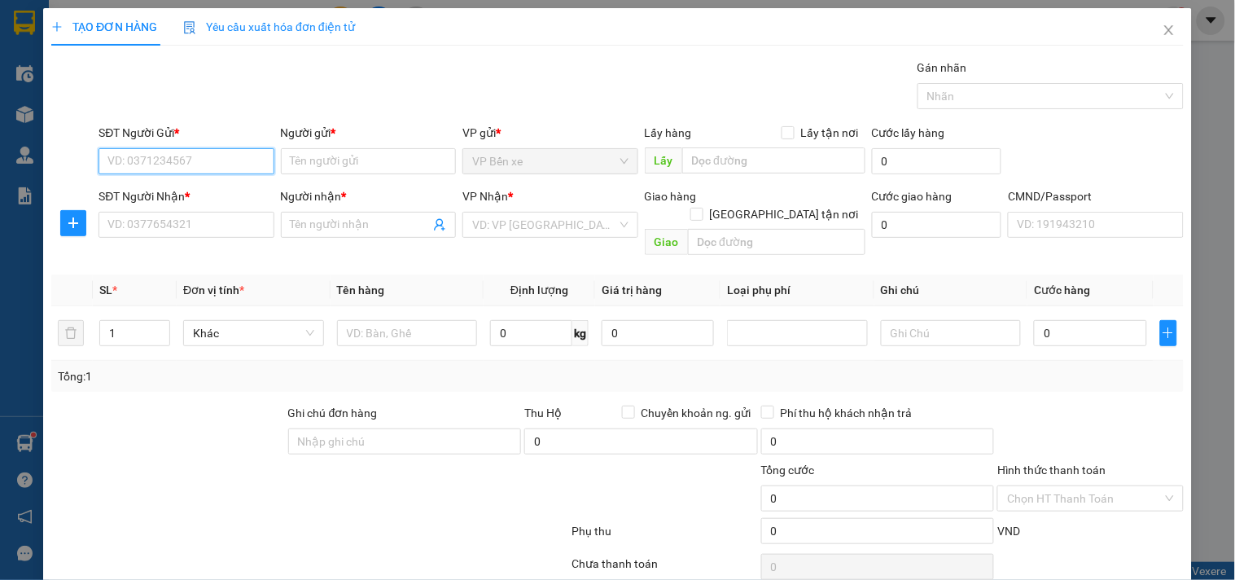
click at [205, 164] on input "SĐT Người Gửi *" at bounding box center [186, 161] width 175 height 26
click at [171, 161] on input "SĐT Người Gửi *" at bounding box center [186, 161] width 175 height 26
type input "0987141055"
click at [208, 194] on div "0987141055 - TUẤN BX" at bounding box center [184, 194] width 154 height 18
type input "TUẤN BX"
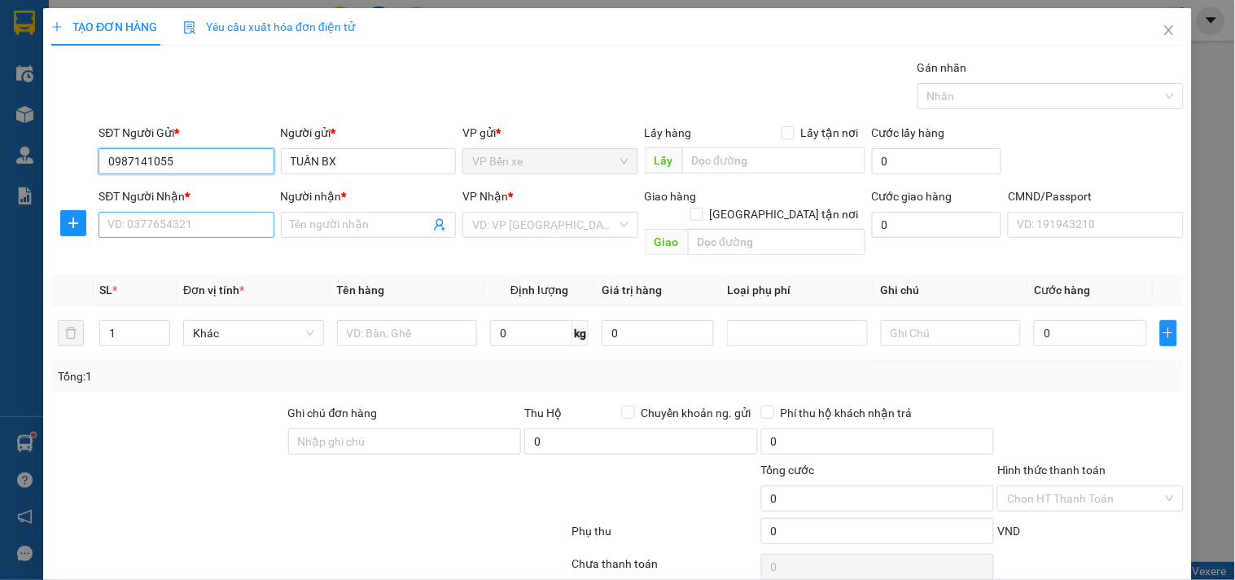
type input "0987141055"
click at [221, 218] on input "SĐT Người Nhận *" at bounding box center [186, 225] width 175 height 26
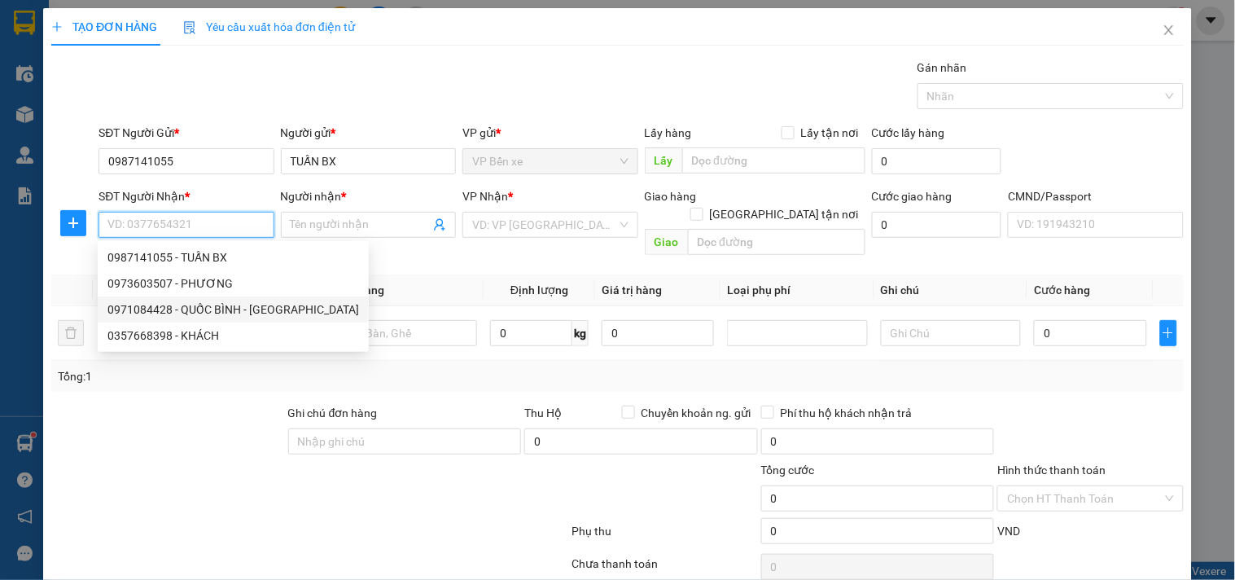
click at [199, 304] on div "0971084428 - QUỐC BÌNH - PB" at bounding box center [233, 309] width 252 height 18
type input "0971084428"
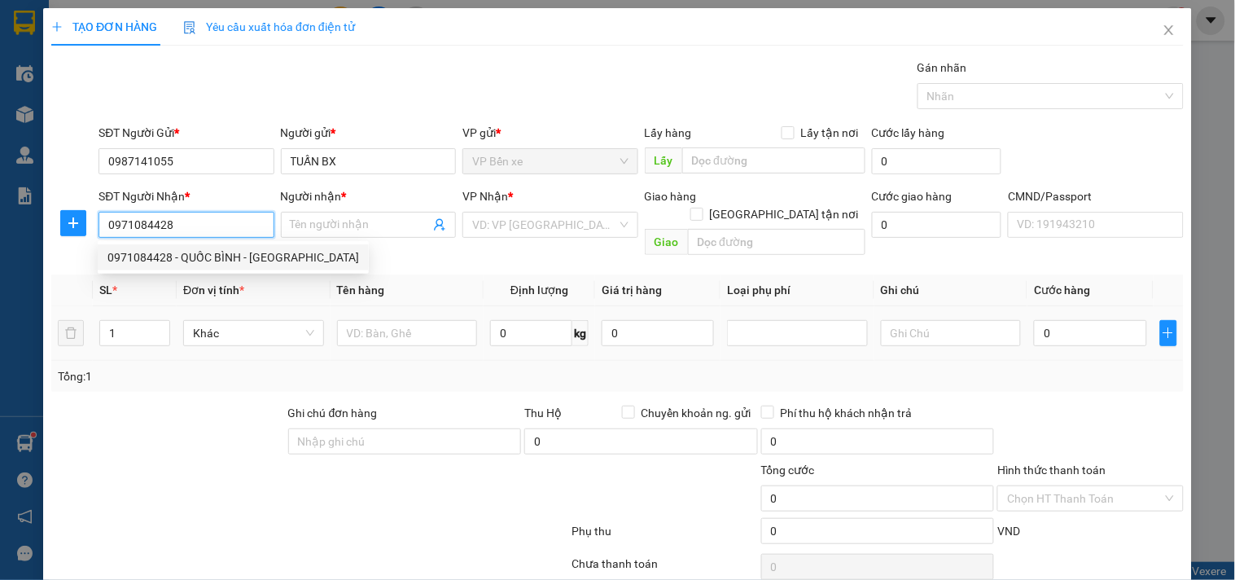
type input "QUỐC BÌNH - [GEOGRAPHIC_DATA]"
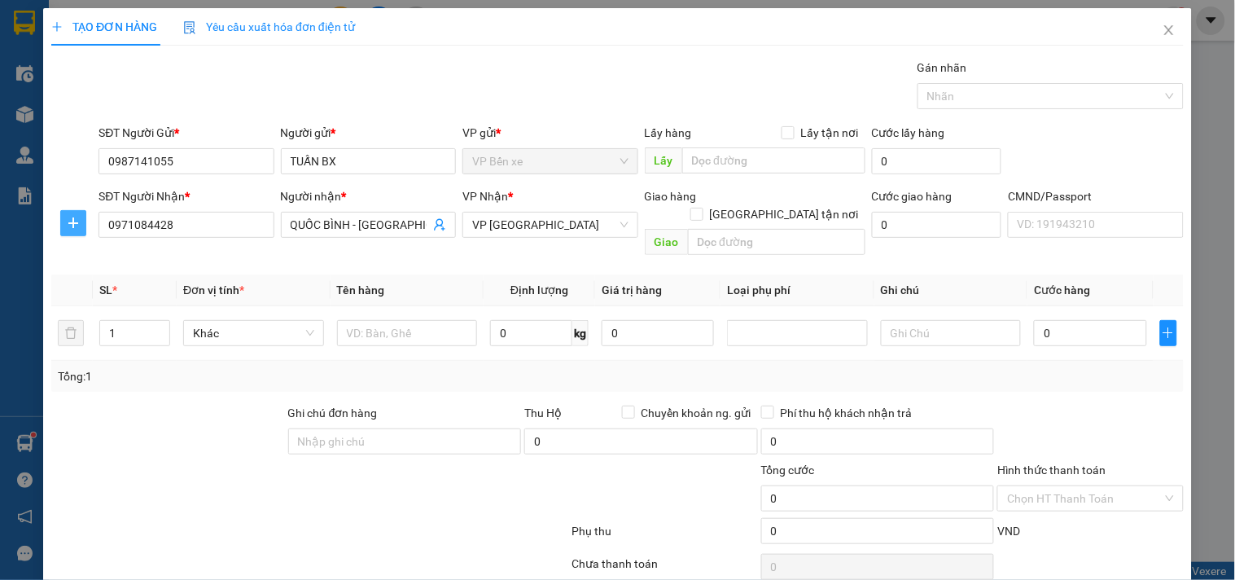
click at [77, 217] on icon "plus" at bounding box center [73, 223] width 13 height 13
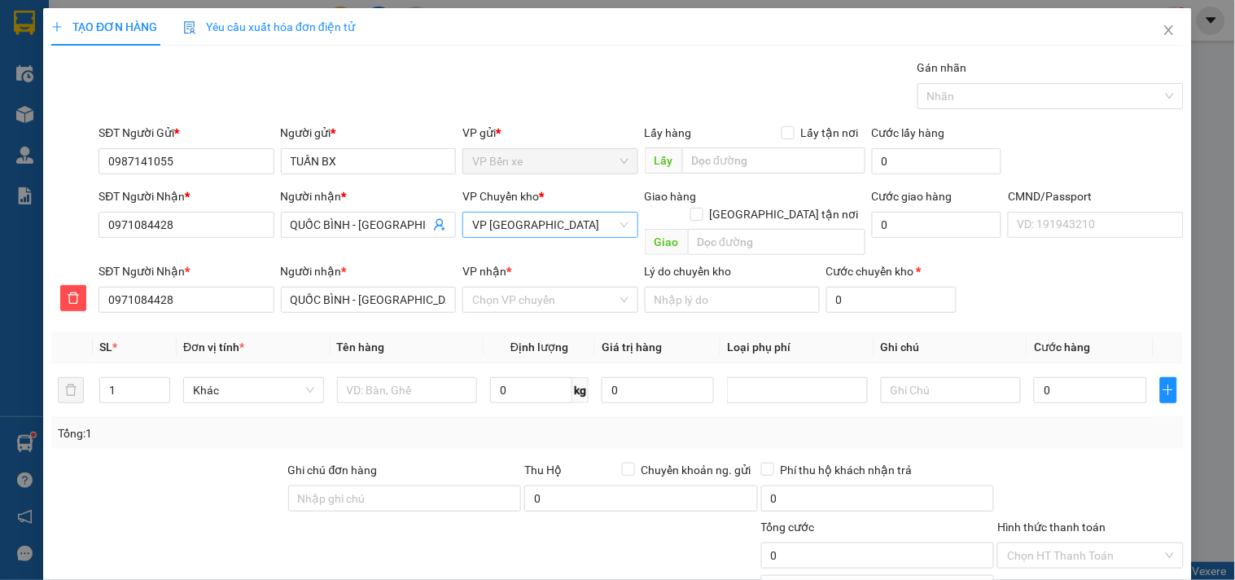
click at [534, 230] on span "VP [GEOGRAPHIC_DATA]" at bounding box center [550, 225] width 156 height 24
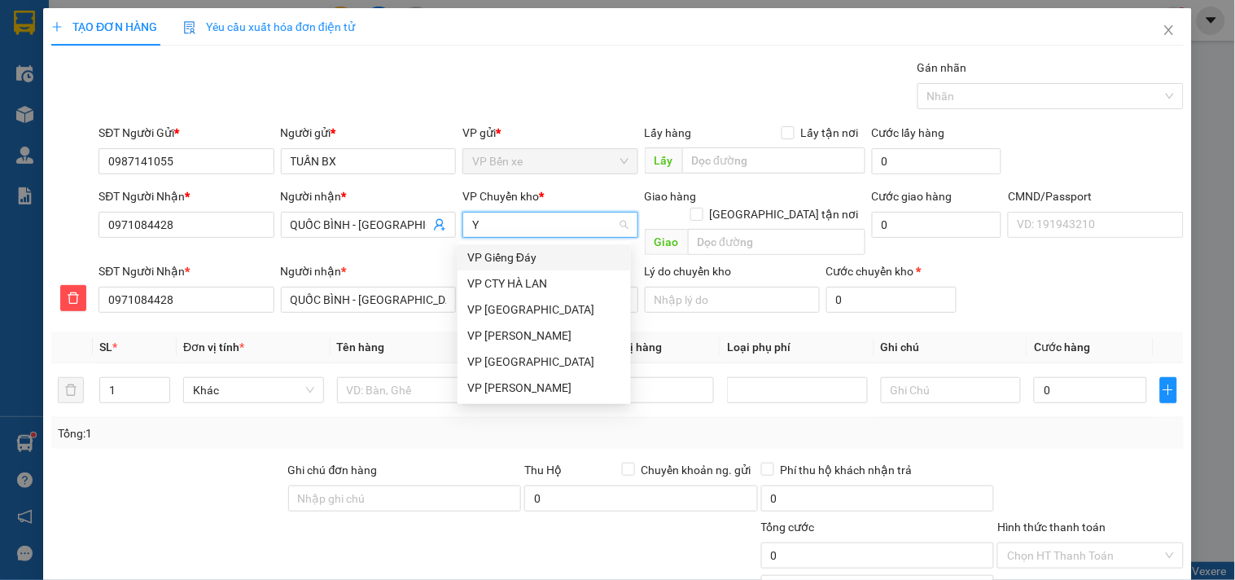
type input "YÊ"
click at [506, 259] on div "VP [GEOGRAPHIC_DATA]" at bounding box center [544, 257] width 154 height 18
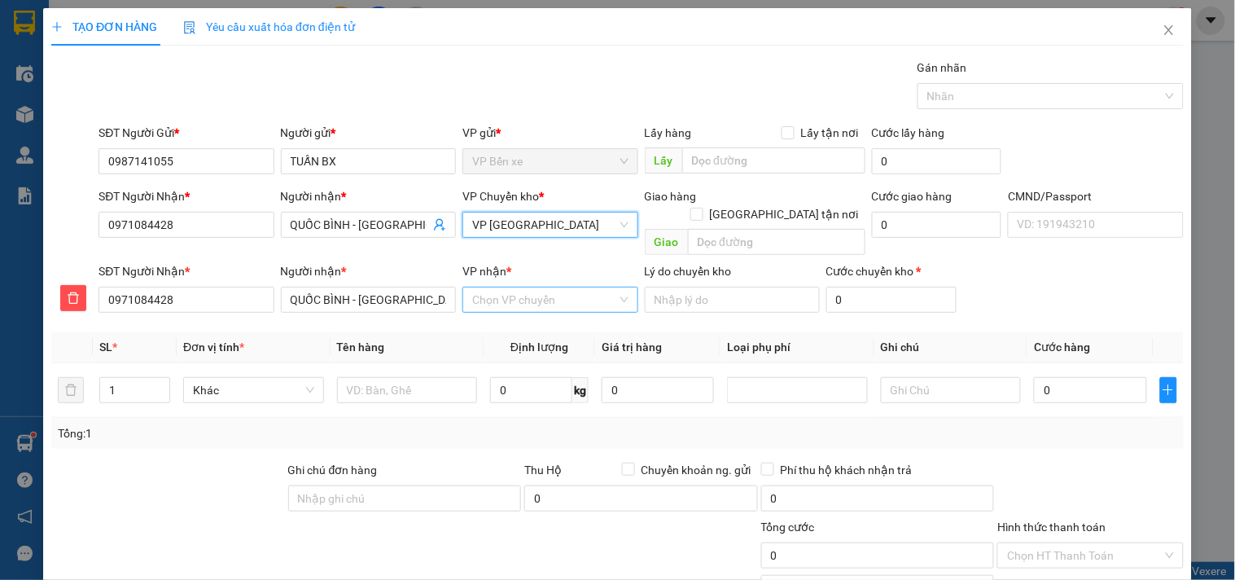
click at [523, 287] on input "VP nhận *" at bounding box center [544, 299] width 144 height 24
type input "PHU"
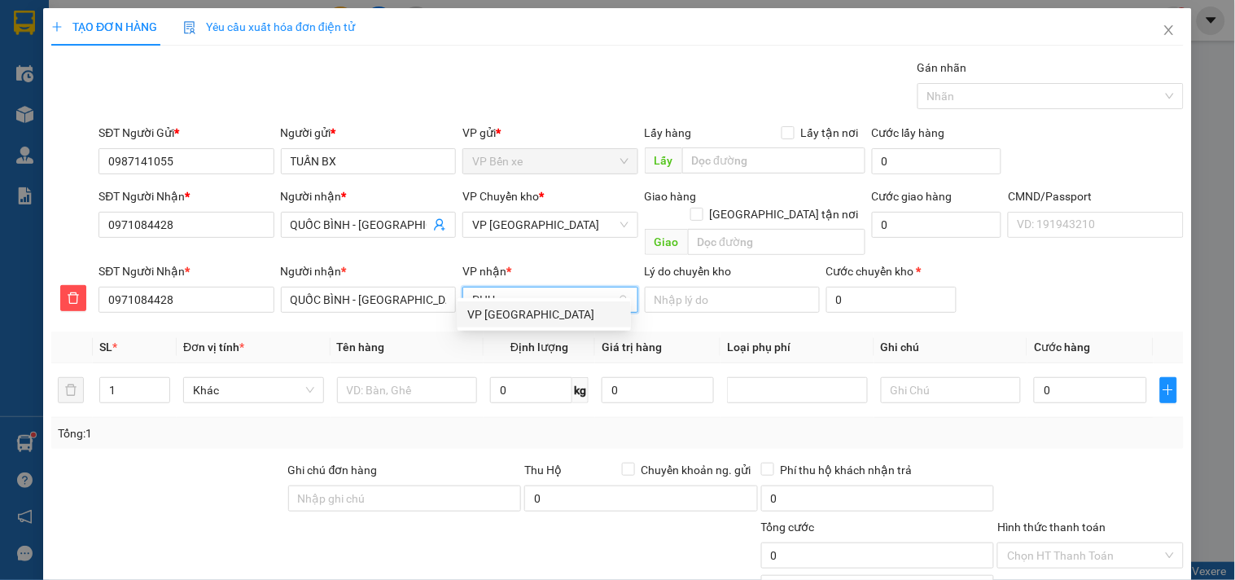
click at [511, 310] on div "VP [GEOGRAPHIC_DATA]" at bounding box center [544, 314] width 154 height 18
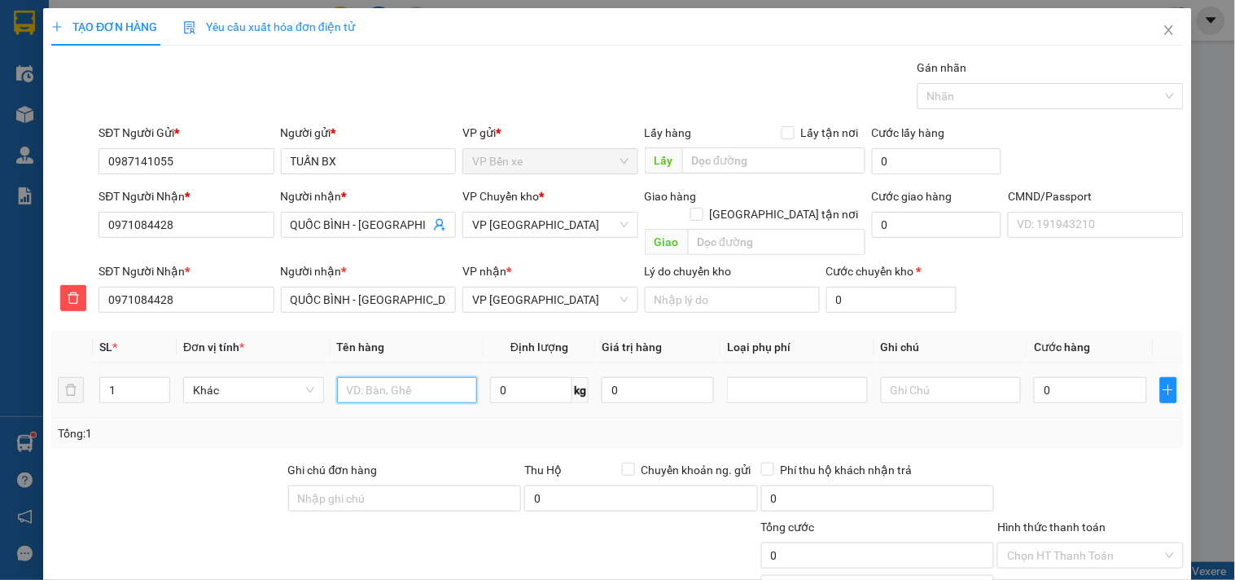
click at [429, 377] on input "text" at bounding box center [407, 390] width 141 height 26
type input "BỌC BS"
click at [517, 383] on input "0" at bounding box center [531, 390] width 82 height 26
type input "1"
click at [654, 377] on input "0" at bounding box center [658, 390] width 112 height 26
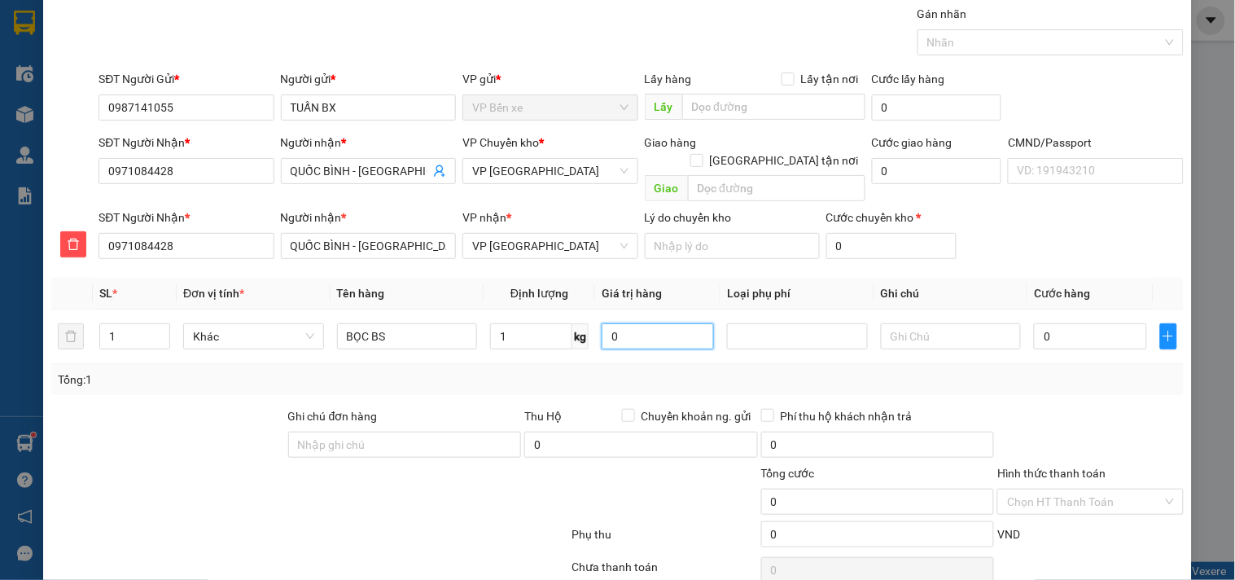
scroll to position [112, 0]
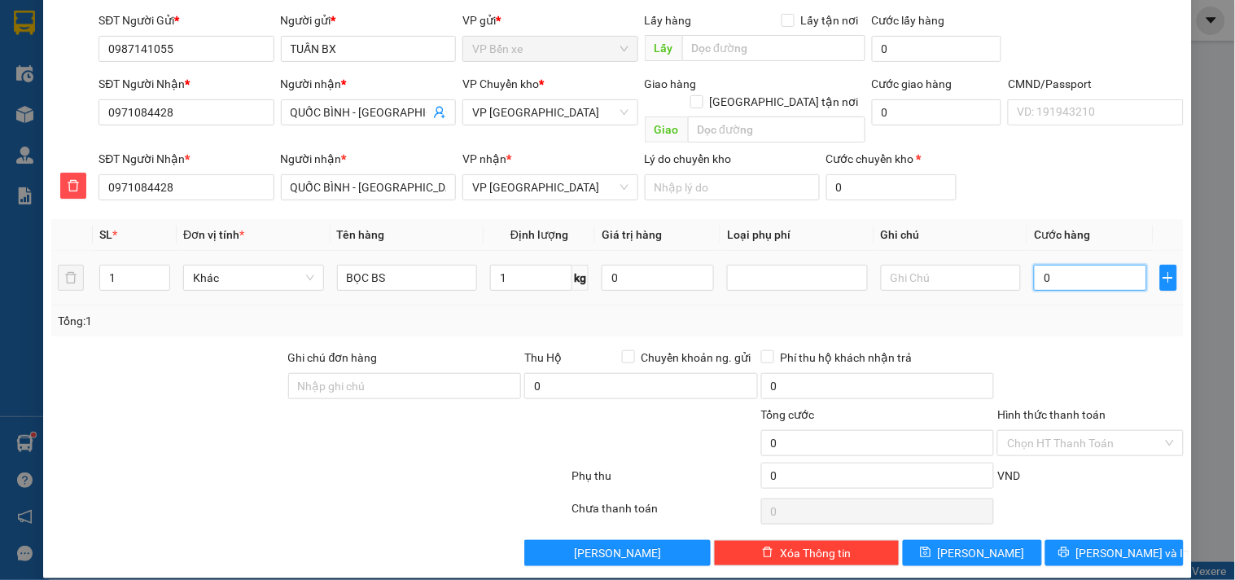
click at [1078, 265] on input "0" at bounding box center [1090, 278] width 112 height 26
type input "2"
type input "20"
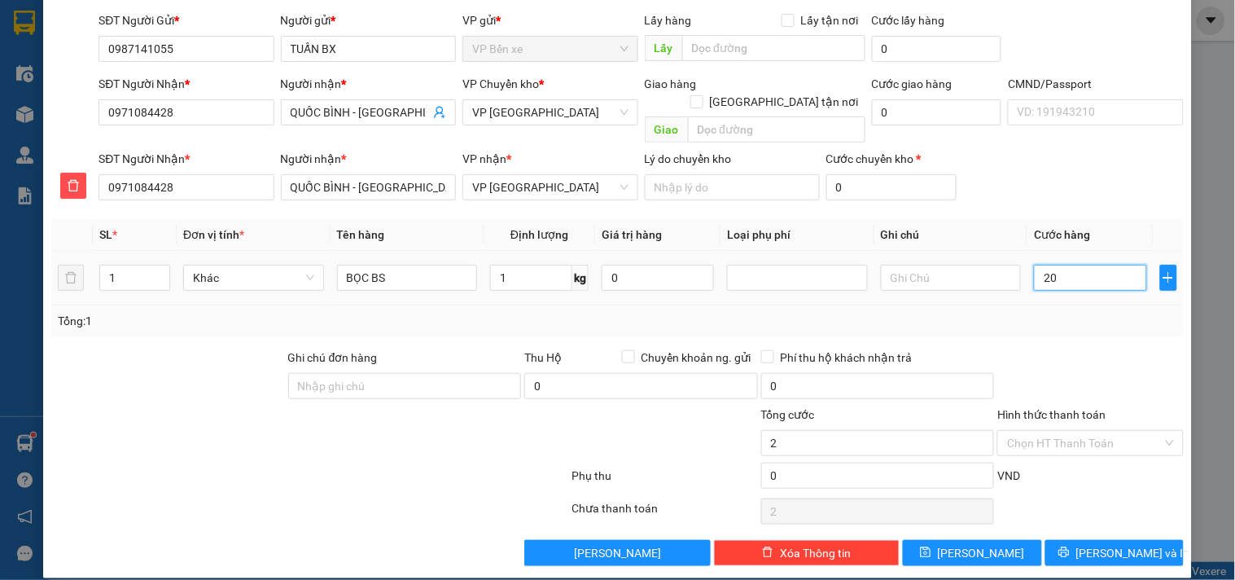
type input "20"
type input "200"
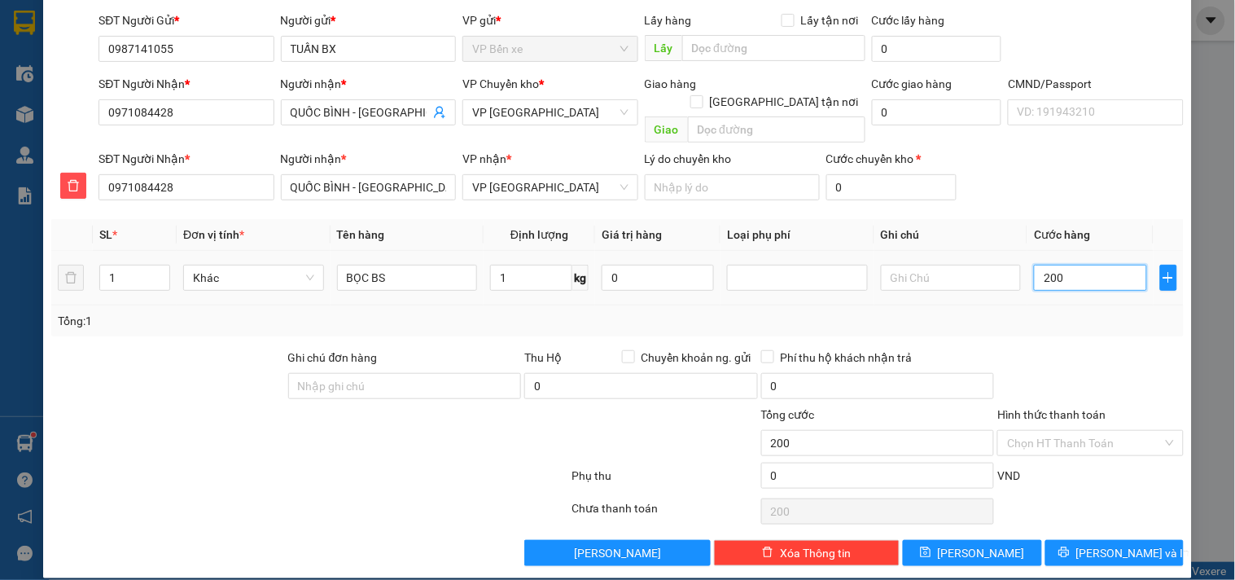
type input "2.000"
type input "20.000"
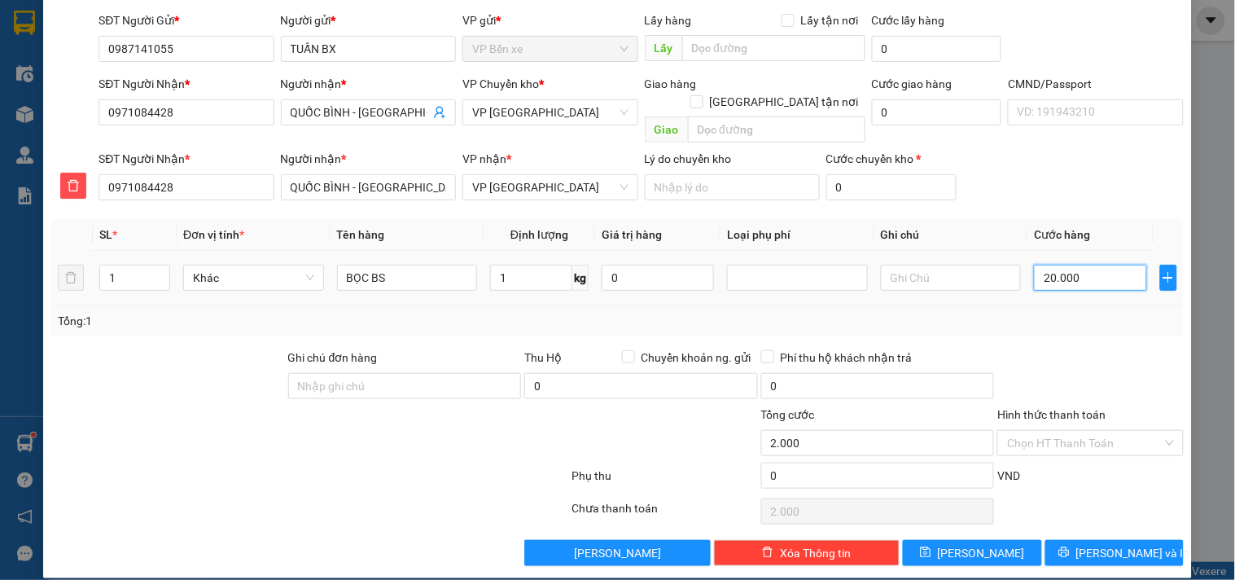
type input "20.000"
click at [1099, 544] on span "[PERSON_NAME] và In" at bounding box center [1133, 553] width 114 height 18
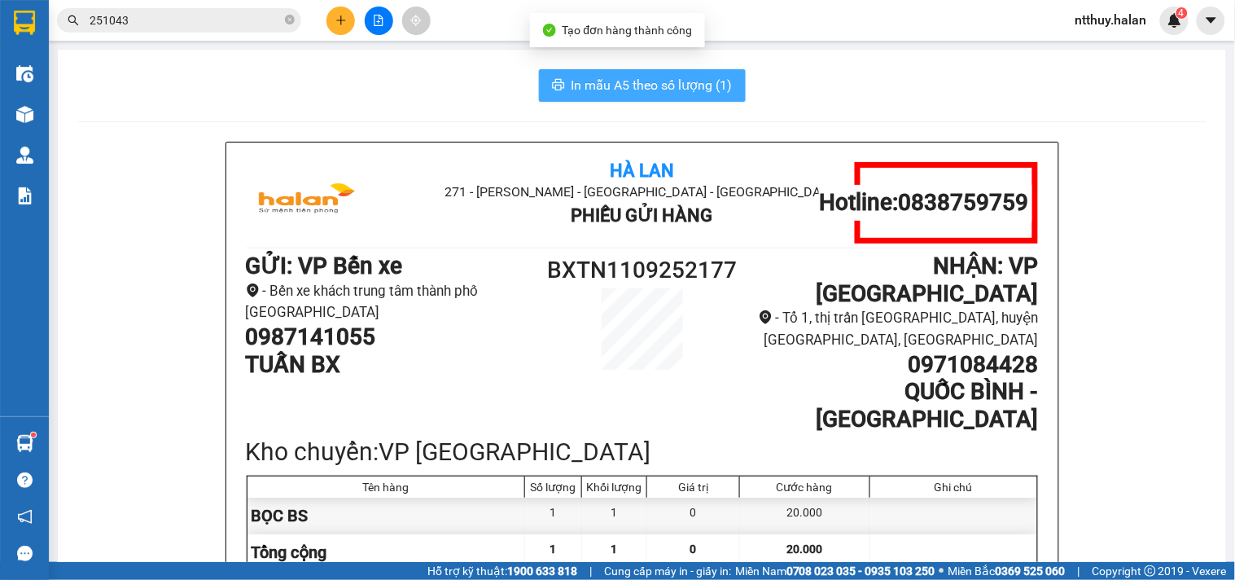
click at [677, 87] on span "In mẫu A5 theo số lượng (1)" at bounding box center [652, 85] width 161 height 20
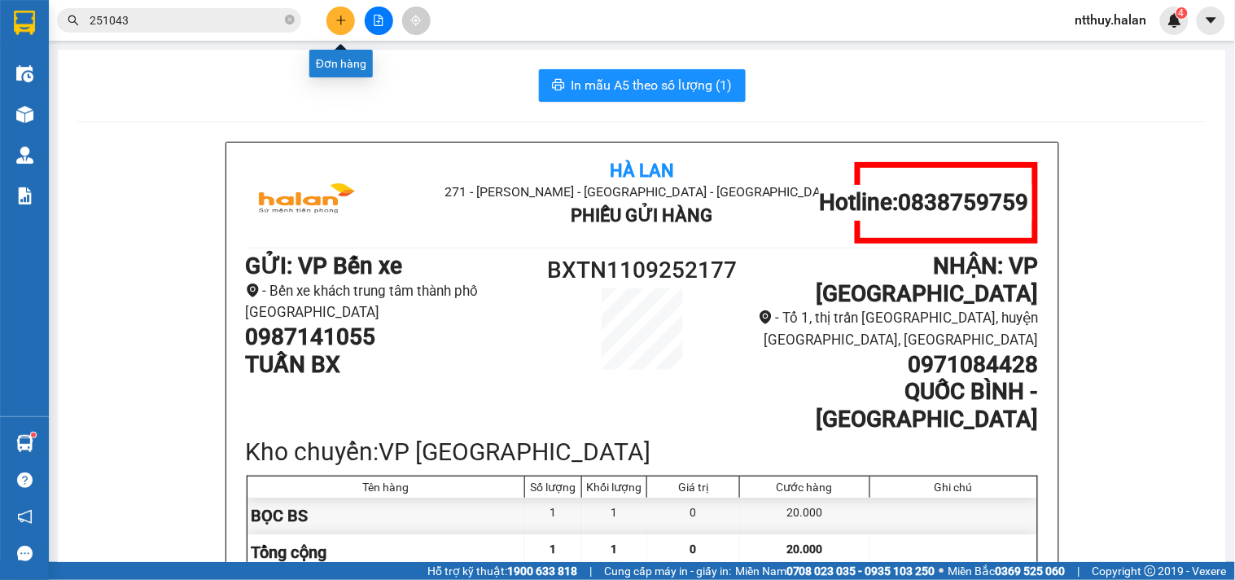
click at [337, 18] on icon "plus" at bounding box center [340, 20] width 11 height 11
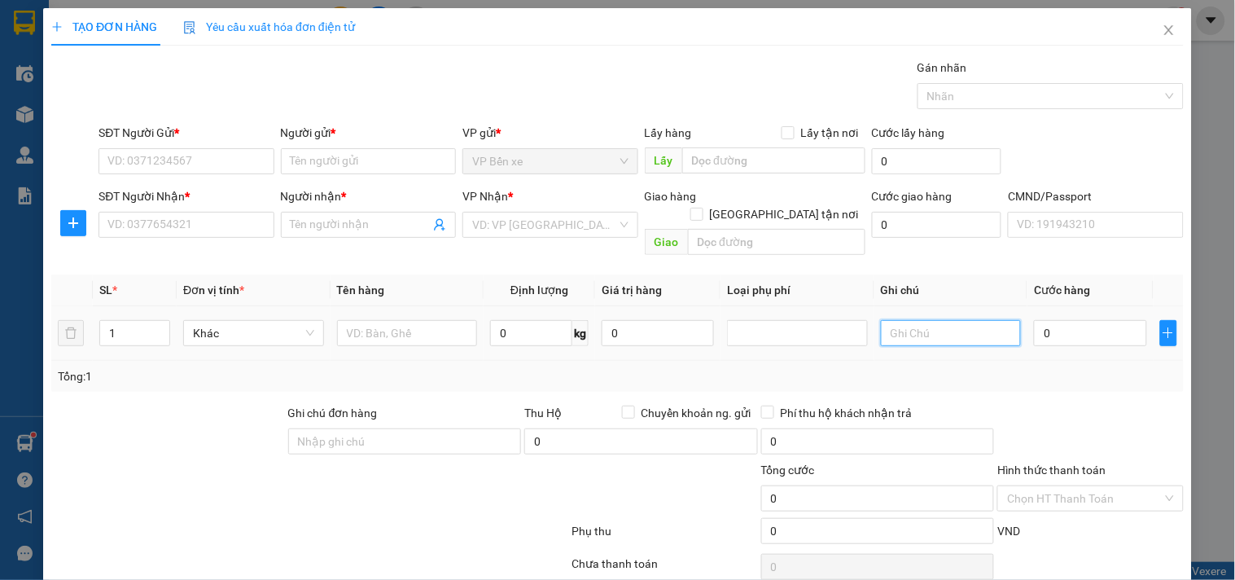
click at [932, 320] on input "text" at bounding box center [951, 333] width 141 height 26
type input "13+39"
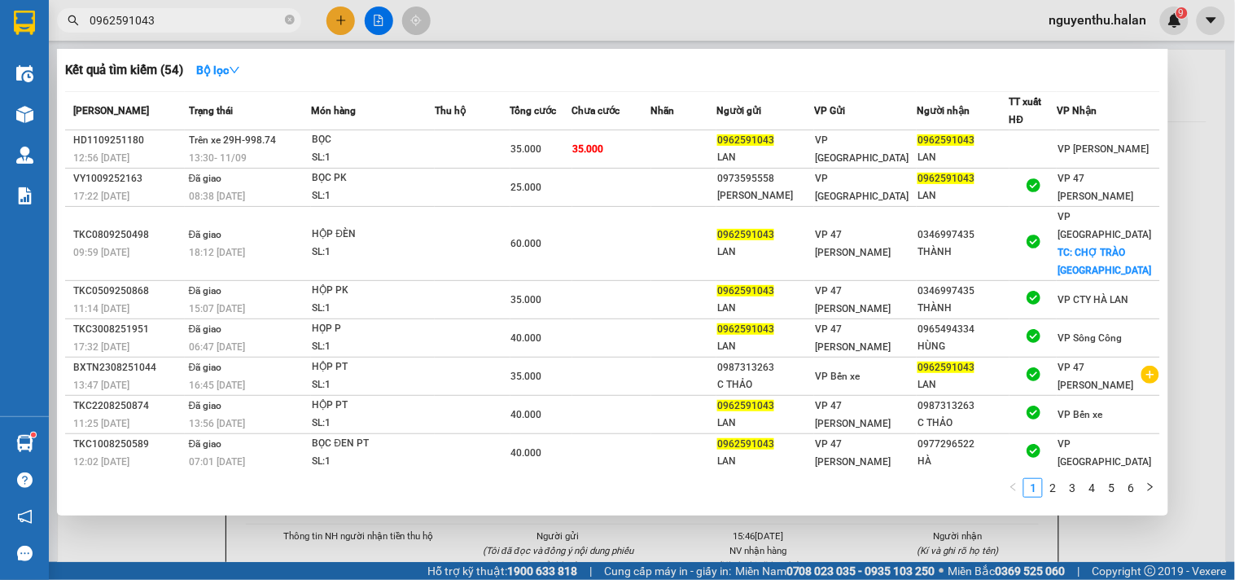
click at [245, 25] on input "0962591043" at bounding box center [186, 20] width 192 height 18
click at [242, 25] on input "0962591043" at bounding box center [186, 20] width 192 height 18
click at [241, 24] on input "0962591043" at bounding box center [186, 20] width 192 height 18
click at [529, 5] on div at bounding box center [617, 290] width 1235 height 580
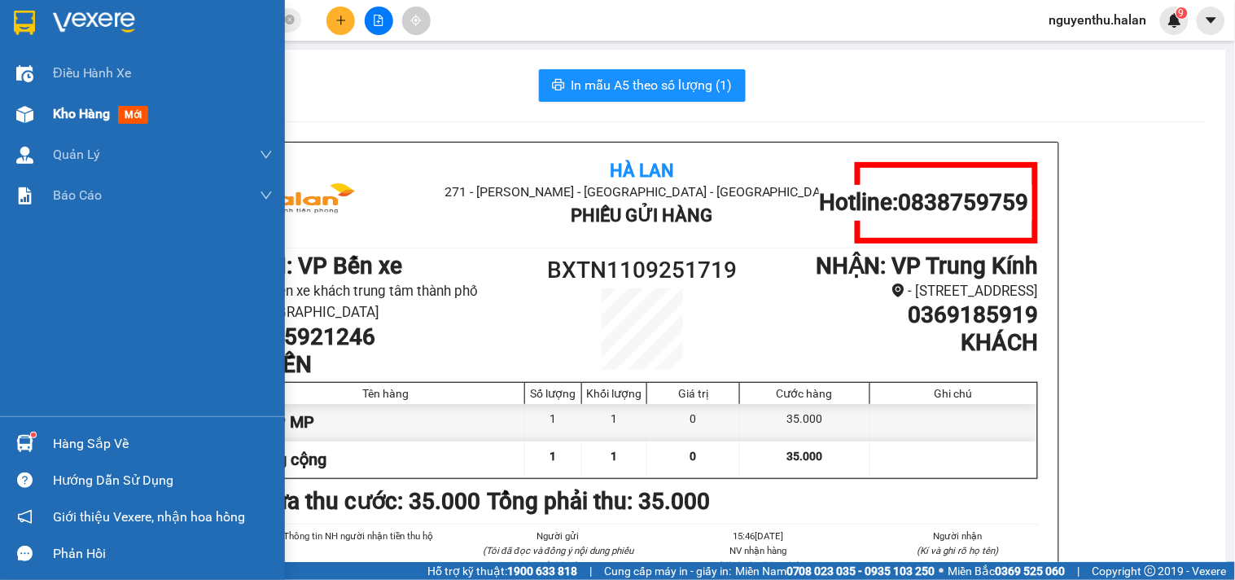
click at [70, 115] on span "Kho hàng" at bounding box center [81, 113] width 57 height 15
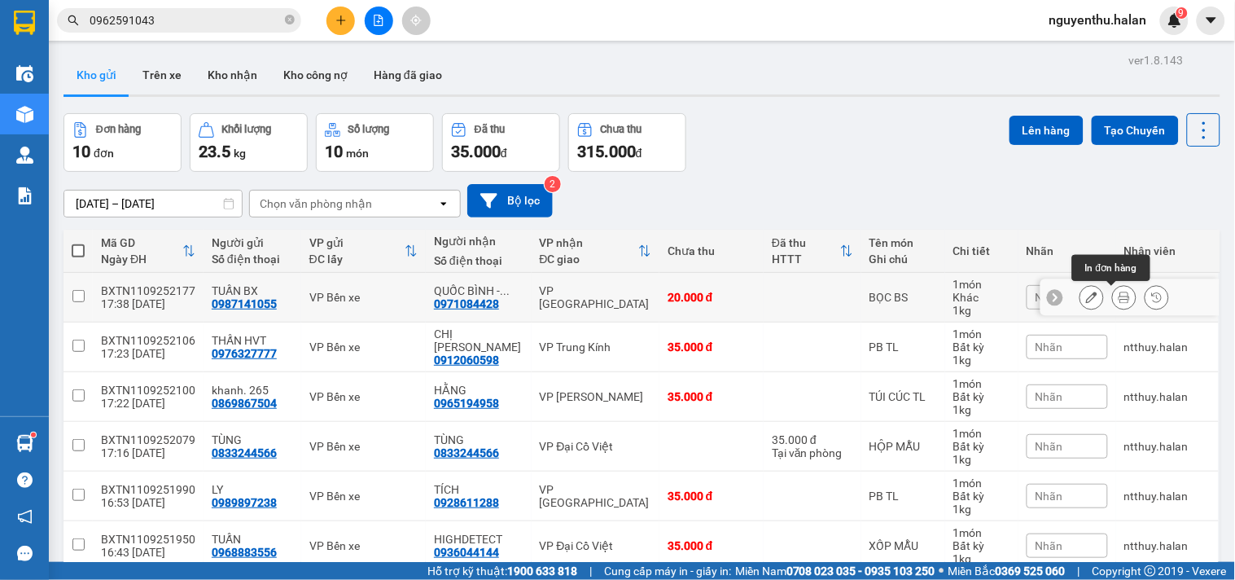
click at [1119, 301] on icon at bounding box center [1124, 297] width 11 height 11
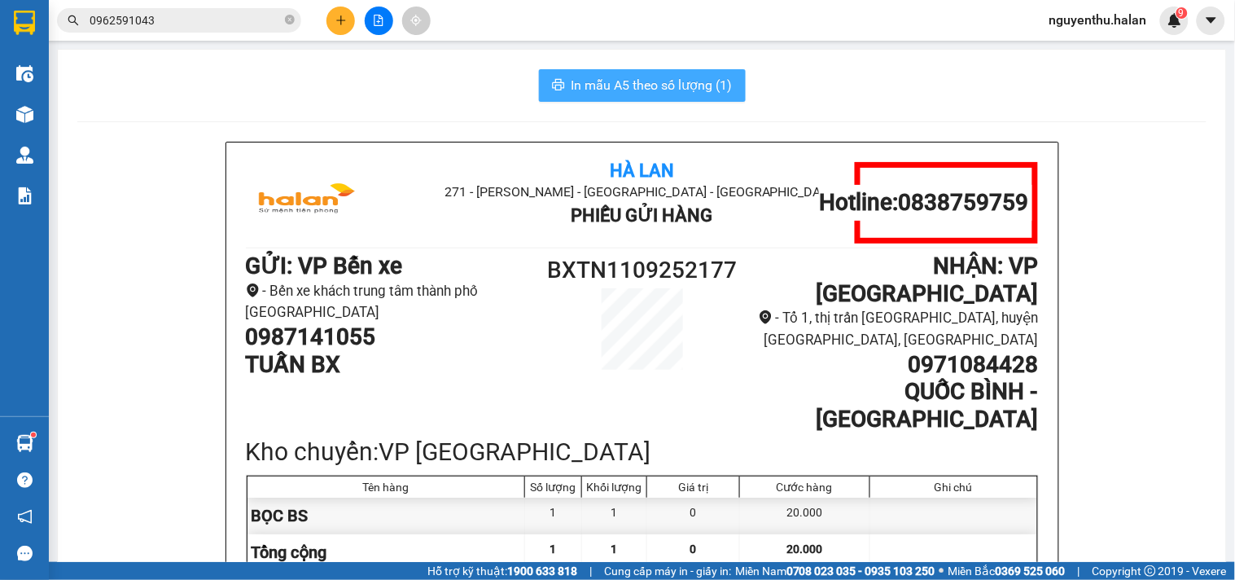
click at [612, 76] on span "In mẫu A5 theo số lượng (1)" at bounding box center [652, 85] width 161 height 20
click at [189, 18] on input "0962591043" at bounding box center [186, 20] width 192 height 18
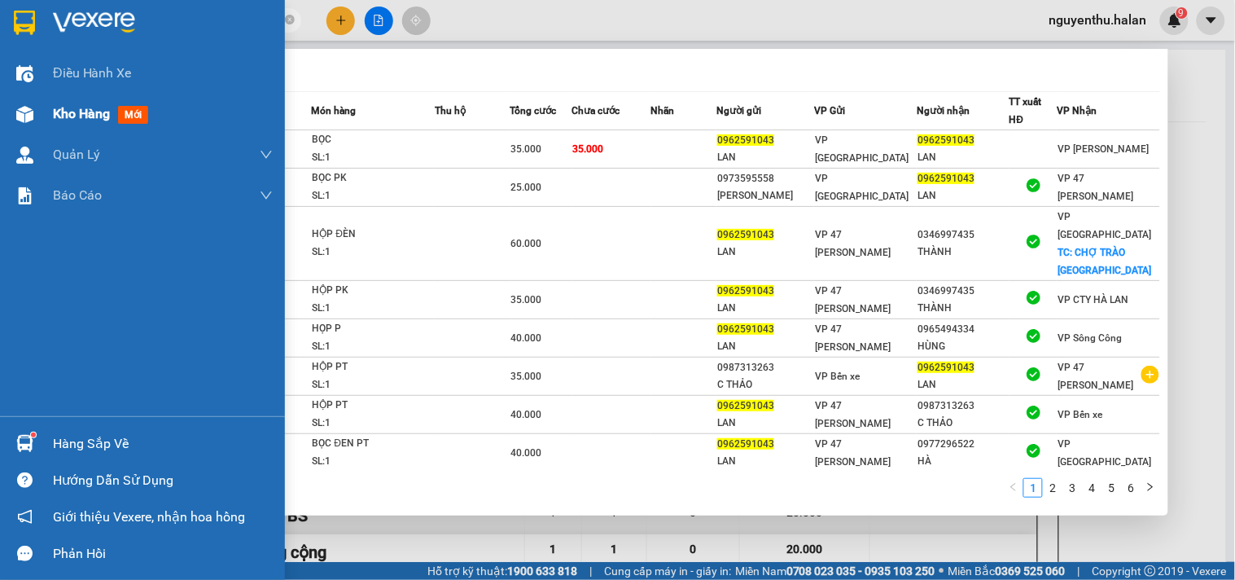
click at [88, 112] on span "Kho hàng" at bounding box center [81, 113] width 57 height 15
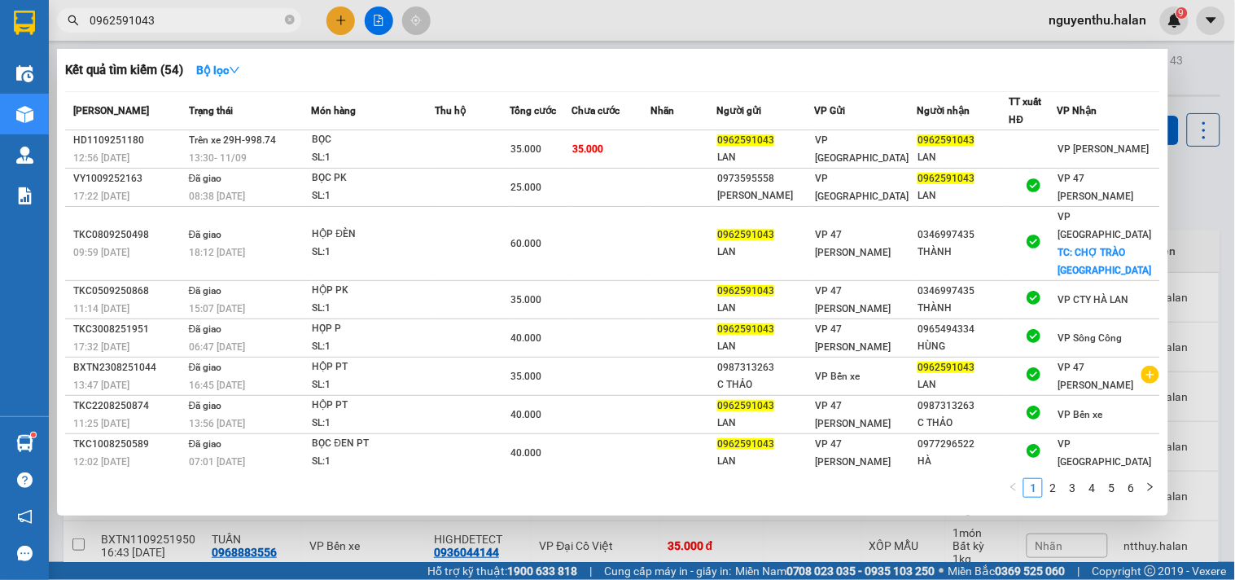
click at [614, 19] on div at bounding box center [617, 290] width 1235 height 580
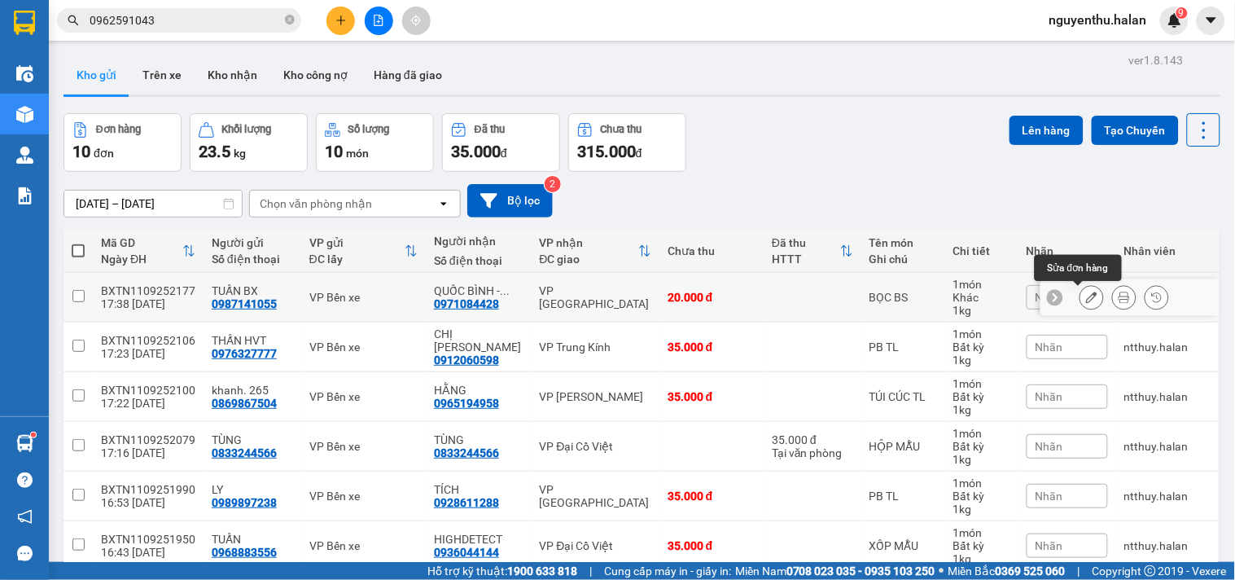
click at [1086, 302] on icon at bounding box center [1091, 297] width 11 height 11
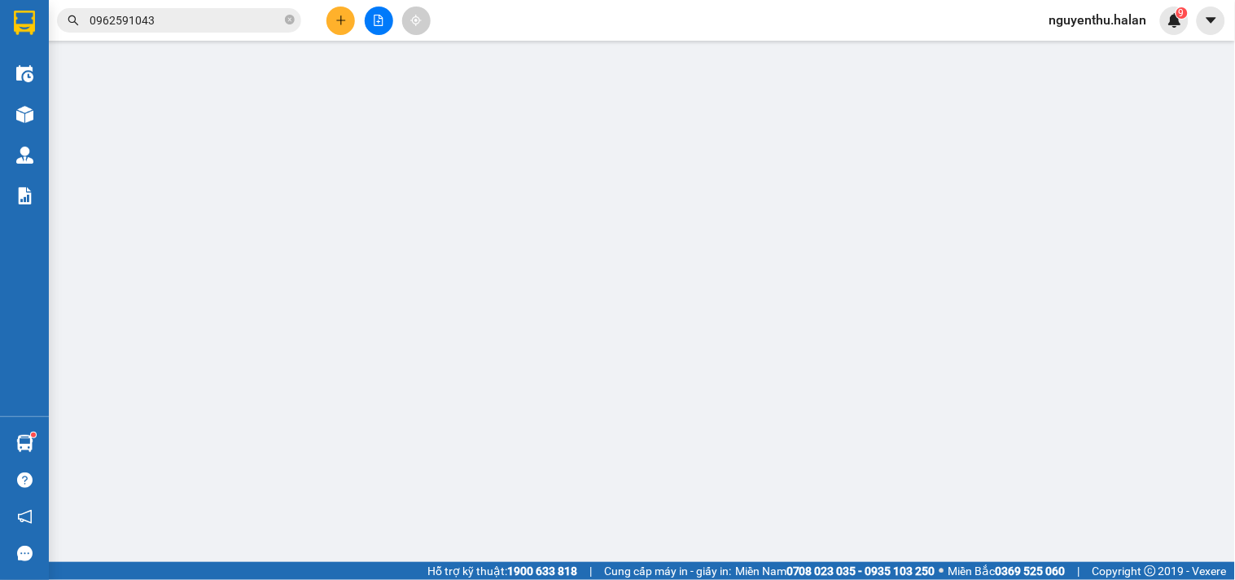
type input "0987141055"
type input "0971084428"
type input "20.000"
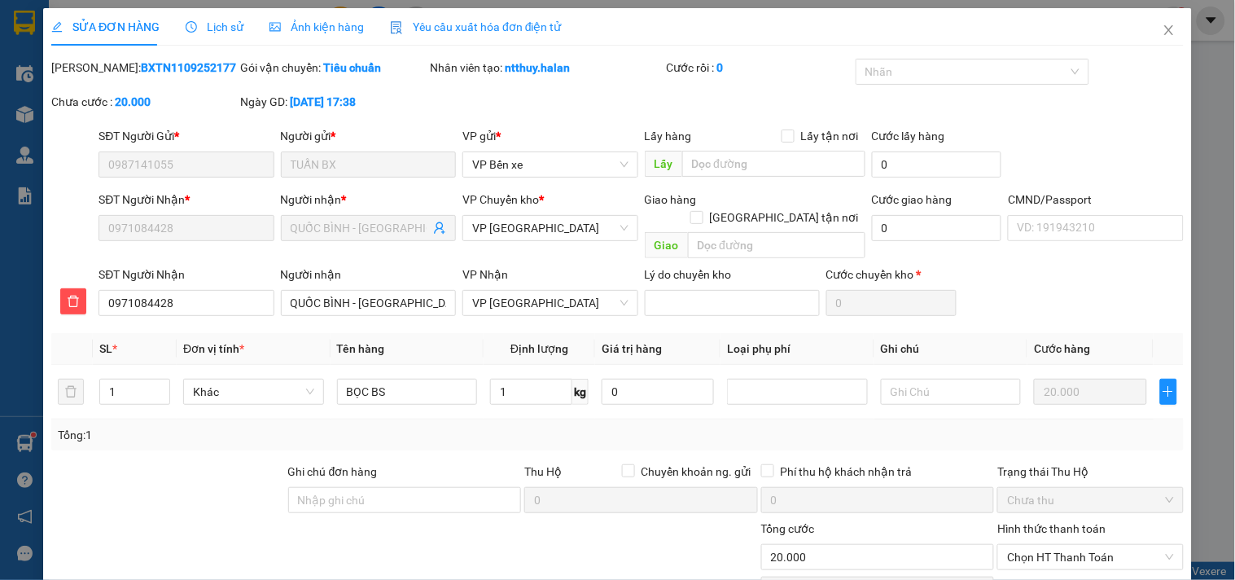
scroll to position [114, 0]
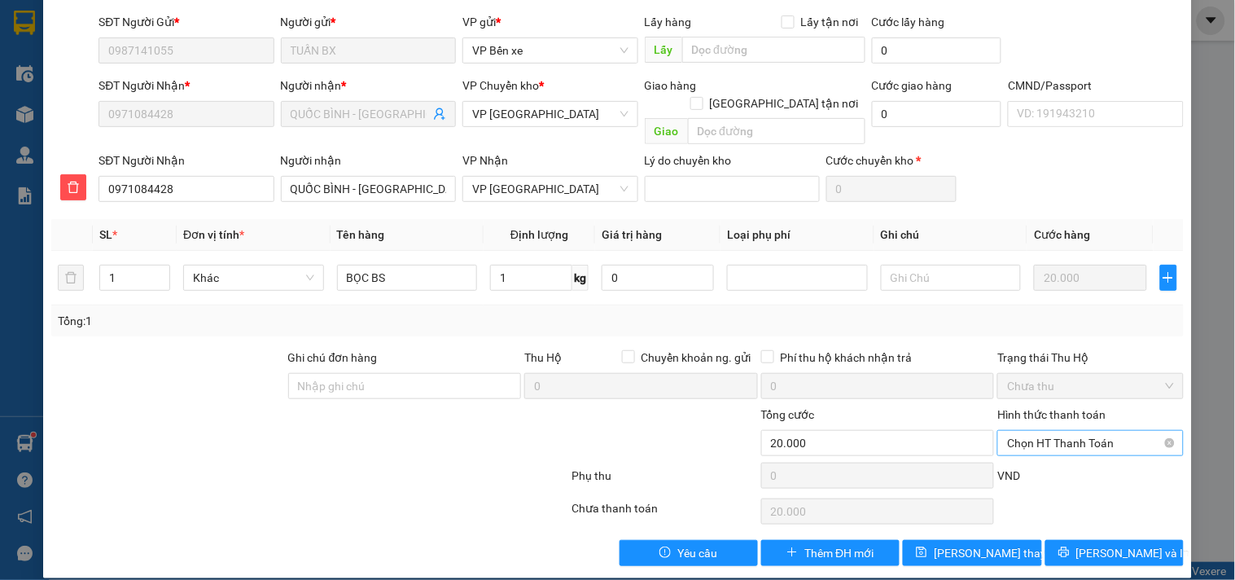
click at [1059, 431] on span "Chọn HT Thanh Toán" at bounding box center [1090, 443] width 166 height 24
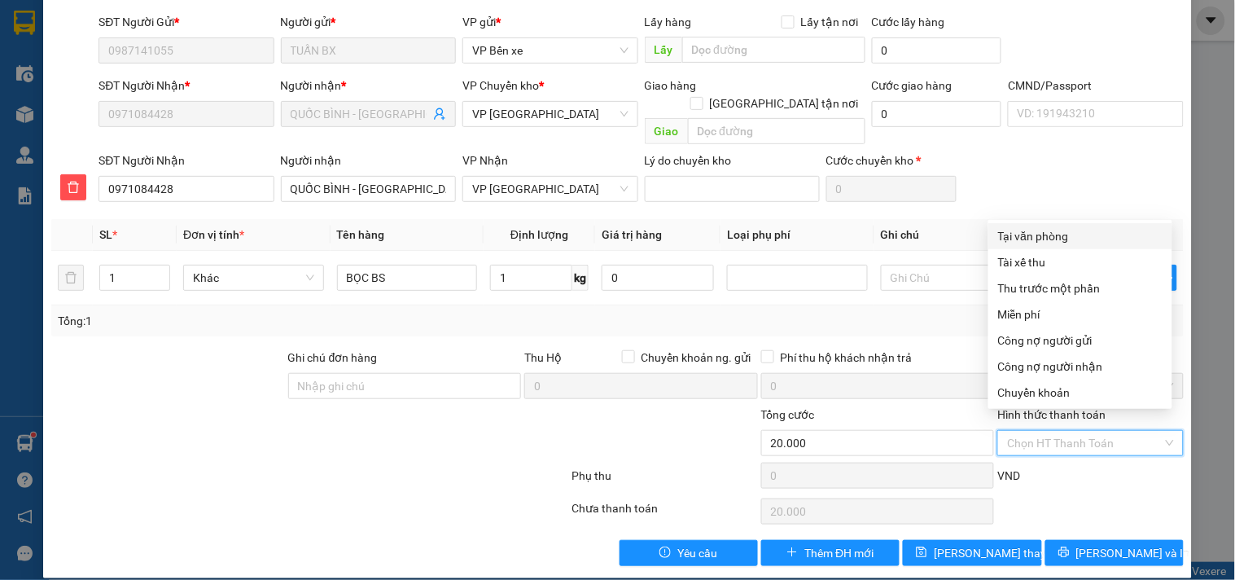
click at [1047, 238] on div "Tại văn phòng" at bounding box center [1080, 236] width 164 height 18
type input "0"
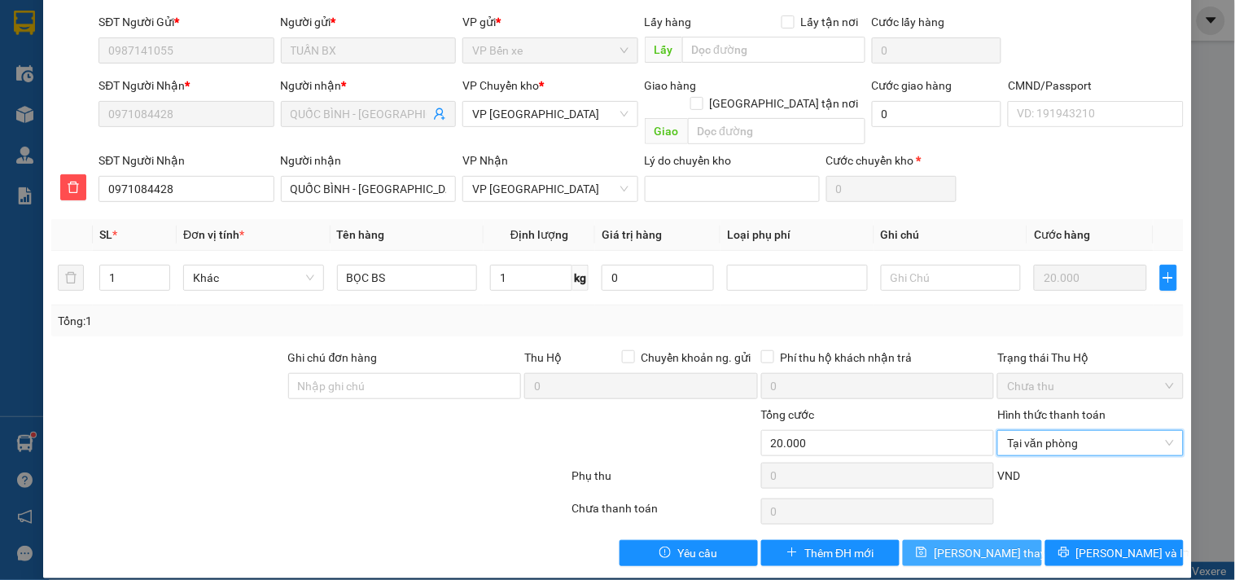
click at [958, 544] on span "[PERSON_NAME] thay đổi" at bounding box center [999, 553] width 130 height 18
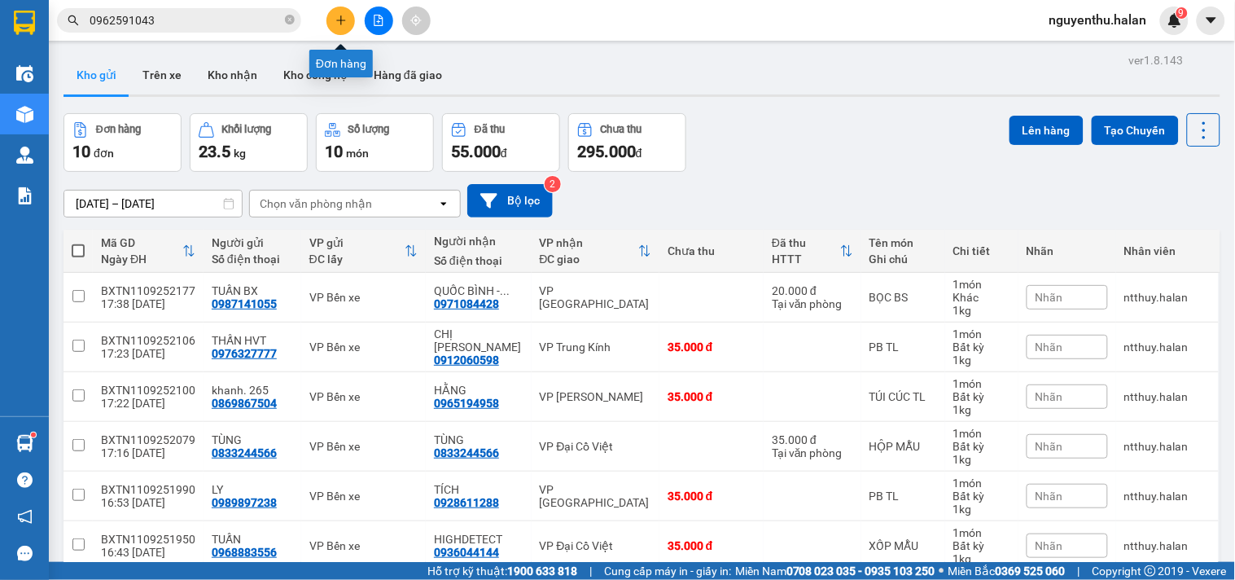
click at [346, 18] on icon "plus" at bounding box center [340, 20] width 11 height 11
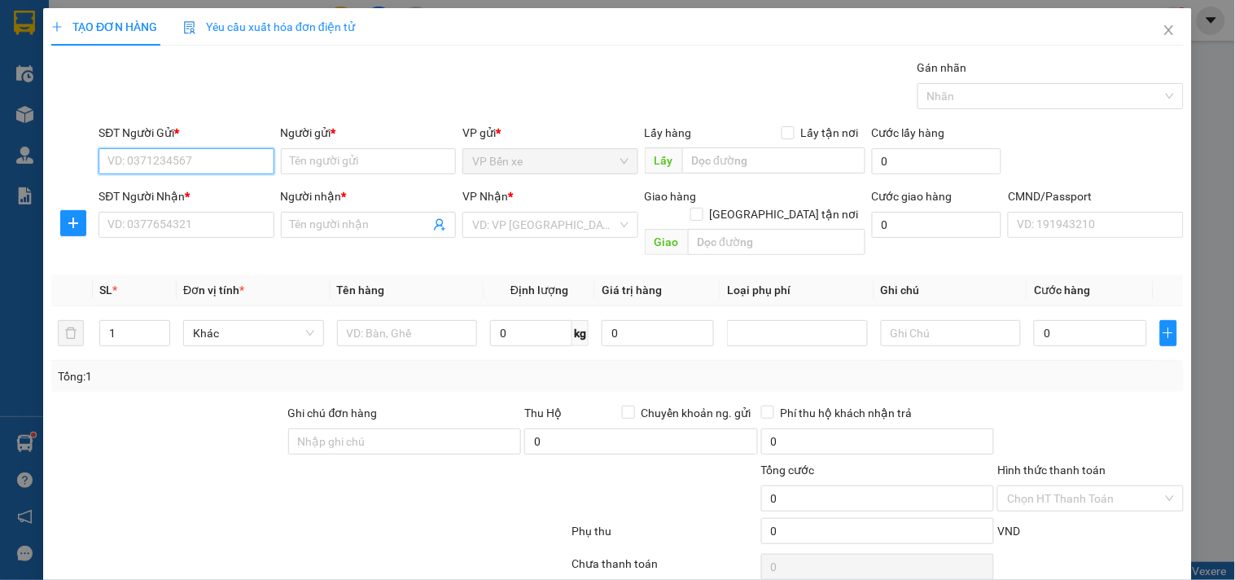
click at [236, 158] on input "SĐT Người Gửi *" at bounding box center [186, 161] width 175 height 26
type input "0982368713"
drag, startPoint x: 217, startPoint y: 151, endPoint x: 216, endPoint y: 185, distance: 34.2
click at [216, 185] on body "Kết quả tìm kiếm ( 54 ) Bộ lọc Mã ĐH Trạng thái Món hàng Thu hộ Tổng cước Chưa …" at bounding box center [617, 290] width 1235 height 580
click at [202, 197] on div "0982368713 - TRANG" at bounding box center [184, 194] width 154 height 18
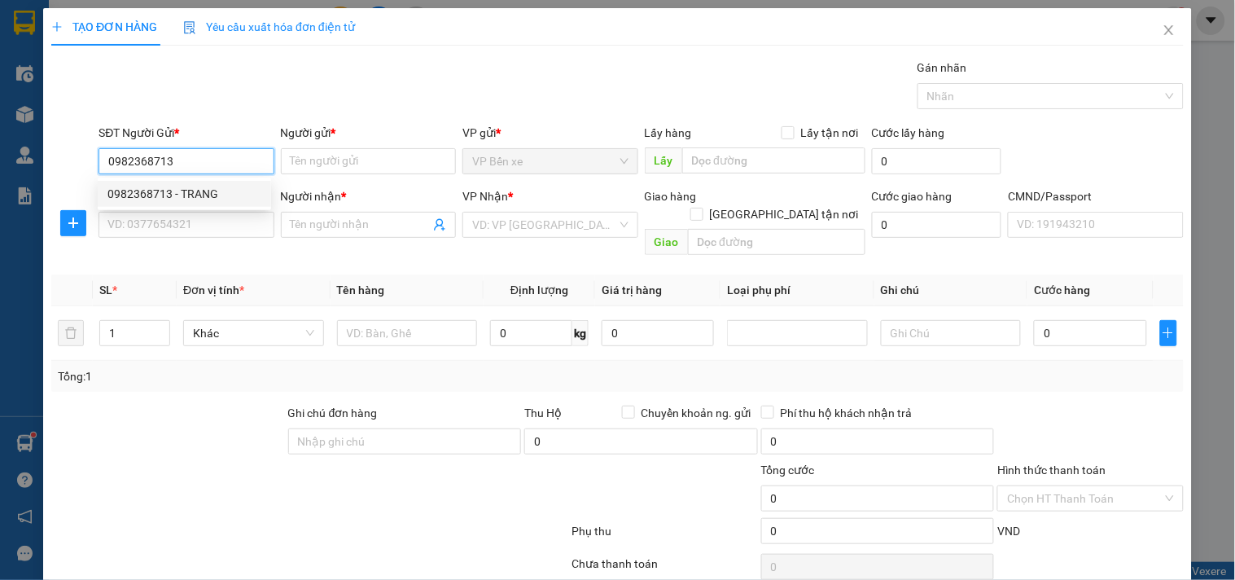
type input "TRANG"
type input "0982368713"
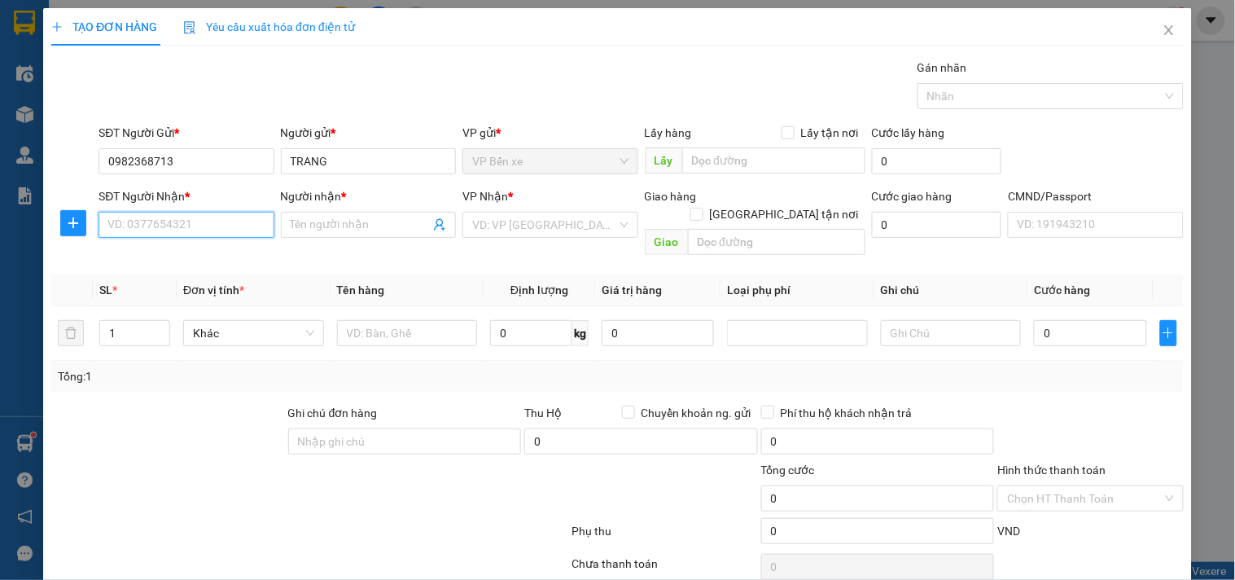
click at [202, 224] on input "SĐT Người Nhận *" at bounding box center [186, 225] width 175 height 26
type input "0983631970"
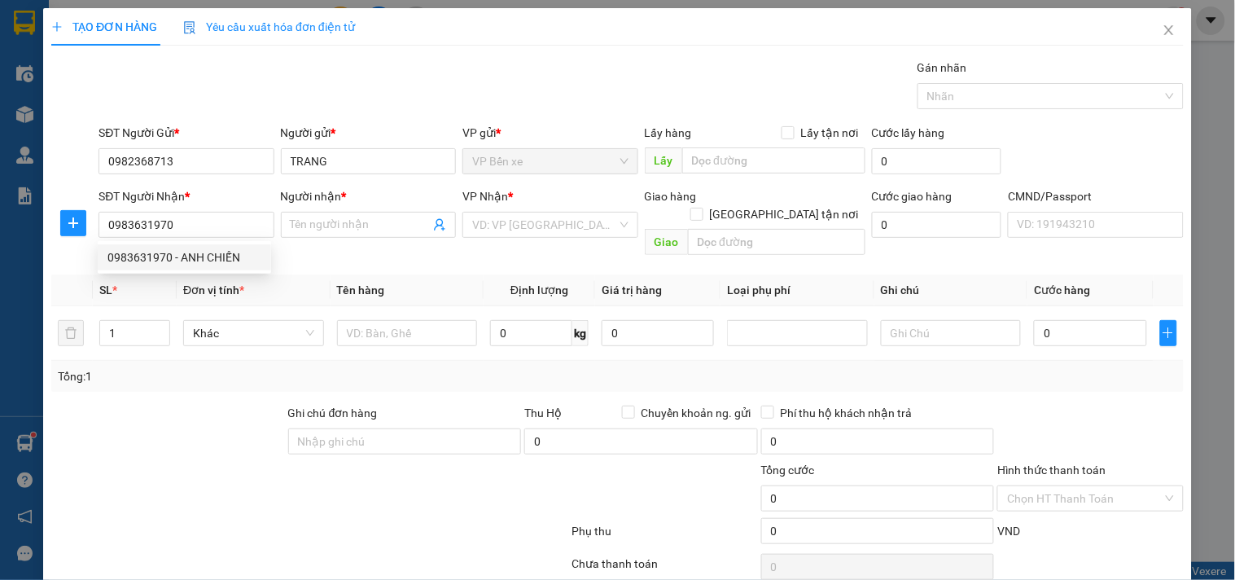
click at [212, 283] on span "Đơn vị tính *" at bounding box center [213, 289] width 61 height 13
click at [217, 283] on span "Đơn vị tính *" at bounding box center [213, 289] width 61 height 13
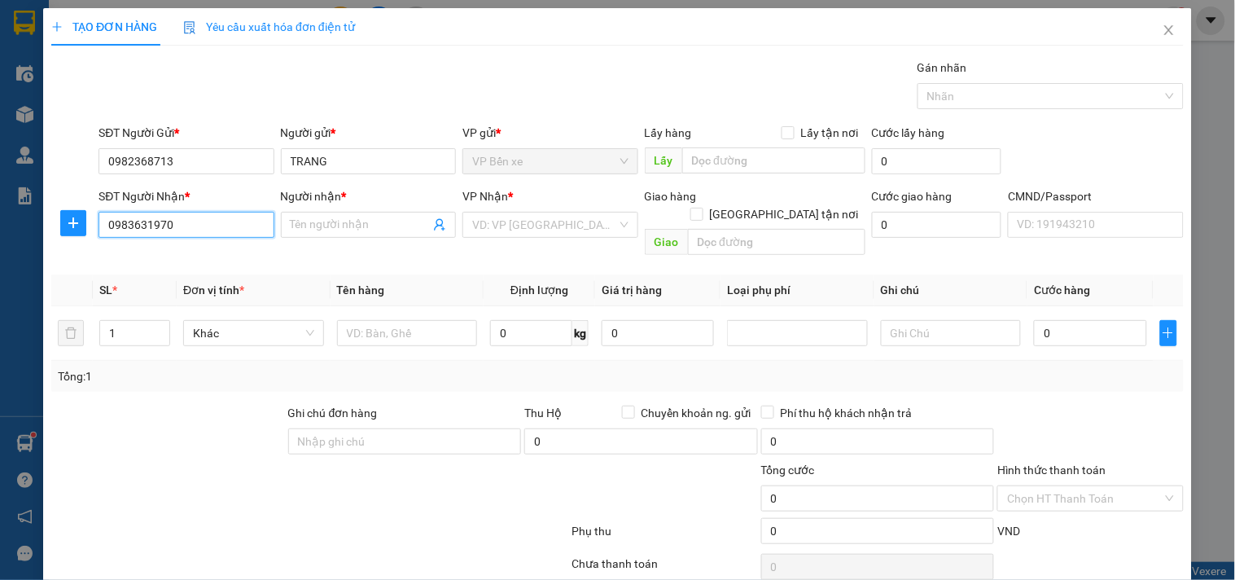
click at [212, 224] on input "0983631970" at bounding box center [186, 225] width 175 height 26
click at [184, 254] on div "0983631970 - ANH CHIẾN" at bounding box center [184, 257] width 154 height 18
type input "ANH CHIẾN"
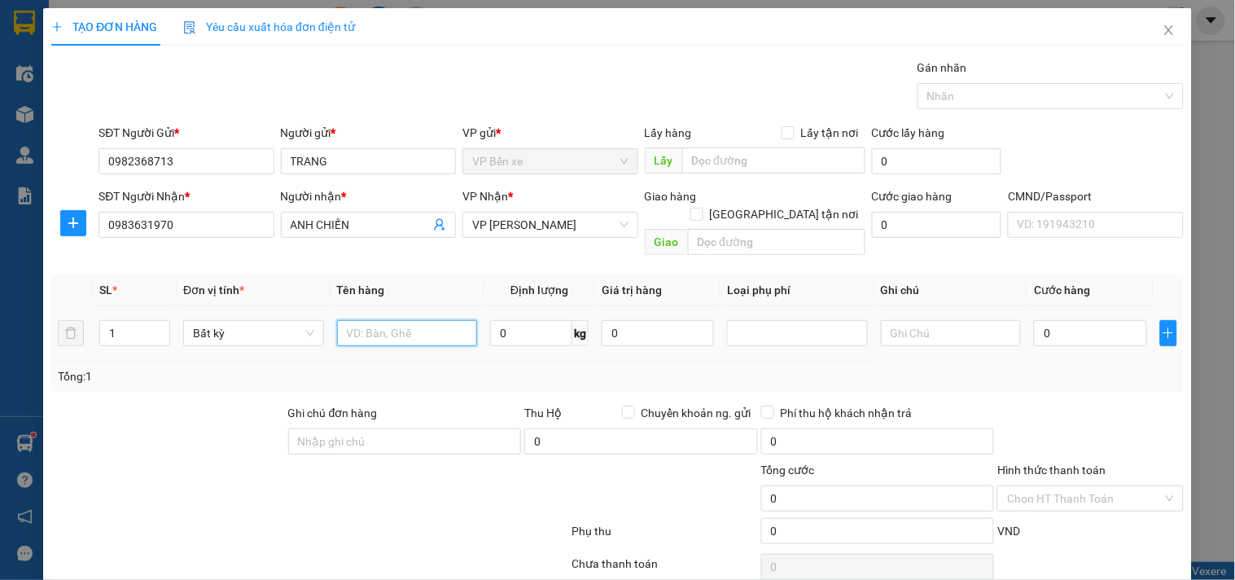
click at [388, 320] on input "text" at bounding box center [407, 333] width 141 height 26
type input "TẢI Q ÁO"
click at [139, 321] on input "1" at bounding box center [134, 333] width 69 height 24
type input "2"
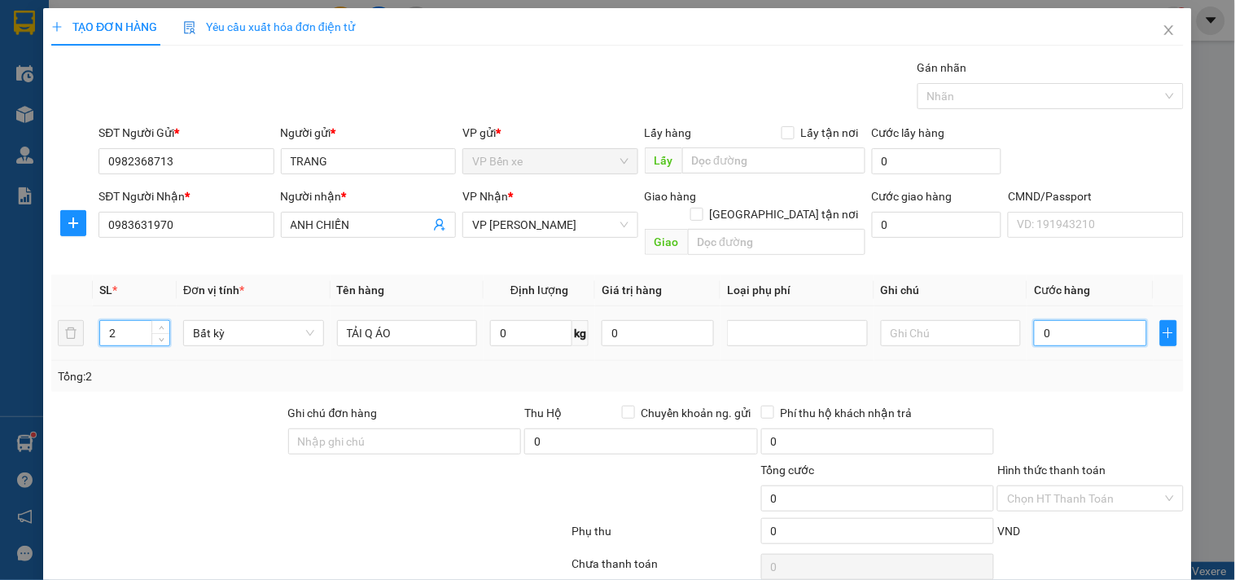
click at [1069, 320] on input "0" at bounding box center [1090, 333] width 112 height 26
type input "1"
type input "12"
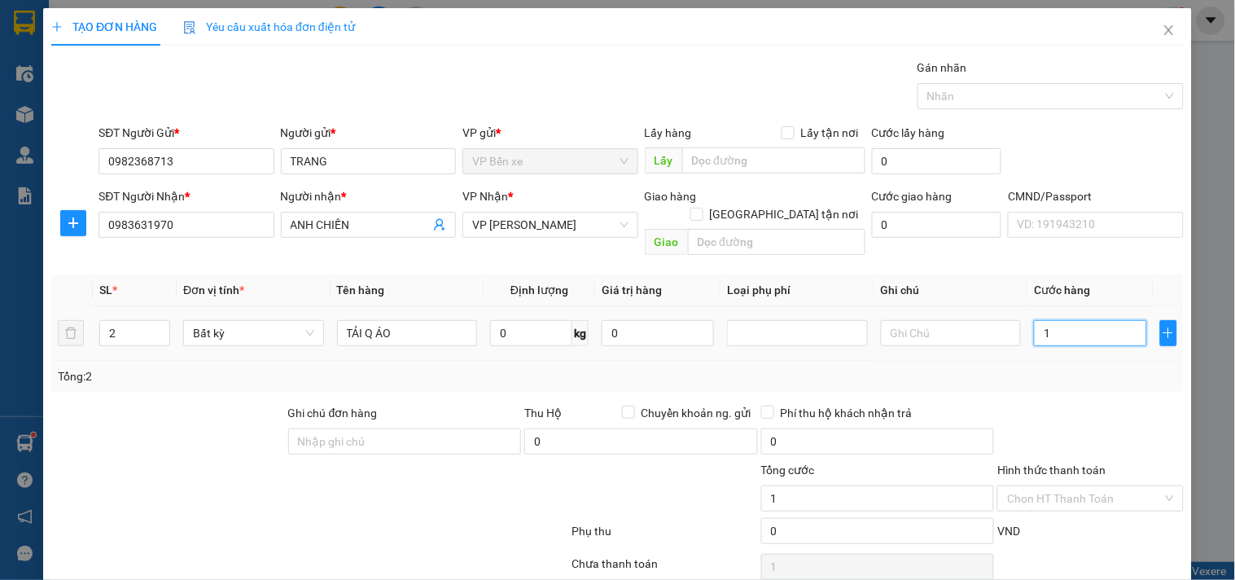
type input "12"
type input "125"
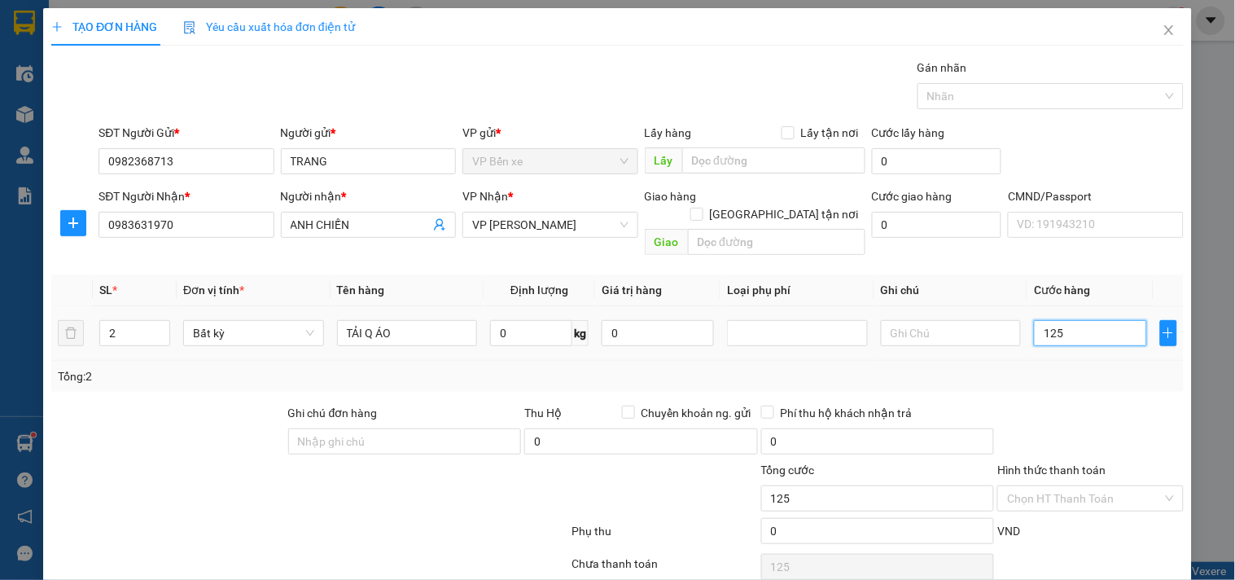
type input "1.250"
type input "12.500"
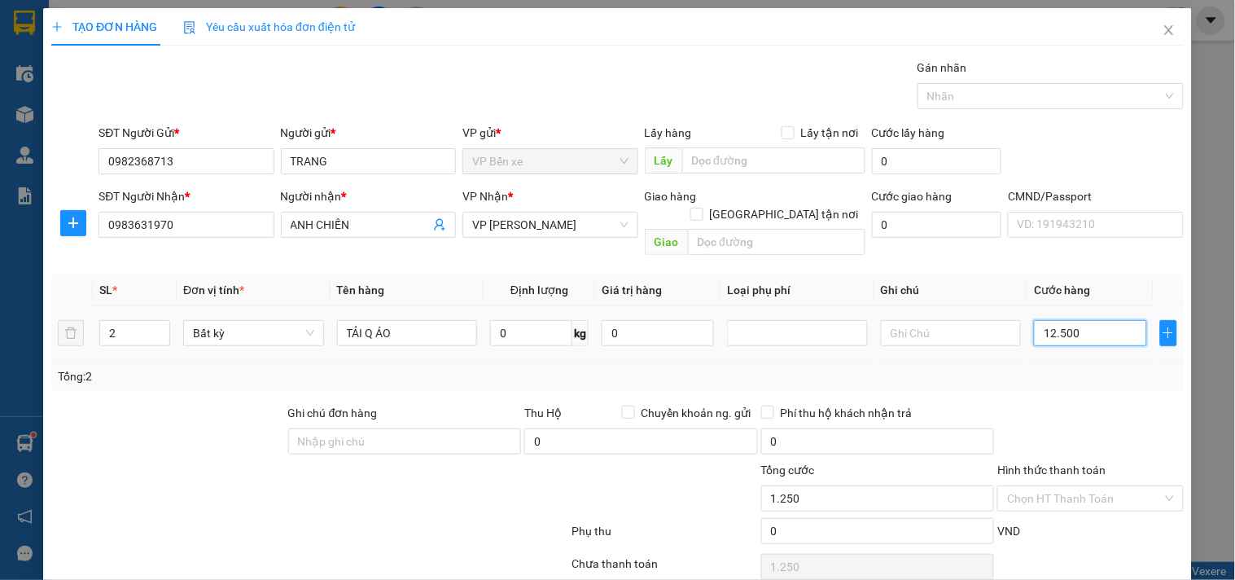
type input "12.500"
type input "125.000"
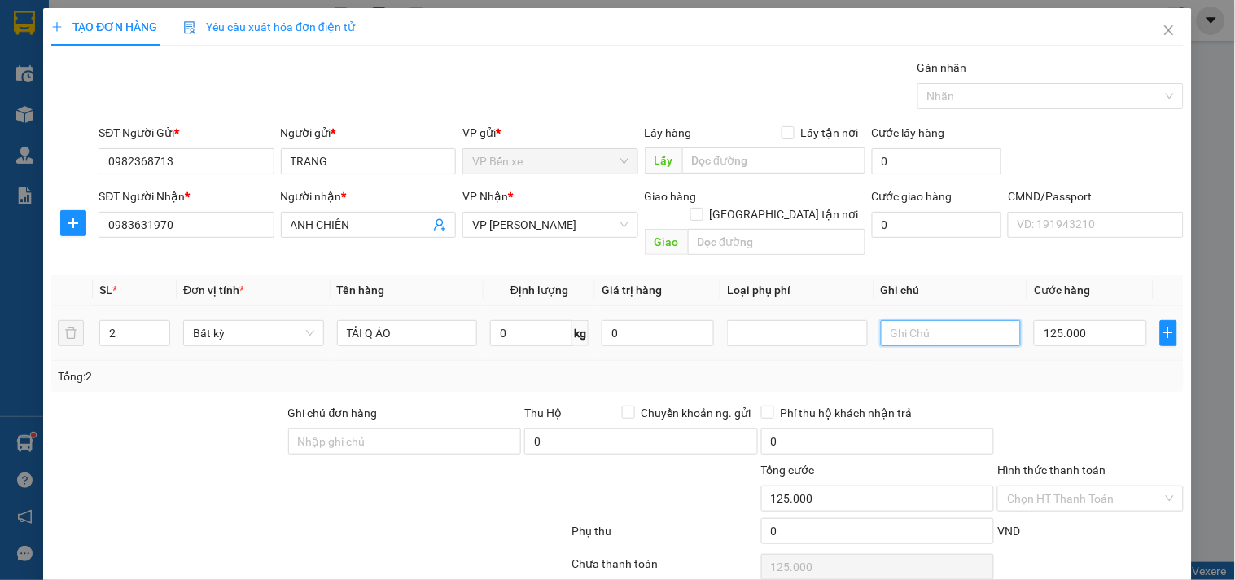
click at [941, 320] on input "text" at bounding box center [951, 333] width 141 height 26
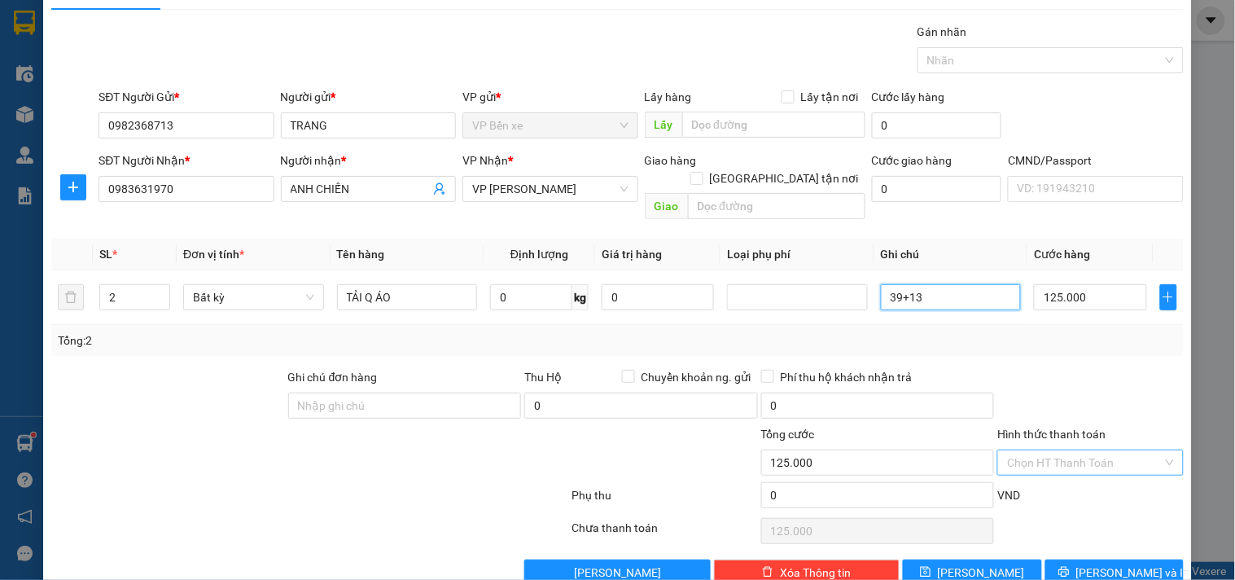
scroll to position [55, 0]
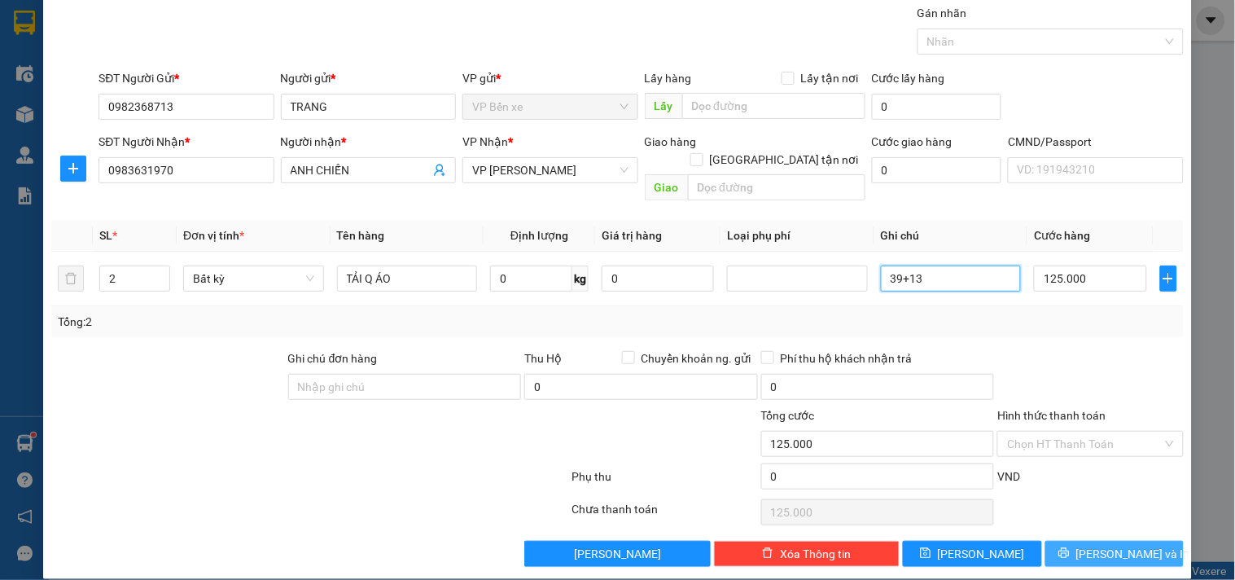
type input "39+13"
click at [1091, 545] on span "[PERSON_NAME] và In" at bounding box center [1133, 554] width 114 height 18
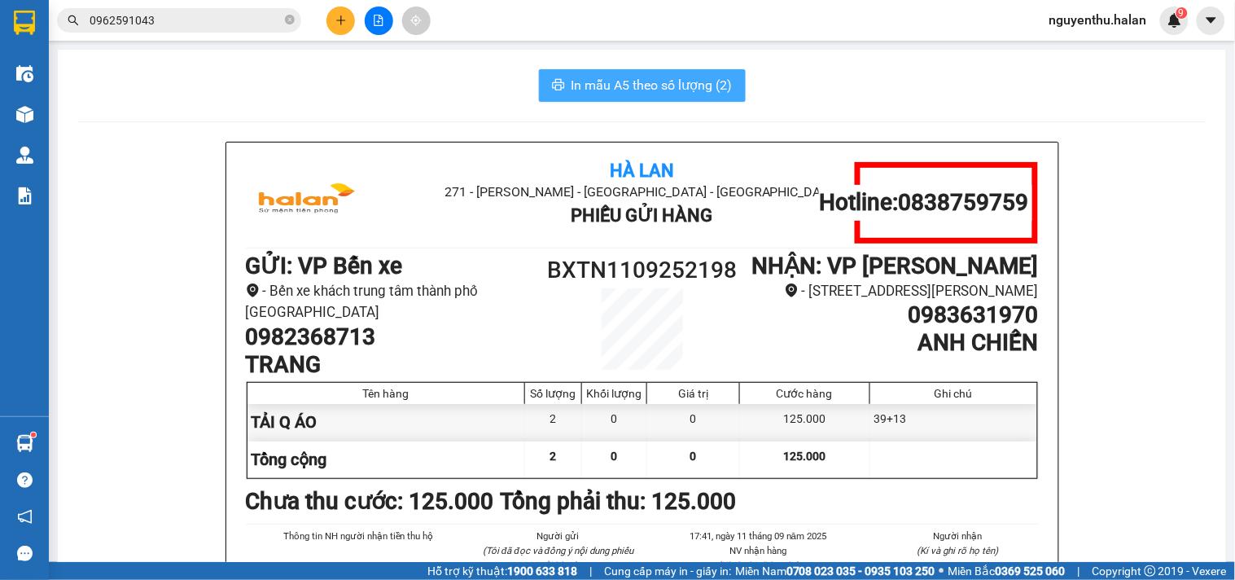
click at [620, 79] on span "In mẫu A5 theo số lượng (2)" at bounding box center [652, 85] width 161 height 20
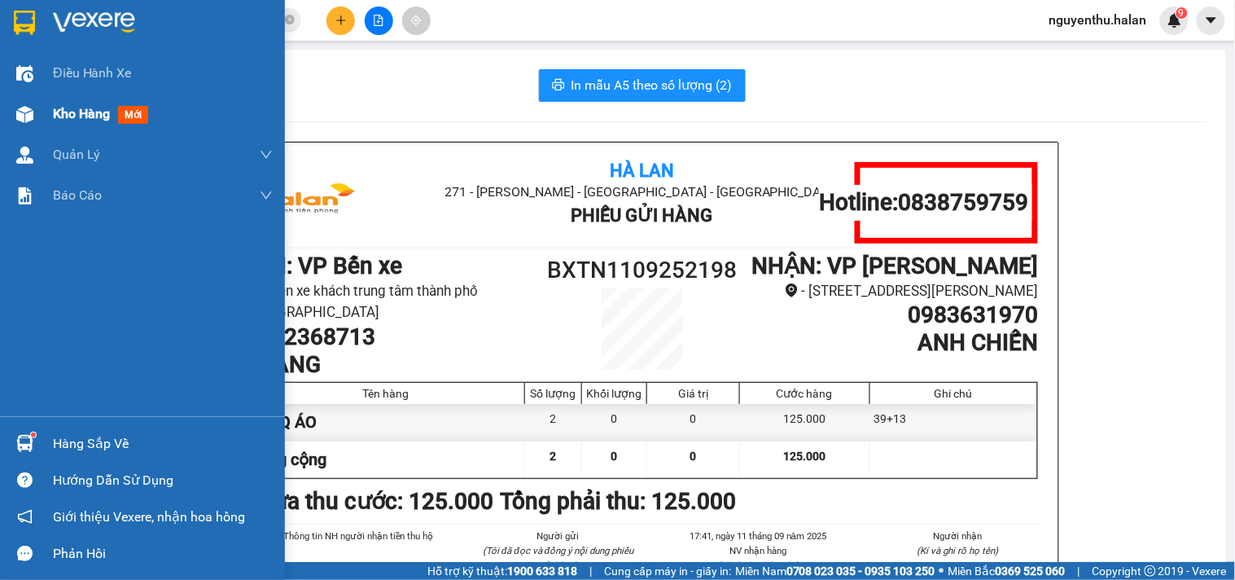
click at [96, 111] on span "Kho hàng" at bounding box center [81, 113] width 57 height 15
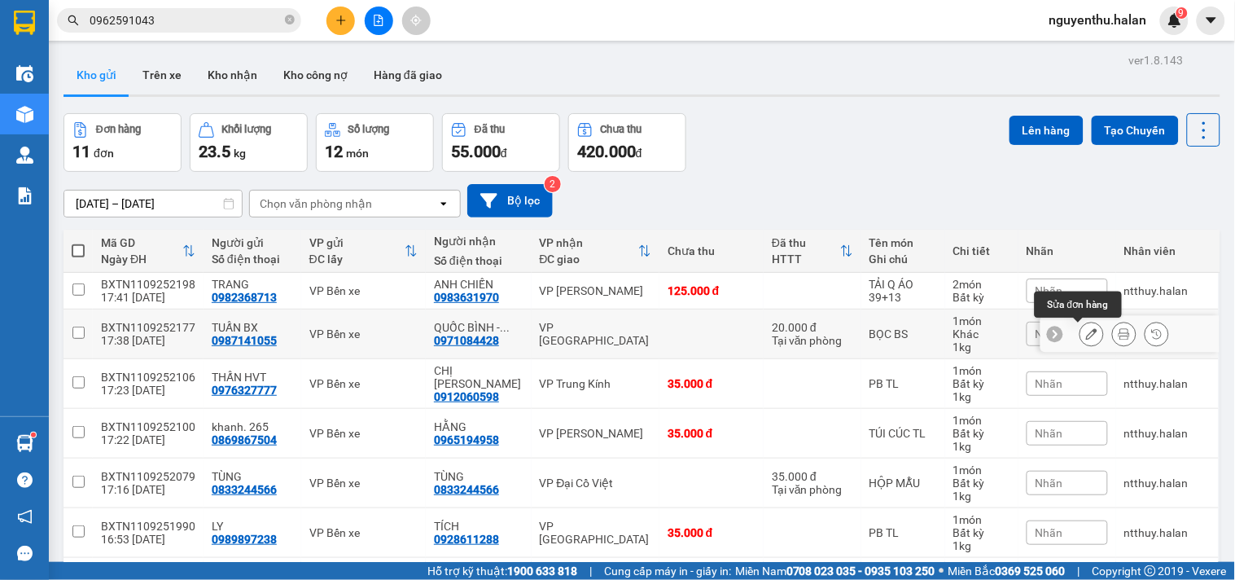
click at [1086, 338] on icon at bounding box center [1091, 333] width 11 height 11
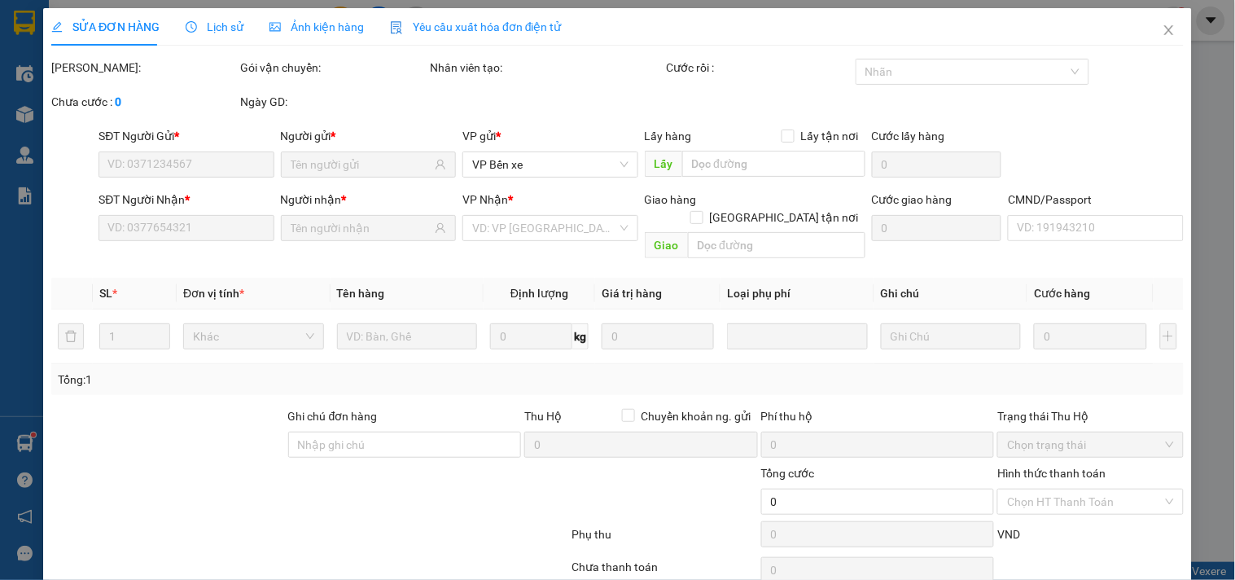
type input "0987141055"
type input "0971084428"
type input "20.000"
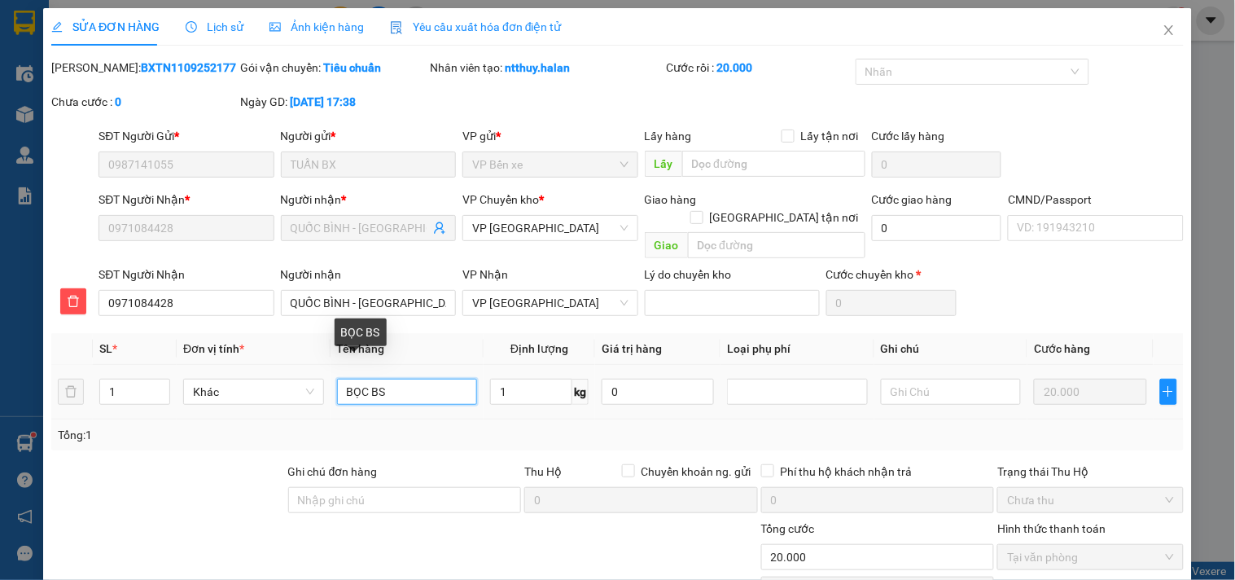
click at [396, 379] on input "BỌC BS" at bounding box center [407, 392] width 141 height 26
click at [363, 379] on input "BỌC BS" at bounding box center [407, 392] width 141 height 26
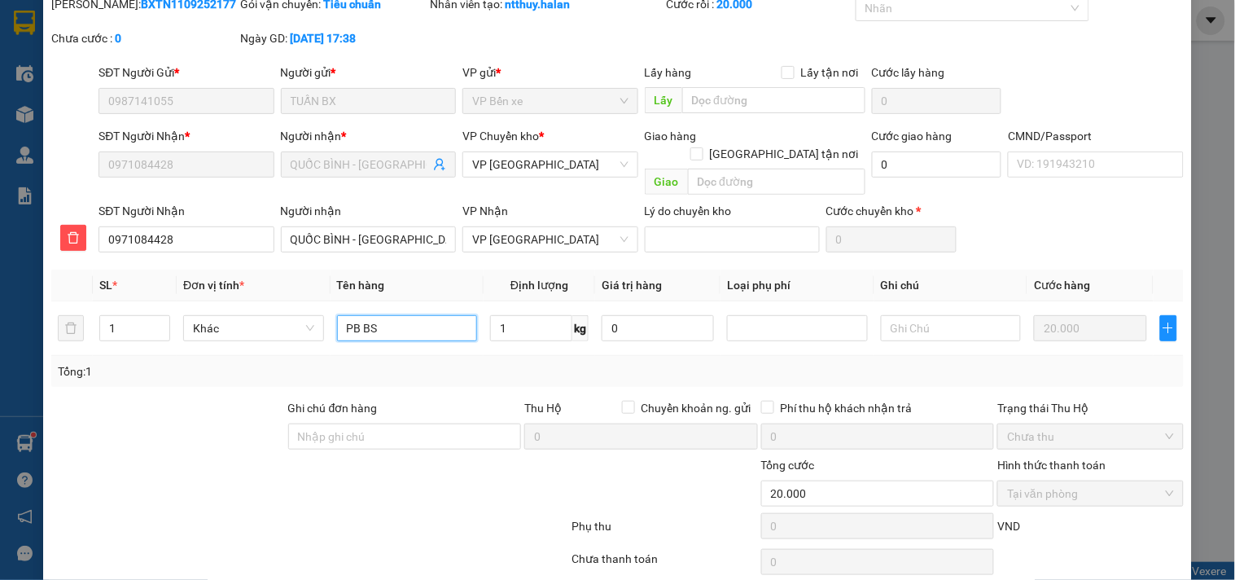
scroll to position [114, 0]
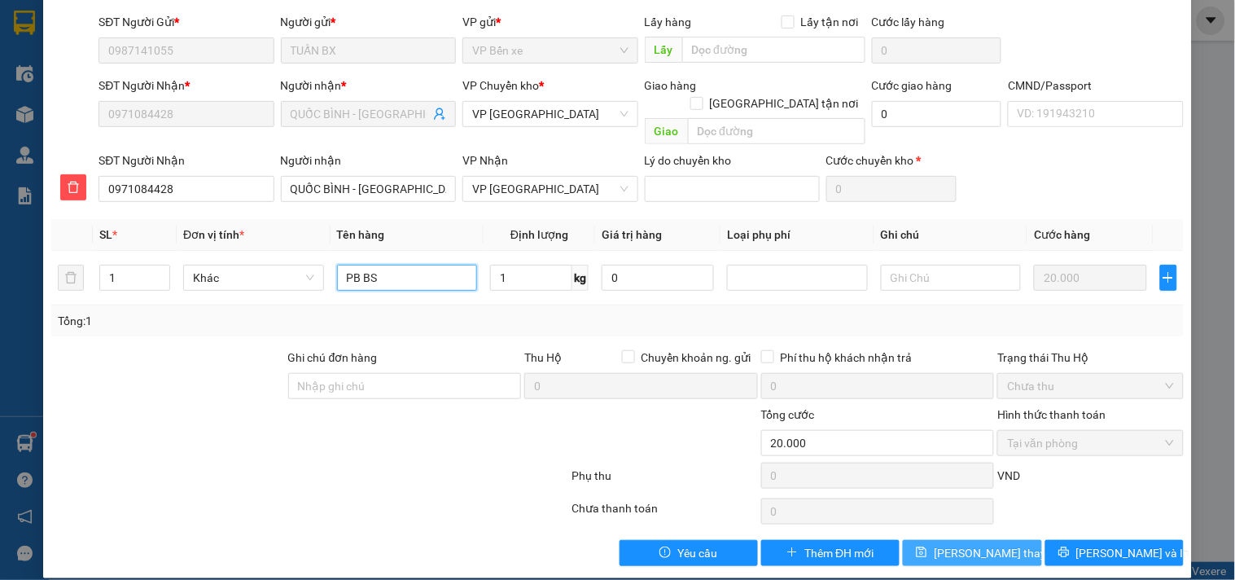
type input "PB BS"
click at [989, 544] on span "[PERSON_NAME] thay đổi" at bounding box center [999, 553] width 130 height 18
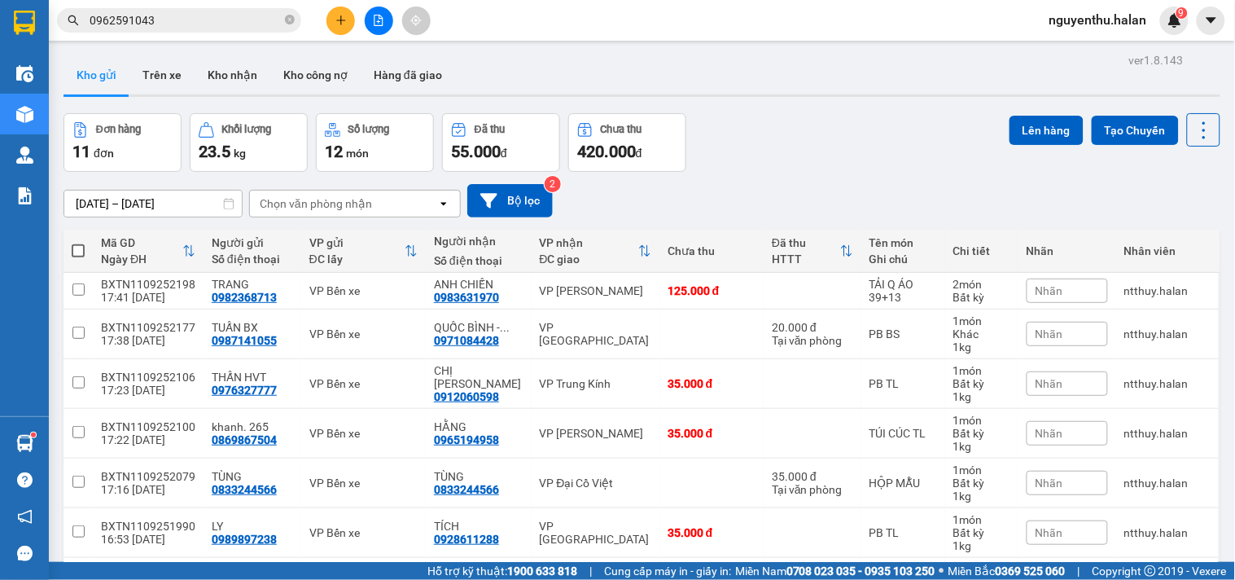
click at [189, 18] on input "0962591043" at bounding box center [186, 20] width 192 height 18
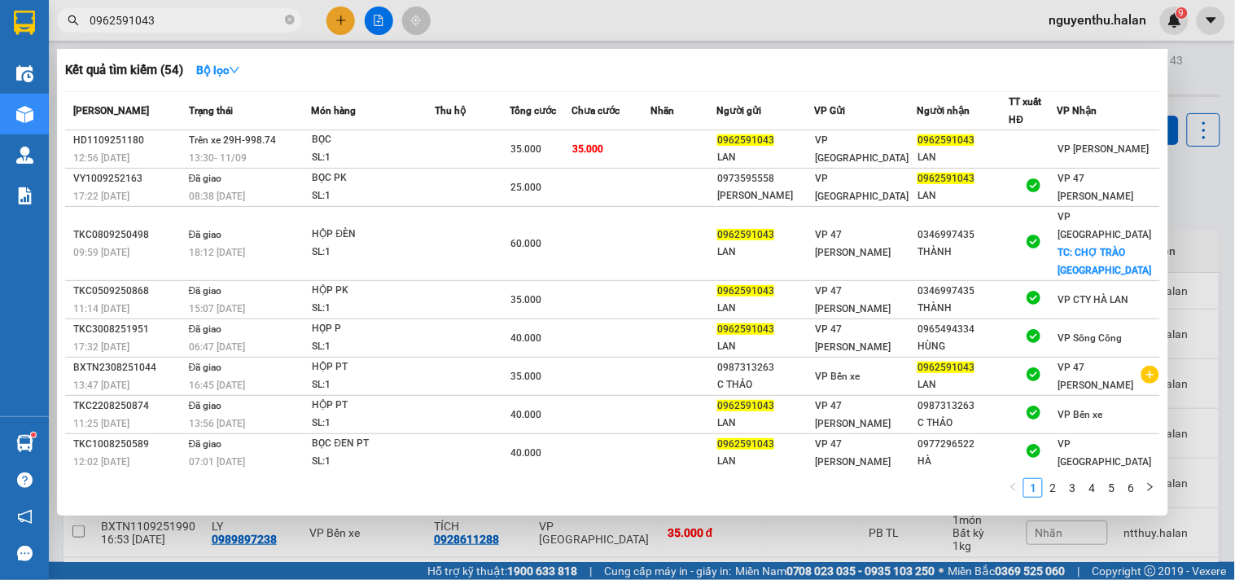
click at [542, 16] on div at bounding box center [617, 290] width 1235 height 580
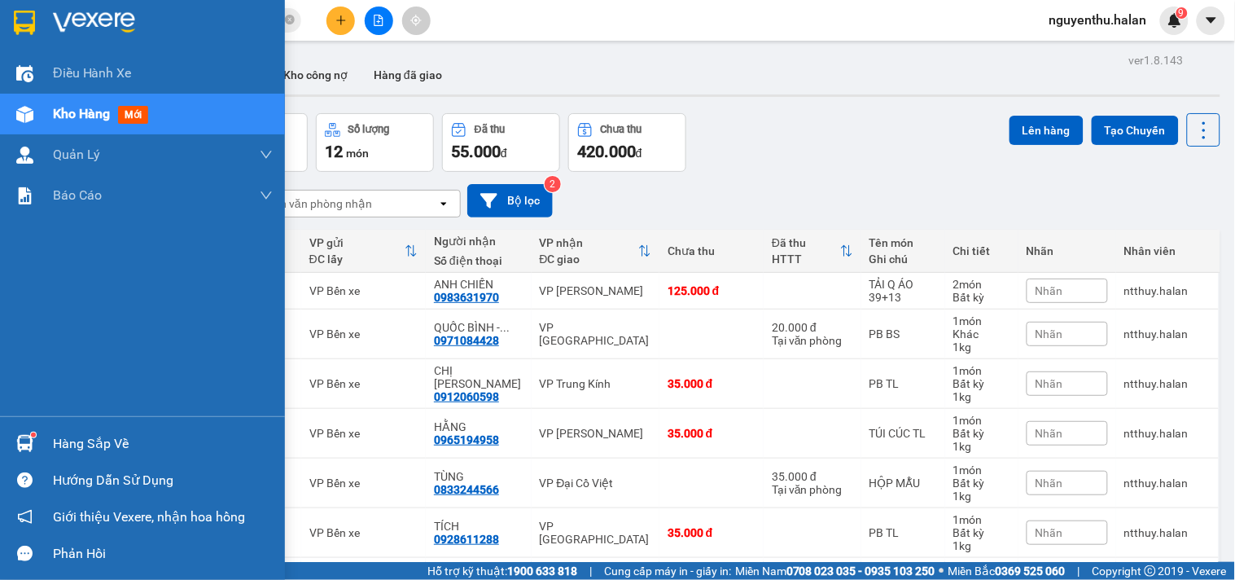
click at [77, 443] on div "Hàng sắp về" at bounding box center [163, 444] width 220 height 24
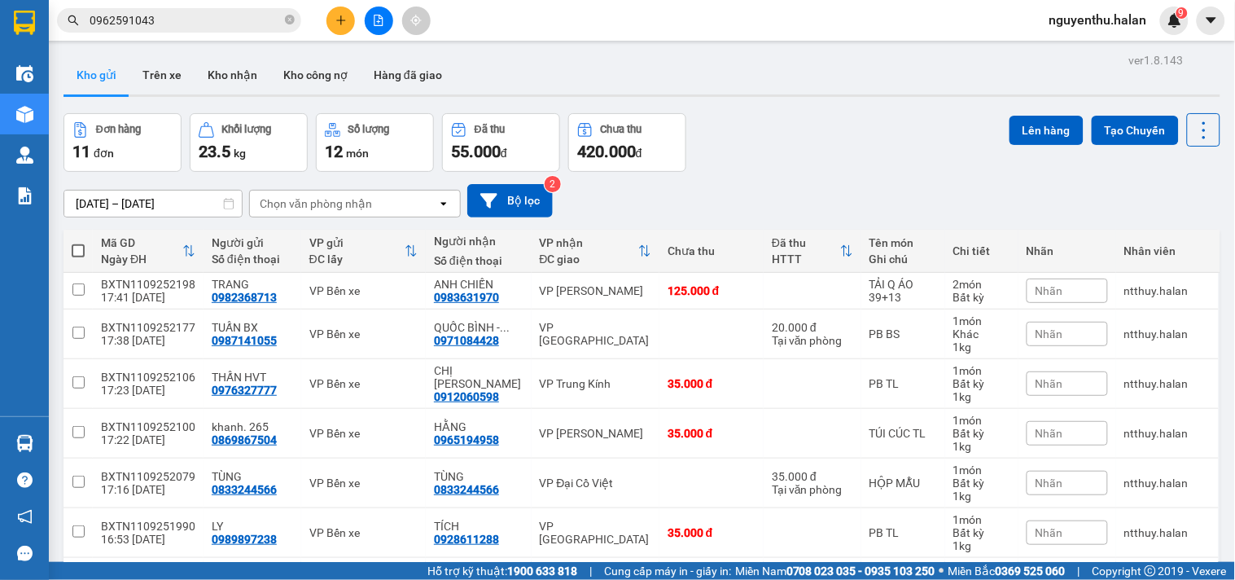
click at [787, 163] on section "Kết quả tìm kiếm ( 54 ) Bộ lọc Mã ĐH Trạng thái Món hàng Thu hộ Tổng cước Chưa …" at bounding box center [617, 290] width 1235 height 580
click at [301, 200] on div "Chọn văn phòng nhận" at bounding box center [316, 203] width 112 height 16
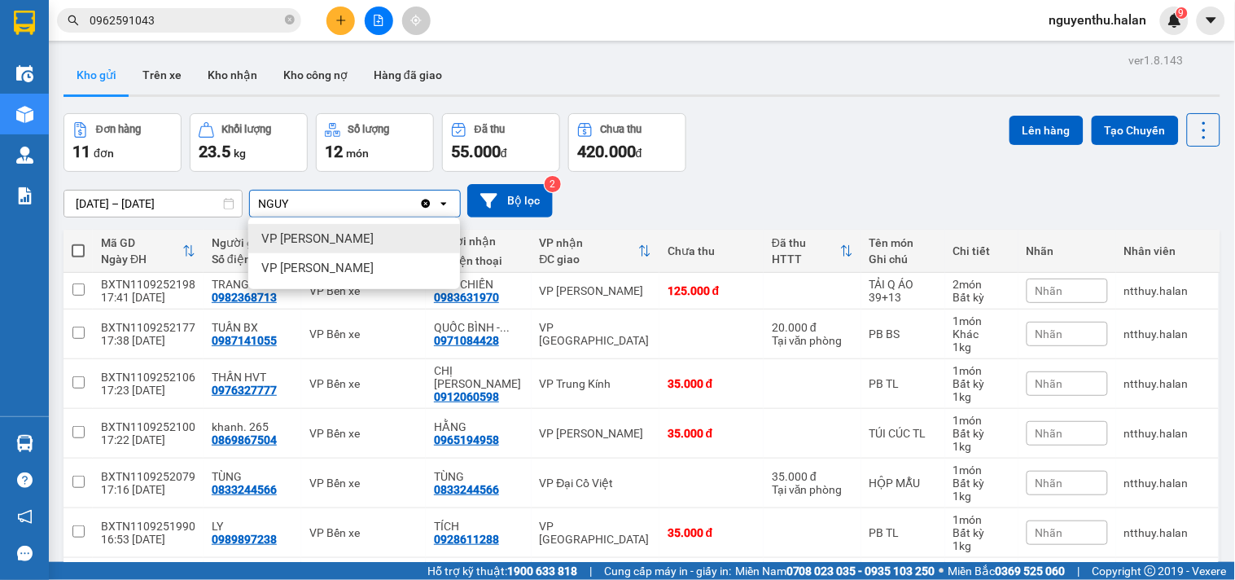
type input "NGUY"
click at [296, 241] on span "VP [PERSON_NAME]" at bounding box center [317, 238] width 112 height 16
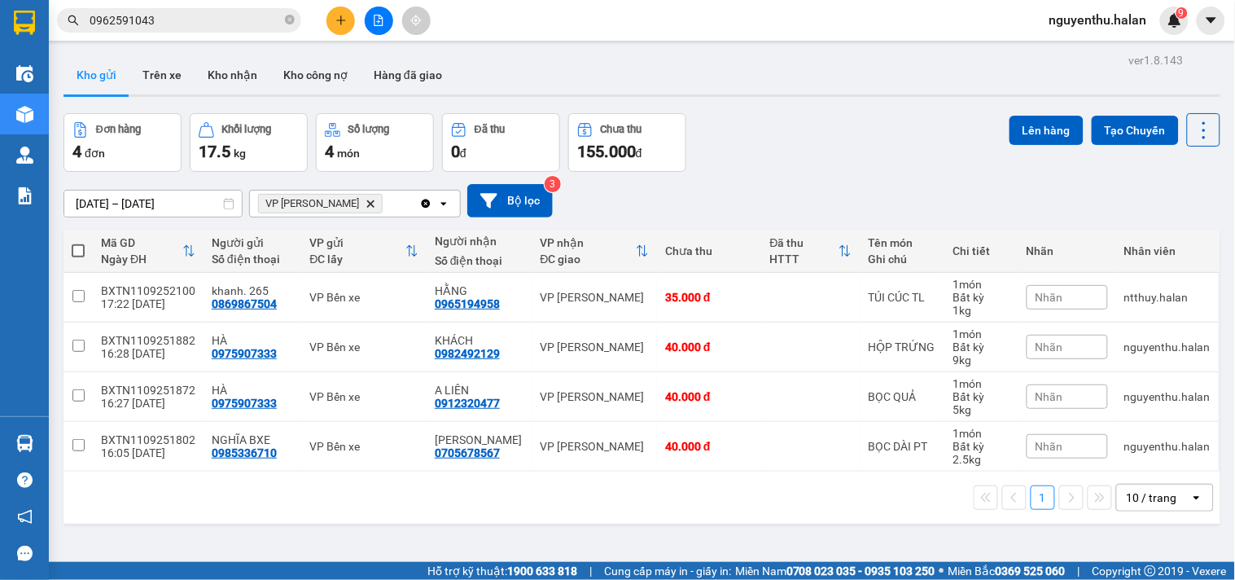
click at [392, 207] on div "VP [PERSON_NAME] Delete" at bounding box center [334, 204] width 169 height 26
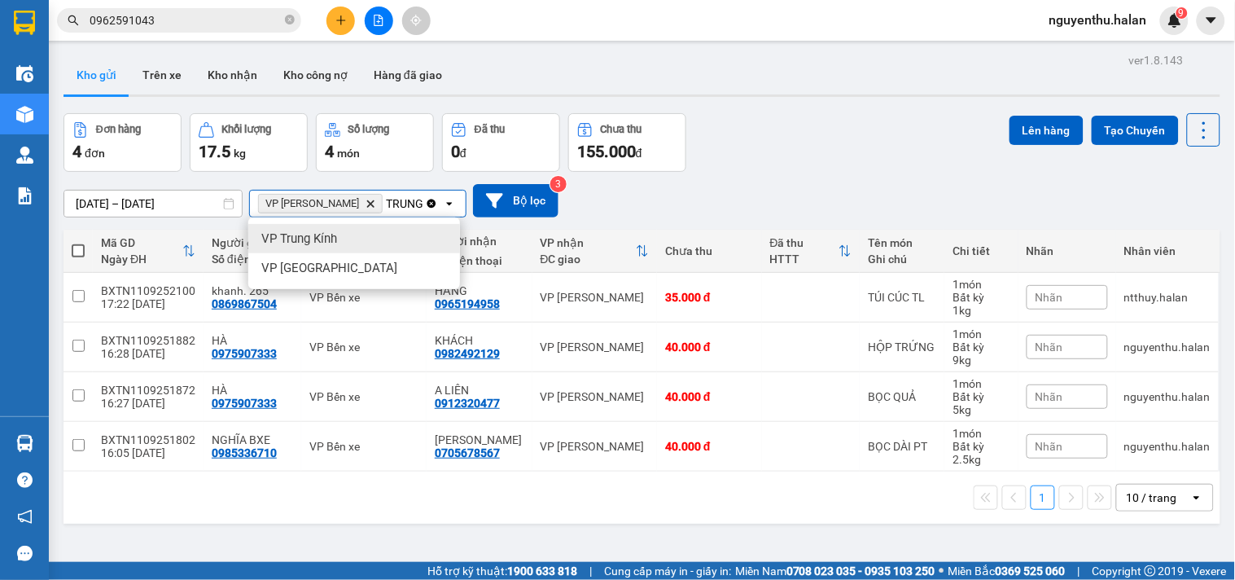
type input "TRUNG"
click at [332, 236] on span "VP Trung Kính" at bounding box center [299, 238] width 76 height 16
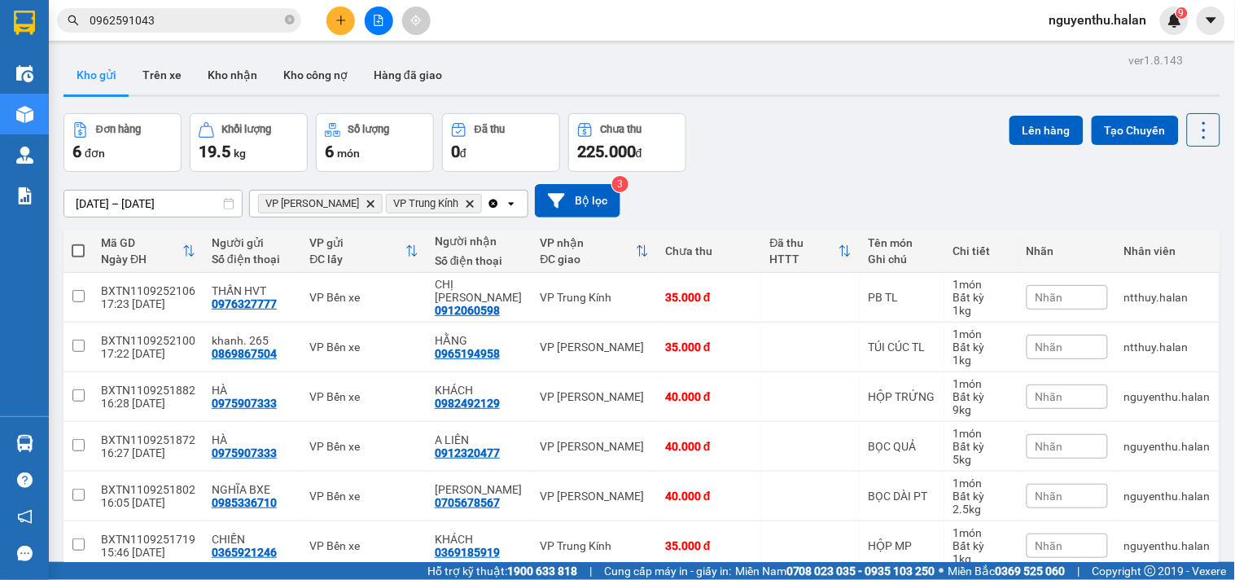
click at [505, 209] on icon "open" at bounding box center [511, 203] width 13 height 13
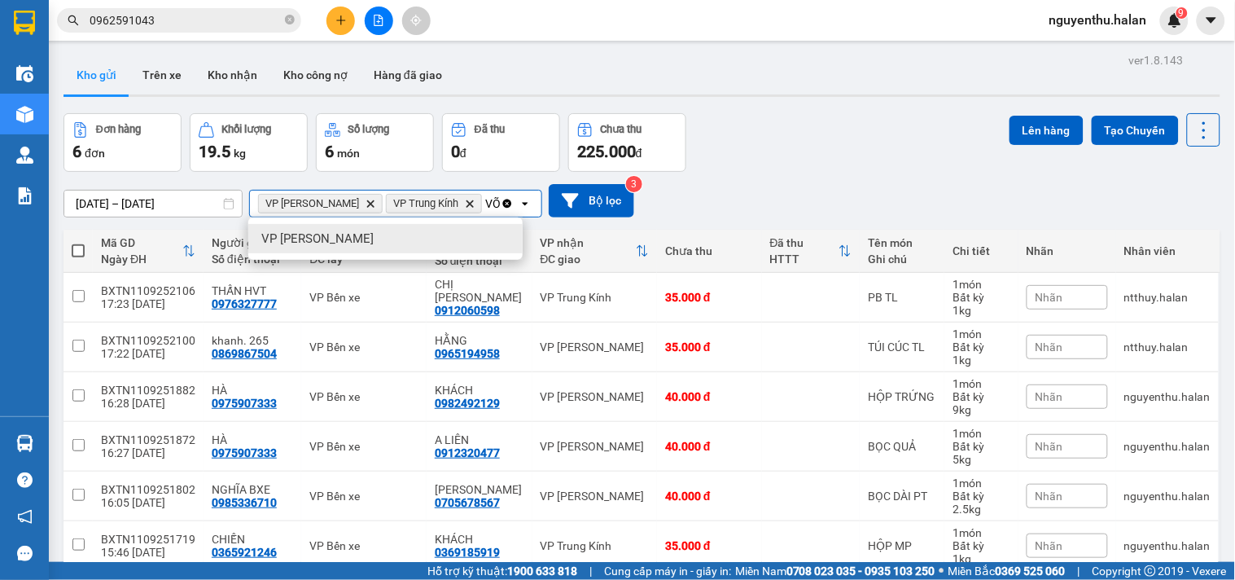
type input "VÕ"
click at [327, 234] on span "VP [PERSON_NAME]" at bounding box center [317, 238] width 112 height 16
click at [75, 251] on span at bounding box center [78, 250] width 13 height 13
click at [78, 243] on input "checkbox" at bounding box center [78, 243] width 0 height 0
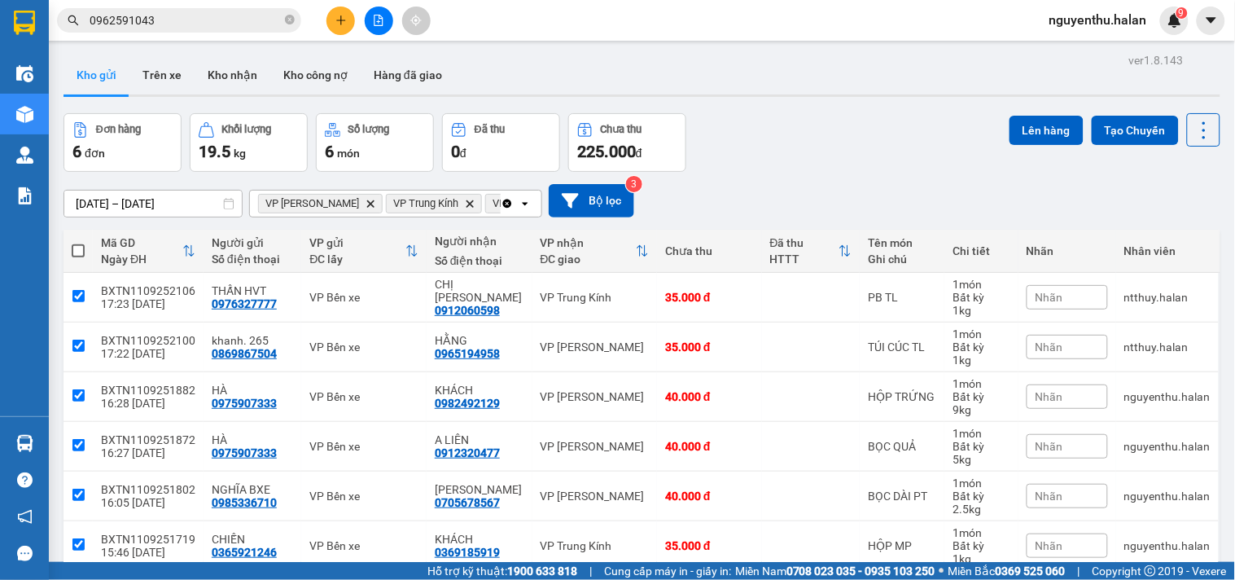
checkbox input "true"
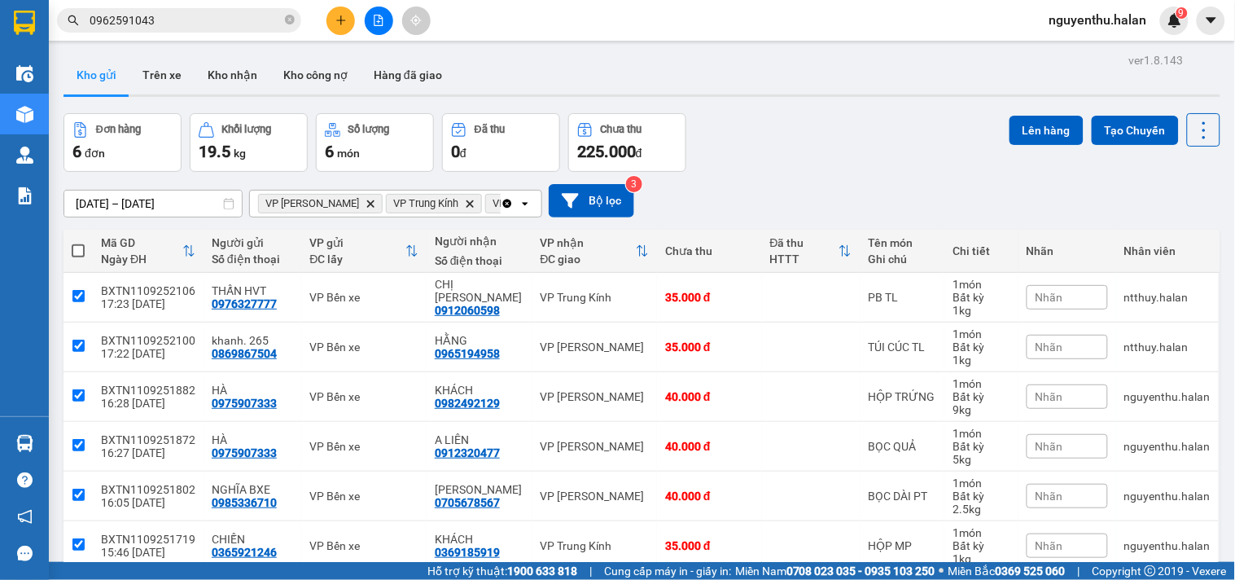
checkbox input "true"
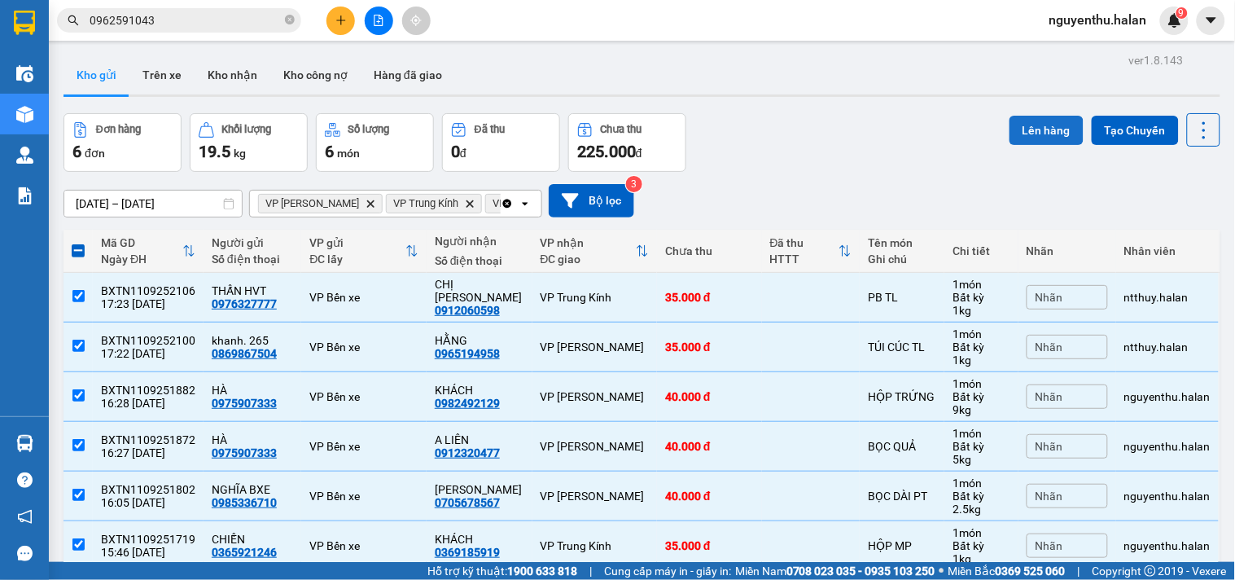
click at [1045, 122] on button "Lên hàng" at bounding box center [1047, 130] width 74 height 29
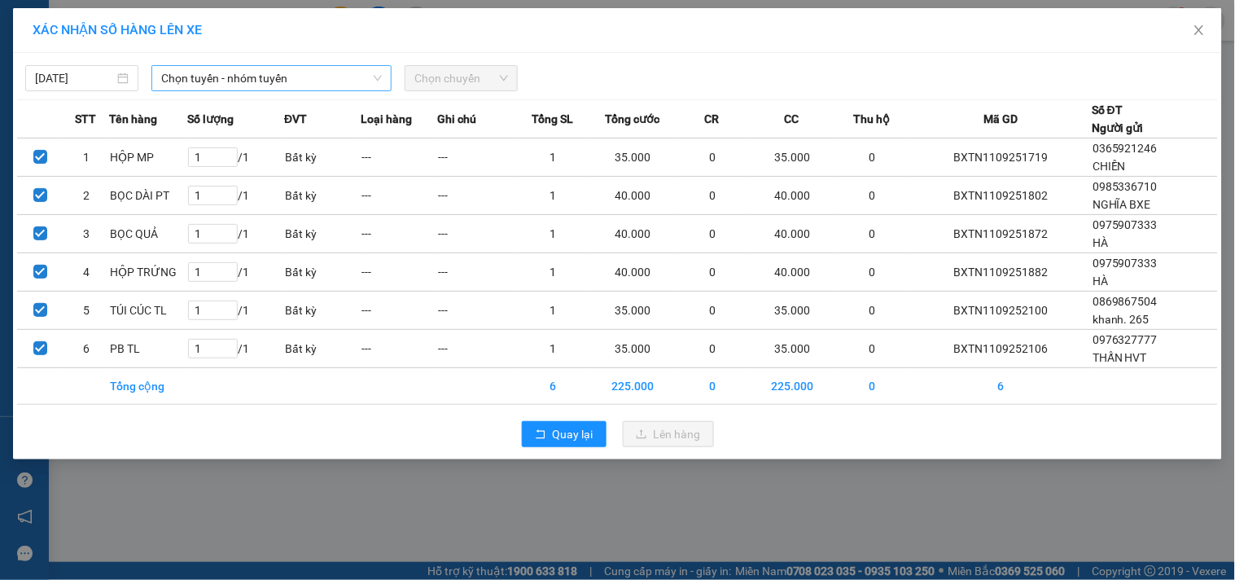
click at [315, 75] on span "Chọn tuyến - nhóm tuyến" at bounding box center [271, 78] width 221 height 24
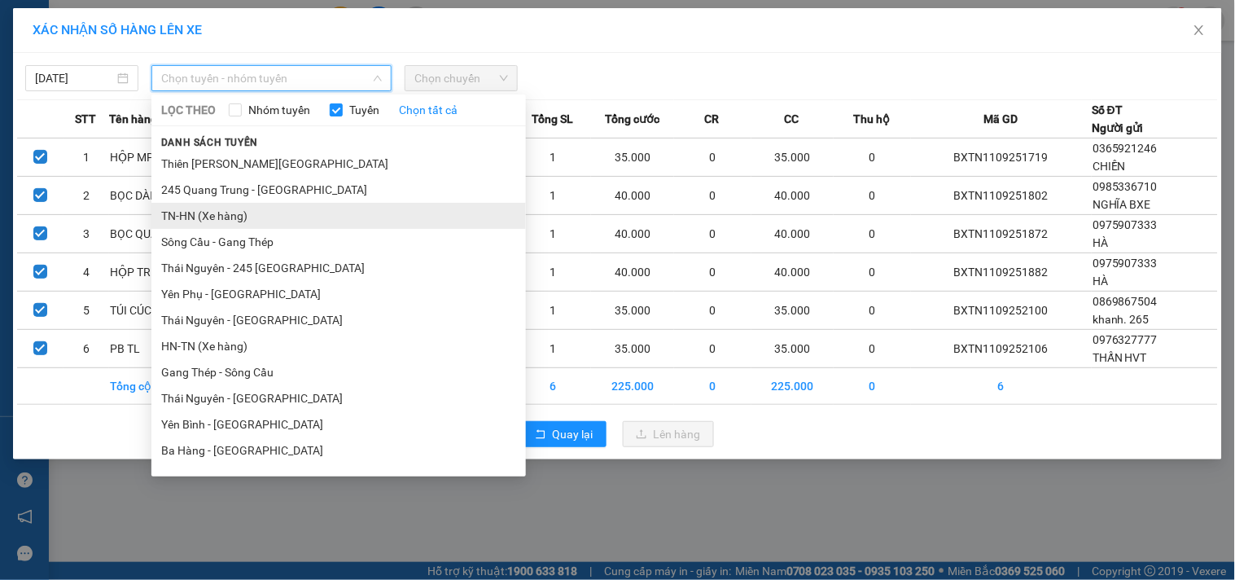
click at [238, 214] on li "TN-HN (Xe hàng)" at bounding box center [338, 216] width 375 height 26
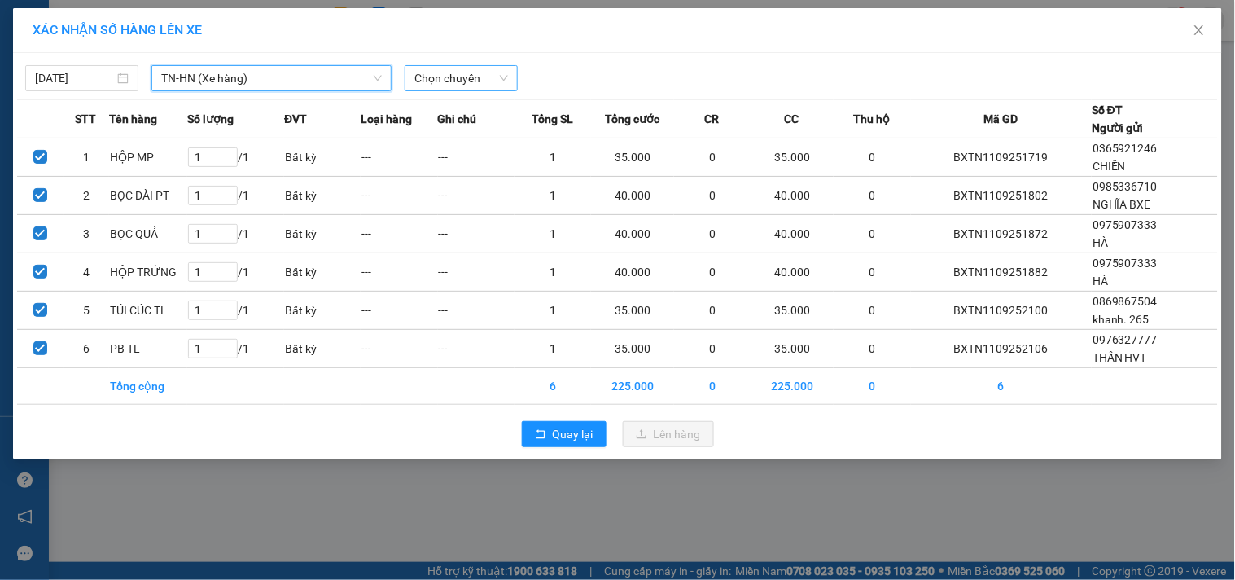
click at [474, 79] on span "Chọn chuyến" at bounding box center [461, 78] width 94 height 24
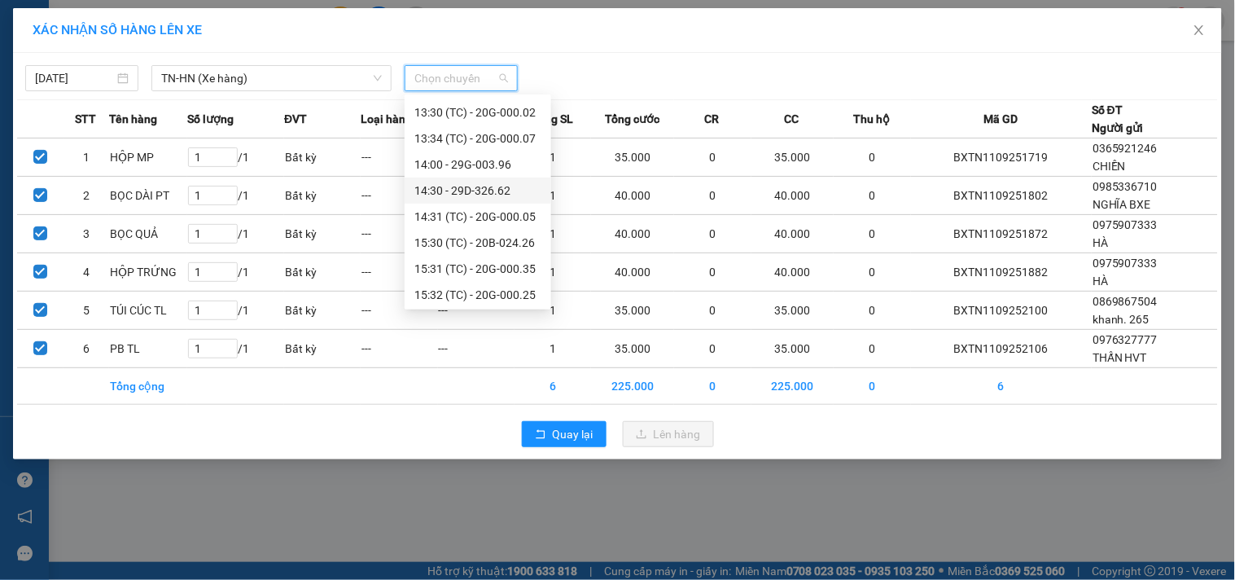
scroll to position [782, 0]
click at [511, 239] on div "17:30 (TC) - 20H-019.93" at bounding box center [477, 241] width 127 height 18
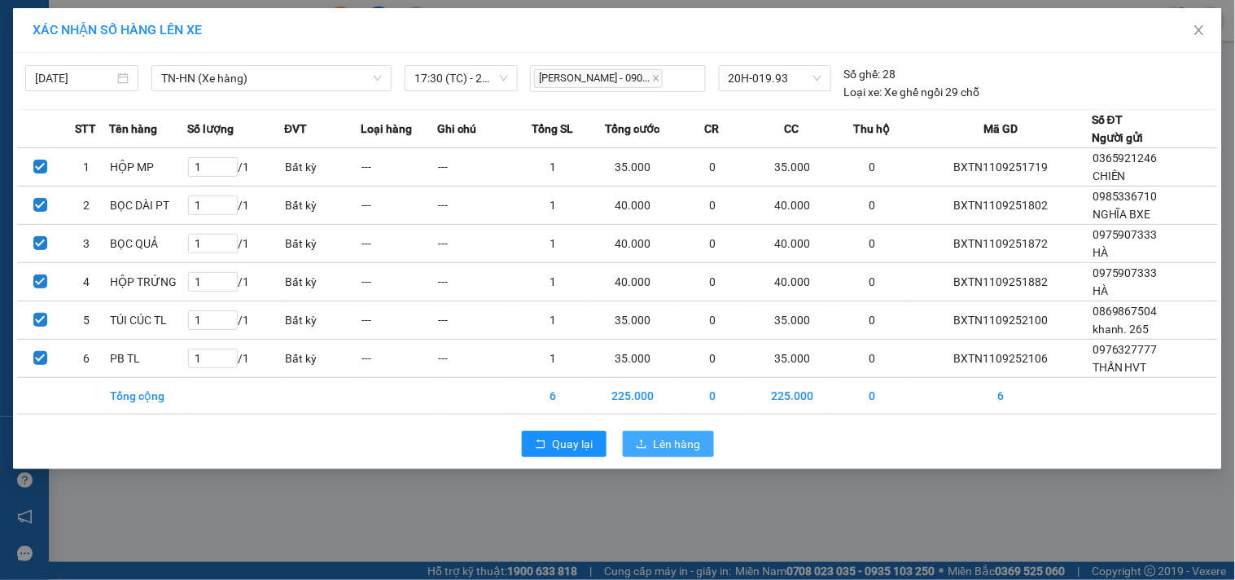
click at [656, 446] on span "Lên hàng" at bounding box center [677, 444] width 47 height 18
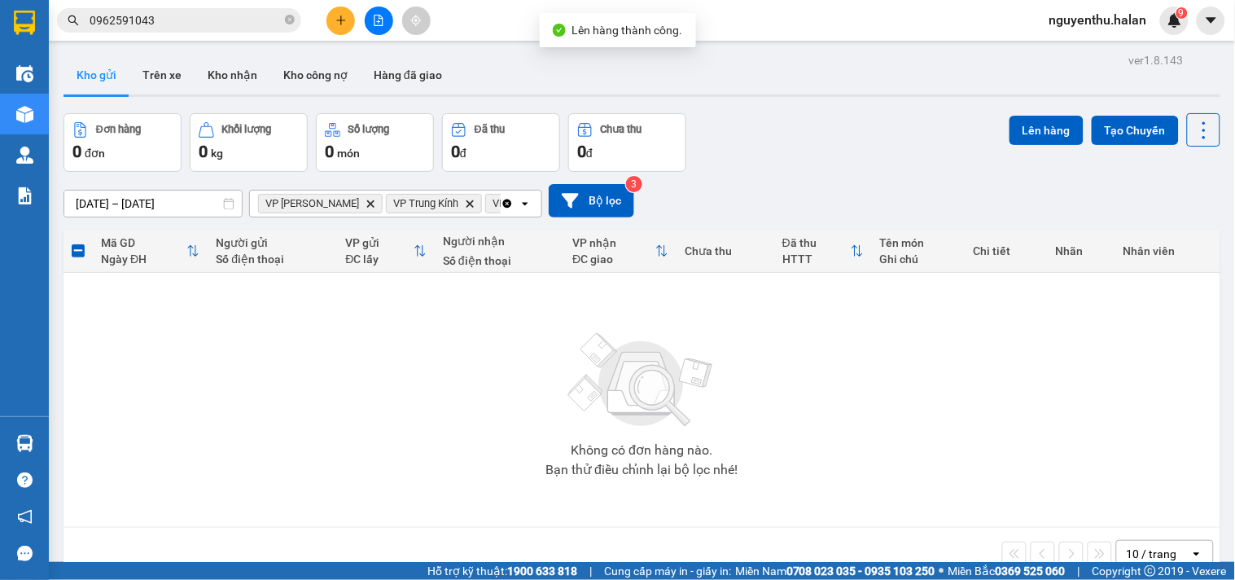
click at [508, 200] on icon "Clear all" at bounding box center [507, 203] width 9 height 9
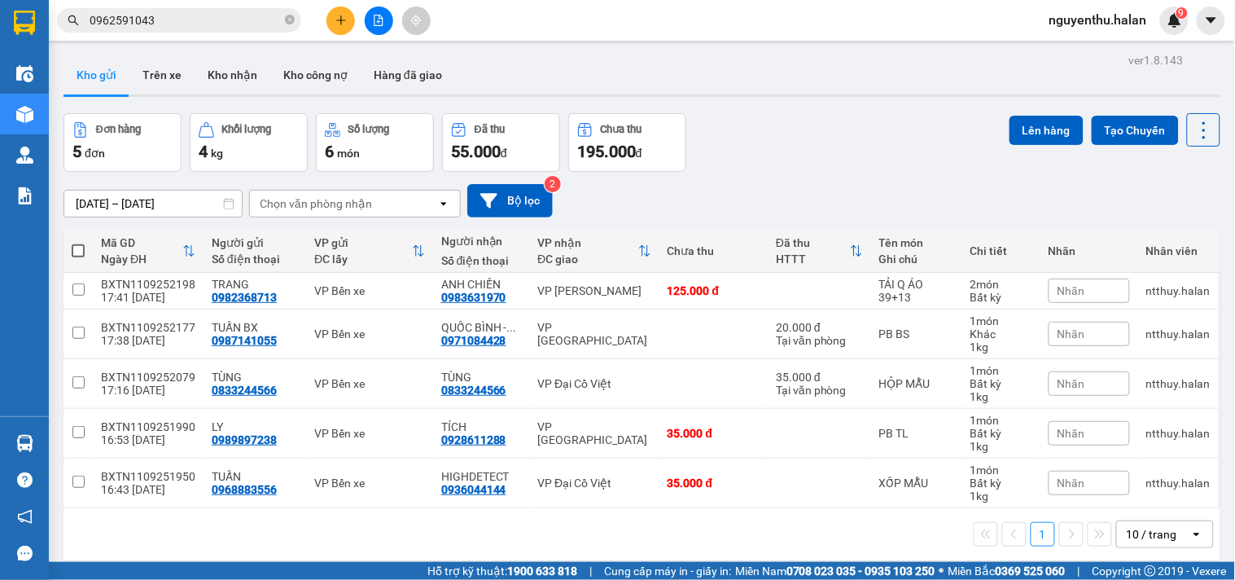
click at [79, 251] on span at bounding box center [78, 250] width 13 height 13
click at [78, 243] on input "checkbox" at bounding box center [78, 243] width 0 height 0
checkbox input "true"
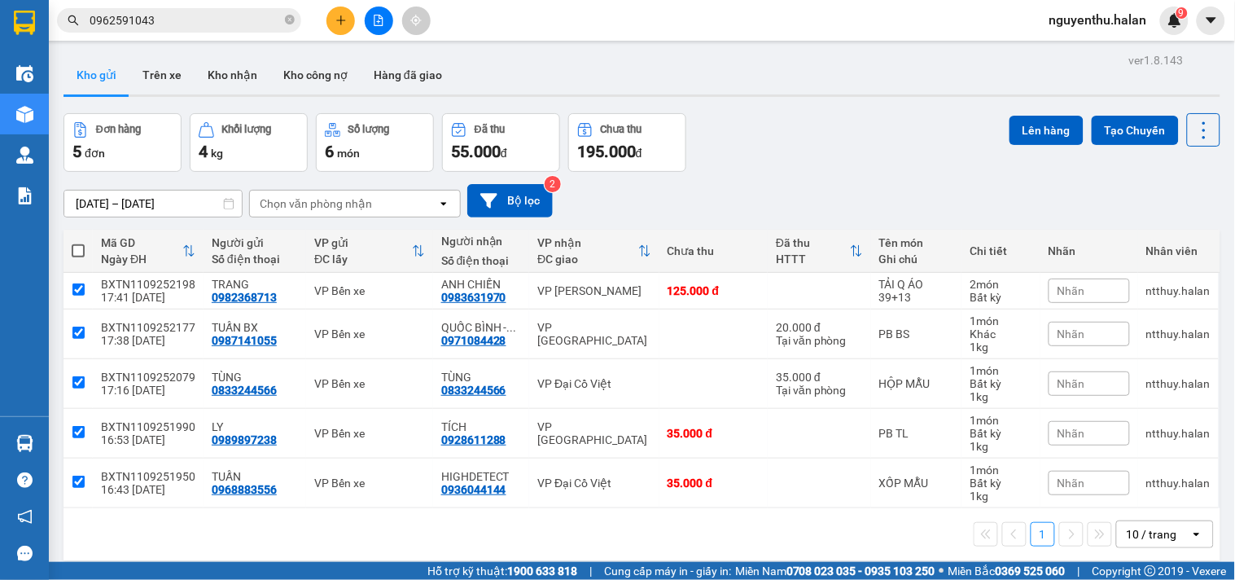
checkbox input "true"
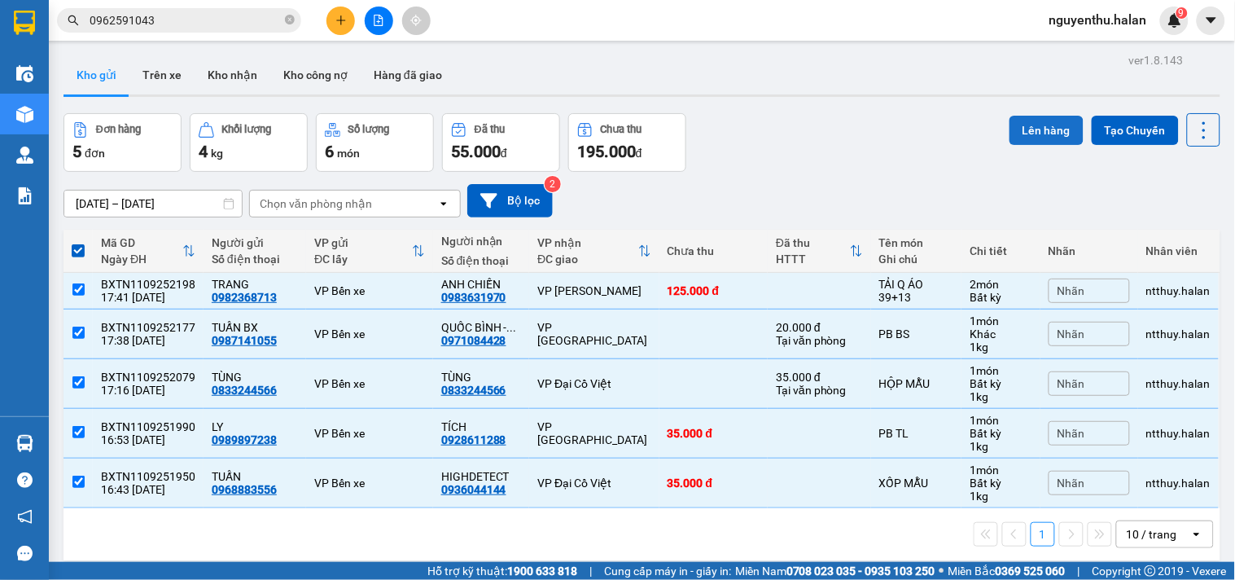
click at [1038, 127] on button "Lên hàng" at bounding box center [1047, 130] width 74 height 29
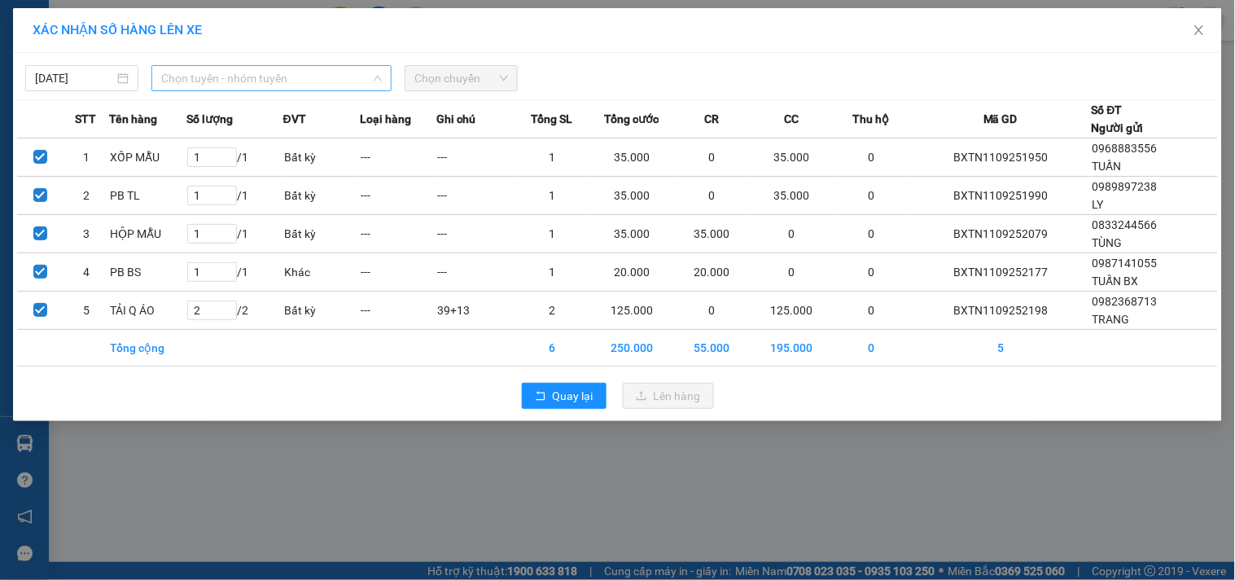
click at [274, 79] on span "Chọn tuyến - nhóm tuyến" at bounding box center [271, 78] width 221 height 24
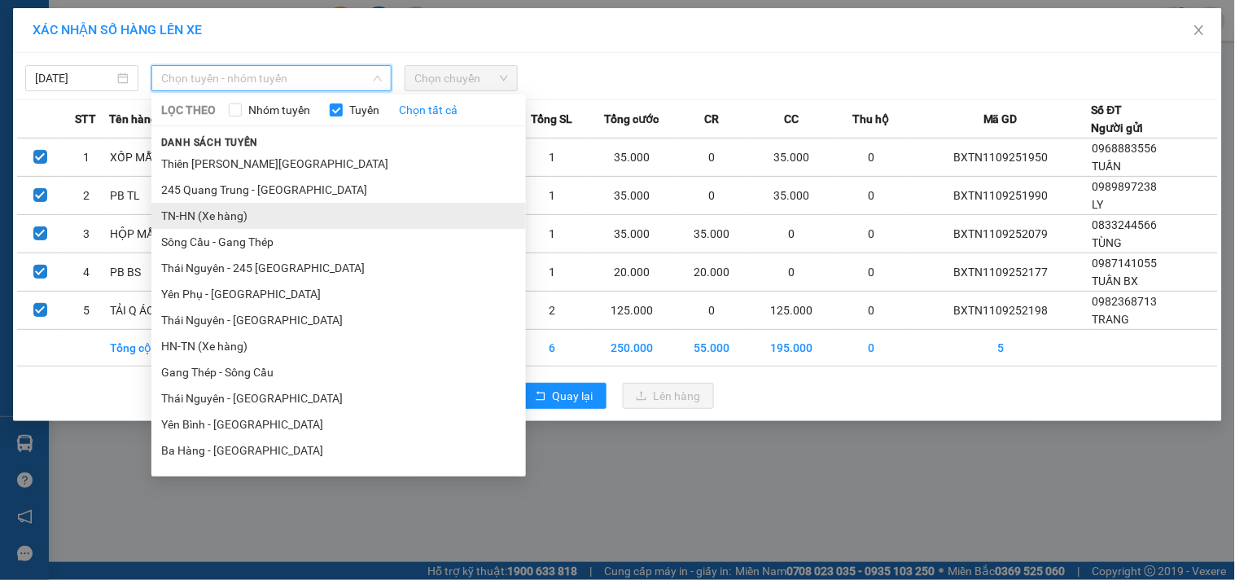
click at [221, 221] on li "TN-HN (Xe hàng)" at bounding box center [338, 216] width 375 height 26
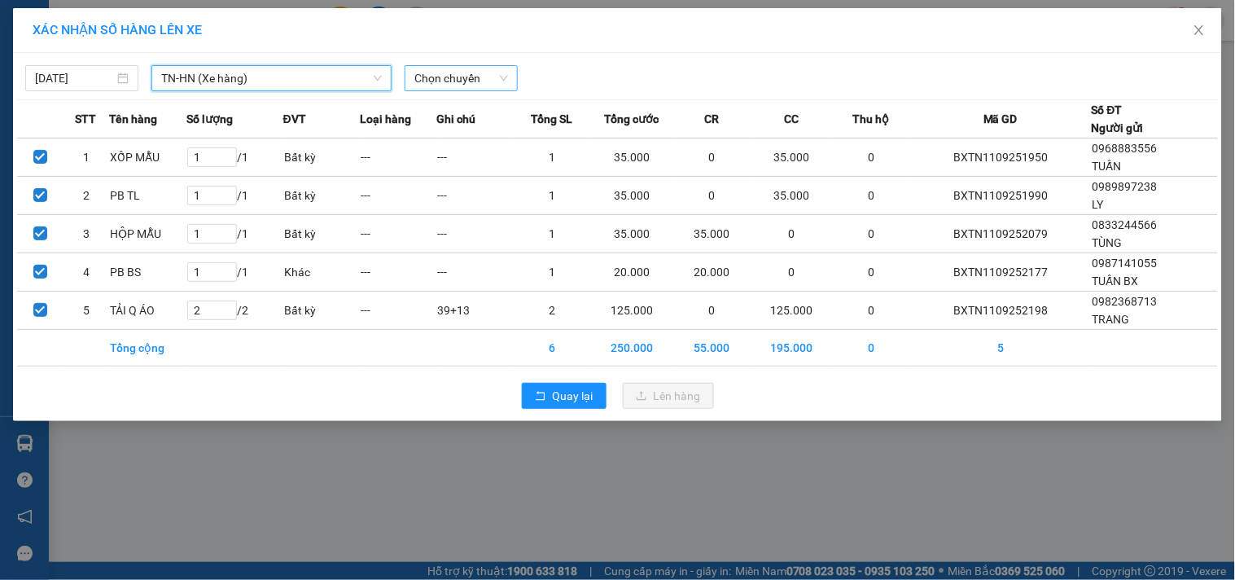
click at [467, 85] on span "Chọn chuyến" at bounding box center [461, 78] width 94 height 24
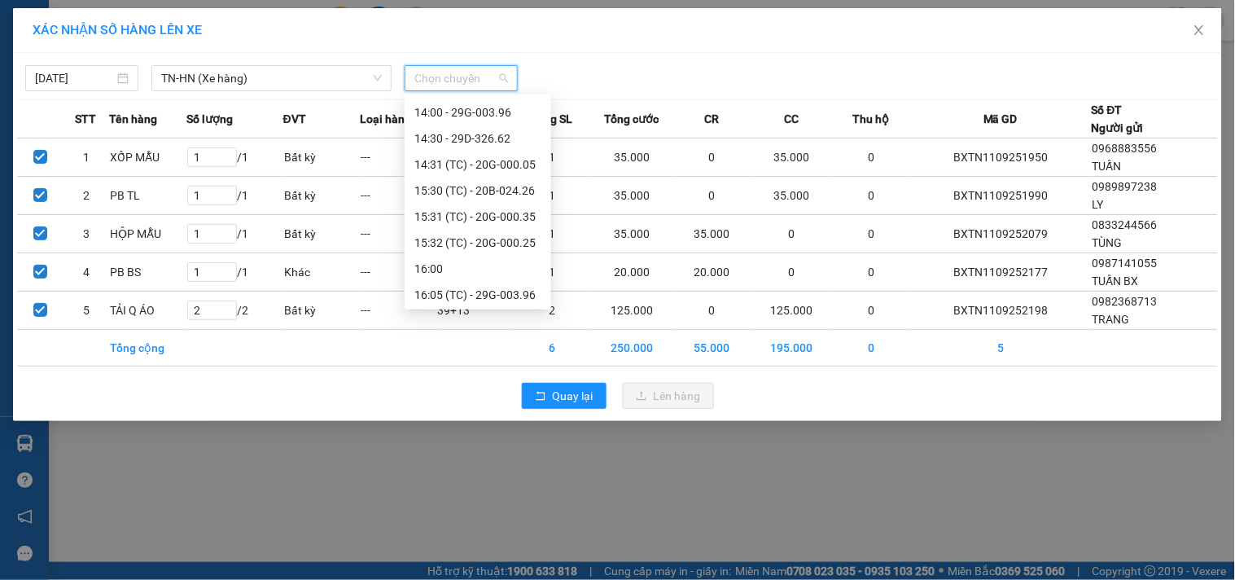
scroll to position [782, 0]
click at [506, 269] on div "17:31 (TC) - 20G-000.03" at bounding box center [477, 267] width 127 height 18
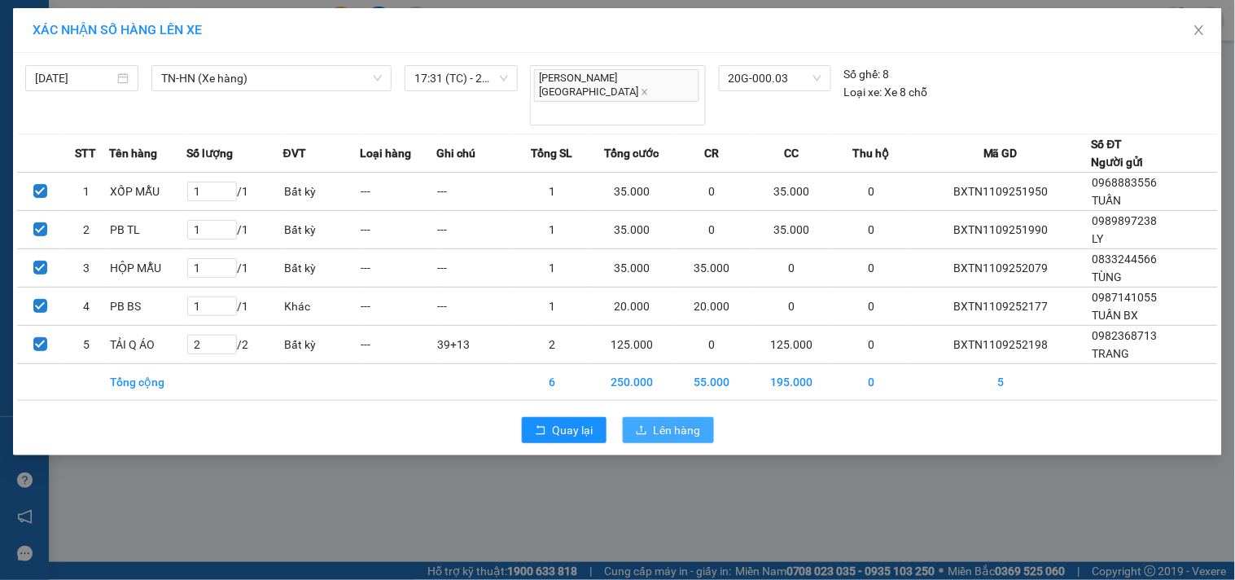
click at [676, 421] on span "Lên hàng" at bounding box center [677, 430] width 47 height 18
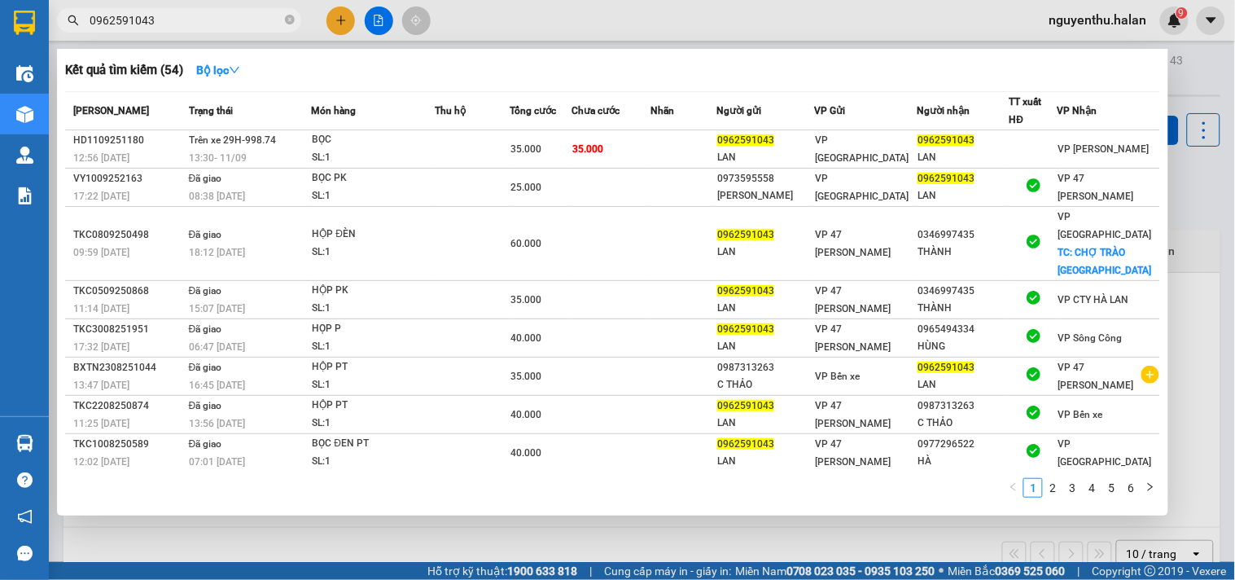
click at [221, 20] on input "0962591043" at bounding box center [186, 20] width 192 height 18
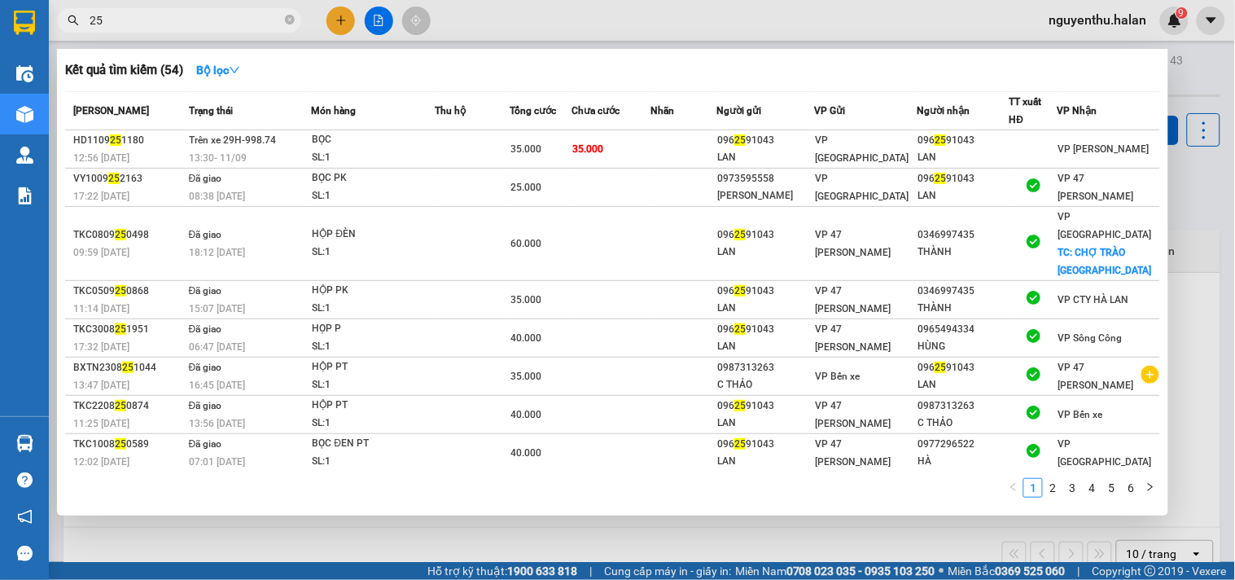
type input "2"
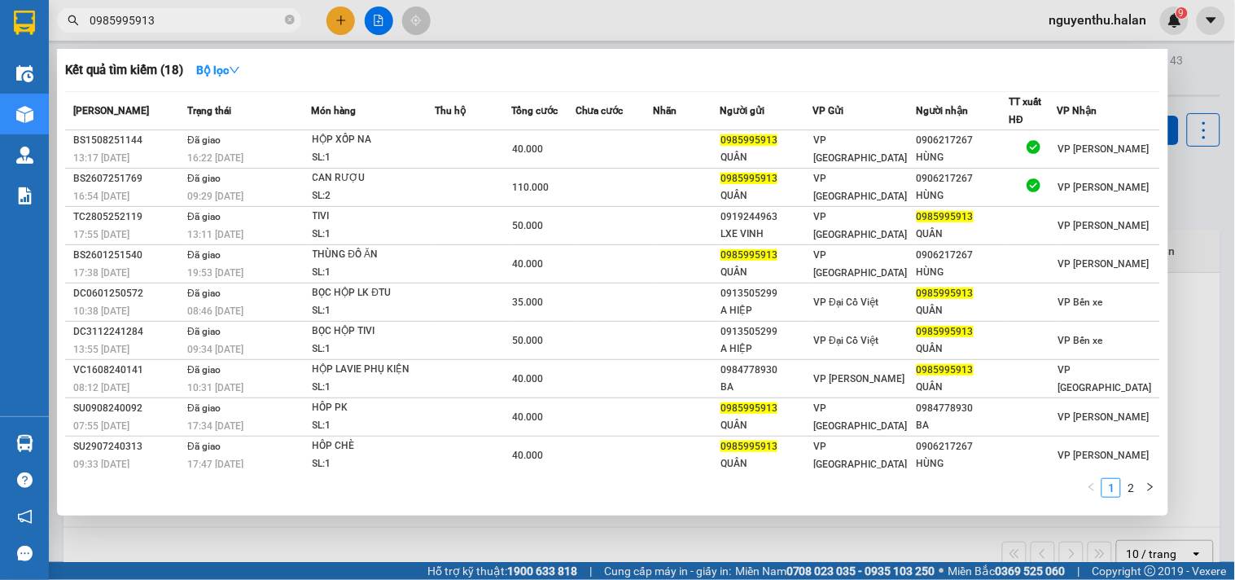
click at [224, 22] on input "0985995913" at bounding box center [186, 20] width 192 height 18
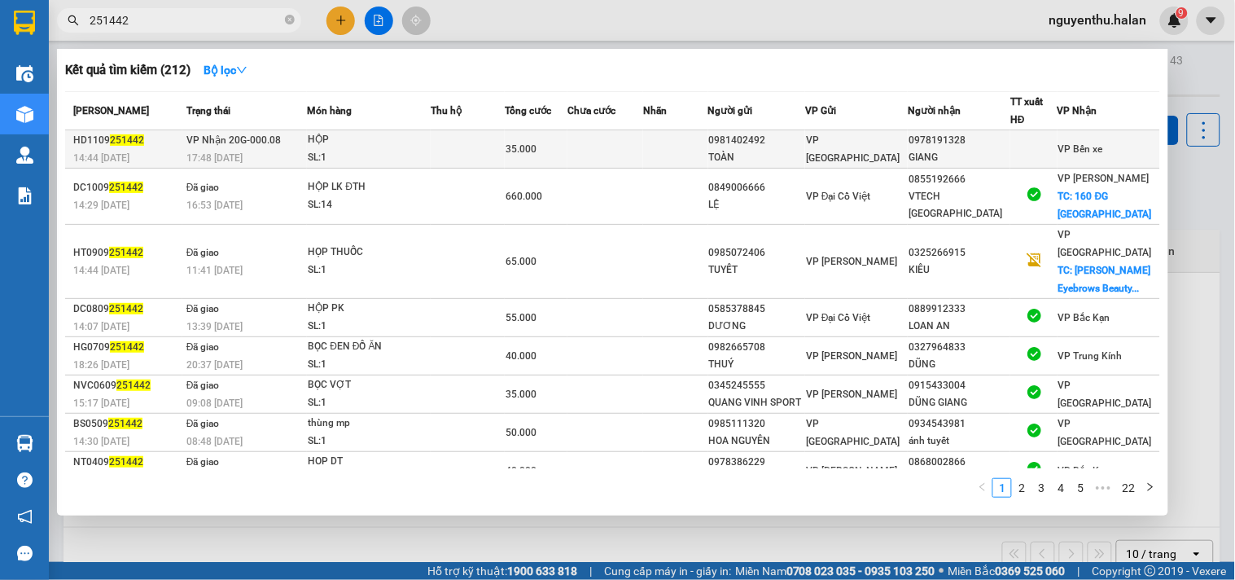
type input "251442"
click at [458, 151] on td at bounding box center [468, 149] width 74 height 38
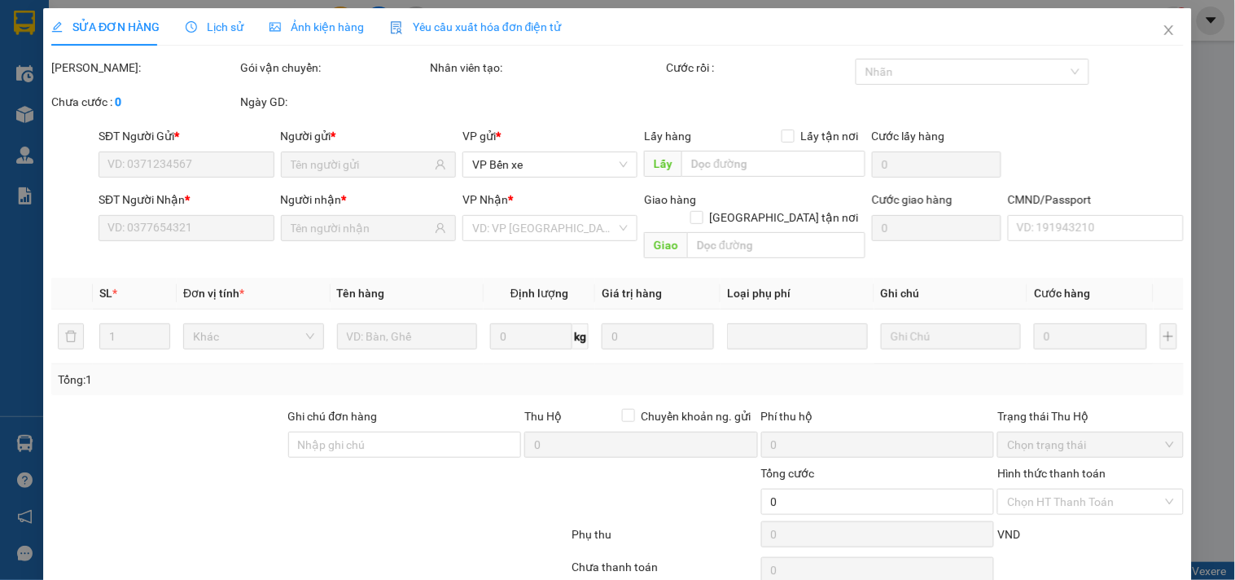
type input "0981402492"
type input "TOÀN"
type input "0978191328"
type input "GIANG"
type input "35.000"
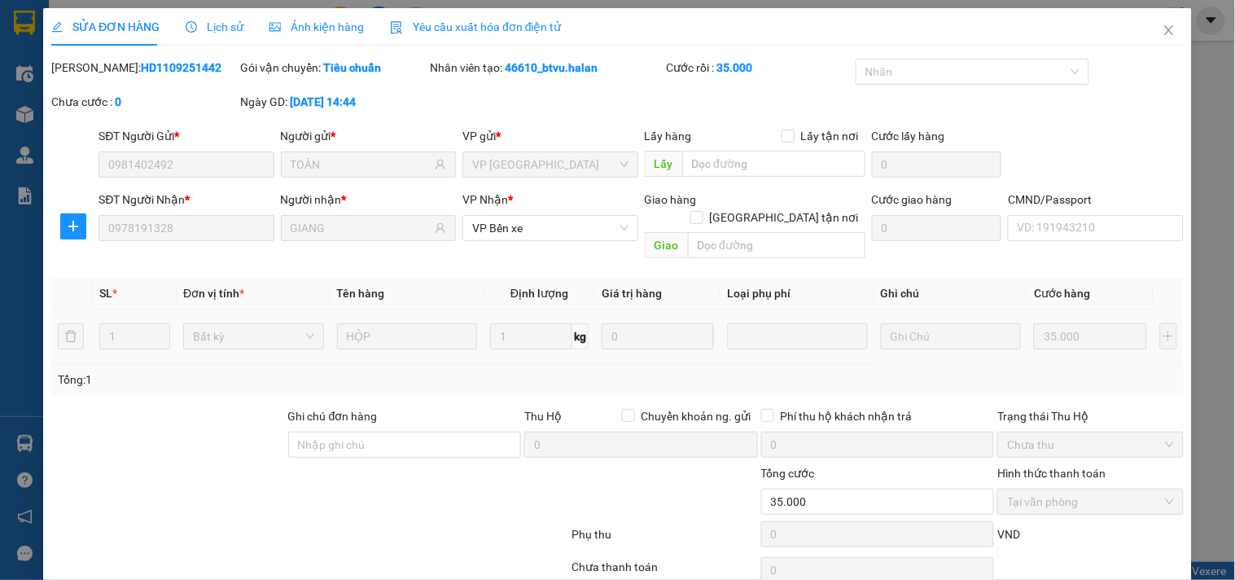
scroll to position [58, 0]
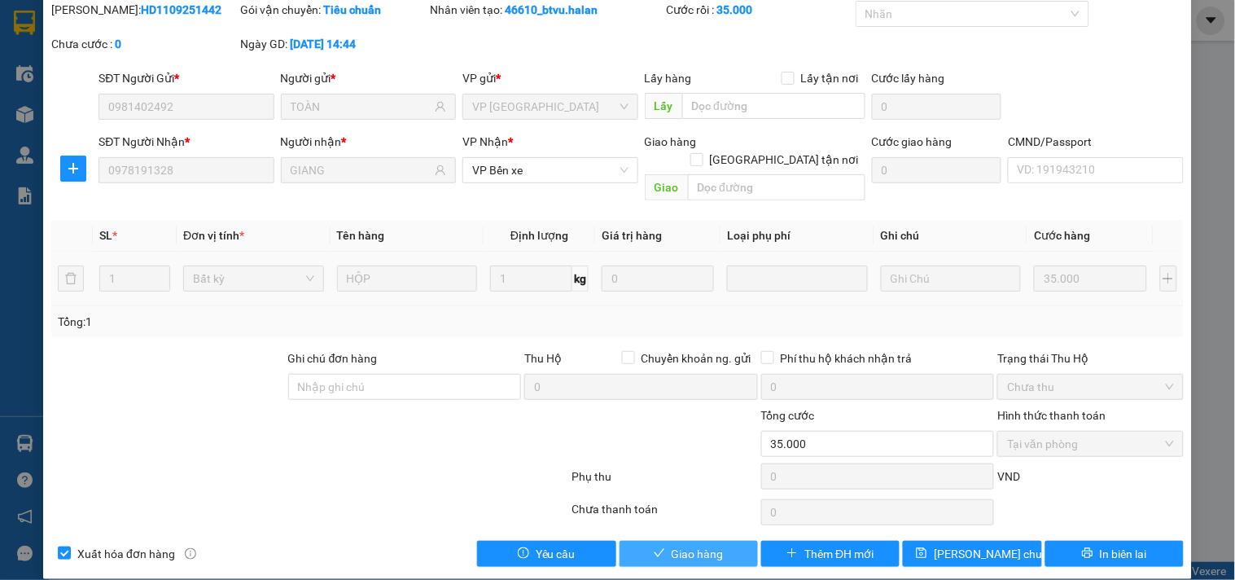
click at [676, 545] on span "Giao hàng" at bounding box center [698, 554] width 52 height 18
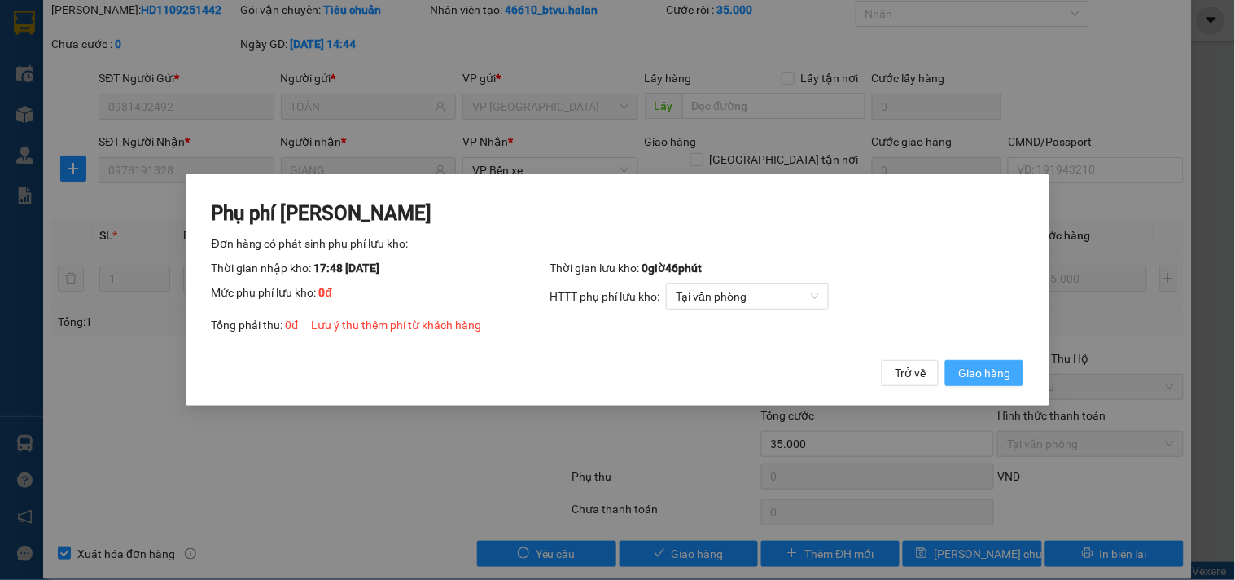
click at [996, 368] on span "Giao hàng" at bounding box center [984, 373] width 52 height 18
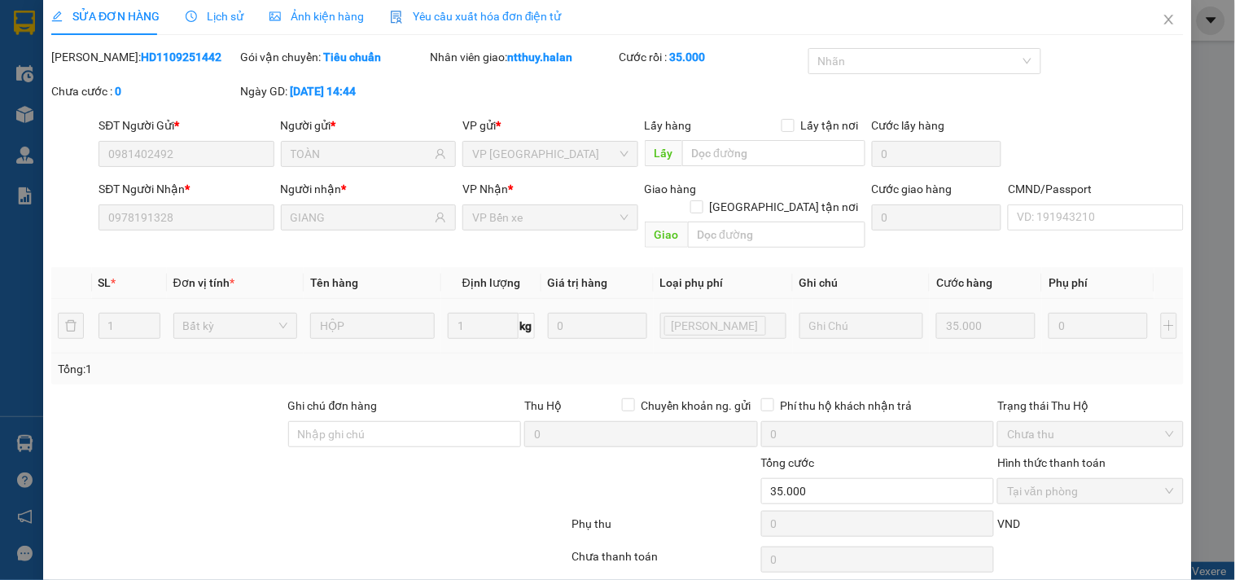
scroll to position [0, 0]
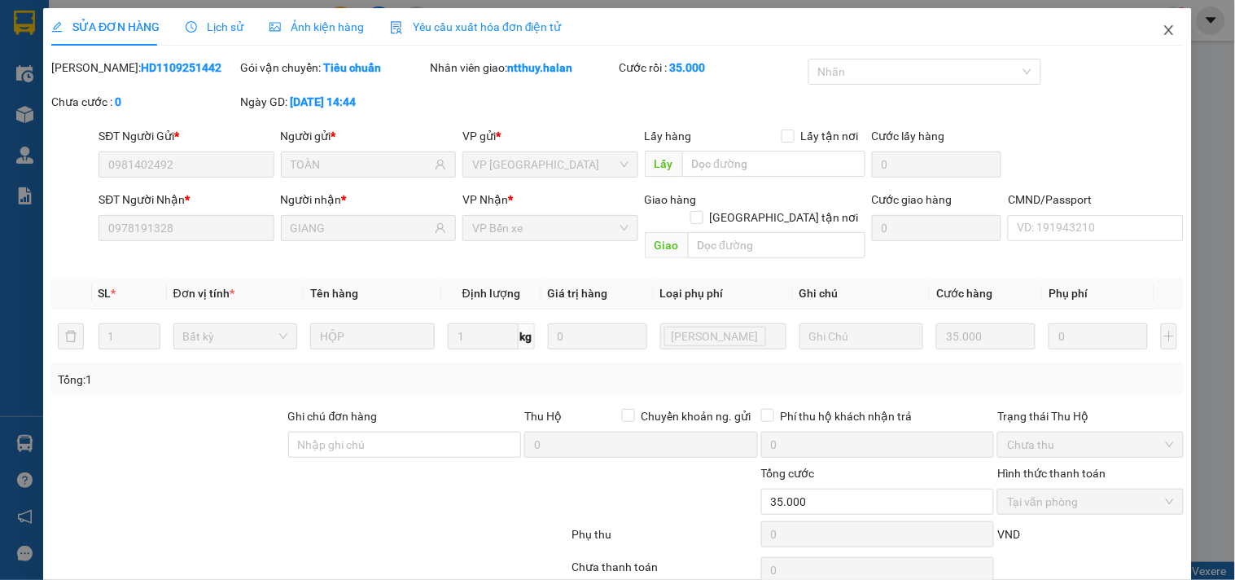
click at [1164, 33] on icon "close" at bounding box center [1168, 30] width 9 height 10
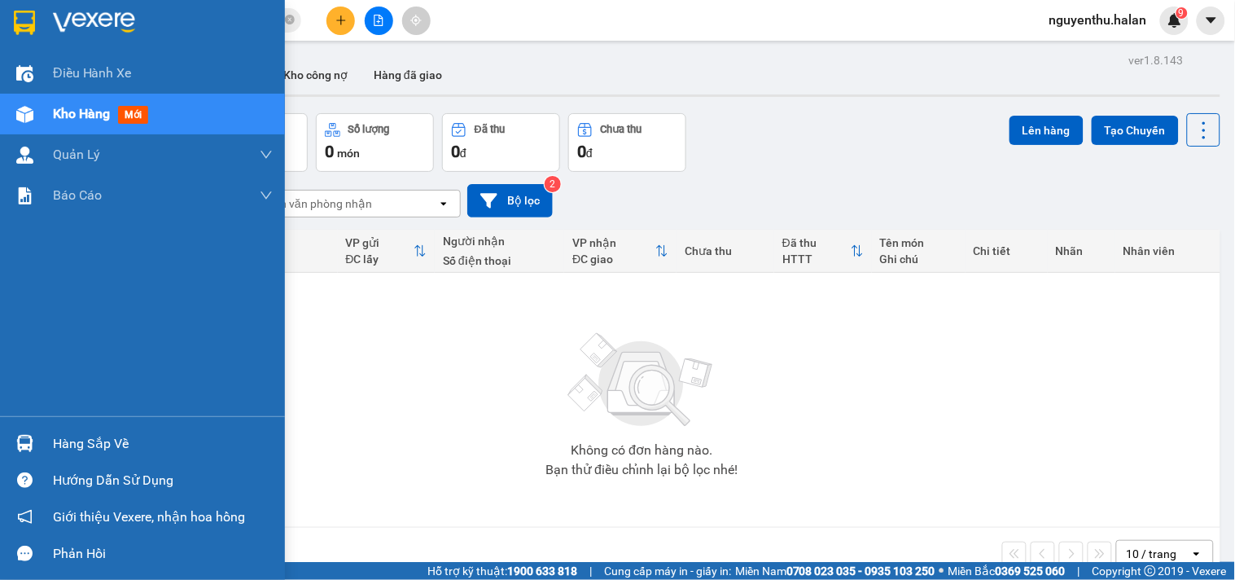
click at [94, 444] on div "Hàng sắp về" at bounding box center [163, 444] width 220 height 24
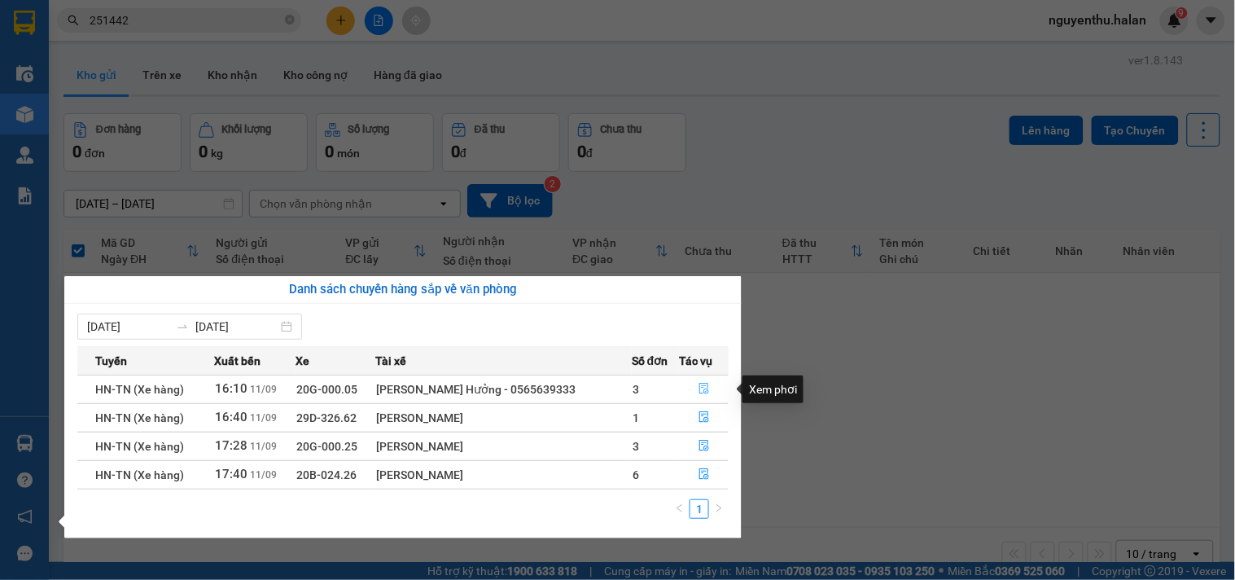
click at [699, 392] on icon "file-done" at bounding box center [704, 388] width 10 height 11
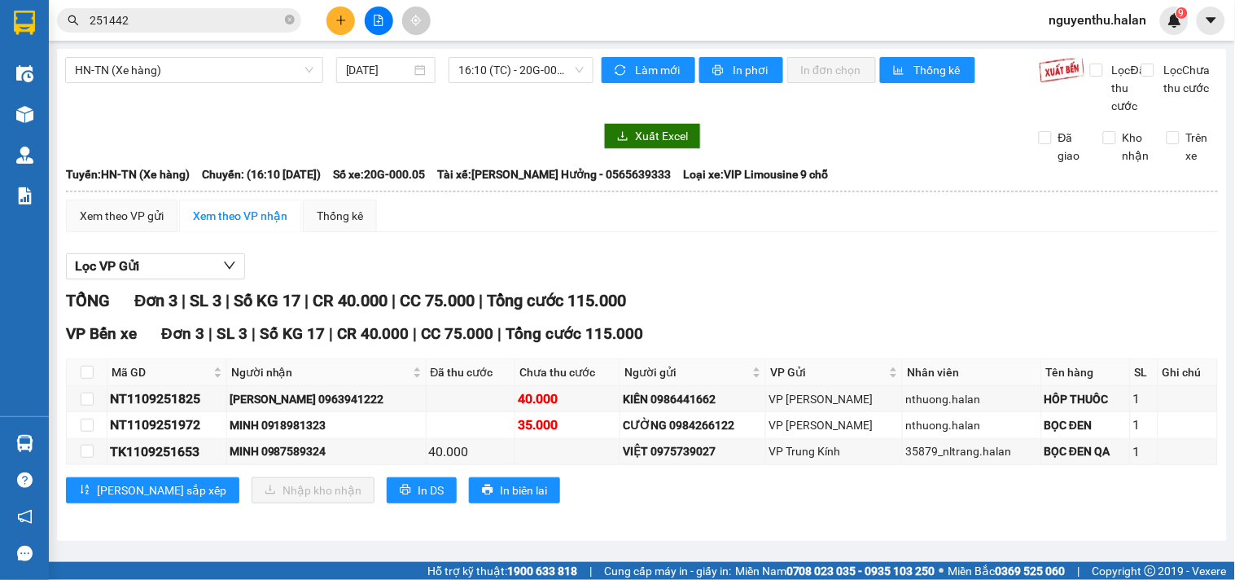
scroll to position [5, 0]
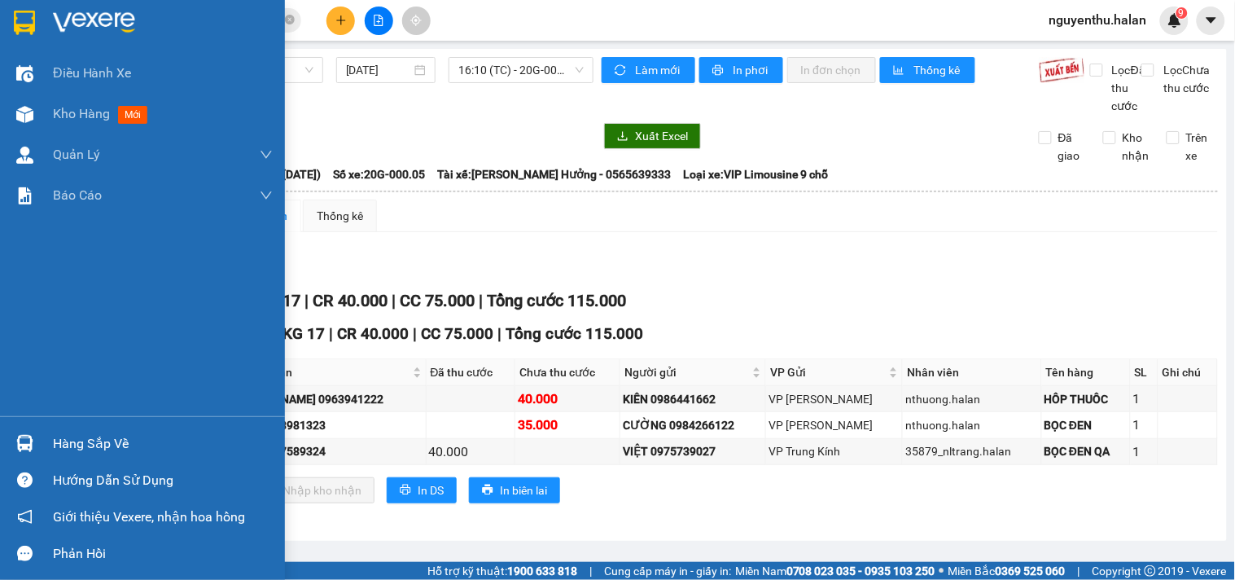
click at [101, 446] on div "Hàng sắp về" at bounding box center [163, 444] width 220 height 24
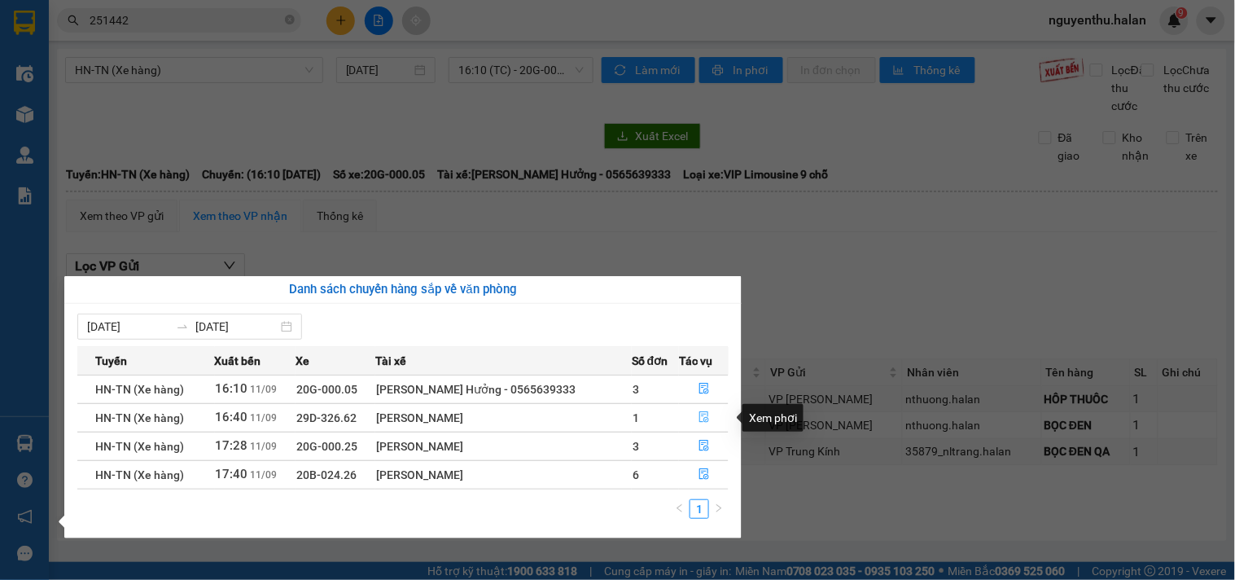
click at [700, 421] on icon "file-done" at bounding box center [704, 416] width 11 height 11
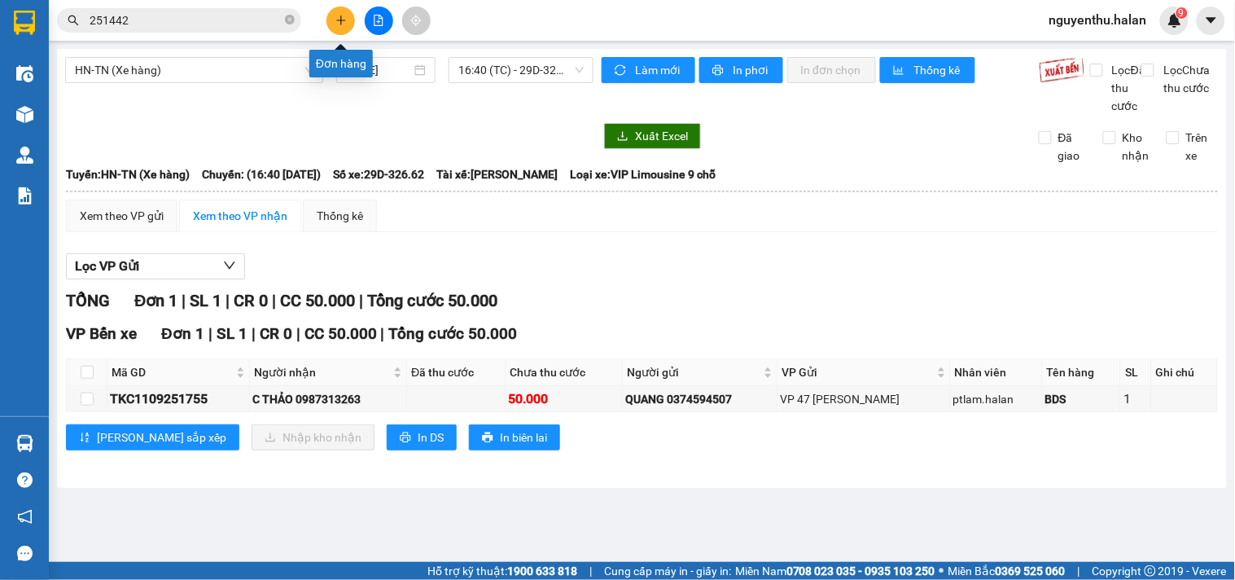
click at [335, 24] on icon "plus" at bounding box center [340, 20] width 11 height 11
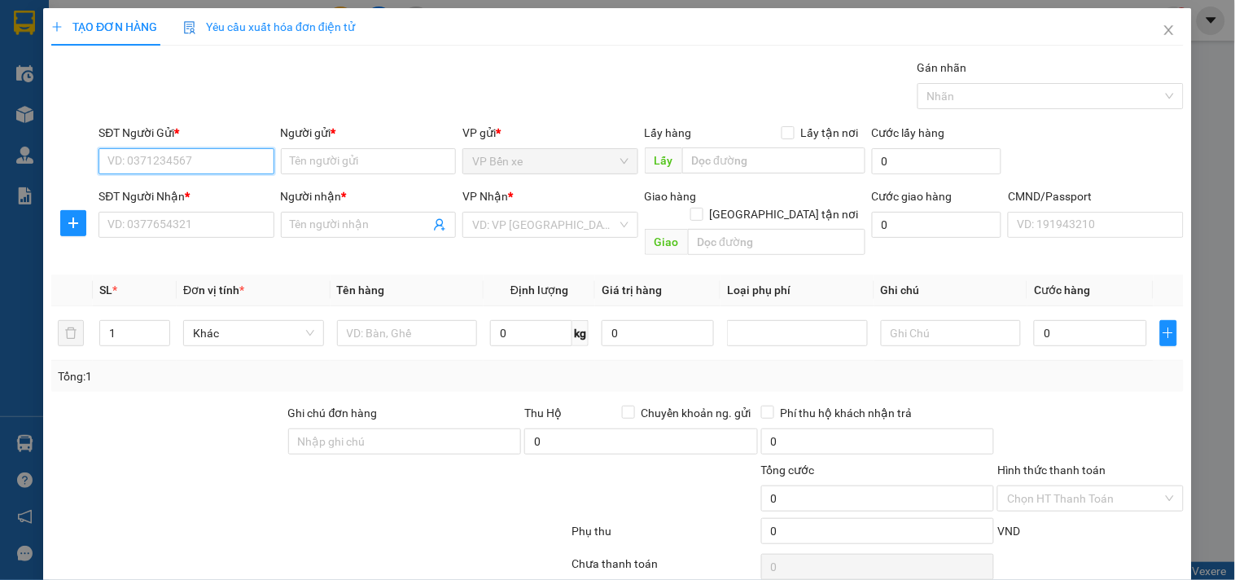
click at [213, 158] on input "SĐT Người Gửi *" at bounding box center [186, 161] width 175 height 26
type input "0989766098"
click at [213, 158] on input "0989766098" at bounding box center [186, 161] width 175 height 26
click at [202, 197] on div "0989766098 - [PERSON_NAME]" at bounding box center [187, 194] width 160 height 18
type input "[PERSON_NAME]"
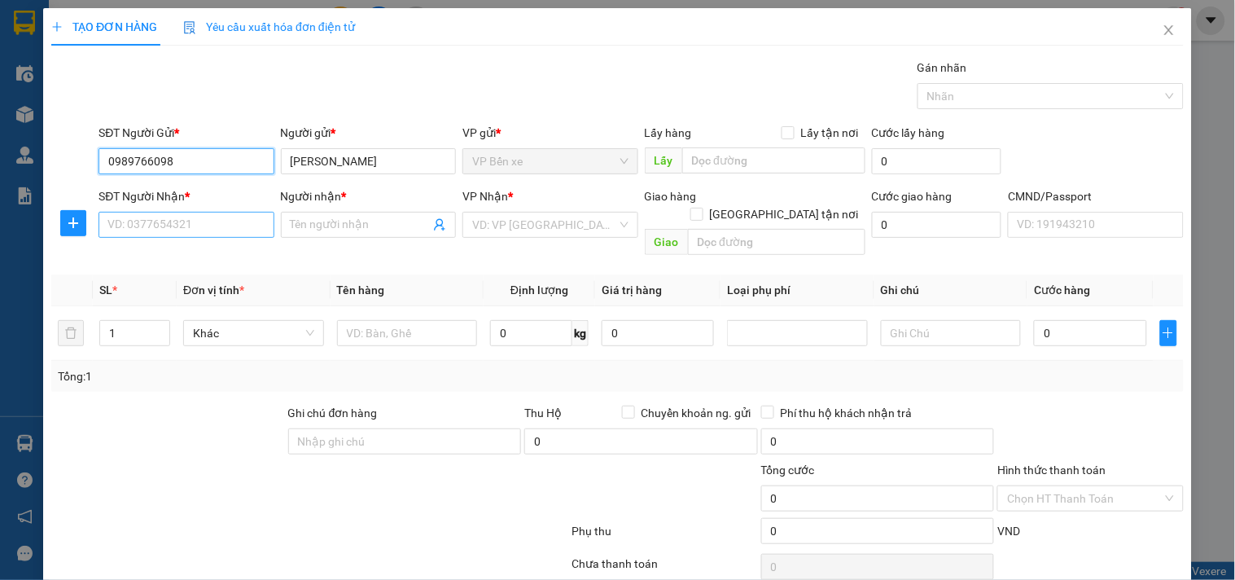
type input "0989766098"
click at [207, 221] on input "SĐT Người Nhận *" at bounding box center [186, 225] width 175 height 26
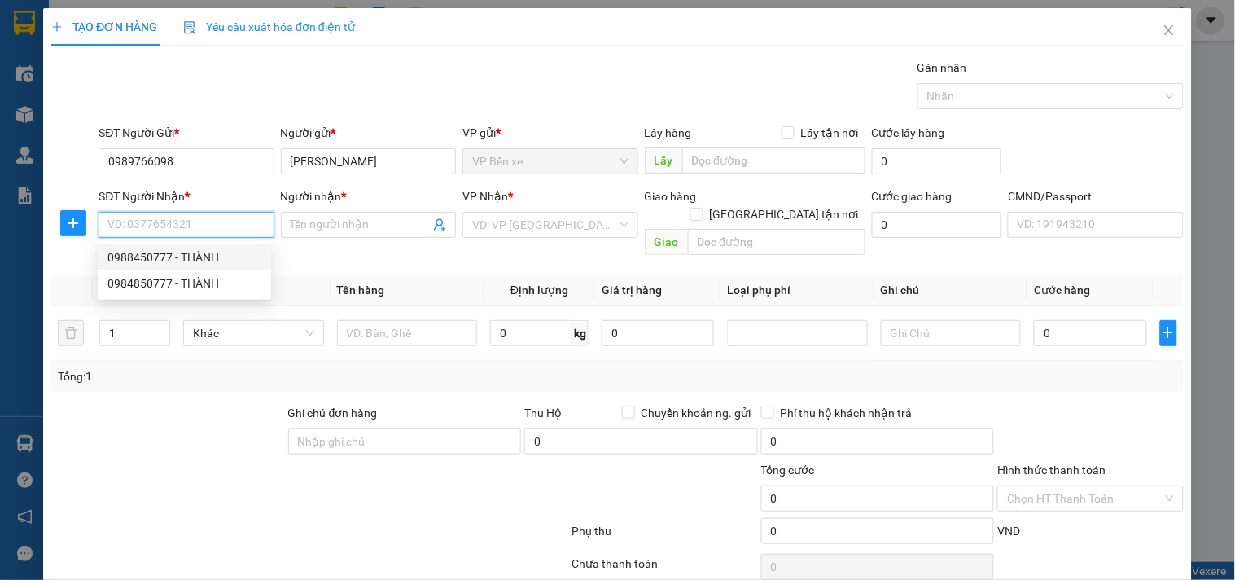
click at [196, 259] on div "0988450777 - THÀNH" at bounding box center [184, 257] width 154 height 18
type input "0988450777"
click at [196, 259] on div "0988450777 - THÀNH" at bounding box center [184, 257] width 154 height 18
type input "THÀNH"
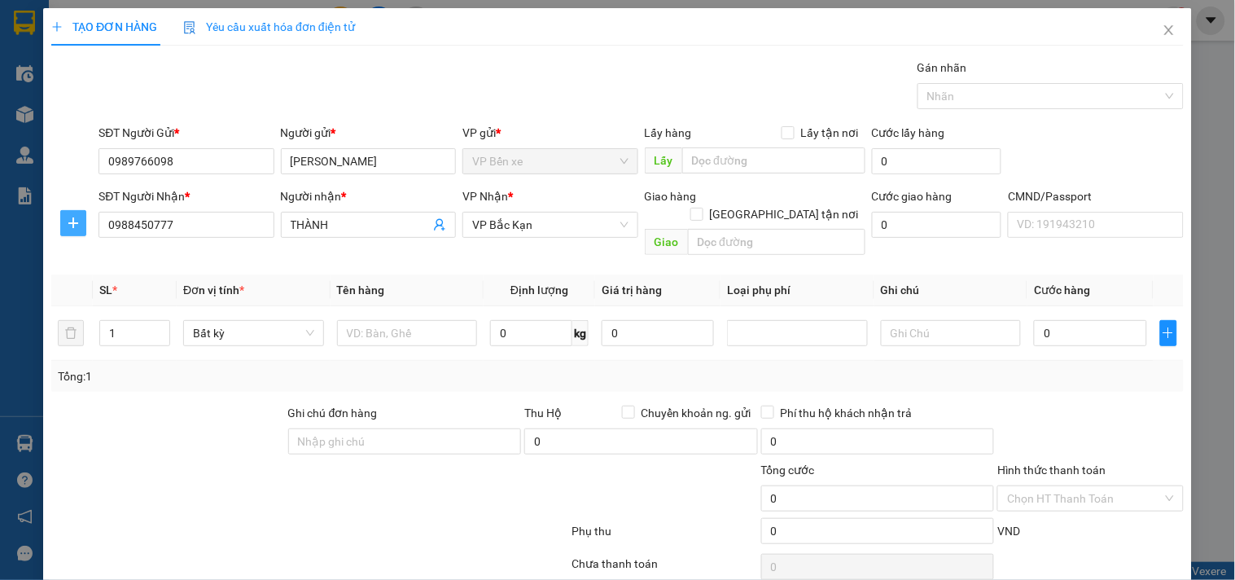
click at [64, 223] on span "plus" at bounding box center [73, 223] width 24 height 13
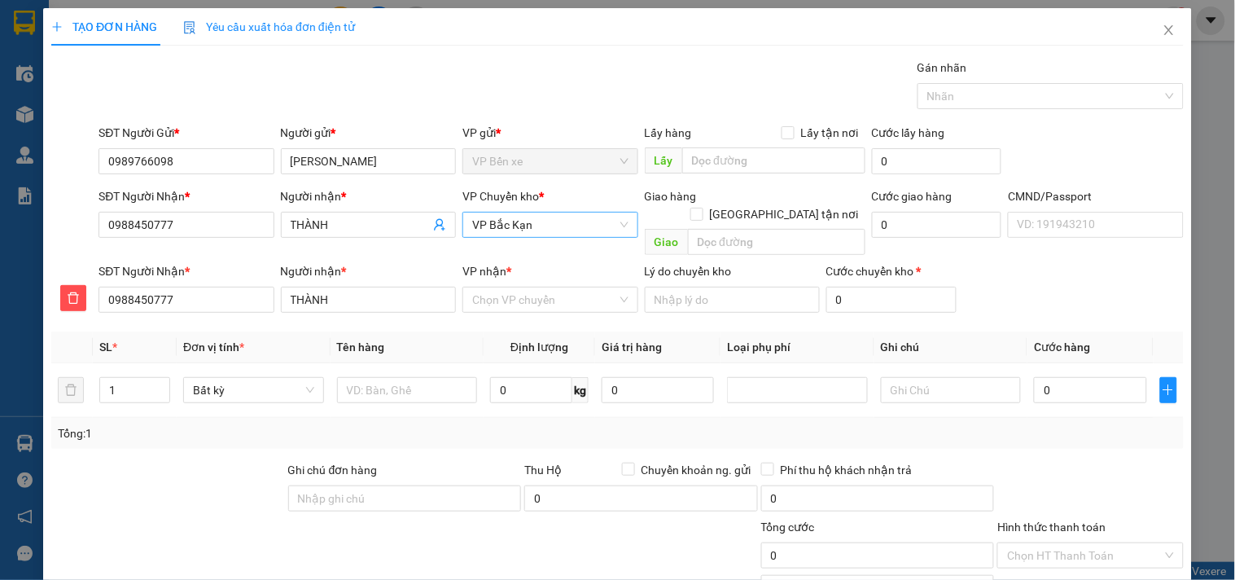
click at [582, 221] on span "VP Bắc Kạn" at bounding box center [550, 225] width 156 height 24
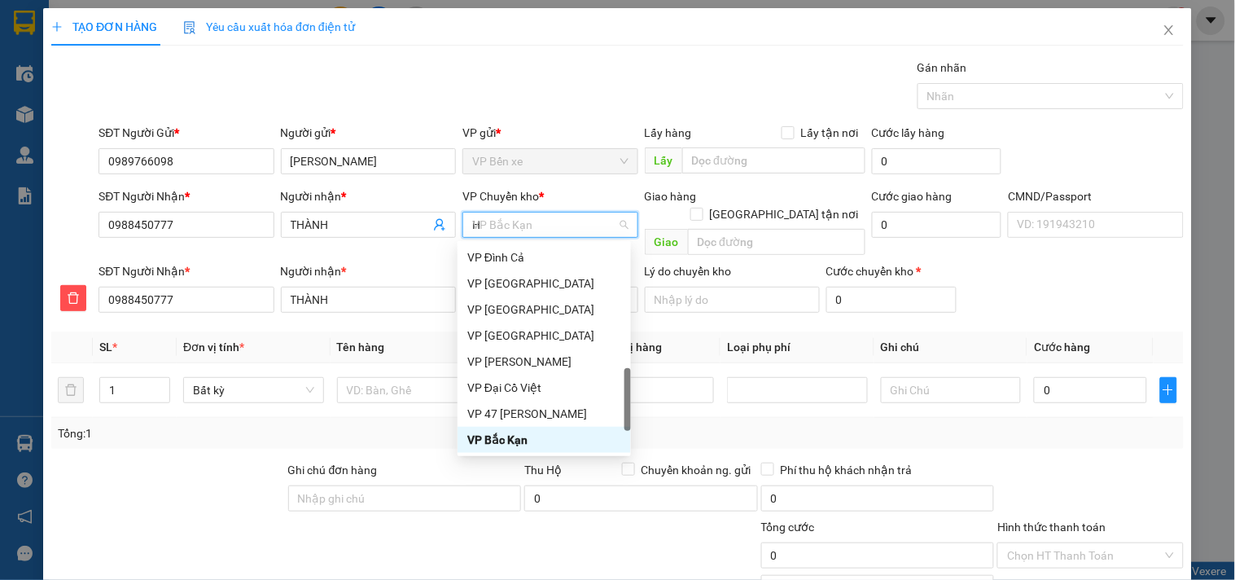
scroll to position [254, 0]
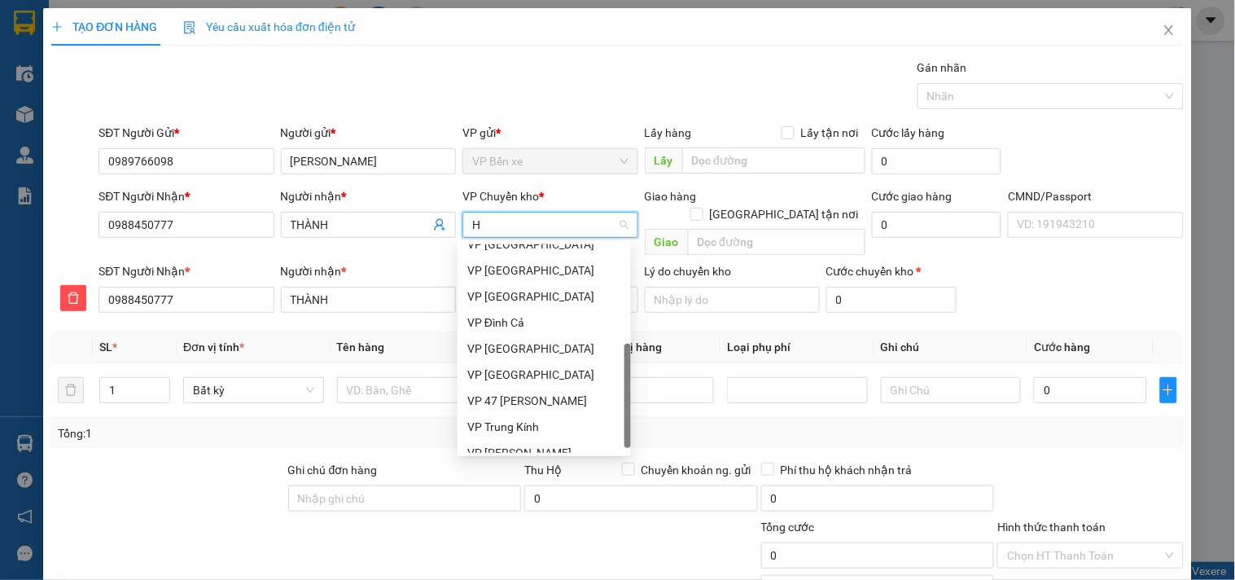
type input "HG"
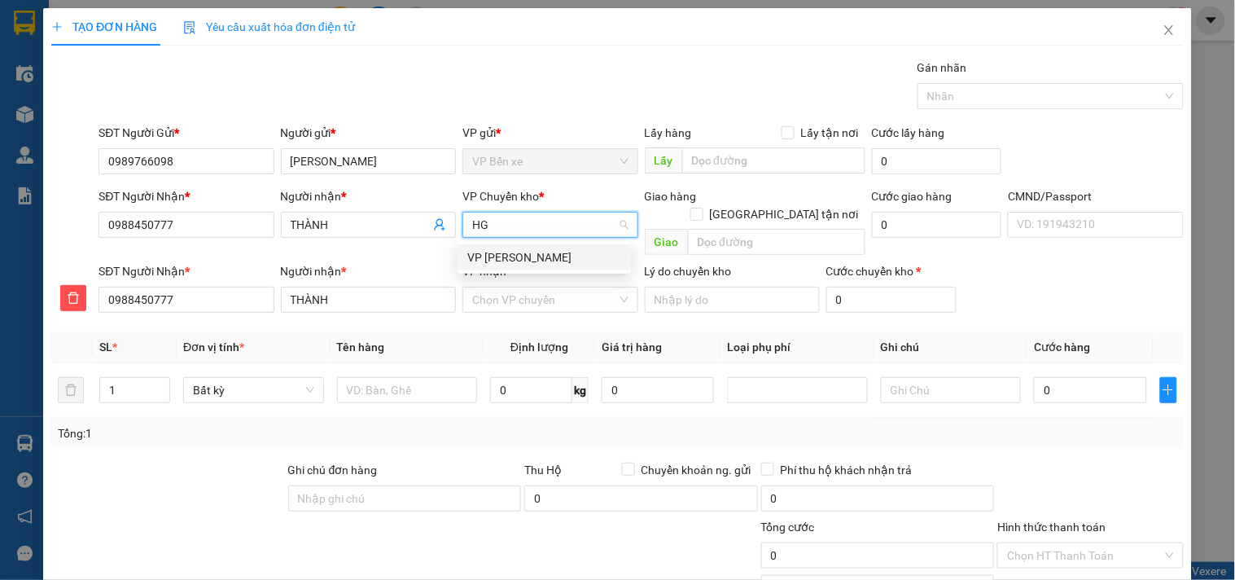
scroll to position [0, 0]
click at [506, 254] on div "VP [PERSON_NAME]" at bounding box center [544, 257] width 154 height 18
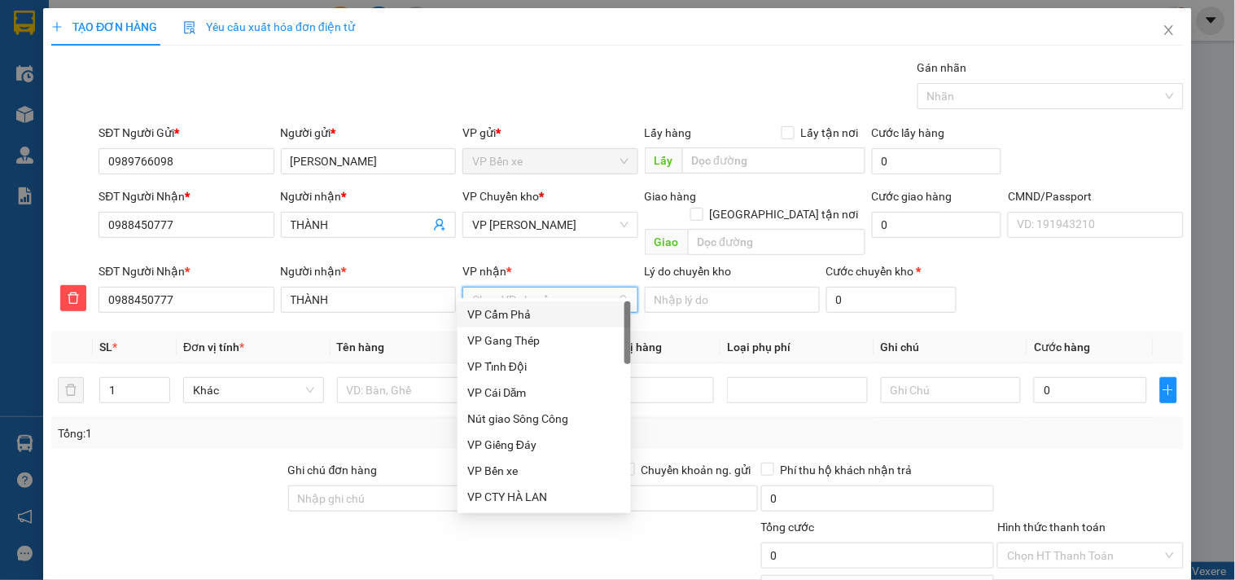
click at [508, 287] on input "VP nhận *" at bounding box center [544, 299] width 144 height 24
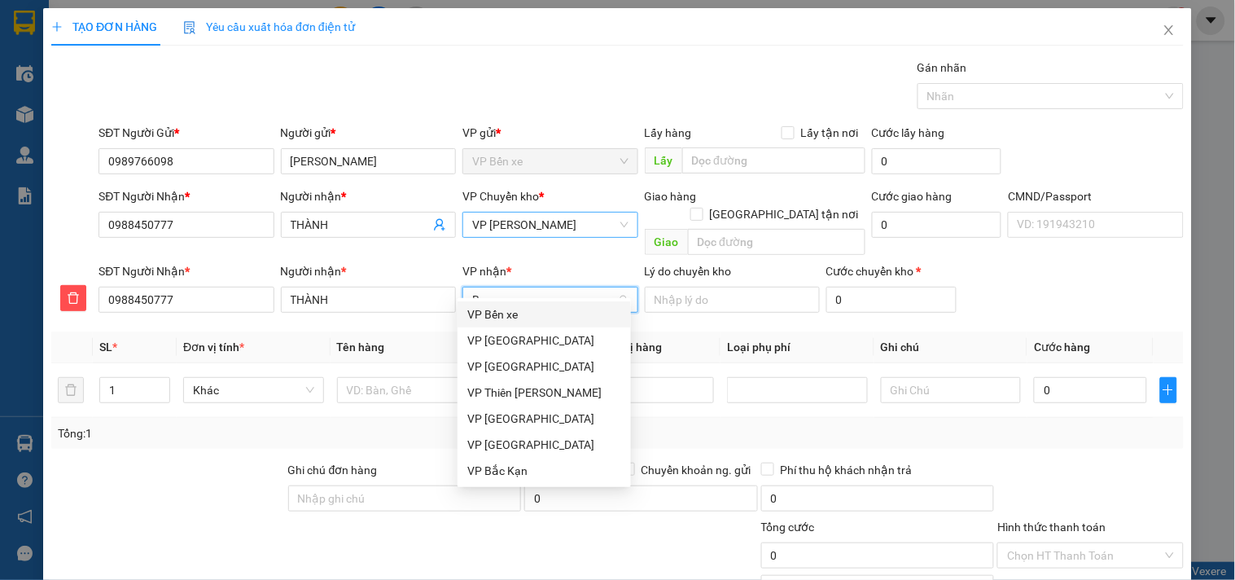
type input "BK"
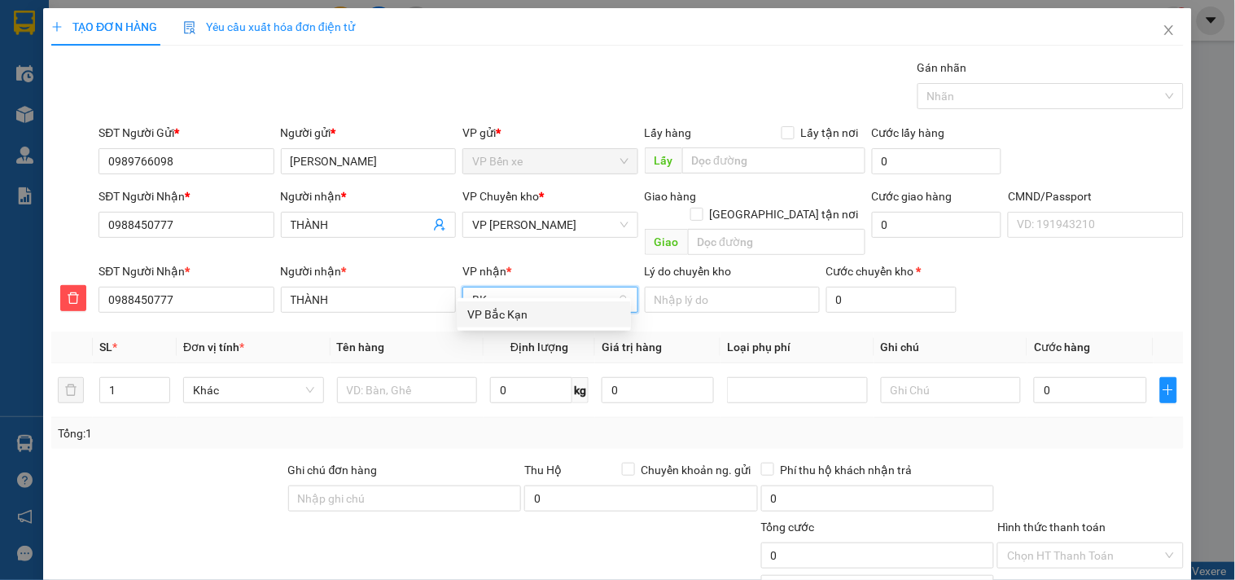
click at [503, 314] on div "VP Bắc Kạn" at bounding box center [544, 314] width 154 height 18
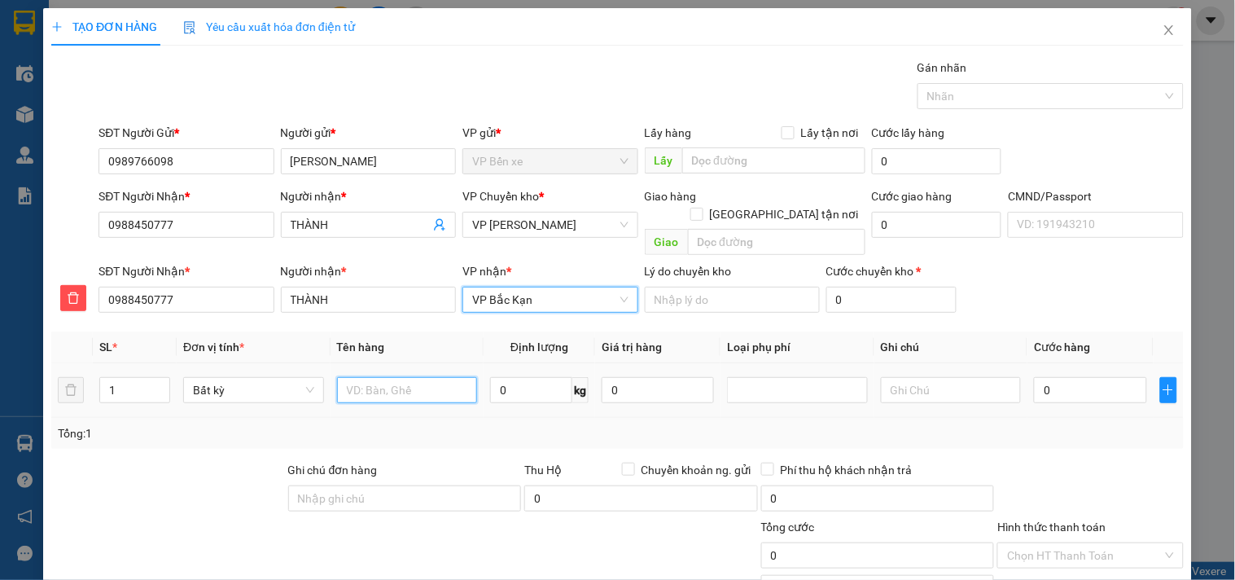
drag, startPoint x: 408, startPoint y: 368, endPoint x: 443, endPoint y: 330, distance: 51.9
click at [409, 377] on input "text" at bounding box center [407, 390] width 141 height 26
type input "BỌC Q ÁO"
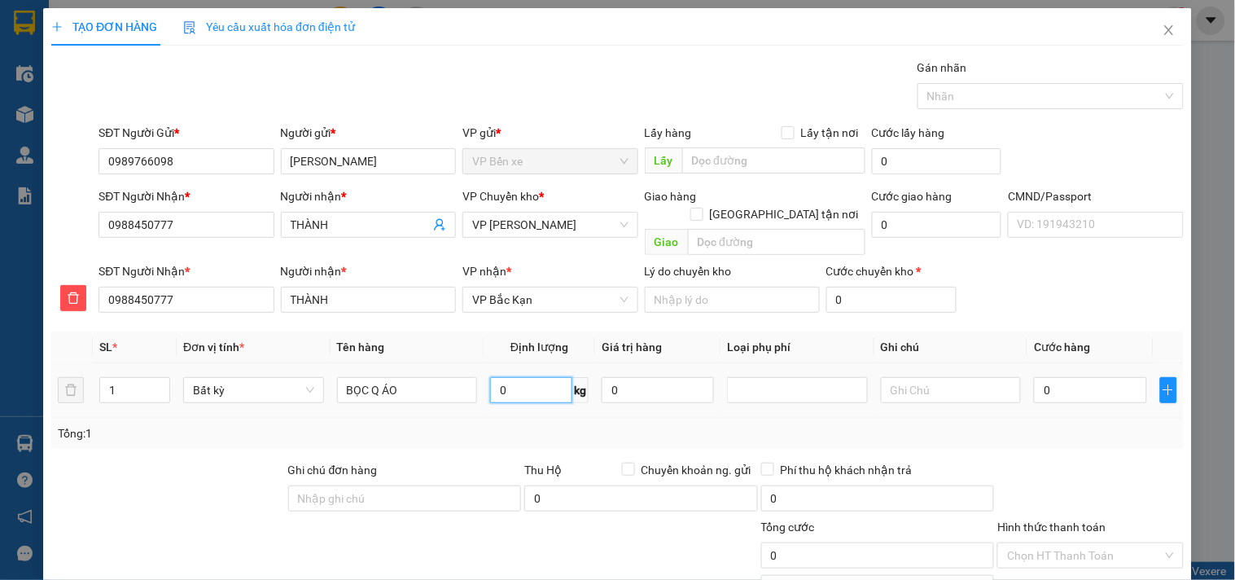
click at [534, 377] on input "0" at bounding box center [531, 390] width 82 height 26
type input "4"
click at [660, 377] on input "0" at bounding box center [658, 390] width 112 height 26
type input "40.000"
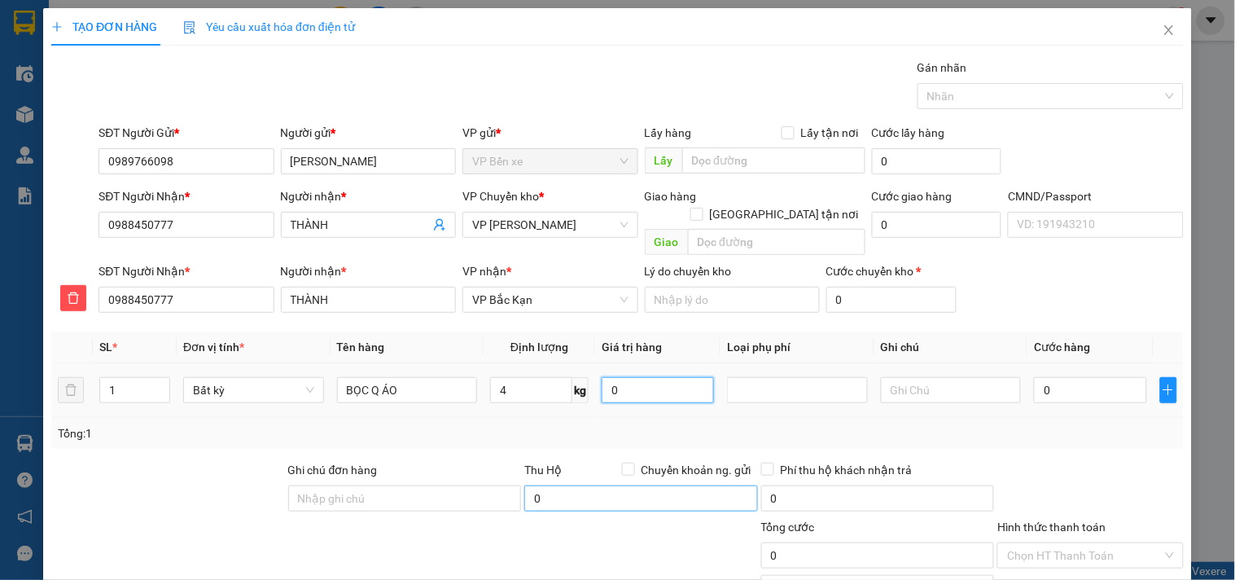
type input "40.000"
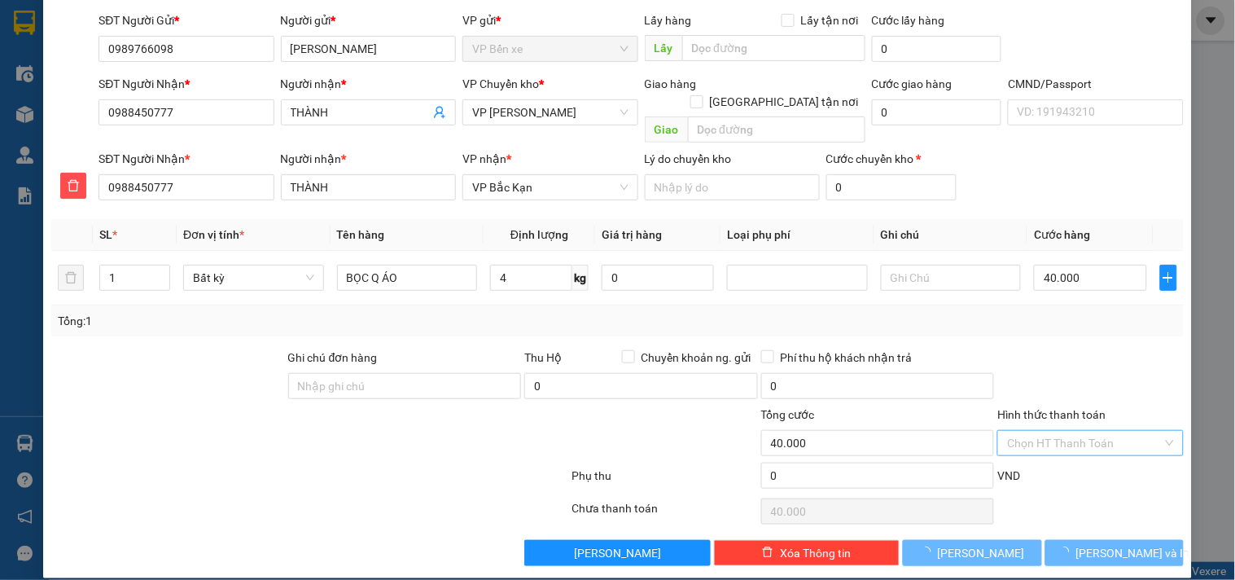
click at [1077, 431] on input "Hình thức thanh toán" at bounding box center [1084, 443] width 155 height 24
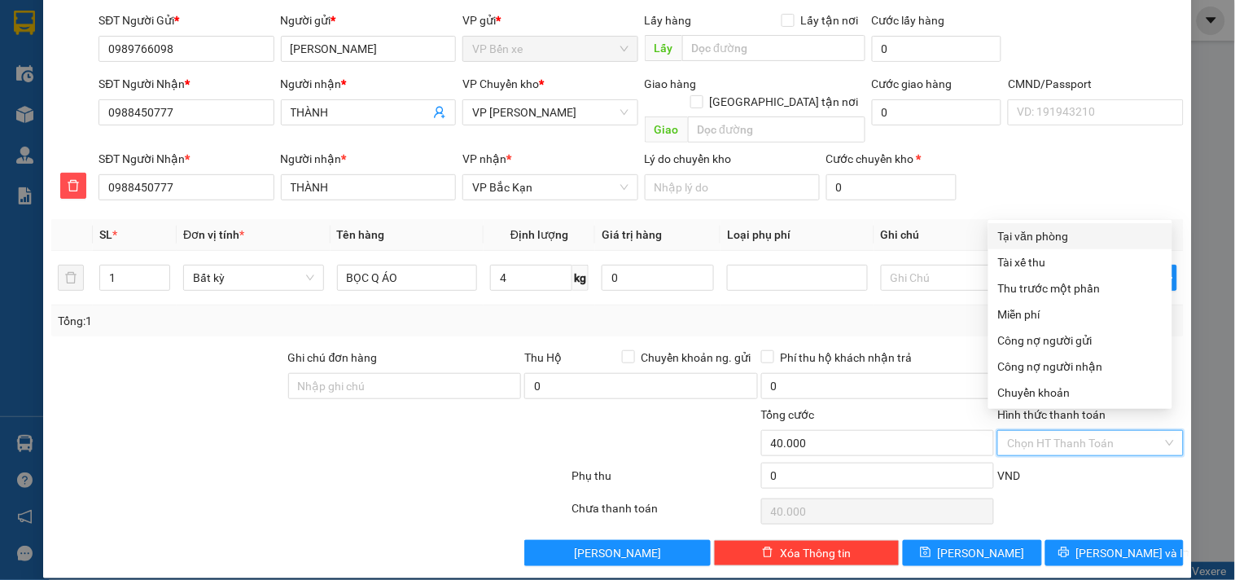
click at [1038, 236] on div "Tại văn phòng" at bounding box center [1080, 236] width 164 height 18
type input "0"
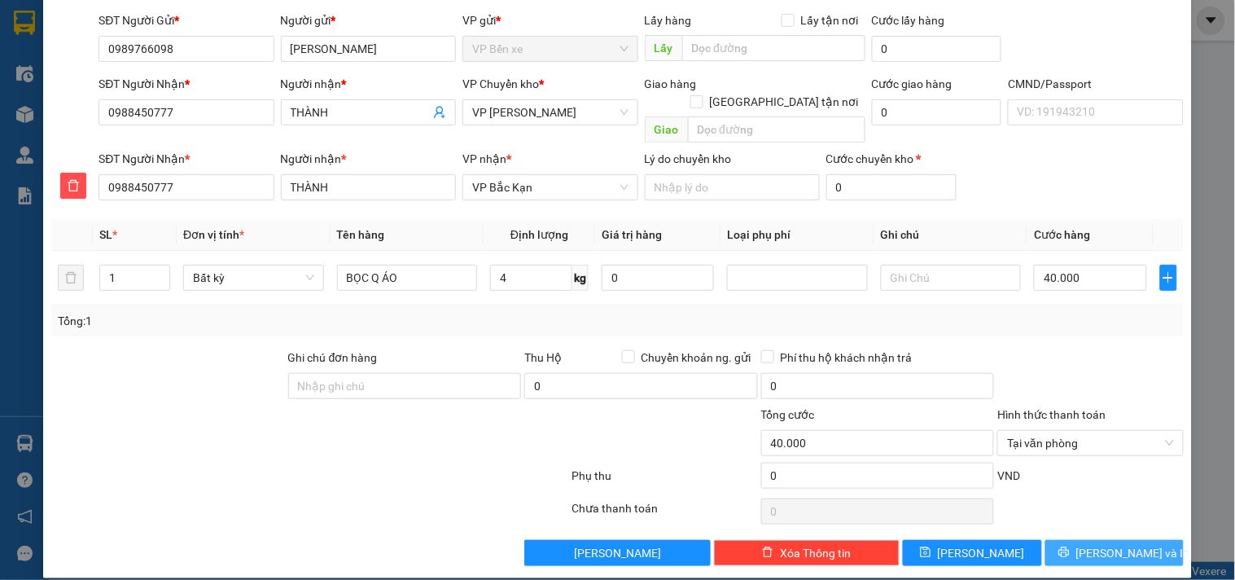
click at [1101, 544] on span "[PERSON_NAME] và In" at bounding box center [1133, 553] width 114 height 18
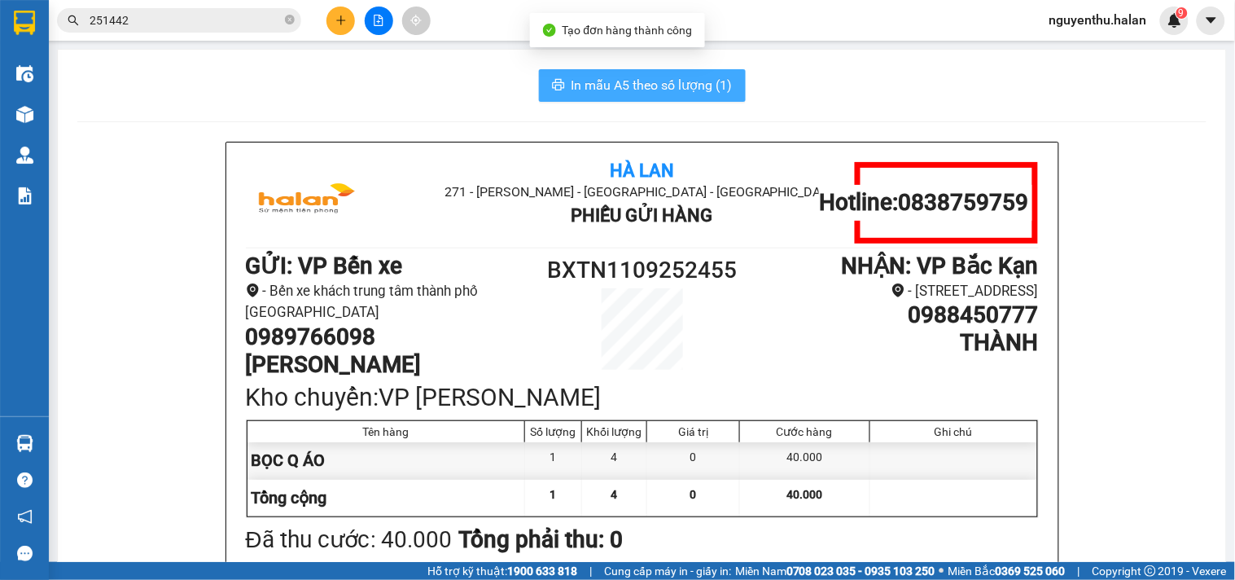
click at [671, 84] on span "In mẫu A5 theo số lượng (1)" at bounding box center [652, 85] width 161 height 20
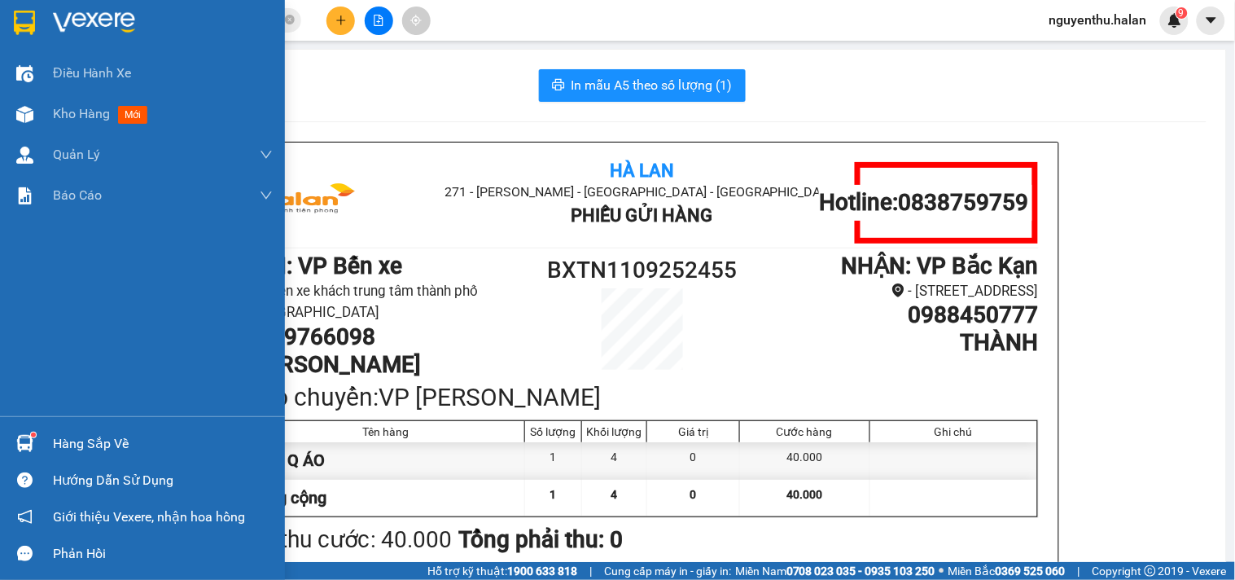
click at [74, 449] on div "Hàng sắp về" at bounding box center [163, 444] width 220 height 24
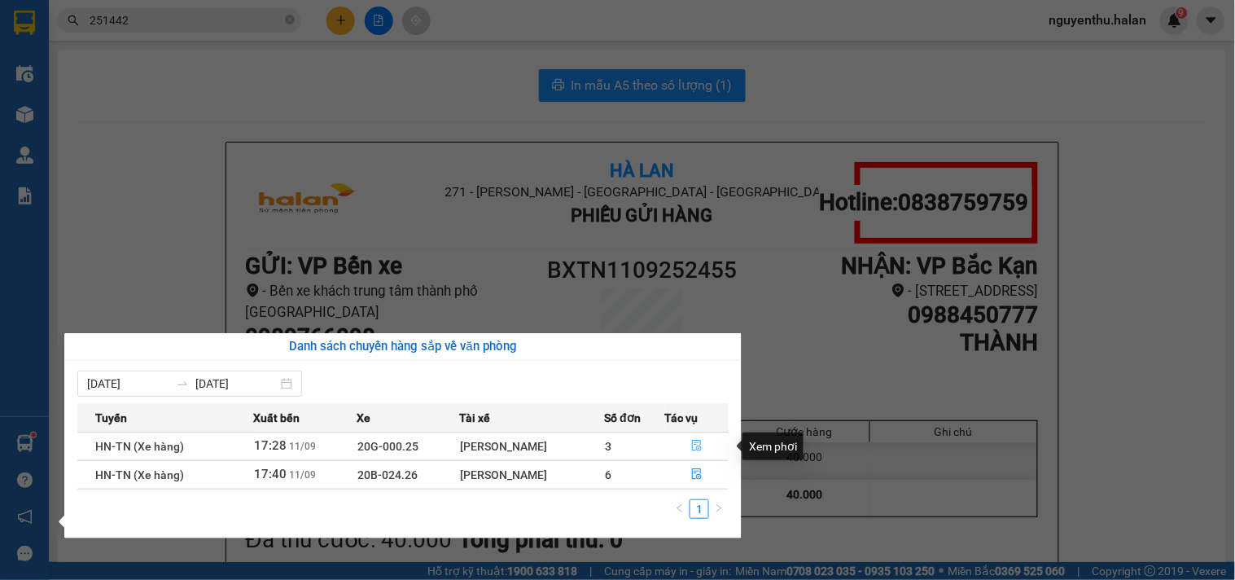
click at [698, 448] on icon "file-done" at bounding box center [696, 445] width 11 height 11
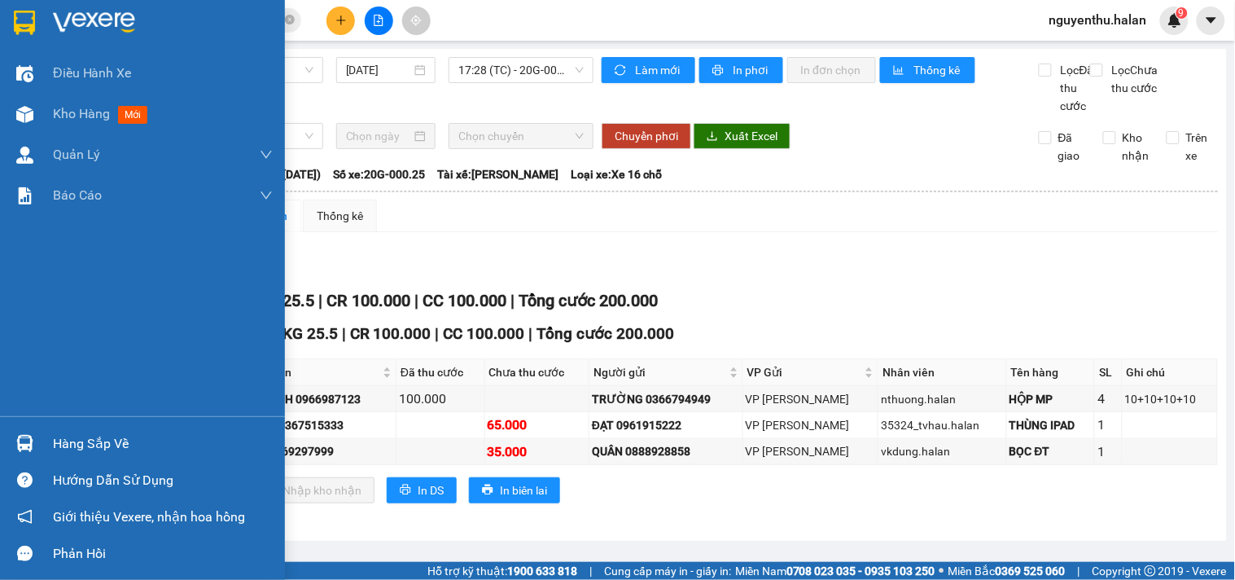
click at [73, 444] on div "Hàng sắp về" at bounding box center [163, 444] width 220 height 24
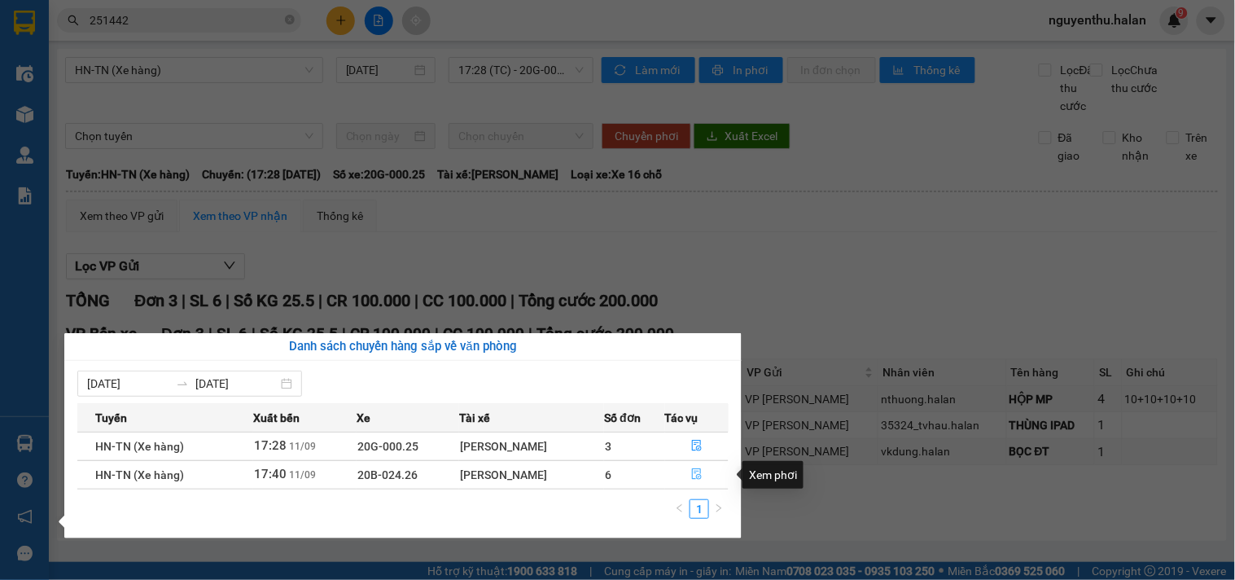
click at [694, 476] on icon "file-done" at bounding box center [696, 473] width 11 height 11
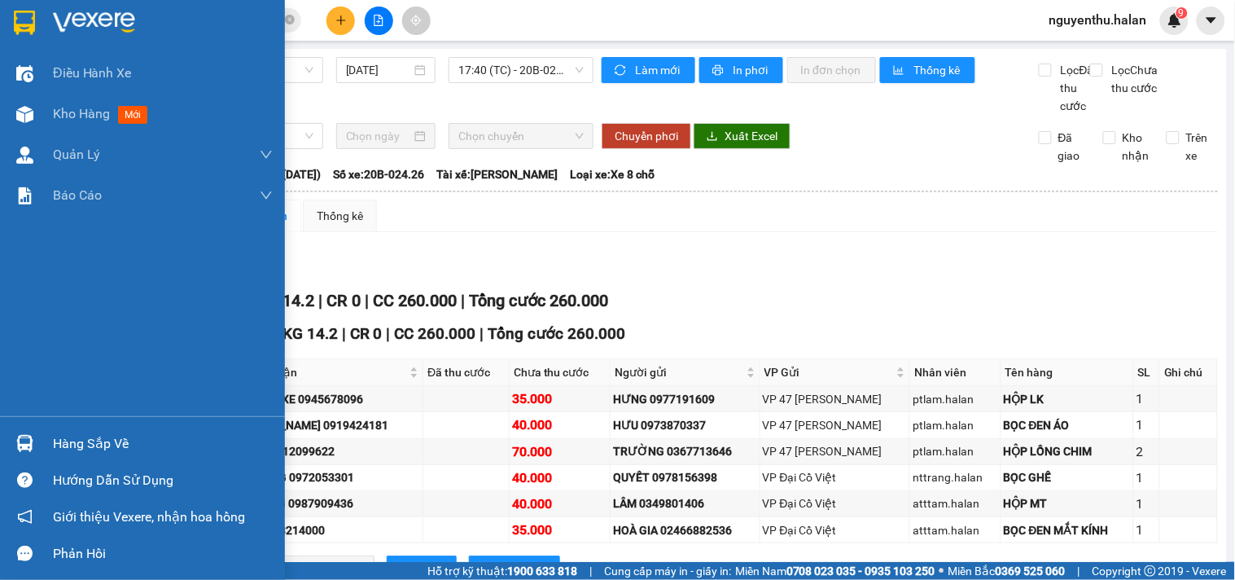
click at [110, 443] on div "Hàng sắp về" at bounding box center [163, 444] width 220 height 24
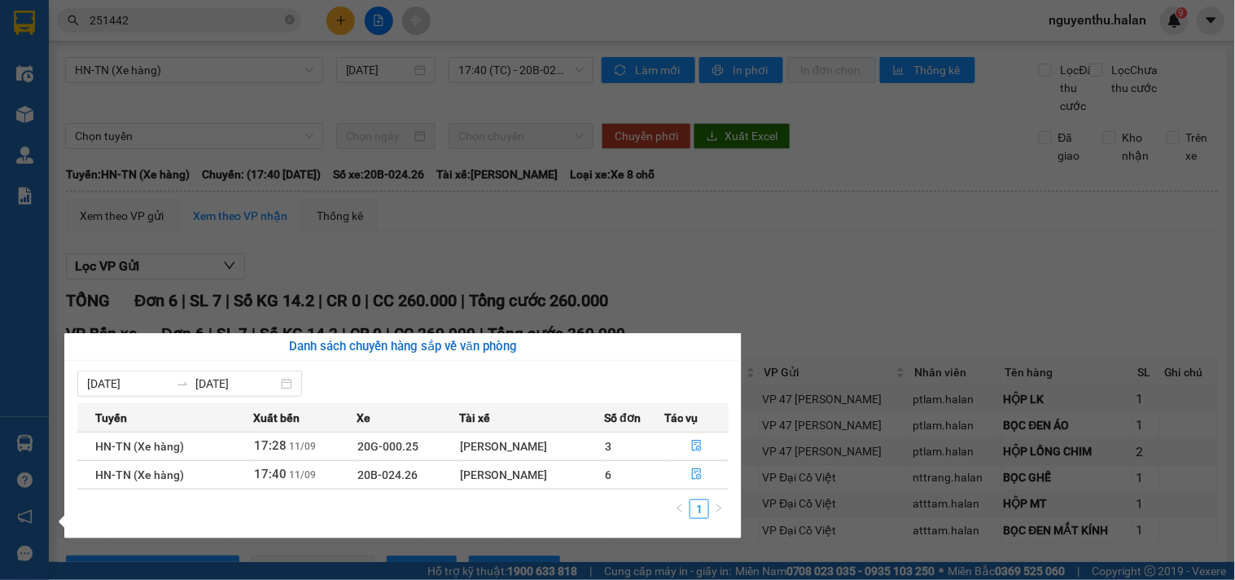
click at [717, 221] on section "Kết quả tìm kiếm ( 212 ) Bộ lọc Mã ĐH Trạng thái Món hàng Thu hộ Tổng cước Chưa…" at bounding box center [617, 290] width 1235 height 580
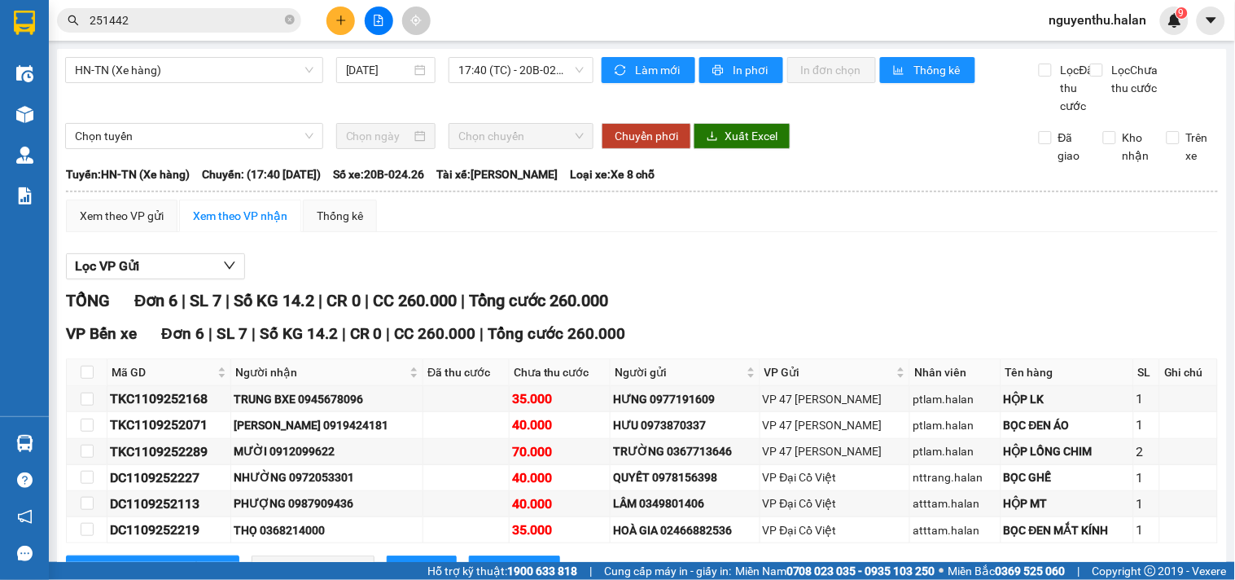
click at [177, 26] on input "251442" at bounding box center [186, 20] width 192 height 18
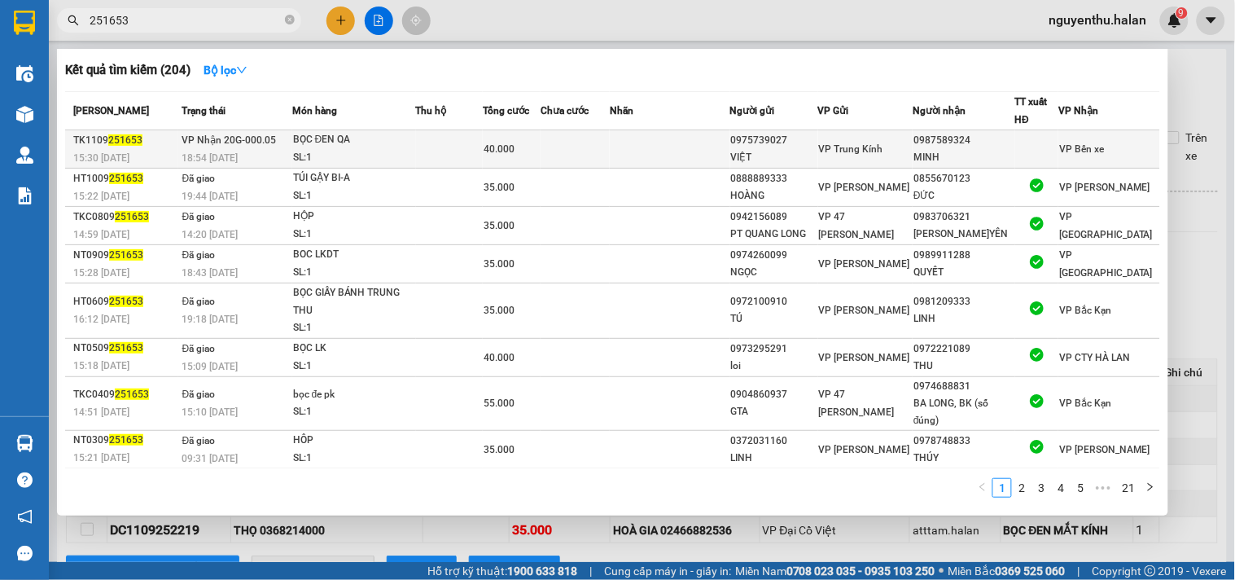
type input "251653"
click at [596, 149] on td at bounding box center [575, 149] width 69 height 38
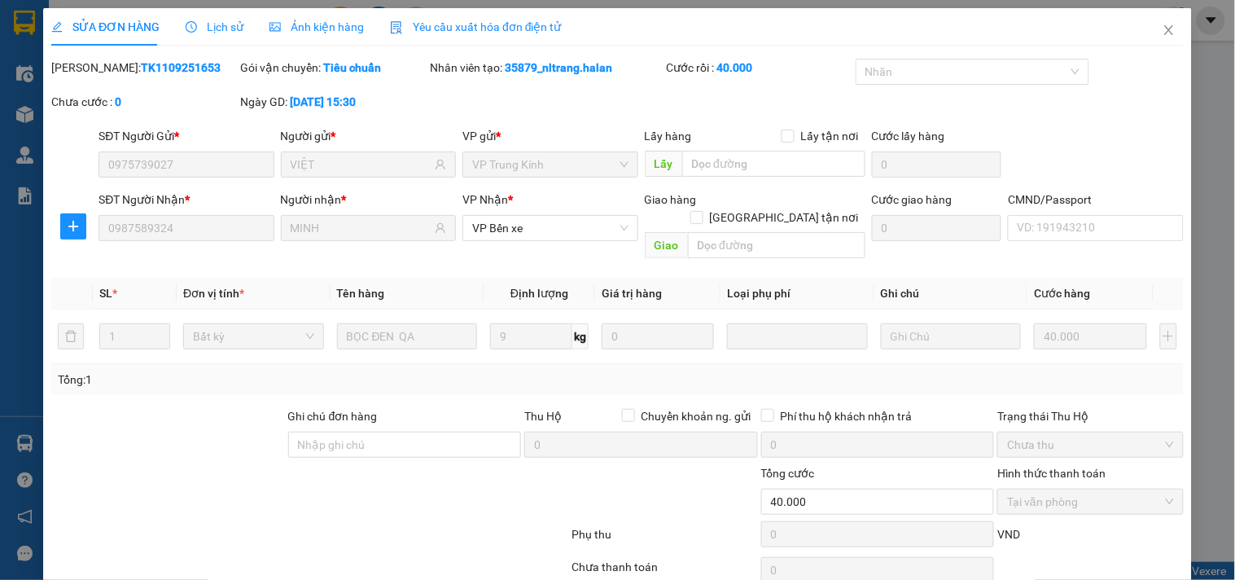
type input "0975739027"
type input "VIỆT"
type input "0987589324"
type input "MINH"
type input "40.000"
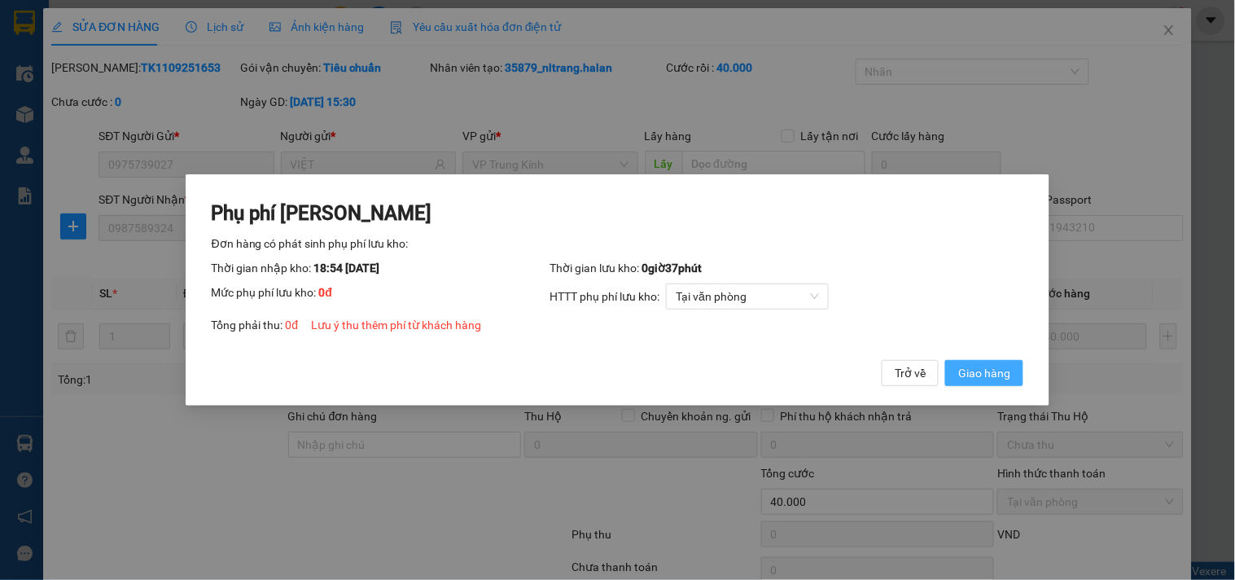
click at [1006, 373] on span "Giao hàng" at bounding box center [984, 373] width 52 height 18
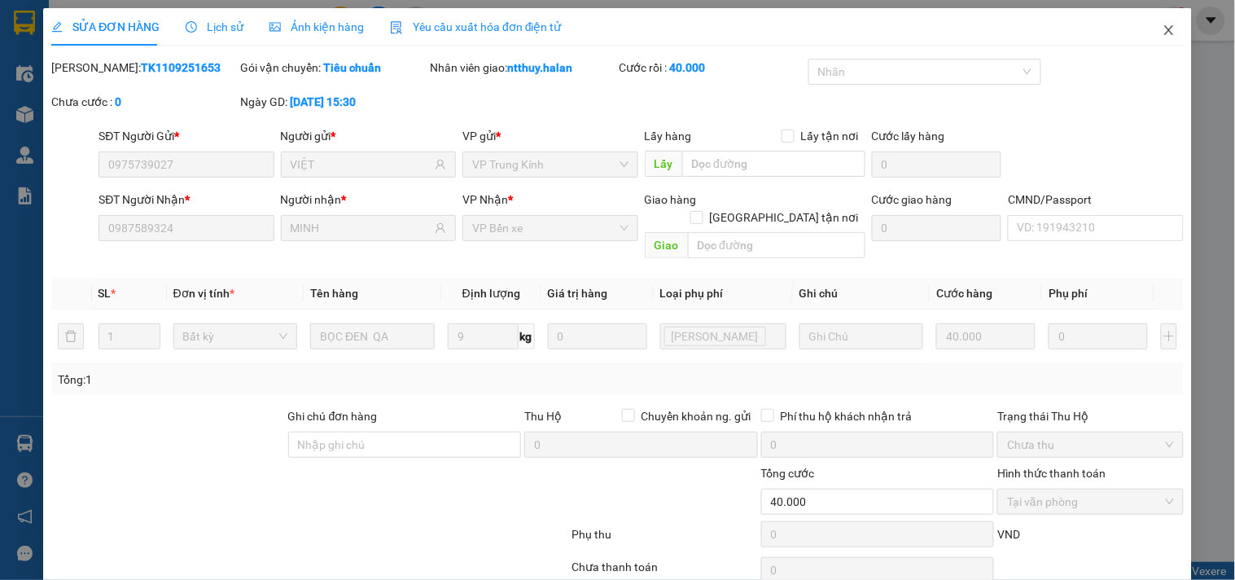
click at [1164, 33] on icon "close" at bounding box center [1168, 30] width 9 height 10
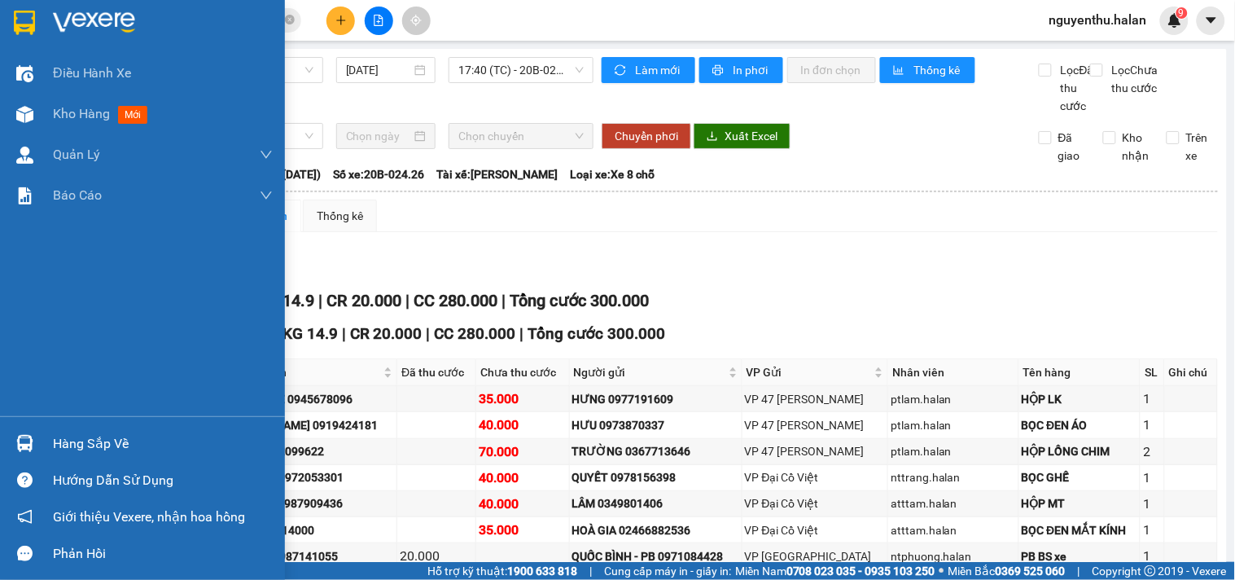
click at [86, 448] on div "Hàng sắp về" at bounding box center [163, 444] width 220 height 24
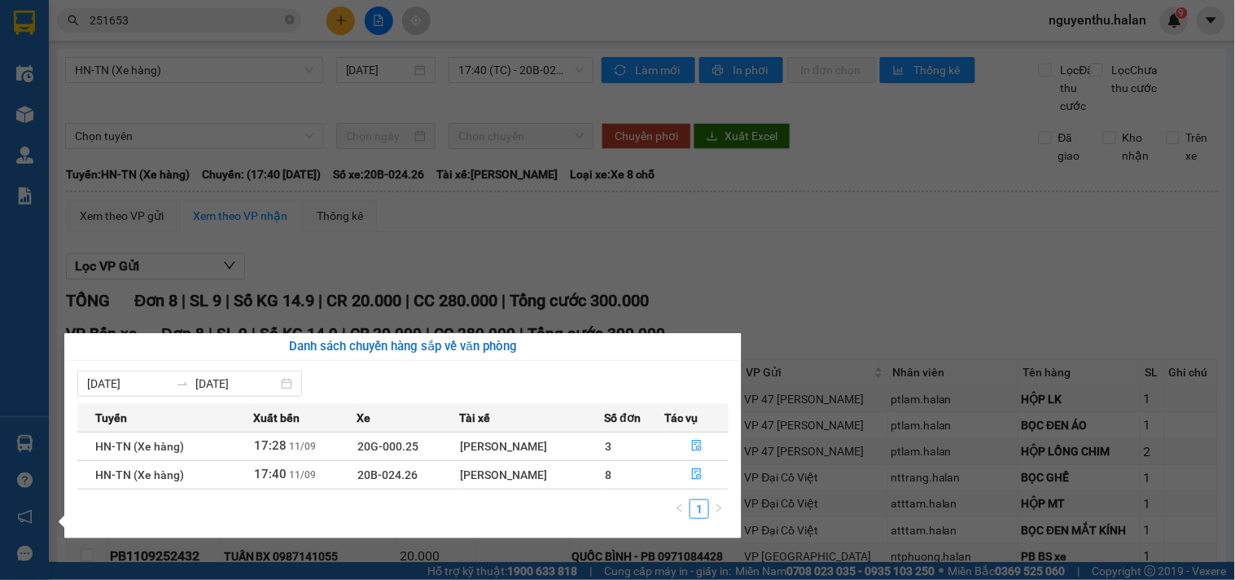
click at [809, 194] on section "Kết quả tìm kiếm ( 204 ) Bộ lọc Mã ĐH Trạng thái Món hàng Thu hộ Tổng cước Chưa…" at bounding box center [617, 290] width 1235 height 580
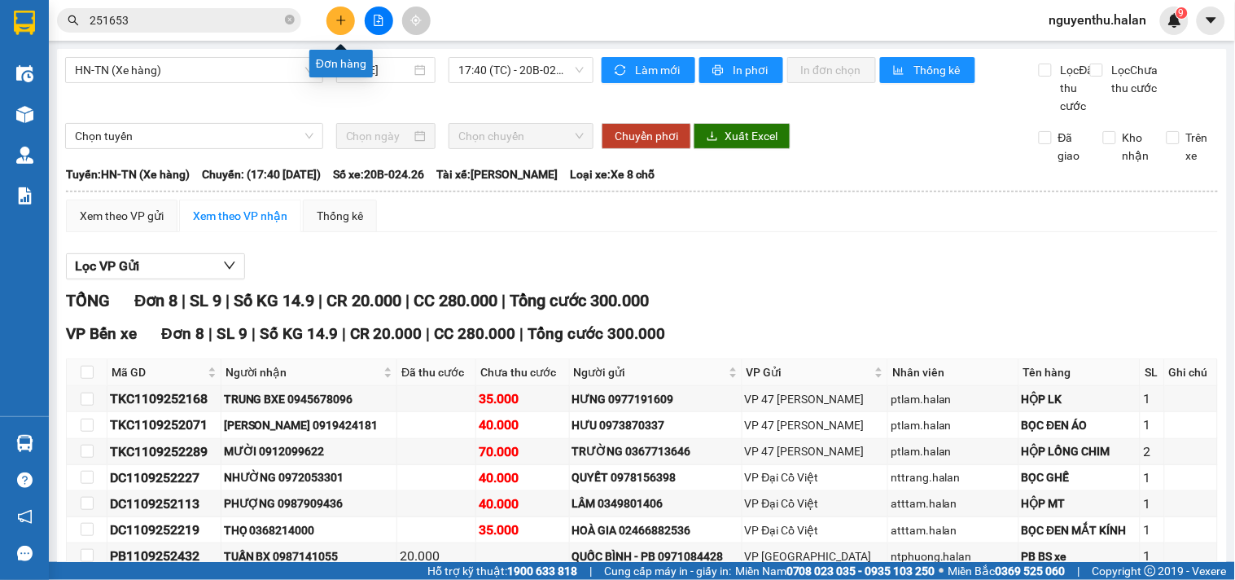
click at [336, 21] on icon "plus" at bounding box center [340, 20] width 11 height 11
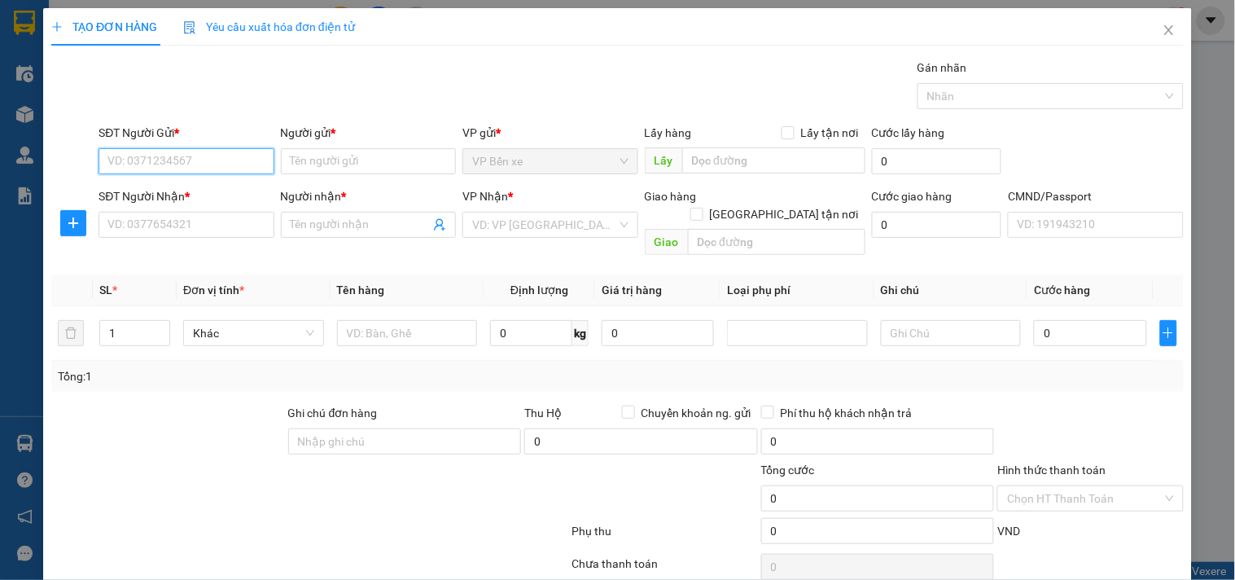
click at [235, 159] on input "SĐT Người Gửi *" at bounding box center [186, 161] width 175 height 26
type input "0934246234"
click at [202, 186] on div "0934246234 - SƠN AUTO BẾN XE" at bounding box center [192, 194] width 171 height 18
type input "SƠN AUTO BẾN XE"
type input "0934246234"
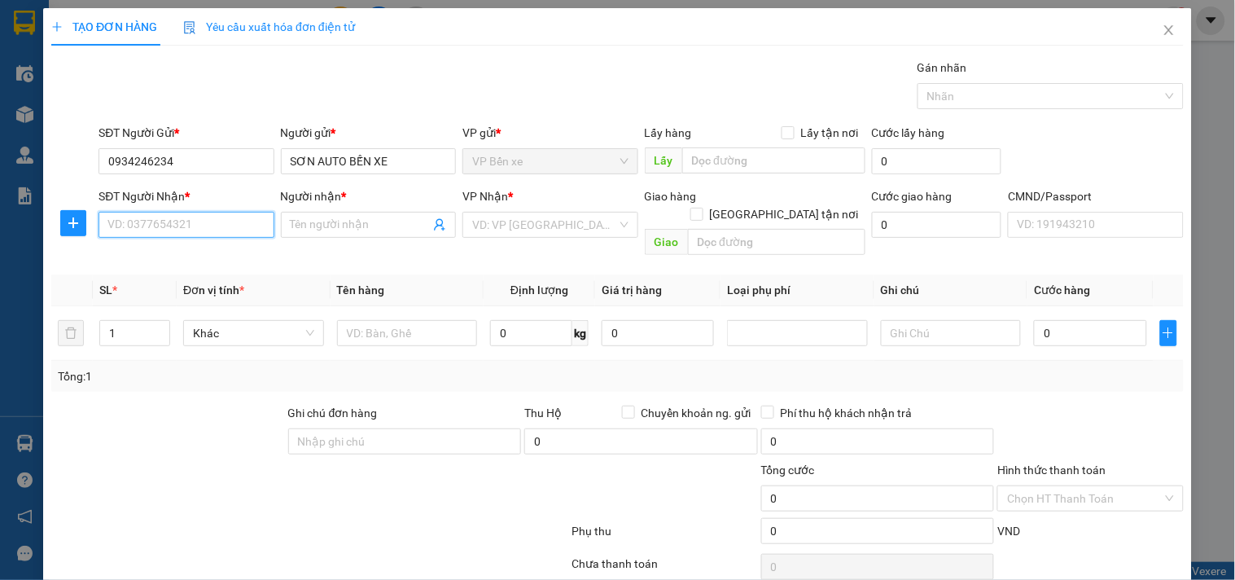
click at [208, 220] on input "SĐT Người Nhận *" at bounding box center [186, 225] width 175 height 26
click at [208, 221] on input "0964818826" at bounding box center [186, 225] width 175 height 26
type input "0964818826"
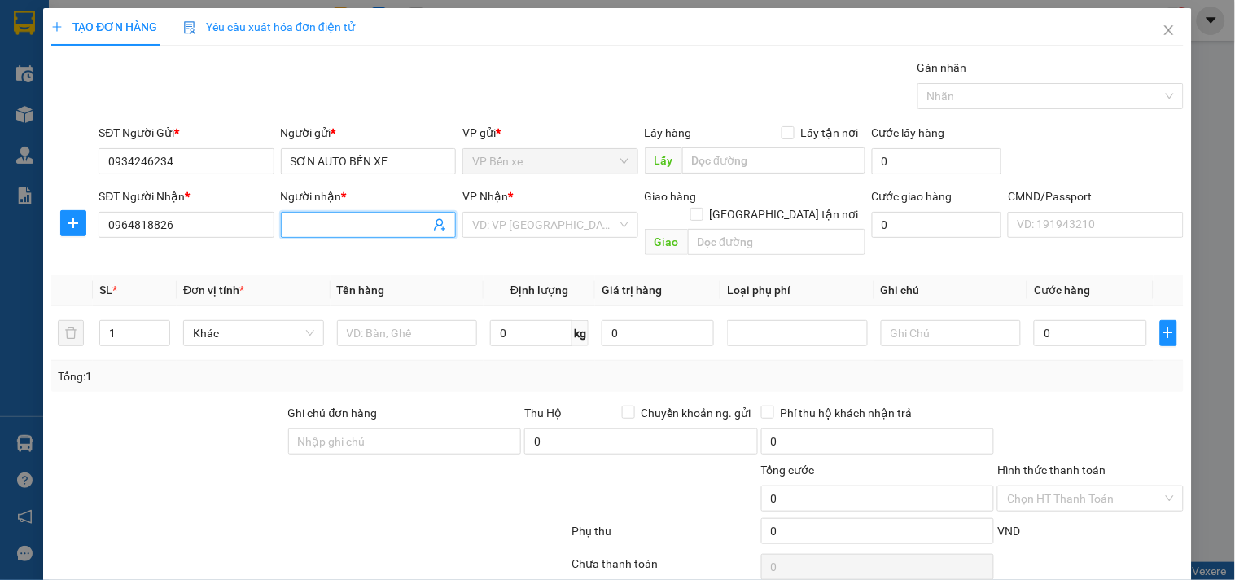
click at [314, 222] on input "Người nhận *" at bounding box center [360, 225] width 139 height 18
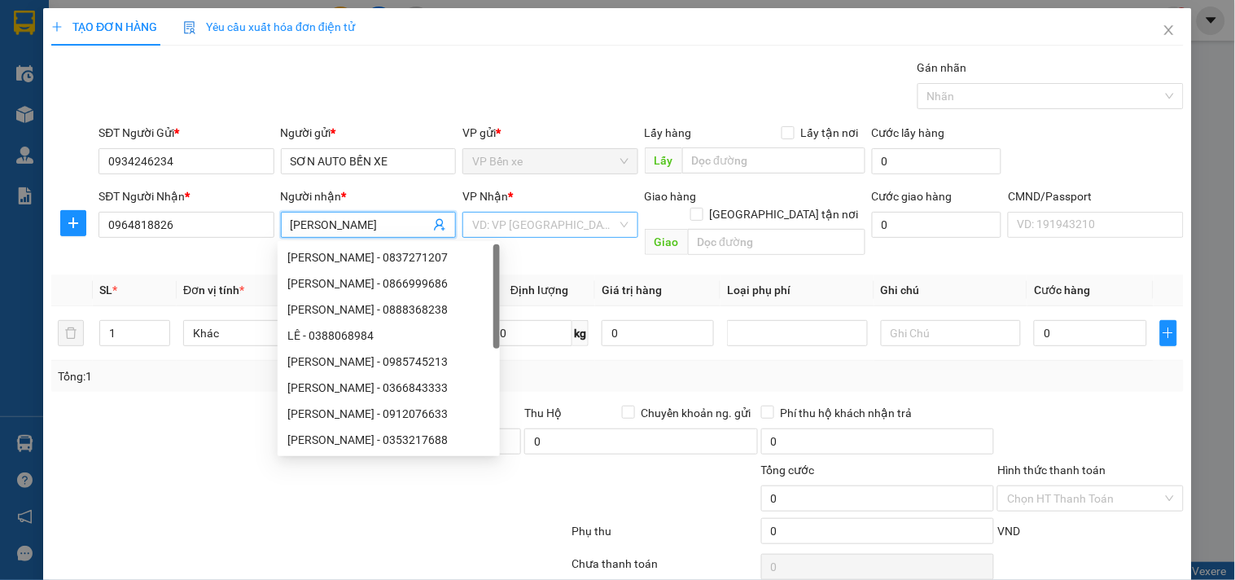
type input "[PERSON_NAME]"
click at [506, 229] on input "search" at bounding box center [544, 225] width 144 height 24
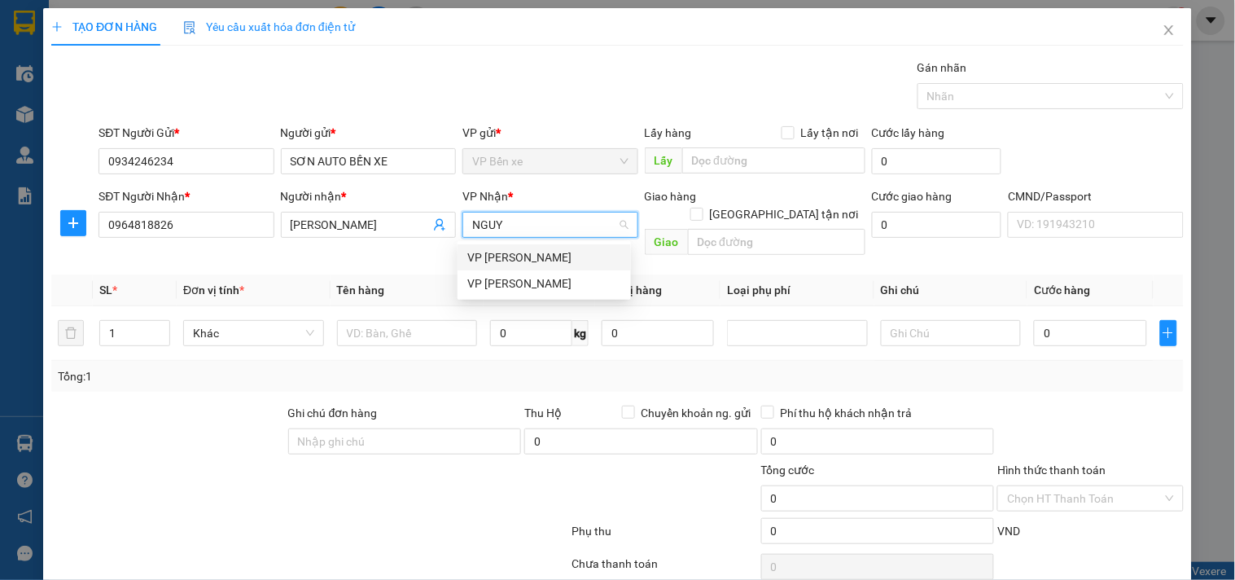
type input "NGUYÊ"
click at [515, 251] on div "VP [PERSON_NAME]" at bounding box center [544, 257] width 154 height 18
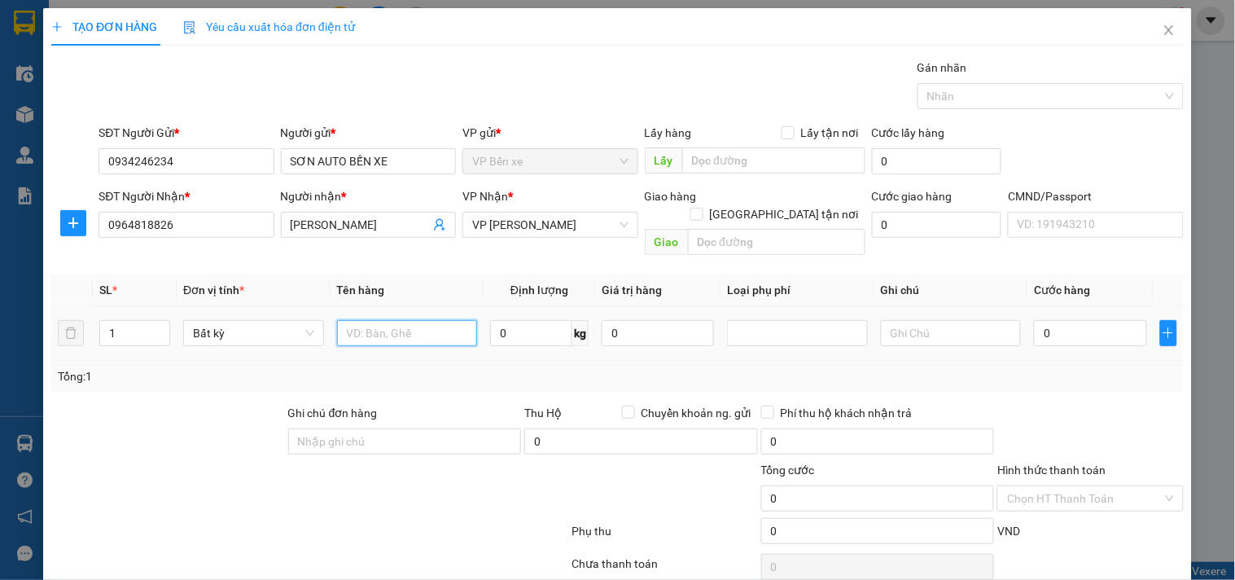
click at [408, 320] on input "text" at bounding box center [407, 333] width 141 height 26
type input "HỘP LK"
click at [519, 320] on input "0" at bounding box center [531, 333] width 82 height 26
type input "14"
click at [638, 320] on input "0" at bounding box center [658, 333] width 112 height 26
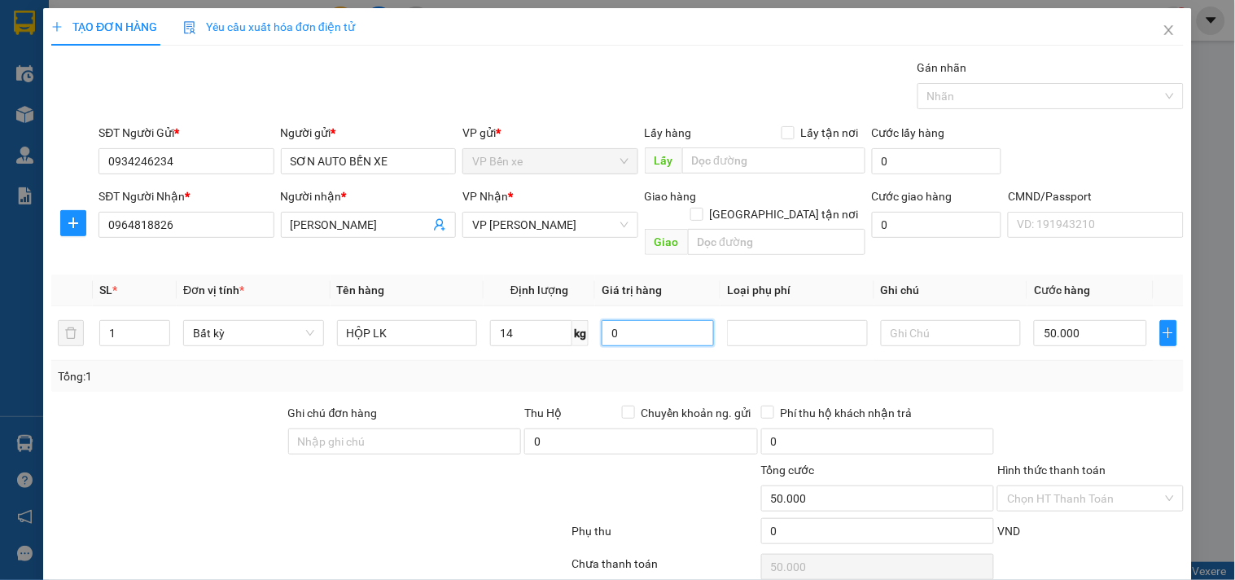
type input "50.000"
click at [1124, 486] on input "Hình thức thanh toán" at bounding box center [1084, 498] width 155 height 24
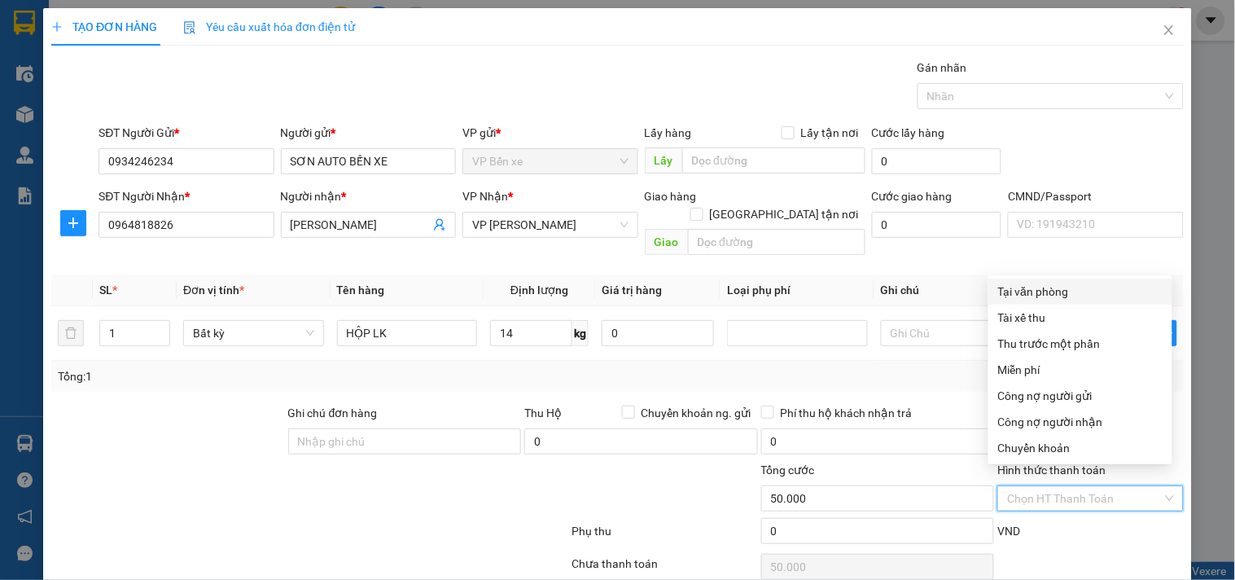
click at [1048, 296] on div "Tại văn phòng" at bounding box center [1080, 292] width 164 height 18
type input "0"
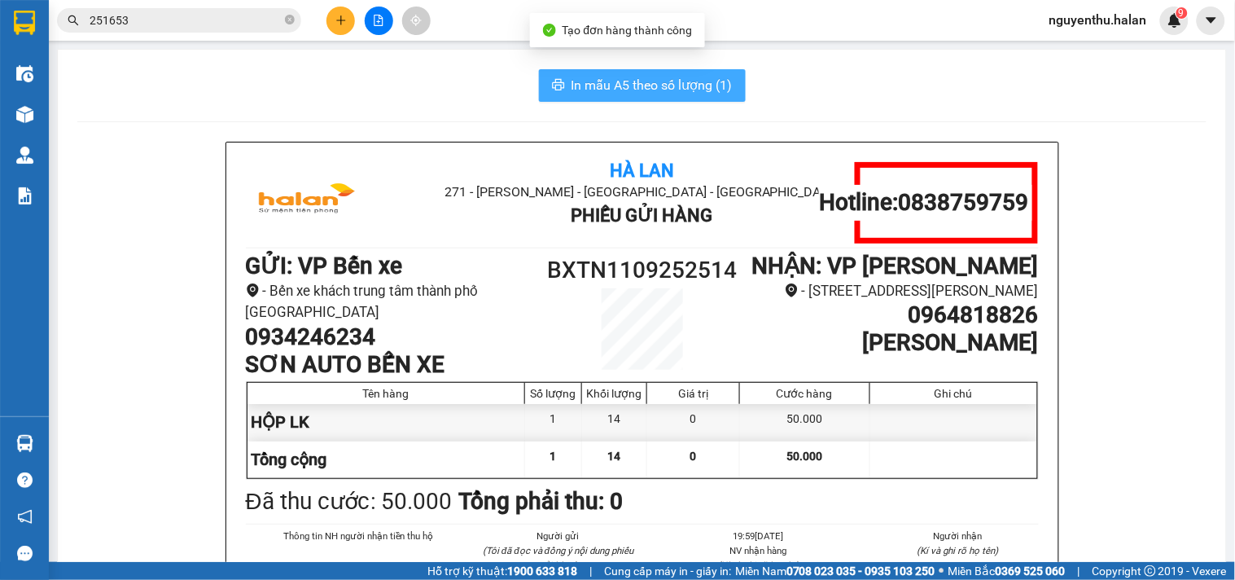
click at [641, 87] on span "In mẫu A5 theo số lượng (1)" at bounding box center [652, 85] width 161 height 20
click at [642, 86] on span "In mẫu A5 theo số lượng (1)" at bounding box center [652, 85] width 161 height 20
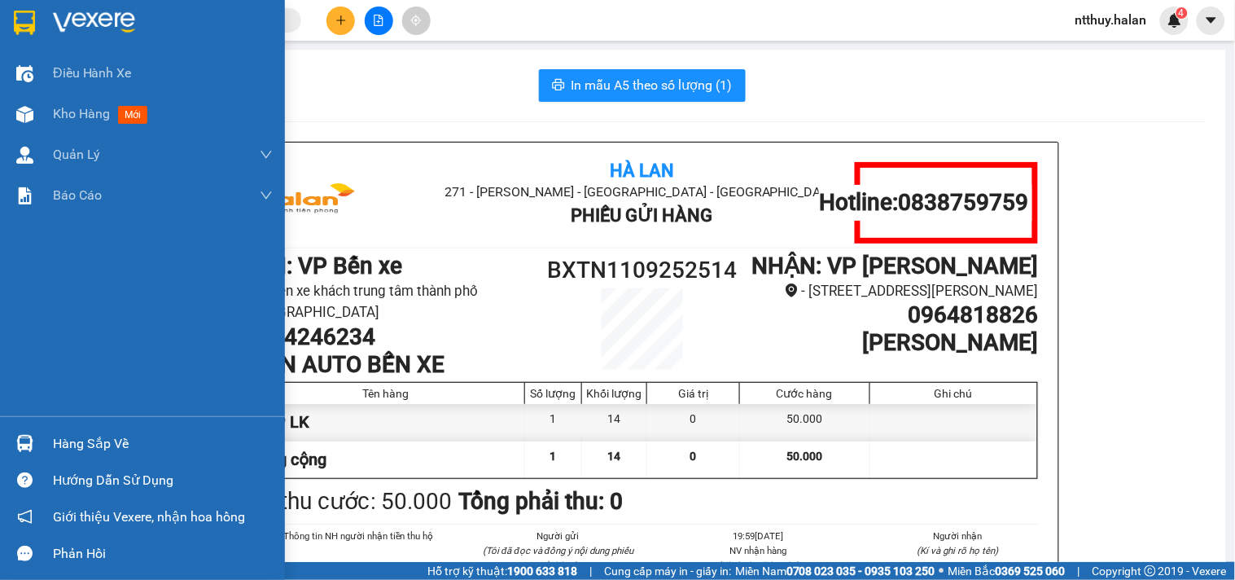
click at [65, 446] on div "Hàng sắp về" at bounding box center [163, 444] width 220 height 24
click at [20, 348] on div "Điều hành xe Kho hàng mới Quản [PERSON_NAME] lý chuyến Quản lý kiểm kho Báo cáo…" at bounding box center [142, 290] width 285 height 580
click at [90, 450] on div "Hàng sắp về" at bounding box center [163, 444] width 220 height 24
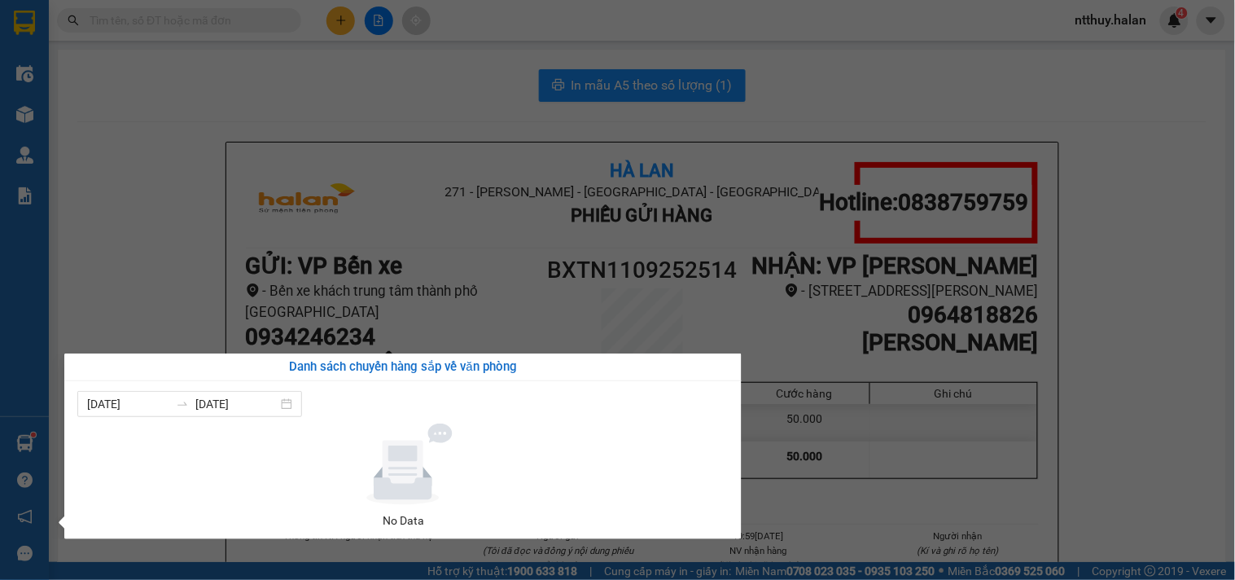
click at [156, 125] on section "Kết quả tìm kiếm ( 0 ) Bộ lọc No Data ntthuy.halan 4 Điều hành xe Kho hàng mới …" at bounding box center [617, 290] width 1235 height 580
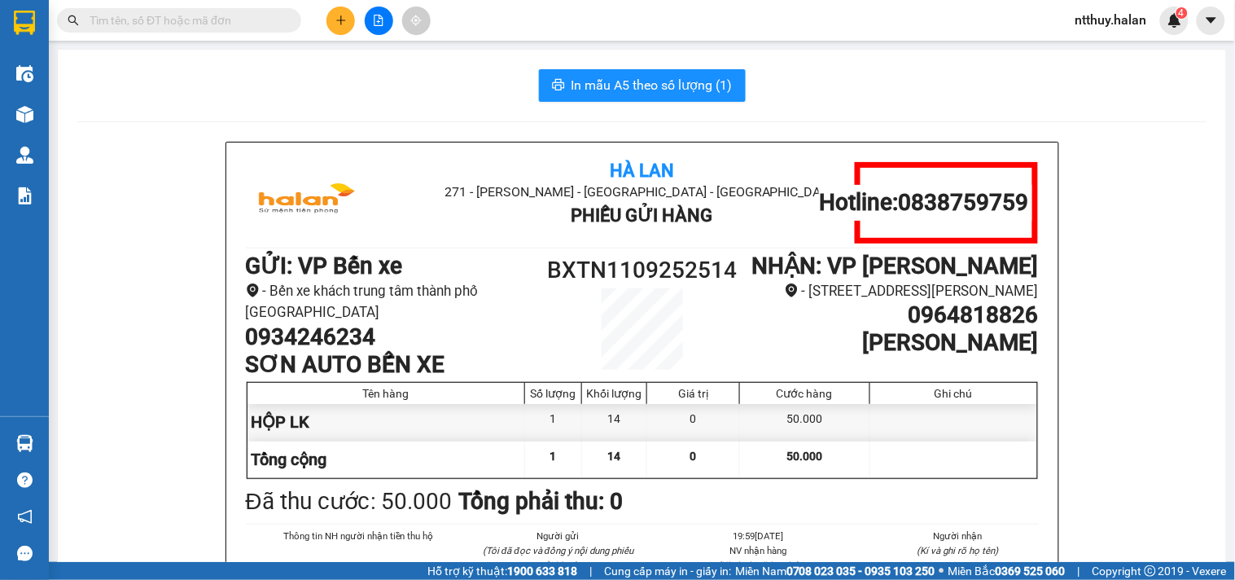
click at [207, 23] on input "text" at bounding box center [186, 20] width 192 height 18
click at [166, 21] on input "text" at bounding box center [186, 20] width 192 height 18
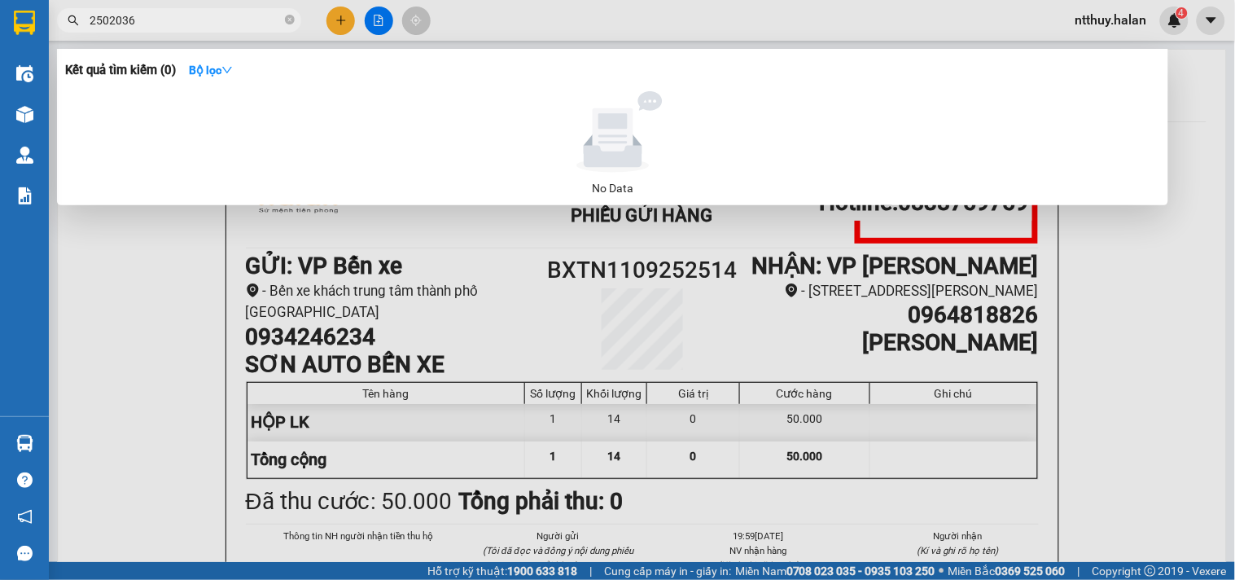
click at [107, 19] on input "2502036" at bounding box center [186, 20] width 192 height 18
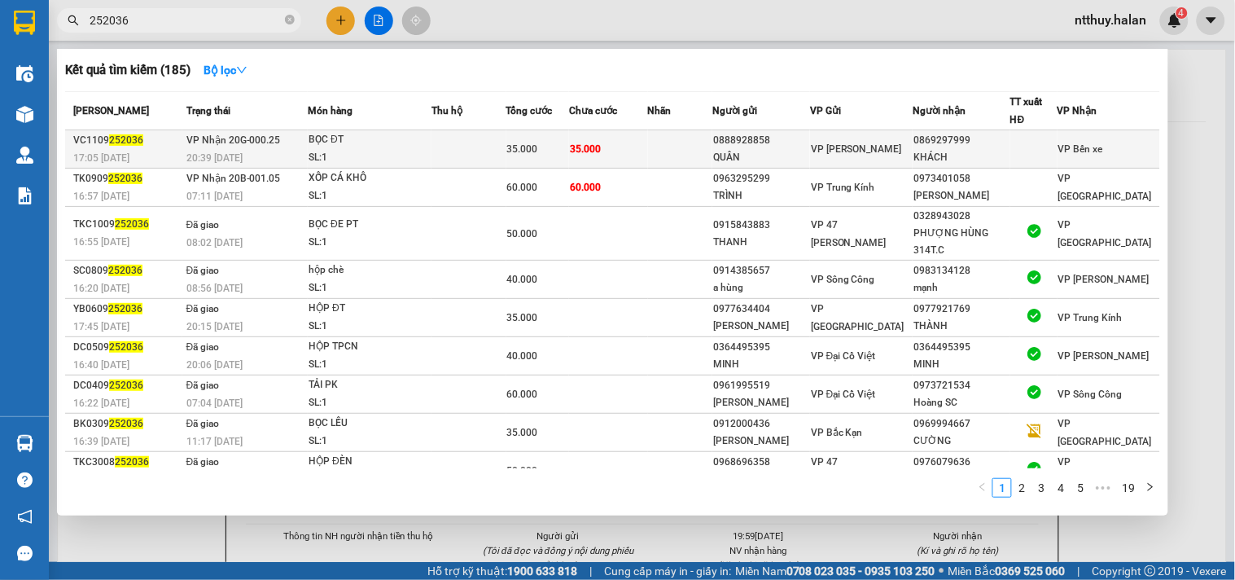
type input "252036"
click at [452, 149] on td at bounding box center [469, 149] width 74 height 38
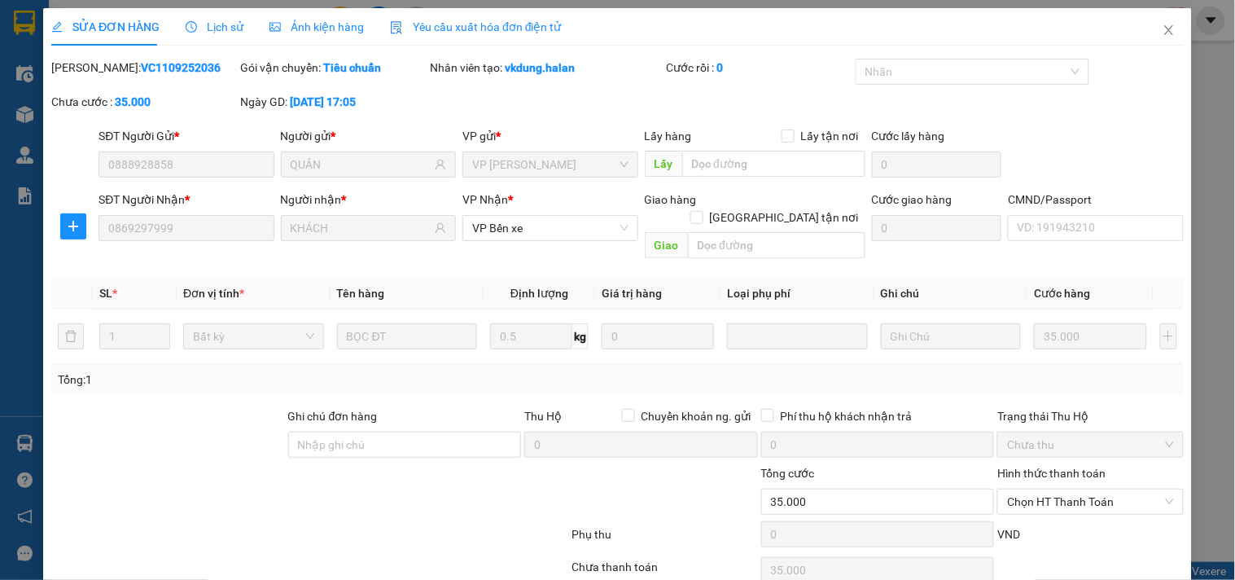
type input "0888928858"
type input "QUÂN"
type input "0869297999"
type input "KHÁCH"
type input "35.000"
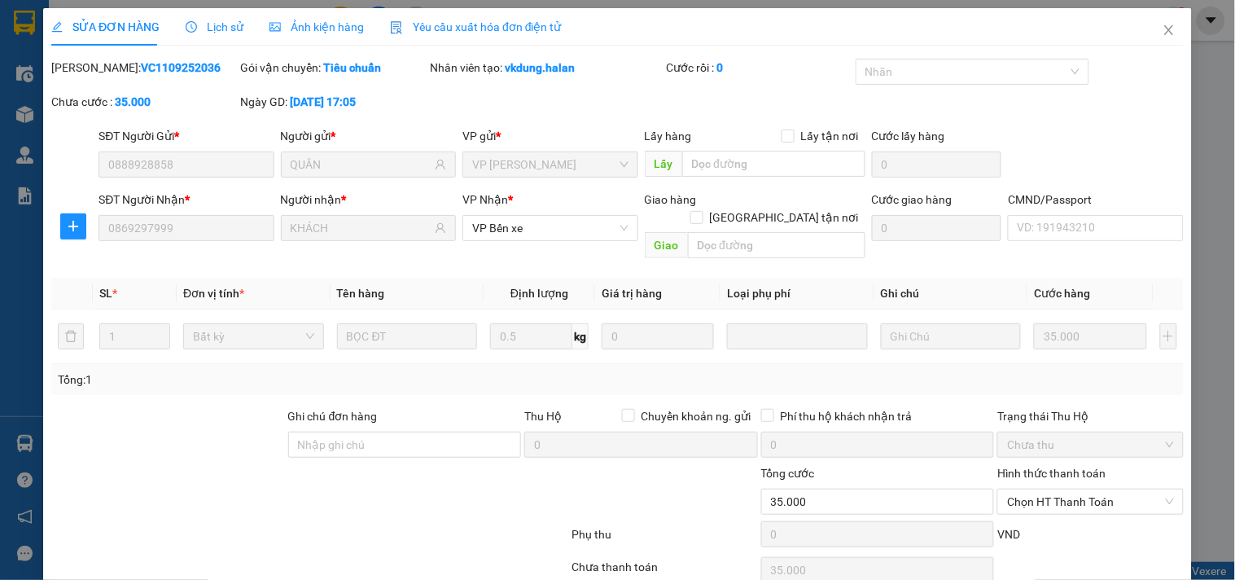
scroll to position [59, 0]
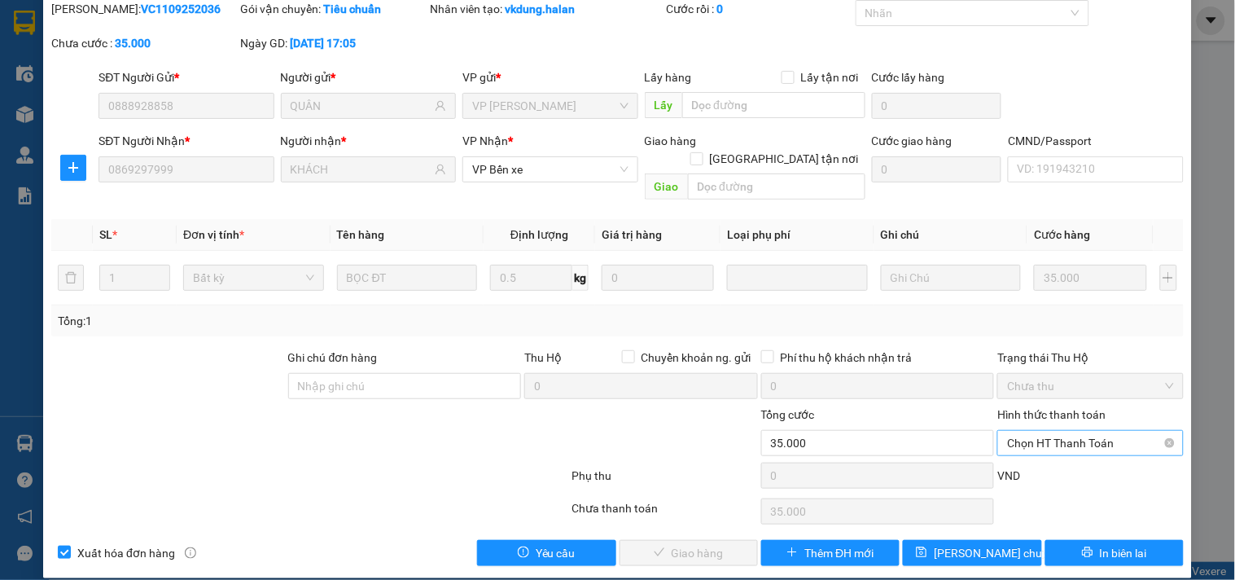
click at [1076, 431] on span "Chọn HT Thanh Toán" at bounding box center [1090, 443] width 166 height 24
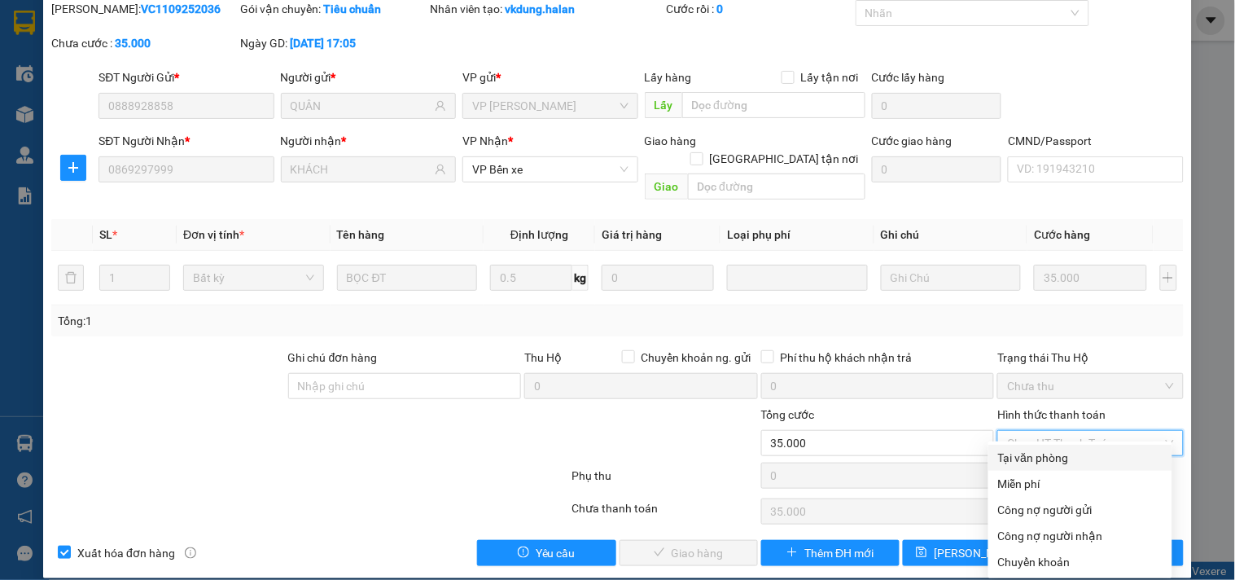
click at [1052, 459] on div "Tại văn phòng" at bounding box center [1080, 458] width 164 height 18
type input "0"
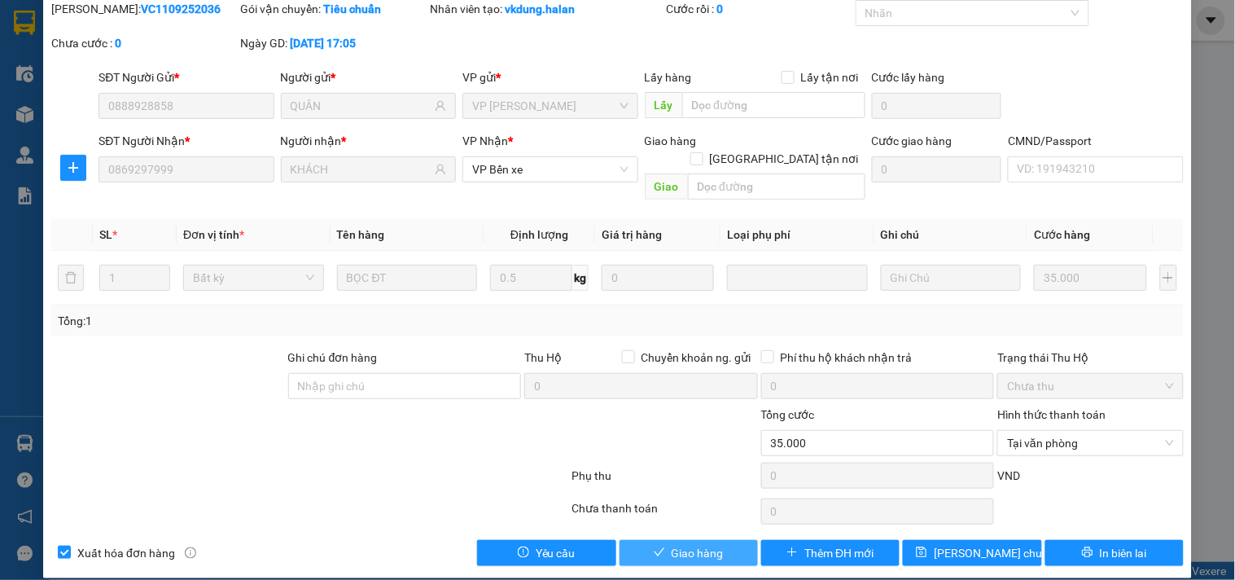
click at [718, 540] on button "Giao hàng" at bounding box center [689, 553] width 138 height 26
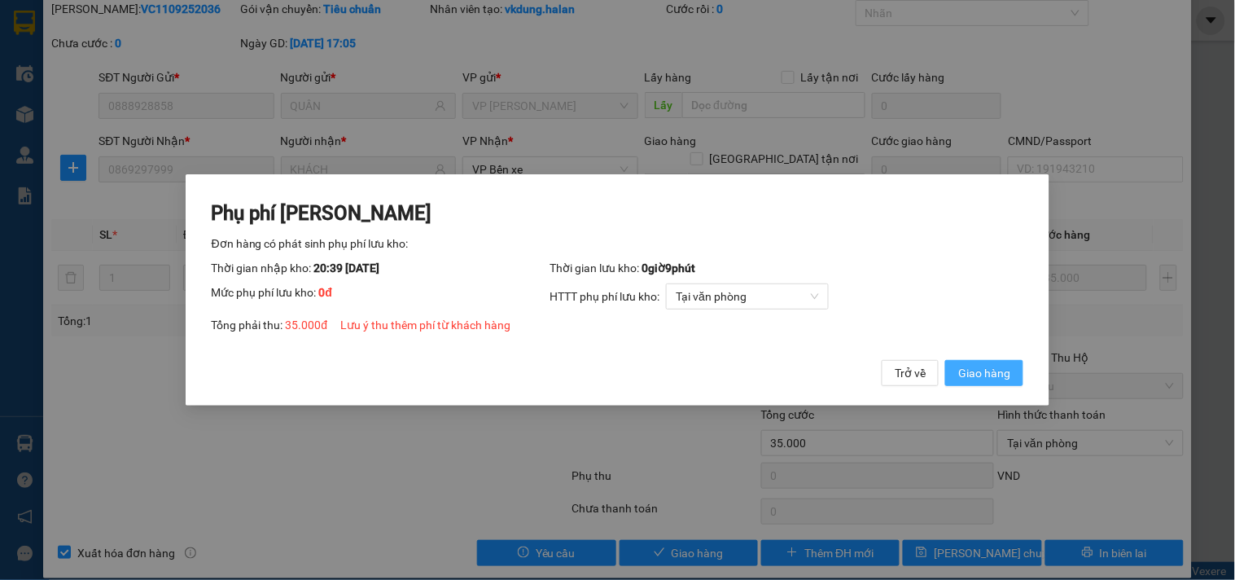
click at [988, 370] on span "Giao hàng" at bounding box center [984, 373] width 52 height 18
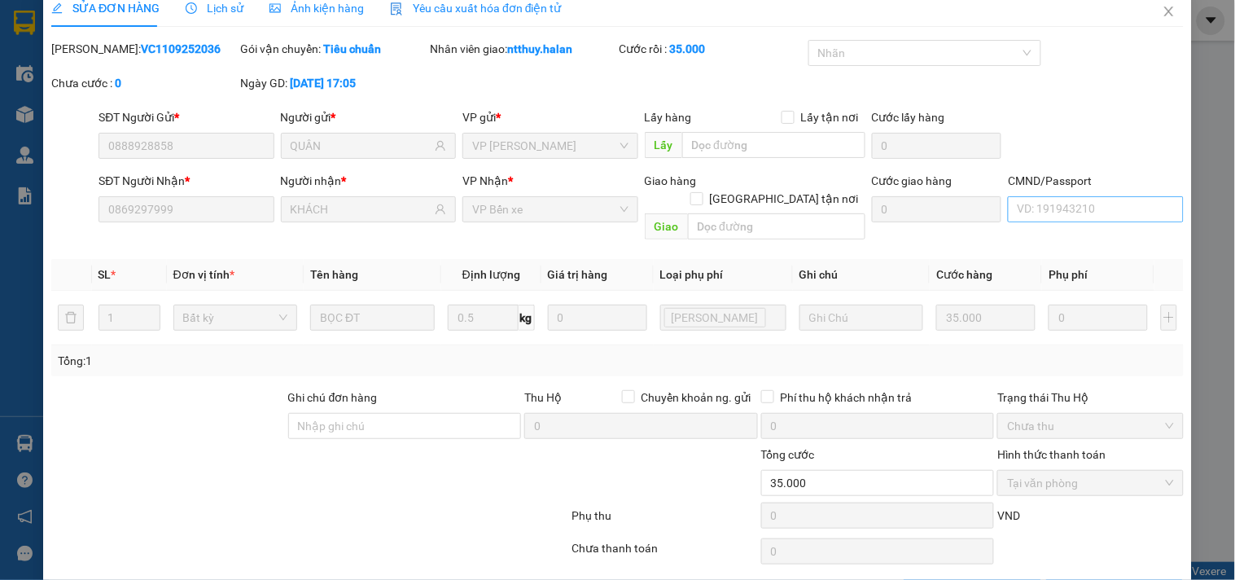
scroll to position [0, 0]
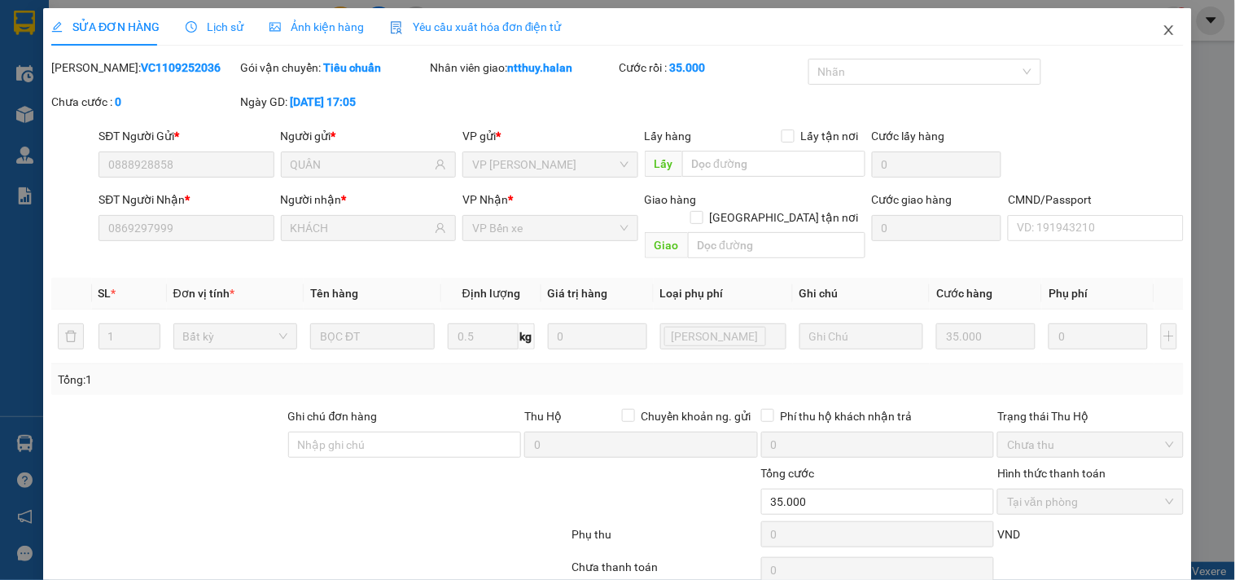
click at [1149, 33] on span "Close" at bounding box center [1170, 31] width 46 height 46
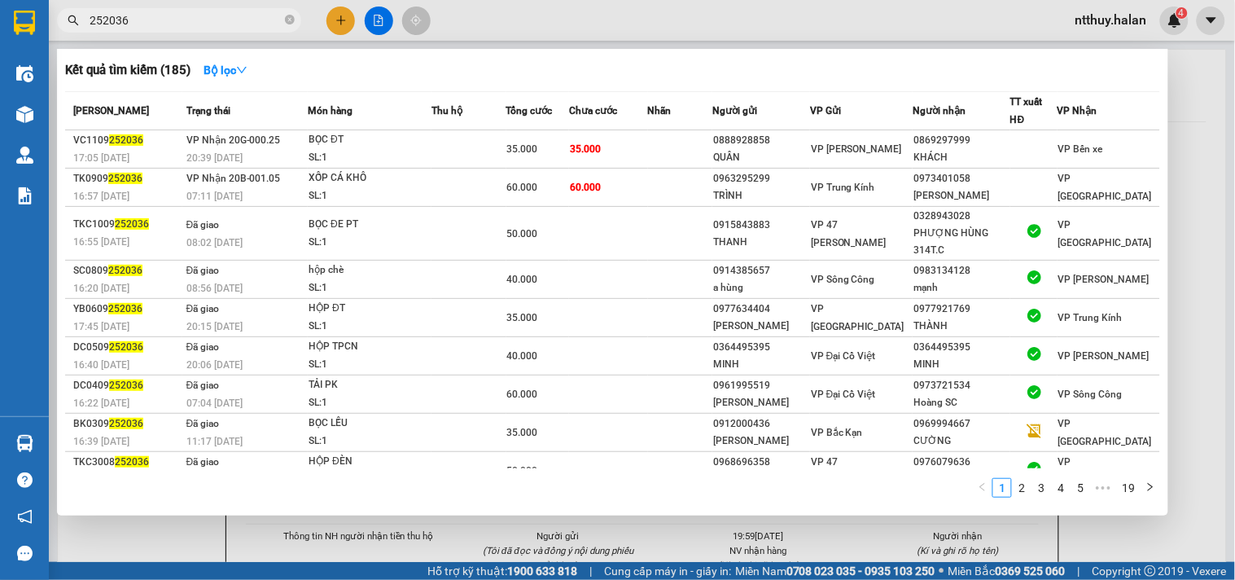
click at [213, 21] on input "252036" at bounding box center [186, 20] width 192 height 18
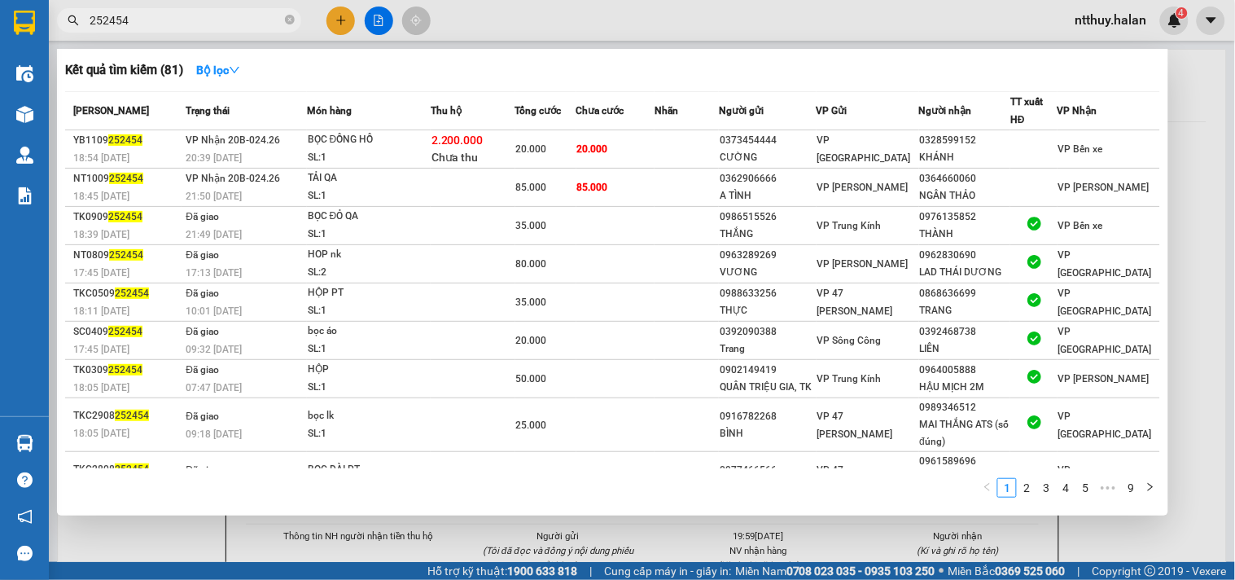
type input "252454"
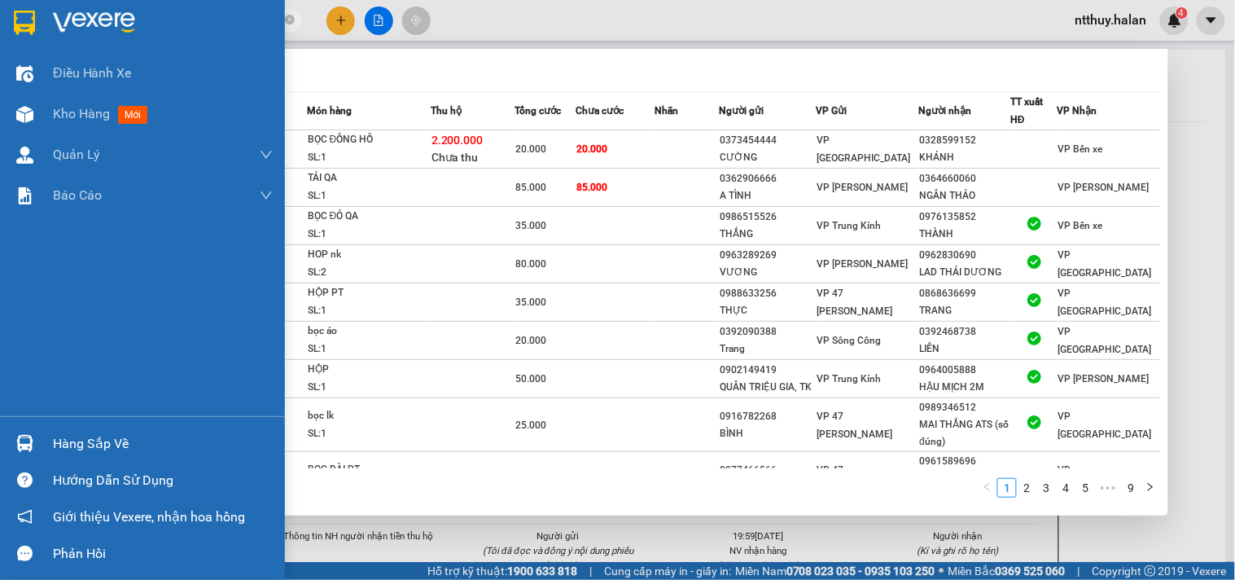
click at [84, 443] on div "Hàng sắp về" at bounding box center [163, 444] width 220 height 24
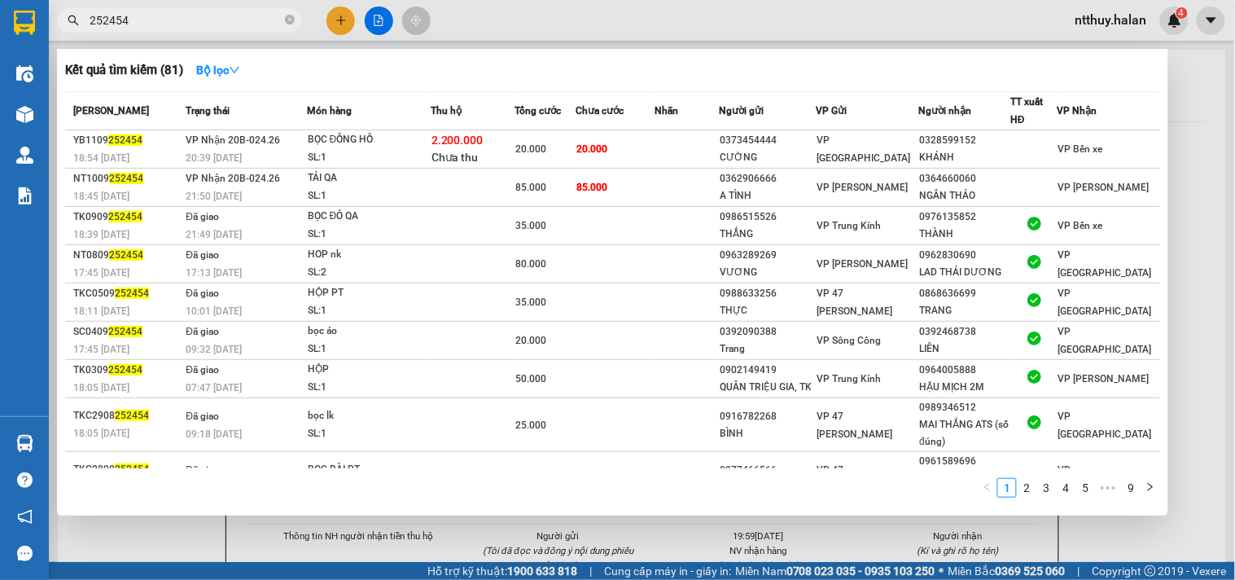
click at [539, 66] on section "Kết quả tìm kiếm ( 81 ) Bộ lọc Mã ĐH Trạng thái Món hàng Thu hộ Tổng cước Chưa …" at bounding box center [617, 290] width 1235 height 580
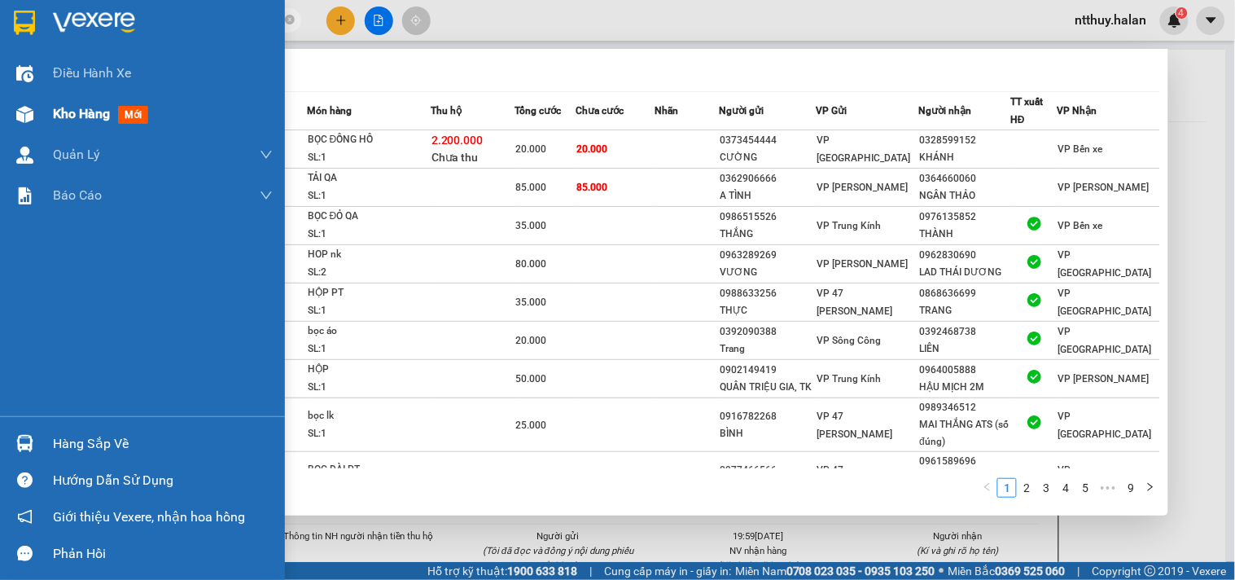
click at [93, 109] on span "Kho hàng" at bounding box center [81, 113] width 57 height 15
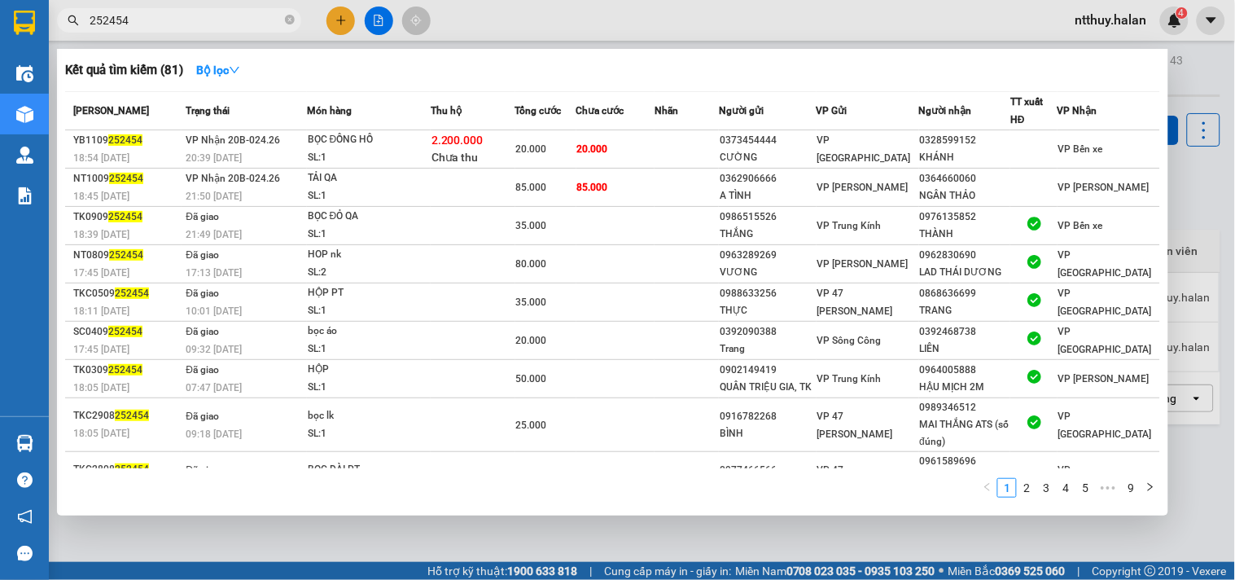
click at [571, 10] on div at bounding box center [617, 290] width 1235 height 580
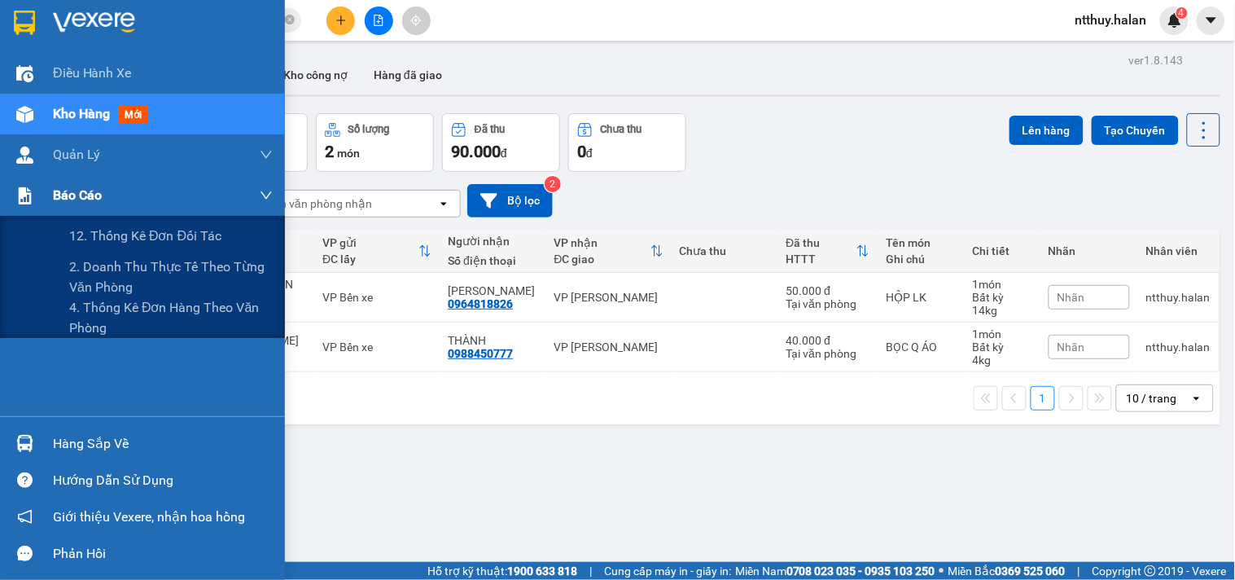
click at [76, 191] on span "Báo cáo" at bounding box center [77, 195] width 49 height 20
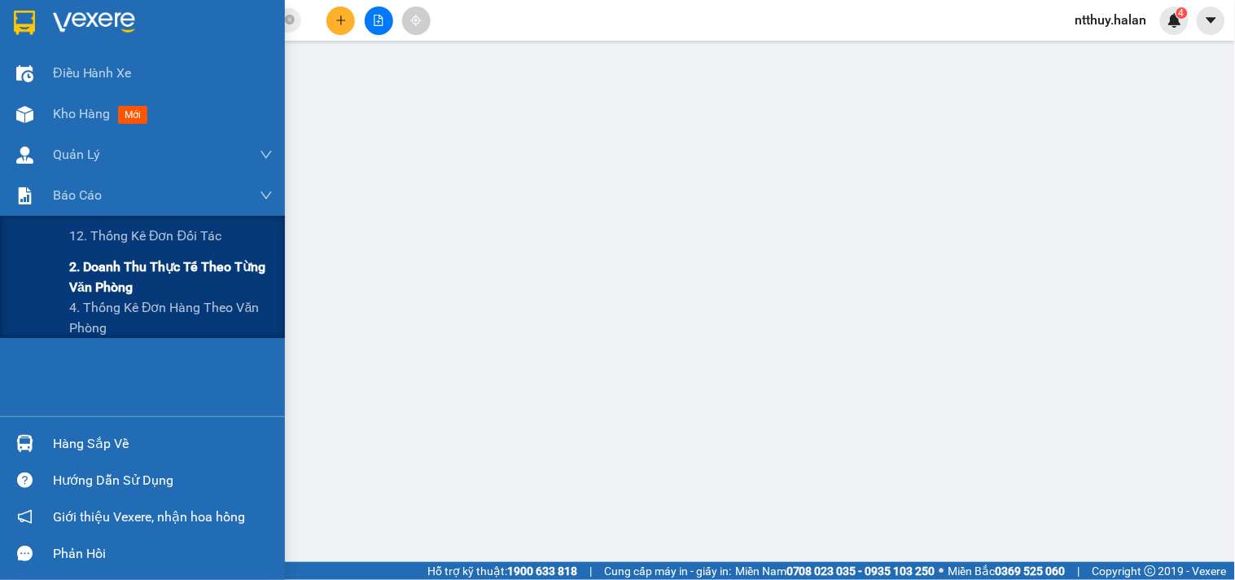
click at [116, 264] on span "2. Doanh thu thực tế theo từng văn phòng" at bounding box center [171, 277] width 204 height 41
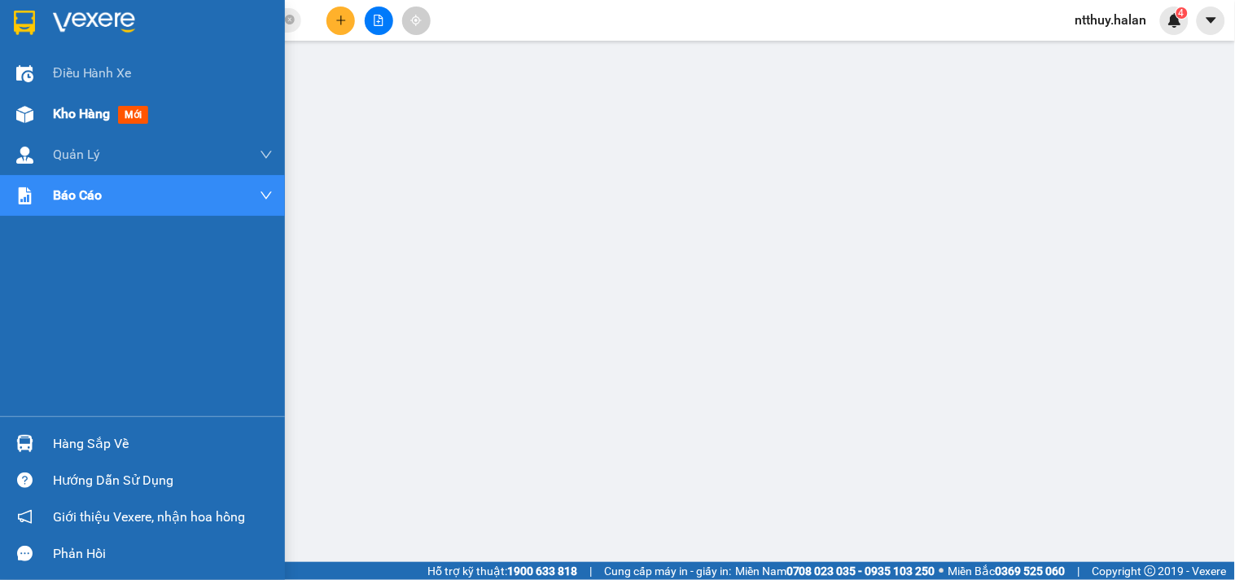
click at [90, 115] on span "Kho hàng" at bounding box center [81, 113] width 57 height 15
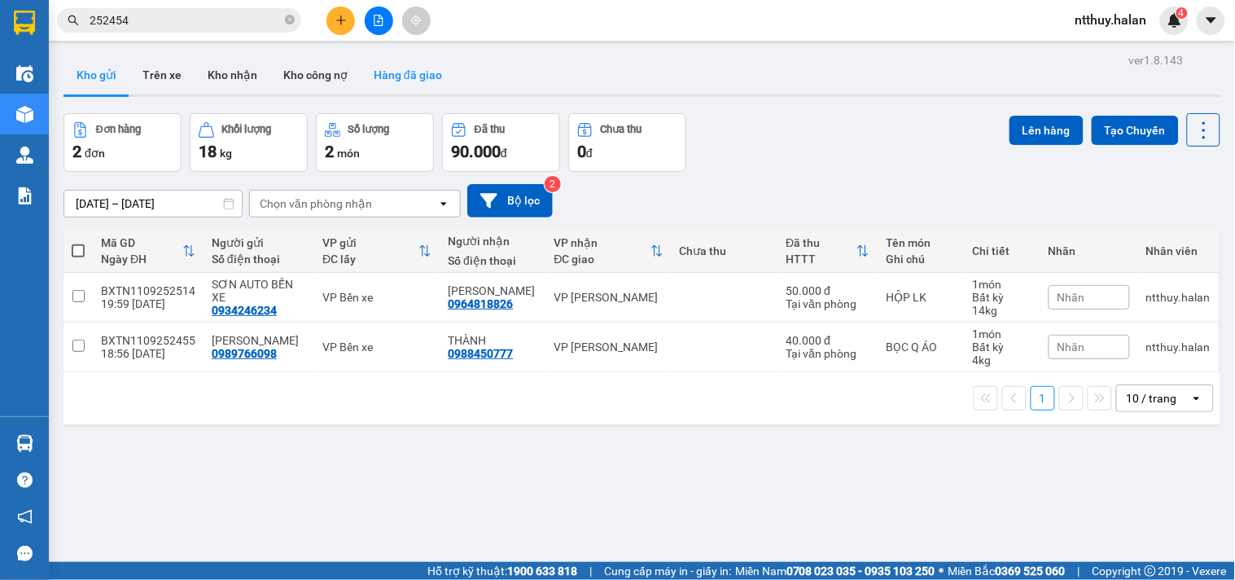
click at [391, 74] on button "Hàng đã giao" at bounding box center [408, 74] width 94 height 39
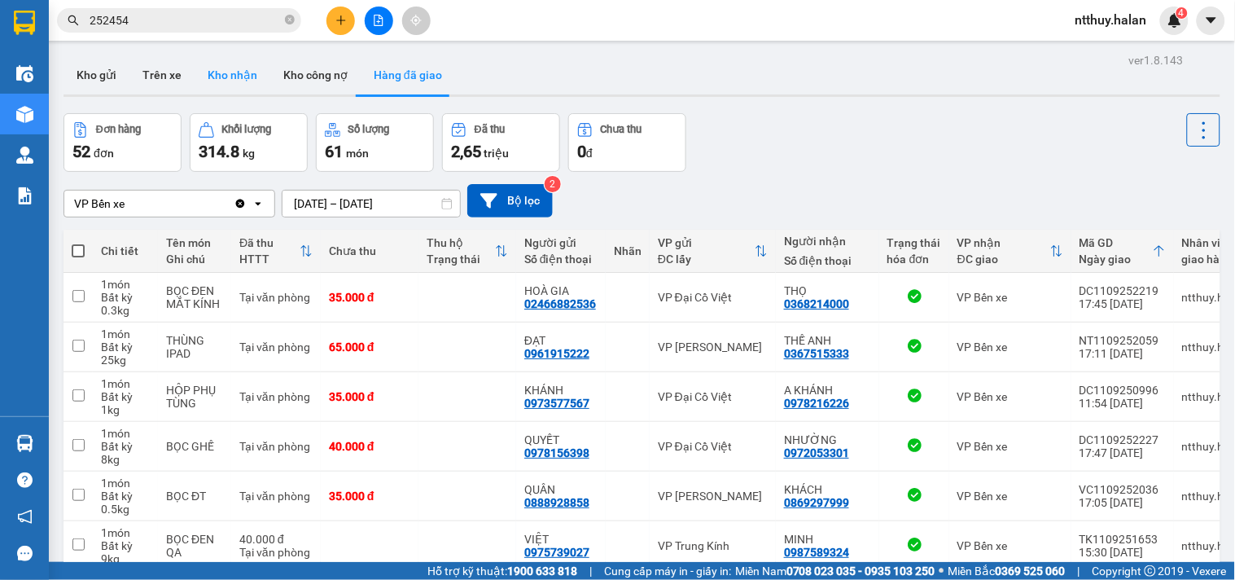
click at [226, 75] on button "Kho nhận" at bounding box center [233, 74] width 76 height 39
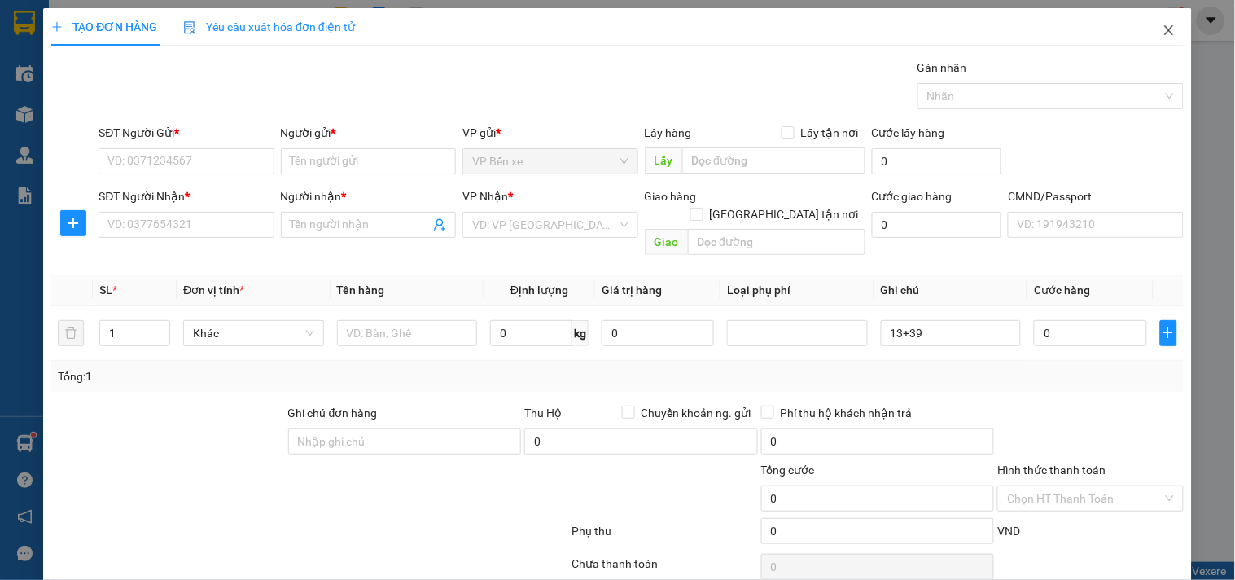
click at [1163, 25] on icon "close" at bounding box center [1169, 30] width 13 height 13
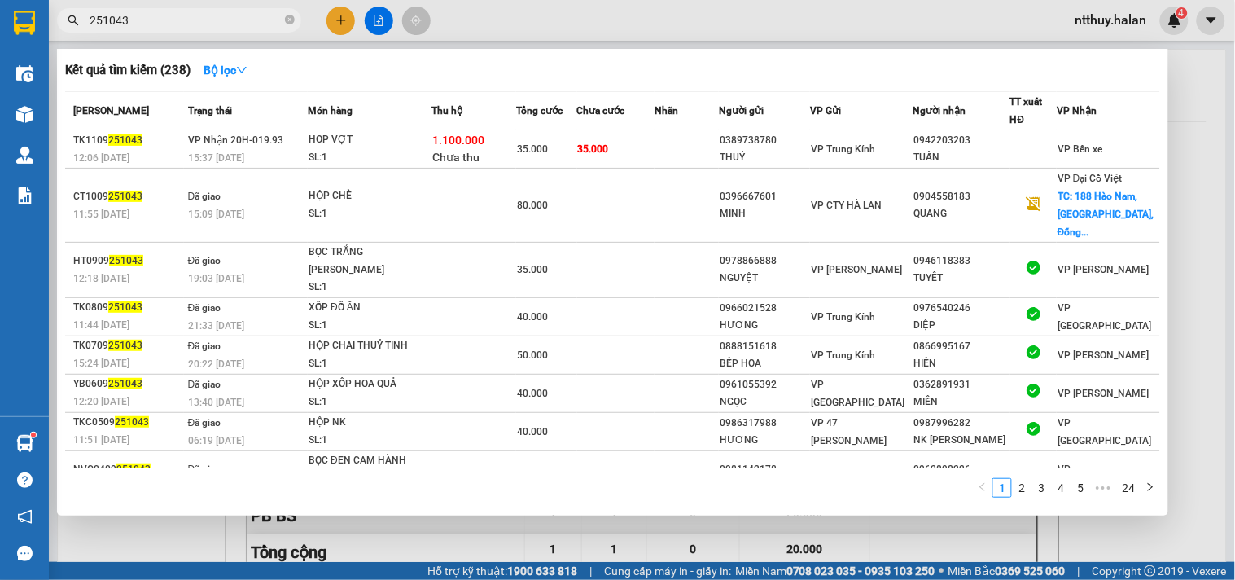
click at [189, 26] on input "251043" at bounding box center [186, 20] width 192 height 18
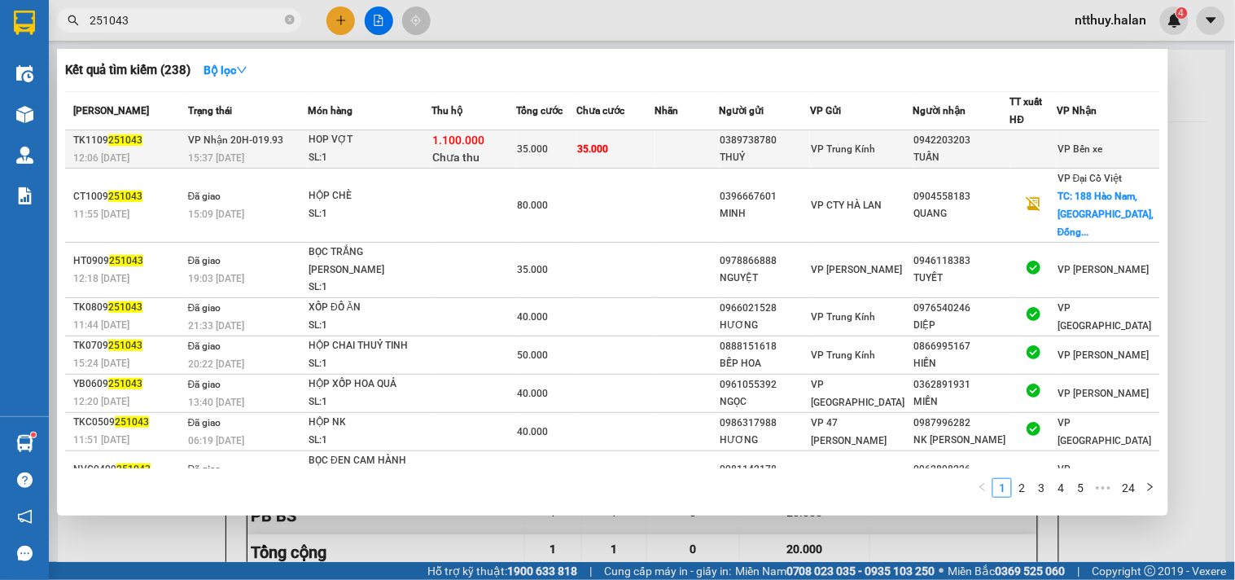
click at [377, 158] on div "SL: 1" at bounding box center [370, 158] width 122 height 18
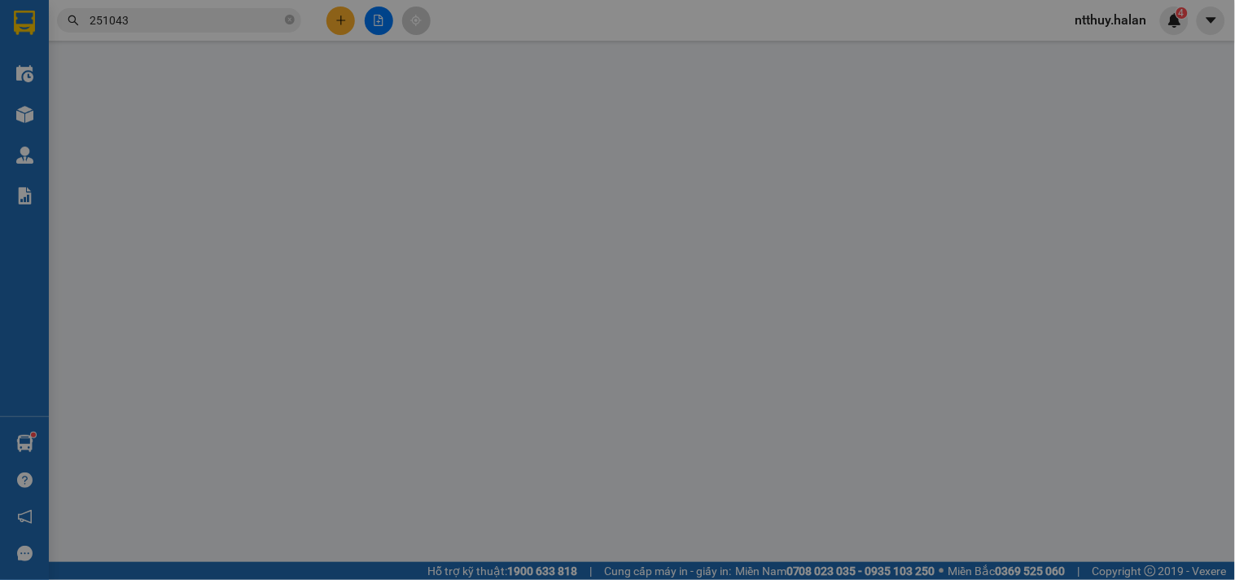
type input "0389738780"
type input "THUỶ"
type input "0942203203"
type input "TUẤN"
checkbox input "true"
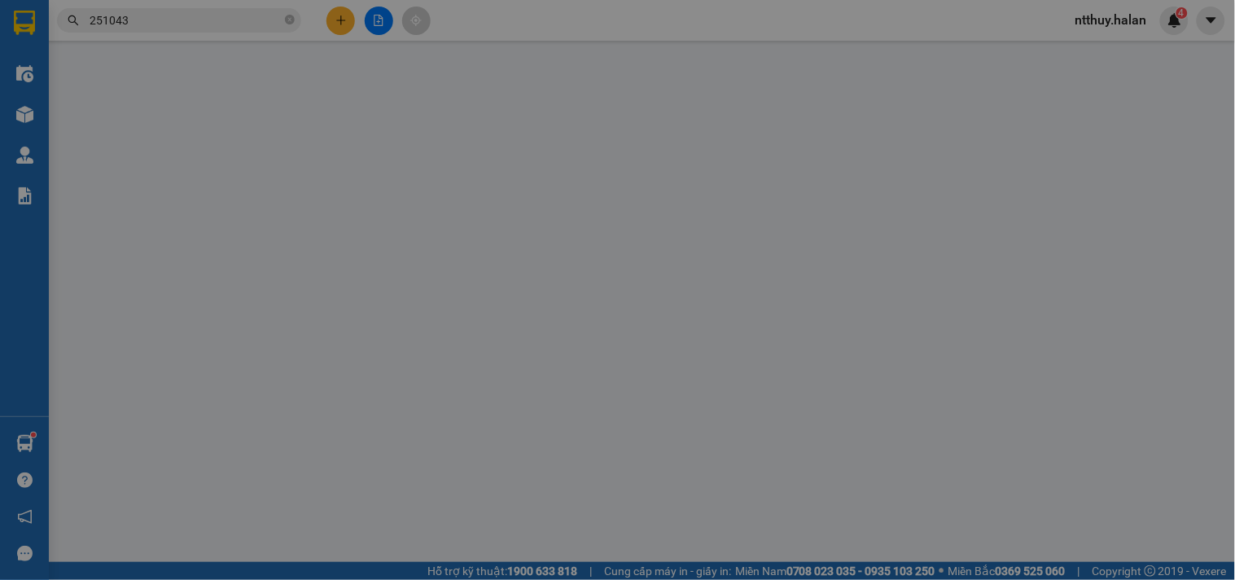
type input "1.100.000"
type input "30.000"
type input "35.000"
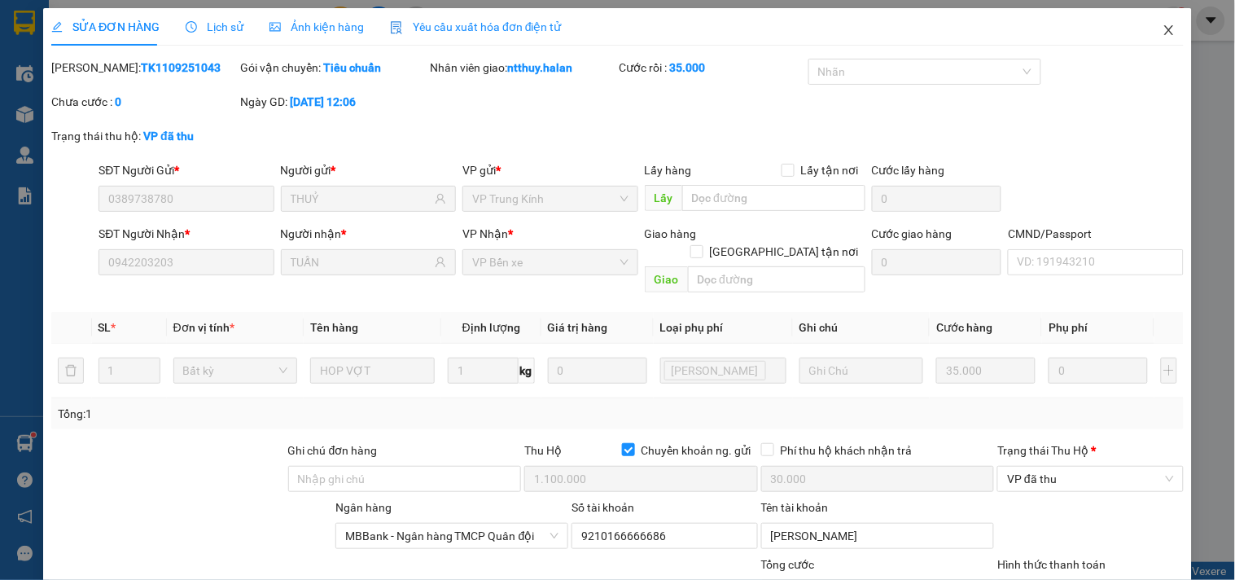
click at [1164, 33] on icon "close" at bounding box center [1168, 30] width 9 height 10
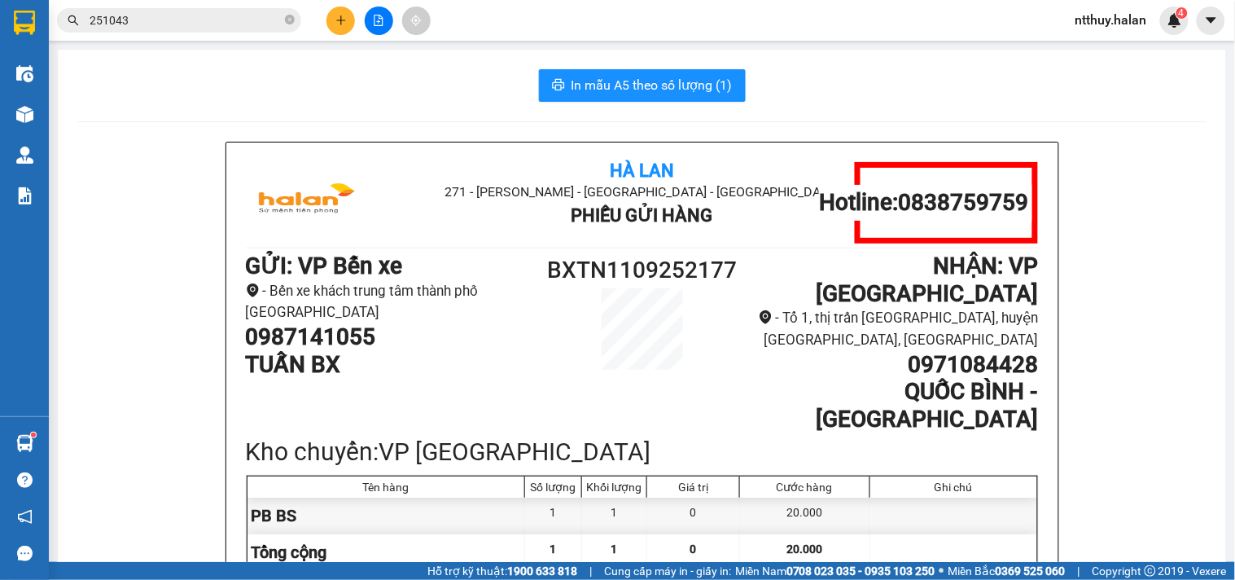
click at [192, 12] on input "251043" at bounding box center [186, 20] width 192 height 18
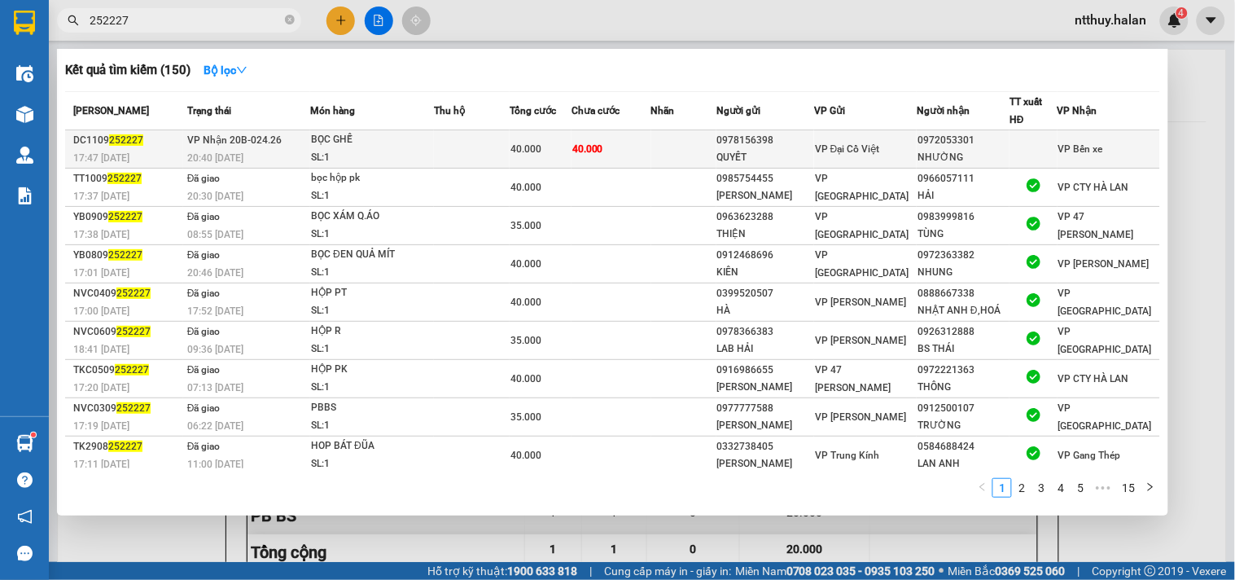
type input "252227"
click at [419, 150] on div "SL: 1" at bounding box center [372, 158] width 122 height 18
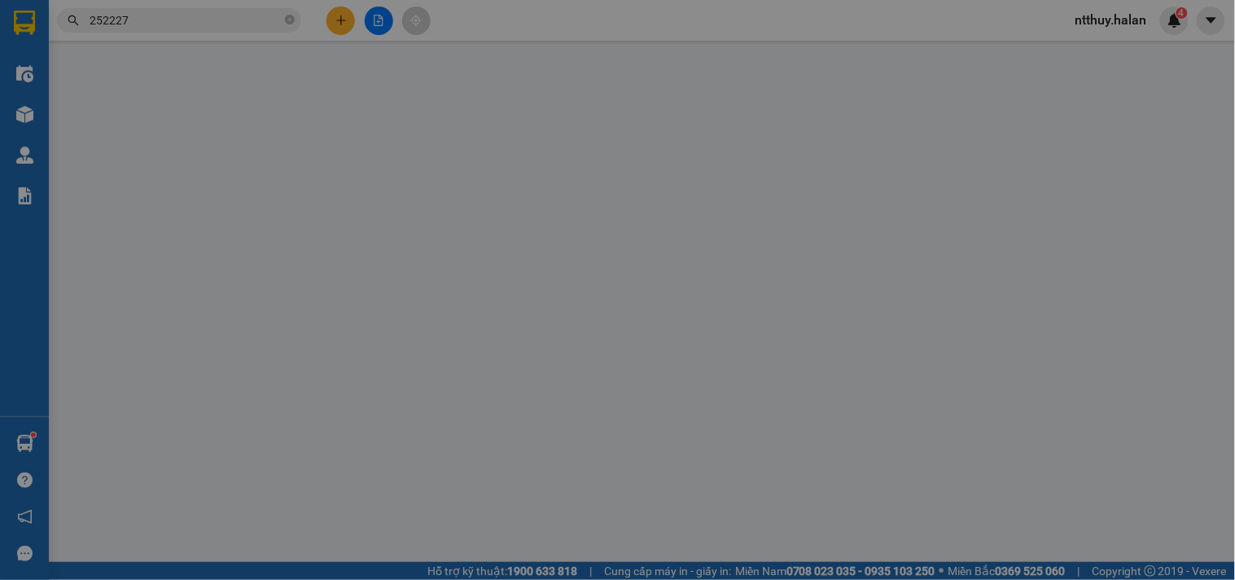
type input "0978156398"
type input "QUYẾT"
type input "0972053301"
type input "NHƯỜNG"
type input "40.000"
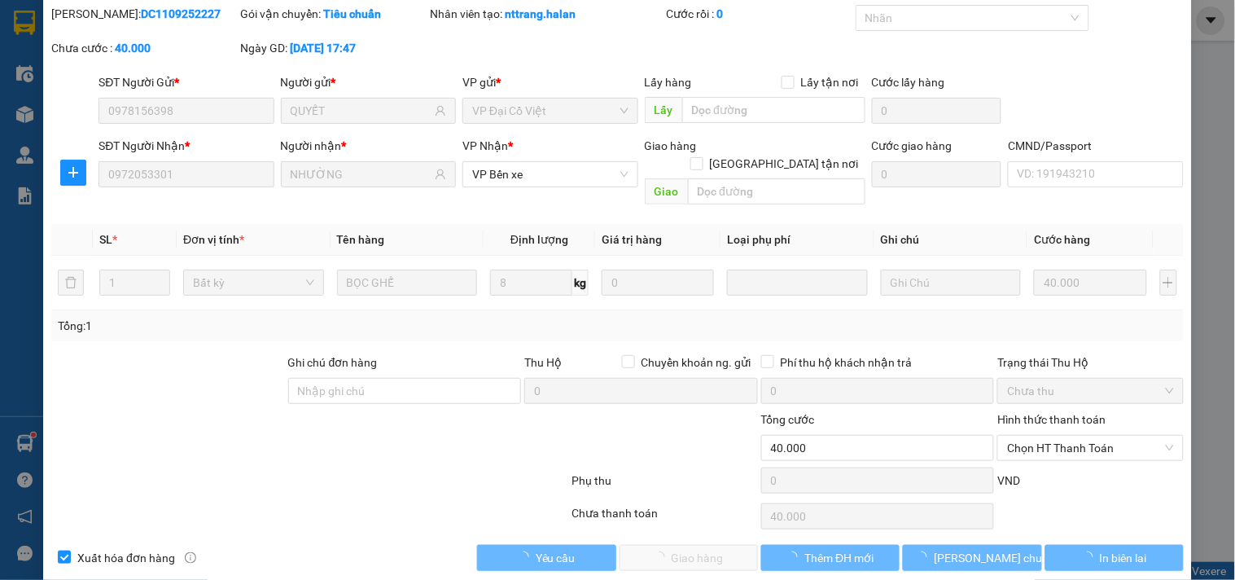
scroll to position [59, 0]
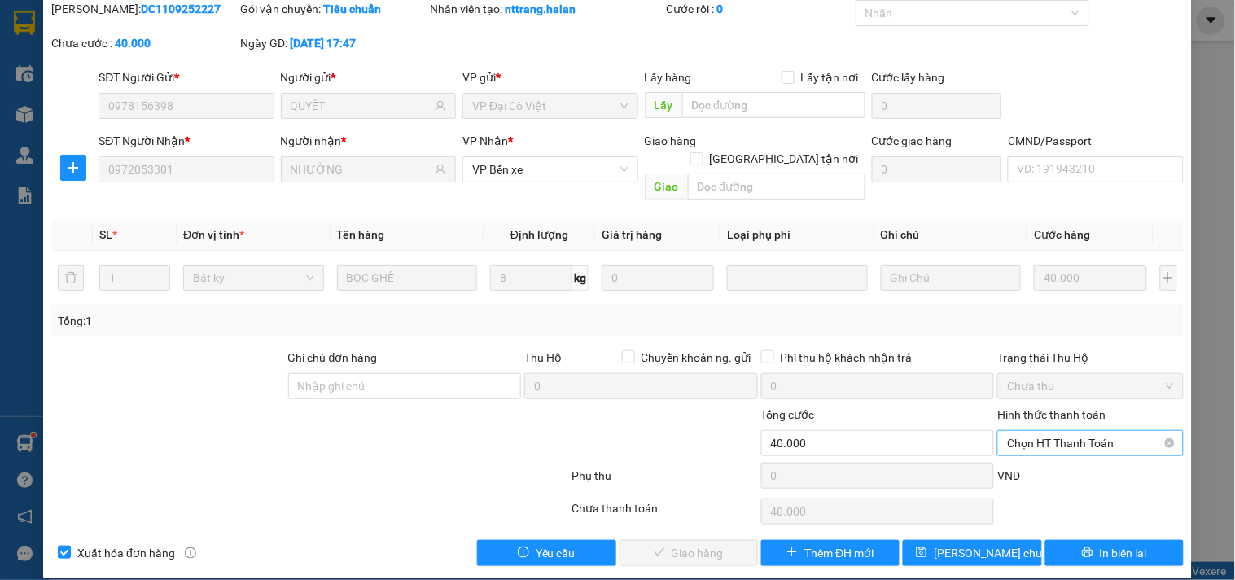
click at [1047, 431] on span "Chọn HT Thanh Toán" at bounding box center [1090, 443] width 166 height 24
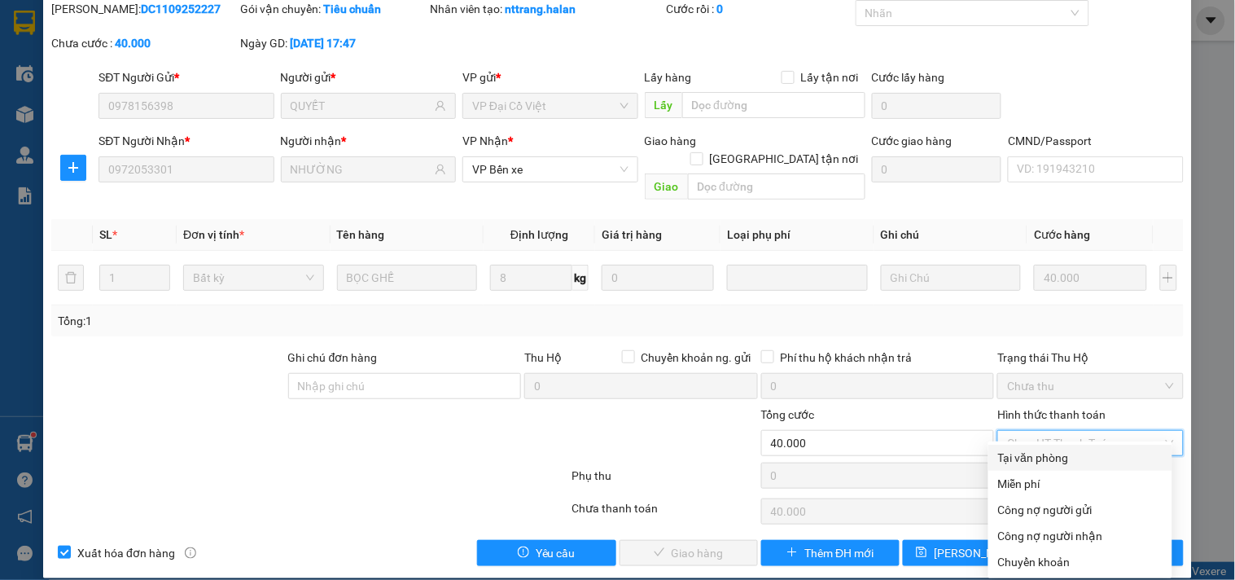
click at [1033, 450] on div "Tại văn phòng" at bounding box center [1080, 458] width 164 height 18
type input "0"
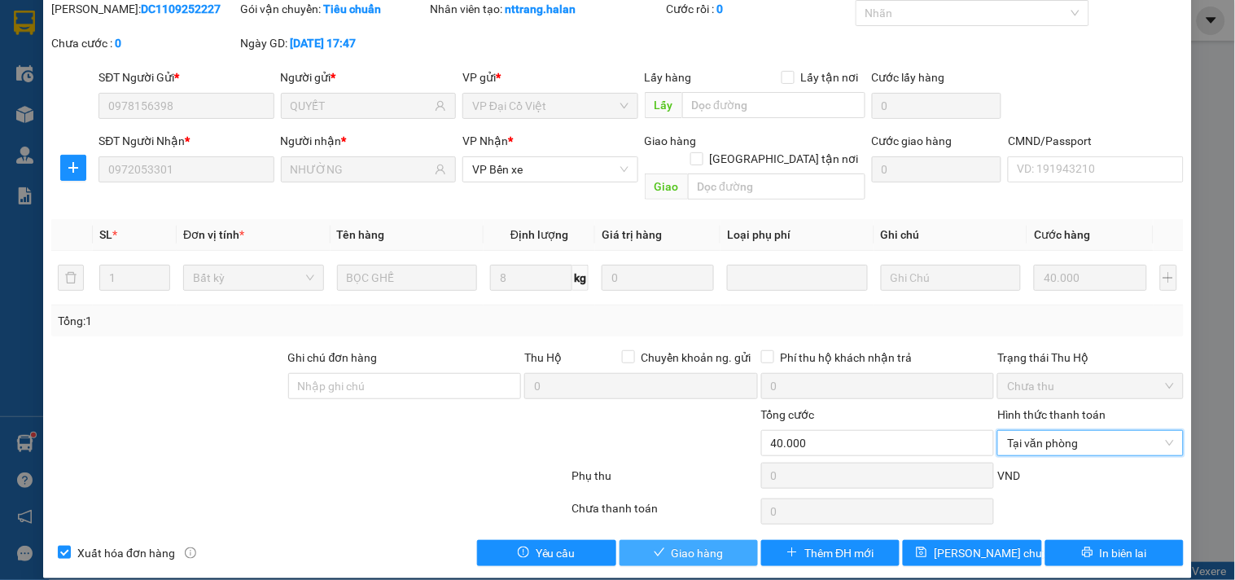
click at [654, 546] on icon "check" at bounding box center [659, 551] width 11 height 11
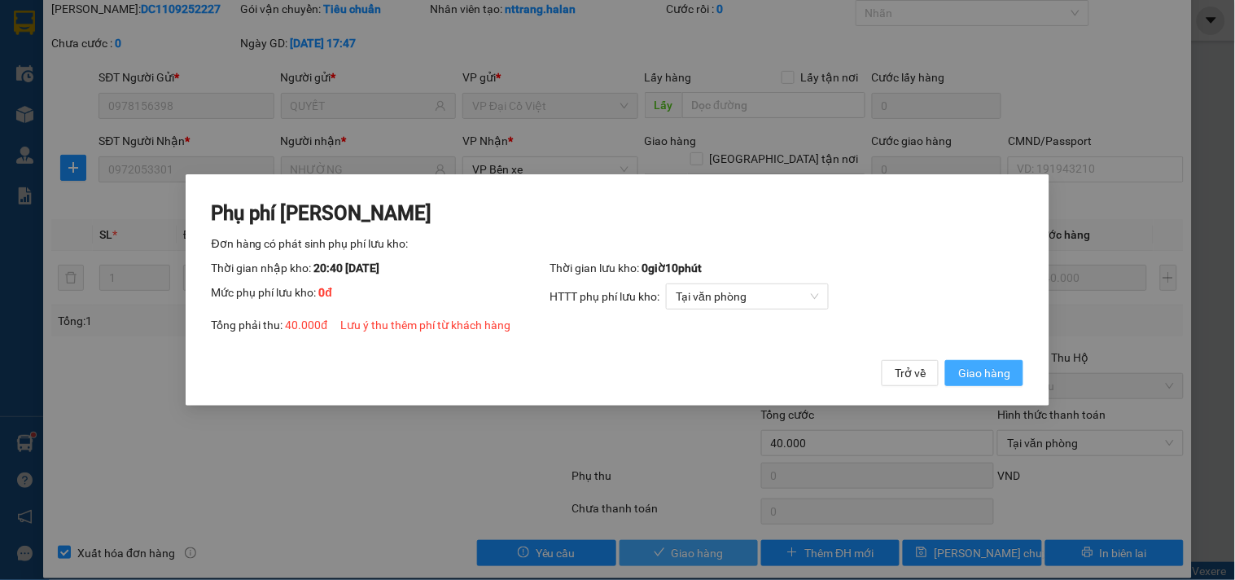
click at [970, 371] on span "Giao hàng" at bounding box center [984, 373] width 52 height 18
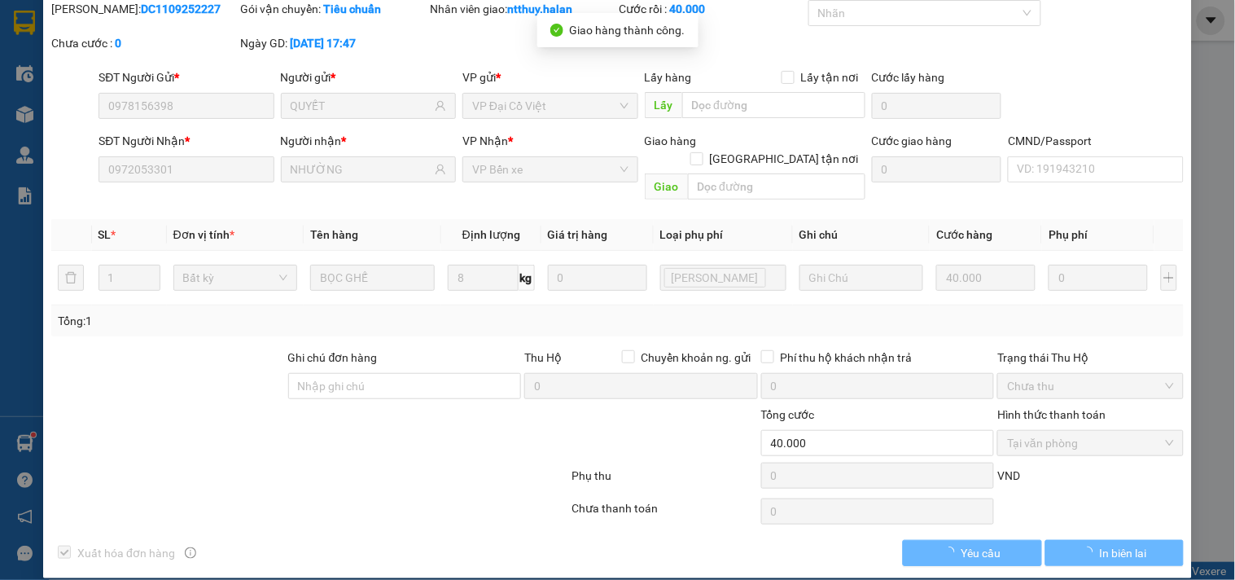
scroll to position [0, 0]
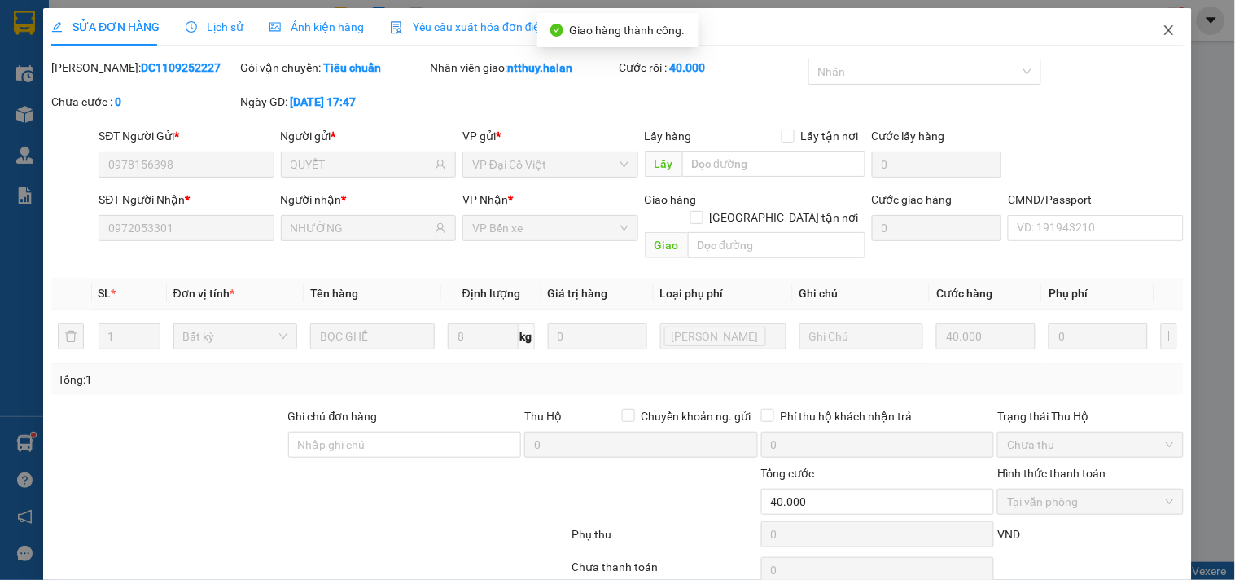
click at [1163, 29] on icon "close" at bounding box center [1169, 30] width 13 height 13
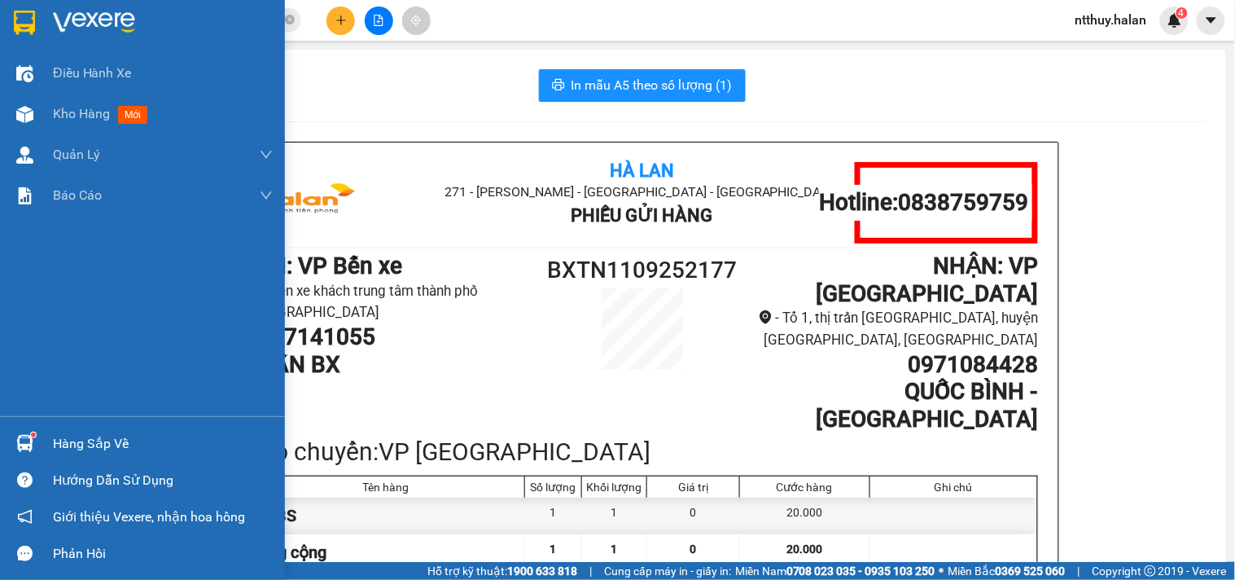
click at [92, 450] on div "Hàng sắp về" at bounding box center [163, 444] width 220 height 24
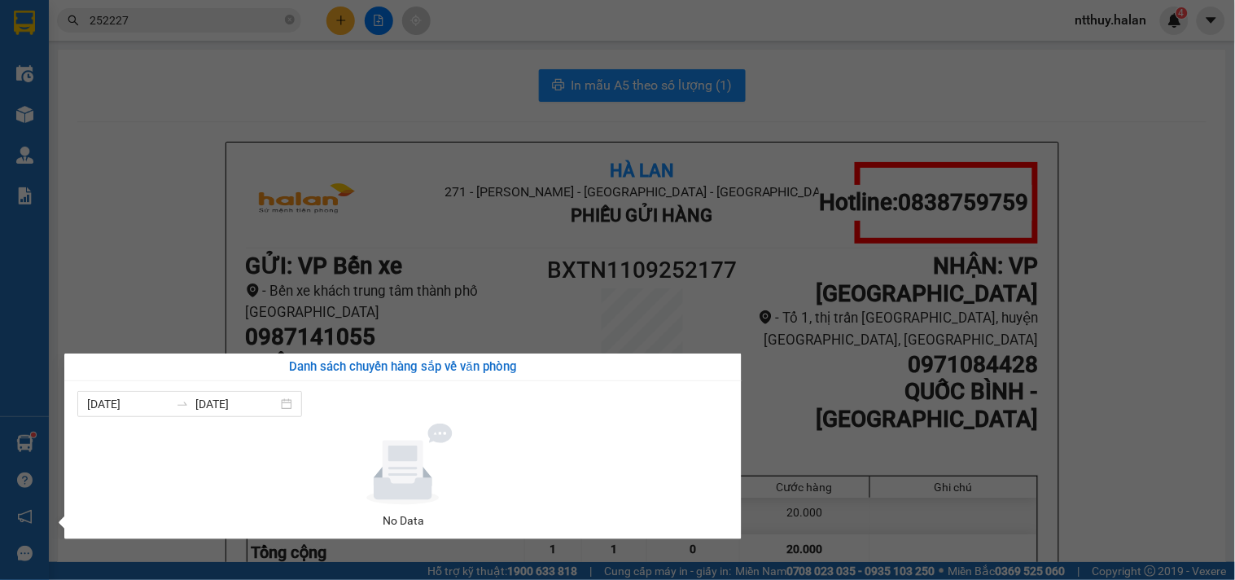
click at [134, 274] on section "Kết quả tìm kiếm ( 150 ) Bộ lọc Mã ĐH Trạng thái Món hàng Thu hộ Tổng cước Chưa…" at bounding box center [617, 290] width 1235 height 580
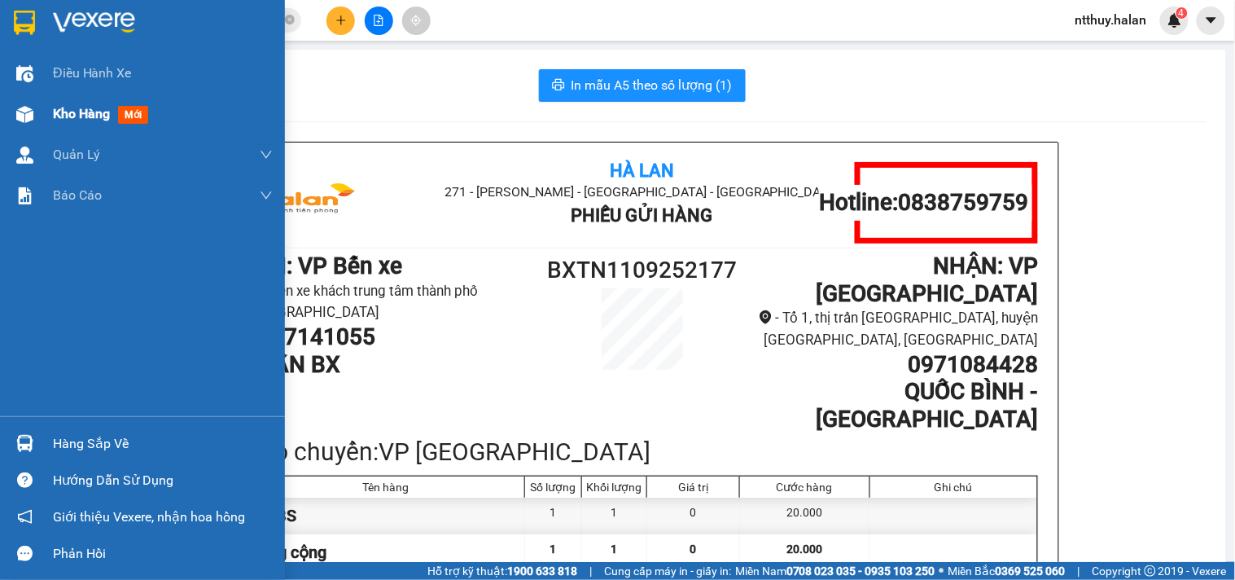
click at [92, 116] on span "Kho hàng" at bounding box center [81, 113] width 57 height 15
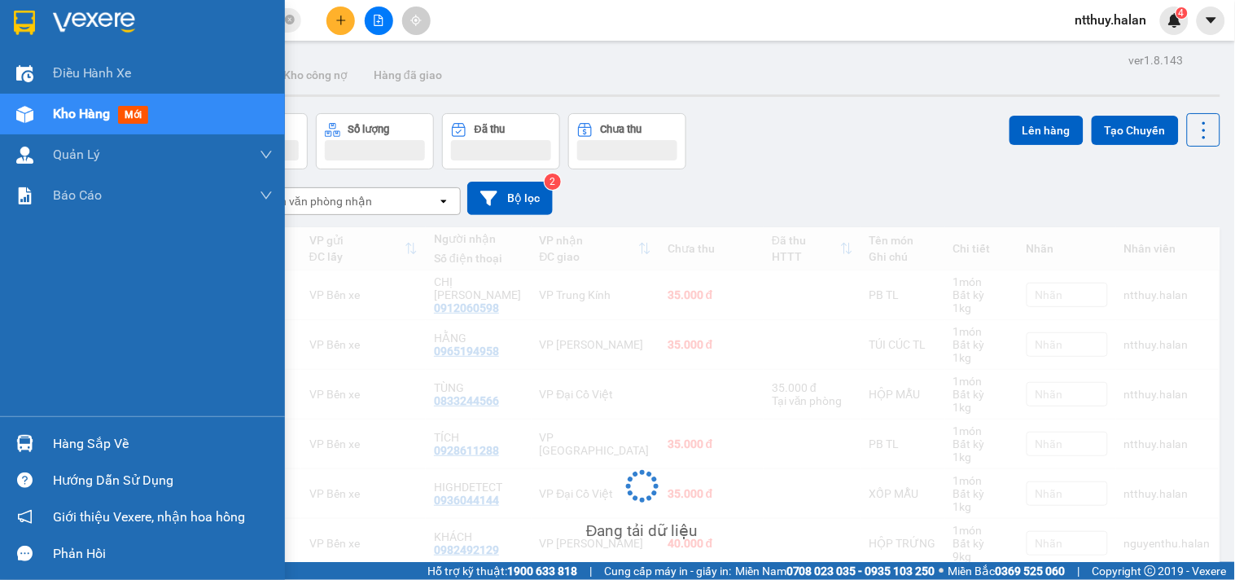
click at [92, 116] on span "Kho hàng" at bounding box center [81, 113] width 57 height 15
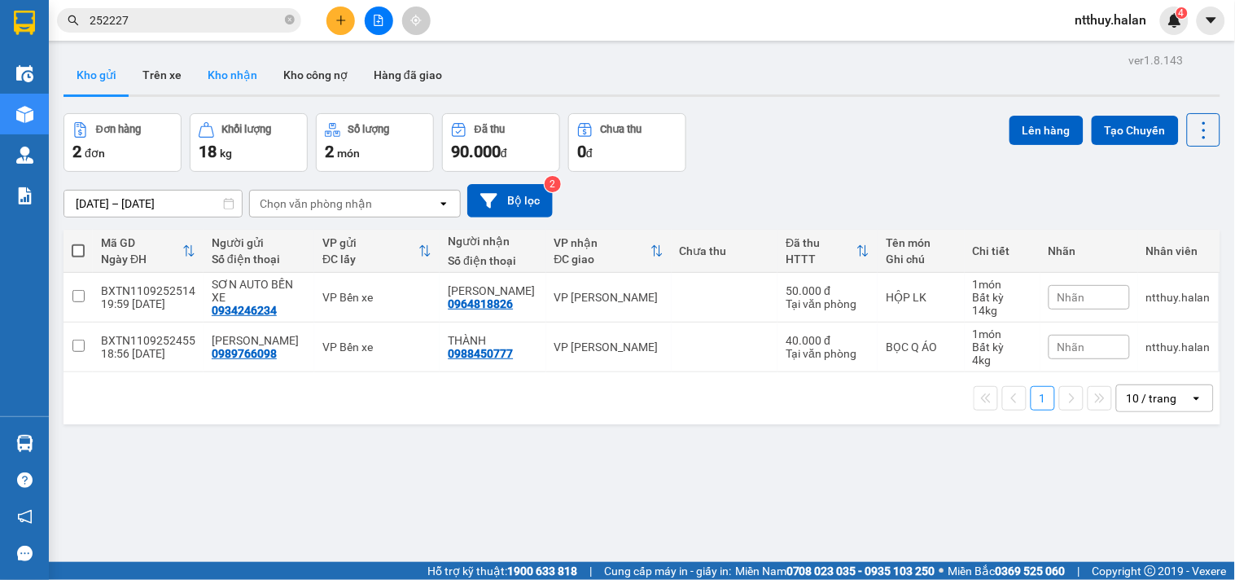
click at [235, 74] on button "Kho nhận" at bounding box center [233, 74] width 76 height 39
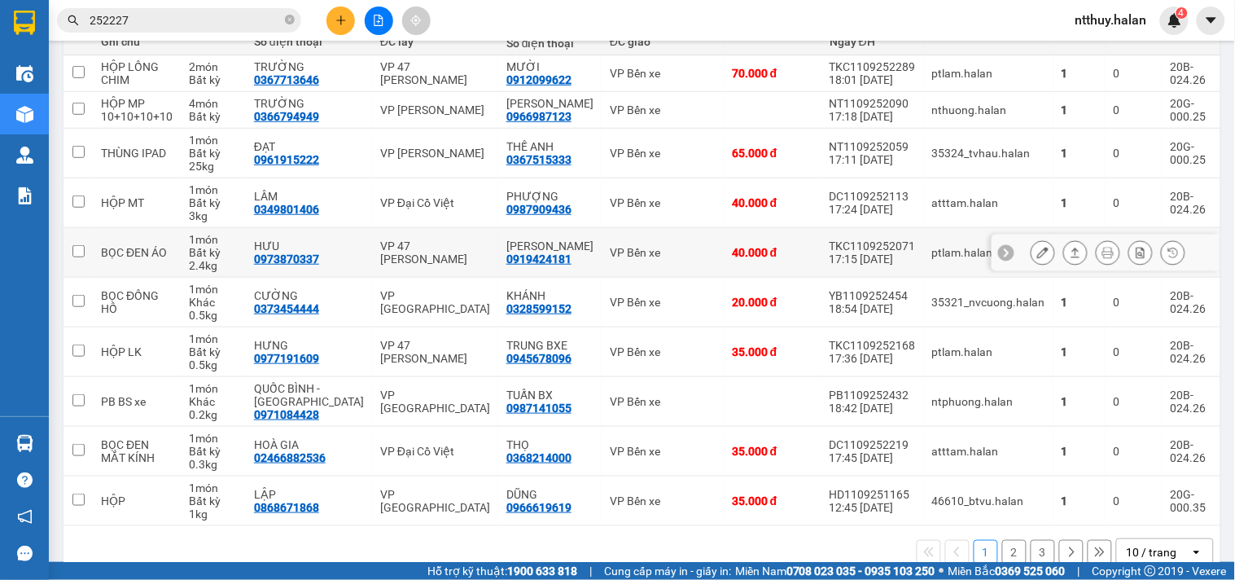
scroll to position [249, 0]
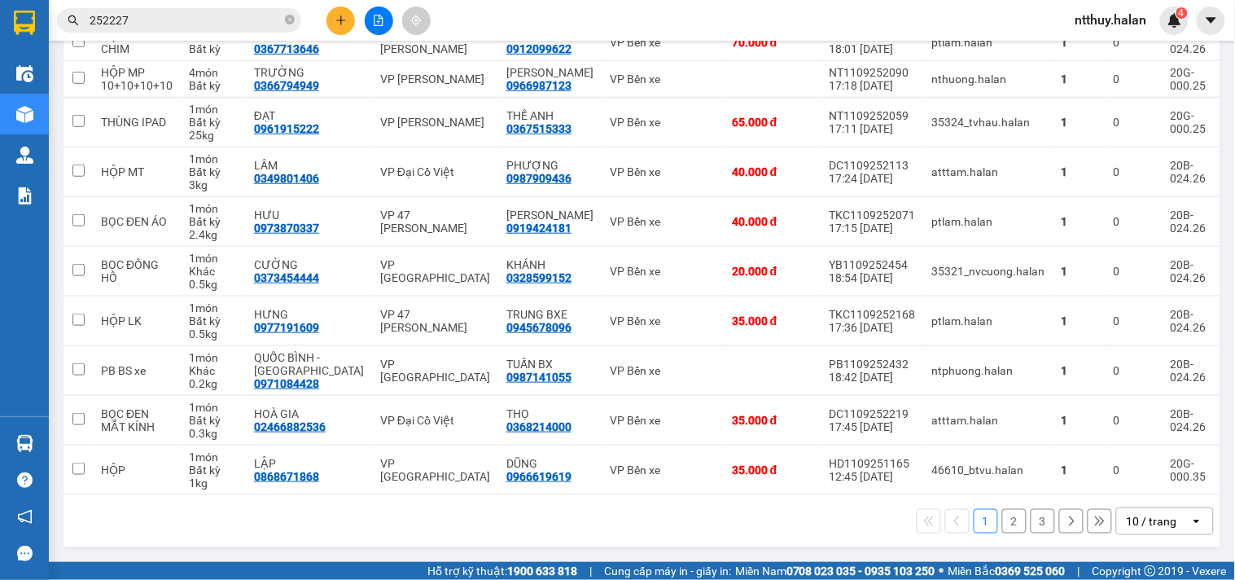
click at [1190, 522] on icon "open" at bounding box center [1196, 521] width 13 height 13
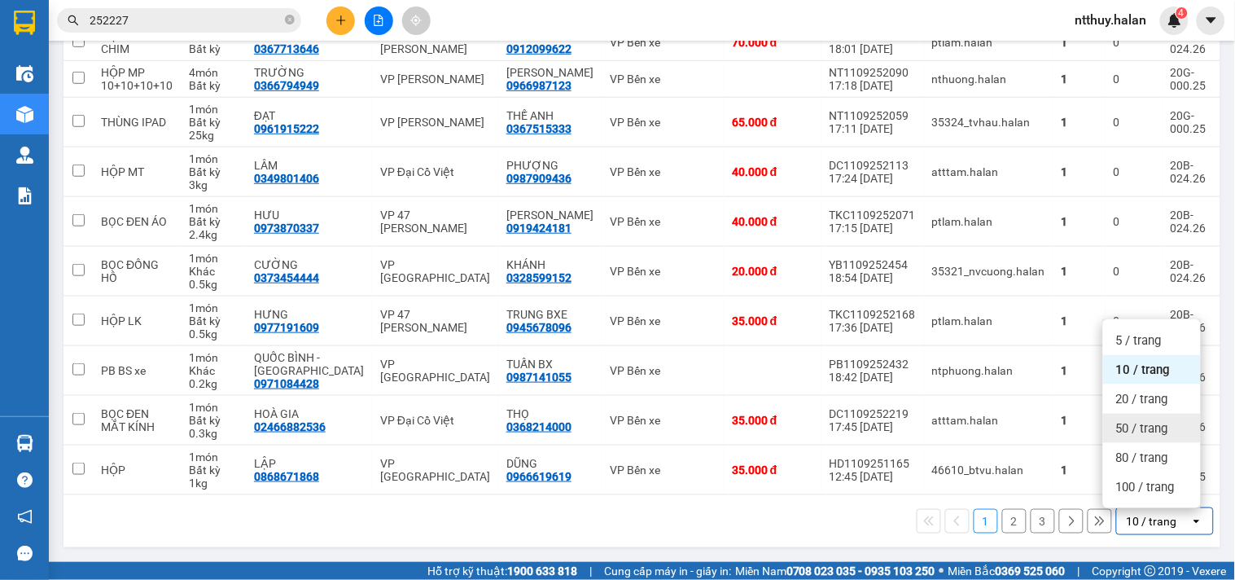
click at [1154, 432] on span "50 / trang" at bounding box center [1142, 428] width 52 height 16
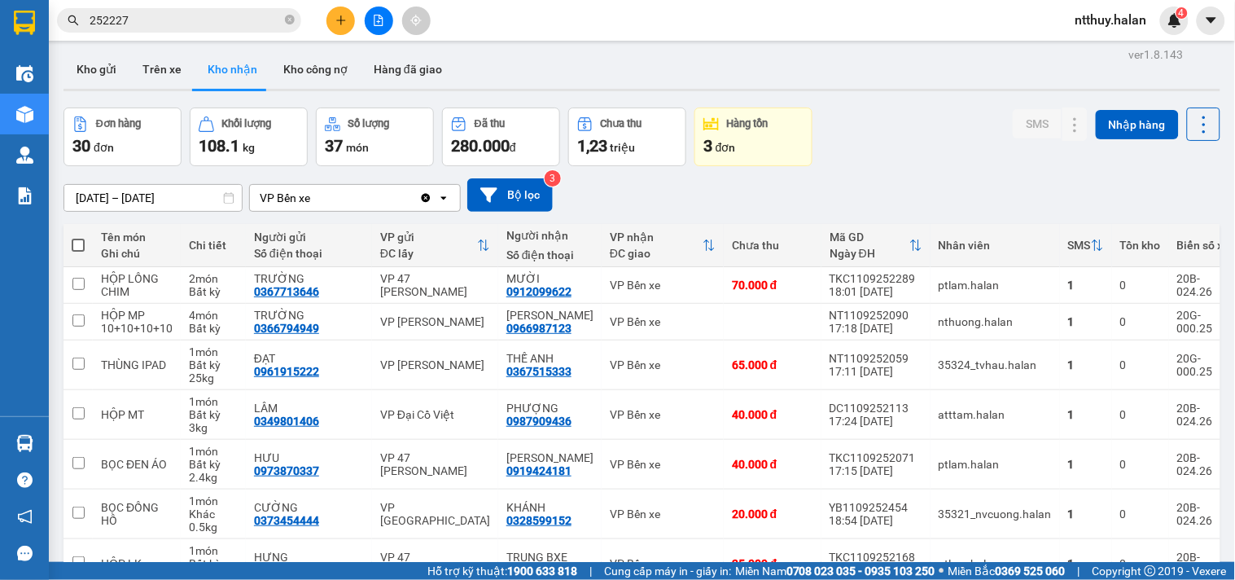
scroll to position [0, 0]
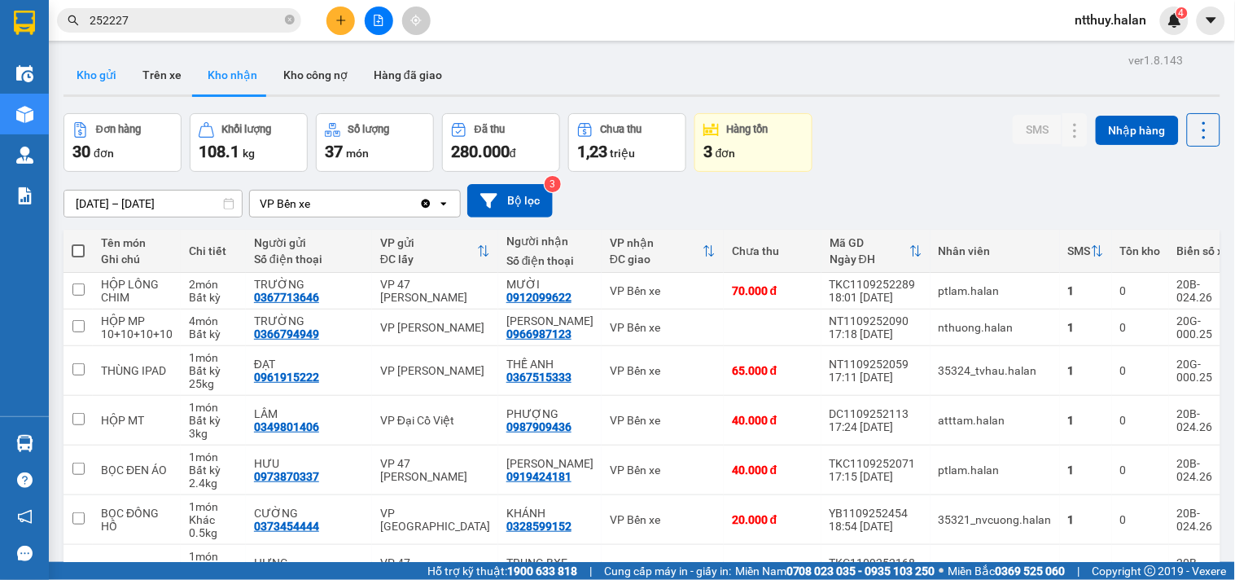
click at [108, 77] on button "Kho gửi" at bounding box center [97, 74] width 66 height 39
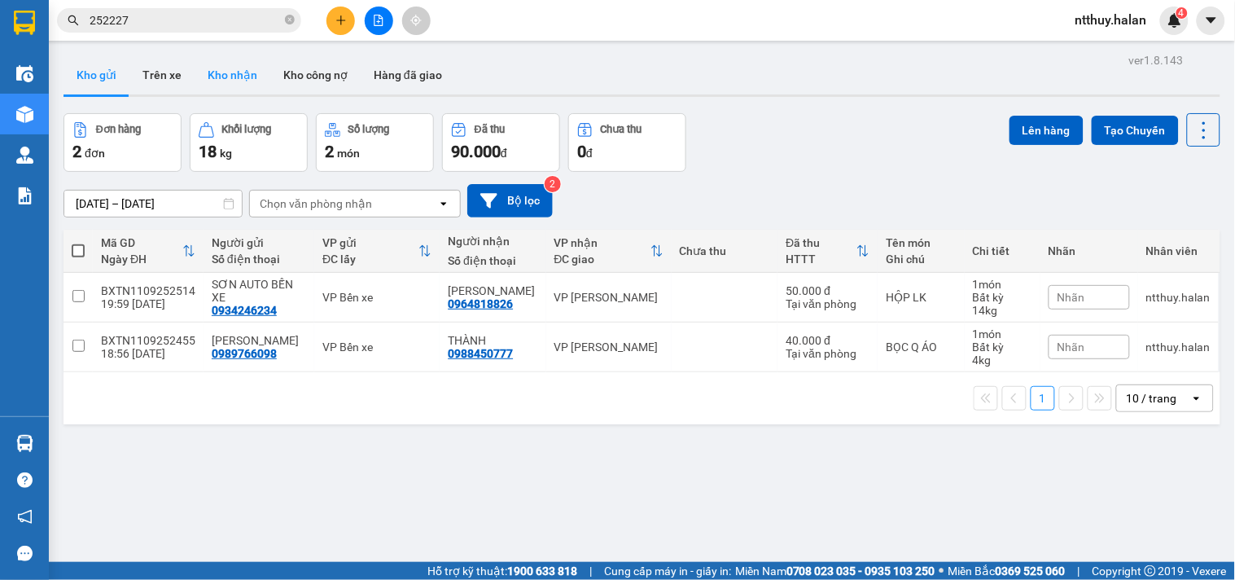
click at [238, 82] on button "Kho nhận" at bounding box center [233, 74] width 76 height 39
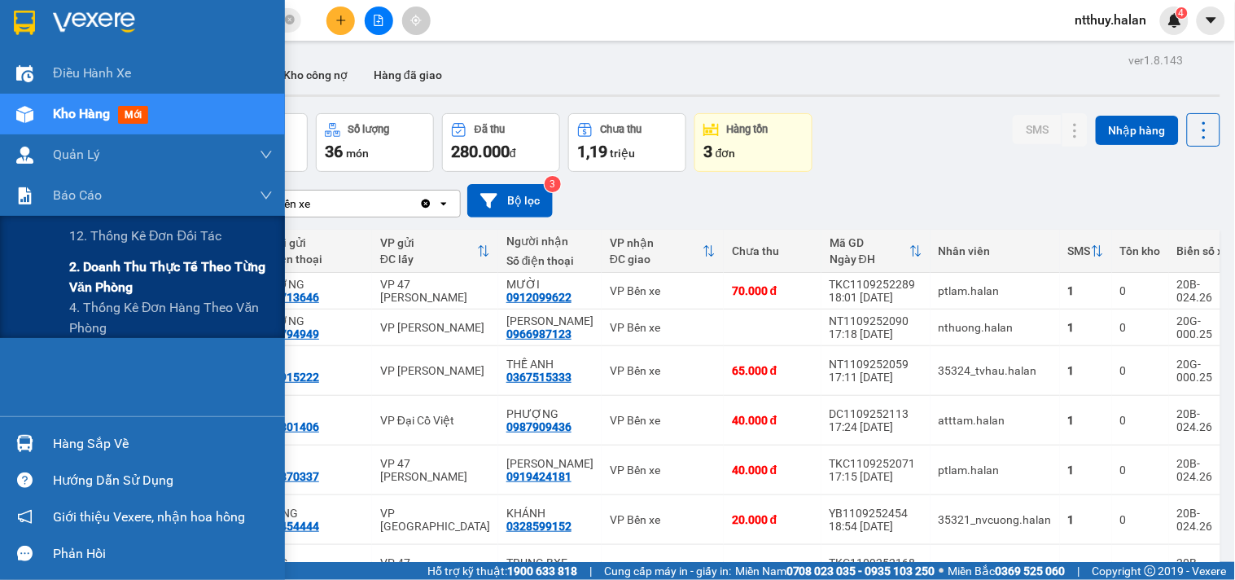
click at [130, 274] on span "2. Doanh thu thực tế theo từng văn phòng" at bounding box center [171, 277] width 204 height 41
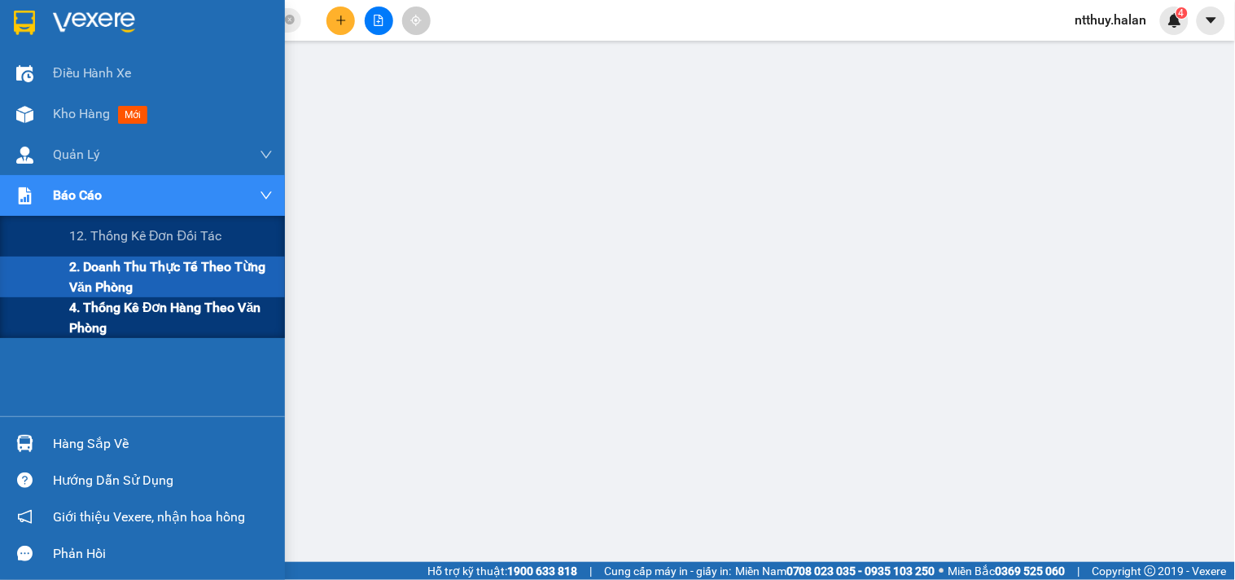
click at [109, 314] on span "4. Thống kê đơn hàng theo văn phòng" at bounding box center [171, 317] width 204 height 41
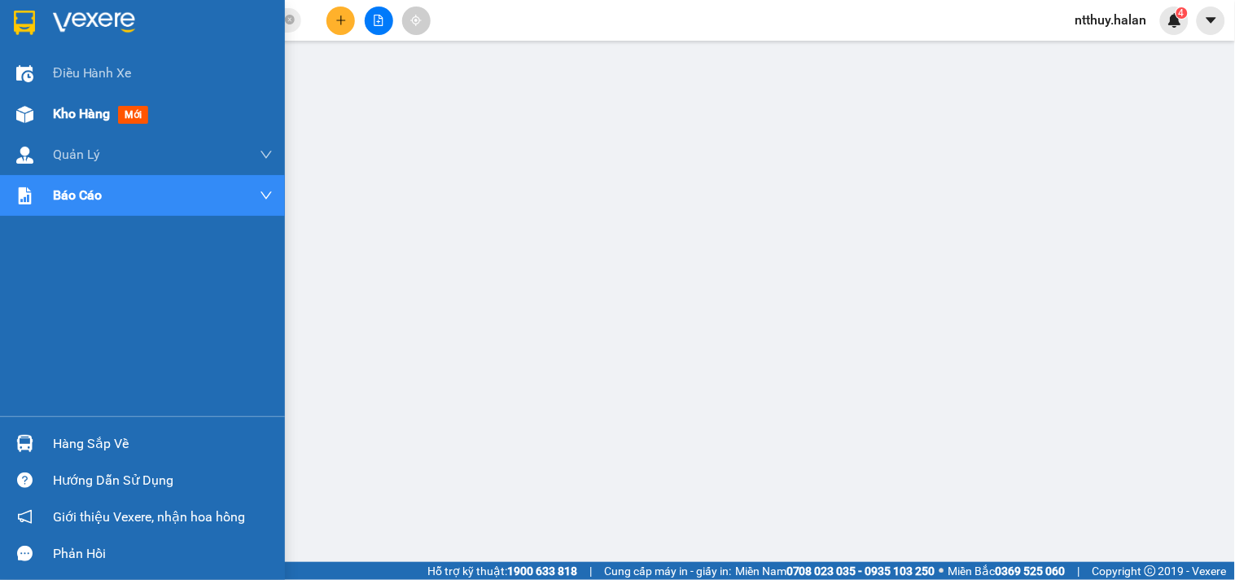
click at [94, 111] on span "Kho hàng" at bounding box center [81, 113] width 57 height 15
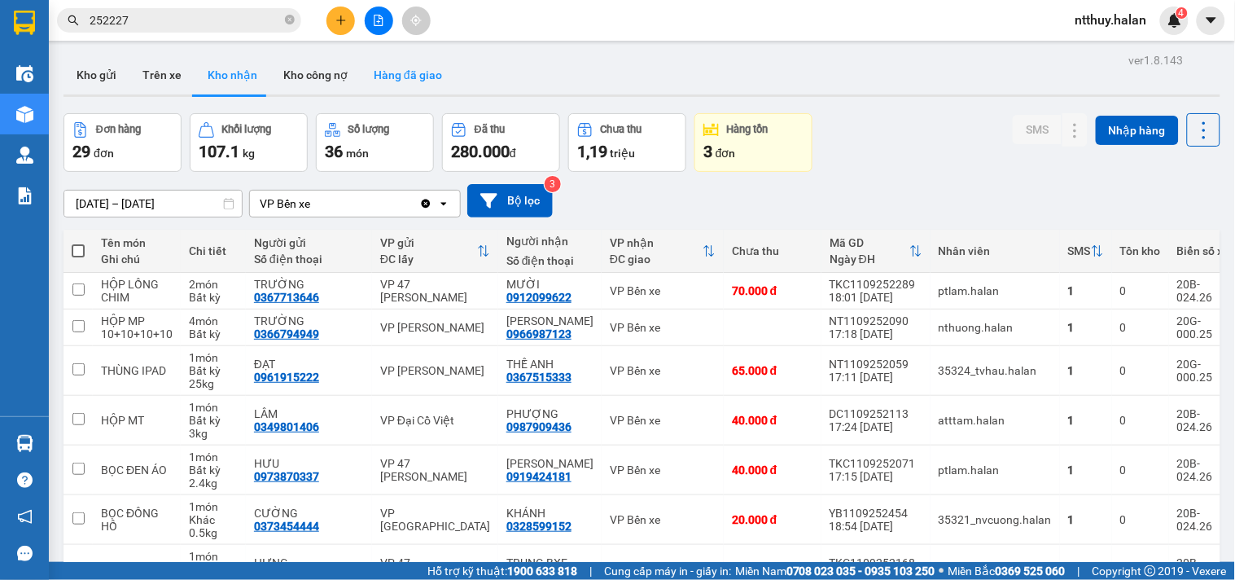
click at [399, 76] on button "Hàng đã giao" at bounding box center [408, 74] width 94 height 39
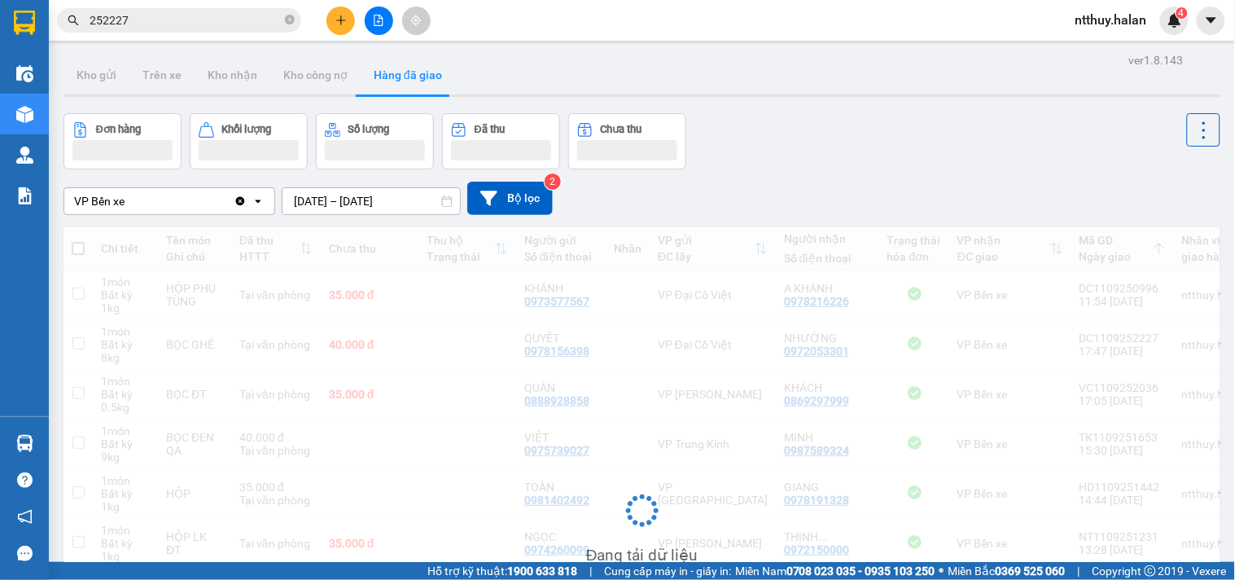
click at [339, 206] on input "[DATE] – [DATE]" at bounding box center [372, 201] width 178 height 26
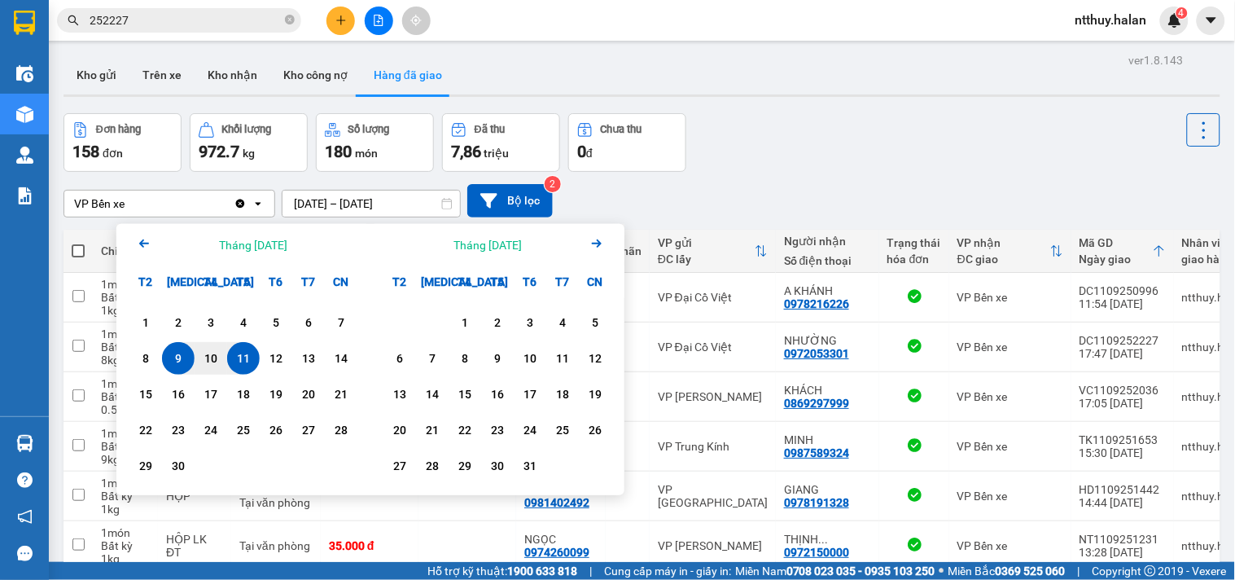
click at [243, 357] on div "11" at bounding box center [243, 359] width 23 height 20
type input "[DATE] – [DATE]"
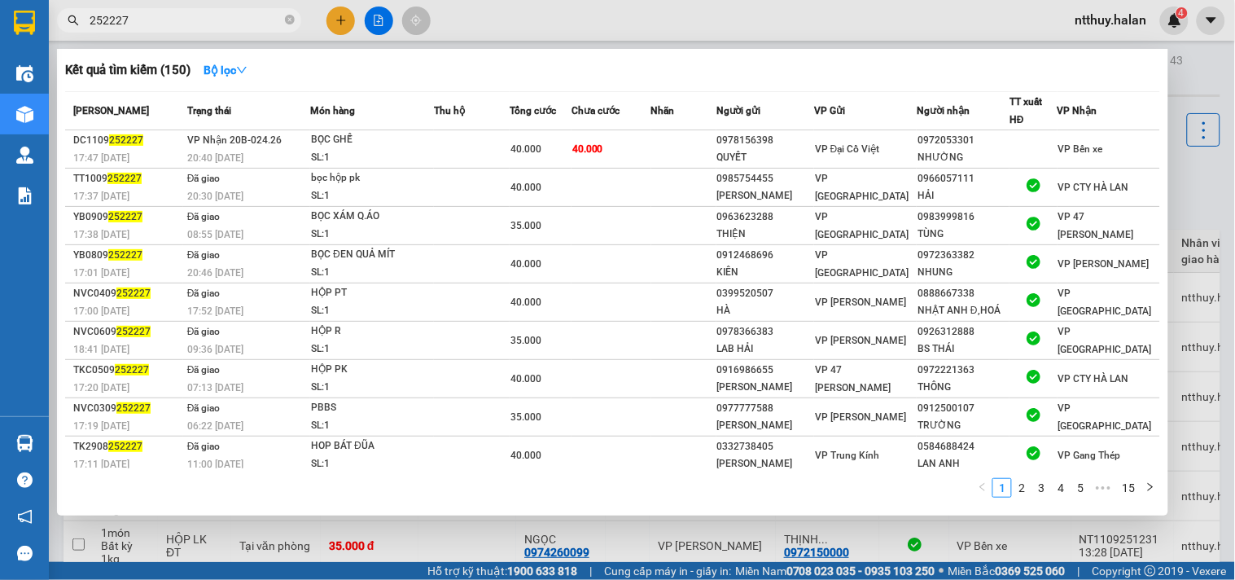
click at [177, 17] on input "252227" at bounding box center [186, 20] width 192 height 18
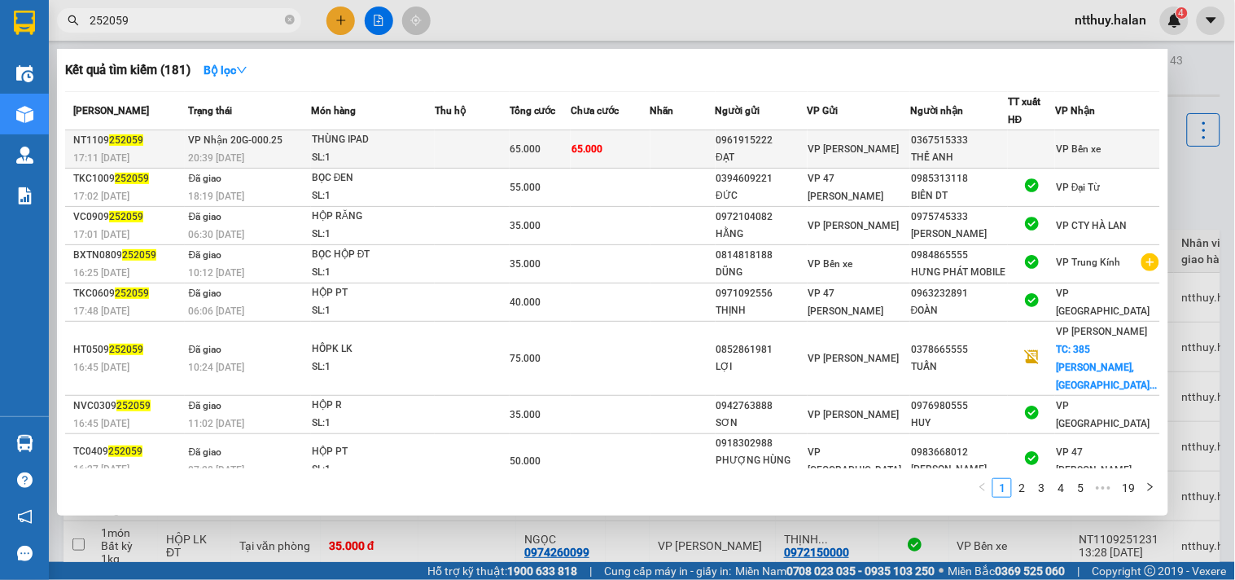
type input "252059"
click at [434, 149] on div "SL: 1" at bounding box center [373, 158] width 122 height 18
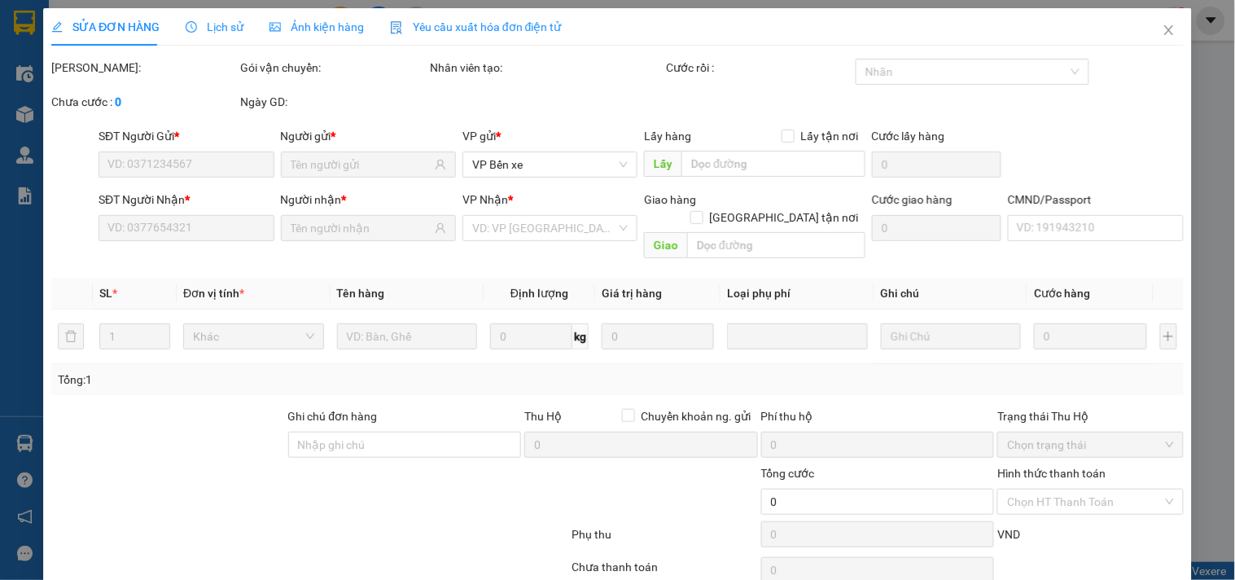
type input "0961915222"
type input "ĐẠT"
type input "0367515333"
type input "THẾ ANH"
type input "65.000"
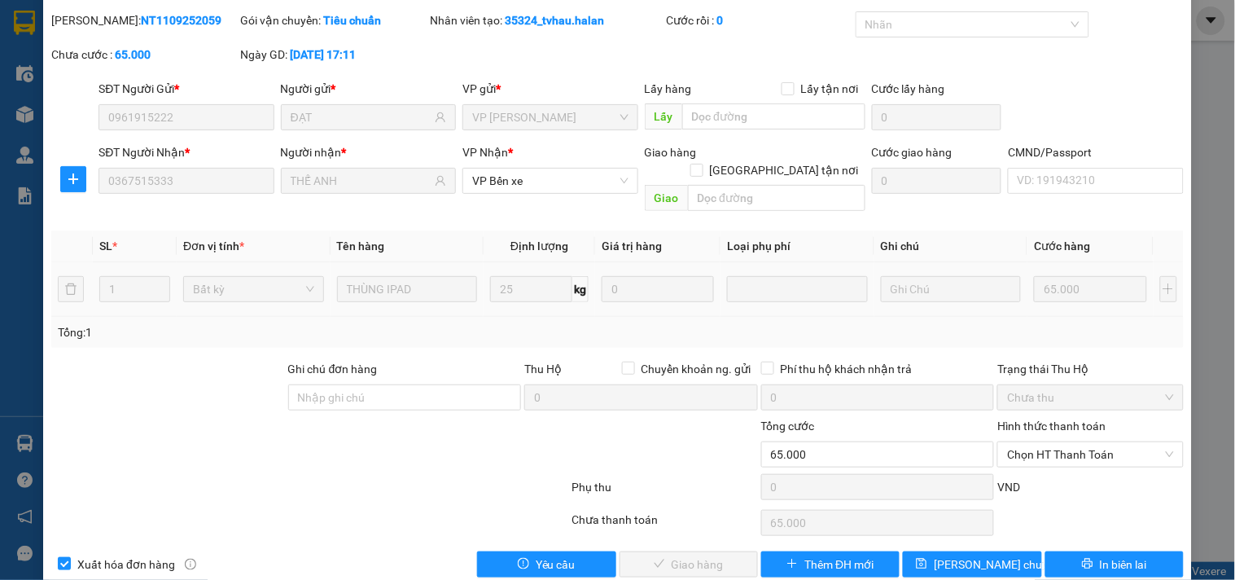
scroll to position [59, 0]
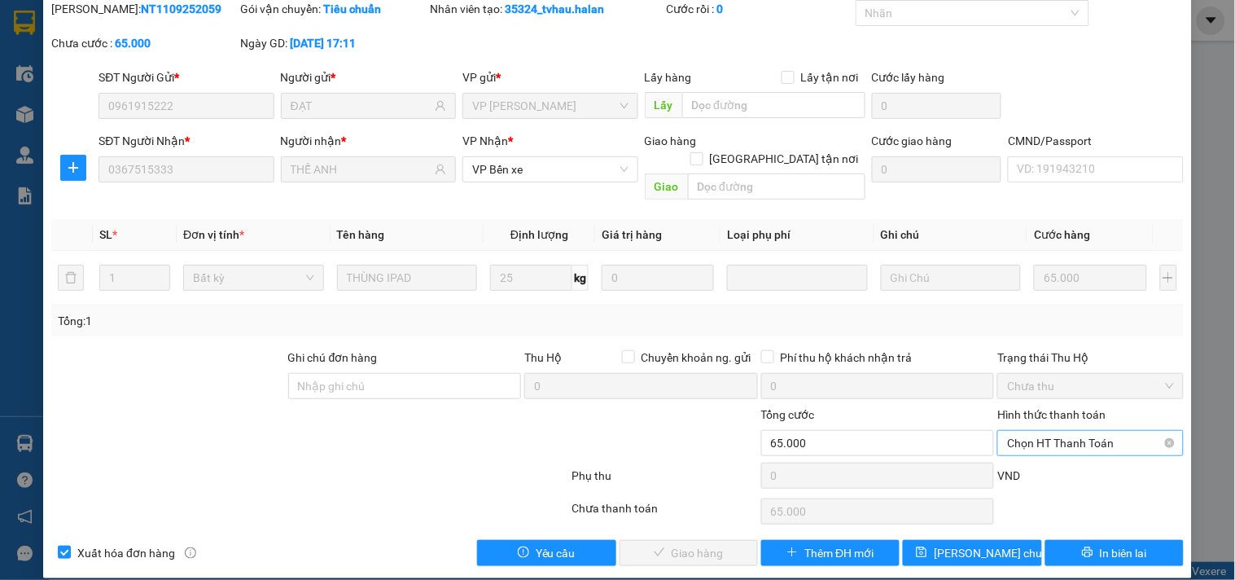
click at [1055, 431] on span "Chọn HT Thanh Toán" at bounding box center [1090, 443] width 166 height 24
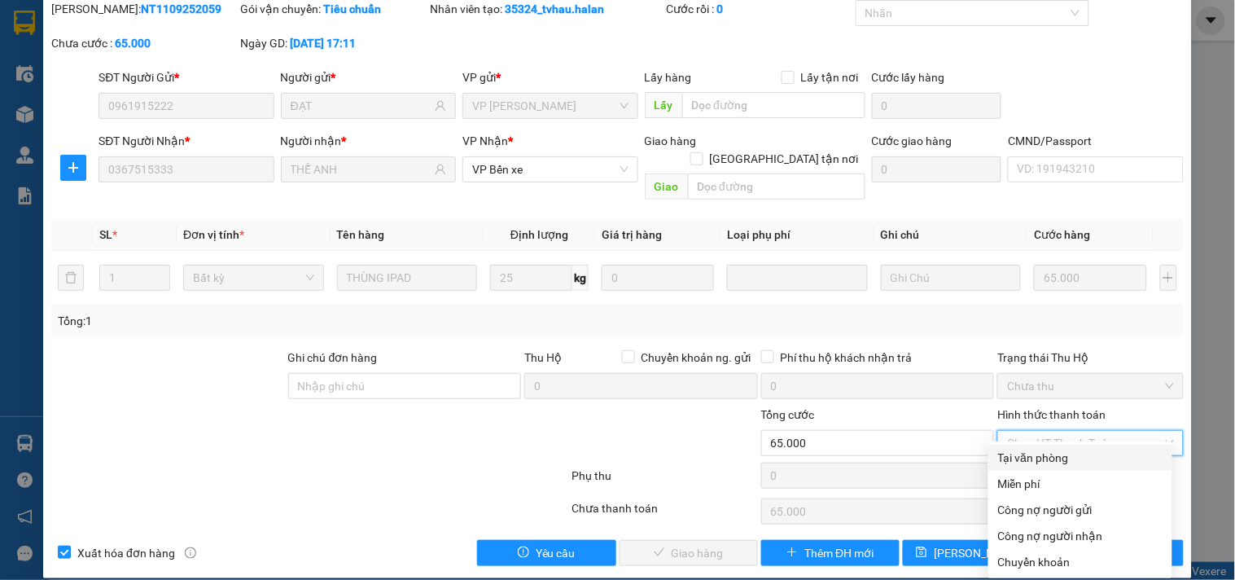
click at [1053, 457] on div "Tại văn phòng" at bounding box center [1080, 458] width 164 height 18
type input "0"
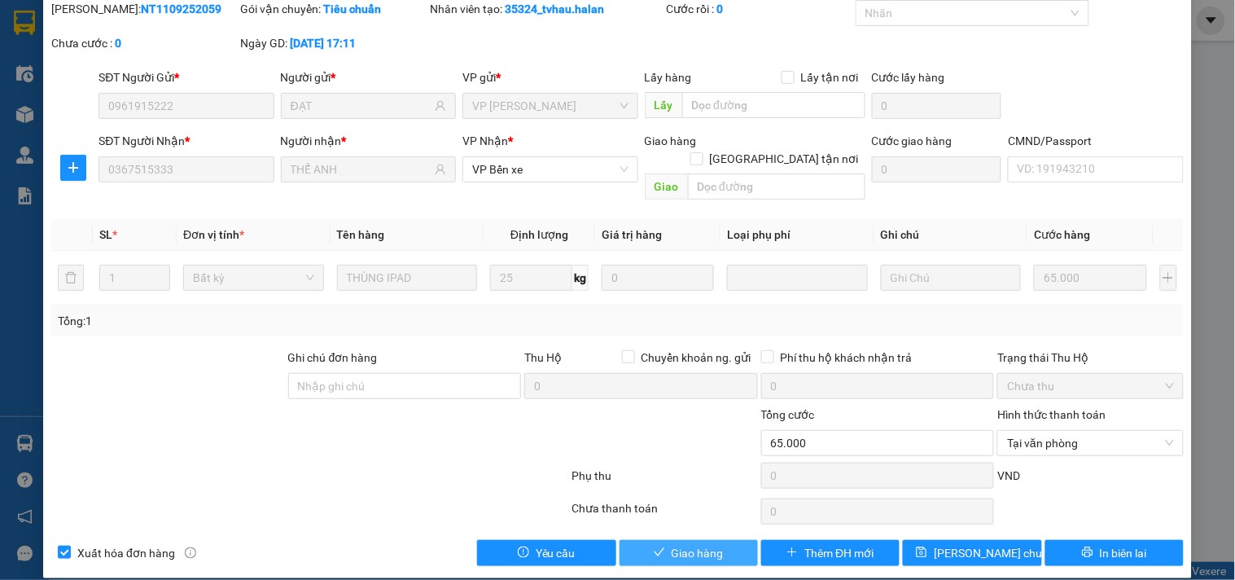
click at [696, 544] on span "Giao hàng" at bounding box center [698, 553] width 52 height 18
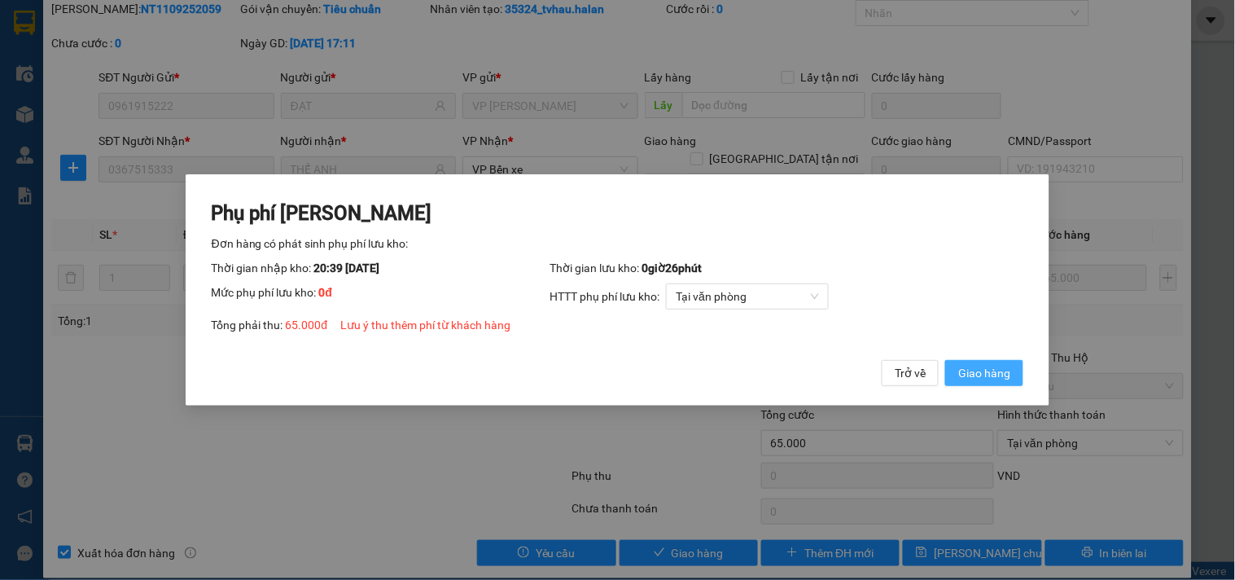
click at [972, 368] on span "Giao hàng" at bounding box center [984, 373] width 52 height 18
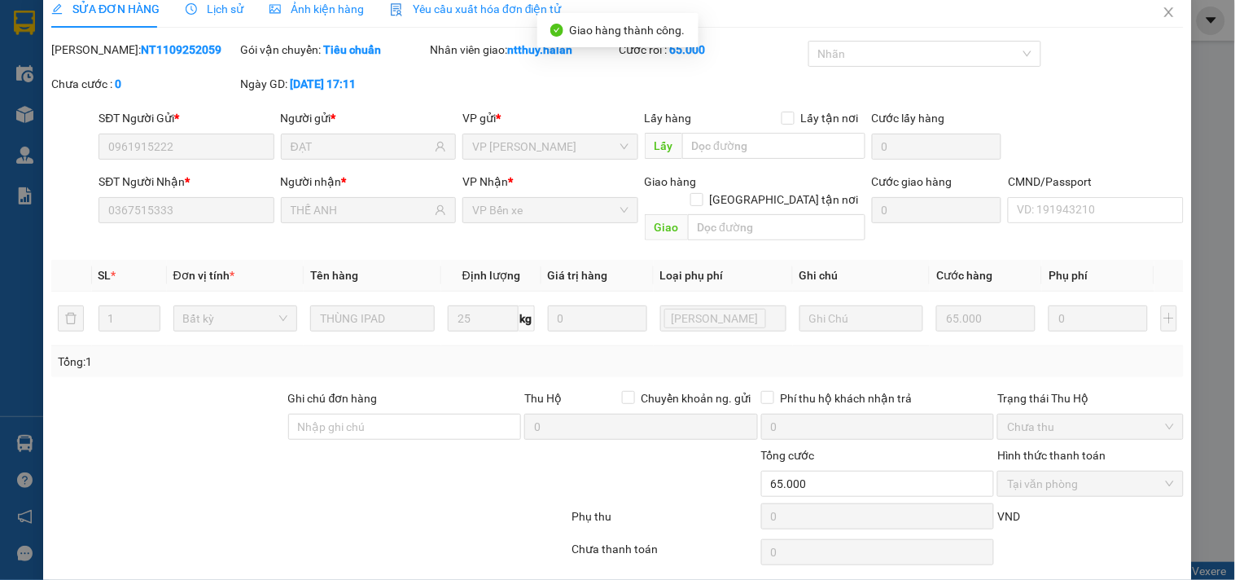
scroll to position [0, 0]
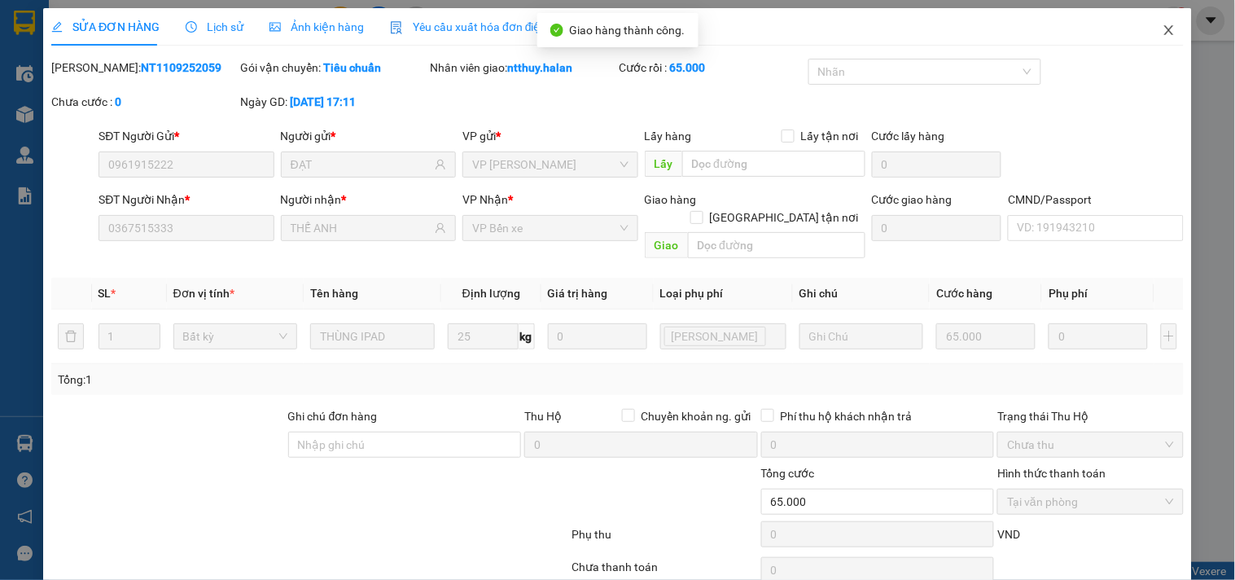
click at [1163, 31] on icon "close" at bounding box center [1169, 30] width 13 height 13
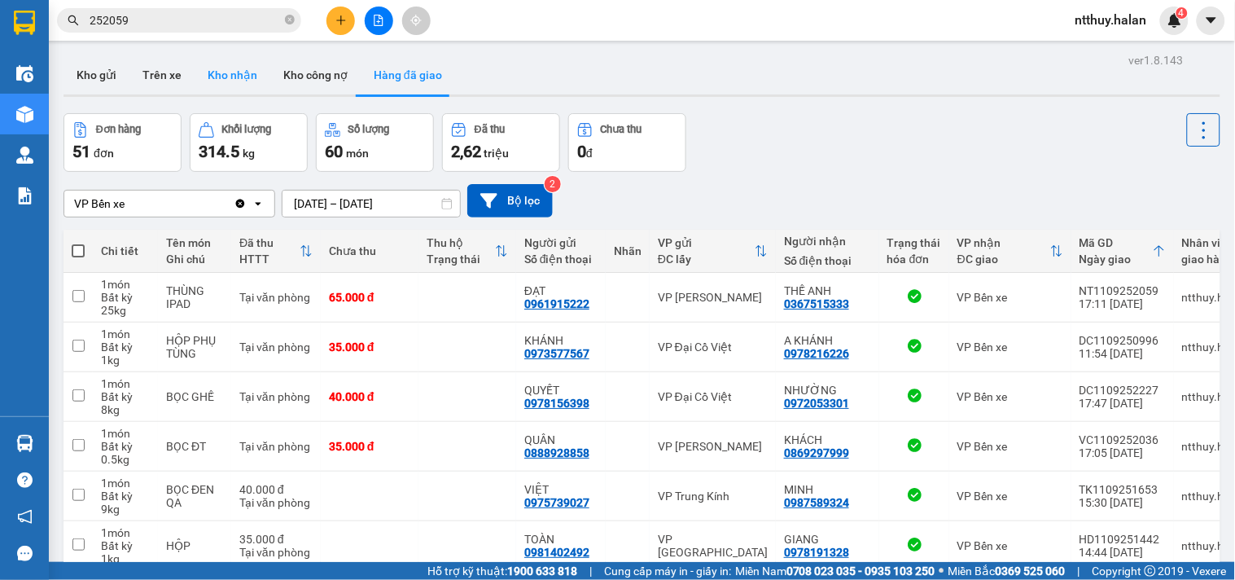
click at [248, 74] on button "Kho nhận" at bounding box center [233, 74] width 76 height 39
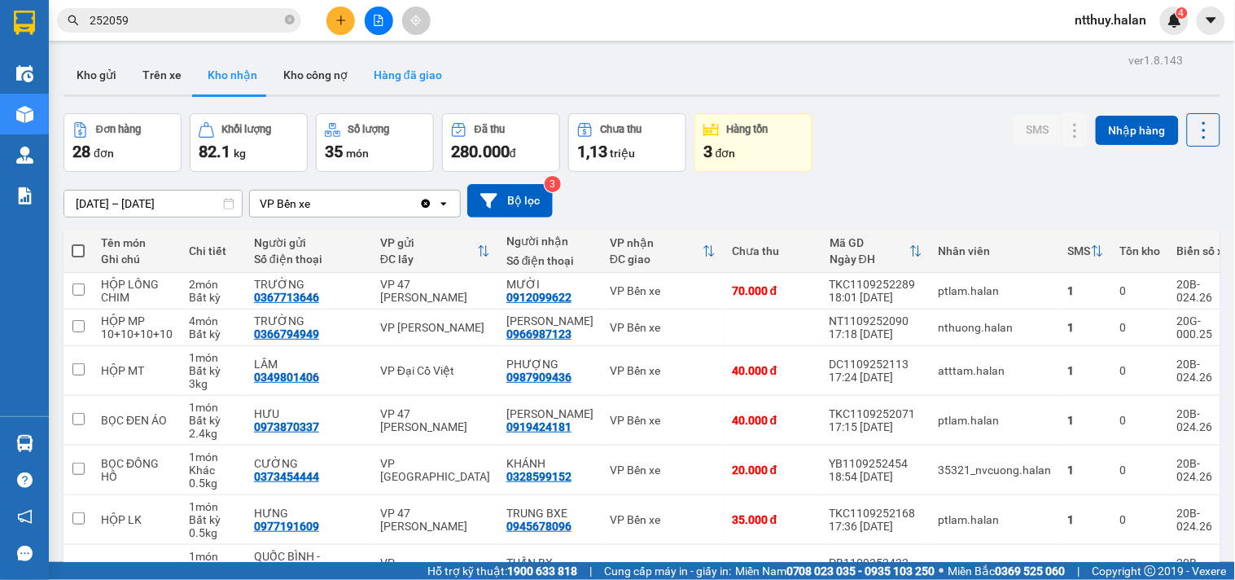
click at [393, 73] on button "Hàng đã giao" at bounding box center [408, 74] width 94 height 39
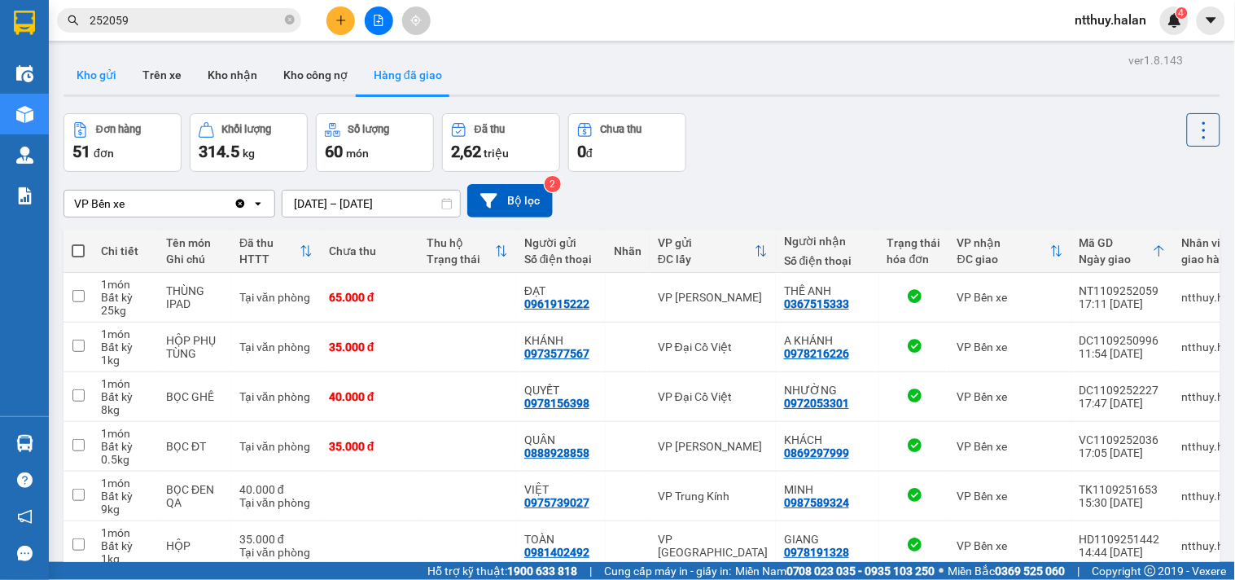
click at [99, 76] on button "Kho gửi" at bounding box center [97, 74] width 66 height 39
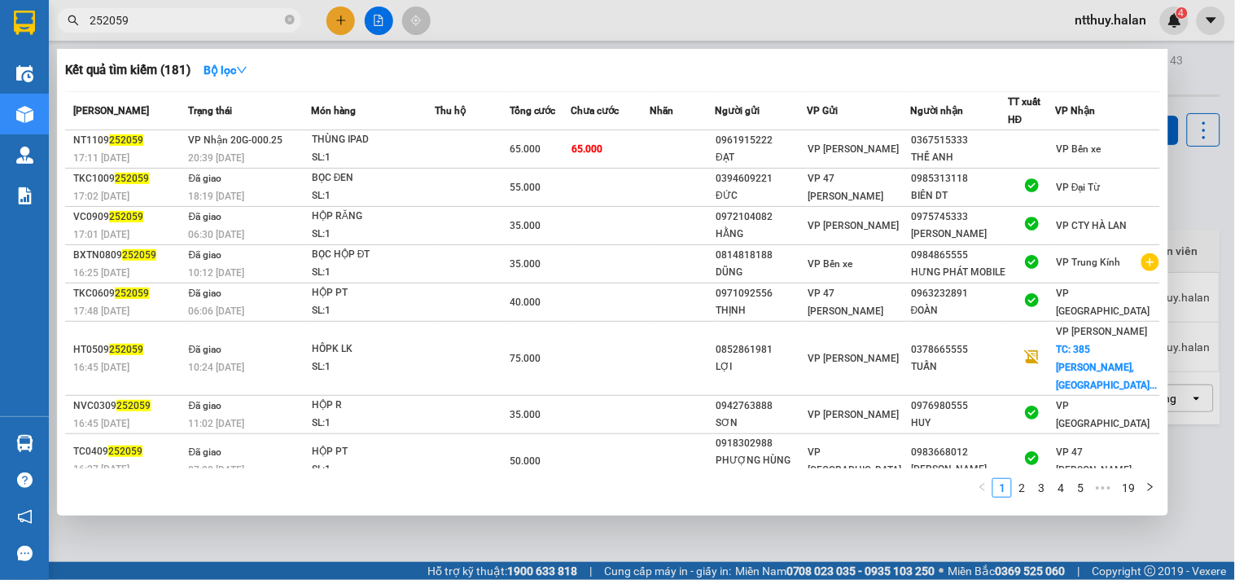
click at [205, 11] on input "252059" at bounding box center [186, 20] width 192 height 18
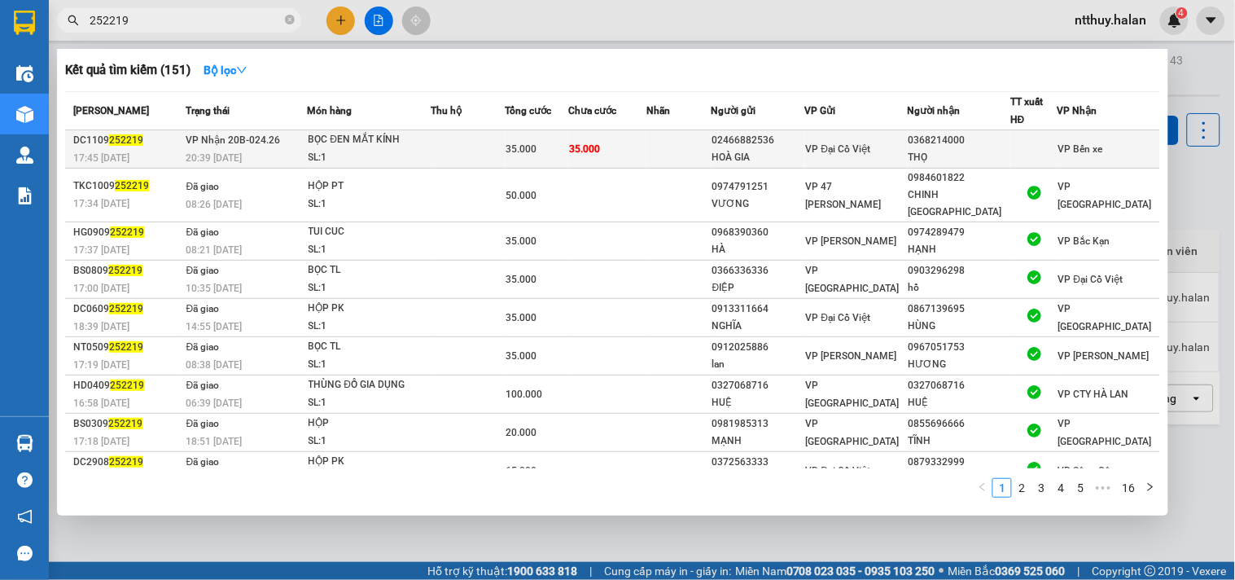
type input "252219"
click at [485, 138] on td at bounding box center [469, 149] width 74 height 38
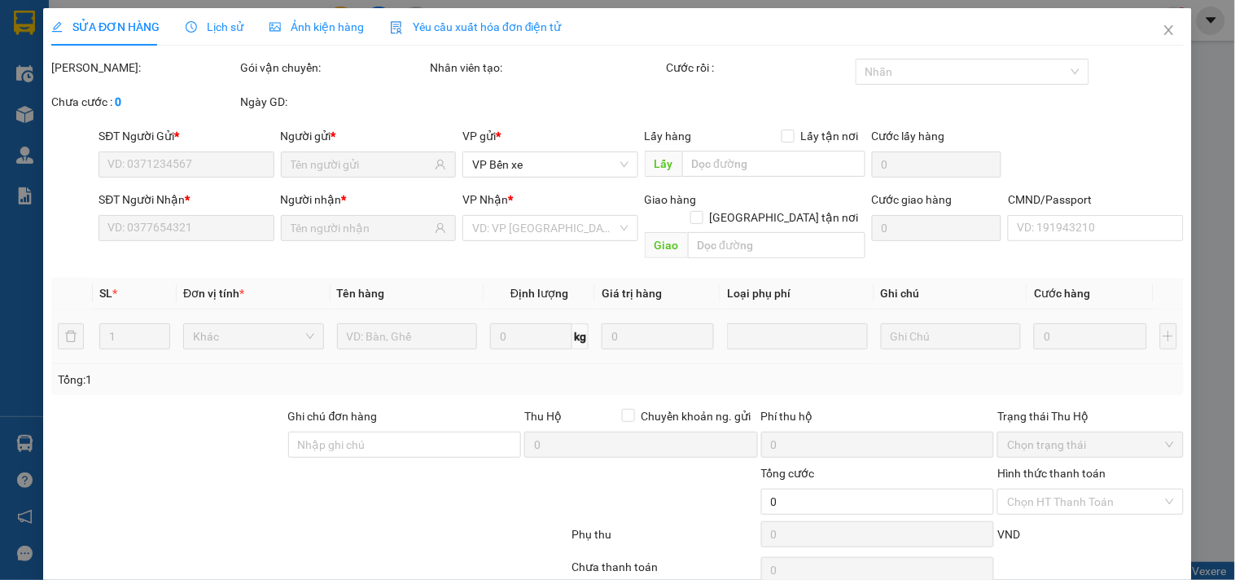
scroll to position [59, 0]
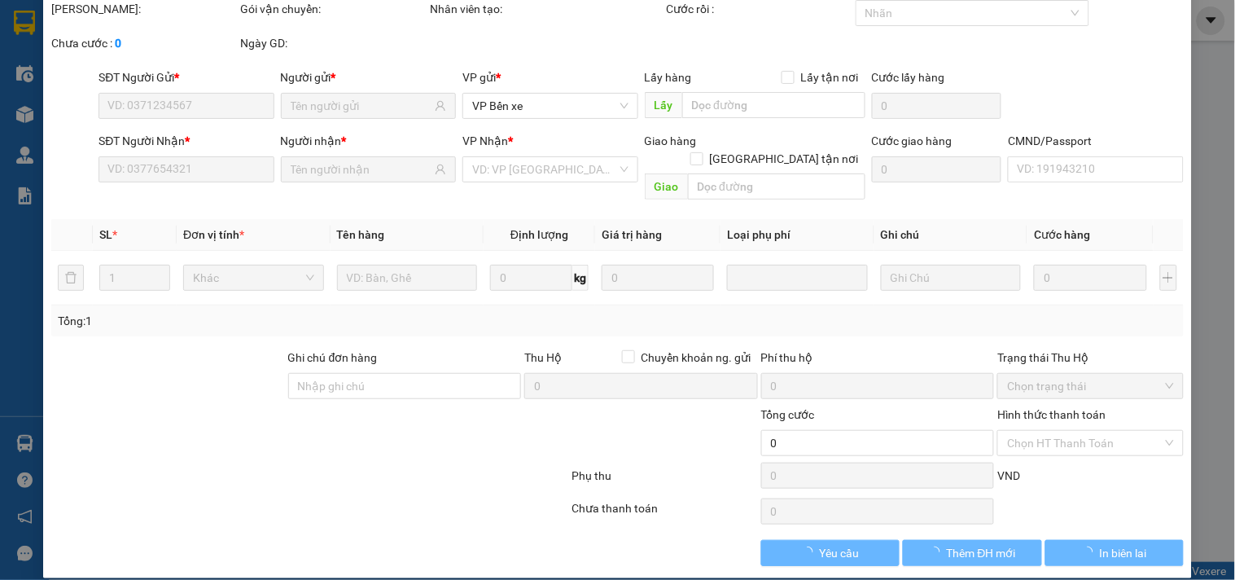
type input "02466882536"
type input "HOÀ GIA"
type input "0368214000"
type input "THỌ"
type input "35.000"
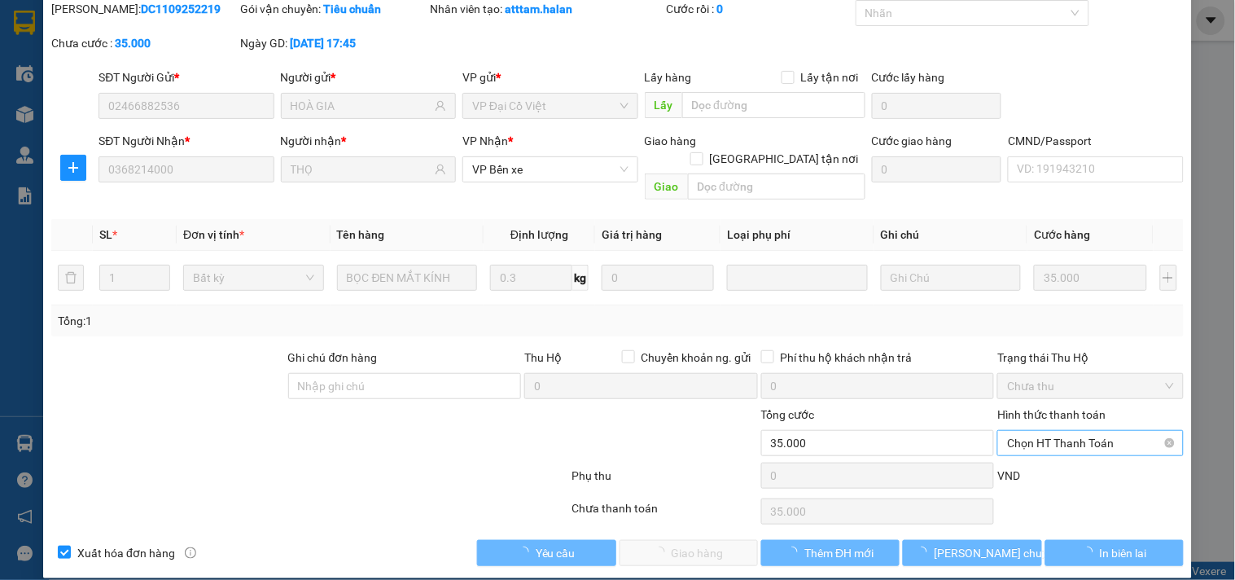
click at [1041, 431] on span "Chọn HT Thanh Toán" at bounding box center [1090, 443] width 166 height 24
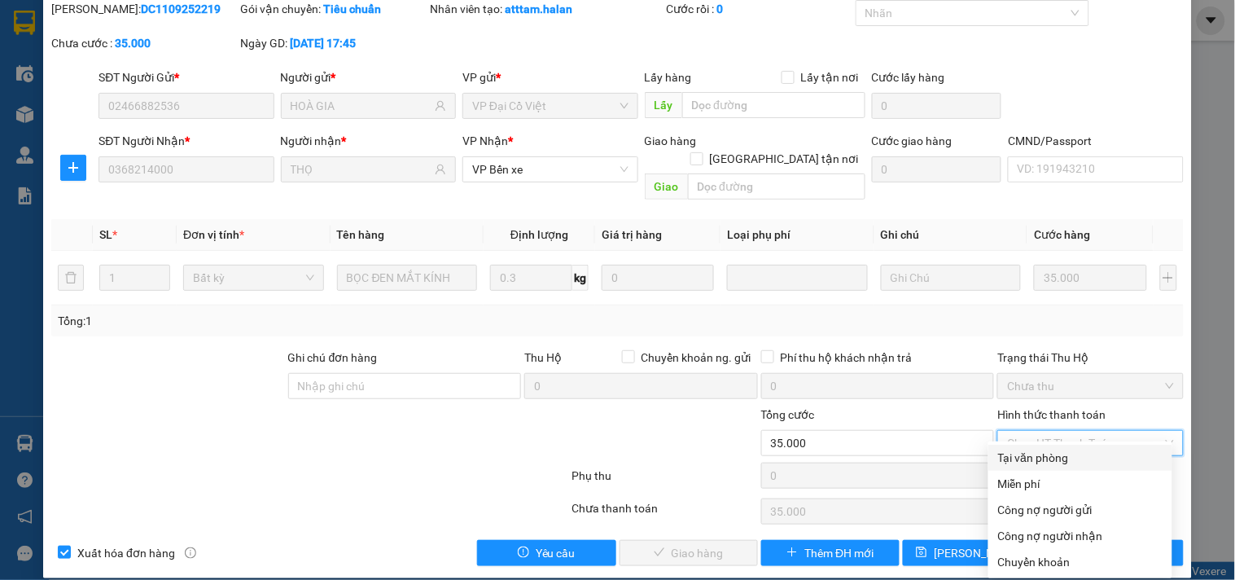
drag, startPoint x: 1019, startPoint y: 457, endPoint x: 826, endPoint y: 544, distance: 211.7
click at [1016, 458] on div "Tại văn phòng" at bounding box center [1080, 458] width 164 height 18
type input "0"
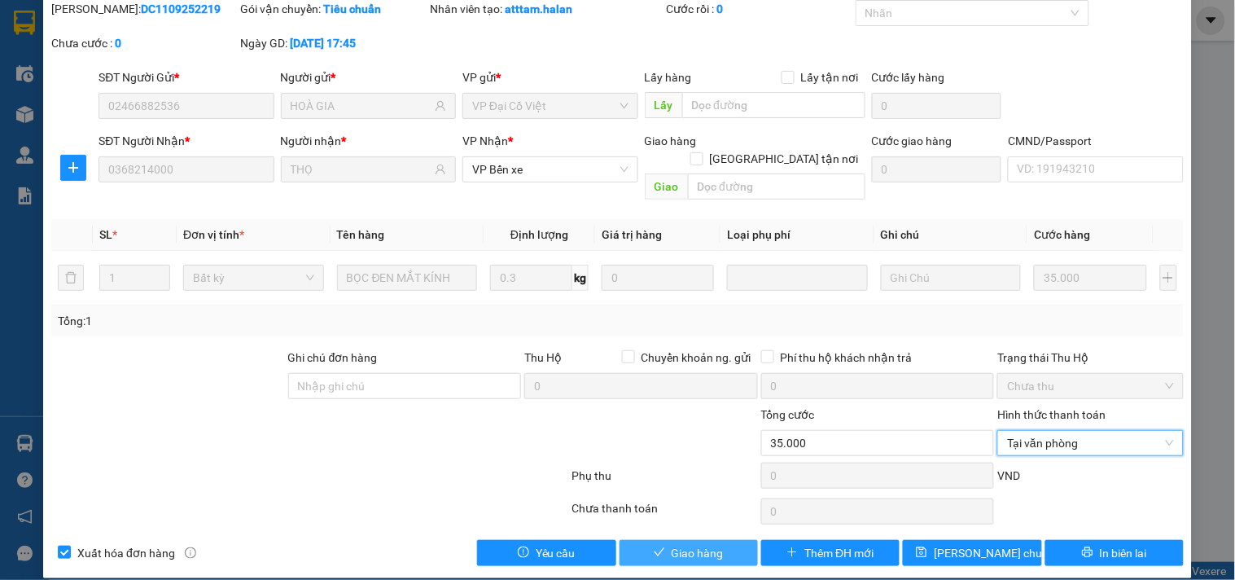
click at [695, 544] on span "Giao hàng" at bounding box center [698, 553] width 52 height 18
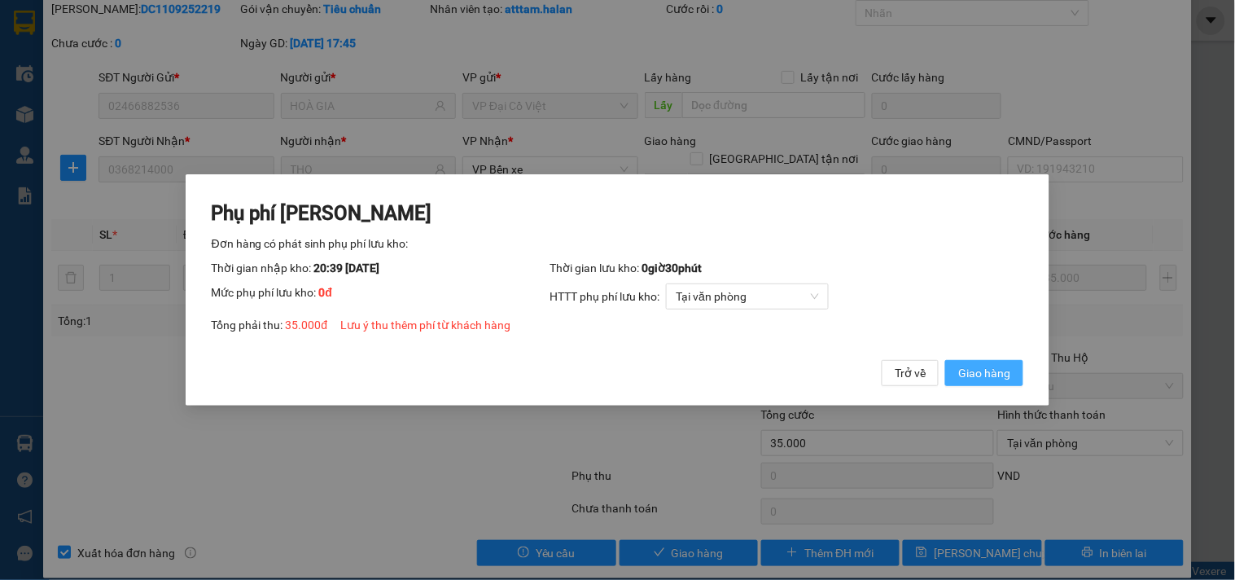
click at [989, 373] on span "Giao hàng" at bounding box center [984, 373] width 52 height 18
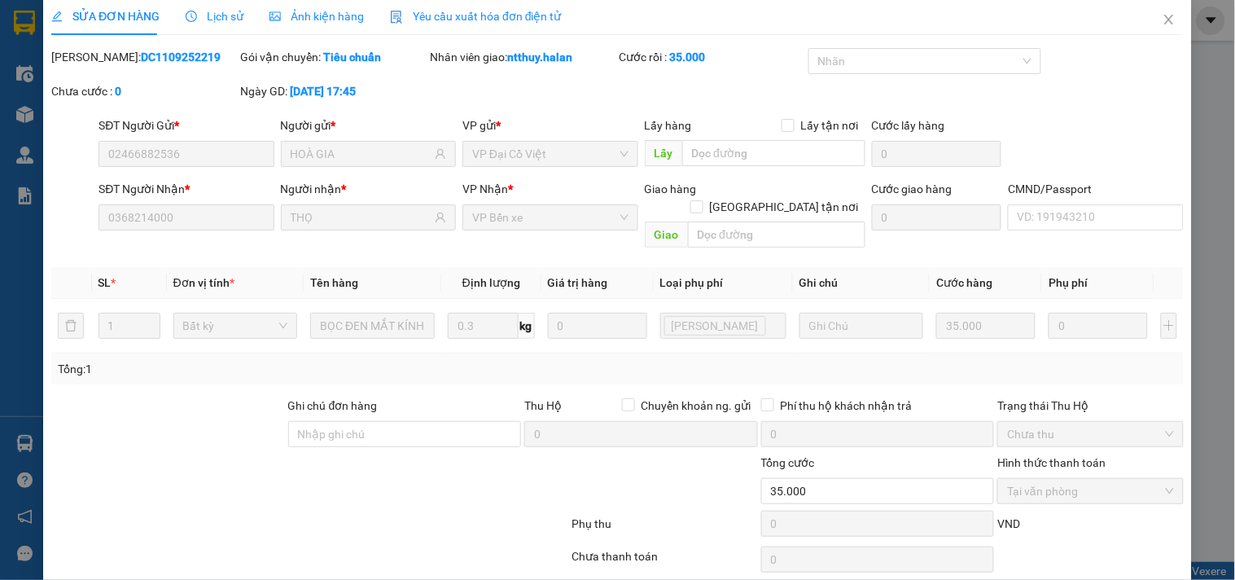
scroll to position [0, 0]
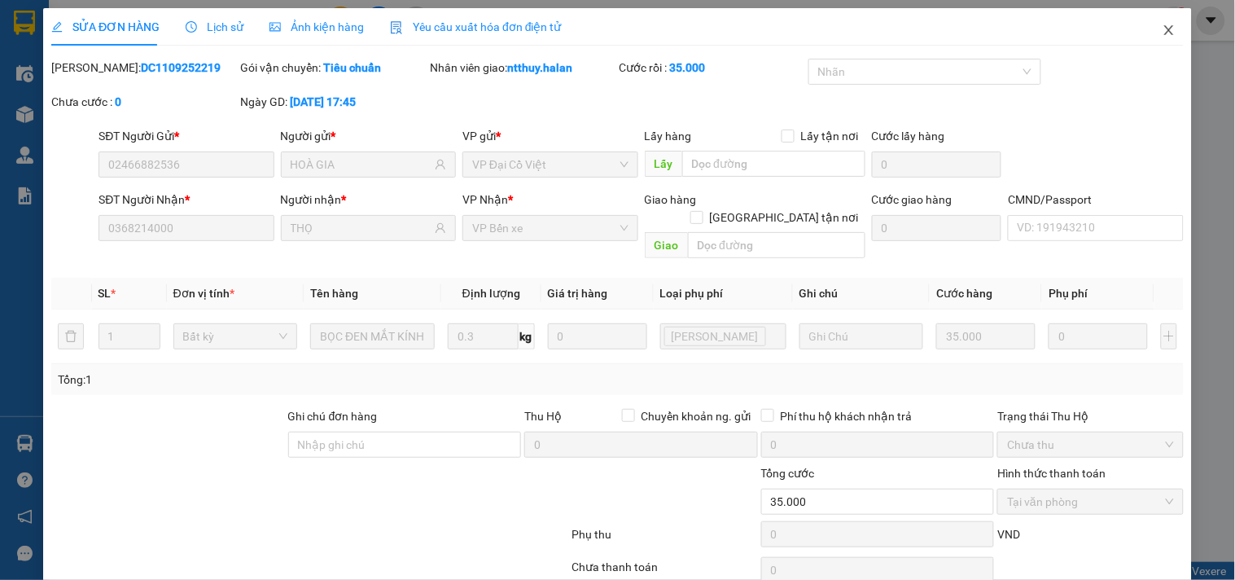
click at [1163, 30] on icon "close" at bounding box center [1169, 30] width 13 height 13
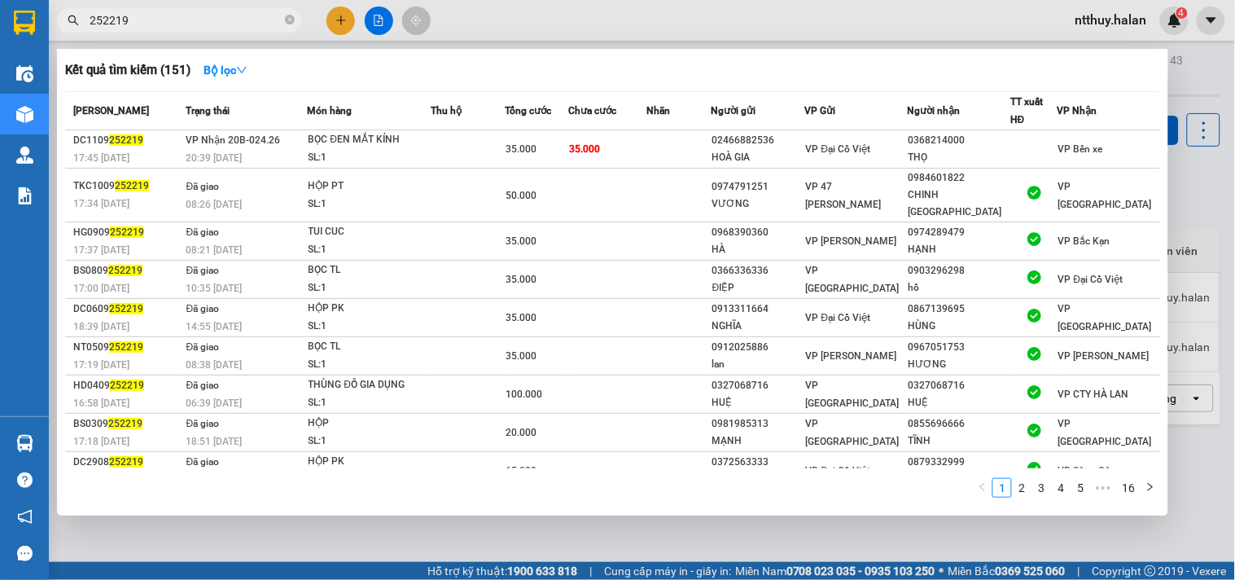
click at [163, 18] on input "252219" at bounding box center [186, 20] width 192 height 18
click at [585, 21] on div at bounding box center [617, 290] width 1235 height 580
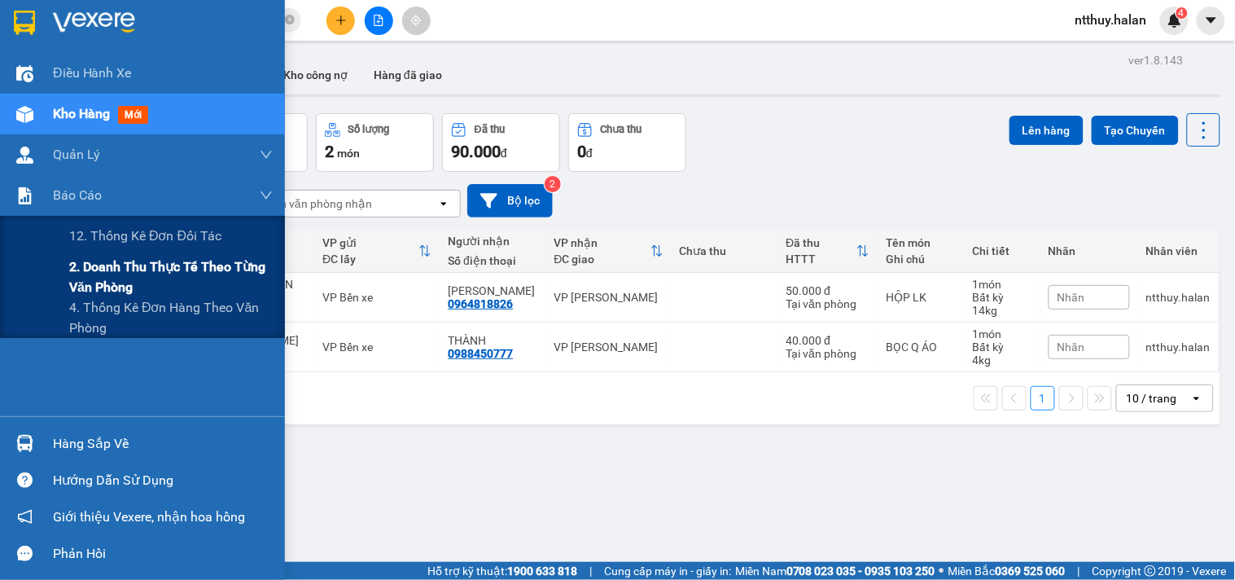
click at [101, 286] on span "2. Doanh thu thực tế theo từng văn phòng" at bounding box center [171, 277] width 204 height 41
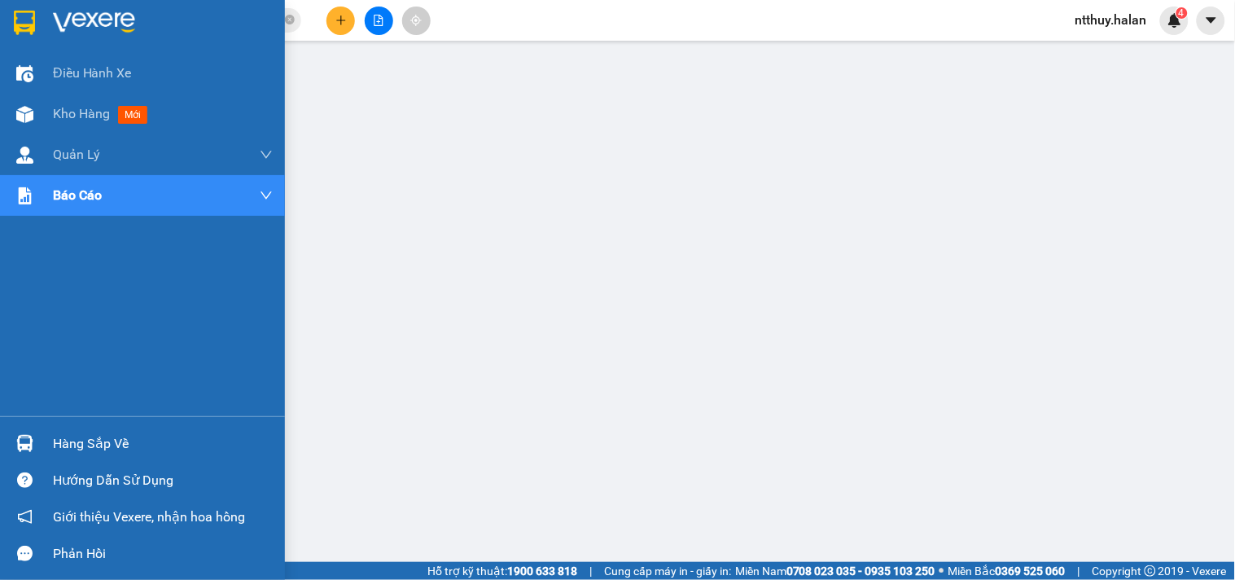
click at [91, 437] on div "Hàng sắp về" at bounding box center [163, 444] width 220 height 24
click at [94, 112] on span "Kho hàng" at bounding box center [81, 113] width 57 height 15
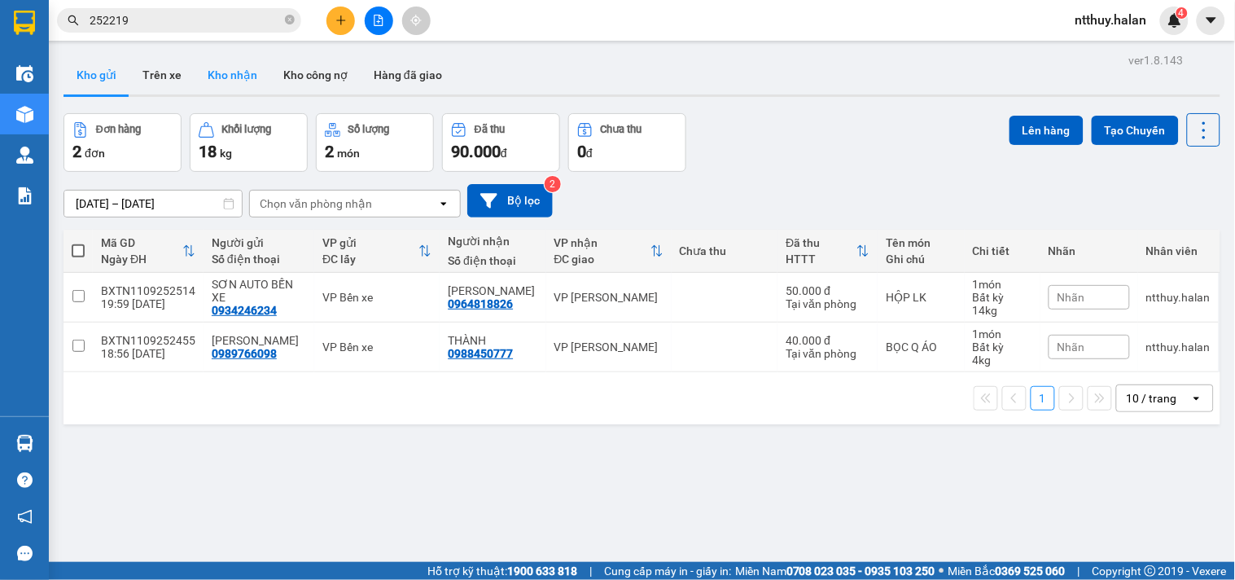
click at [232, 76] on button "Kho nhận" at bounding box center [233, 74] width 76 height 39
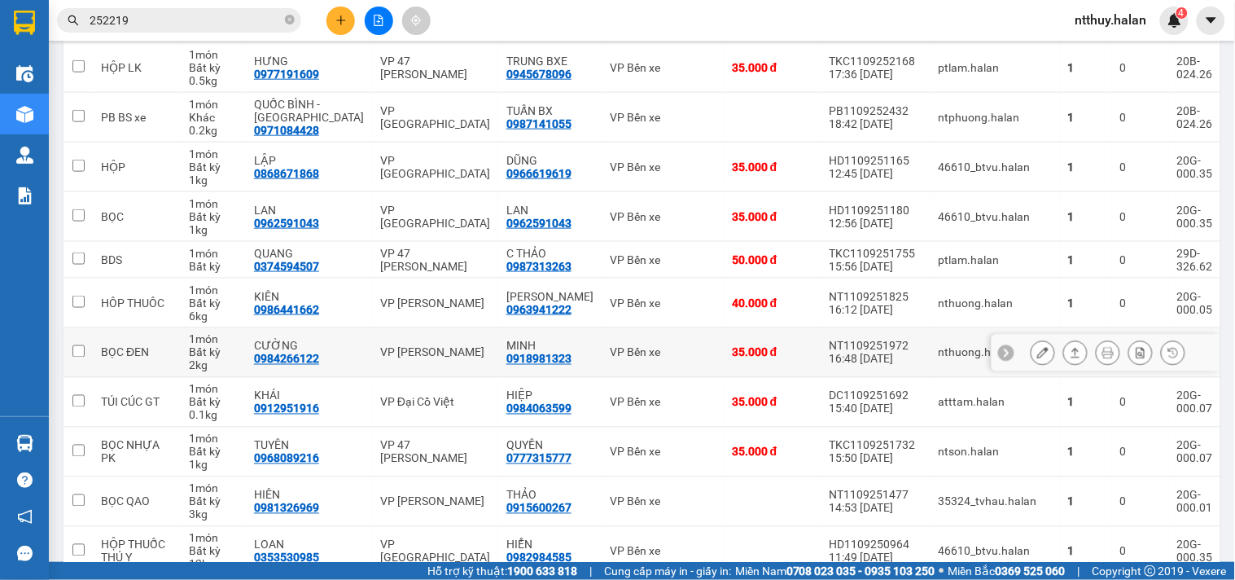
scroll to position [542, 0]
